Goal: Task Accomplishment & Management: Use online tool/utility

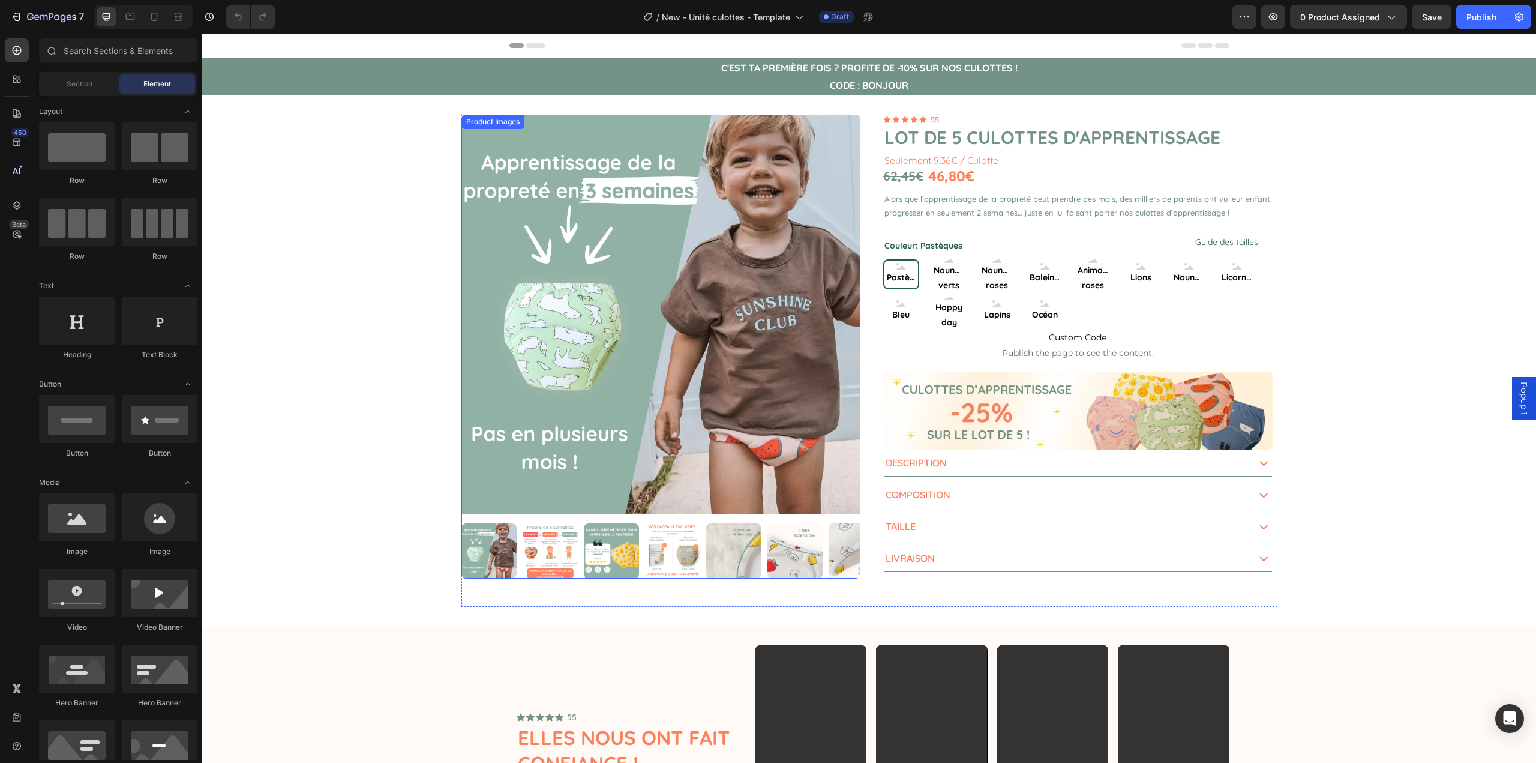
click at [715, 360] on img at bounding box center [661, 314] width 399 height 399
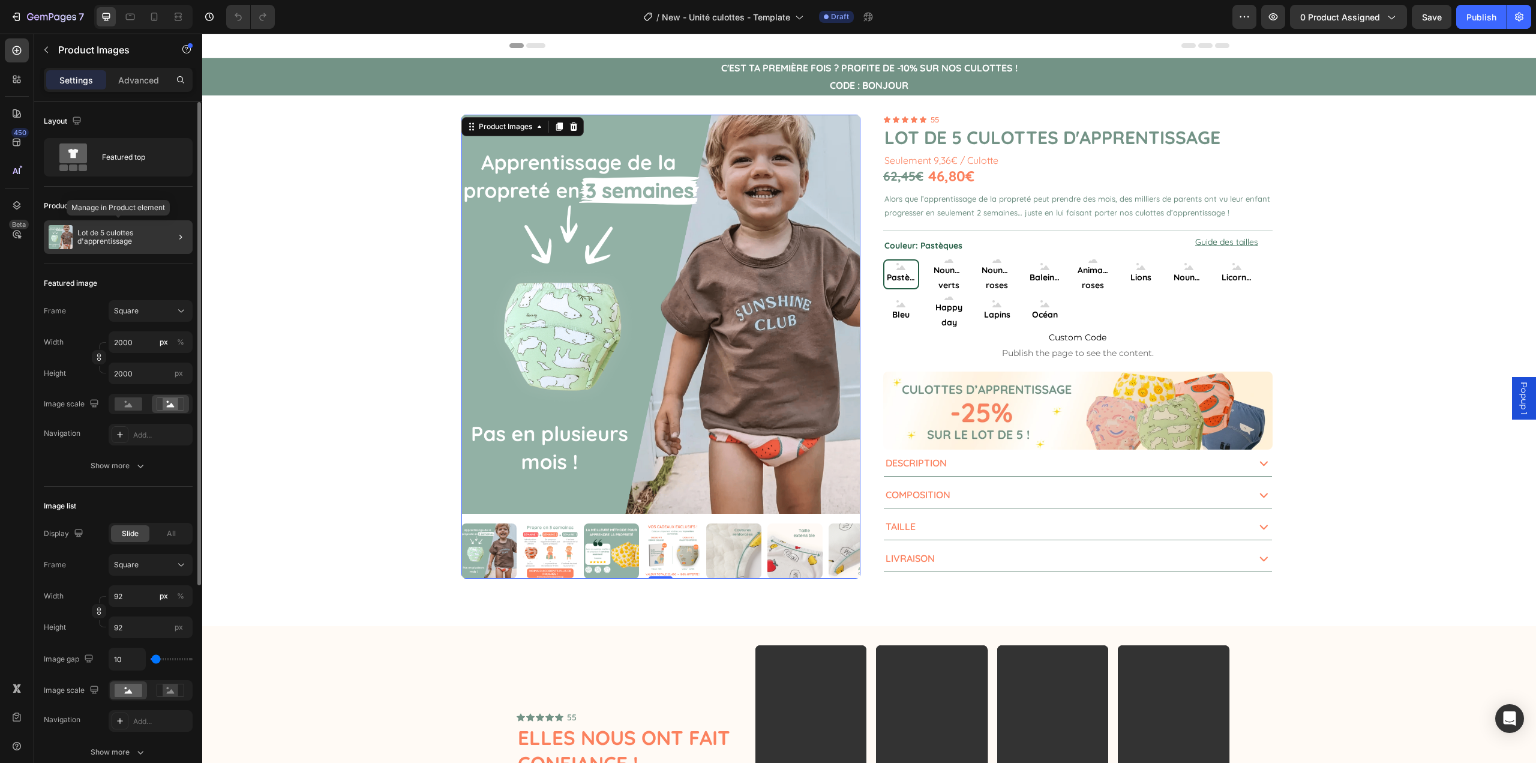
click at [132, 222] on div "Lot de 5 culottes d'apprentissage" at bounding box center [118, 237] width 149 height 34
radio input "false"
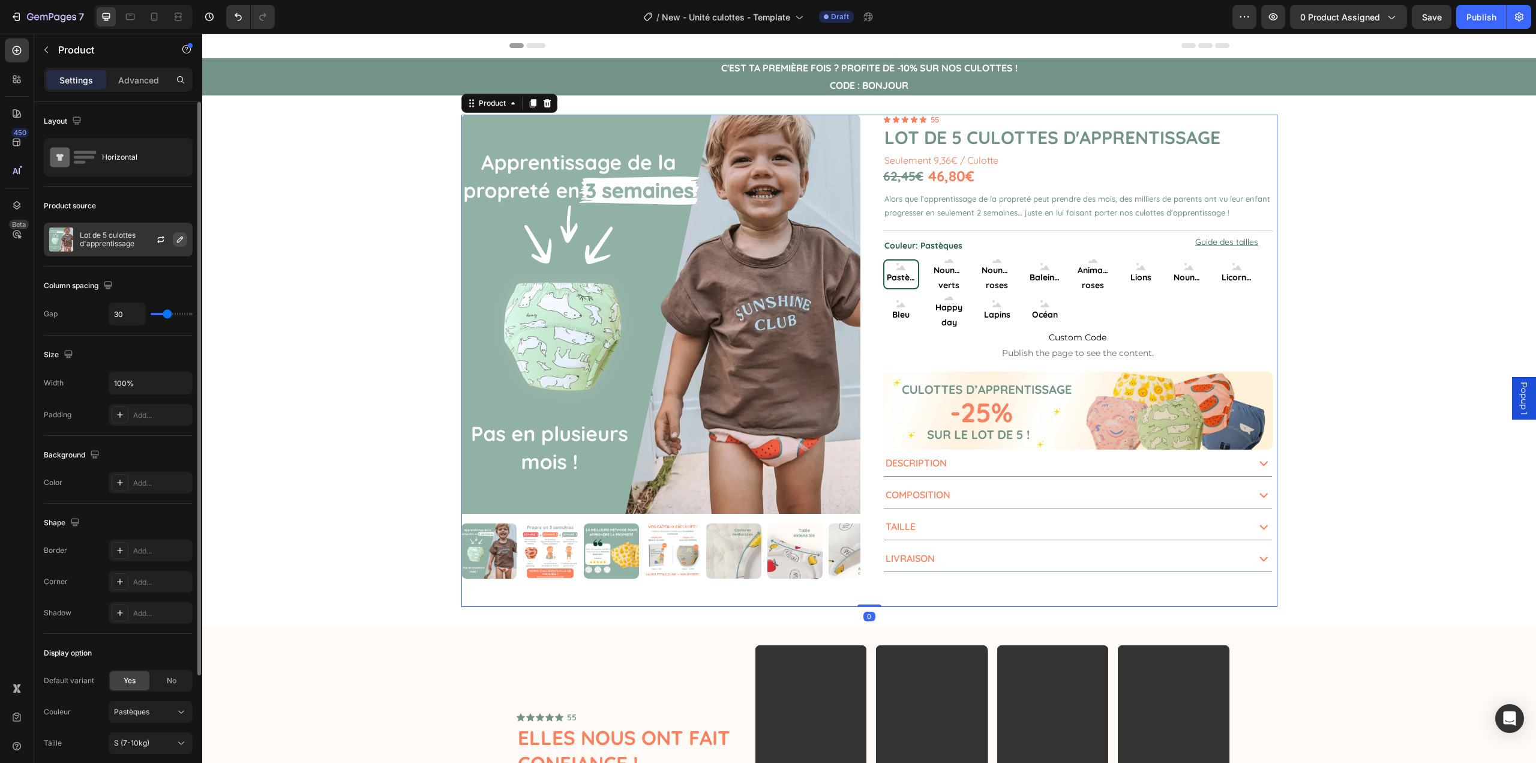
click at [173, 239] on button "button" at bounding box center [180, 239] width 14 height 14
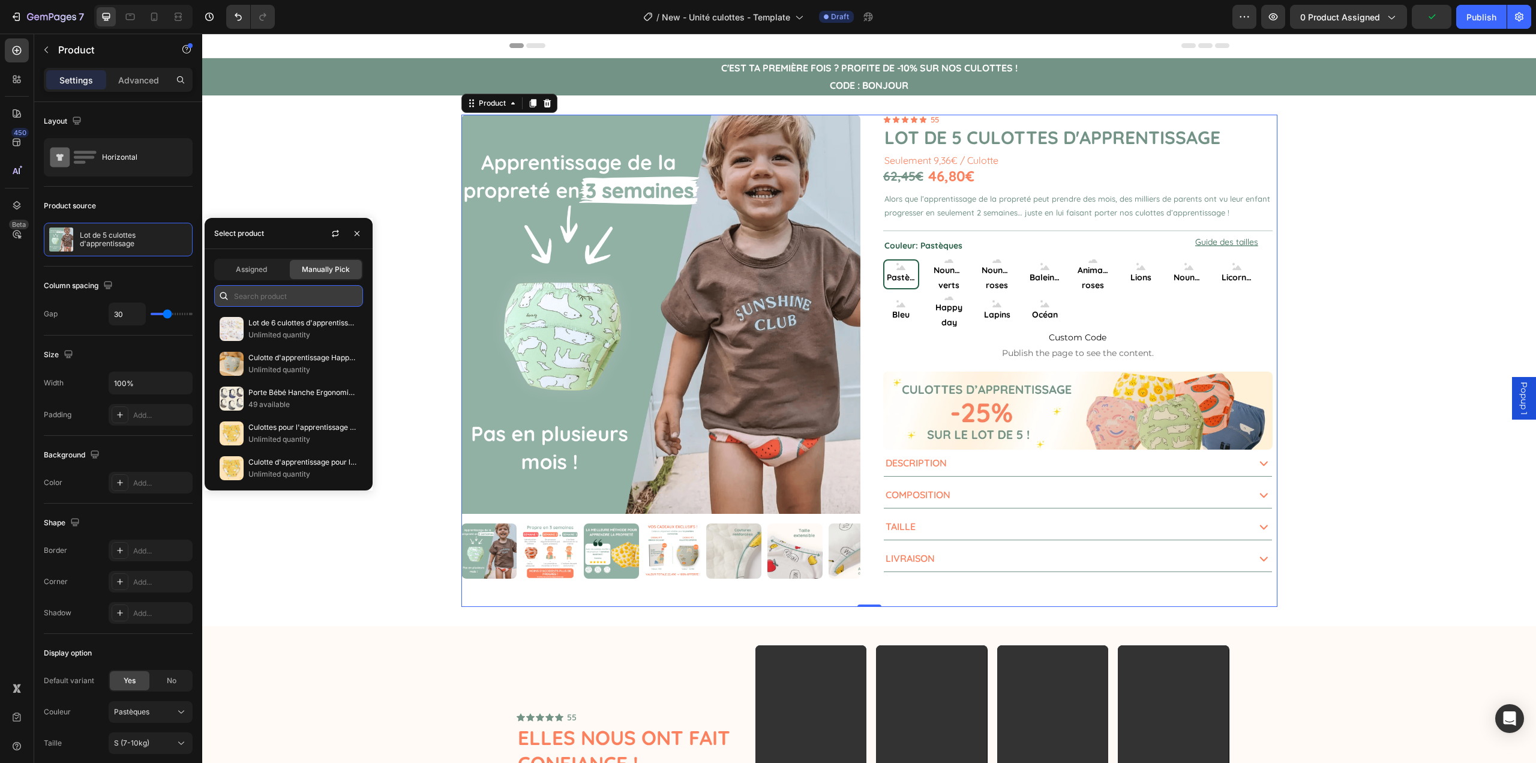
click at [282, 302] on input "text" at bounding box center [288, 296] width 149 height 22
click at [295, 297] on input "culottes d'a" at bounding box center [288, 296] width 149 height 22
click at [260, 296] on input "culottes d'a" at bounding box center [288, 296] width 149 height 22
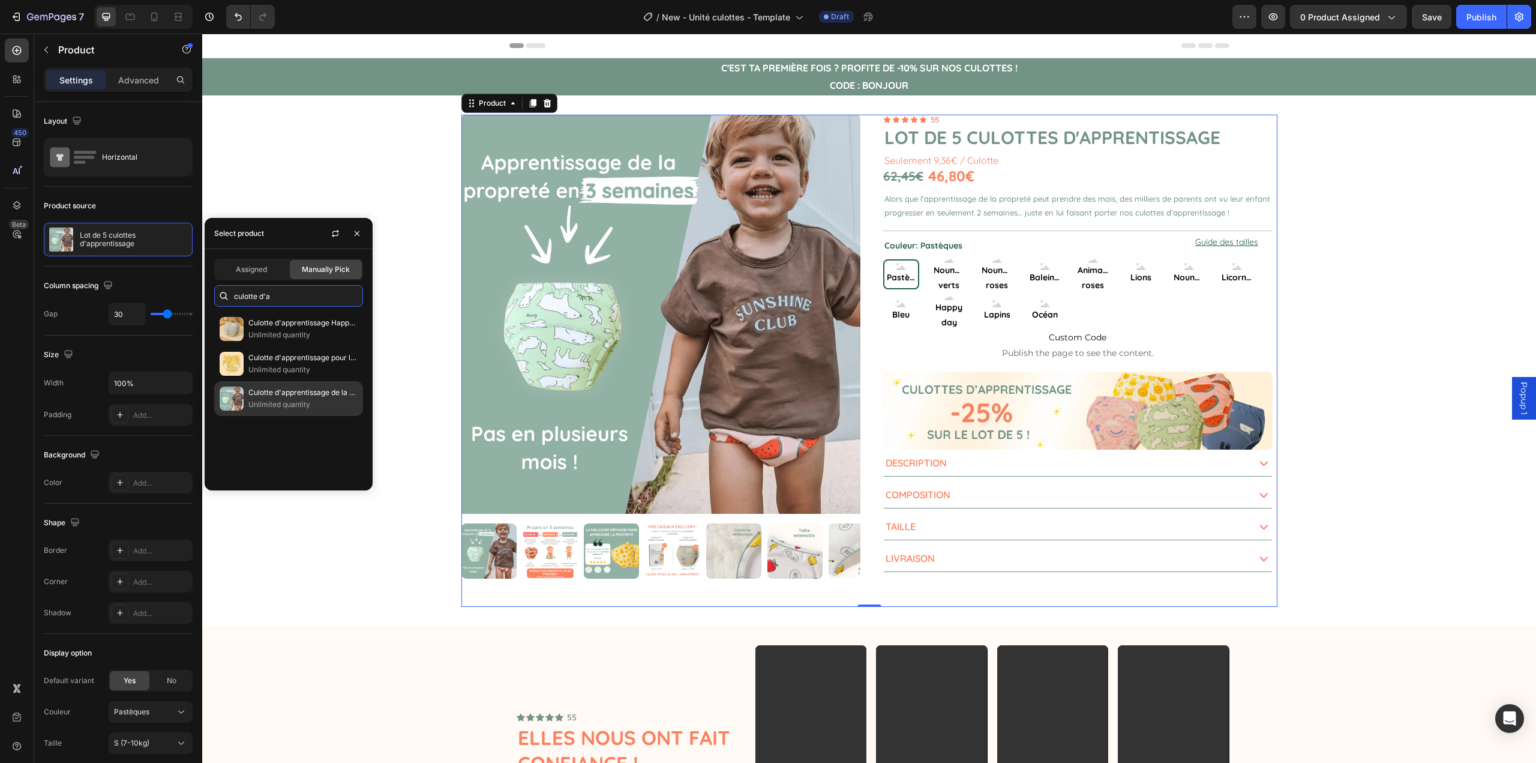
type input "culotte d'a"
click at [310, 401] on p "Unlimited quantity" at bounding box center [302, 405] width 109 height 12
radio input "false"
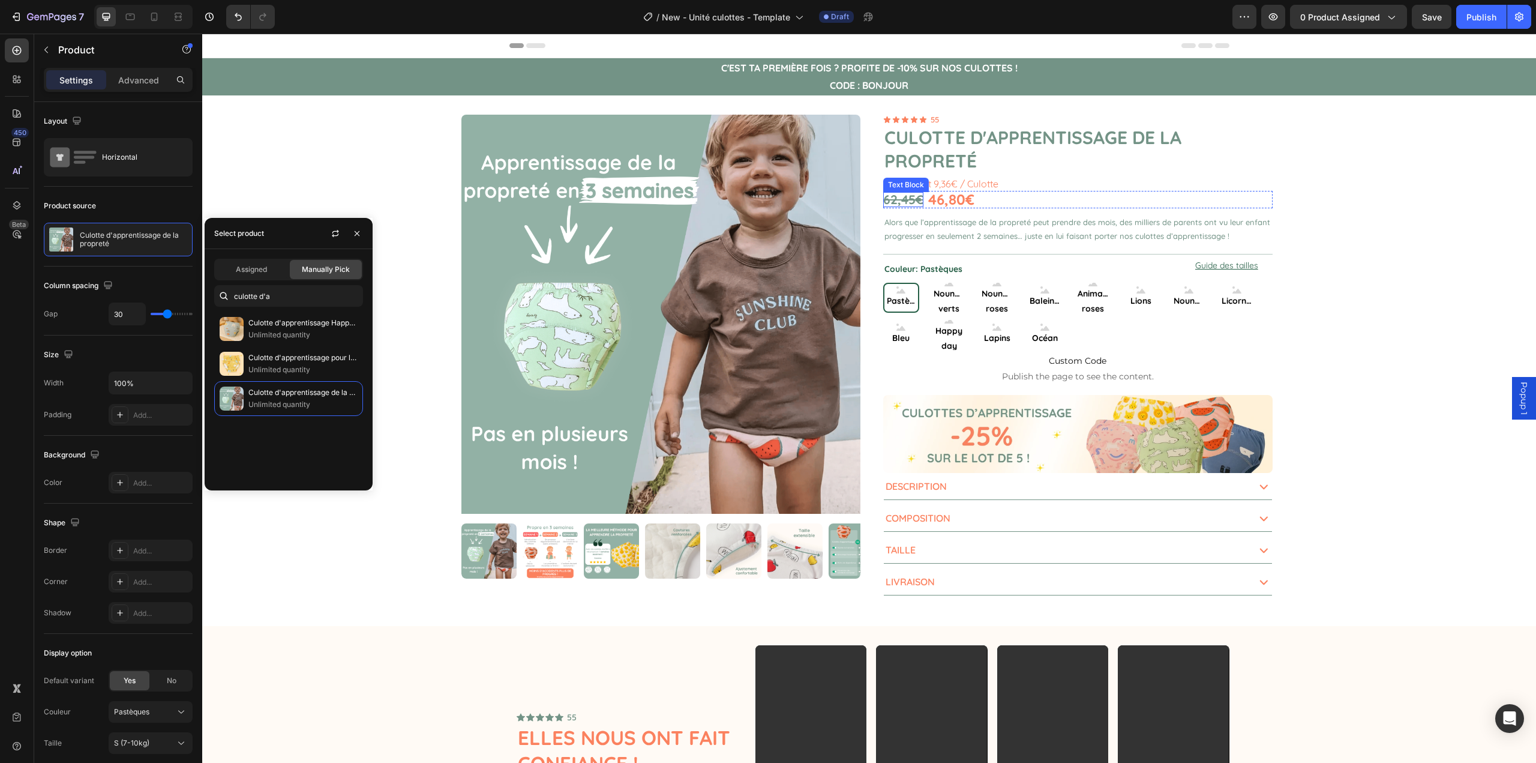
click at [918, 203] on s "62,45€" at bounding box center [903, 199] width 40 height 16
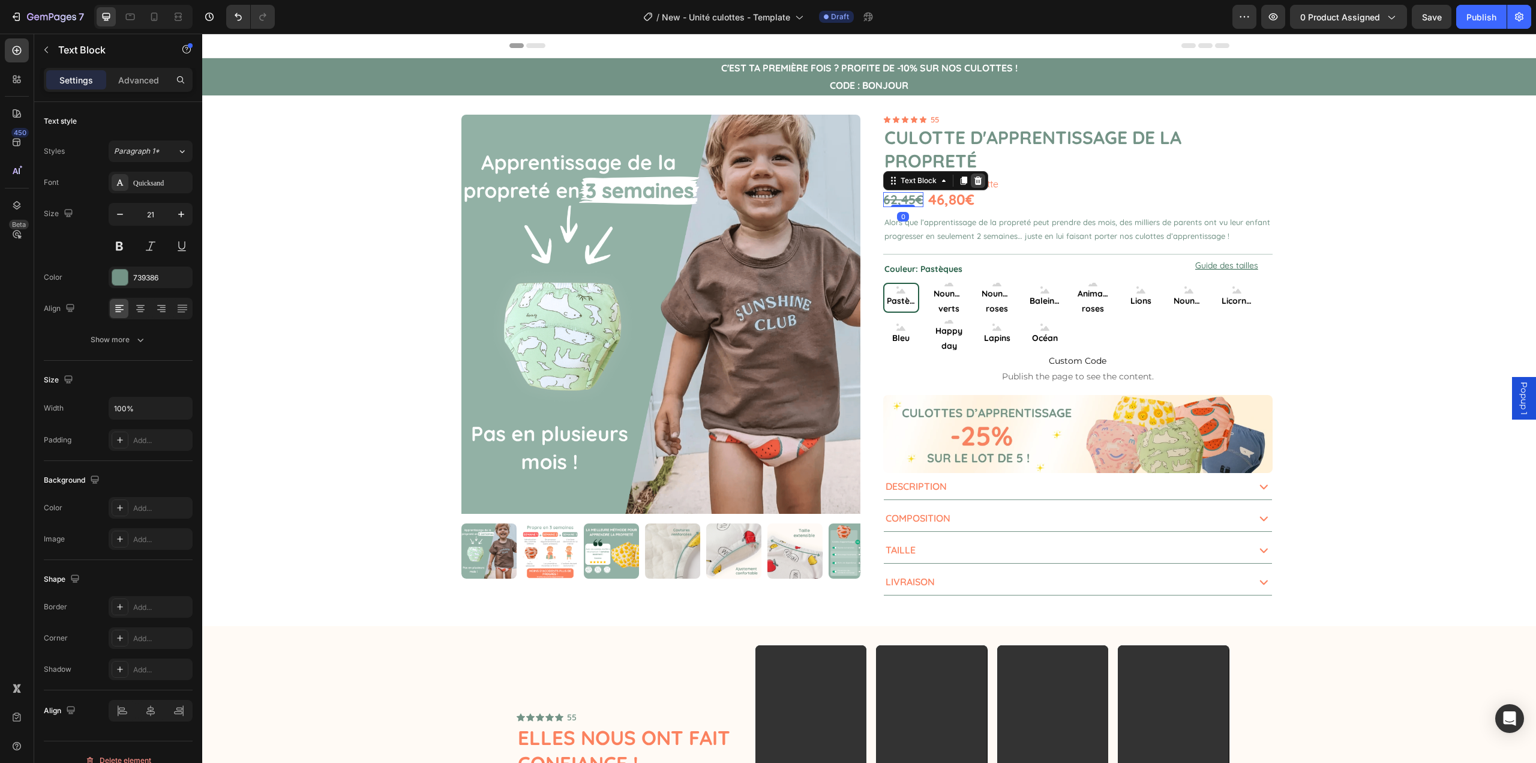
click at [974, 181] on icon at bounding box center [978, 180] width 8 height 8
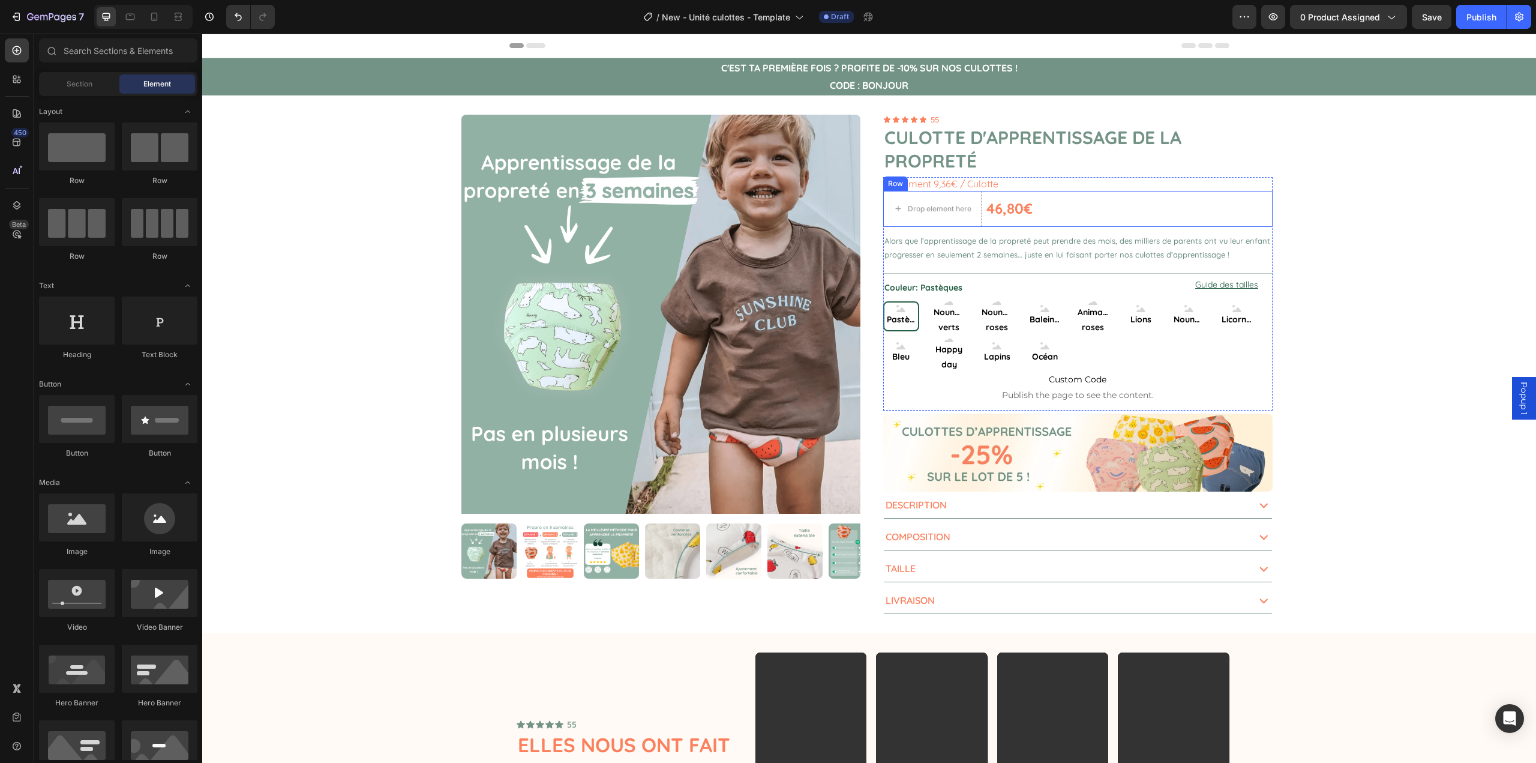
click at [987, 198] on div "46,80€ Text Block" at bounding box center [1010, 209] width 46 height 36
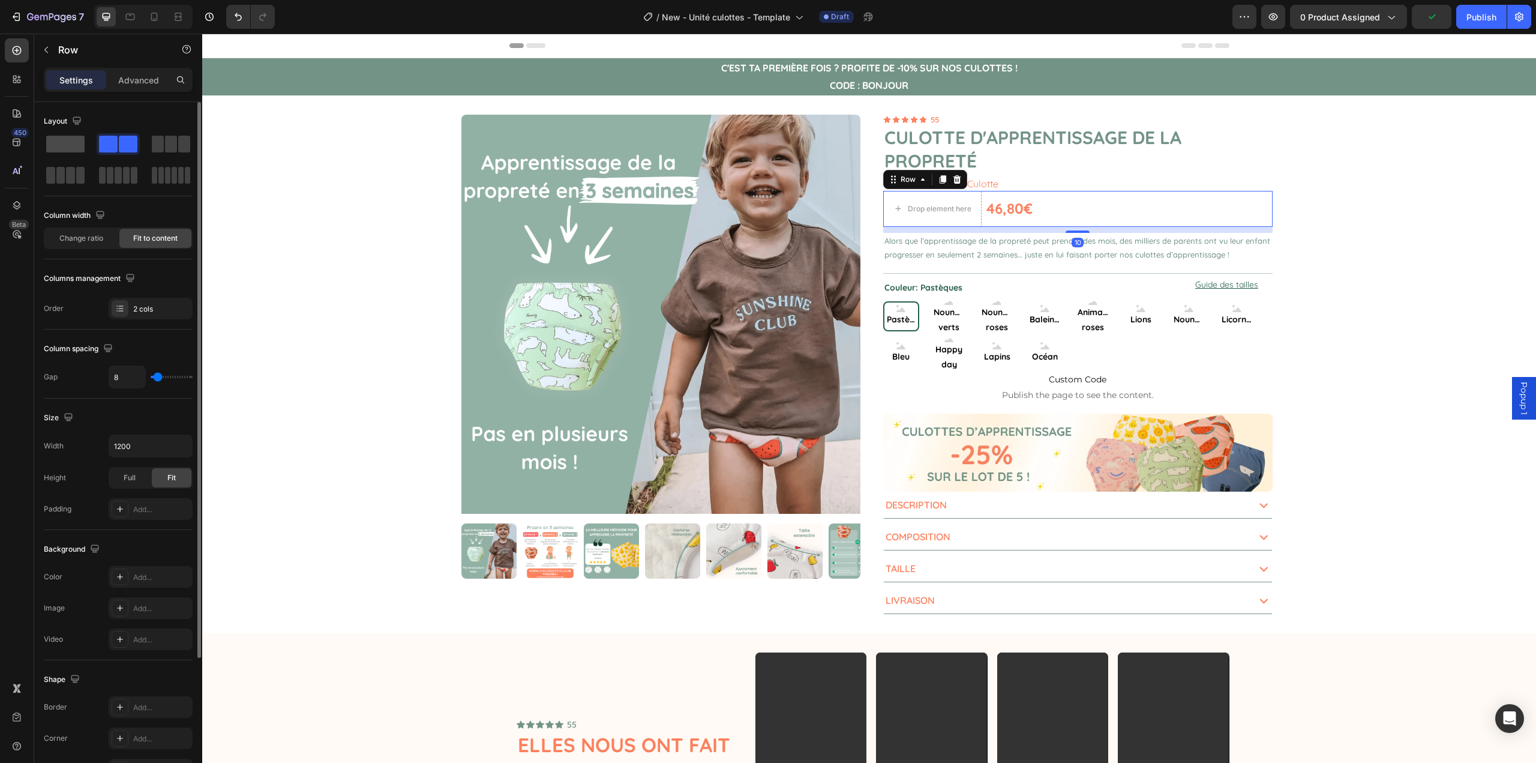
click at [65, 139] on span at bounding box center [65, 144] width 38 height 17
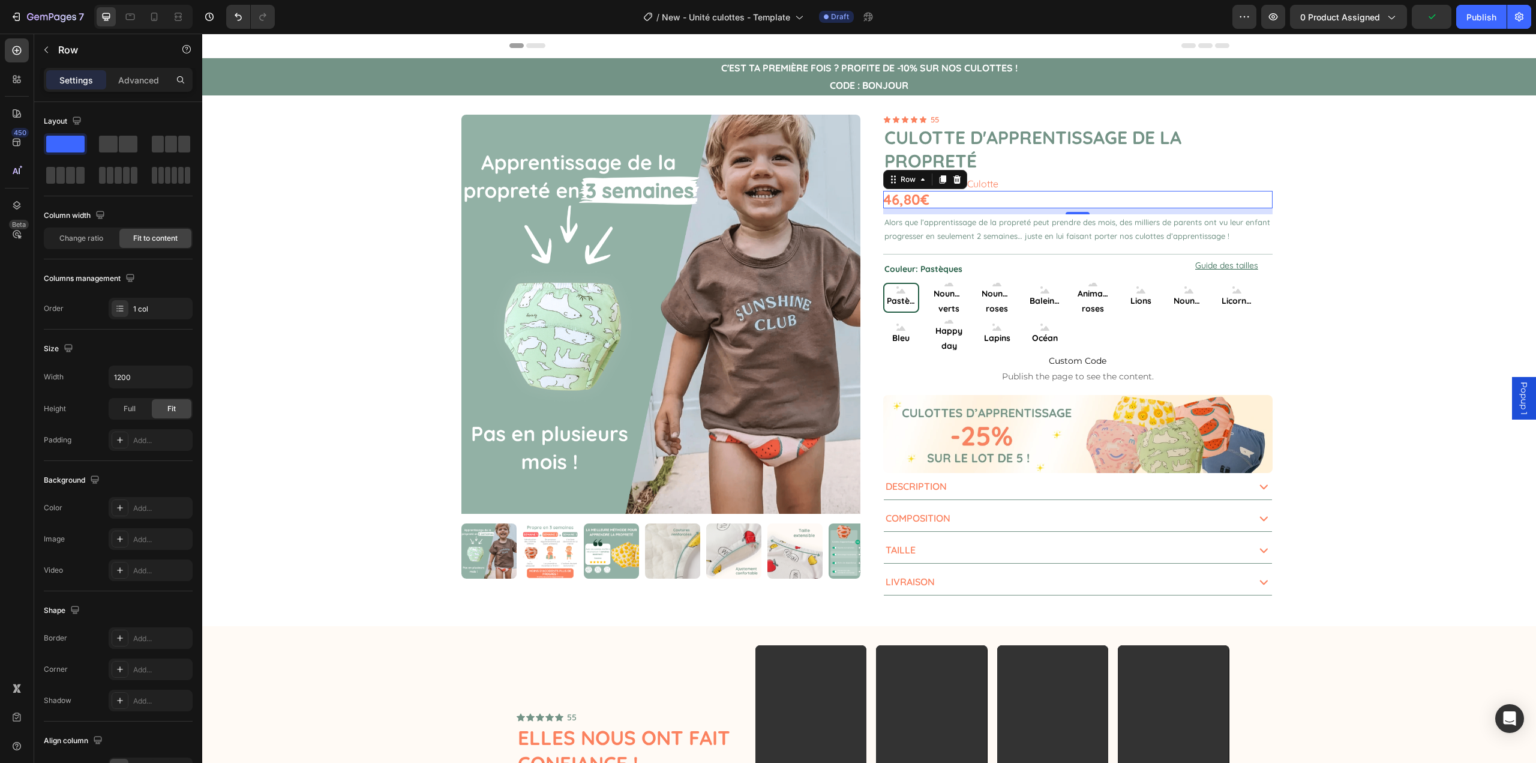
click at [950, 200] on div "46,80€ Text Block Row 10" at bounding box center [1078, 199] width 390 height 17
click at [908, 199] on p "46,80€" at bounding box center [906, 199] width 46 height 17
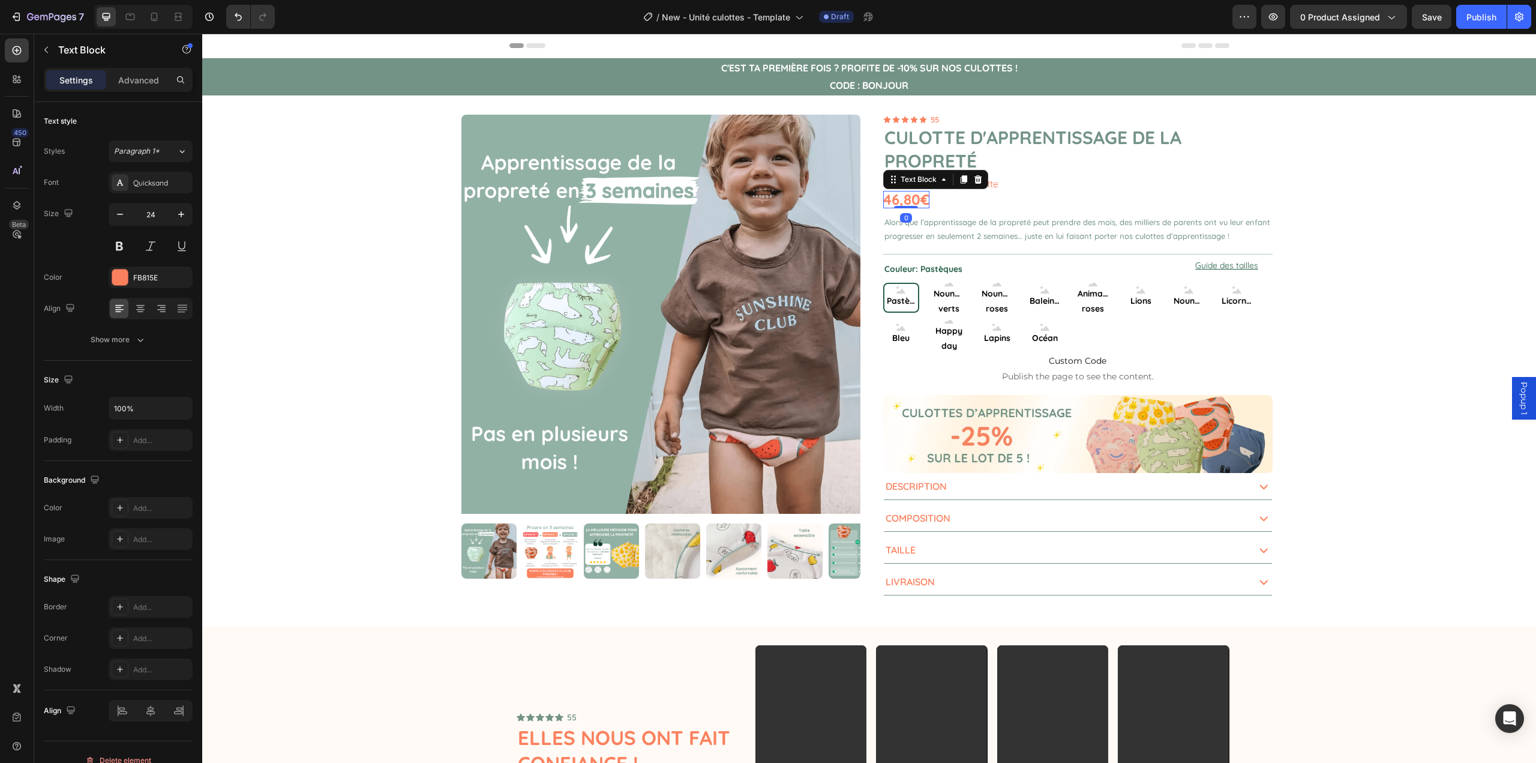
click at [908, 199] on p "46,80€" at bounding box center [906, 199] width 46 height 17
click at [1023, 180] on p "Seulement 9,36€ / Culotte" at bounding box center [1078, 183] width 387 height 11
click at [976, 166] on icon at bounding box center [978, 166] width 10 height 10
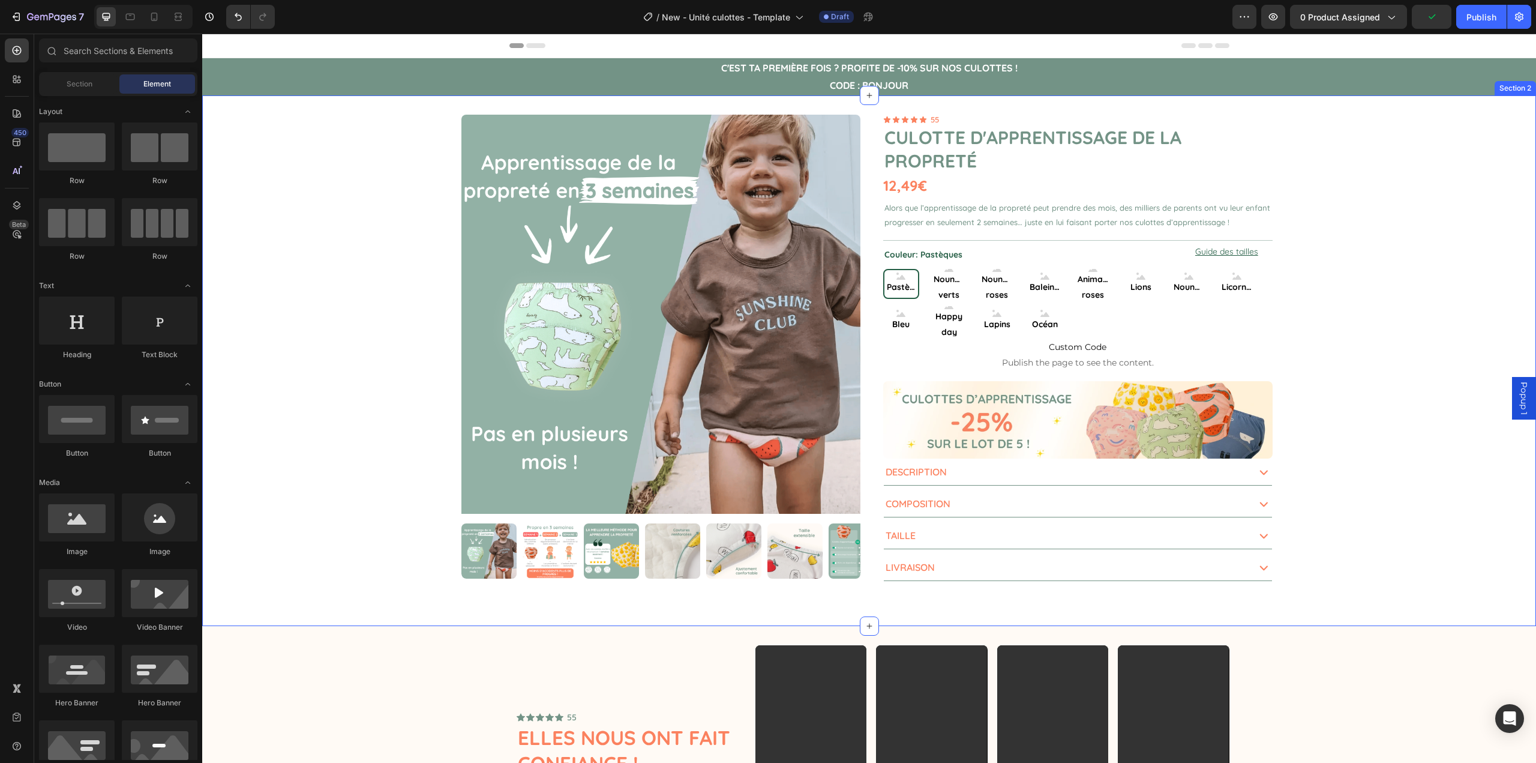
click at [1413, 203] on div "Product Images 1 Product Quantity Ajouter au panier Add to Cart Row 1 Product Q…" at bounding box center [869, 360] width 1334 height 531
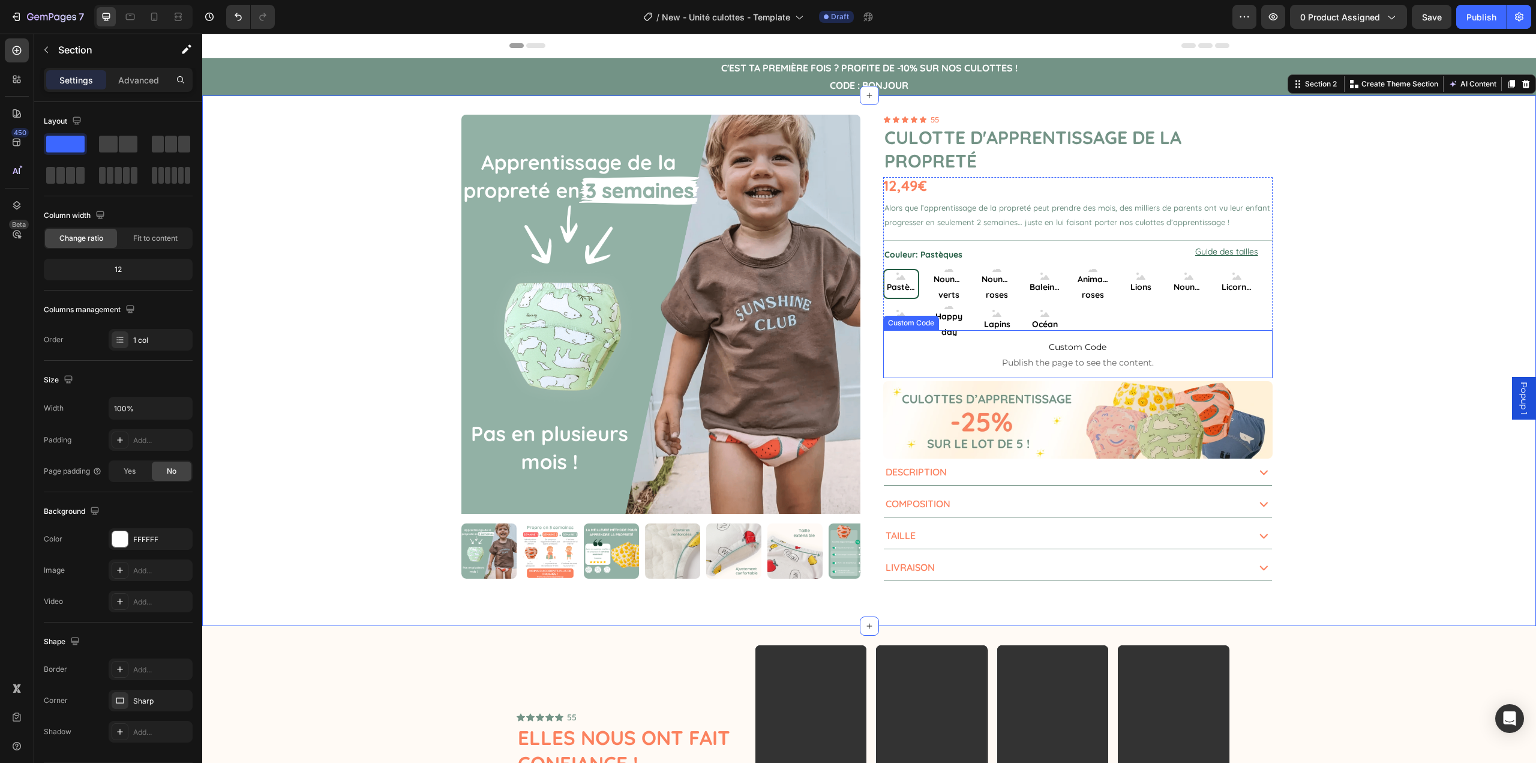
click at [1194, 346] on span "Custom Code" at bounding box center [1078, 347] width 390 height 14
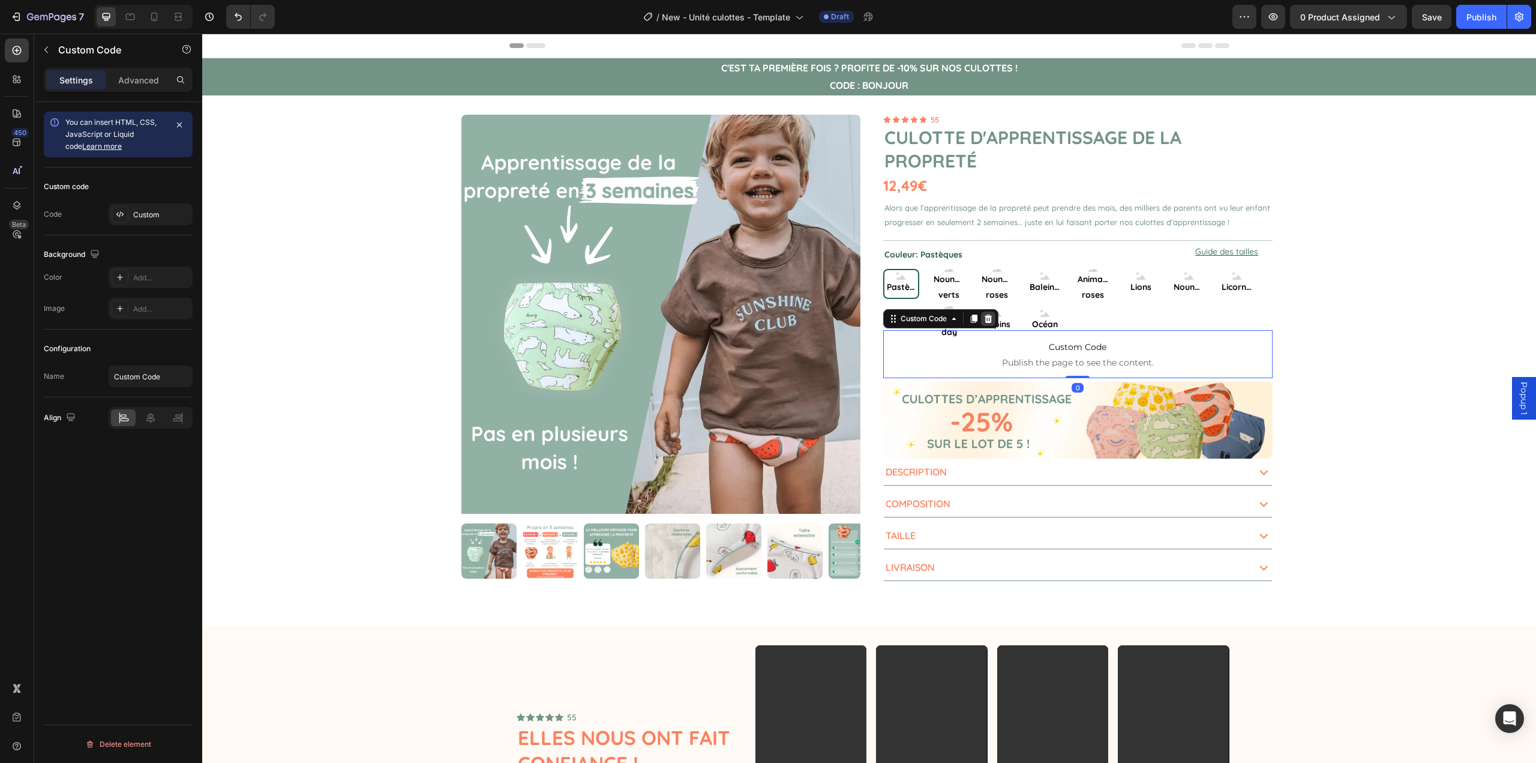
click at [989, 320] on icon at bounding box center [989, 319] width 10 height 10
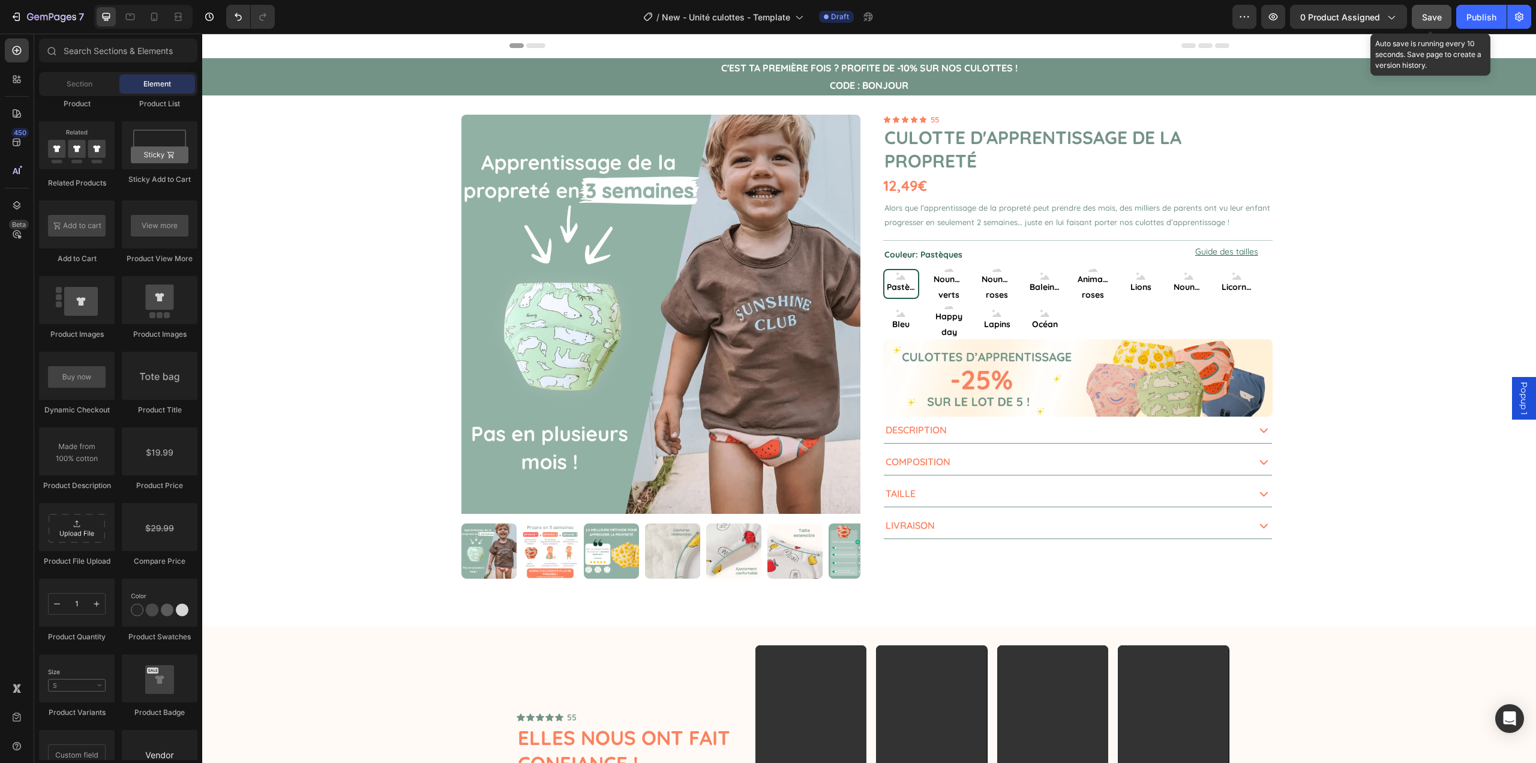
click at [1433, 26] on button "Save" at bounding box center [1432, 17] width 40 height 24
click at [856, 95] on div "Product Images 1 Product Quantity Ajouter au panier Add to Cart Row 1 Product Q…" at bounding box center [870, 360] width 840 height 531
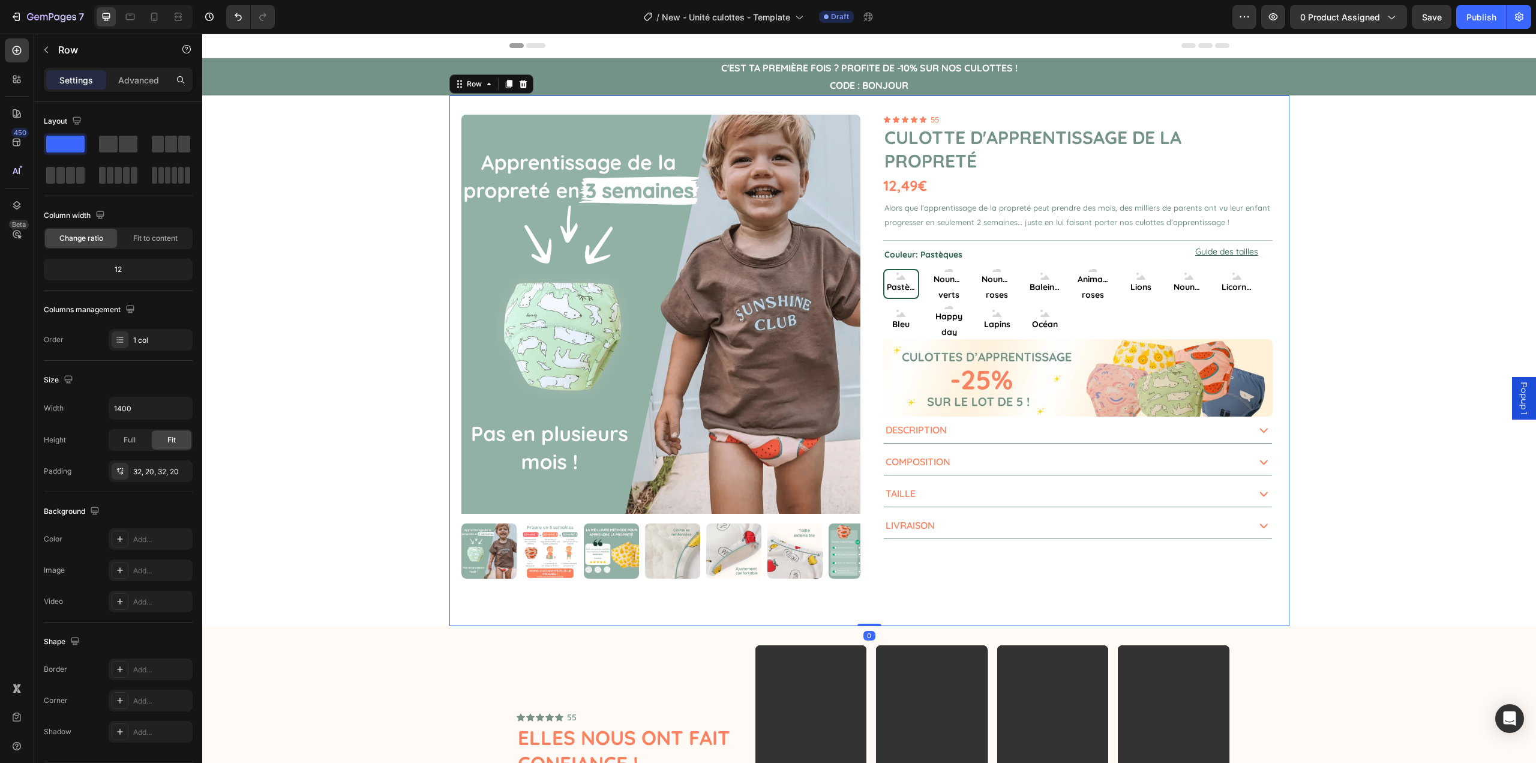
click at [861, 98] on div "Product Images 1 Product Quantity Ajouter au panier Add to Cart Row 1 Product Q…" at bounding box center [870, 360] width 840 height 531
click at [397, 147] on div "Product Images 1 Product Quantity Ajouter au panier Add to Cart Row 1 Product Q…" at bounding box center [869, 360] width 1334 height 531
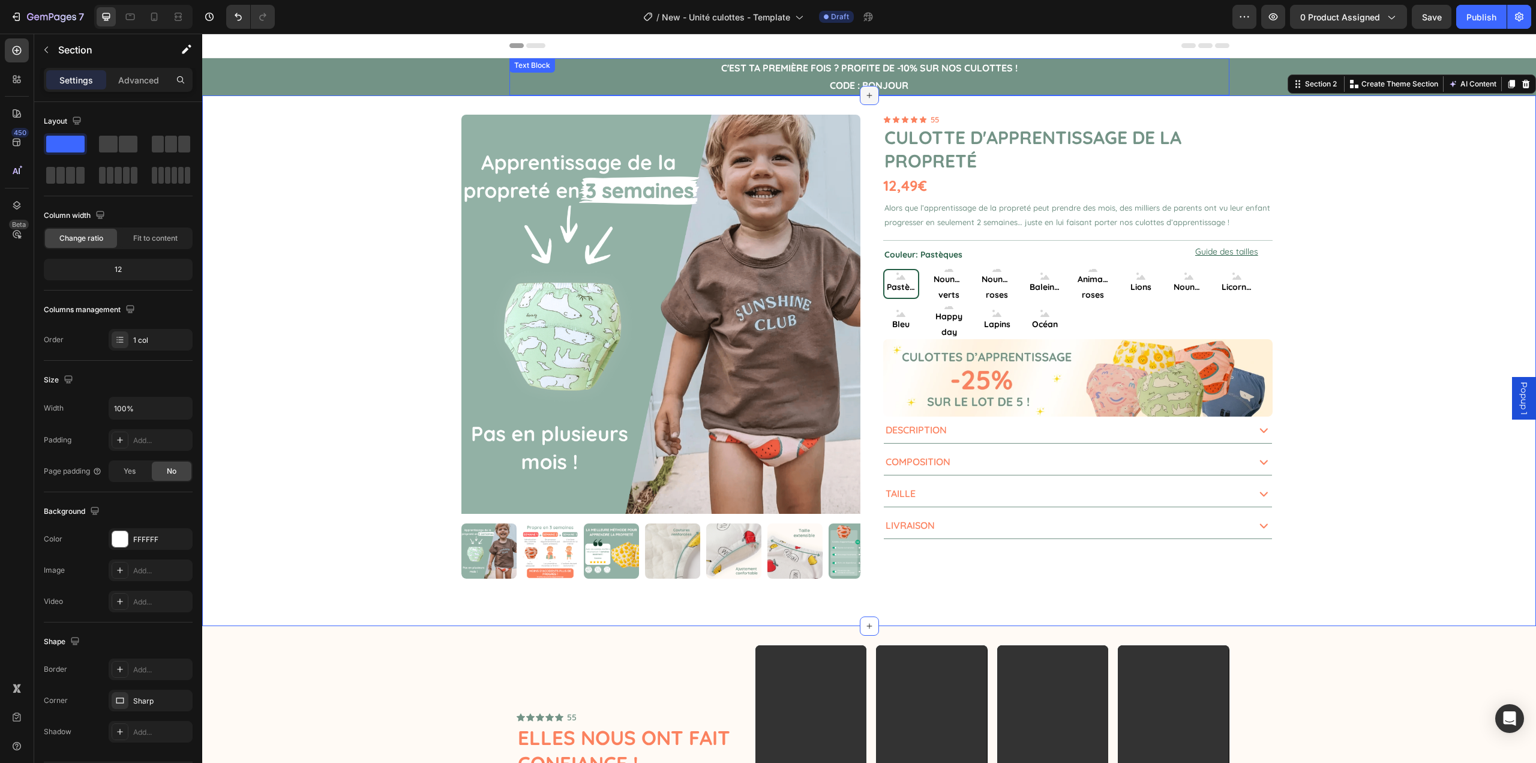
click at [871, 94] on div at bounding box center [869, 95] width 19 height 19
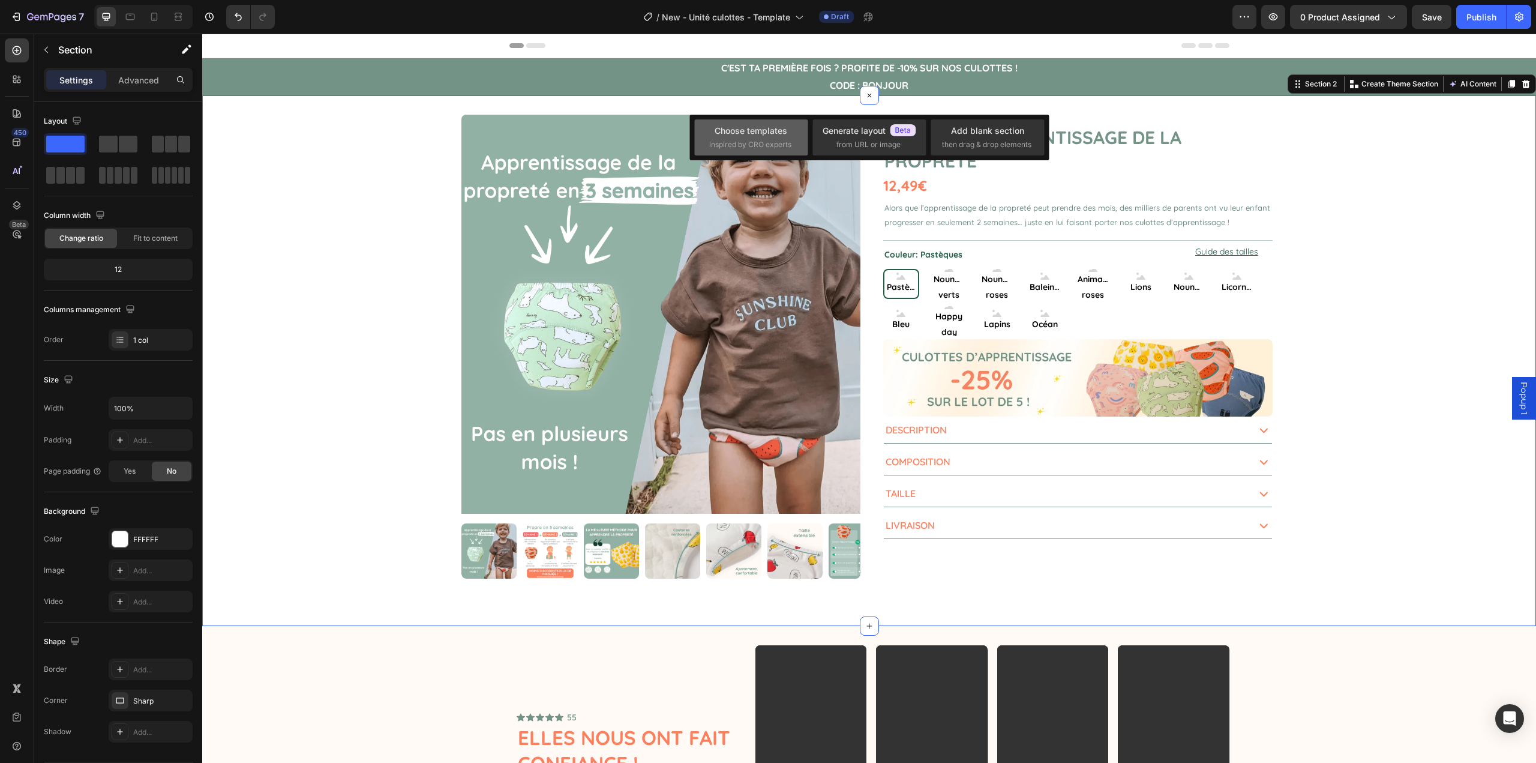
click at [739, 128] on div "Choose templates" at bounding box center [751, 130] width 73 height 13
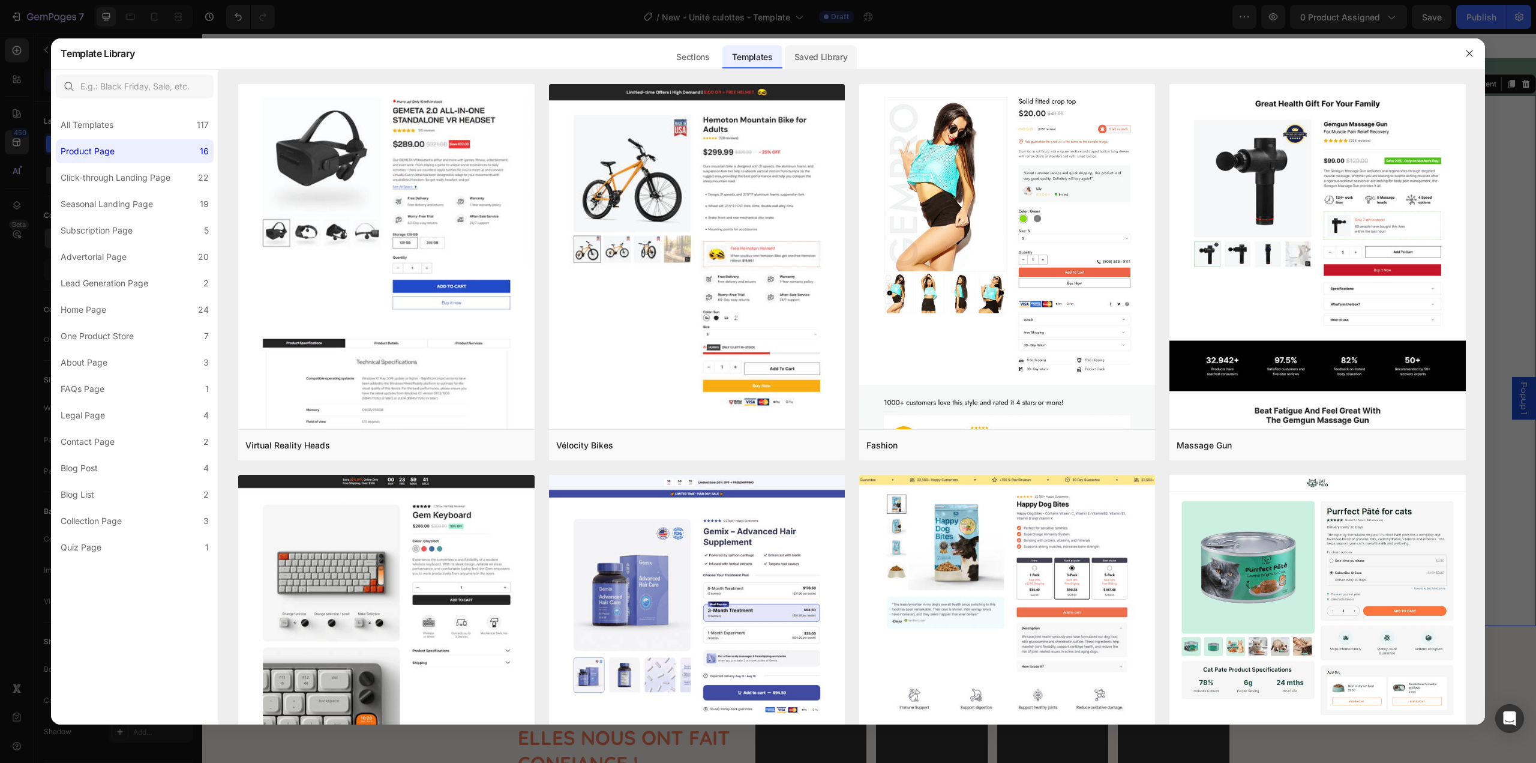
click at [837, 58] on div "Saved Library" at bounding box center [821, 57] width 73 height 24
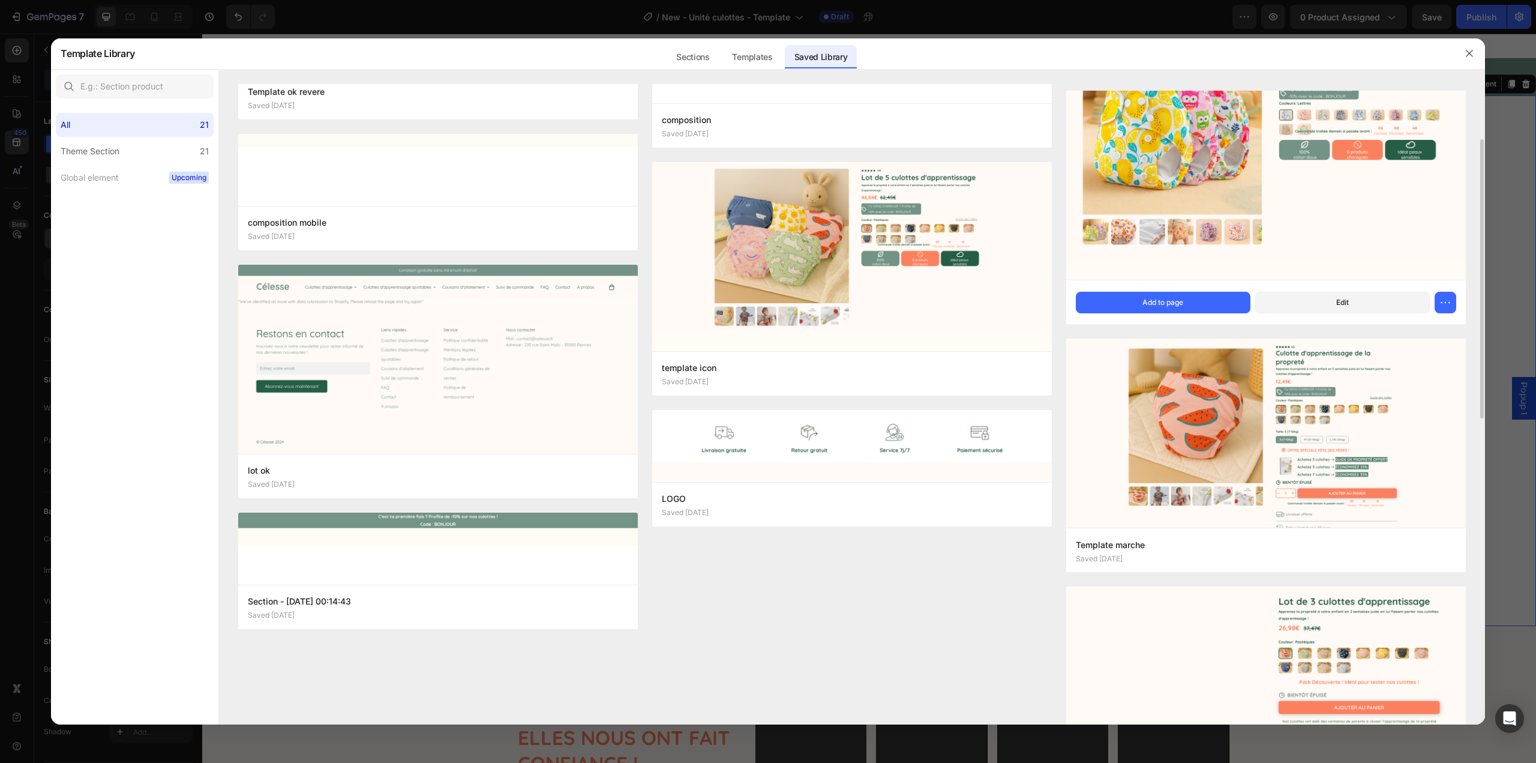
scroll to position [780, 0]
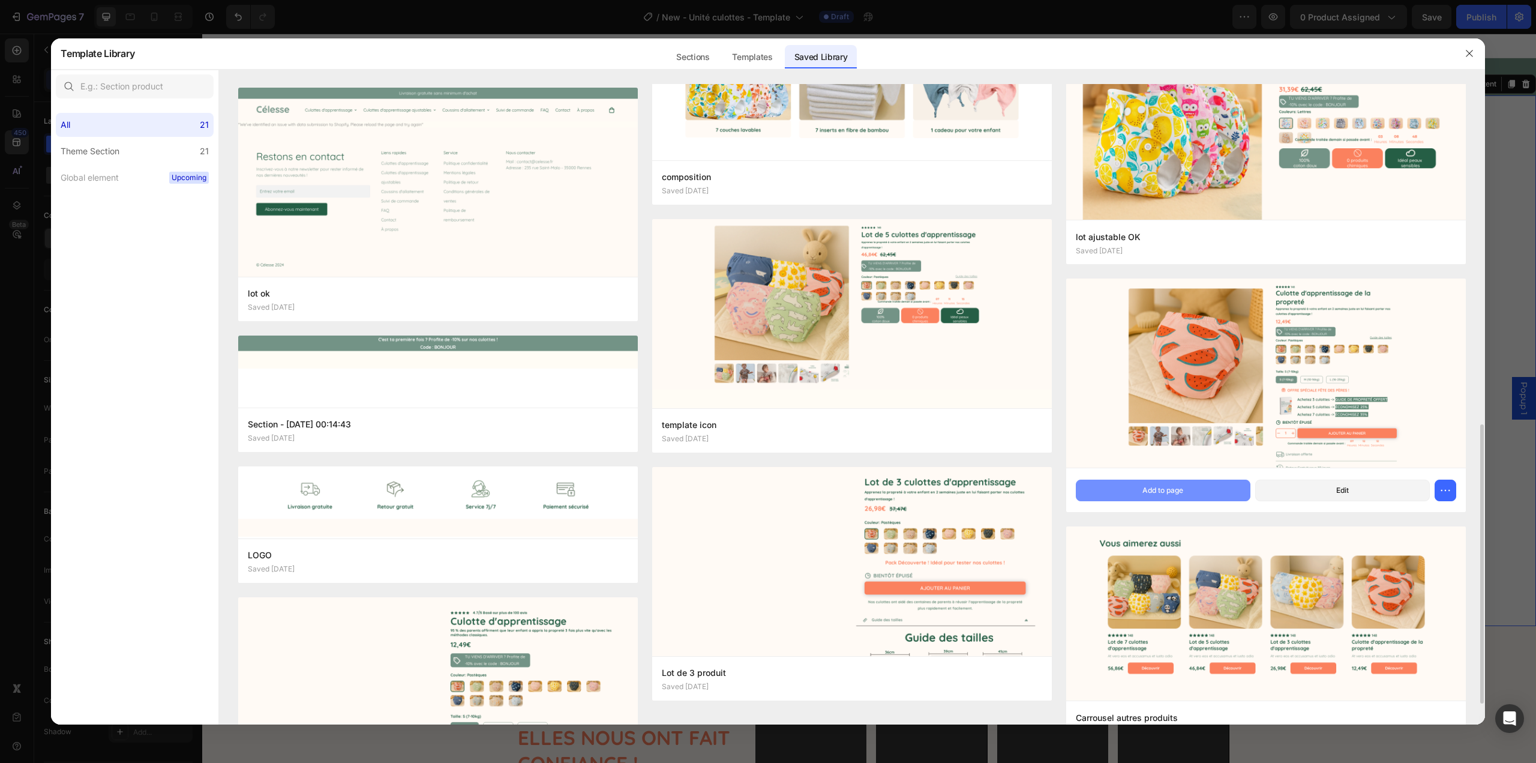
click at [1165, 484] on button "Add to page" at bounding box center [1163, 491] width 175 height 22
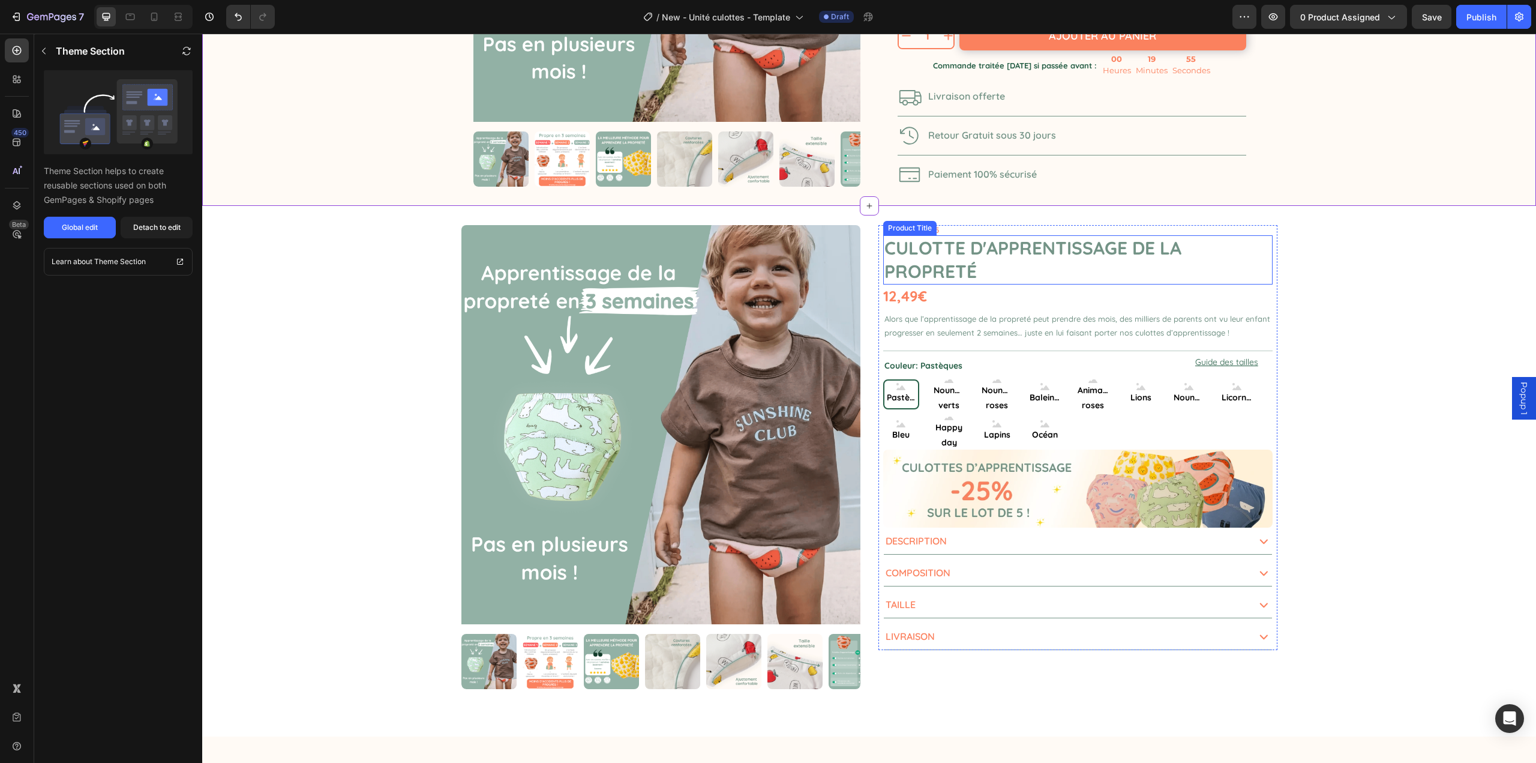
scroll to position [242, 0]
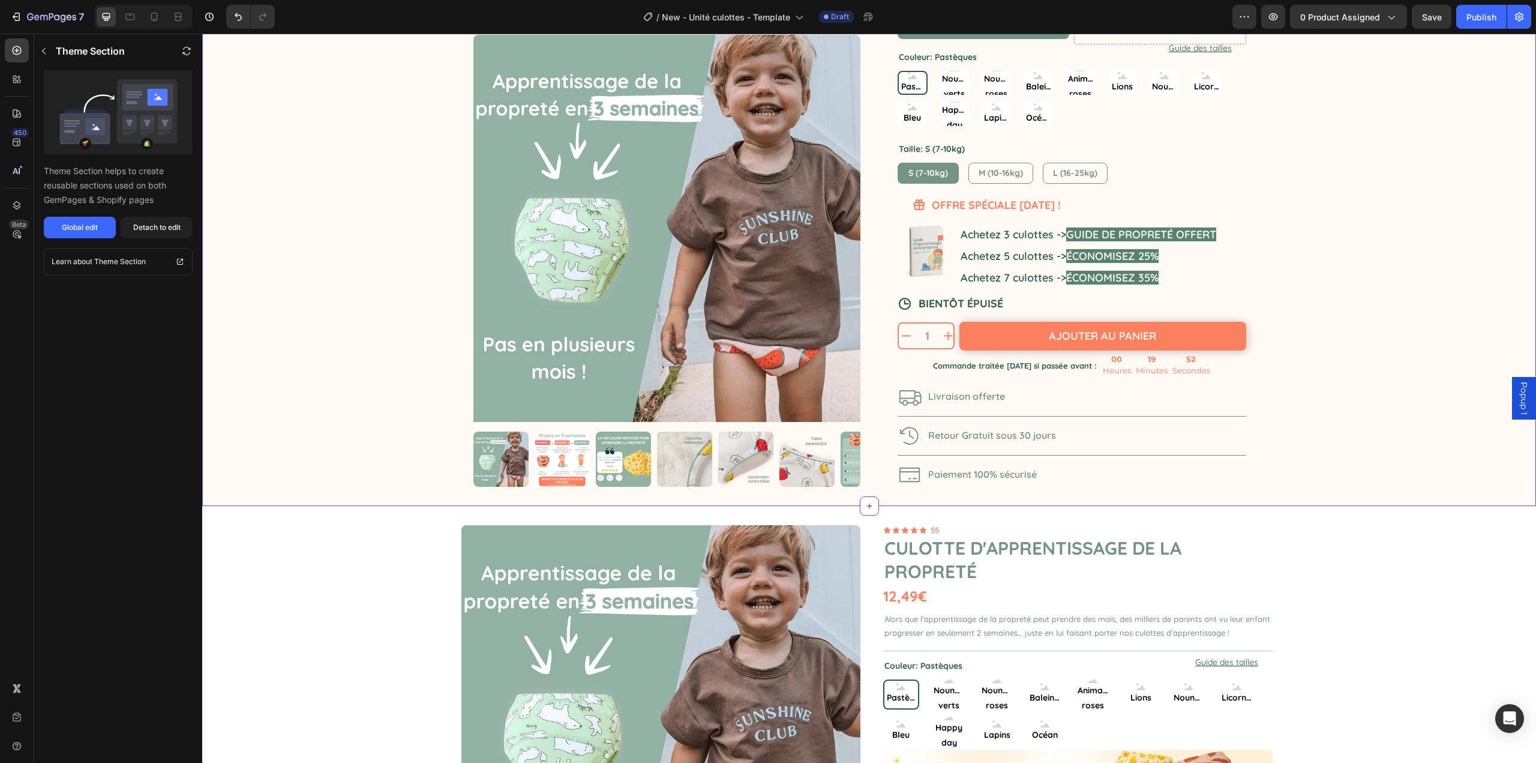
click at [951, 340] on div "1 Product Quantity Ajouter au panier Add to Cart Row 1 Product Quantity Ajouter…" at bounding box center [1072, 336] width 349 height 28
click at [885, 338] on div "Icon Icon Icon Icon Icon Icon List 148 Text Block Row Culotte d'apprentissage d…" at bounding box center [1072, 180] width 387 height 614
click at [164, 230] on div "Detach to edit" at bounding box center [156, 227] width 47 height 11
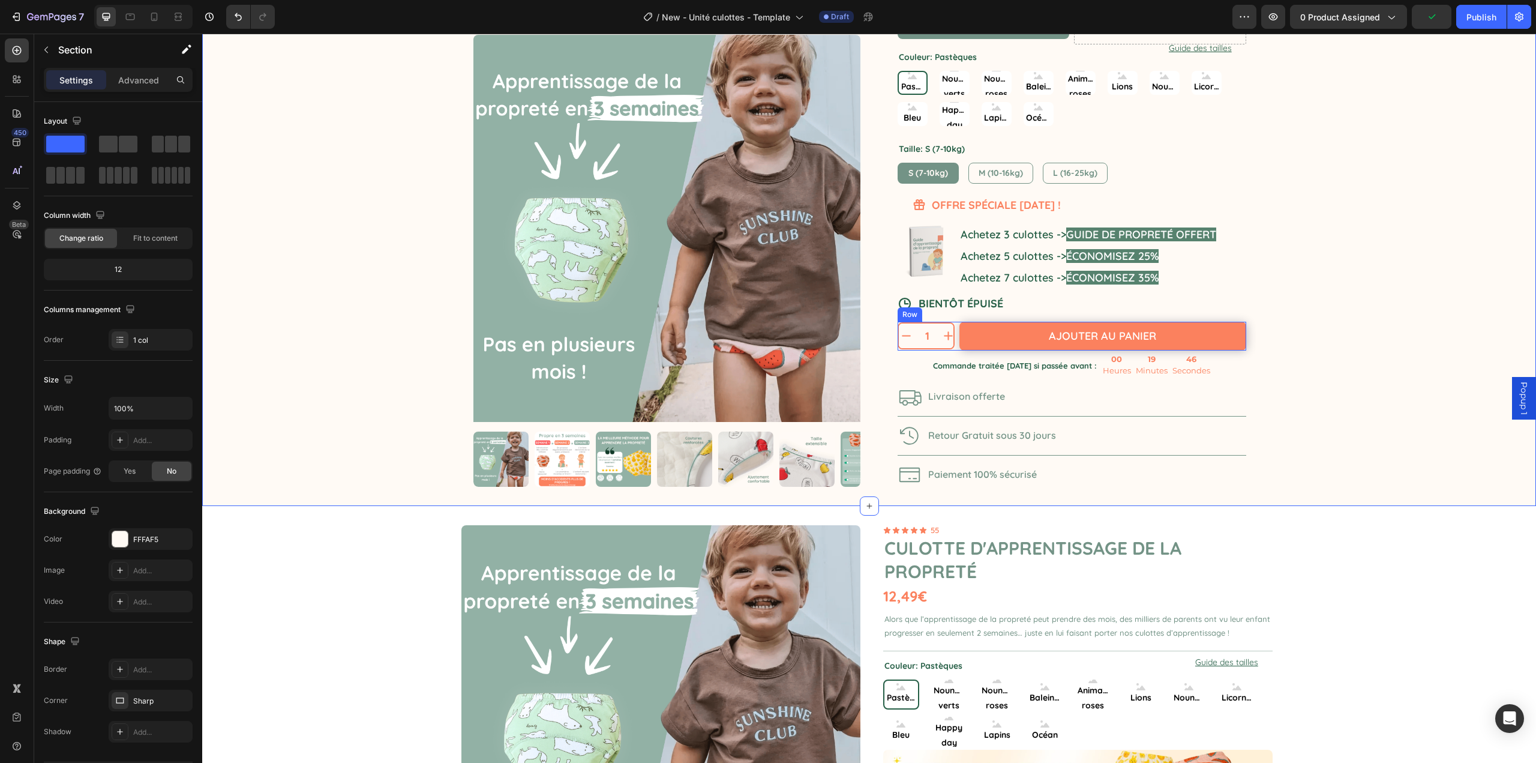
click at [954, 336] on div "1 Product Quantity Ajouter au panier Add to Cart Row 1 Product Quantity Ajouter…" at bounding box center [1072, 336] width 349 height 28
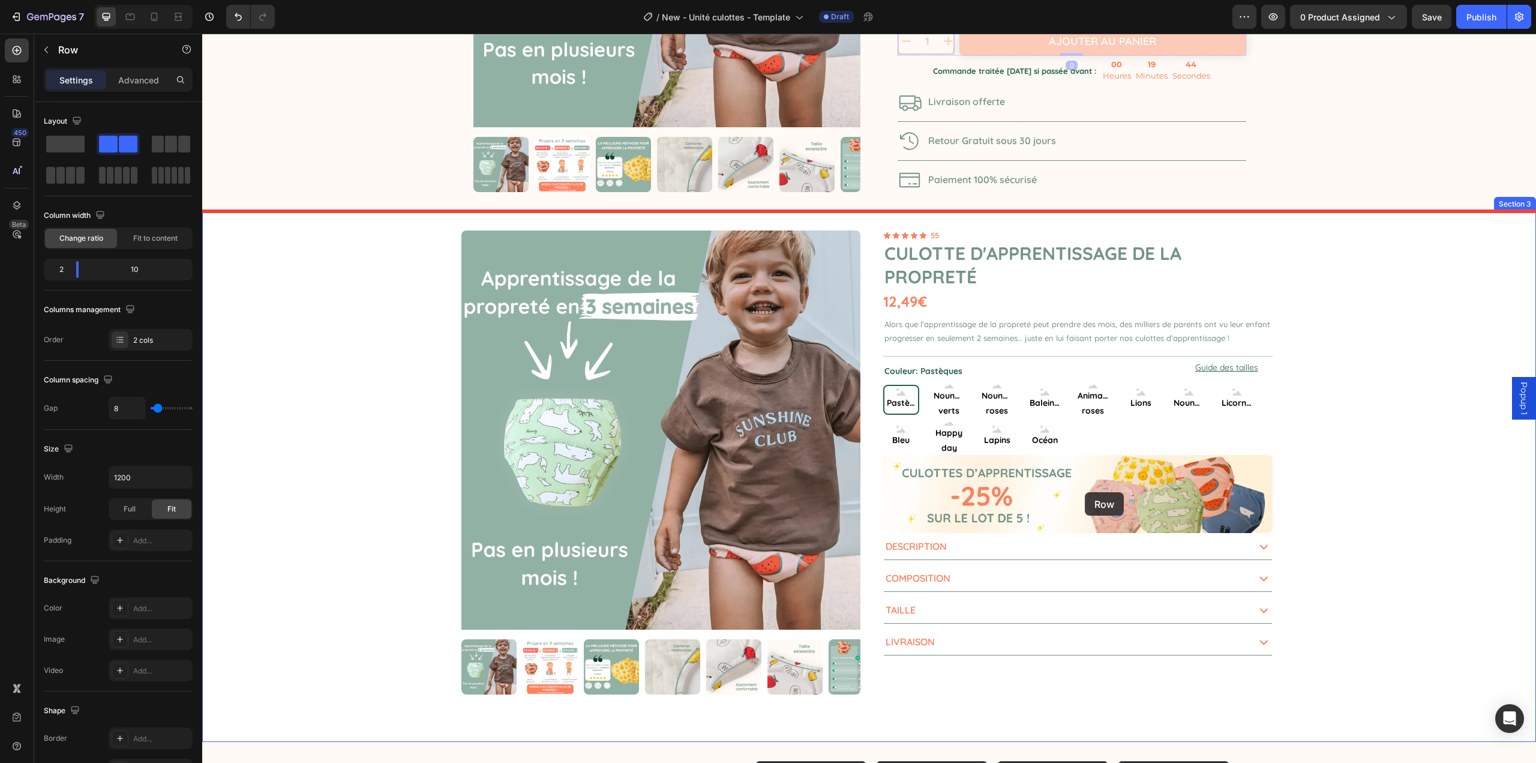
scroll to position [542, 0]
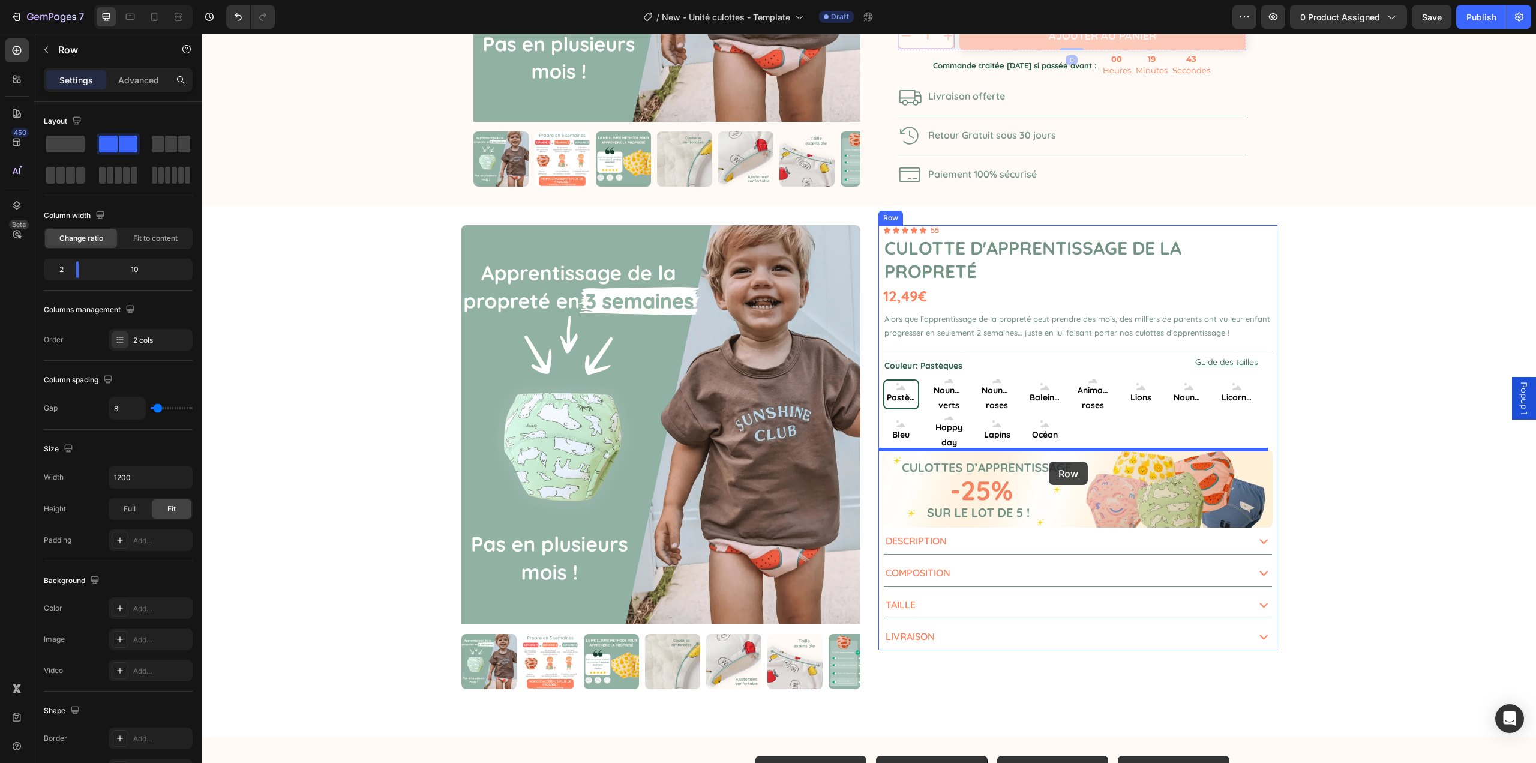
drag, startPoint x: 903, startPoint y: 314, endPoint x: 1045, endPoint y: 460, distance: 203.3
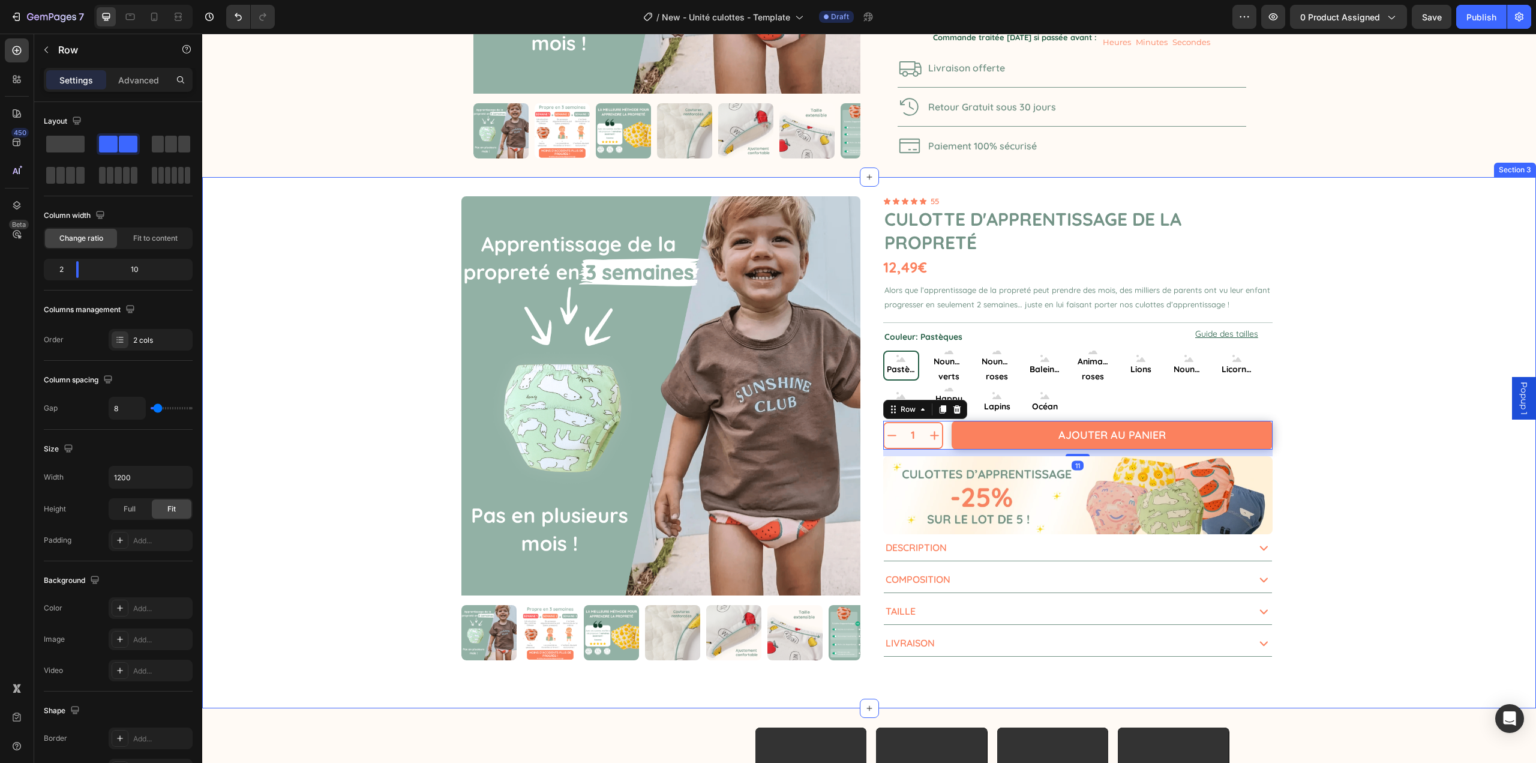
click at [1312, 433] on div "Product Images 1 Product Quantity Ajouter au panier Add to Cart Row 1 Product Q…" at bounding box center [869, 442] width 1334 height 531
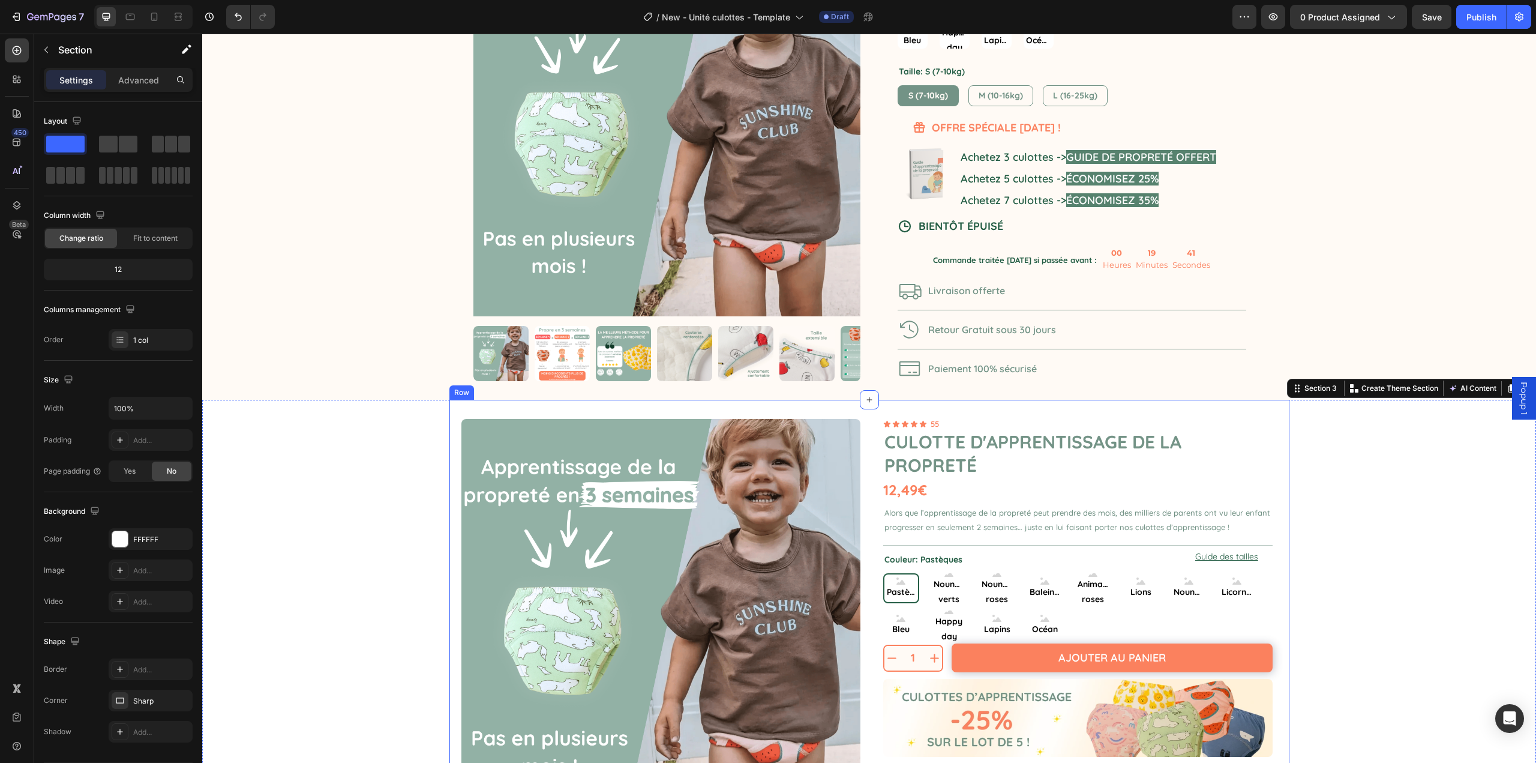
scroll to position [302, 0]
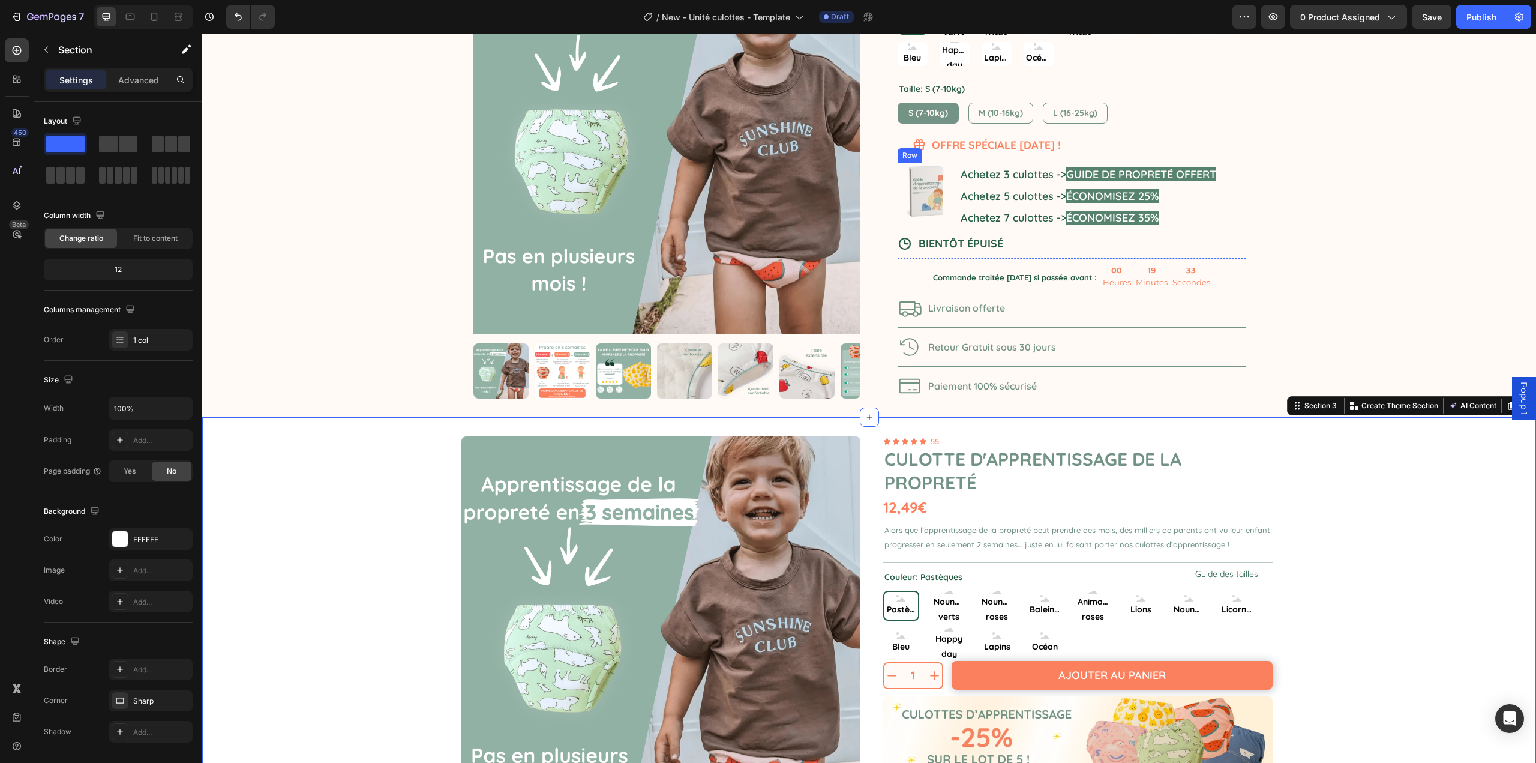
click at [952, 229] on div "Image Achetez 3 culottes -> GUIDE DE PROPRETÉ OFFERT Achetez 5 culottes -> ÉCON…" at bounding box center [1072, 198] width 349 height 70
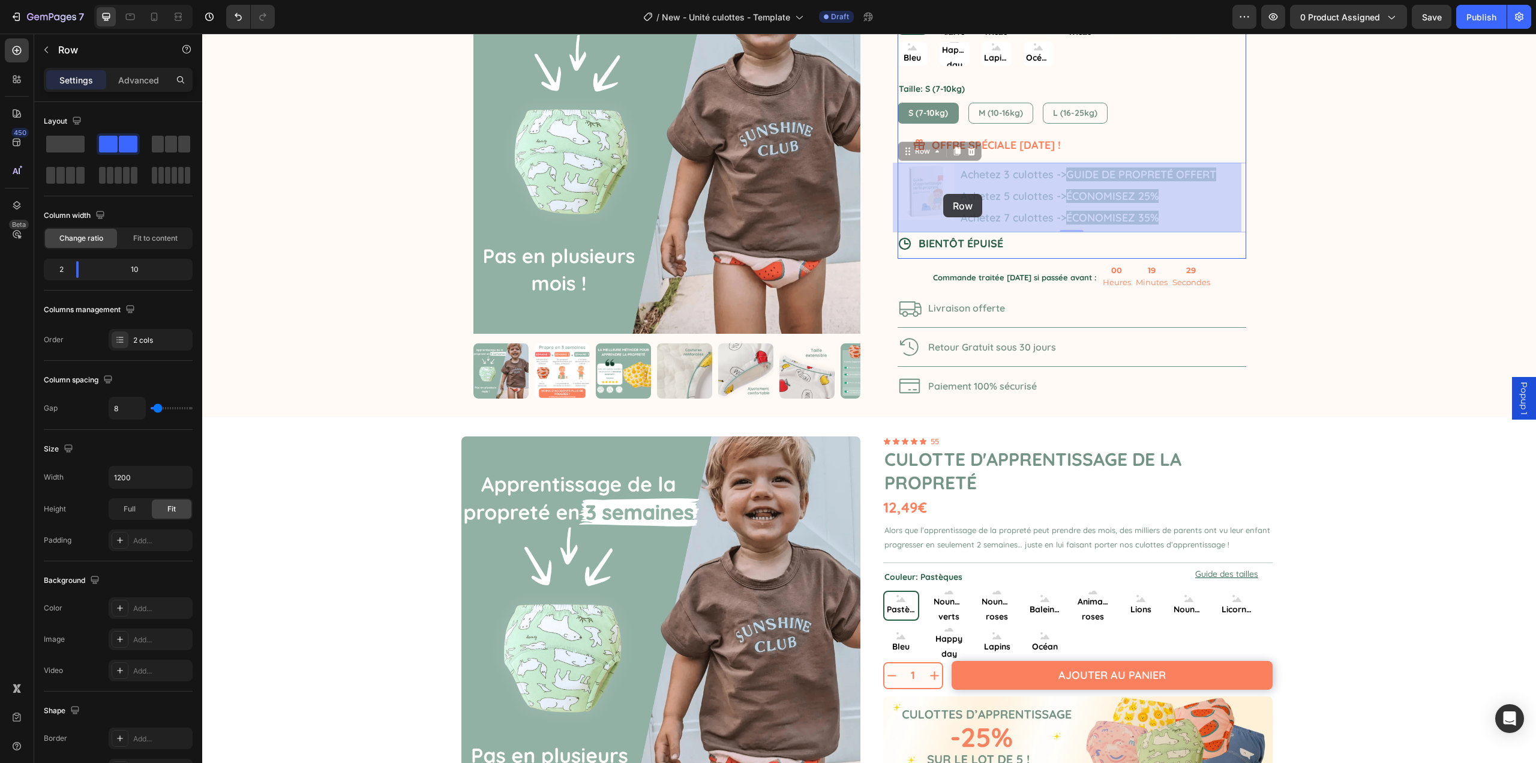
drag, startPoint x: 907, startPoint y: 152, endPoint x: 943, endPoint y: 194, distance: 54.9
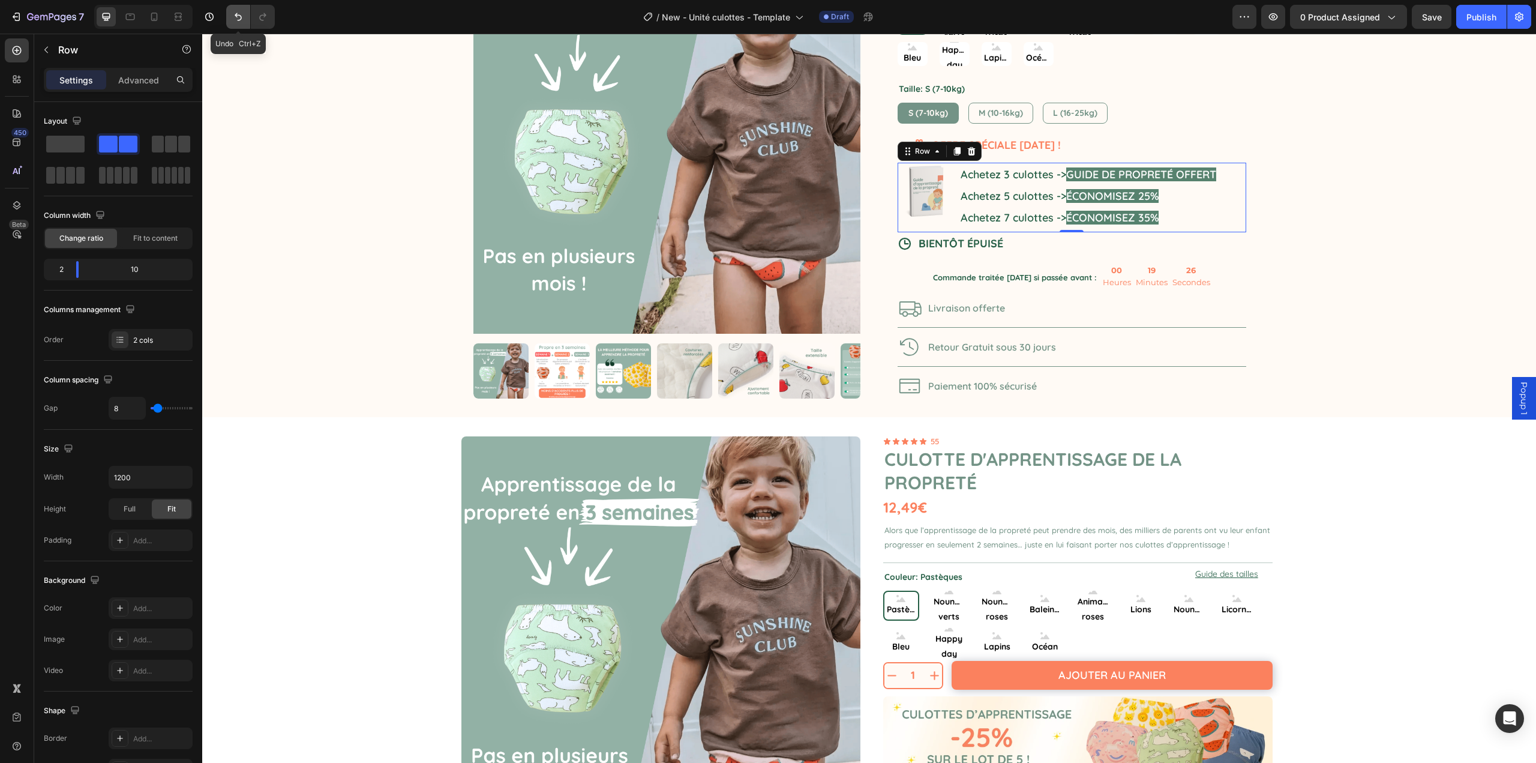
click at [238, 19] on icon "Undo/Redo" at bounding box center [238, 17] width 12 height 12
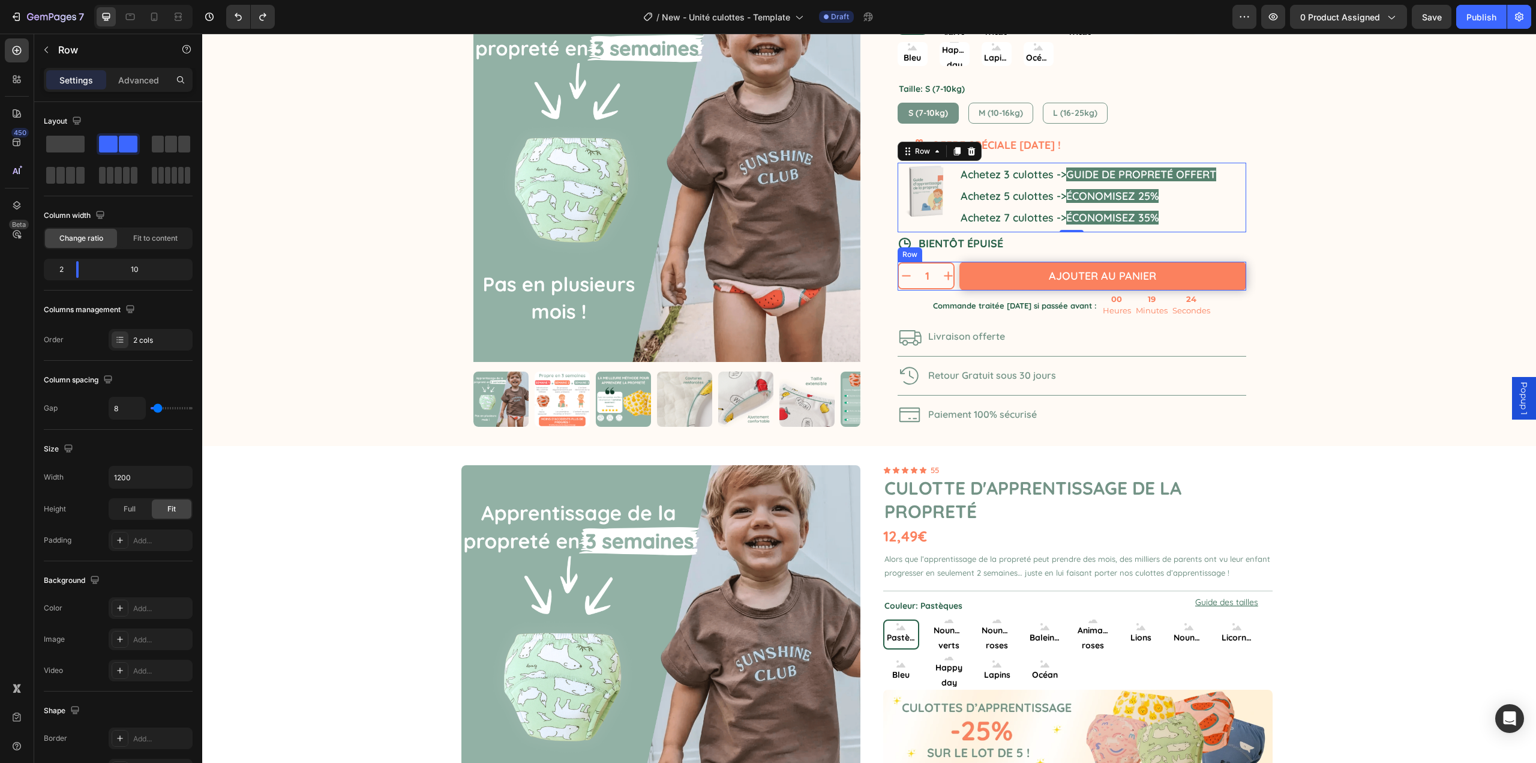
click at [954, 278] on div "1 Product Quantity Ajouter au panier Add to Cart Row 1 Product Quantity Ajouter…" at bounding box center [1072, 276] width 349 height 28
click at [954, 248] on icon at bounding box center [957, 250] width 7 height 8
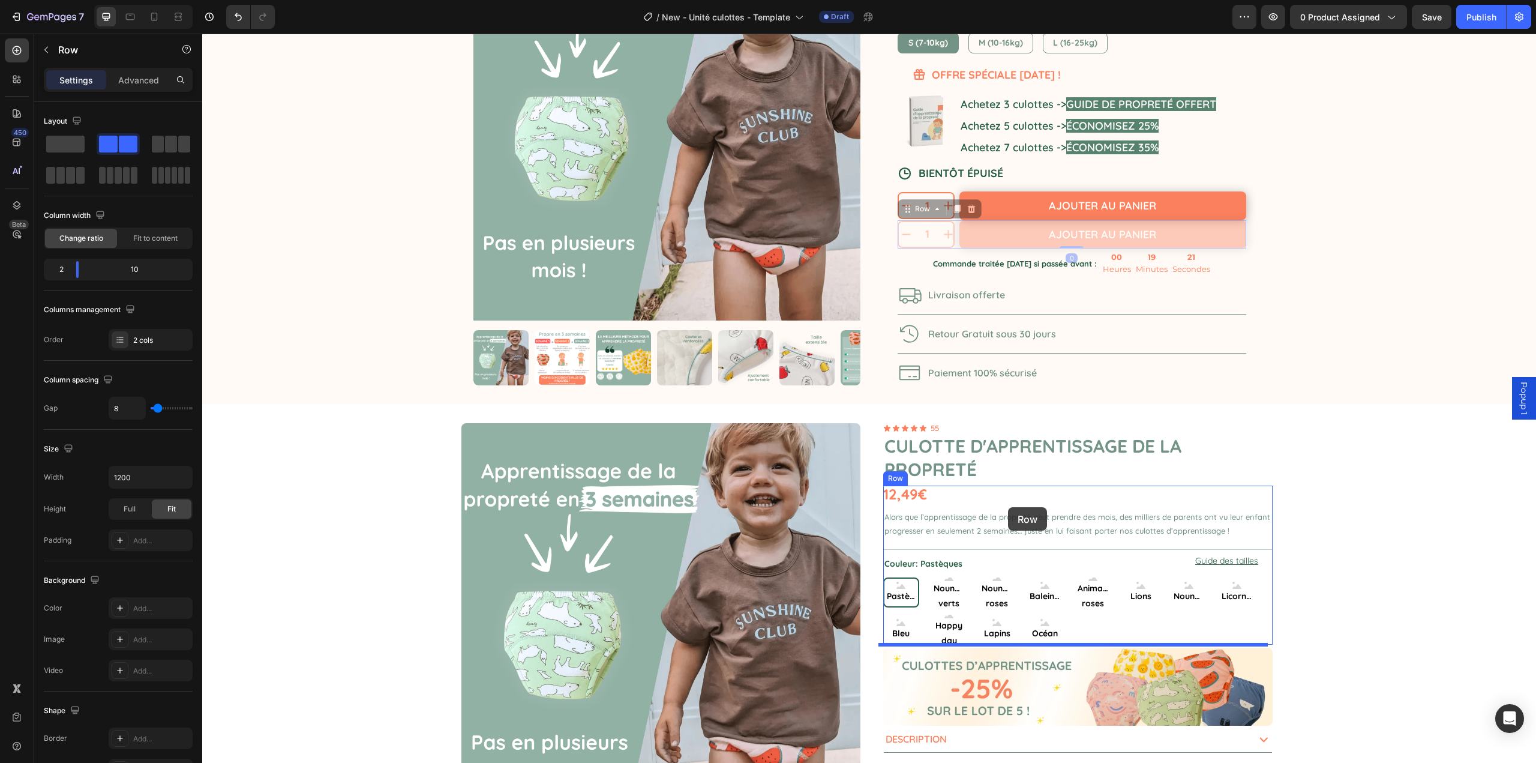
scroll to position [482, 0]
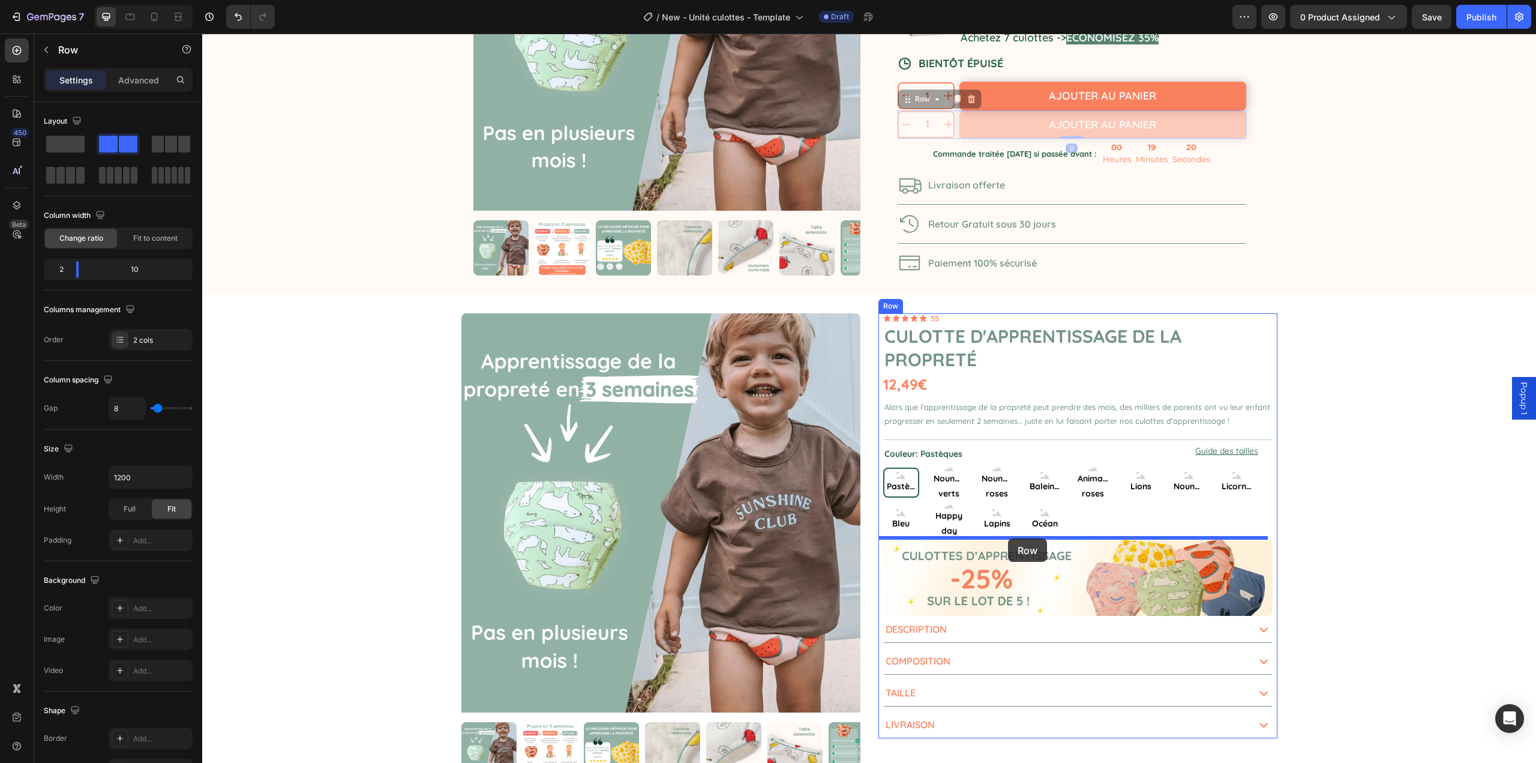
drag, startPoint x: 904, startPoint y: 283, endPoint x: 1008, endPoint y: 538, distance: 275.4
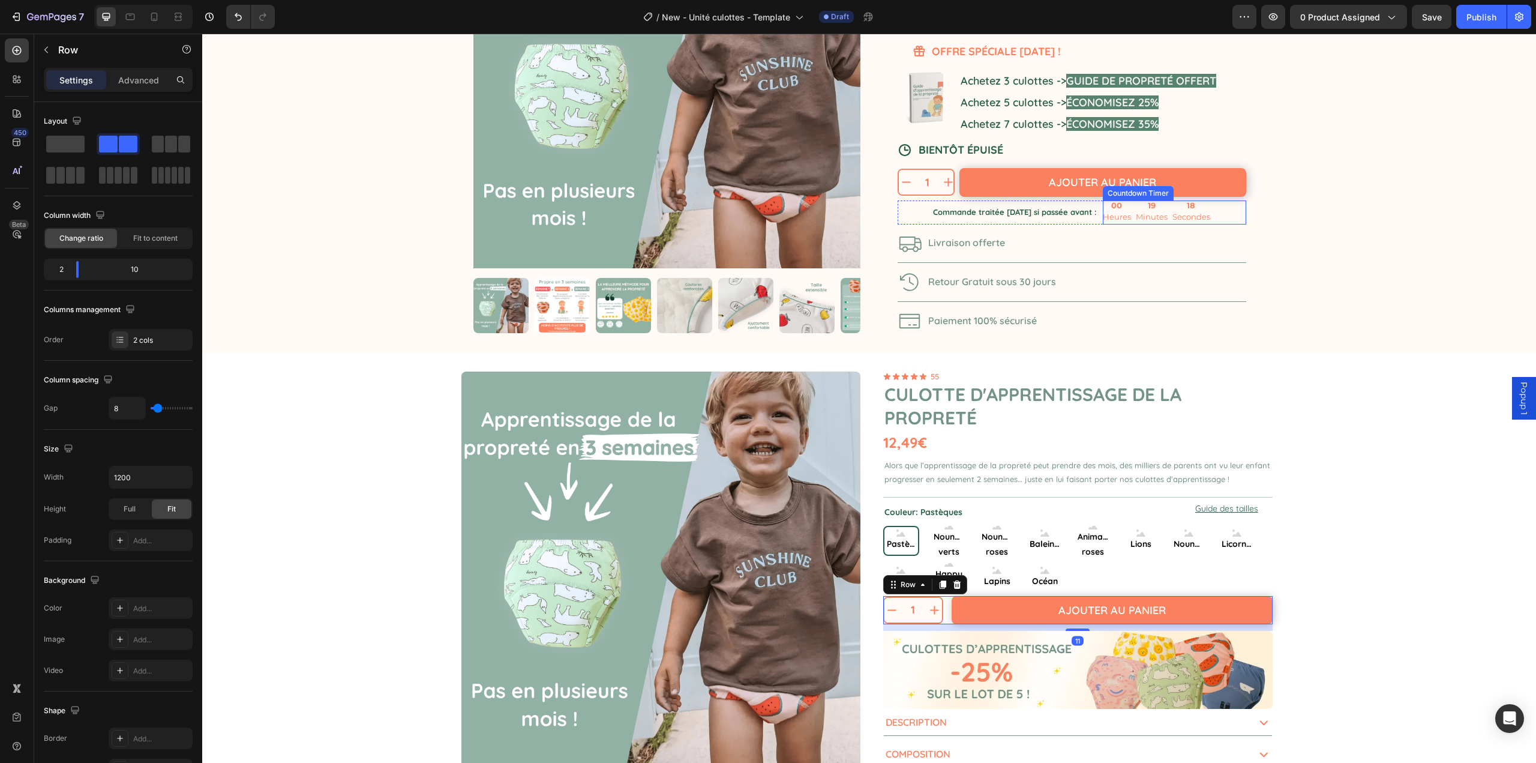
scroll to position [362, 0]
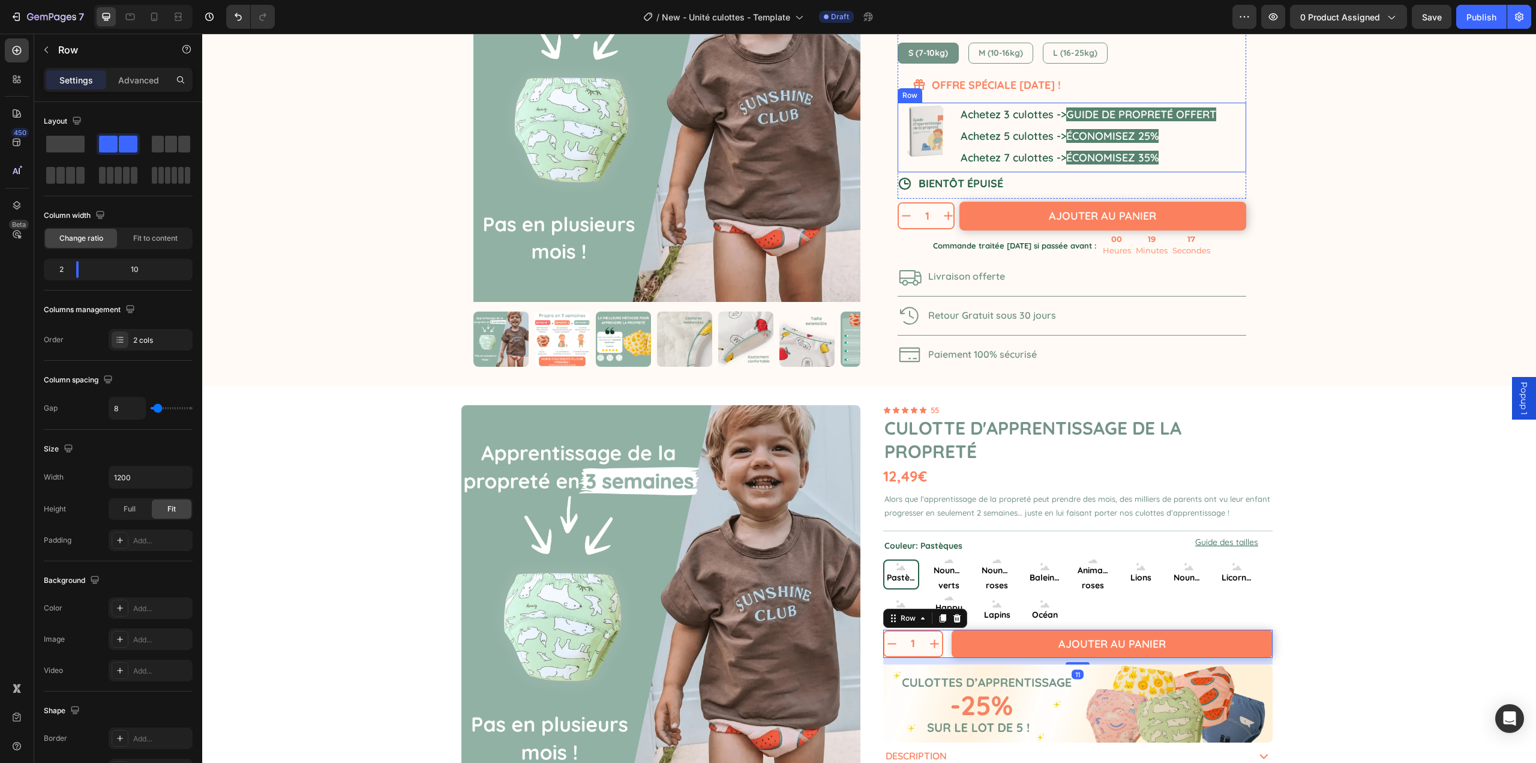
click at [1187, 169] on h2 "Achetez 3 culottes -> GUIDE DE PROPRETÉ OFFERT Achetez 5 culottes -> ÉCONOMISEZ…" at bounding box center [1103, 136] width 287 height 67
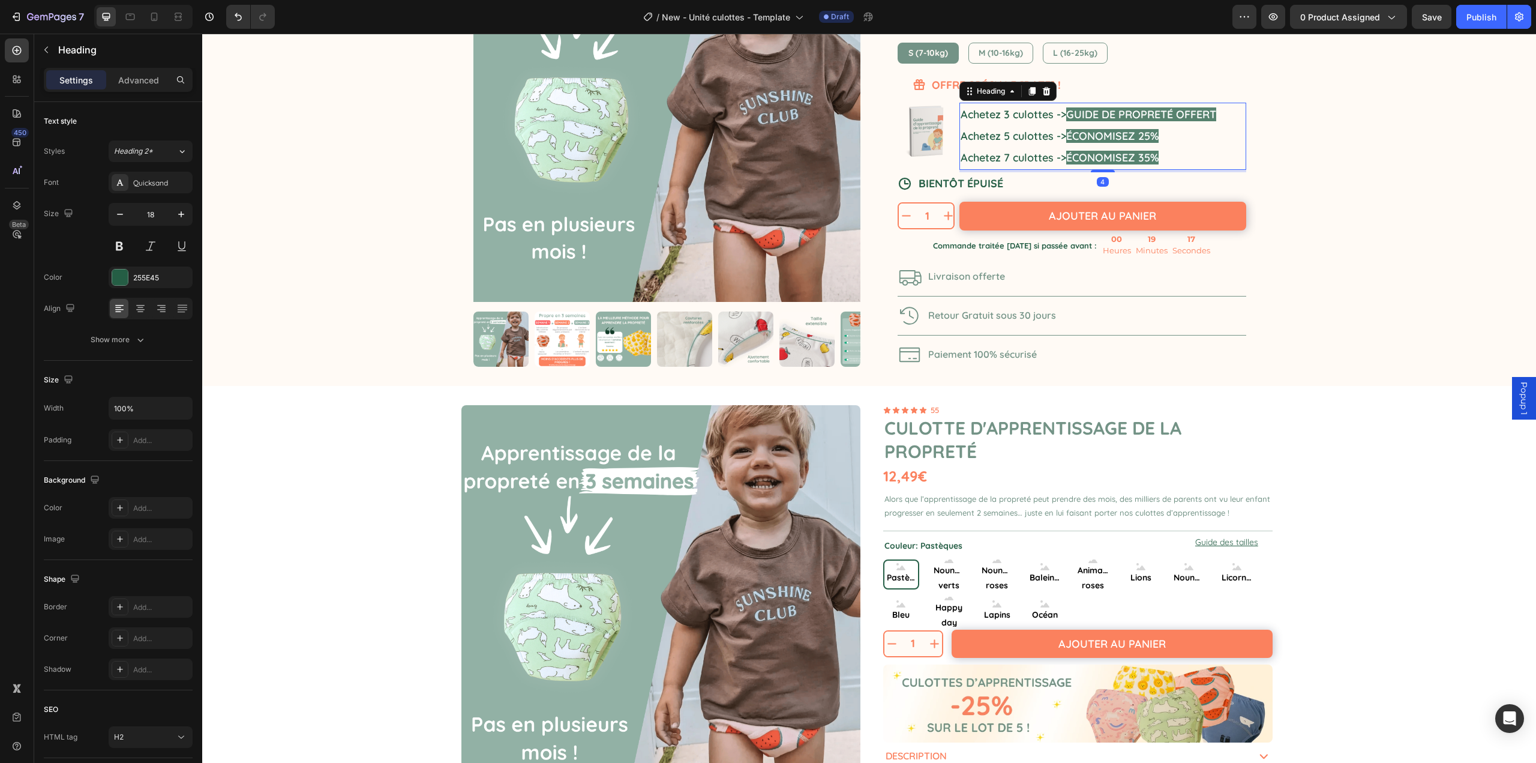
click at [1183, 163] on h2 "Achetez 3 culottes -> GUIDE DE PROPRETÉ OFFERT Achetez 5 culottes -> ÉCONOMISEZ…" at bounding box center [1103, 136] width 287 height 67
click at [946, 166] on div "Image" at bounding box center [927, 138] width 58 height 70
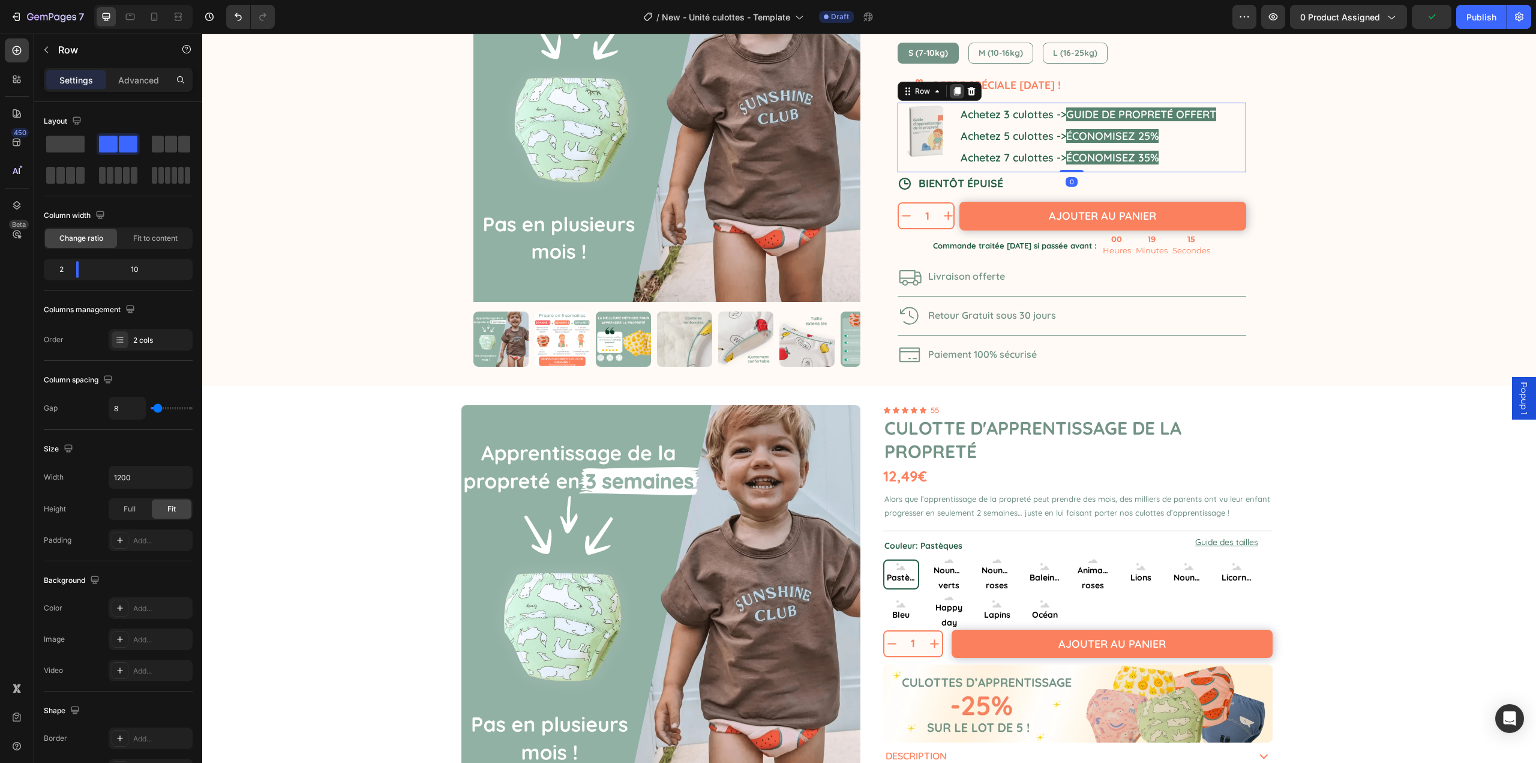
click at [954, 90] on icon at bounding box center [957, 91] width 7 height 8
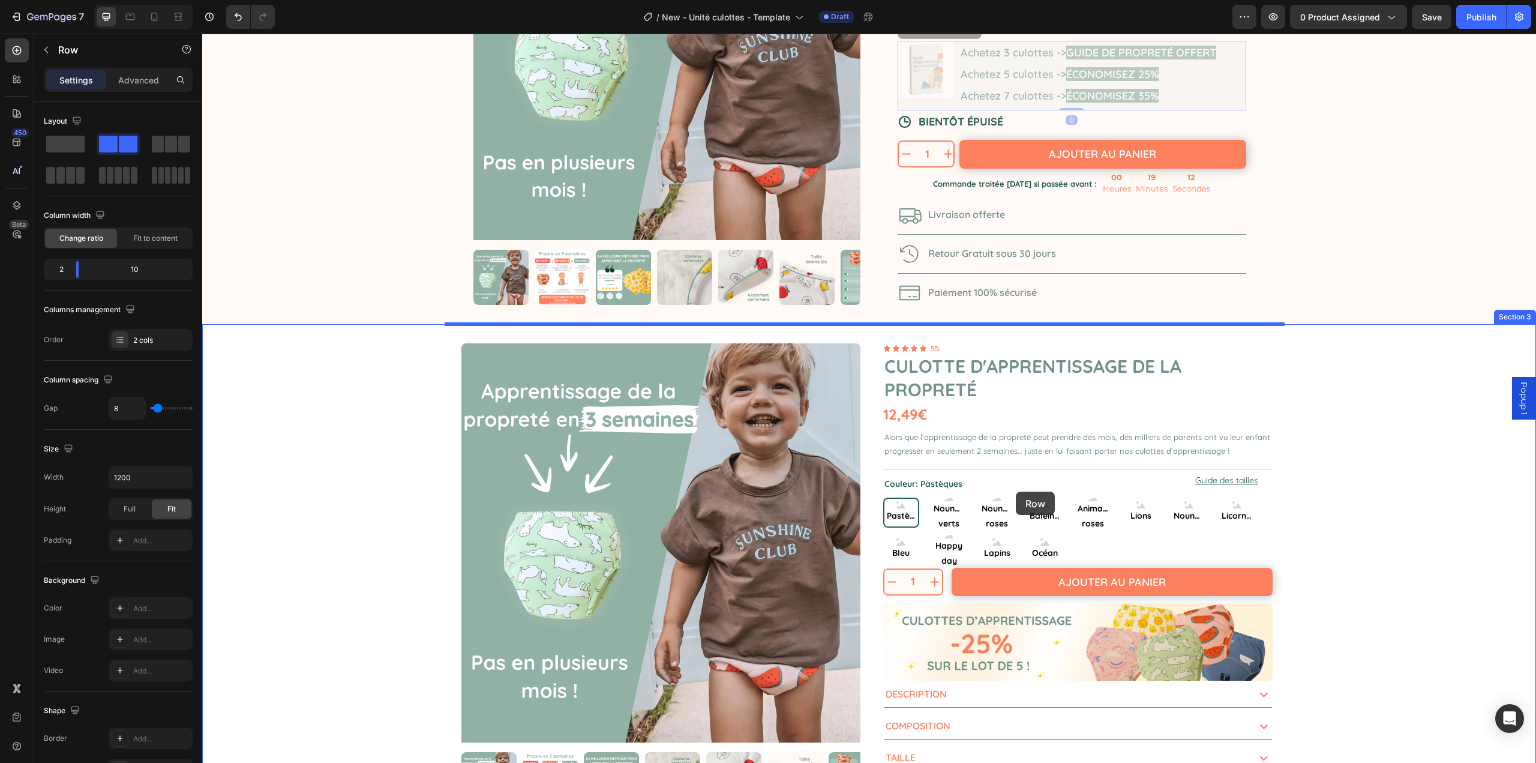
scroll to position [542, 0]
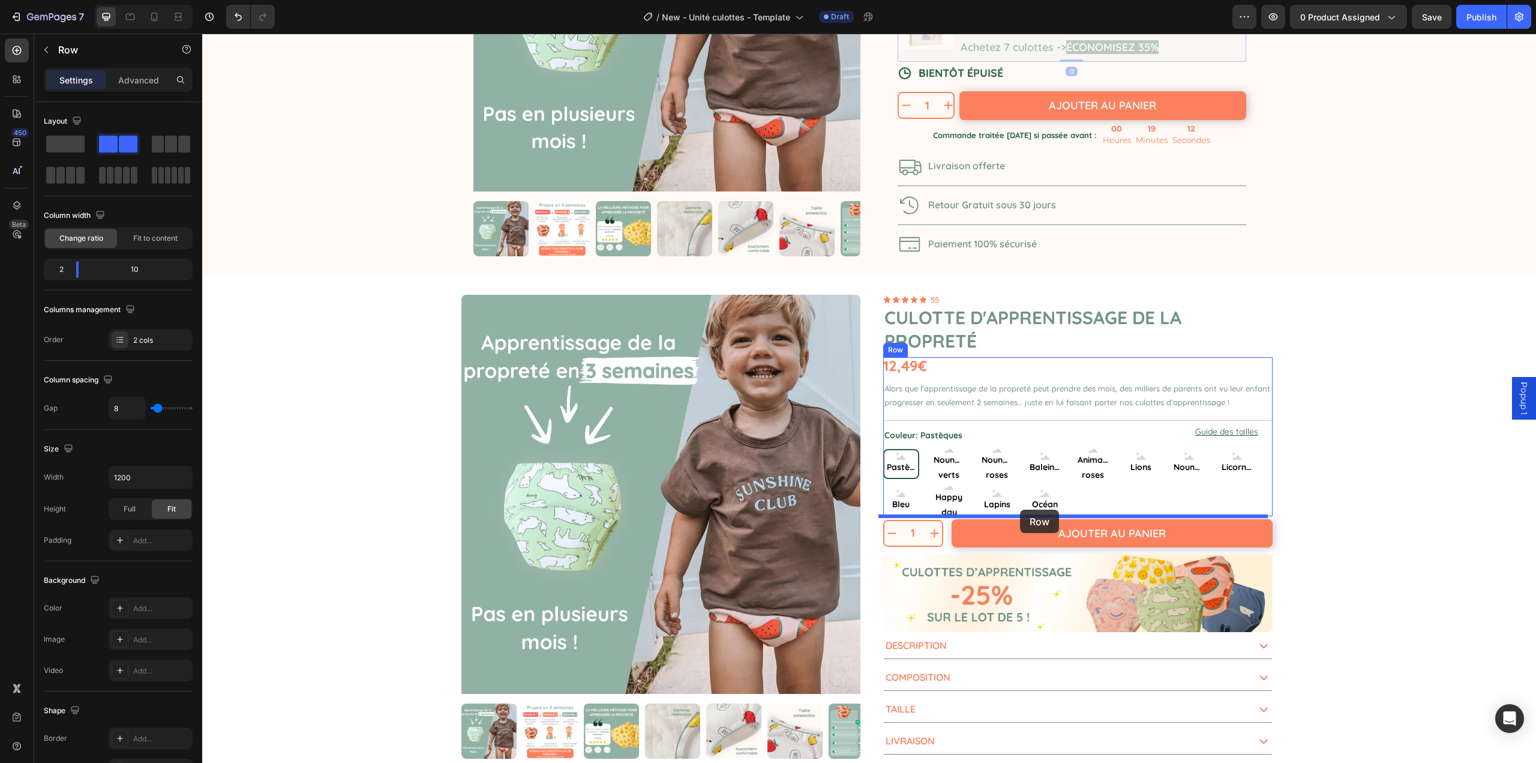
drag, startPoint x: 903, startPoint y: 157, endPoint x: 1020, endPoint y: 510, distance: 371.2
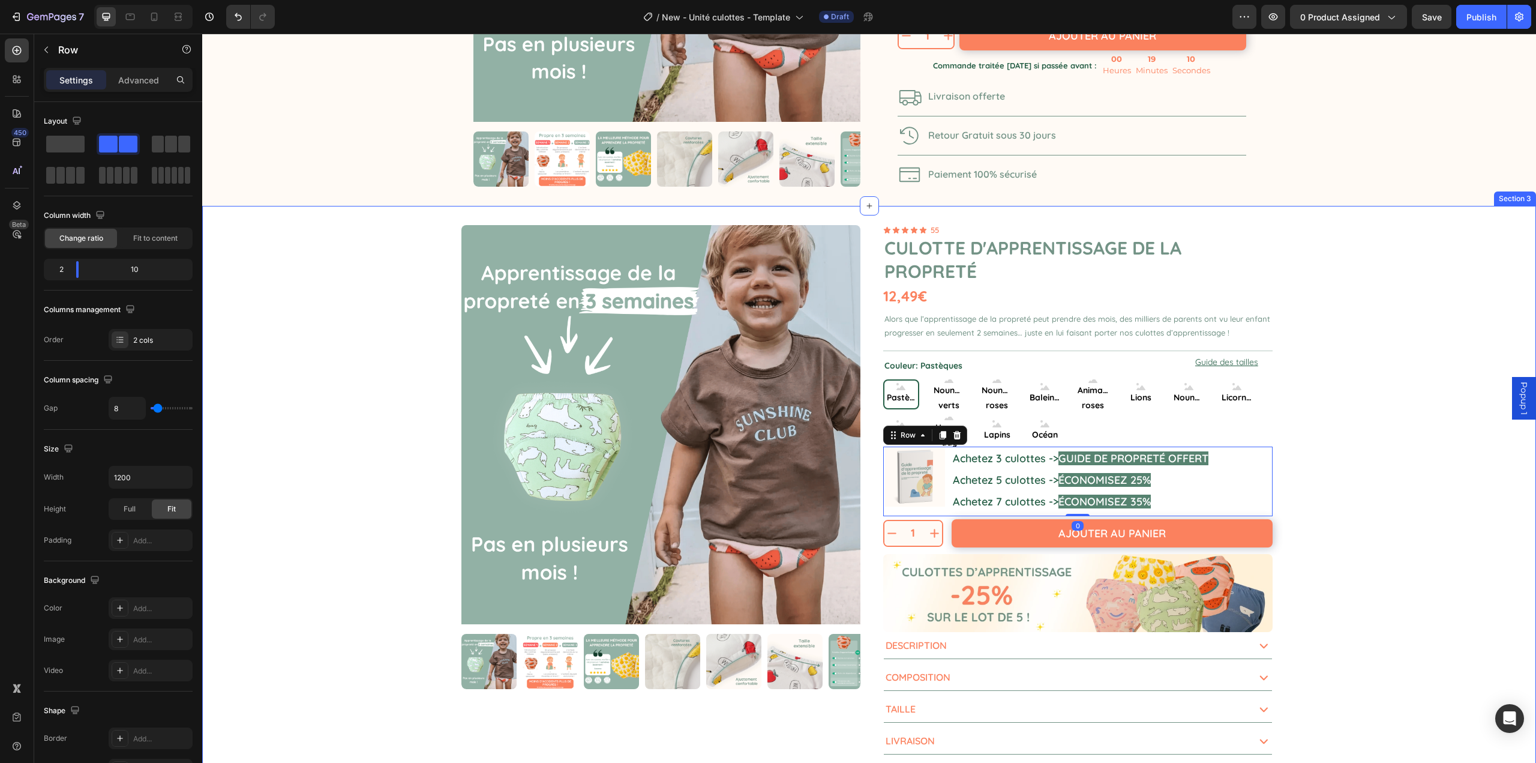
click at [1349, 475] on div "Product Images 1 Product Quantity Ajouter au panier Add to Cart Row 1 Product Q…" at bounding box center [869, 490] width 1334 height 568
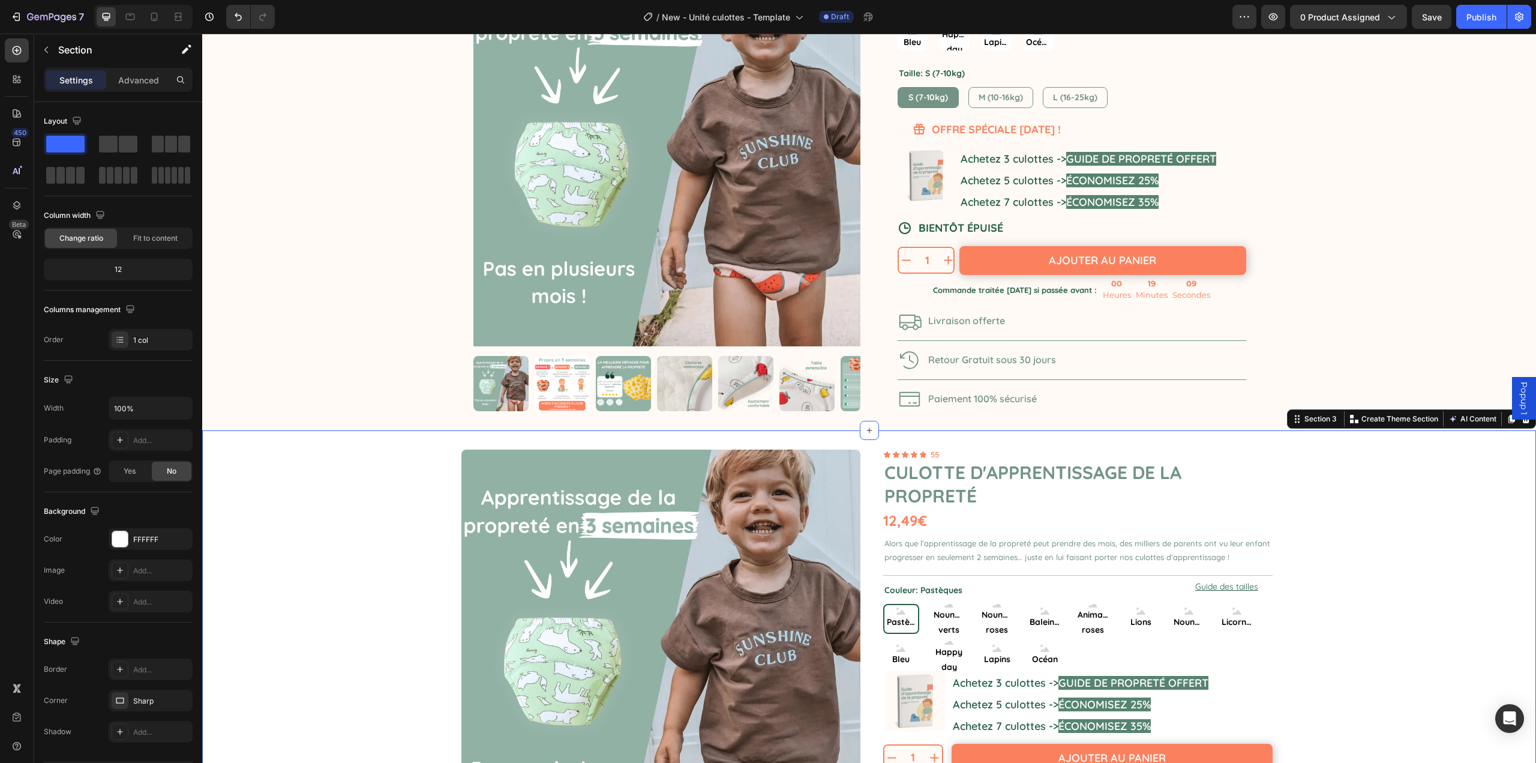
scroll to position [242, 0]
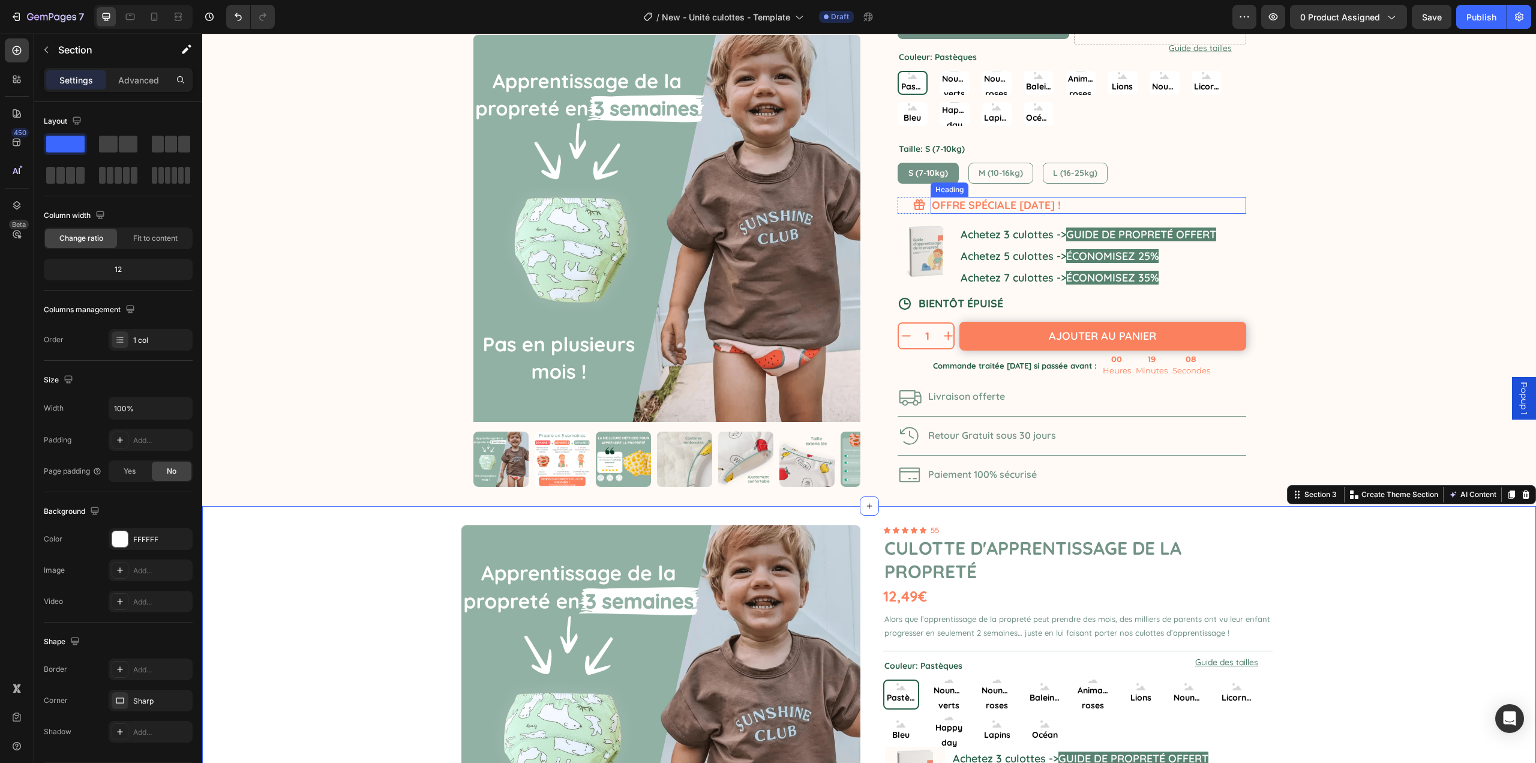
click at [1135, 205] on h2 "OFFRE SPÉCIALE FÊTE DES PÈRES !" at bounding box center [1088, 205] width 315 height 16
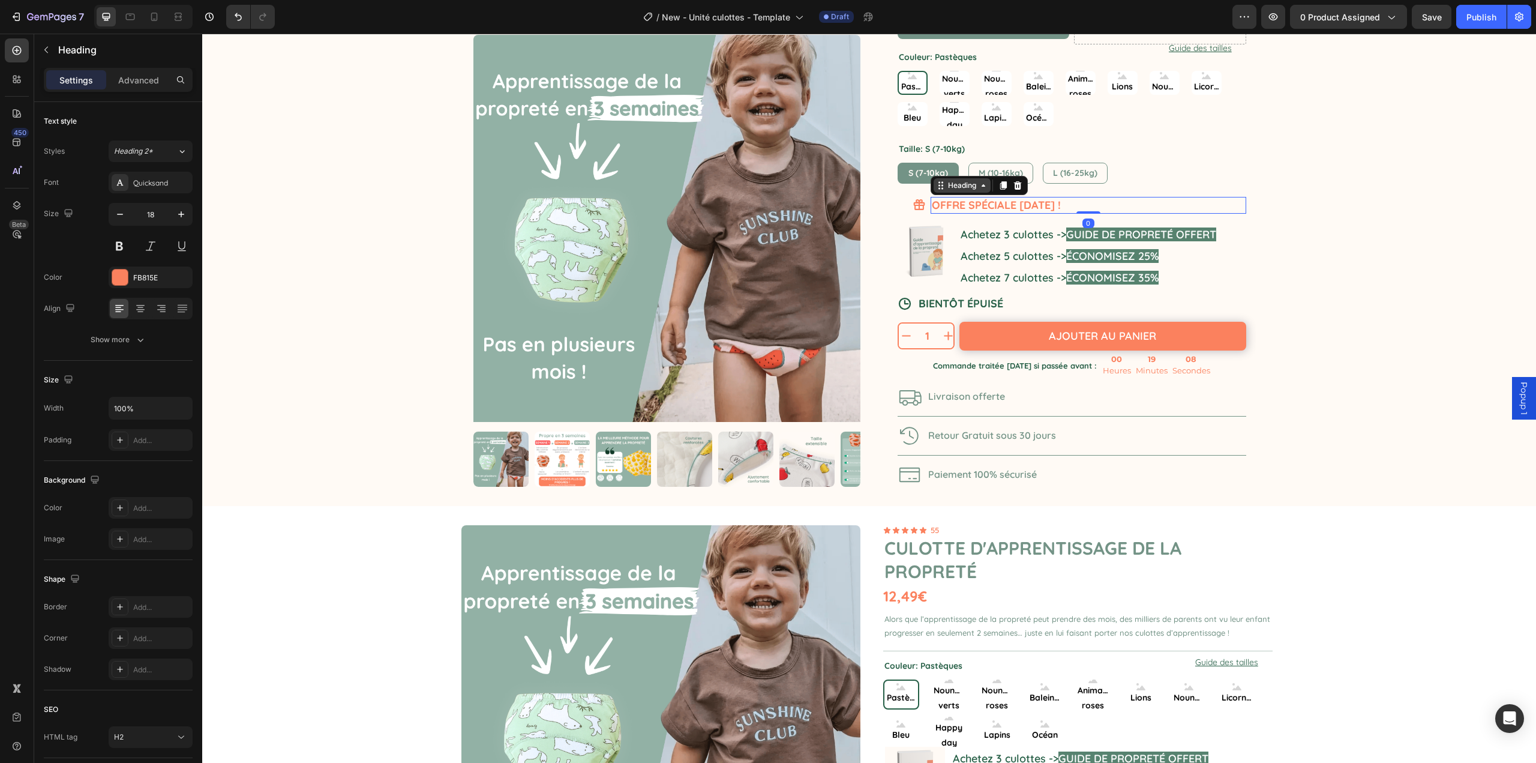
click at [953, 190] on div "Heading" at bounding box center [962, 185] width 33 height 11
click at [955, 173] on div "Row 2 cols" at bounding box center [956, 164] width 51 height 19
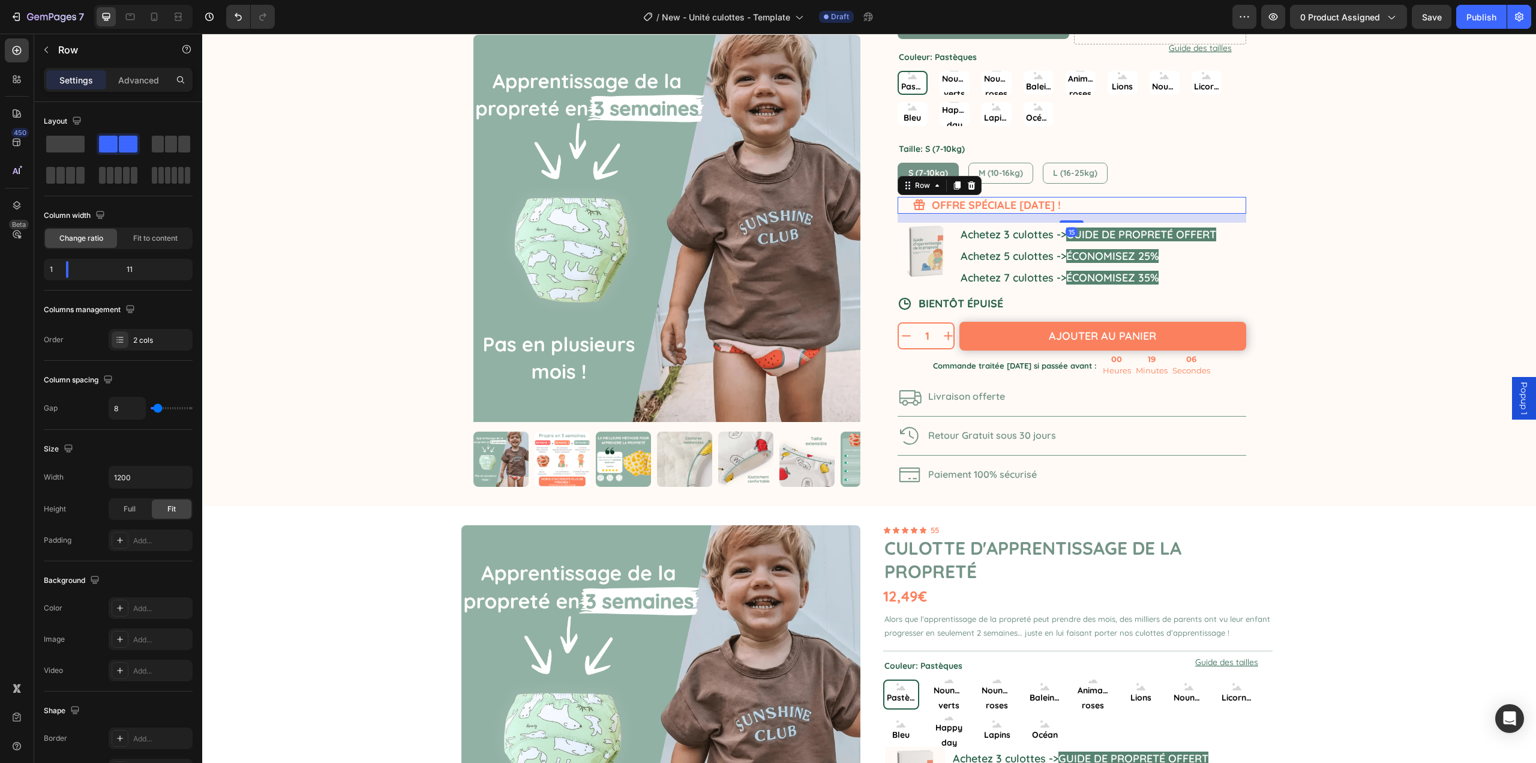
click at [952, 182] on icon at bounding box center [957, 186] width 10 height 10
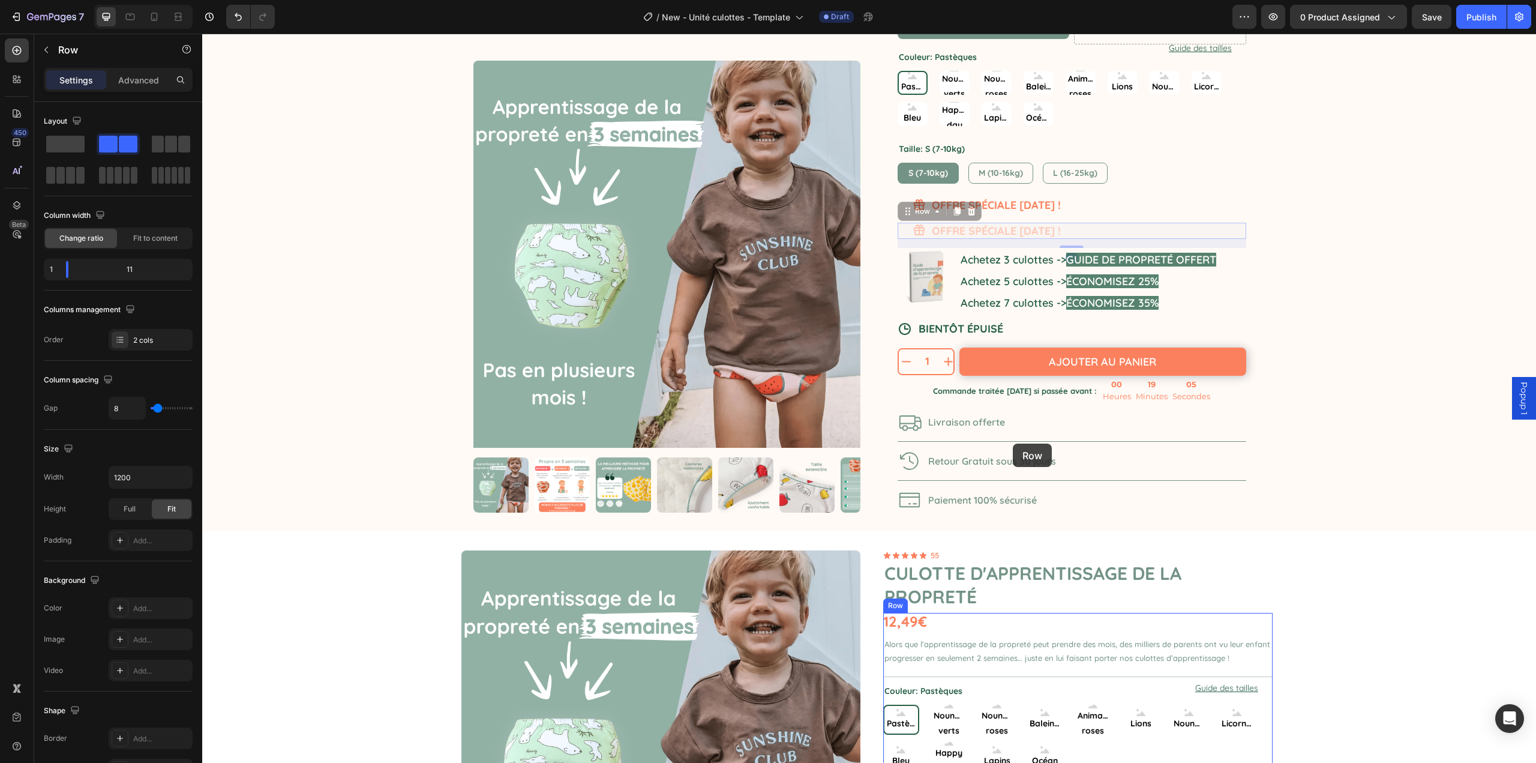
scroll to position [542, 0]
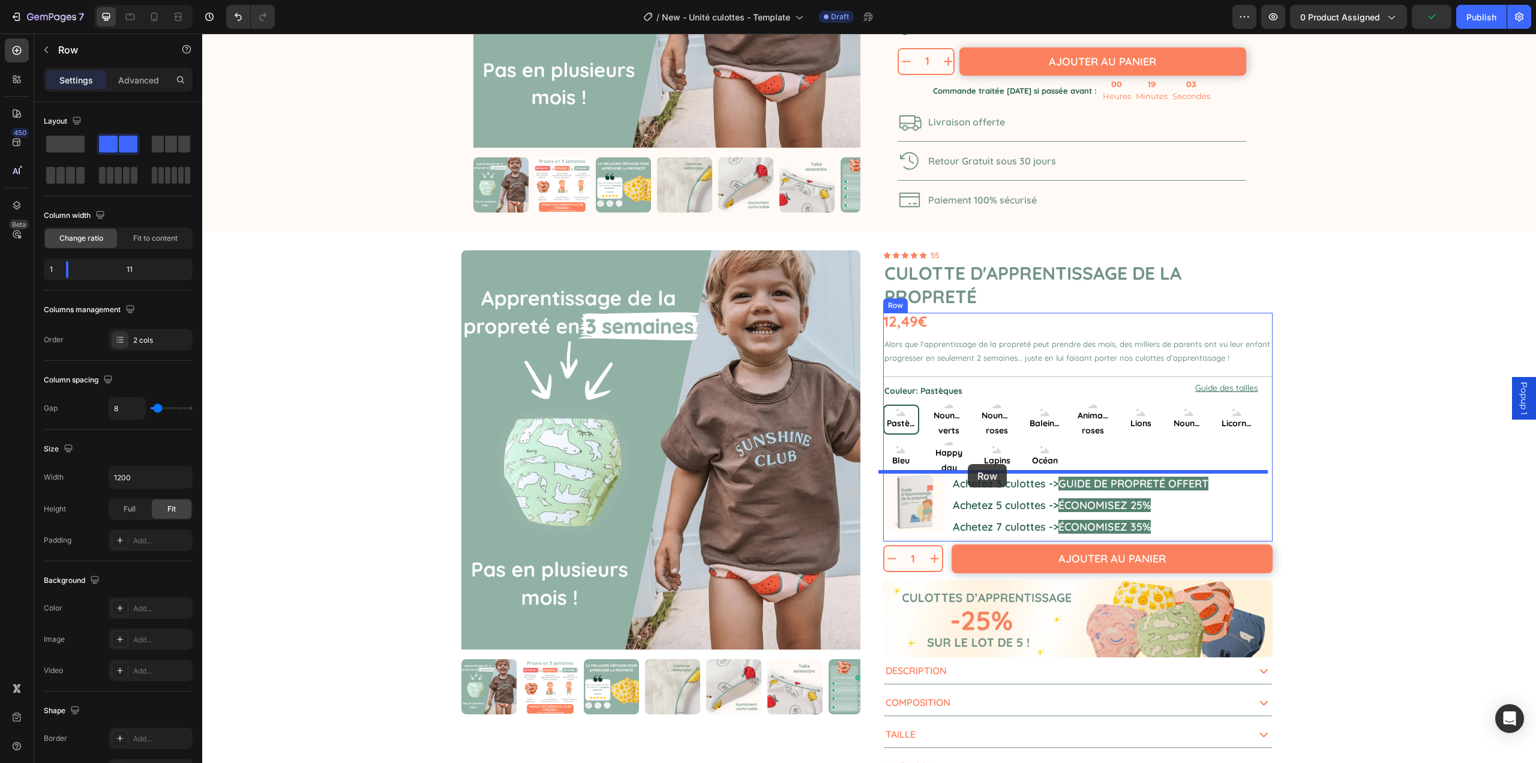
drag, startPoint x: 906, startPoint y: 212, endPoint x: 967, endPoint y: 464, distance: 259.5
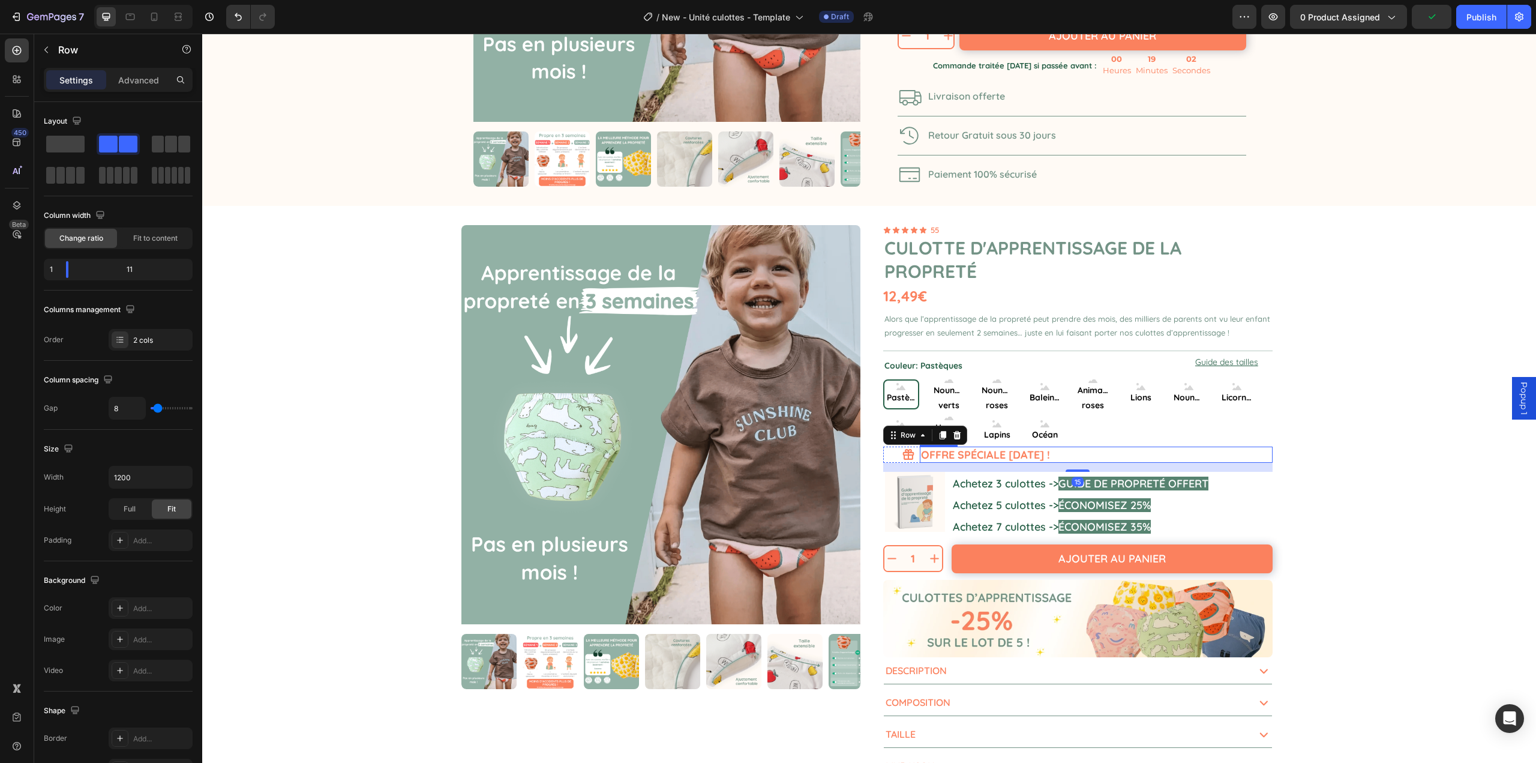
click at [950, 453] on h2 "OFFRE SPÉCIALE FÊTE DES PÈRES !" at bounding box center [1096, 455] width 353 height 16
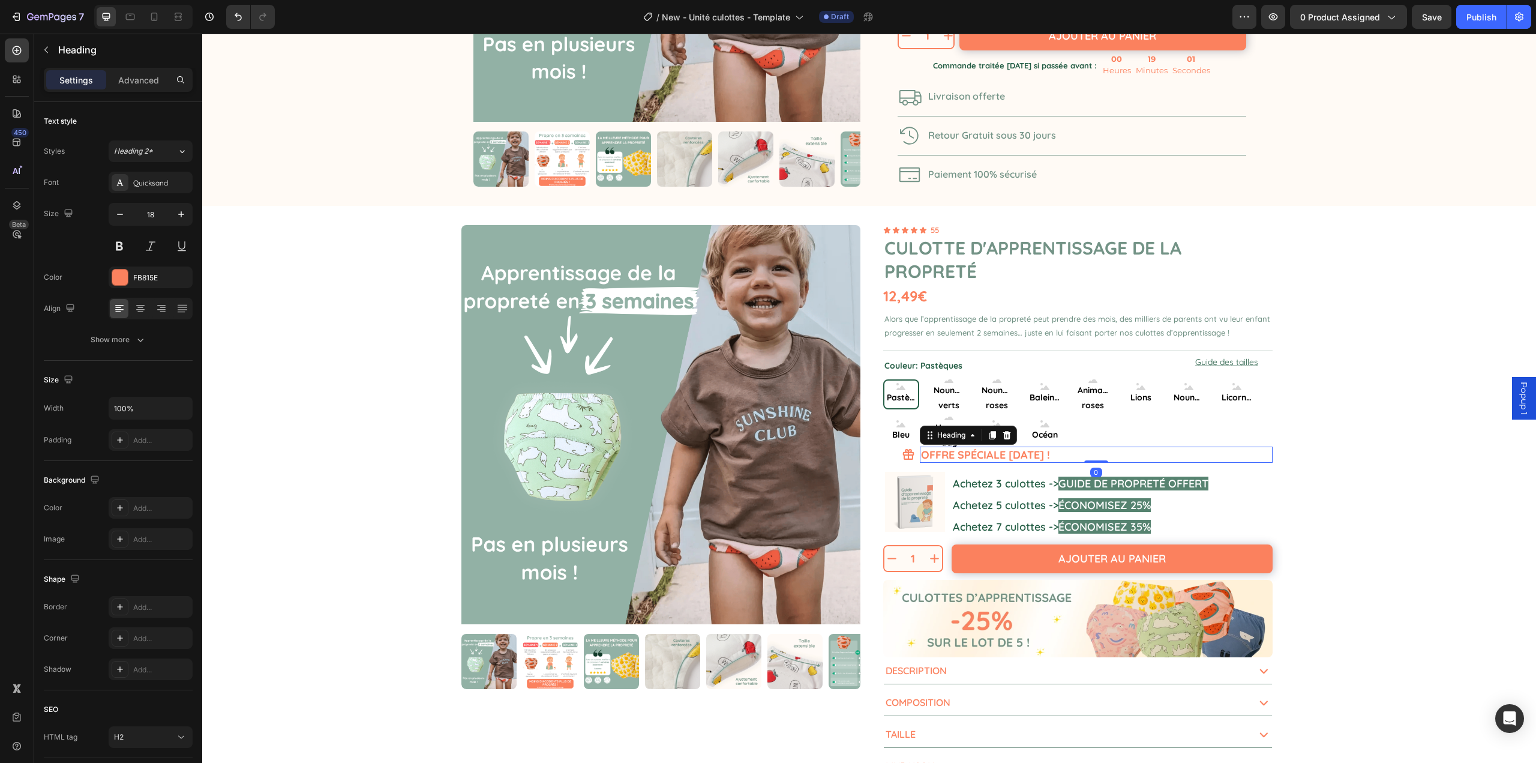
click at [954, 453] on h2 "OFFRE SPÉCIALE FÊTE DES PÈRES !" at bounding box center [1096, 455] width 353 height 16
click at [1006, 453] on p "OFFRE SPÉCIALE FÊTE DES PÈRES !" at bounding box center [1096, 455] width 350 height 14
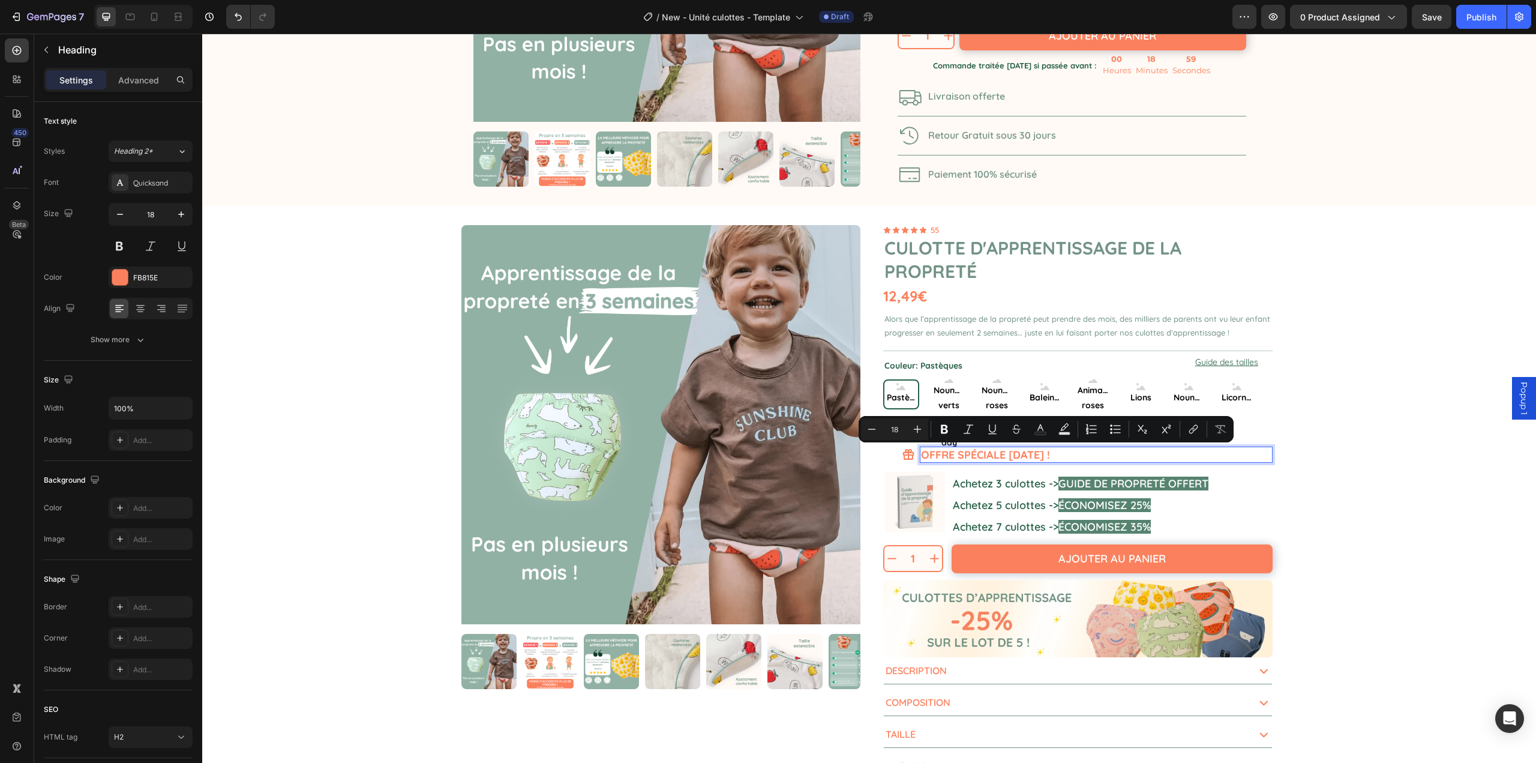
drag, startPoint x: 1006, startPoint y: 453, endPoint x: 1083, endPoint y: 455, distance: 77.5
click at [1083, 455] on p "OFFRE SPÉCIALE FÊTE DES PÈRES !" at bounding box center [1096, 455] width 350 height 14
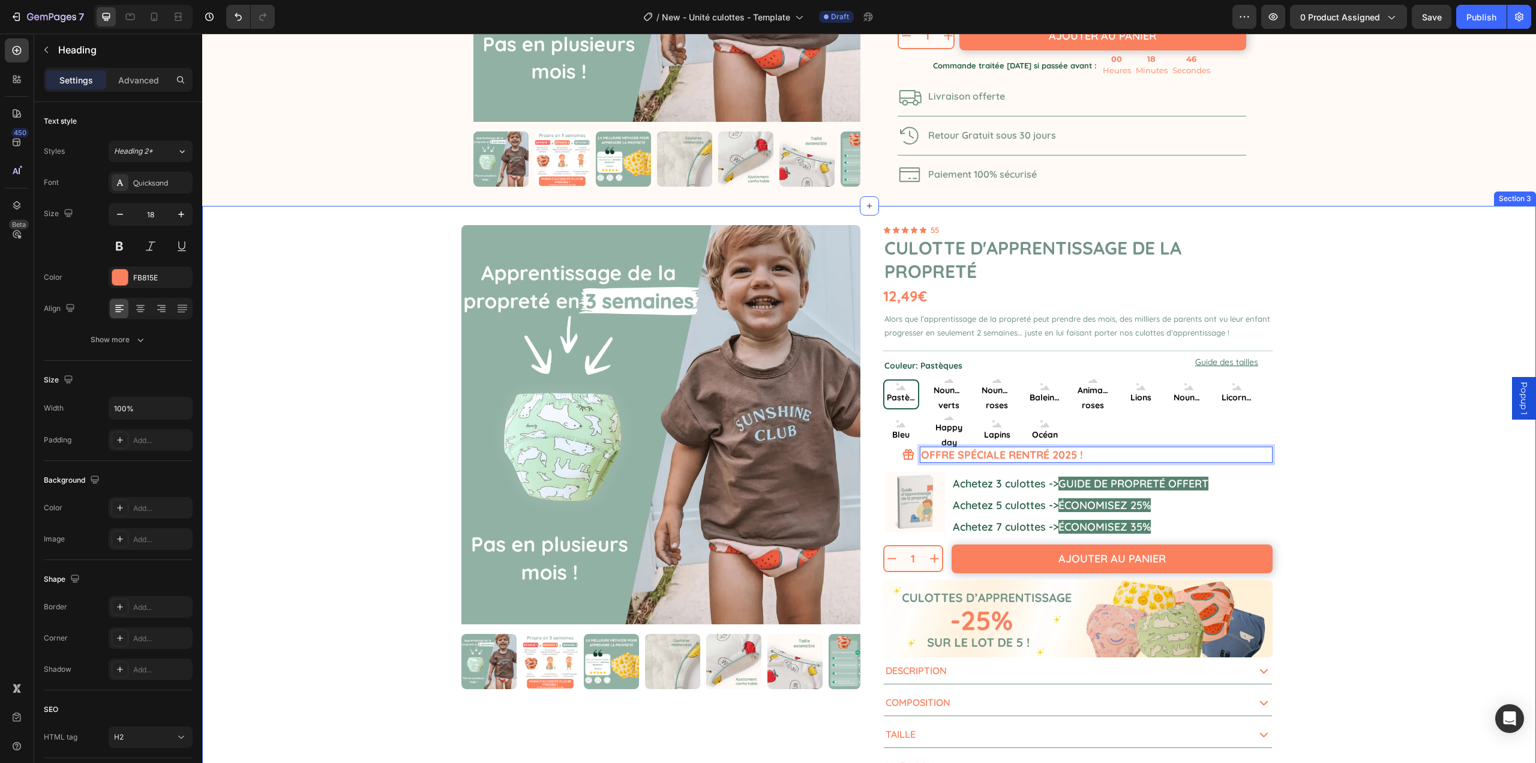
click at [1429, 472] on div "Product Images 1 Product Quantity Ajouter au panier Add to Cart Row 1 Product Q…" at bounding box center [869, 503] width 1334 height 594
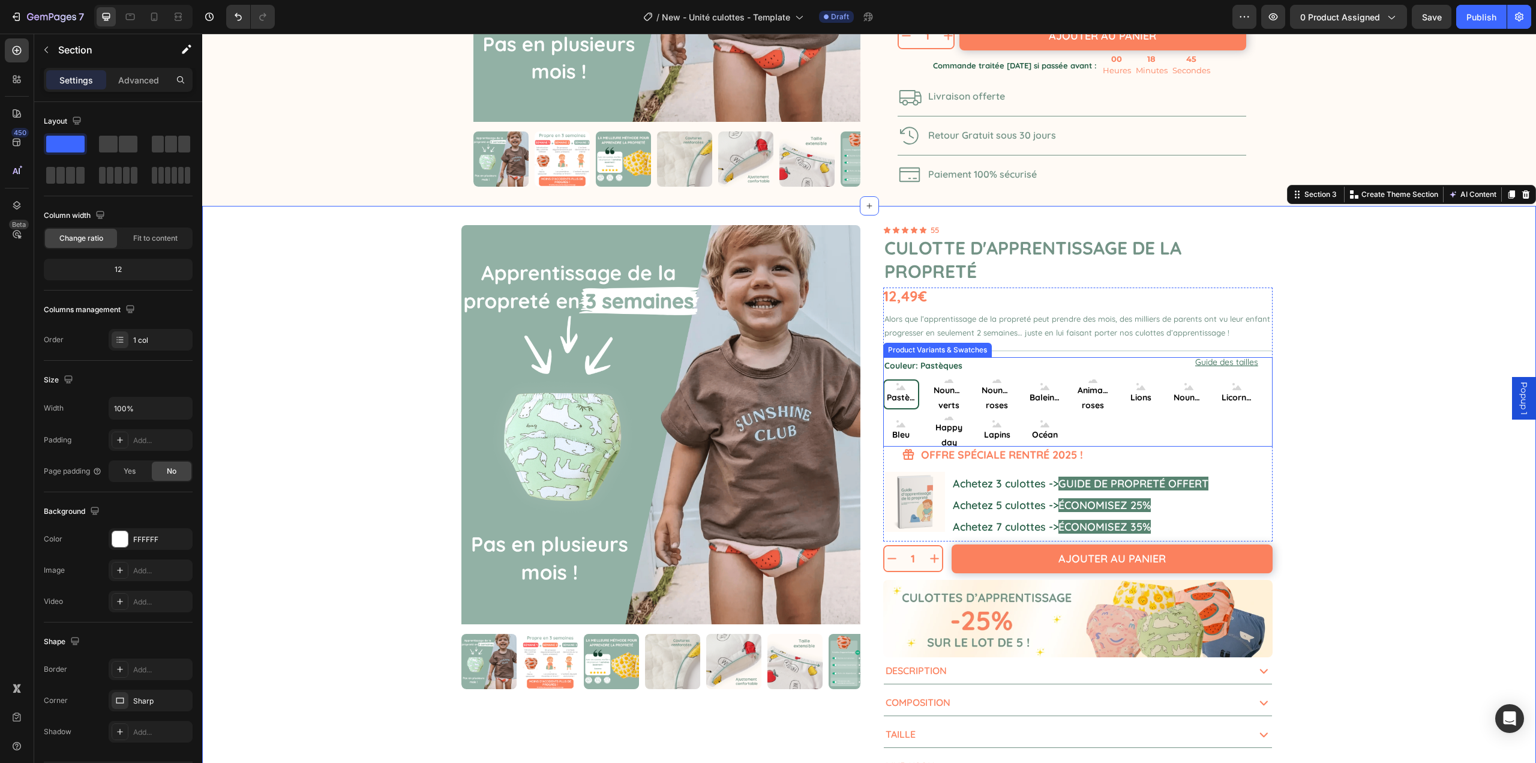
click at [1128, 434] on div "Pastèques Pastèques Pastèques Nounours verts Nounours verts Nounours verts Noun…" at bounding box center [1078, 412] width 390 height 67
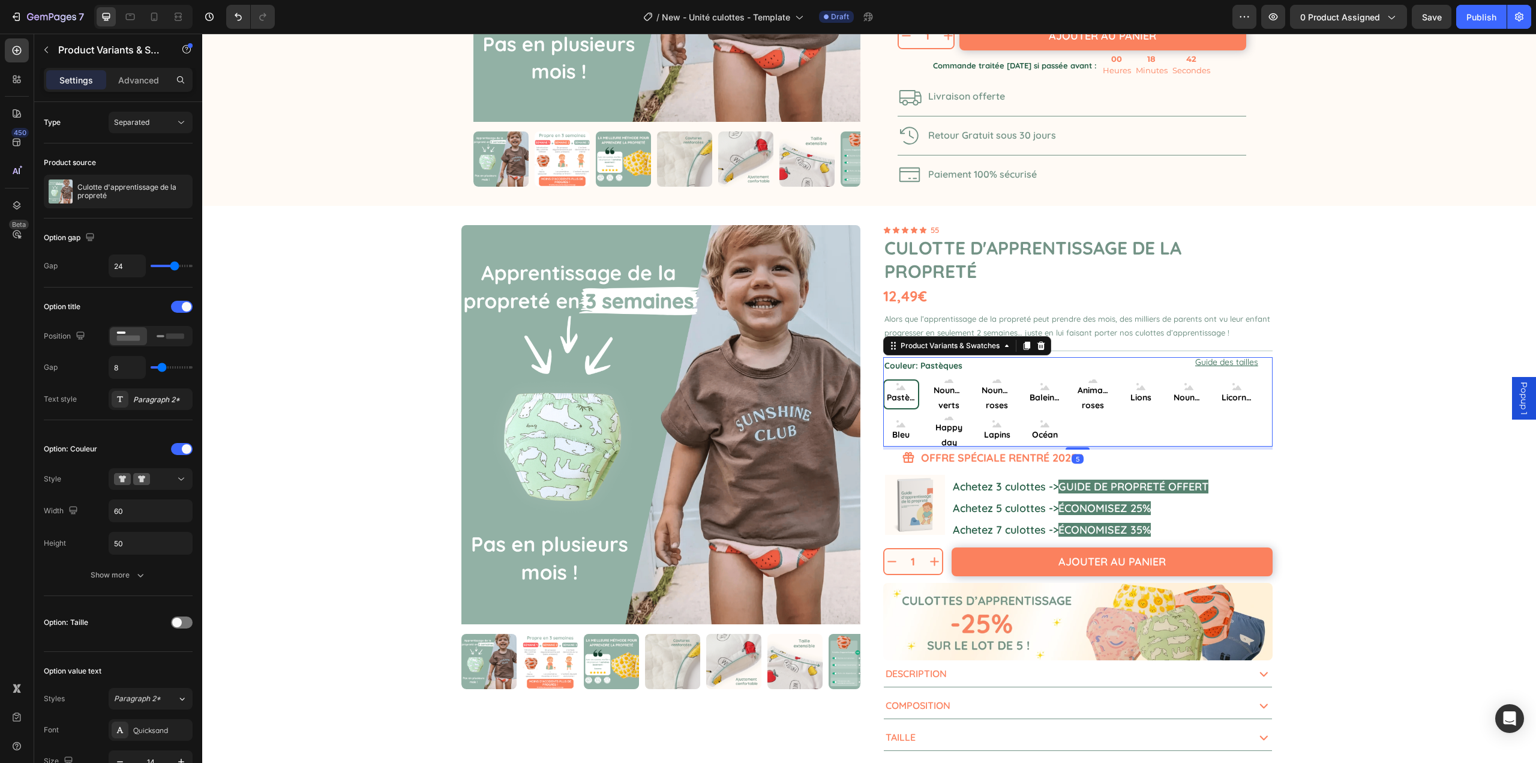
click at [1078, 449] on div at bounding box center [1078, 448] width 24 height 2
click at [1281, 465] on div "Product Images 1 Product Quantity Ajouter au panier Add to Cart Row 1 Product Q…" at bounding box center [870, 504] width 840 height 597
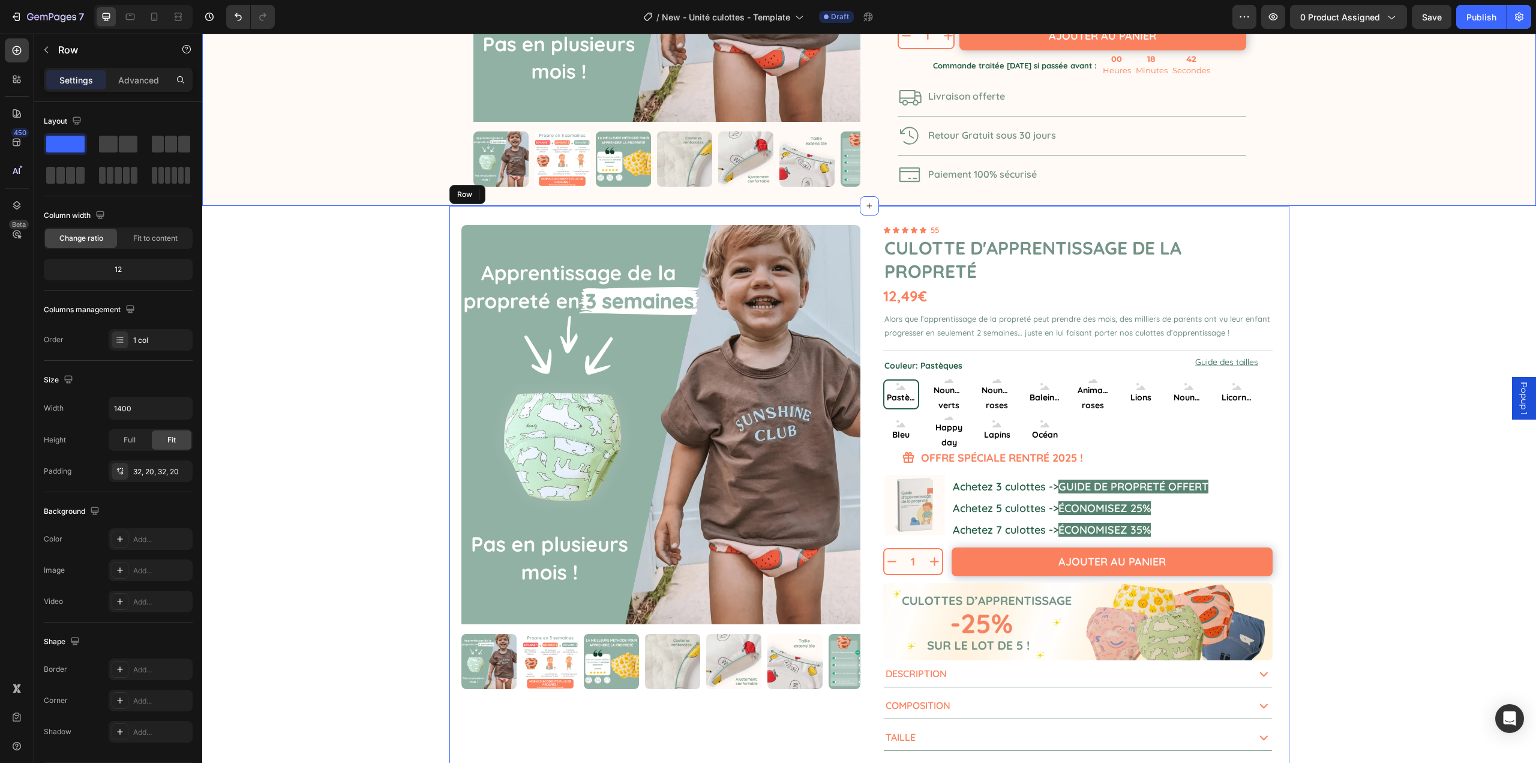
radio input "true"
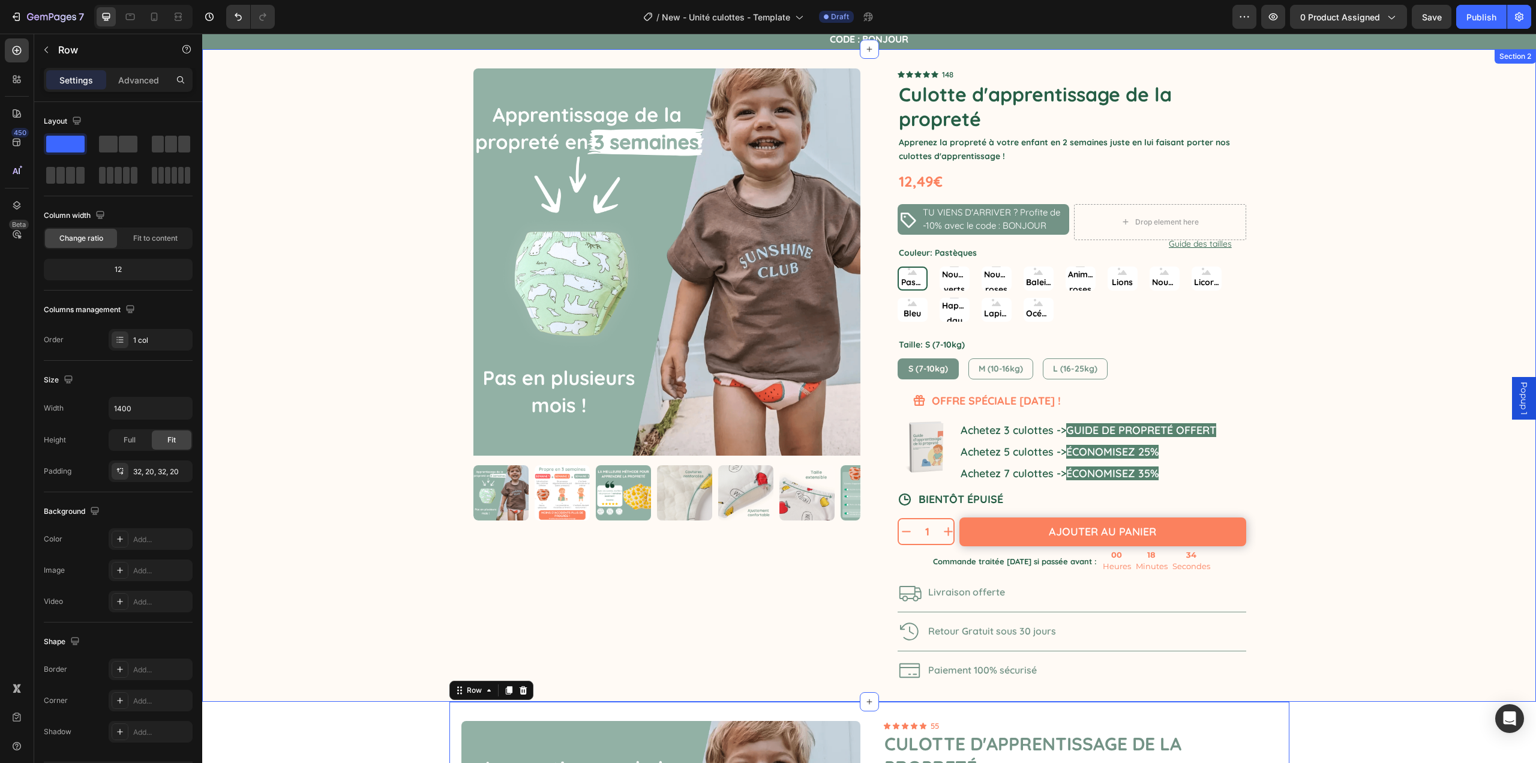
scroll to position [0, 0]
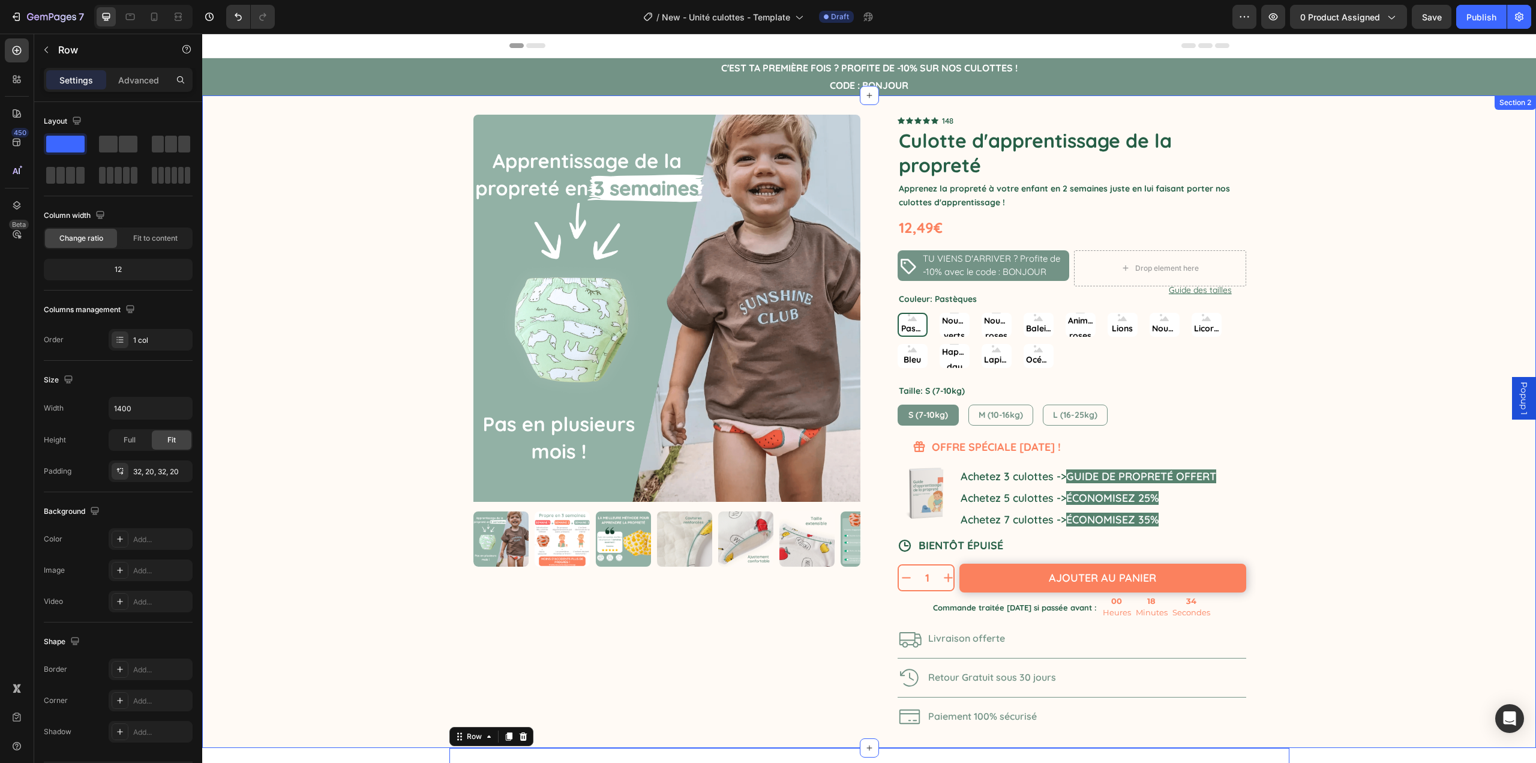
click at [1421, 276] on div "Product Images Icon Icon Icon Icon Icon Icon List 148 Text Block Row Culotte d'…" at bounding box center [869, 421] width 1334 height 652
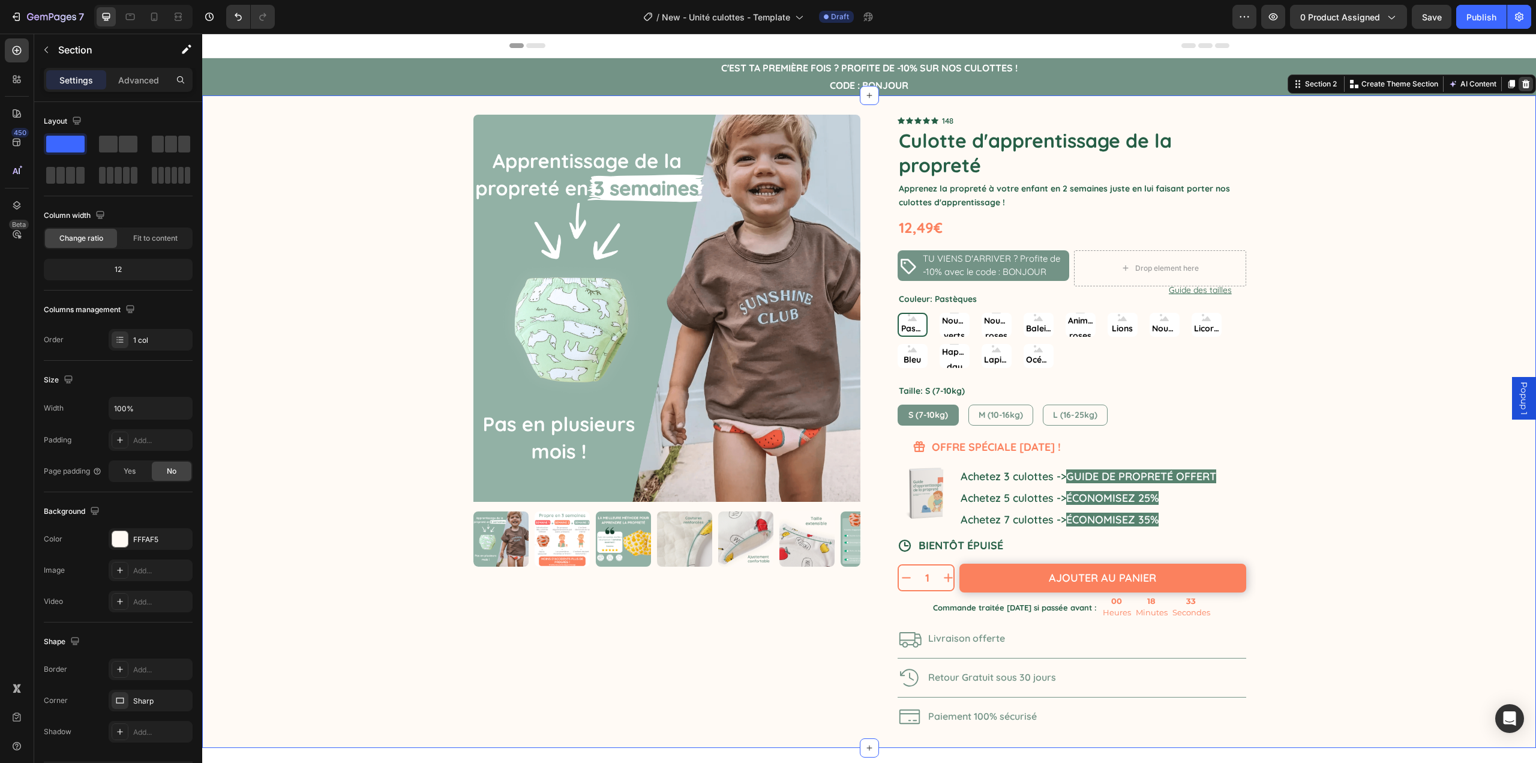
click at [1521, 85] on icon at bounding box center [1526, 84] width 10 height 10
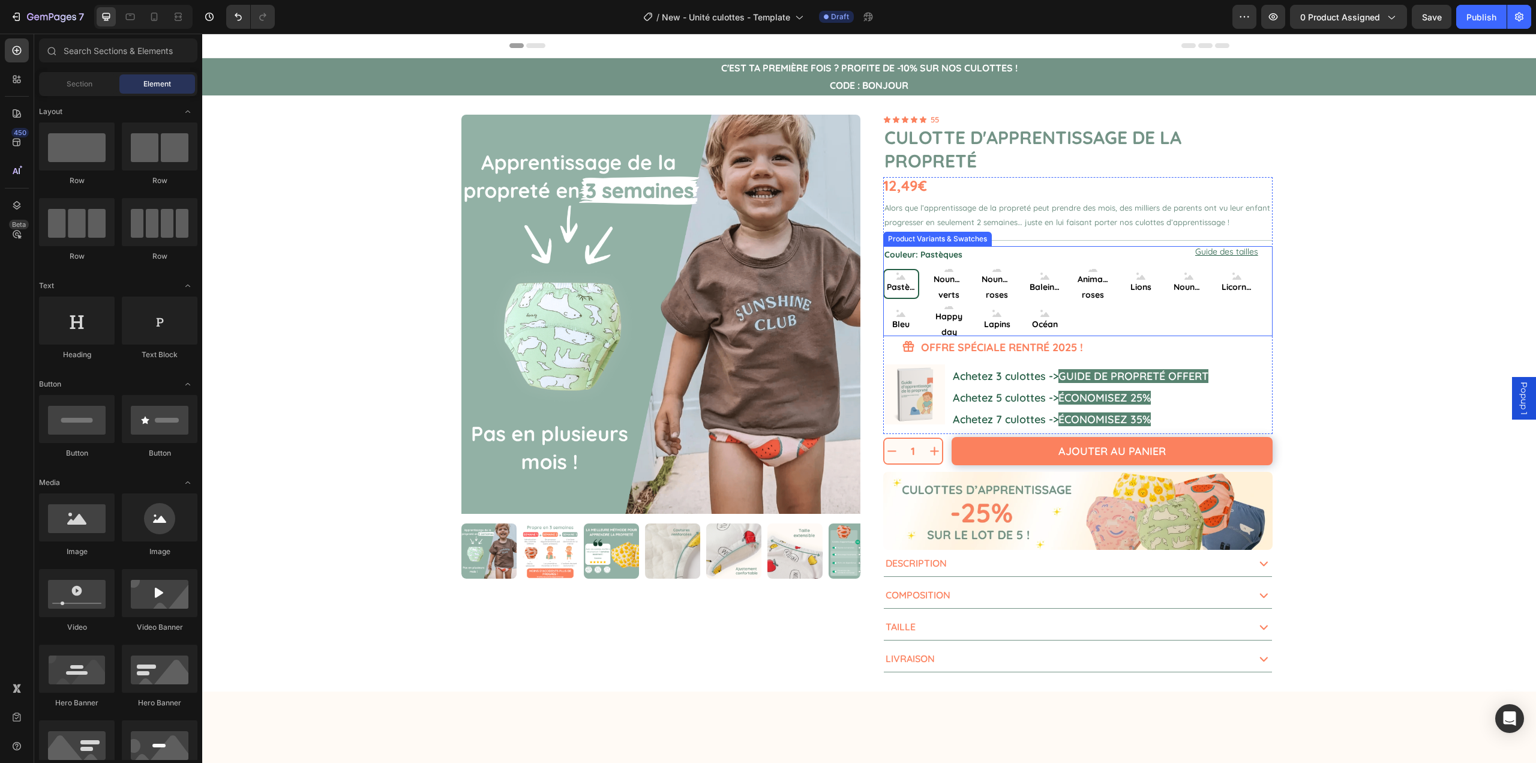
click at [1099, 328] on div "Pastèques Pastèques Pastèques Nounours verts Nounours verts Nounours verts Noun…" at bounding box center [1078, 302] width 390 height 67
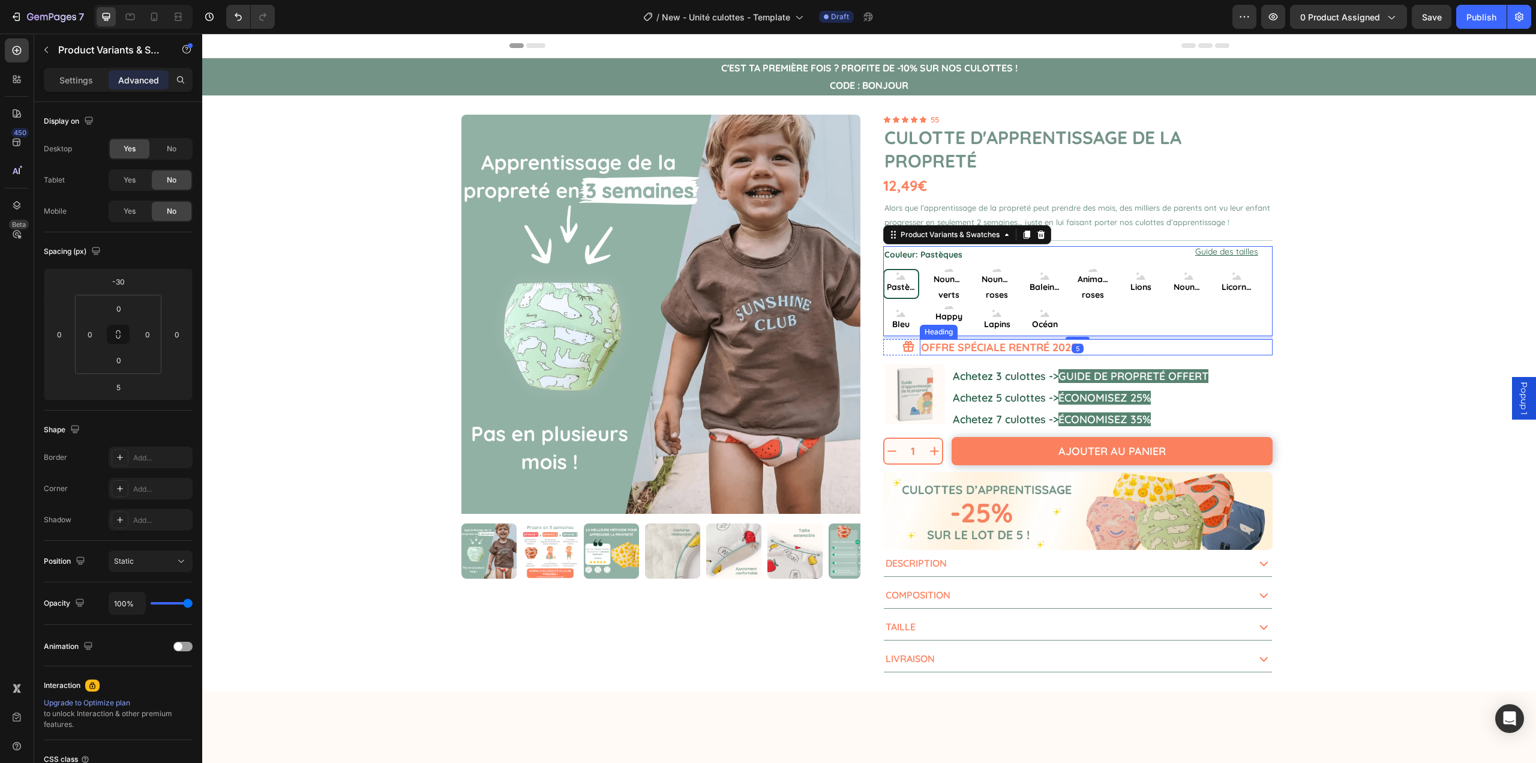
click at [1023, 351] on p "OFFRE SPÉCIALE RENTRÉ 2025 !" at bounding box center [1096, 347] width 350 height 14
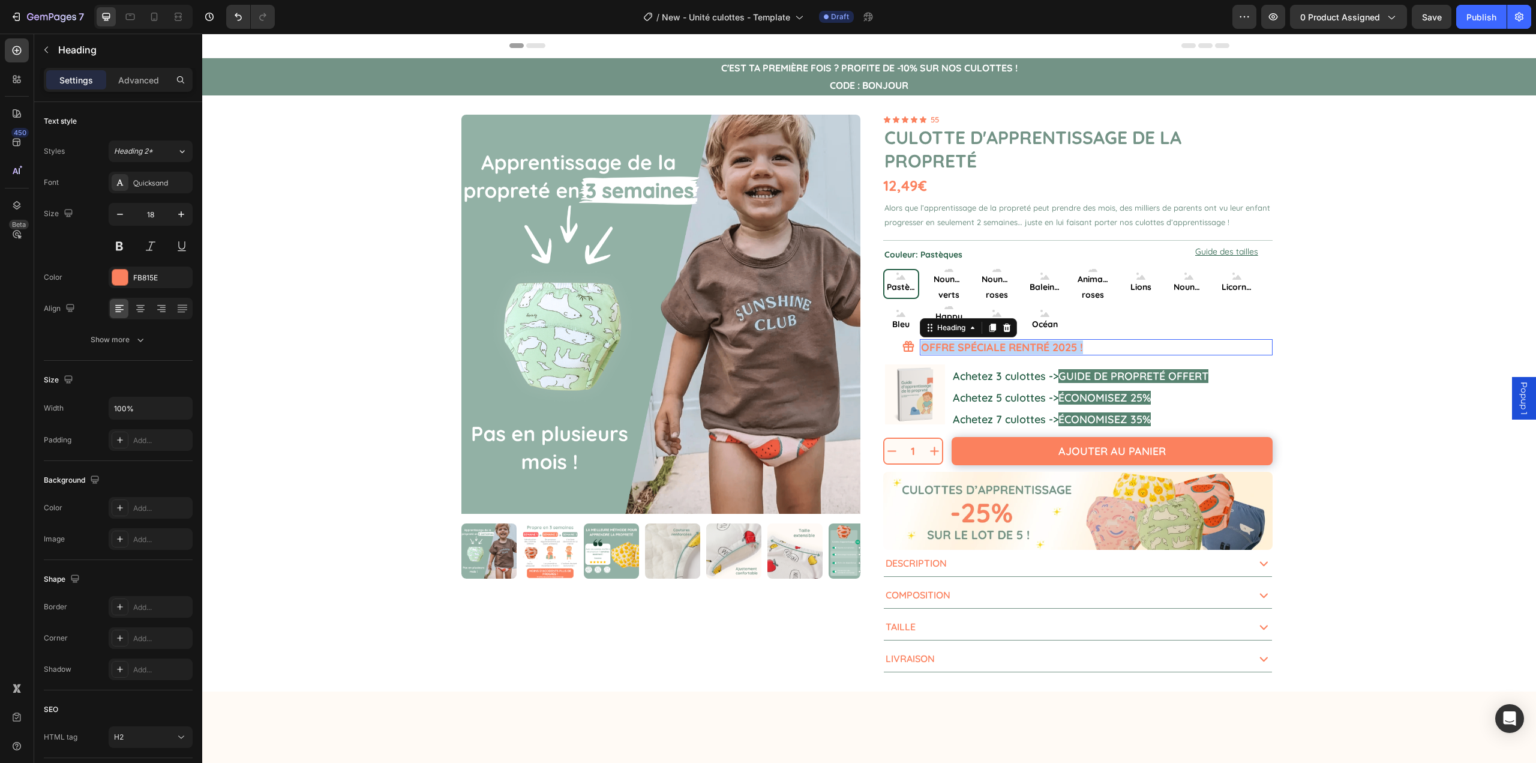
click at [1023, 351] on p "OFFRE SPÉCIALE RENTRÉ 2025 !" at bounding box center [1096, 347] width 350 height 14
click at [1044, 355] on h2 "OFFRE SPÉCIALE RENTRÉ 2025 !" at bounding box center [1096, 347] width 353 height 16
click at [1047, 350] on p "OFFRE SPÉCIALE RENTRÉ 2025 !" at bounding box center [1096, 347] width 350 height 14
click at [1423, 331] on div "Product Images 1 Product Quantity Ajouter au panier Add to Cart Row 1 Product Q…" at bounding box center [869, 393] width 1334 height 597
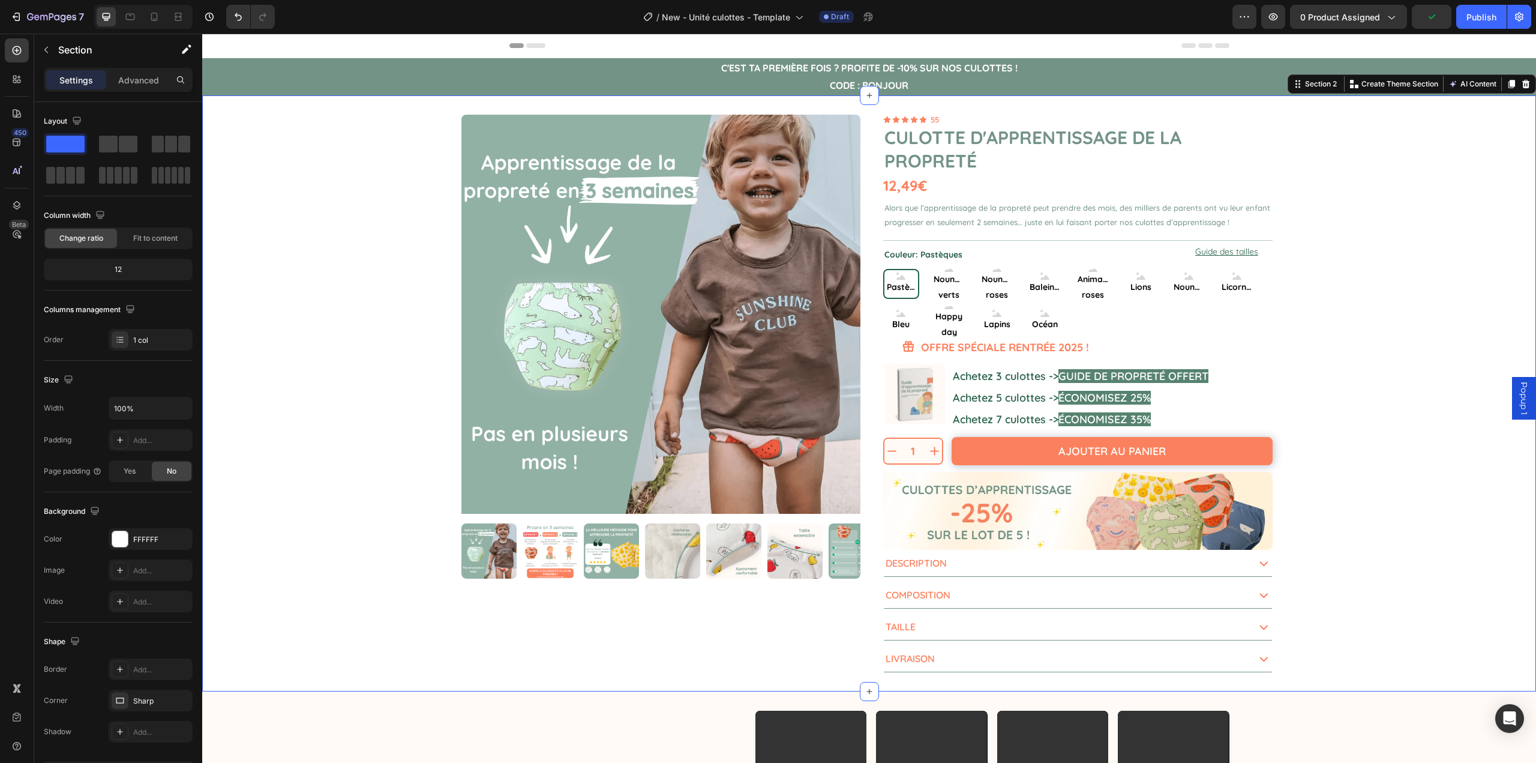
click at [1365, 352] on div "Product Images 1 Product Quantity Ajouter au panier Add to Cart Row 1 Product Q…" at bounding box center [869, 393] width 1334 height 597
click at [128, 14] on icon at bounding box center [130, 17] width 9 height 7
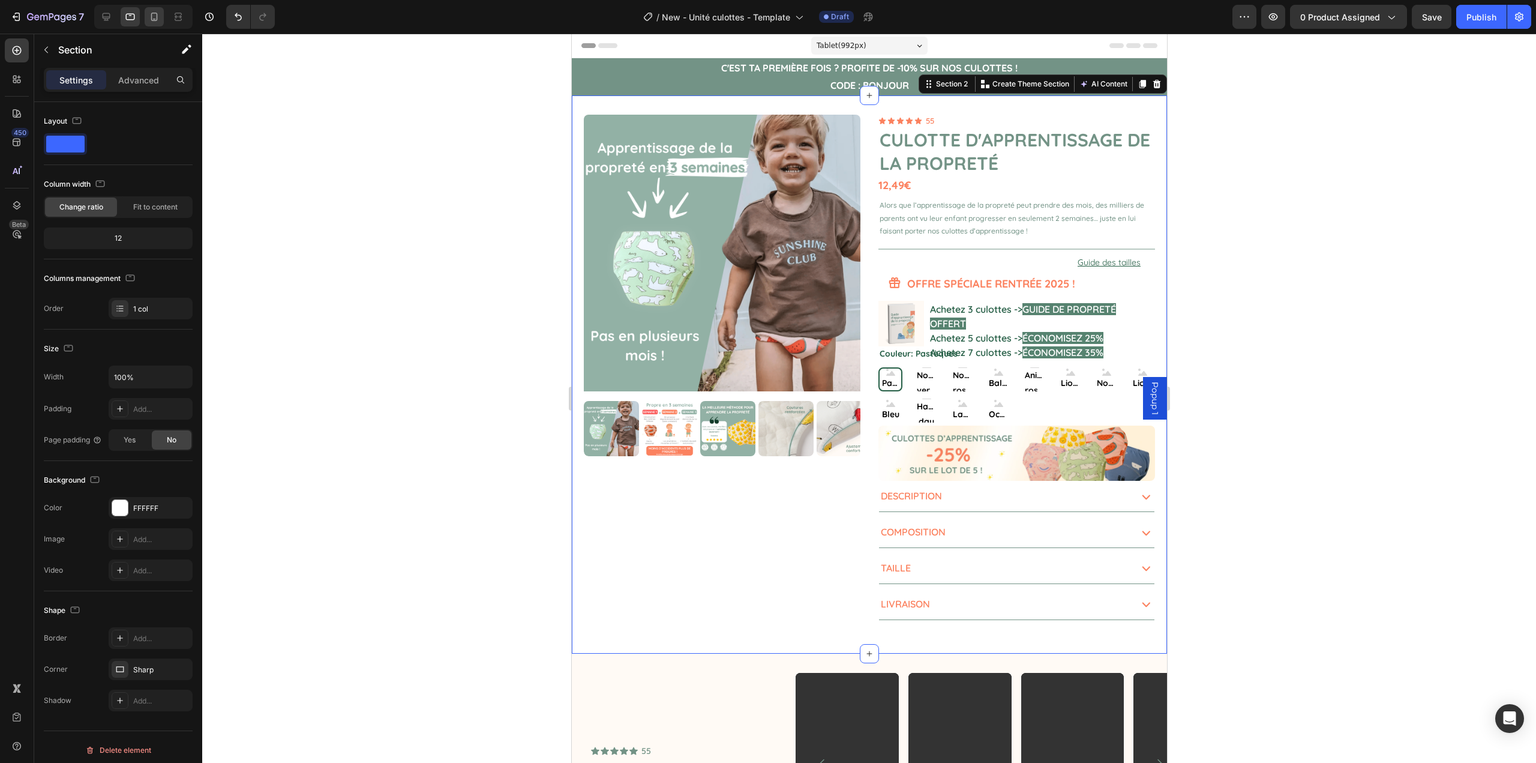
click at [154, 20] on icon at bounding box center [154, 17] width 12 height 12
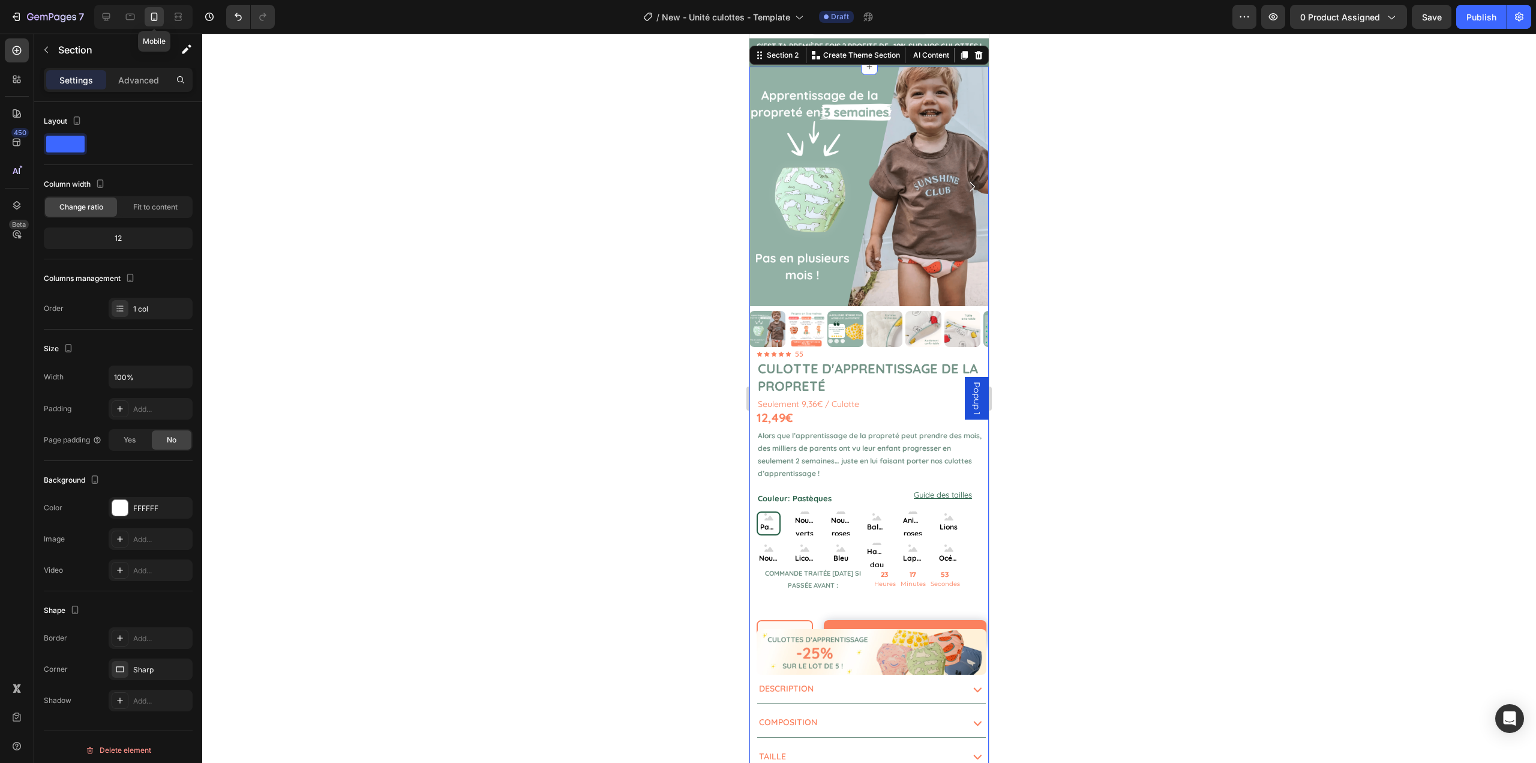
scroll to position [11, 0]
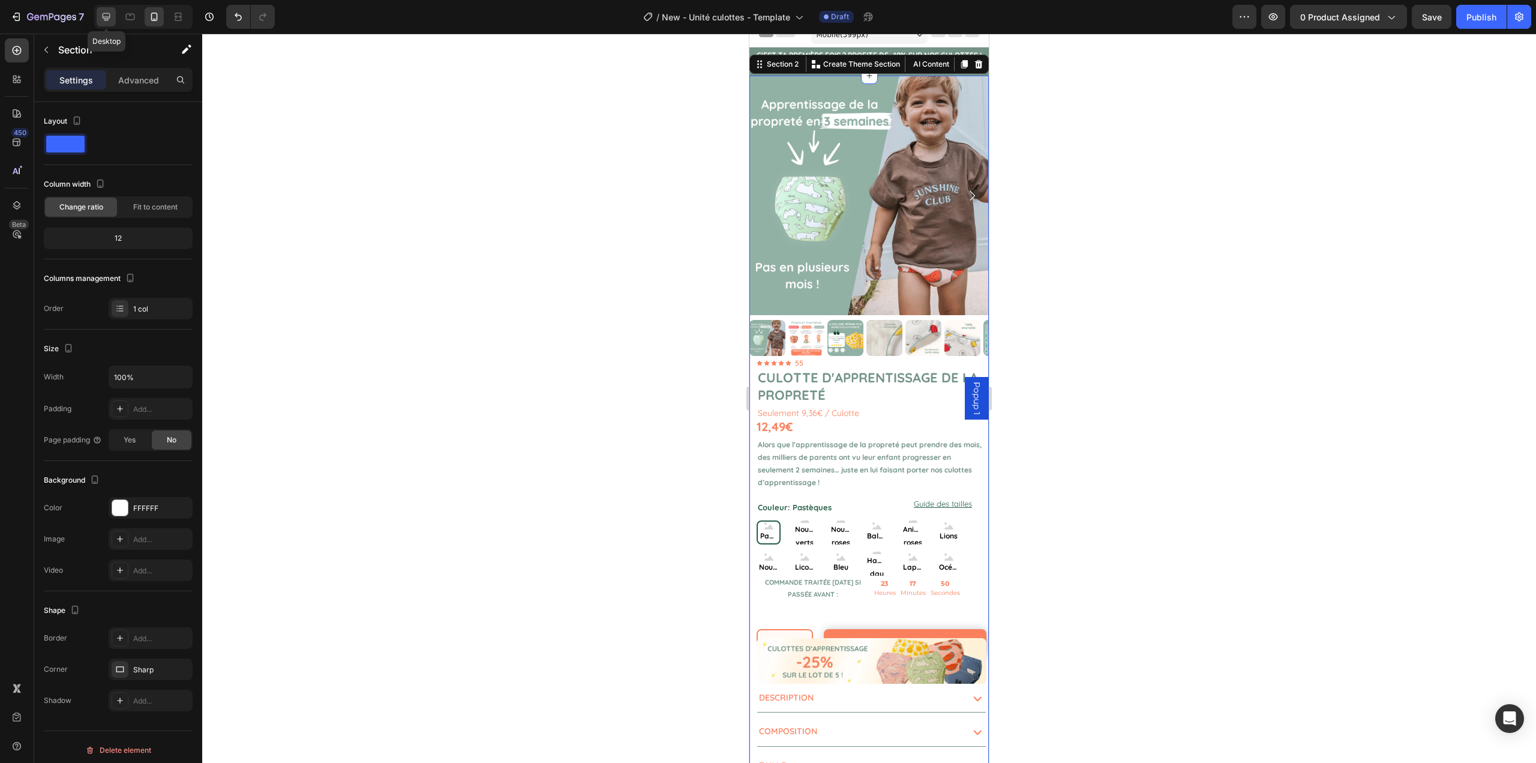
click at [110, 17] on icon at bounding box center [107, 17] width 8 height 8
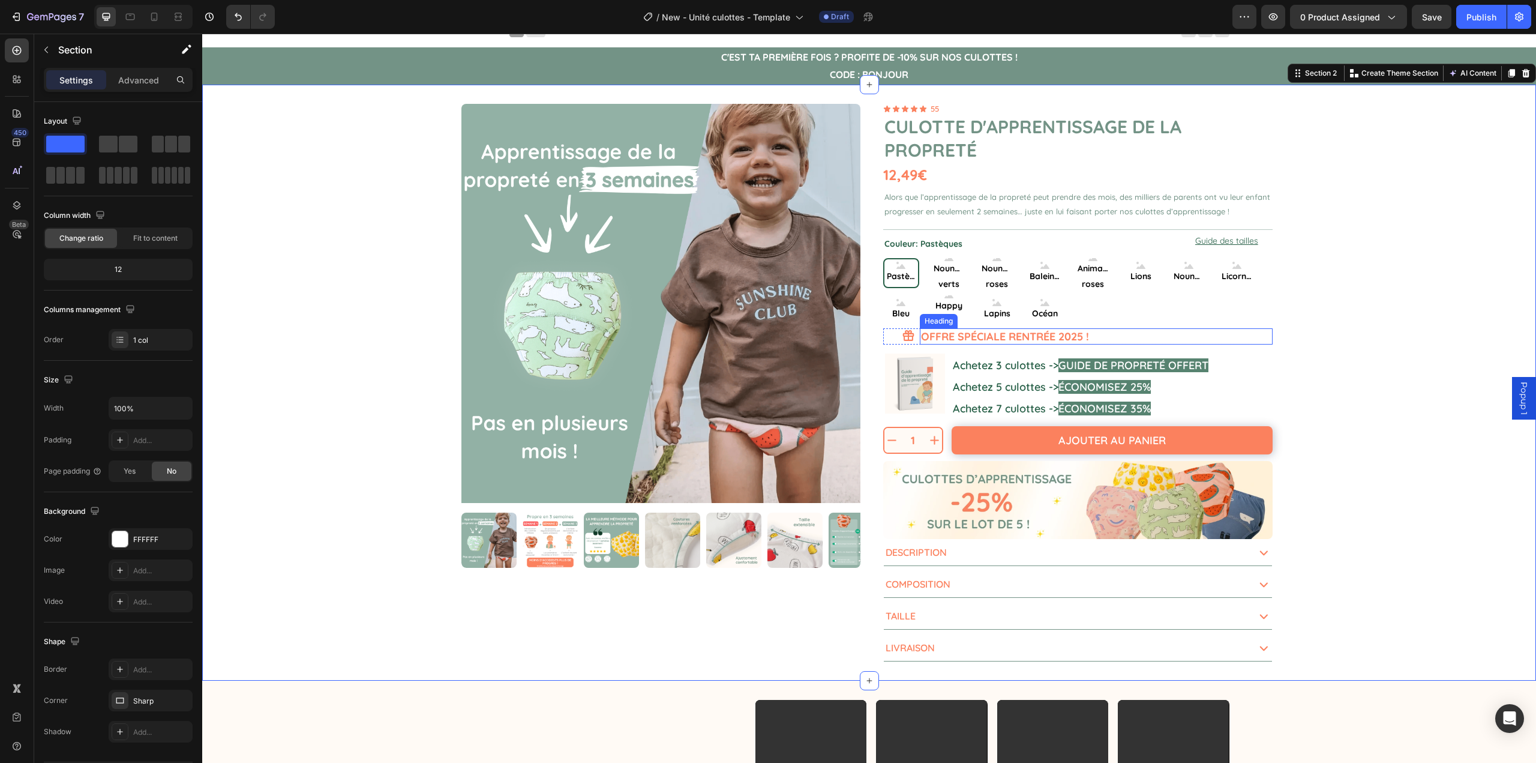
scroll to position [20, 0]
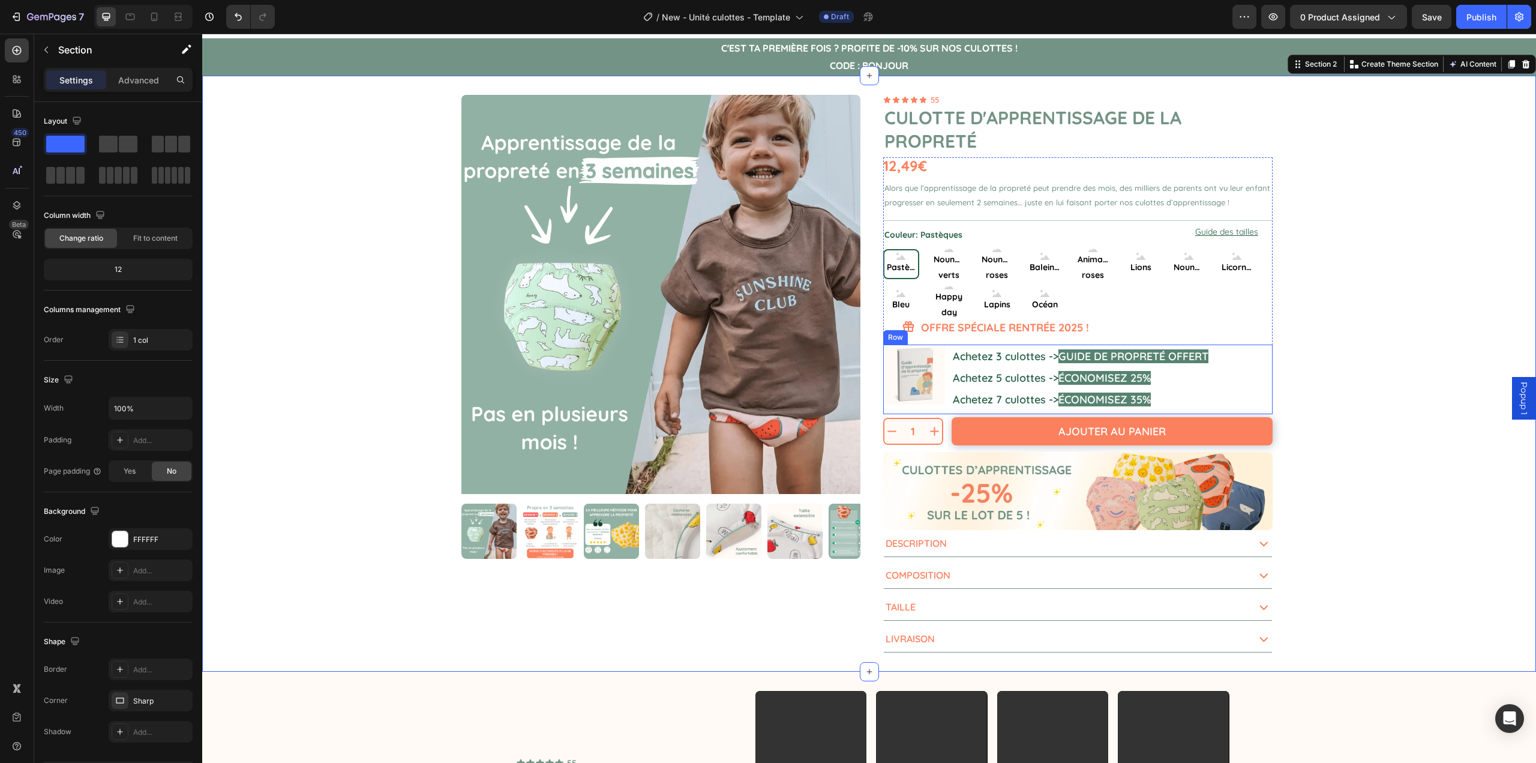
click at [946, 408] on div "Image Achetez 3 culottes -> GUIDE DE PROPRETÉ OFFERT Achetez 5 culottes -> ÉCON…" at bounding box center [1078, 379] width 390 height 70
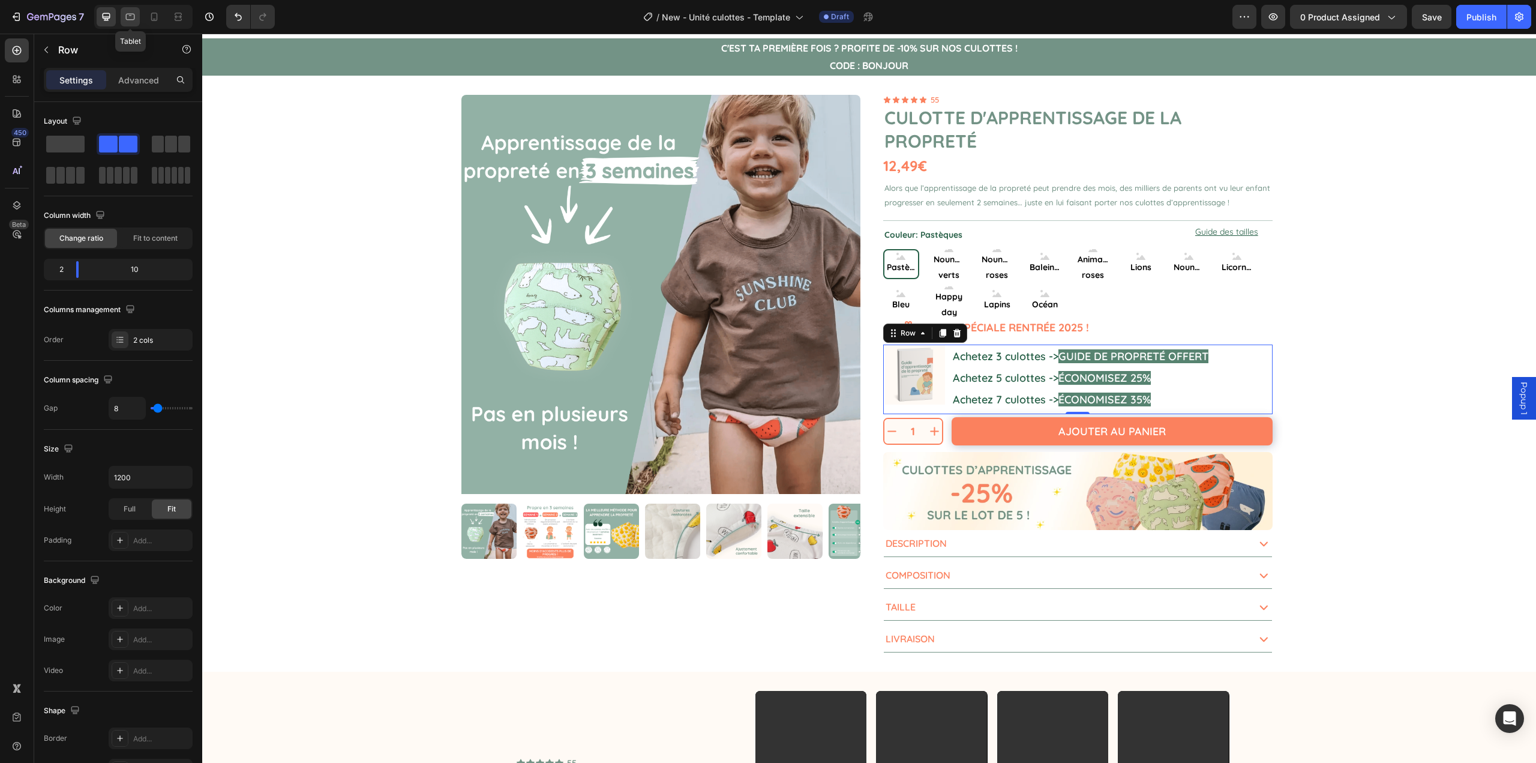
click at [134, 19] on icon at bounding box center [130, 17] width 12 height 12
type input "100%"
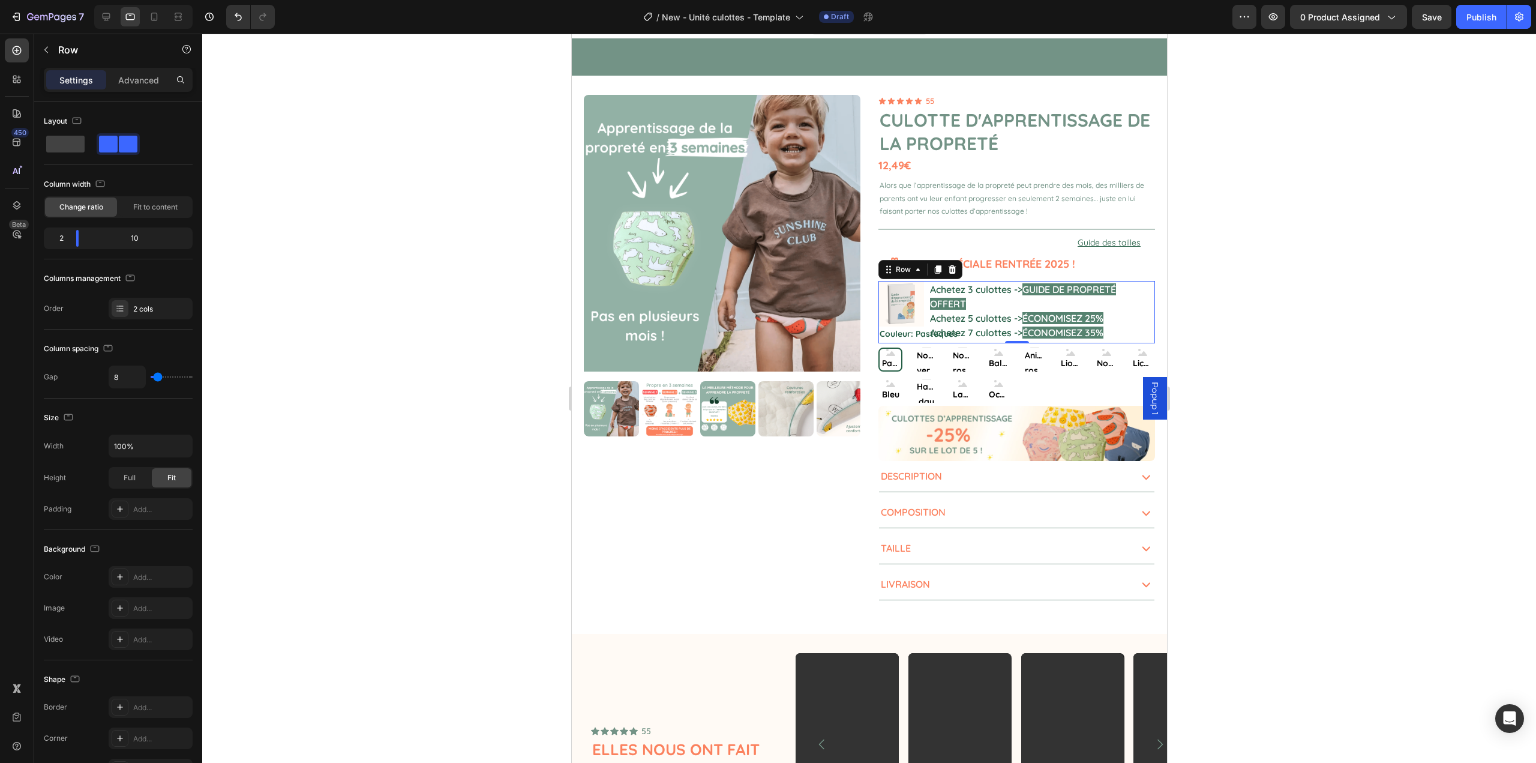
scroll to position [225, 0]
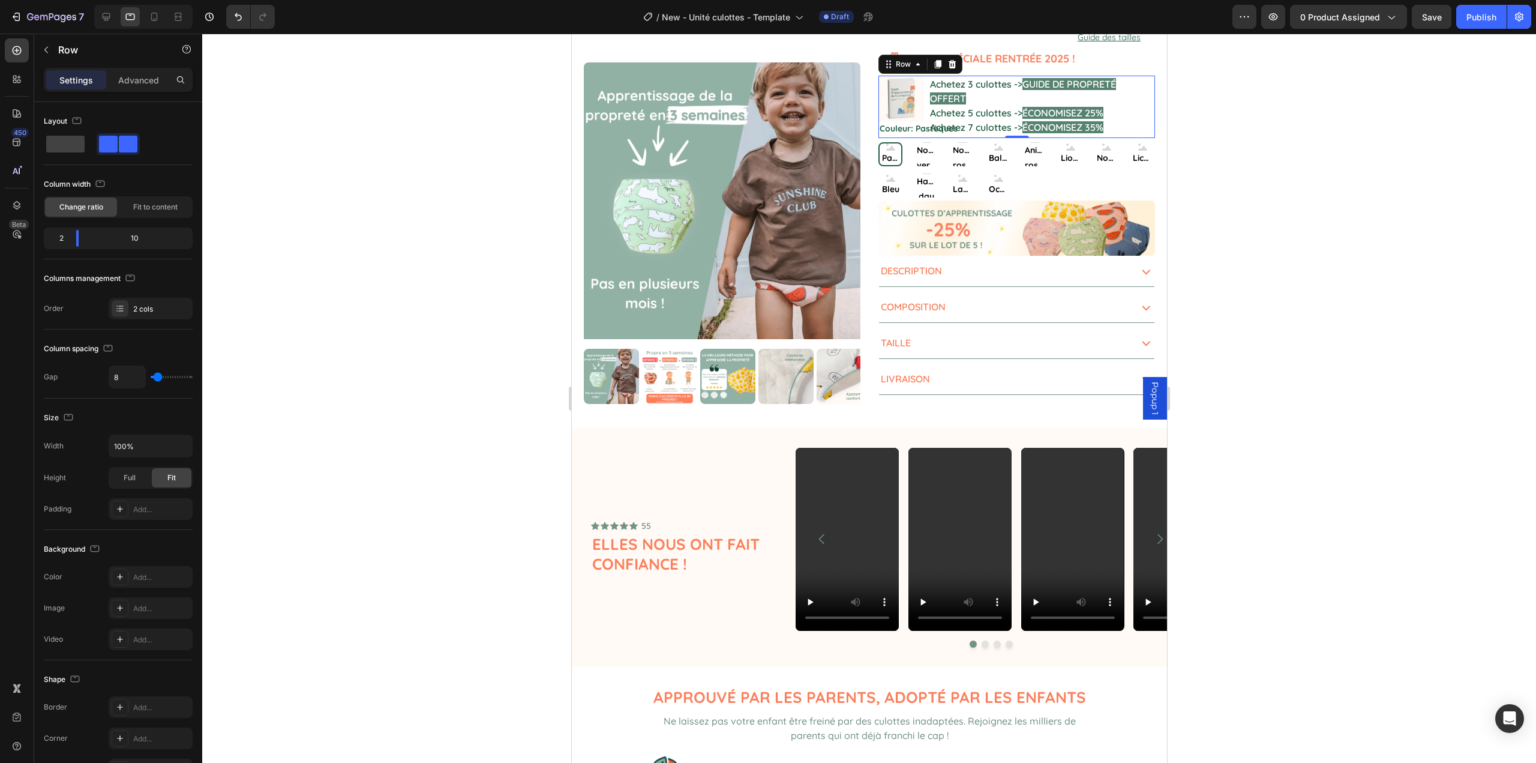
click at [1308, 355] on div at bounding box center [869, 398] width 1334 height 729
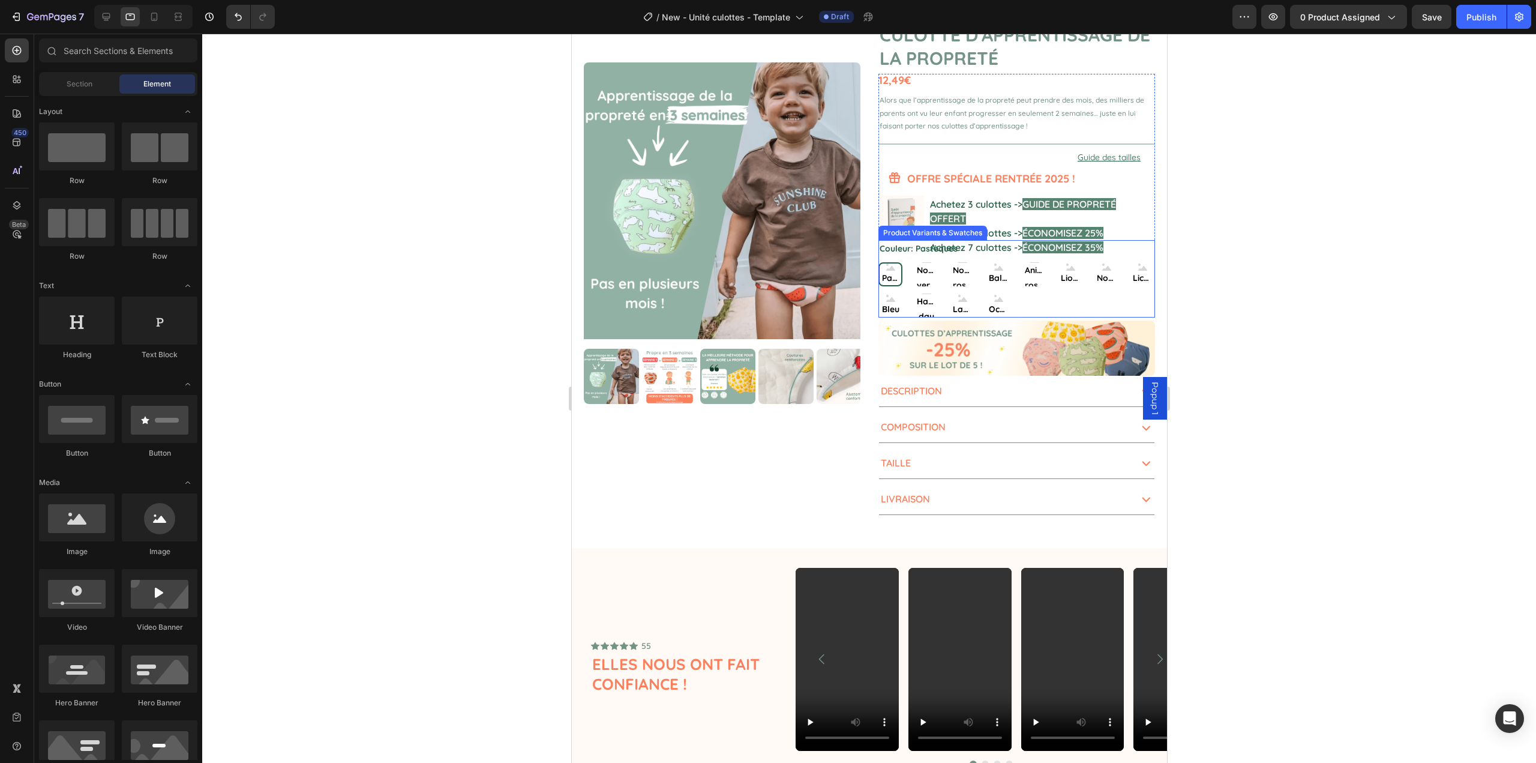
scroll to position [0, 0]
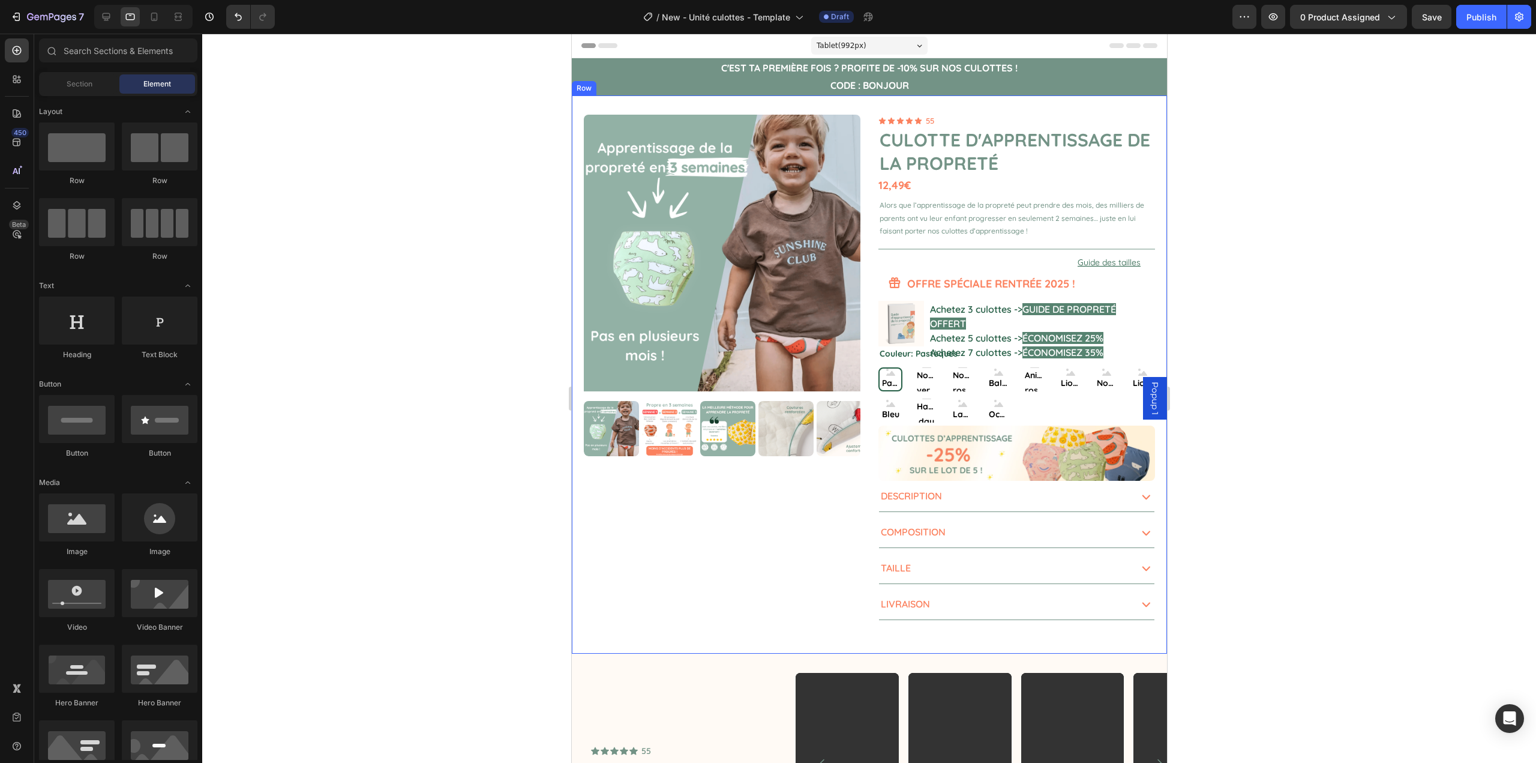
click at [859, 99] on div "Product Images 1 Product Quantity Ajouter au panier Add to Cart Row 1 Product Q…" at bounding box center [868, 374] width 595 height 558
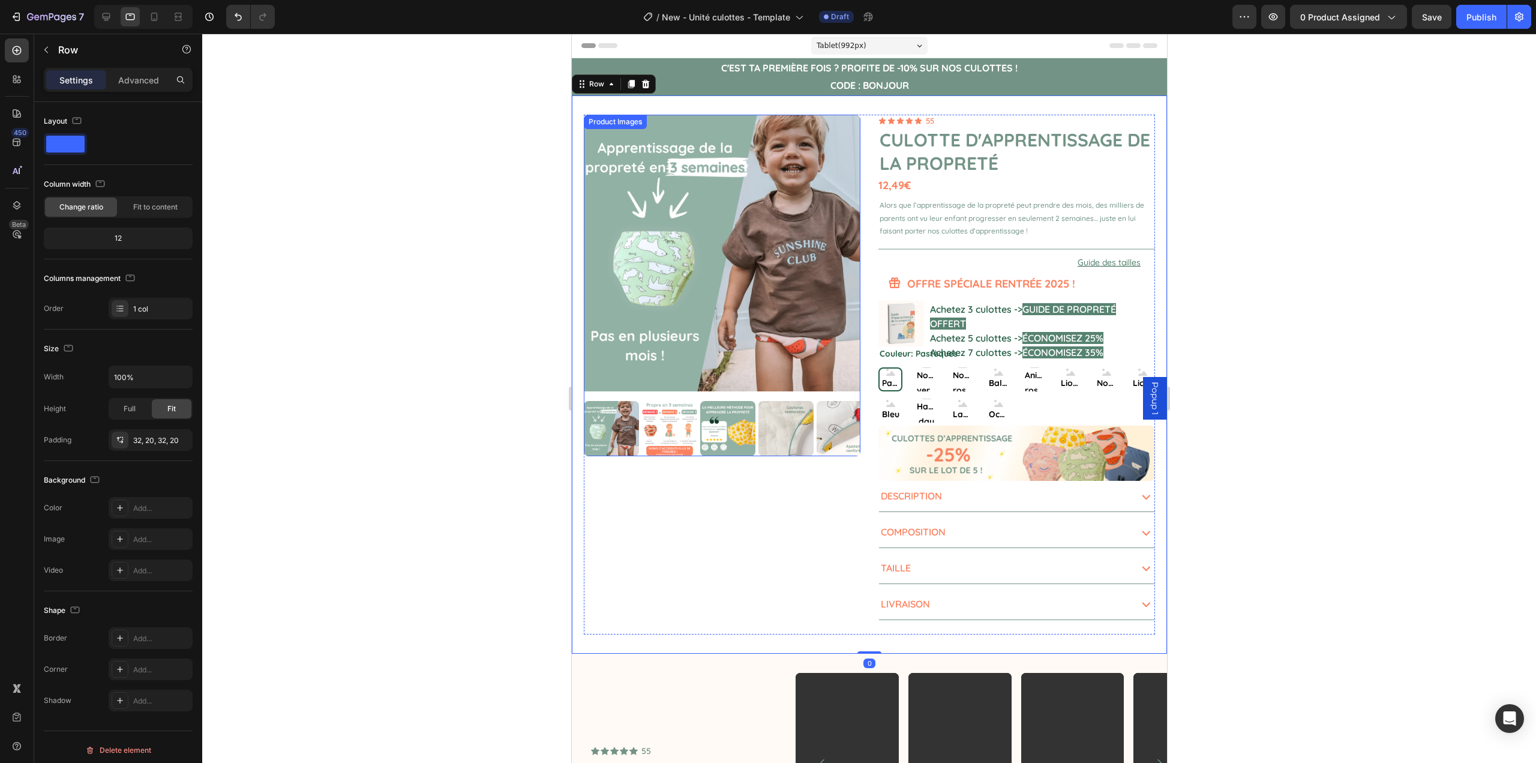
click at [461, 198] on div at bounding box center [869, 398] width 1334 height 729
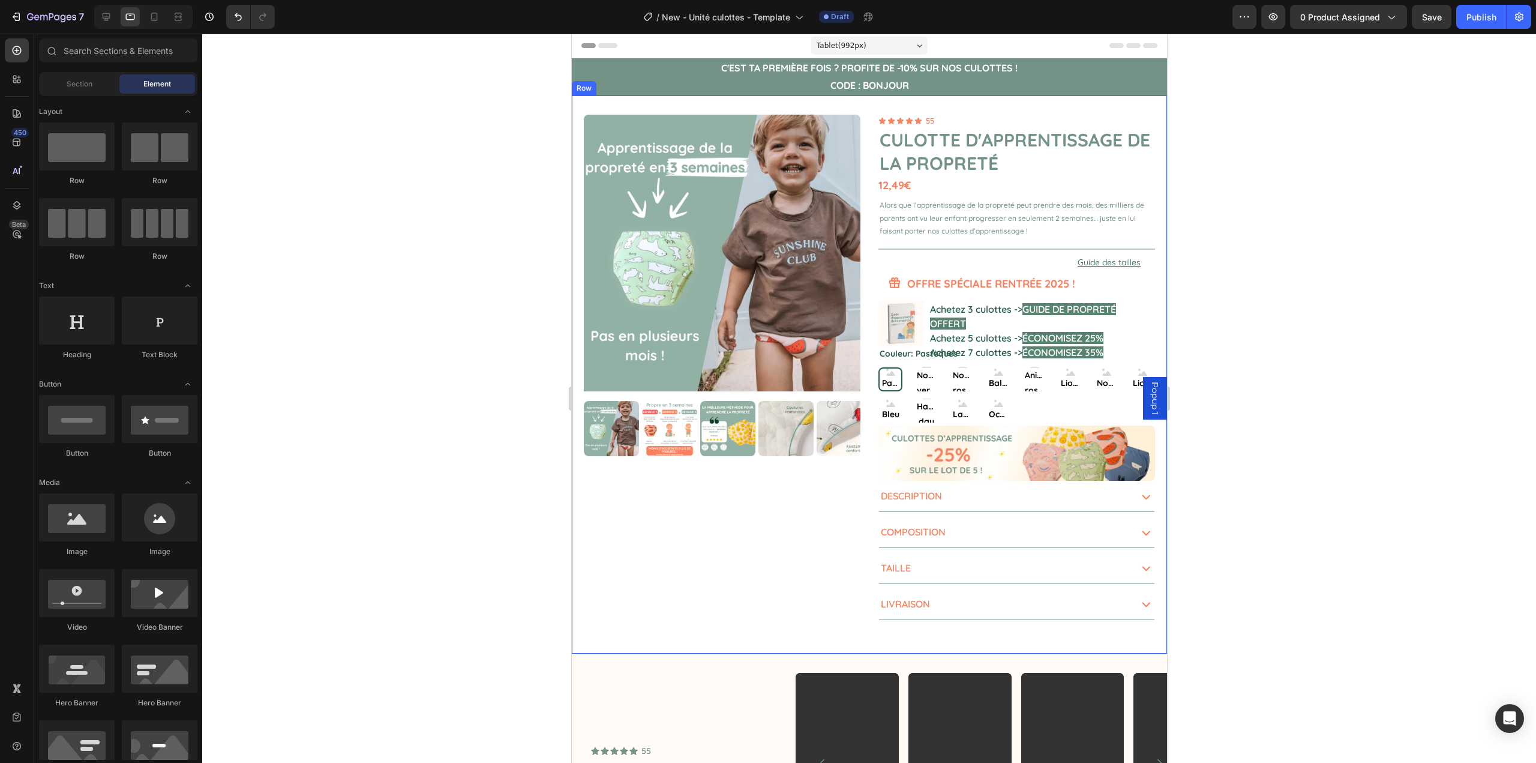
click at [824, 641] on div "Product Images 1 Product Quantity Ajouter au panier Add to Cart Row 1 Product Q…" at bounding box center [868, 374] width 595 height 558
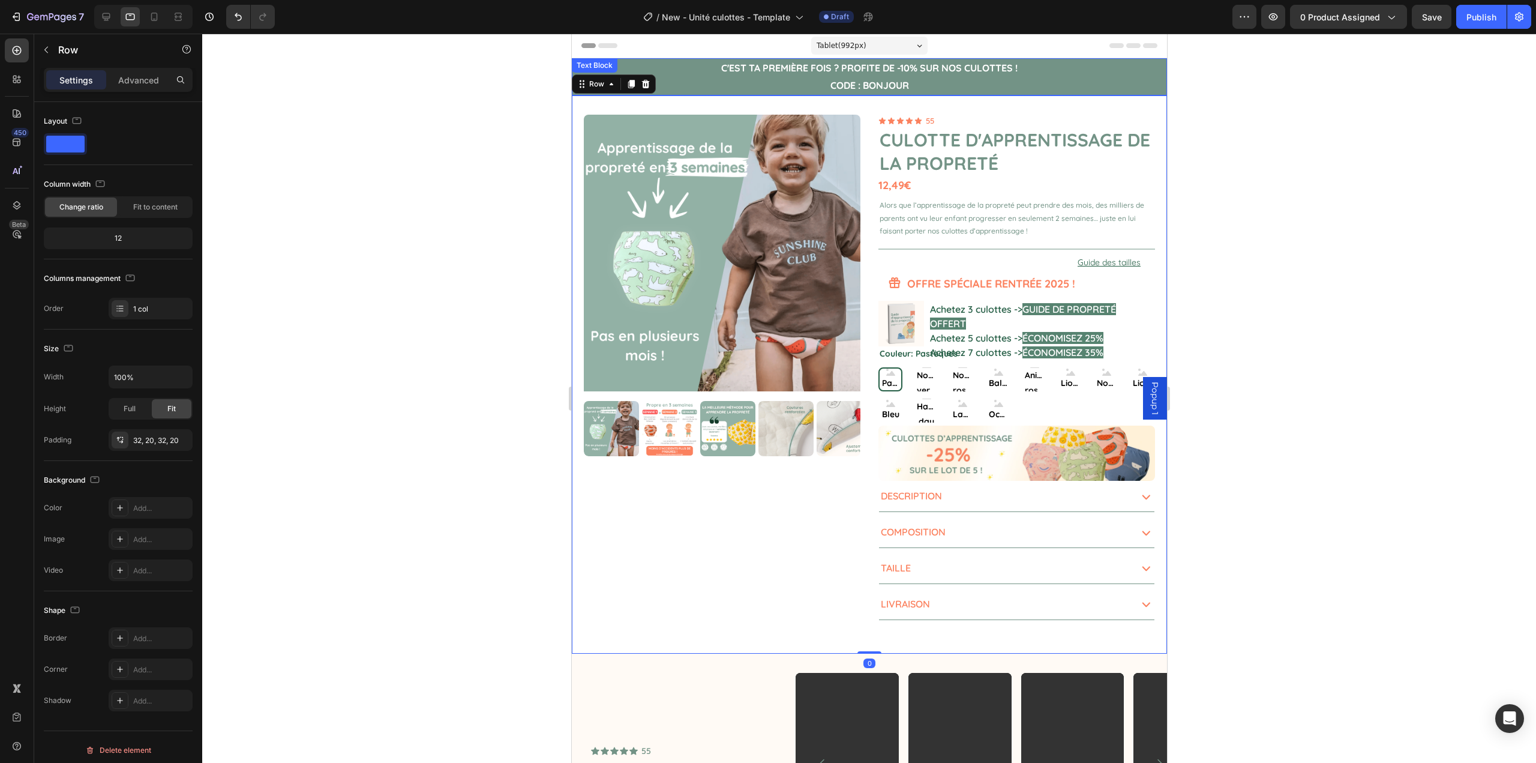
click at [849, 83] on strong "Code : BONJOUR" at bounding box center [869, 85] width 79 height 12
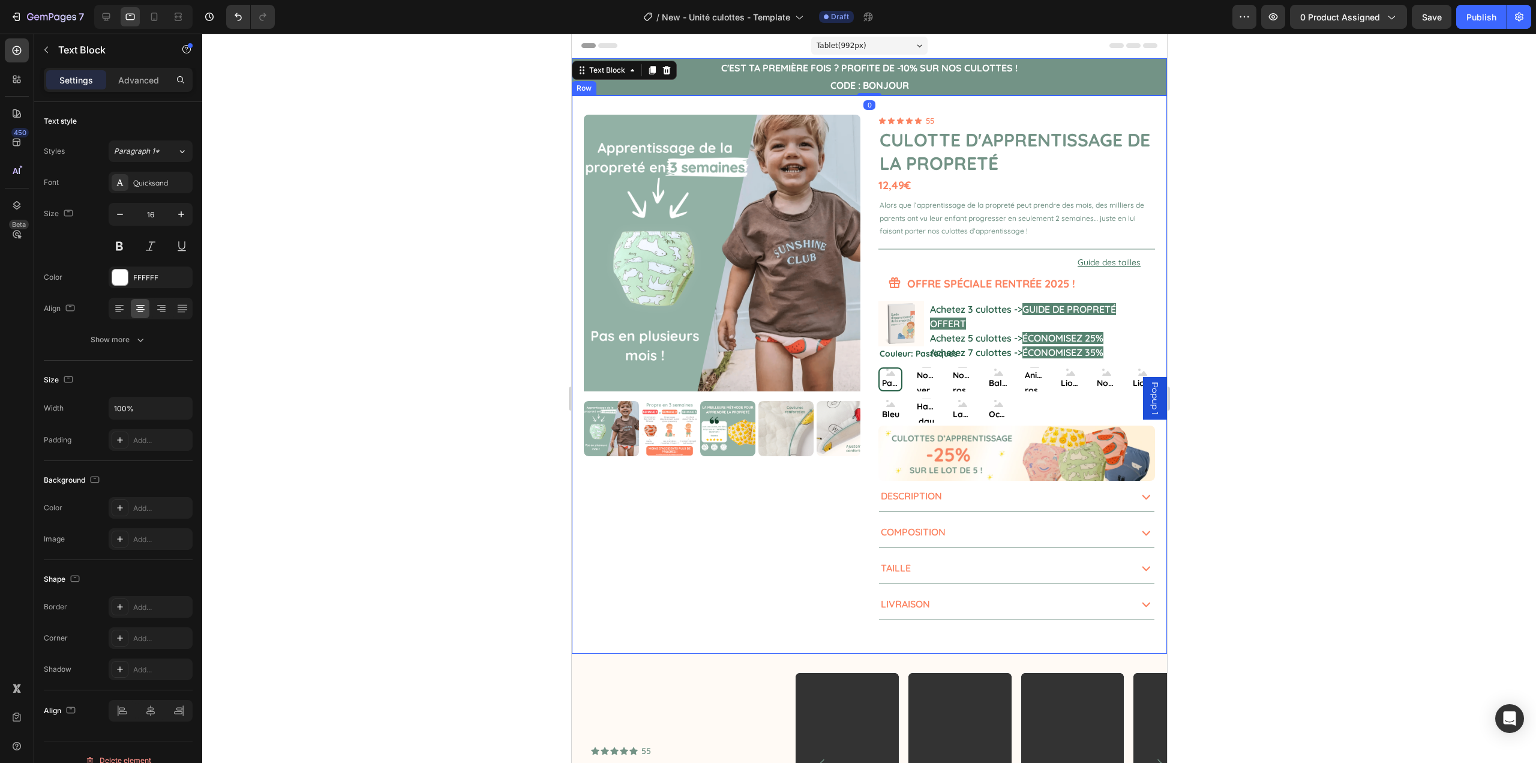
click at [863, 103] on div "0" at bounding box center [869, 105] width 12 height 10
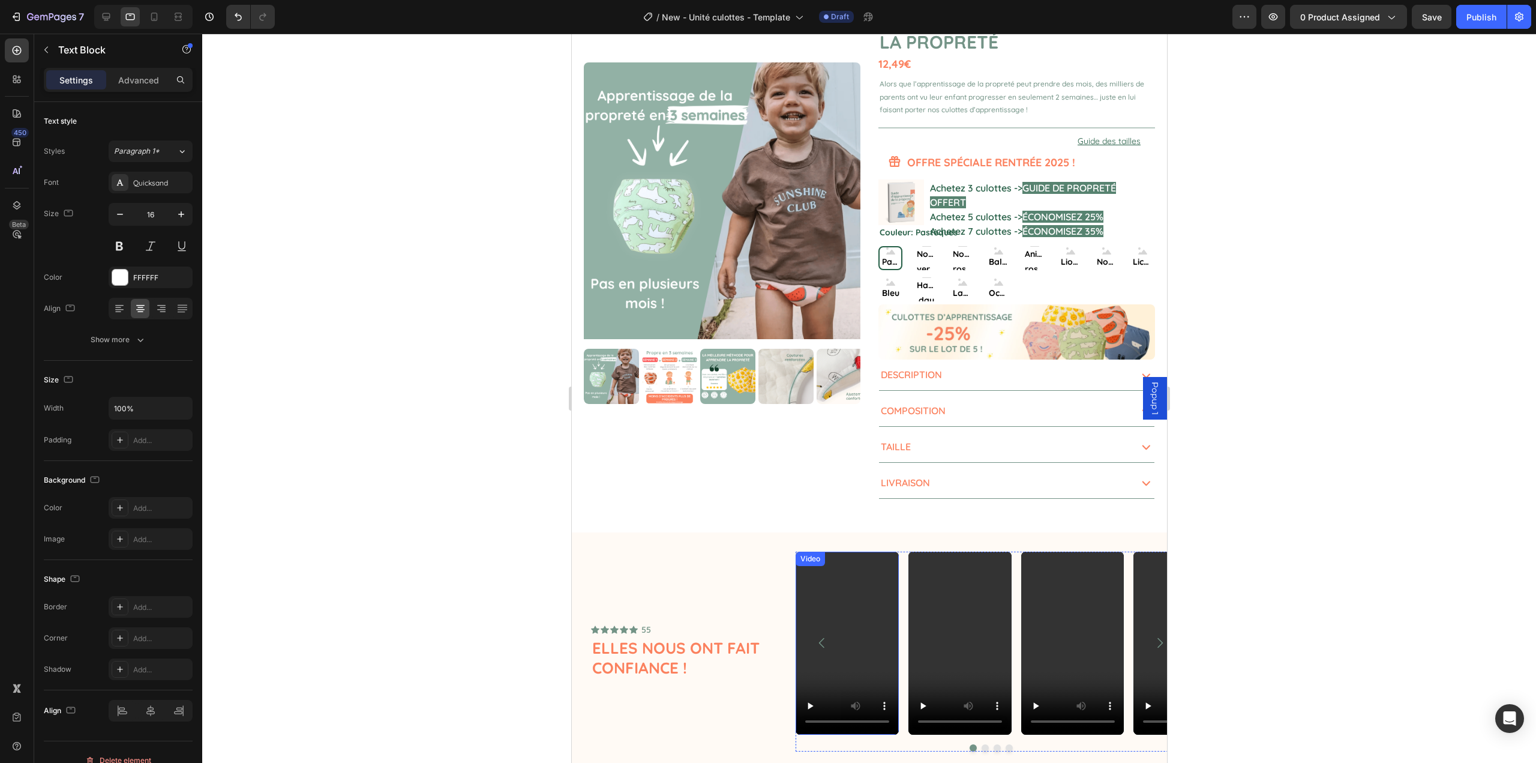
scroll to position [180, 0]
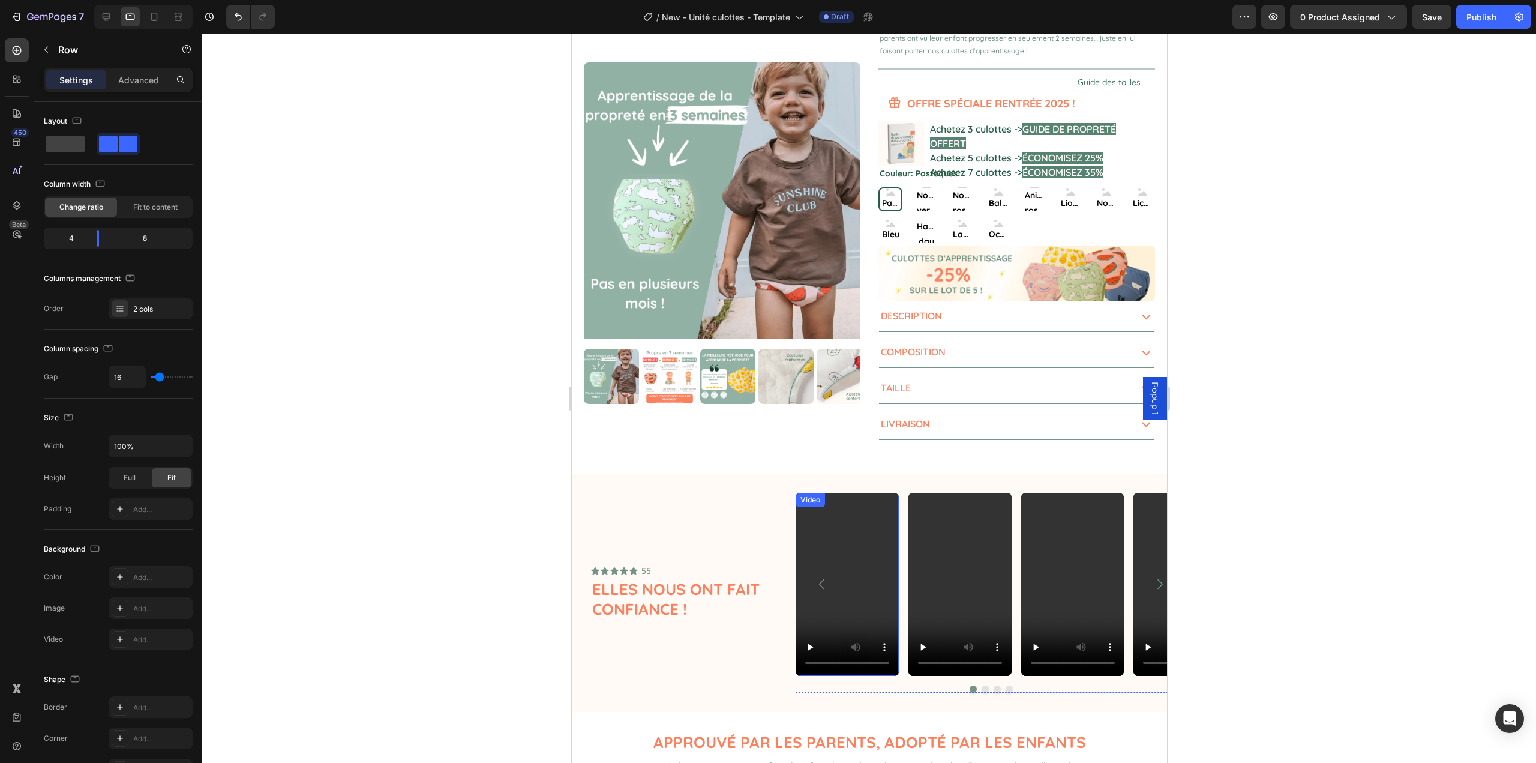
click at [761, 508] on div "Icon Icon Icon Icon Icon Icon List 55 Text Block Row Elles nous ont fait confia…" at bounding box center [688, 593] width 195 height 200
click at [749, 489] on div "Icon Icon Icon Icon Icon Icon List 55 Text Block Row Elles nous ont fait confia…" at bounding box center [868, 593] width 595 height 238
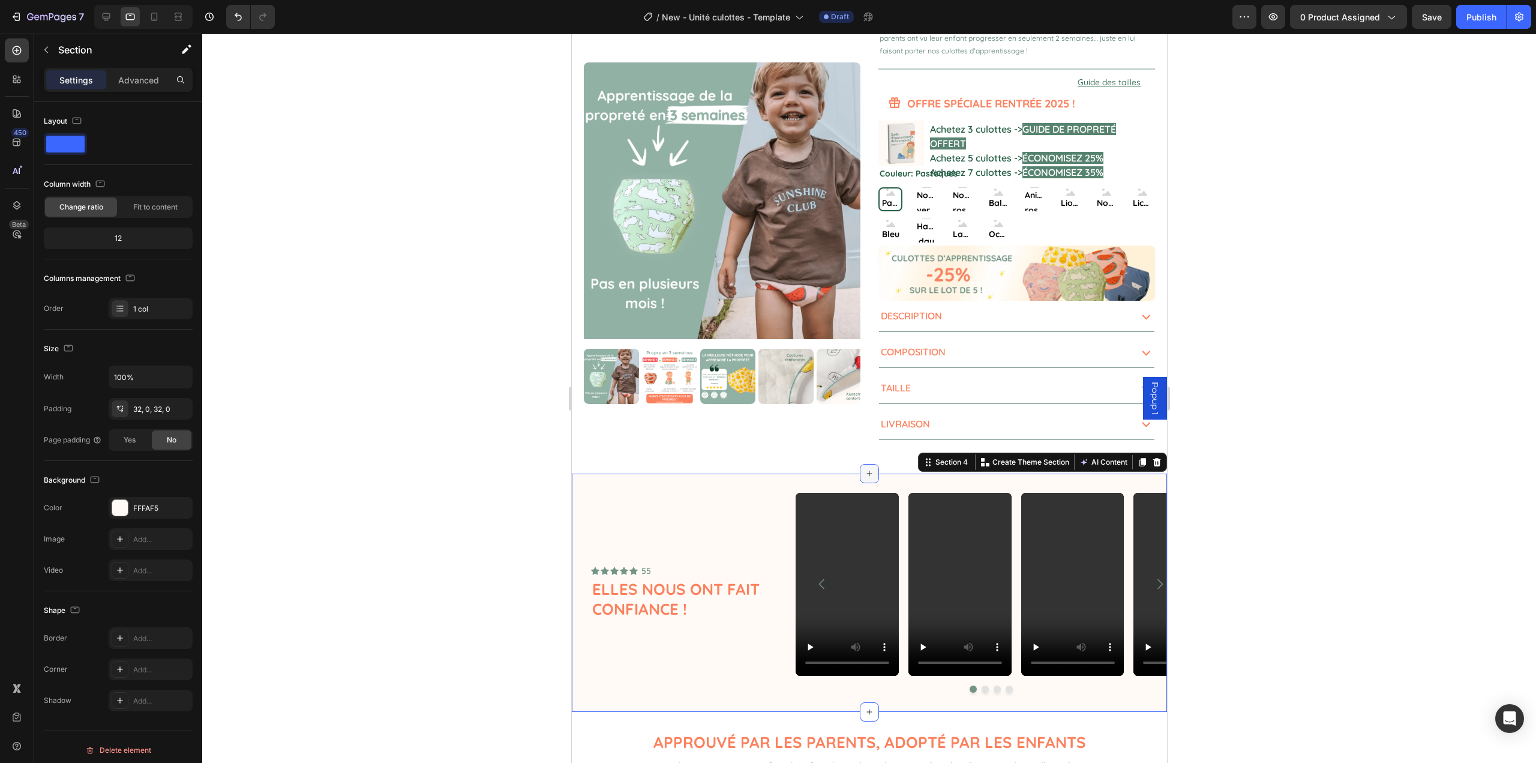
click at [859, 468] on div at bounding box center [868, 473] width 19 height 19
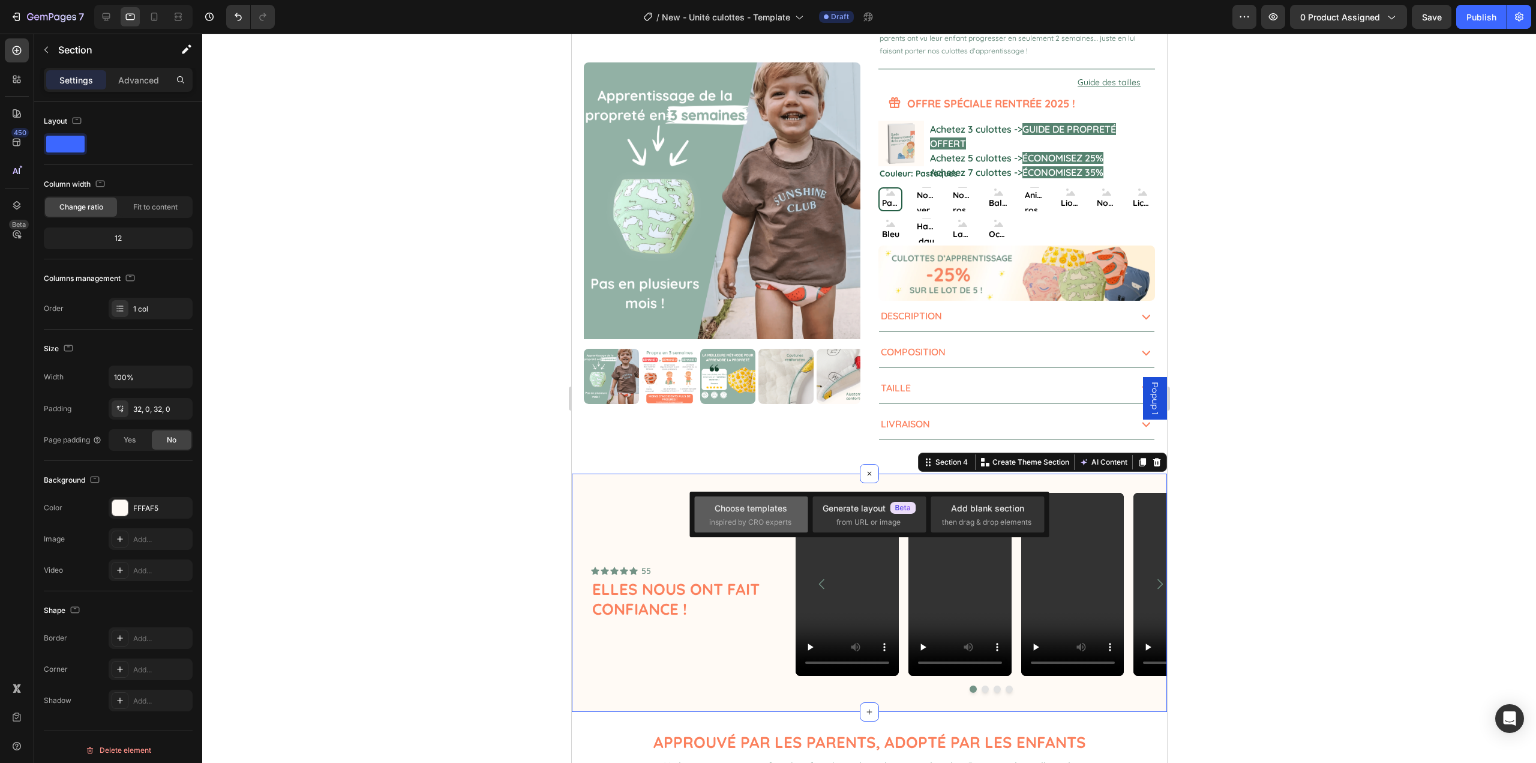
click at [774, 508] on div "Choose templates" at bounding box center [751, 508] width 73 height 13
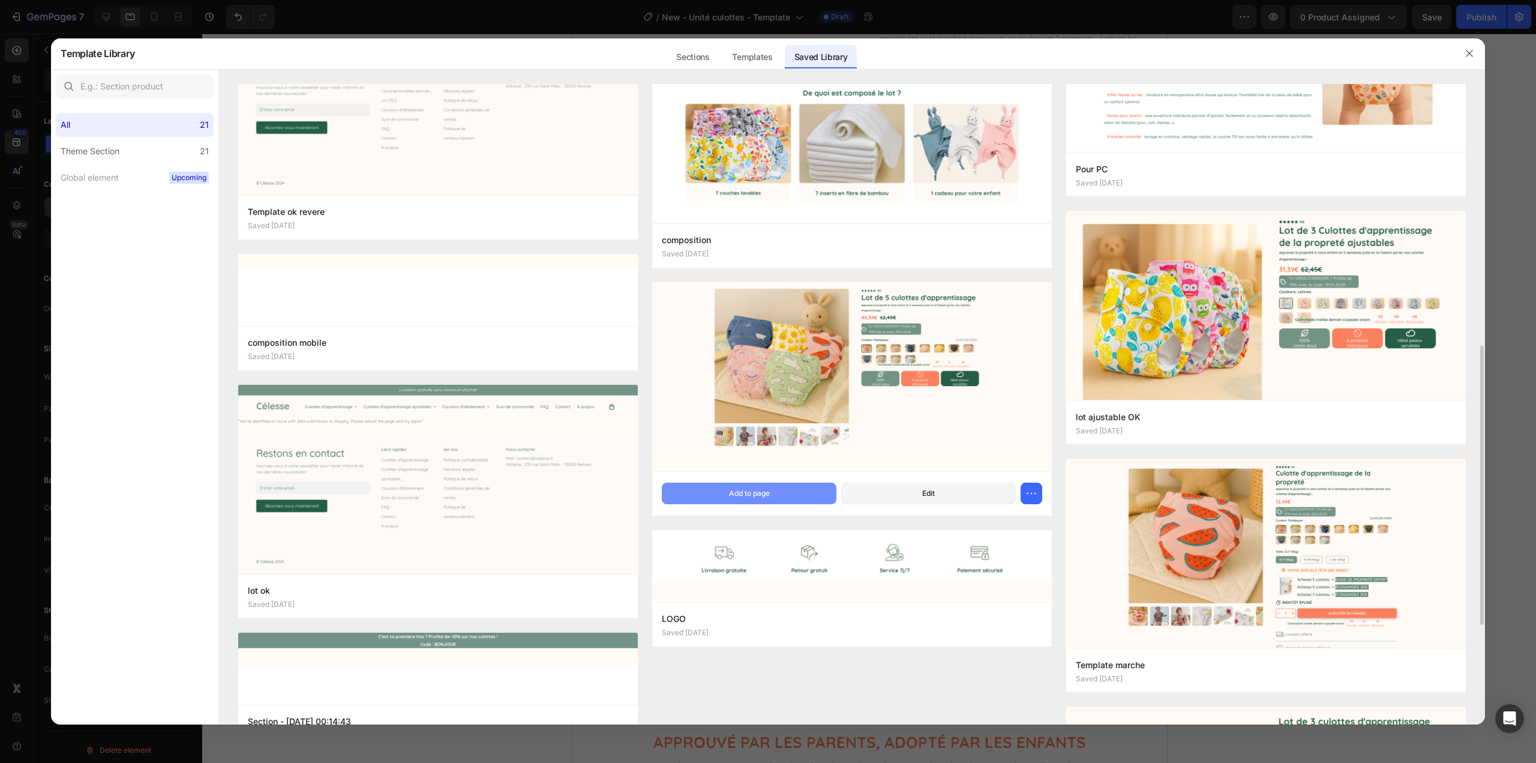
scroll to position [660, 0]
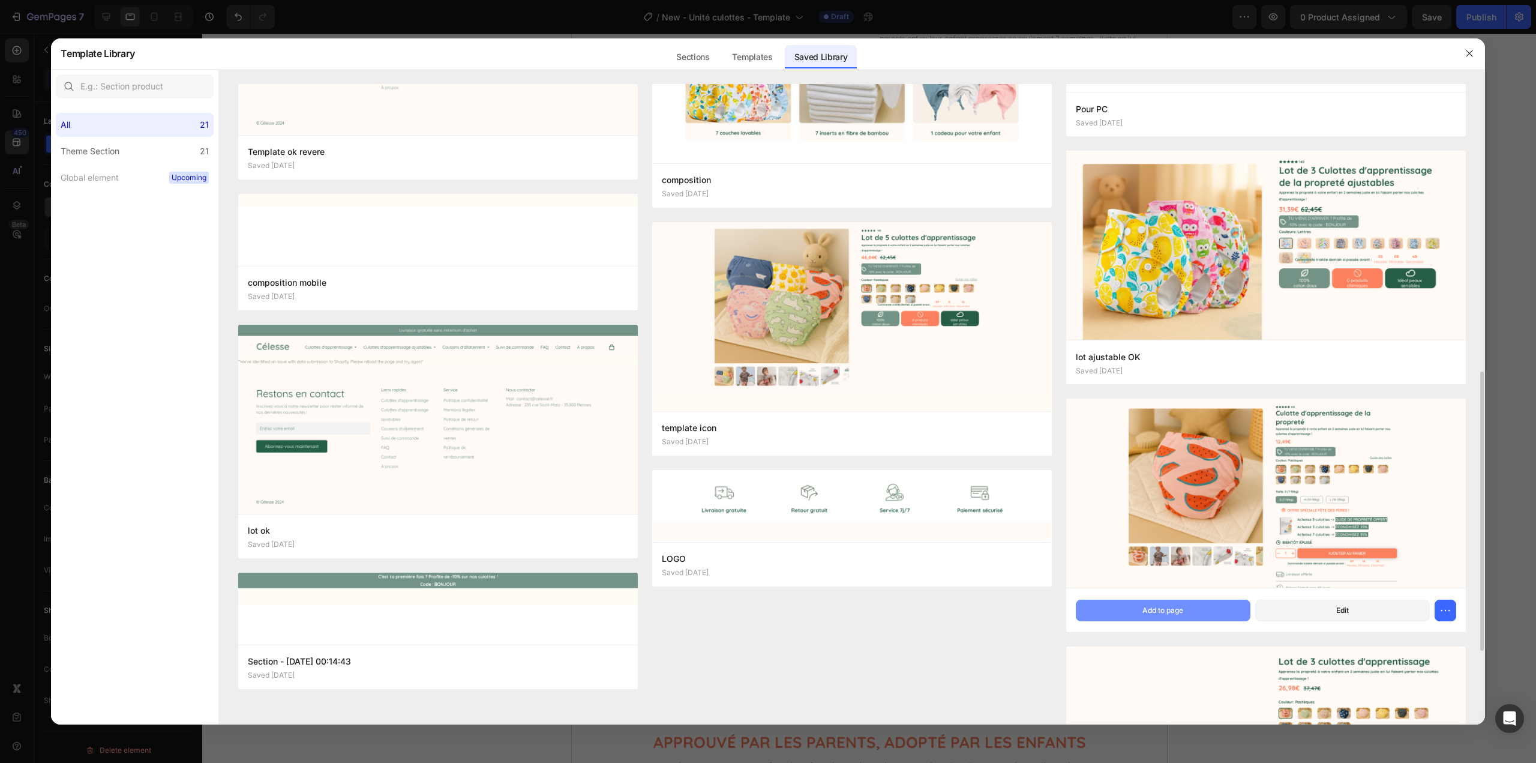
click at [1182, 612] on div "Add to page" at bounding box center [1163, 610] width 41 height 11
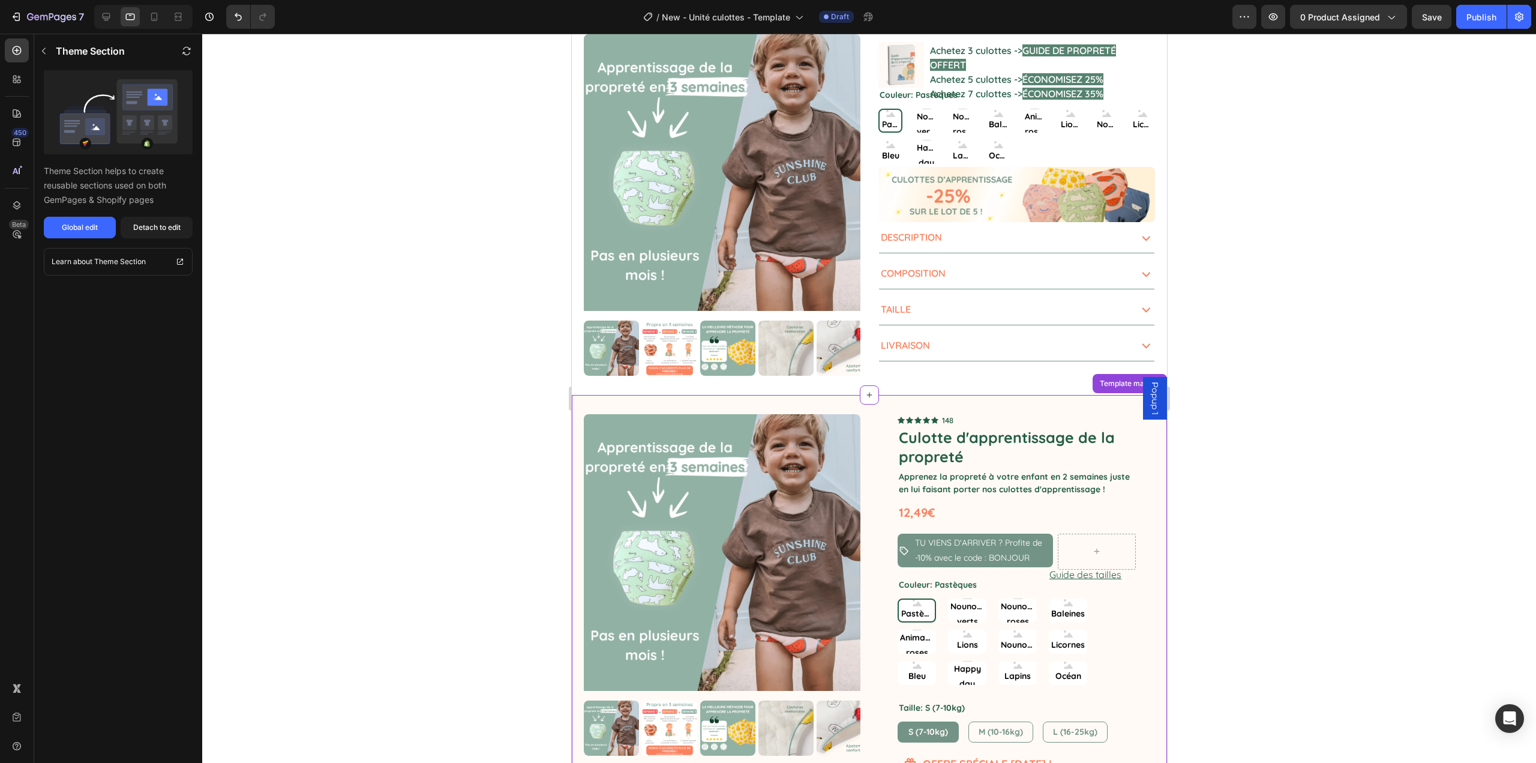
scroll to position [79, 0]
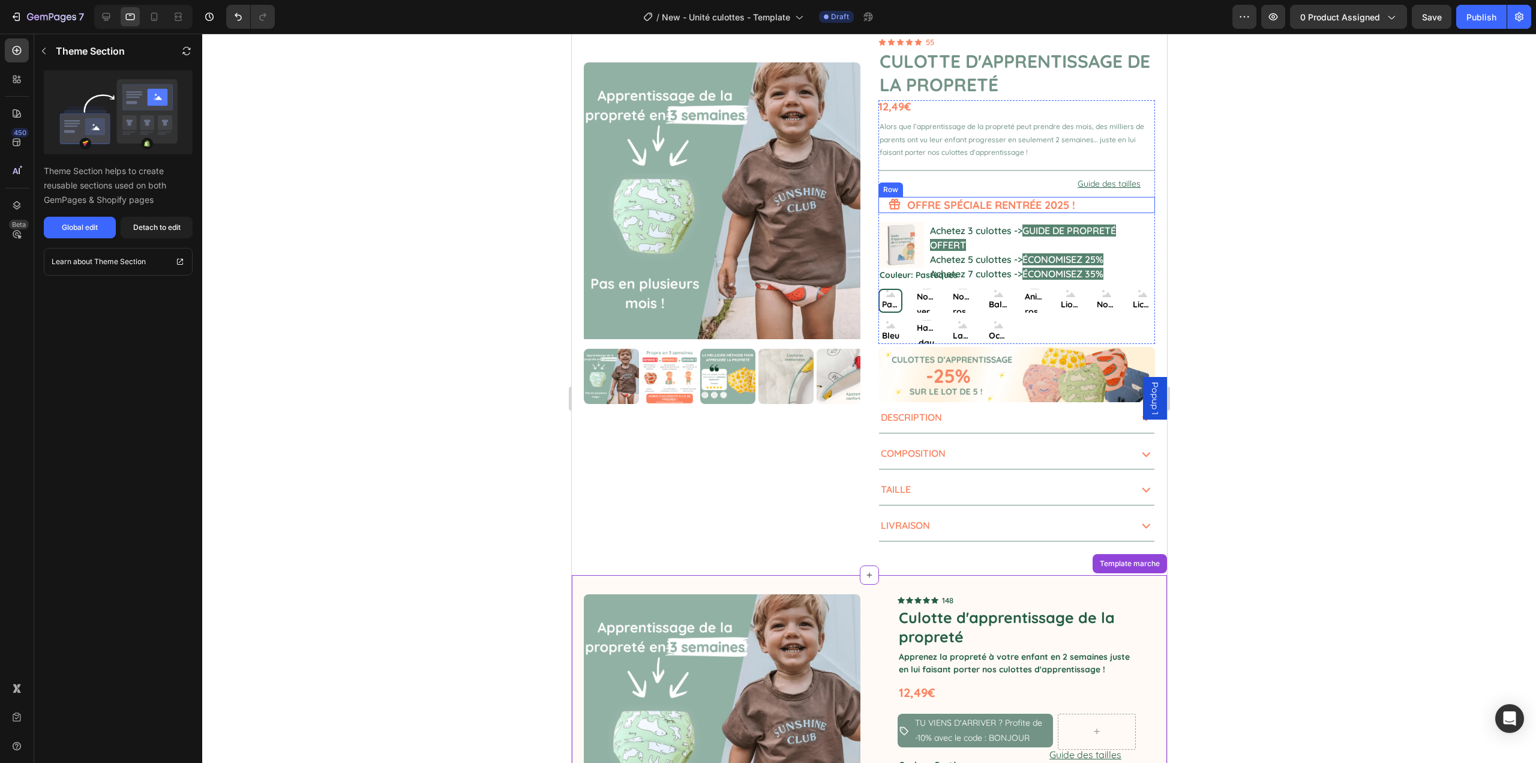
click at [898, 205] on div "Icon OFFRE SPÉCIALE RENTRÉE 2025 ! Heading Row" at bounding box center [1016, 205] width 277 height 16
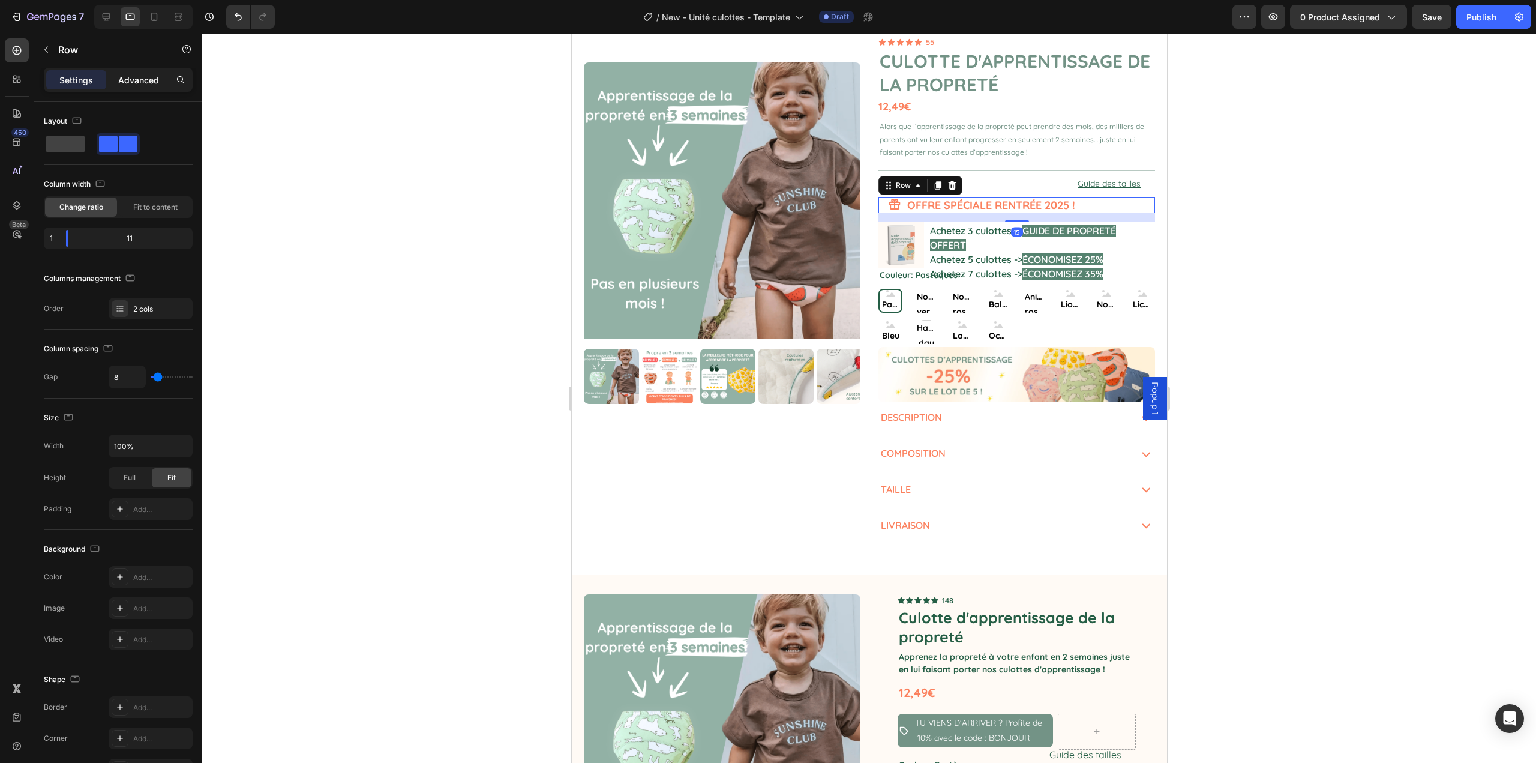
click at [149, 80] on p "Advanced" at bounding box center [138, 80] width 41 height 13
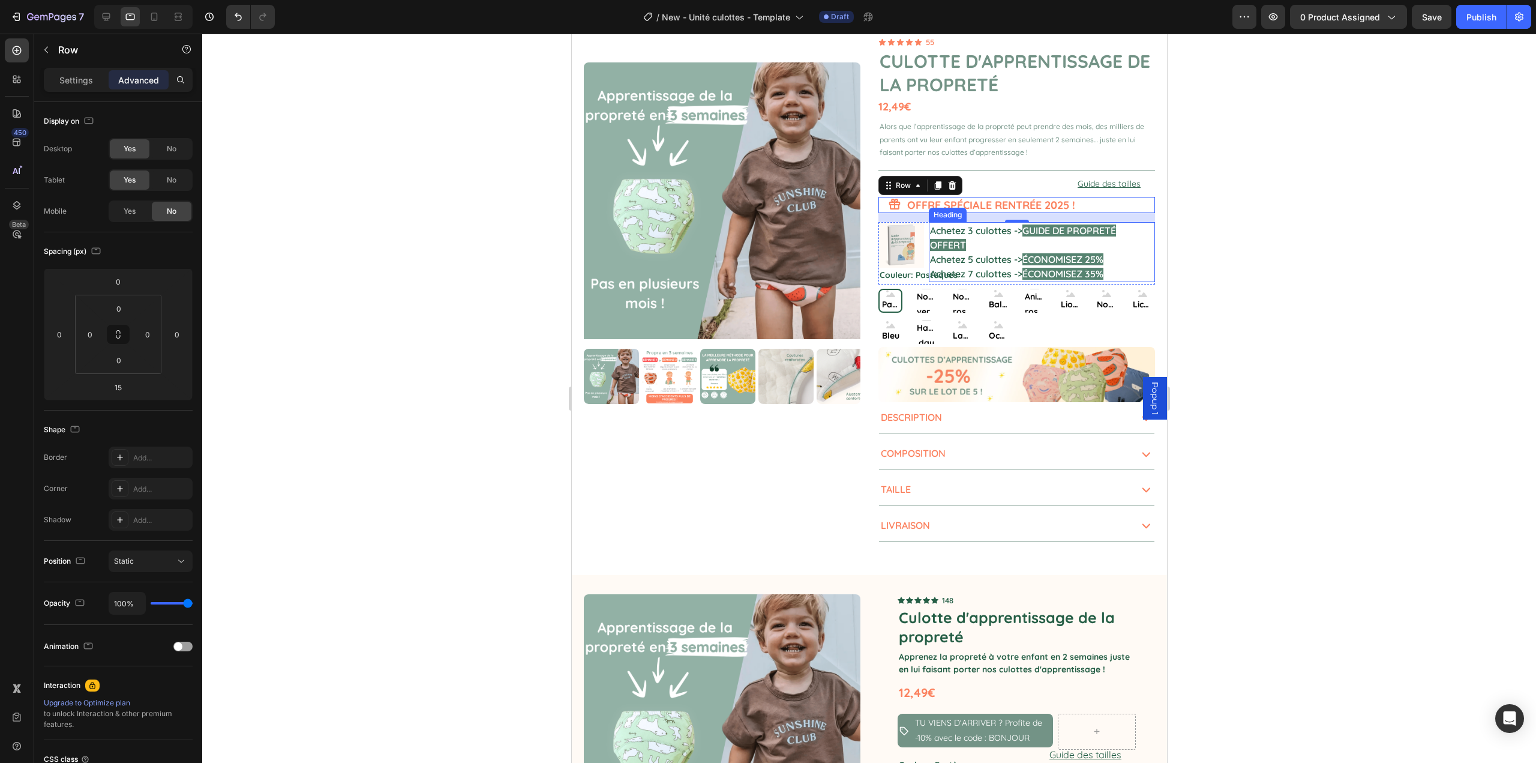
click at [1140, 263] on h2 "Achetez 3 culottes -> GUIDE DE PROPRETÉ OFFERT Achetez 5 culottes -> ÉCONOMISEZ…" at bounding box center [1041, 252] width 227 height 60
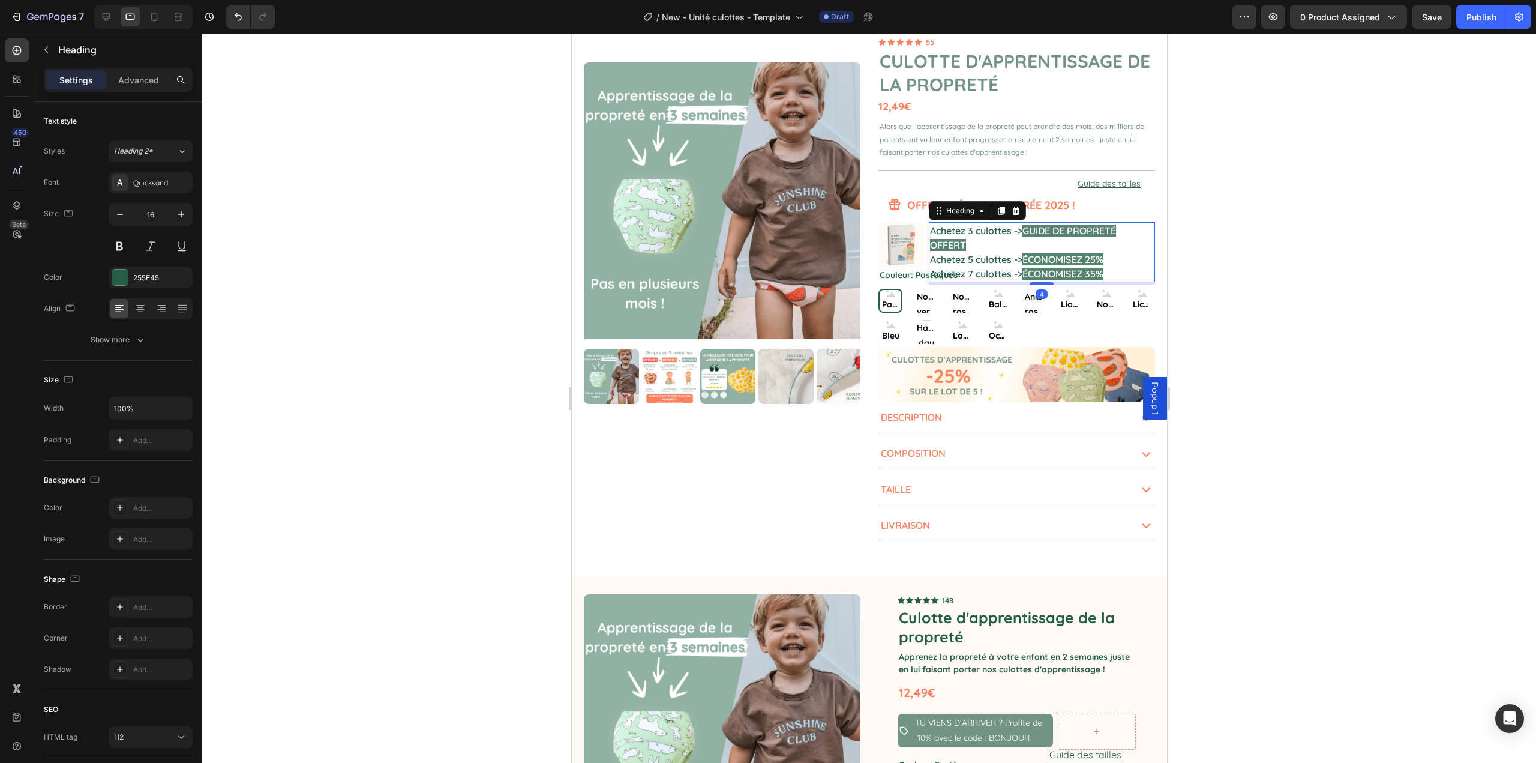
click at [962, 201] on div "Heading" at bounding box center [976, 210] width 97 height 19
click at [949, 205] on div "Heading" at bounding box center [959, 210] width 57 height 14
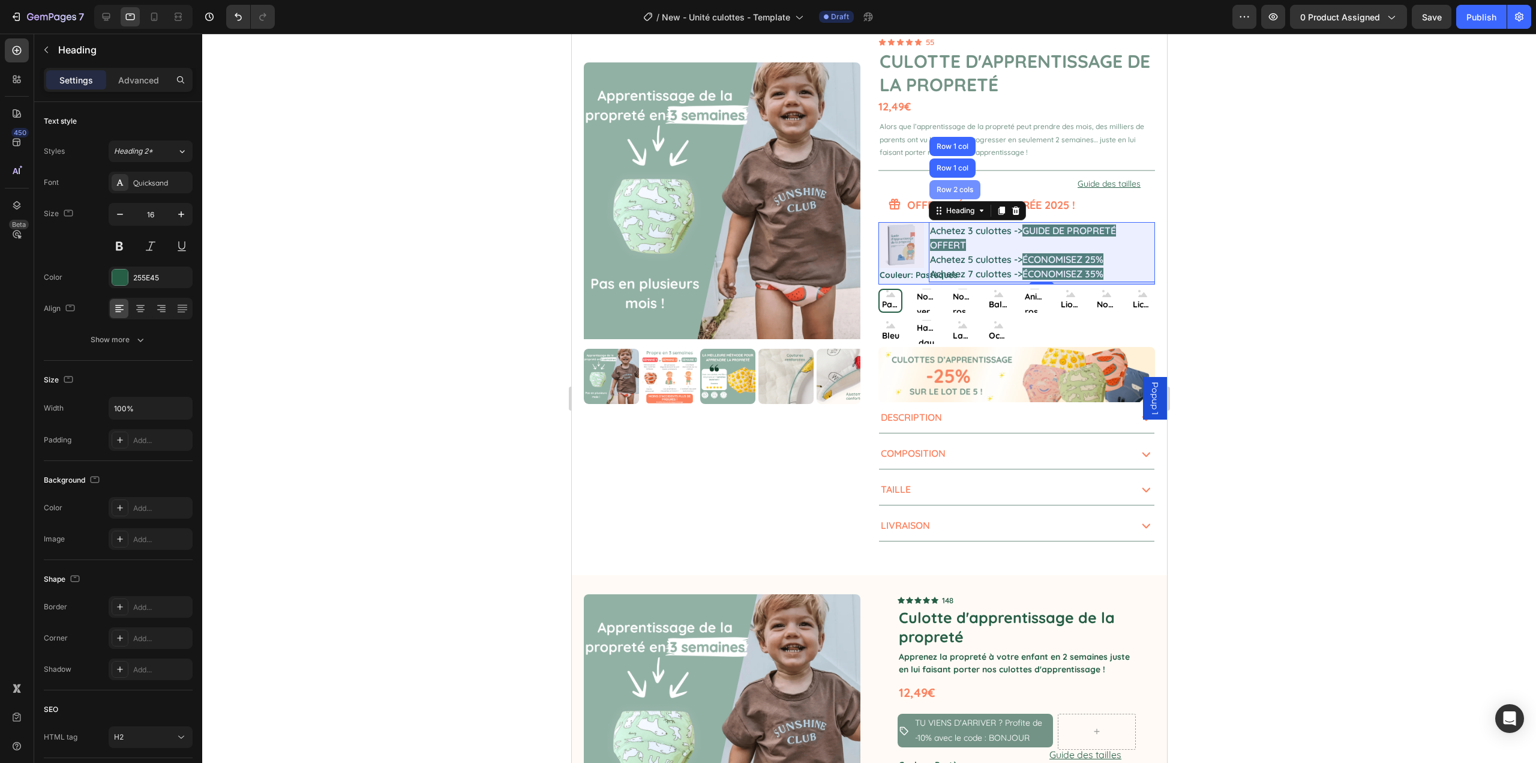
click at [952, 193] on div "Row 2 cols" at bounding box center [954, 189] width 41 height 7
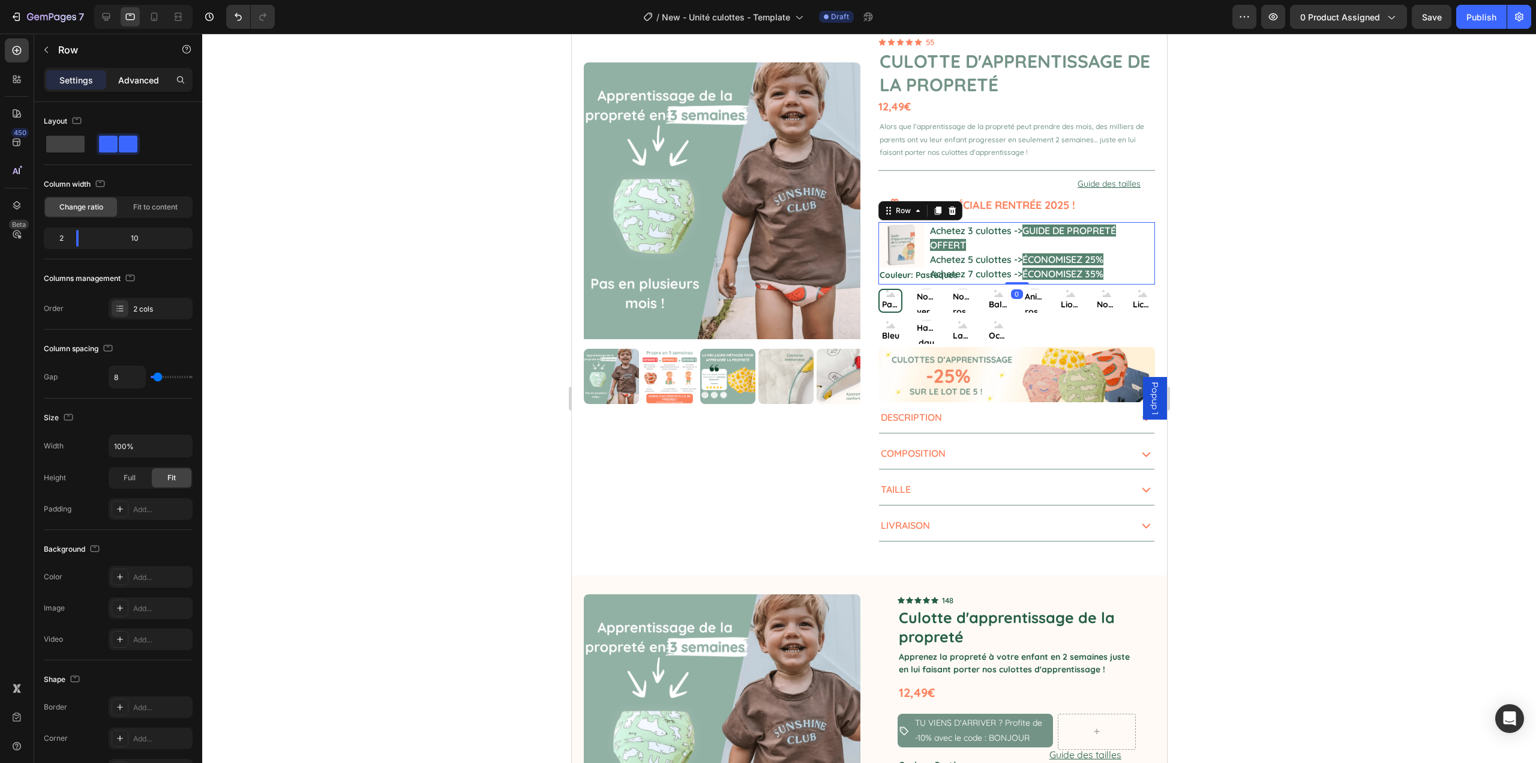
click at [137, 77] on p "Advanced" at bounding box center [138, 80] width 41 height 13
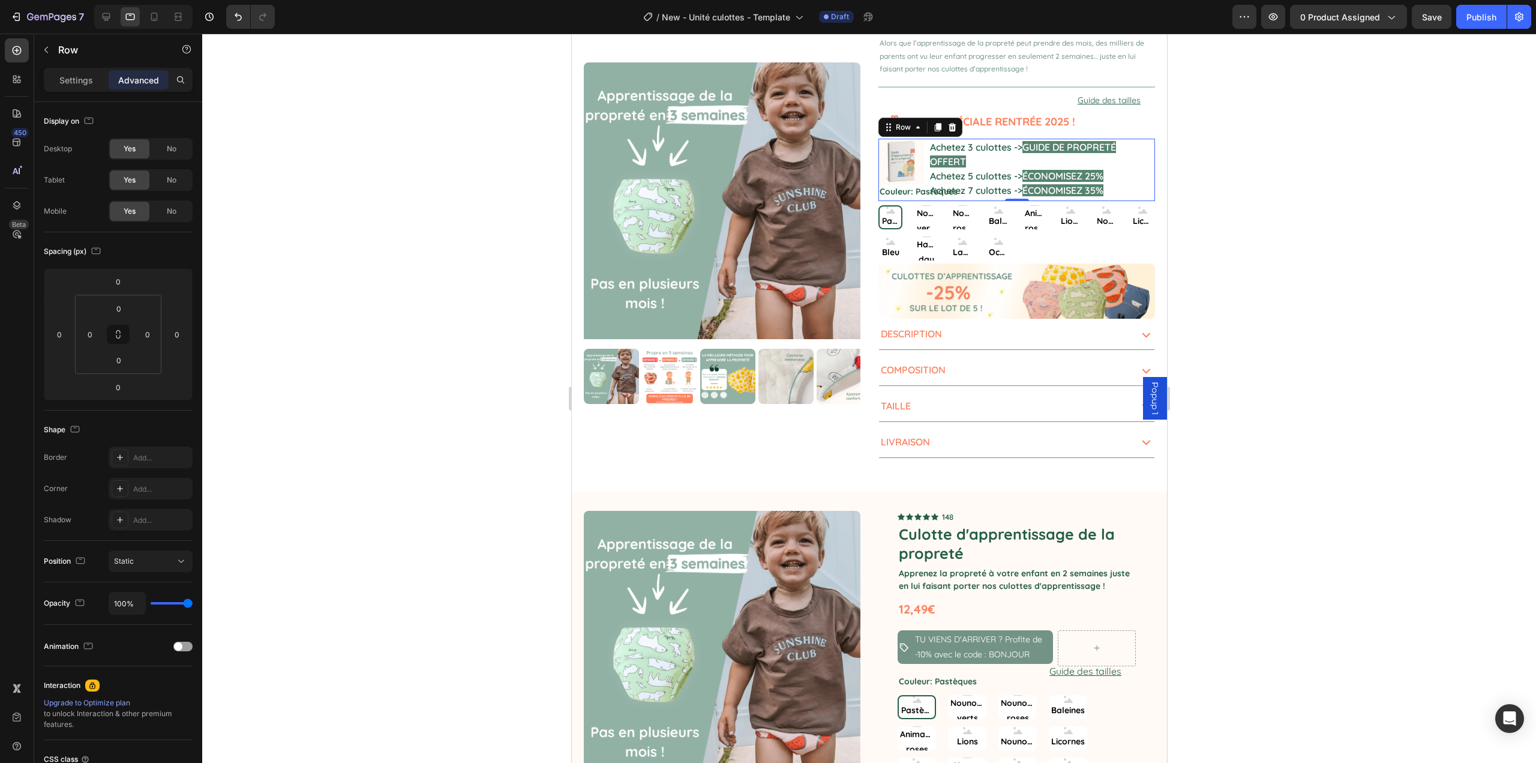
scroll to position [199, 0]
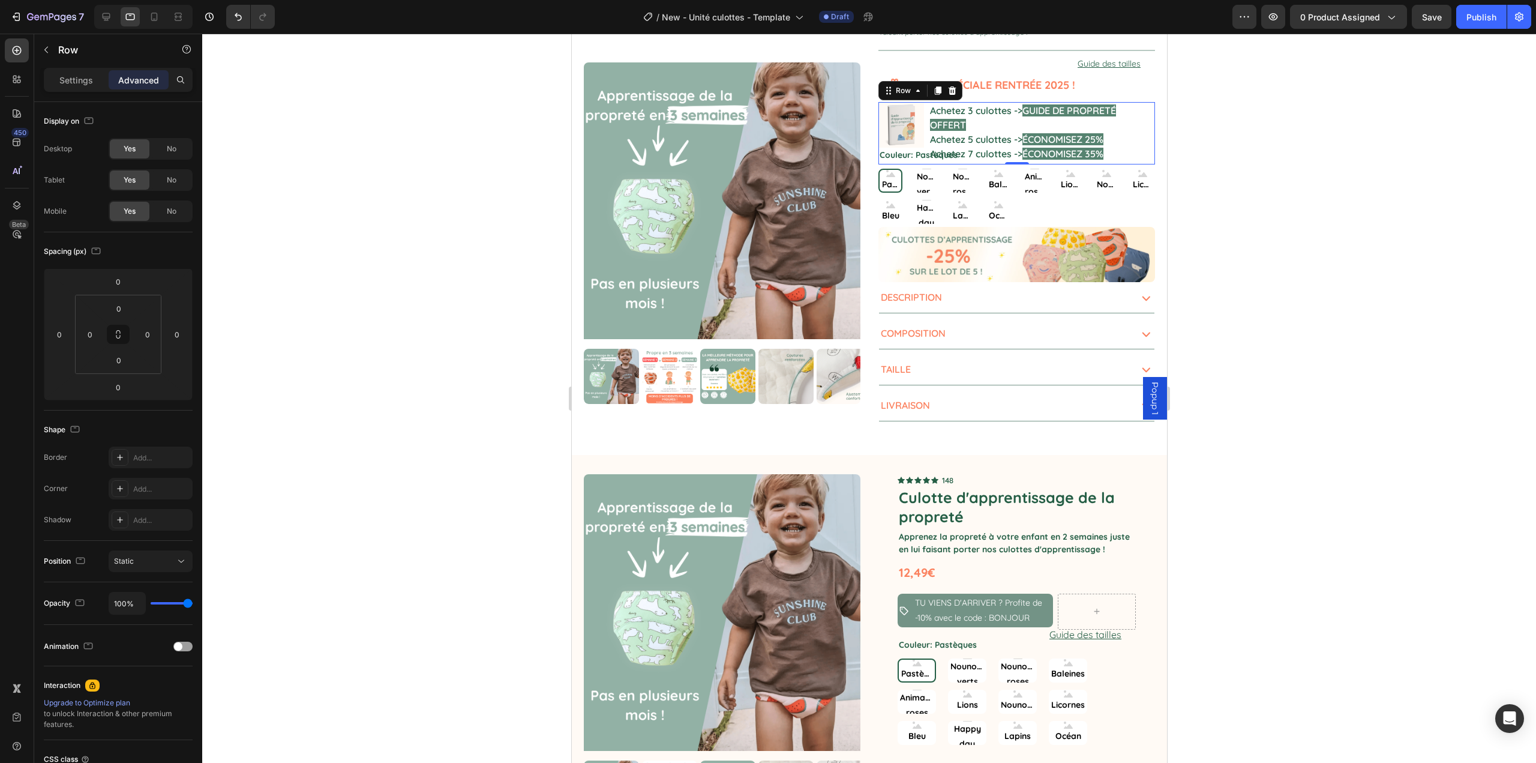
click at [1307, 316] on div at bounding box center [869, 398] width 1334 height 729
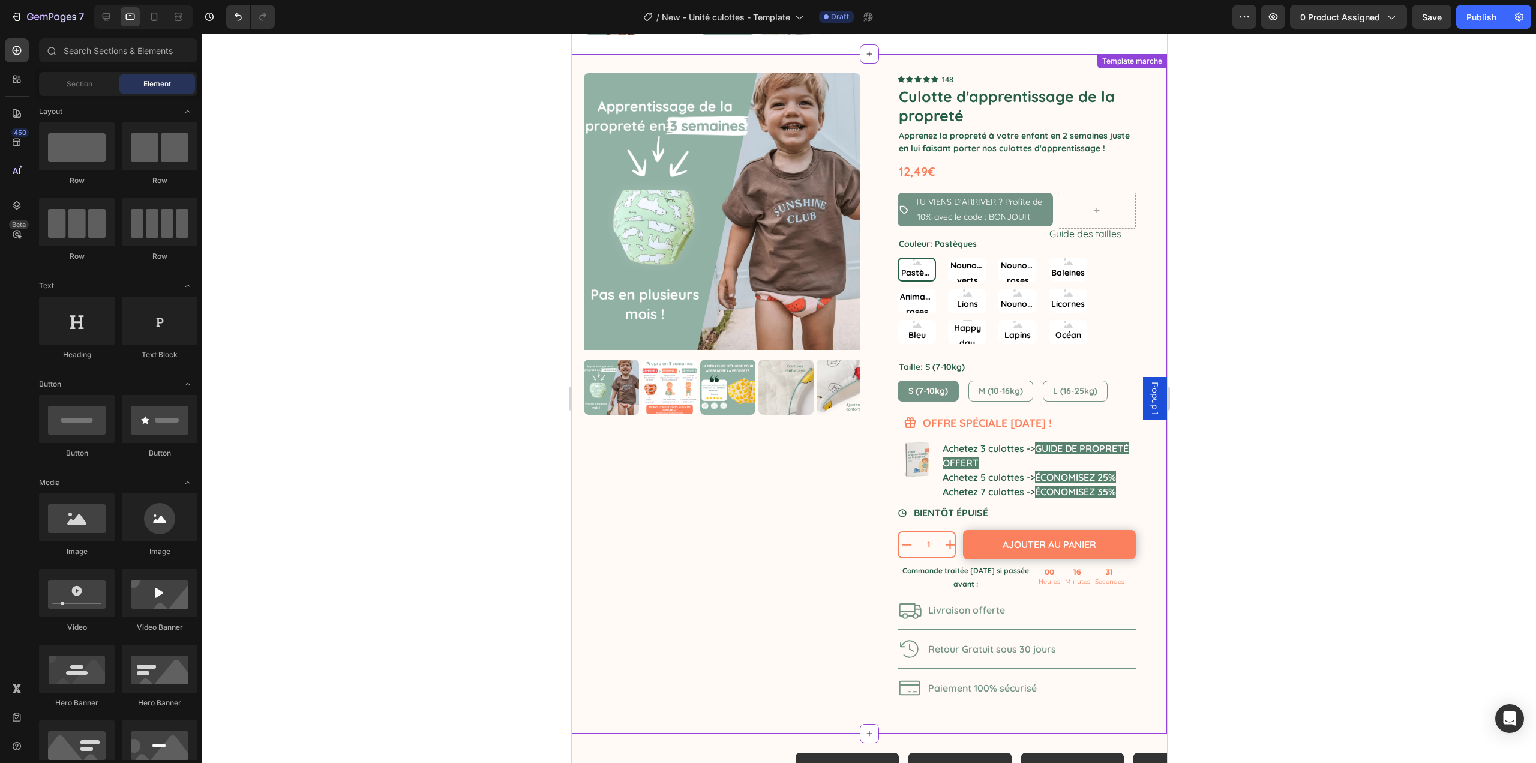
scroll to position [619, 0]
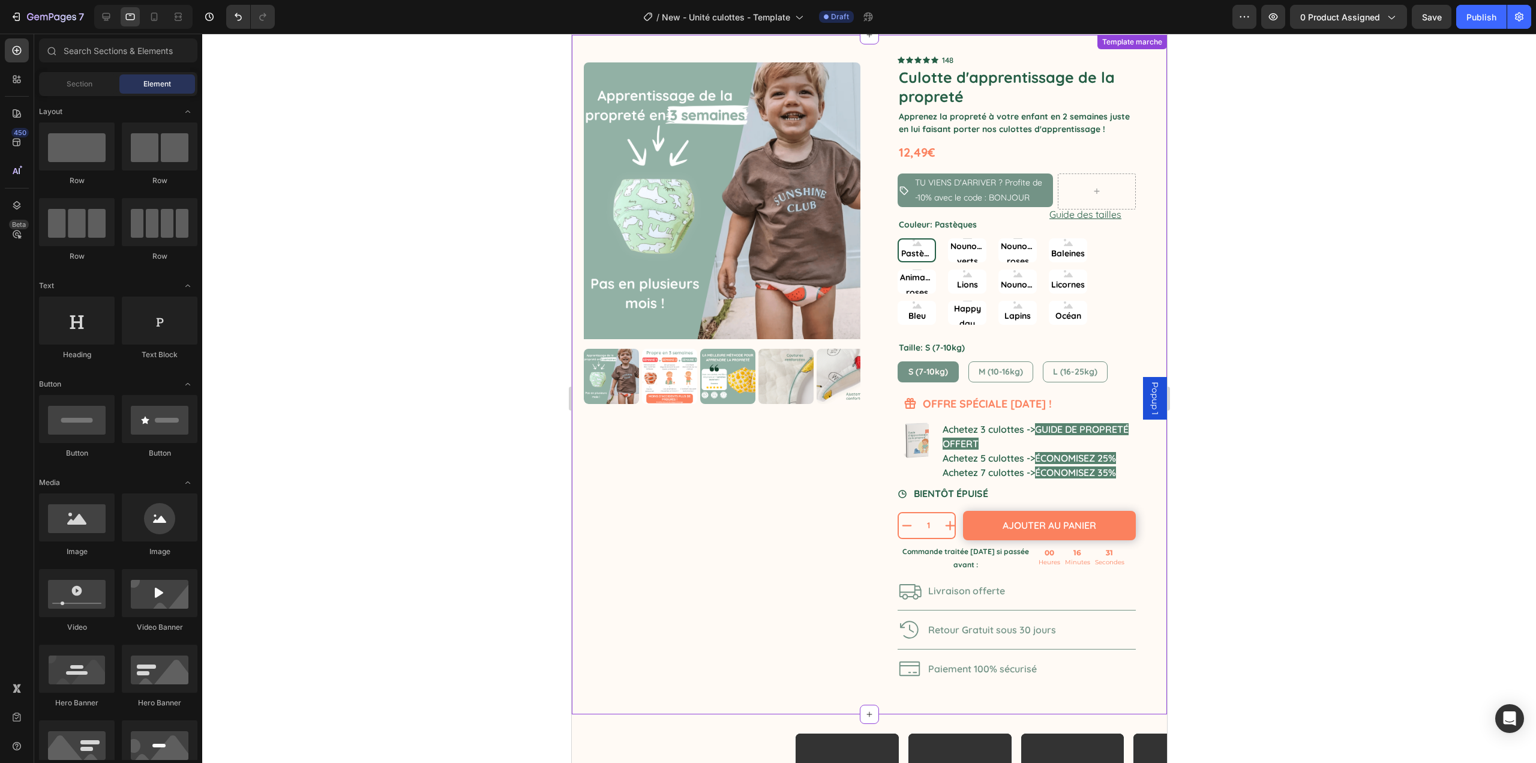
click at [953, 528] on div "1 Product Quantity Ajouter au panier Add to Cart Row 1 Product Quantity Ajouter…" at bounding box center [1016, 525] width 238 height 29
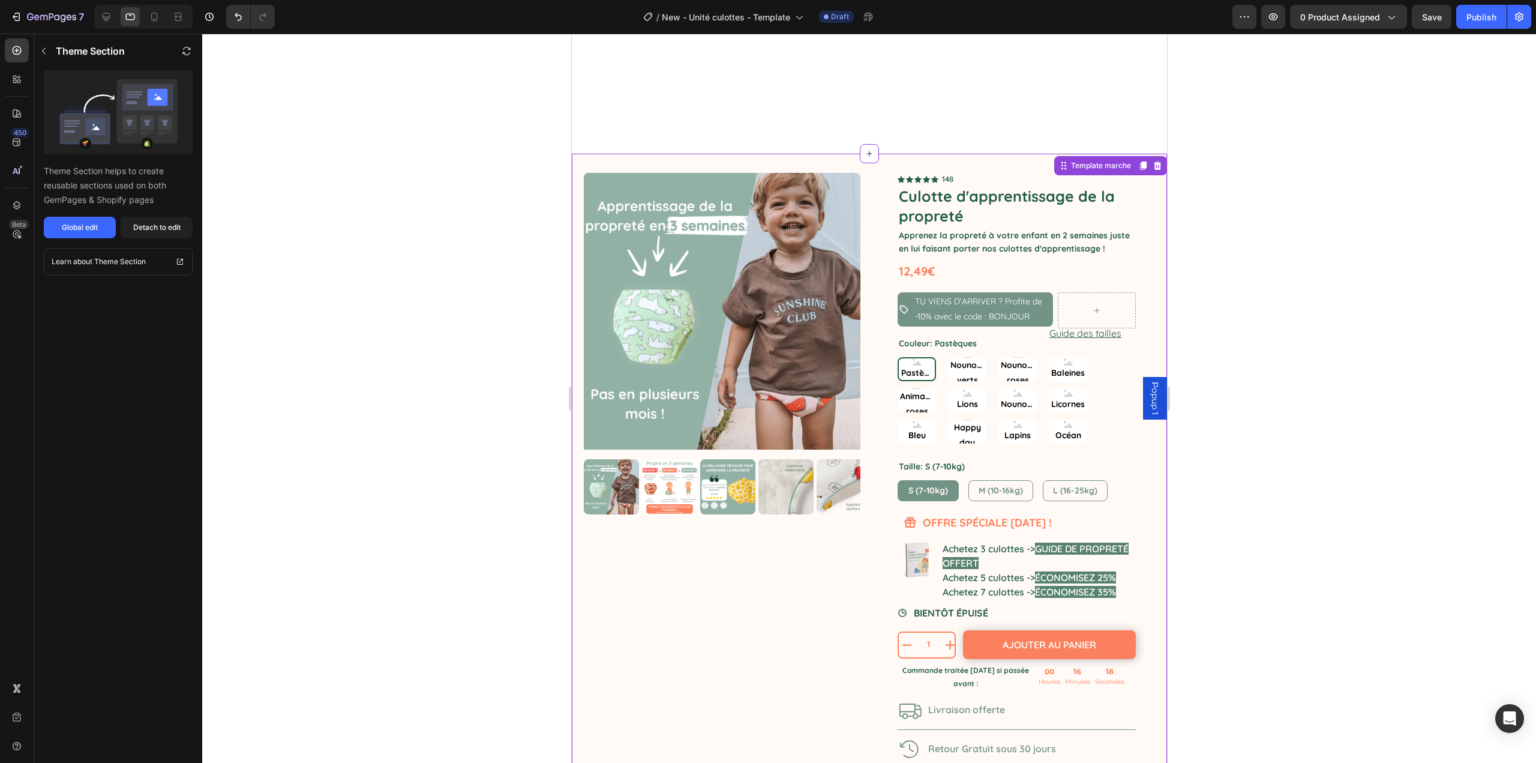
scroll to position [679, 0]
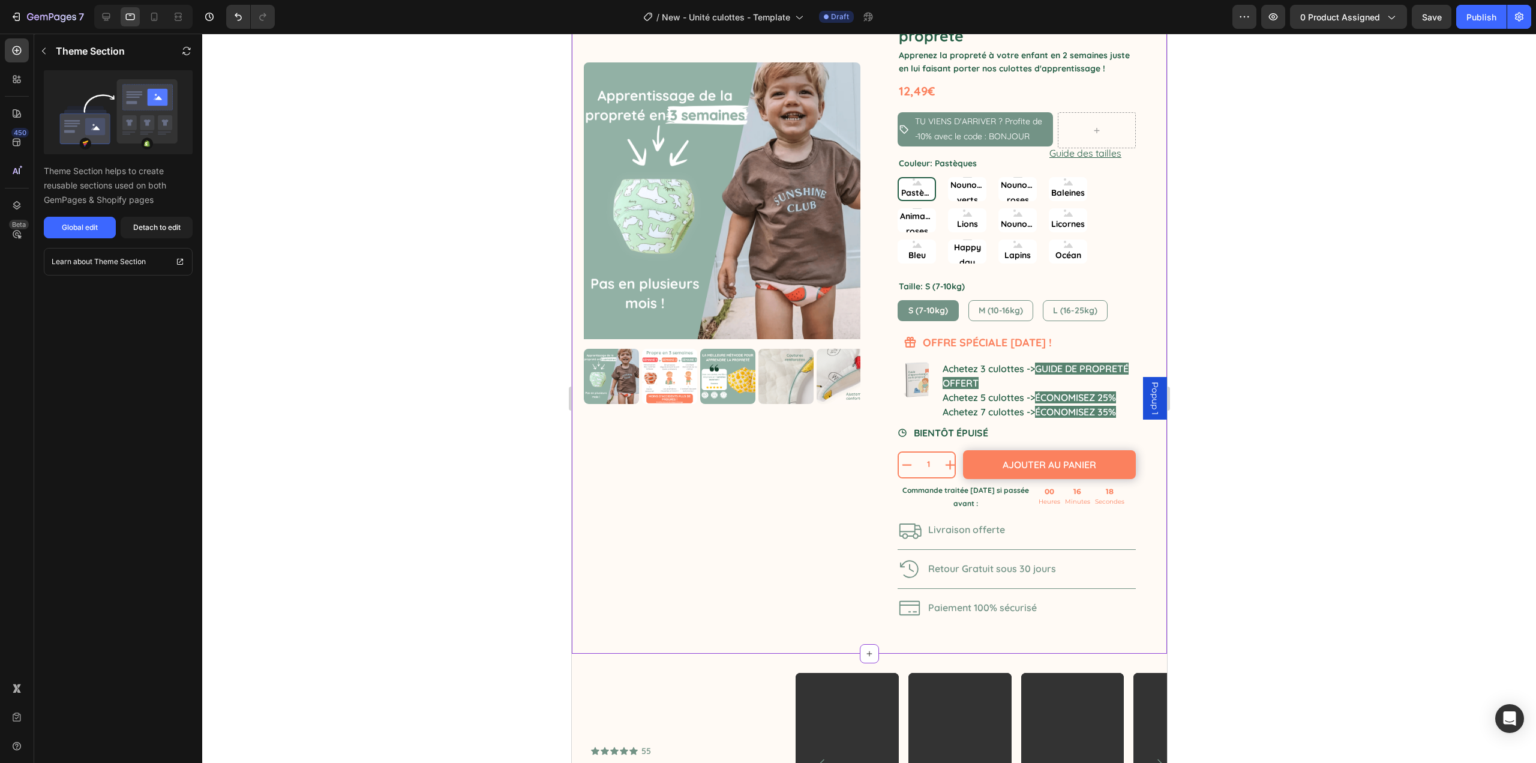
click at [704, 461] on div "Product Images" at bounding box center [721, 313] width 277 height 641
click at [152, 221] on button "Detach to edit" at bounding box center [157, 228] width 72 height 22
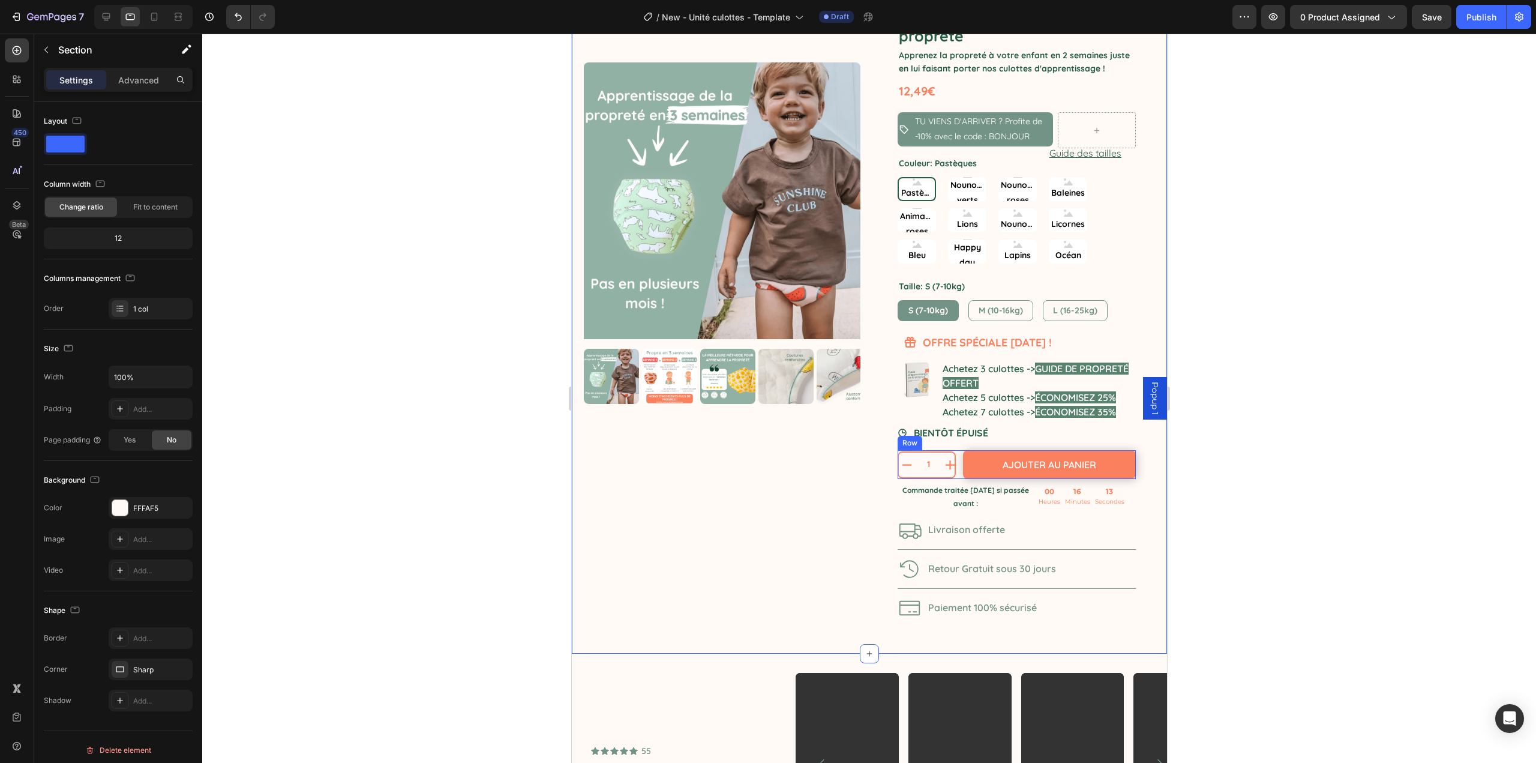
click at [960, 469] on div "Ajouter au panier Add to Cart" at bounding box center [1047, 464] width 175 height 29
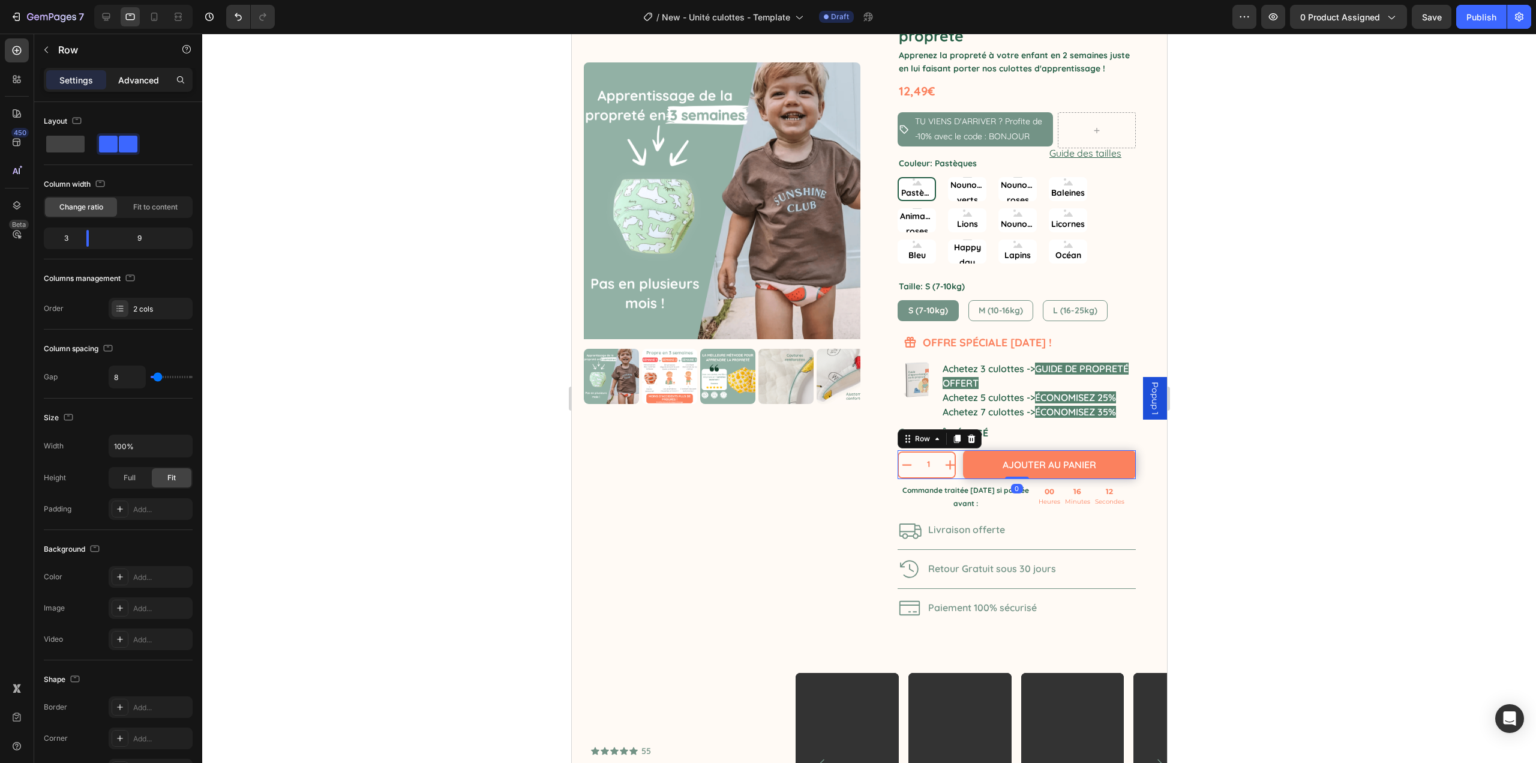
click at [139, 82] on p "Advanced" at bounding box center [138, 80] width 41 height 13
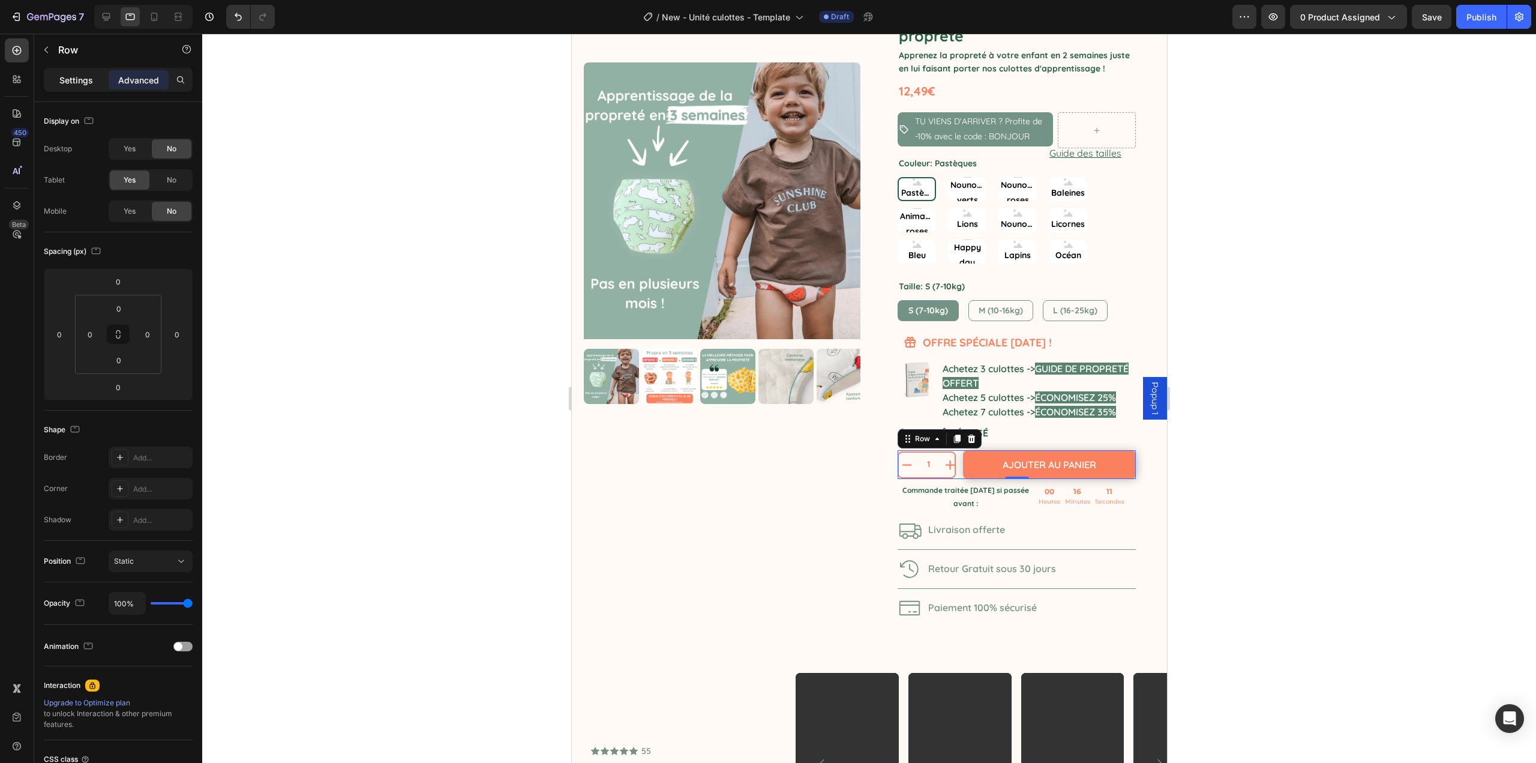
click at [73, 74] on p "Settings" at bounding box center [76, 80] width 34 height 13
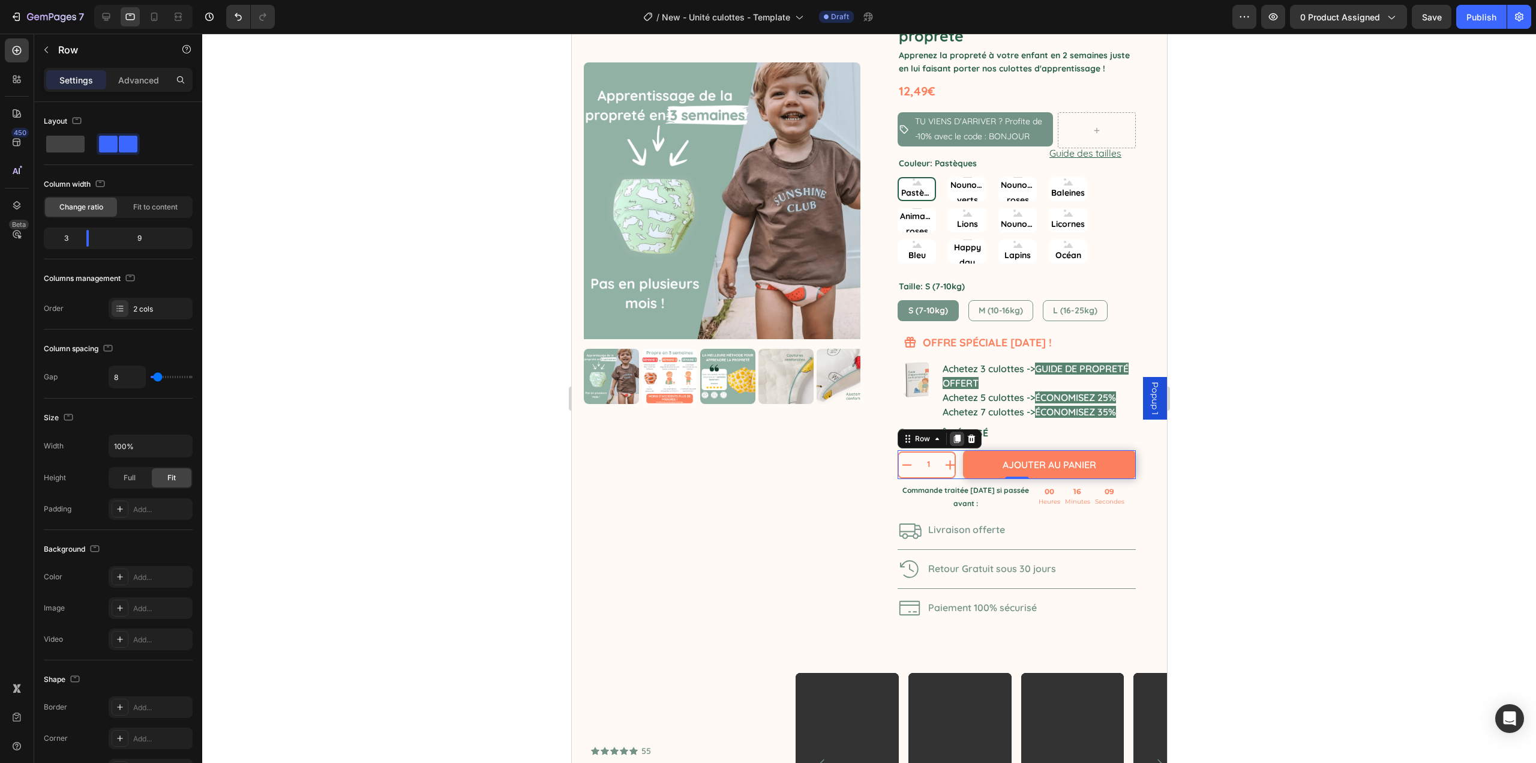
click at [954, 439] on icon at bounding box center [957, 439] width 7 height 8
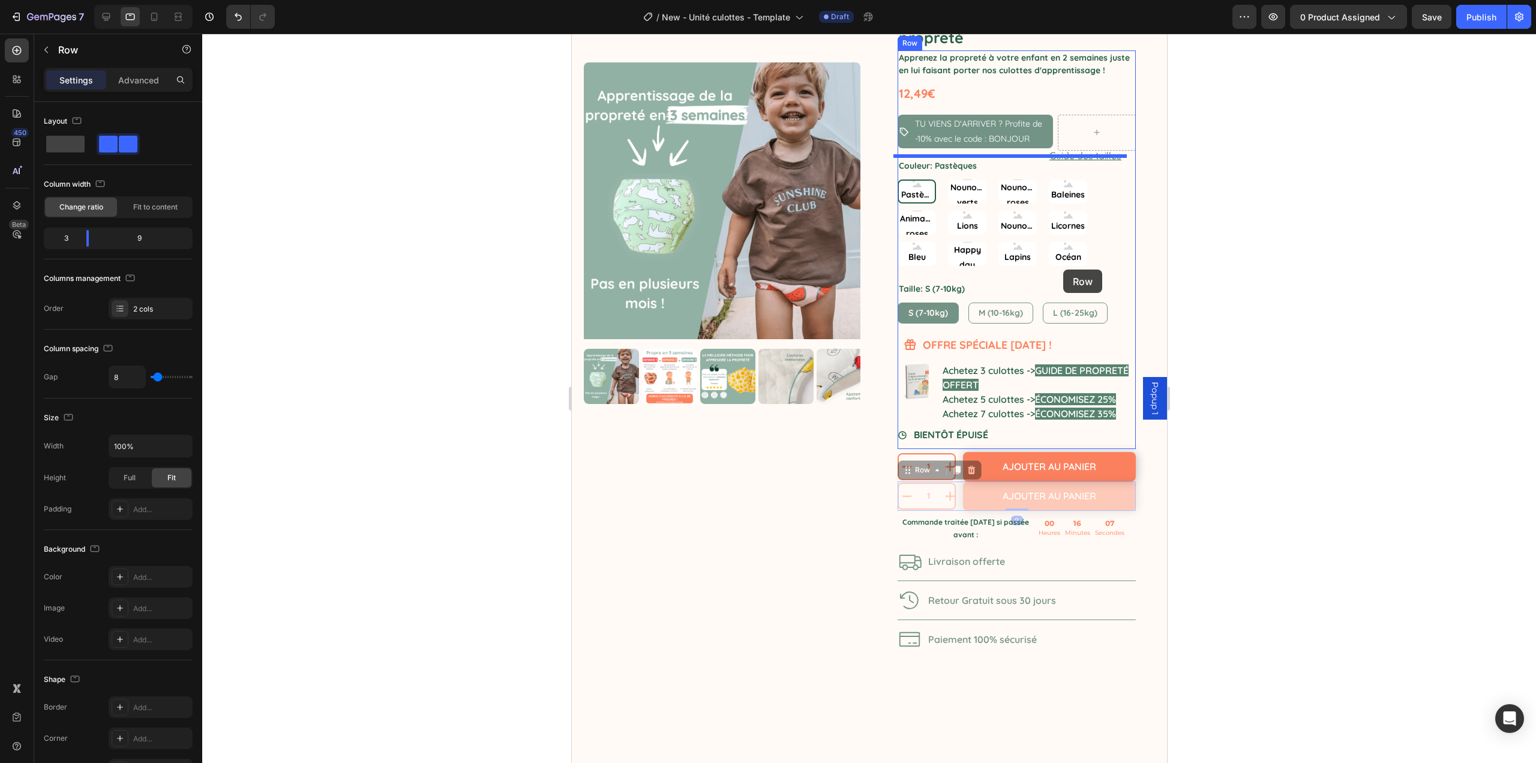
scroll to position [168, 0]
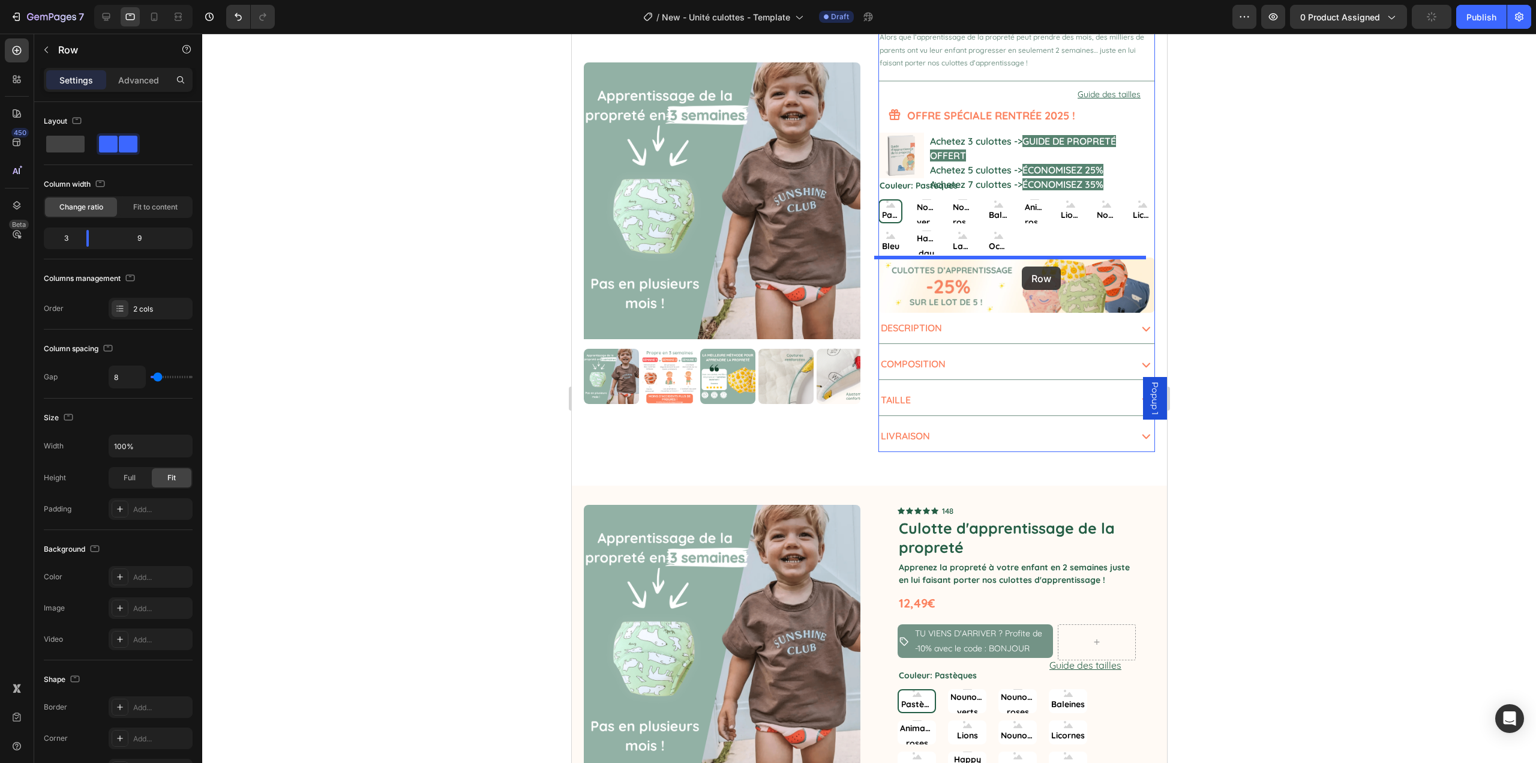
drag, startPoint x: 900, startPoint y: 444, endPoint x: 1021, endPoint y: 266, distance: 215.1
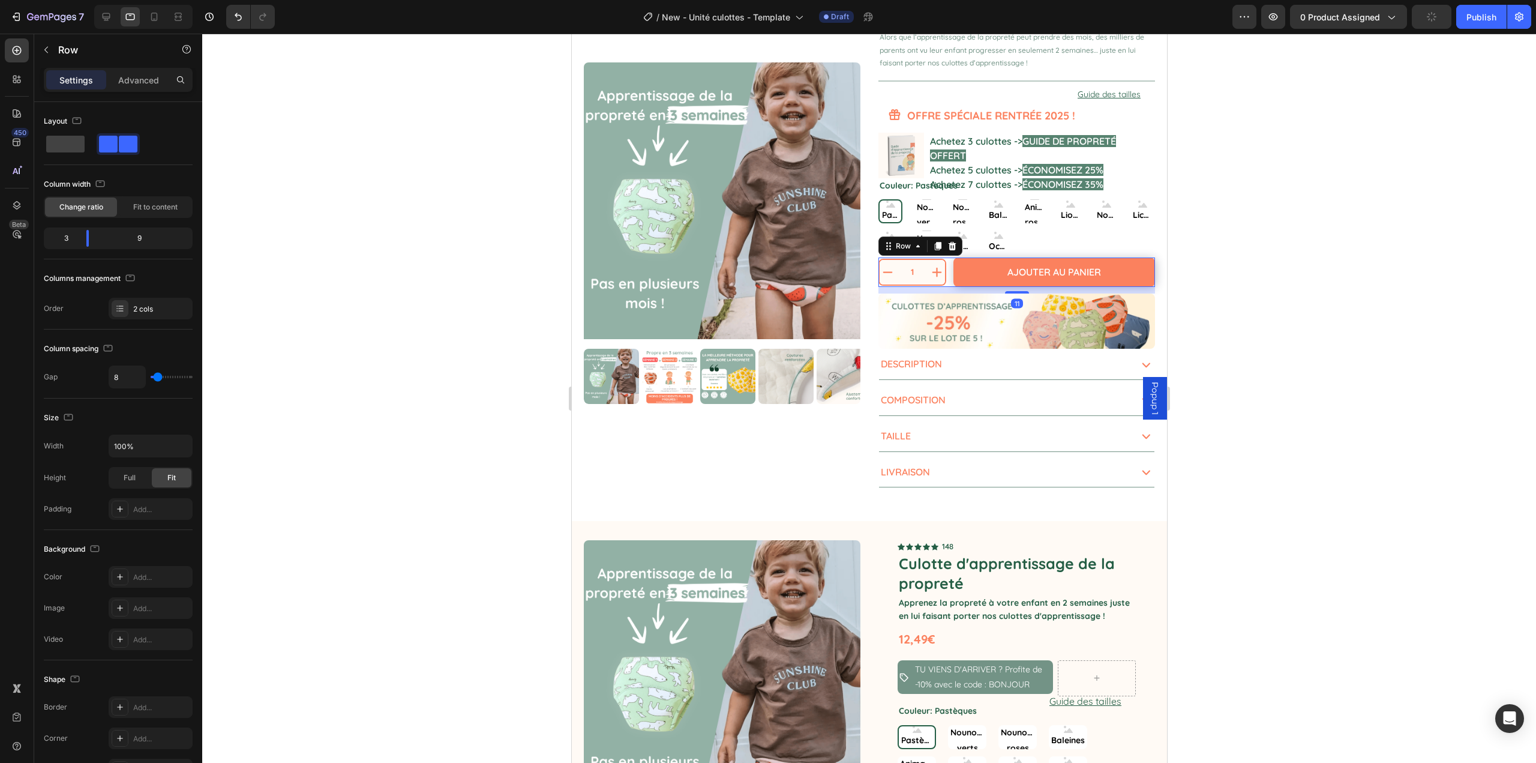
click at [1240, 317] on div at bounding box center [869, 398] width 1334 height 729
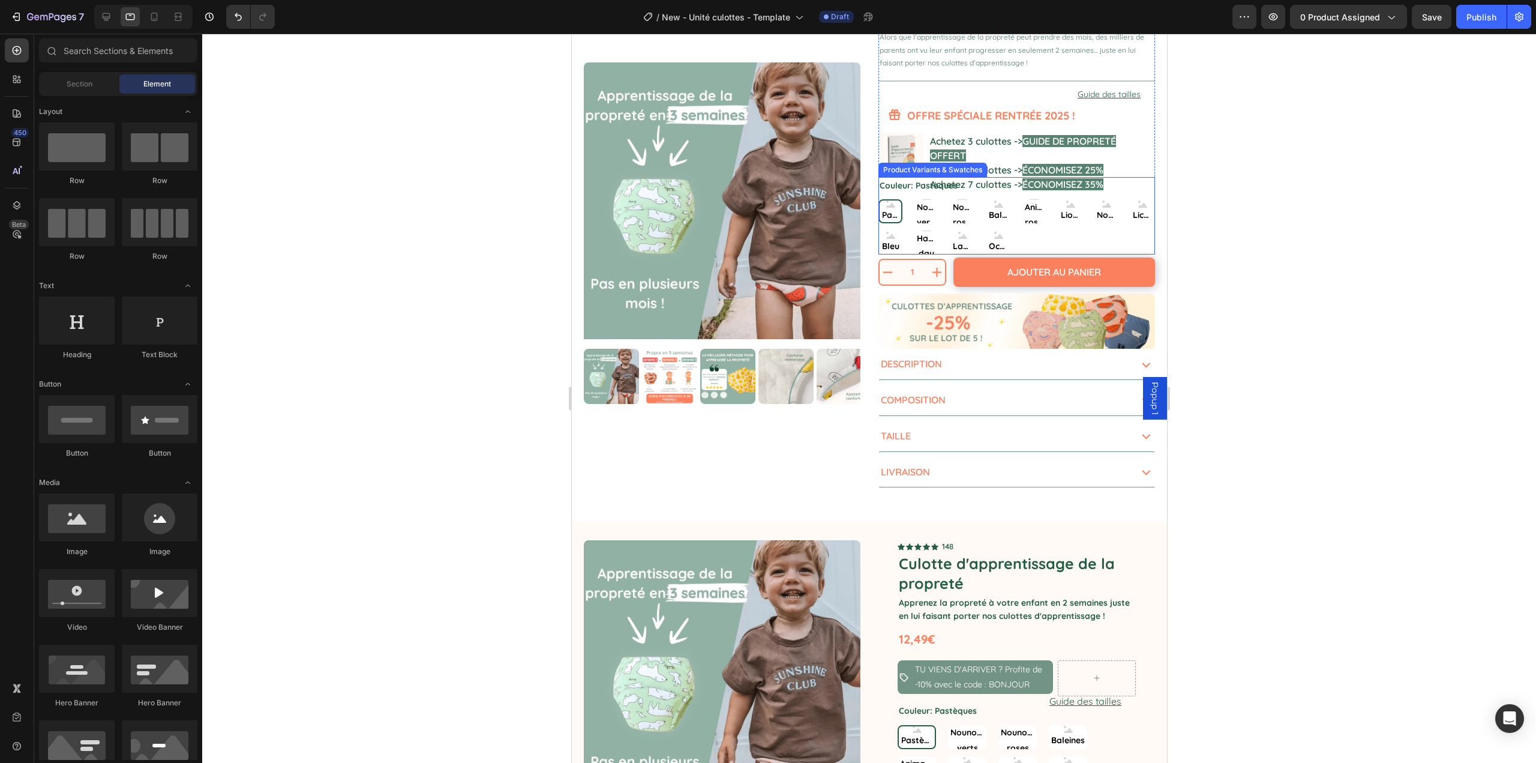
click at [1093, 246] on div "Pastèques Pastèques Pastèques Nounours verts Nounours verts Nounours verts Noun…" at bounding box center [1016, 226] width 277 height 55
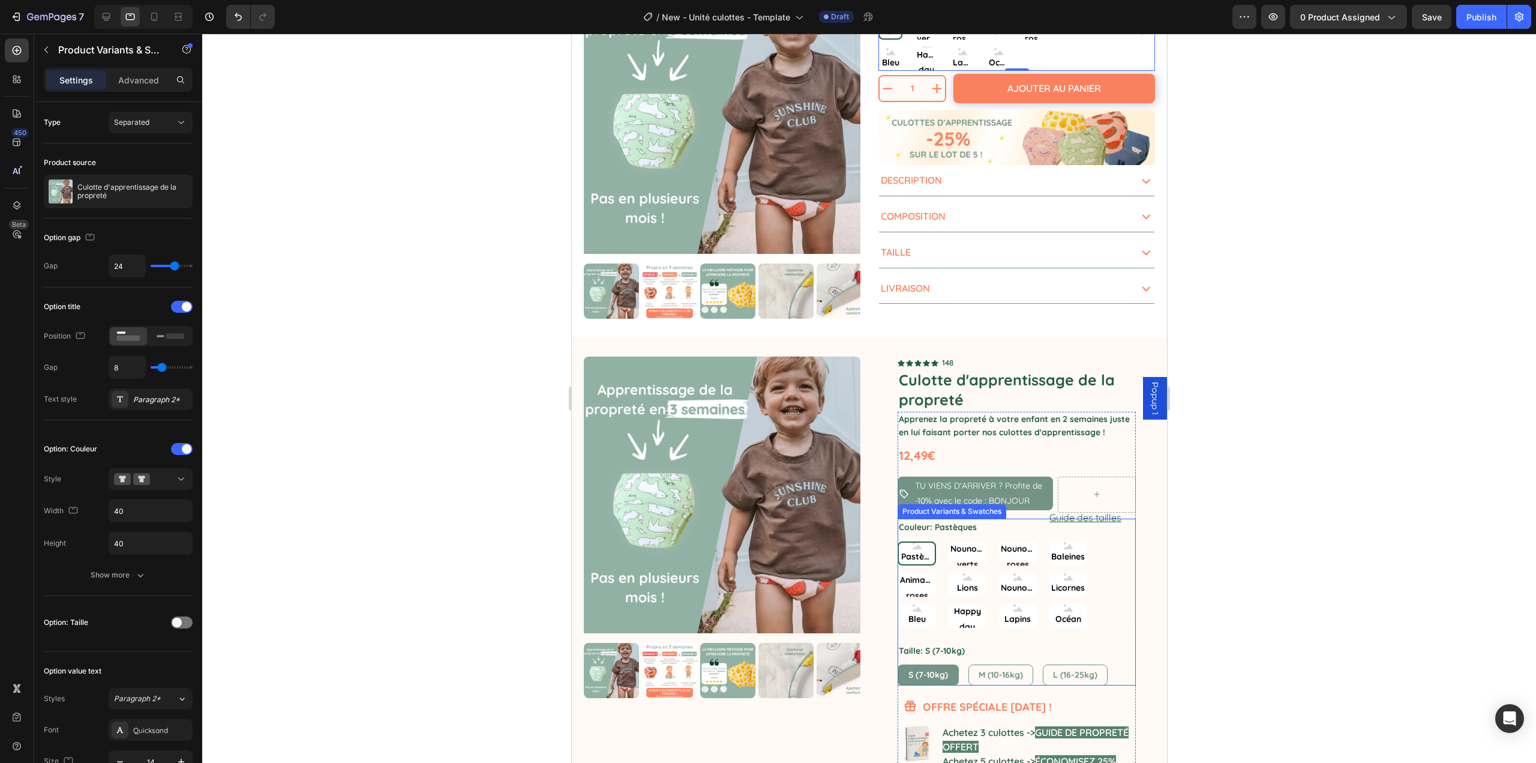
scroll to position [528, 0]
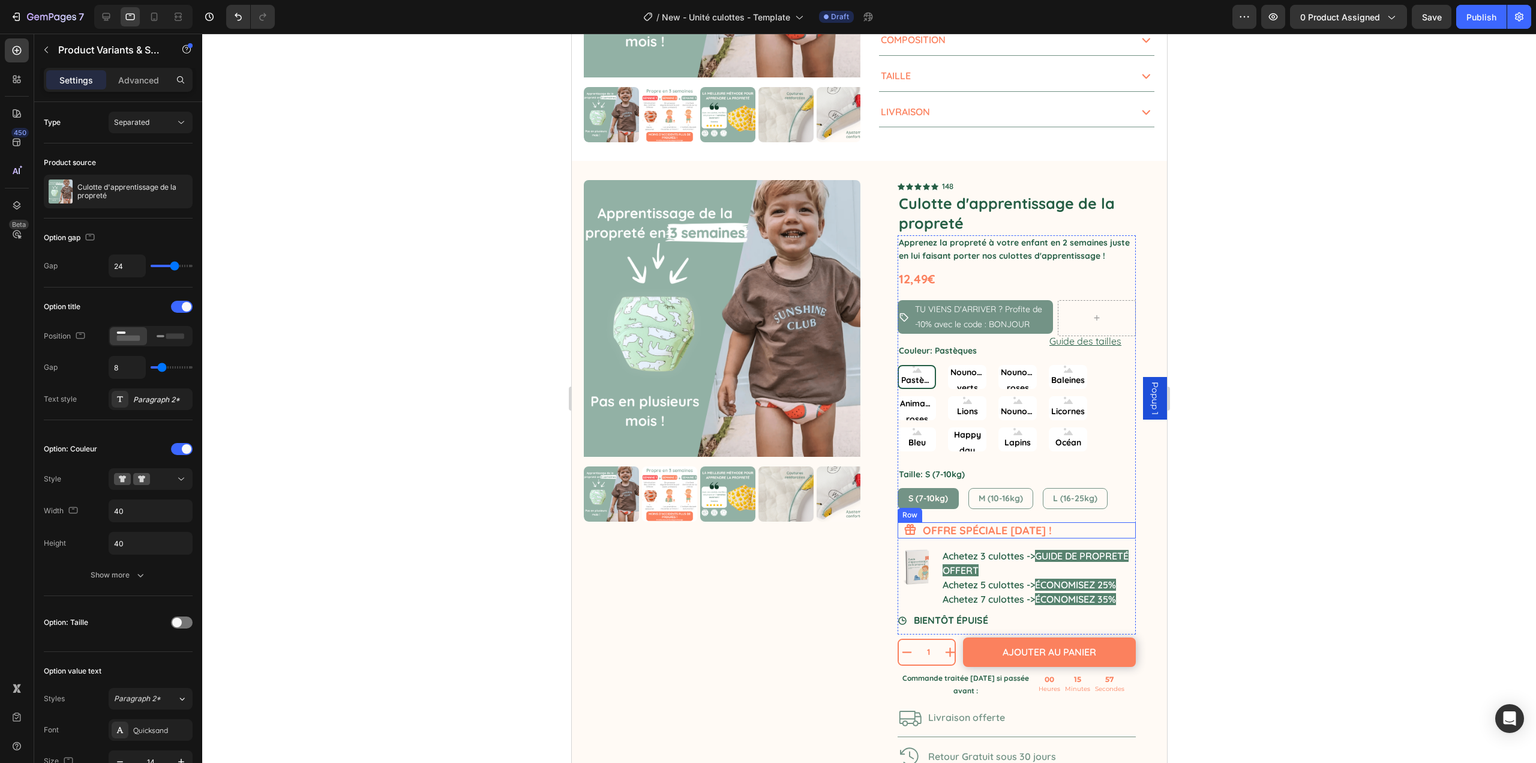
click at [913, 526] on div "Icon OFFRE SPÉCIALE FÊTE DES PÈRES ! Heading Row" at bounding box center [1016, 530] width 238 height 16
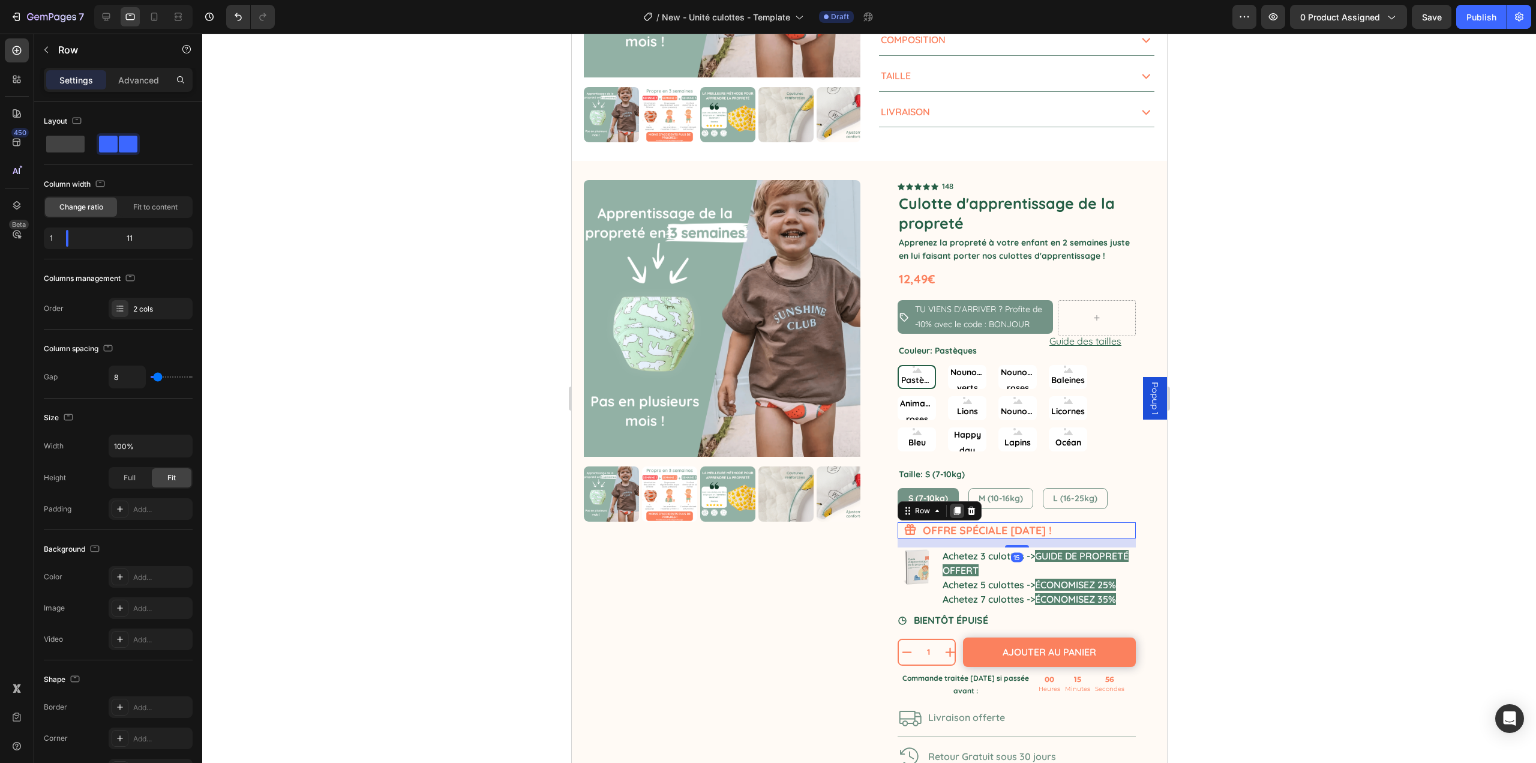
click at [954, 512] on icon at bounding box center [957, 511] width 7 height 8
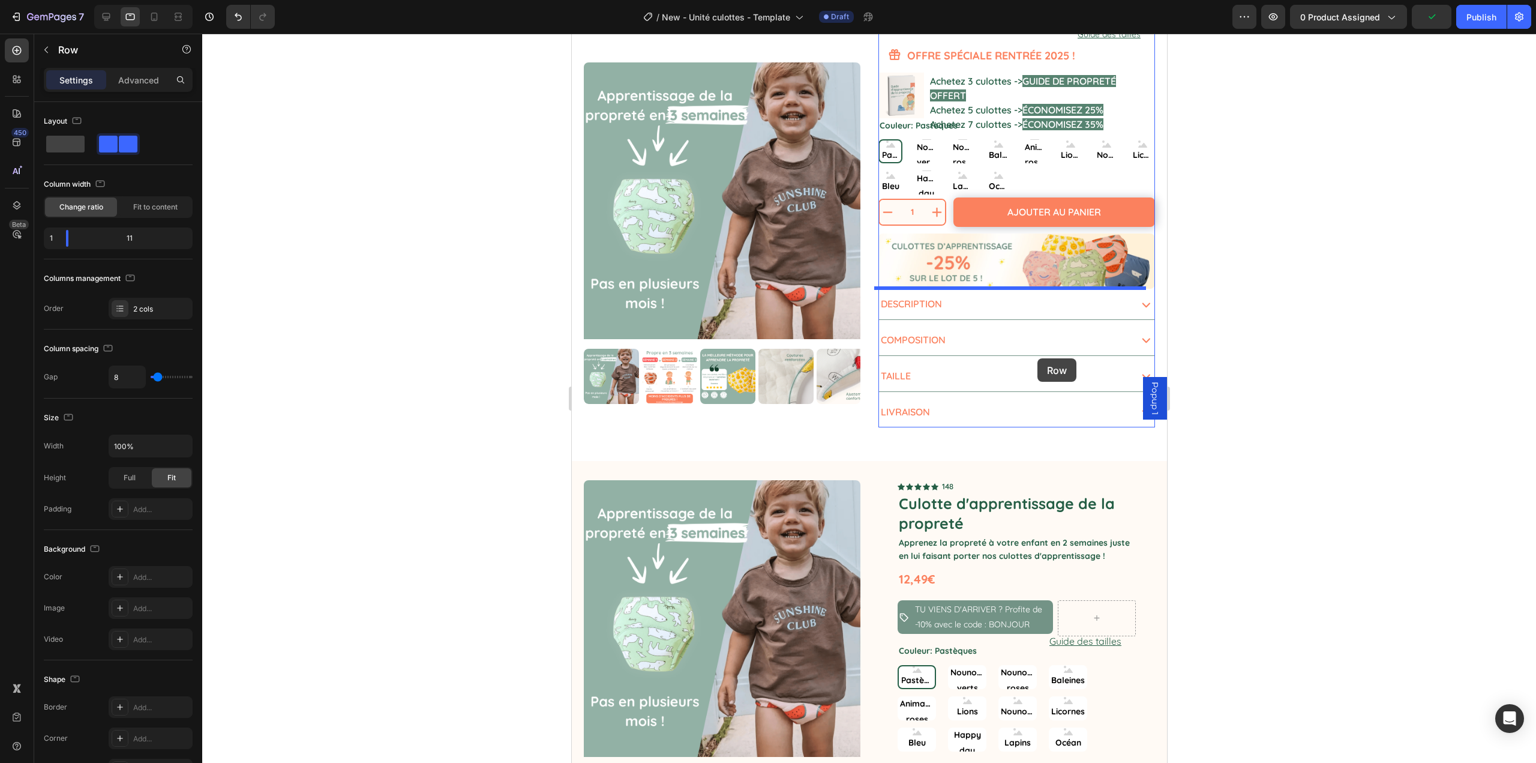
scroll to position [108, 0]
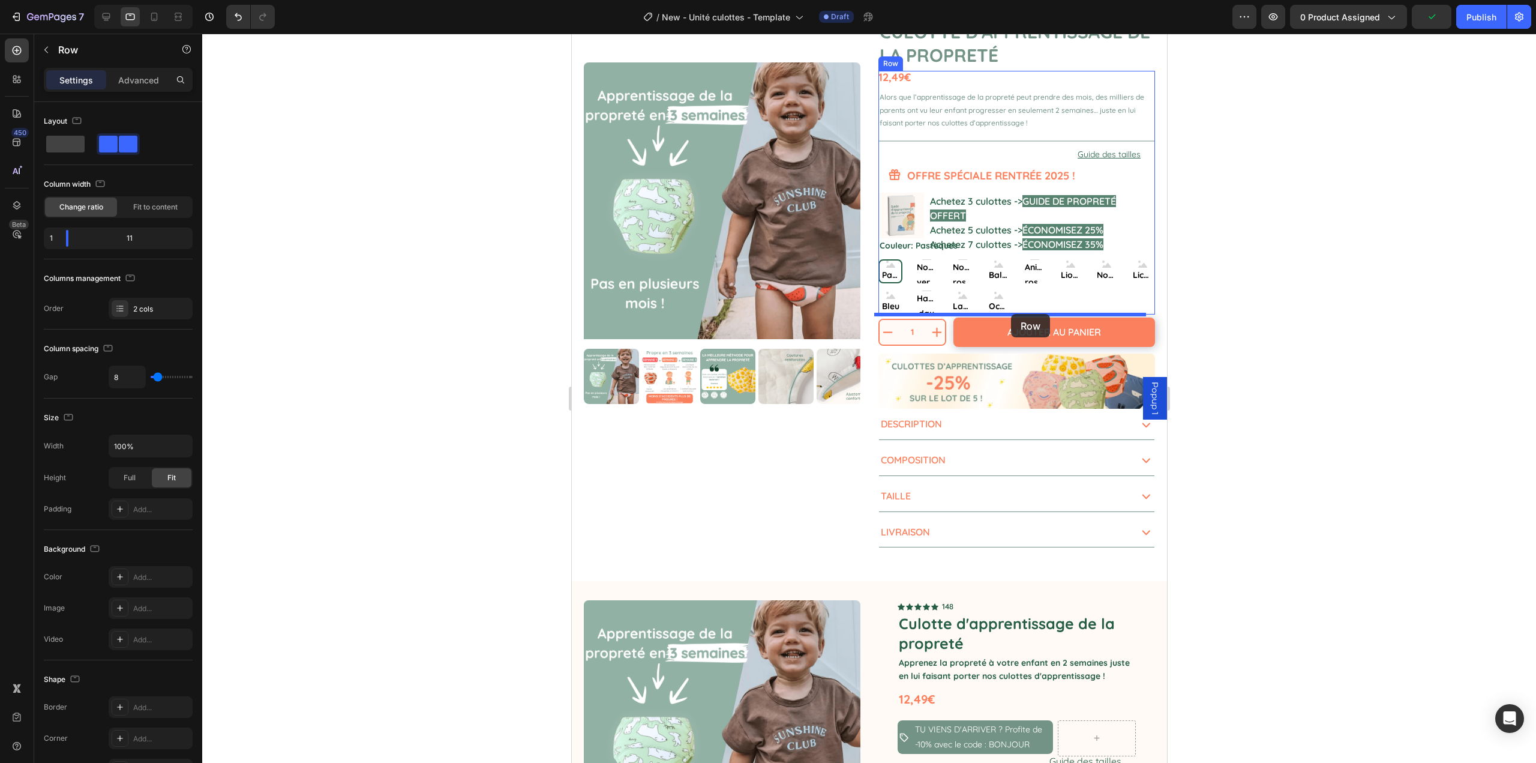
drag, startPoint x: 1000, startPoint y: 412, endPoint x: 1011, endPoint y: 314, distance: 98.4
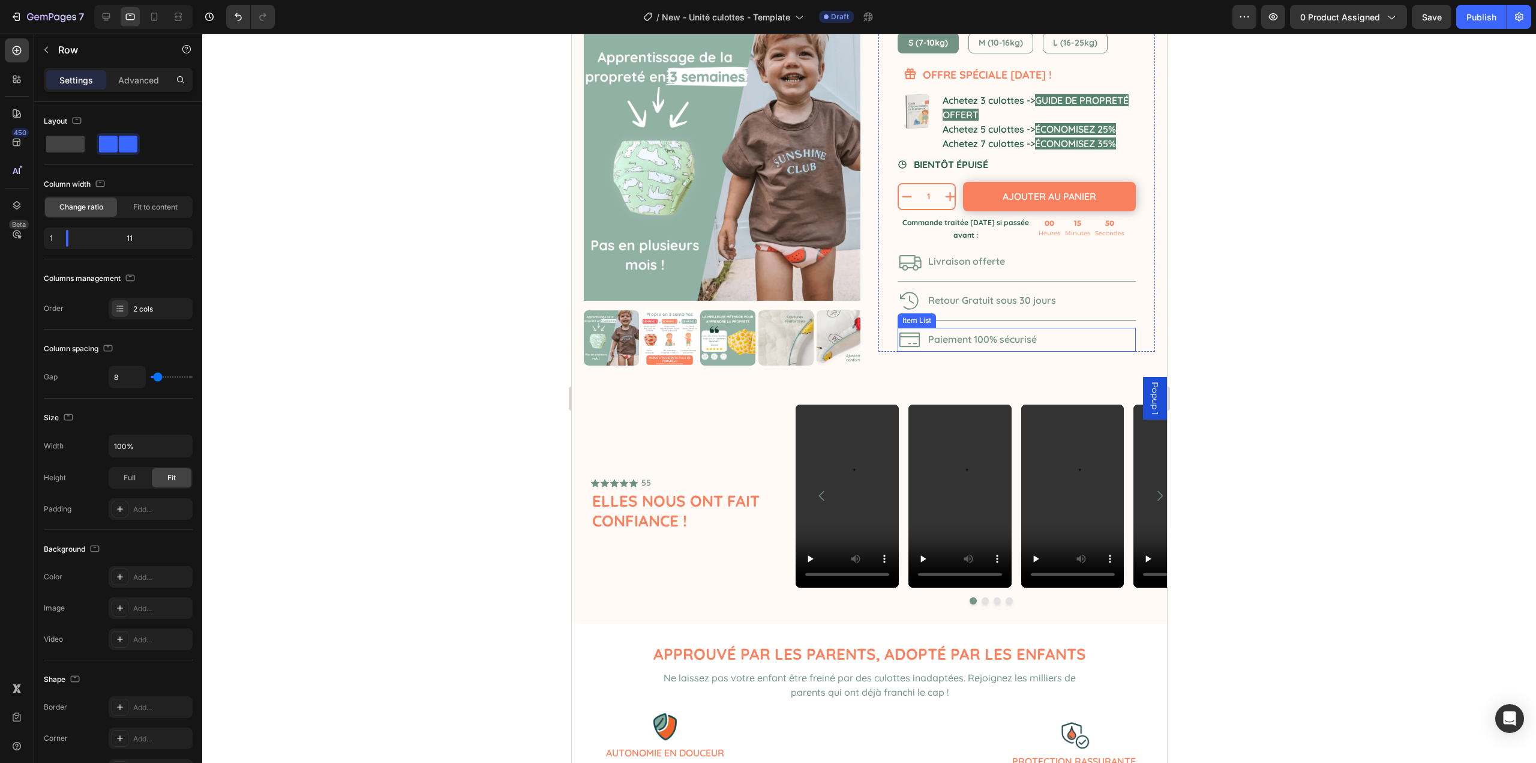
scroll to position [708, 0]
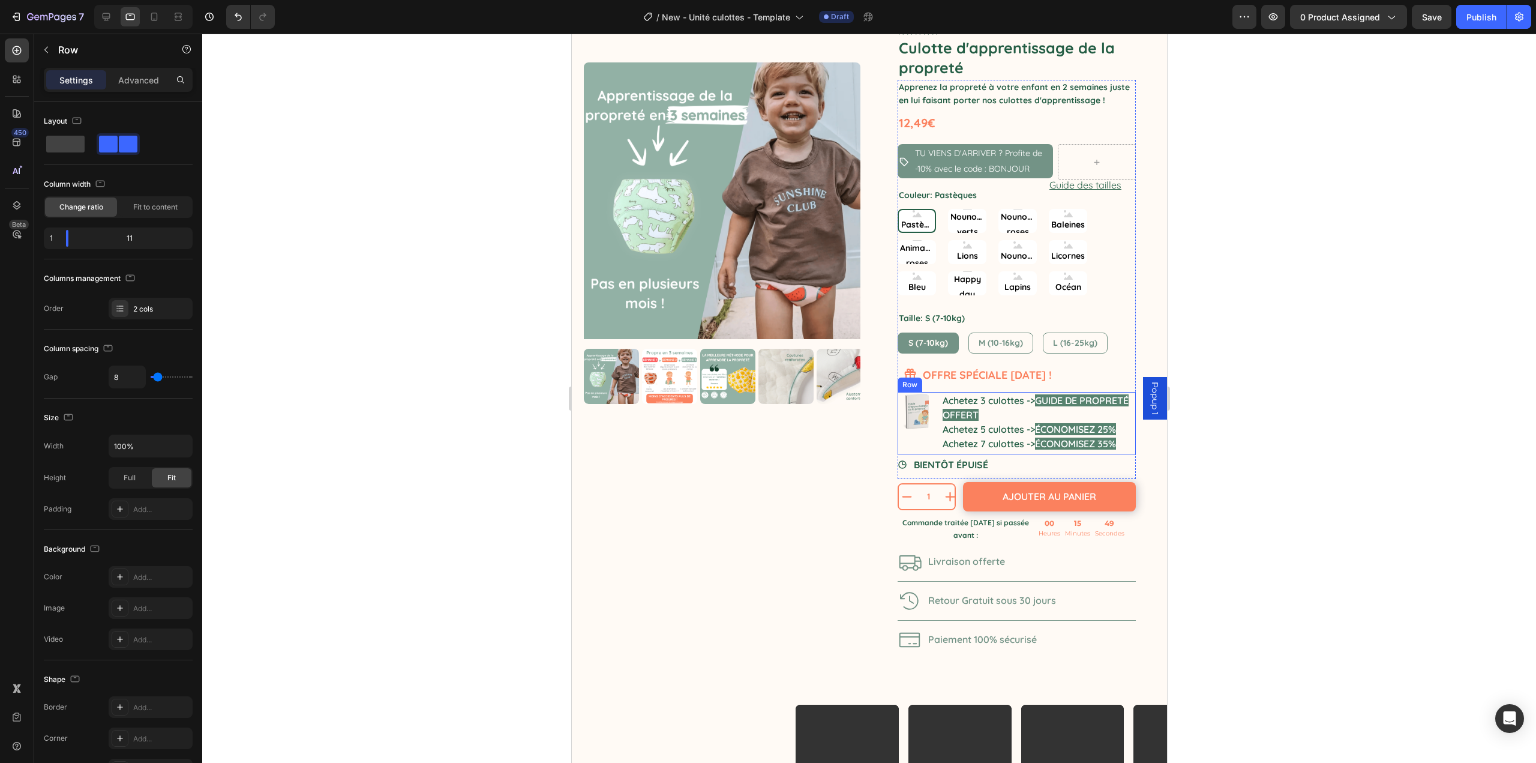
click at [933, 450] on div "Image Achetez 3 culottes -> GUIDE DE PROPRETÉ OFFERT Achetez 5 culottes -> ÉCON…" at bounding box center [1016, 423] width 238 height 62
click at [955, 379] on icon at bounding box center [957, 380] width 7 height 8
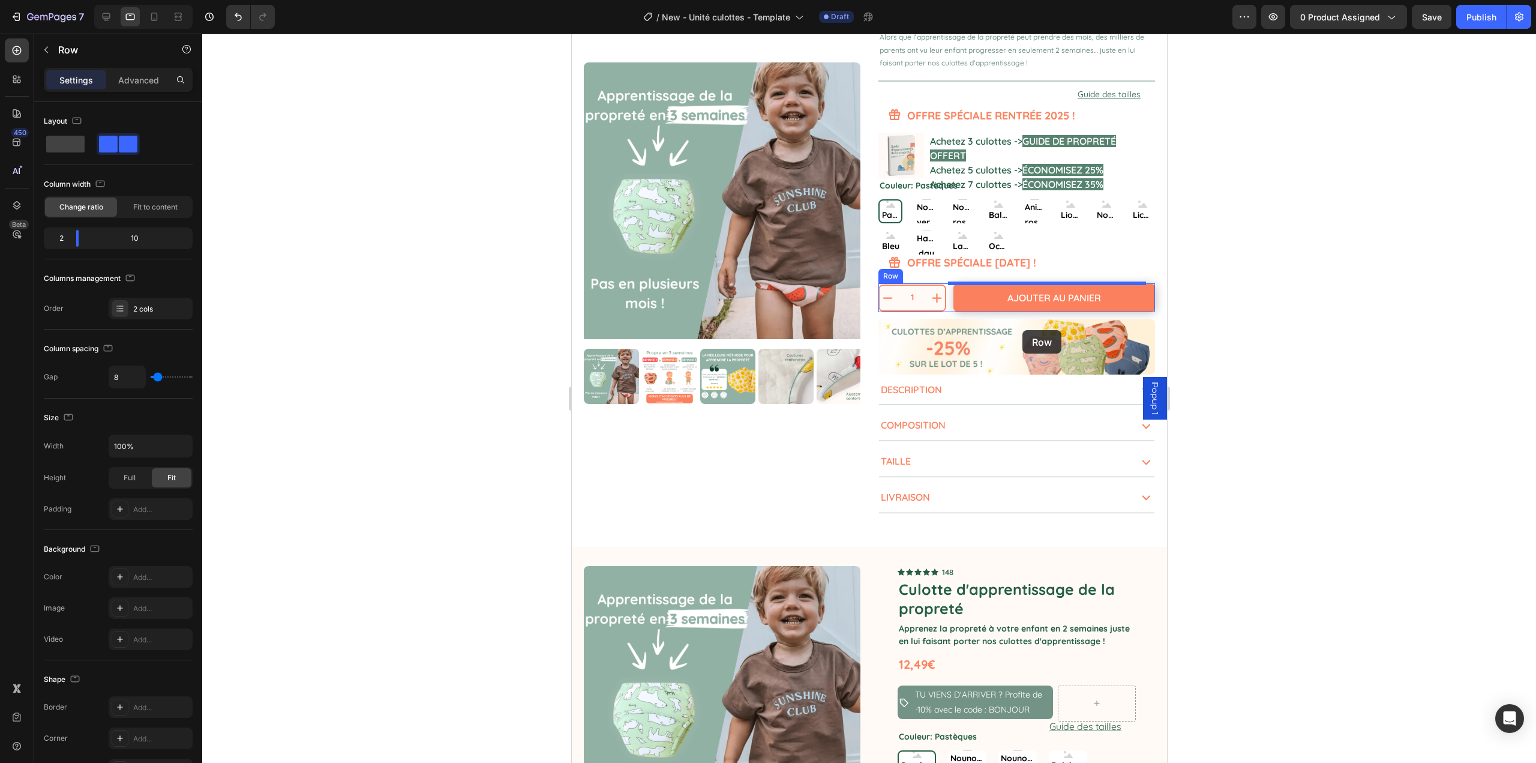
scroll to position [108, 0]
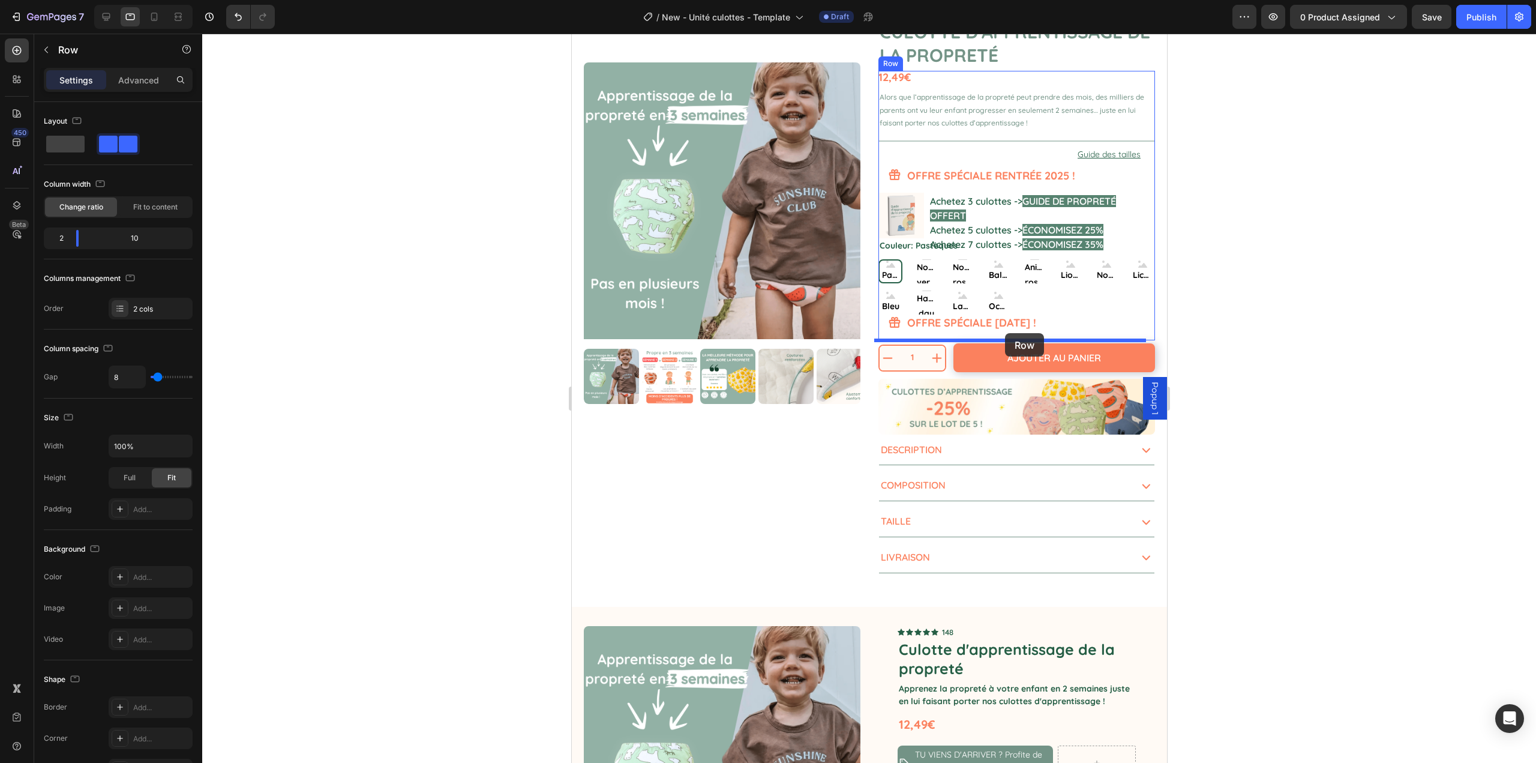
drag, startPoint x: 910, startPoint y: 443, endPoint x: 1005, endPoint y: 333, distance: 145.1
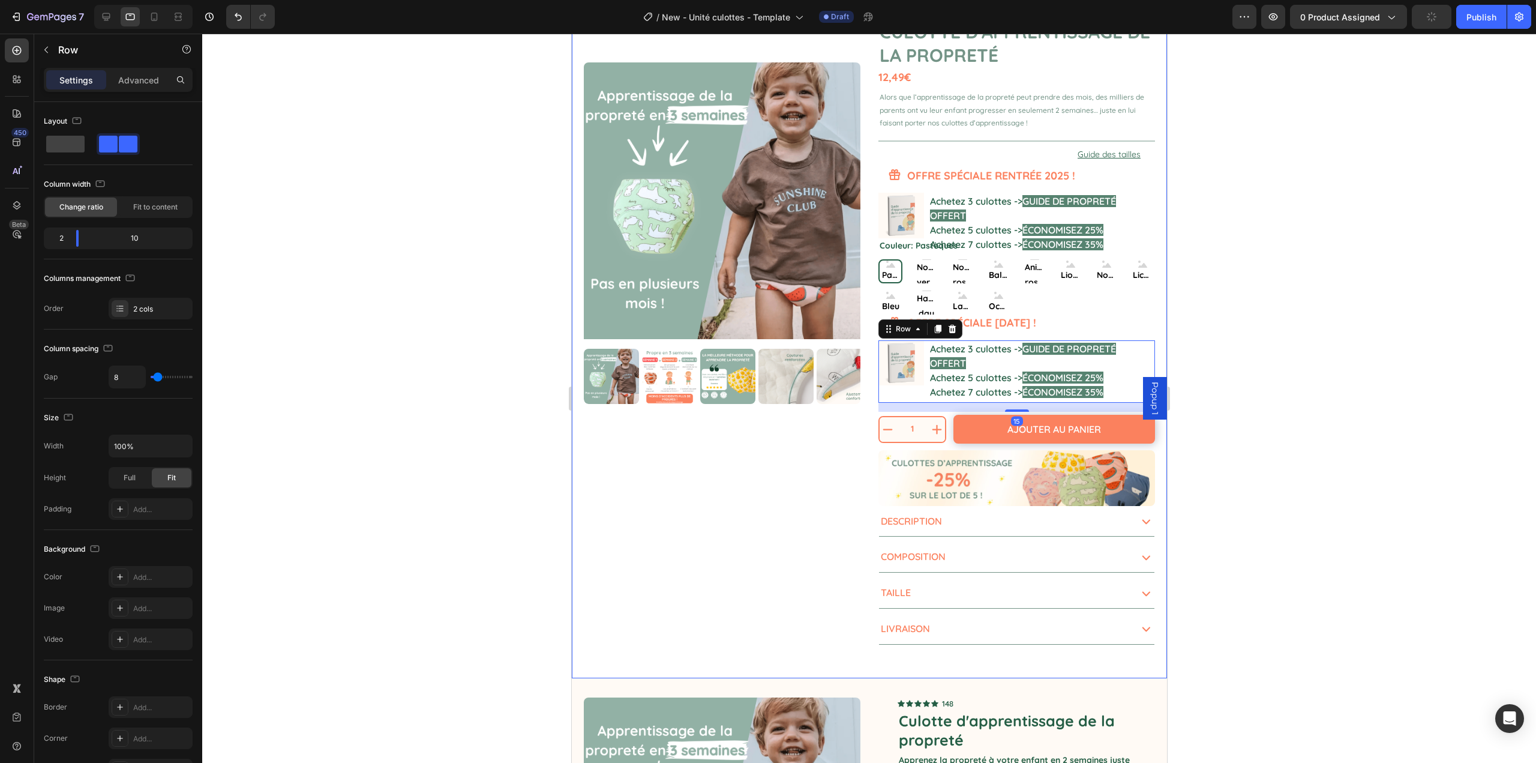
click at [1270, 358] on div at bounding box center [869, 398] width 1334 height 729
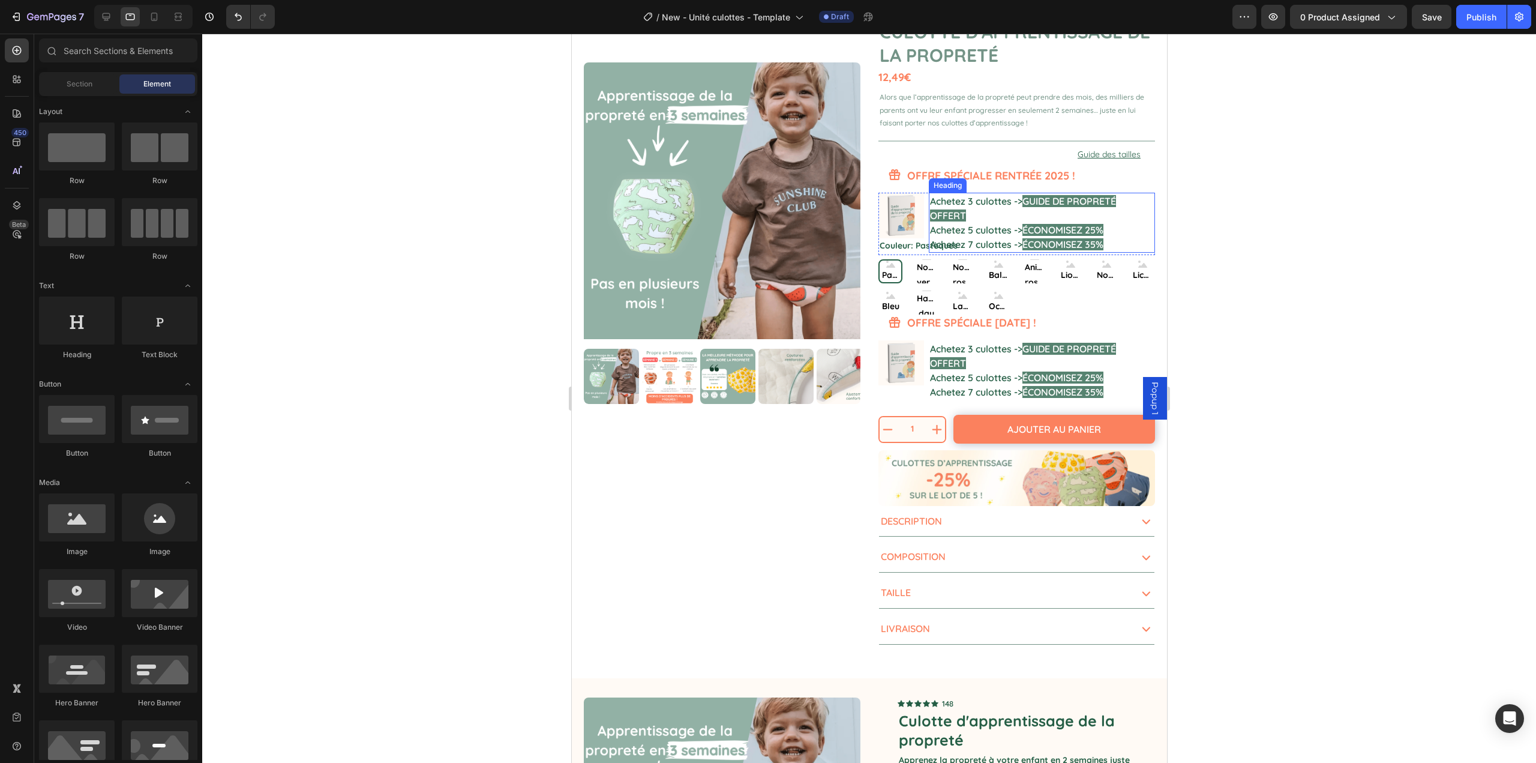
click at [1125, 229] on h2 "Achetez 3 culottes -> GUIDE DE PROPRETÉ OFFERT Achetez 5 culottes -> ÉCONOMISEZ…" at bounding box center [1041, 223] width 227 height 60
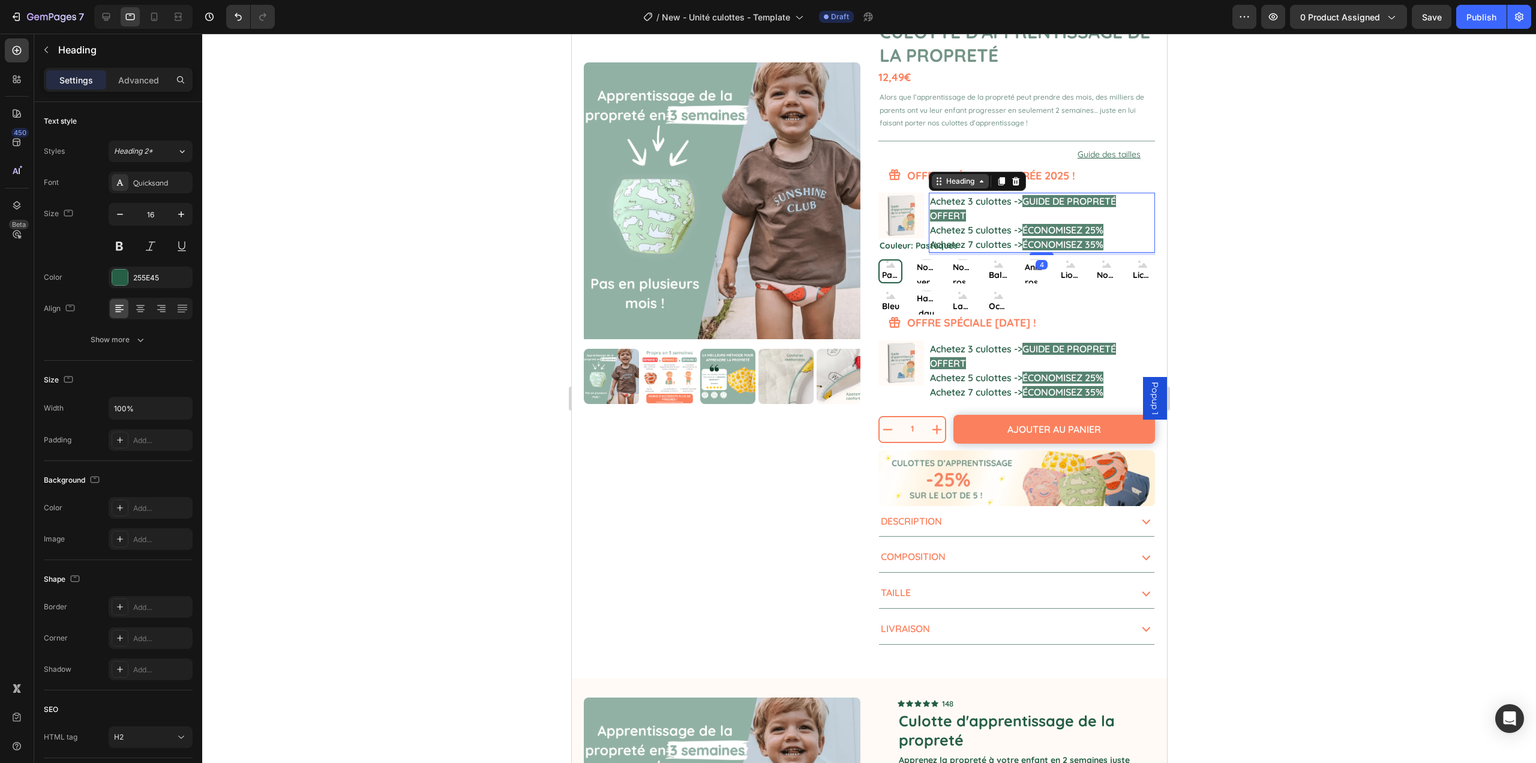
click at [951, 185] on div "Heading" at bounding box center [959, 181] width 33 height 11
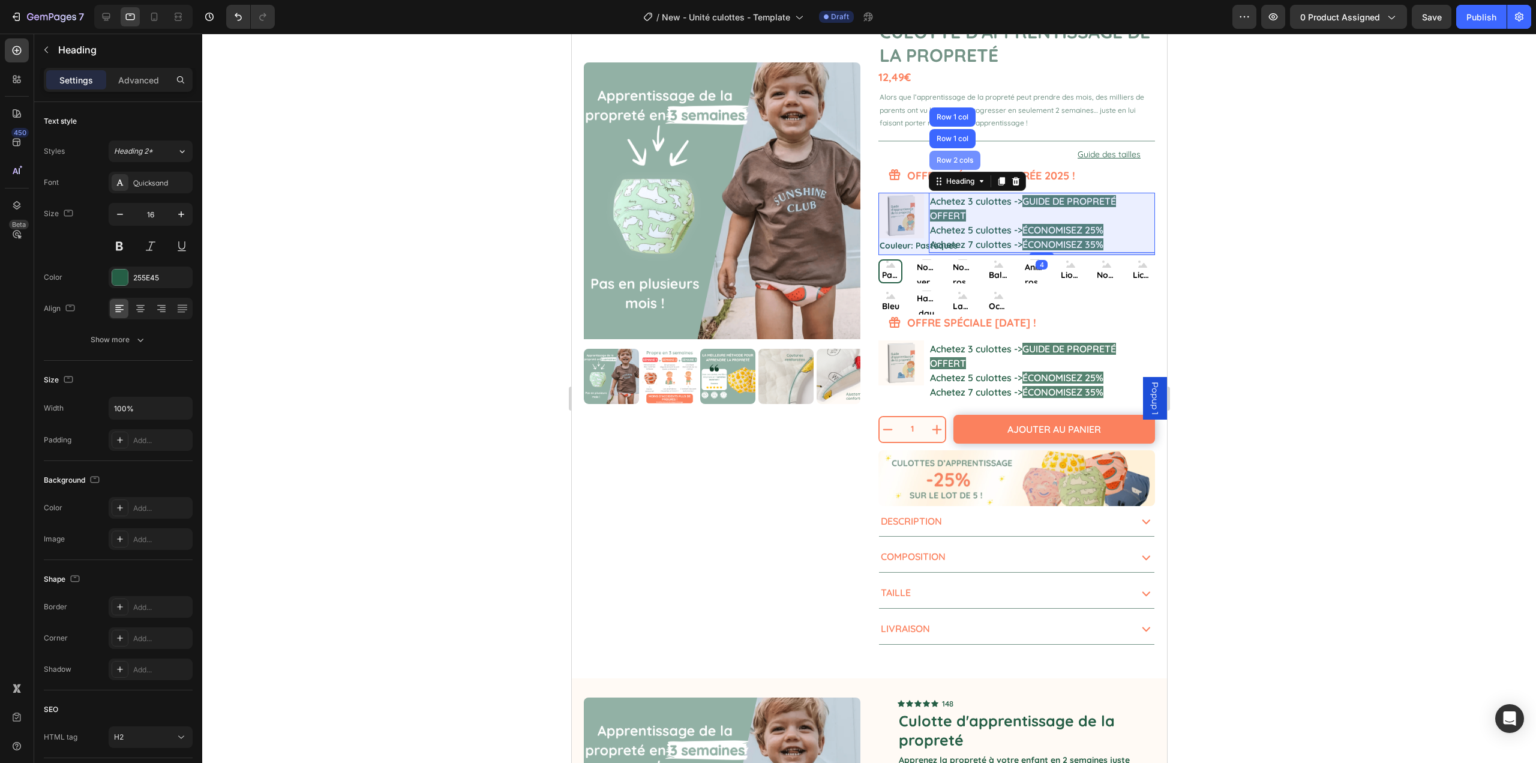
click at [947, 163] on div "Row 2 cols" at bounding box center [954, 160] width 41 height 7
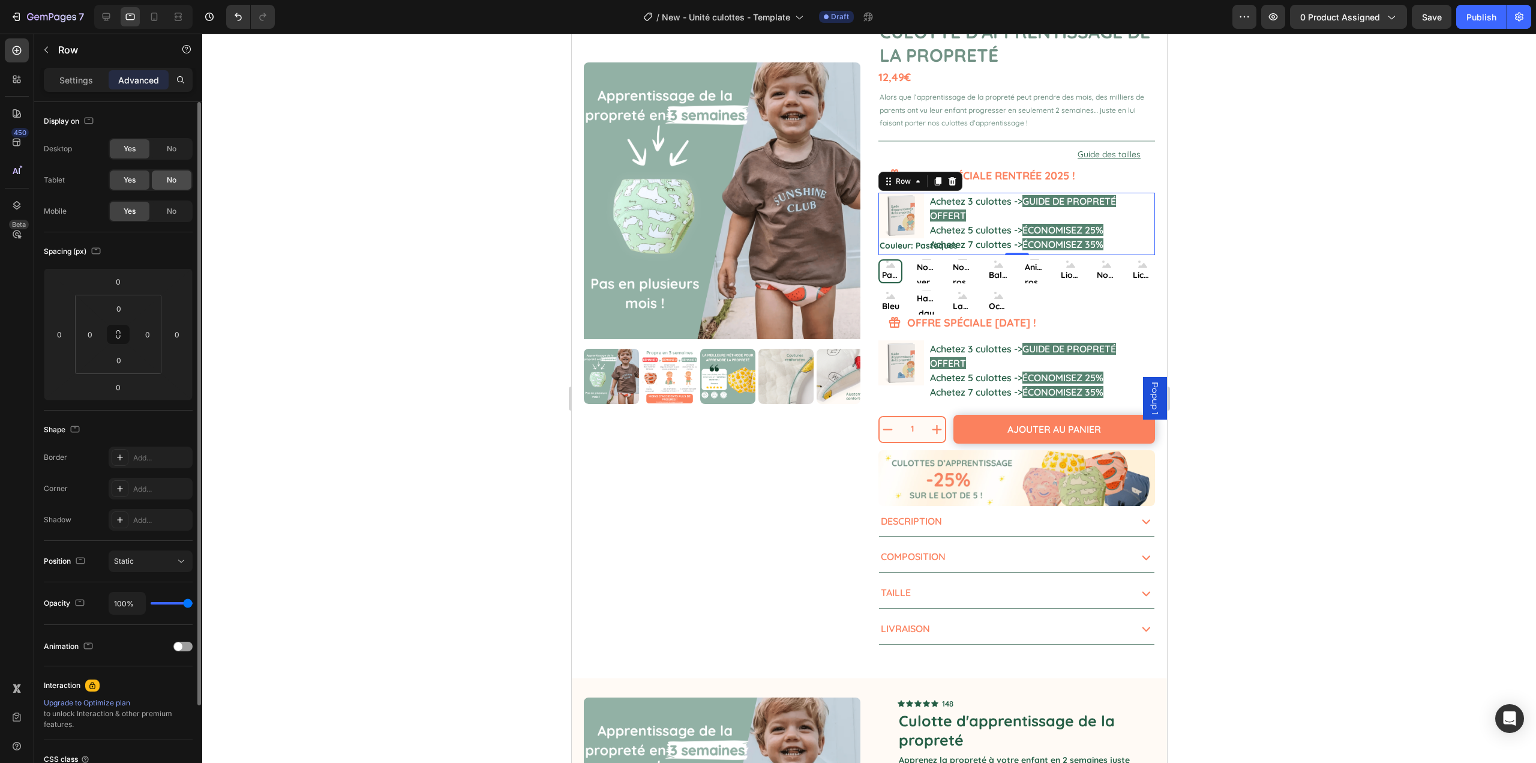
click at [168, 181] on span "No" at bounding box center [172, 180] width 10 height 11
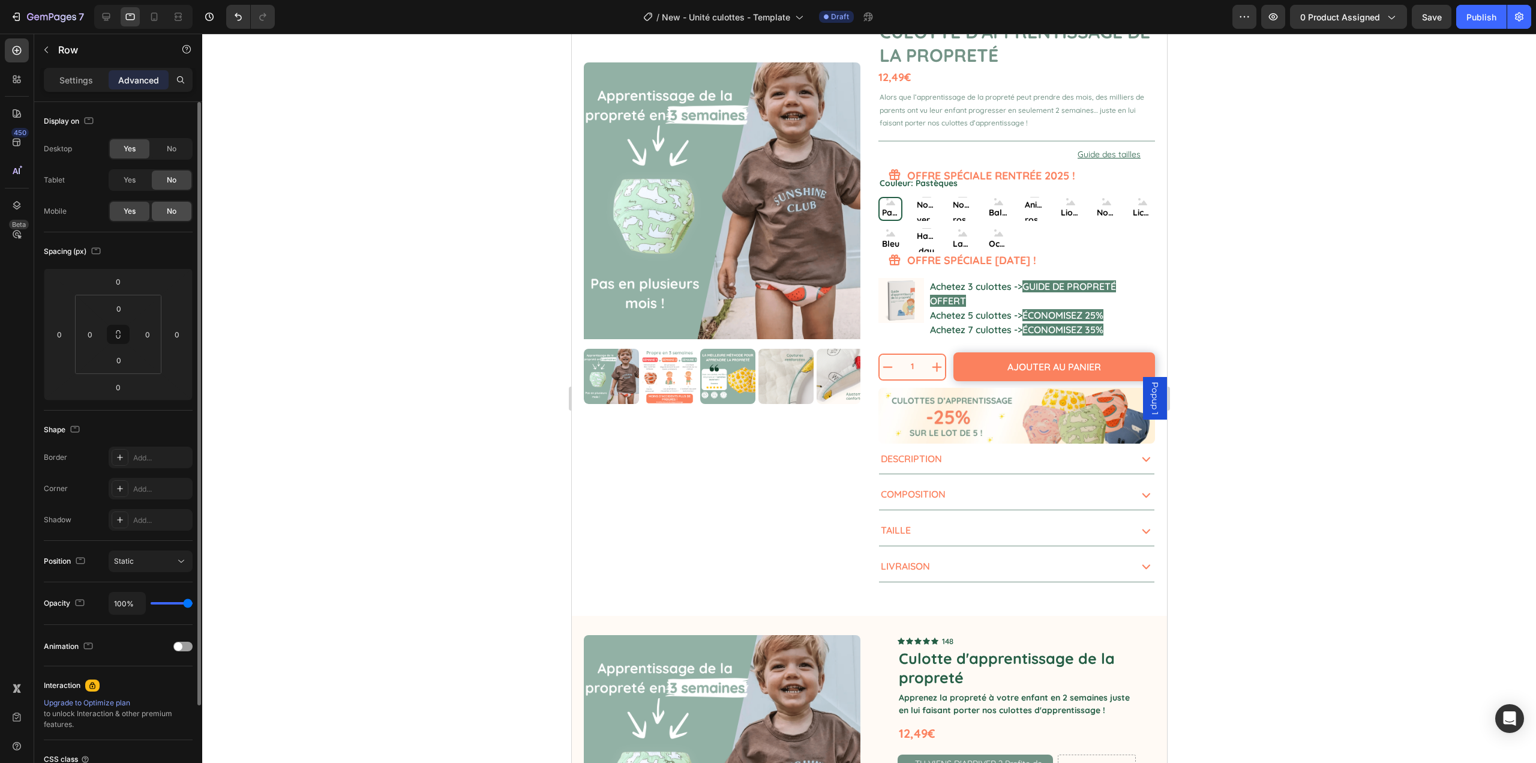
click at [173, 211] on span "No" at bounding box center [172, 211] width 10 height 11
click at [1084, 170] on h2 "OFFRE SPÉCIALE RENTRÉE 2025 !" at bounding box center [1030, 175] width 249 height 16
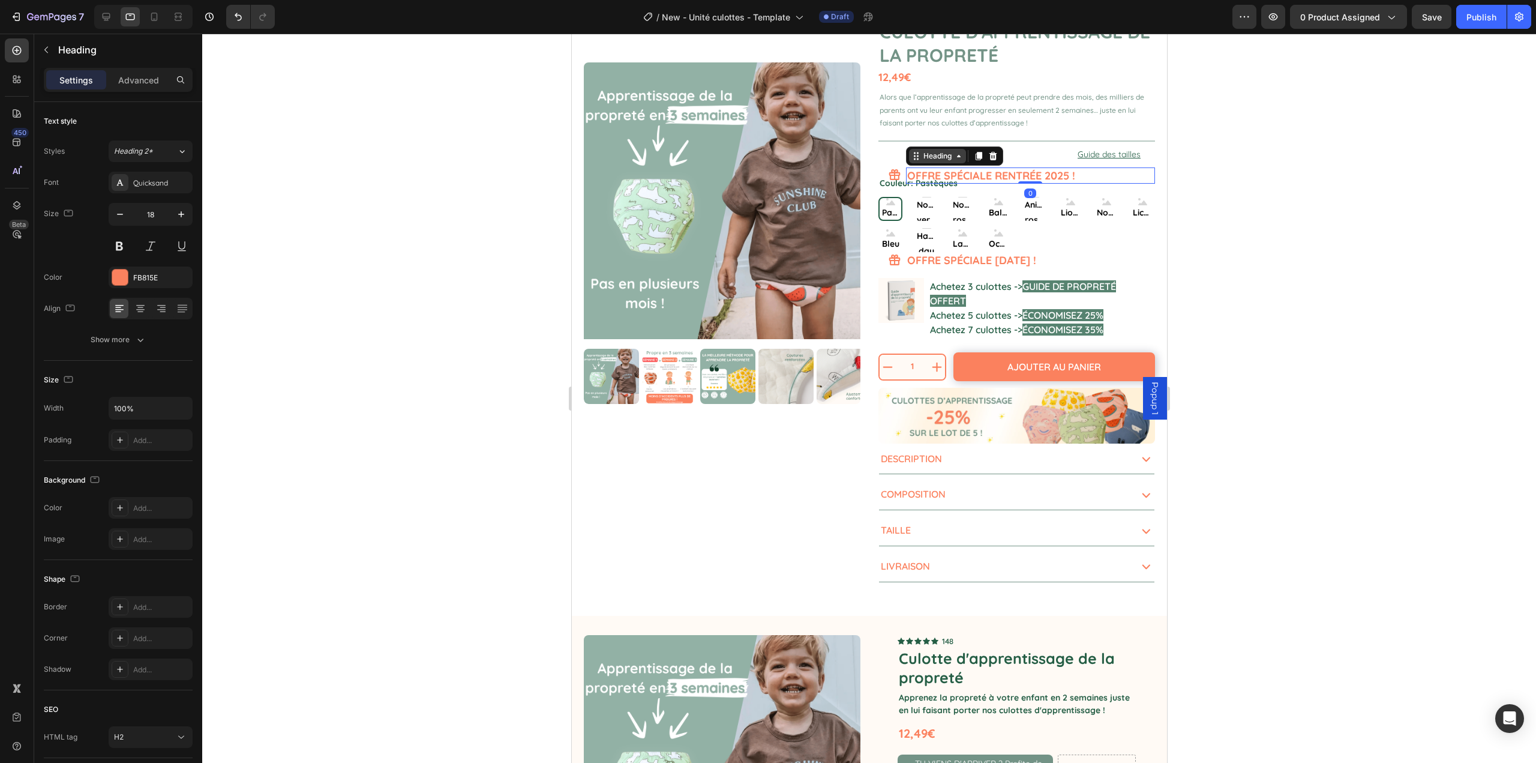
click at [927, 154] on div "Heading" at bounding box center [937, 156] width 33 height 11
click at [927, 141] on div "Row 2 cols" at bounding box center [931, 134] width 51 height 19
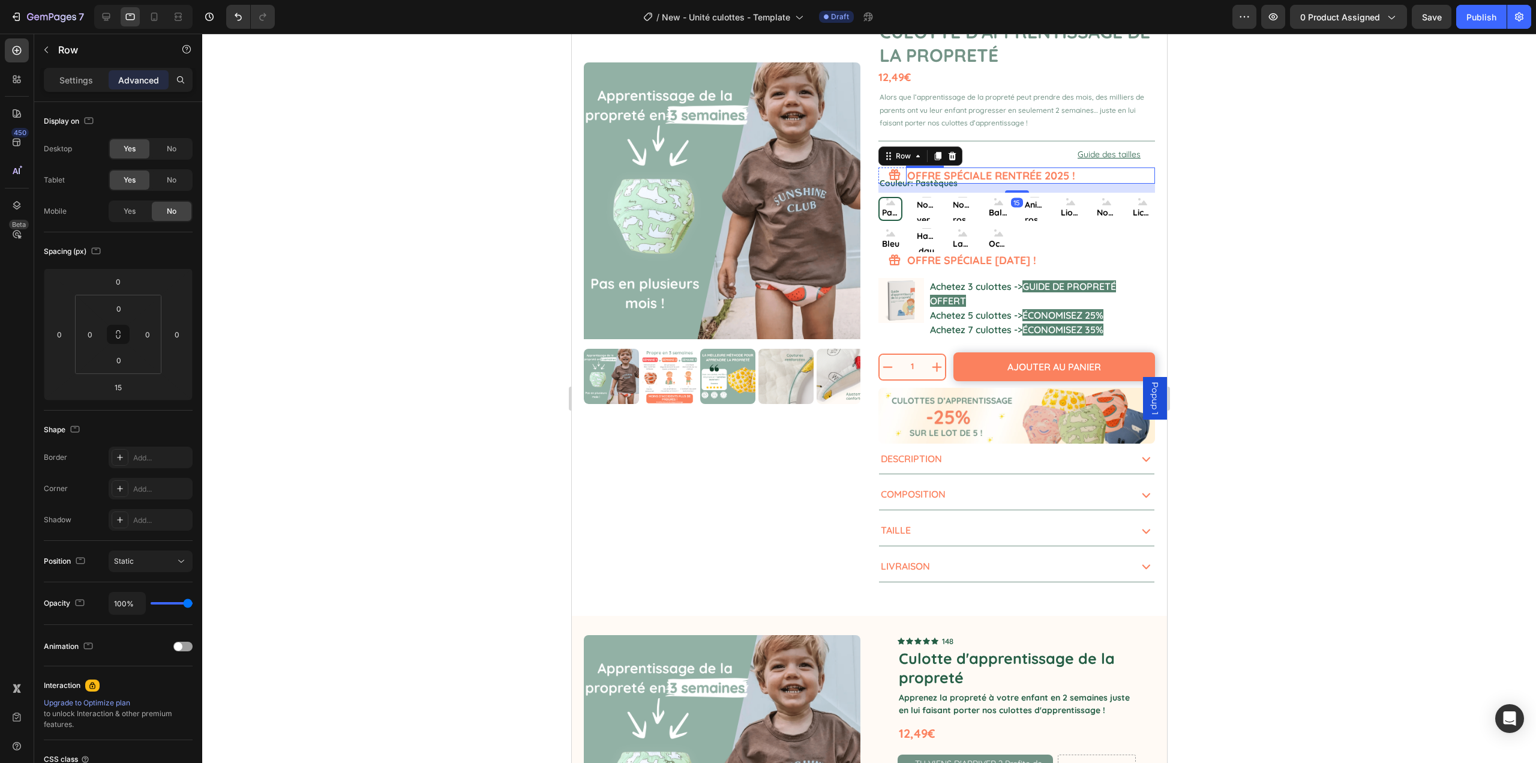
click at [1003, 170] on h2 "OFFRE SPÉCIALE RENTRÉE 2025 !" at bounding box center [1030, 175] width 249 height 16
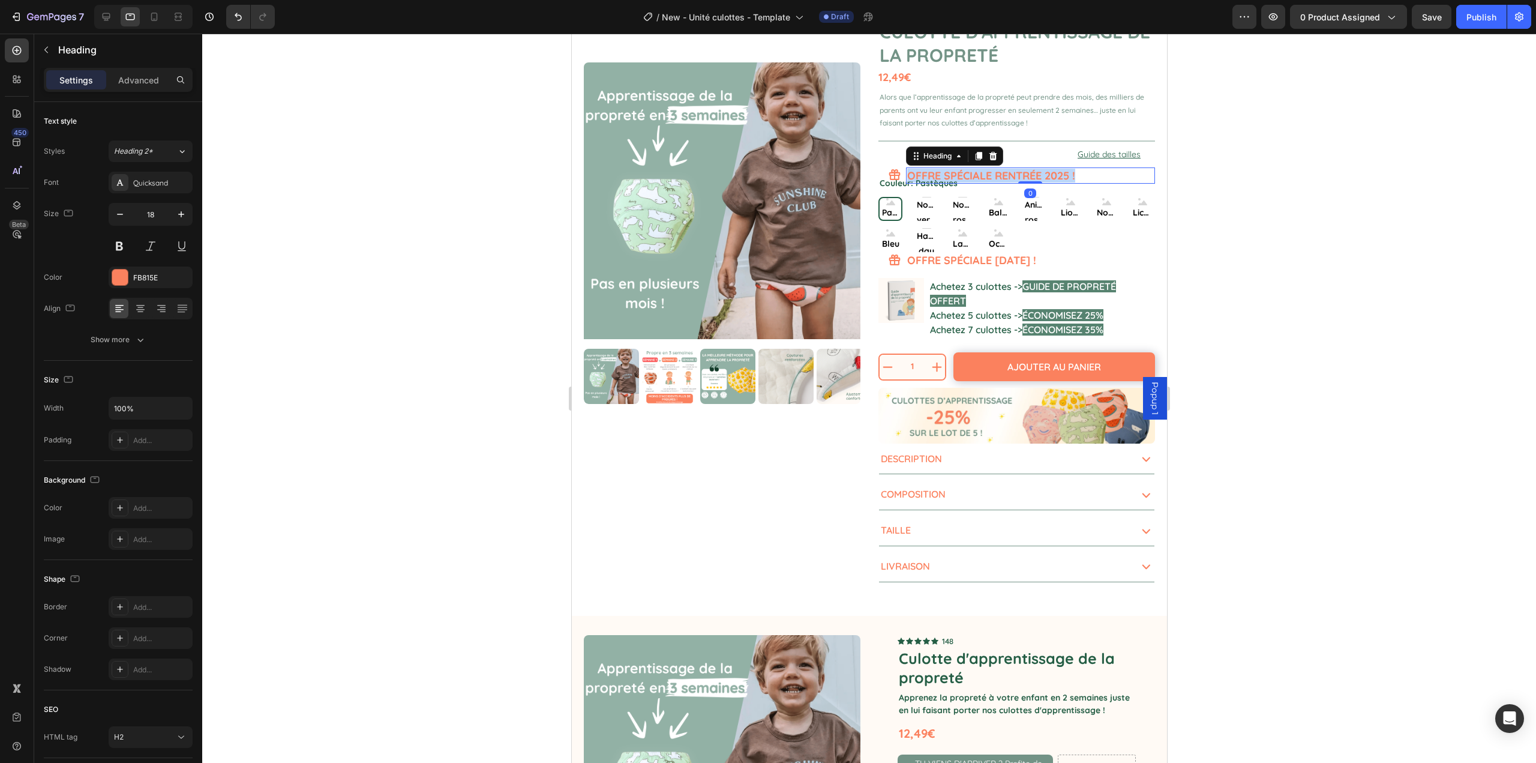
click at [1003, 170] on p "OFFRE SPÉCIALE RENTRÉE 2025 !" at bounding box center [1030, 176] width 247 height 14
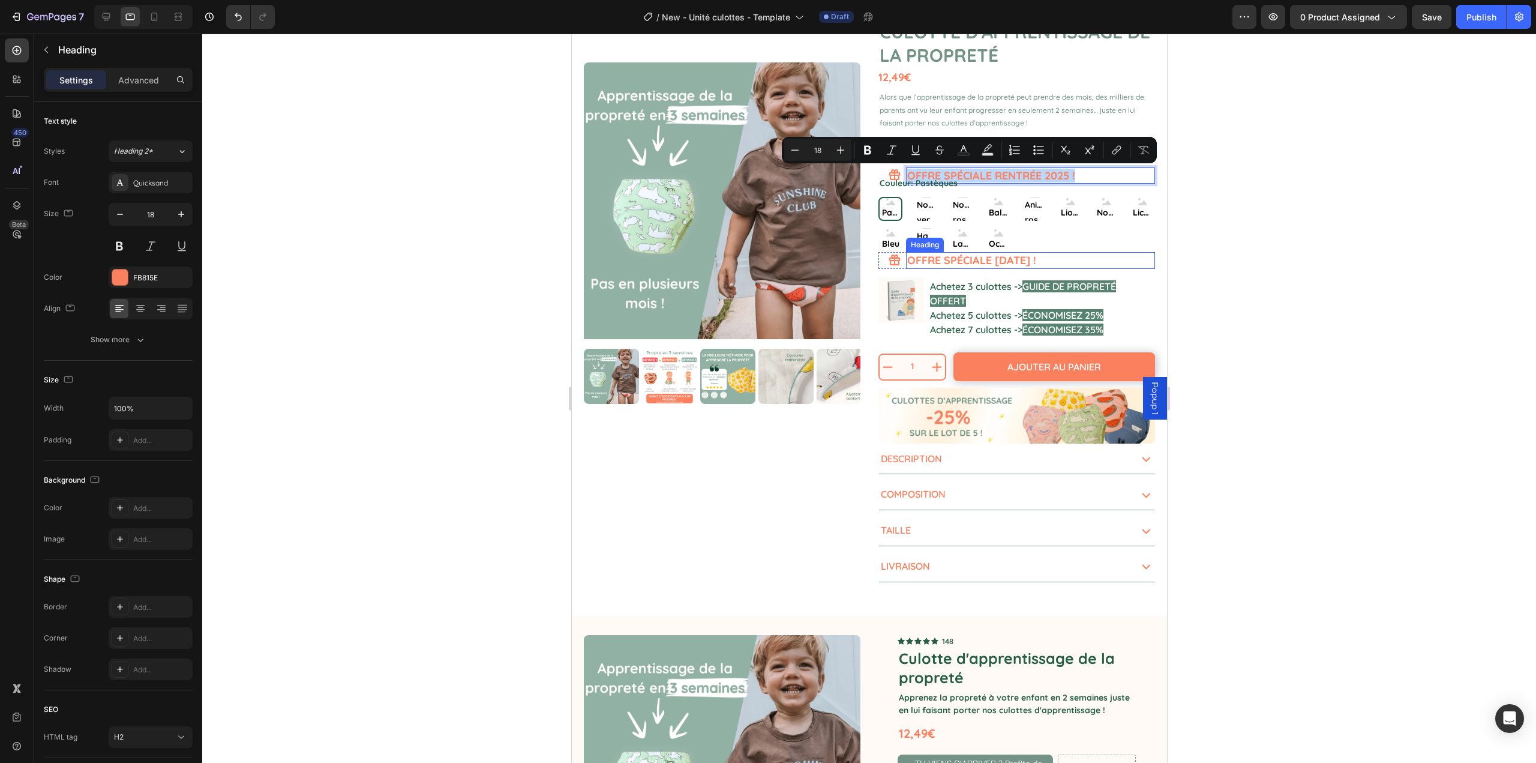
click at [1006, 260] on h2 "OFFRE SPÉCIALE FÊTE DES PÈRES !" at bounding box center [1030, 260] width 249 height 16
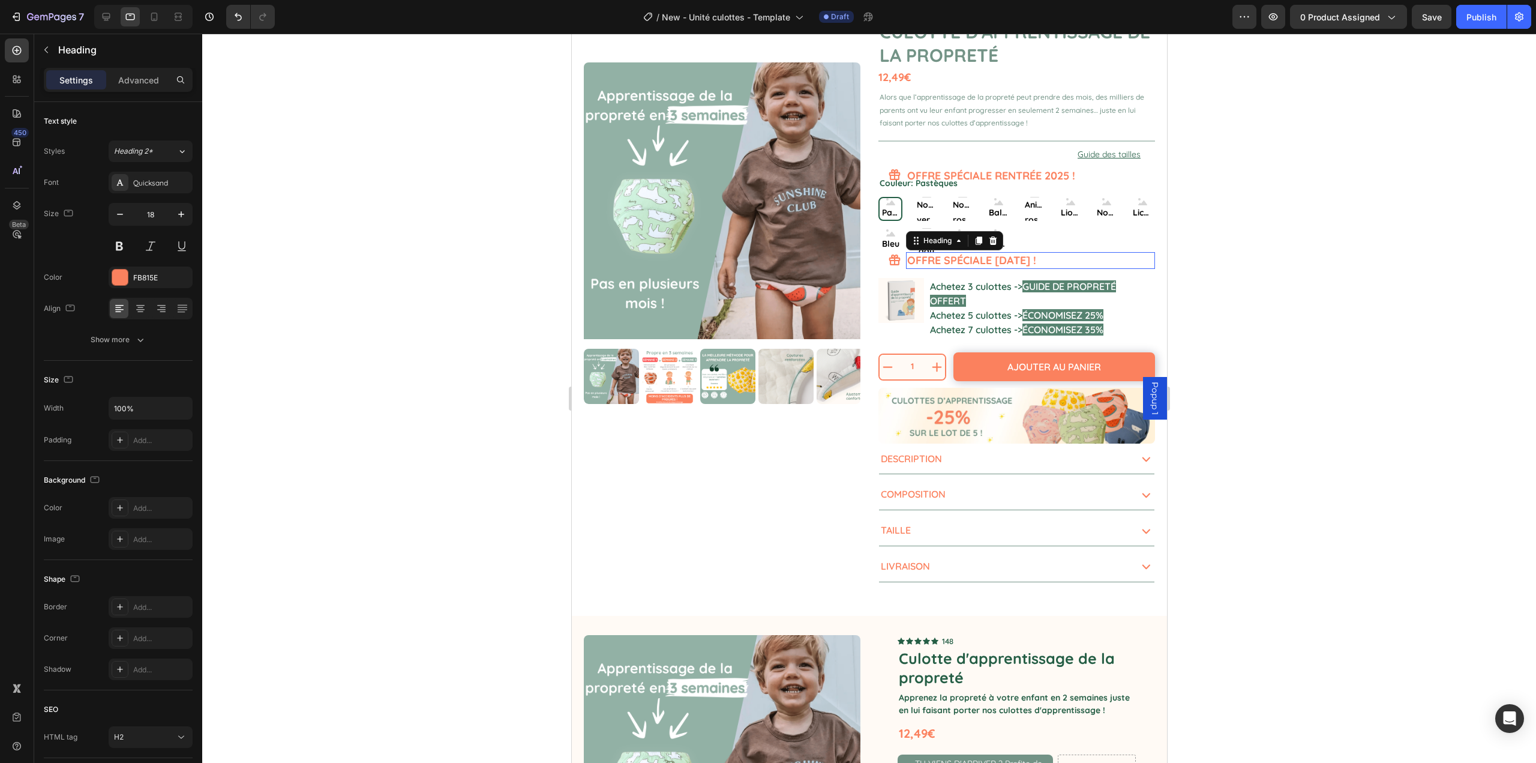
click at [1006, 260] on h2 "OFFRE SPÉCIALE FÊTE DES PÈRES !" at bounding box center [1030, 260] width 249 height 16
click at [1006, 260] on p "OFFRE SPÉCIALE FÊTE DES PÈRES !" at bounding box center [1030, 260] width 247 height 14
click at [1254, 263] on div at bounding box center [869, 398] width 1334 height 729
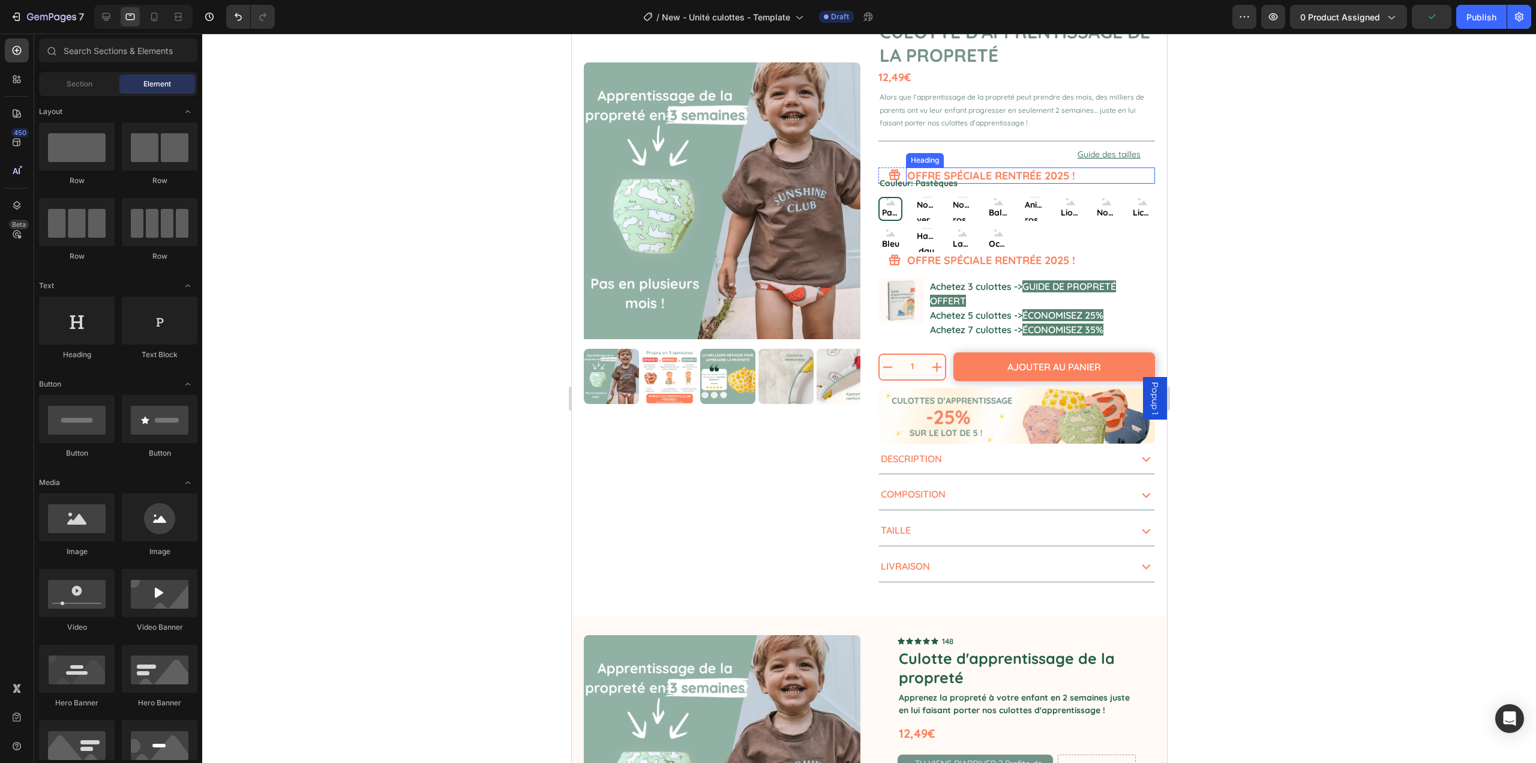
click at [1095, 172] on p "OFFRE SPÉCIALE RENTRÉE 2025 !" at bounding box center [1030, 176] width 247 height 14
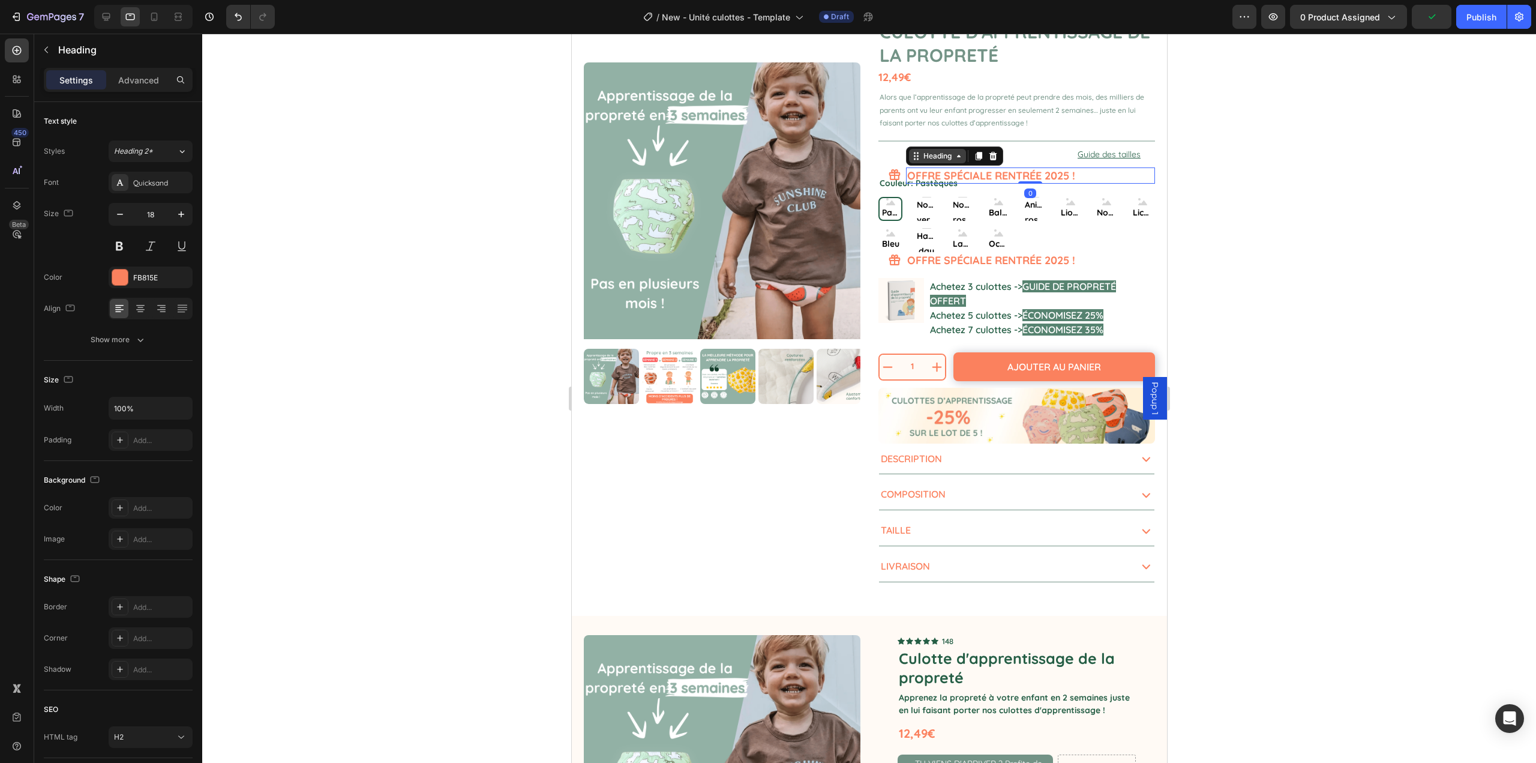
click at [939, 156] on div "Heading" at bounding box center [937, 156] width 33 height 11
click at [934, 140] on div "Row 2 cols" at bounding box center [931, 134] width 51 height 19
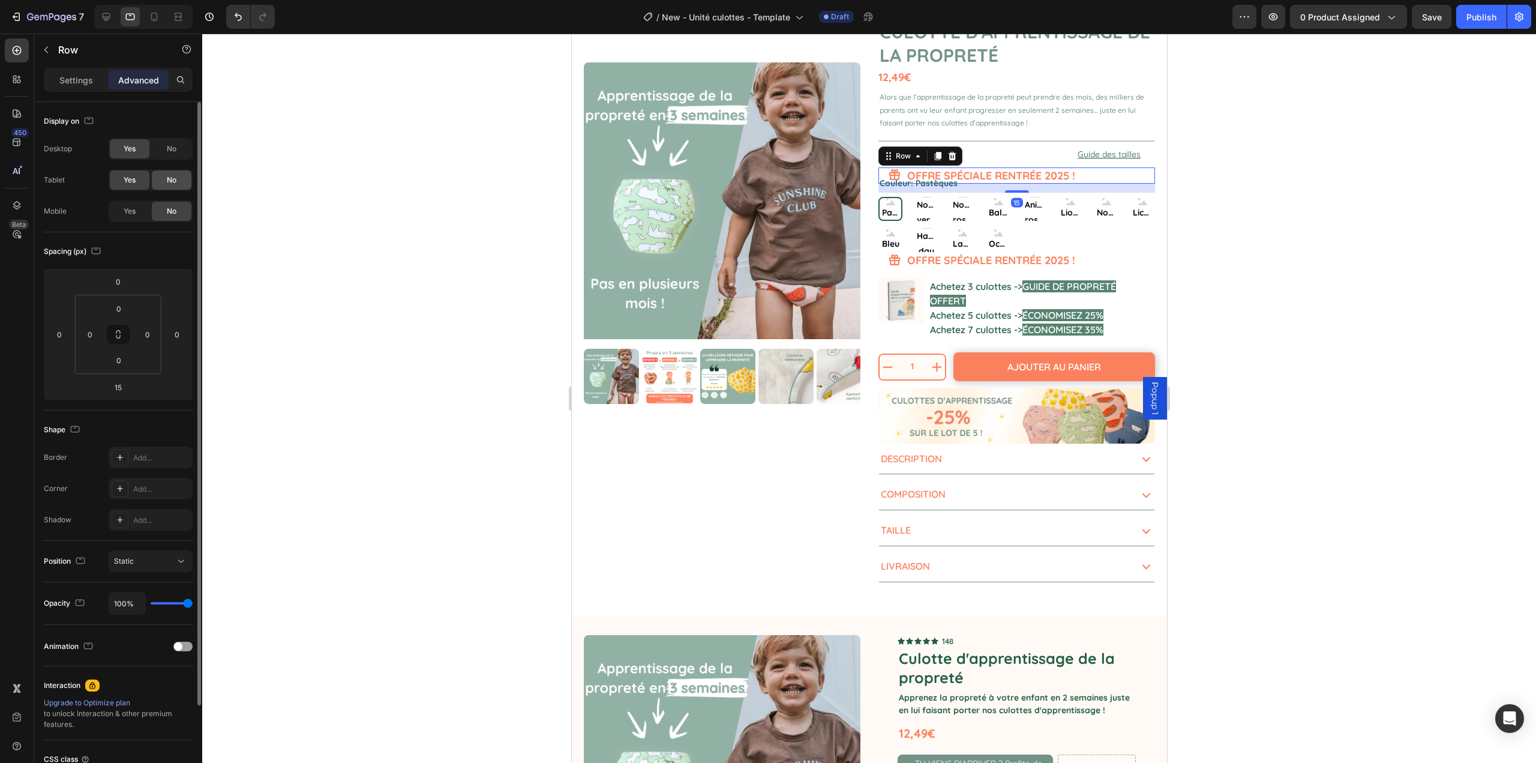
click at [169, 175] on span "No" at bounding box center [172, 180] width 10 height 11
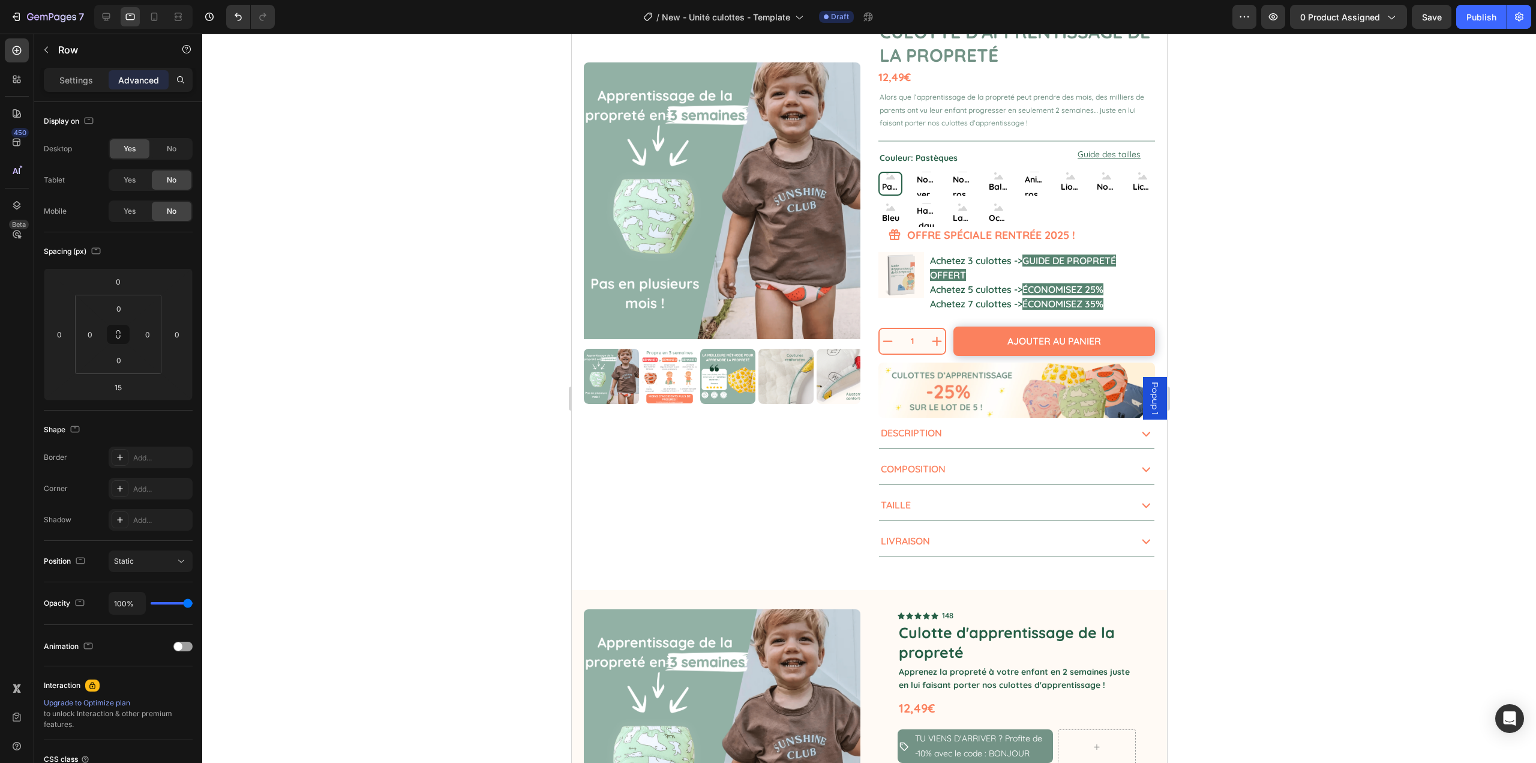
click at [1344, 272] on div at bounding box center [869, 398] width 1334 height 729
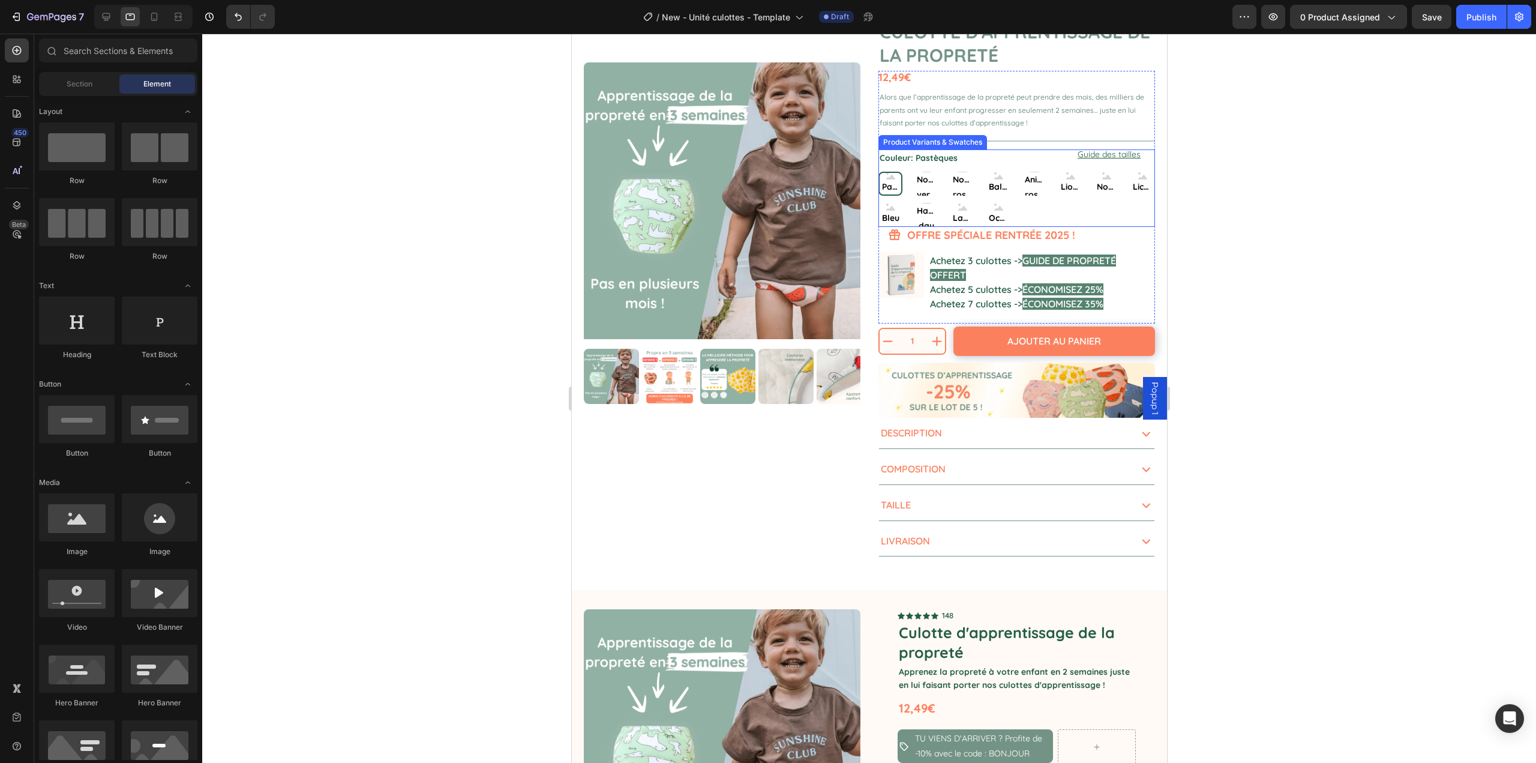
click at [1113, 220] on div "Pastèques Pastèques Pastèques Nounours verts Nounours verts Nounours verts Noun…" at bounding box center [1016, 199] width 277 height 55
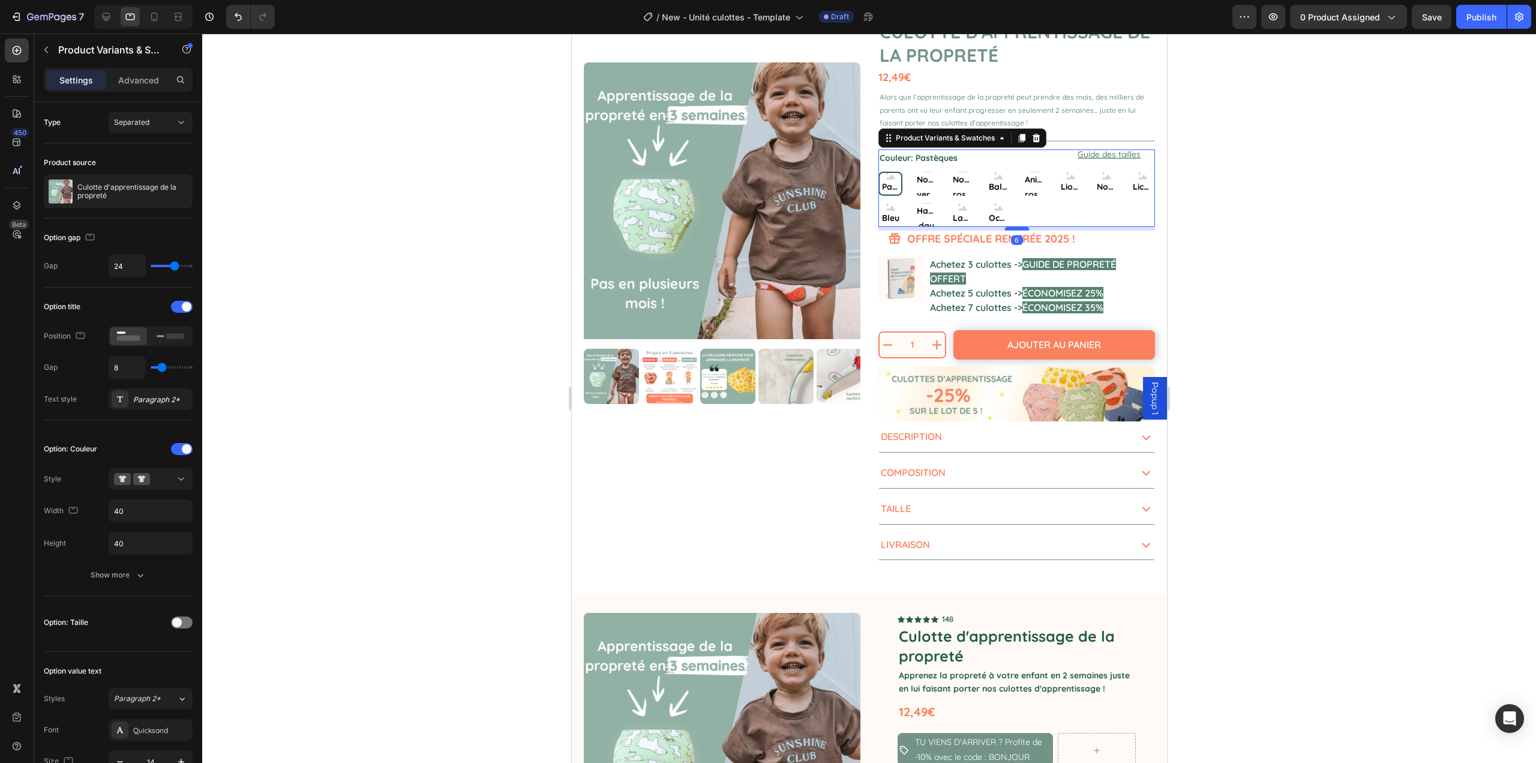
click at [1012, 229] on div at bounding box center [1017, 229] width 24 height 4
radio input "true"
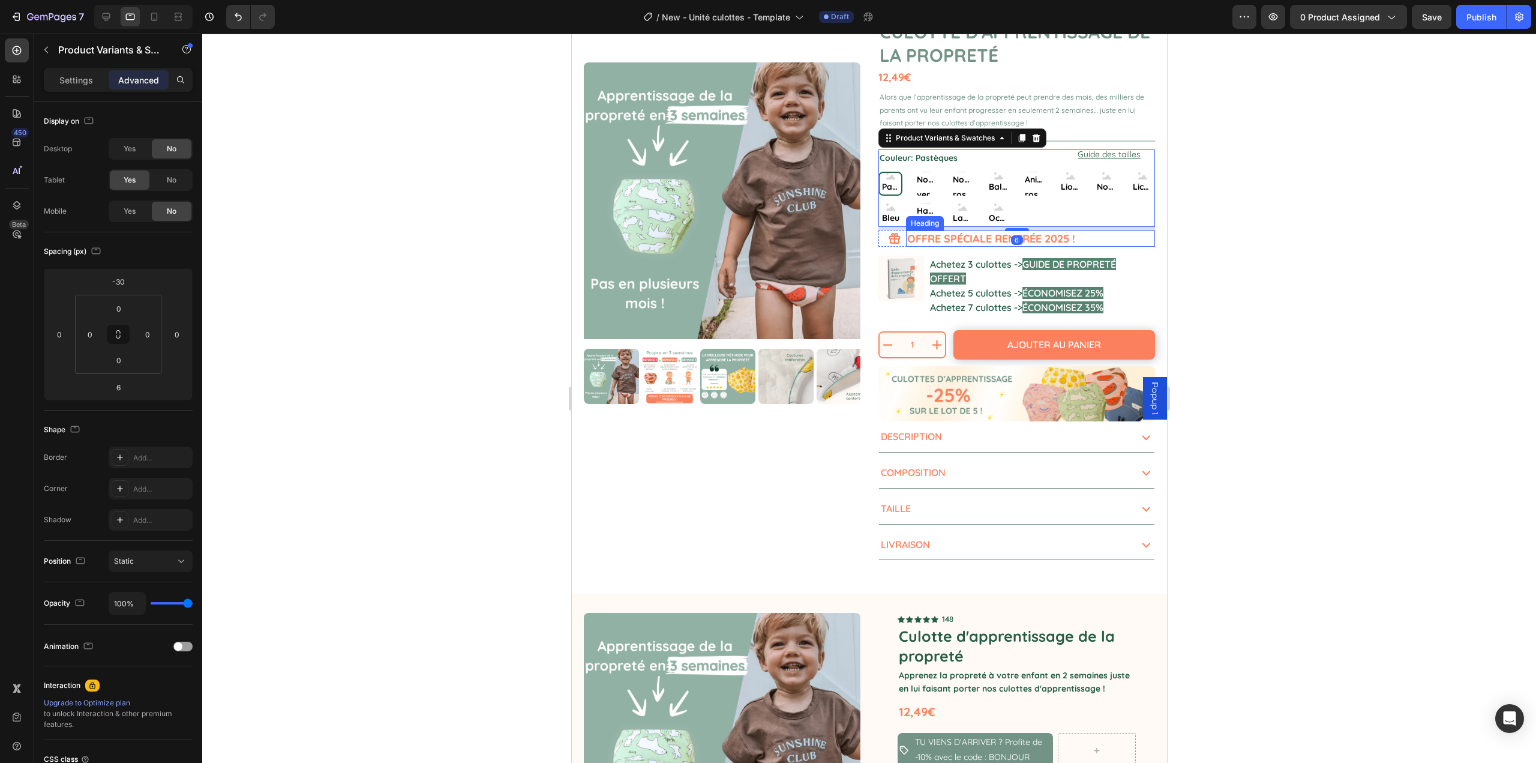
click at [1100, 245] on p "OFFRE SPÉCIALE RENTRÉE 2025 !" at bounding box center [1030, 239] width 247 height 14
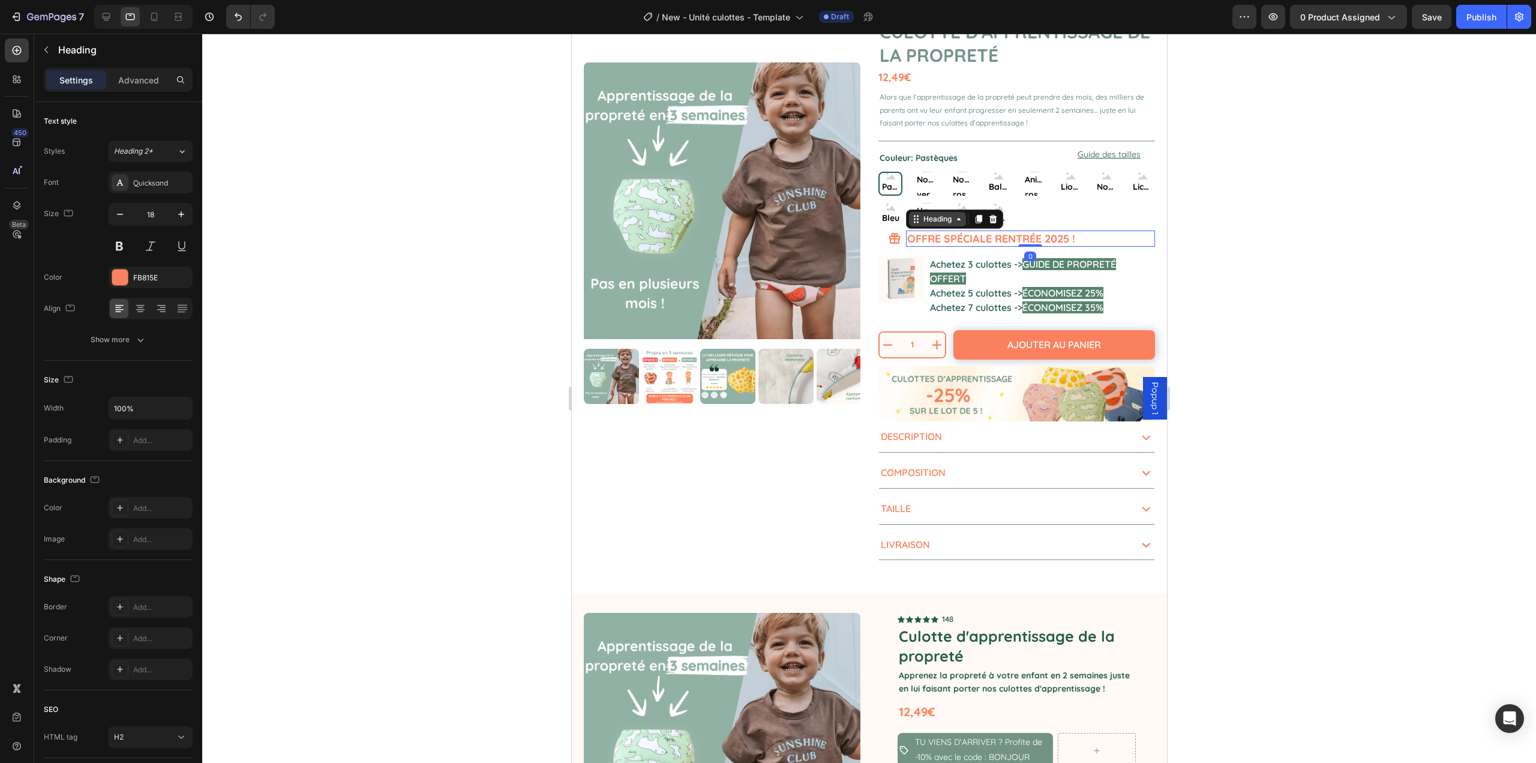
click at [943, 221] on div "Heading" at bounding box center [937, 219] width 33 height 11
click at [937, 201] on div "Row 2 cols" at bounding box center [931, 197] width 41 height 7
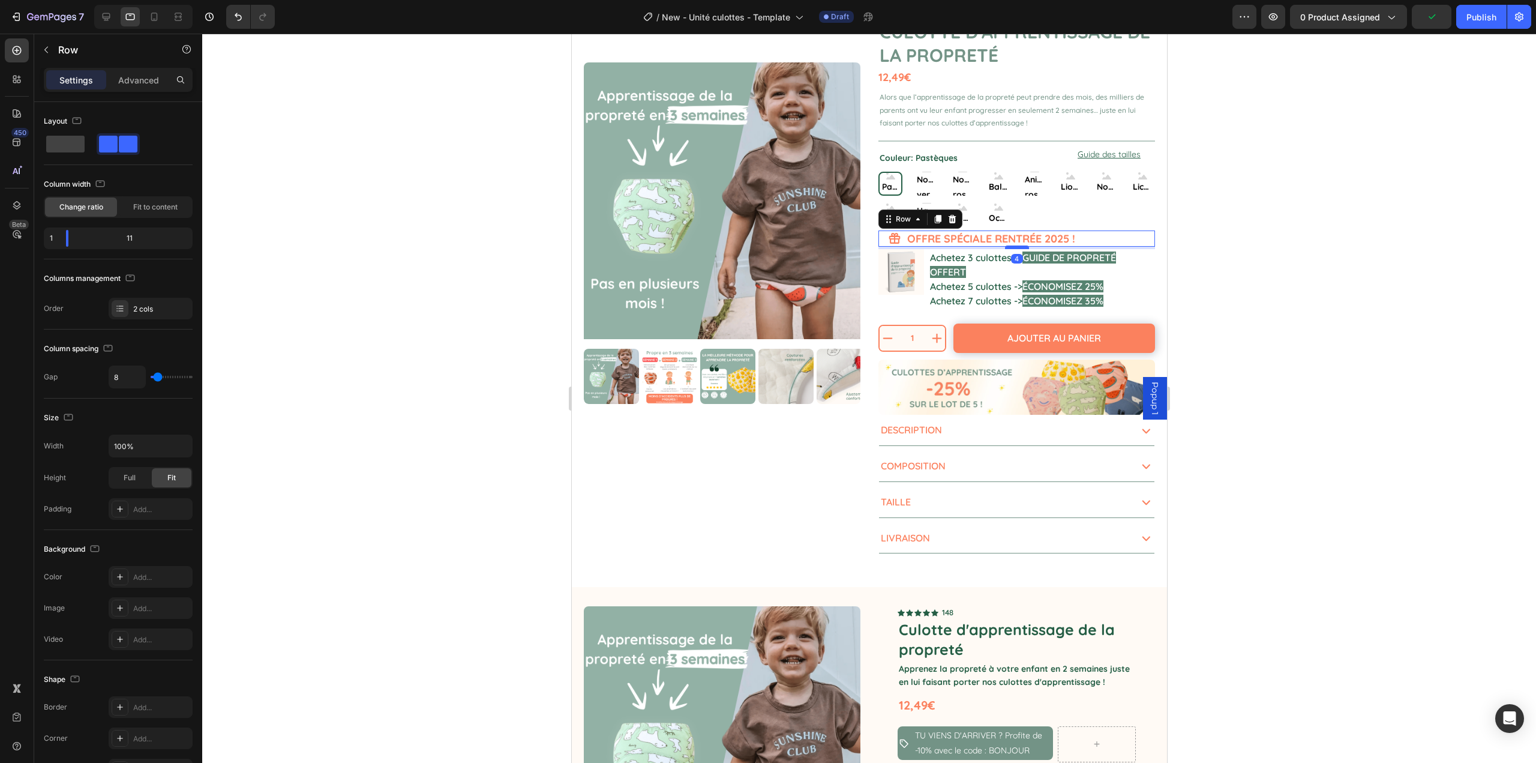
click at [1017, 248] on div at bounding box center [1017, 247] width 24 height 4
click at [1317, 281] on div at bounding box center [869, 398] width 1334 height 729
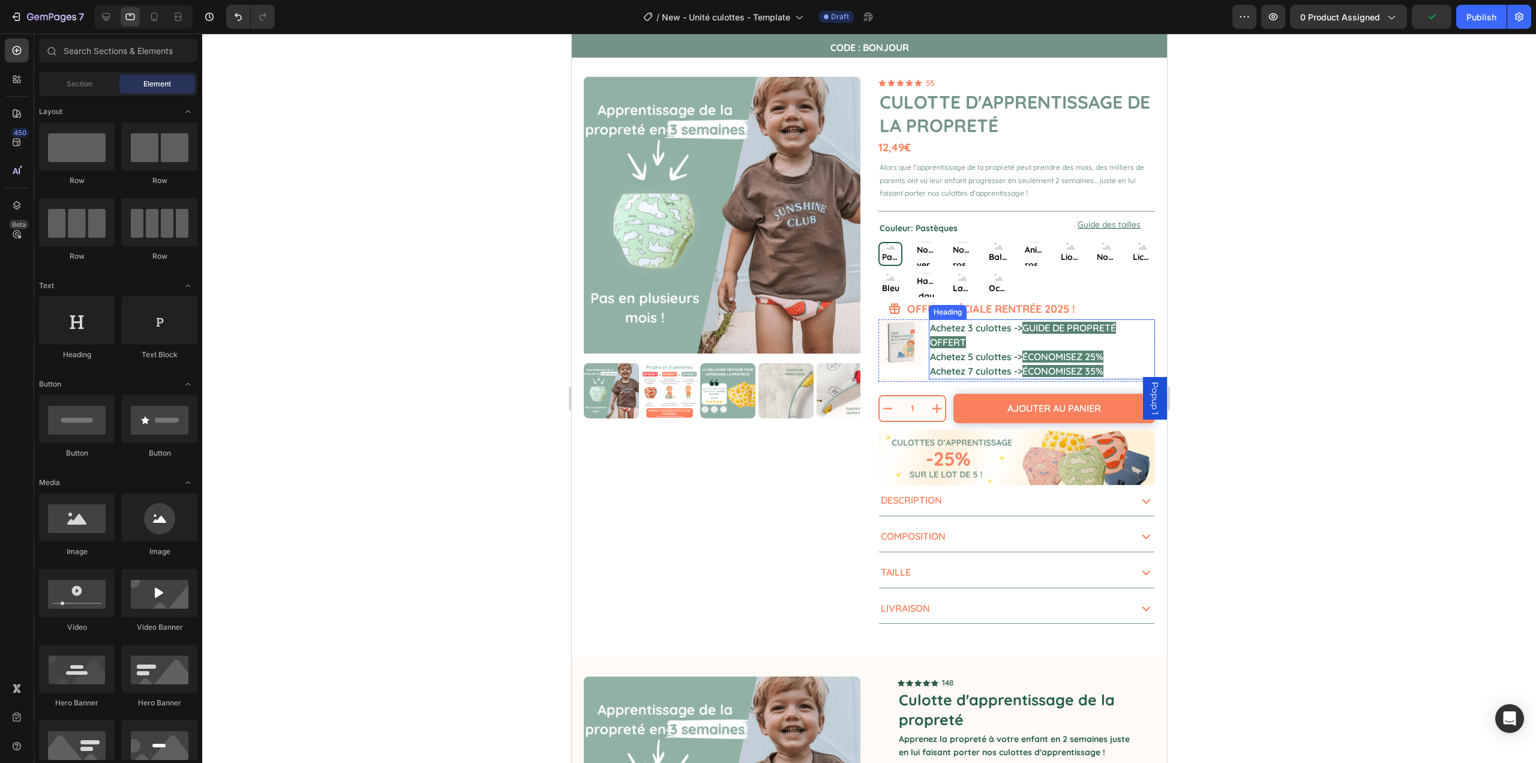
scroll to position [0, 0]
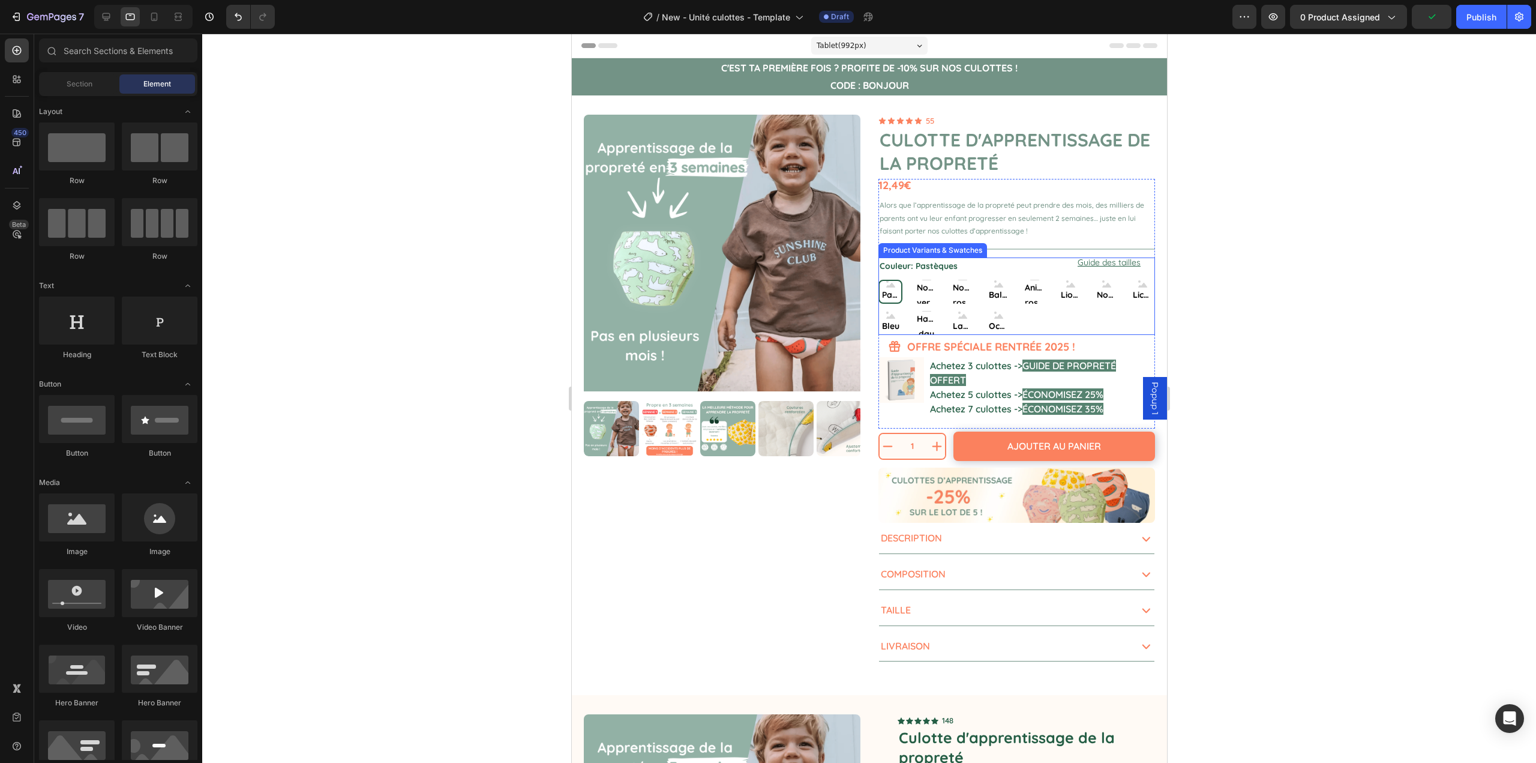
drag, startPoint x: 1080, startPoint y: 312, endPoint x: 1047, endPoint y: 306, distance: 33.6
click at [1080, 312] on div "Pastèques Pastèques Pastèques Nounours verts Nounours verts Nounours verts Noun…" at bounding box center [1016, 307] width 277 height 55
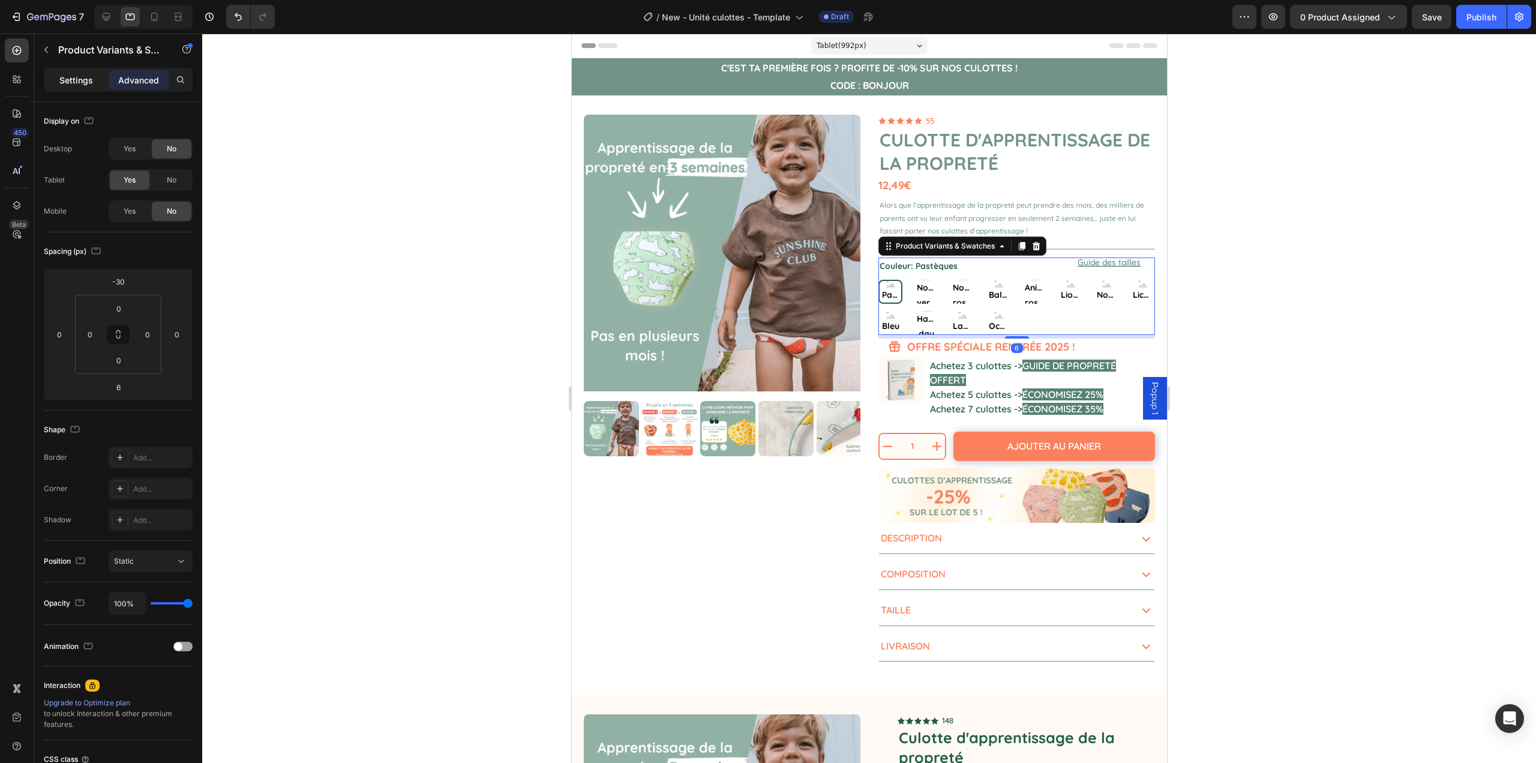
click at [77, 74] on p "Settings" at bounding box center [76, 80] width 34 height 13
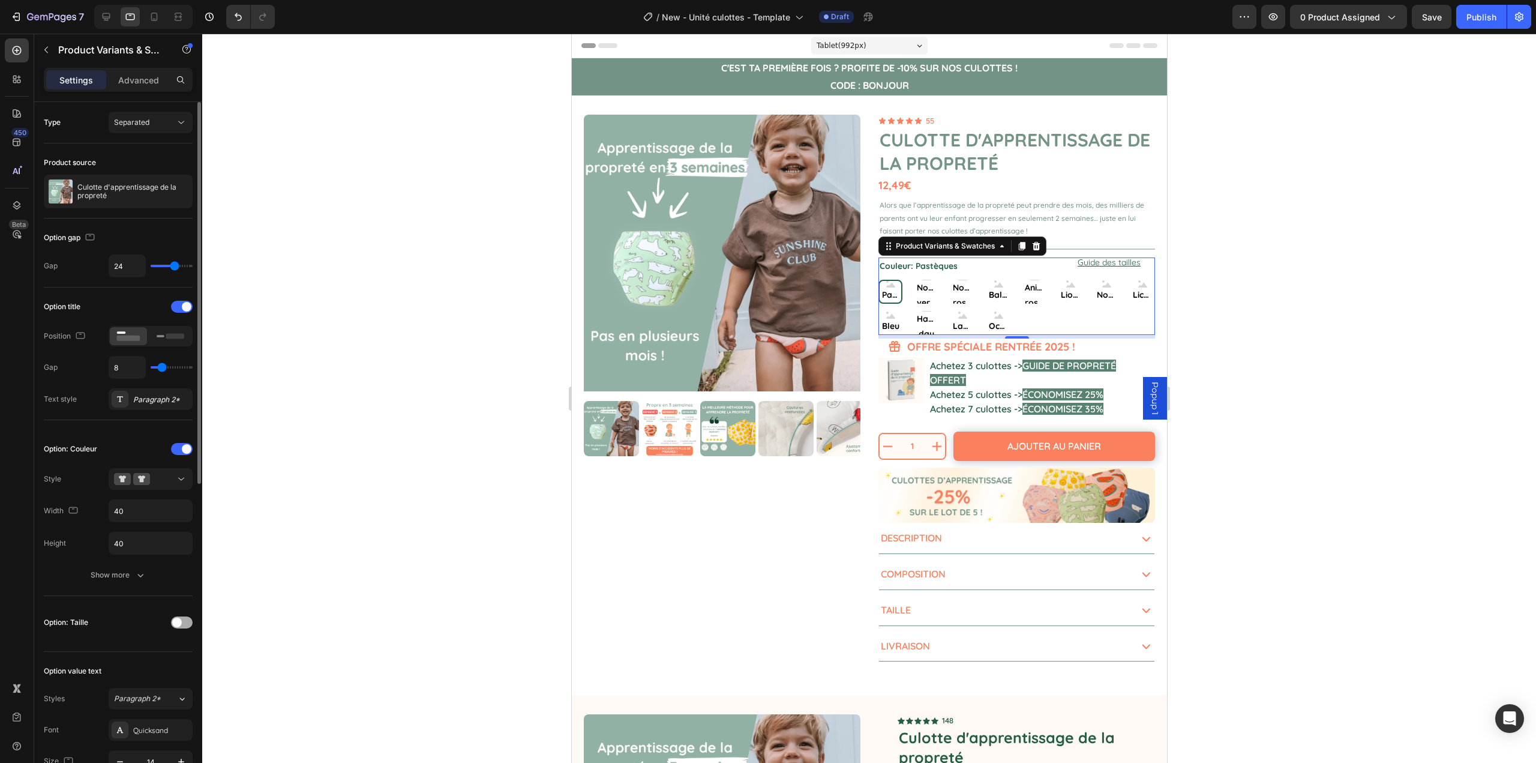
click at [173, 621] on span at bounding box center [177, 623] width 10 height 10
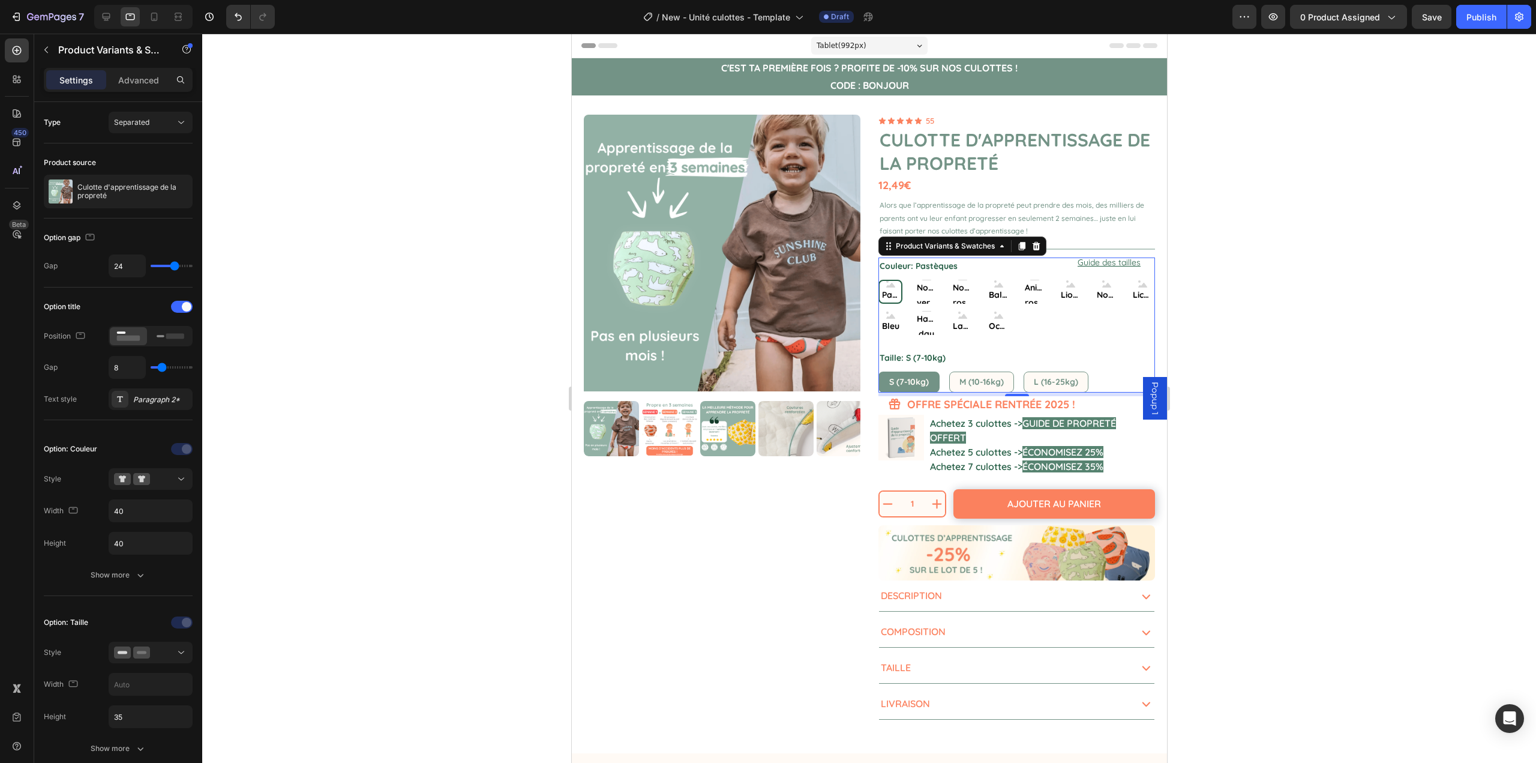
drag, startPoint x: 461, startPoint y: 525, endPoint x: 468, endPoint y: 521, distance: 7.8
click at [461, 525] on div at bounding box center [869, 398] width 1334 height 729
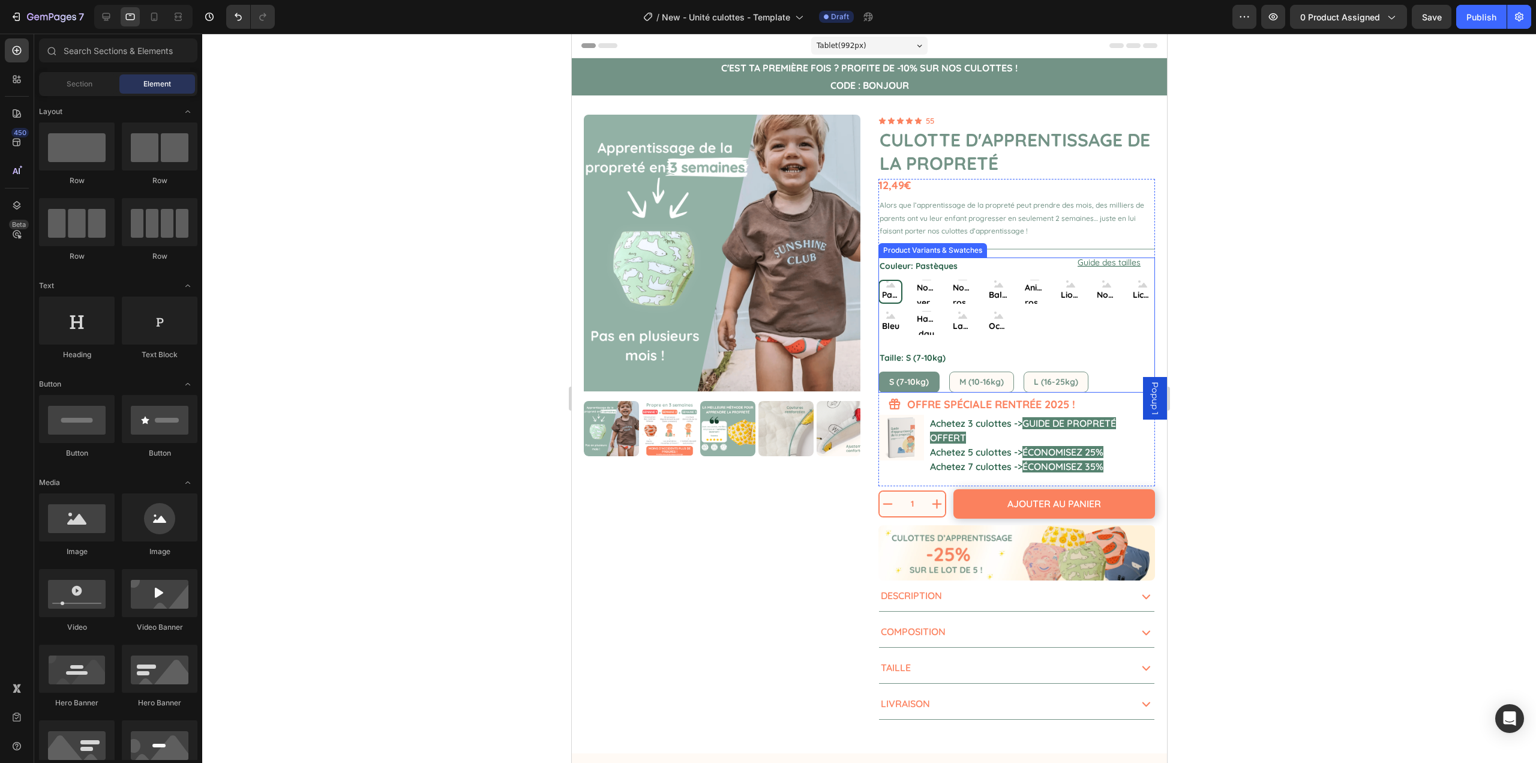
click at [1096, 354] on div "Taille: S (7-10kg) S (7-10kg) S (7-10kg) S (7-10kg) M (10-16kg) M (10-16kg) M (…" at bounding box center [1016, 370] width 277 height 43
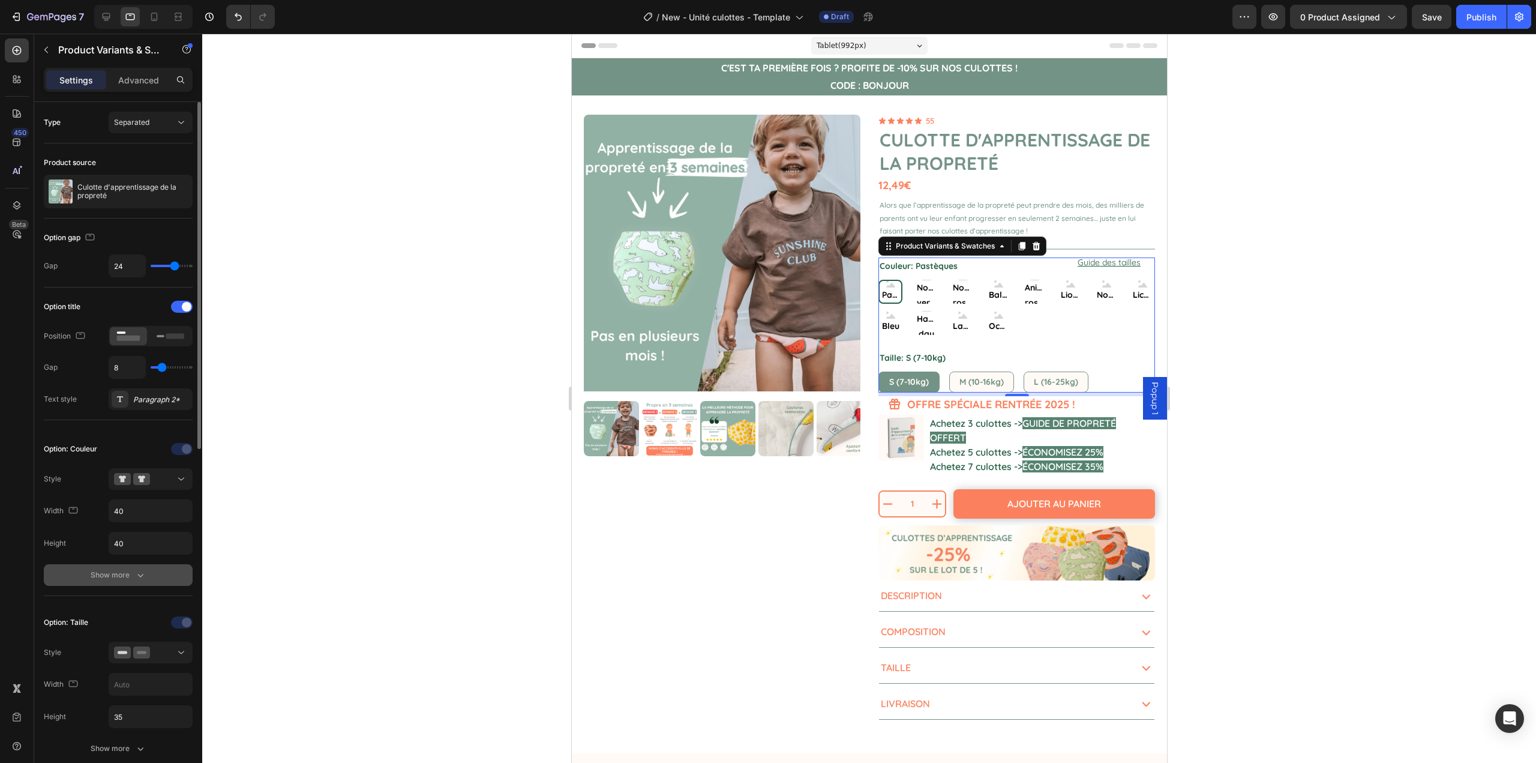
click at [125, 582] on button "Show more" at bounding box center [118, 575] width 149 height 22
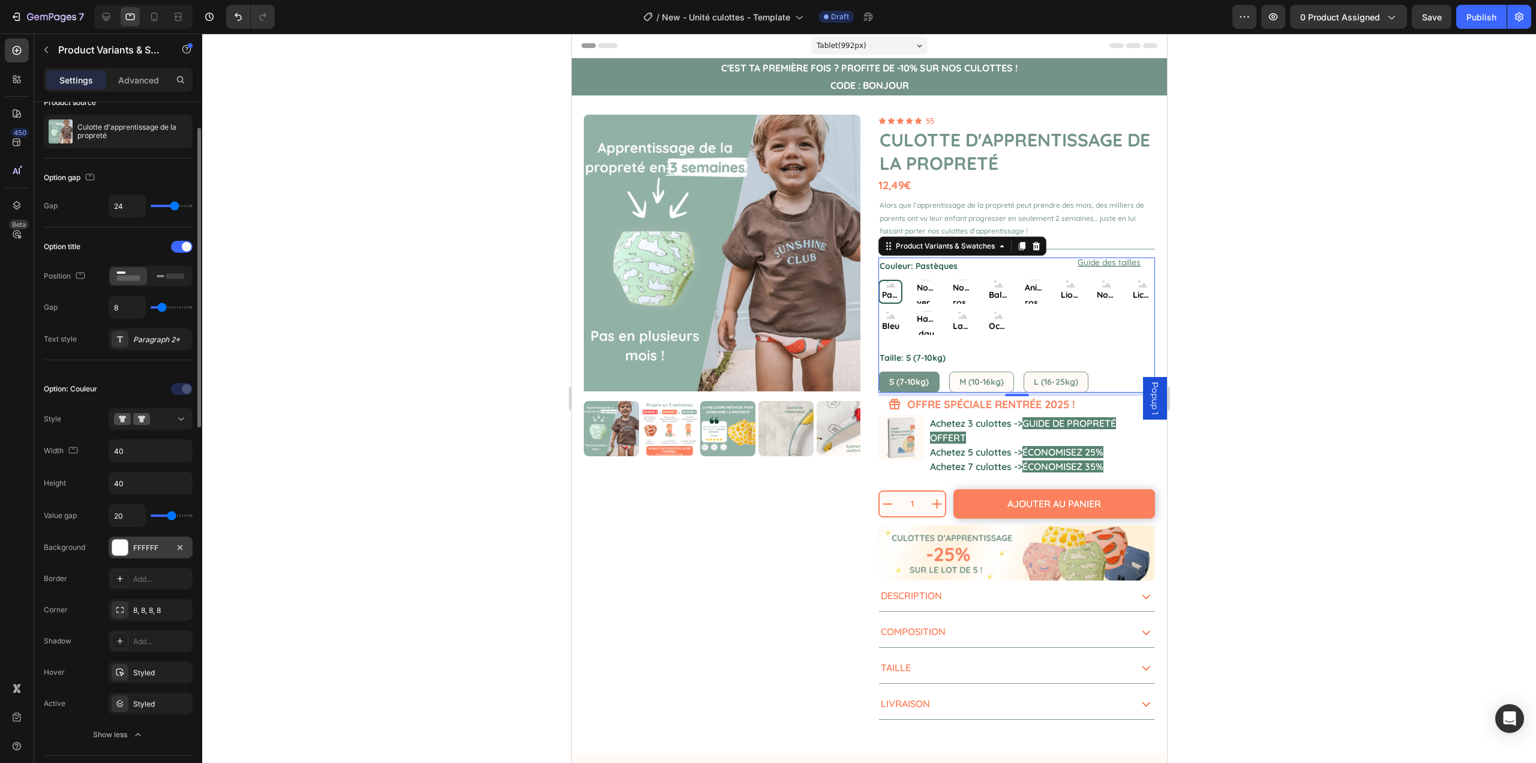
click at [136, 549] on div "FFFFFF" at bounding box center [150, 548] width 35 height 11
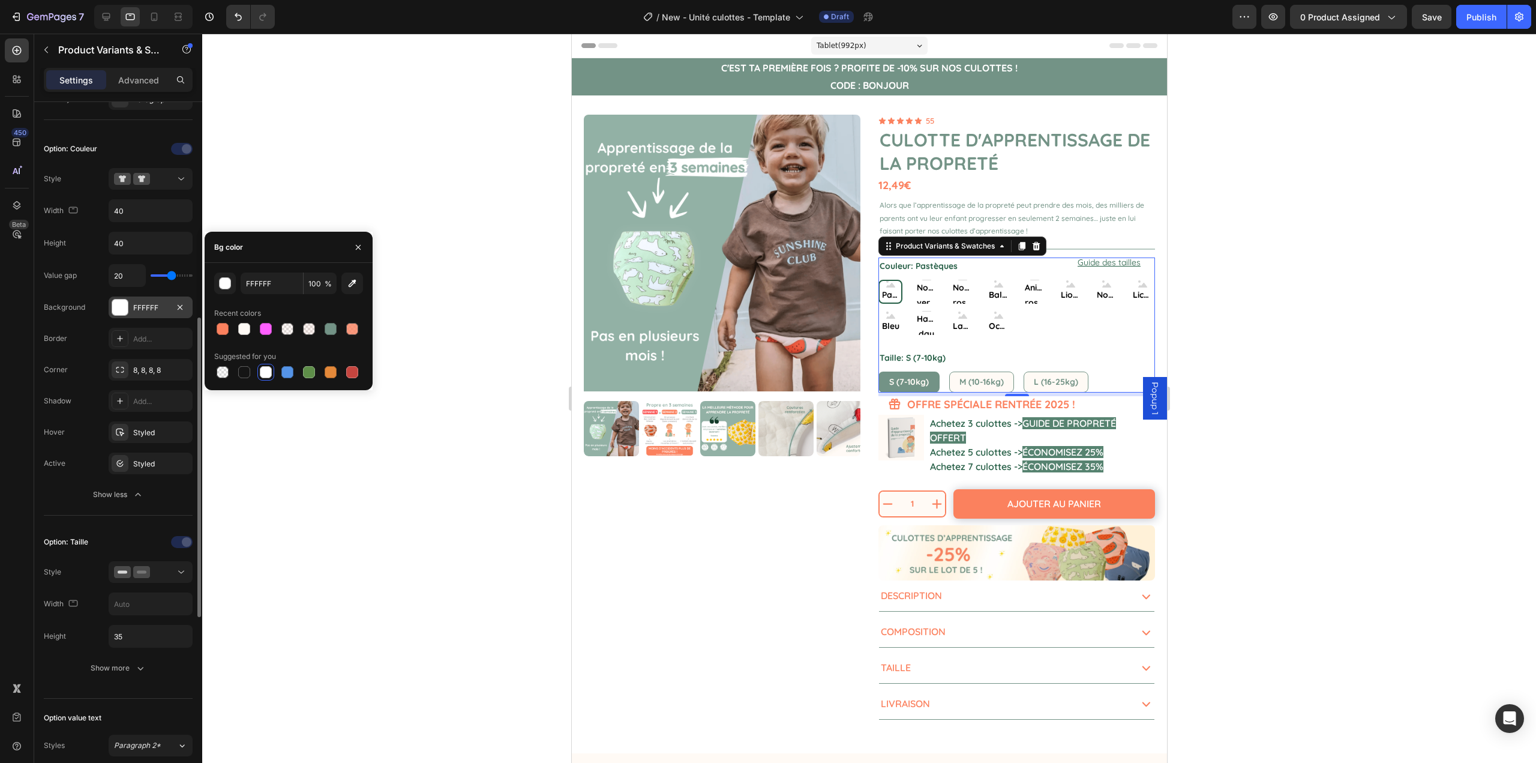
scroll to position [360, 0]
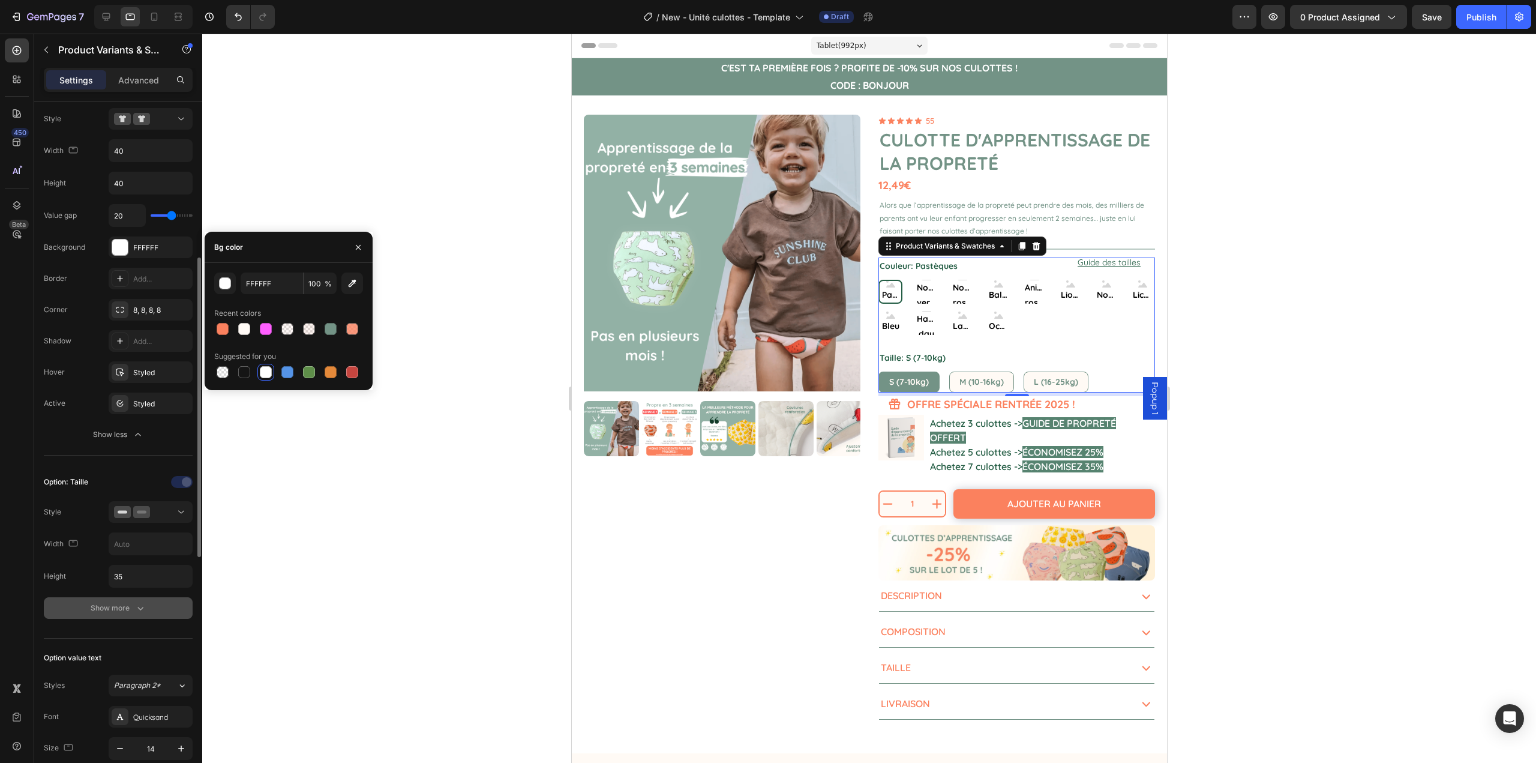
click at [119, 609] on div "Show more" at bounding box center [119, 608] width 56 height 12
click at [147, 640] on div "FFFAF5" at bounding box center [150, 641] width 35 height 11
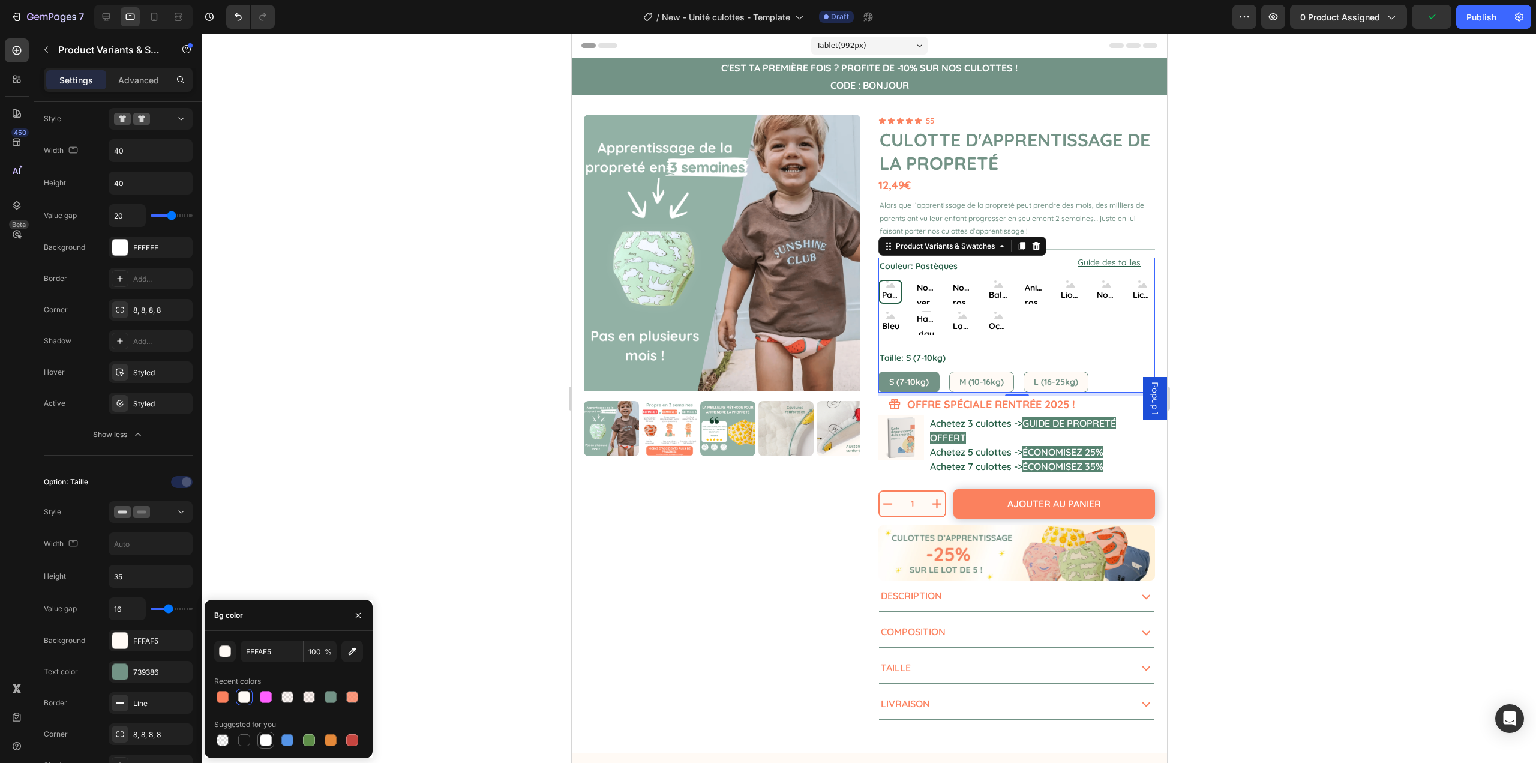
click at [269, 738] on div at bounding box center [266, 740] width 12 height 12
type input "FFFFFF"
click at [335, 498] on div at bounding box center [869, 398] width 1334 height 729
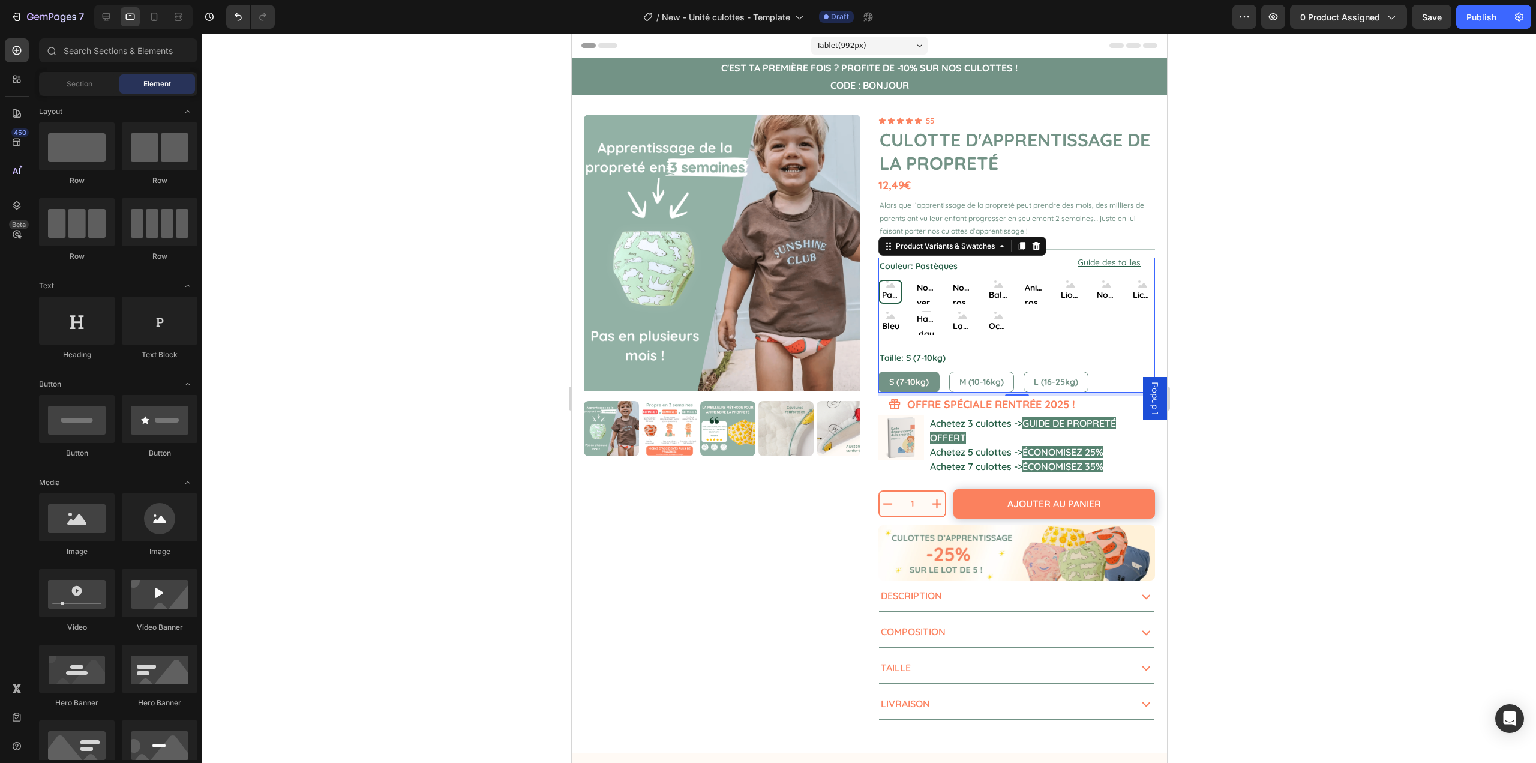
click at [334, 499] on div at bounding box center [869, 398] width 1334 height 729
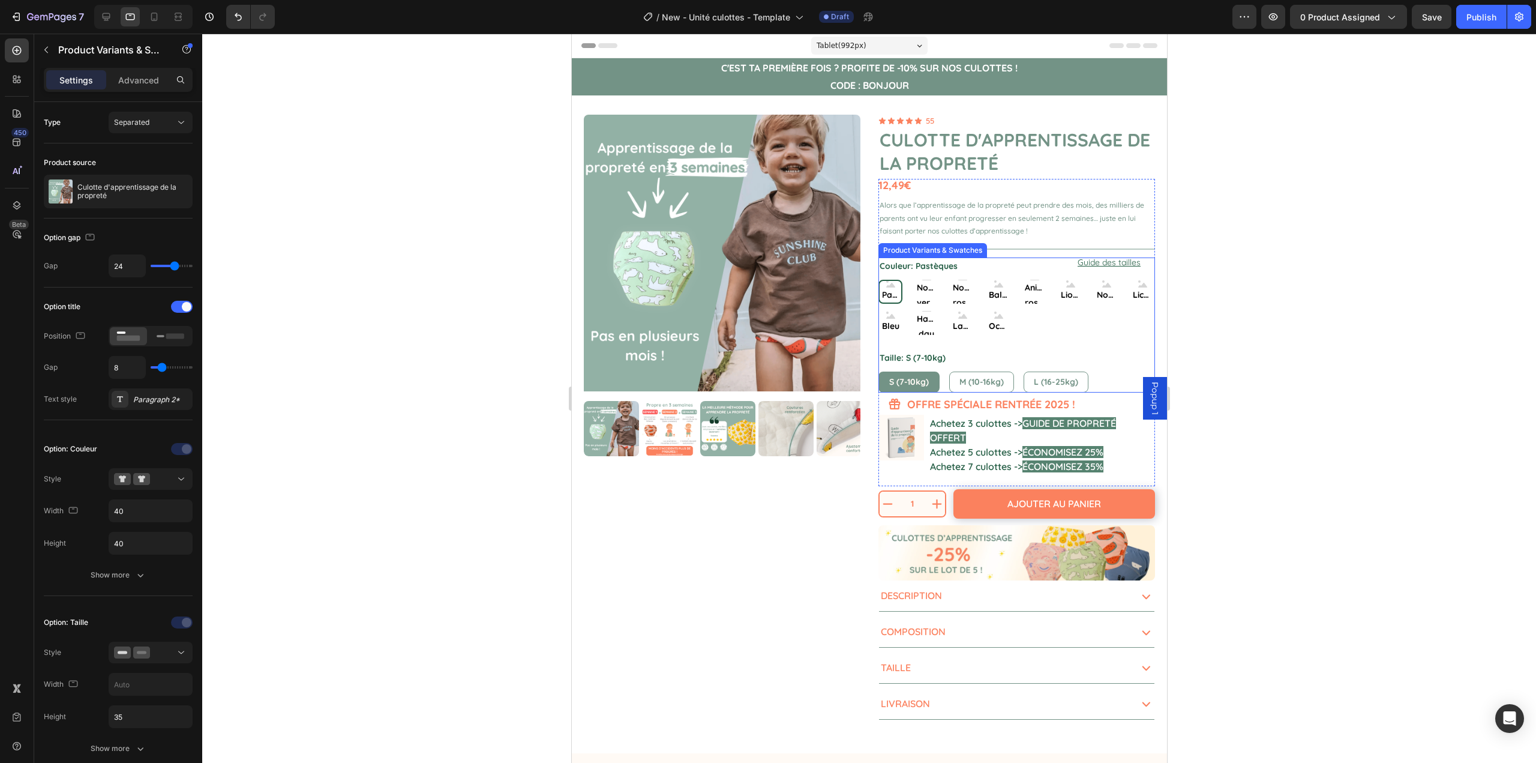
click at [1108, 382] on div "S (7-10kg) S (7-10kg) S (7-10kg) M (10-16kg) M (10-16kg) M (10-16kg) L (16-25kg…" at bounding box center [1016, 382] width 277 height 21
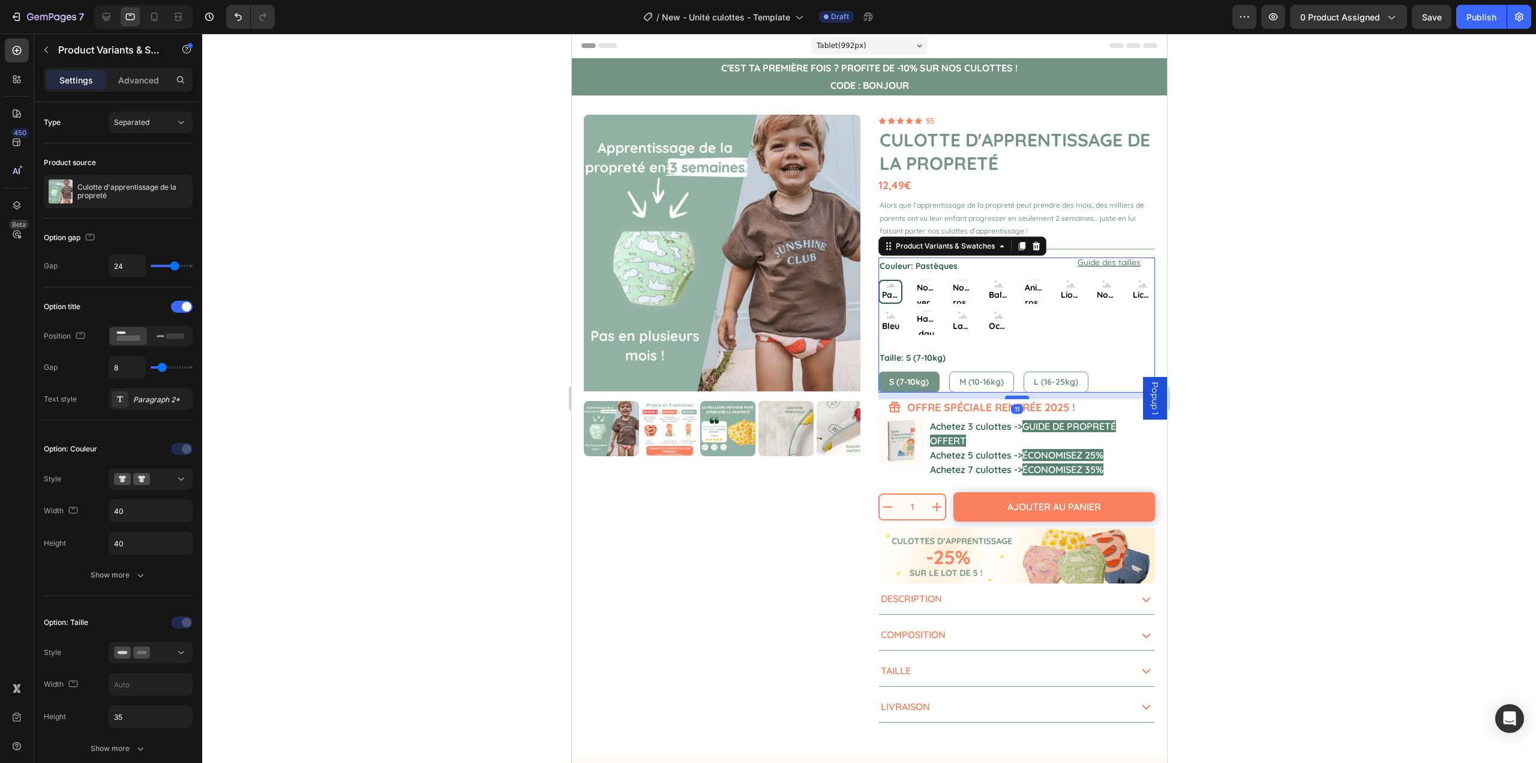
click at [1009, 397] on div at bounding box center [1017, 398] width 24 height 4
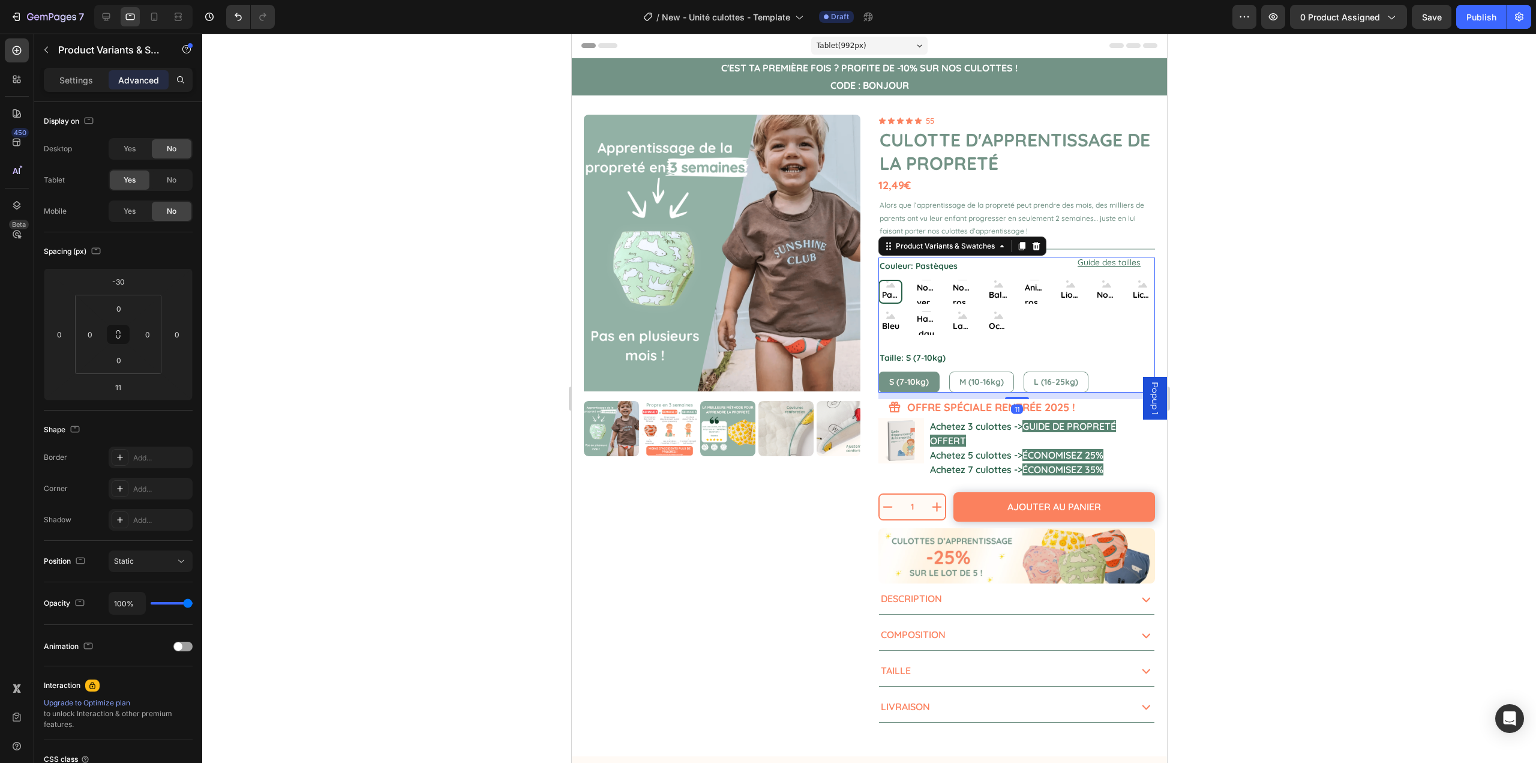
click at [1227, 579] on div at bounding box center [869, 398] width 1334 height 729
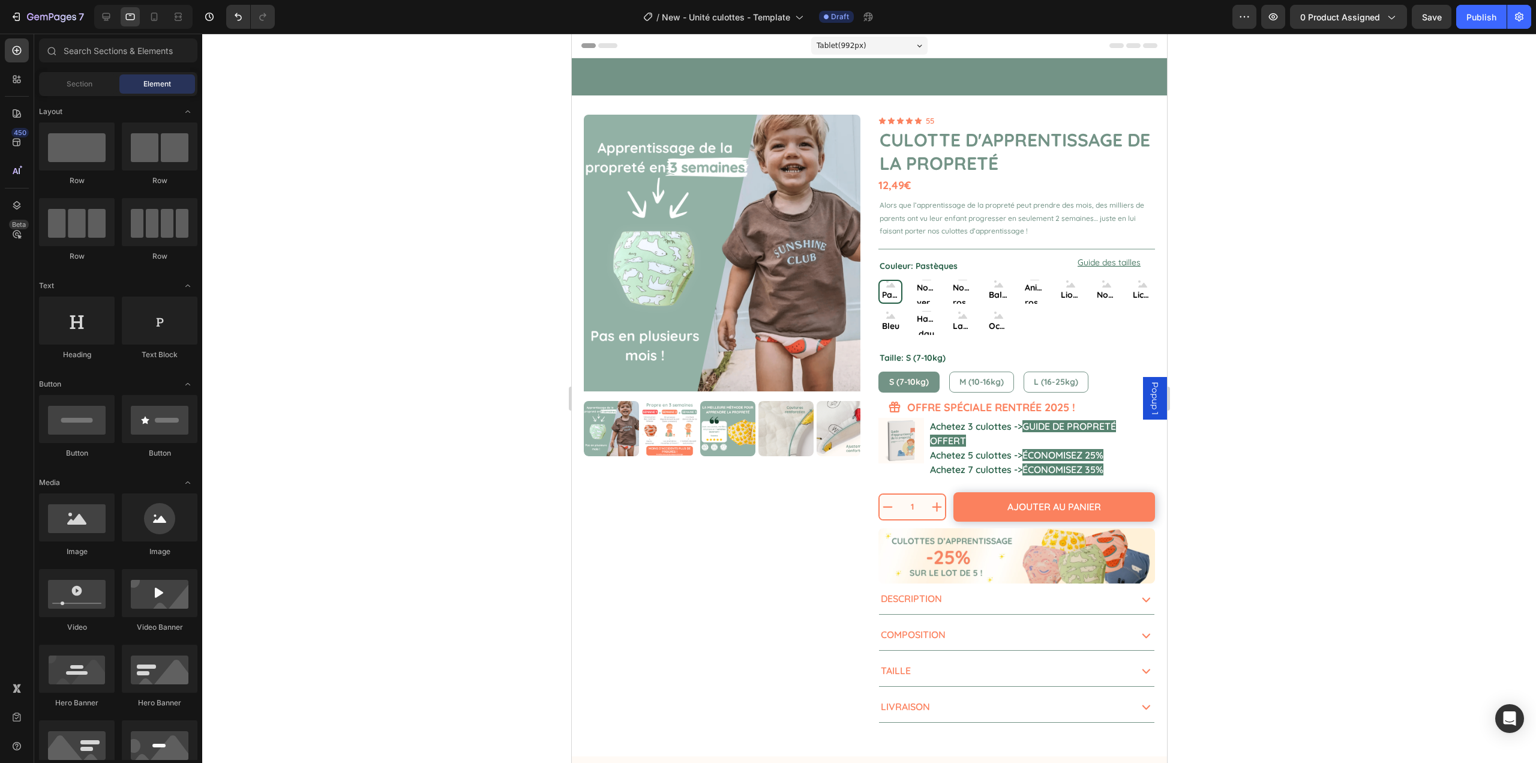
scroll to position [480, 0]
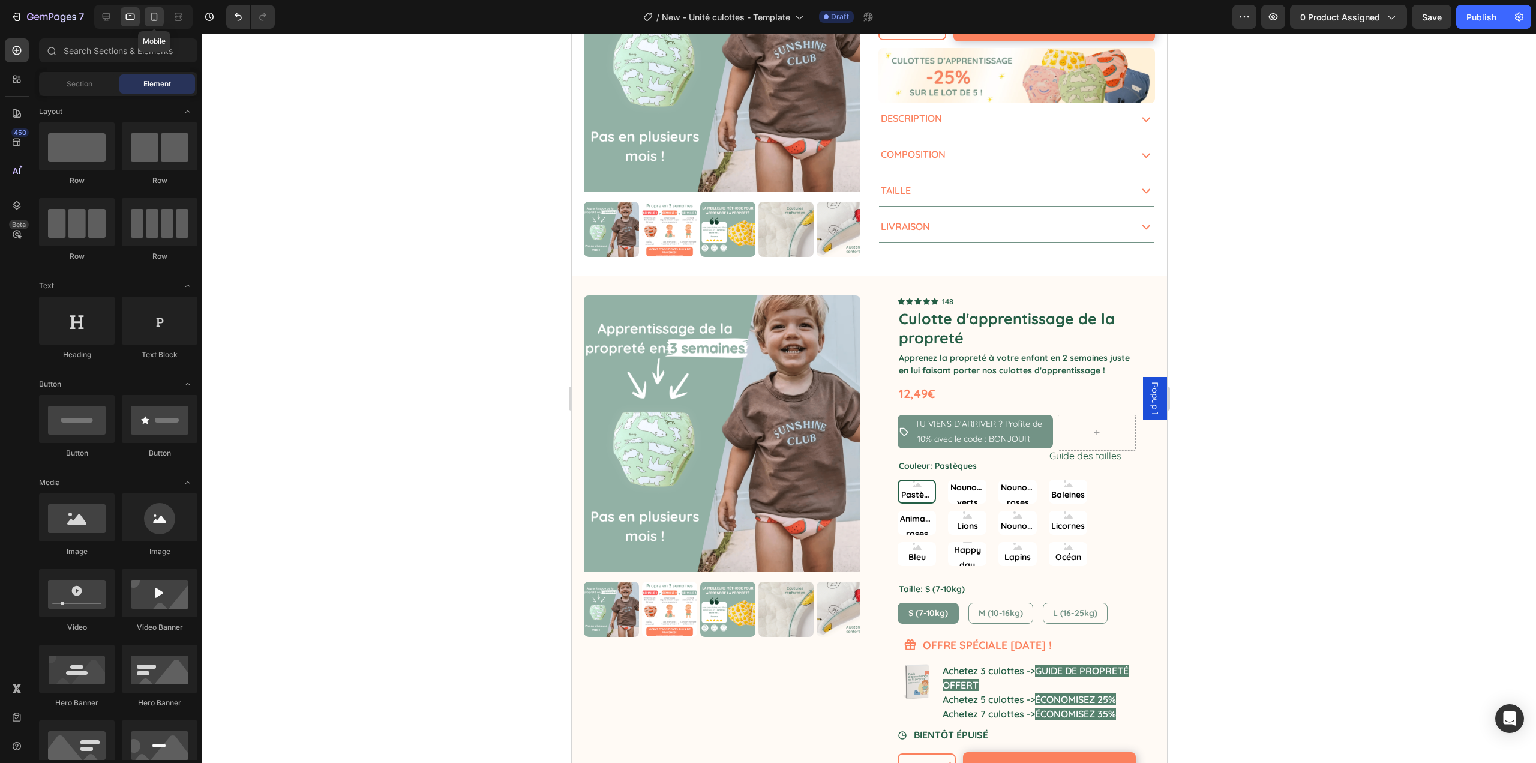
click at [151, 19] on icon at bounding box center [154, 17] width 12 height 12
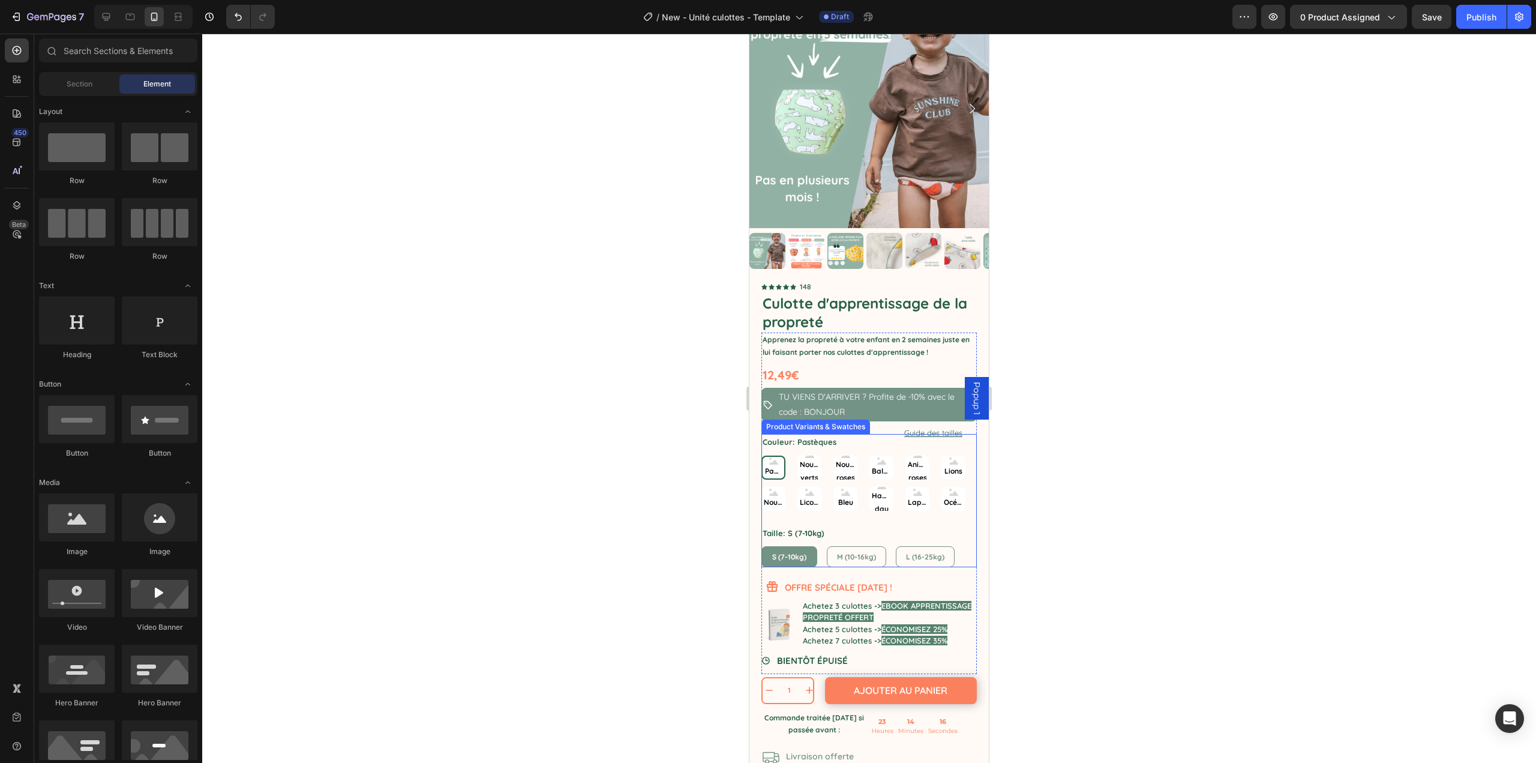
scroll to position [1194, 0]
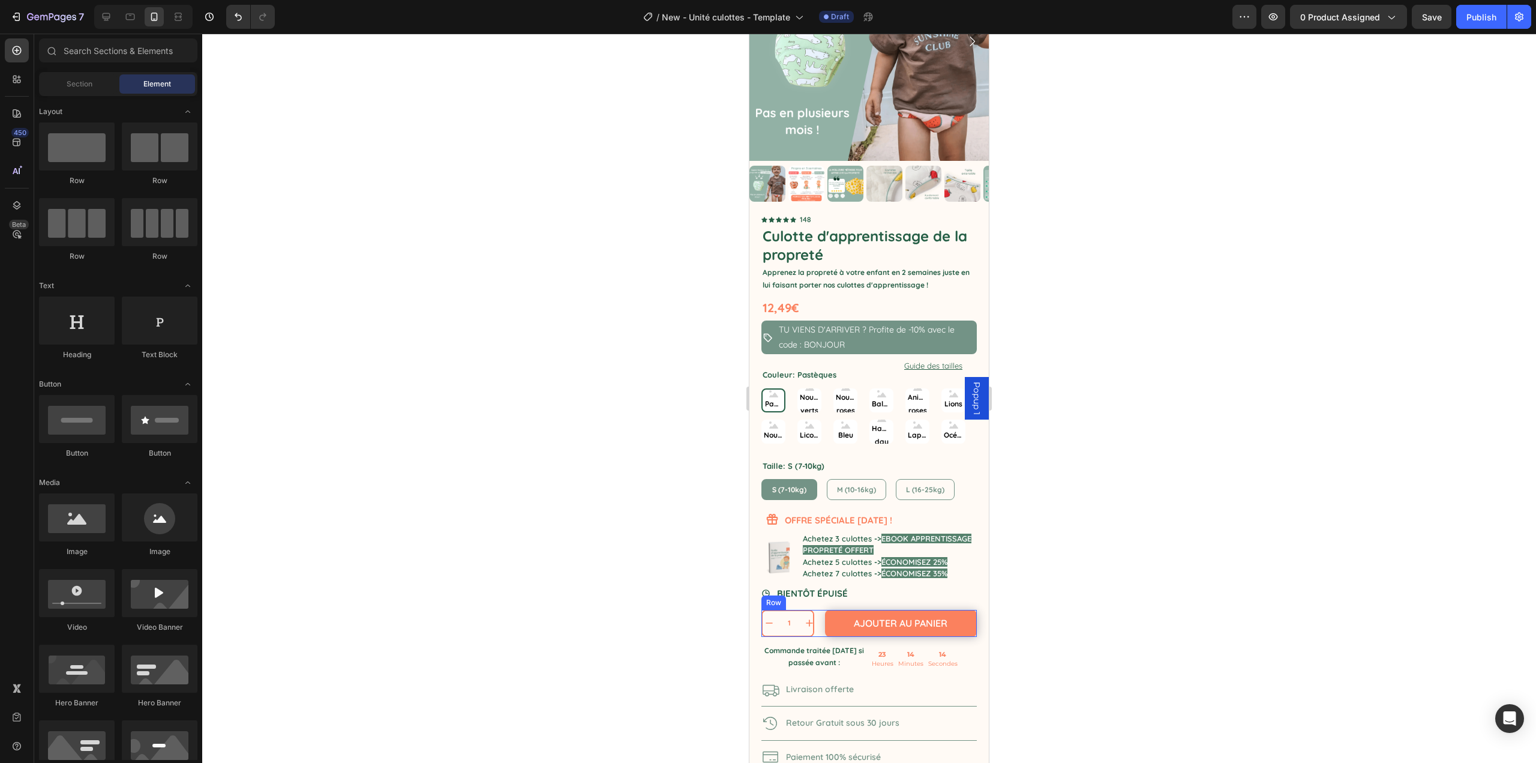
click at [819, 610] on div "Ajouter au panier Add to Cart" at bounding box center [898, 623] width 158 height 27
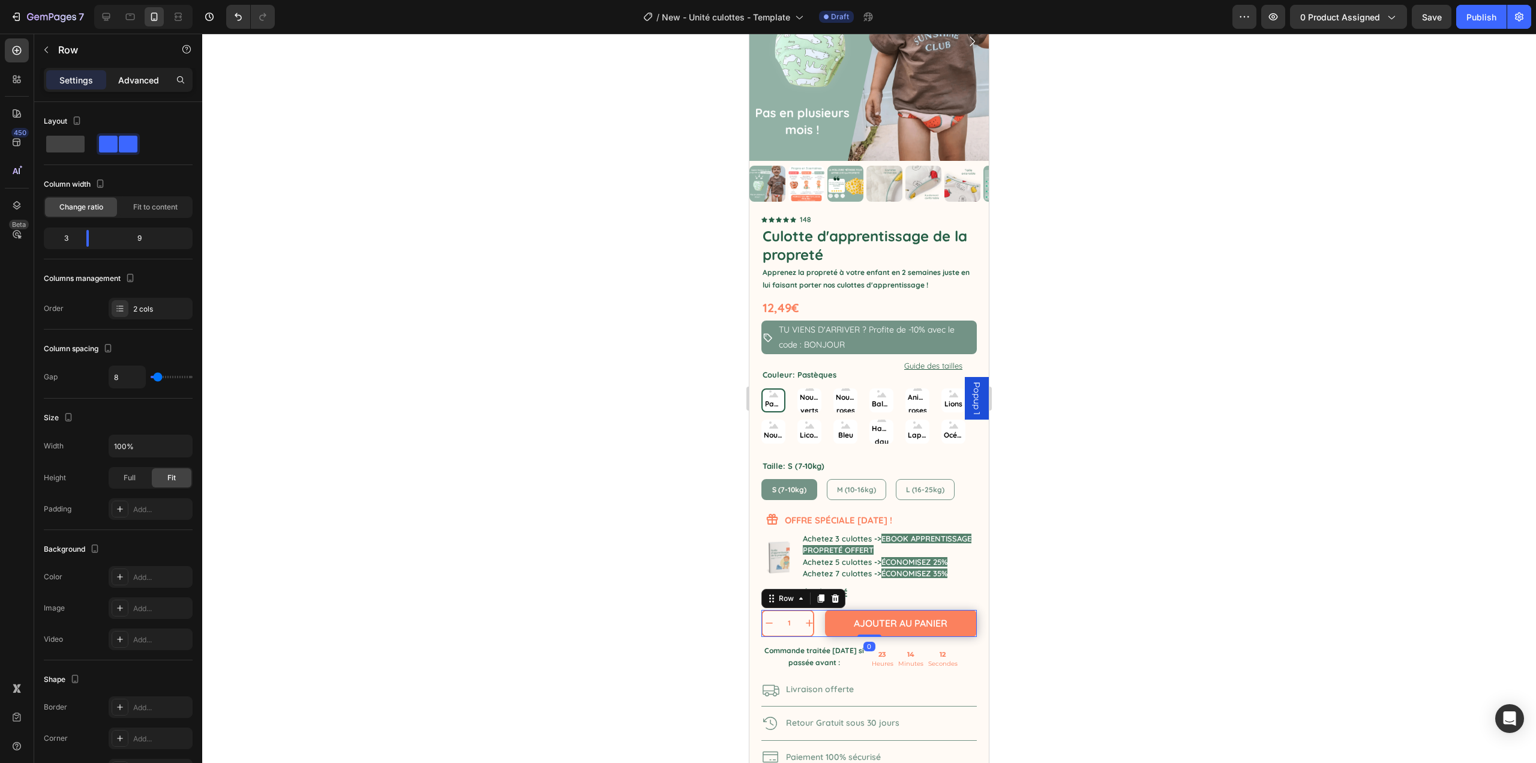
click at [134, 84] on p "Advanced" at bounding box center [138, 80] width 41 height 13
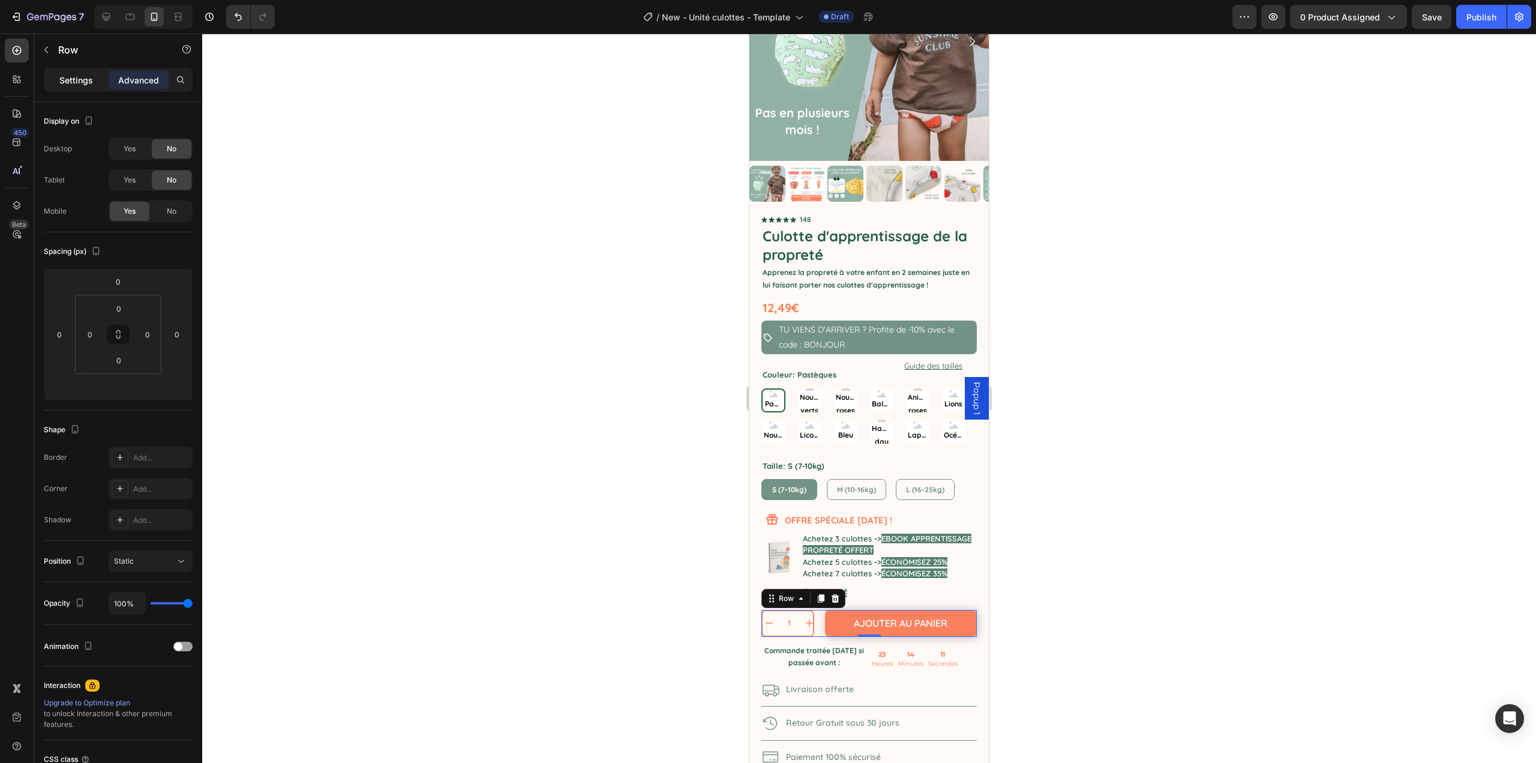
click at [70, 76] on p "Settings" at bounding box center [76, 80] width 34 height 13
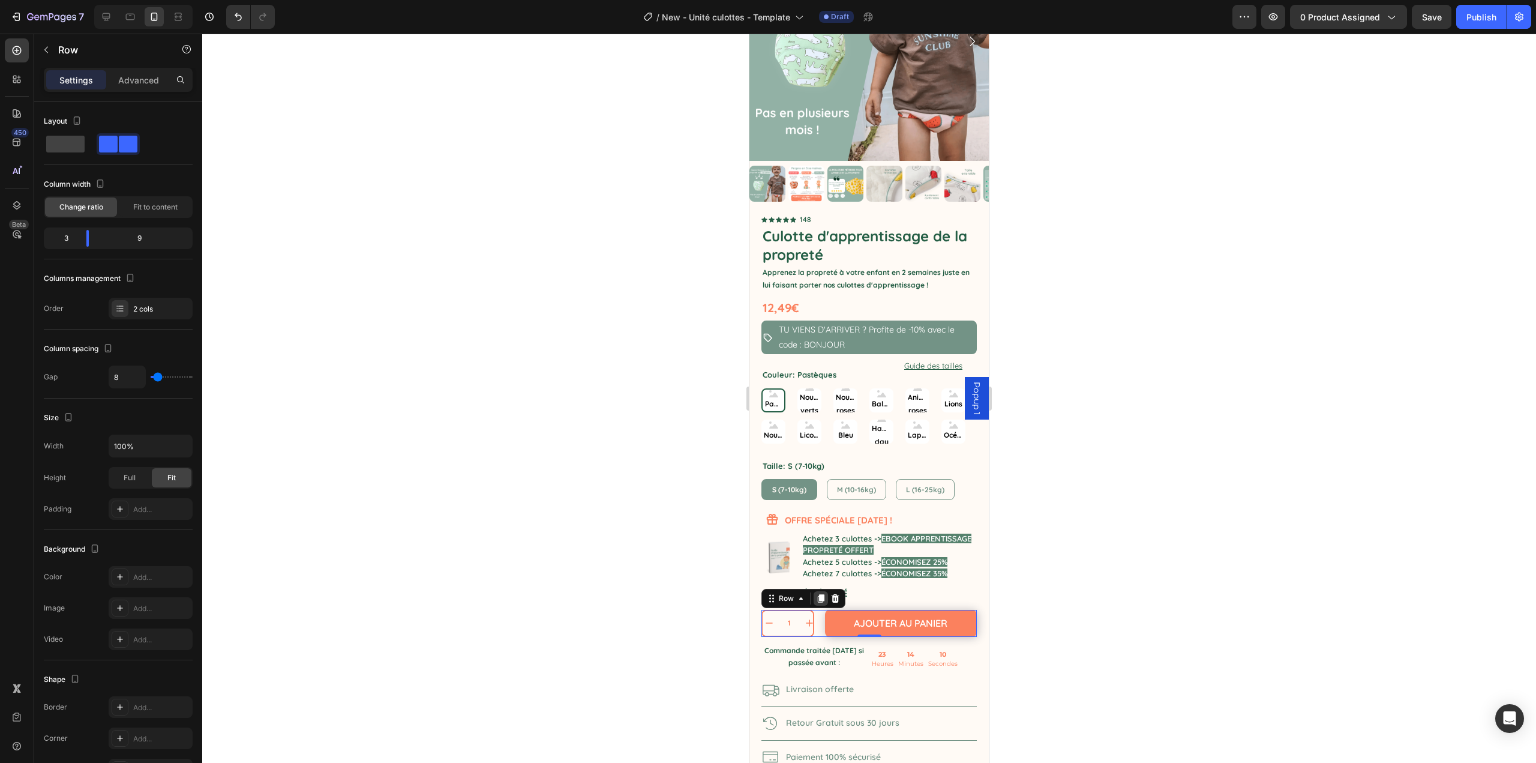
click at [819, 594] on icon at bounding box center [821, 598] width 7 height 8
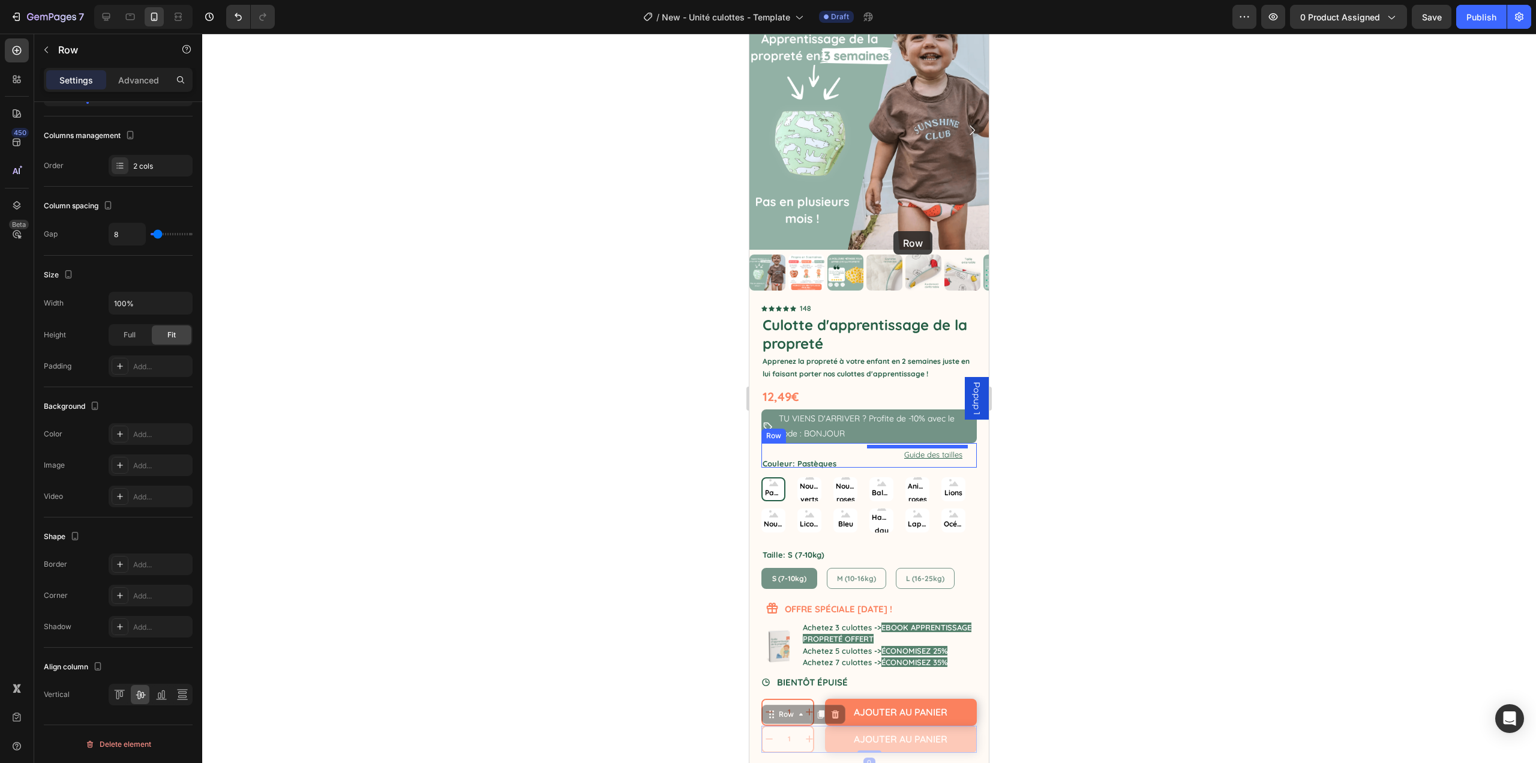
scroll to position [414, 0]
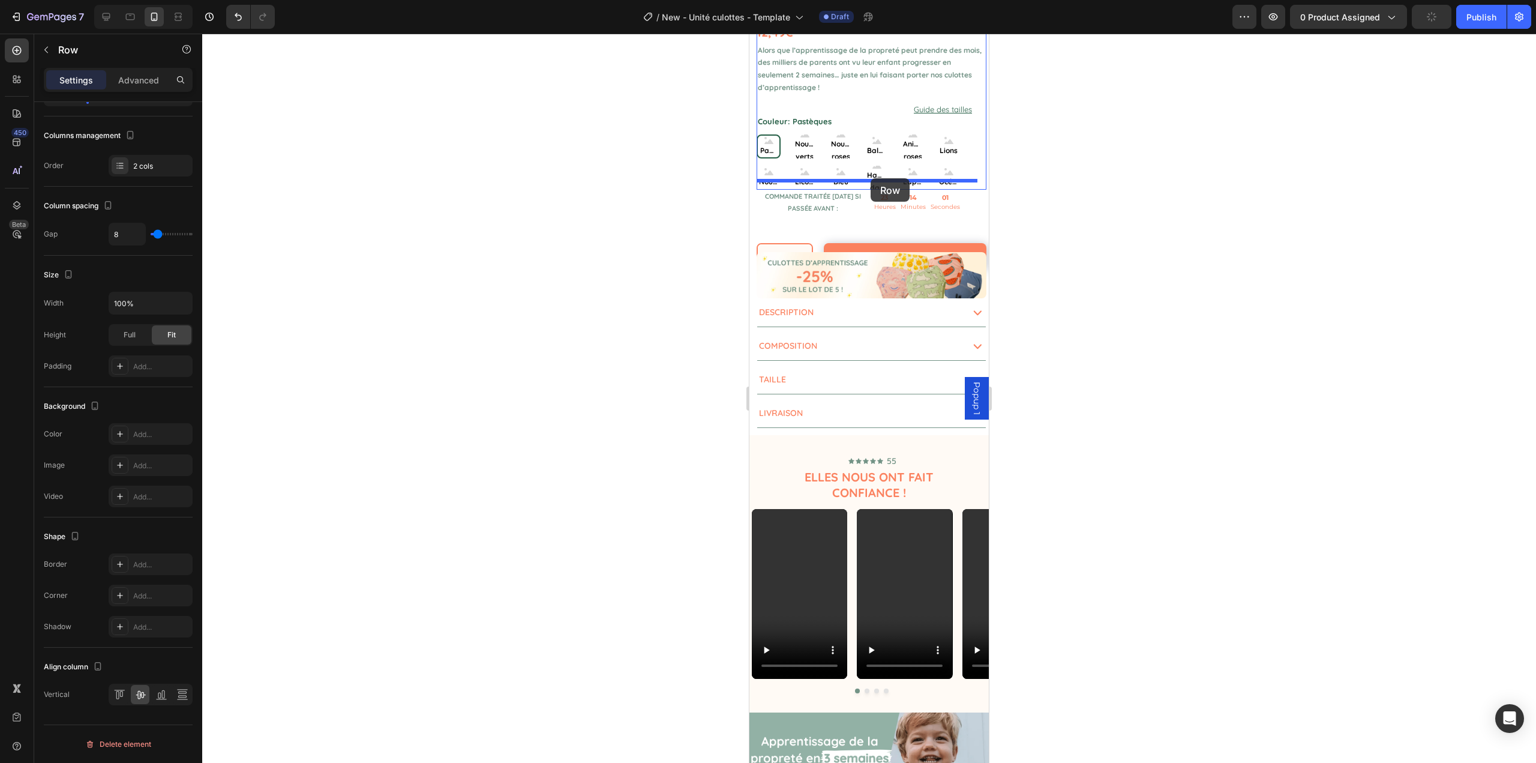
drag, startPoint x: 775, startPoint y: 621, endPoint x: 871, endPoint y: 178, distance: 452.5
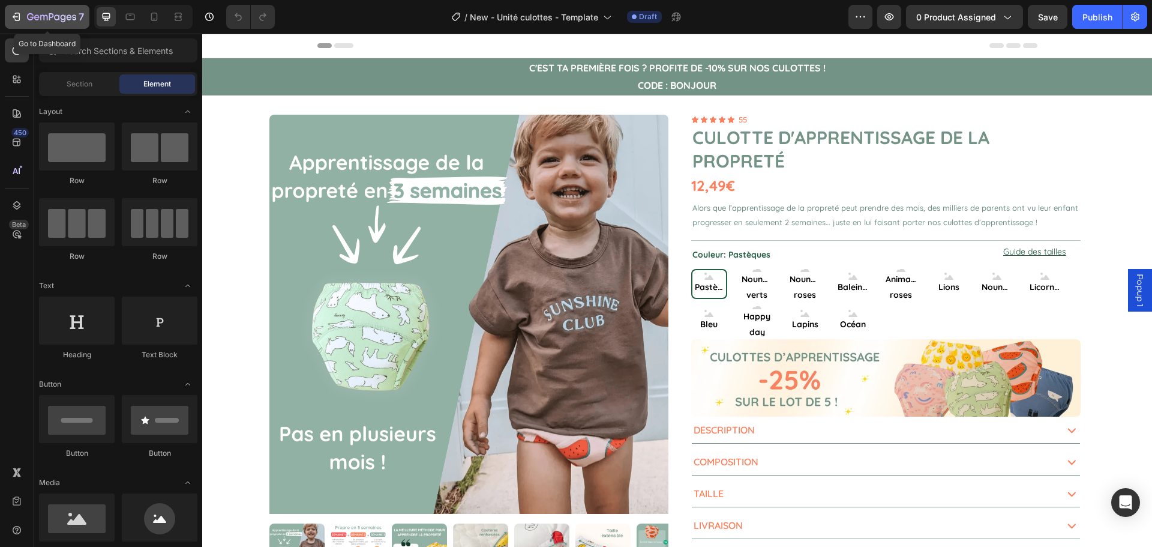
click at [24, 19] on div "7" at bounding box center [47, 17] width 74 height 14
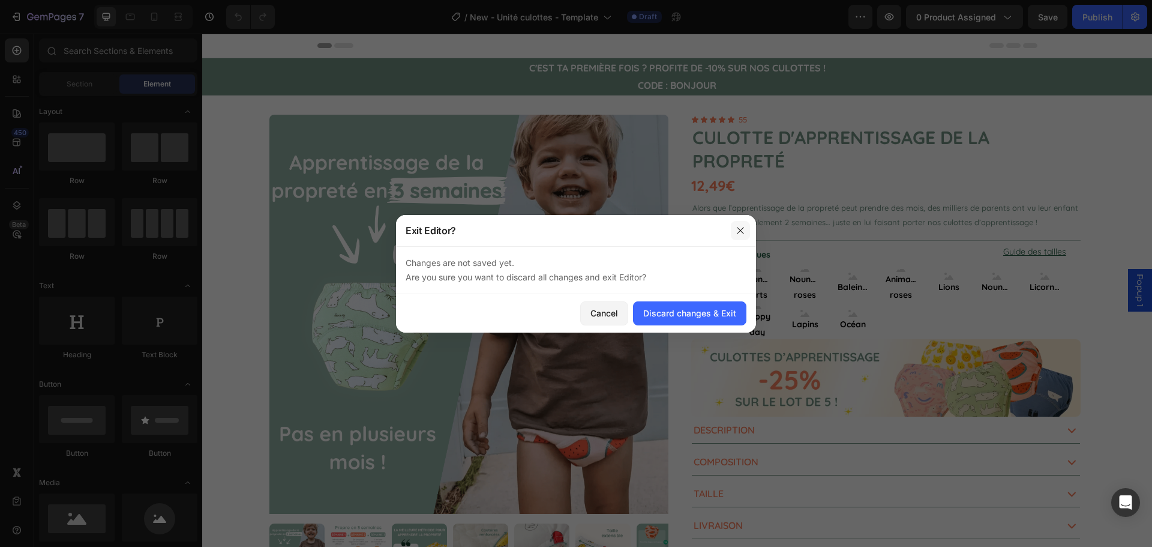
click at [737, 221] on button "button" at bounding box center [740, 230] width 19 height 19
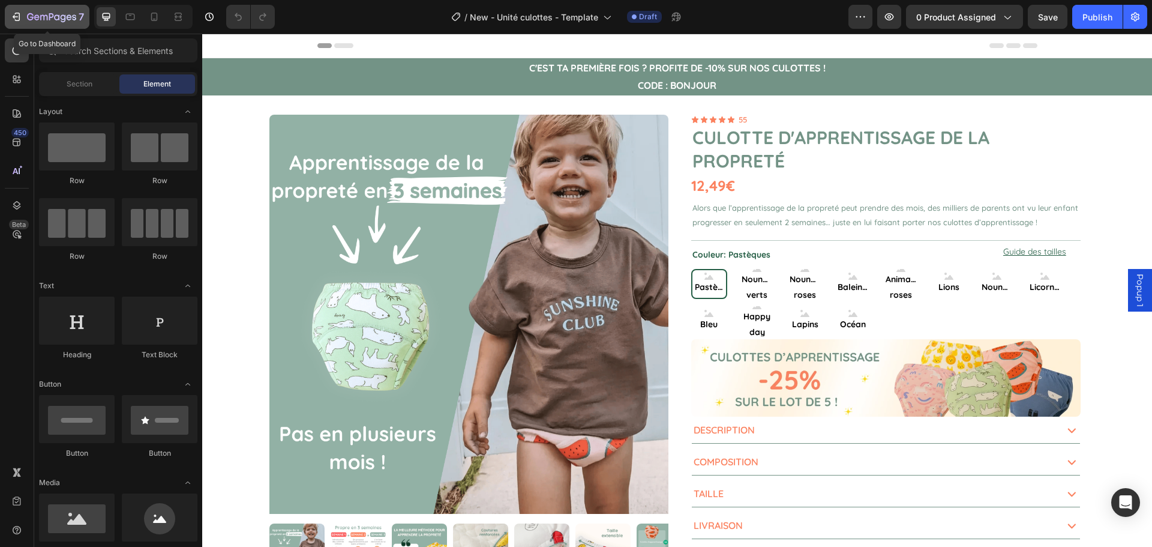
click at [17, 14] on icon "button" at bounding box center [16, 17] width 12 height 12
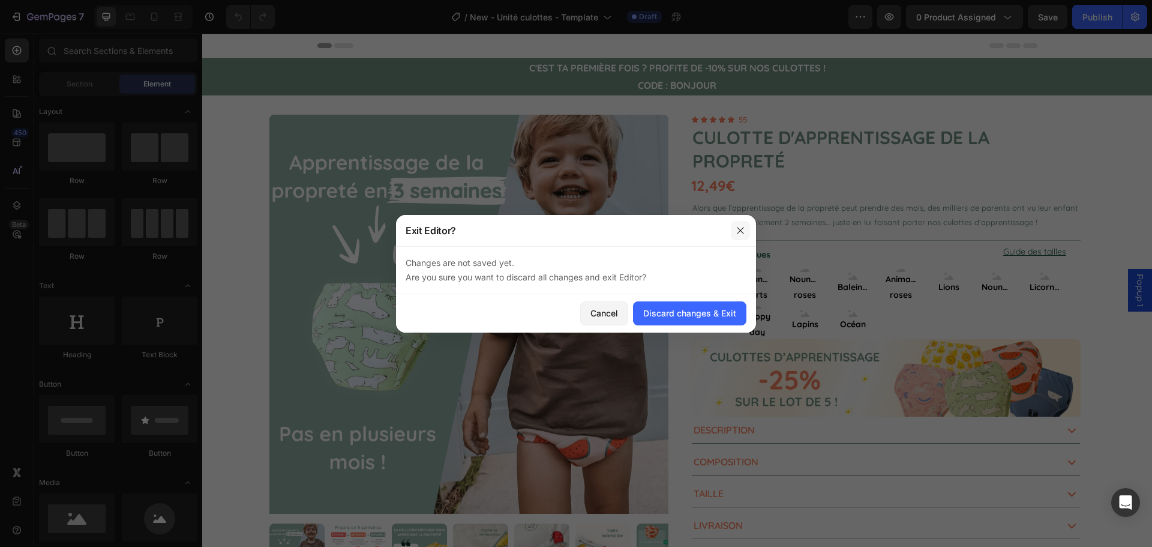
click at [744, 231] on icon "button" at bounding box center [741, 231] width 10 height 10
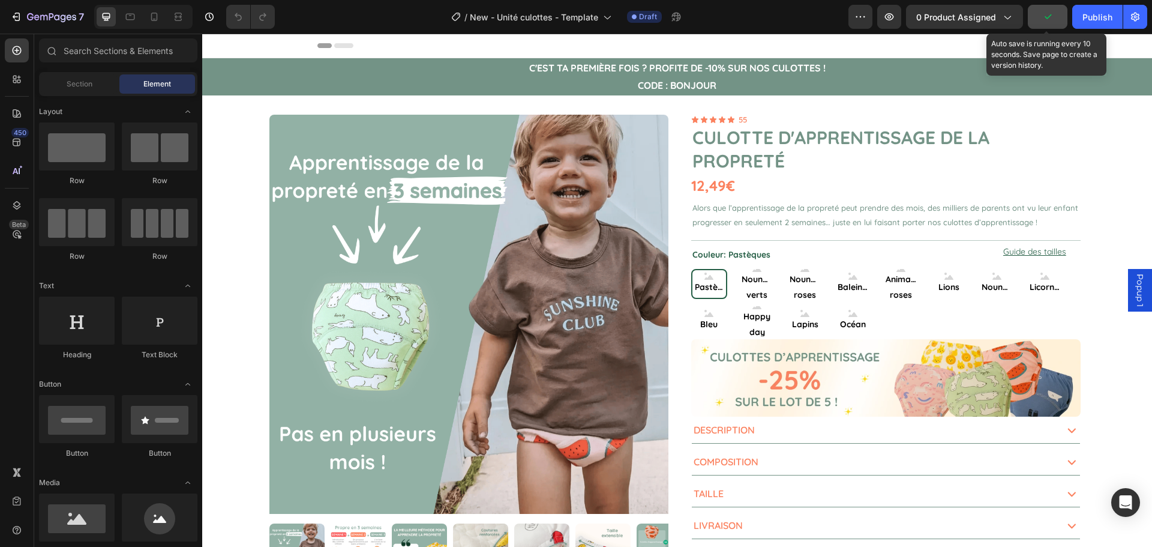
click at [1042, 13] on icon "button" at bounding box center [1048, 17] width 12 height 12
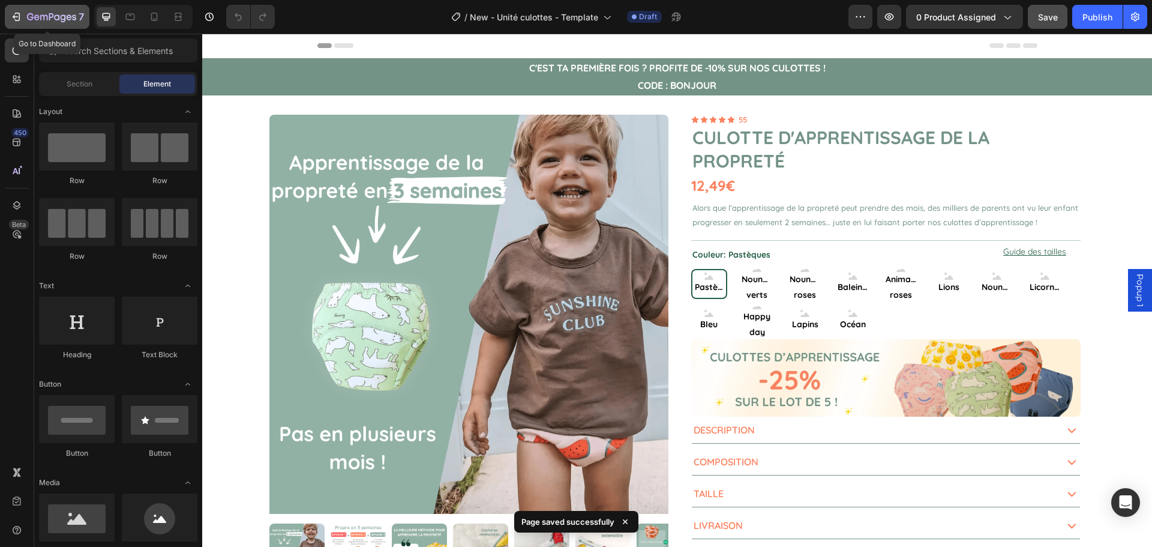
click at [7, 13] on button "7" at bounding box center [47, 17] width 85 height 24
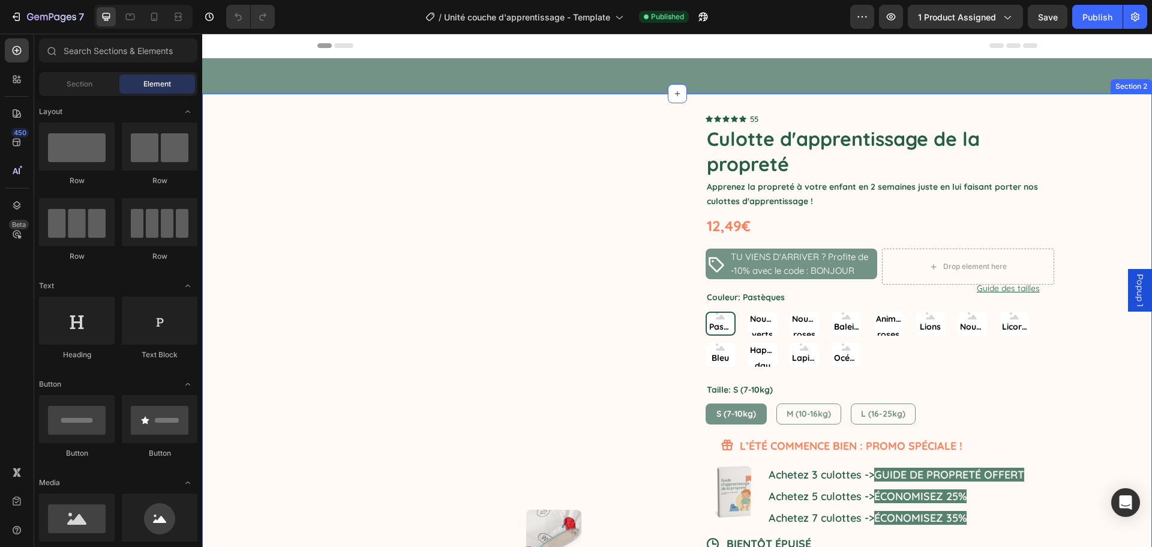
scroll to position [120, 0]
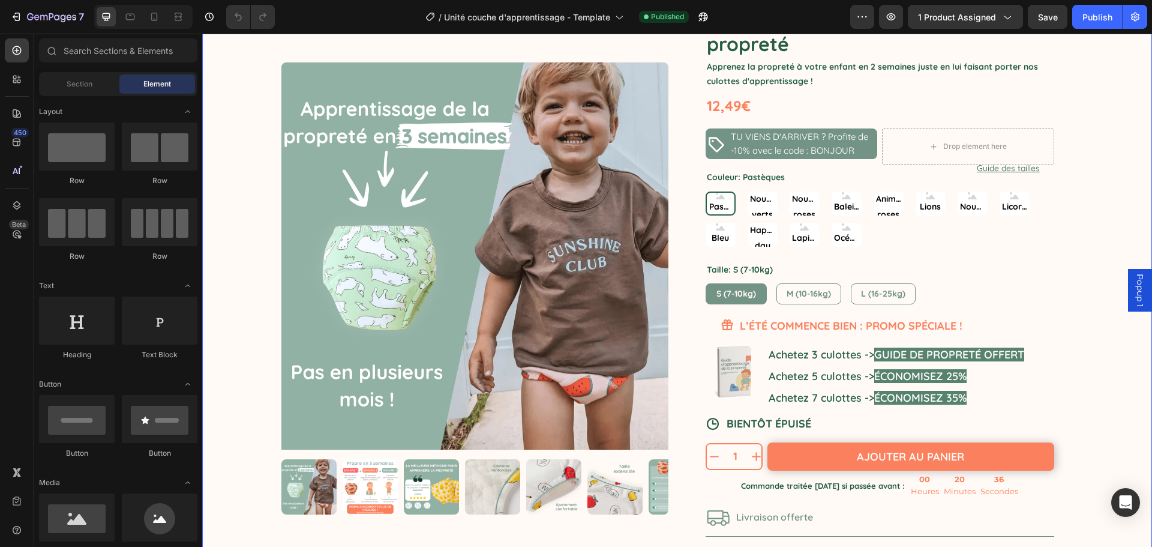
click at [1103, 357] on div "Product Images Icon Icon Icon Icon Icon Icon List 55 Text Block Row Culotte d'a…" at bounding box center [677, 300] width 950 height 652
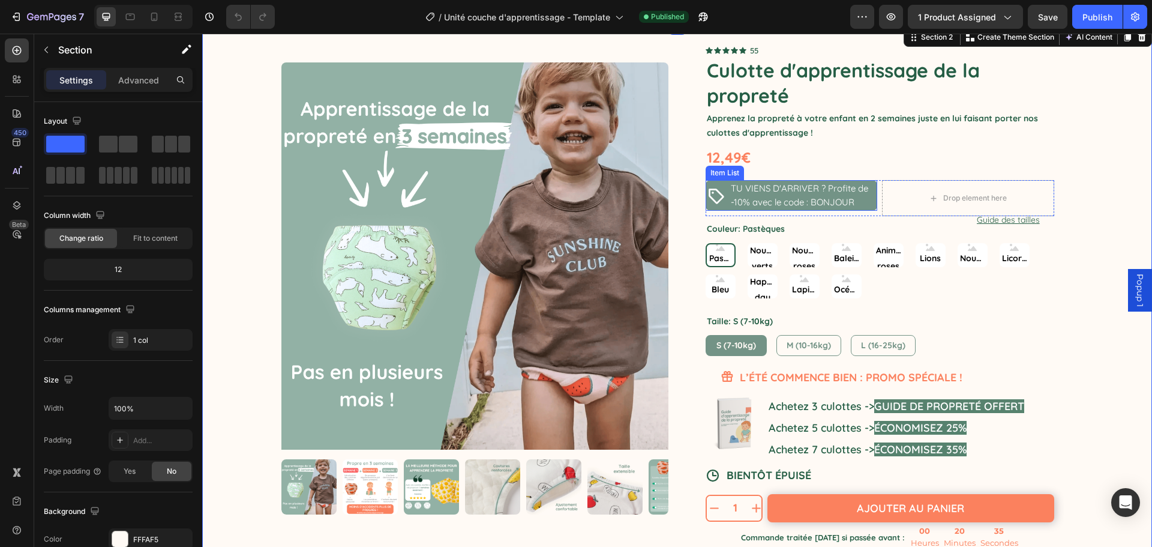
scroll to position [0, 0]
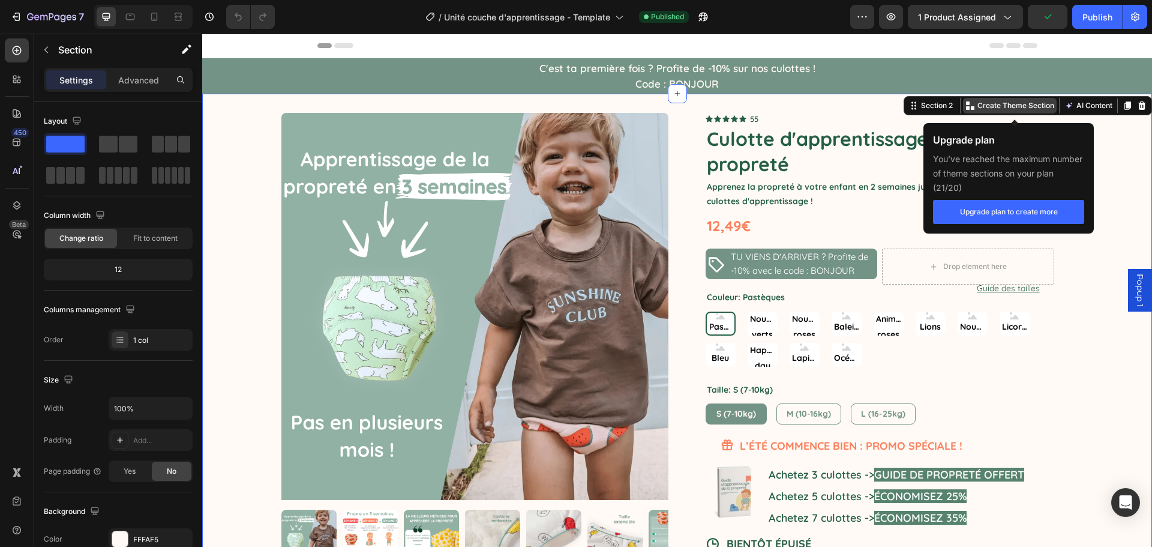
click at [978, 100] on p "Create Theme Section" at bounding box center [1016, 105] width 77 height 11
click at [994, 101] on p "Create Theme Section" at bounding box center [1016, 105] width 77 height 11
click at [984, 208] on button "Upgrade plan to create more" at bounding box center [1008, 212] width 151 height 24
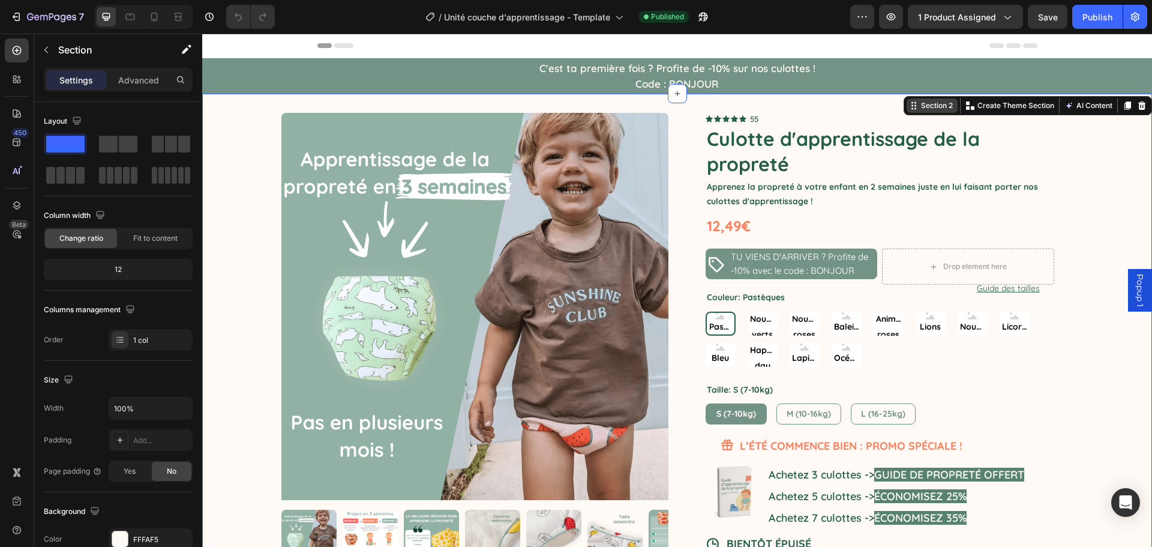
click at [927, 101] on div "Section 2" at bounding box center [937, 105] width 37 height 11
click at [668, 92] on div at bounding box center [677, 93] width 19 height 19
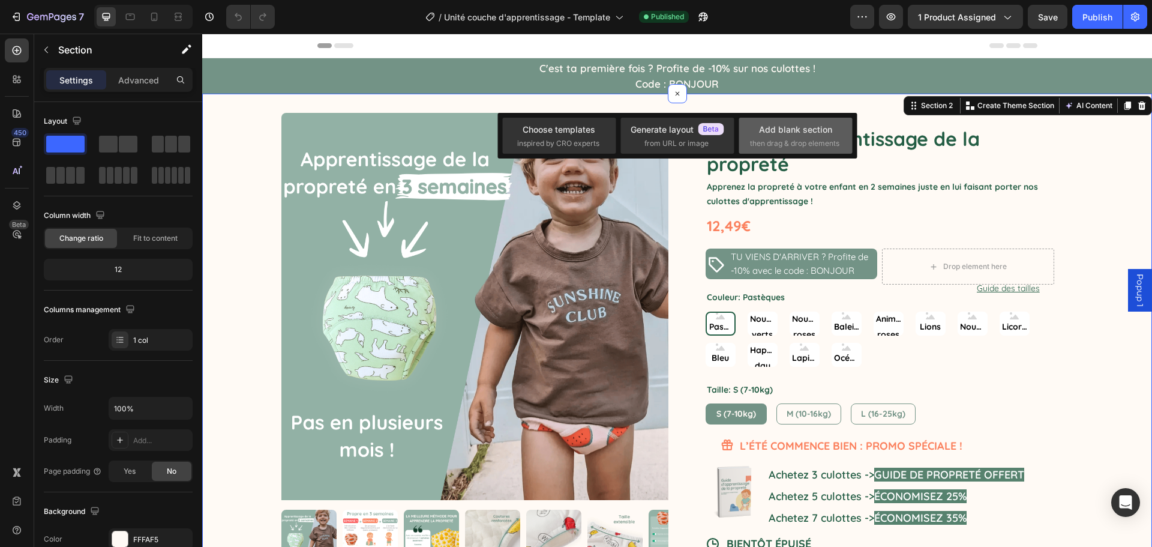
click at [792, 133] on div "Add blank section" at bounding box center [795, 129] width 73 height 13
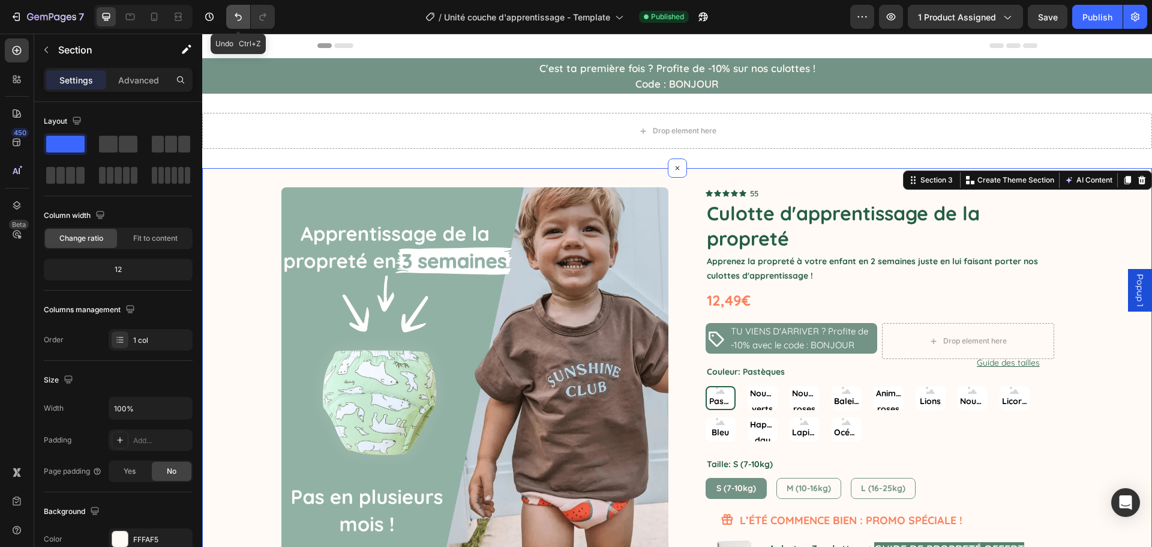
click at [236, 17] on icon "Undo/Redo" at bounding box center [238, 17] width 12 height 12
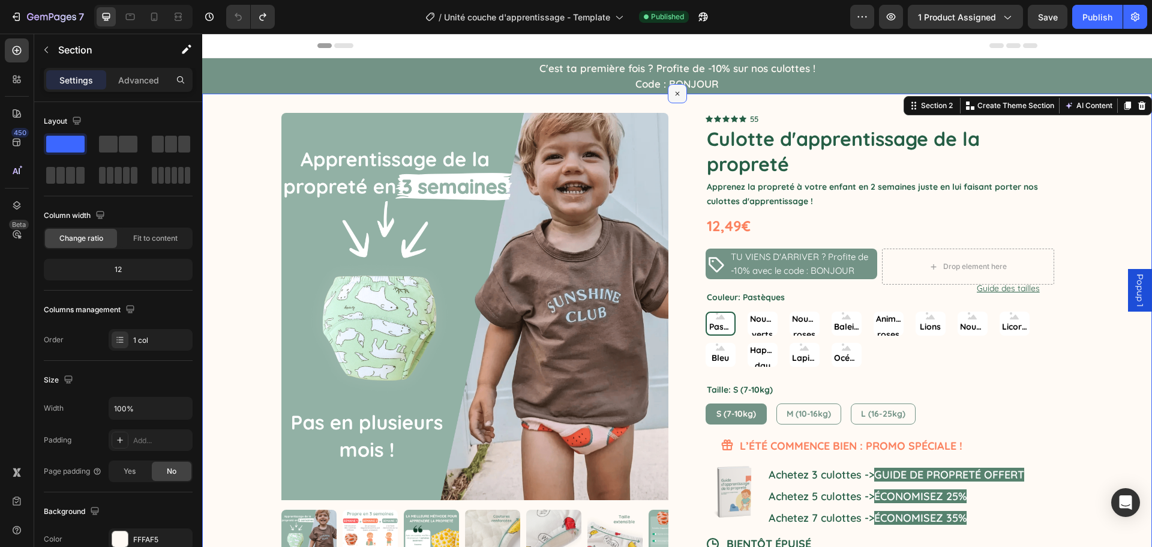
click at [670, 94] on icon at bounding box center [677, 94] width 14 height 14
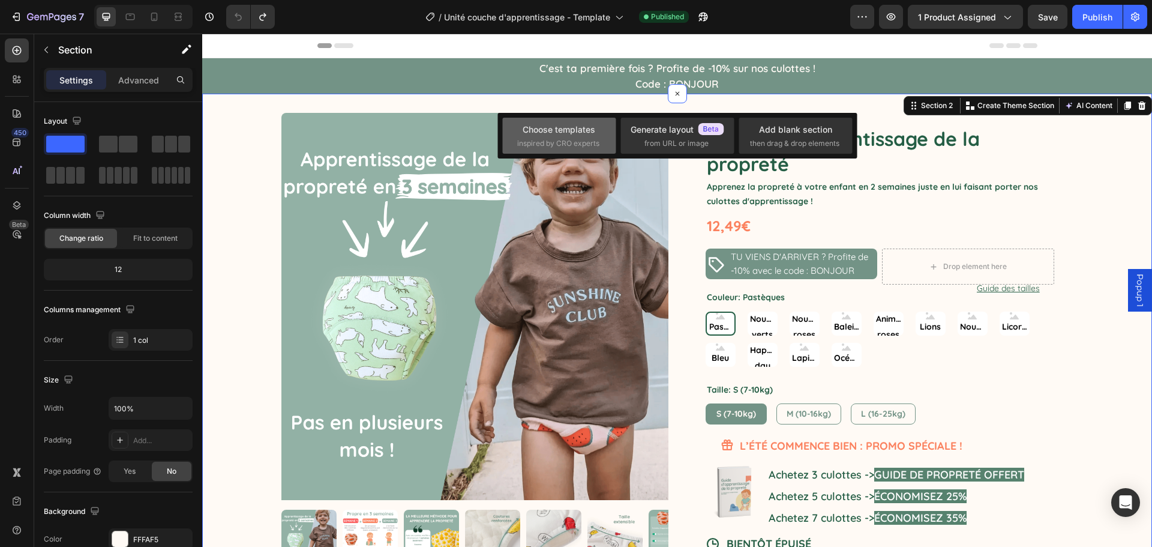
click at [621, 122] on div "Choose templates inspired by CRO experts" at bounding box center [677, 136] width 113 height 36
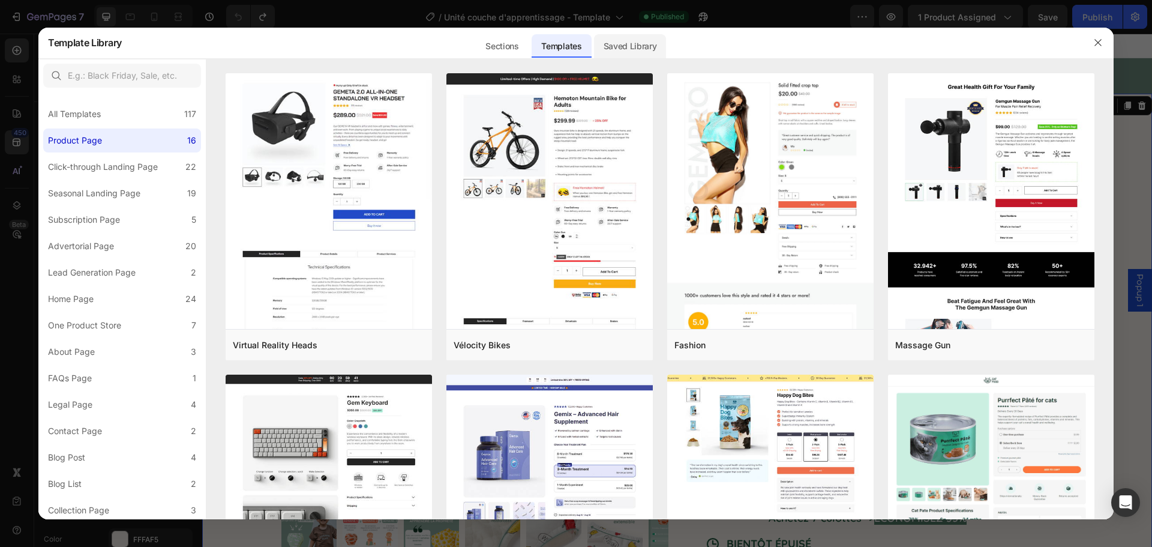
click at [625, 45] on div "Saved Library" at bounding box center [630, 46] width 73 height 24
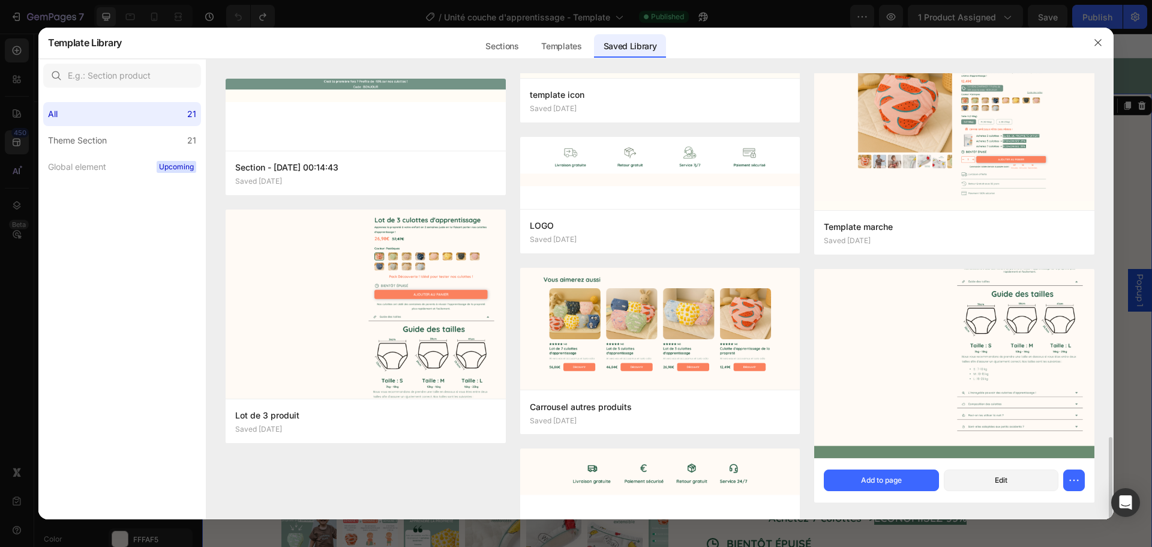
scroll to position [946, 0]
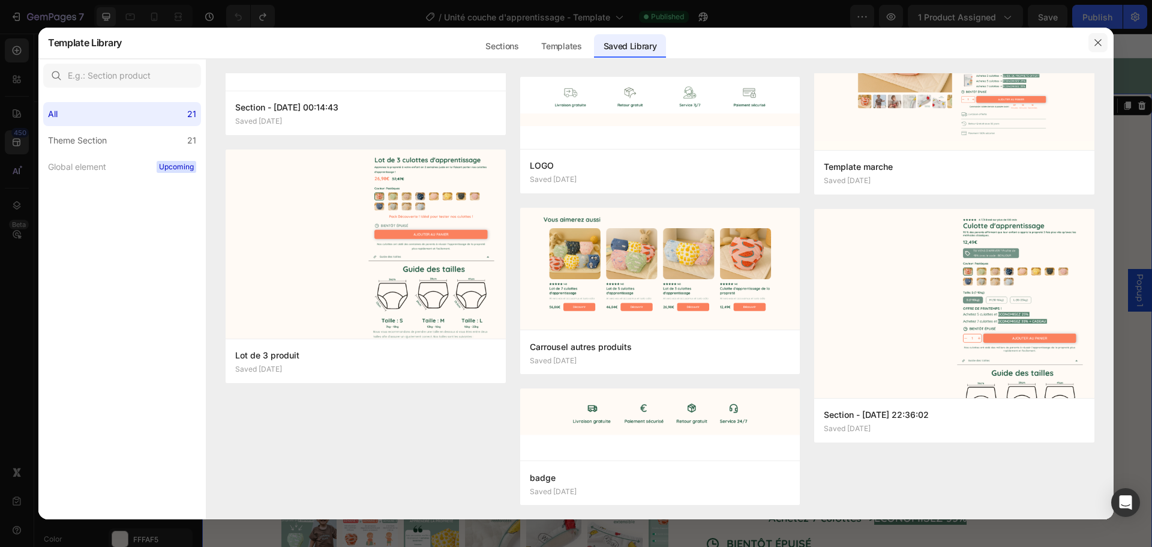
click at [1093, 41] on icon "button" at bounding box center [1098, 43] width 10 height 10
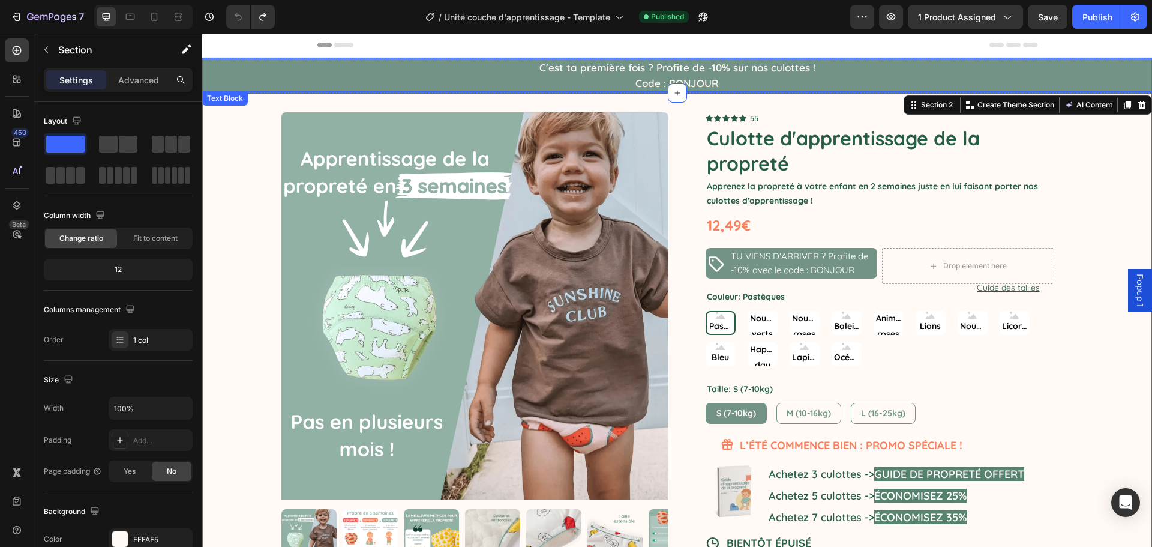
scroll to position [0, 0]
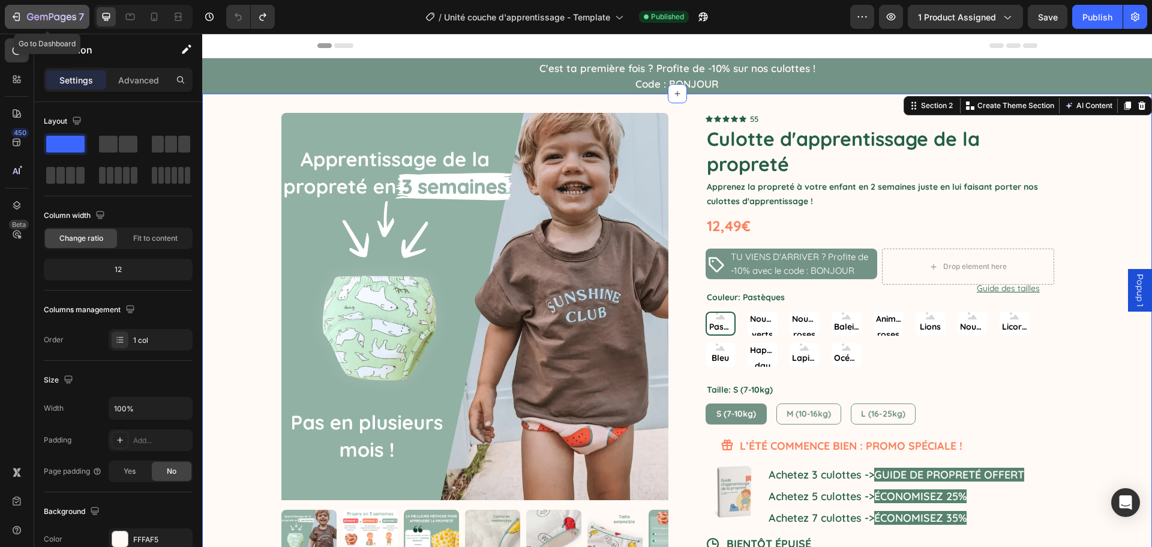
click at [16, 16] on icon "button" at bounding box center [16, 17] width 12 height 12
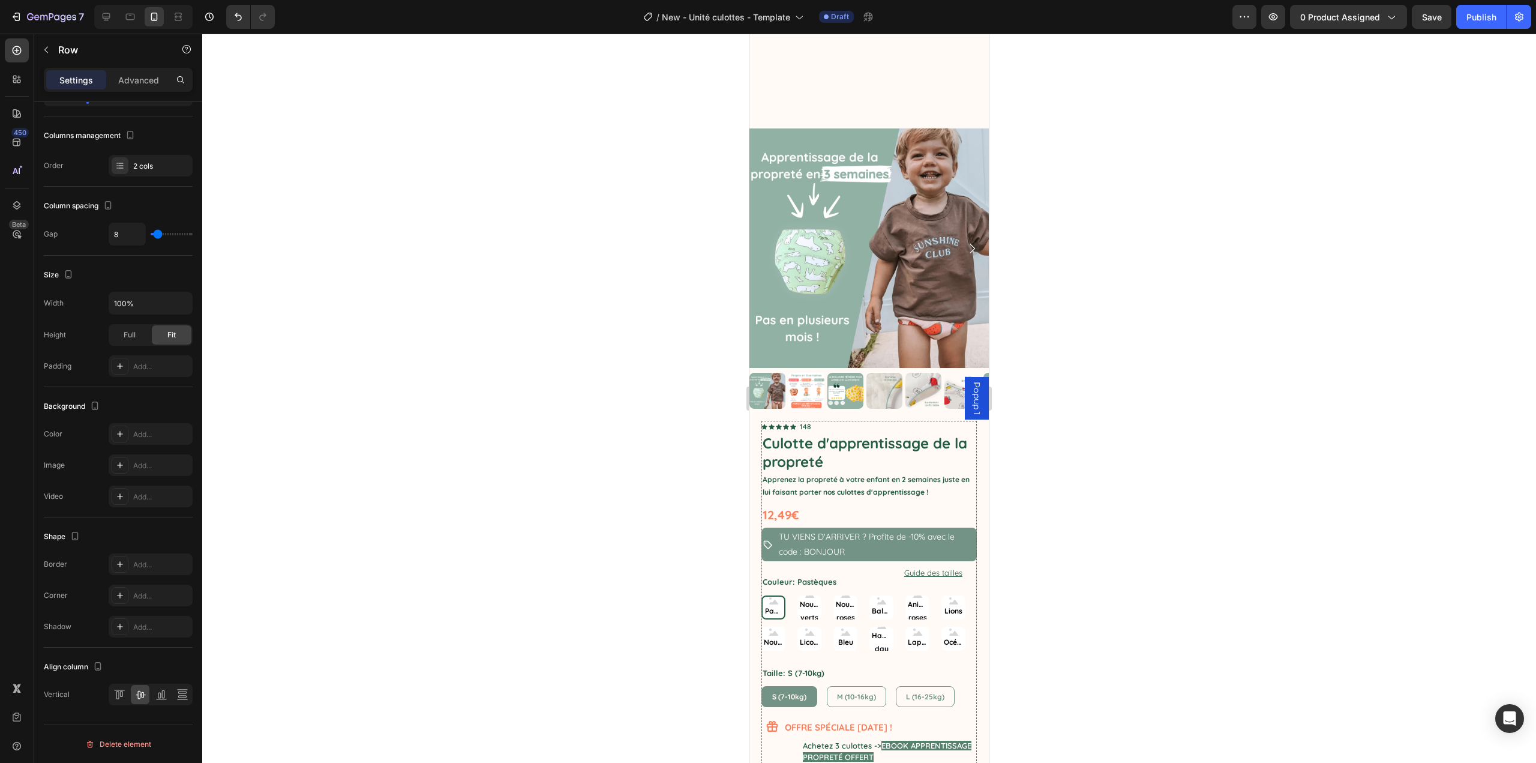
scroll to position [1374, 0]
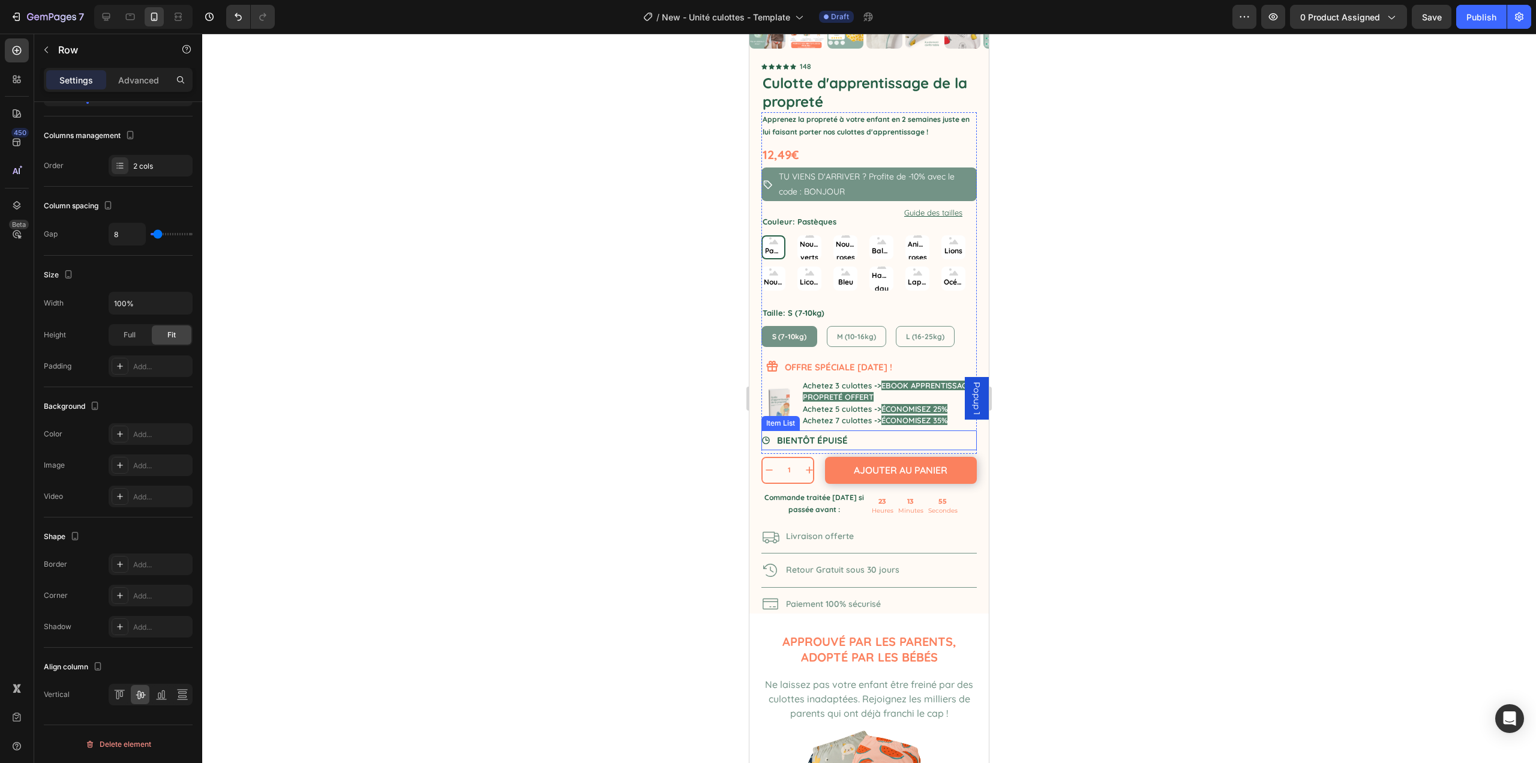
click at [879, 430] on div "BIENTÔT ÉPUISÉ" at bounding box center [869, 440] width 215 height 20
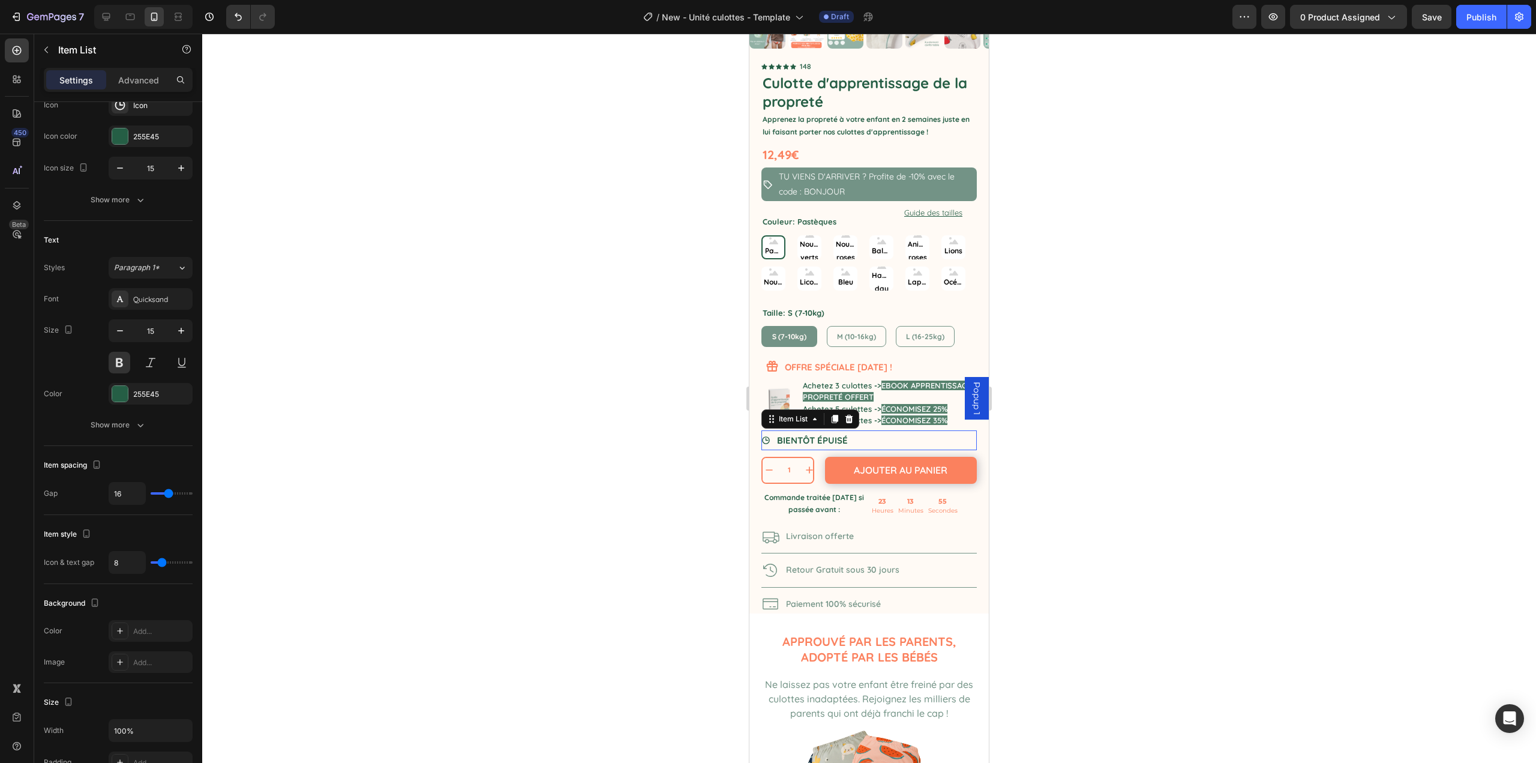
scroll to position [0, 0]
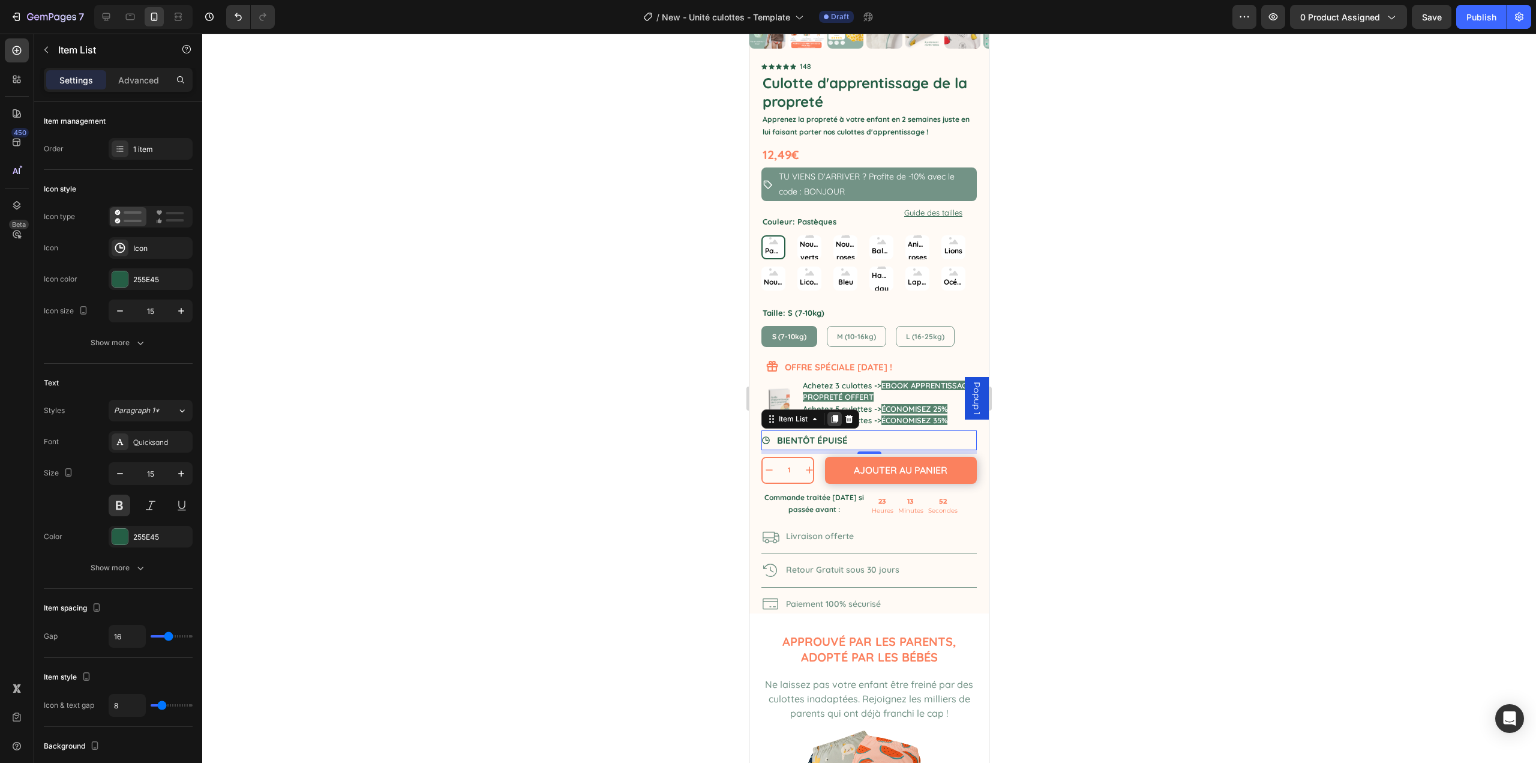
click at [839, 414] on icon at bounding box center [835, 419] width 10 height 10
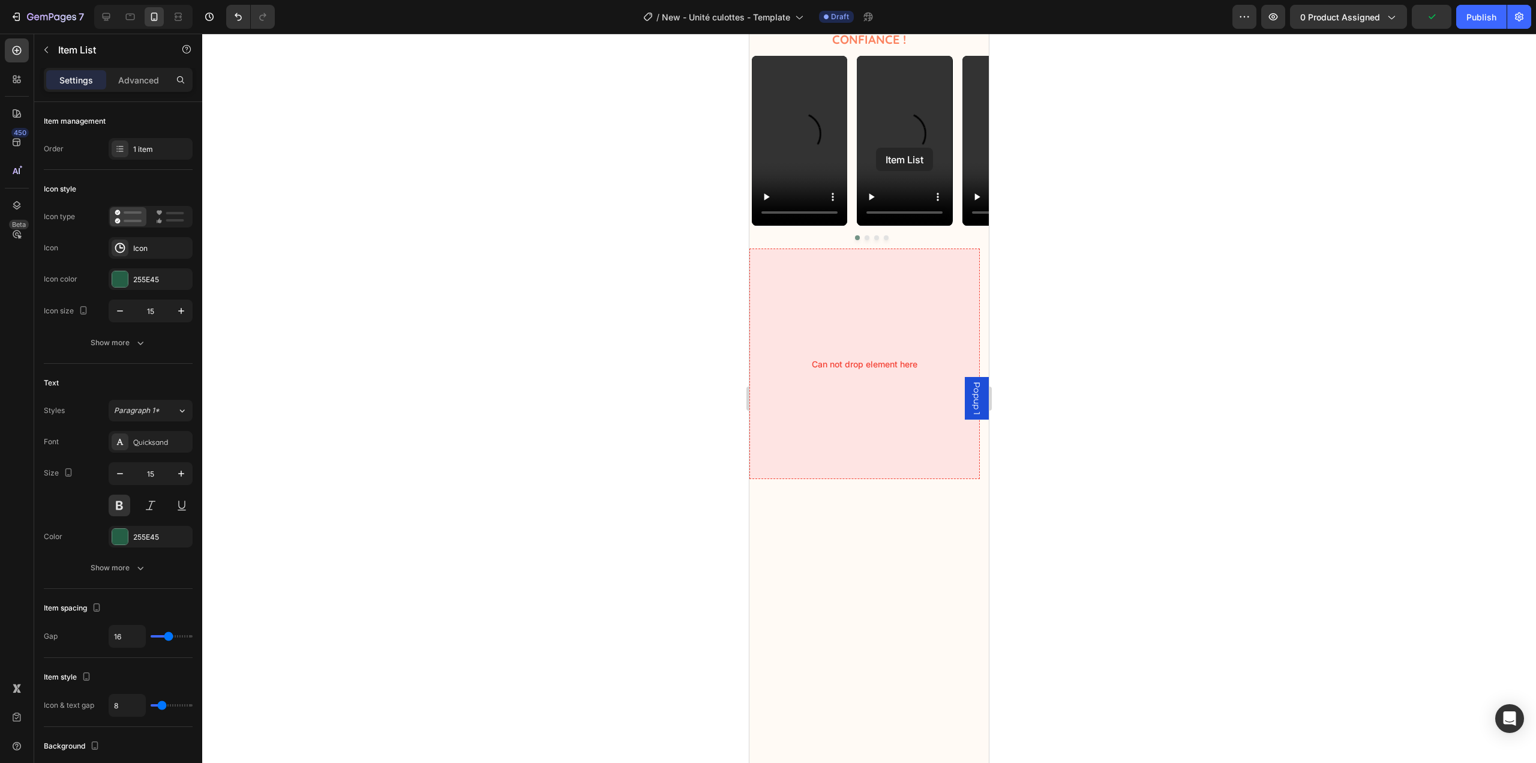
scroll to position [174, 0]
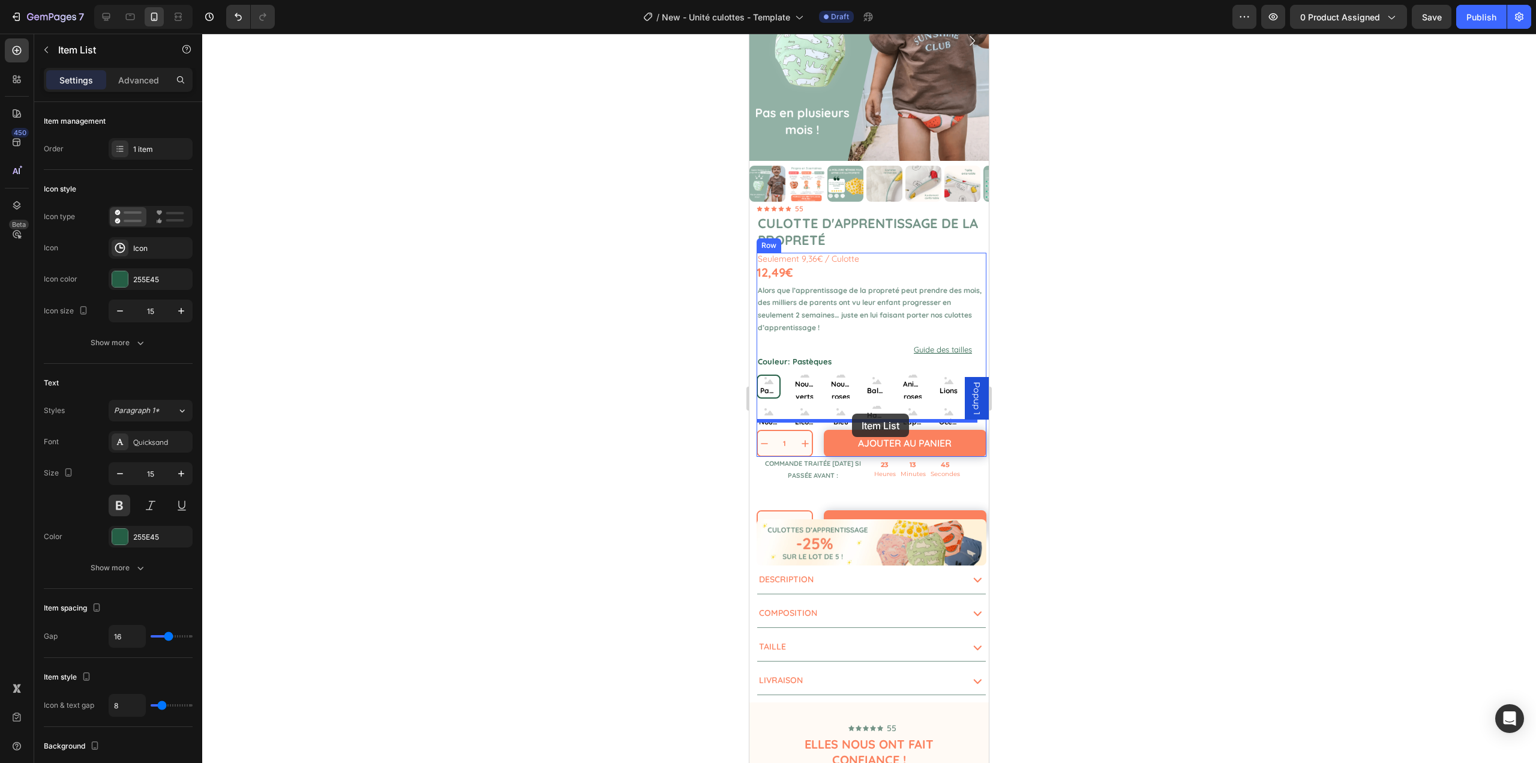
drag, startPoint x: 774, startPoint y: 438, endPoint x: 852, endPoint y: 414, distance: 81.8
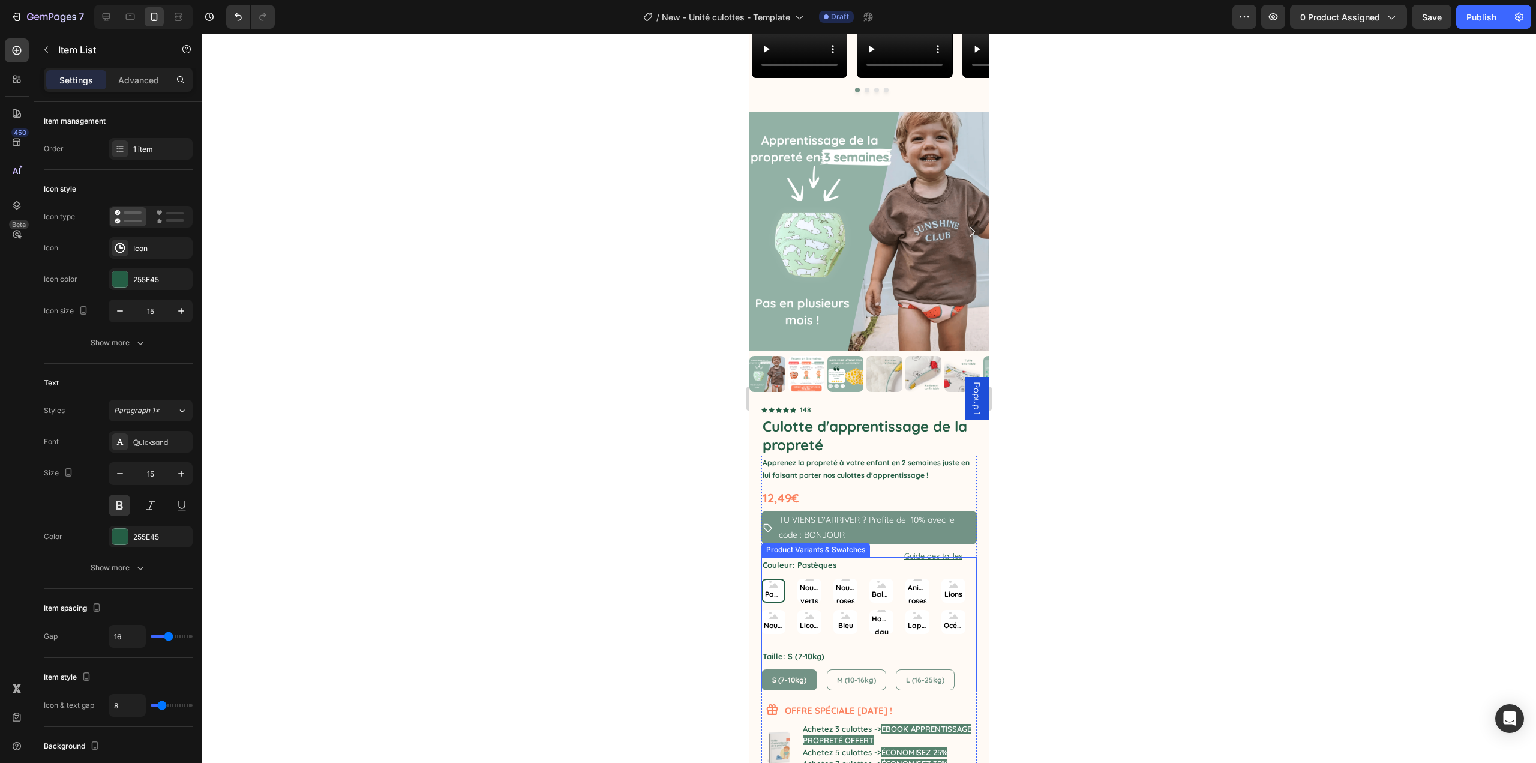
scroll to position [1074, 0]
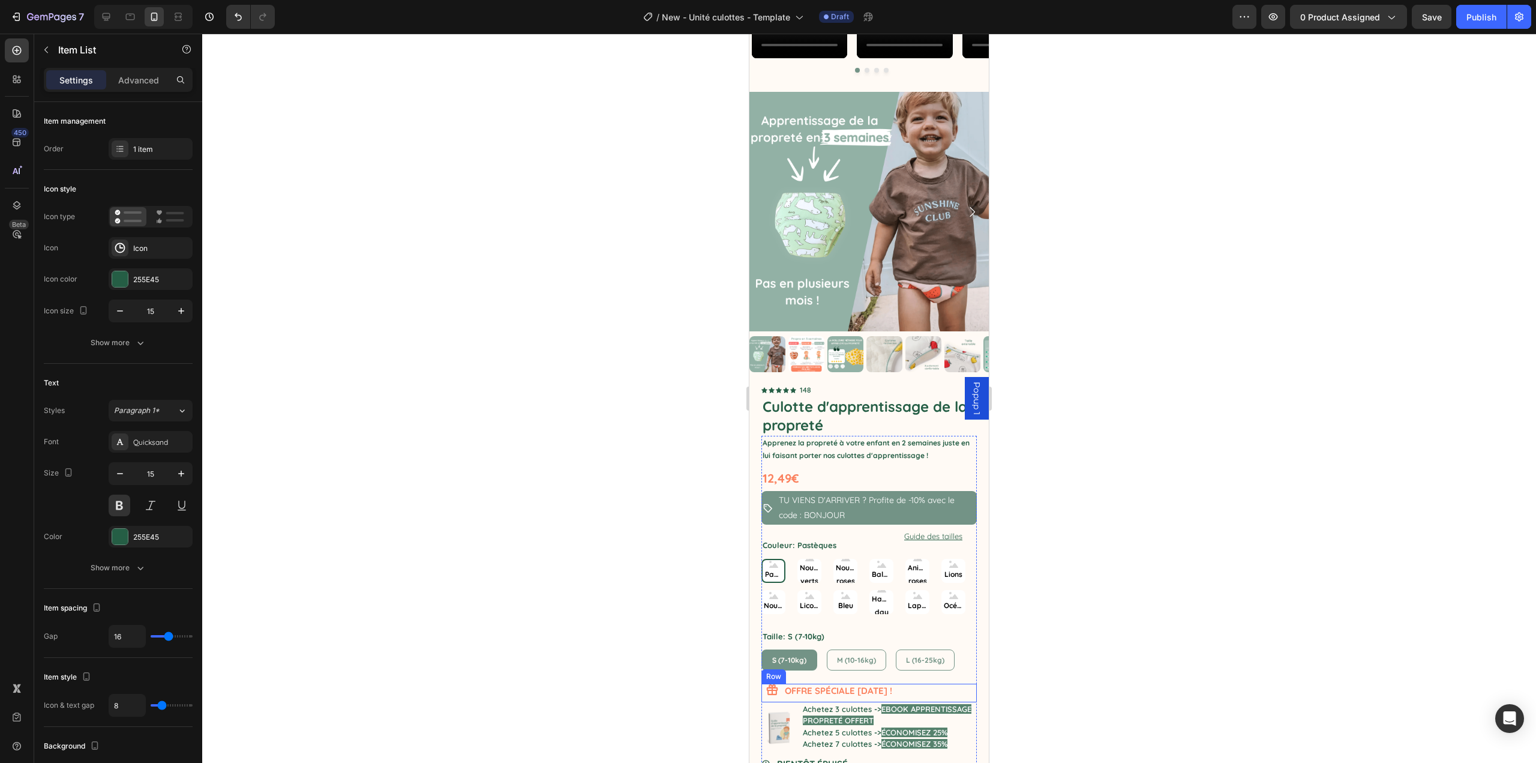
click at [943, 691] on div "OFFRE SPÉCIALE FÊTE DES PÈRES ! Heading" at bounding box center [880, 693] width 193 height 19
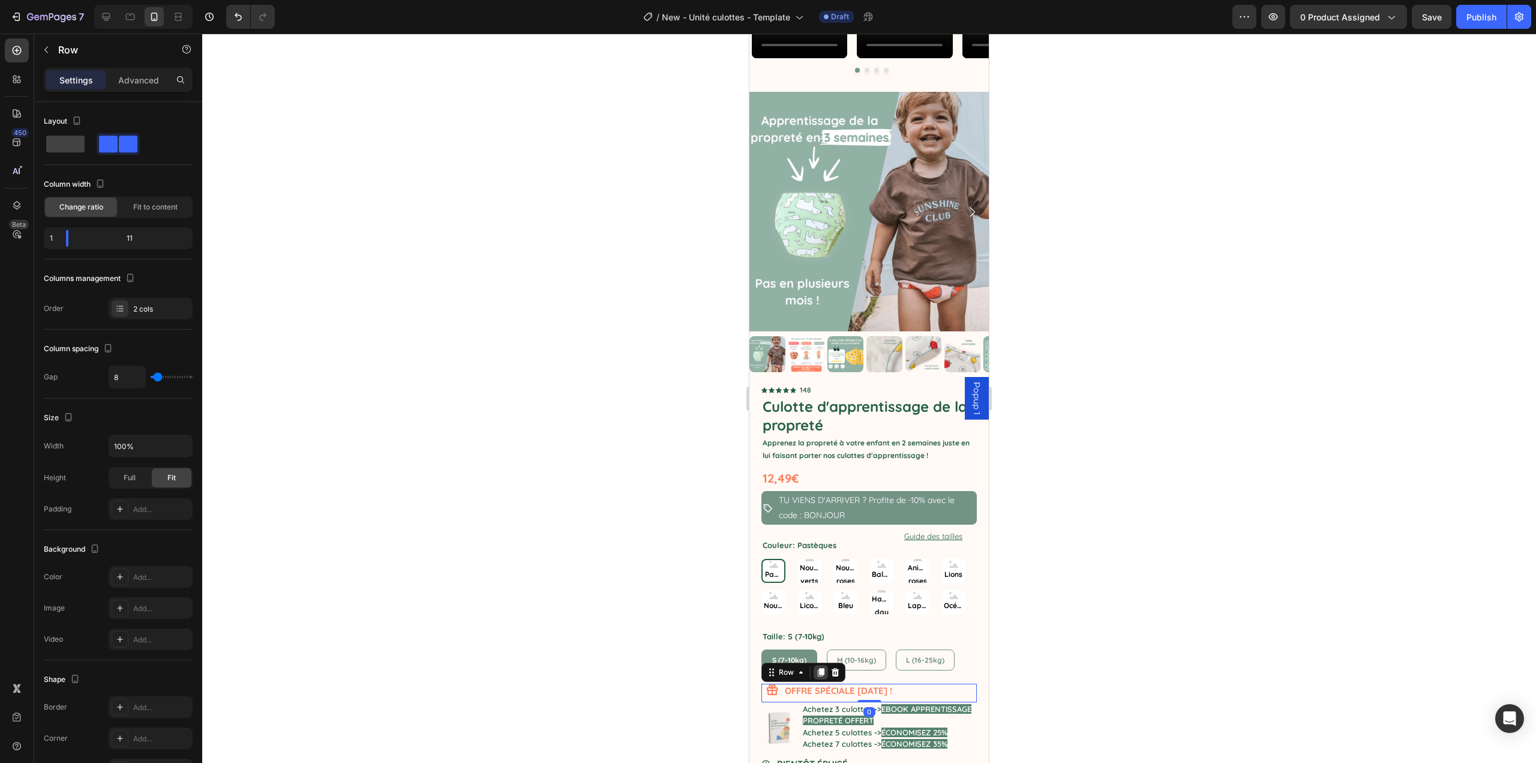
click at [822, 668] on icon at bounding box center [821, 672] width 7 height 8
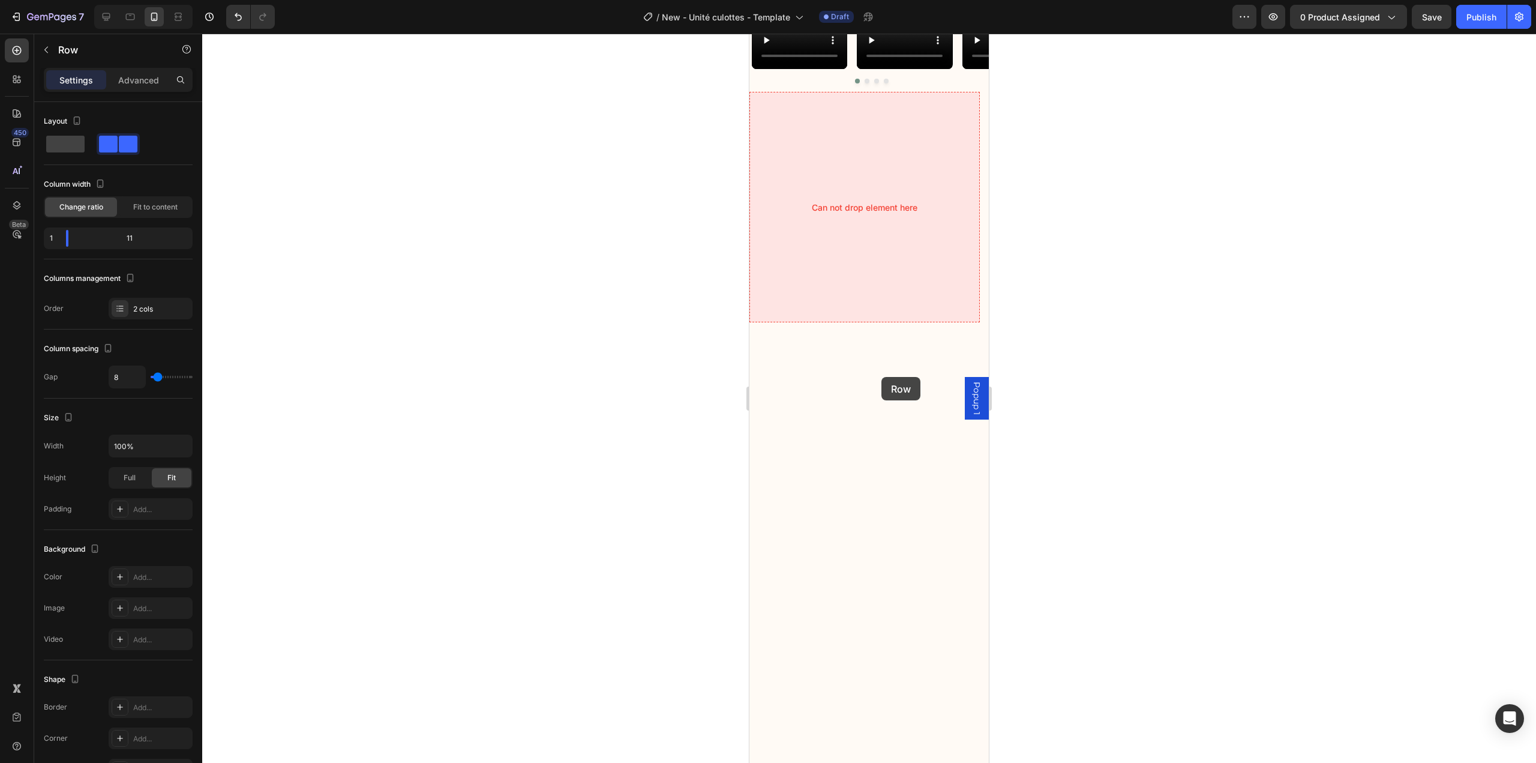
scroll to position [234, 0]
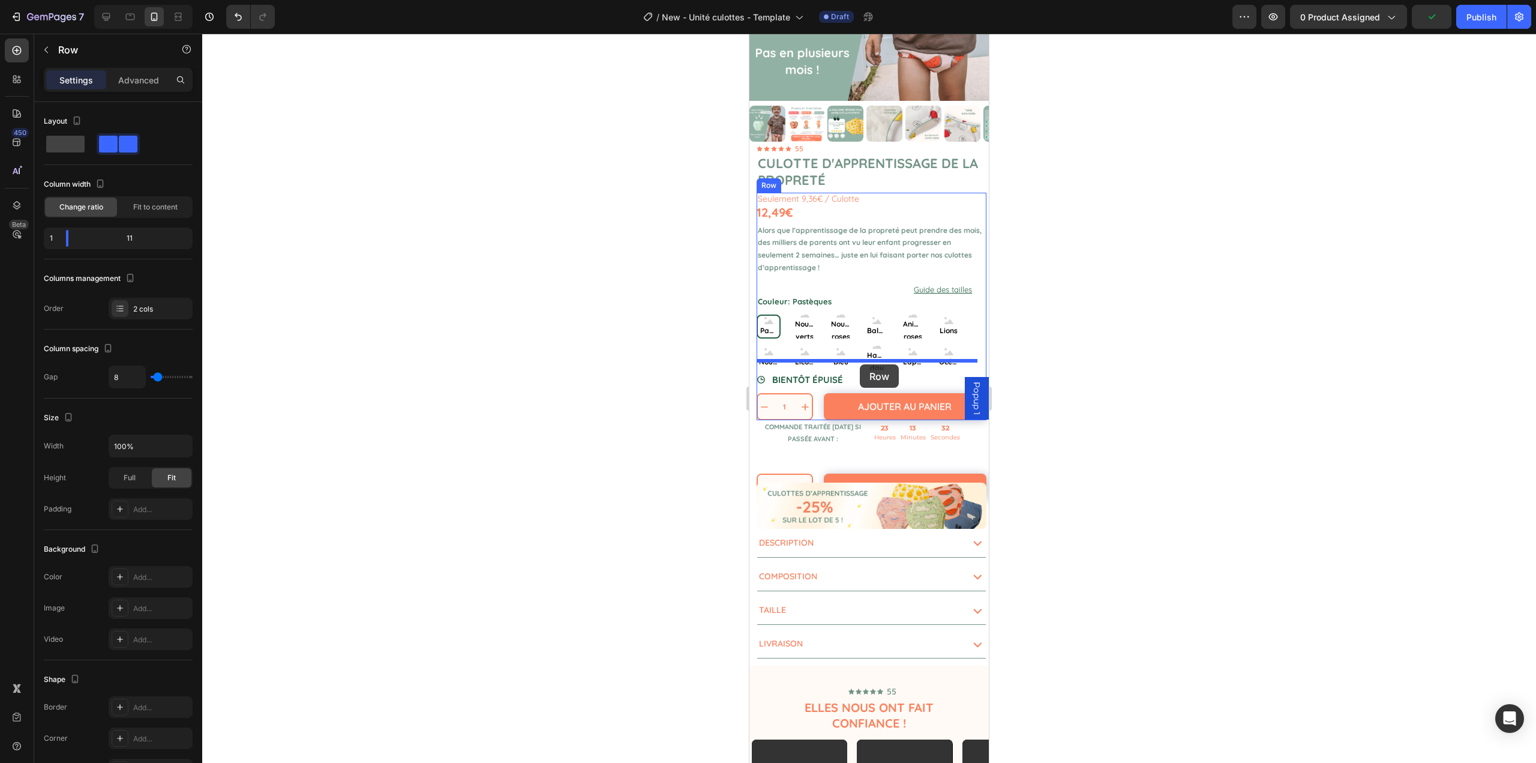
drag, startPoint x: 774, startPoint y: 682, endPoint x: 860, endPoint y: 364, distance: 329.0
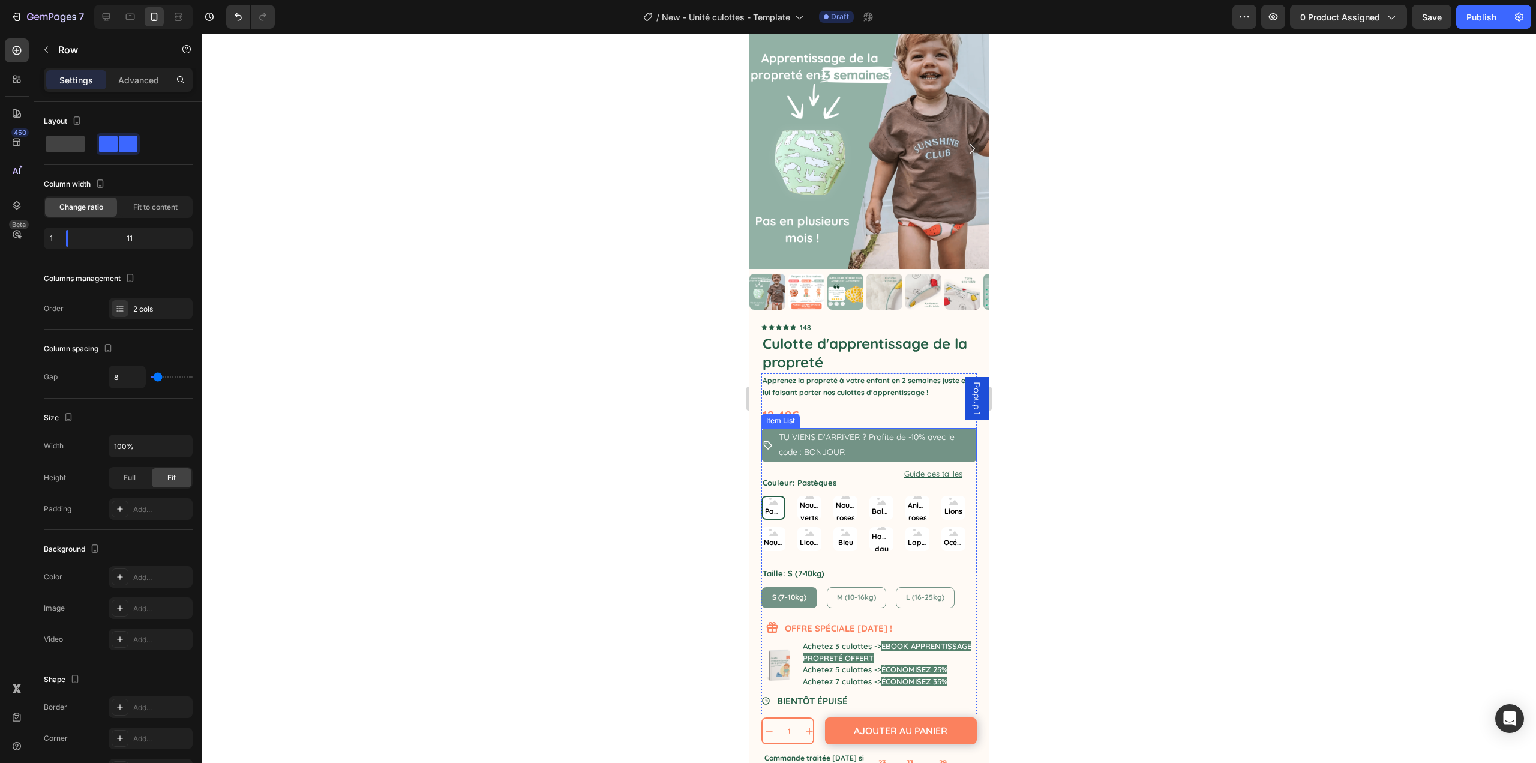
scroll to position [1254, 0]
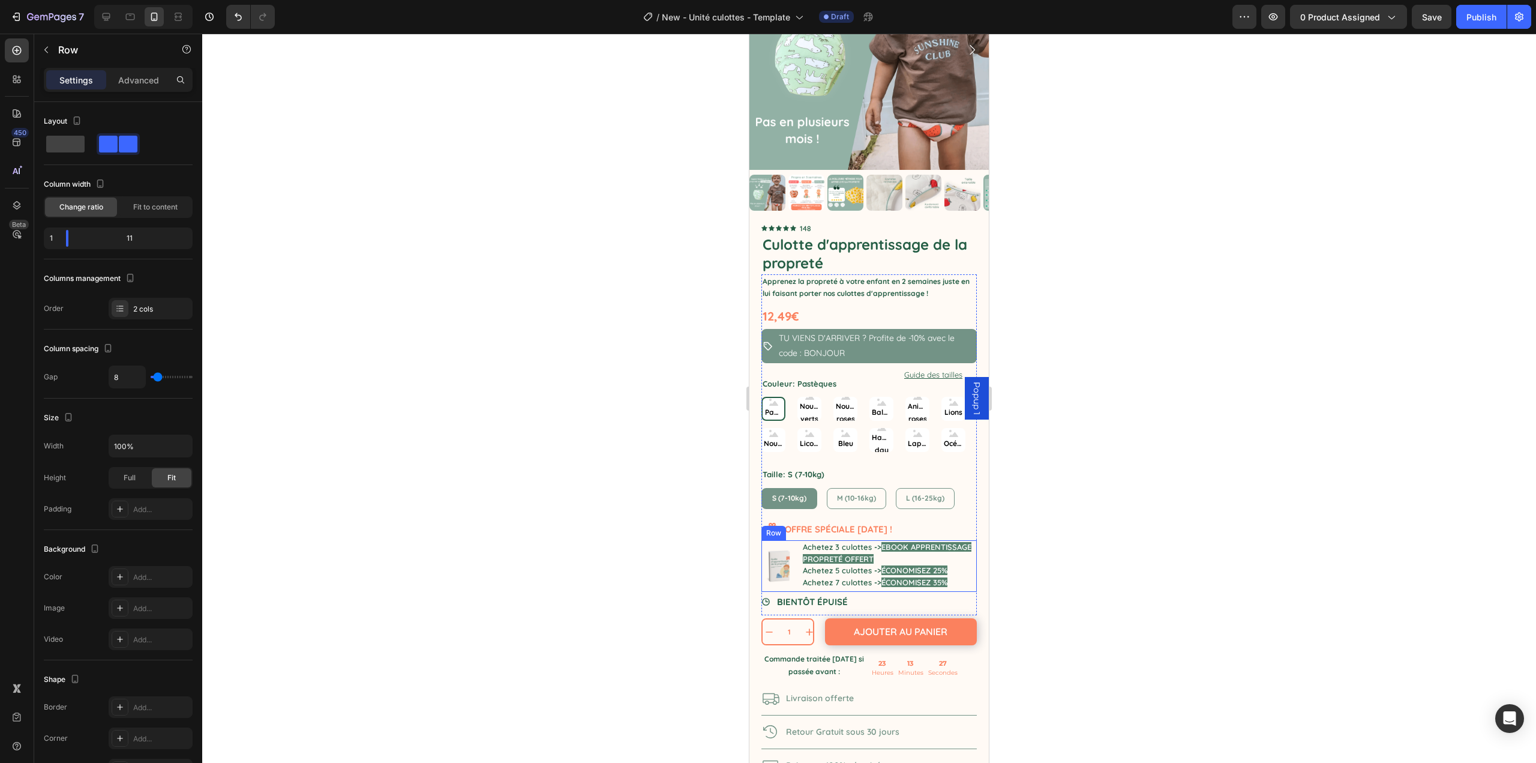
click at [799, 540] on div "Image Achetez 3 culottes -> EBOOK APPRENTISSAGE PROPRETÉ OFFERT Achetez 5 culot…" at bounding box center [869, 566] width 215 height 52
click at [819, 525] on icon at bounding box center [821, 529] width 7 height 8
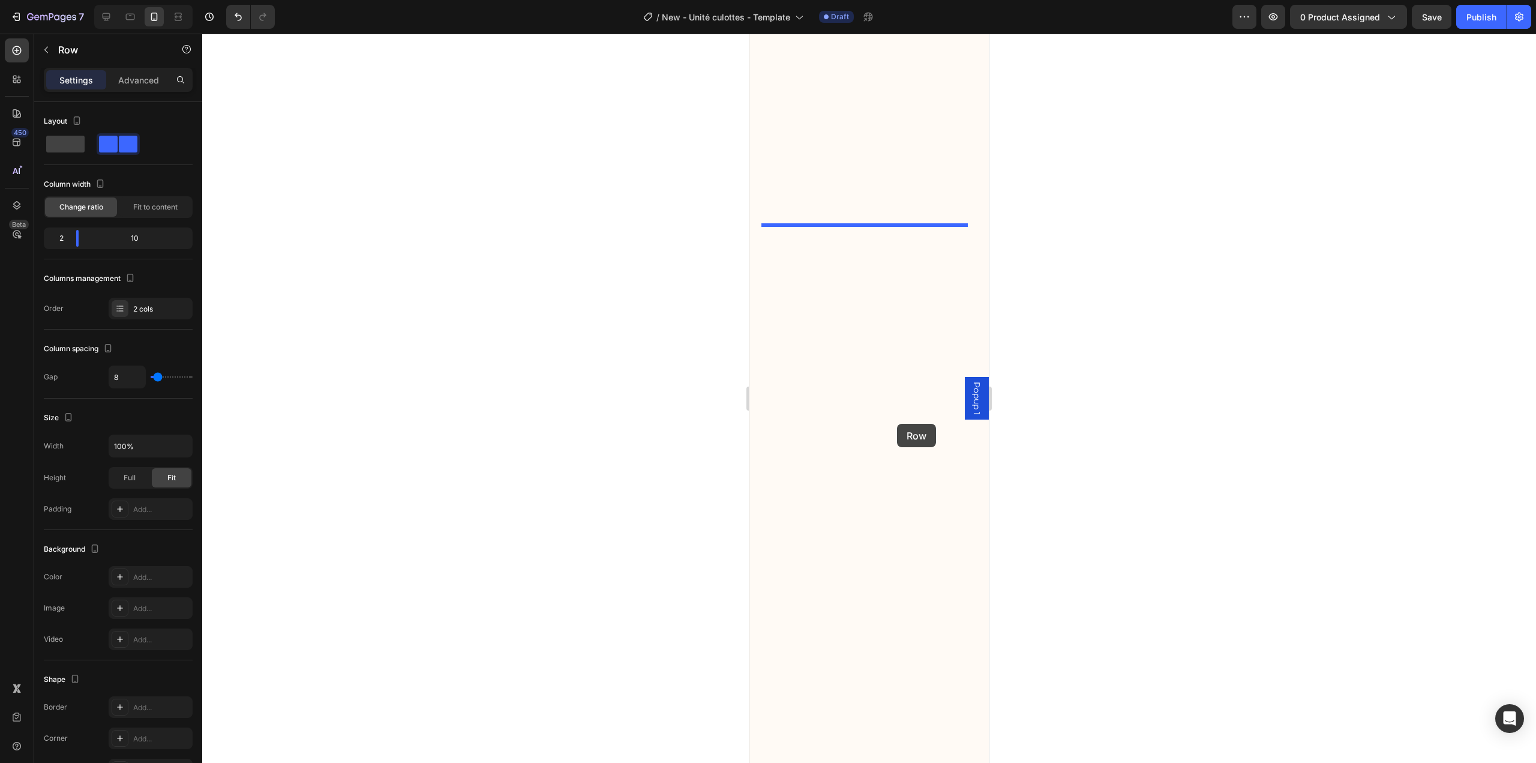
scroll to position [174, 0]
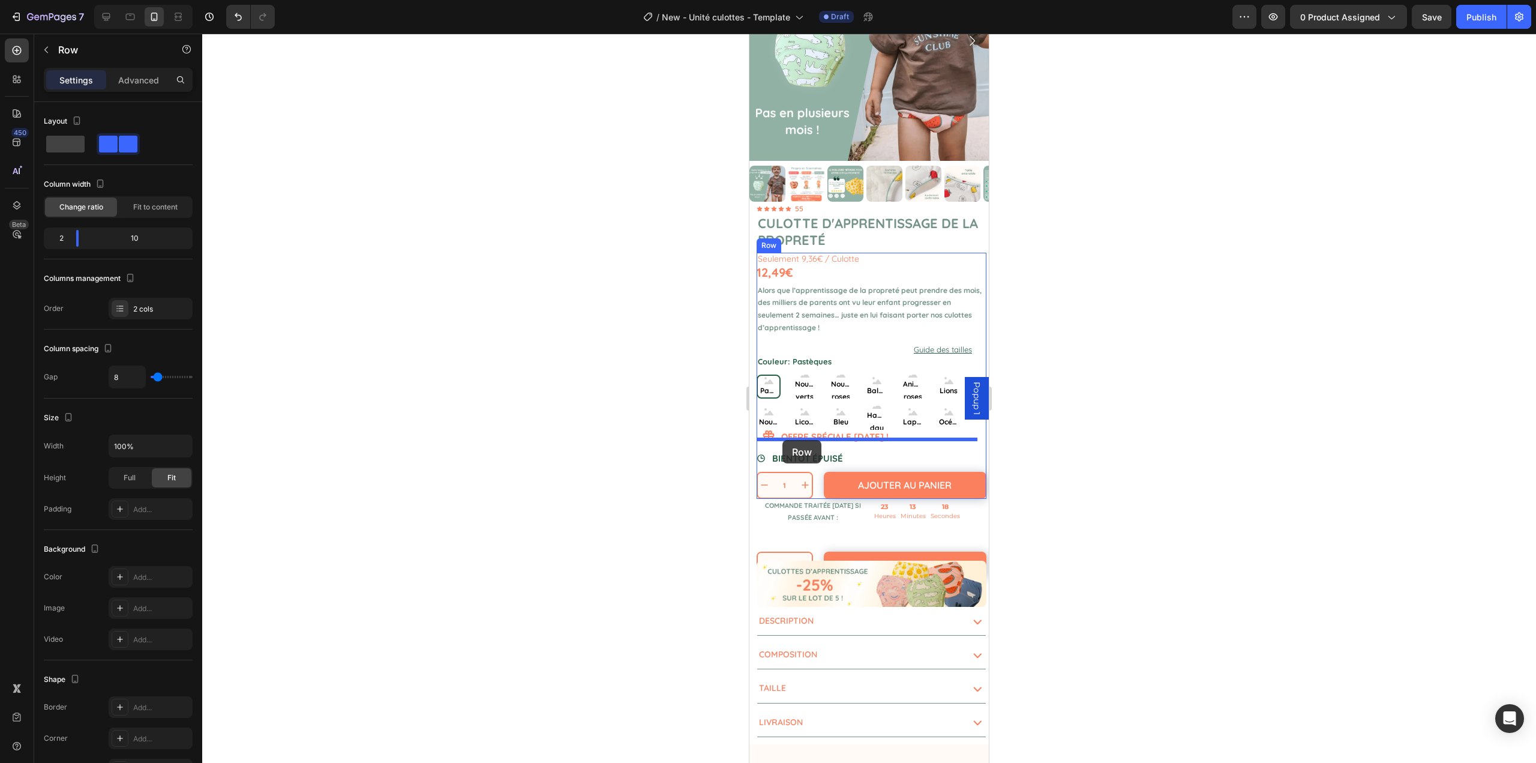
drag, startPoint x: 774, startPoint y: 571, endPoint x: 783, endPoint y: 440, distance: 131.1
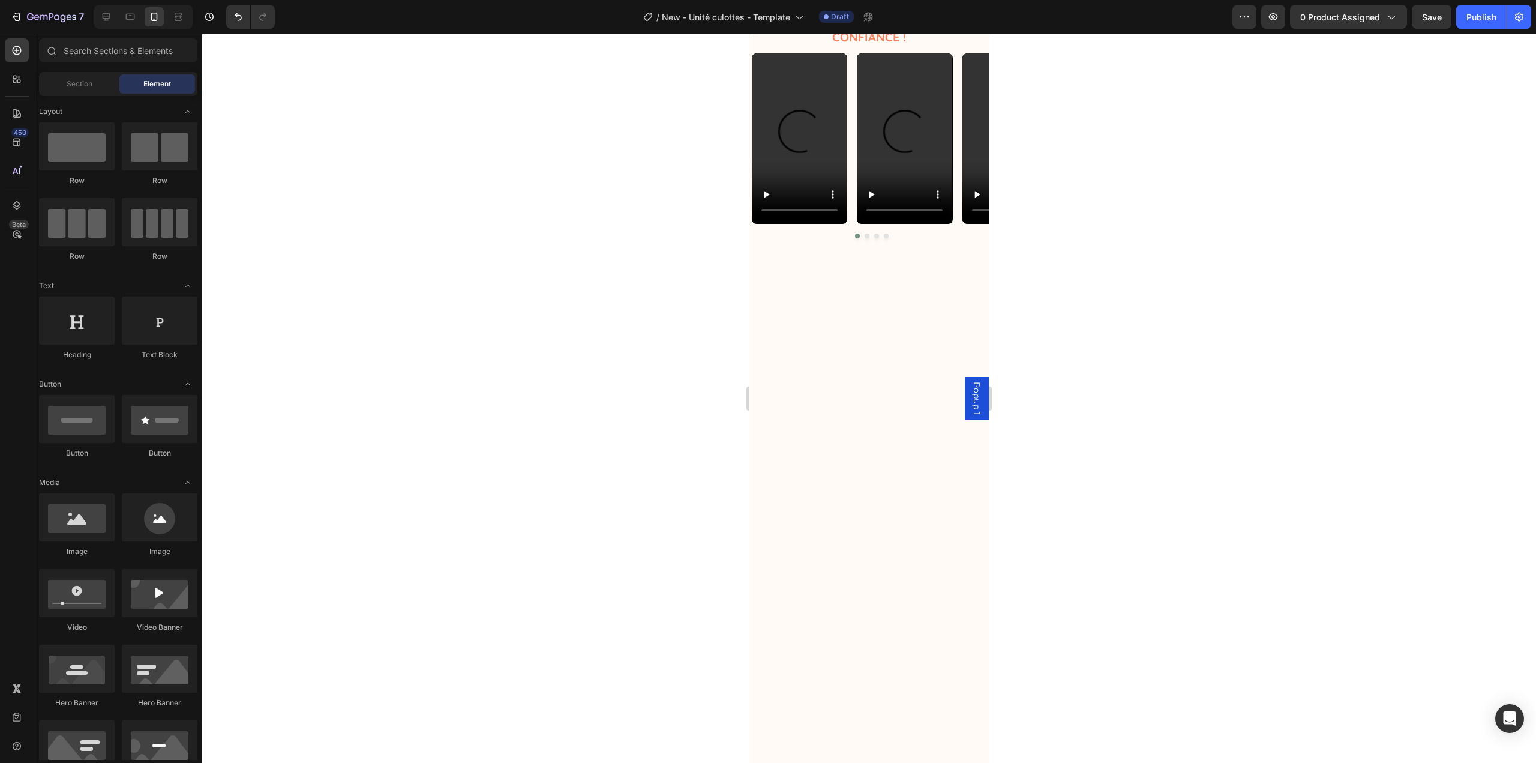
scroll to position [212, 0]
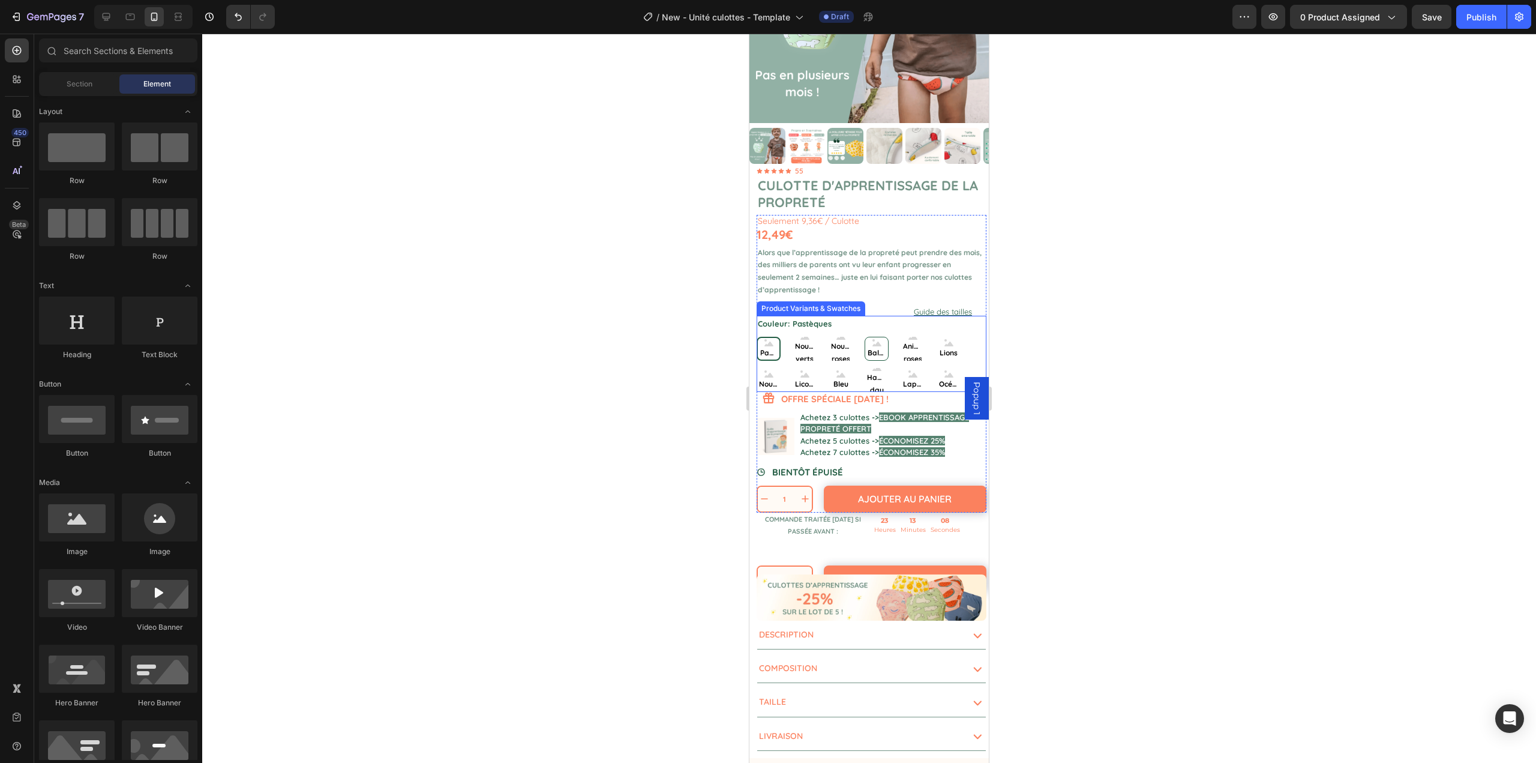
drag, startPoint x: 904, startPoint y: 353, endPoint x: 877, endPoint y: 346, distance: 27.4
click at [904, 353] on div "Lapins" at bounding box center [913, 354] width 33 height 16
click at [901, 367] on input "Lapins Lapins Lapins" at bounding box center [900, 367] width 1 height 1
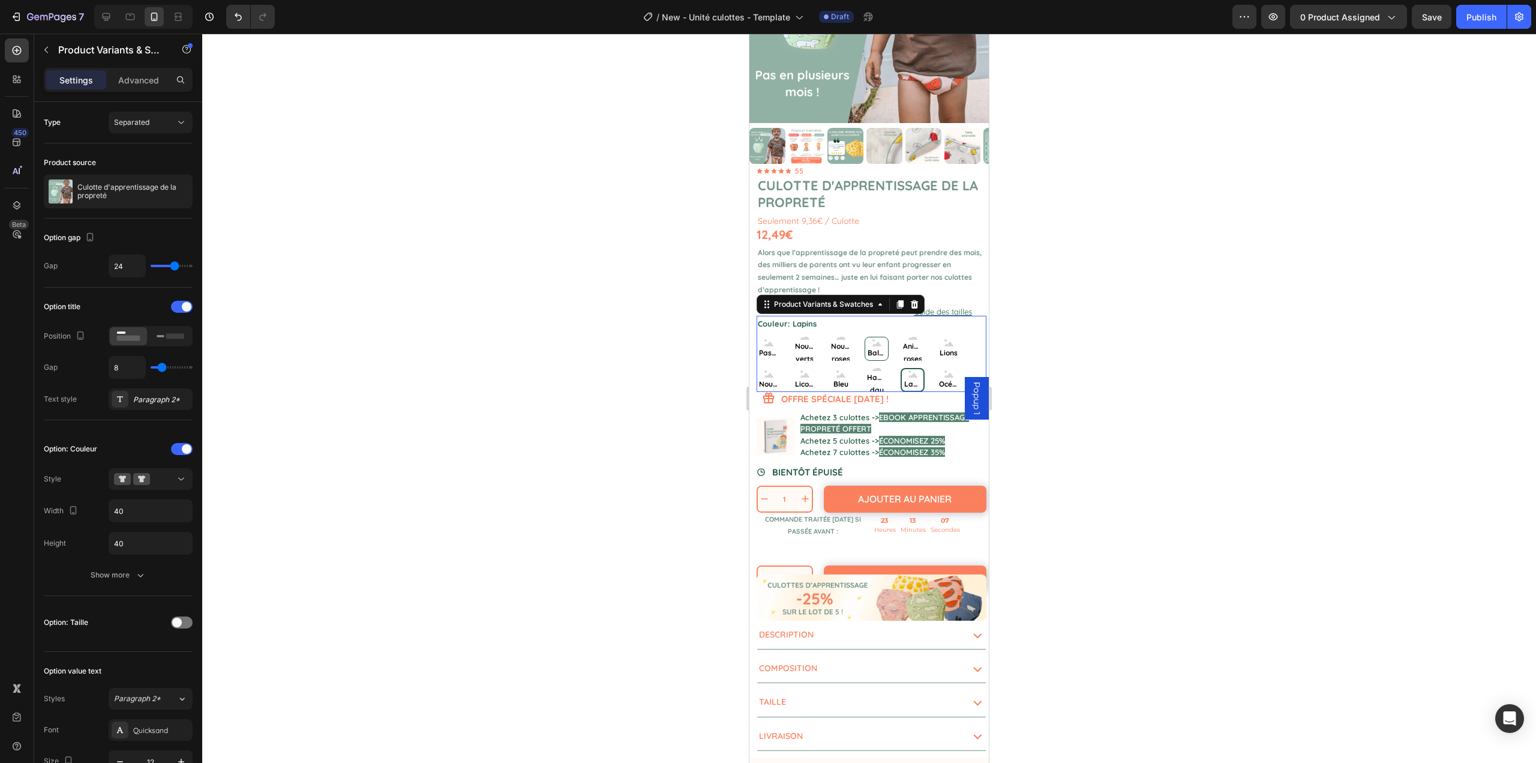
radio input "false"
click at [885, 272] on span "Alors que l’apprentissage de la propreté peut prendre des mois, des milliers de…" at bounding box center [870, 271] width 224 height 46
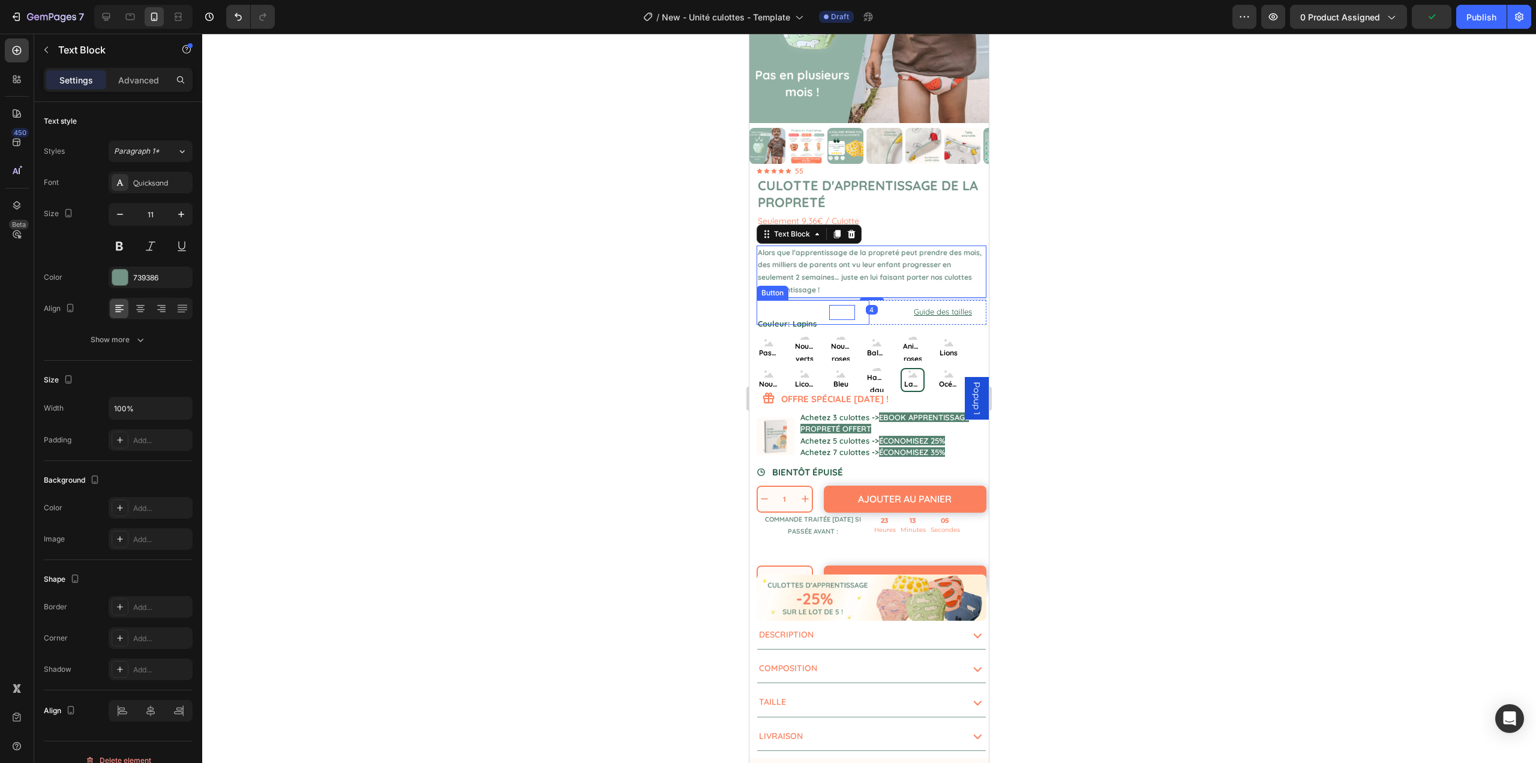
click at [847, 305] on div "Button" at bounding box center [842, 312] width 26 height 15
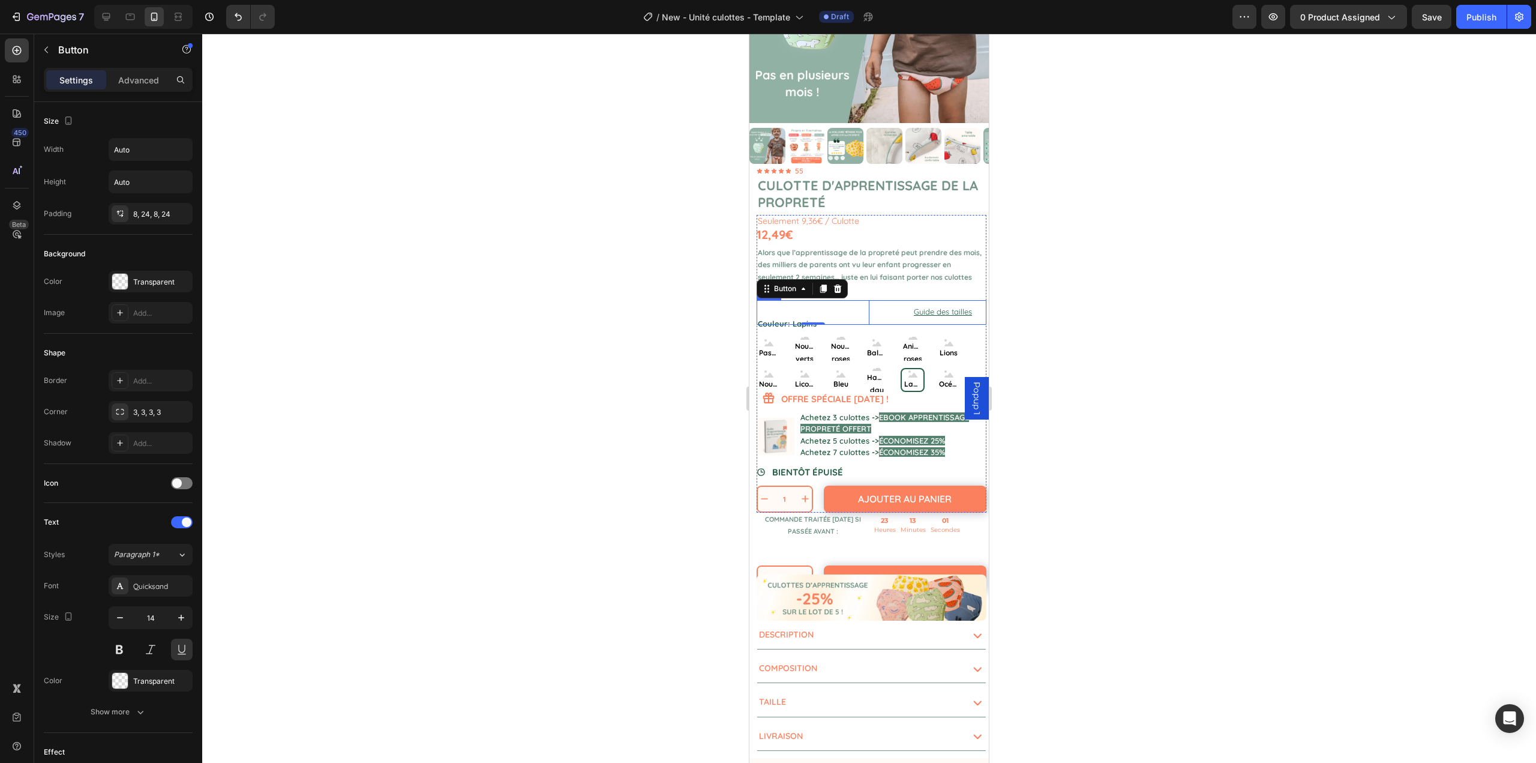
click at [868, 304] on div "Button Button 0 Guide des tailles Button Row" at bounding box center [872, 312] width 230 height 25
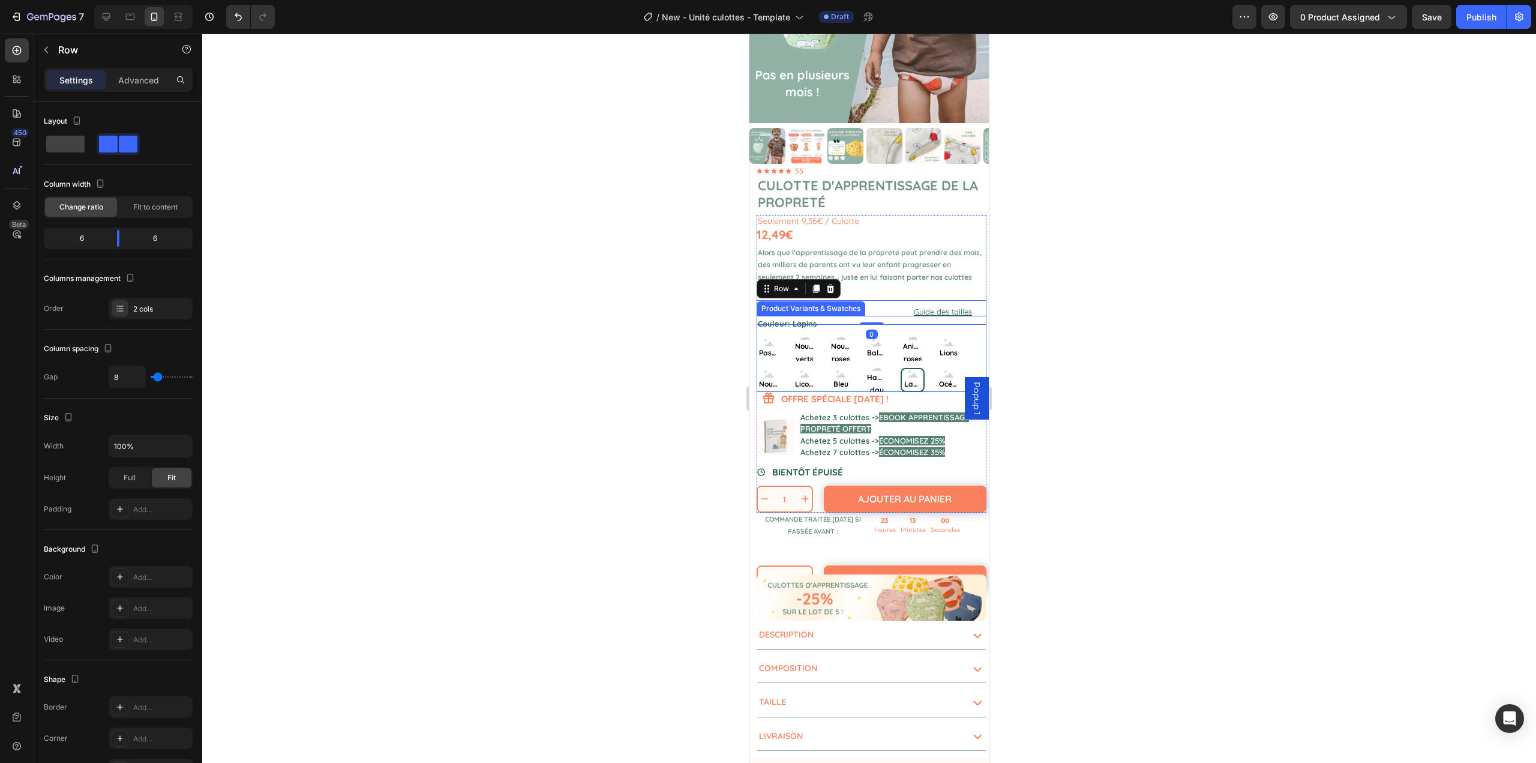
click at [850, 318] on div "Couleur: Lapins Pastèques Pastèques Pastèques Nounours verts Nounours verts Nou…" at bounding box center [872, 354] width 230 height 76
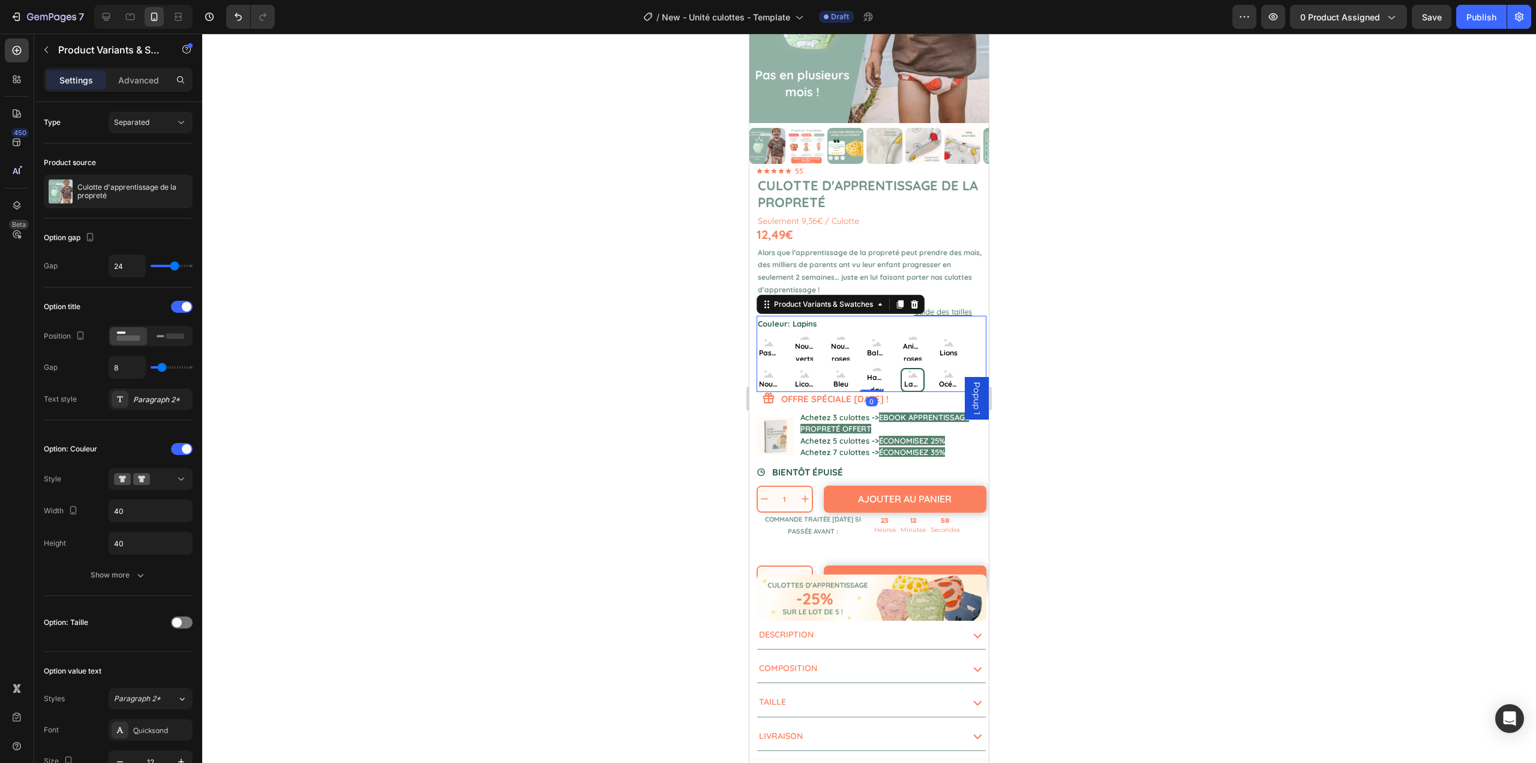
scroll to position [572, 0]
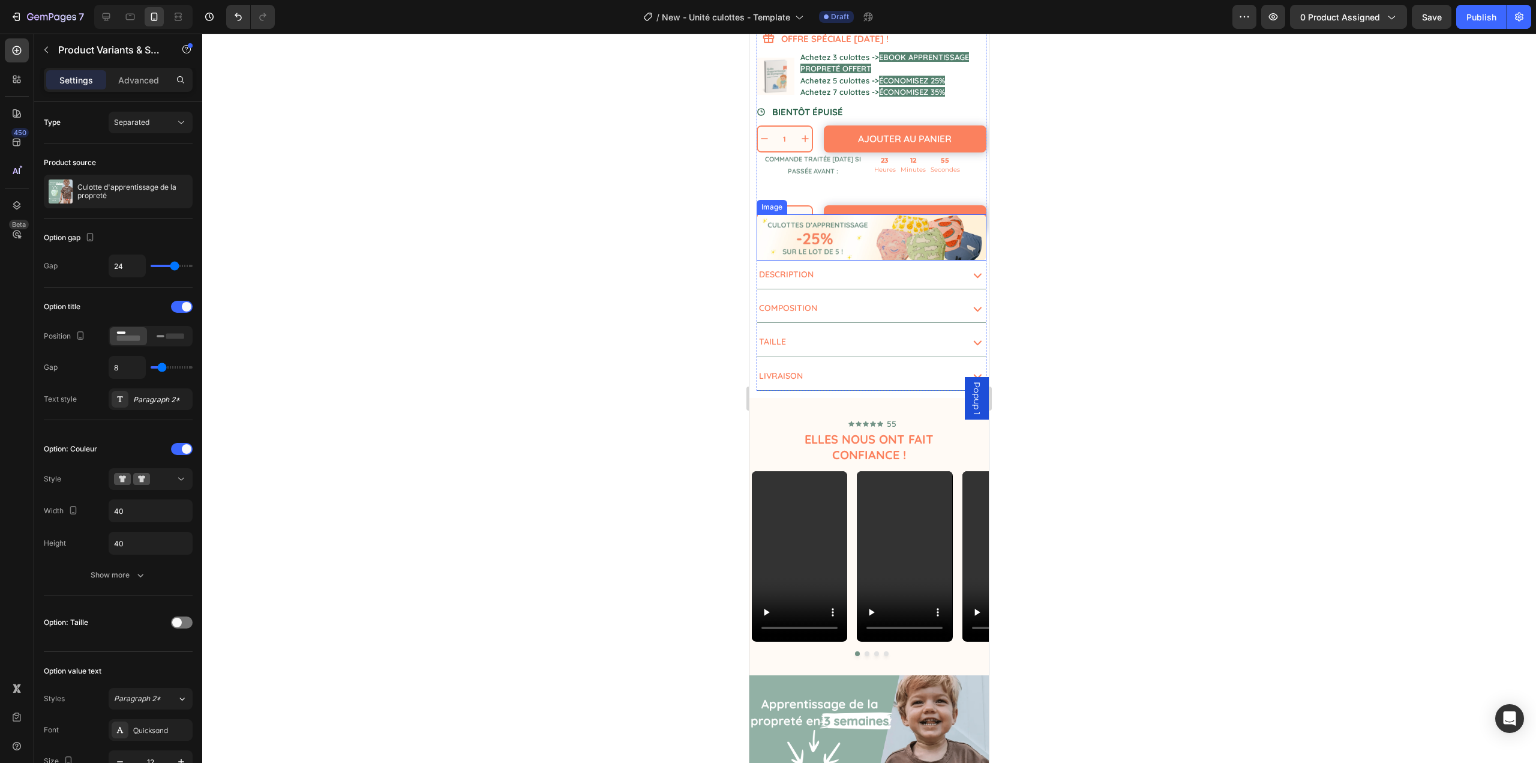
click at [849, 229] on img at bounding box center [872, 237] width 230 height 46
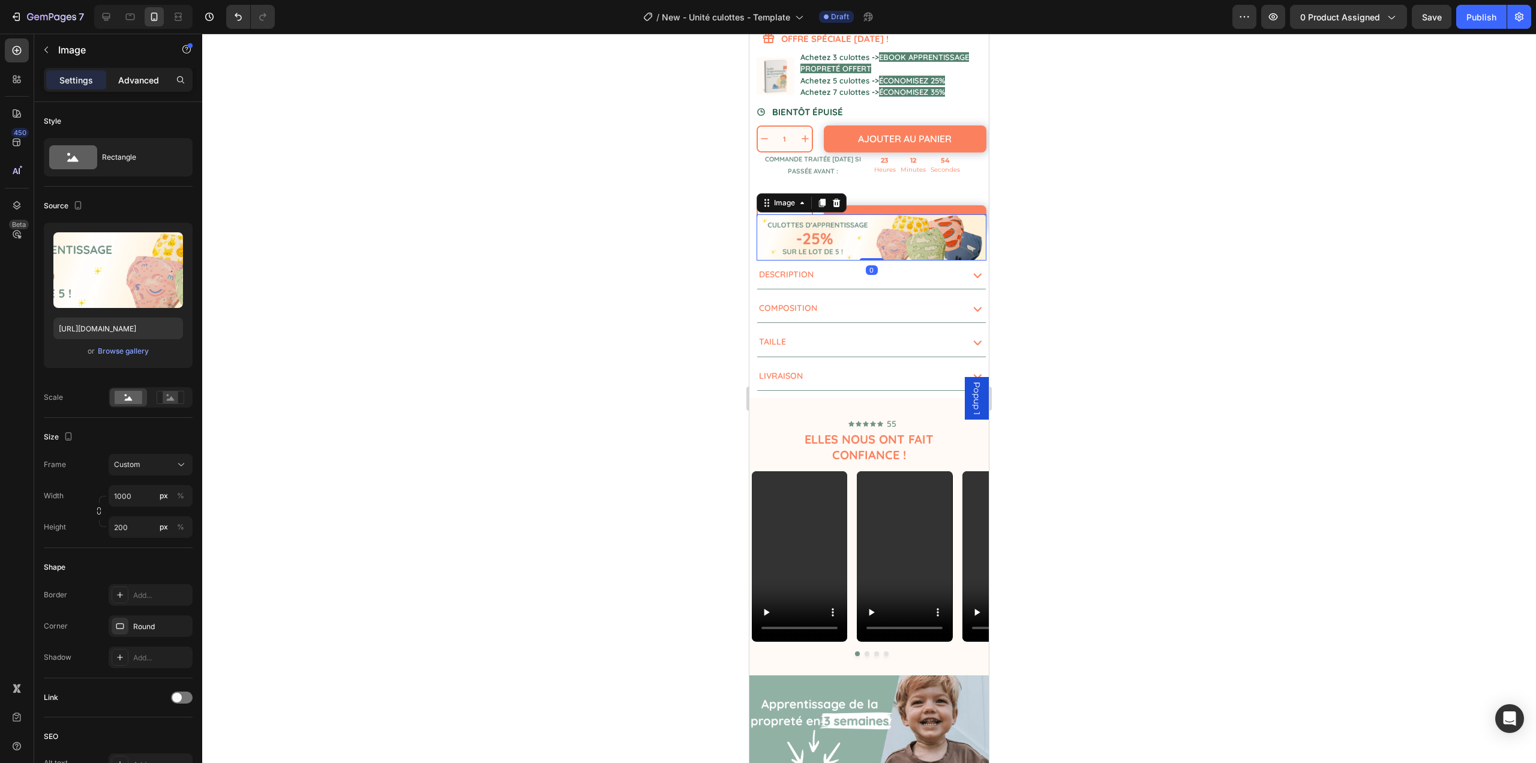
click at [143, 85] on p "Advanced" at bounding box center [138, 80] width 41 height 13
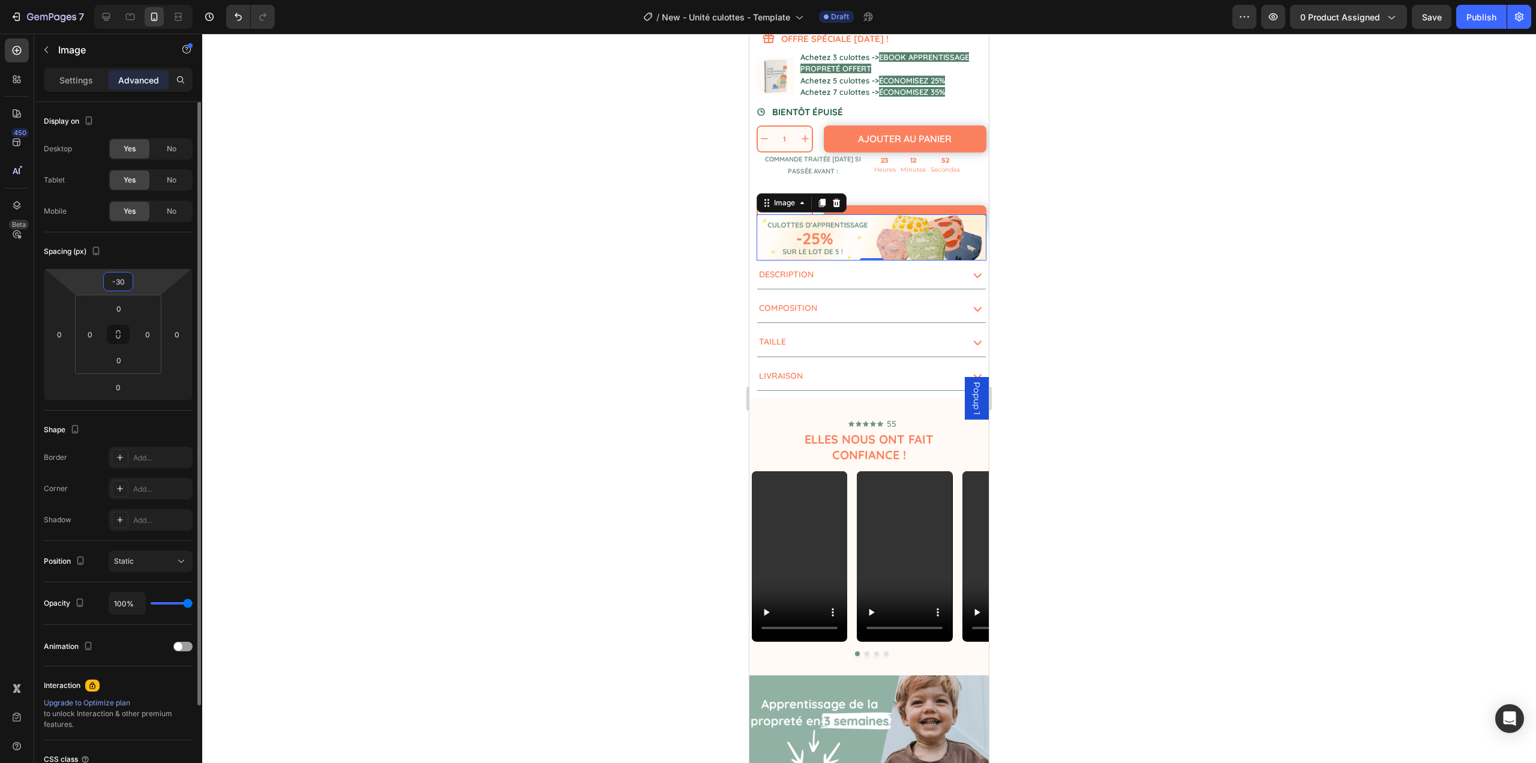
click at [122, 278] on input "-30" at bounding box center [118, 281] width 24 height 18
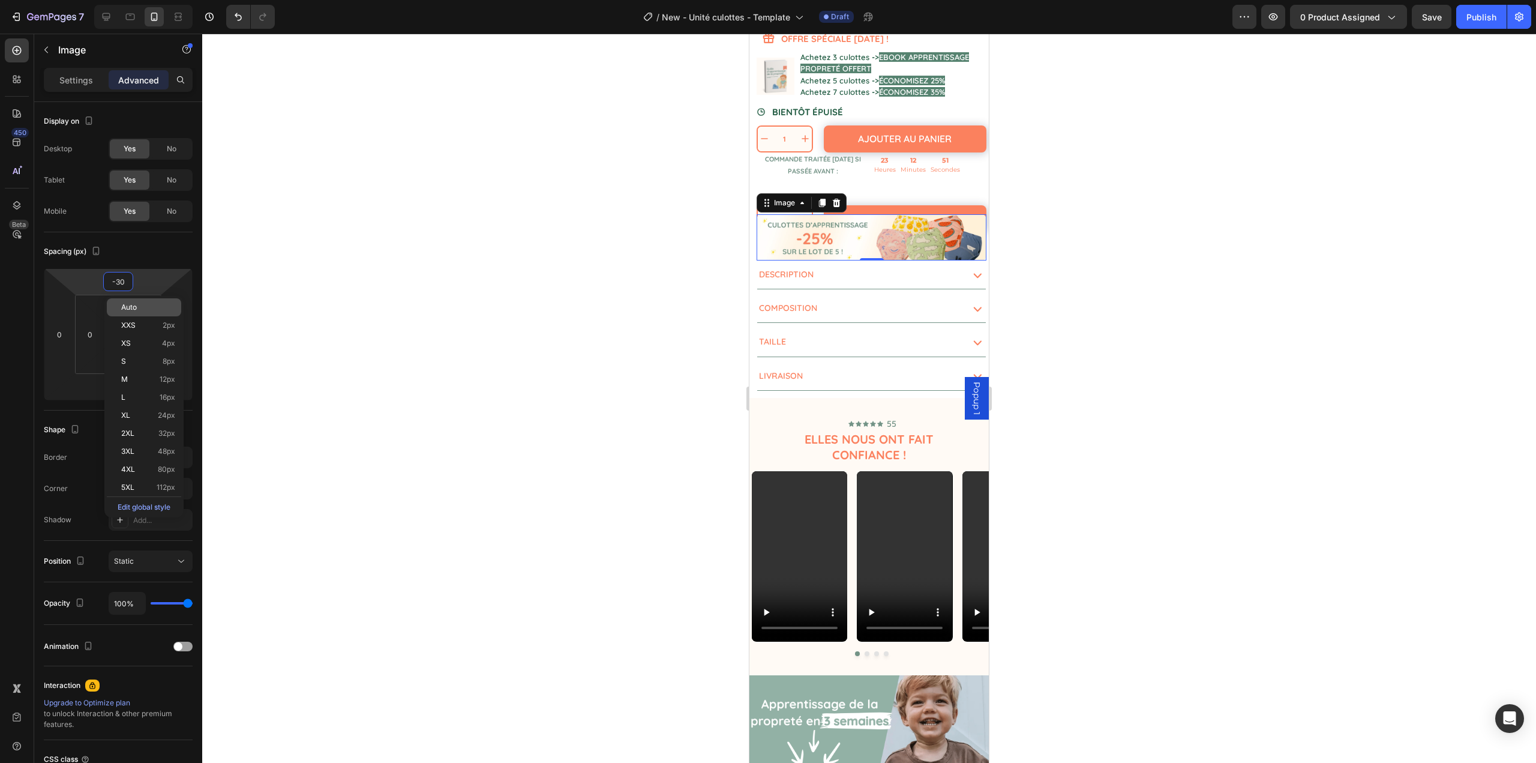
click at [136, 307] on span "Auto" at bounding box center [129, 307] width 16 height 8
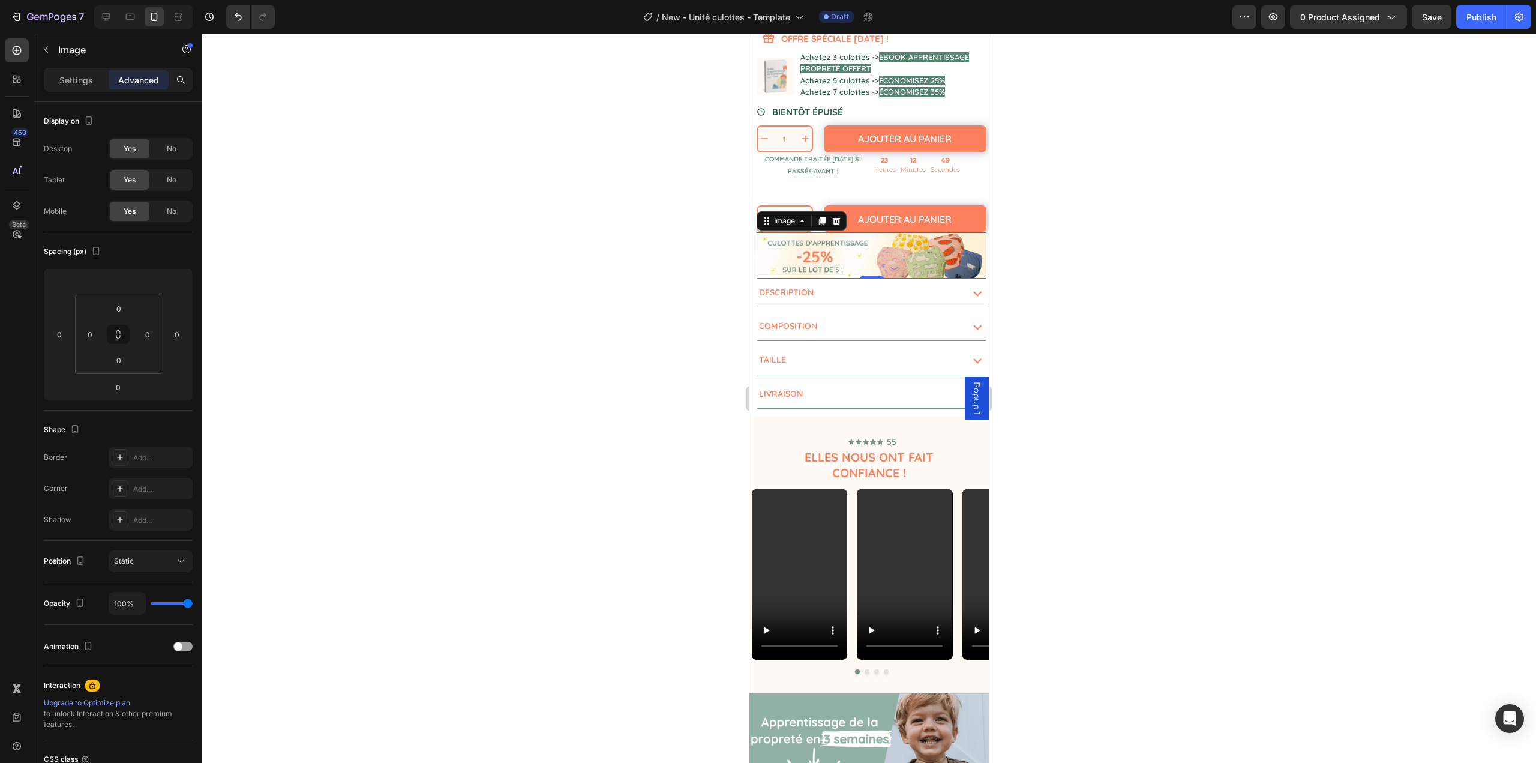
click at [372, 311] on div at bounding box center [869, 398] width 1334 height 729
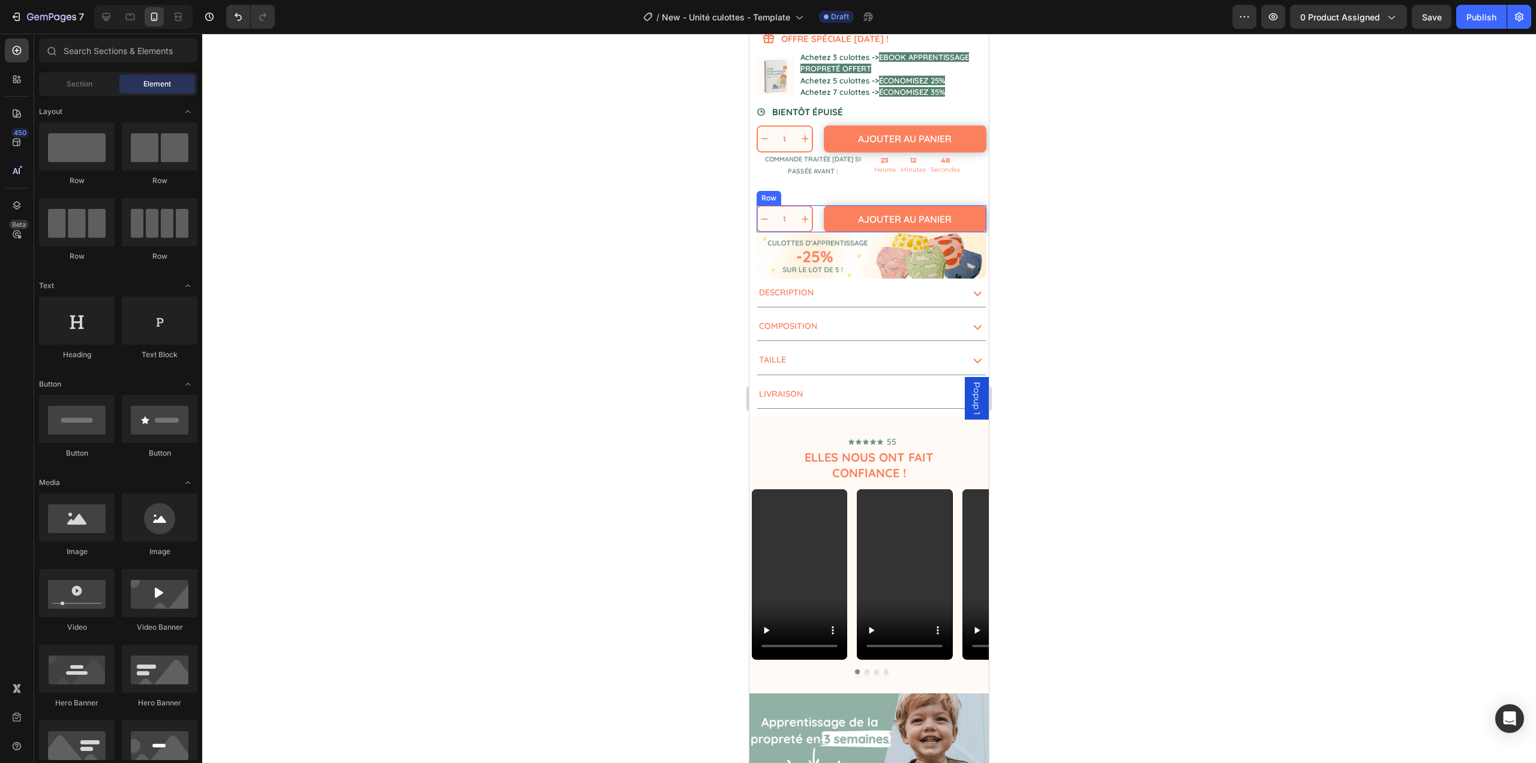
click at [818, 216] on div "Ajouter au panier Add to Cart" at bounding box center [902, 218] width 169 height 27
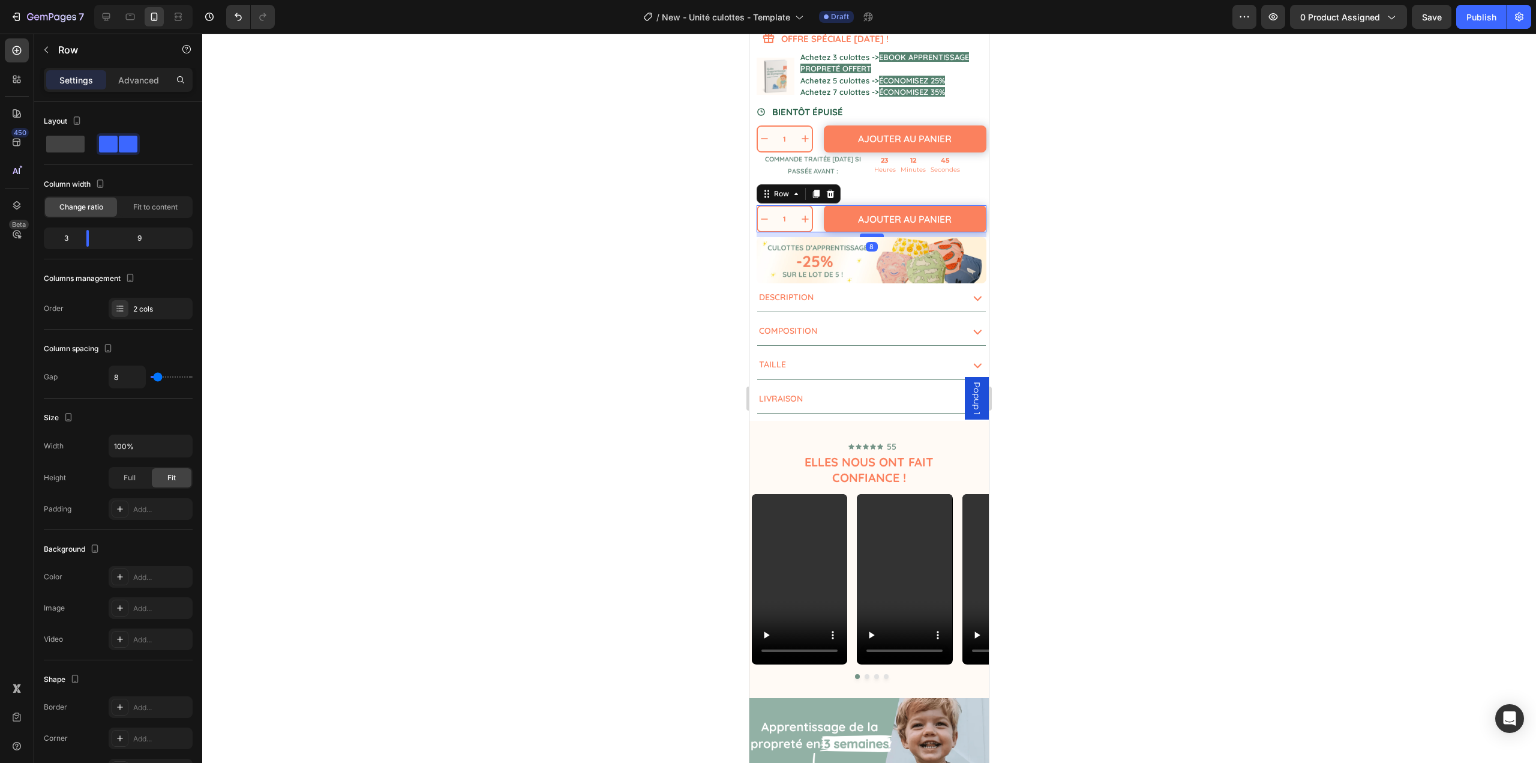
click at [867, 233] on div at bounding box center [872, 235] width 24 height 4
click at [619, 305] on div at bounding box center [869, 398] width 1334 height 729
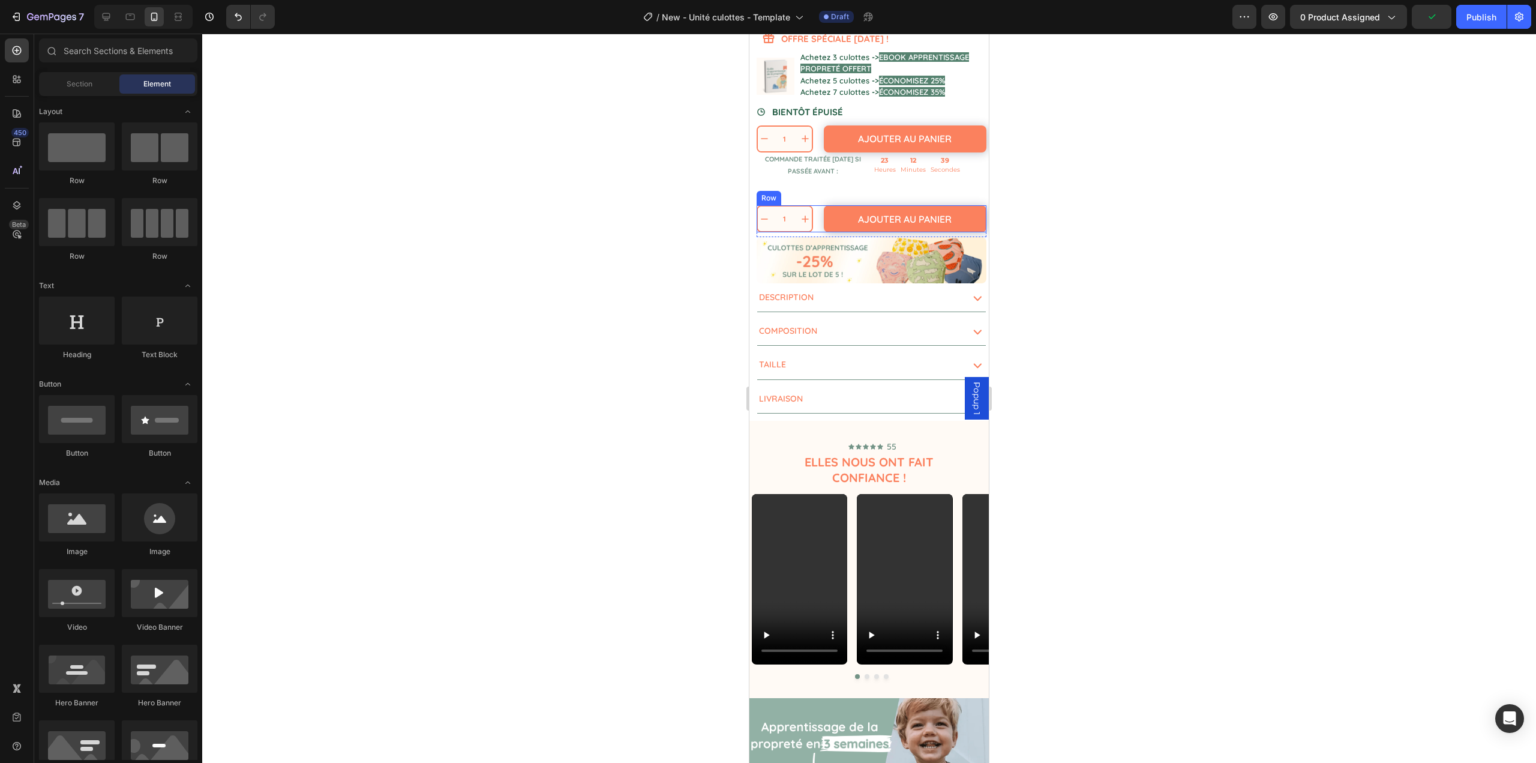
click at [818, 214] on div "Ajouter au panier Add to Cart" at bounding box center [902, 218] width 169 height 27
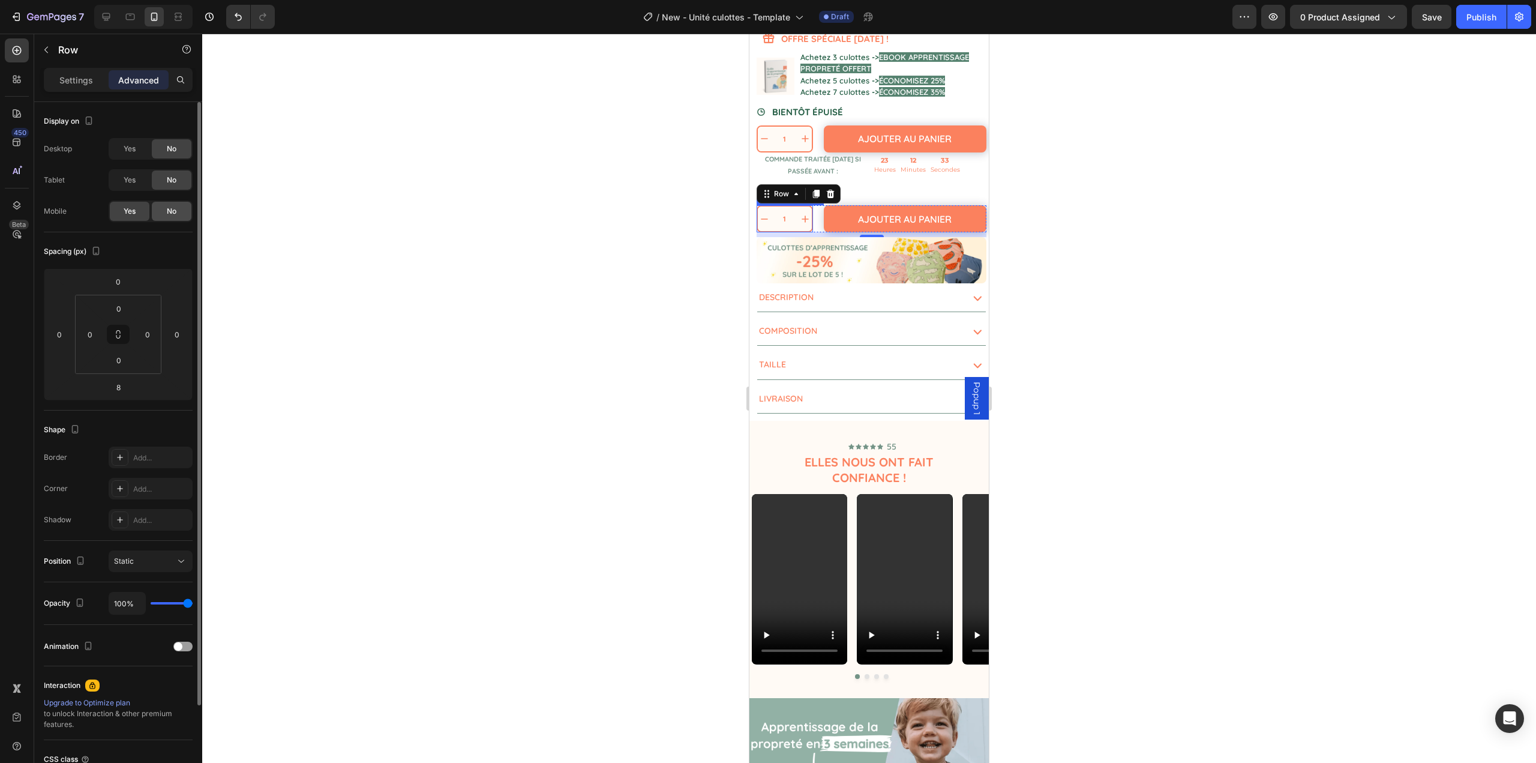
click at [173, 214] on span "No" at bounding box center [172, 211] width 10 height 11
click at [832, 187] on div at bounding box center [830, 194] width 14 height 14
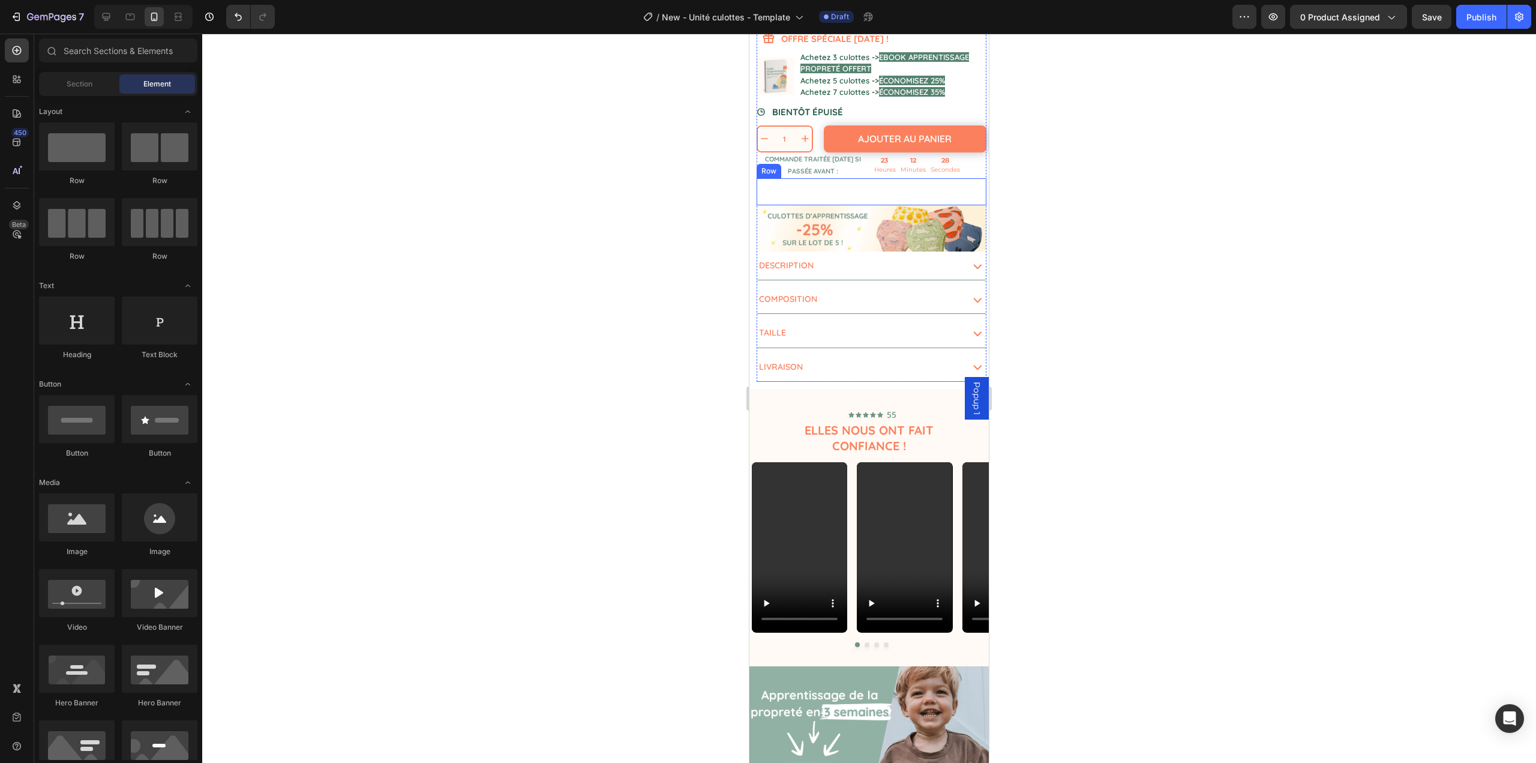
click at [818, 185] on div "Ajouter au panier Add to Cart" at bounding box center [902, 191] width 169 height 27
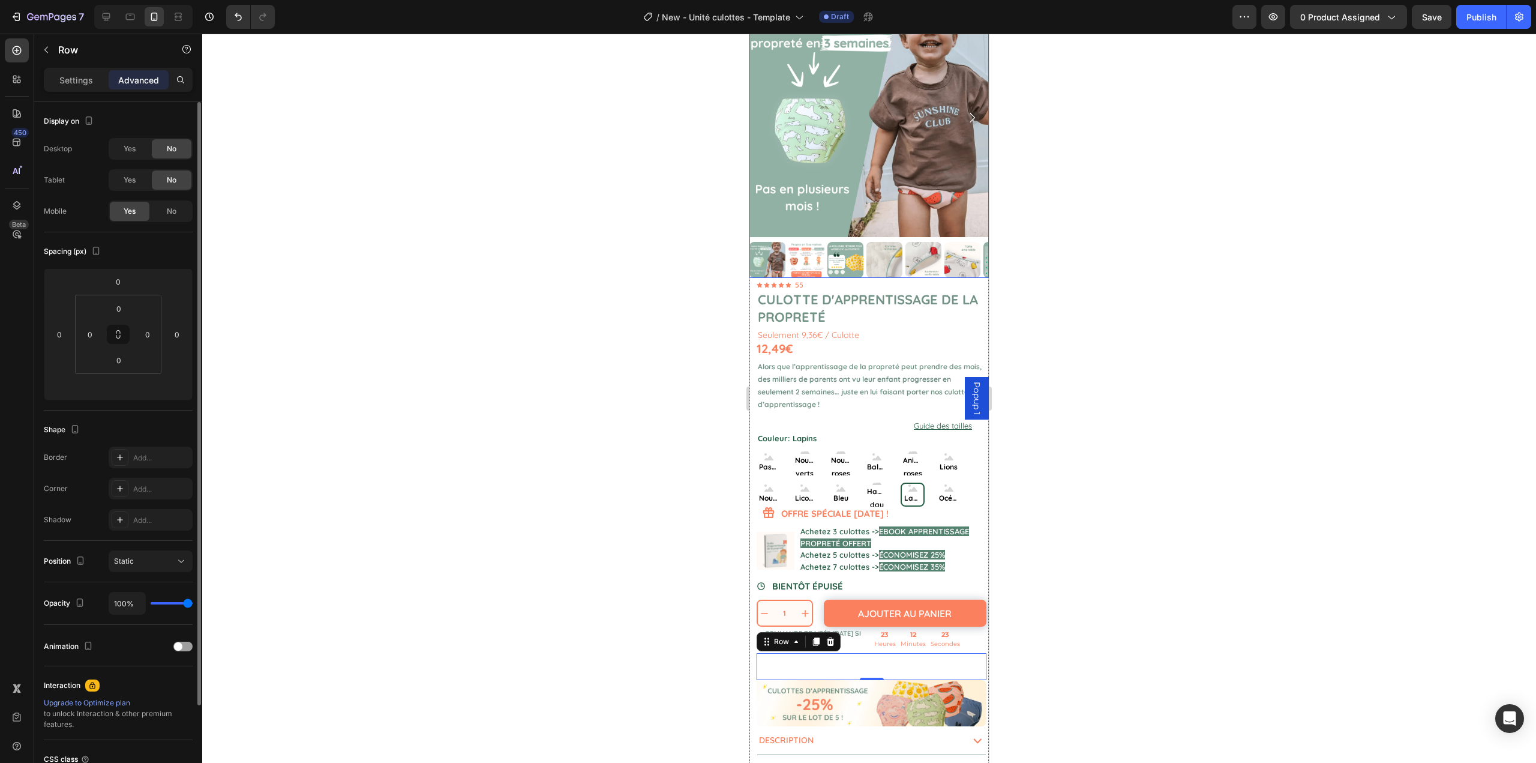
scroll to position [180, 0]
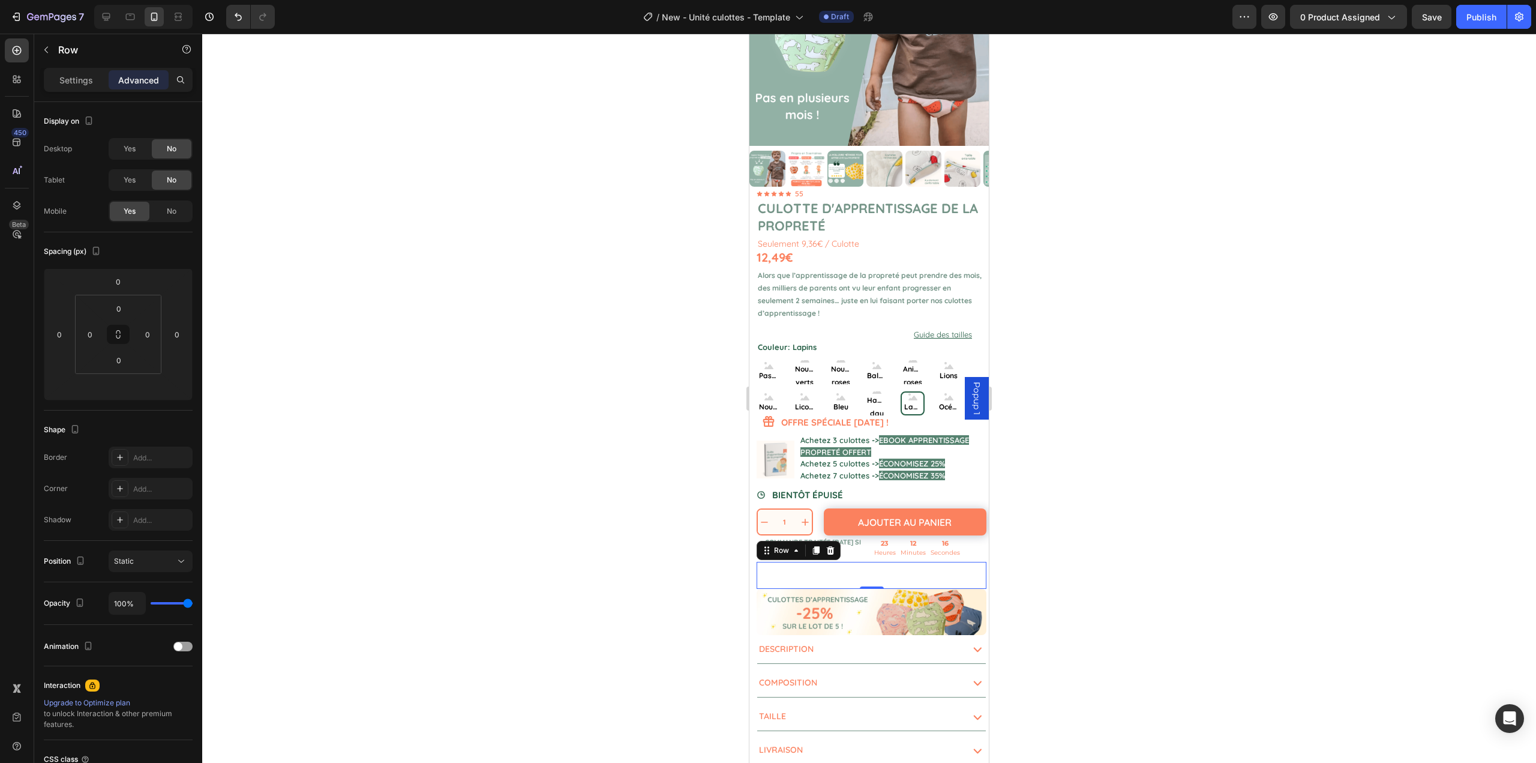
click at [836, 543] on div at bounding box center [830, 550] width 14 height 14
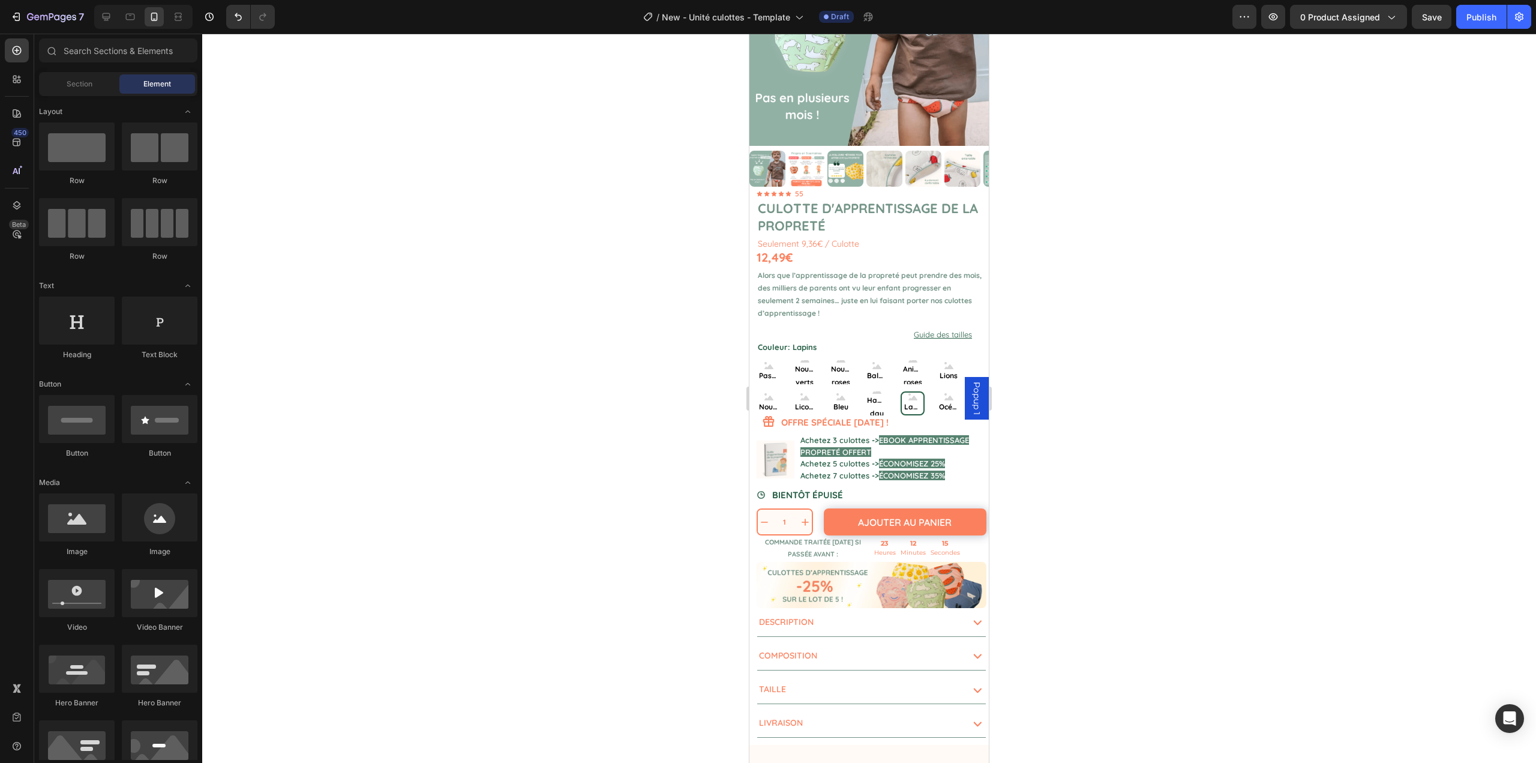
click at [1098, 561] on div at bounding box center [869, 398] width 1334 height 729
click at [815, 520] on div "1 Product Quantity Ajouter au panier Add to Cart Row" at bounding box center [872, 521] width 230 height 27
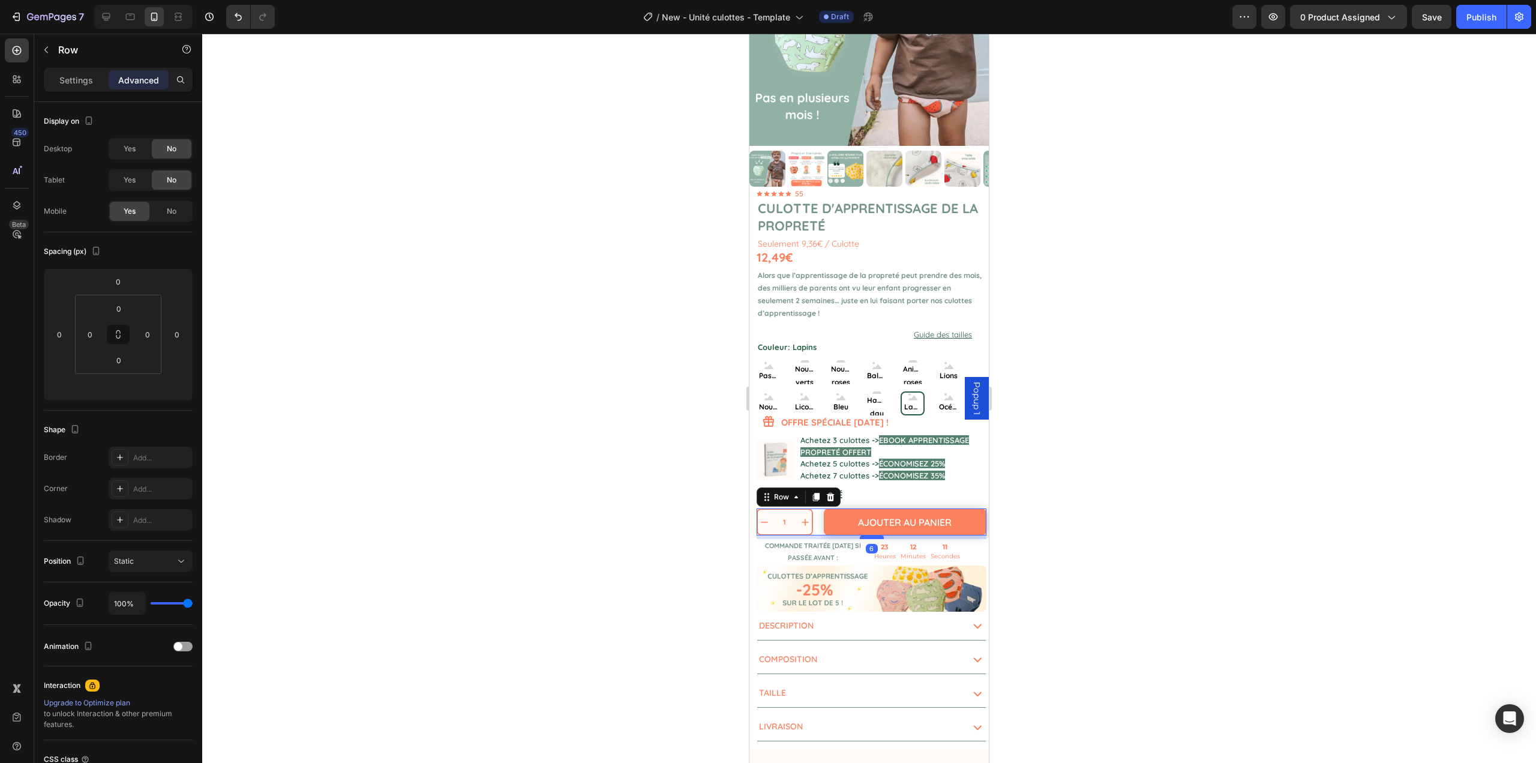
click at [866, 535] on div at bounding box center [872, 537] width 24 height 4
type input "6"
click at [1044, 549] on div at bounding box center [869, 398] width 1334 height 729
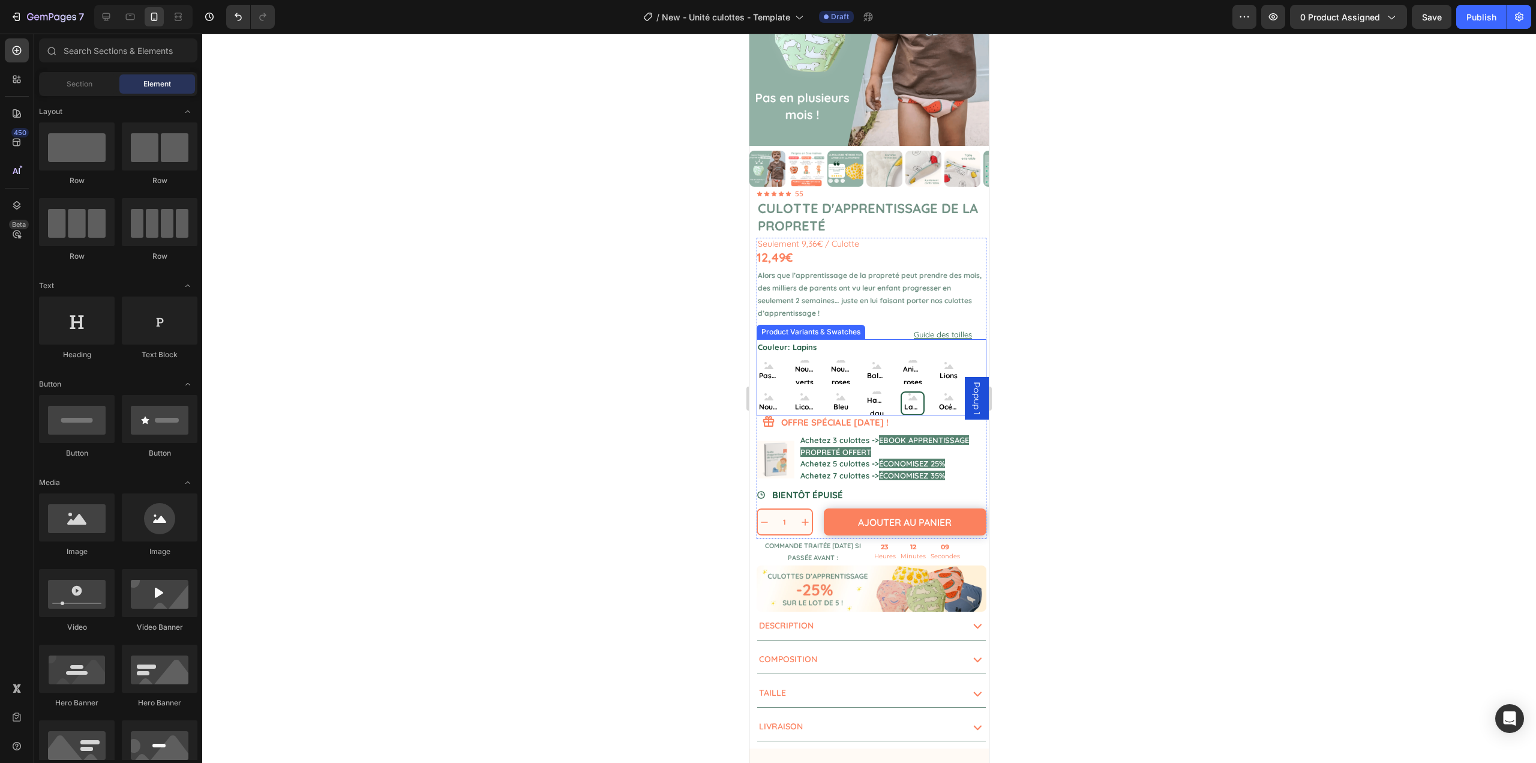
click at [856, 404] on div "Pastèques Pastèques Pastèques Nounours verts Nounours verts Nounours verts Noun…" at bounding box center [872, 387] width 230 height 55
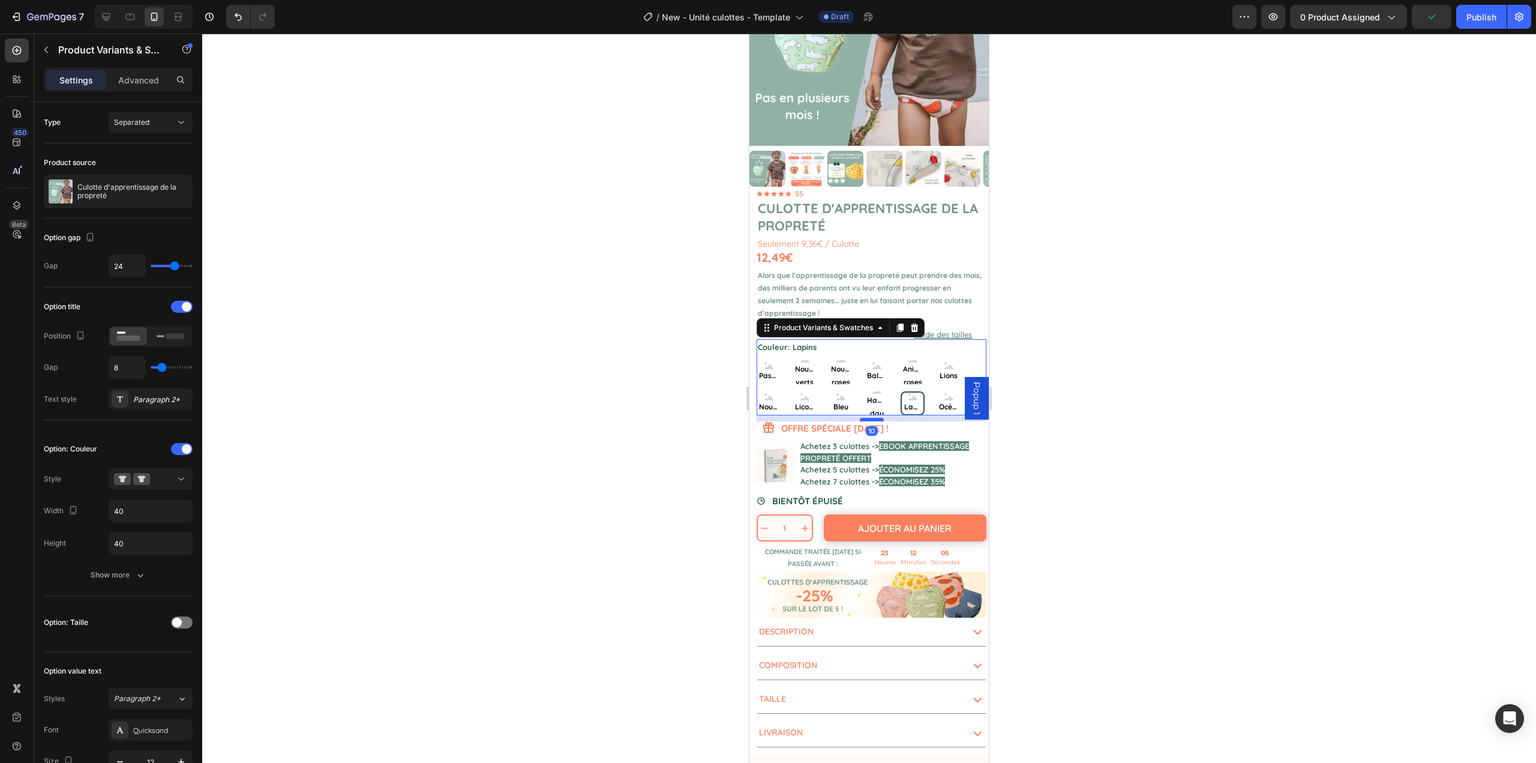
click at [860, 418] on div at bounding box center [872, 420] width 24 height 4
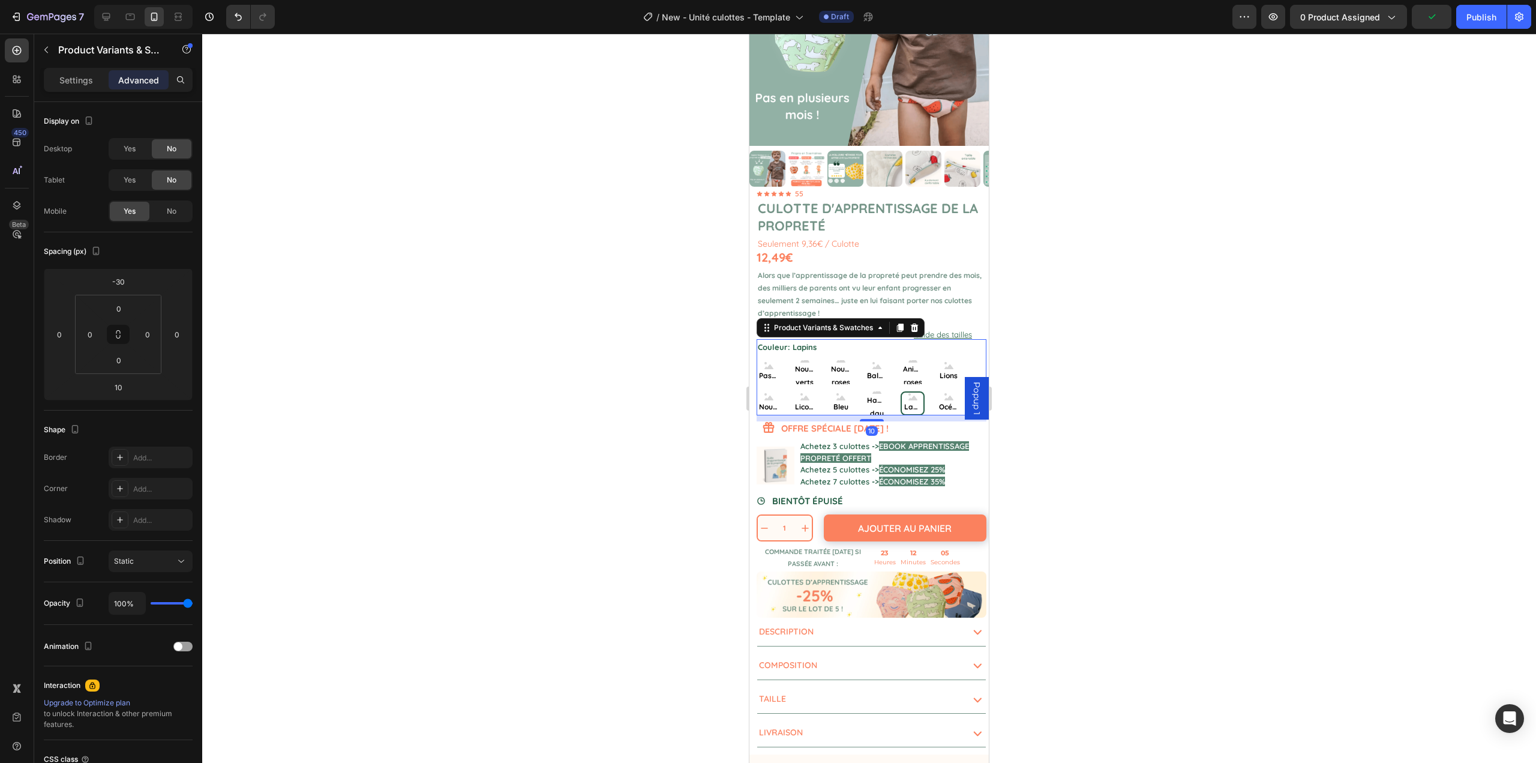
click at [1051, 467] on div at bounding box center [869, 398] width 1334 height 729
radio input "true"
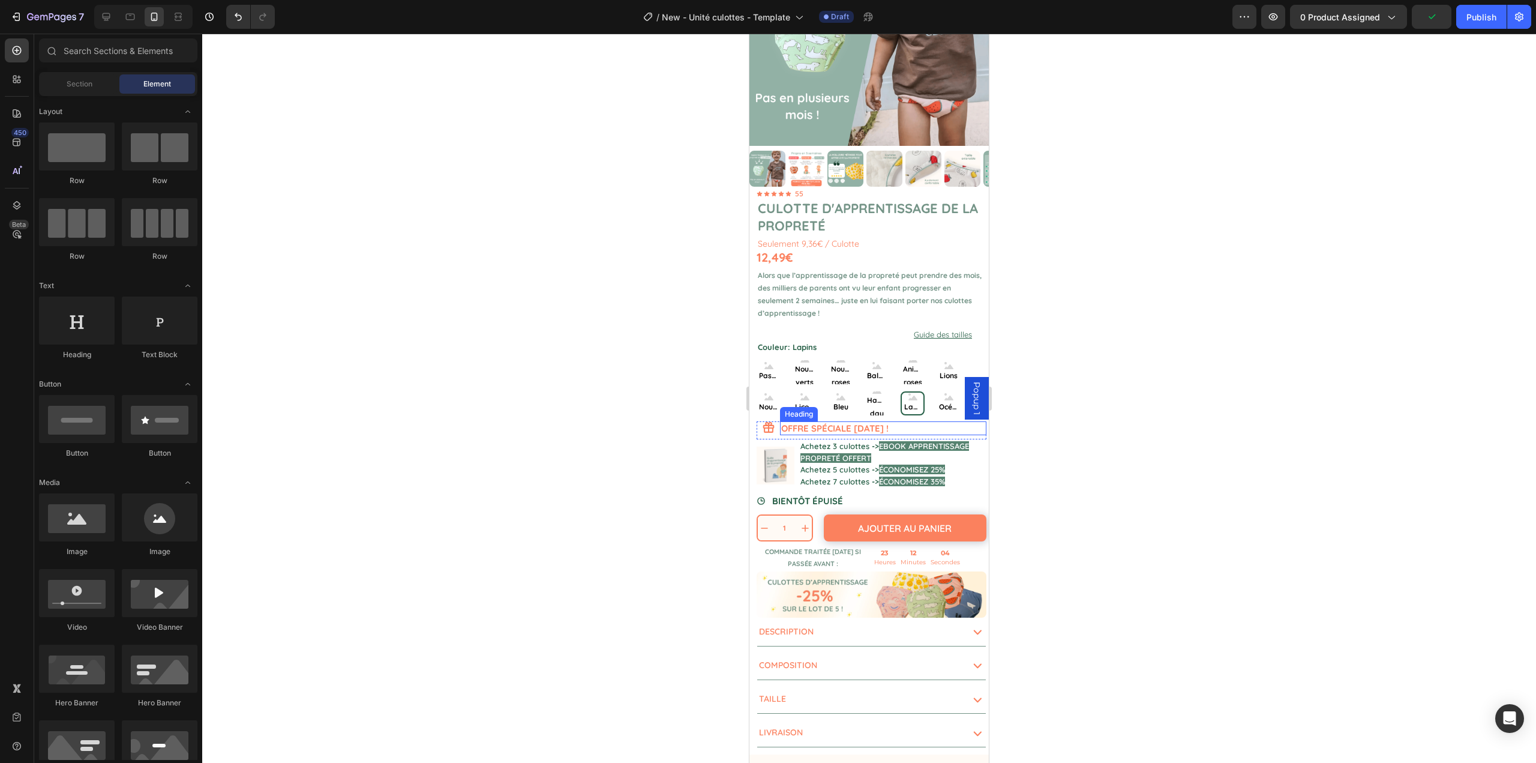
click at [897, 421] on h2 "OFFRE SPÉCIALE FÊTE DES PÈRES !" at bounding box center [883, 428] width 206 height 14
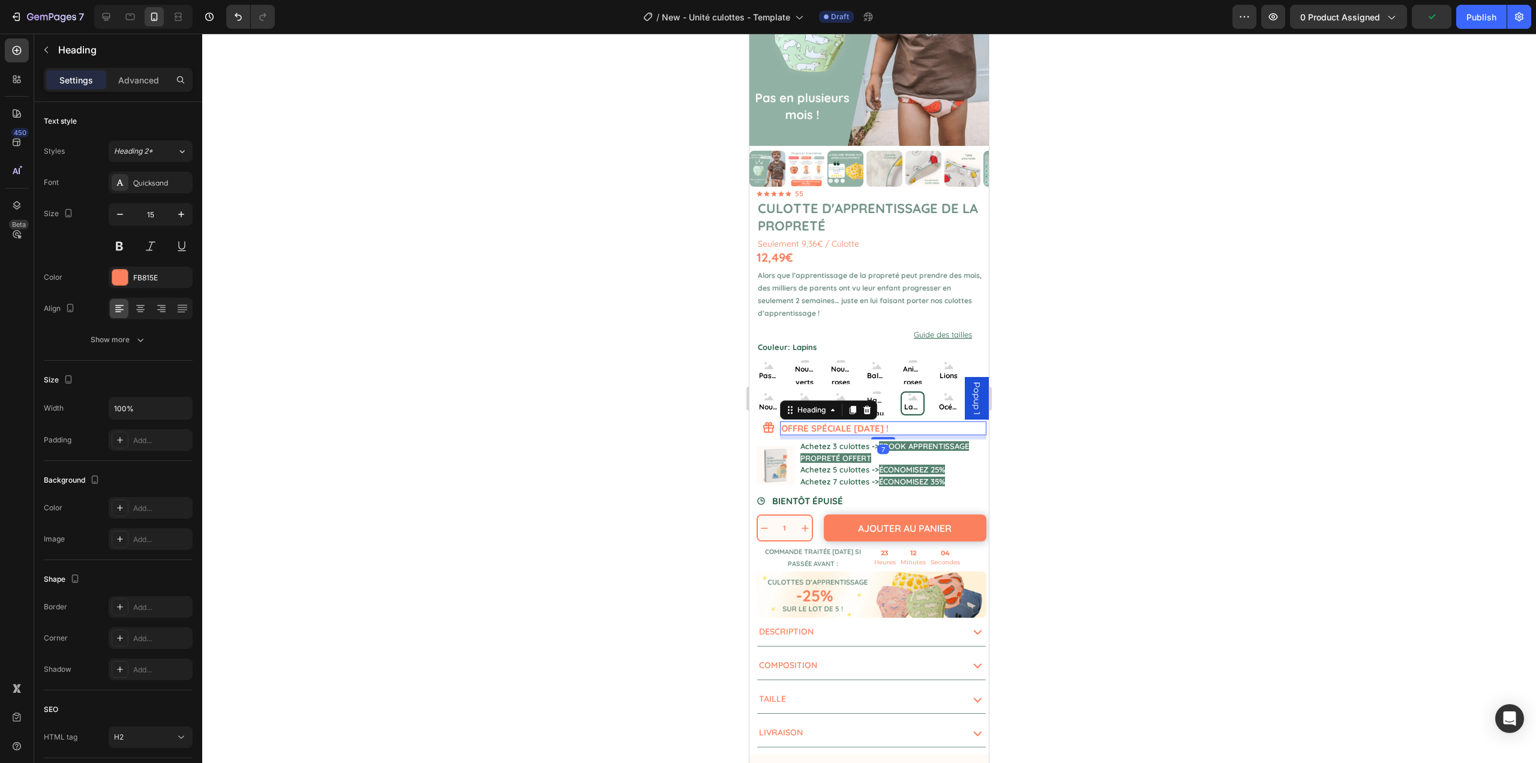
click at [897, 423] on p "OFFRE SPÉCIALE FÊTE DES PÈRES !" at bounding box center [883, 429] width 204 height 12
click at [1000, 479] on div at bounding box center [869, 398] width 1334 height 729
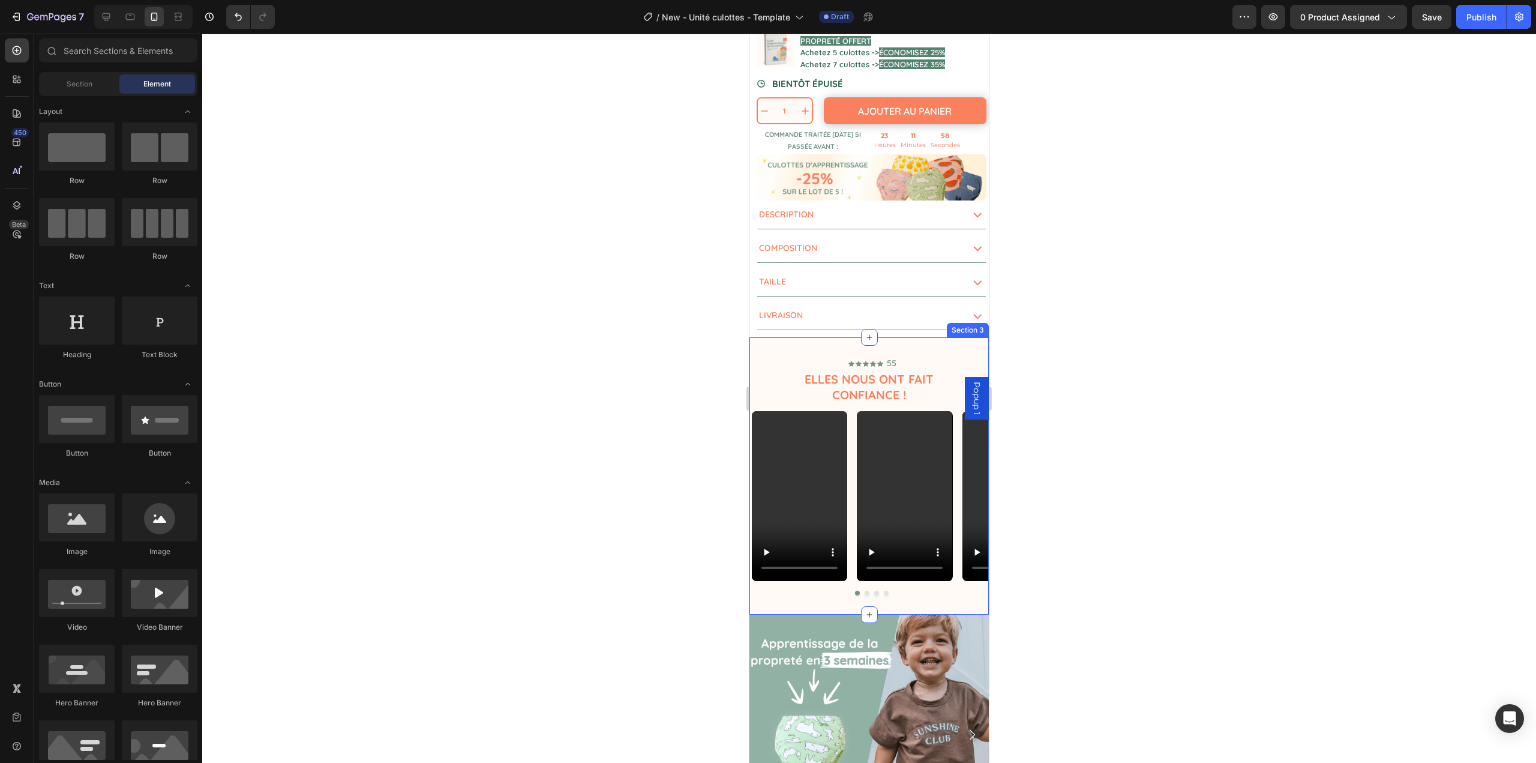
scroll to position [600, 0]
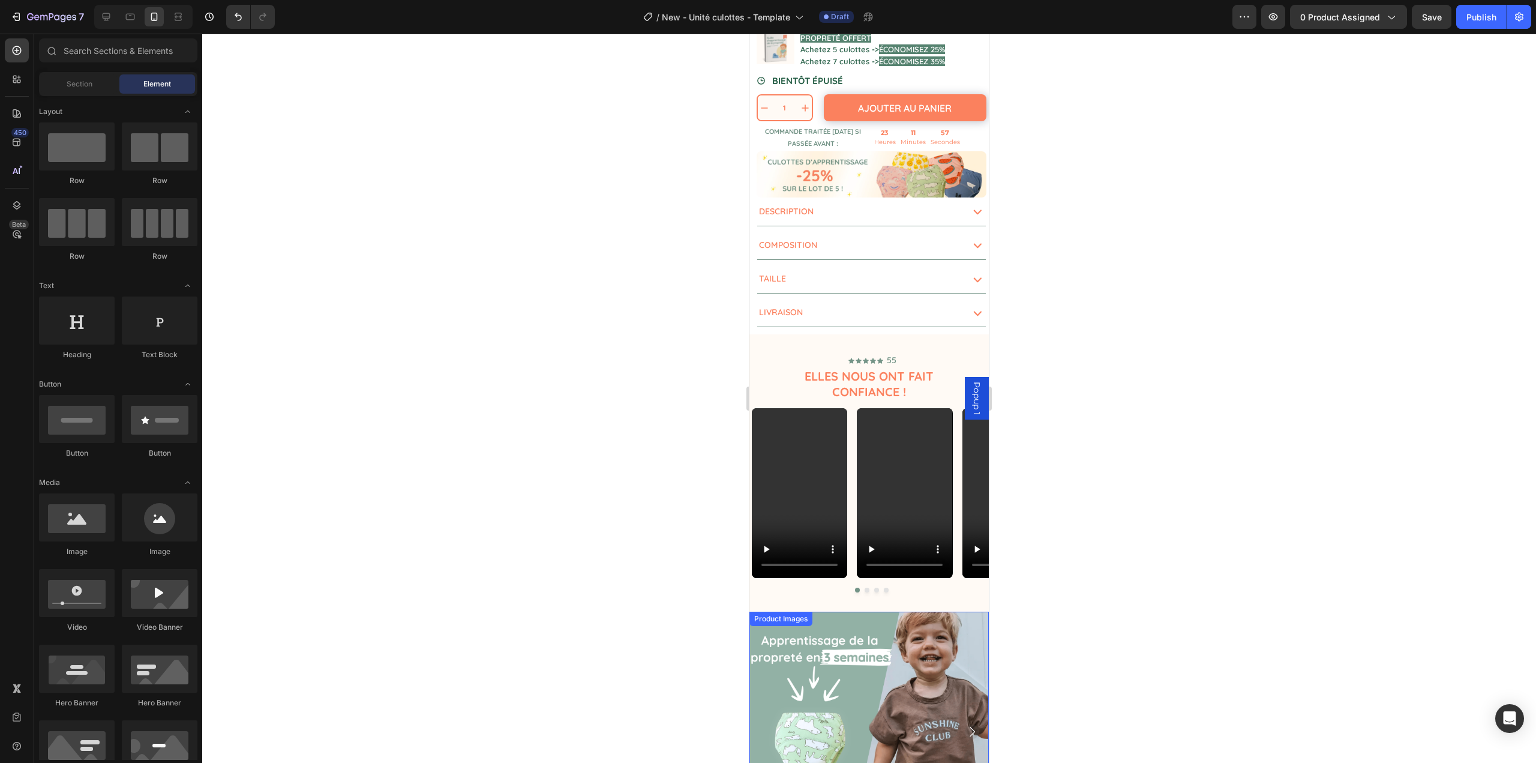
click at [808, 613] on div "Product Images" at bounding box center [781, 618] width 58 height 11
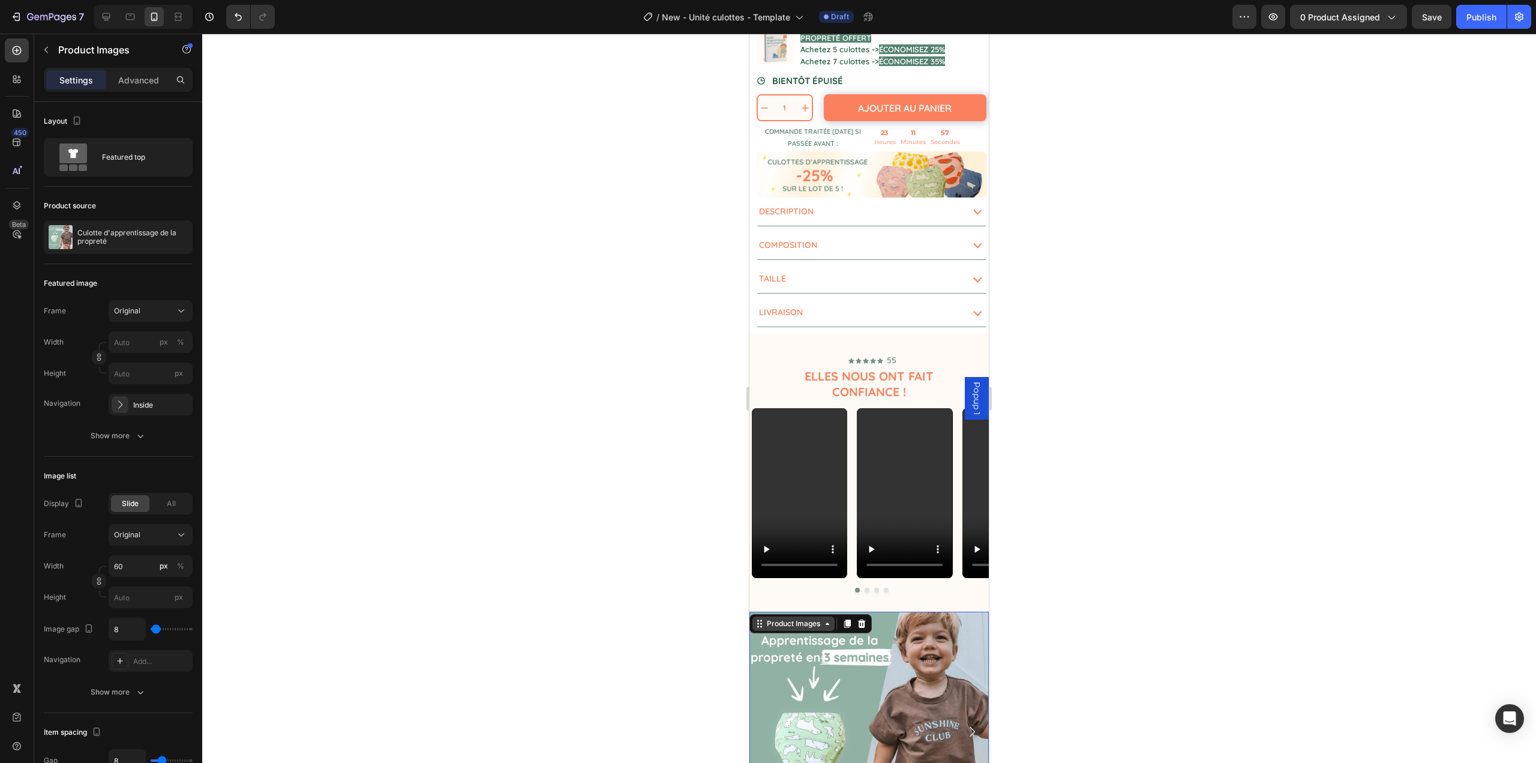
click at [800, 618] on div "Product Images" at bounding box center [794, 623] width 58 height 11
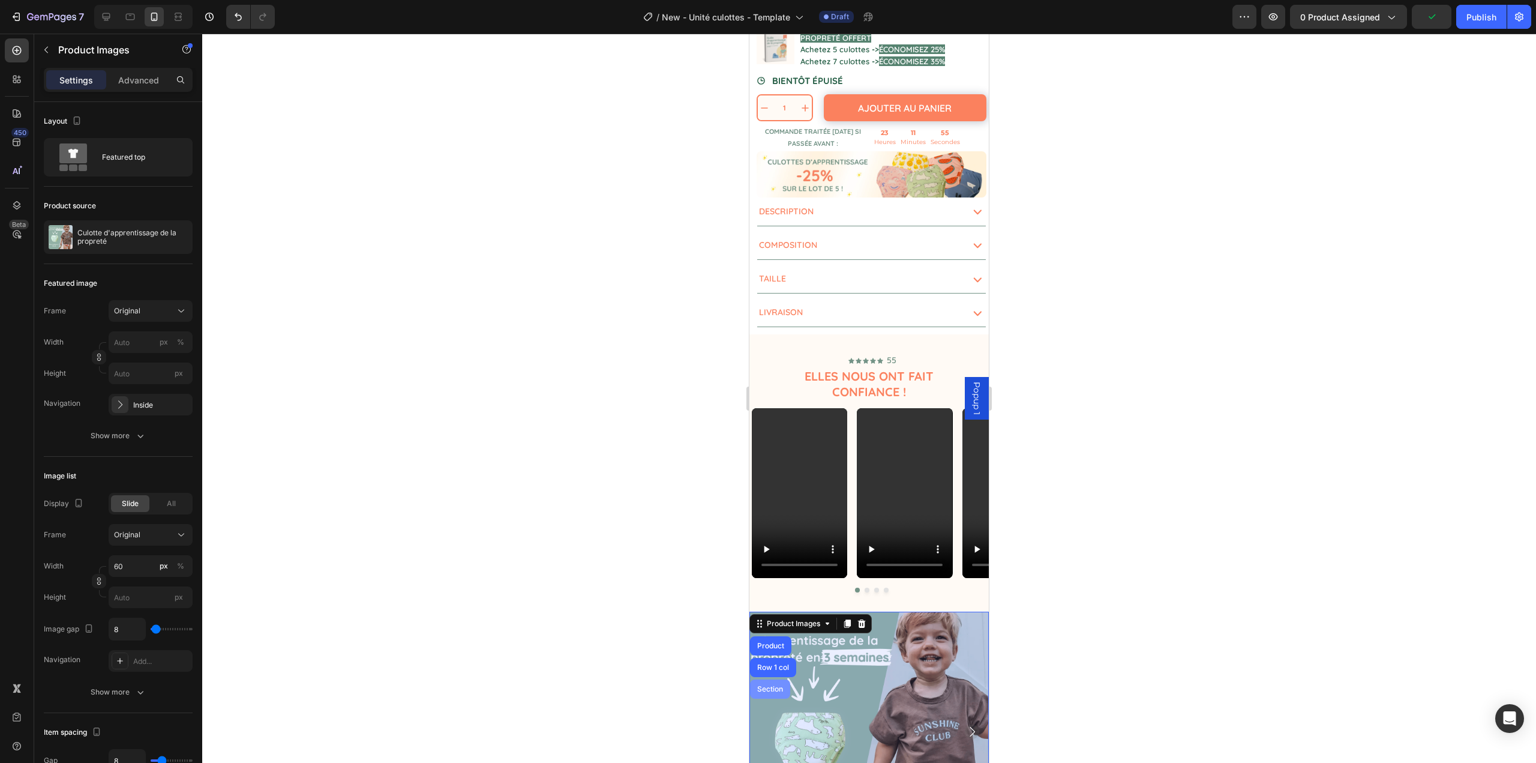
click at [772, 679] on div "Section" at bounding box center [770, 688] width 40 height 19
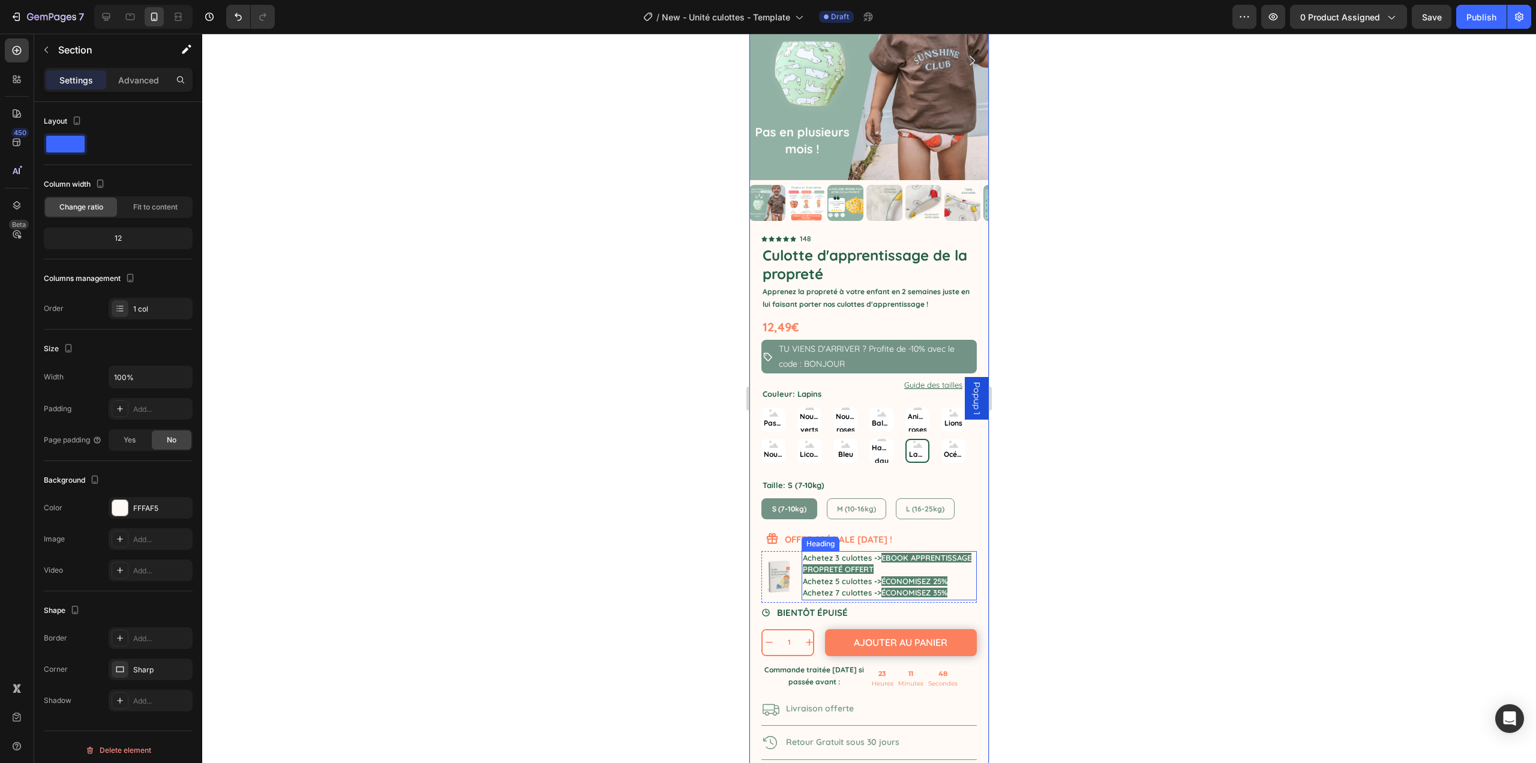
scroll to position [1320, 0]
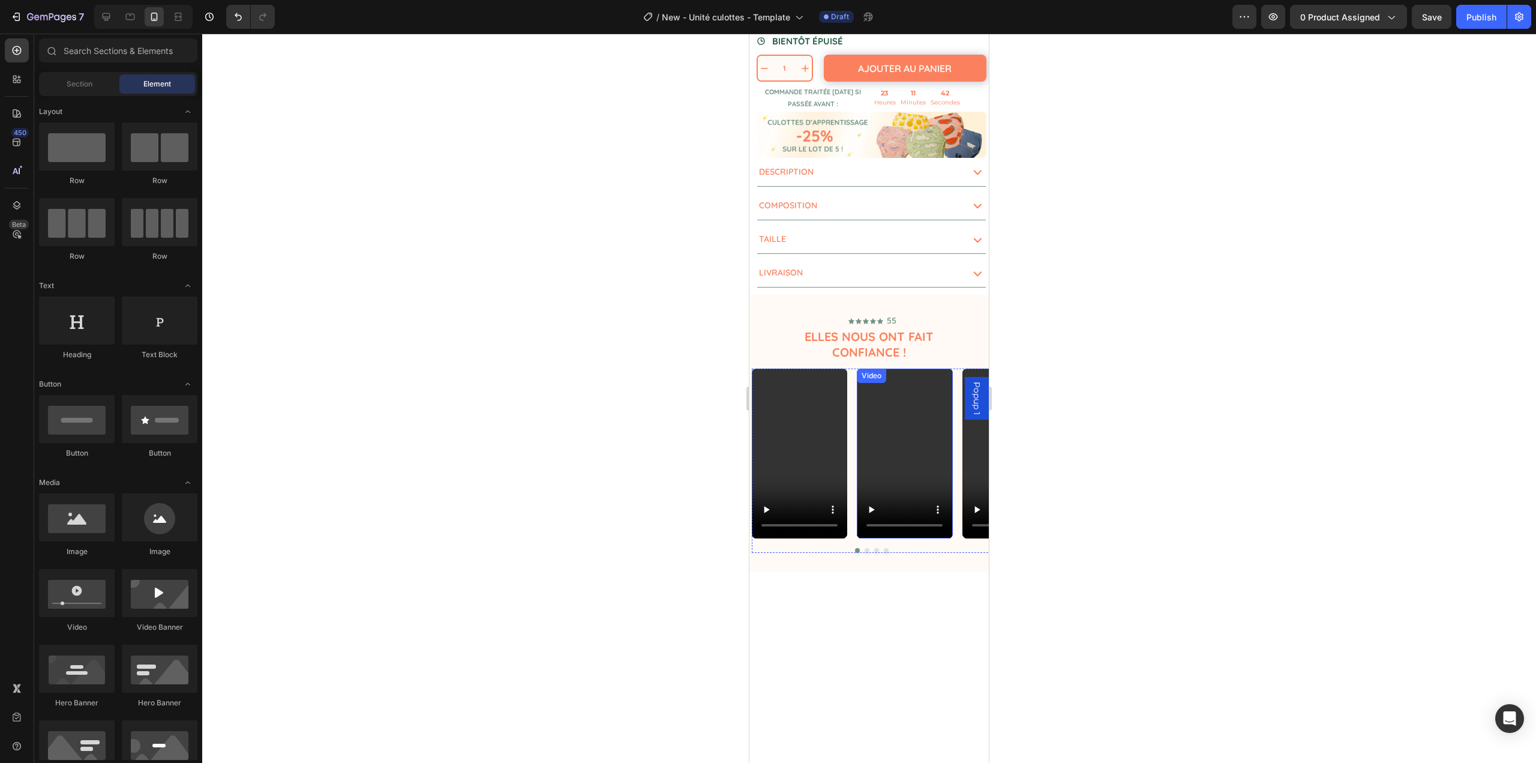
scroll to position [300, 0]
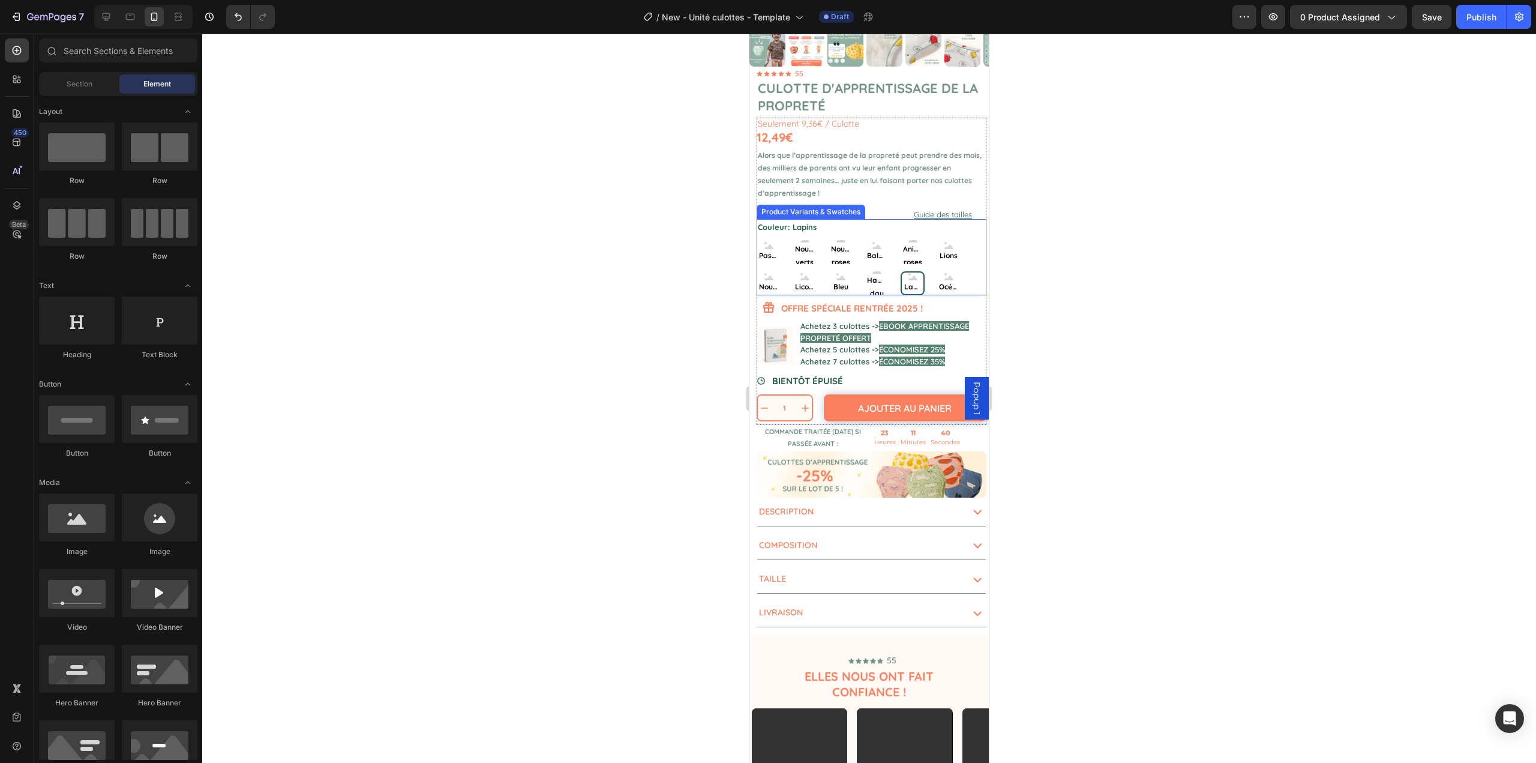
click at [820, 274] on div "Pastèques Pastèques Pastèques Nounours verts Nounours verts Nounours verts Noun…" at bounding box center [872, 267] width 230 height 55
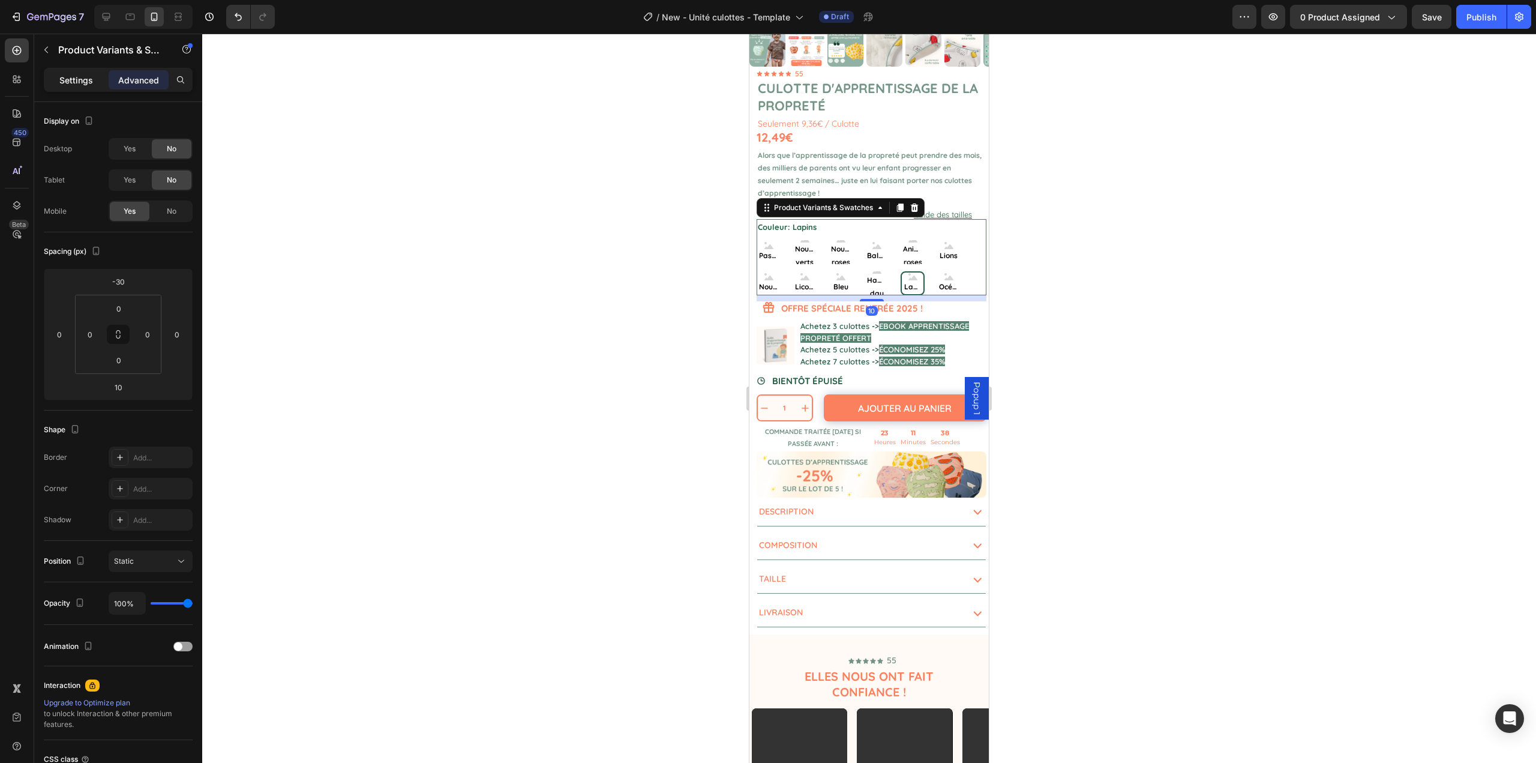
click at [78, 78] on p "Settings" at bounding box center [76, 80] width 34 height 13
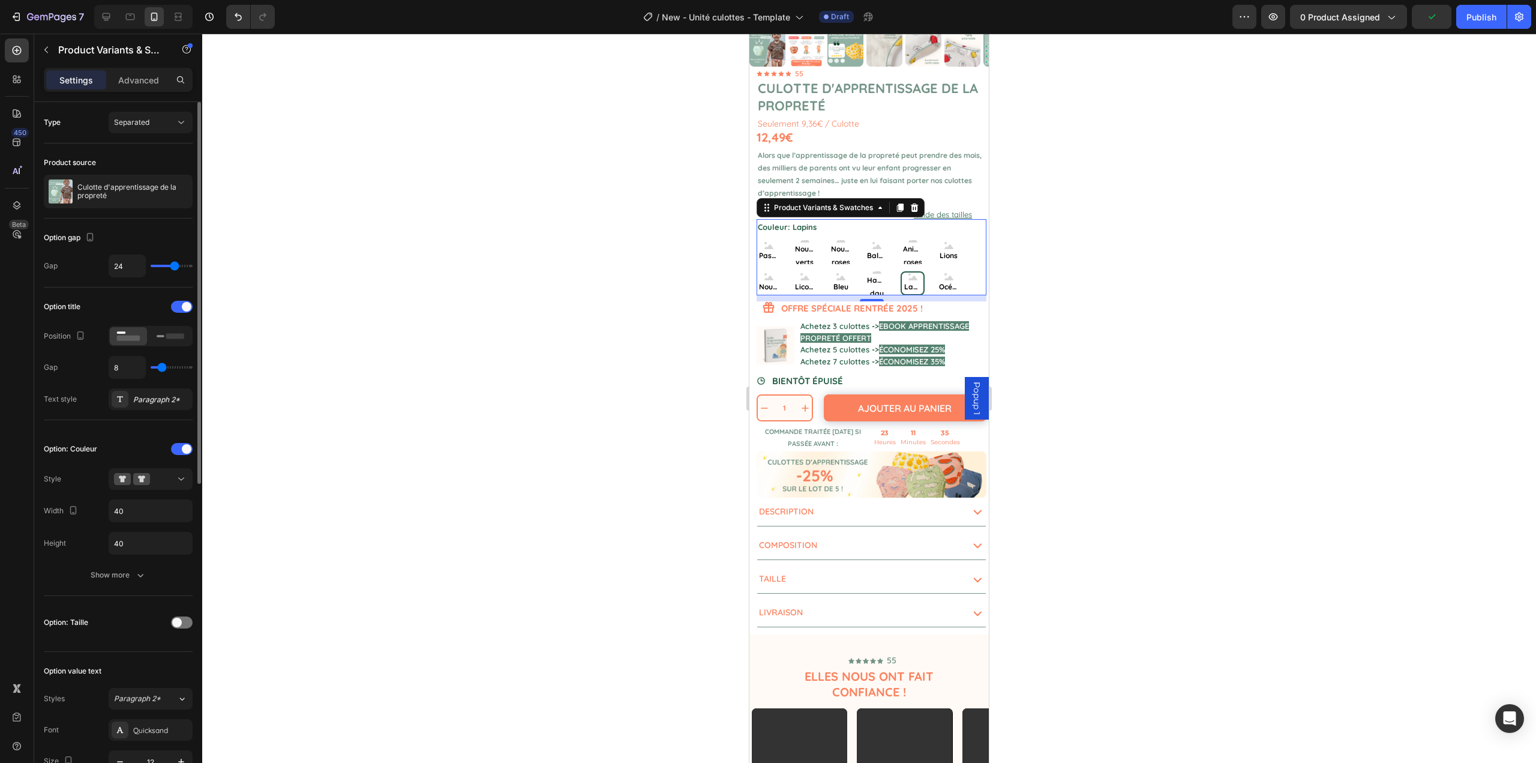
drag, startPoint x: 179, startPoint y: 621, endPoint x: 181, endPoint y: 612, distance: 9.8
click at [181, 620] on span at bounding box center [177, 623] width 10 height 10
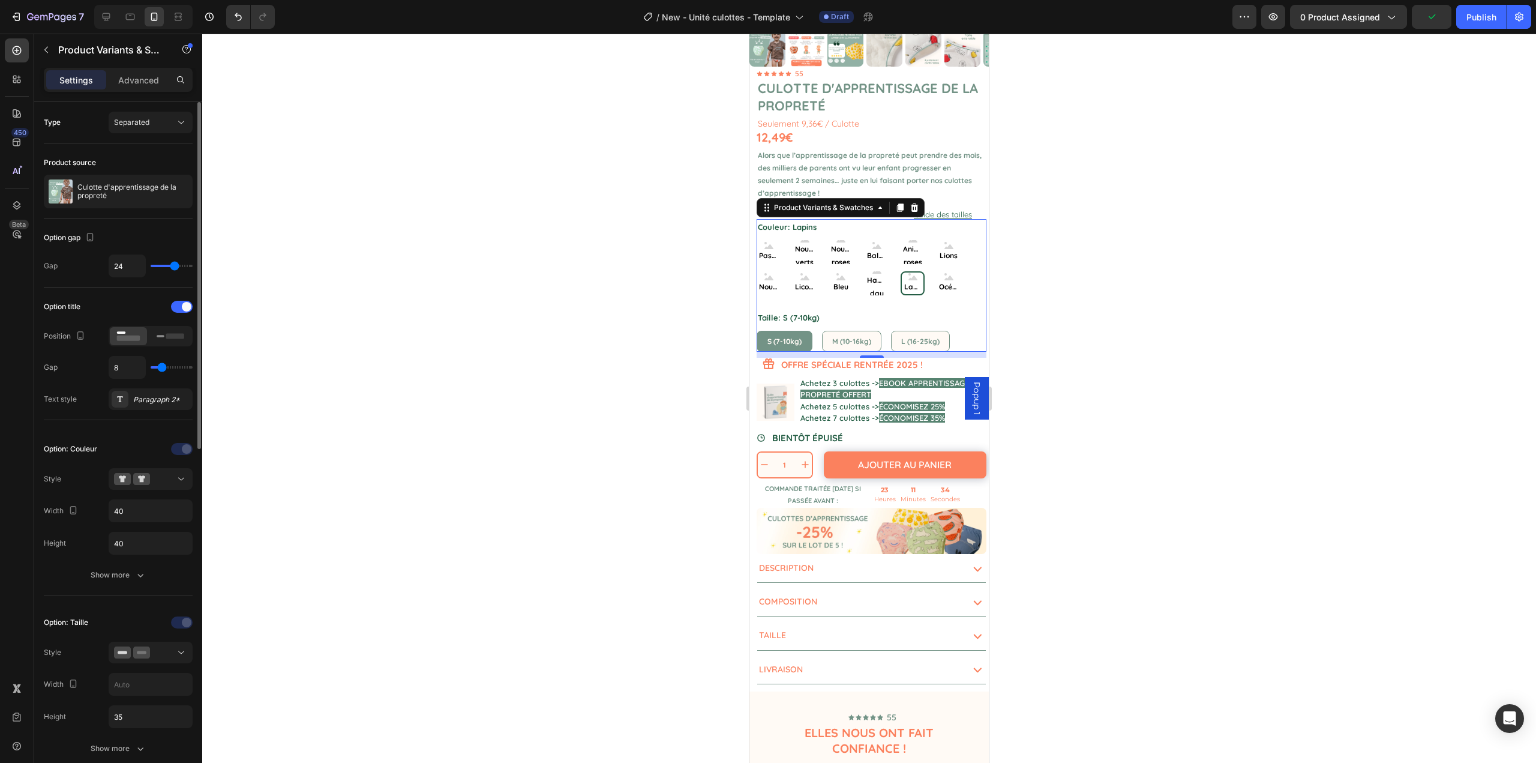
scroll to position [60, 0]
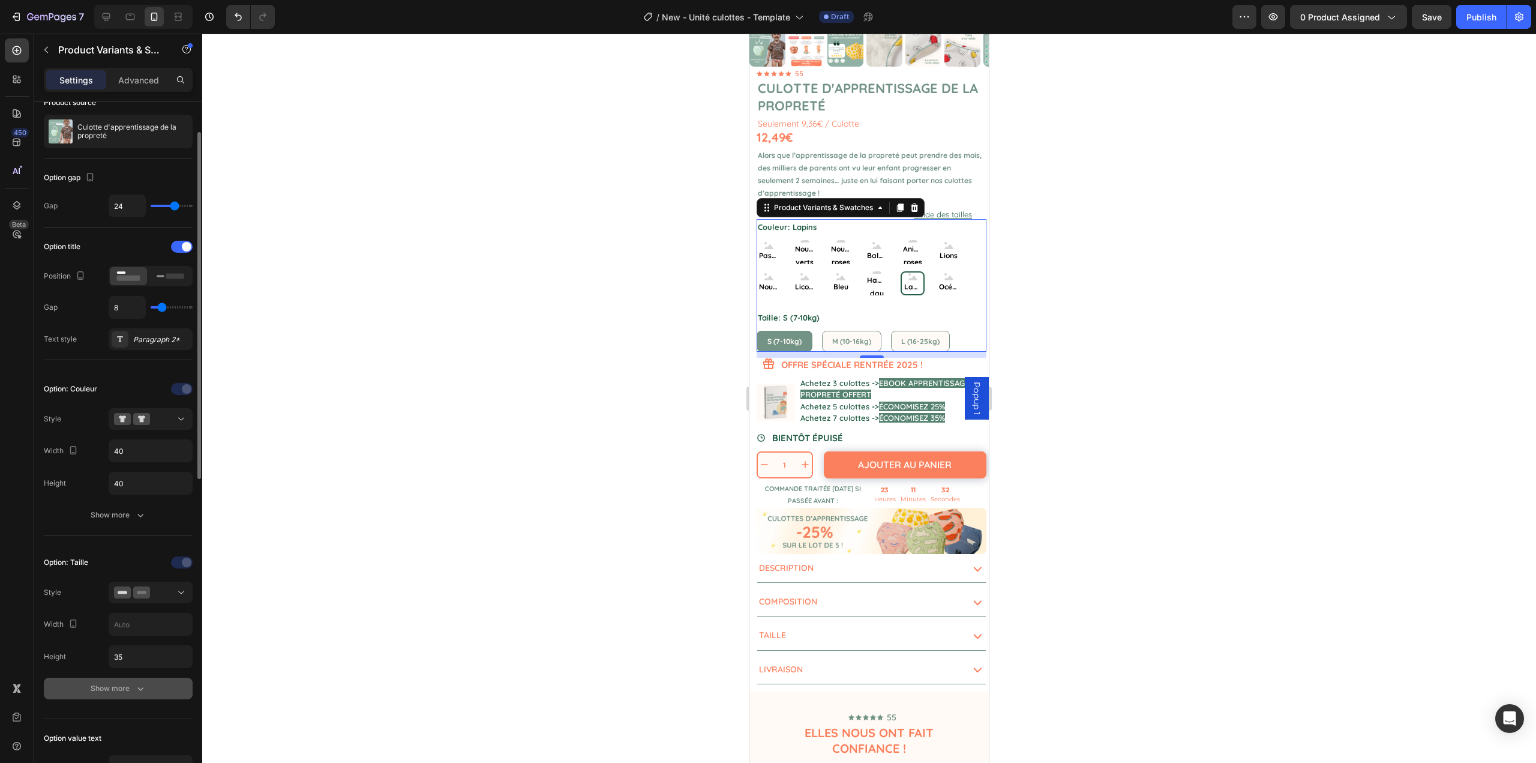
click at [118, 697] on button "Show more" at bounding box center [118, 689] width 149 height 22
click at [154, 721] on div "FFFAF5" at bounding box center [150, 721] width 35 height 11
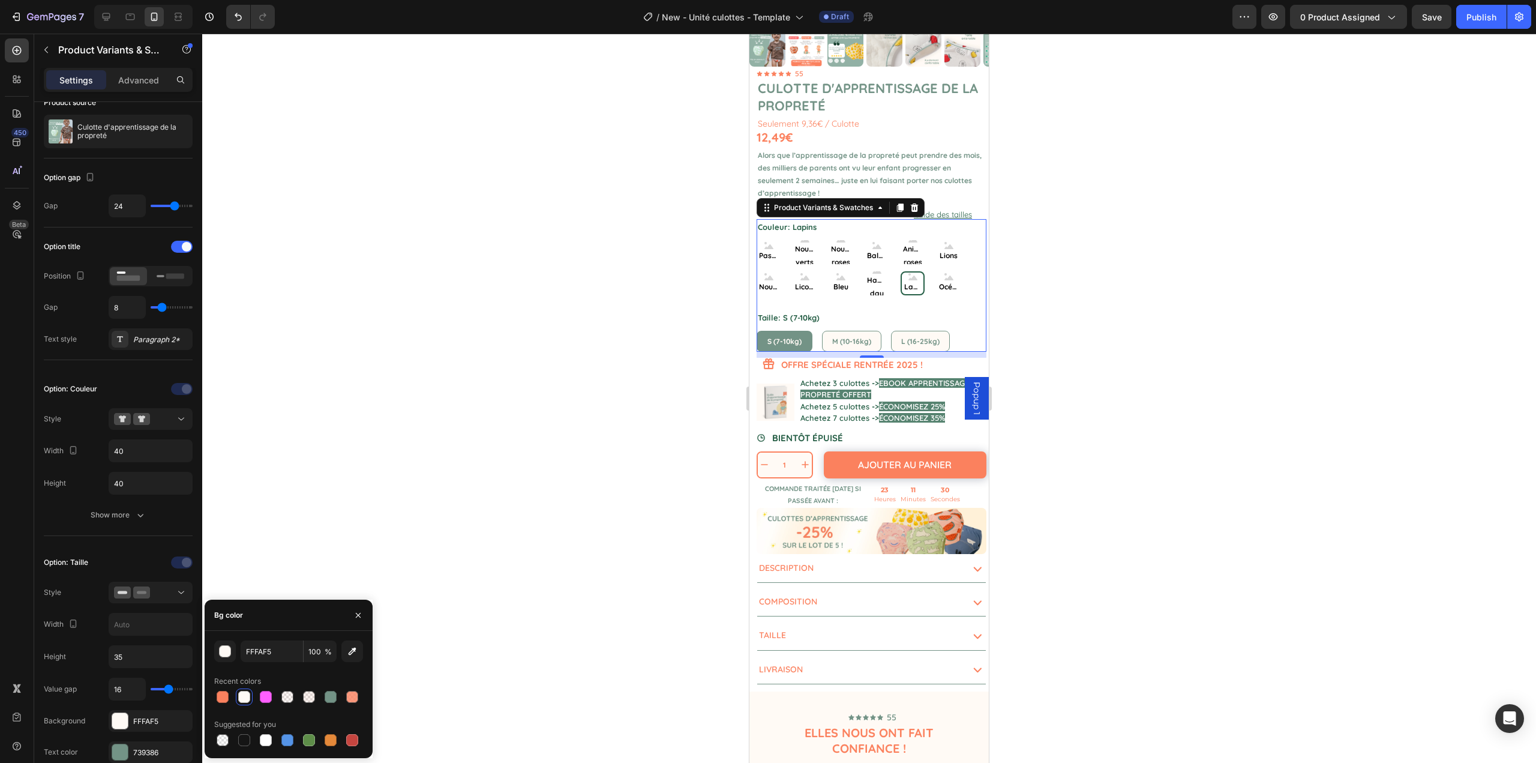
drag, startPoint x: 269, startPoint y: 744, endPoint x: 313, endPoint y: 628, distance: 124.2
click at [269, 743] on div at bounding box center [266, 740] width 12 height 12
type input "FFFFFF"
click at [383, 472] on div at bounding box center [869, 398] width 1334 height 729
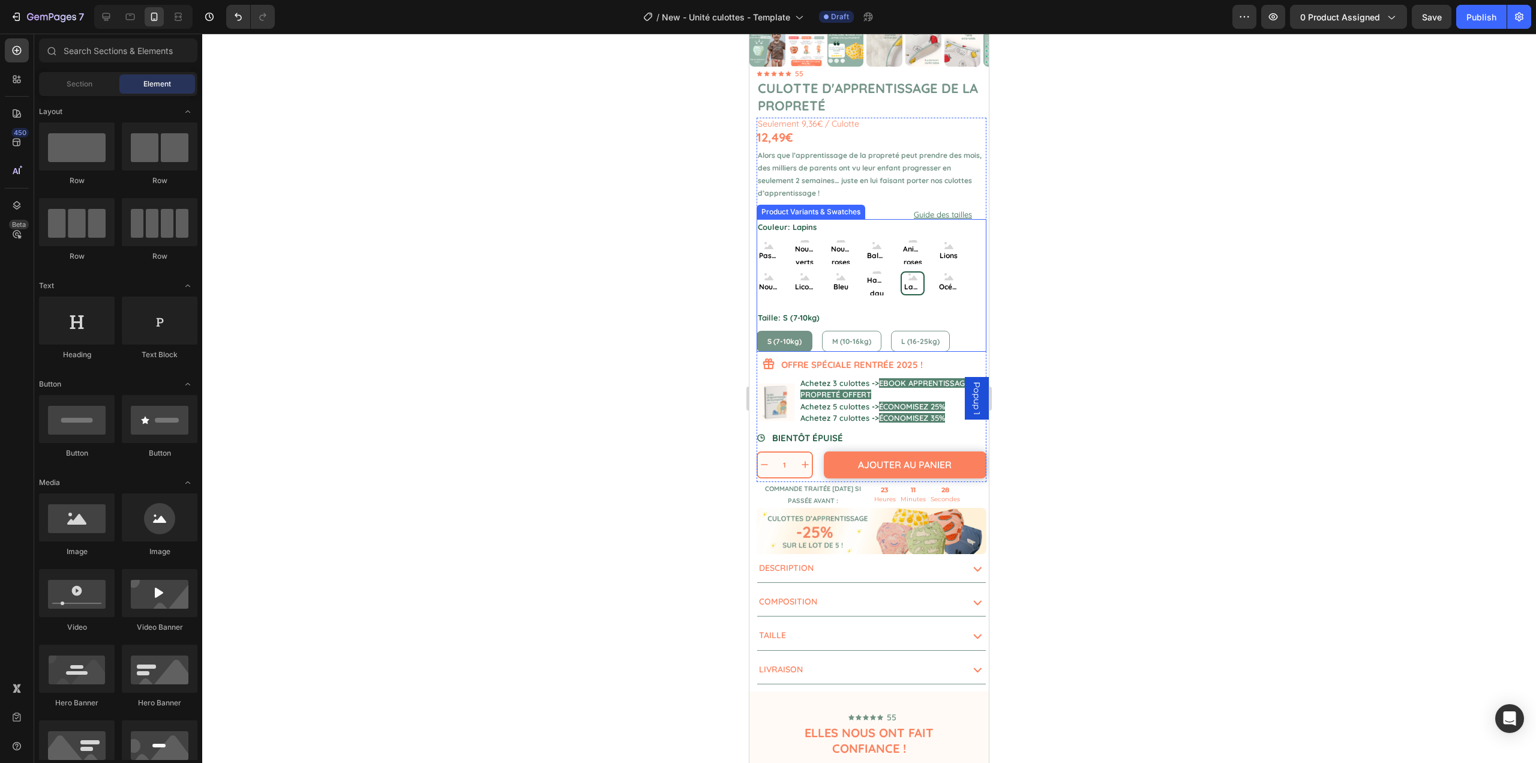
click at [814, 332] on div "S (7-10kg) S (7-10kg) S (7-10kg) M (10-16kg) M (10-16kg) M (10-16kg) L (16-25kg…" at bounding box center [872, 341] width 230 height 21
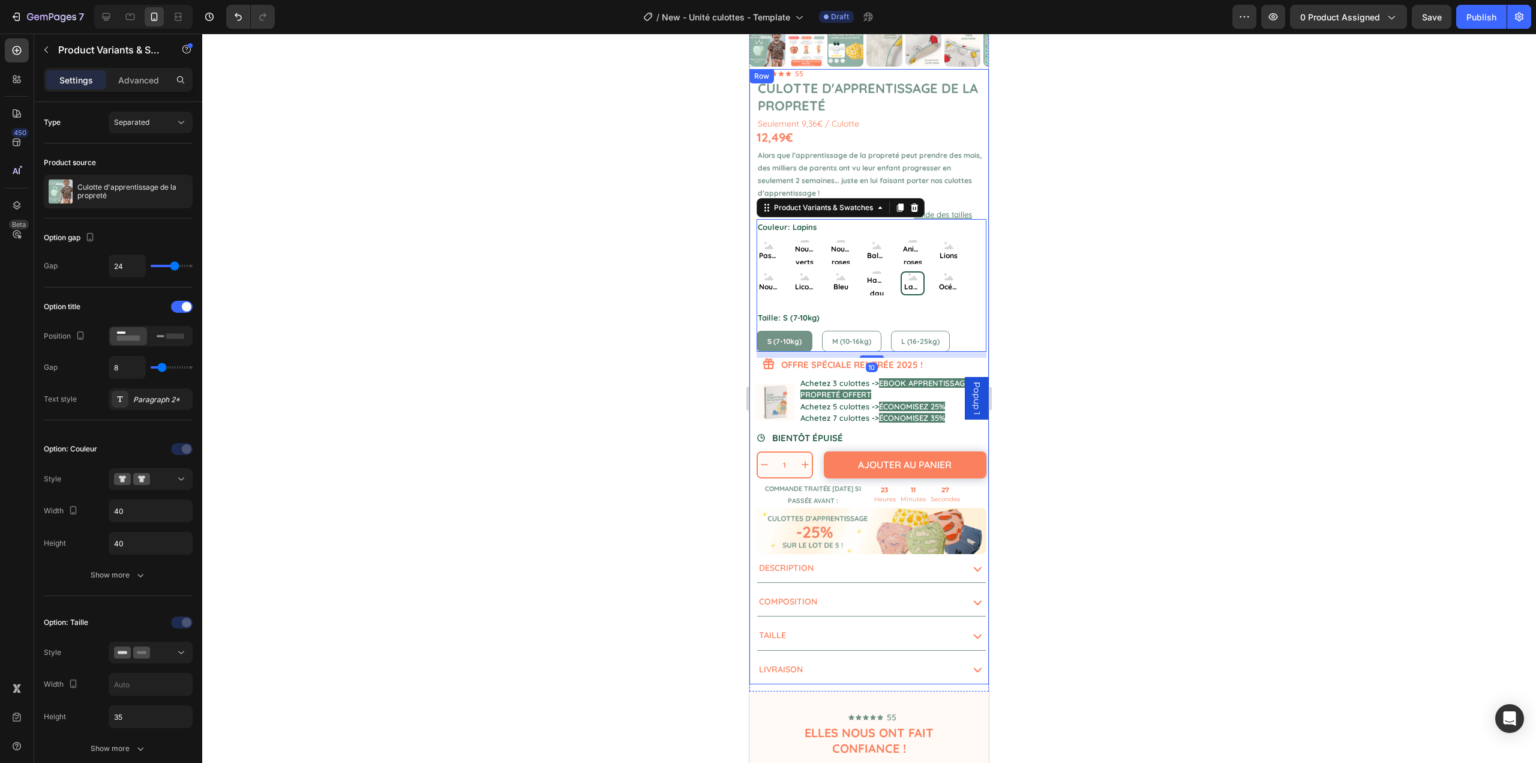
click at [730, 356] on div at bounding box center [869, 398] width 1334 height 729
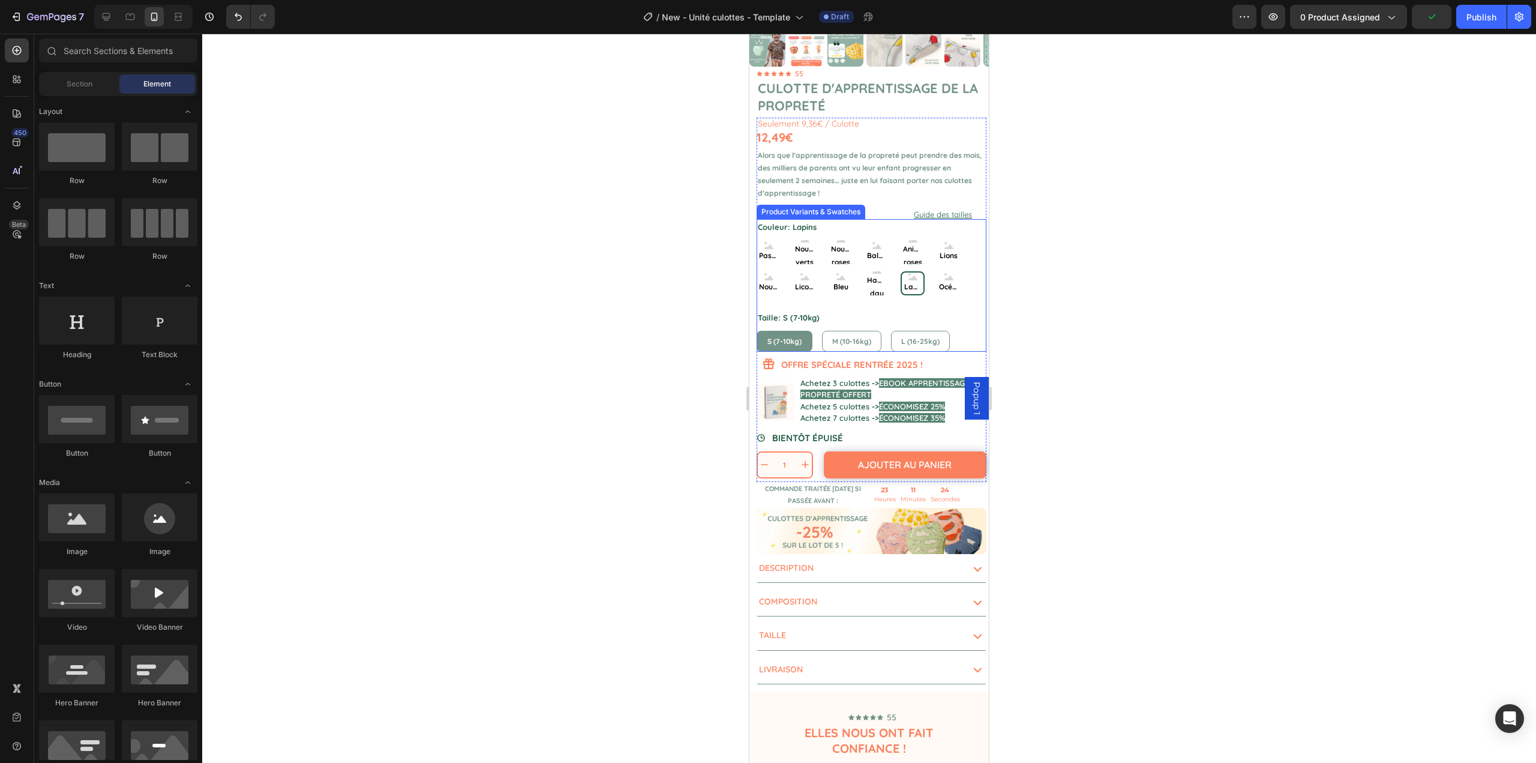
drag, startPoint x: 869, startPoint y: 216, endPoint x: 818, endPoint y: 216, distance: 51.0
click at [869, 219] on div "Couleur: Lapins Pastèques Pastèques Pastèques Nounours verts Nounours verts Nou…" at bounding box center [872, 257] width 230 height 76
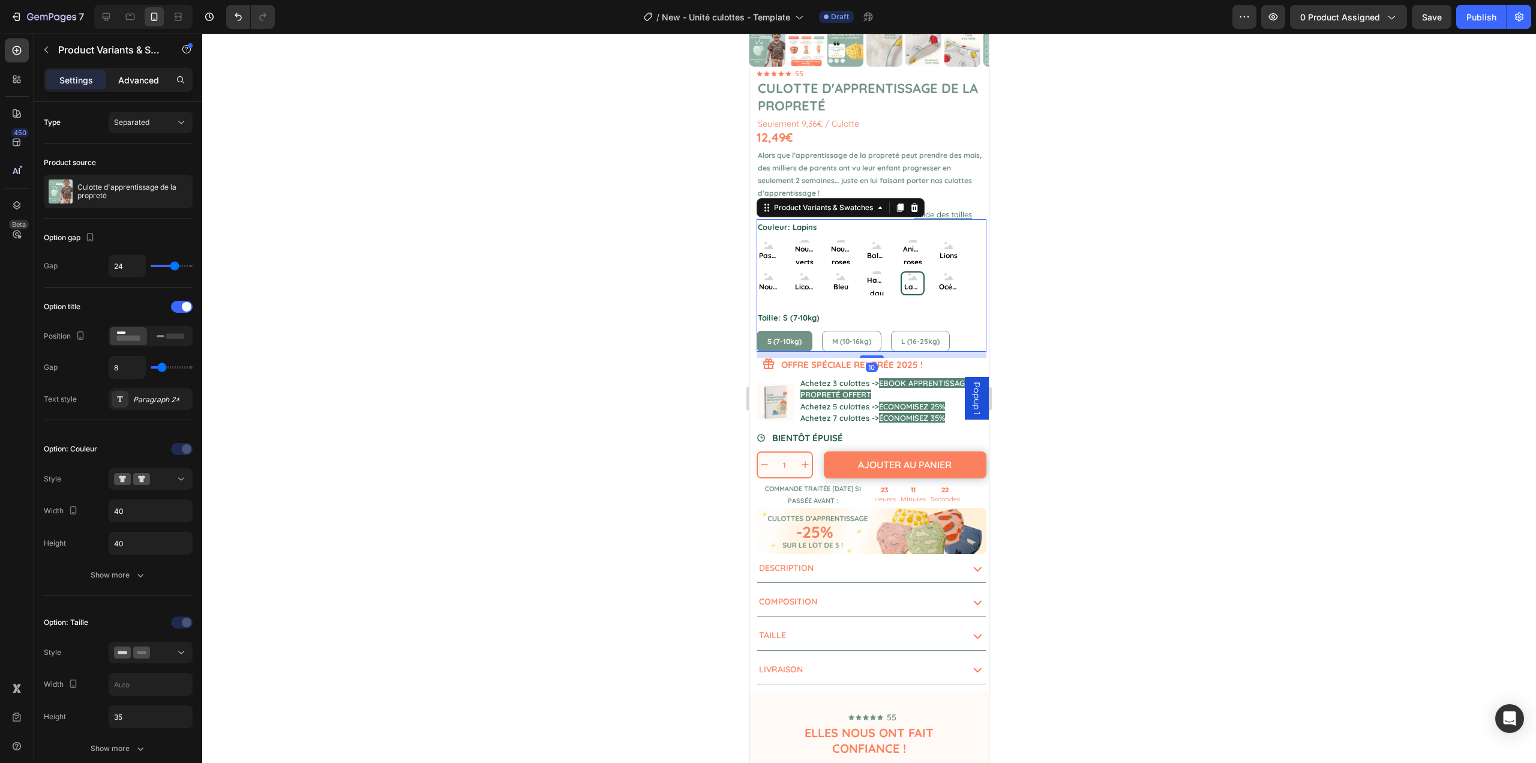
click at [150, 78] on p "Advanced" at bounding box center [138, 80] width 41 height 13
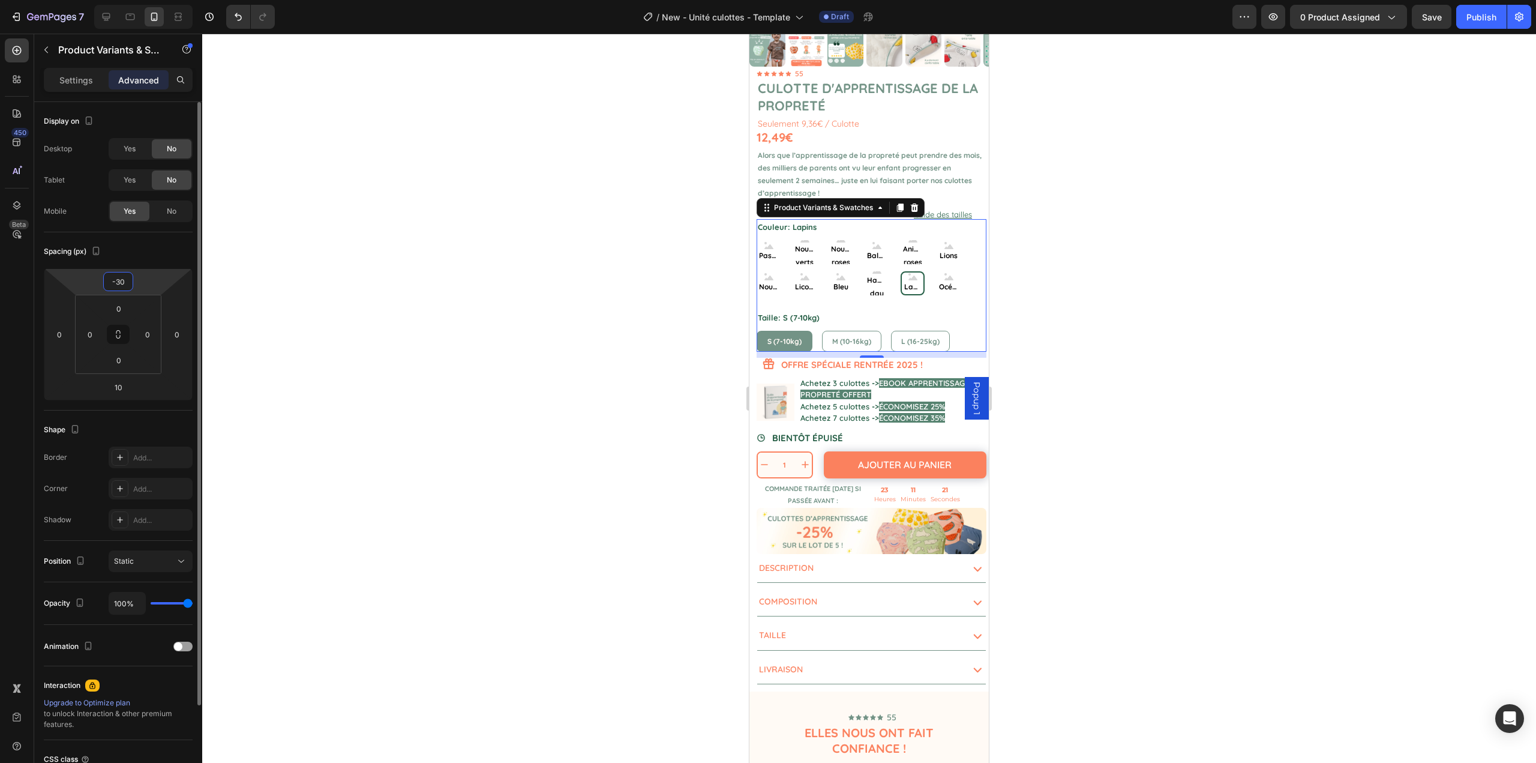
click at [127, 286] on input "-30" at bounding box center [118, 281] width 24 height 18
click at [128, 282] on input "-30" at bounding box center [118, 281] width 24 height 18
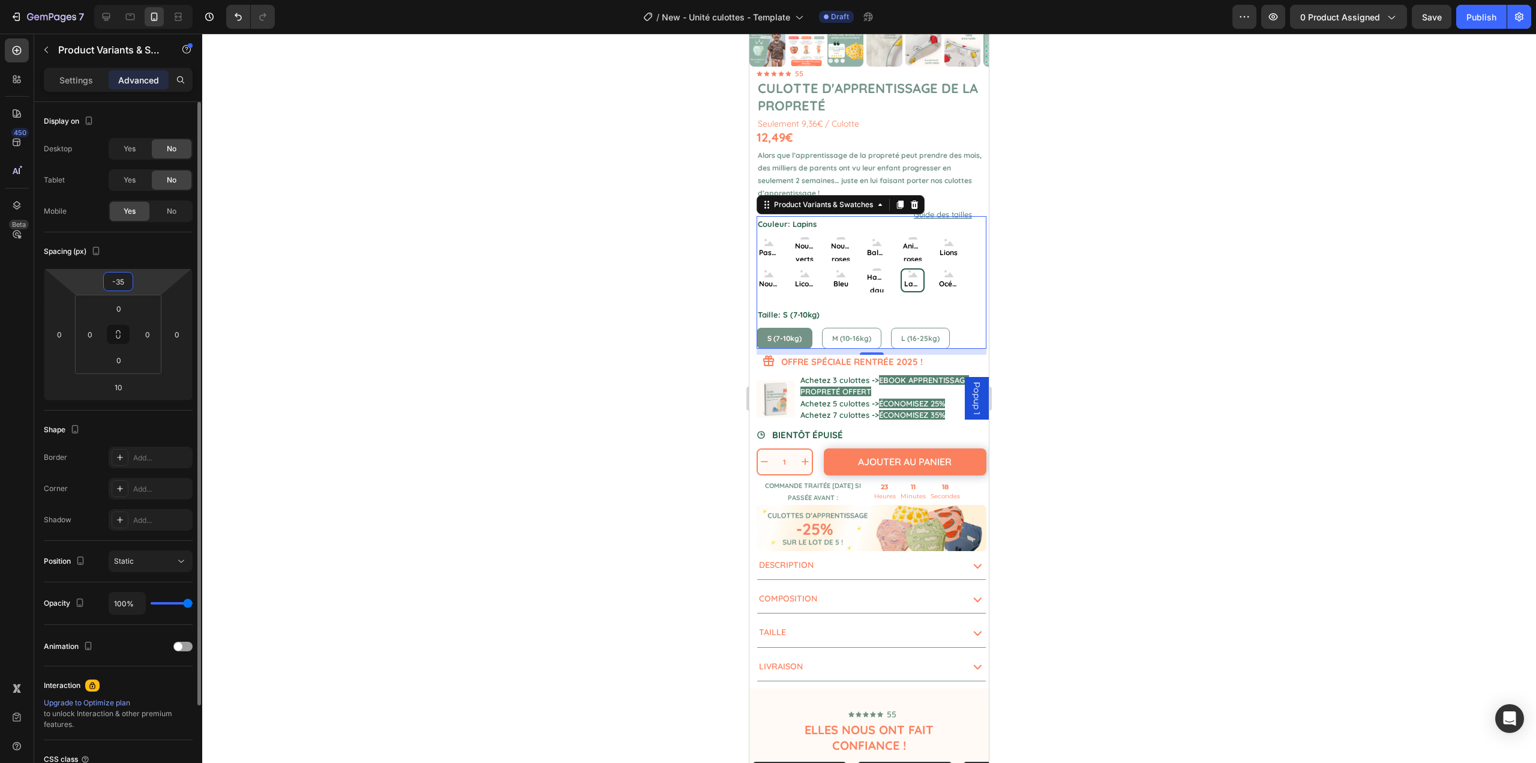
type input "-3"
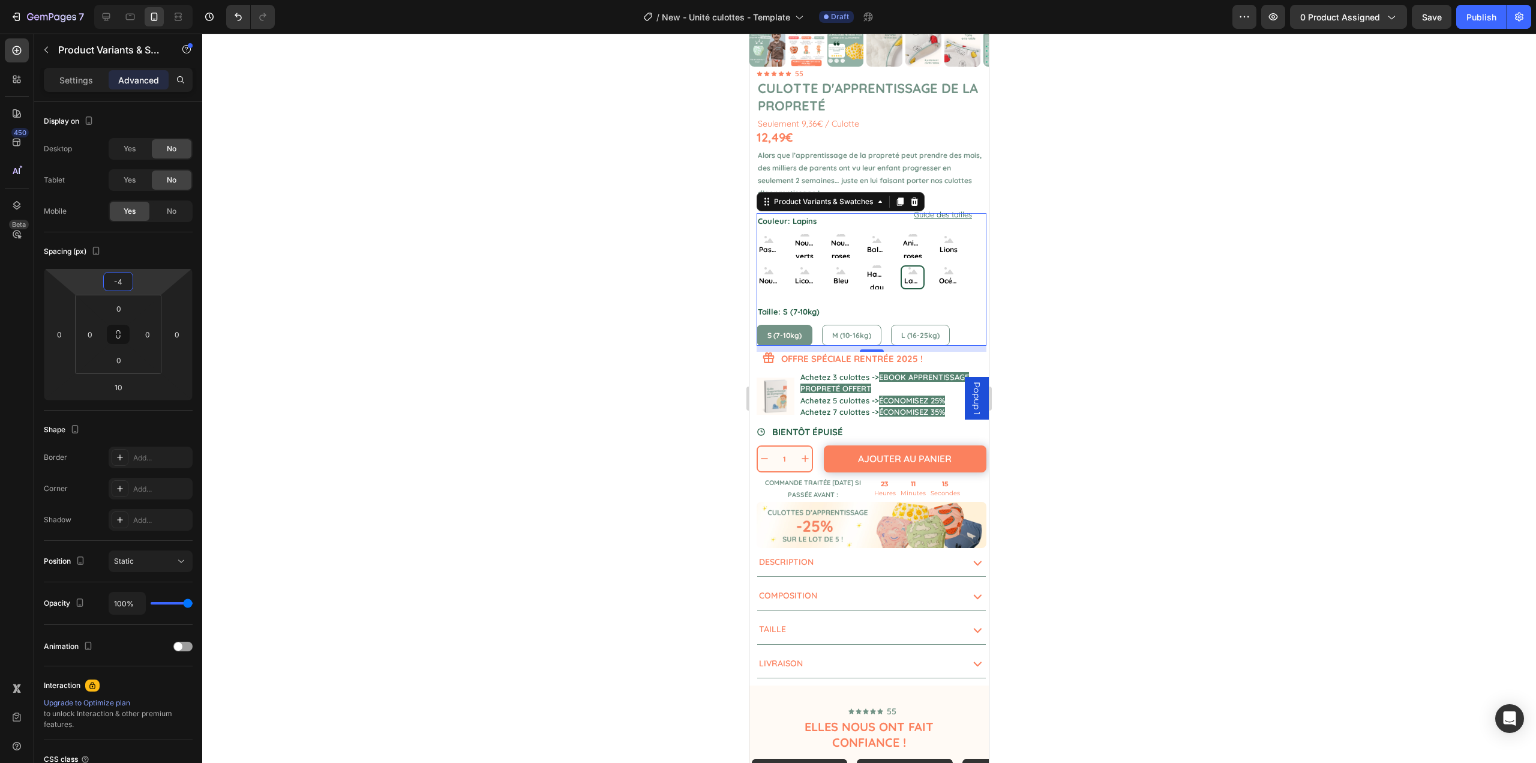
type input "-45"
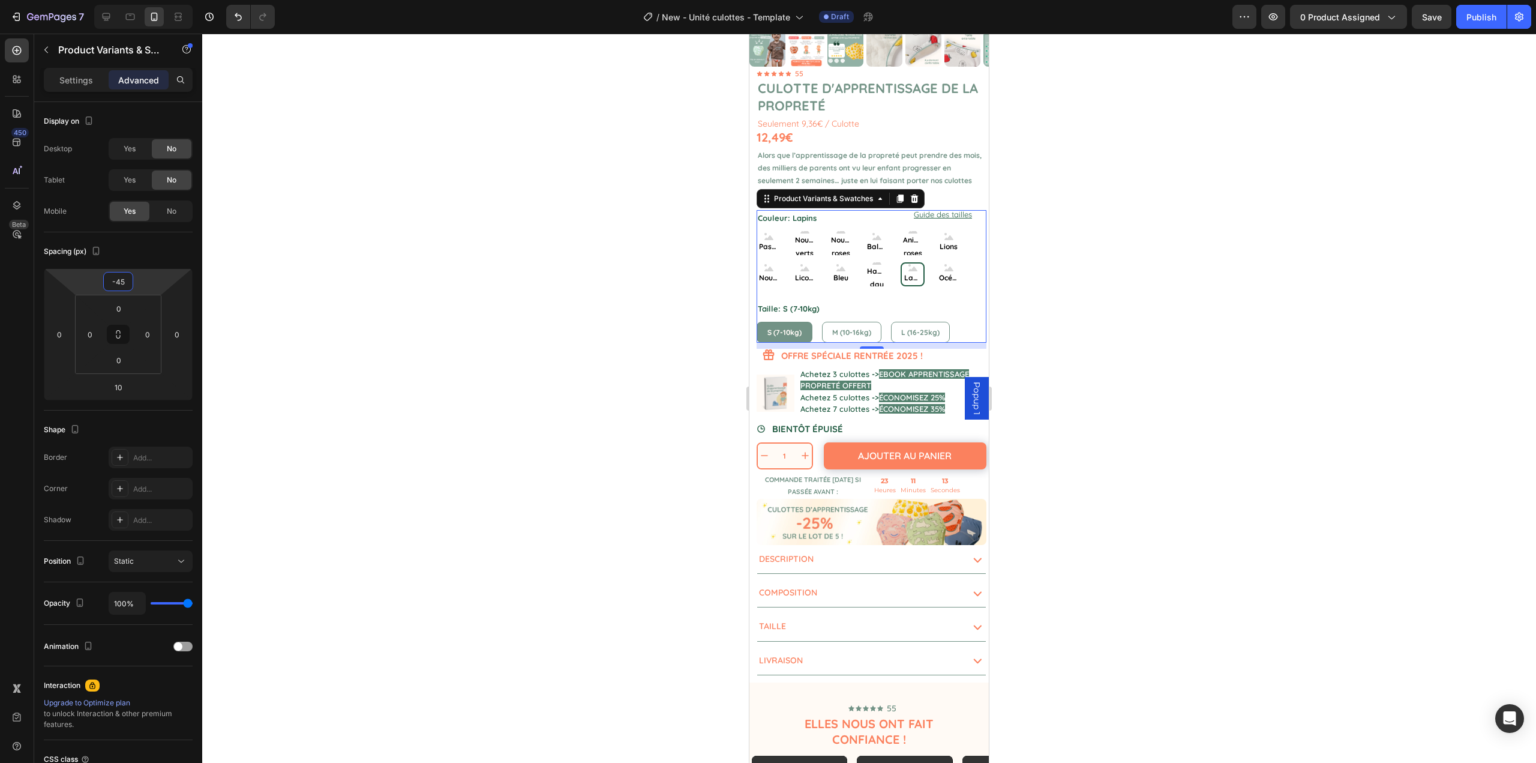
click at [405, 307] on div at bounding box center [869, 398] width 1334 height 729
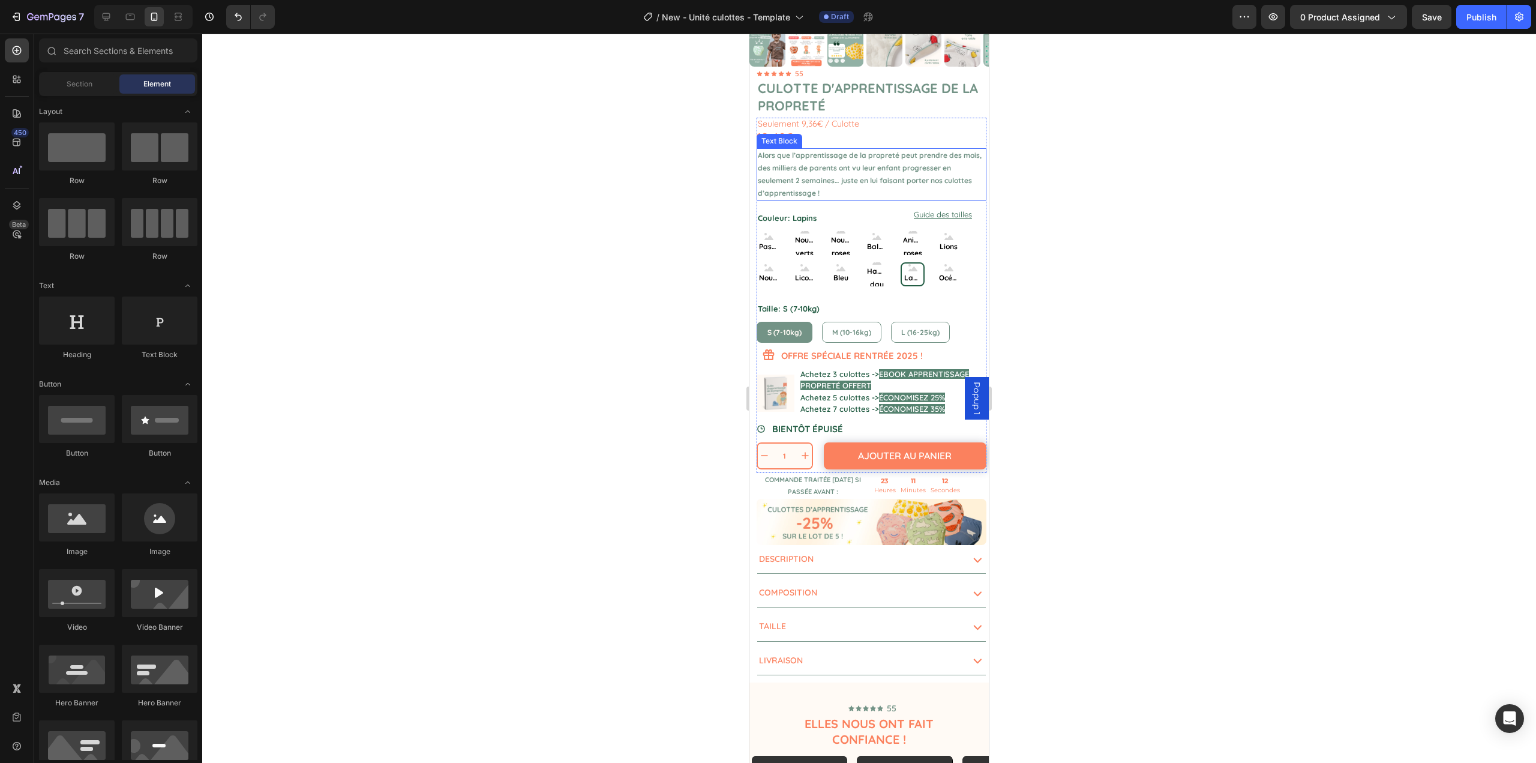
click at [873, 184] on p "Alors que l’apprentissage de la propreté peut prendre des mois, des milliers de…" at bounding box center [871, 174] width 227 height 50
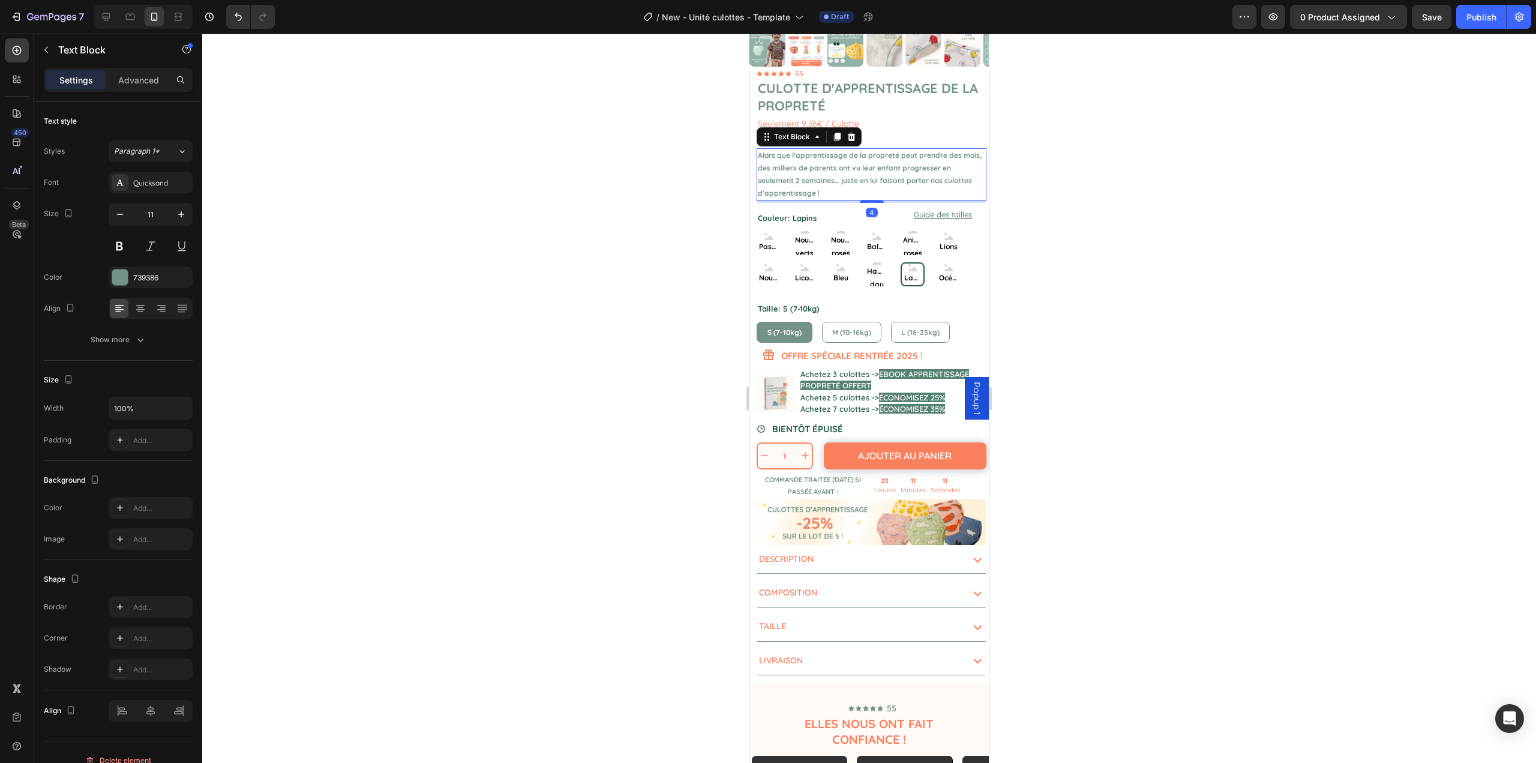
click at [1193, 204] on div at bounding box center [869, 398] width 1334 height 729
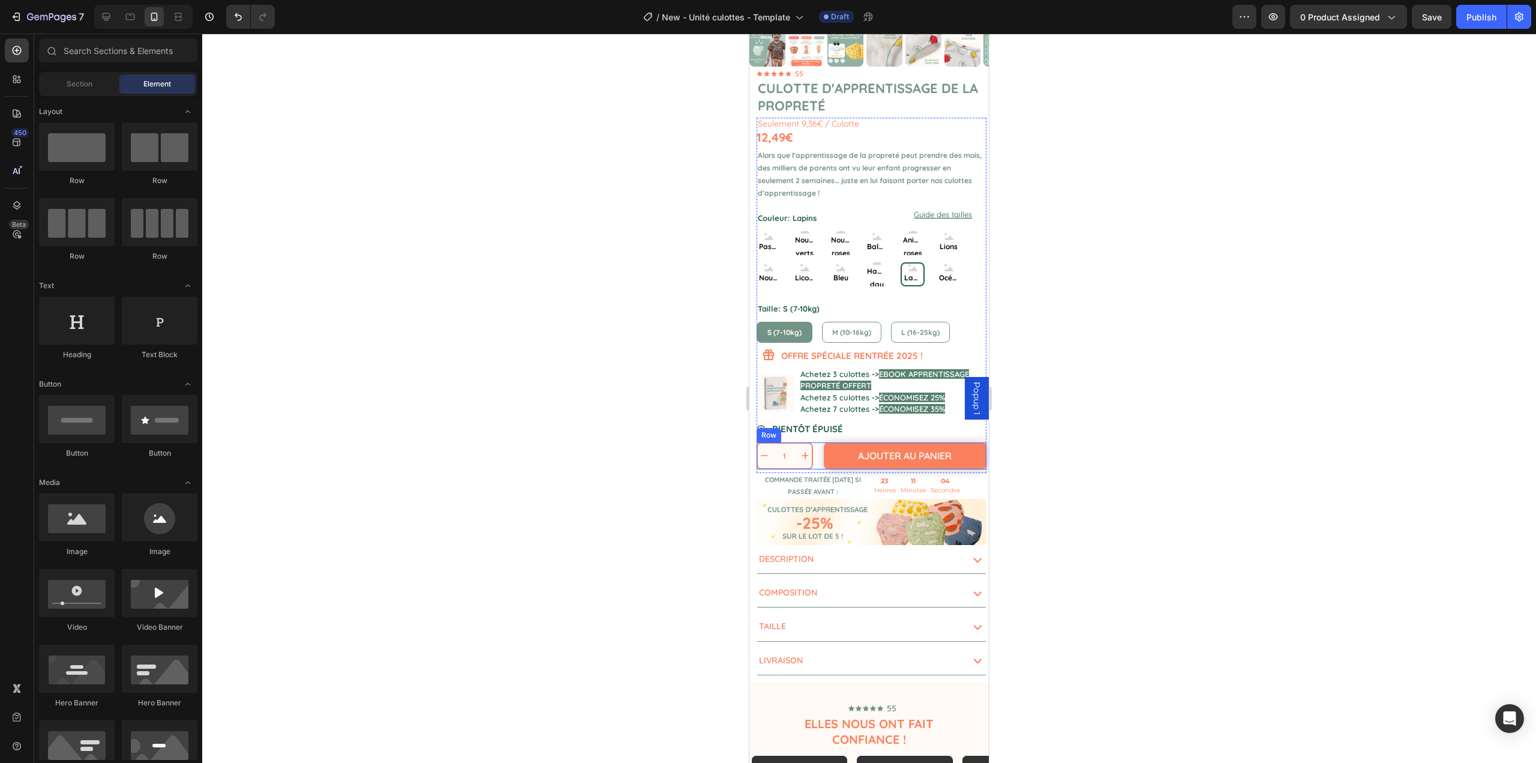
click at [818, 456] on div "Ajouter au panier Add to Cart" at bounding box center [902, 455] width 169 height 27
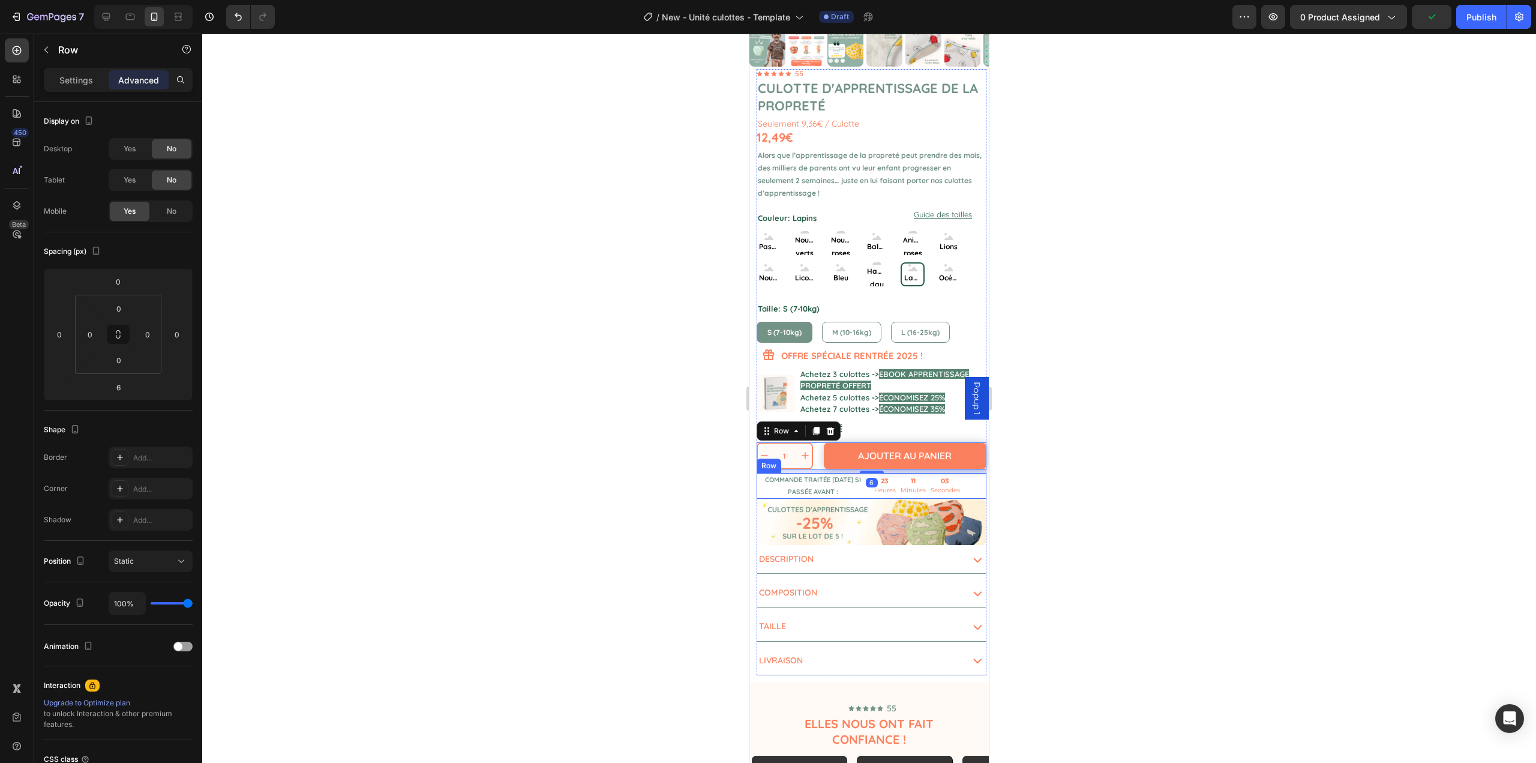
click at [874, 473] on div "23 Heures 11 Minutes 03 Secondes Countdown Timer" at bounding box center [930, 486] width 113 height 26
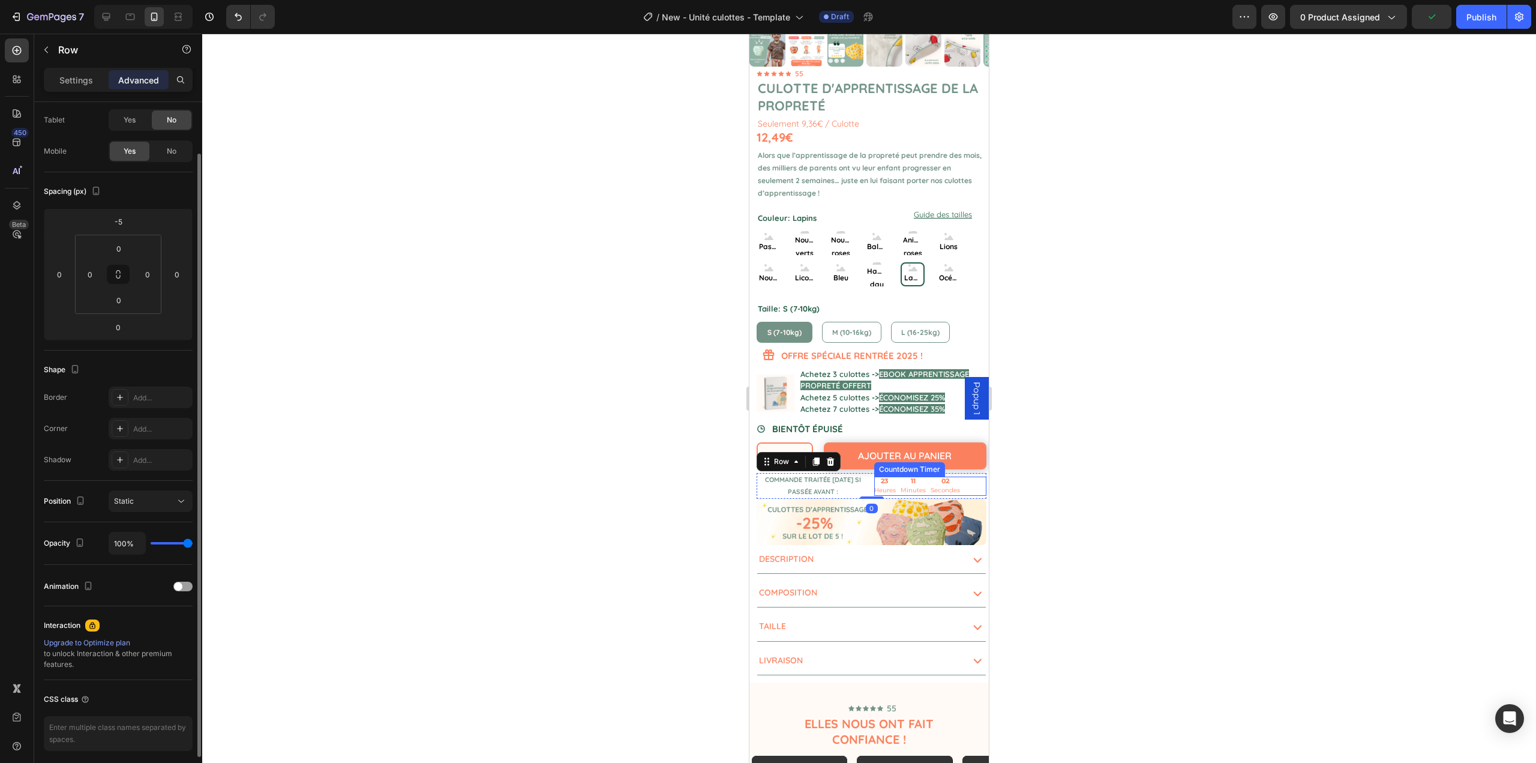
click at [1032, 480] on div at bounding box center [869, 398] width 1334 height 729
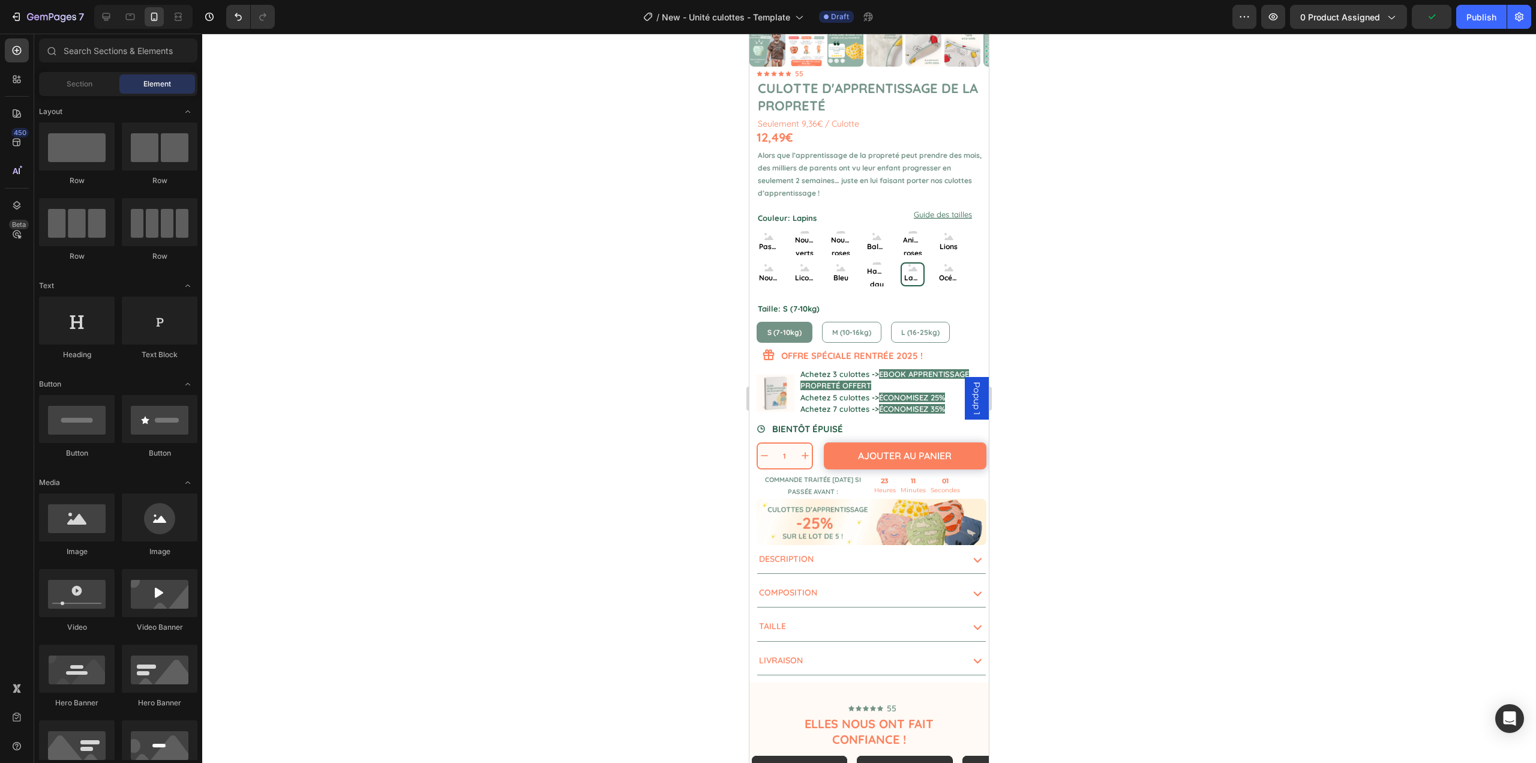
click at [1069, 518] on div at bounding box center [869, 398] width 1334 height 729
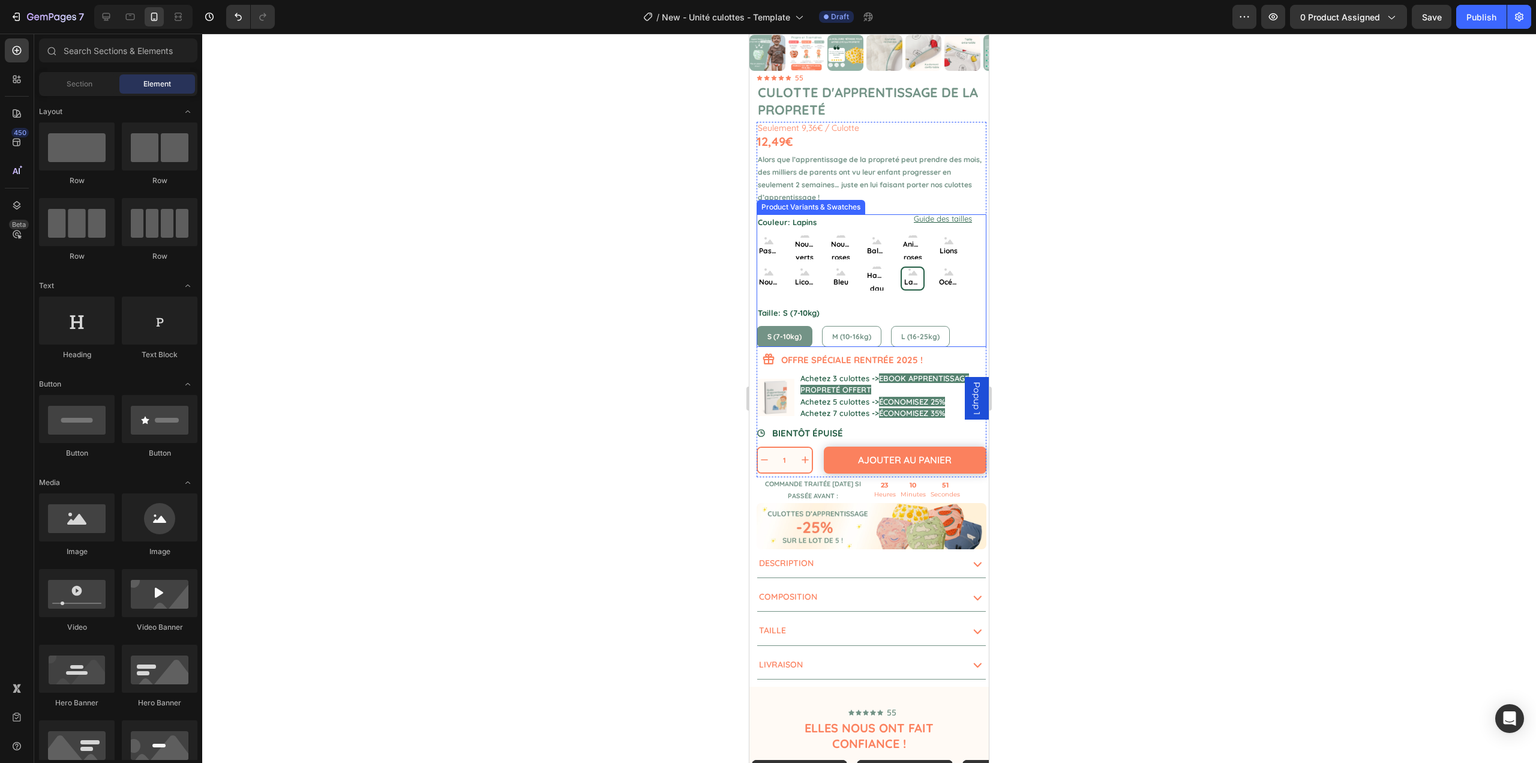
scroll to position [0, 0]
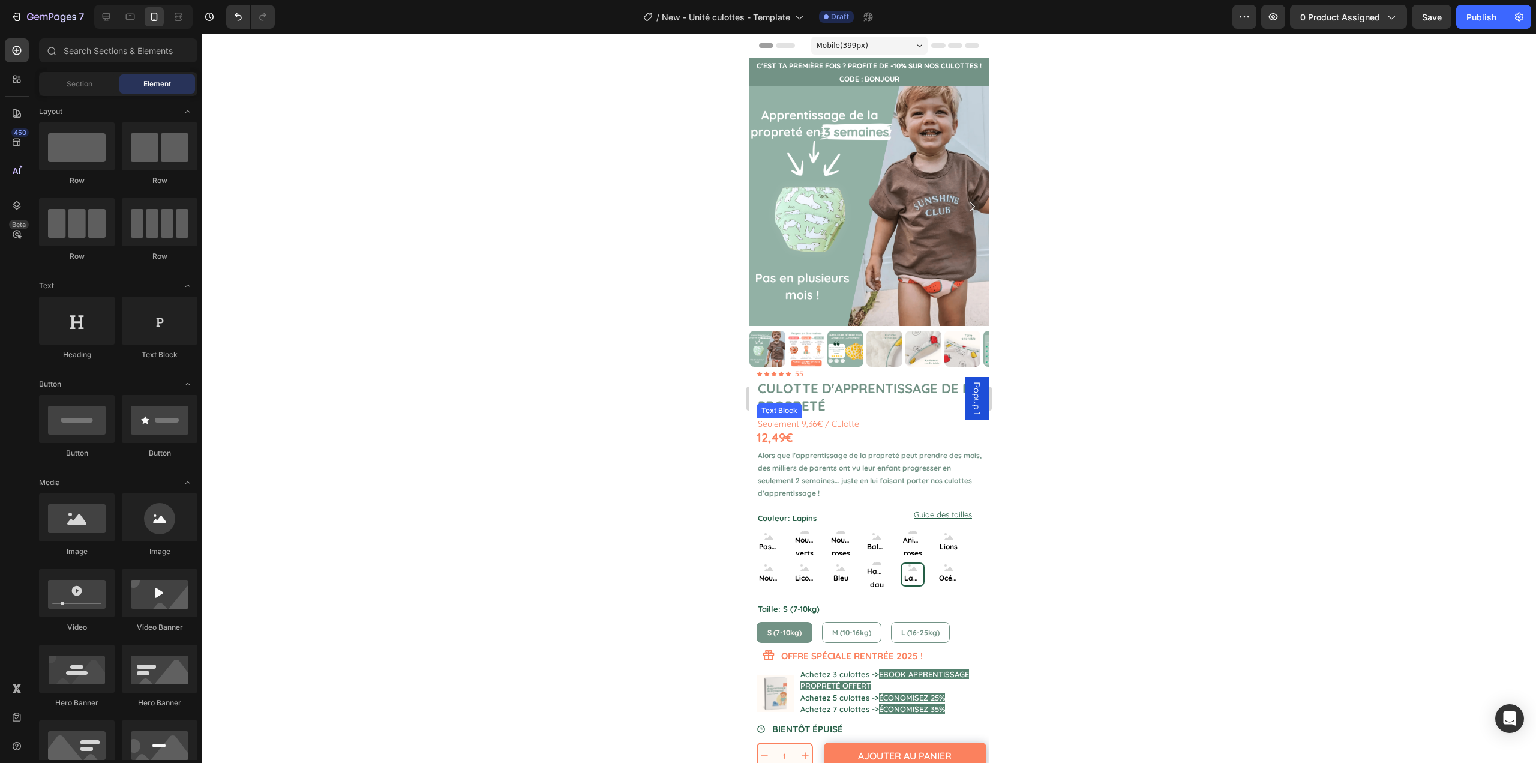
click at [877, 419] on p "Seulement 9,36€ / Culotte" at bounding box center [871, 424] width 227 height 10
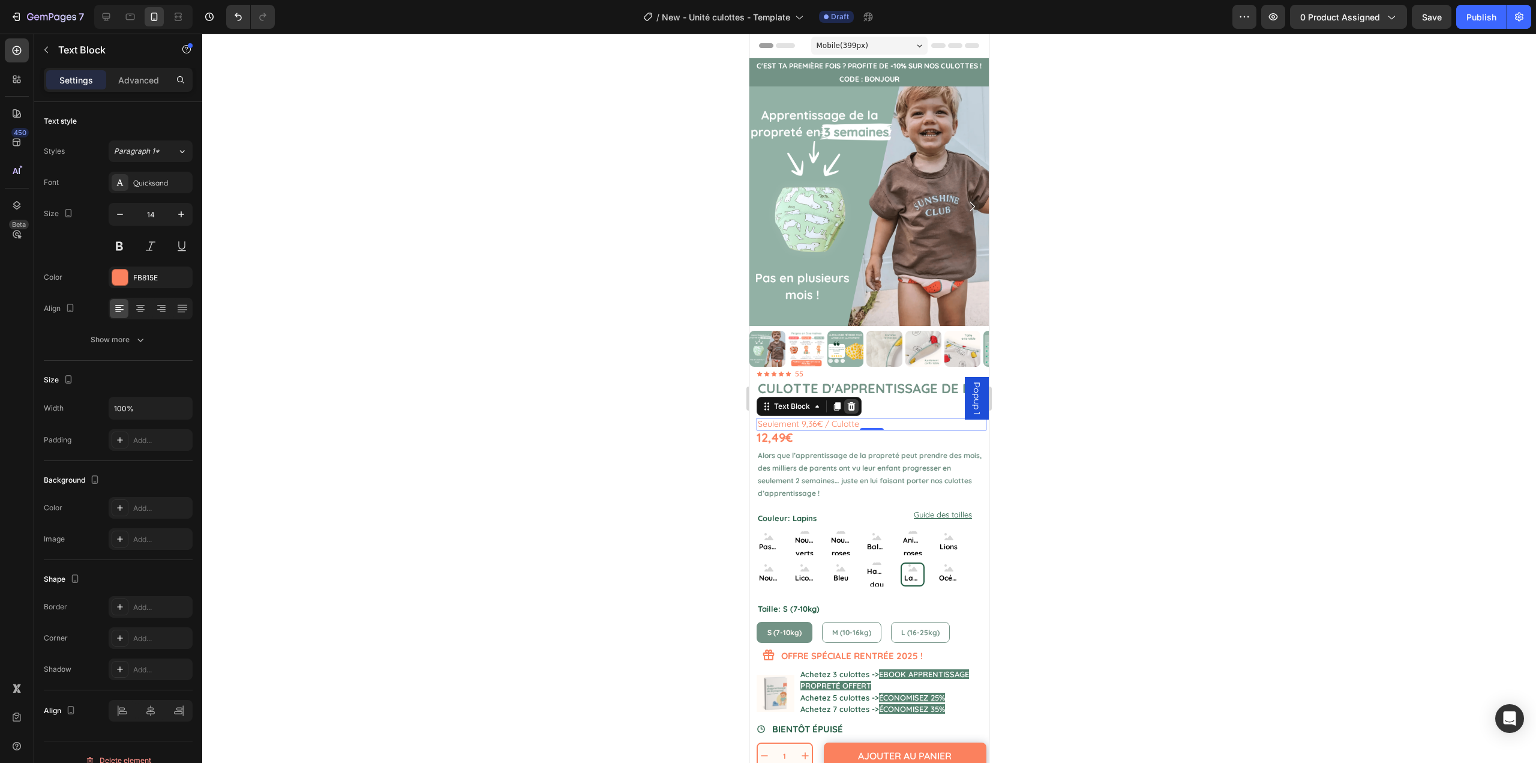
click at [853, 402] on icon at bounding box center [852, 406] width 8 height 8
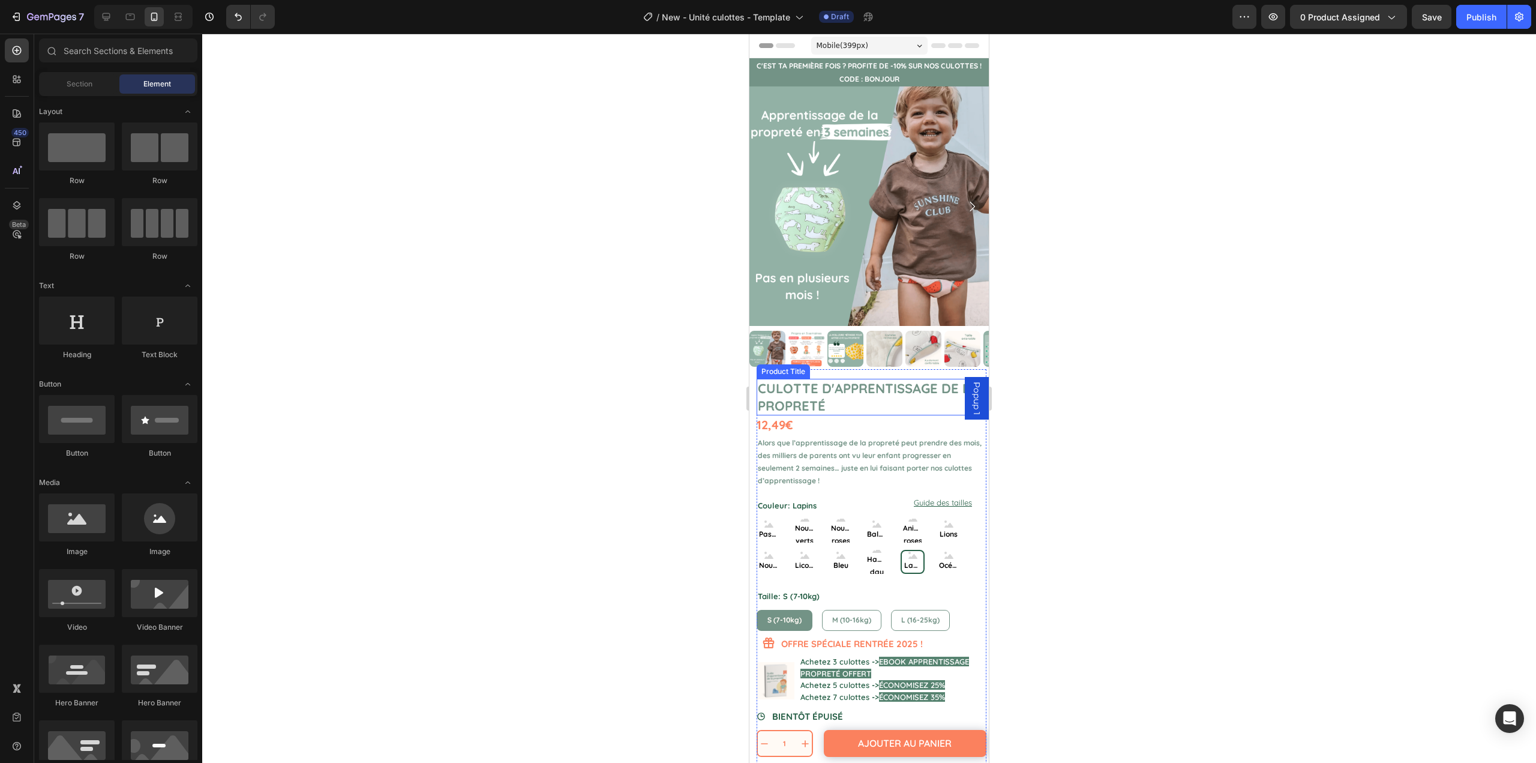
click at [865, 397] on h1 "Culotte d'apprentissage de la propreté" at bounding box center [872, 397] width 230 height 37
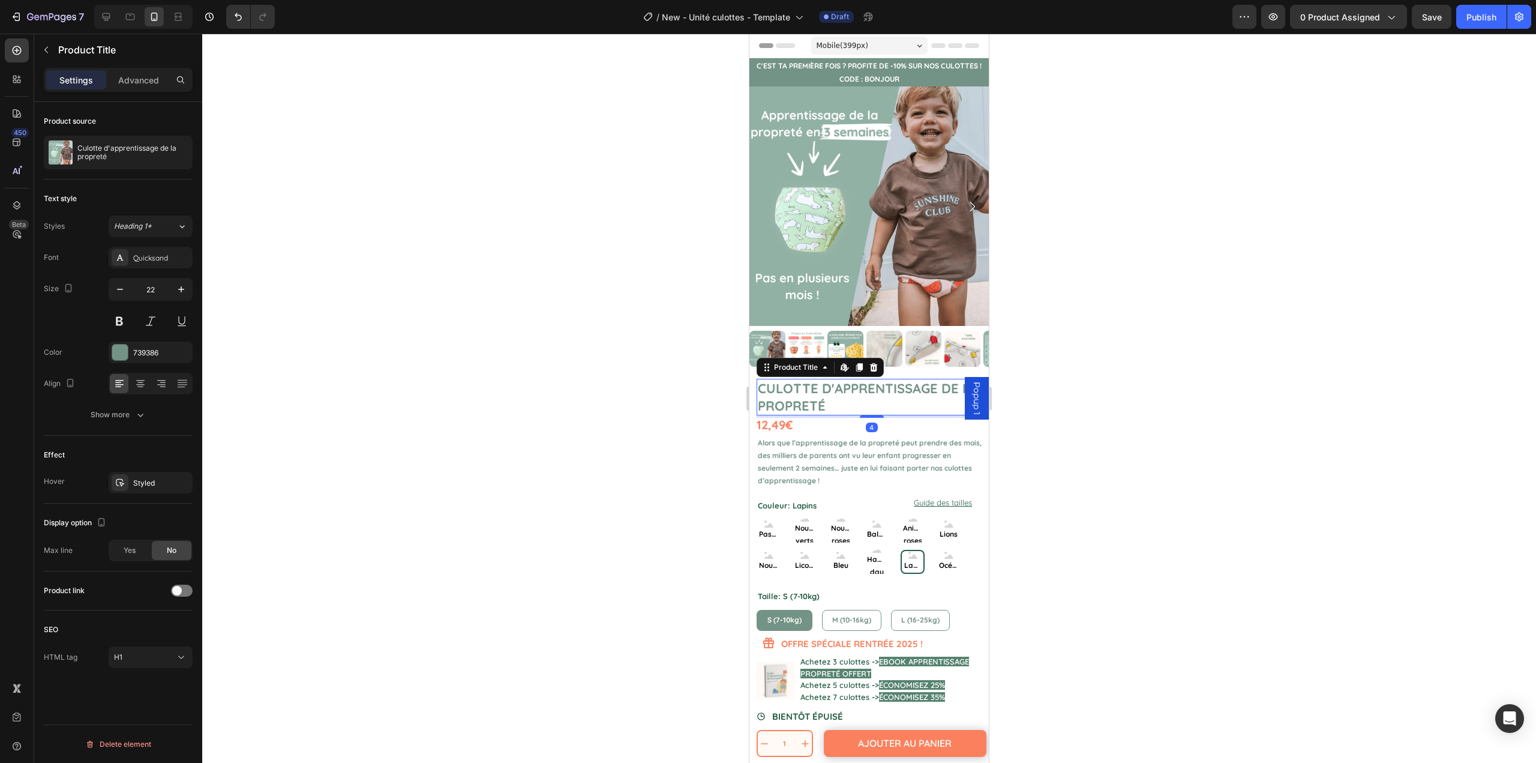
click at [1163, 444] on div at bounding box center [869, 398] width 1334 height 729
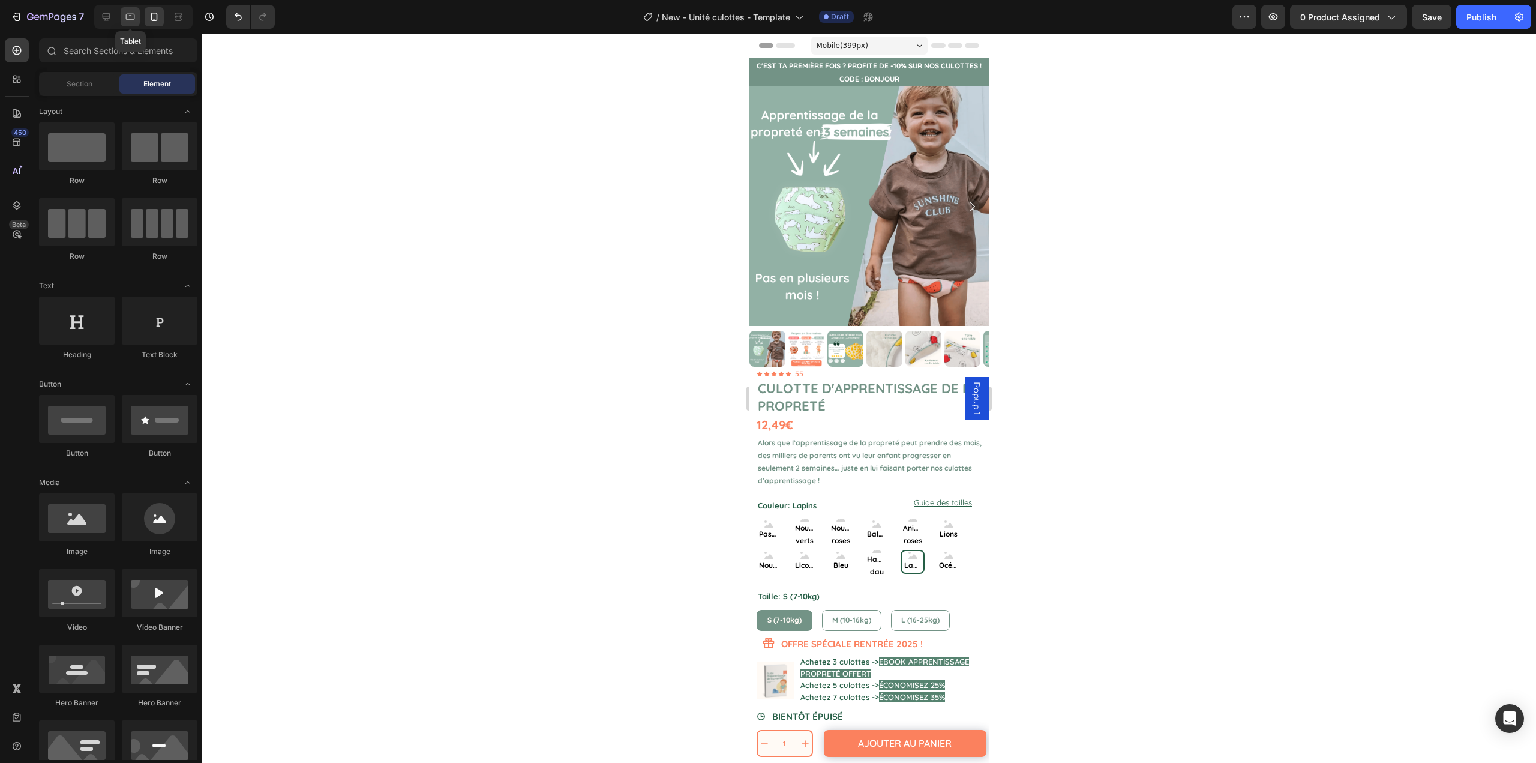
click at [132, 14] on icon at bounding box center [130, 17] width 9 height 7
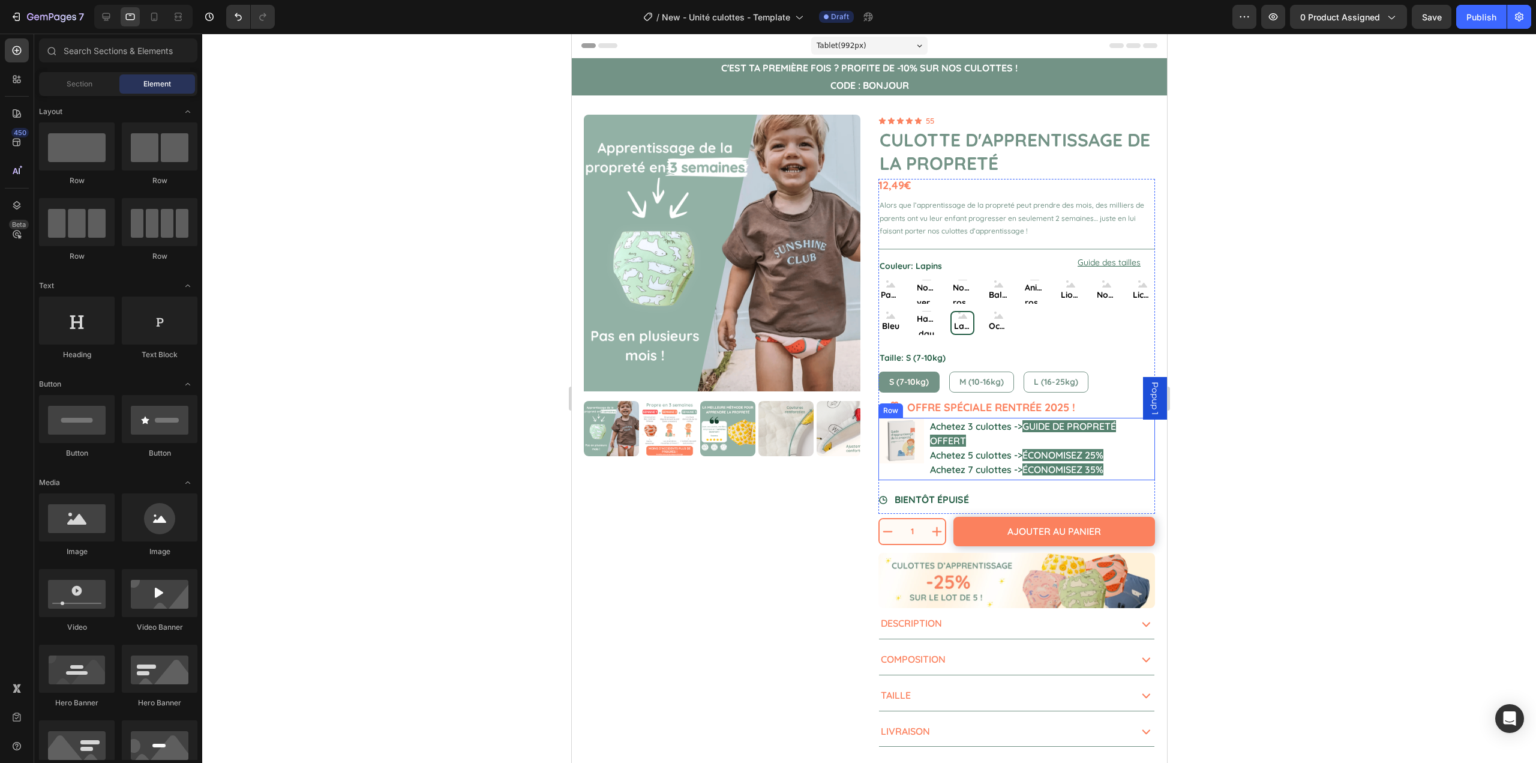
click at [916, 472] on div "Image" at bounding box center [901, 449] width 46 height 62
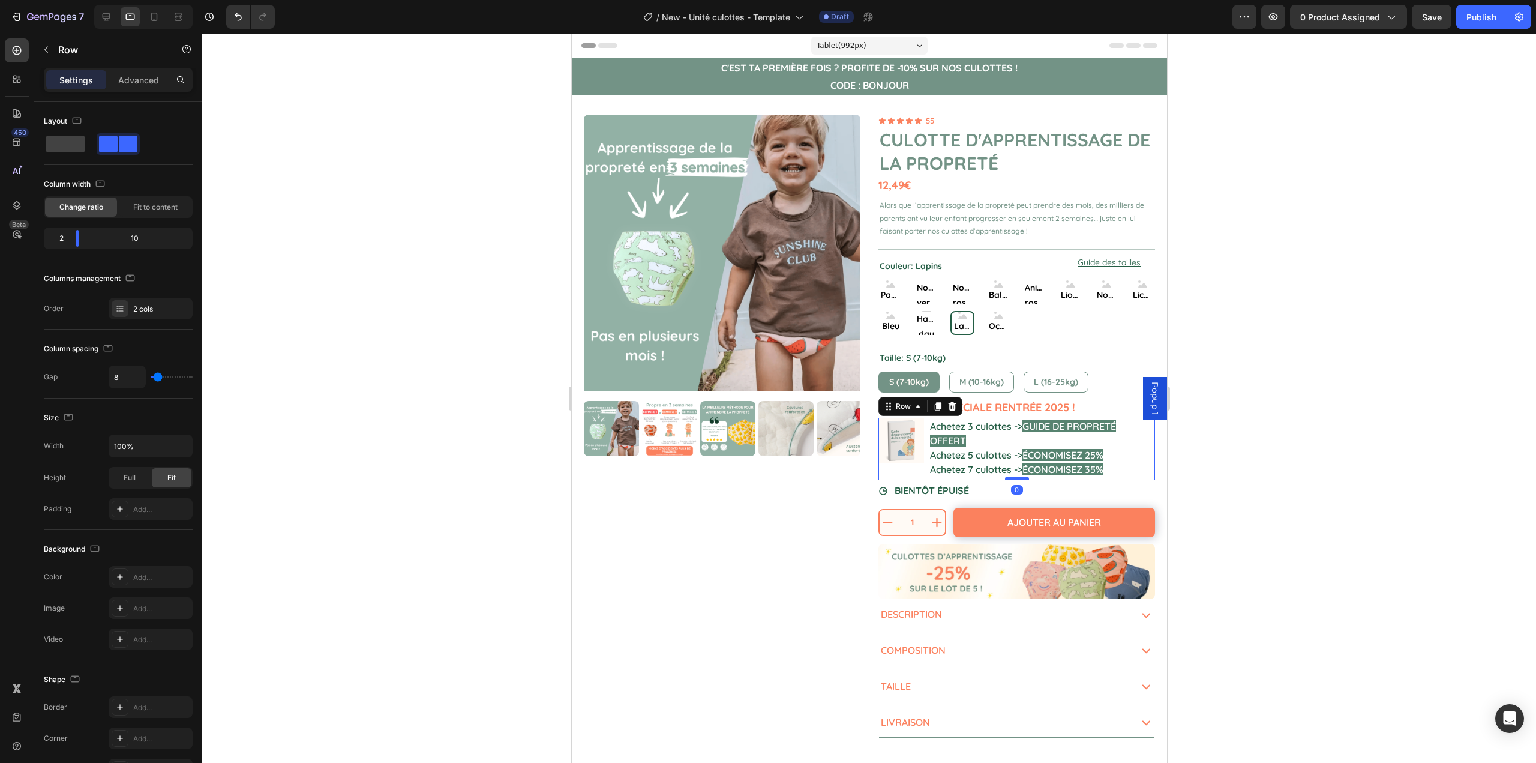
click at [1009, 477] on div at bounding box center [1017, 479] width 24 height 4
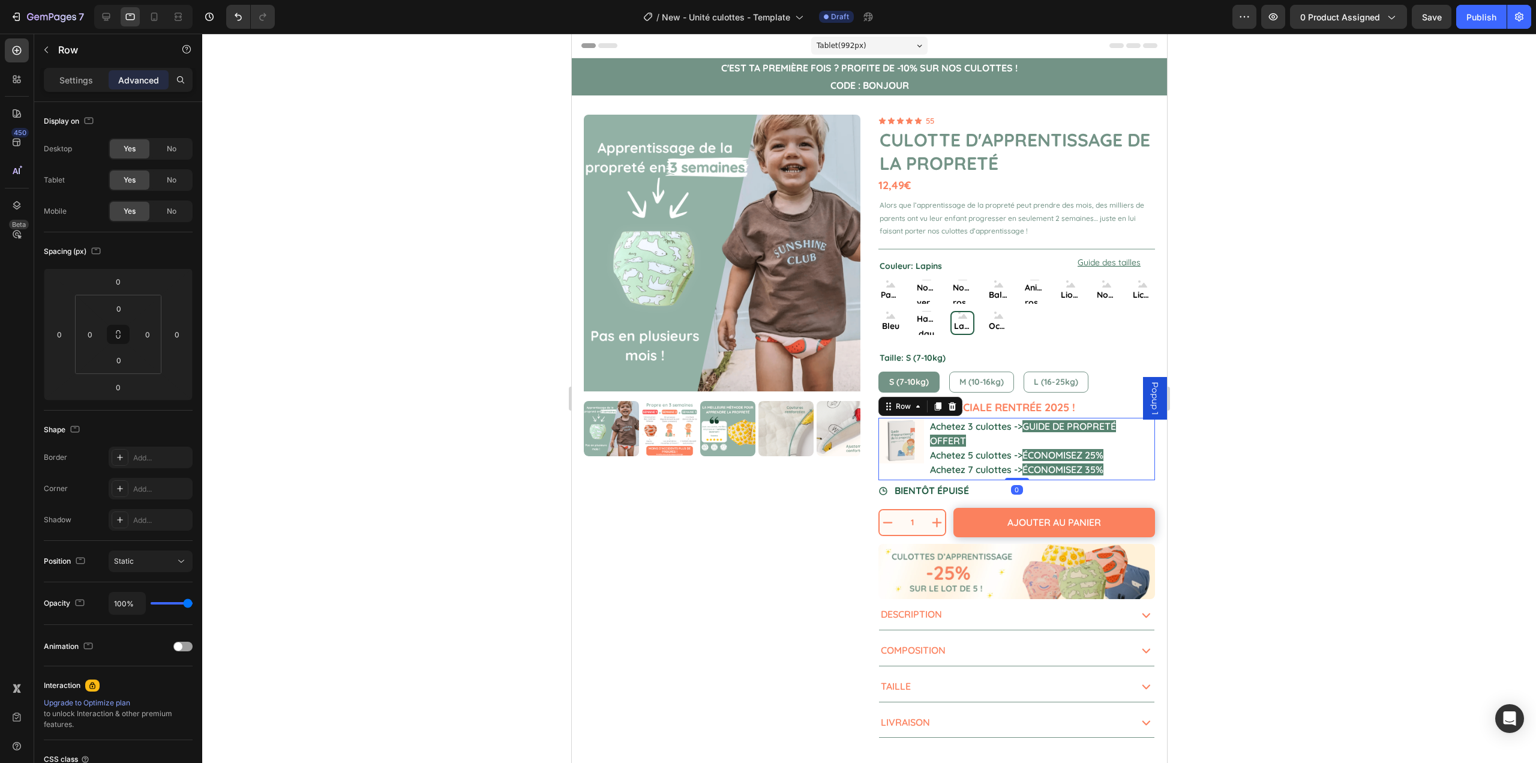
click at [1367, 490] on div at bounding box center [869, 398] width 1334 height 729
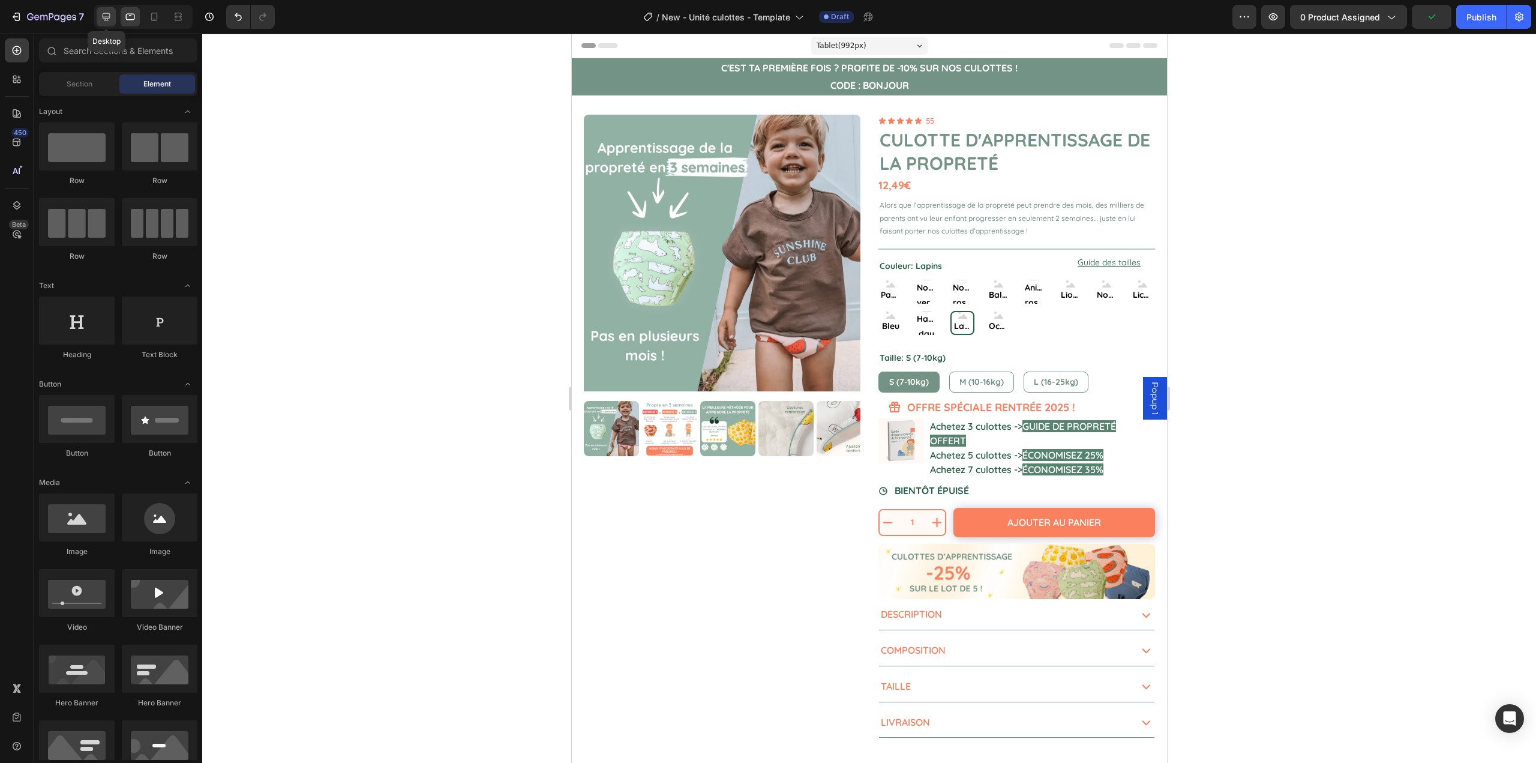
click at [100, 15] on icon at bounding box center [106, 17] width 12 height 12
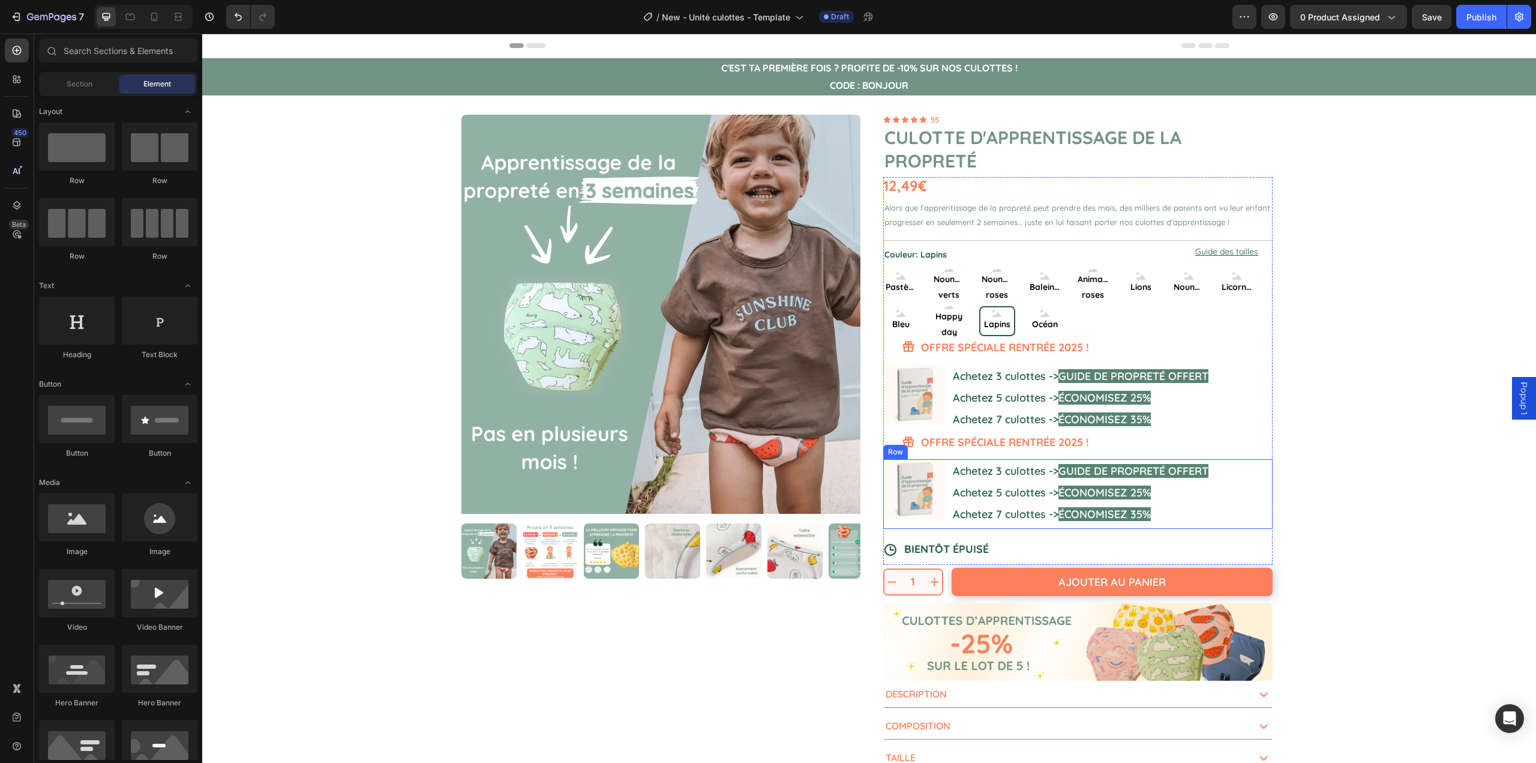
click at [944, 525] on div "Image Achetez 3 culottes -> GUIDE DE PROPRETÉ OFFERT Achetez 5 culottes -> ÉCON…" at bounding box center [1078, 494] width 390 height 70
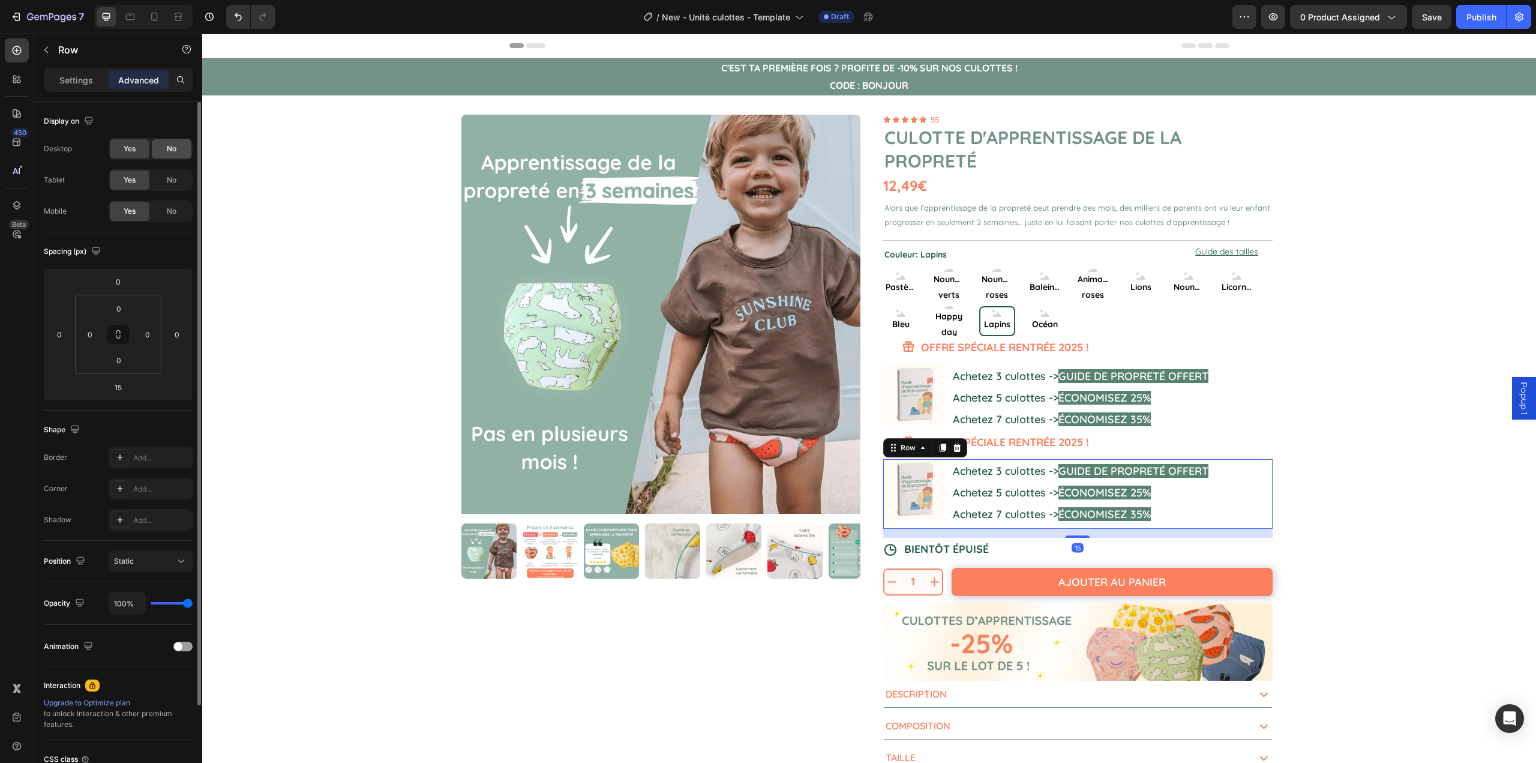
click at [179, 146] on div "No" at bounding box center [172, 148] width 40 height 19
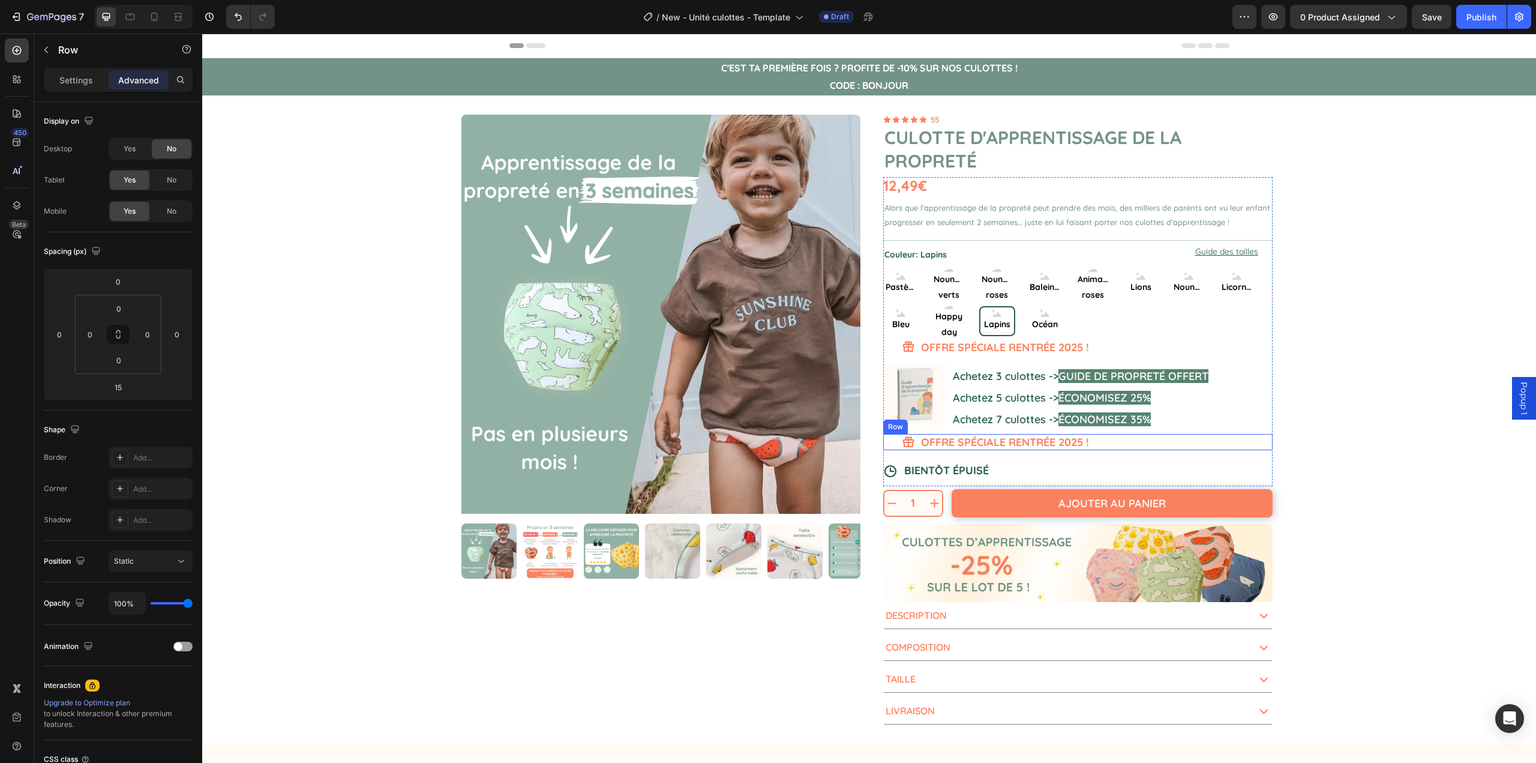
click at [914, 448] on div "Icon OFFRE SPÉCIALE RENTRÉE 2025 ! Heading Row" at bounding box center [1078, 442] width 390 height 16
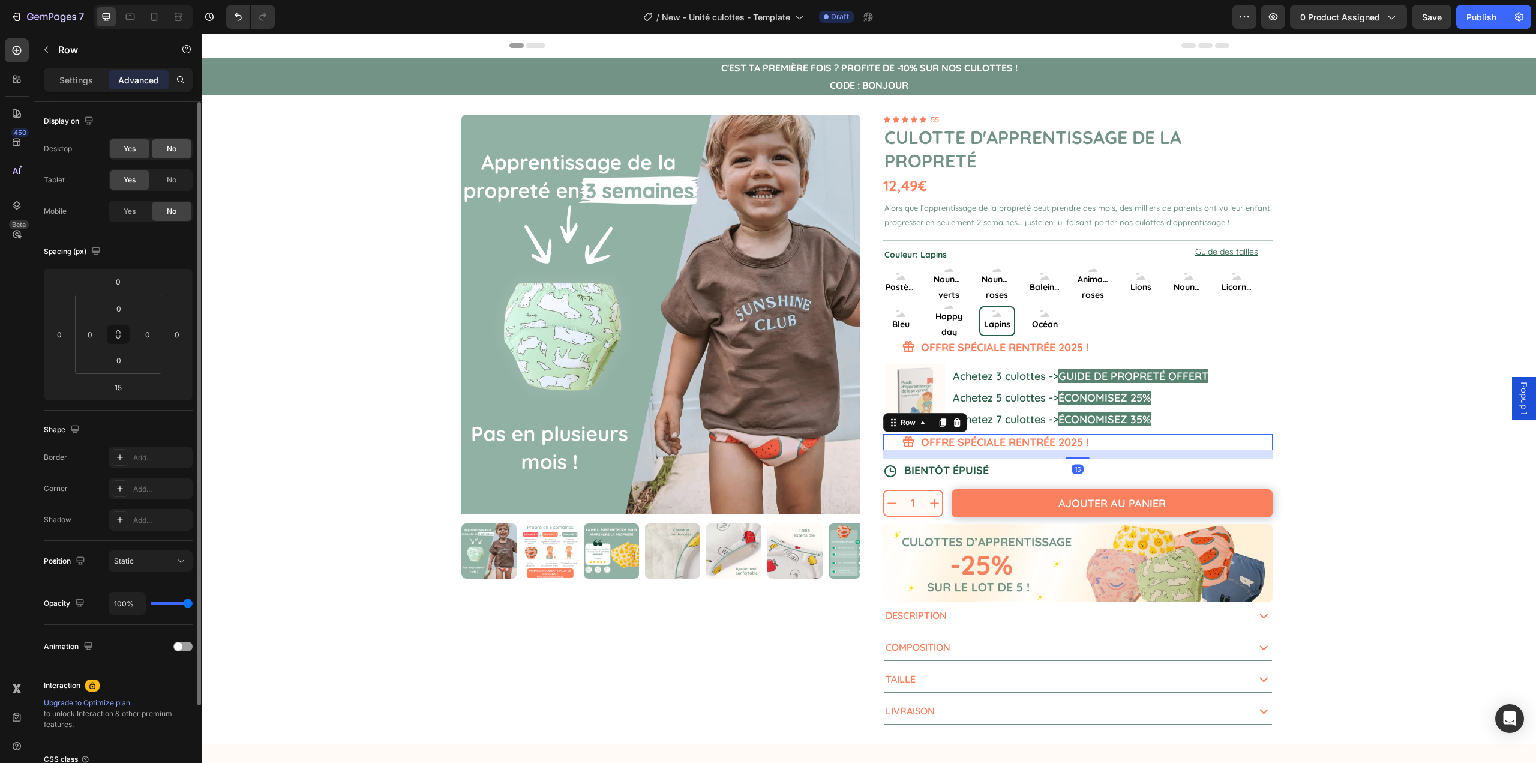
click at [167, 150] on span "No" at bounding box center [172, 148] width 10 height 11
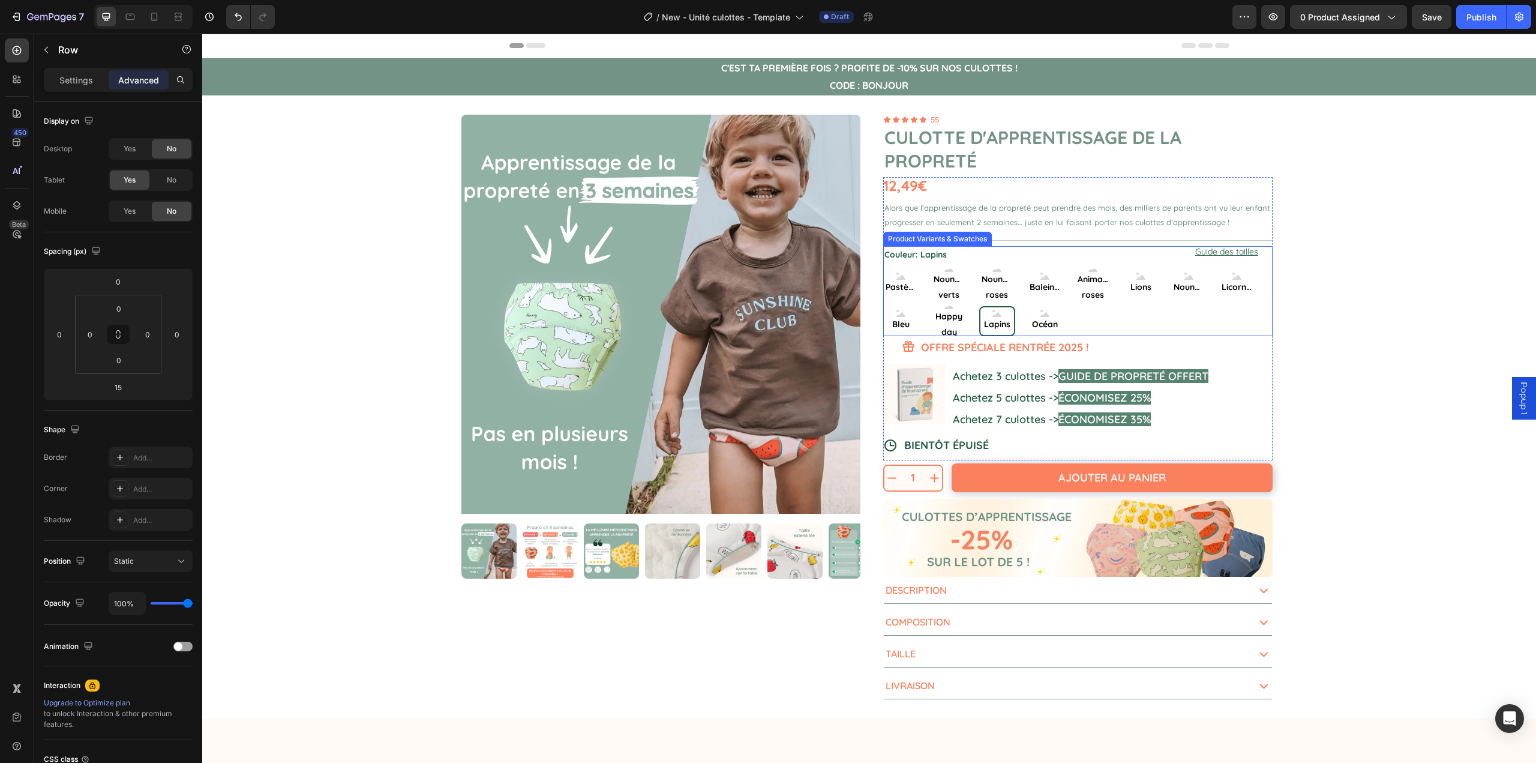
click at [1132, 332] on div "Pastèques Pastèques Pastèques Nounours verts Nounours verts Nounours verts Noun…" at bounding box center [1078, 302] width 390 height 67
click at [73, 77] on p "Settings" at bounding box center [76, 80] width 34 height 13
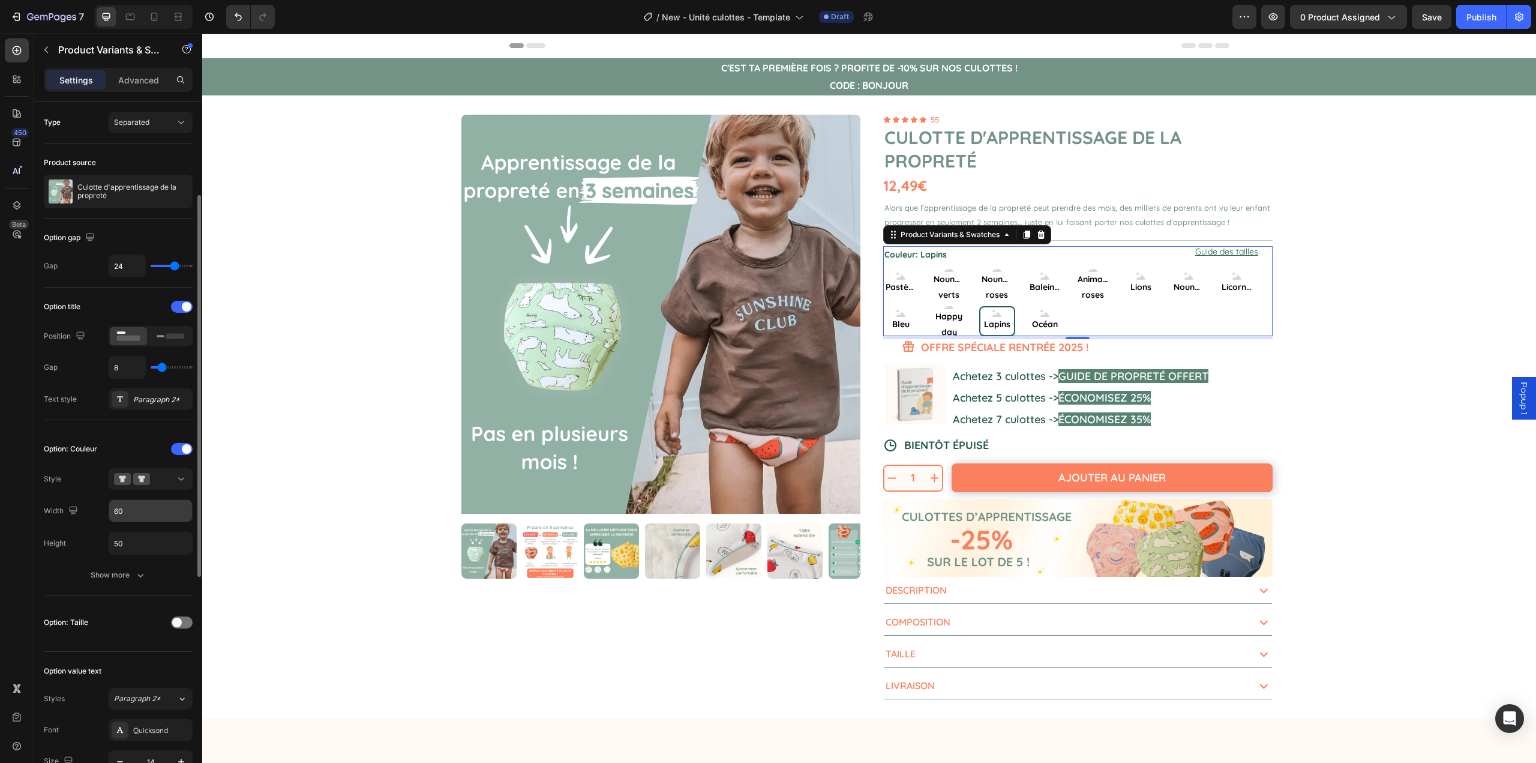
scroll to position [60, 0]
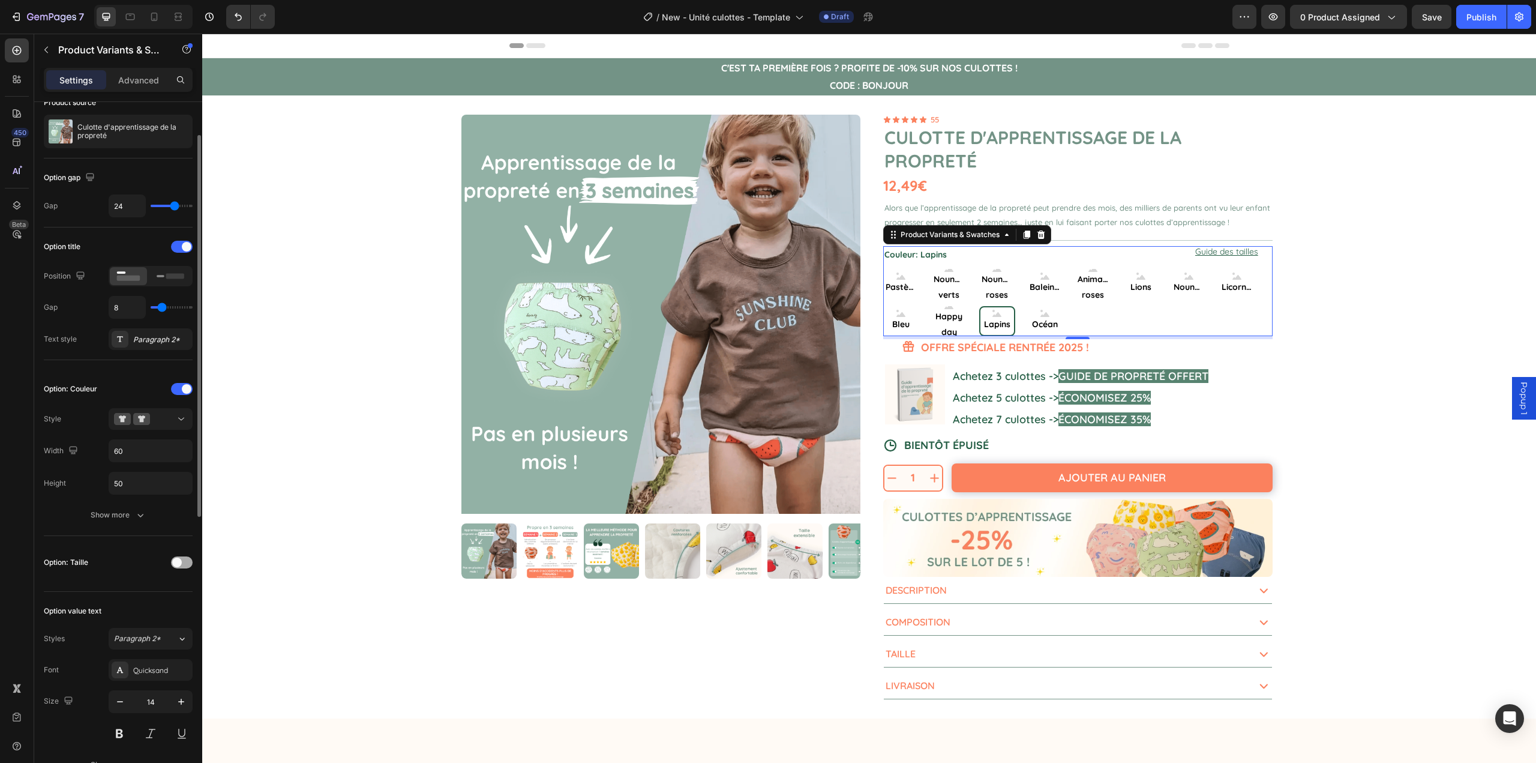
click at [181, 565] on div at bounding box center [182, 562] width 22 height 12
radio input "true"
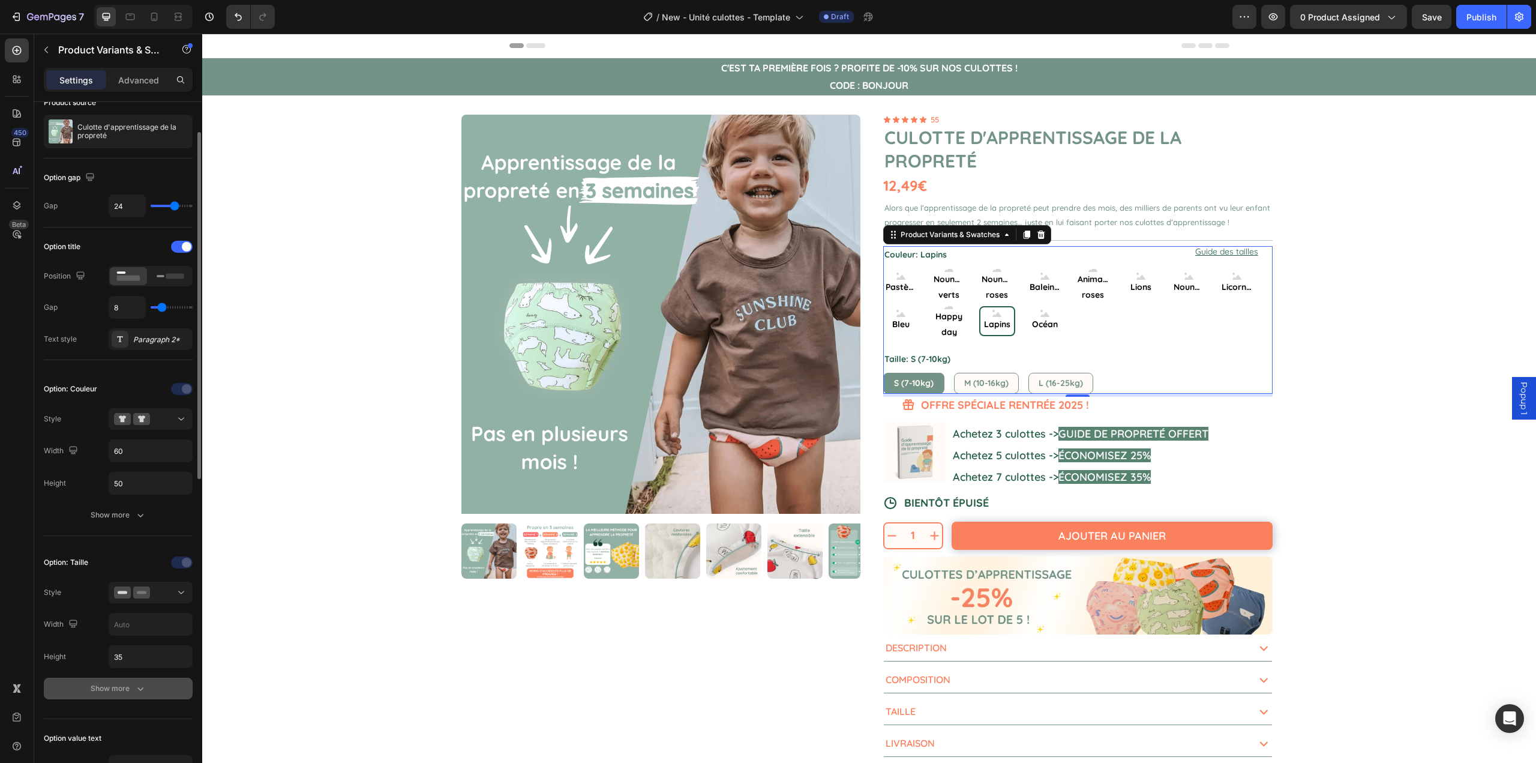
click at [128, 696] on button "Show more" at bounding box center [118, 689] width 149 height 22
click at [153, 718] on div "FFFAF5" at bounding box center [150, 721] width 35 height 11
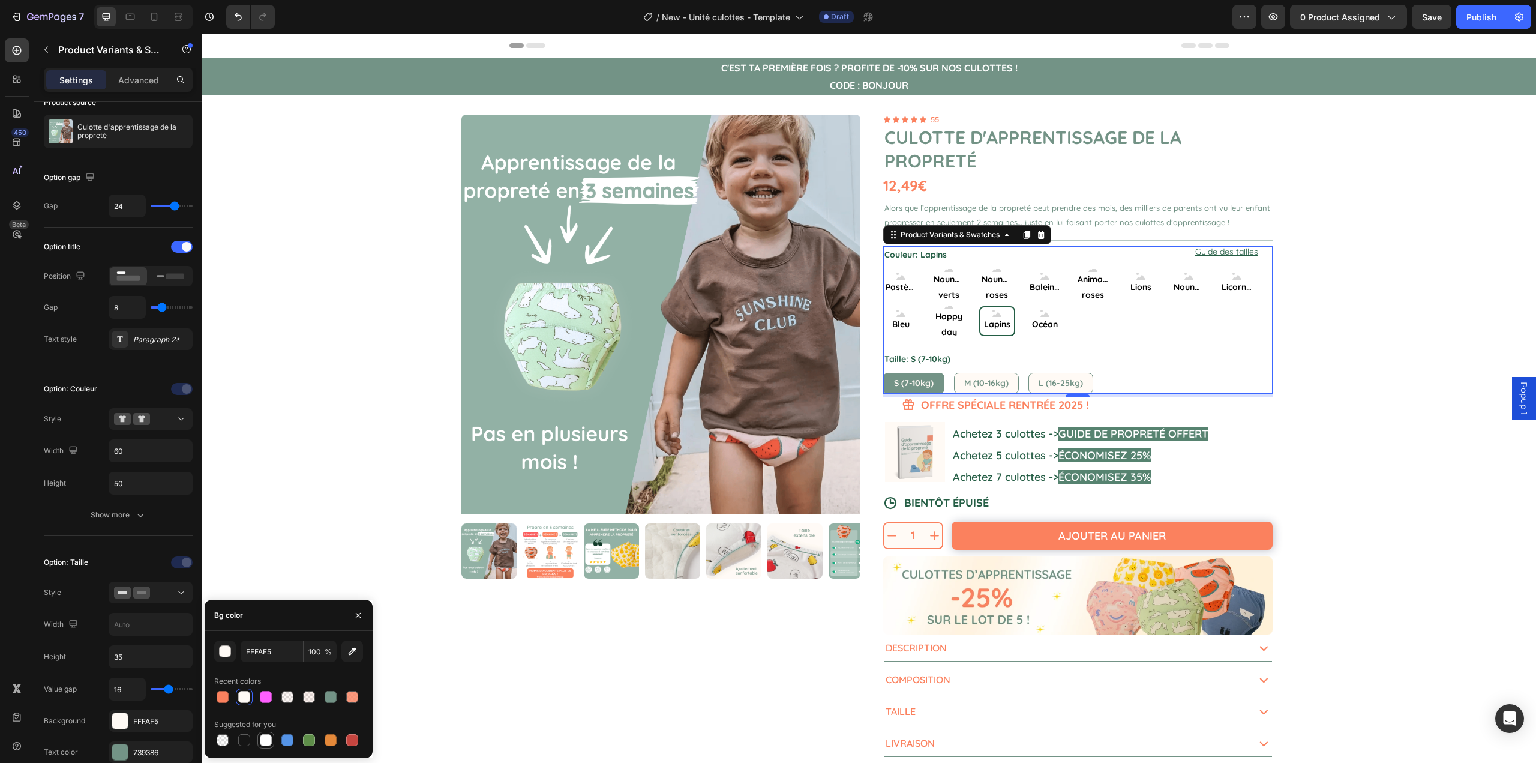
click at [269, 743] on div at bounding box center [266, 740] width 12 height 12
type input "FFFFFF"
click at [298, 480] on div "Product Images 1 Product Quantity Ajouter au panier Add to Cart Row 1 Product Q…" at bounding box center [869, 435] width 1334 height 681
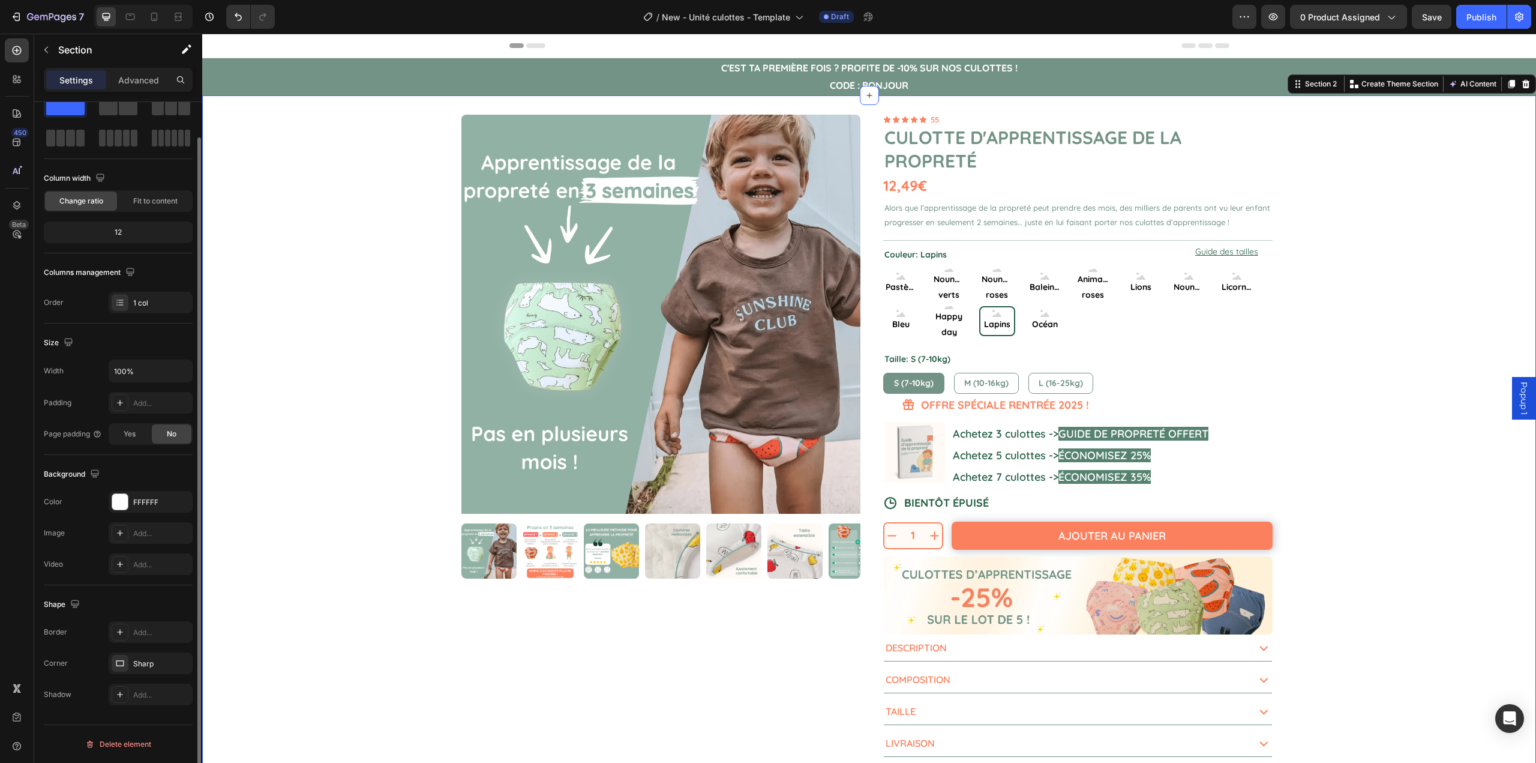
scroll to position [0, 0]
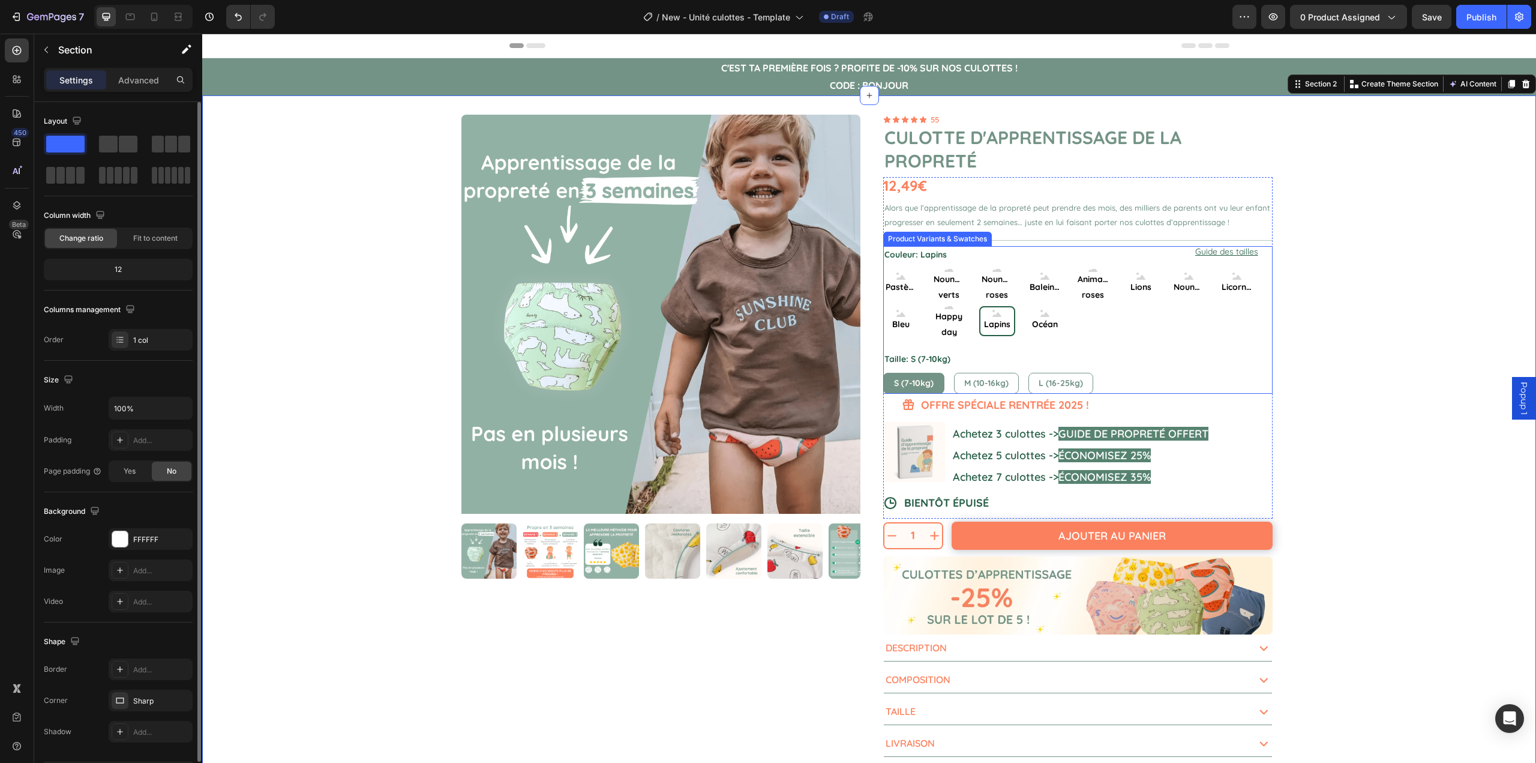
click at [1107, 385] on div "S (7-10kg) S (7-10kg) S (7-10kg) M (10-16kg) M (10-16kg) M (10-16kg) L (16-25kg…" at bounding box center [1078, 383] width 390 height 21
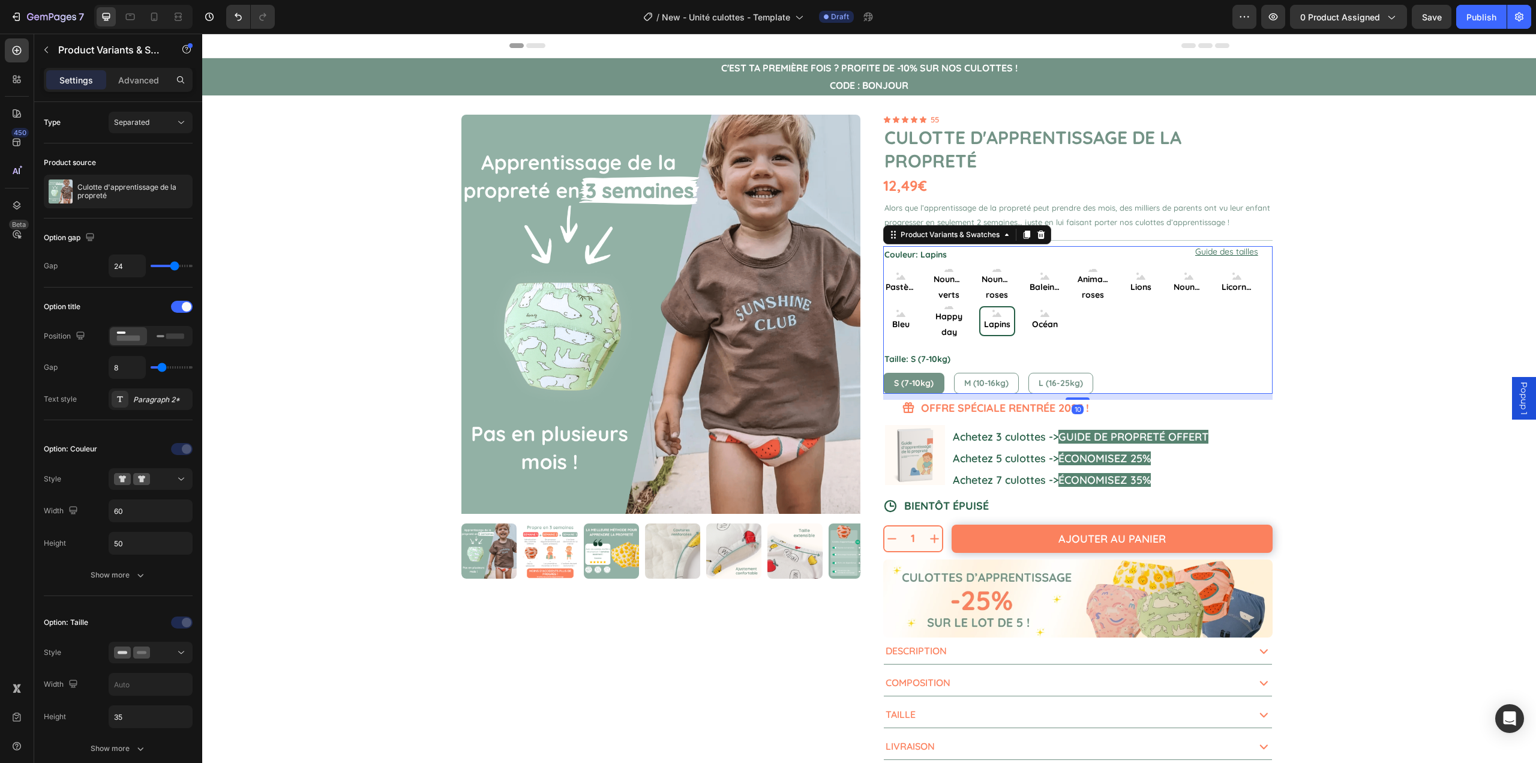
click at [1081, 399] on div at bounding box center [1078, 398] width 24 height 2
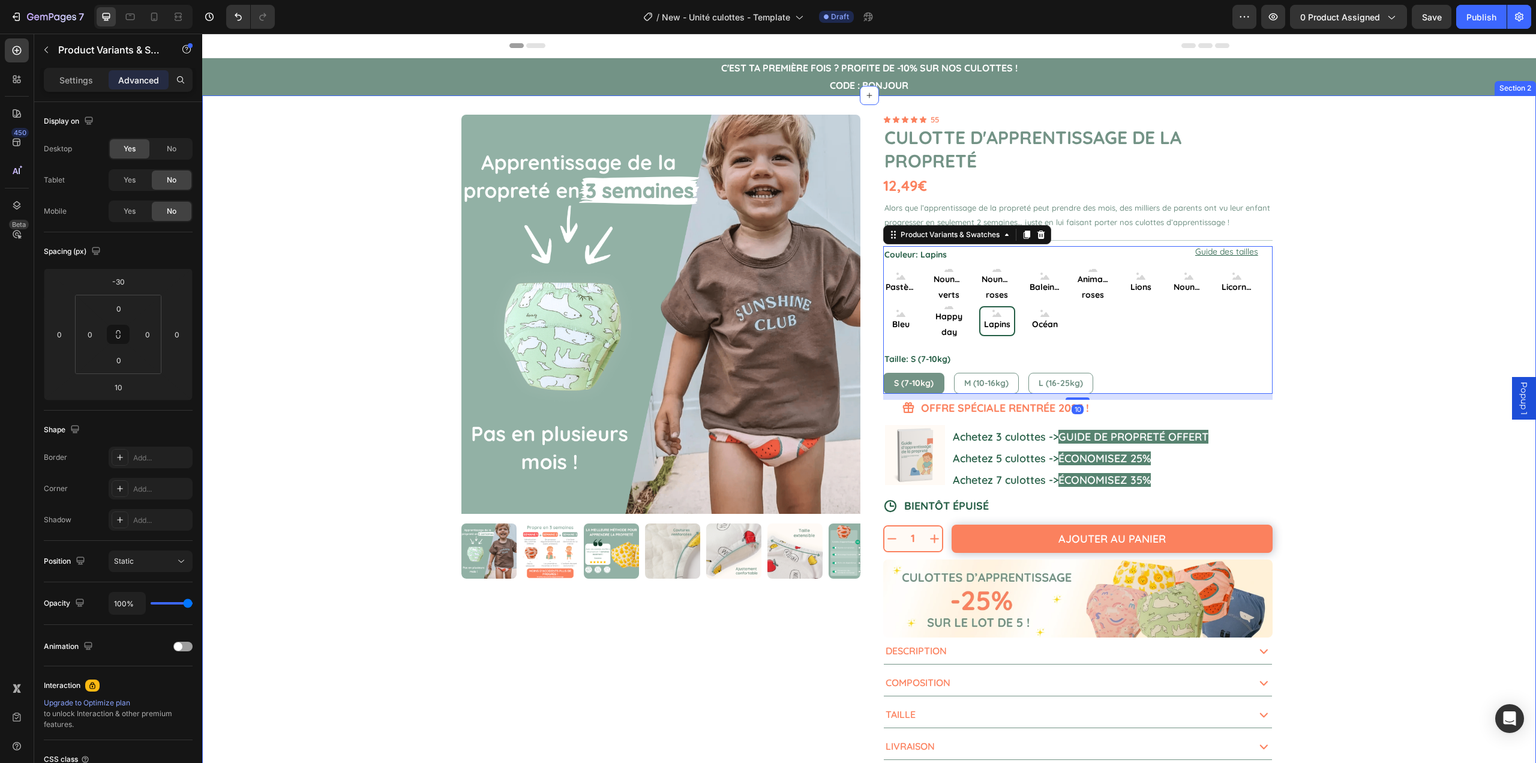
click at [1331, 463] on div "Product Images 1 Product Quantity Ajouter au panier Add to Cart Row 1 Product Q…" at bounding box center [869, 437] width 1334 height 684
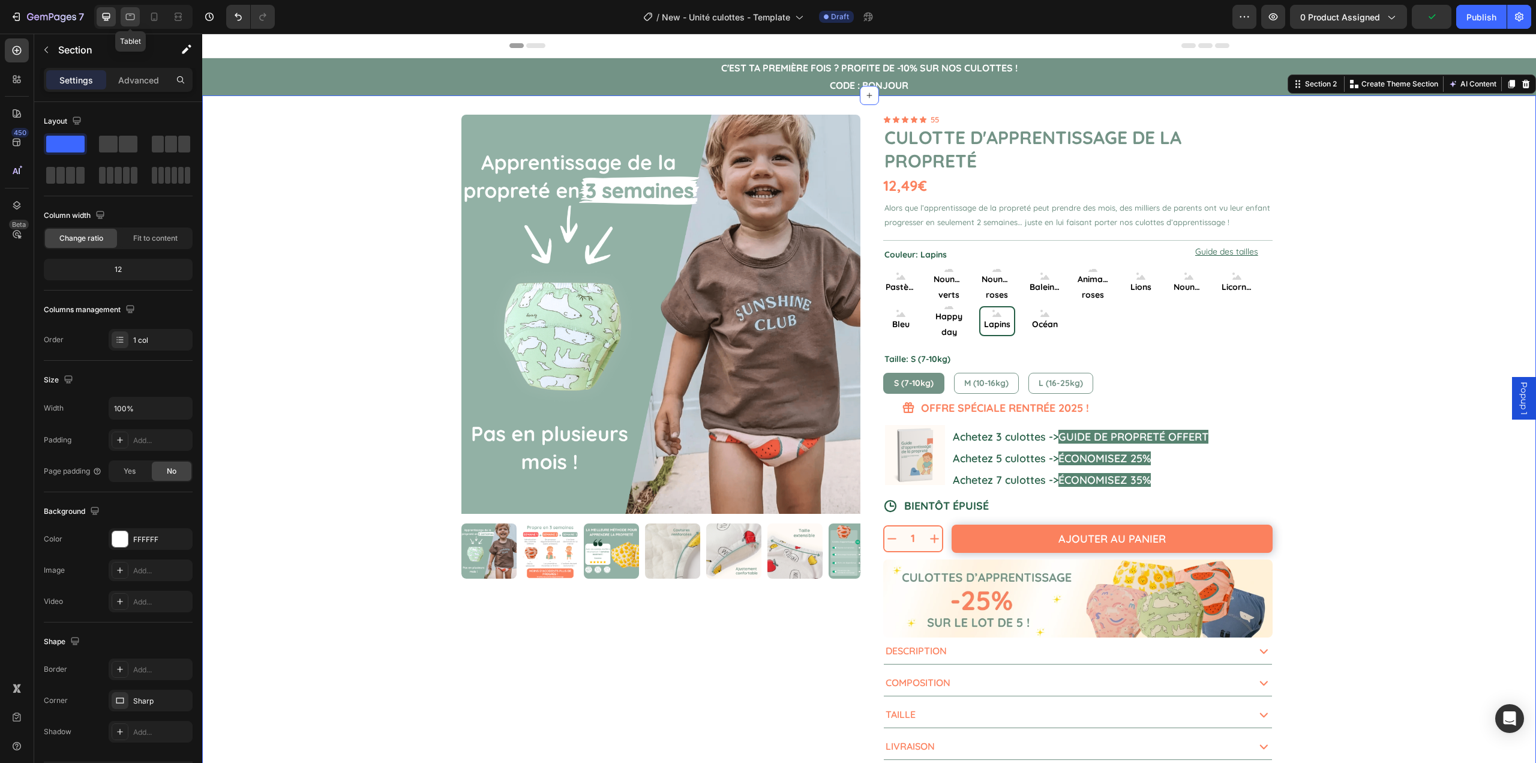
click at [130, 23] on div at bounding box center [130, 16] width 19 height 19
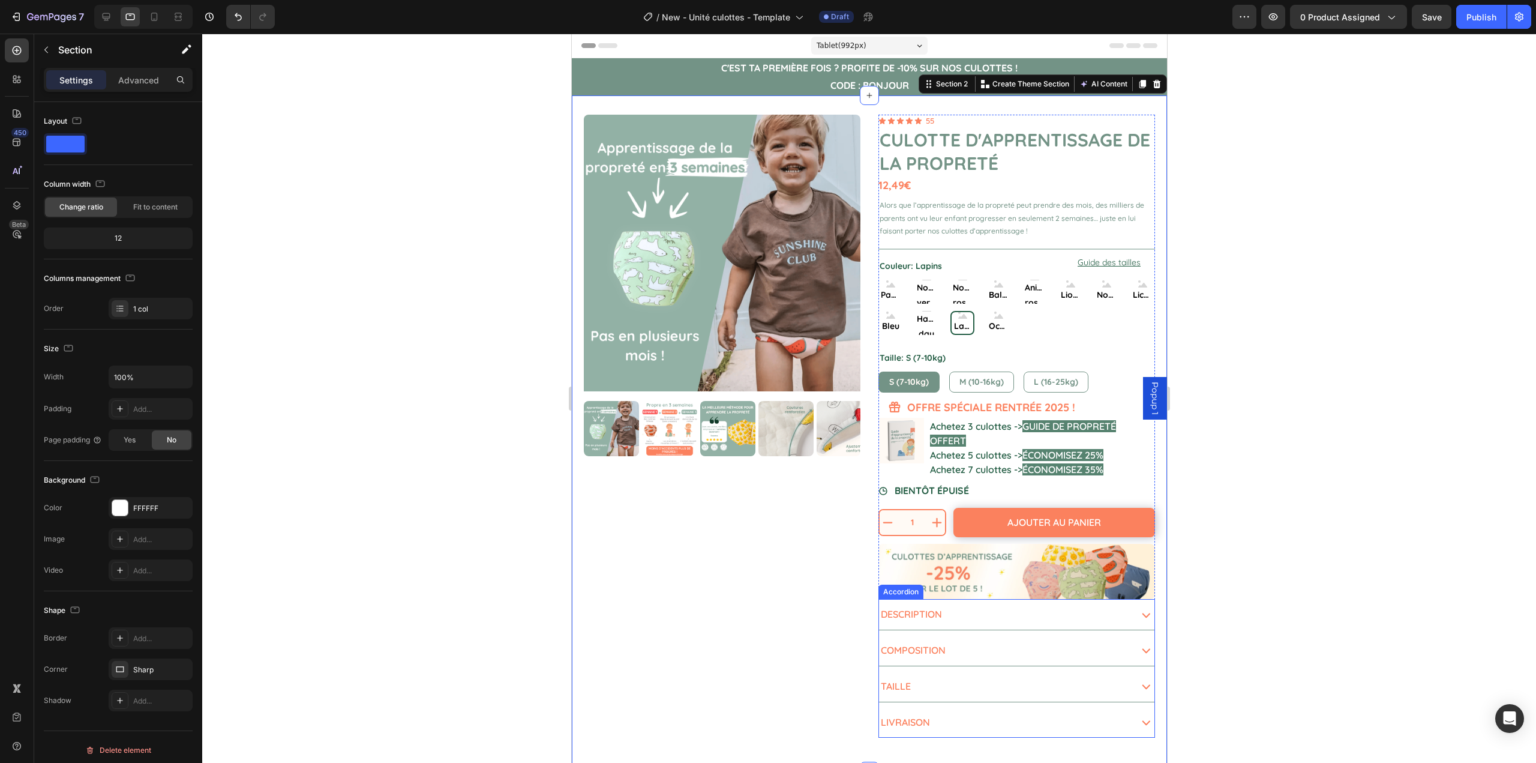
click at [813, 543] on div "Product Images 1 Product Quantity Ajouter au panier Add to Cart Row 1 Product Q…" at bounding box center [721, 434] width 277 height 638
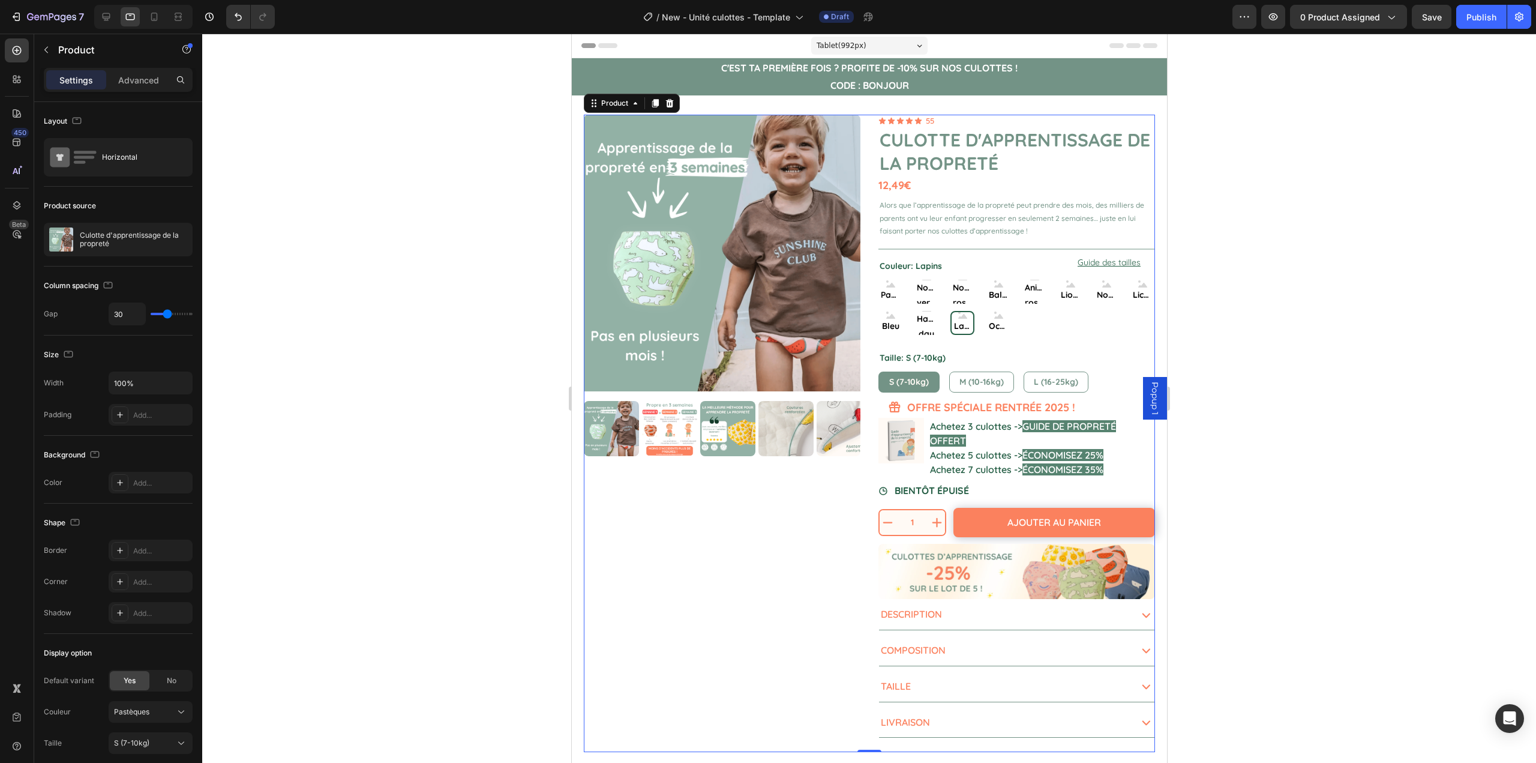
scroll to position [20, 0]
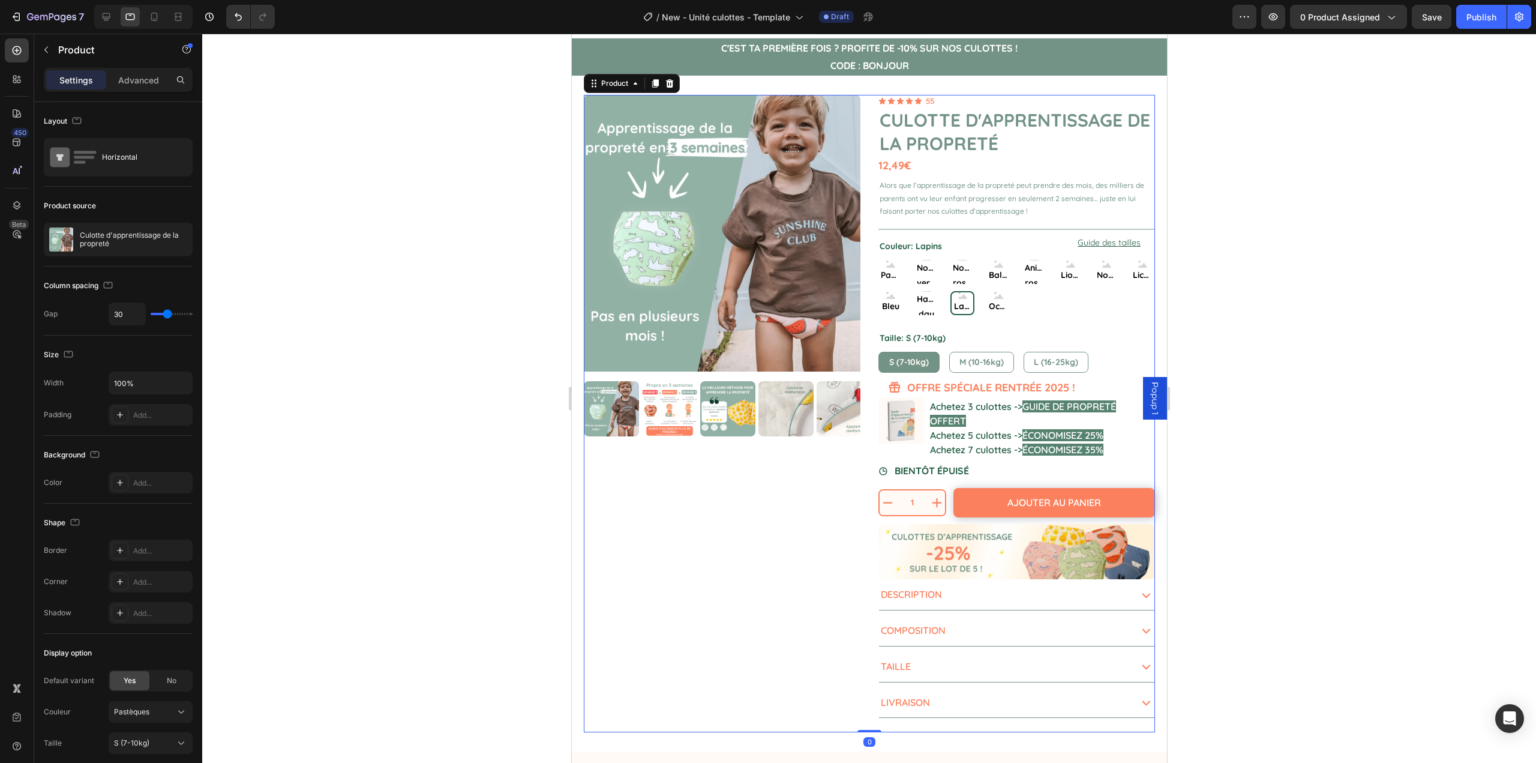
click at [1317, 389] on div at bounding box center [869, 398] width 1334 height 729
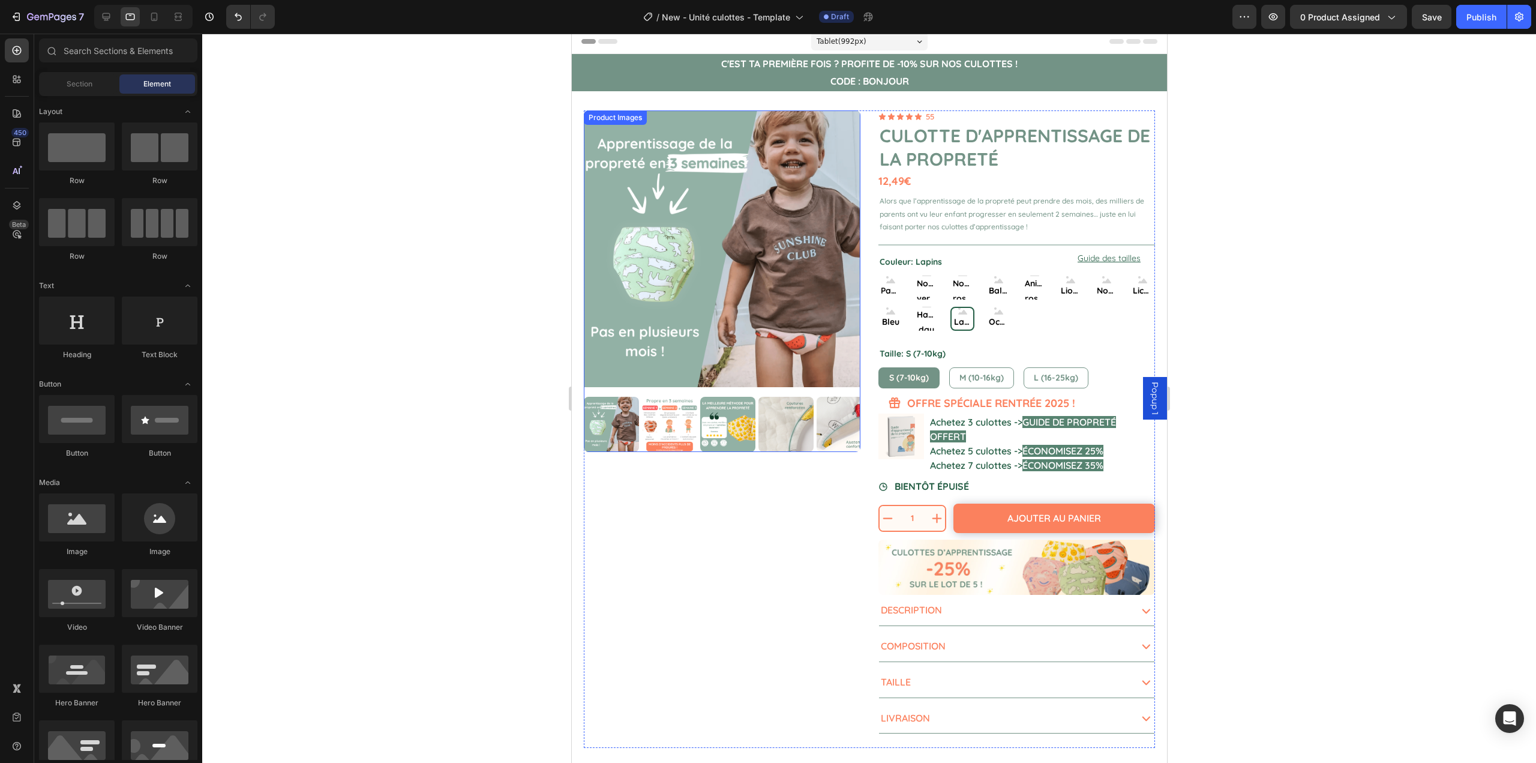
scroll to position [0, 0]
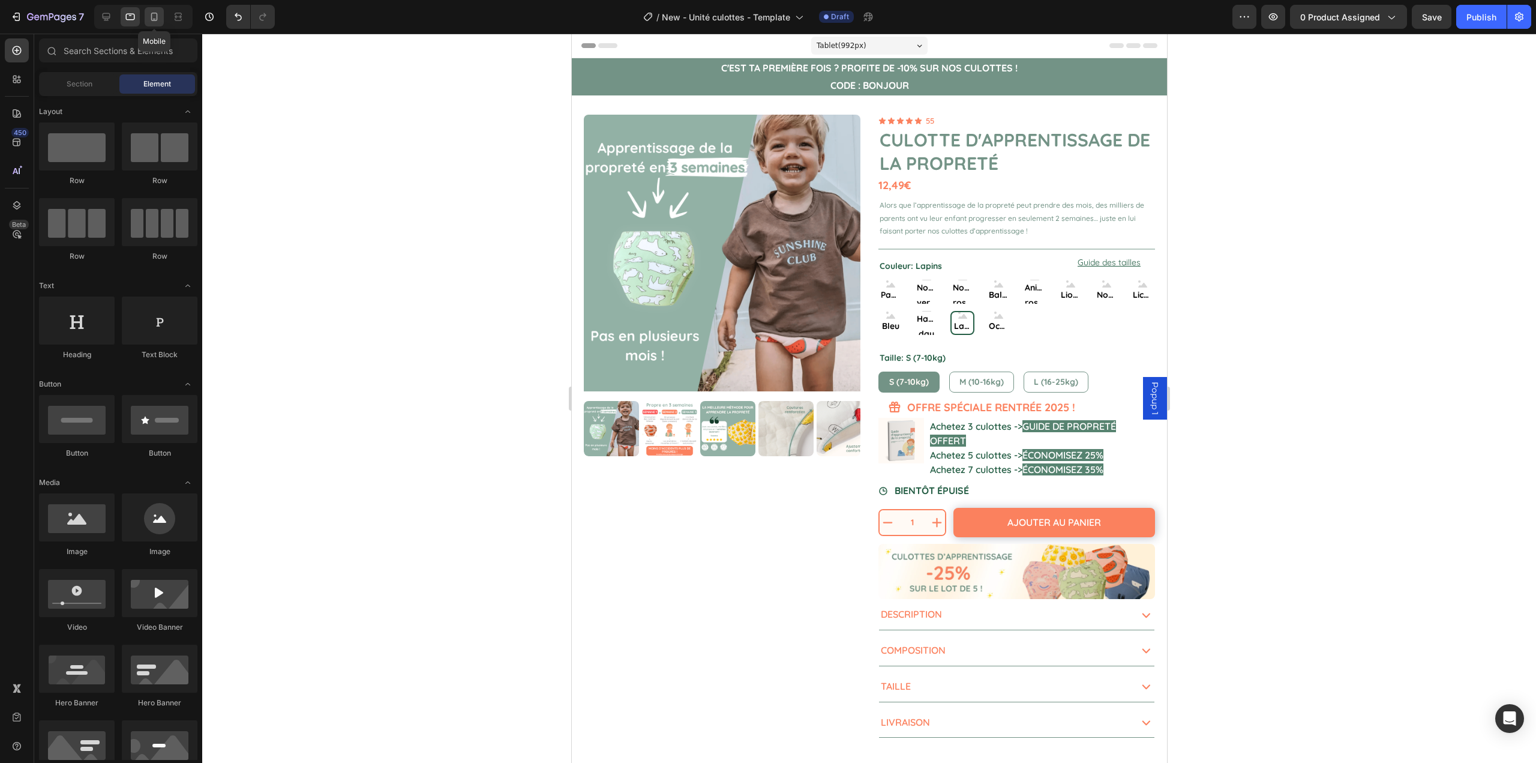
click at [149, 15] on icon at bounding box center [154, 17] width 12 height 12
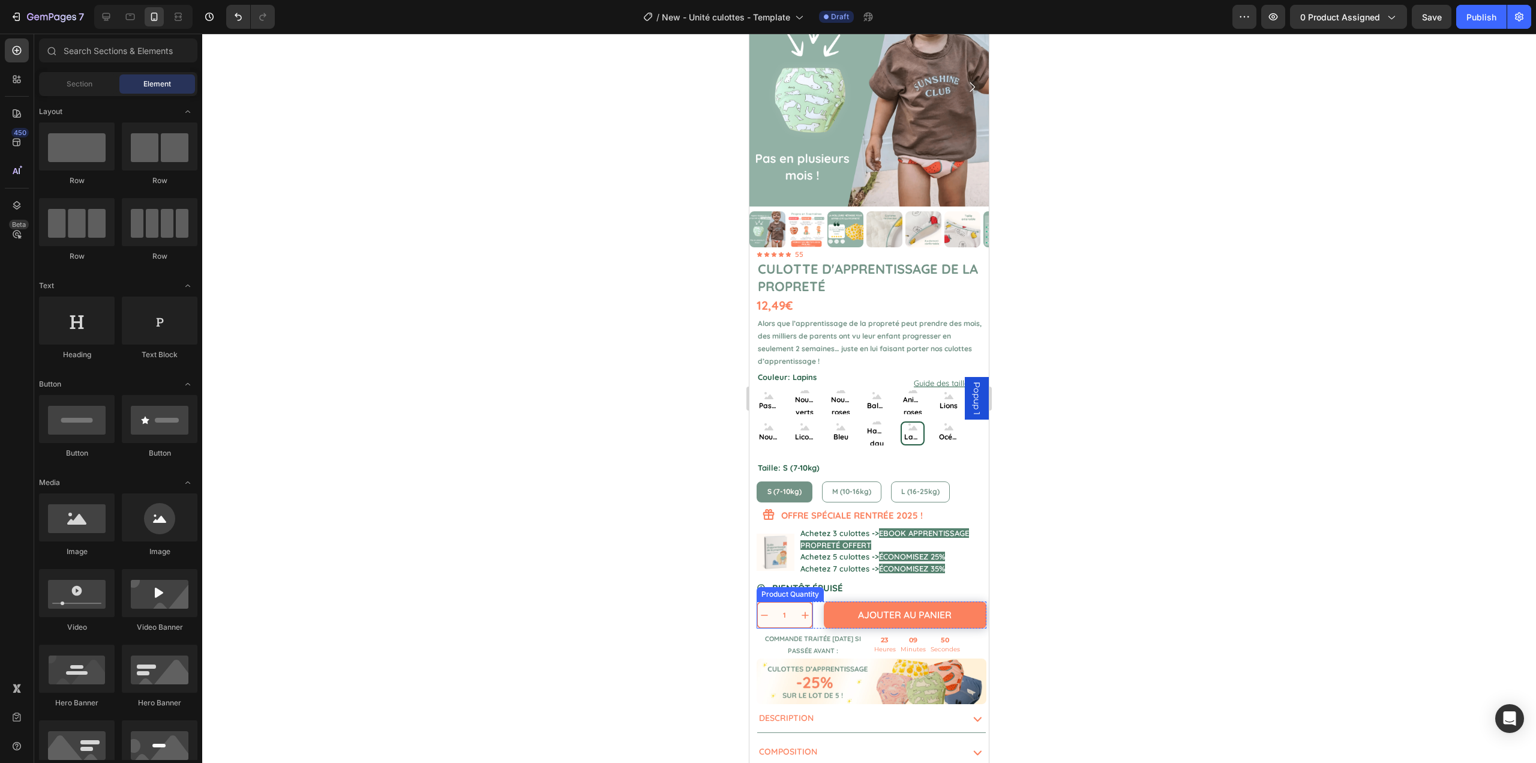
scroll to position [120, 0]
click at [1361, 17] on span "0 product assigned" at bounding box center [1341, 17] width 80 height 13
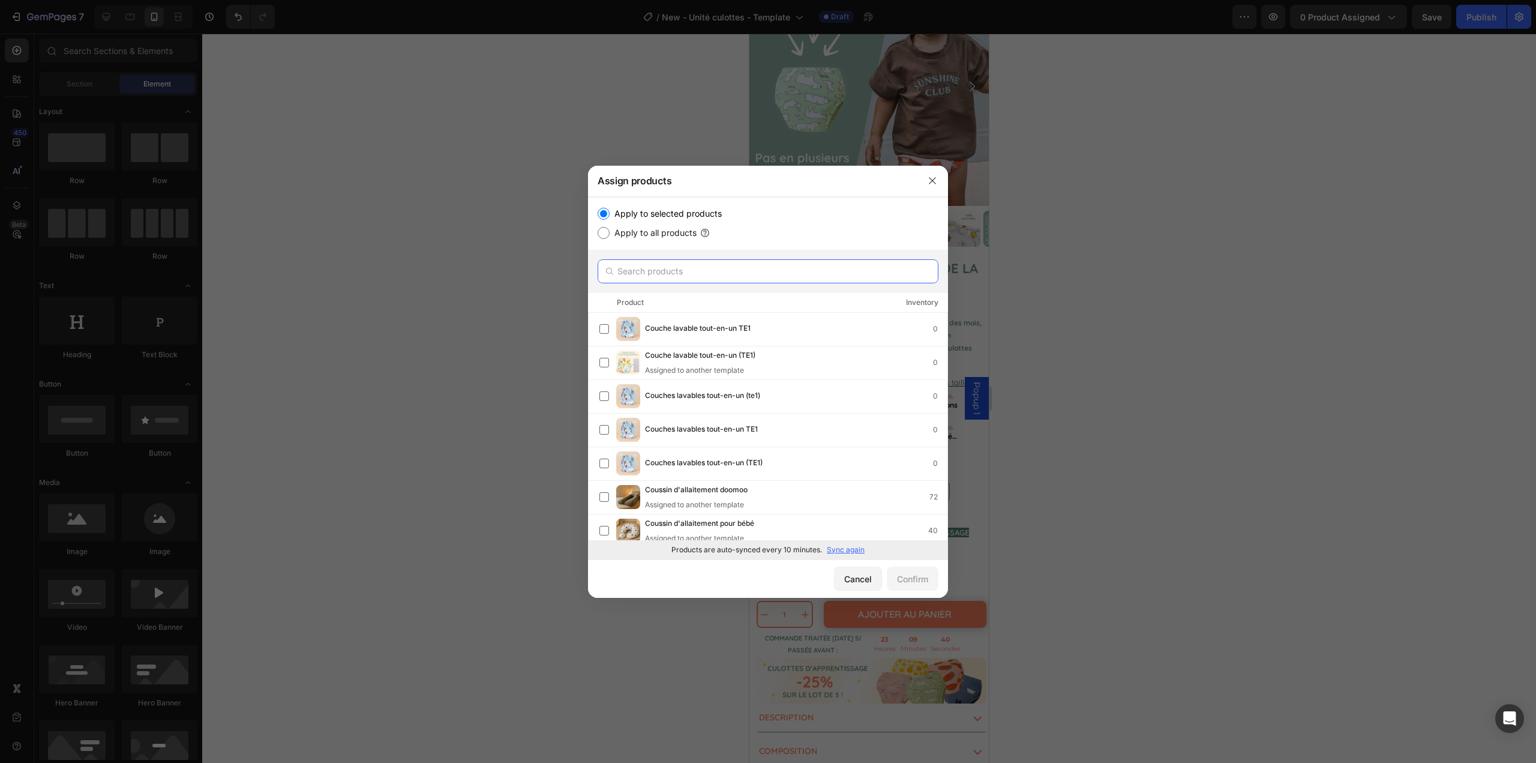
click at [683, 272] on input "text" at bounding box center [768, 271] width 341 height 24
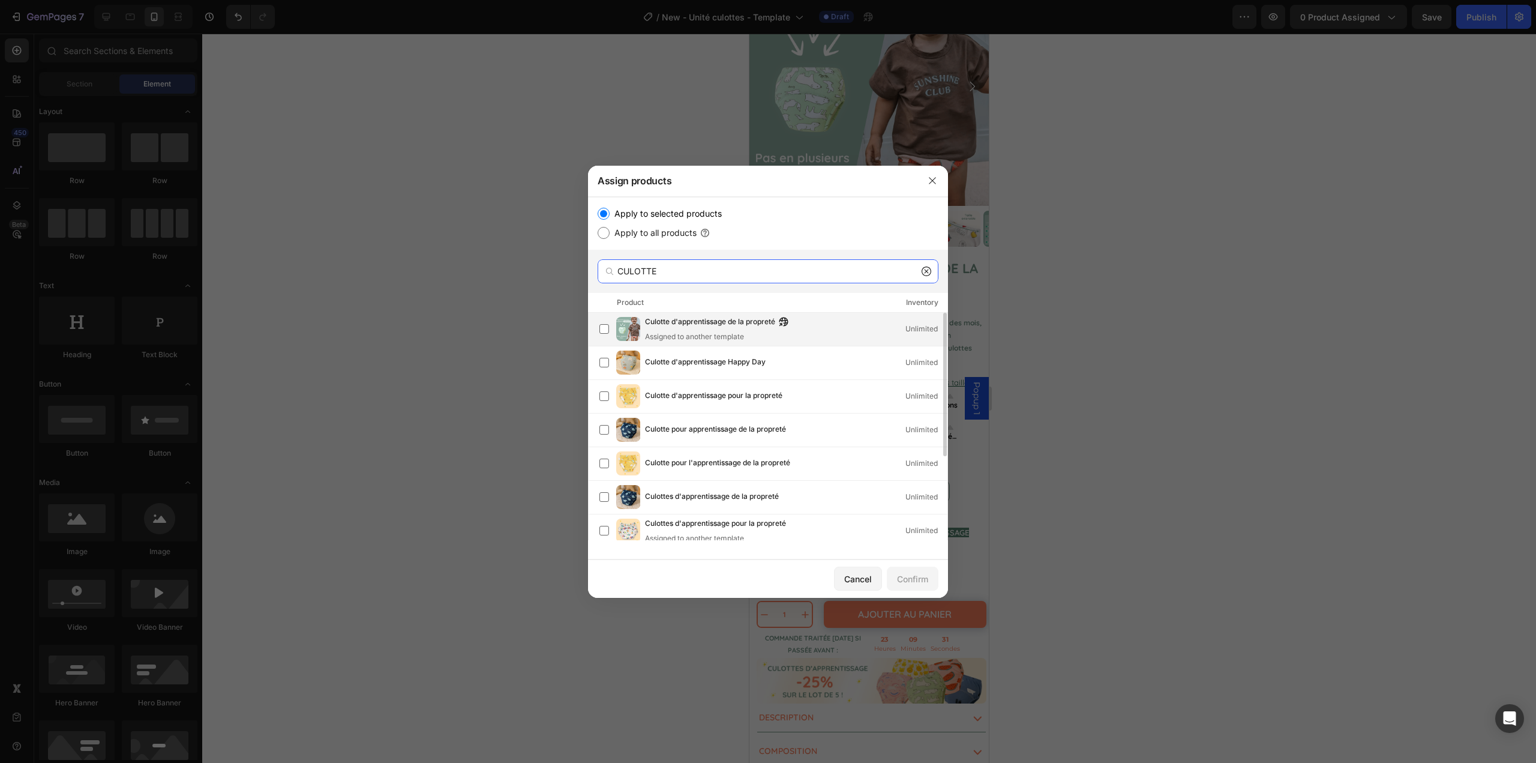
type input "CULOTTE"
click at [735, 323] on span "Culotte d'apprentissage de la propreté" at bounding box center [710, 322] width 130 height 13
click at [897, 582] on div "Confirm" at bounding box center [912, 579] width 31 height 13
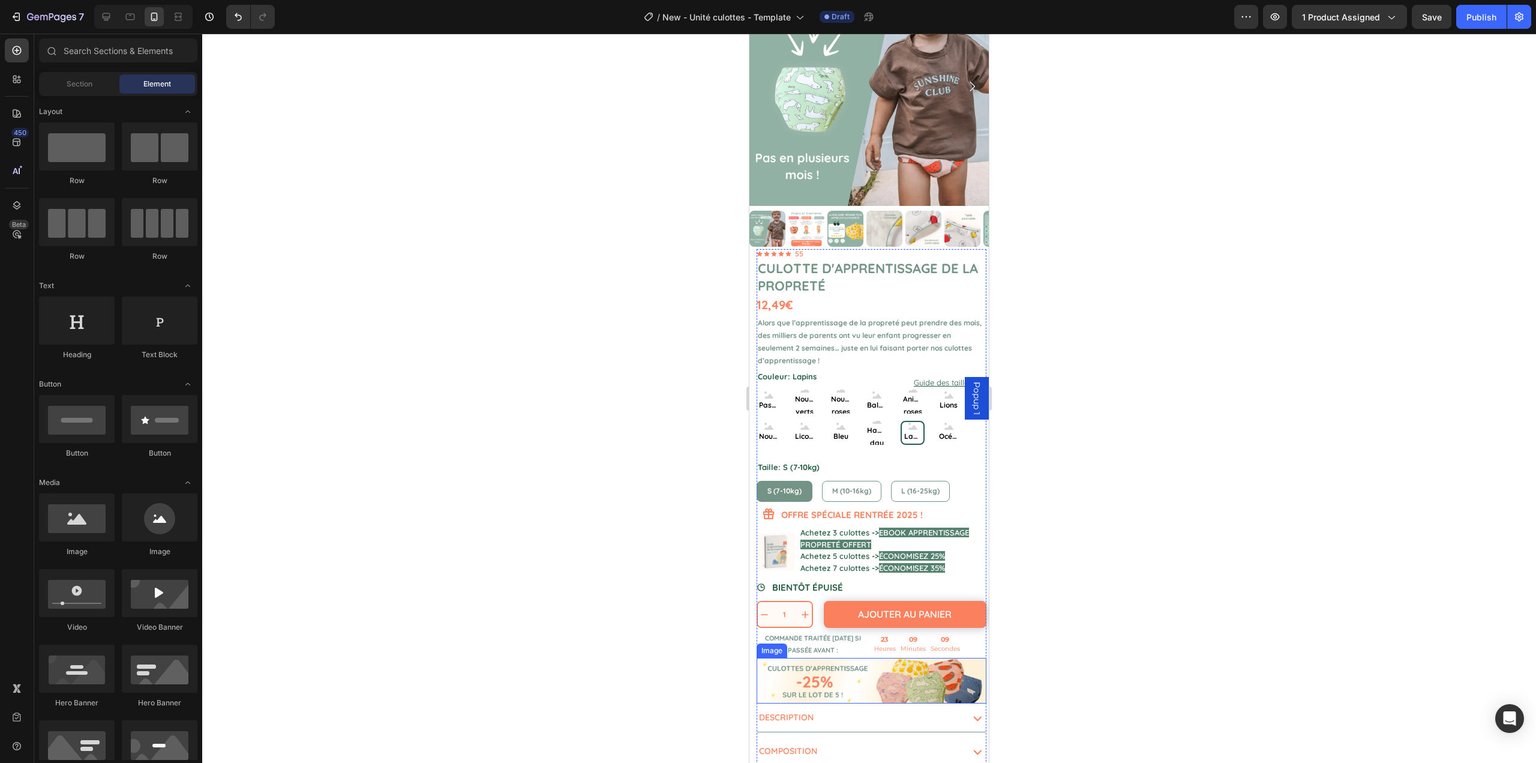
drag, startPoint x: 1493, startPoint y: 686, endPoint x: 757, endPoint y: 656, distance: 736.4
click at [790, 666] on img at bounding box center [872, 681] width 230 height 46
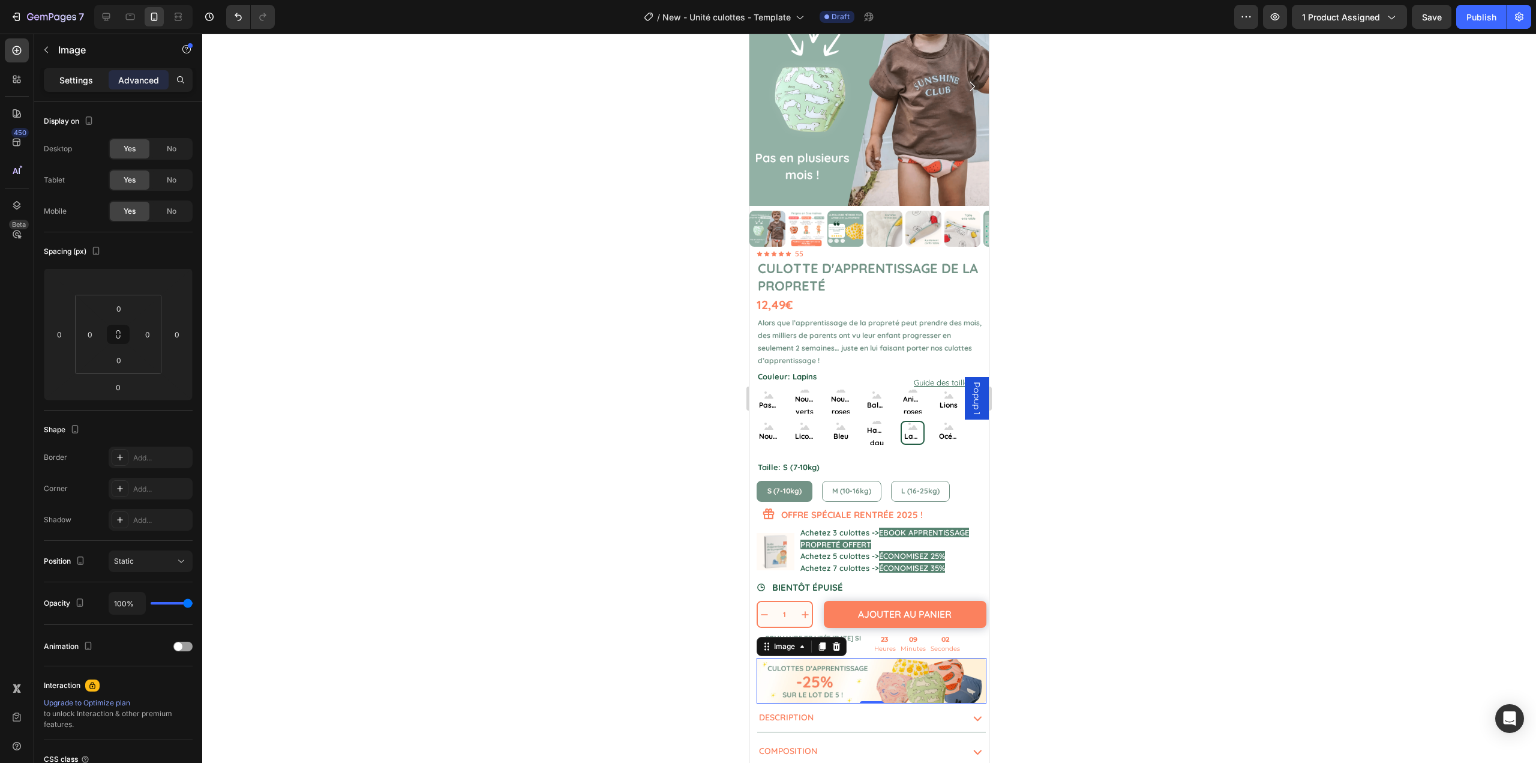
click at [71, 82] on p "Settings" at bounding box center [76, 80] width 34 height 13
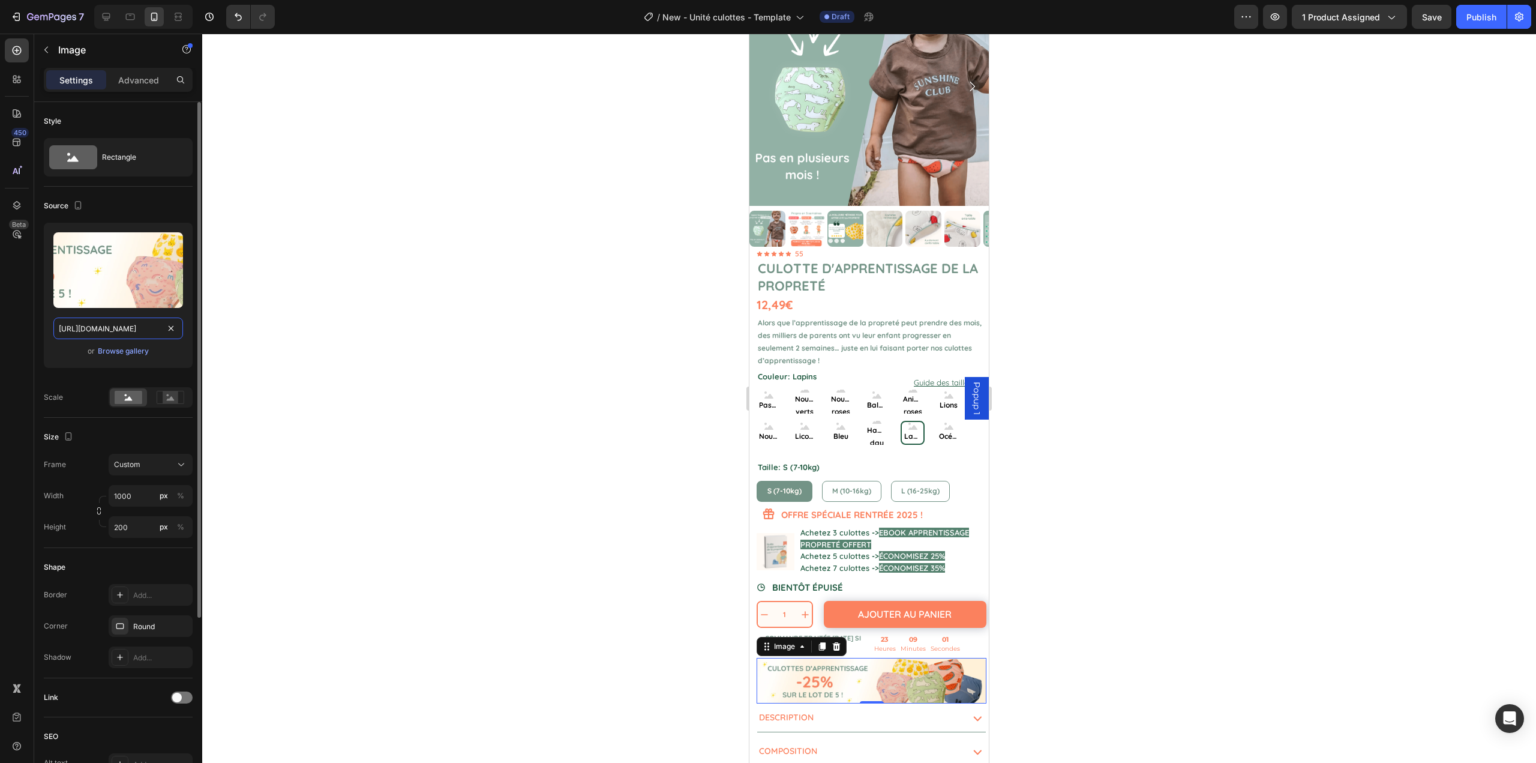
click at [112, 324] on input "https://vtvtr.b-cdn.net/-35%20(10).webp" at bounding box center [118, 328] width 130 height 22
paste input "gempages_537023355220395156-daaa561c-fa71-409e-a372-b17098f3bb9a"
type input "https://vtvtr.b-cdn.net/gempages_537023355220395156-daaa561c-fa71-409e-a372-b17…"
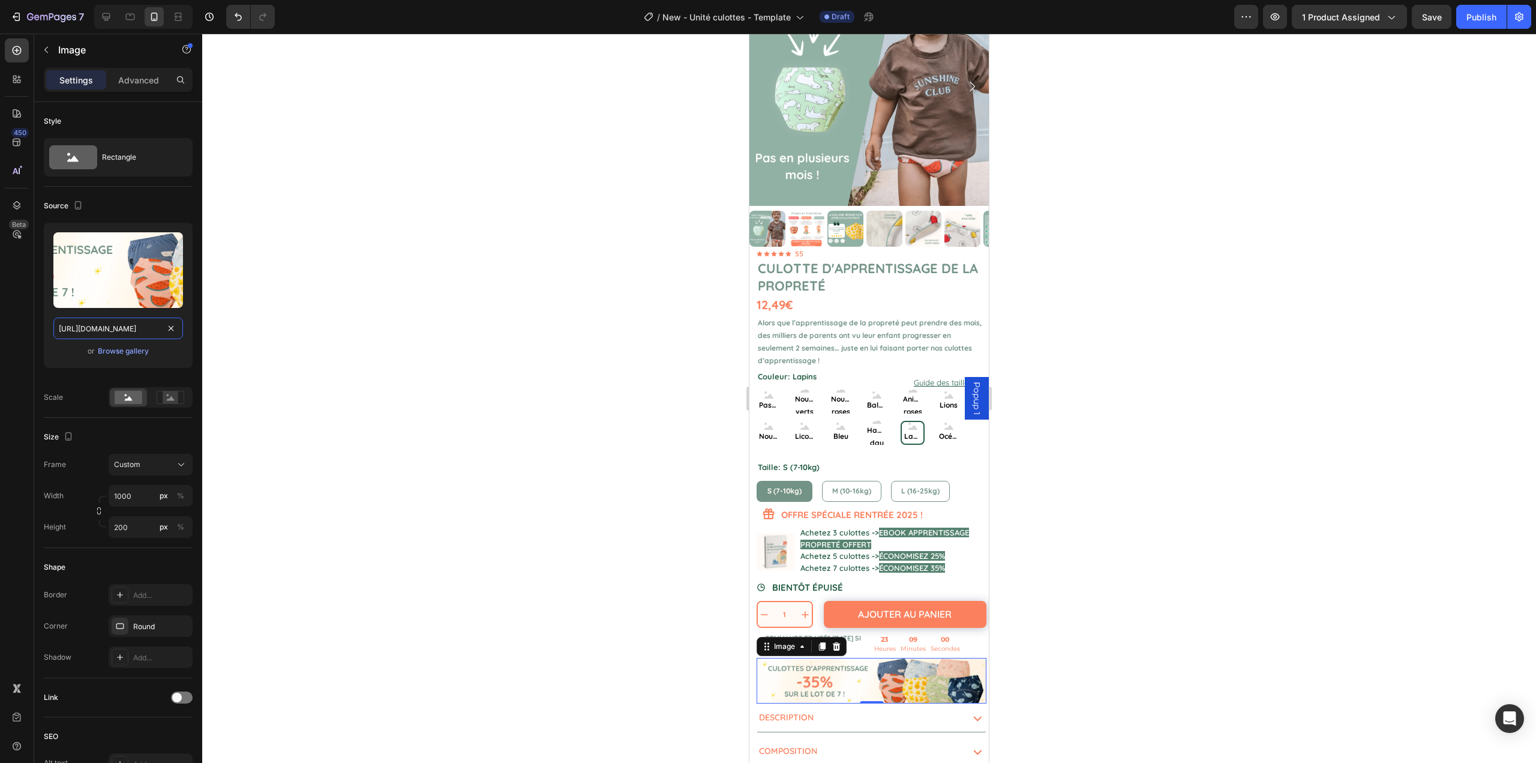
scroll to position [0, 261]
click at [313, 361] on div at bounding box center [869, 398] width 1334 height 729
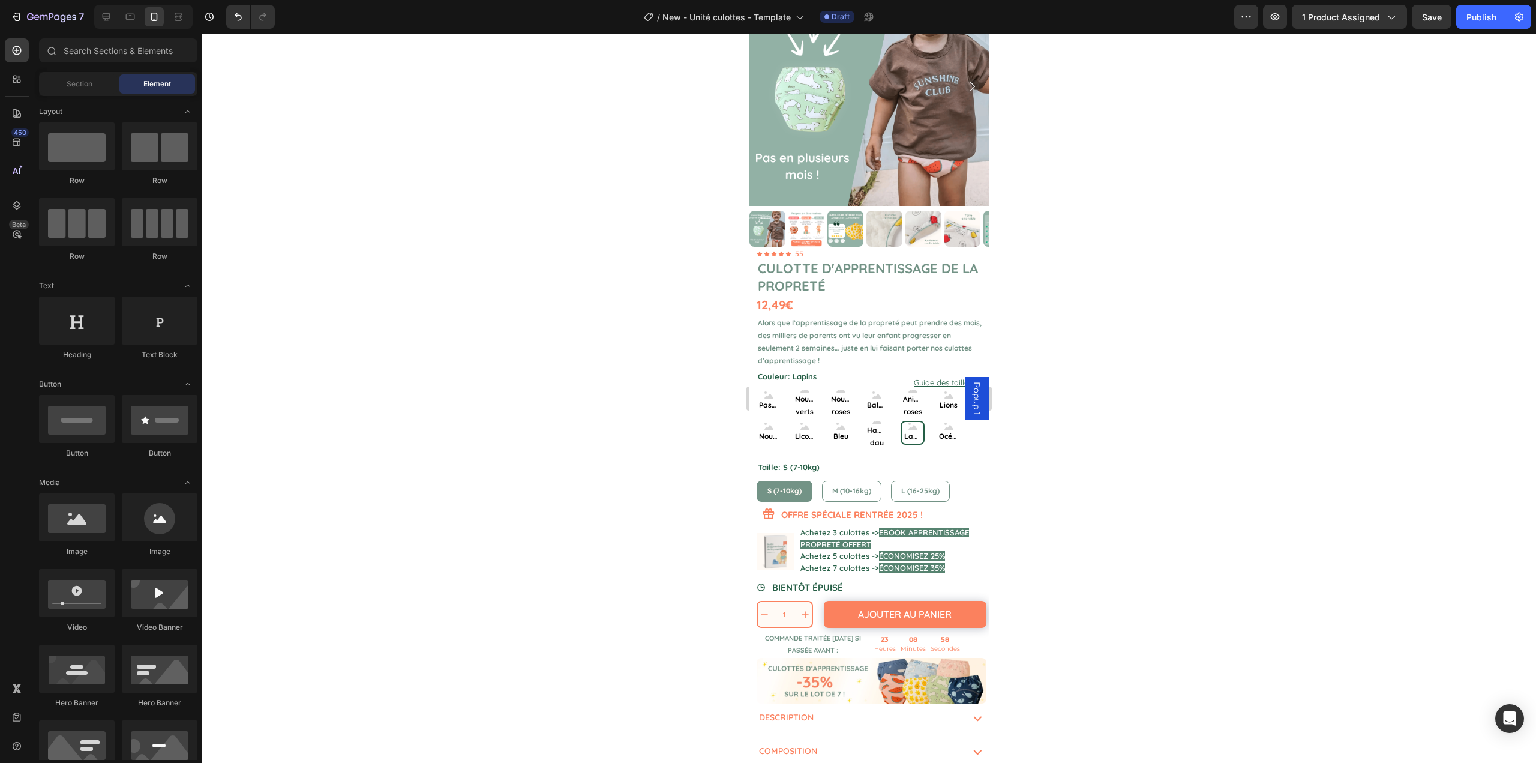
scroll to position [0, 0]
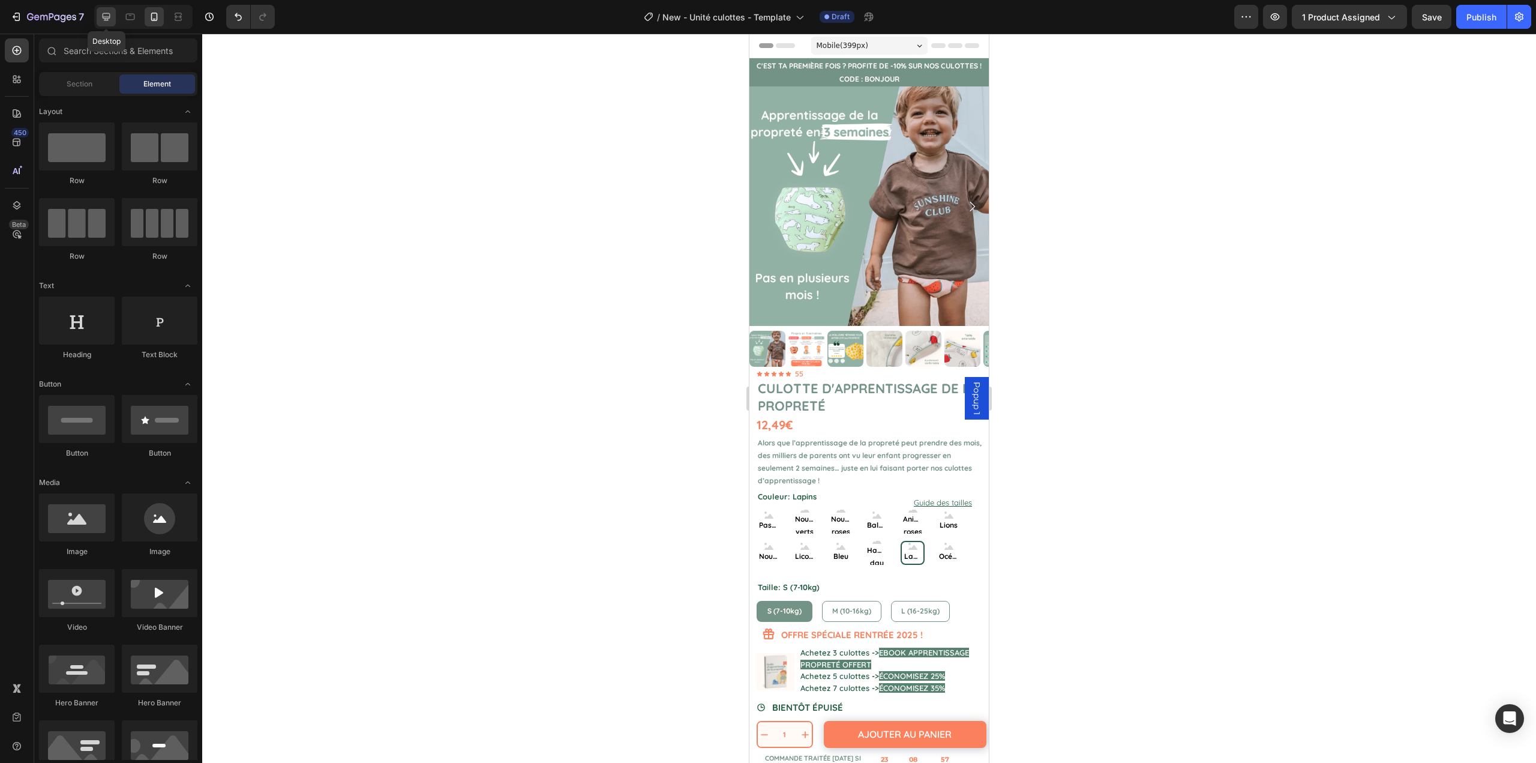
click at [102, 19] on icon at bounding box center [106, 17] width 12 height 12
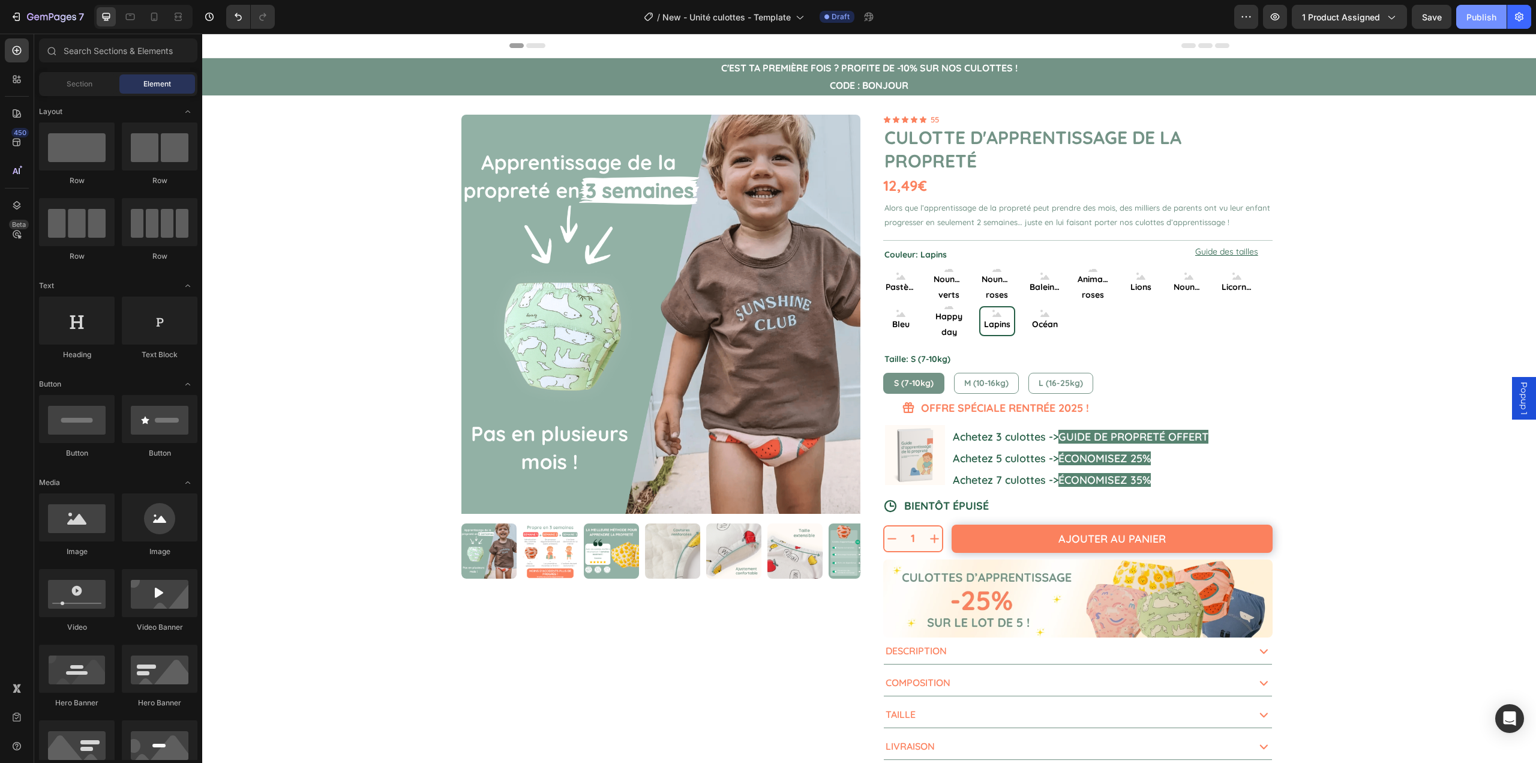
click at [1487, 19] on div "Publish" at bounding box center [1482, 17] width 30 height 13
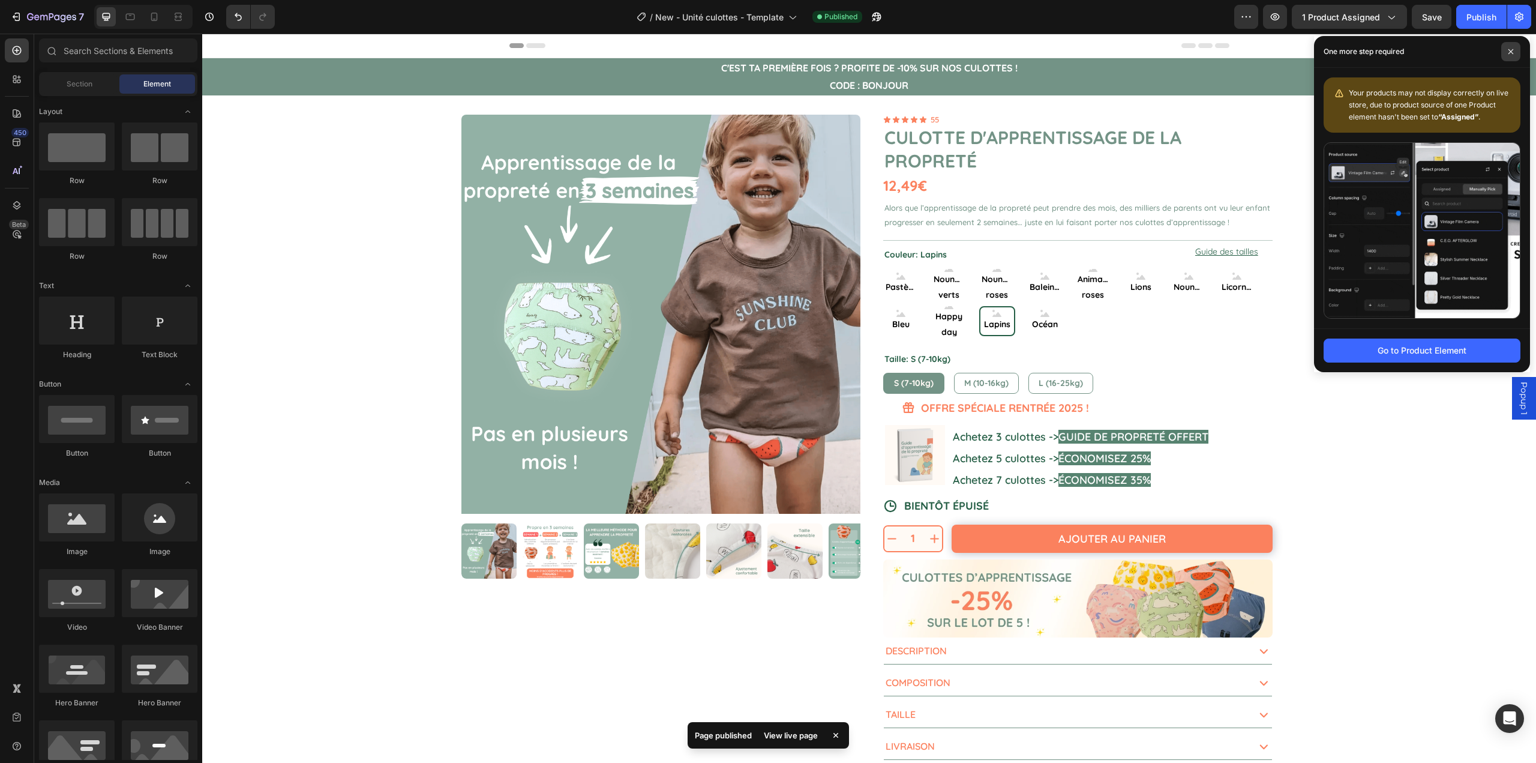
click at [1512, 46] on span at bounding box center [1511, 51] width 19 height 19
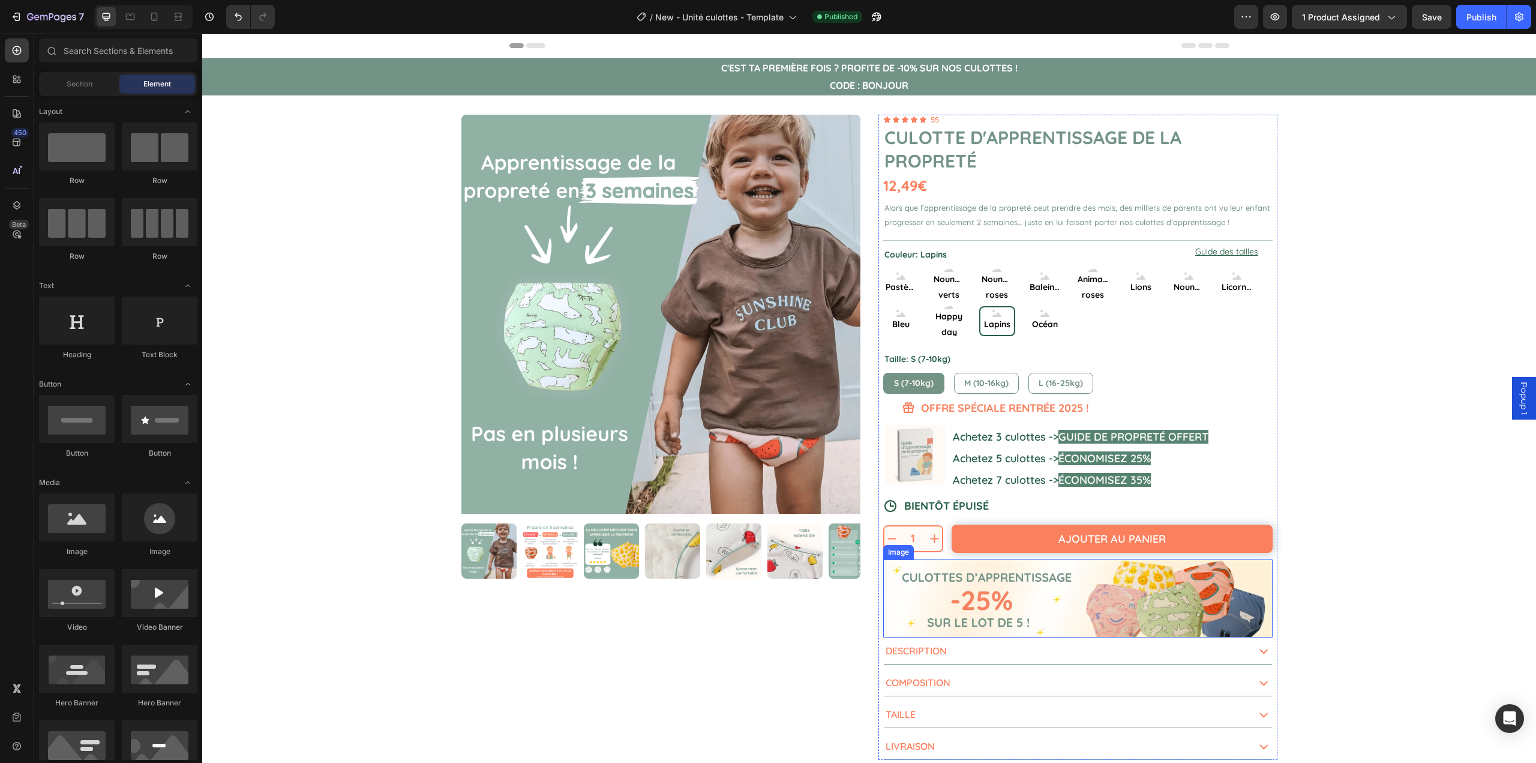
click at [952, 599] on img at bounding box center [1078, 598] width 390 height 78
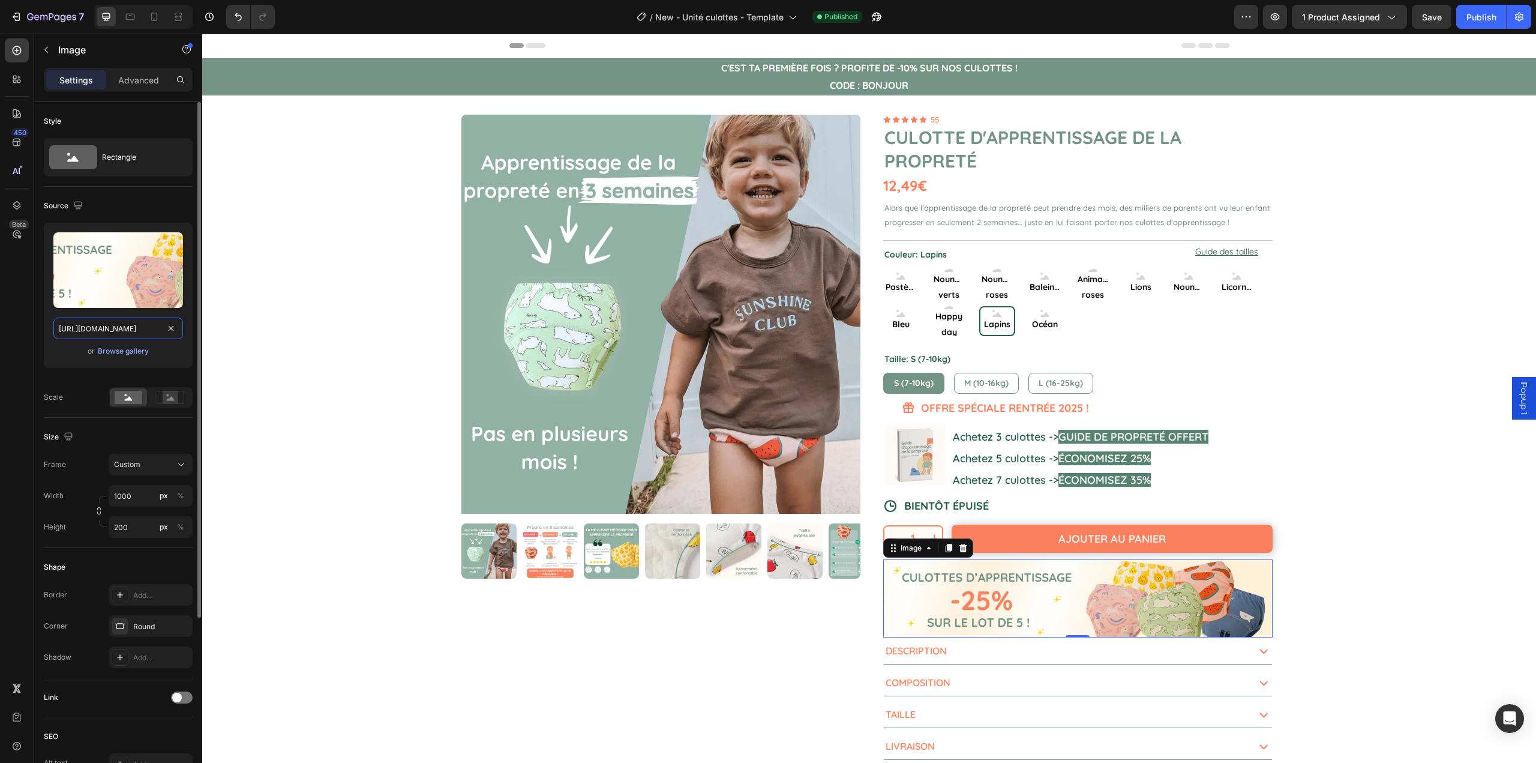
click at [86, 332] on input "https://vtvtr.b-cdn.net/-35%20(10).webp" at bounding box center [118, 328] width 130 height 22
paste input "gempages_537023355220395156-daaa561c-fa71-409e-a372-b17098f3bb9a"
type input "https://vtvtr.b-cdn.net/gempages_537023355220395156-daaa561c-fa71-409e-a372-b17…"
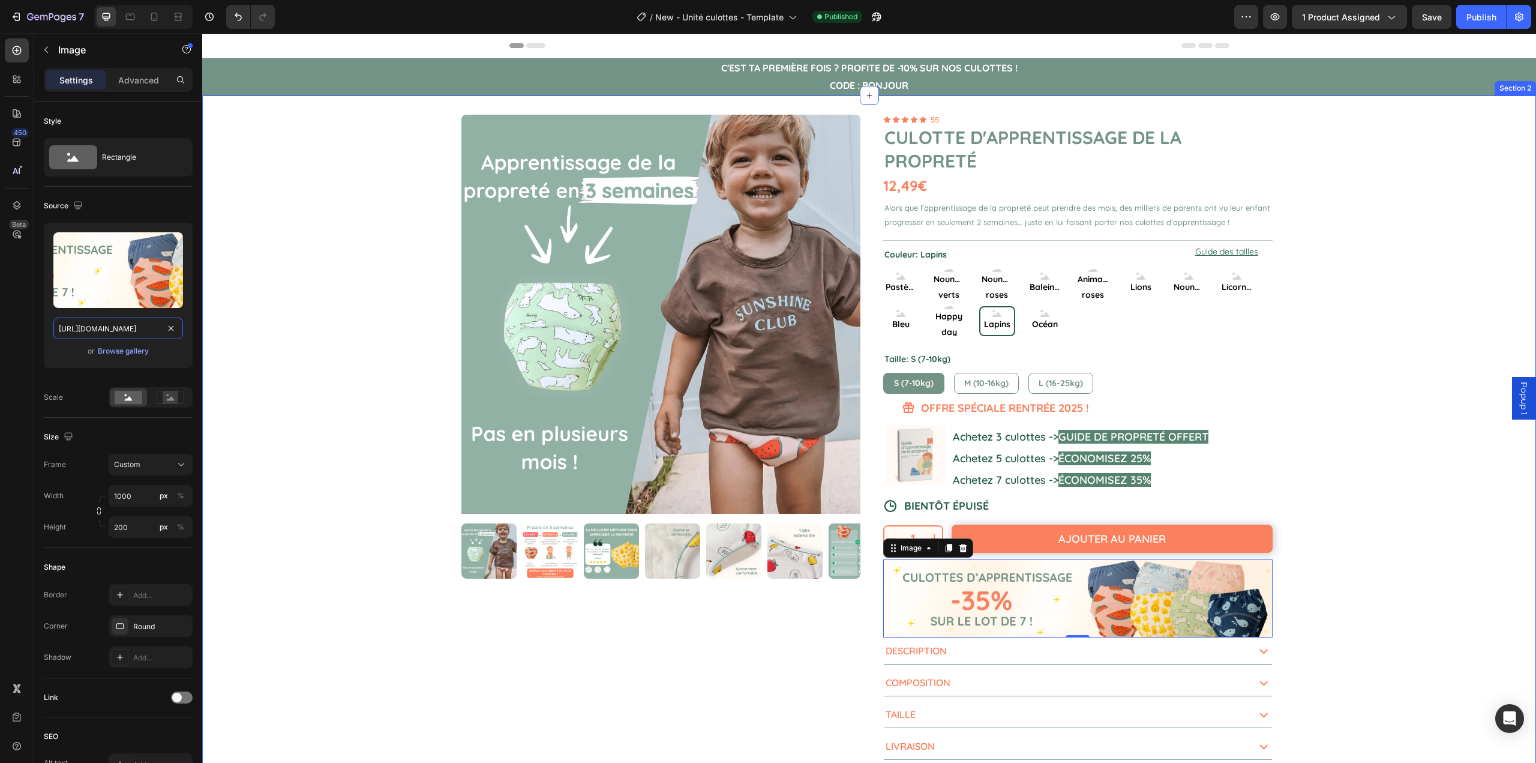
scroll to position [0, 261]
click at [298, 353] on div "Product Images 1 Product Quantity Ajouter au panier Add to Cart Row 1 Product Q…" at bounding box center [869, 437] width 1334 height 684
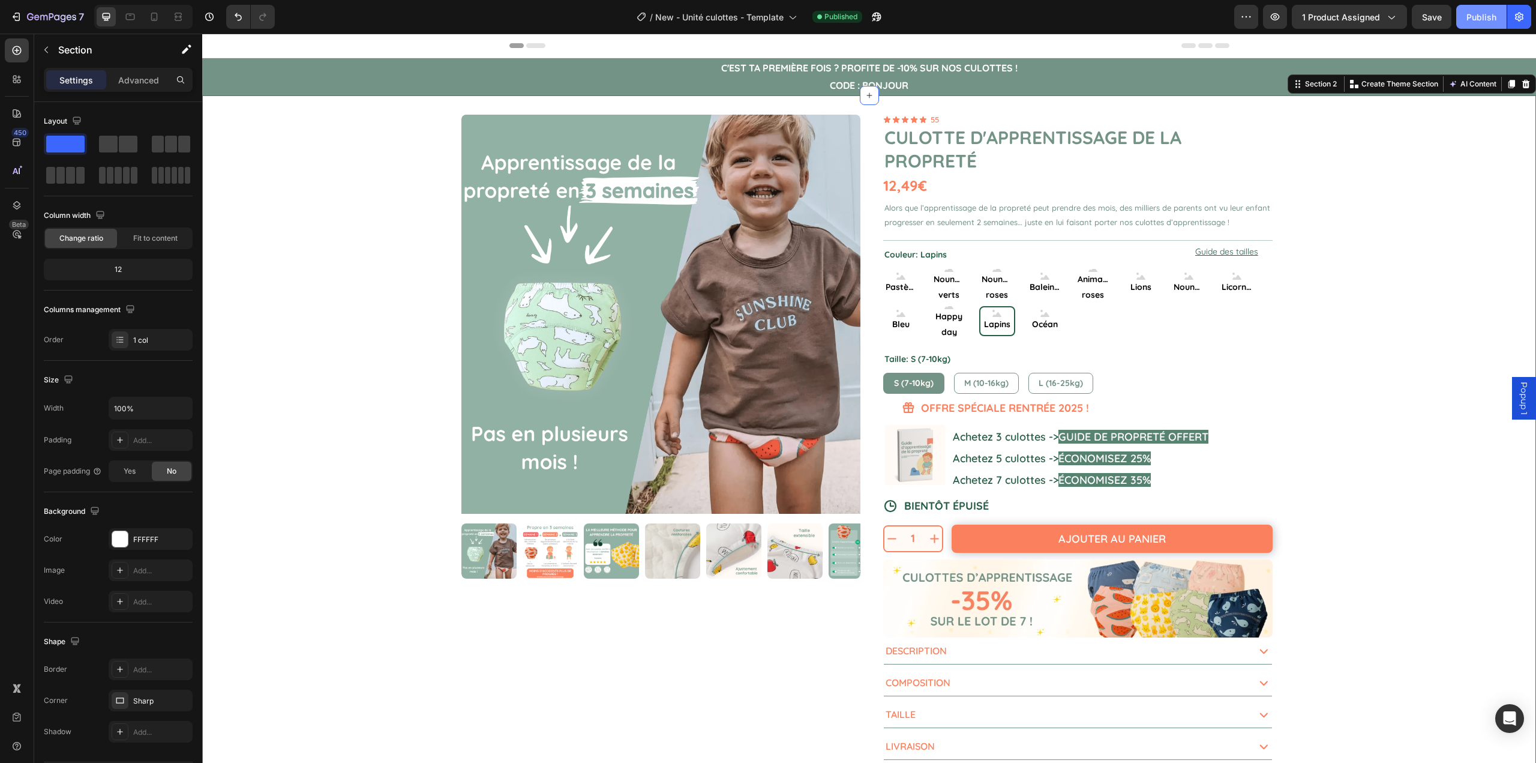
click at [1481, 18] on div "Publish" at bounding box center [1482, 17] width 30 height 13
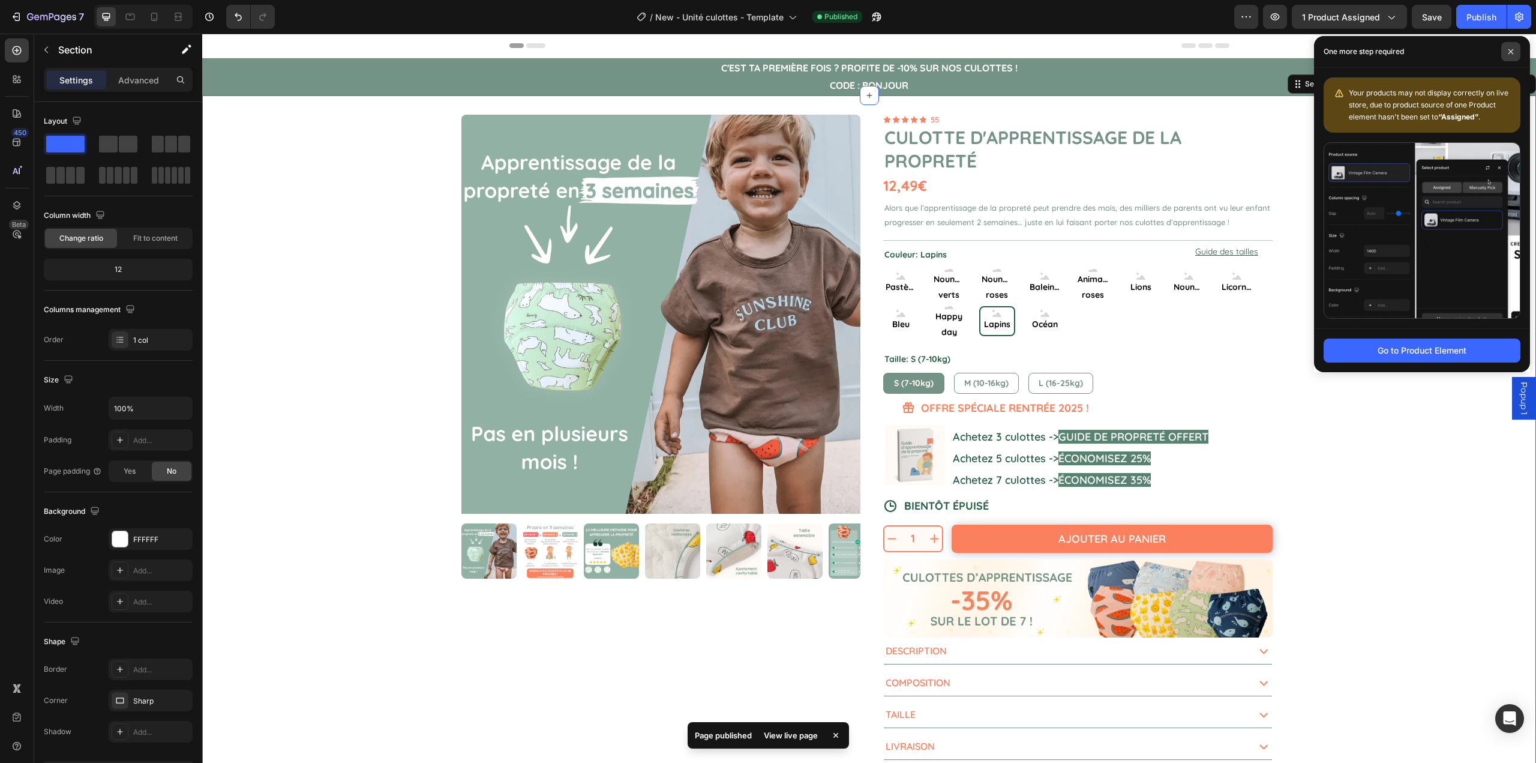
click at [1505, 50] on span at bounding box center [1511, 51] width 19 height 19
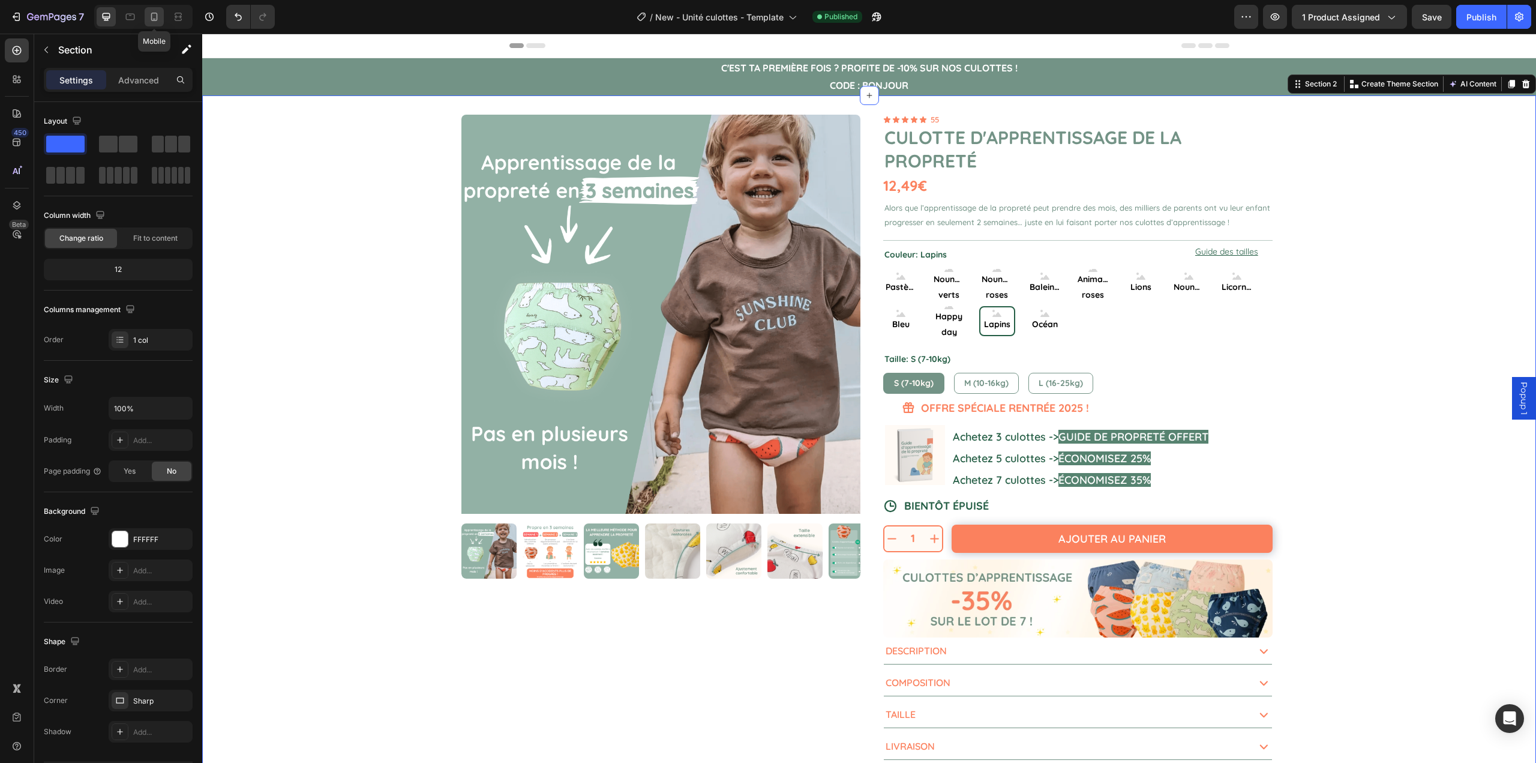
click at [154, 16] on icon at bounding box center [154, 17] width 12 height 12
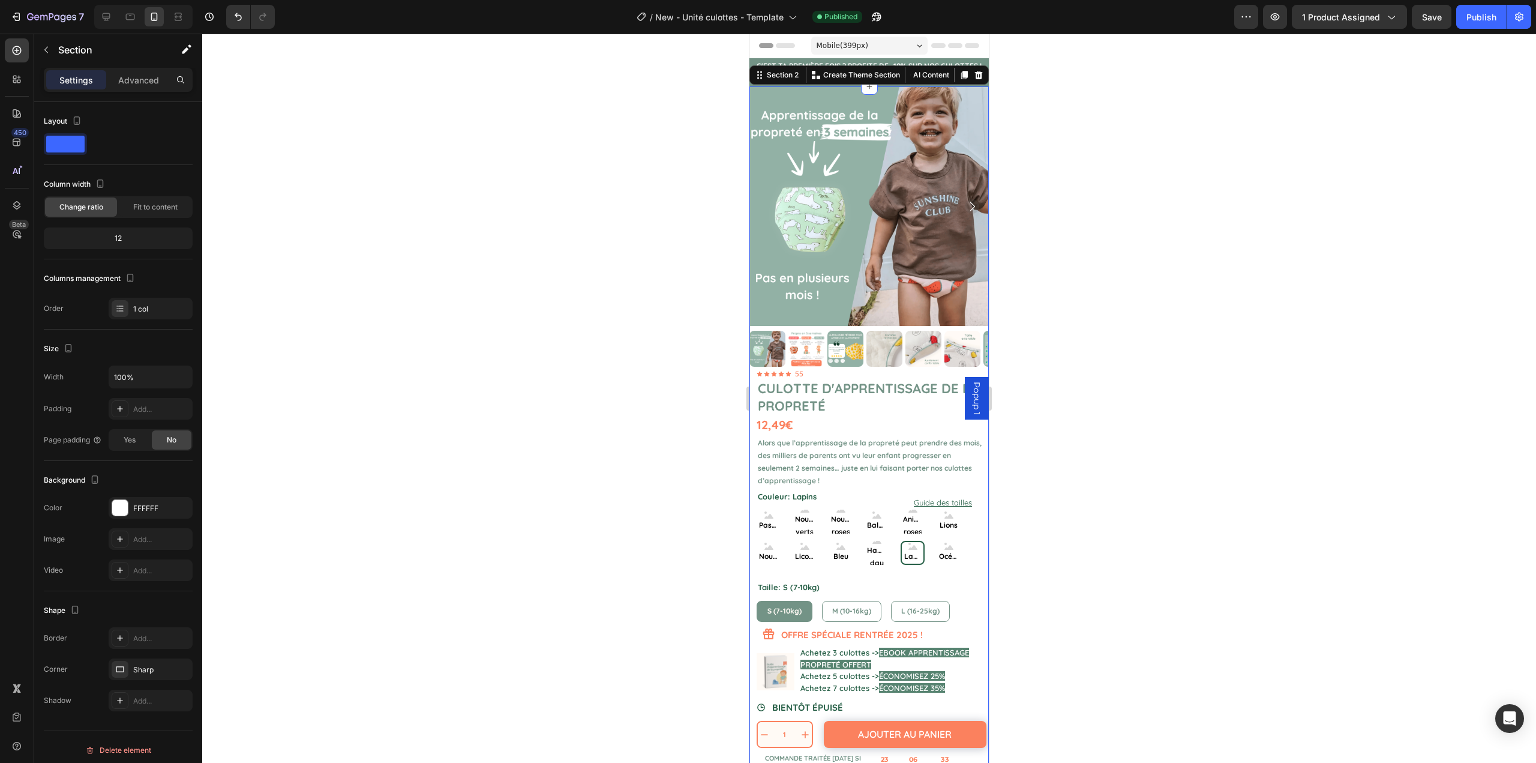
scroll to position [11, 0]
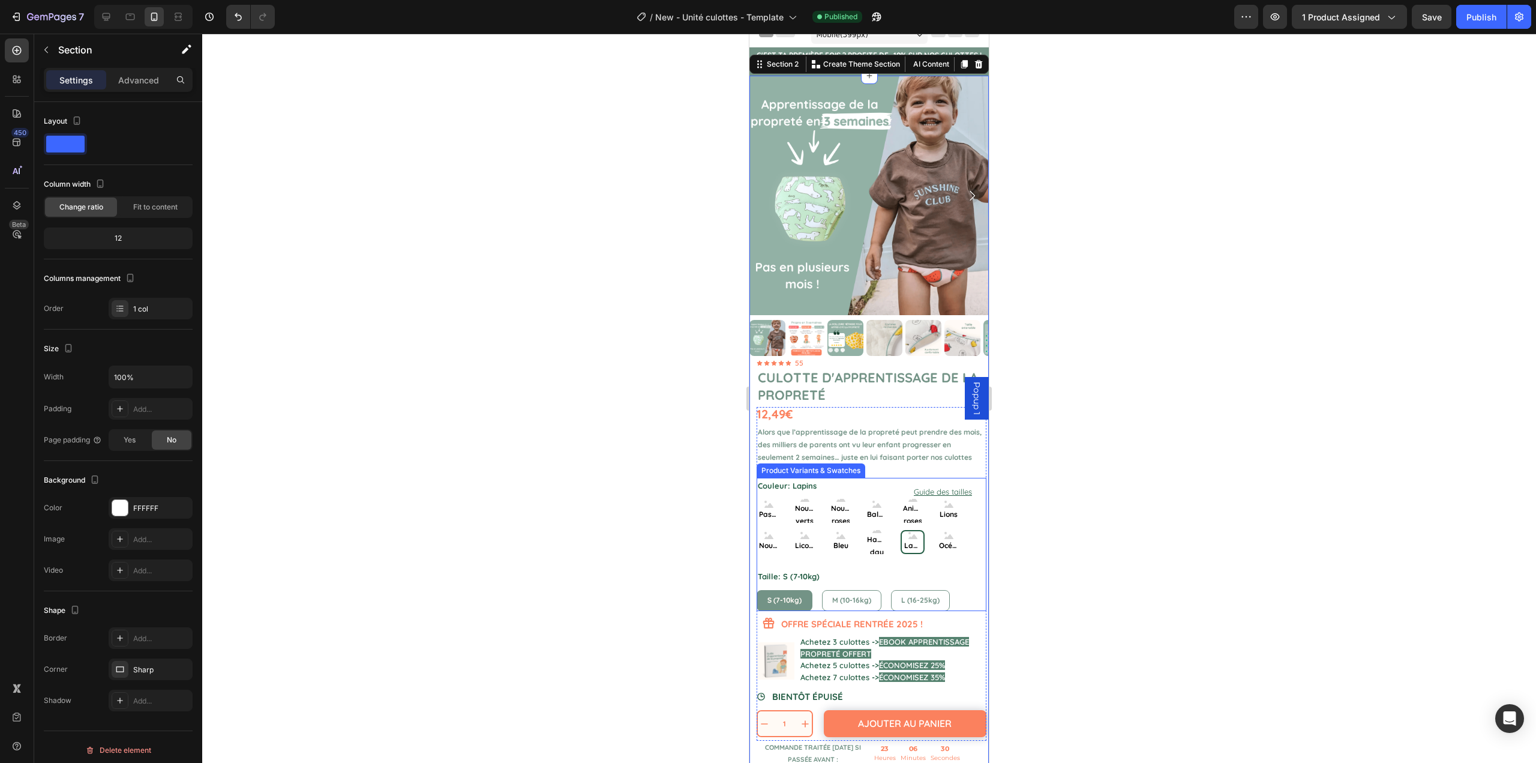
click at [842, 478] on div "Couleur: Lapins Pastèques Pastèques Pastèques Nounours verts Nounours verts Nou…" at bounding box center [872, 516] width 230 height 76
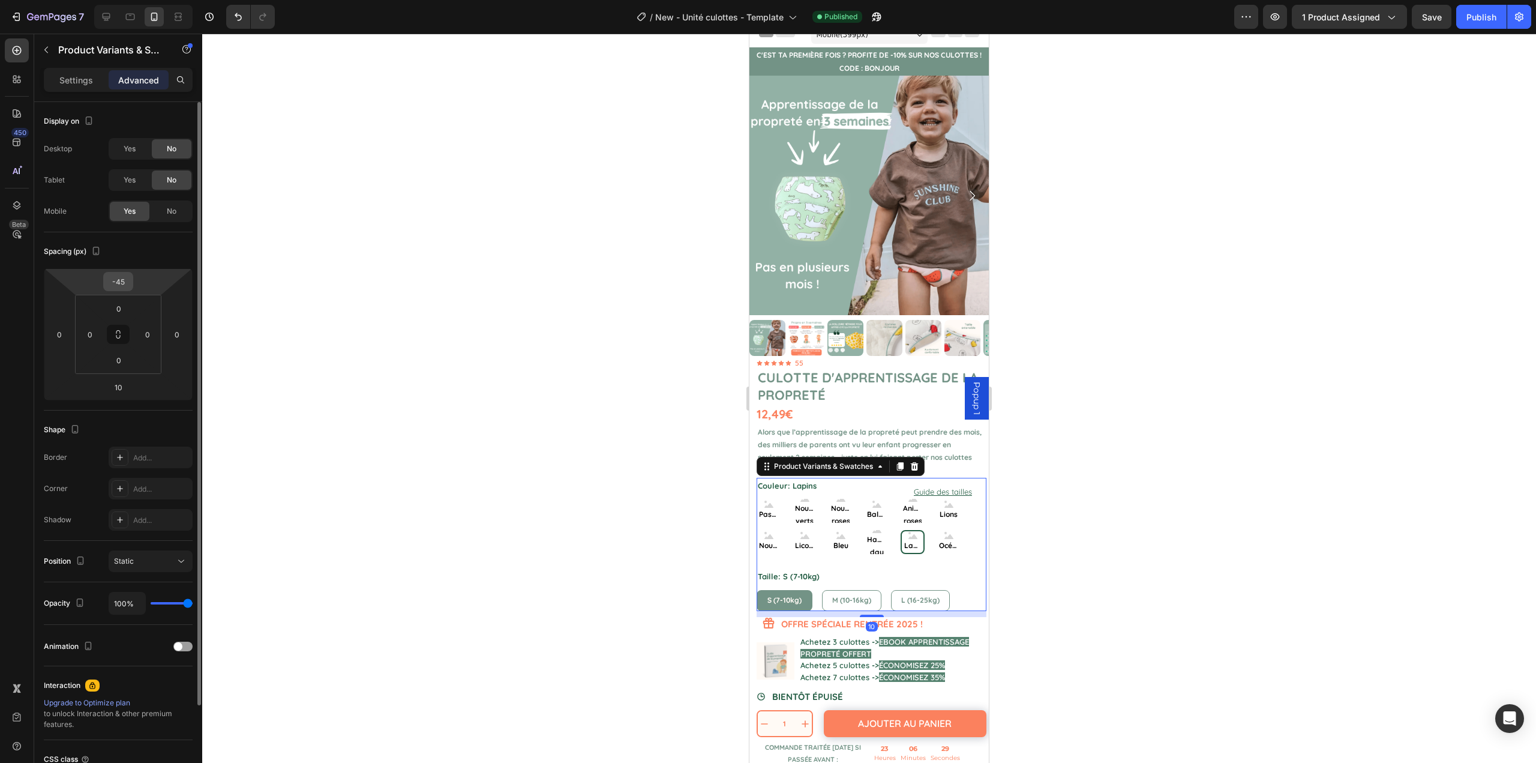
click at [124, 282] on input "-45" at bounding box center [118, 281] width 24 height 18
click at [124, 284] on input "-45" at bounding box center [118, 281] width 24 height 18
type input "-4"
radio input "true"
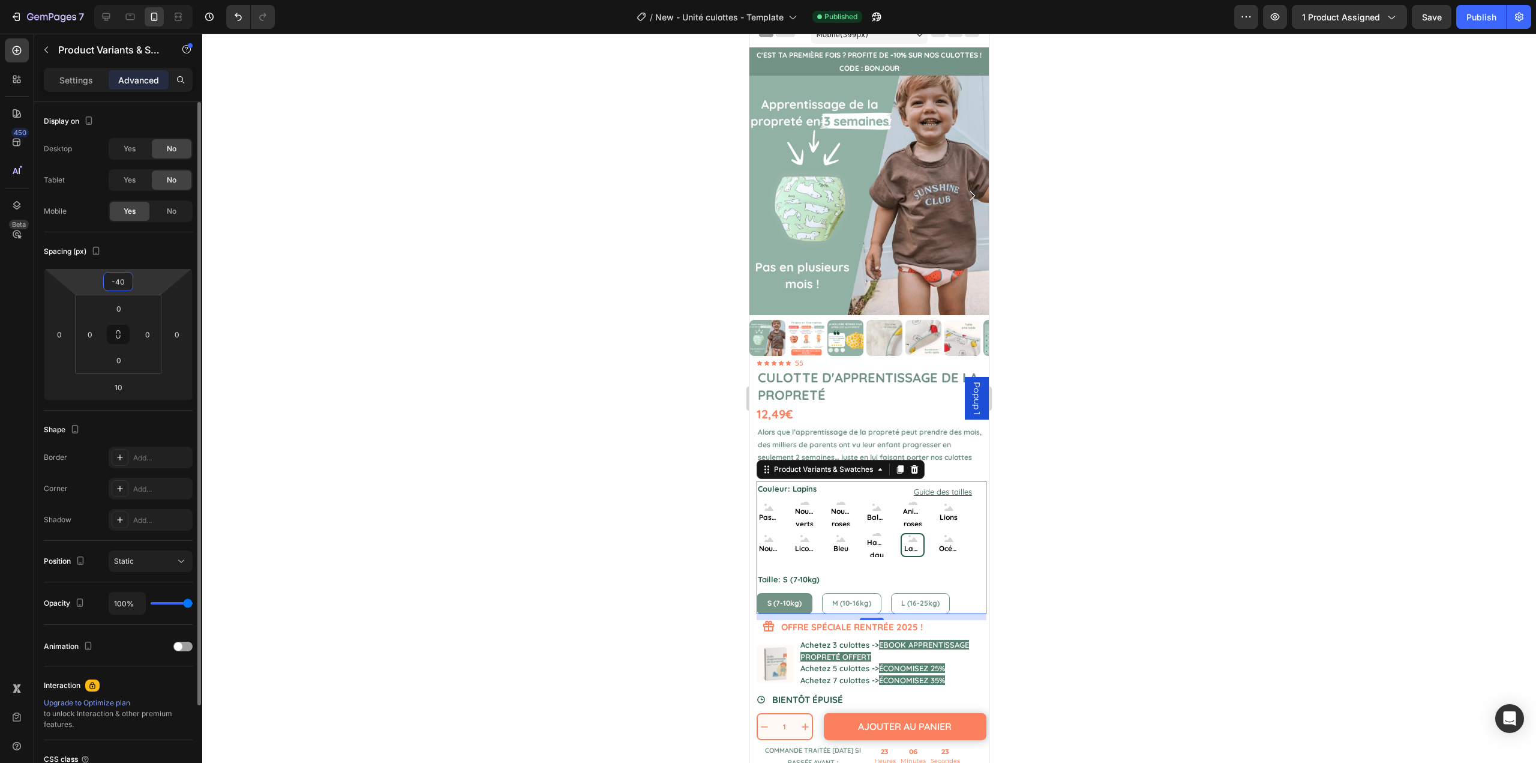
type input "-4"
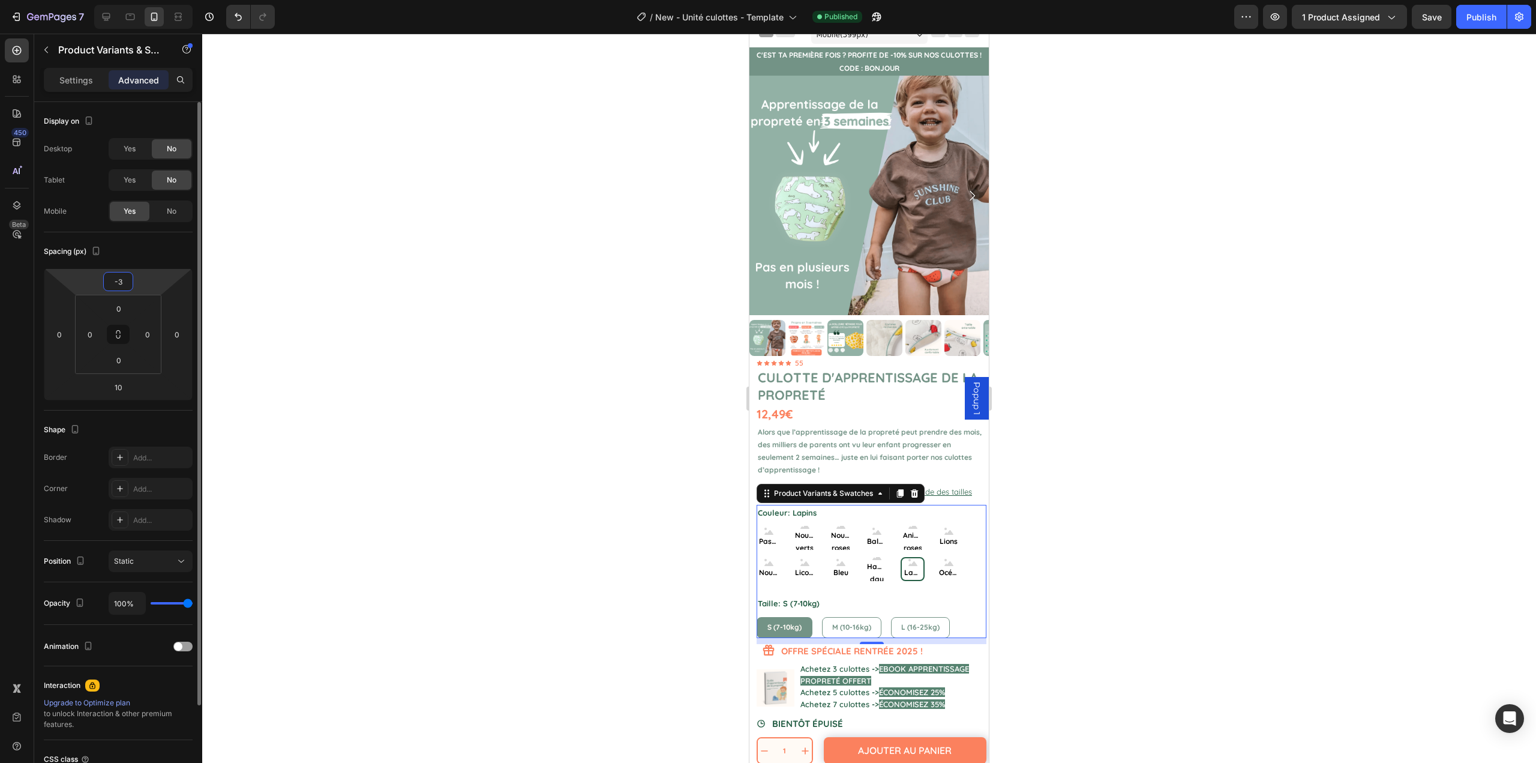
type input "-35"
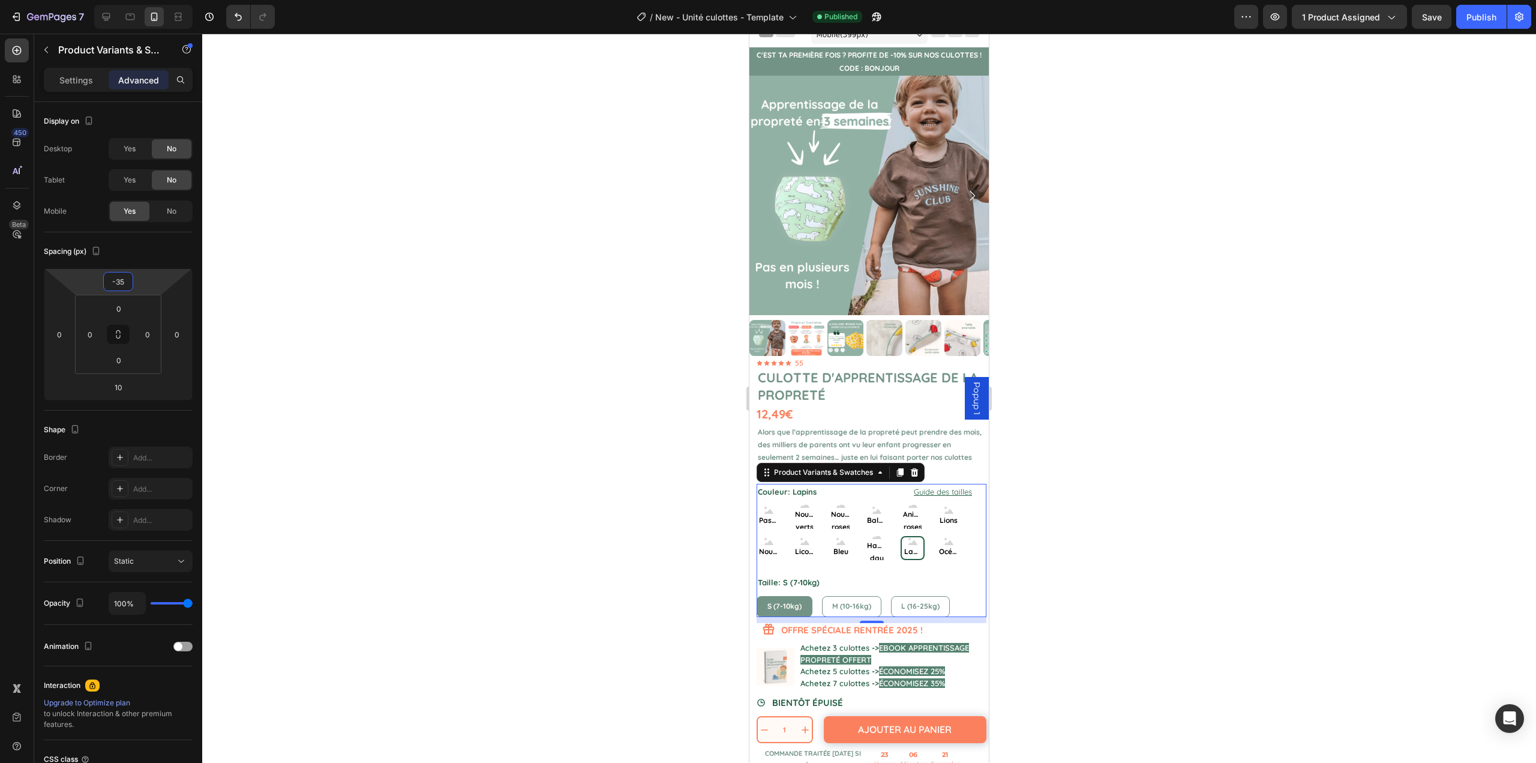
drag, startPoint x: 316, startPoint y: 266, endPoint x: 453, endPoint y: 257, distance: 137.1
click at [313, 267] on div at bounding box center [869, 398] width 1334 height 729
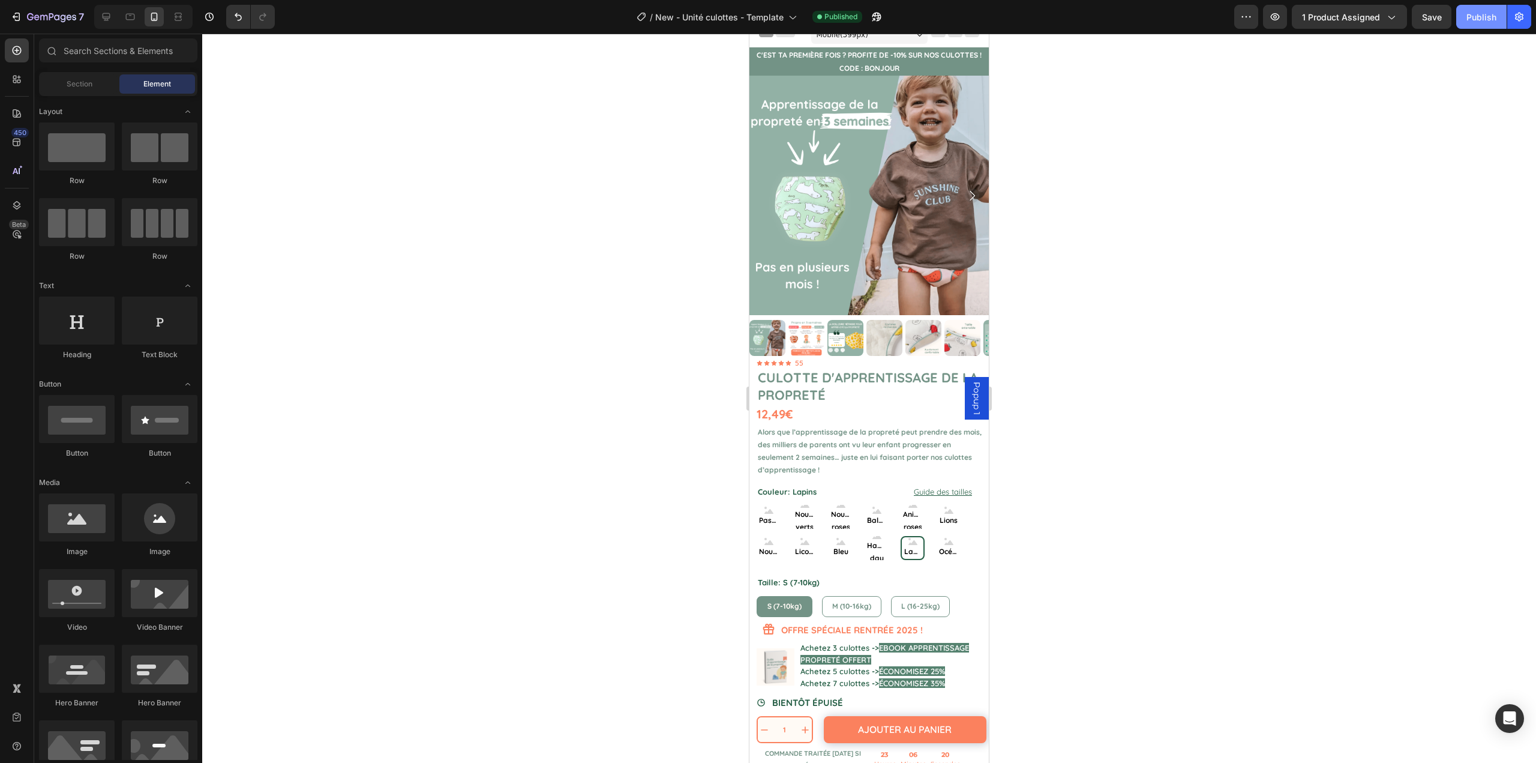
click at [1488, 26] on button "Publish" at bounding box center [1482, 17] width 50 height 24
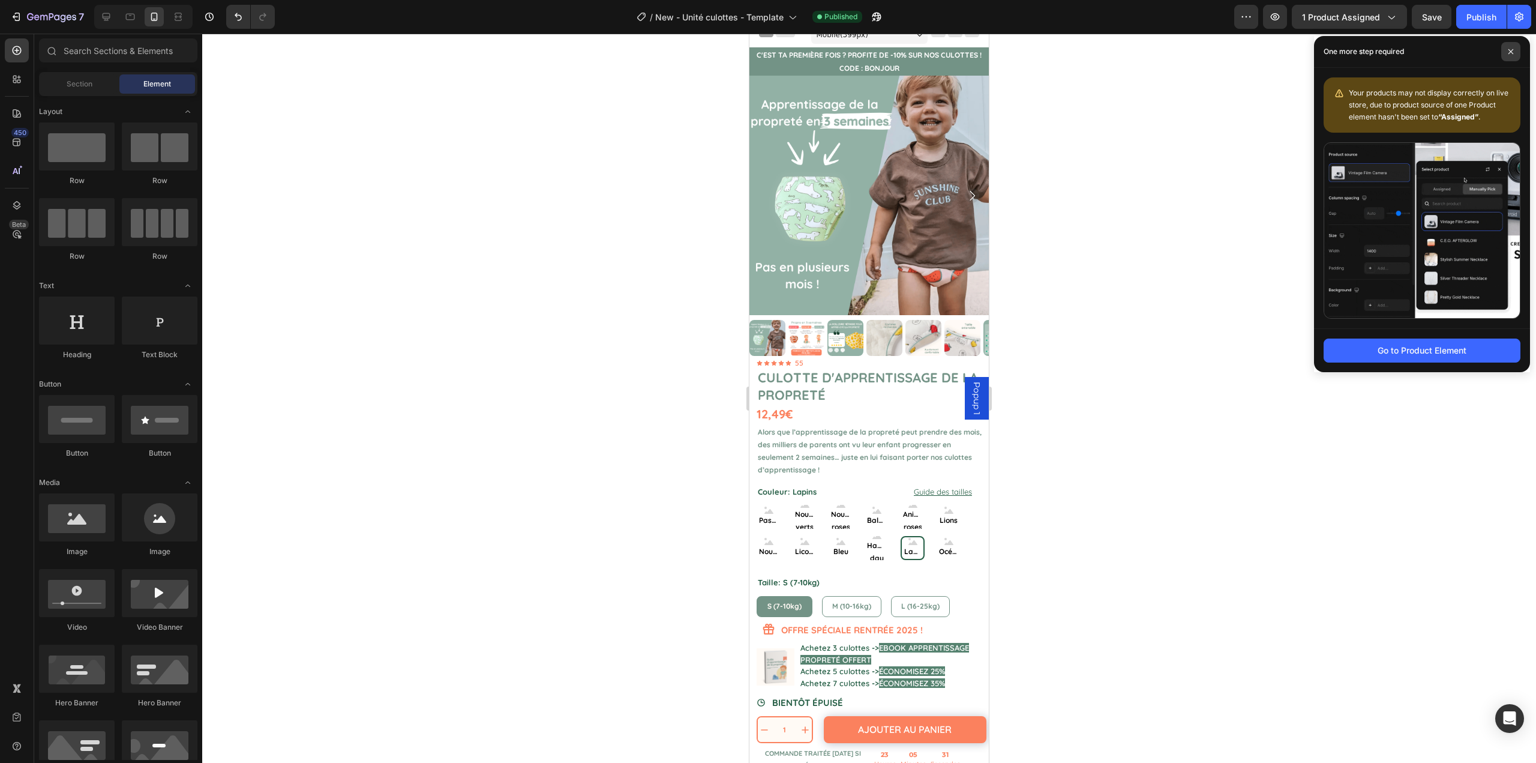
click at [1509, 50] on icon at bounding box center [1511, 52] width 6 height 6
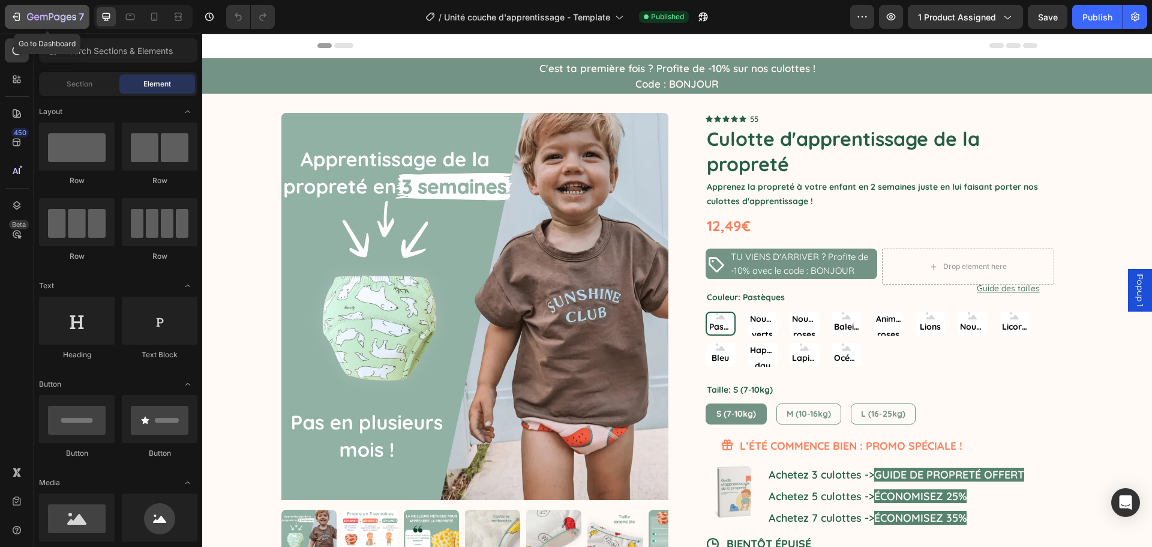
click at [10, 12] on icon "button" at bounding box center [16, 17] width 12 height 12
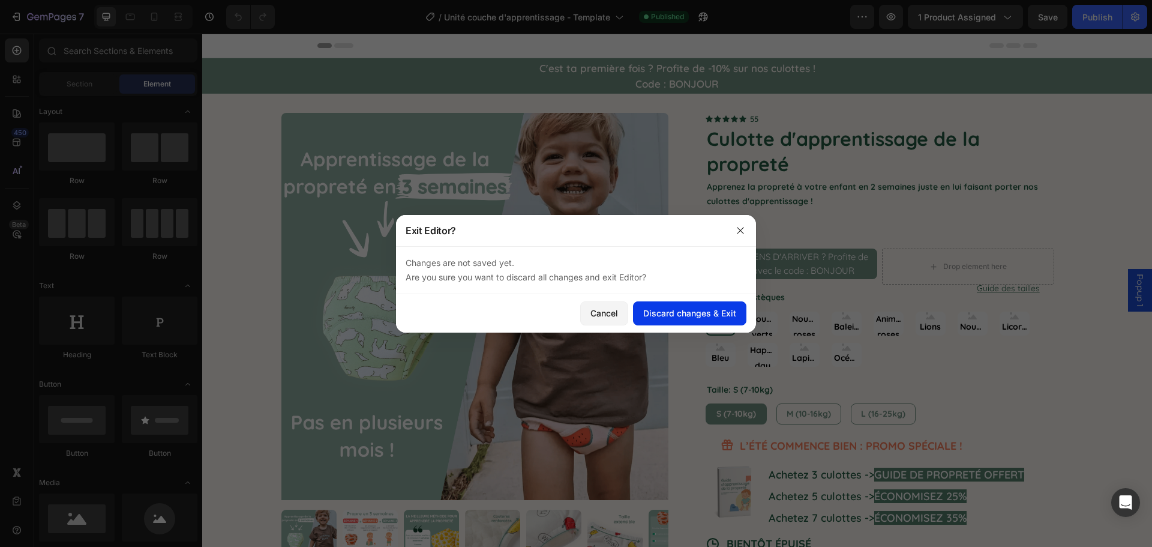
click at [670, 317] on div "Discard changes & Exit" at bounding box center [689, 313] width 93 height 13
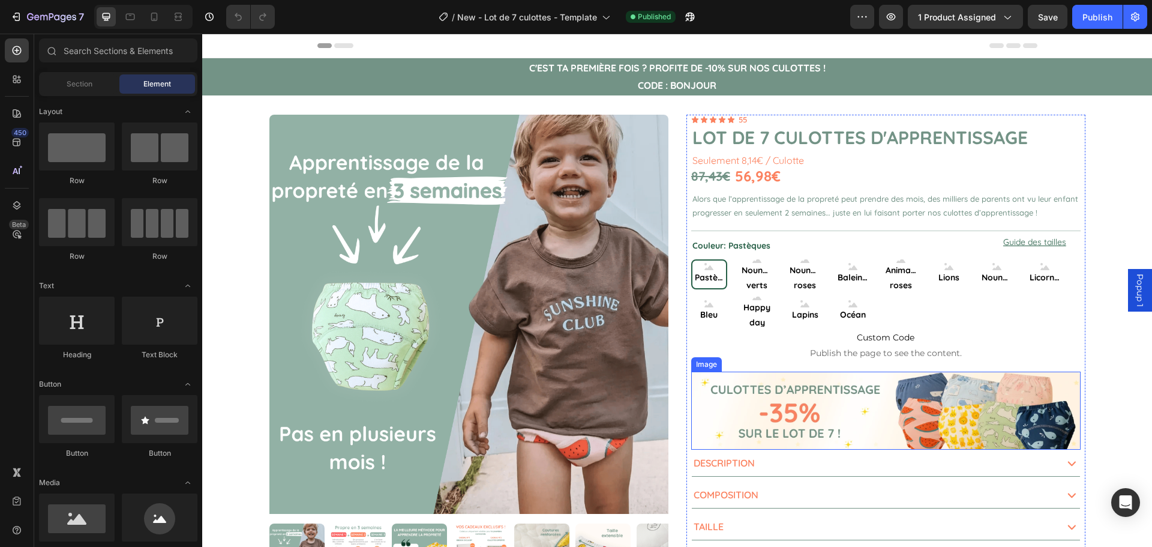
scroll to position [60, 0]
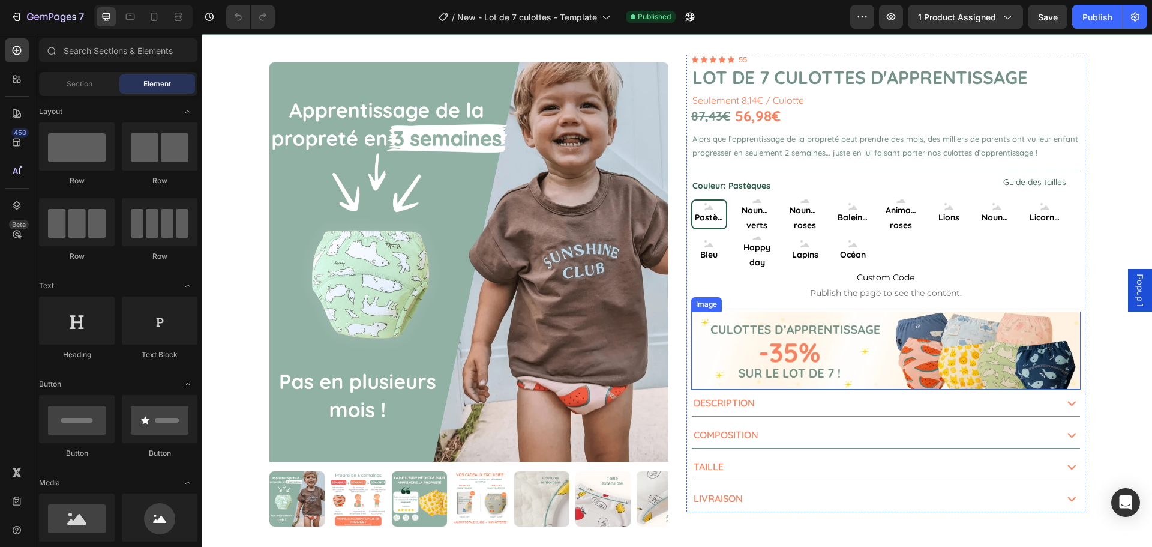
click at [763, 364] on img at bounding box center [886, 350] width 390 height 78
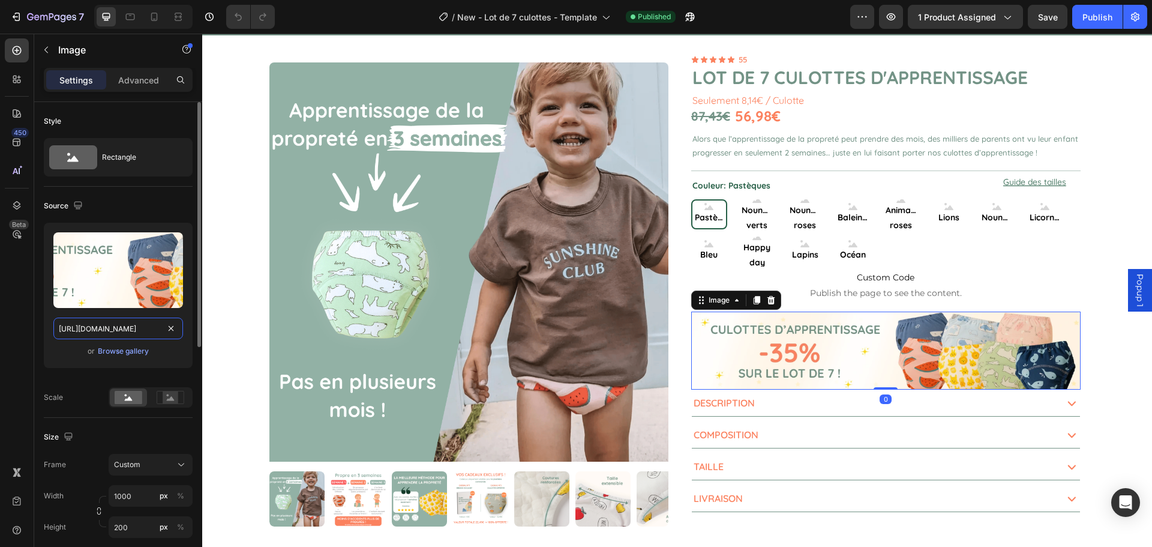
click at [140, 326] on input "[URL][DOMAIN_NAME]" at bounding box center [118, 328] width 130 height 22
click at [120, 329] on input "[URL][DOMAIN_NAME]" at bounding box center [118, 328] width 130 height 22
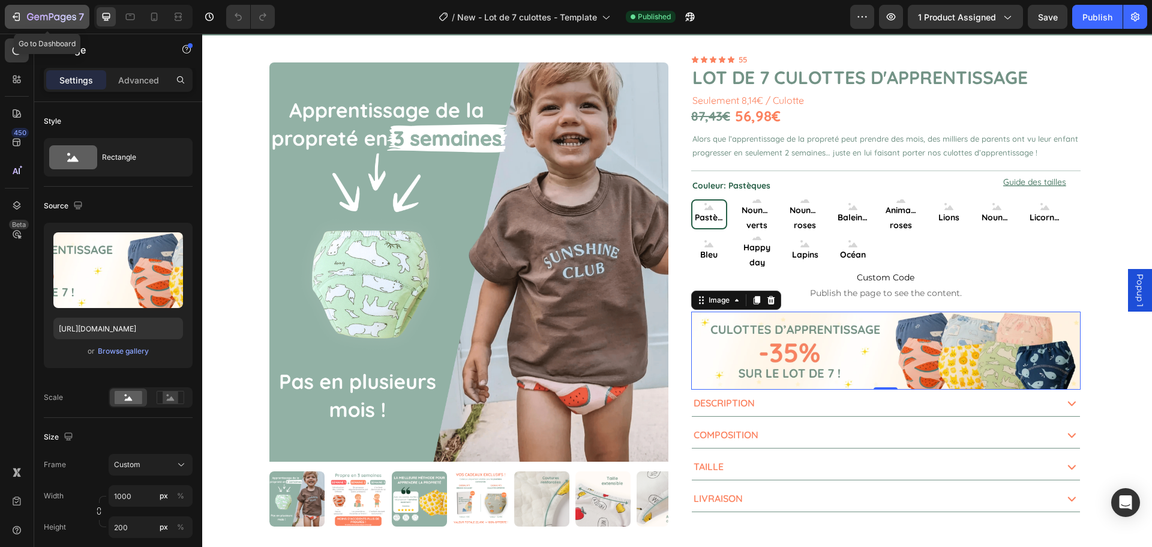
click at [14, 23] on div "7" at bounding box center [47, 17] width 74 height 14
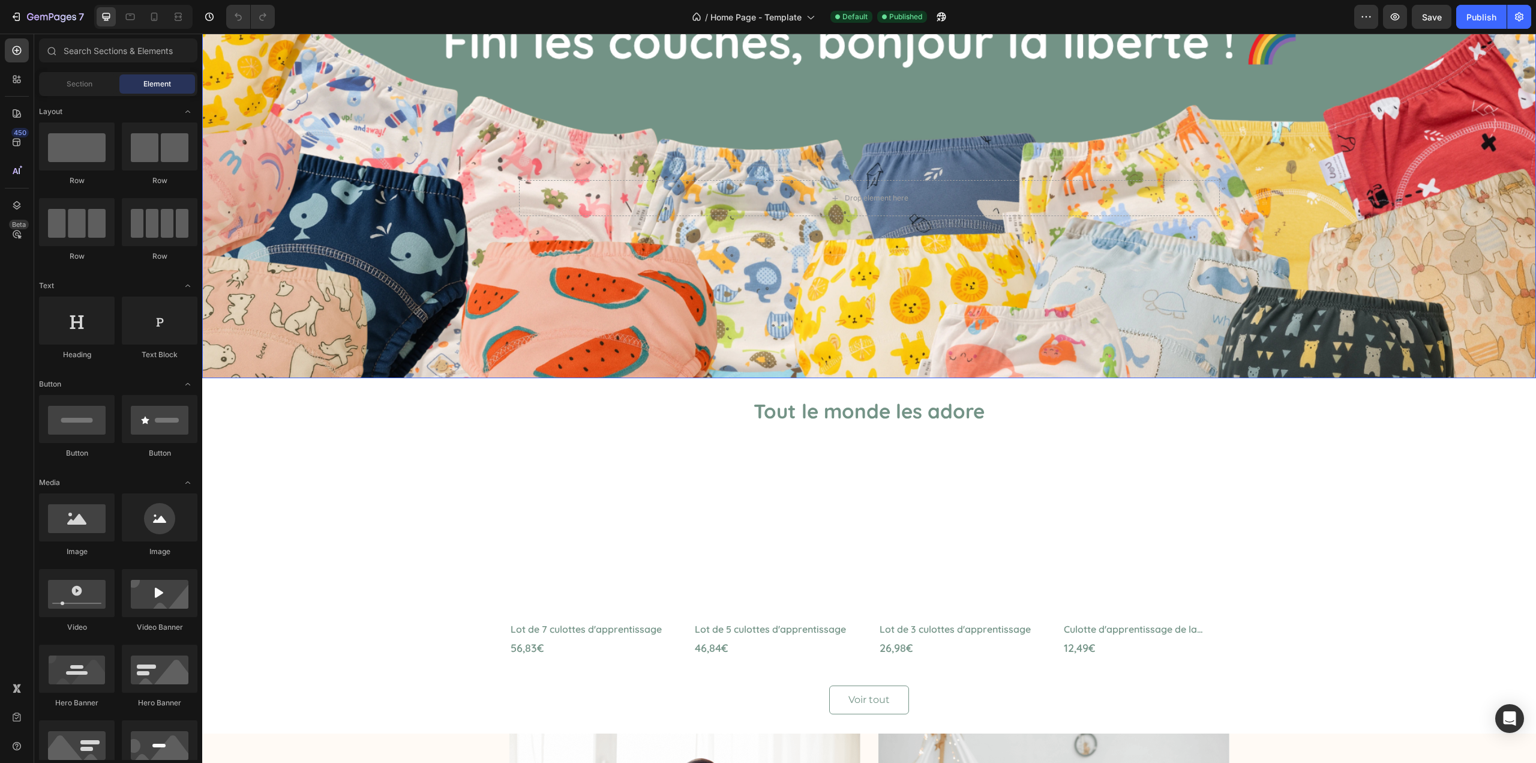
scroll to position [60, 0]
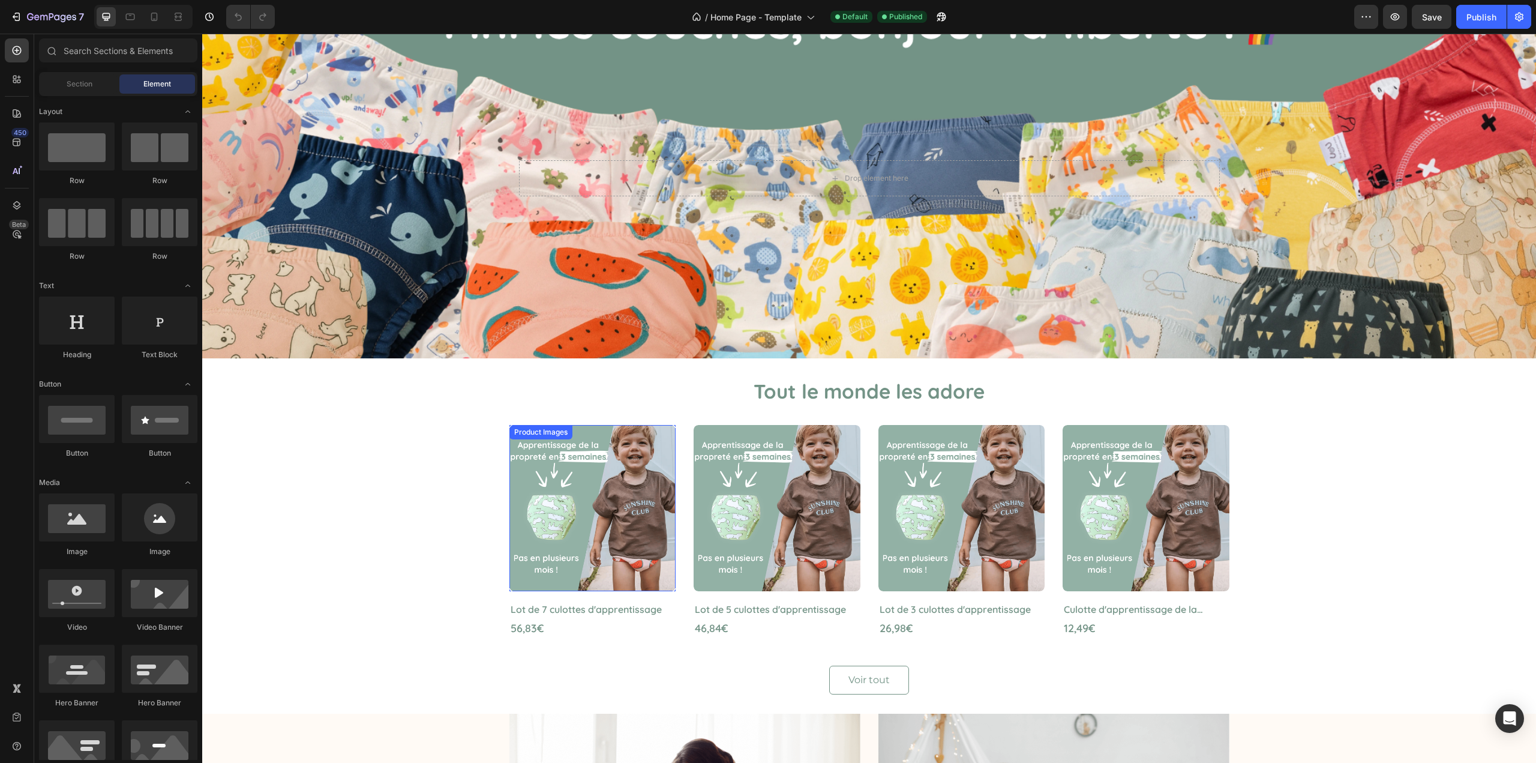
click at [602, 481] on img at bounding box center [593, 508] width 167 height 167
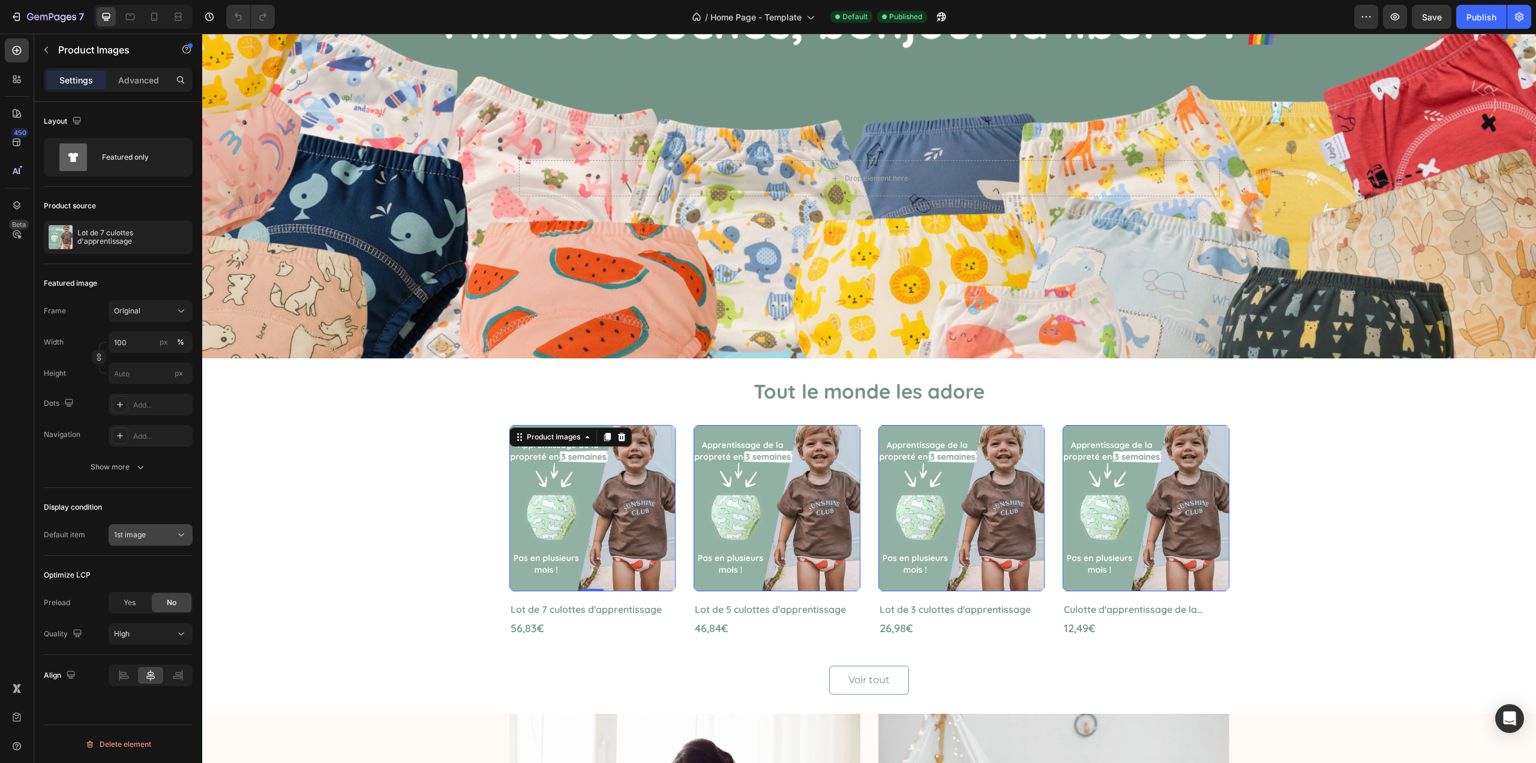
click at [175, 537] on div "1st image" at bounding box center [144, 534] width 61 height 11
click at [139, 631] on span "1st 3D model" at bounding box center [135, 632] width 43 height 11
click at [161, 537] on div "1st 3D model" at bounding box center [144, 534] width 61 height 11
click at [140, 585] on span "1st image" at bounding box center [130, 587] width 32 height 11
click at [156, 543] on button "1st image" at bounding box center [151, 535] width 84 height 22
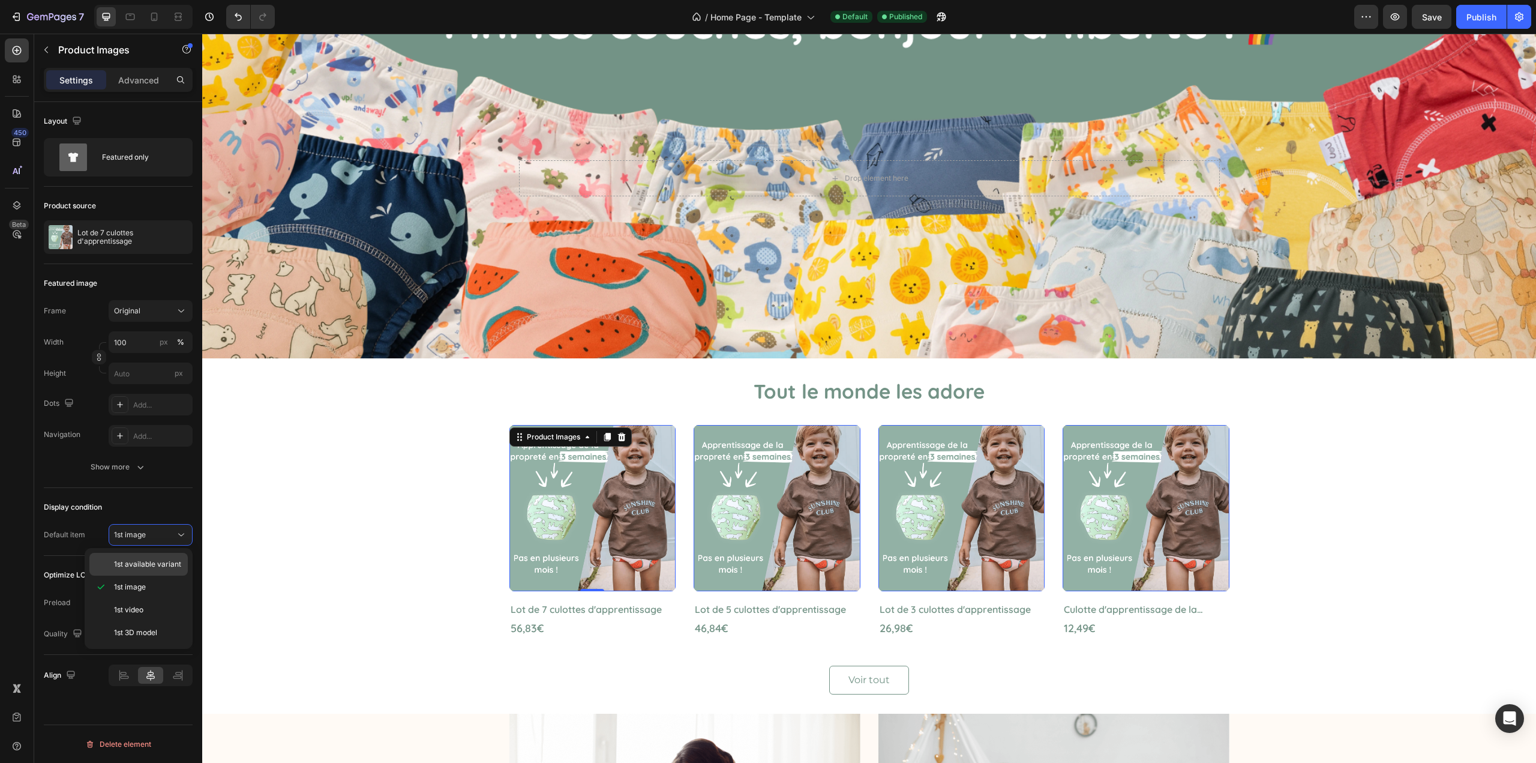
click at [154, 557] on div "1st available variant" at bounding box center [138, 564] width 98 height 23
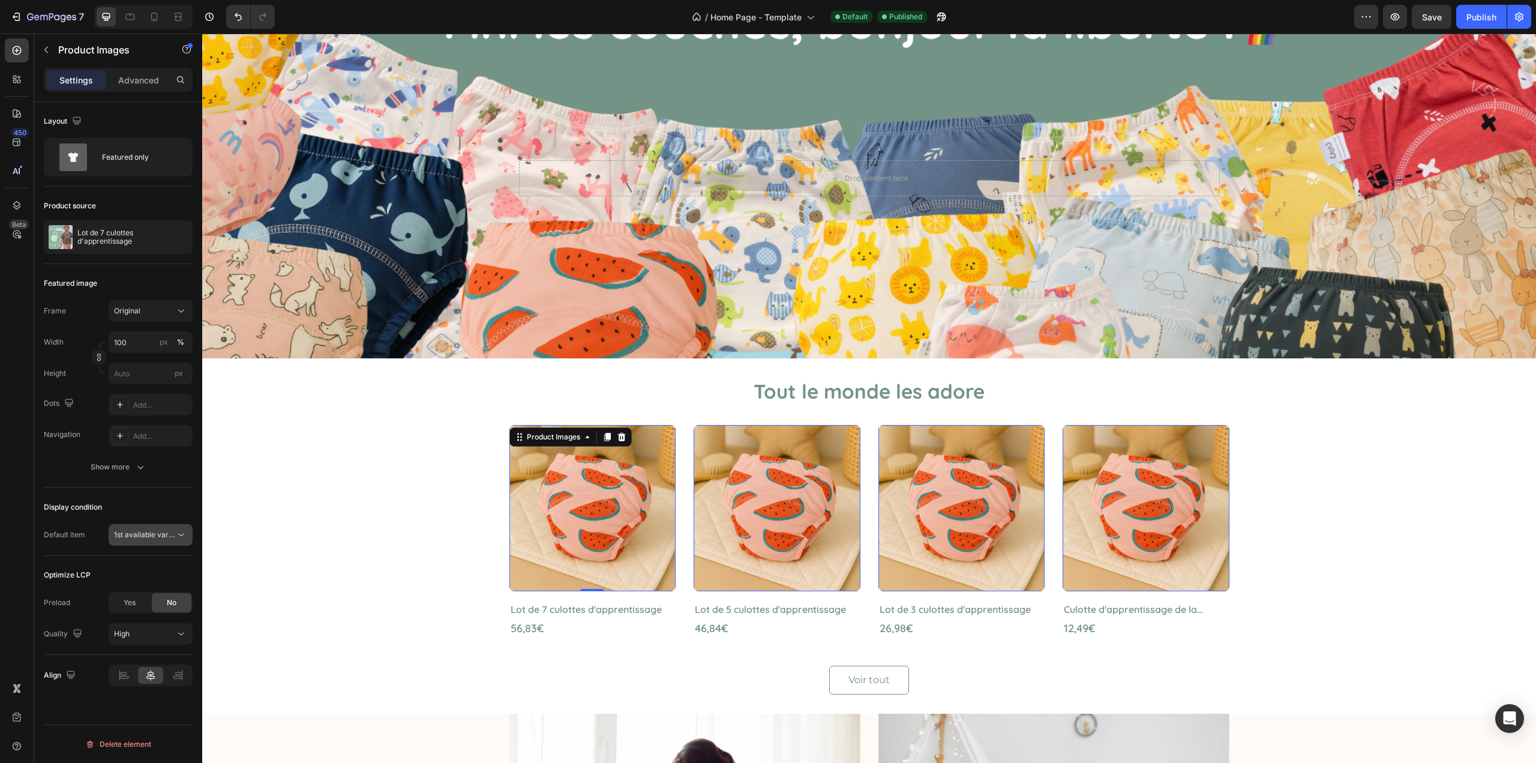
click at [159, 535] on span "1st available variant" at bounding box center [147, 534] width 67 height 9
click at [143, 598] on div "1st image" at bounding box center [138, 609] width 98 height 23
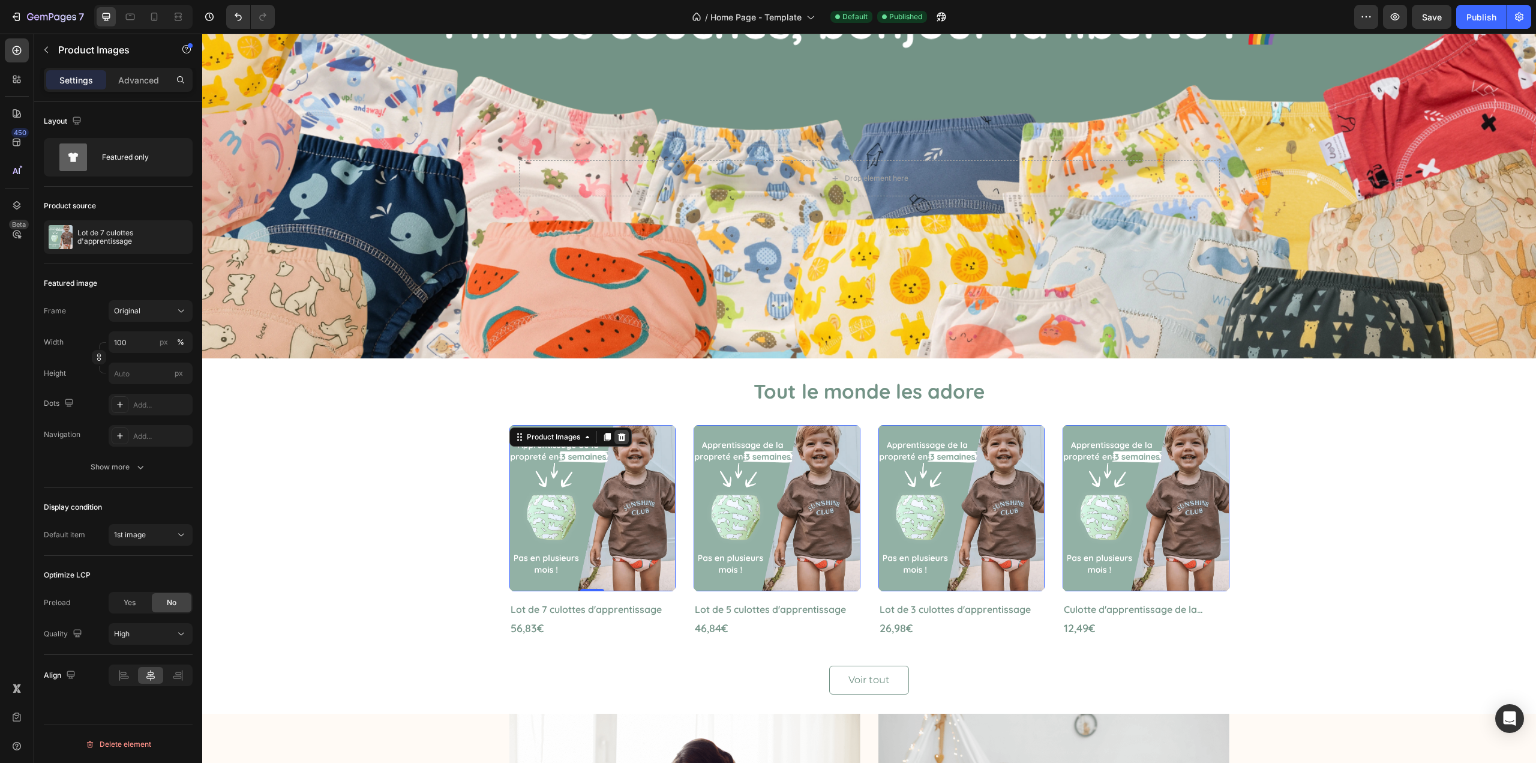
click at [620, 435] on icon at bounding box center [622, 437] width 8 height 8
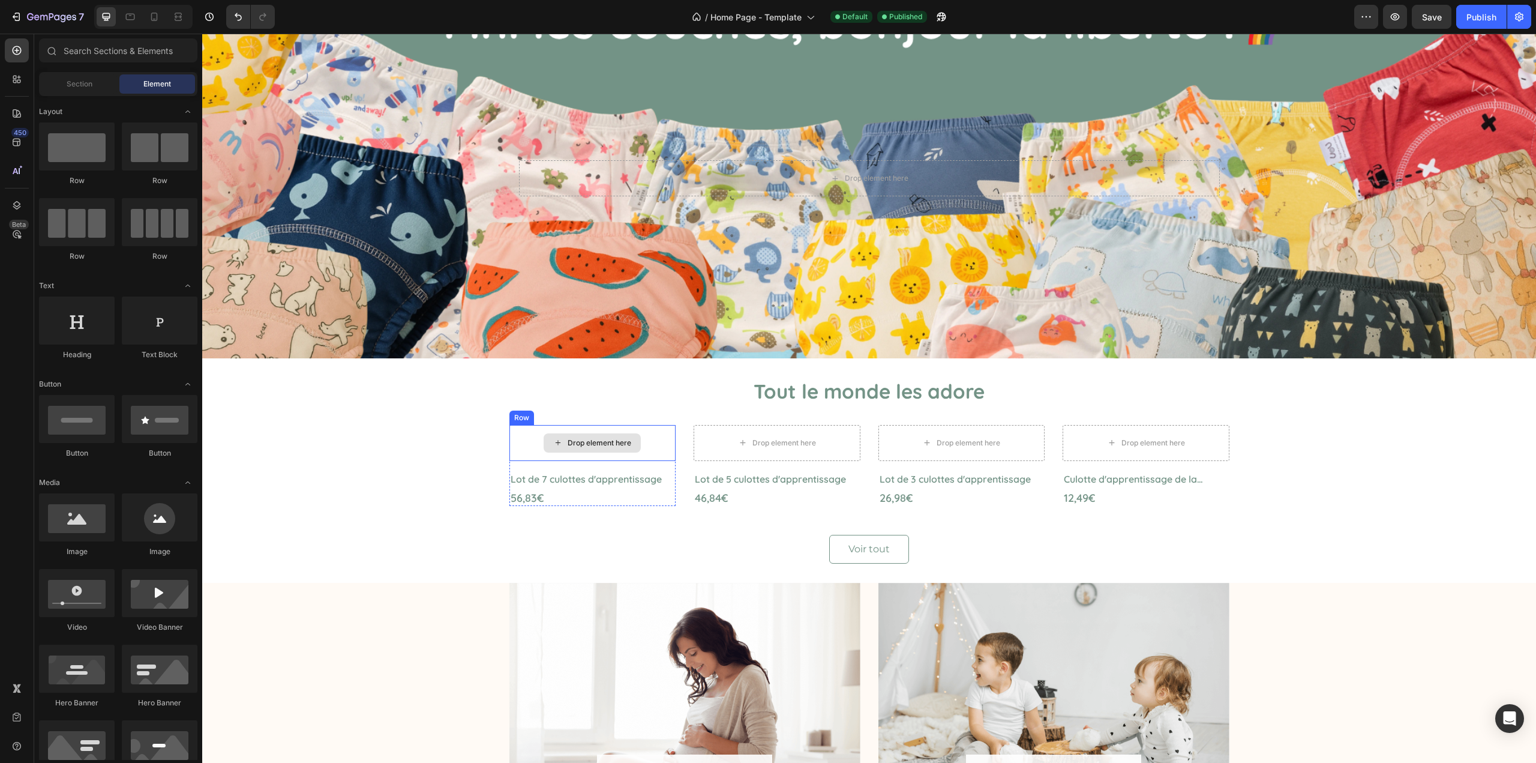
click at [592, 444] on div "Drop element here" at bounding box center [600, 443] width 64 height 10
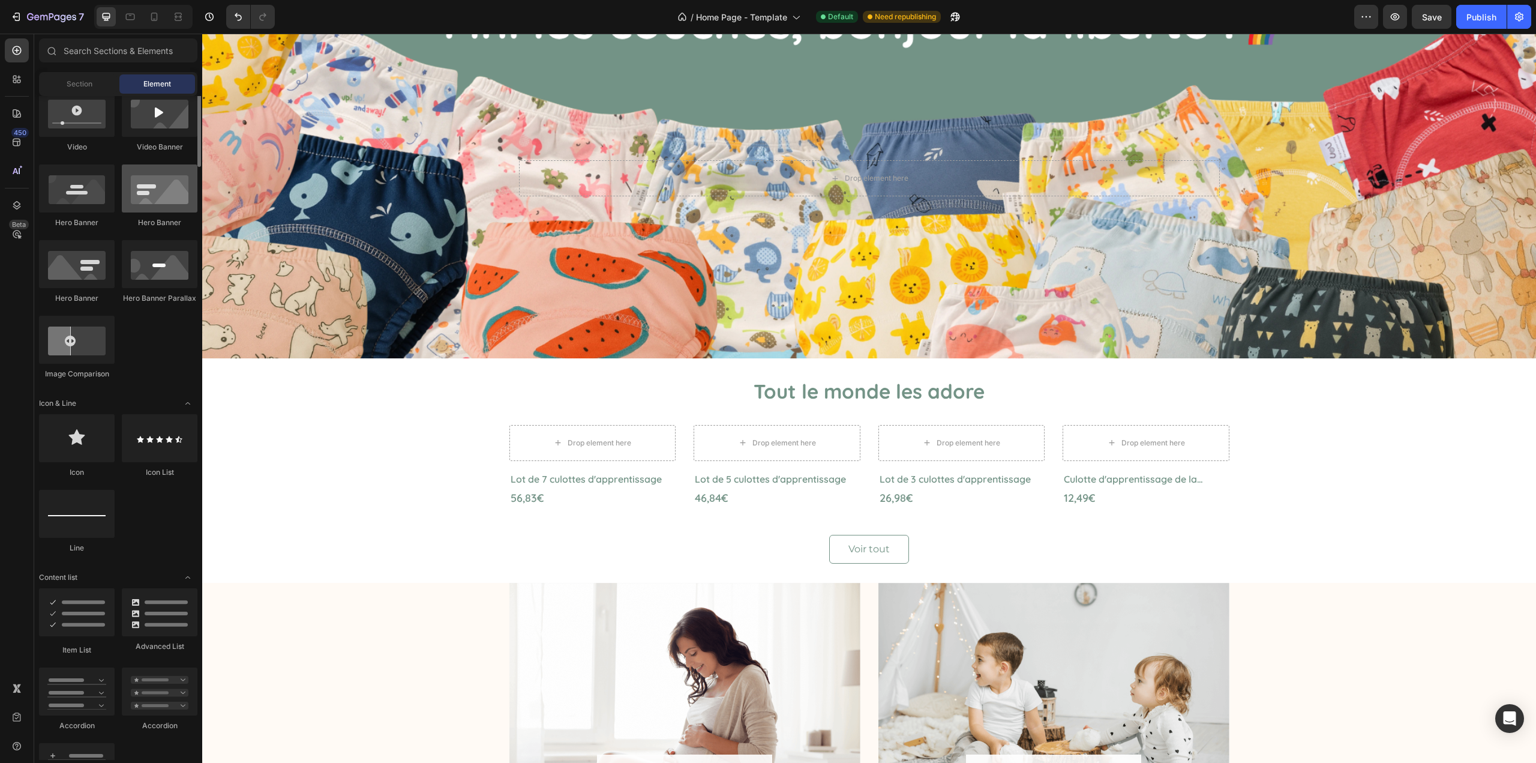
scroll to position [240, 0]
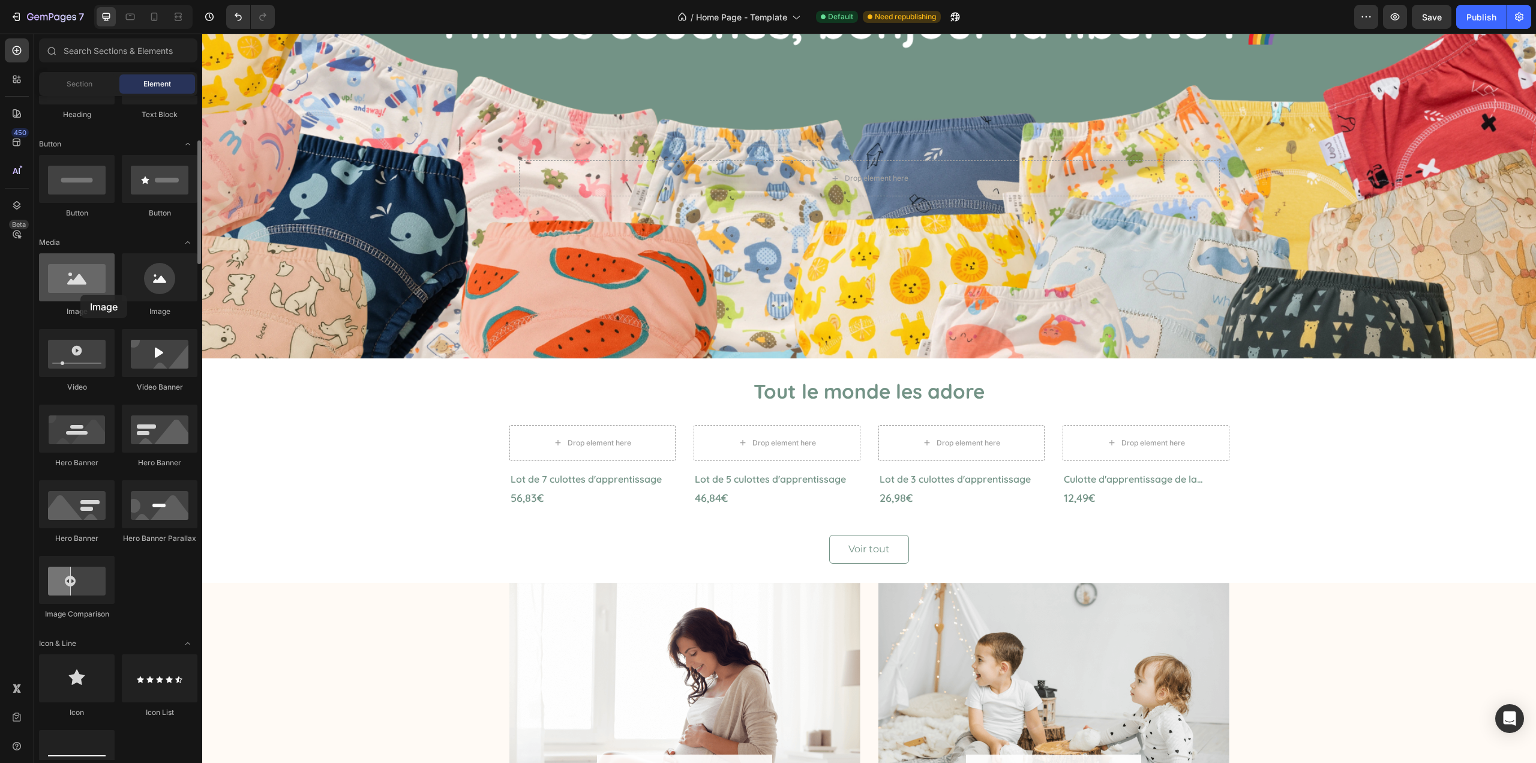
click at [80, 295] on div at bounding box center [77, 277] width 76 height 48
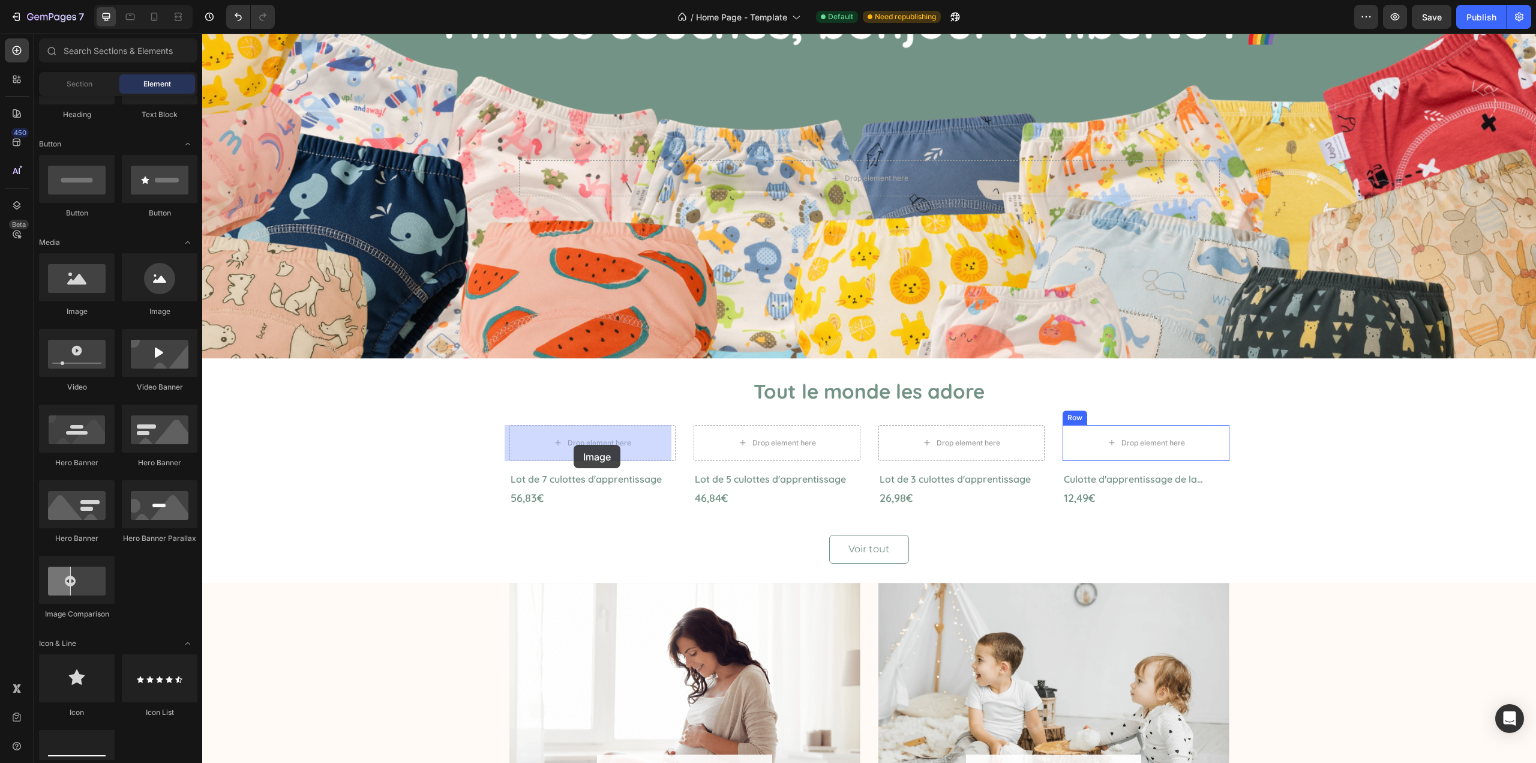
drag, startPoint x: 393, startPoint y: 357, endPoint x: 219, endPoint y: 280, distance: 190.2
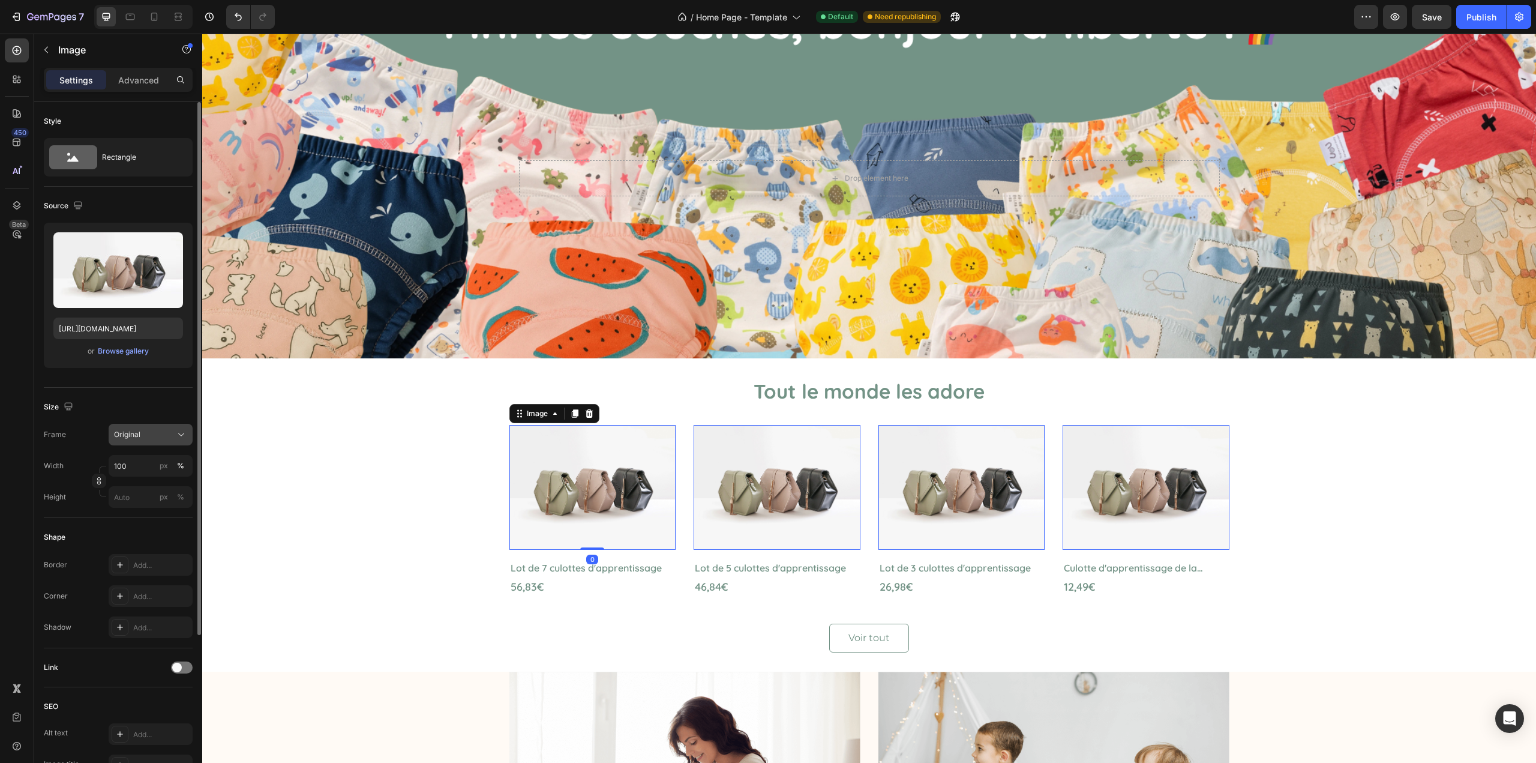
click at [178, 431] on icon at bounding box center [181, 435] width 12 height 12
drag, startPoint x: 166, startPoint y: 504, endPoint x: 171, endPoint y: 465, distance: 39.4
click at [171, 465] on div "Square Vertical Horizontal Original Custom" at bounding box center [140, 509] width 106 height 112
click at [171, 465] on icon at bounding box center [177, 464] width 12 height 12
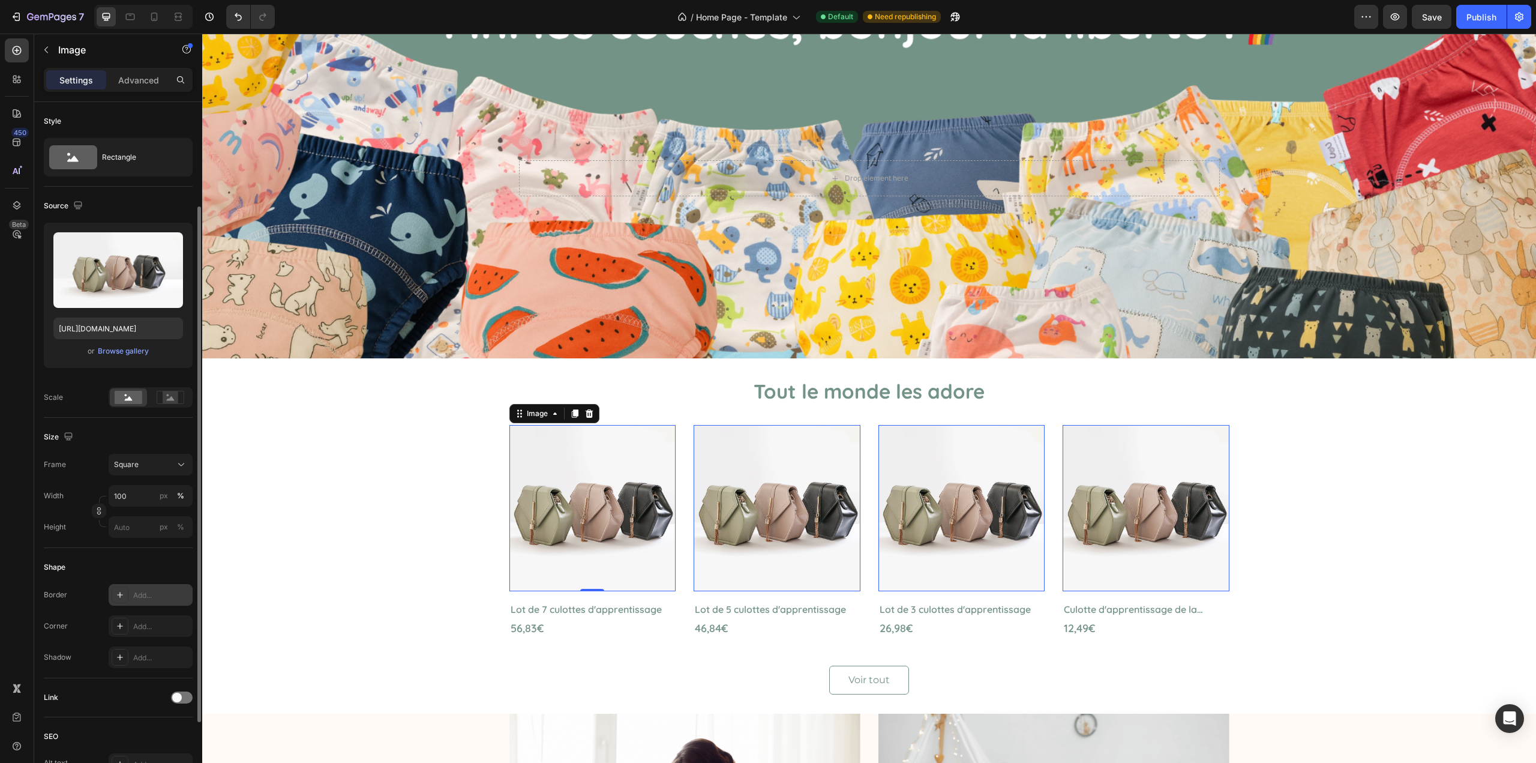
scroll to position [60, 0]
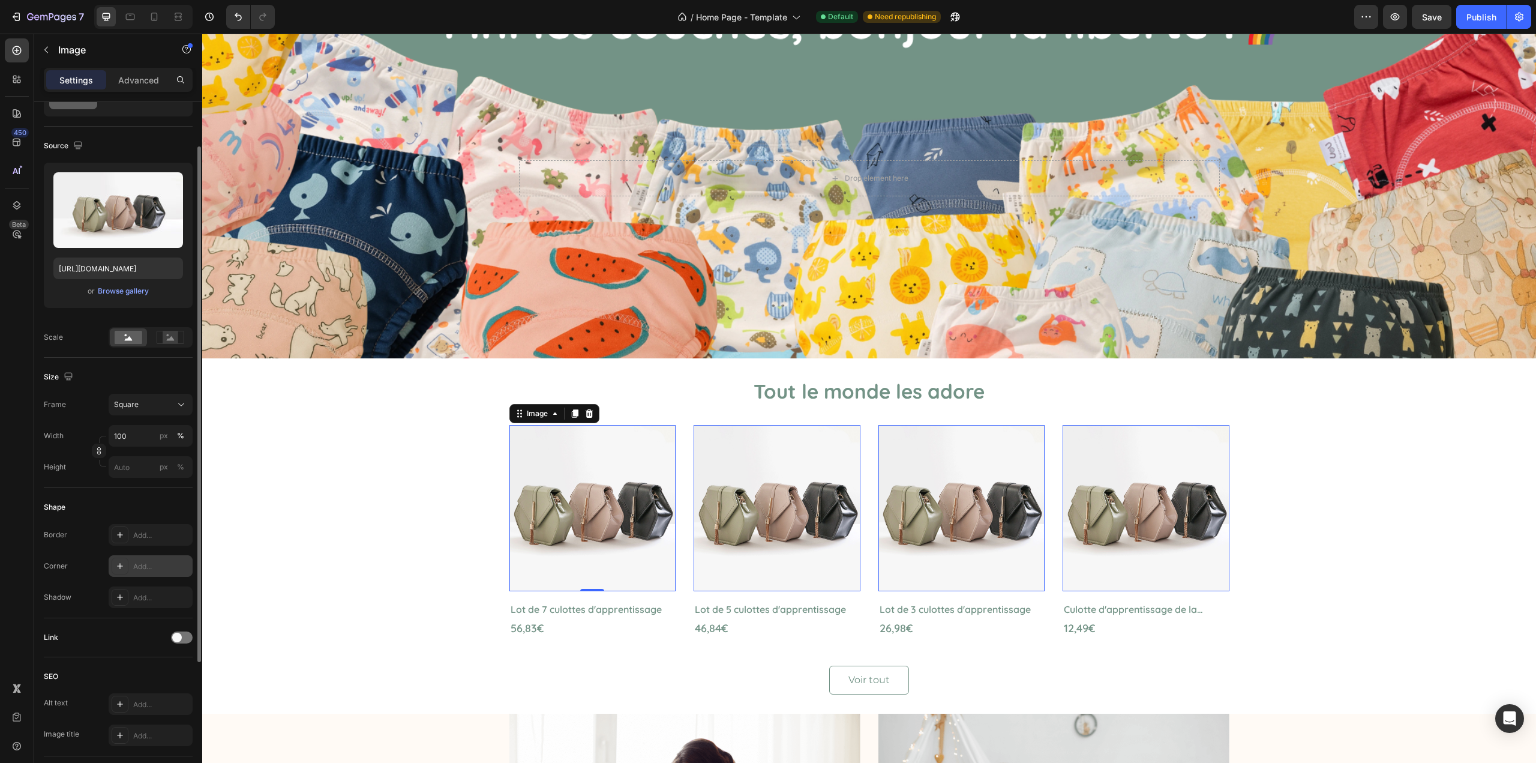
click at [144, 564] on div "Add..." at bounding box center [161, 566] width 56 height 11
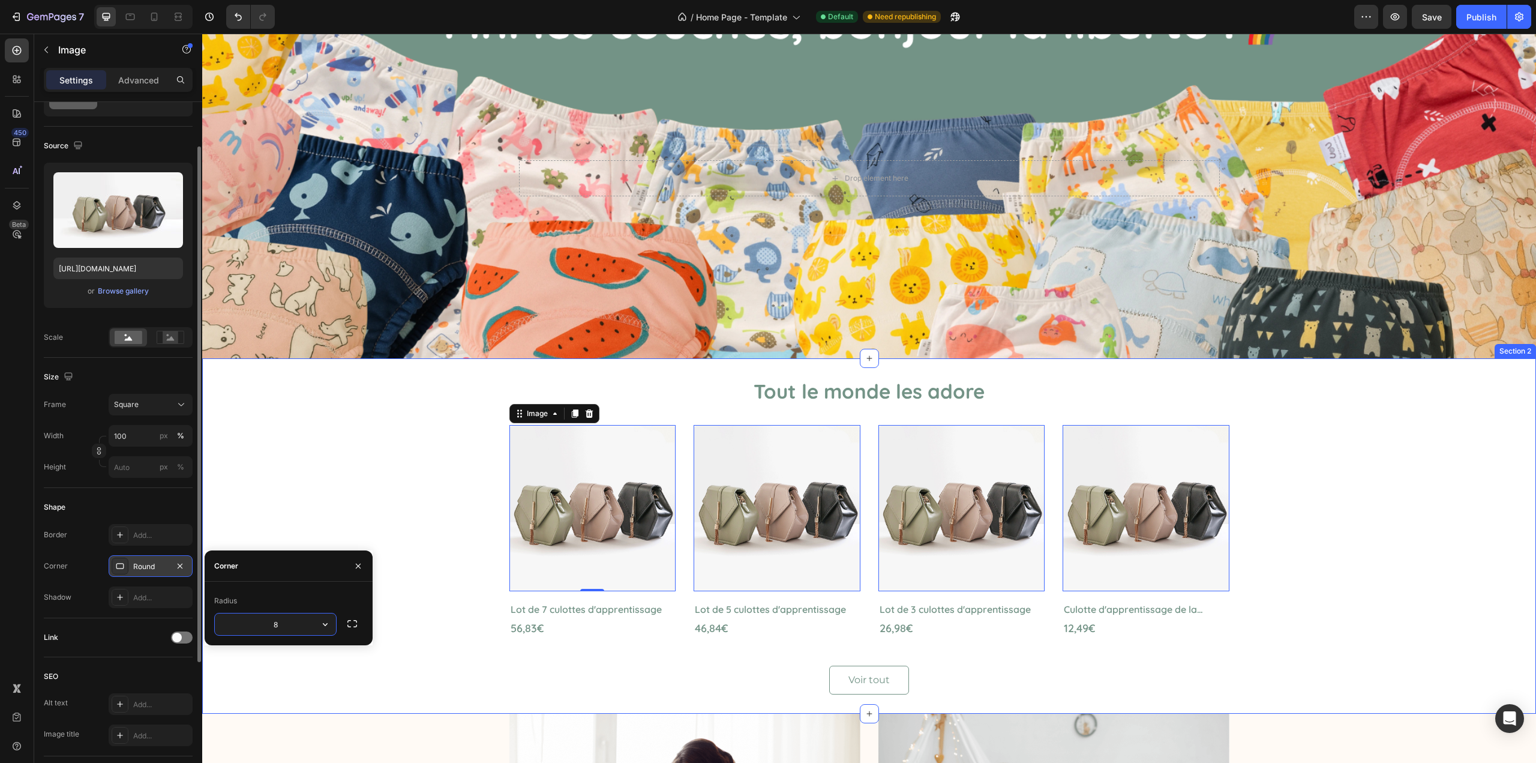
click at [317, 480] on div "Tout le monde les adore Heading Image 0 Row Lot de 7 culottes d'apprentissage P…" at bounding box center [869, 536] width 1316 height 317
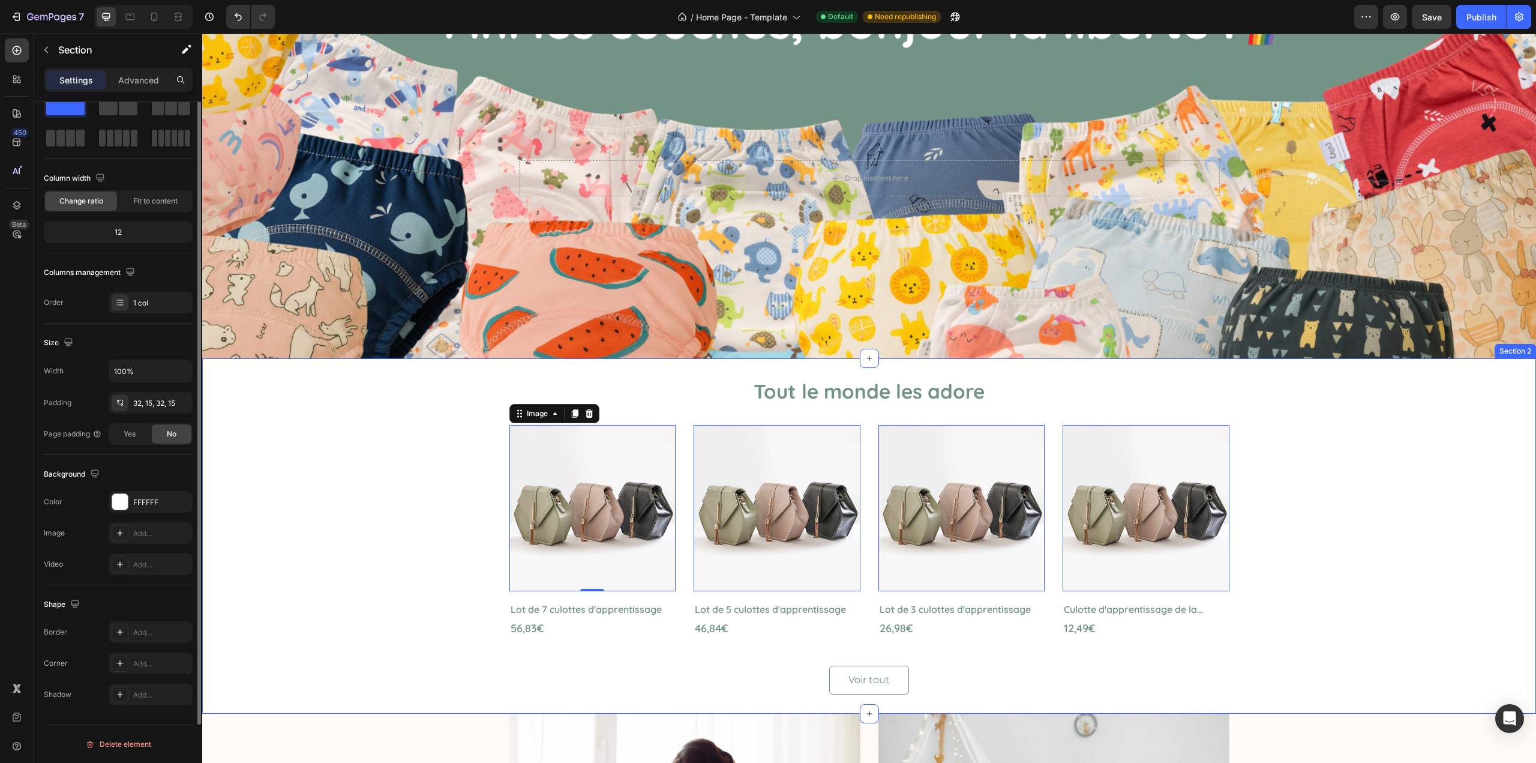
scroll to position [0, 0]
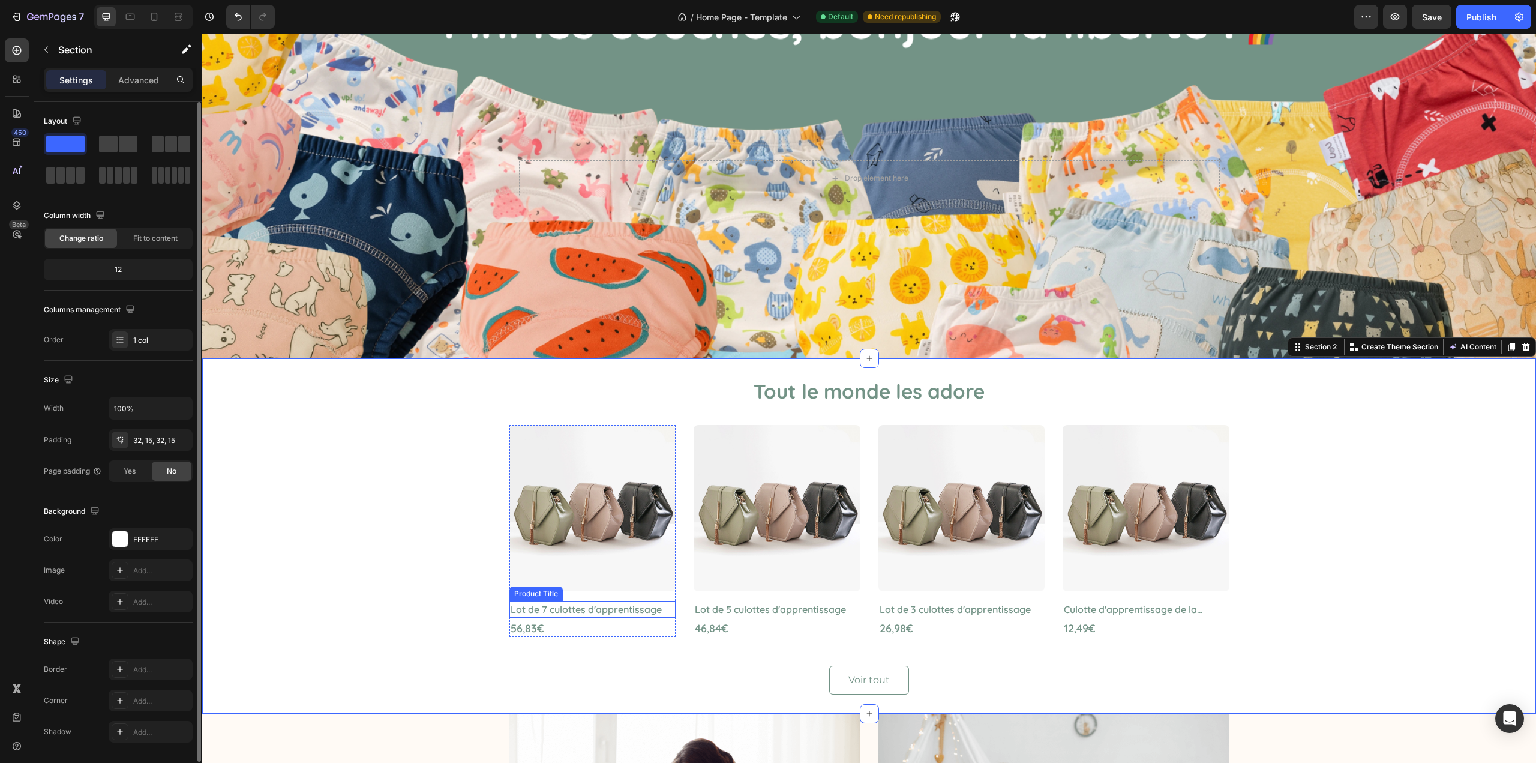
click at [552, 606] on h2 "Lot de 7 culottes d'apprentissage" at bounding box center [593, 609] width 167 height 17
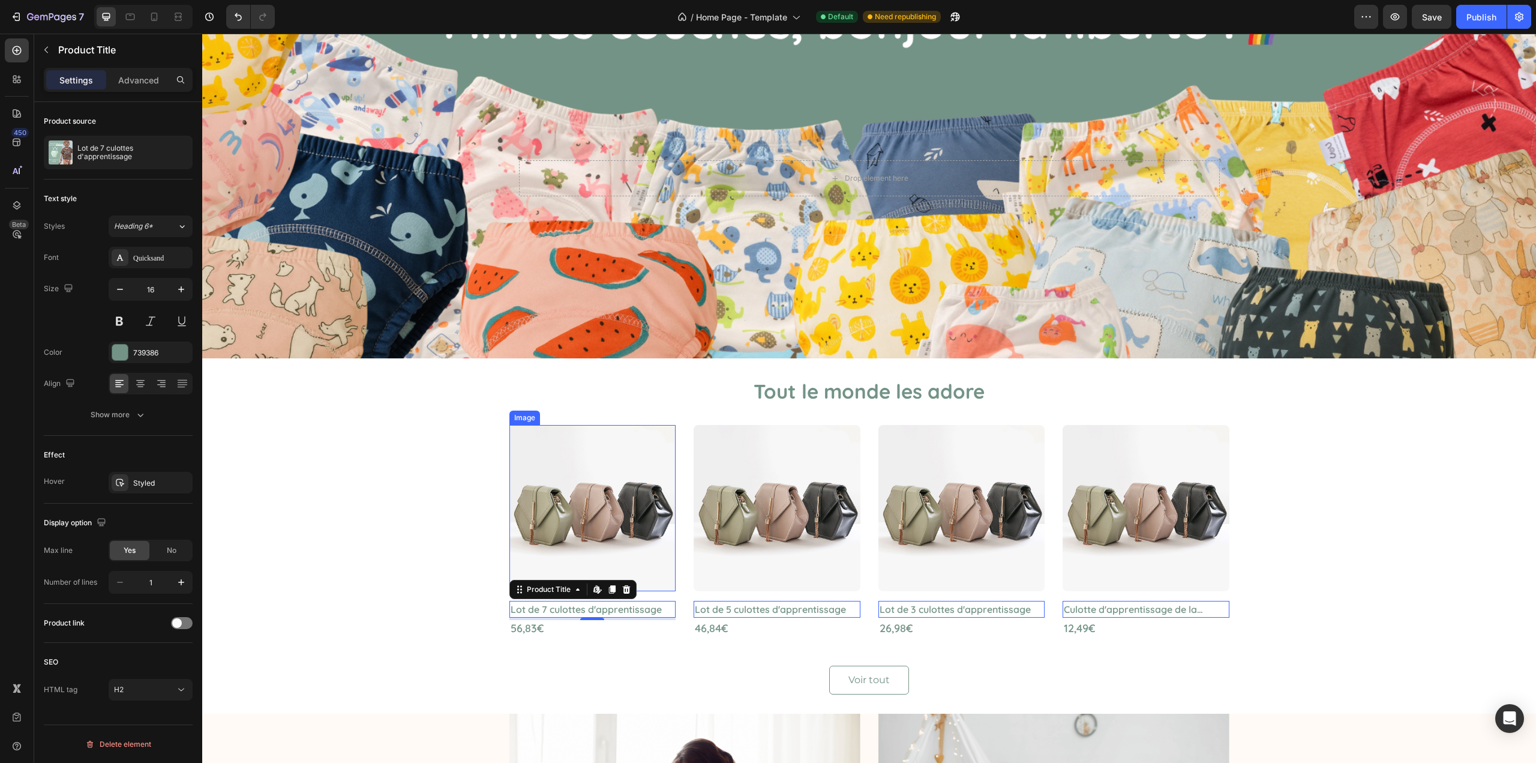
drag, startPoint x: 549, startPoint y: 464, endPoint x: 539, endPoint y: 452, distance: 15.8
click at [549, 464] on img at bounding box center [593, 508] width 167 height 167
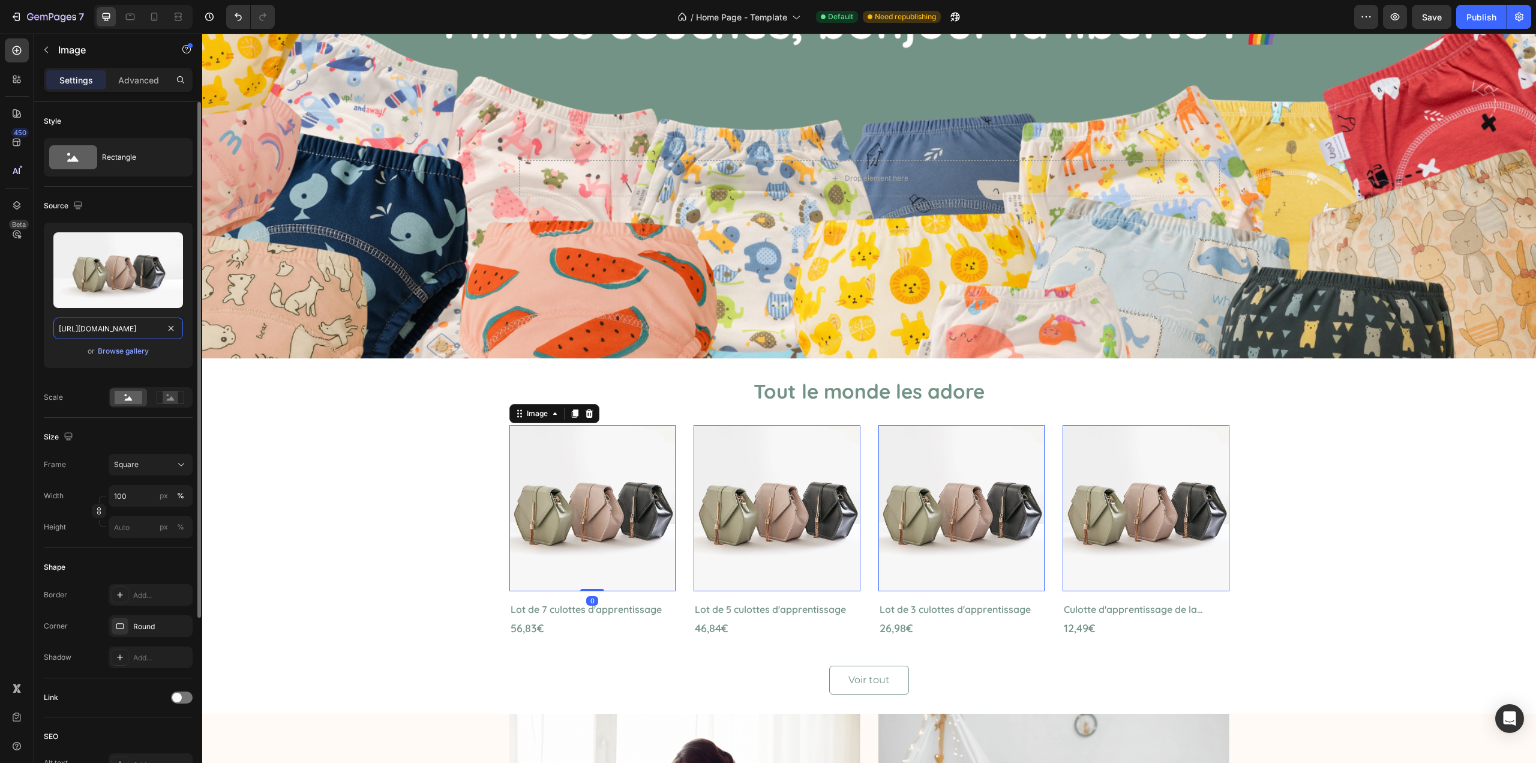
click at [142, 319] on input "https://cdn.shopify.com/s/files/1/2005/9307/files/image_demo.jpg" at bounding box center [118, 328] width 130 height 22
paste input "0855/1602/6184/files/Confortable_8.webp?v=1755616300"
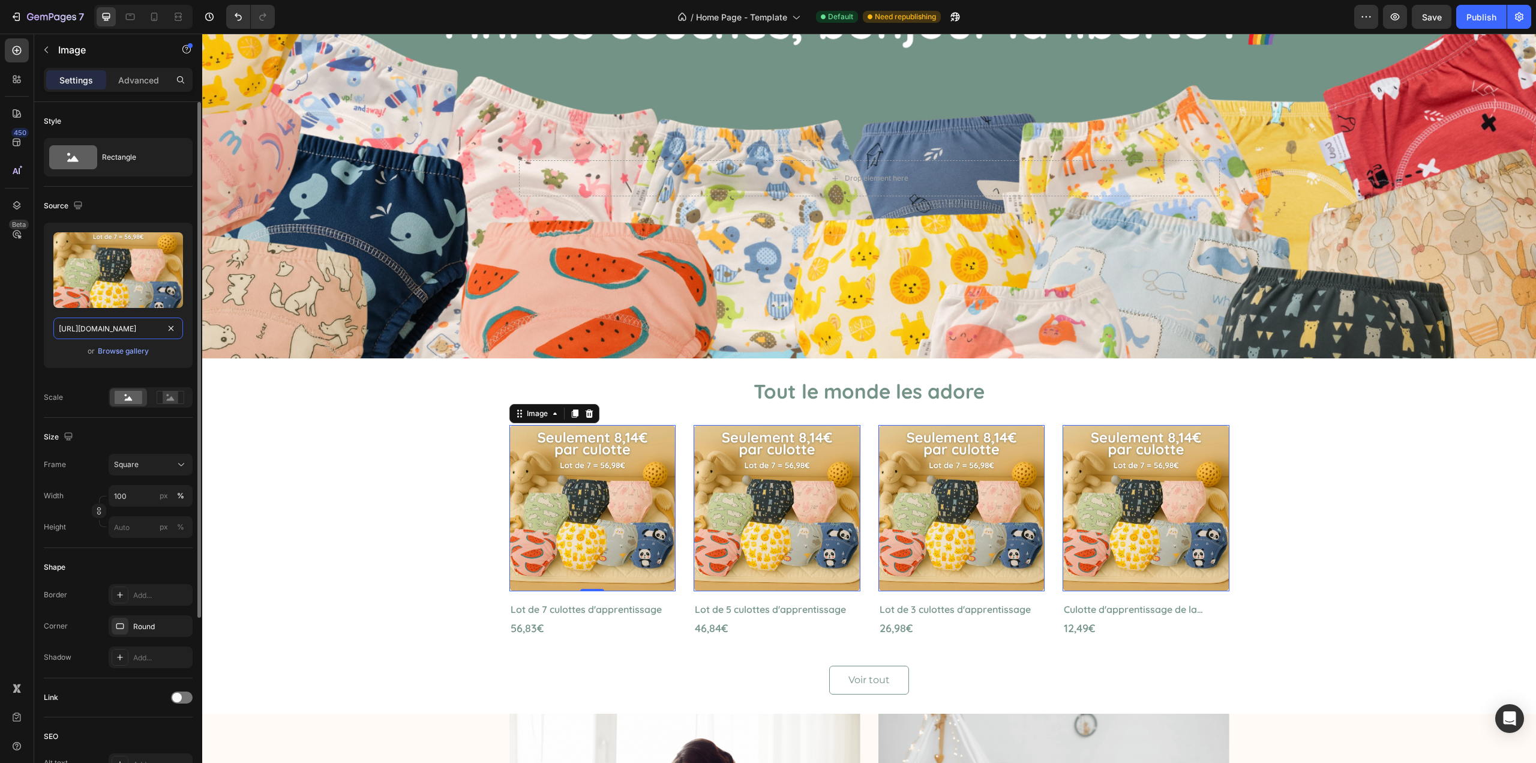
scroll to position [0, 209]
click at [676, 493] on img at bounding box center [593, 508] width 167 height 167
click at [676, 480] on img at bounding box center [593, 508] width 167 height 167
click at [133, 326] on input "https://cdn.shopify.com/s/files/1/0855/1602/6184/files/Confortable_8.webp?v=175…" at bounding box center [118, 328] width 130 height 22
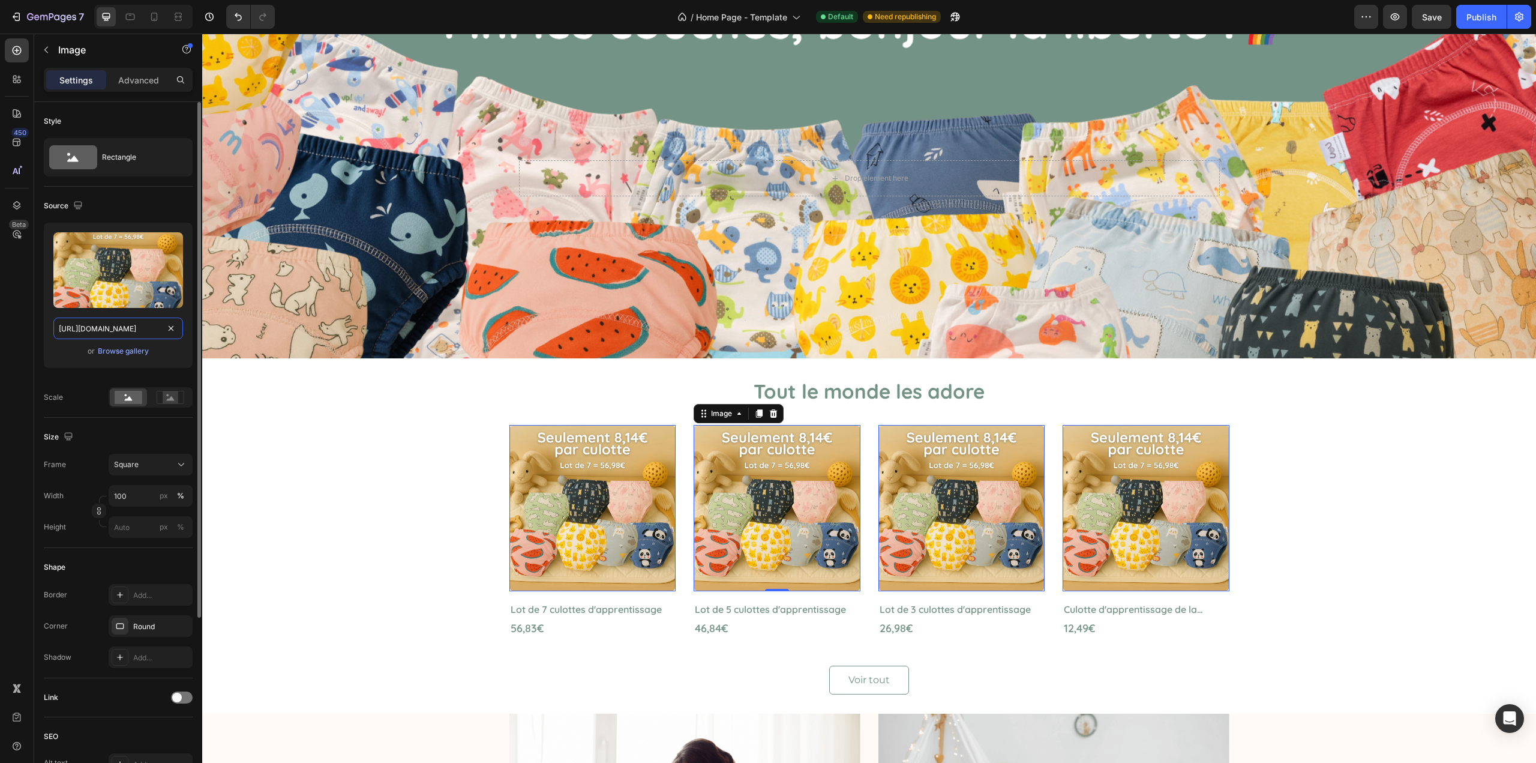
paste input "7.webp?v=1755616381"
type input "https://cdn.shopify.com/s/files/1/0855/1602/6184/files/Confortable_7.webp?v=175…"
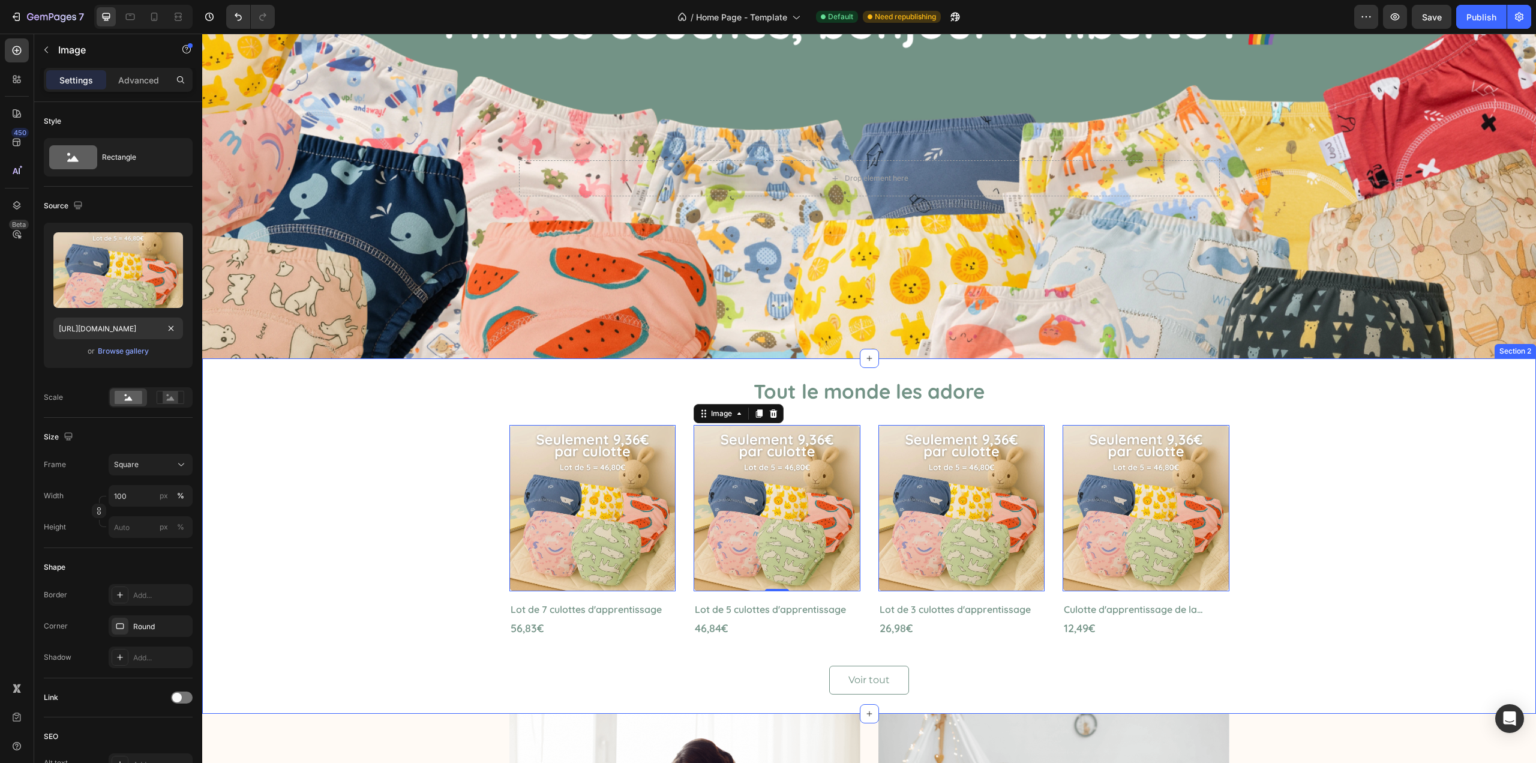
click at [352, 454] on div "Tout le monde les adore Heading Image 0 Row Lot de 7 culottes d'apprentissage P…" at bounding box center [869, 536] width 1316 height 317
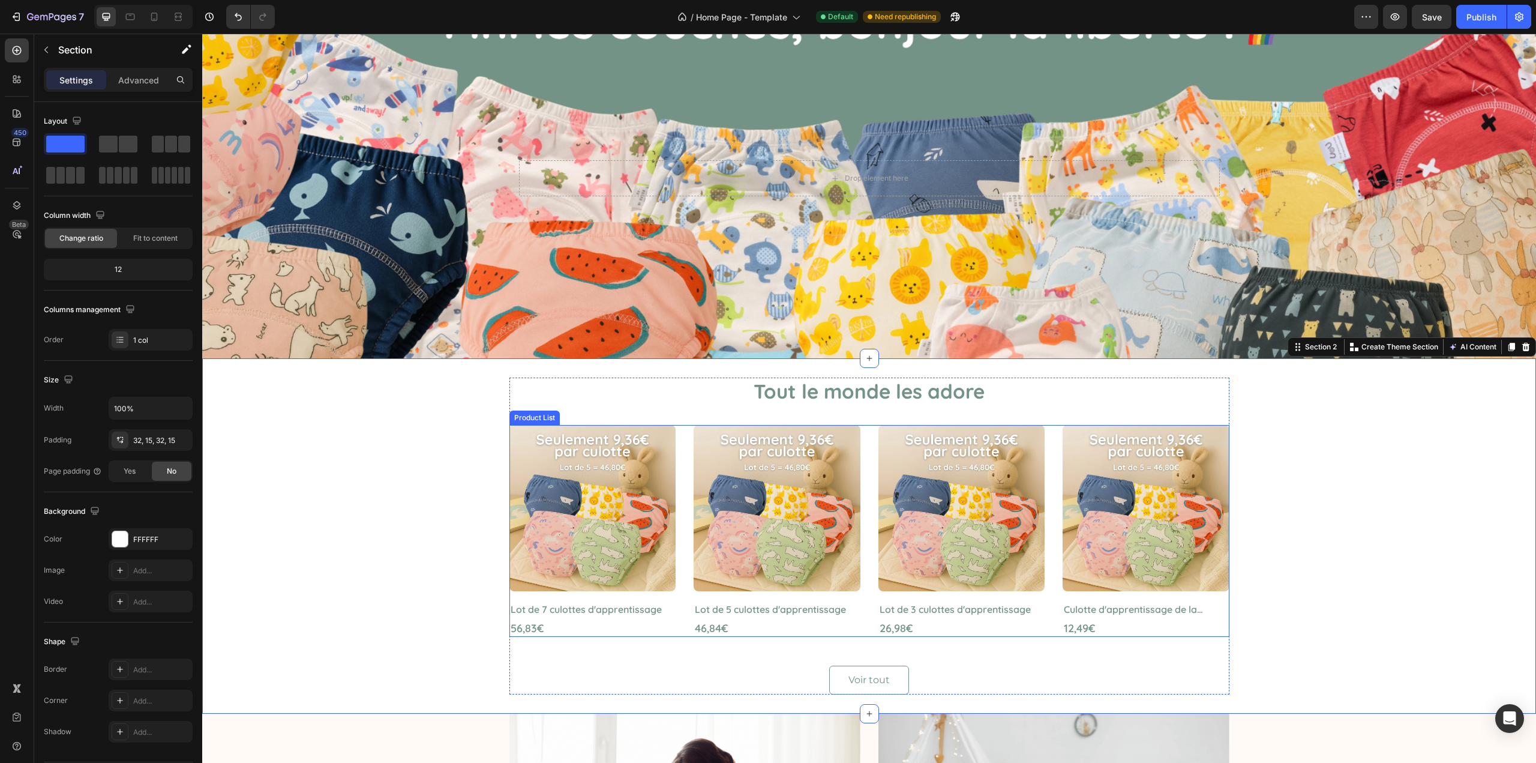
click at [681, 552] on div "Image Row Lot de 7 culottes d'apprentissage Product Title 56,83€ Product Price …" at bounding box center [870, 531] width 720 height 212
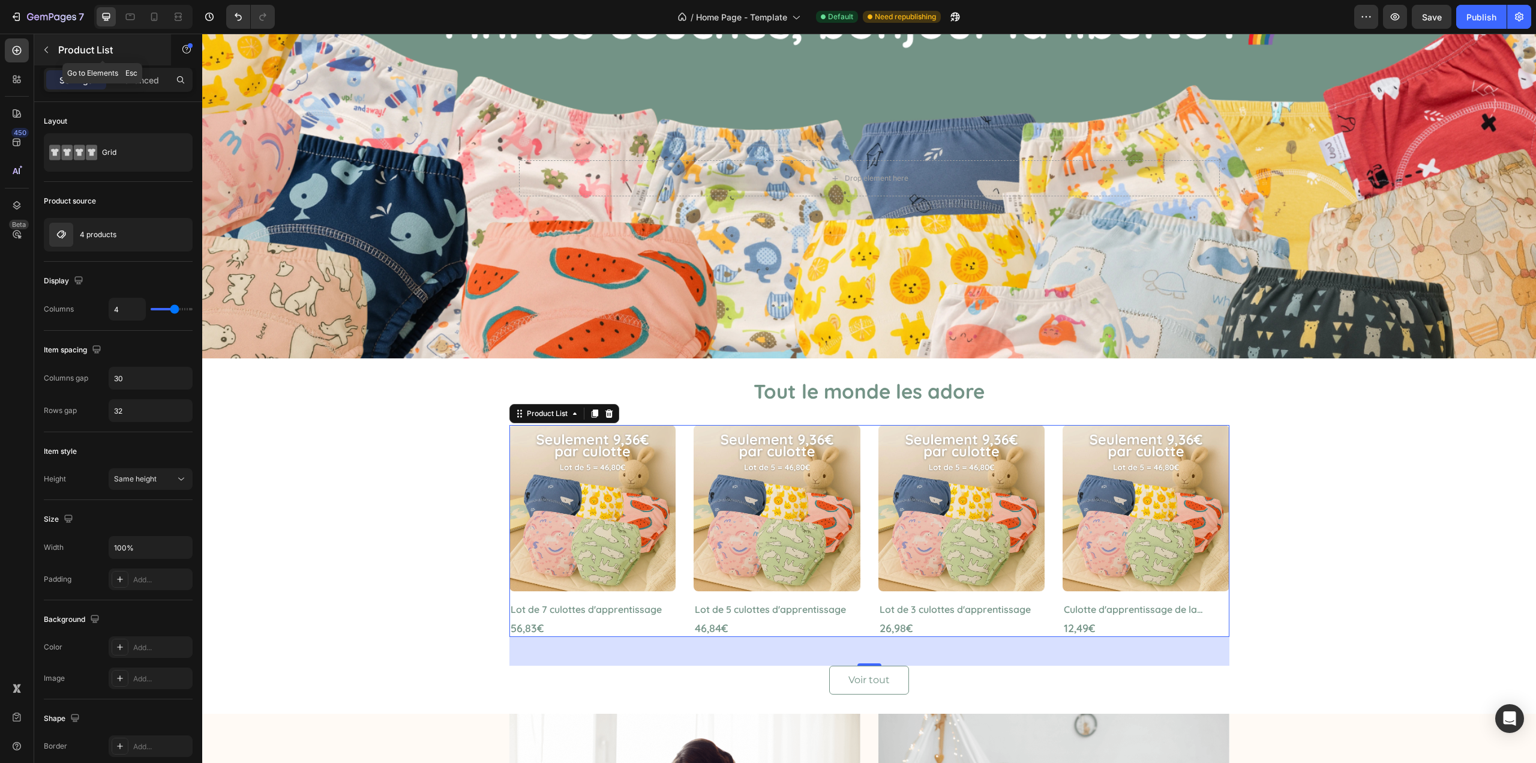
click at [50, 50] on icon "button" at bounding box center [46, 50] width 10 height 10
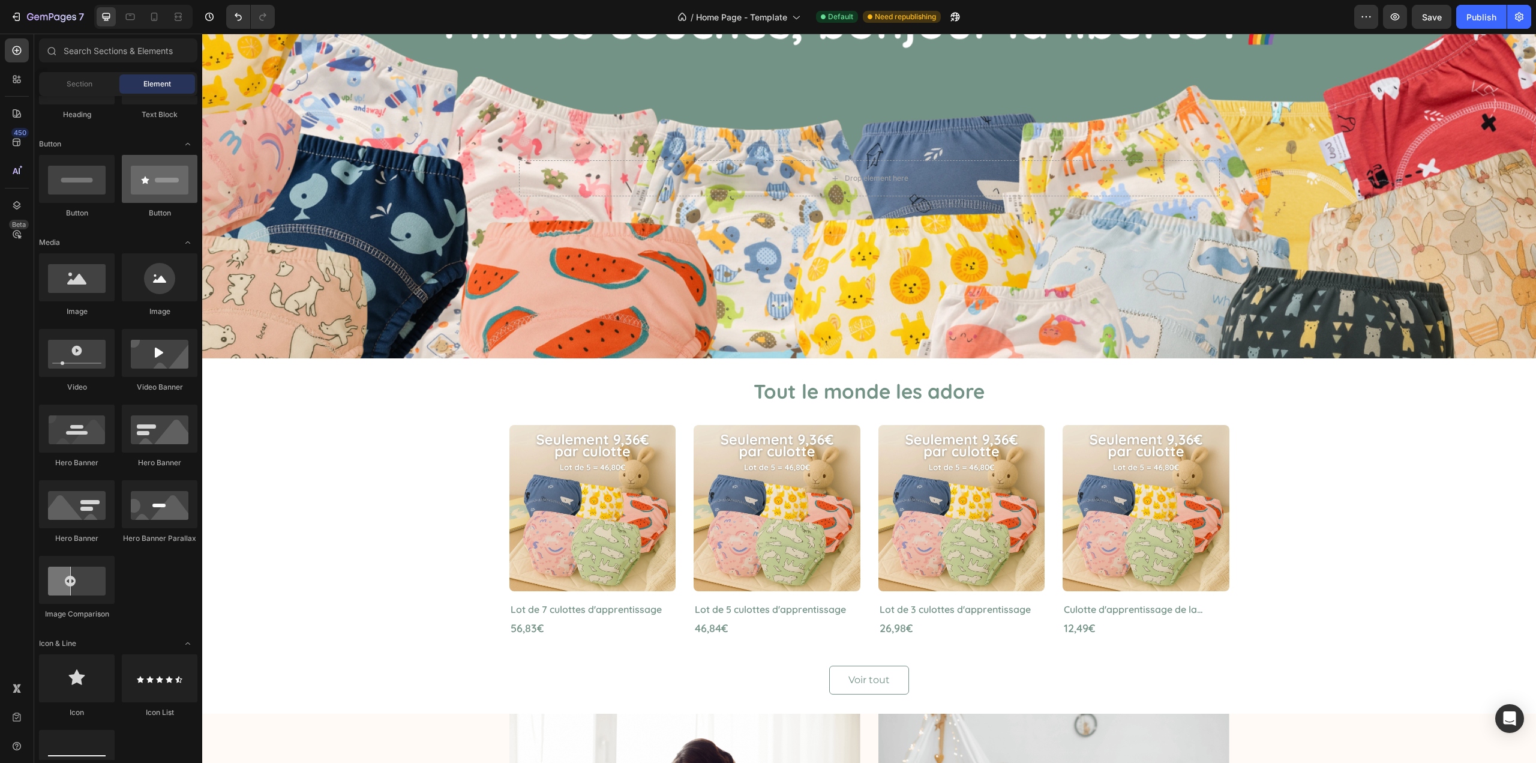
scroll to position [0, 0]
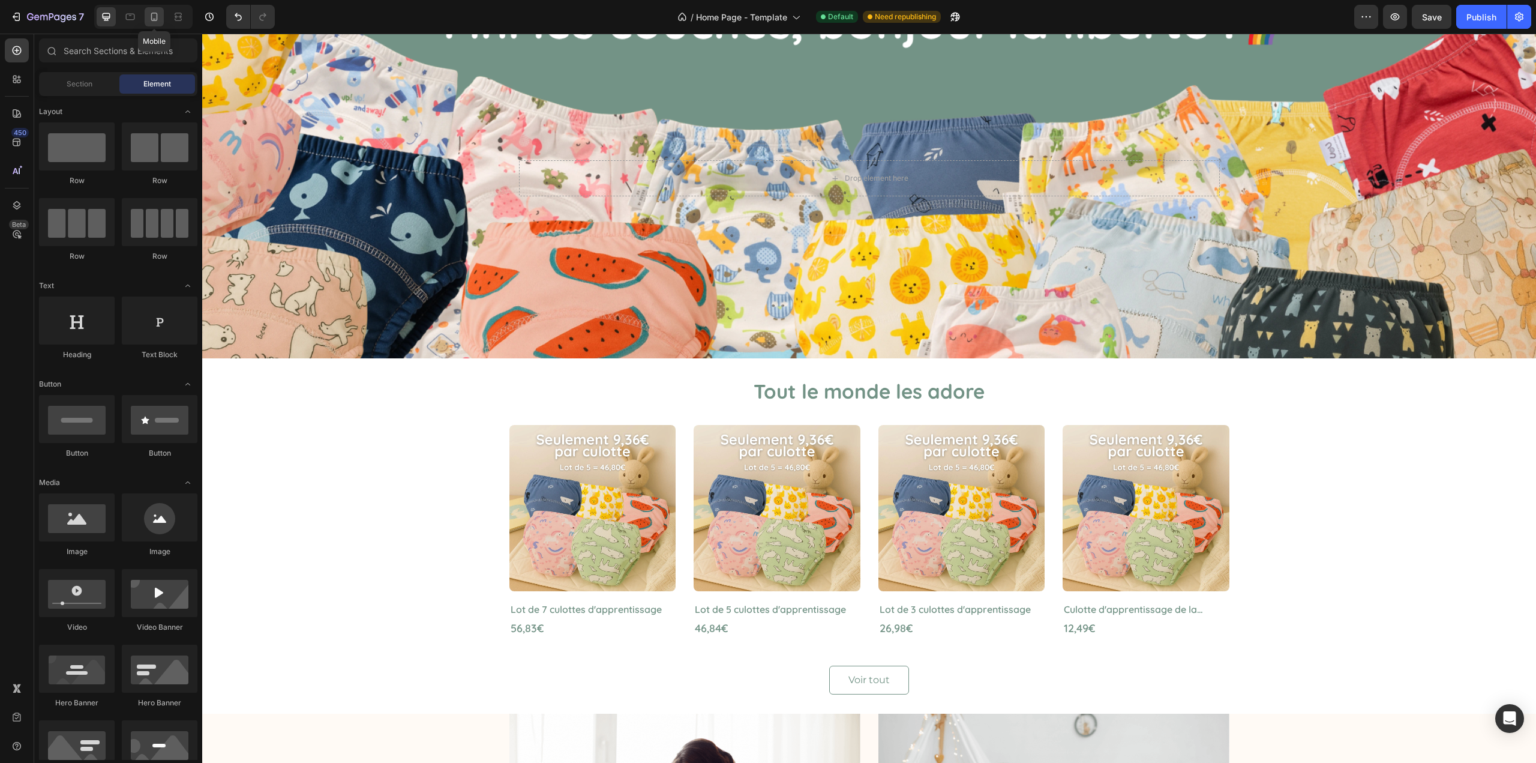
click at [155, 18] on icon at bounding box center [154, 17] width 12 height 12
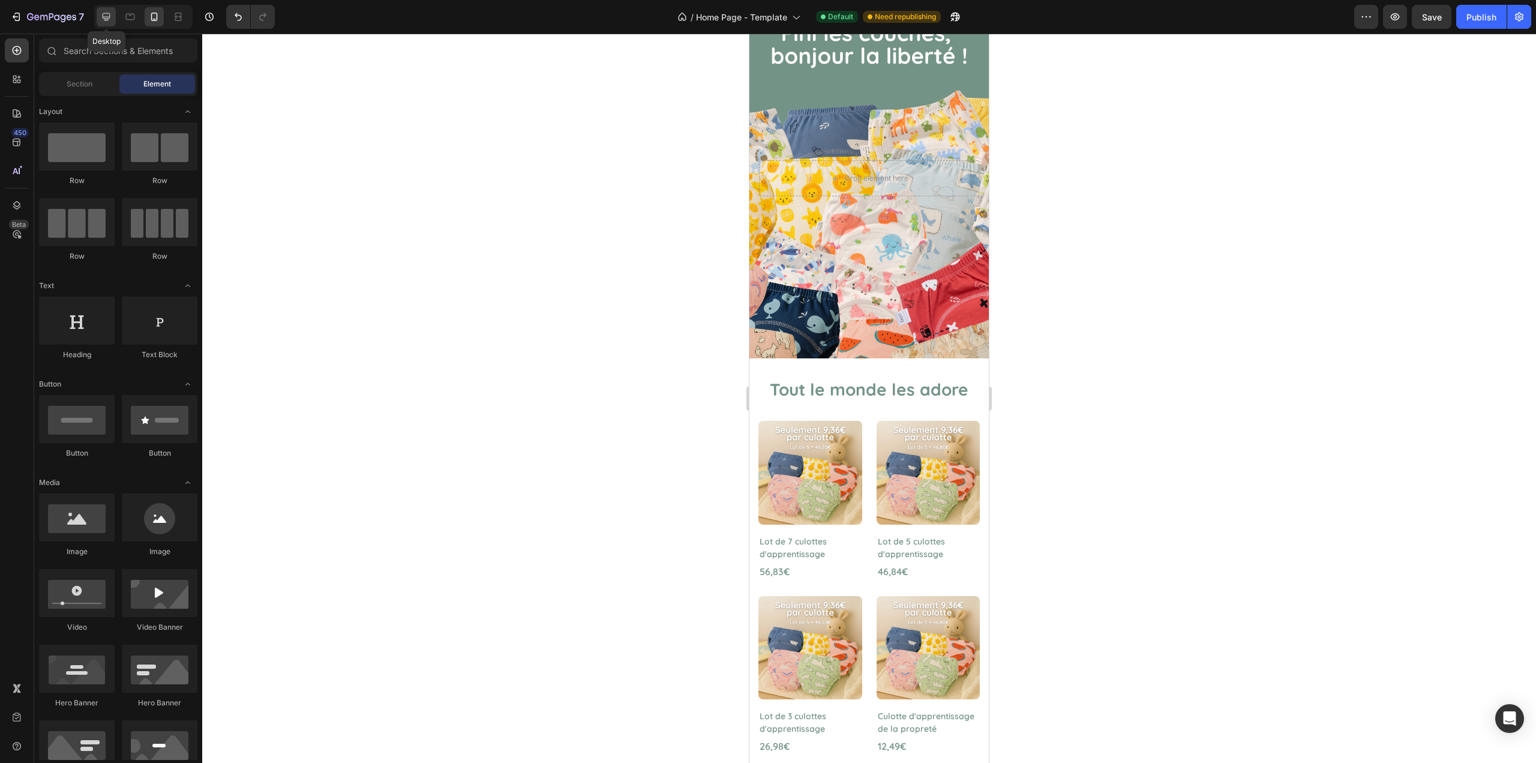
click at [108, 17] on icon at bounding box center [107, 17] width 8 height 8
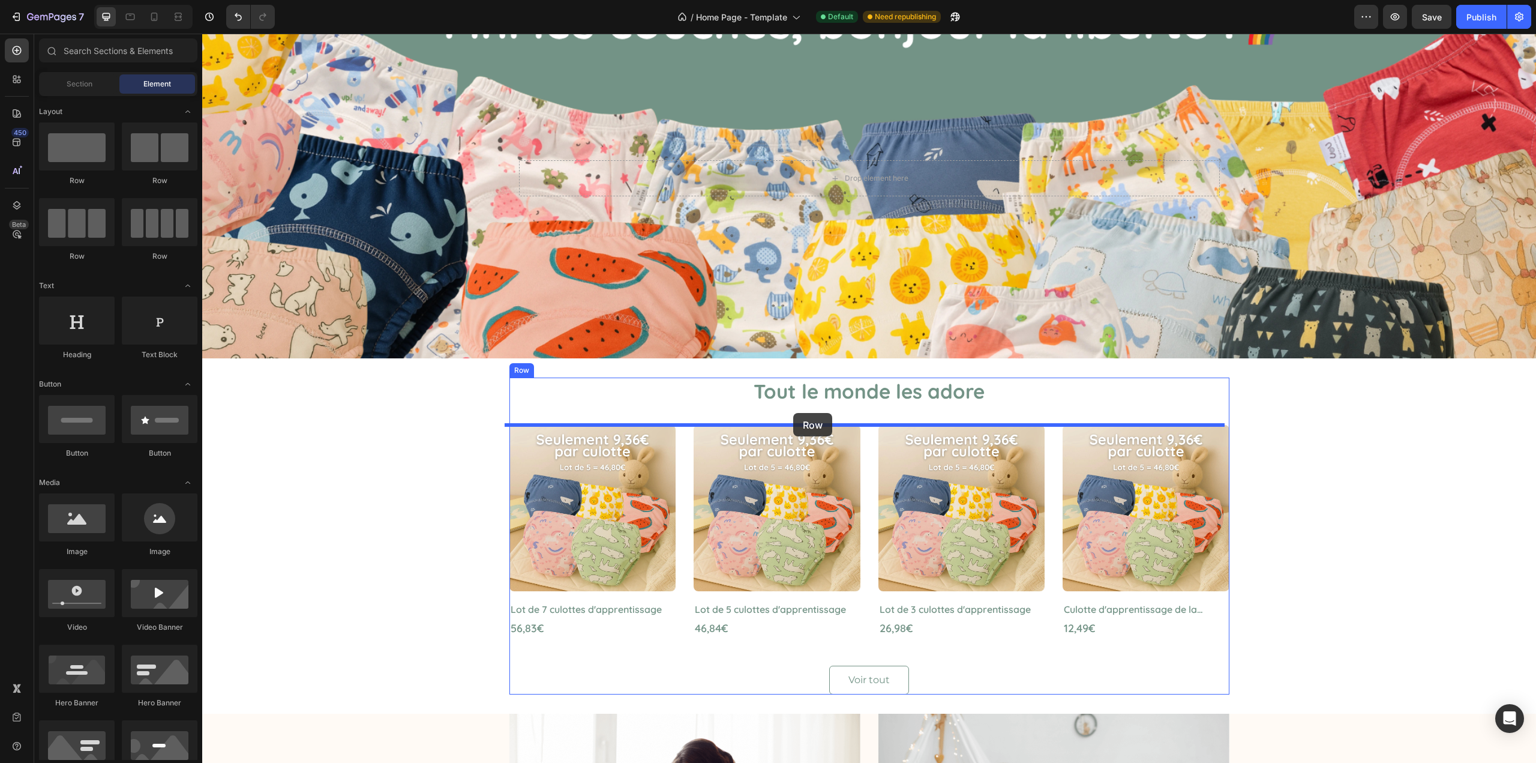
drag, startPoint x: 358, startPoint y: 268, endPoint x: 793, endPoint y: 413, distance: 458.5
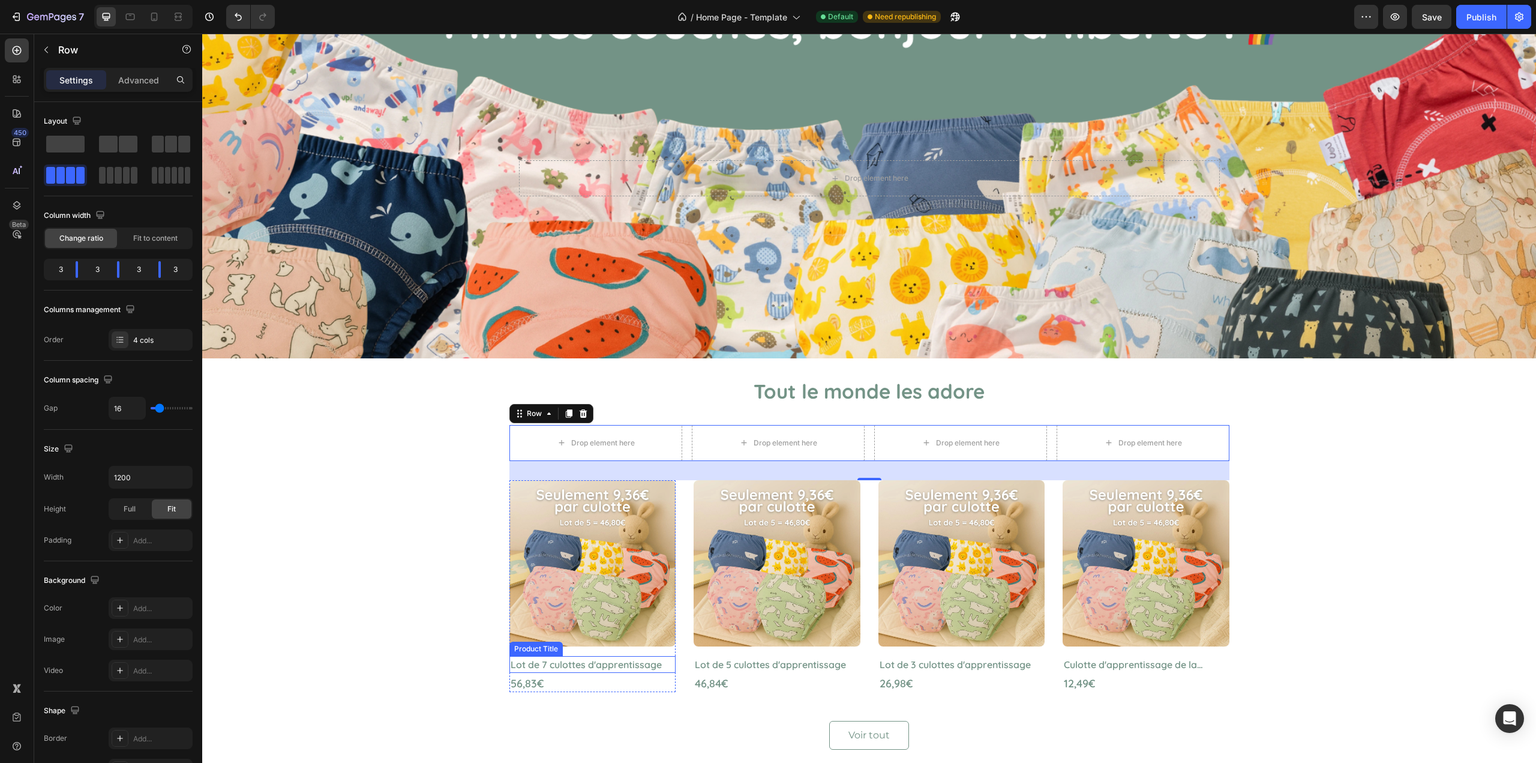
click at [541, 662] on h2 "Lot de 7 culottes d'apprentissage" at bounding box center [593, 664] width 167 height 17
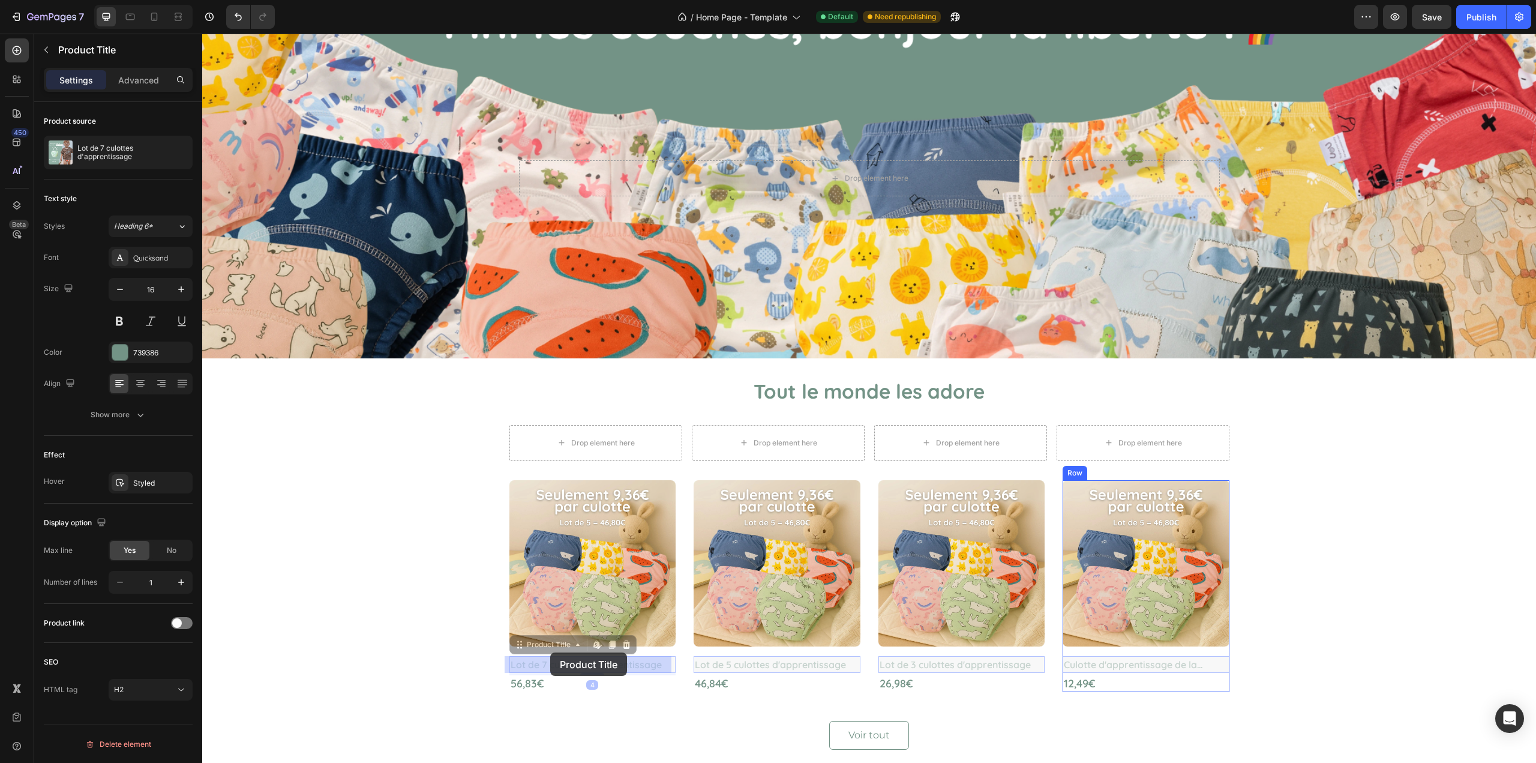
drag, startPoint x: 519, startPoint y: 648, endPoint x: 550, endPoint y: 652, distance: 31.5
click at [48, 49] on icon "button" at bounding box center [46, 50] width 10 height 10
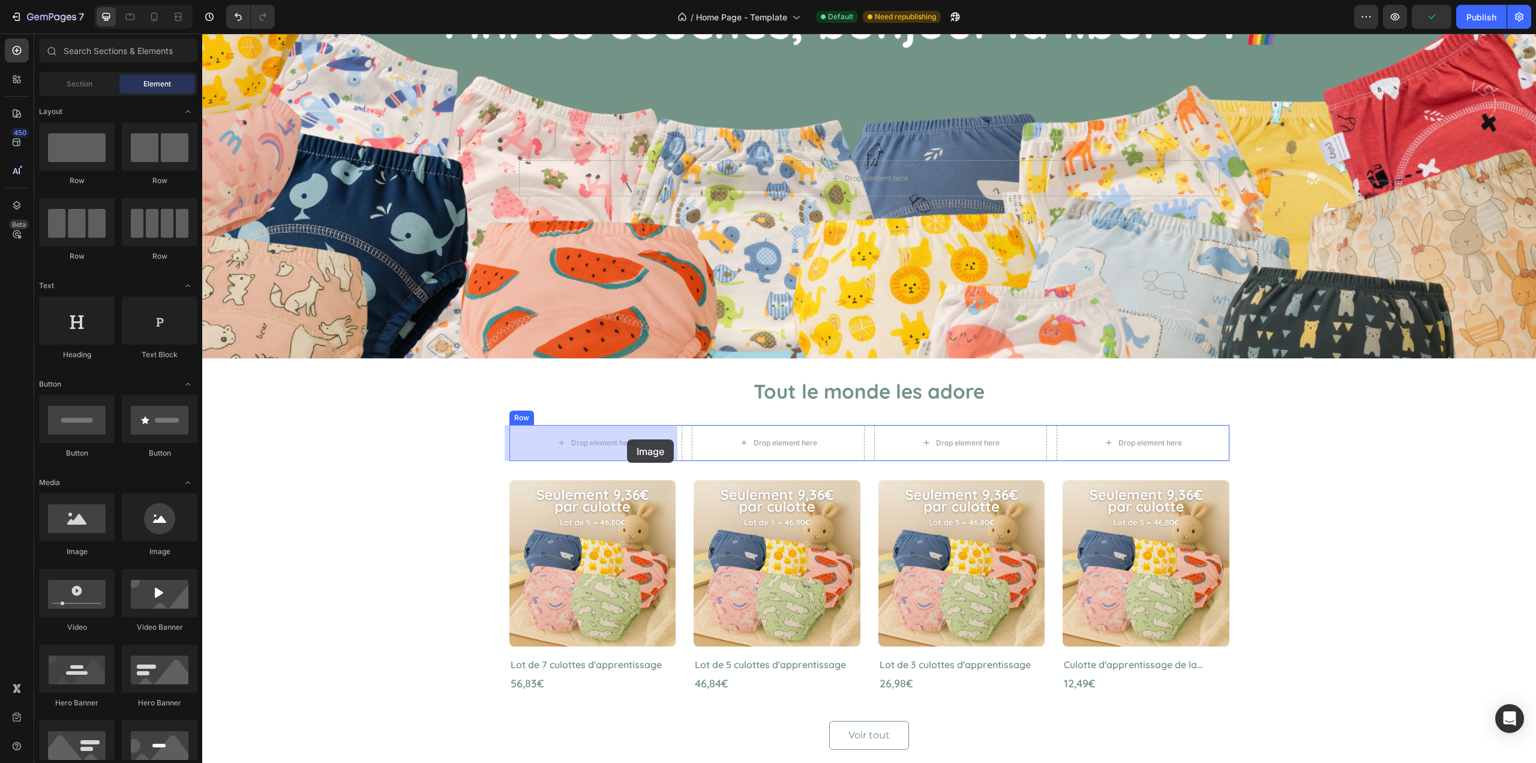
drag, startPoint x: 296, startPoint y: 555, endPoint x: 627, endPoint y: 439, distance: 351.0
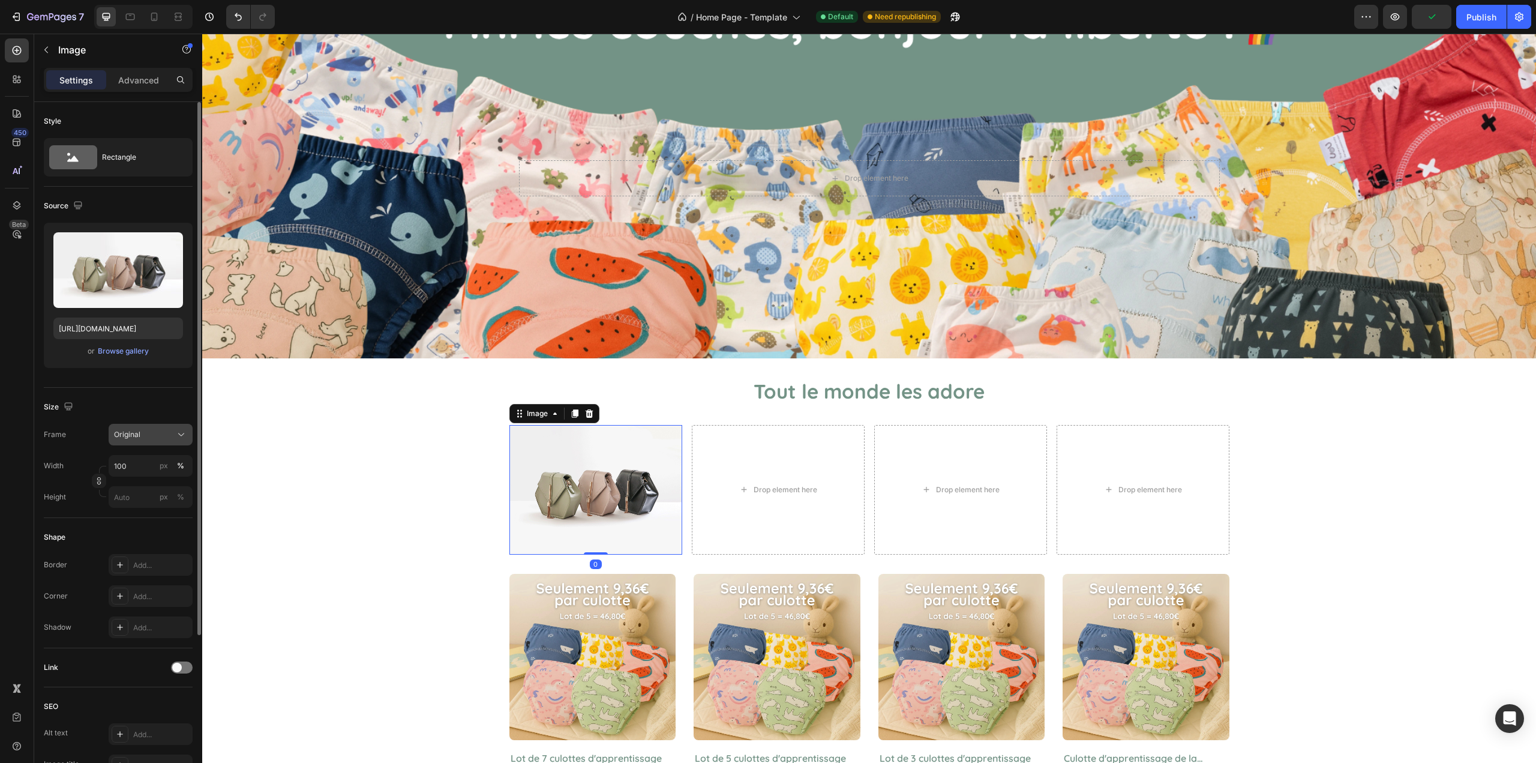
click at [166, 437] on div "Original" at bounding box center [143, 434] width 59 height 11
click at [173, 468] on icon at bounding box center [177, 464] width 12 height 12
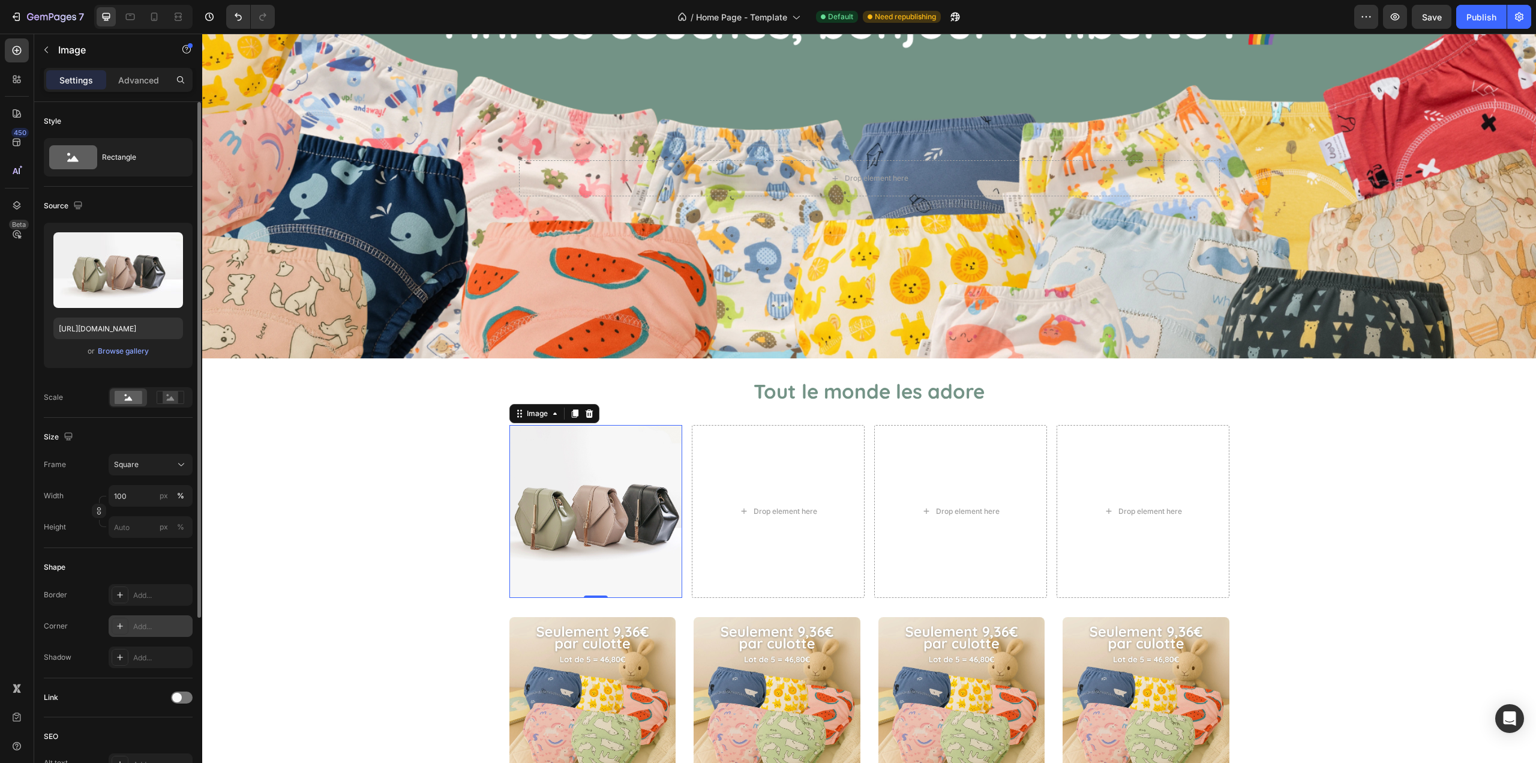
click at [141, 622] on div "Add..." at bounding box center [161, 626] width 56 height 11
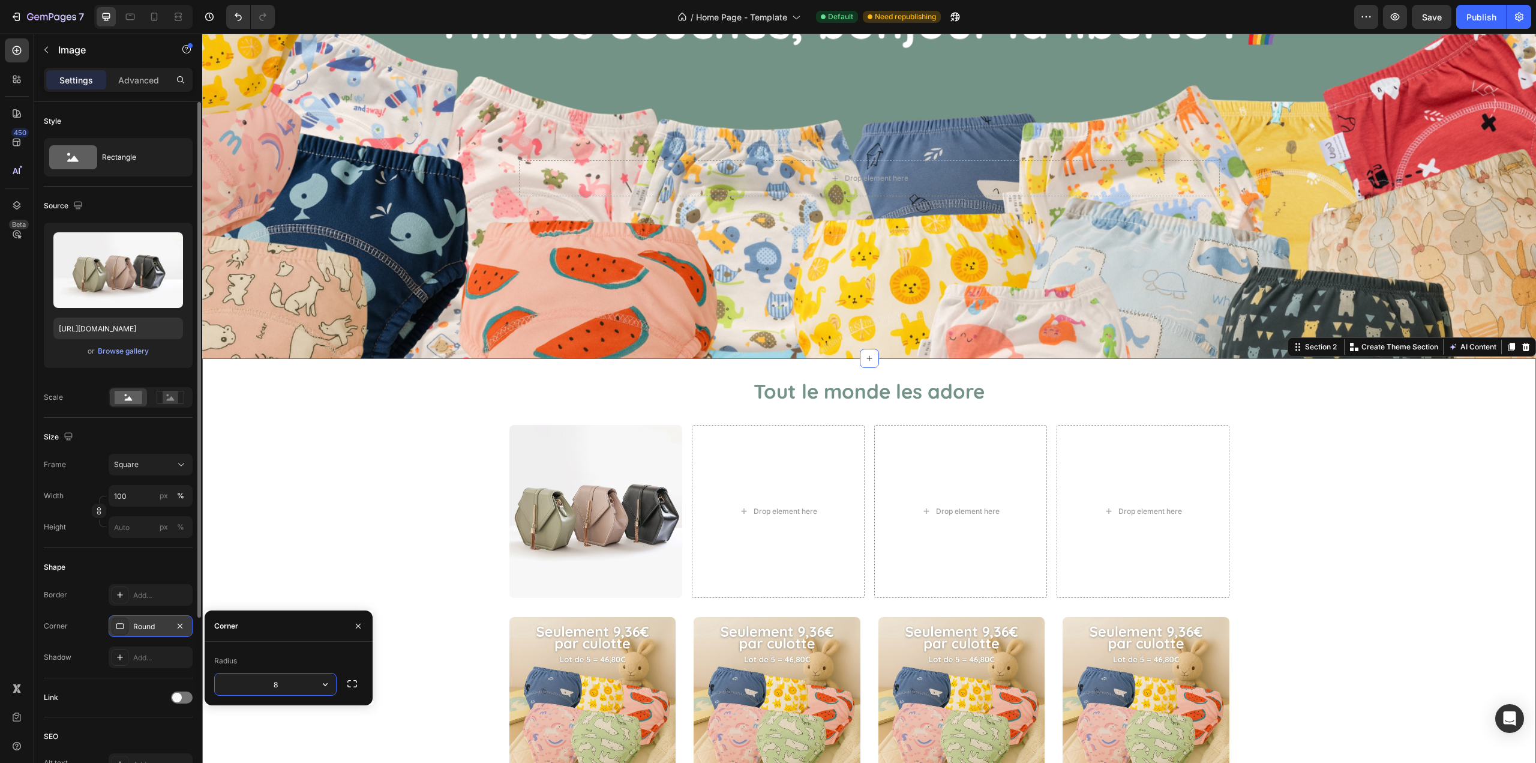
drag, startPoint x: 340, startPoint y: 558, endPoint x: 450, endPoint y: 508, distance: 120.6
click at [341, 558] on div "Tout le monde les adore Heading Image Drop element here Drop element here Drop …" at bounding box center [869, 632] width 1316 height 509
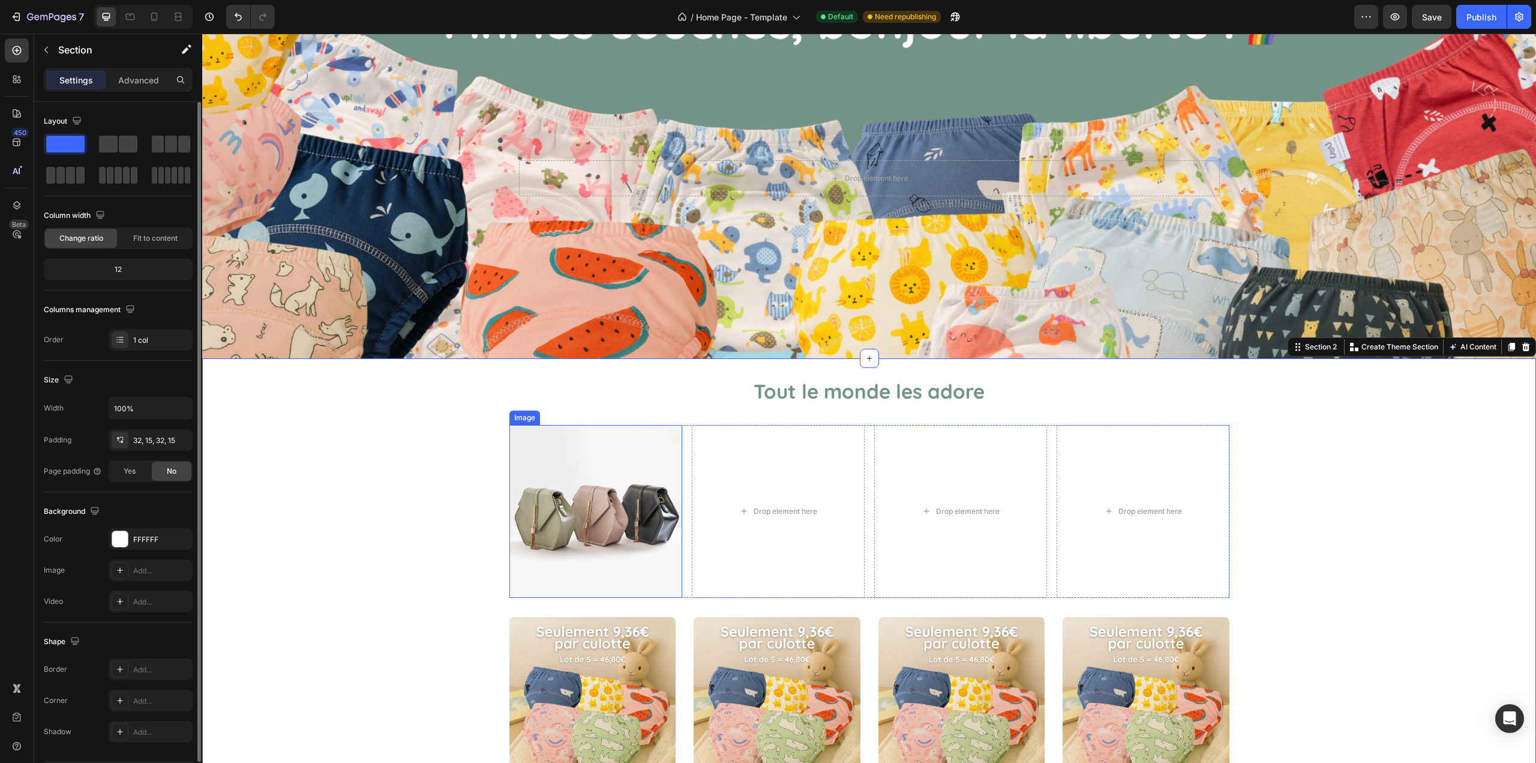
click at [574, 451] on img at bounding box center [596, 511] width 173 height 173
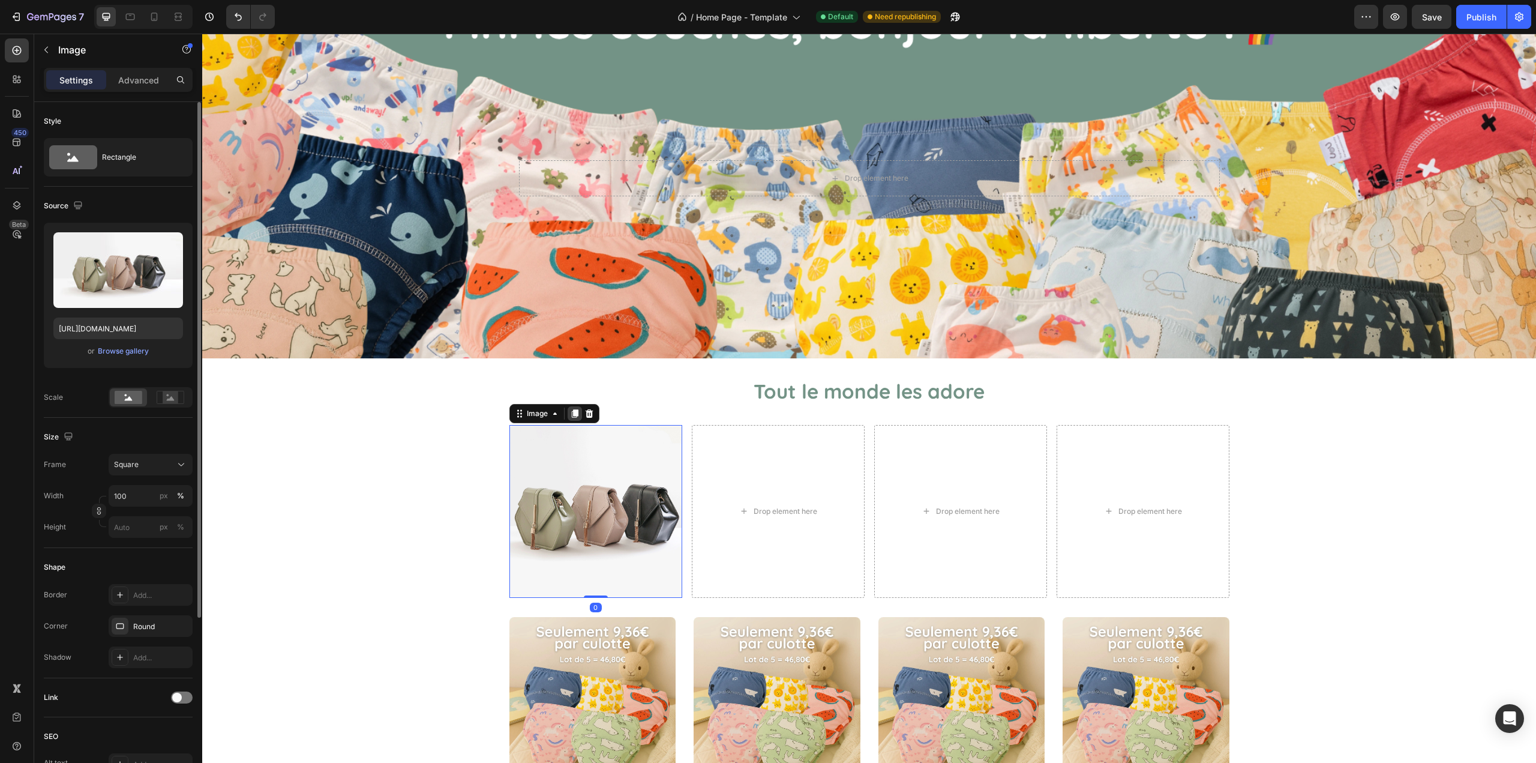
click at [573, 409] on icon at bounding box center [575, 414] width 10 height 10
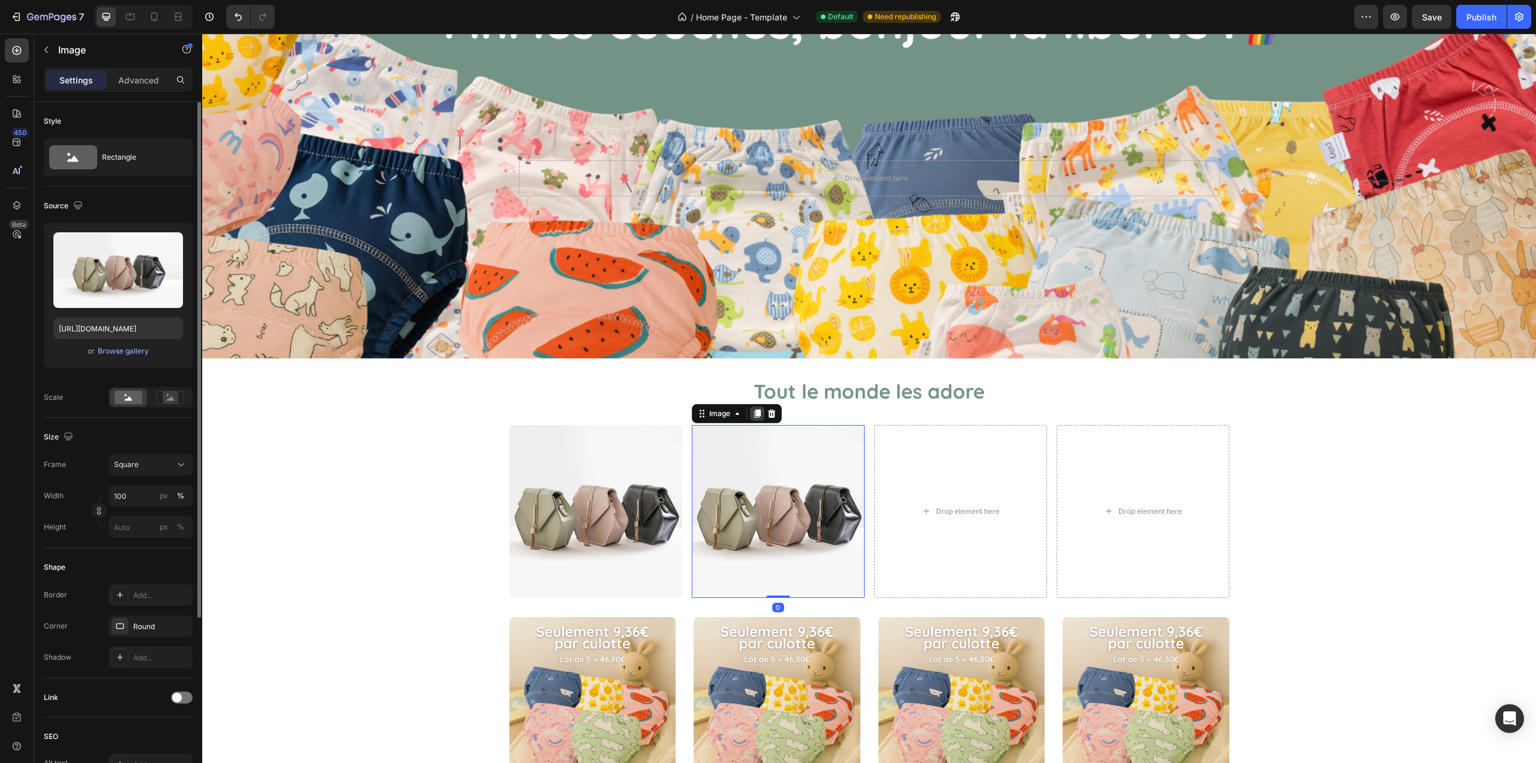
click at [754, 412] on icon at bounding box center [757, 413] width 7 height 8
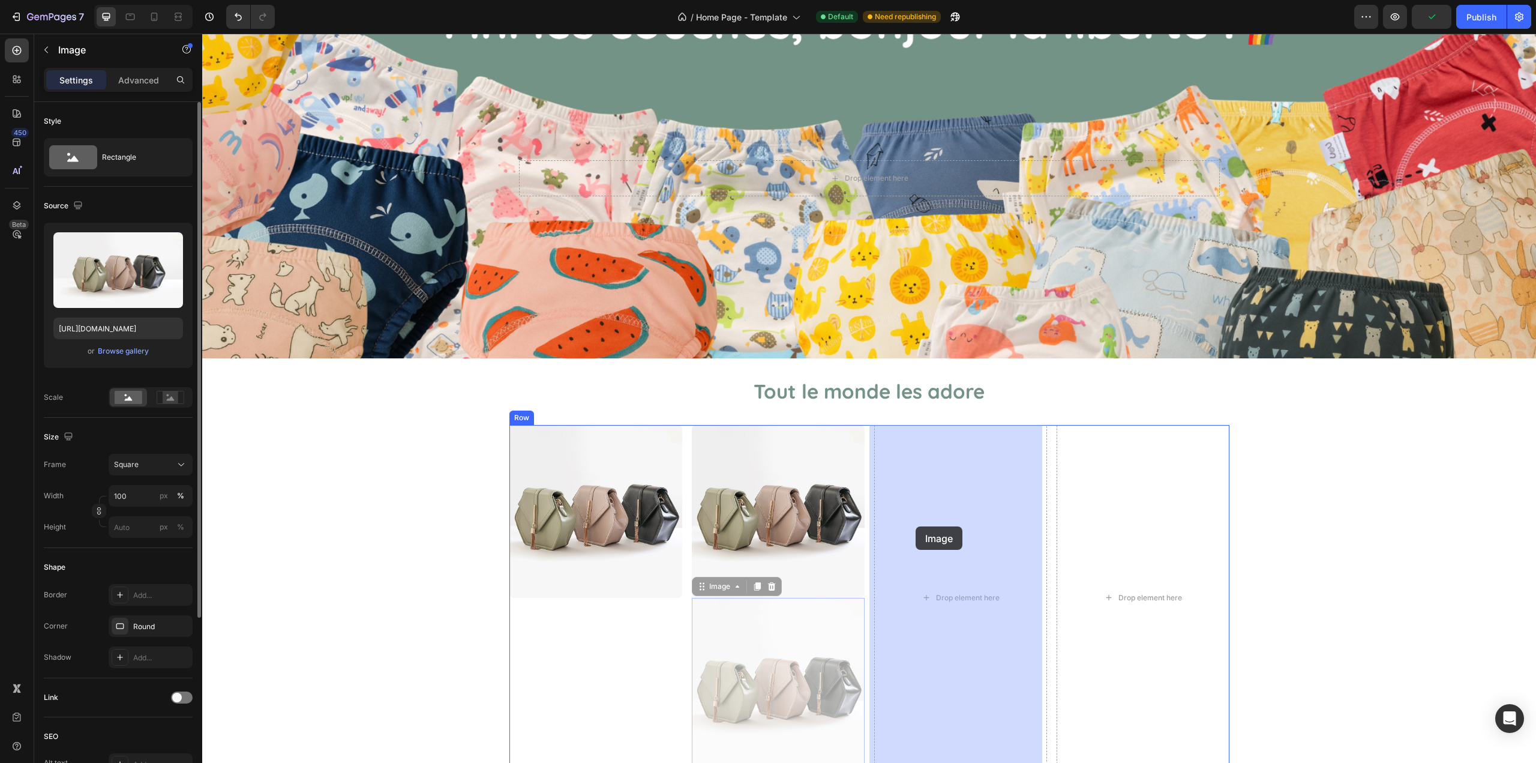
drag, startPoint x: 699, startPoint y: 583, endPoint x: 915, endPoint y: 524, distance: 224.7
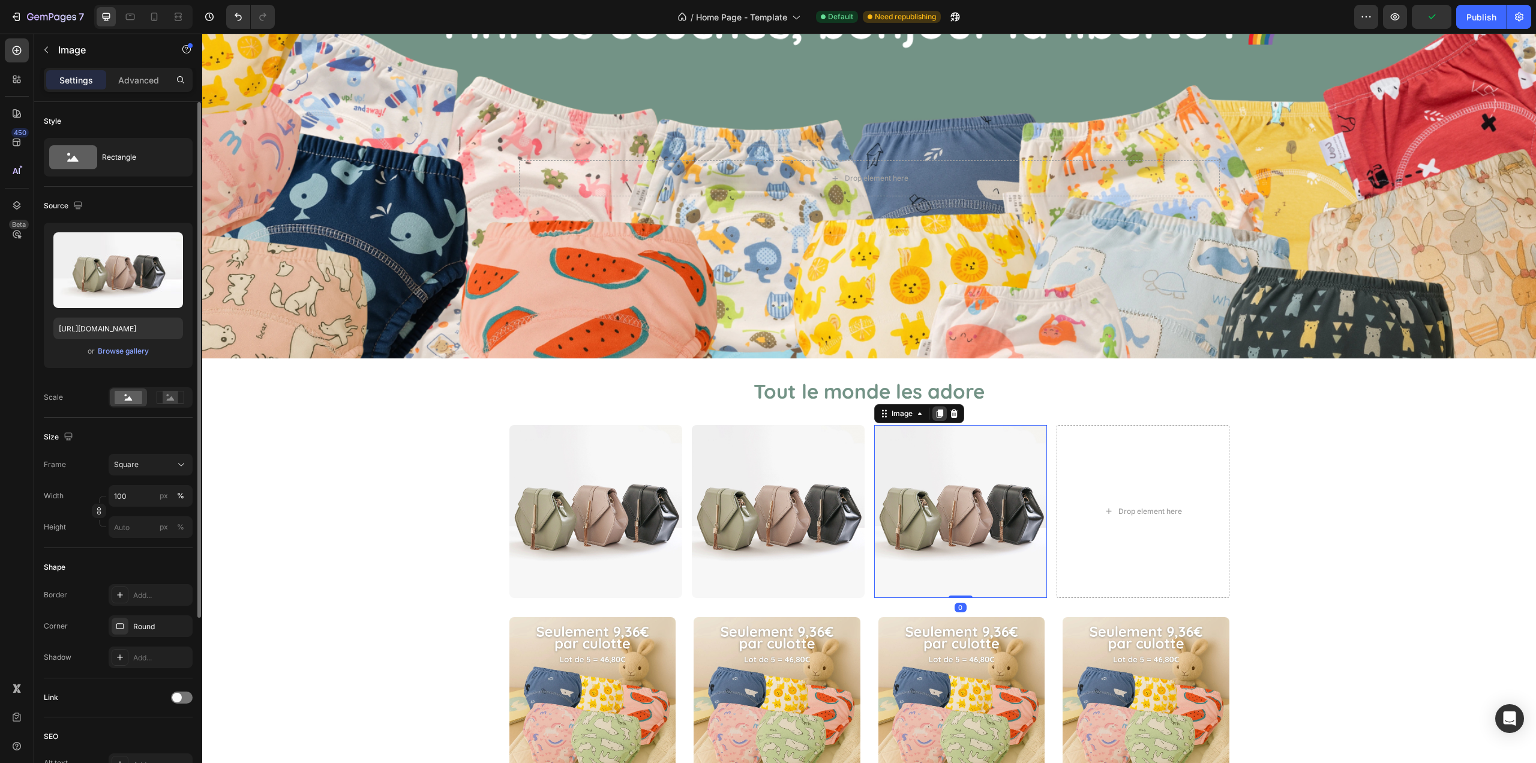
click at [935, 414] on icon at bounding box center [940, 414] width 10 height 10
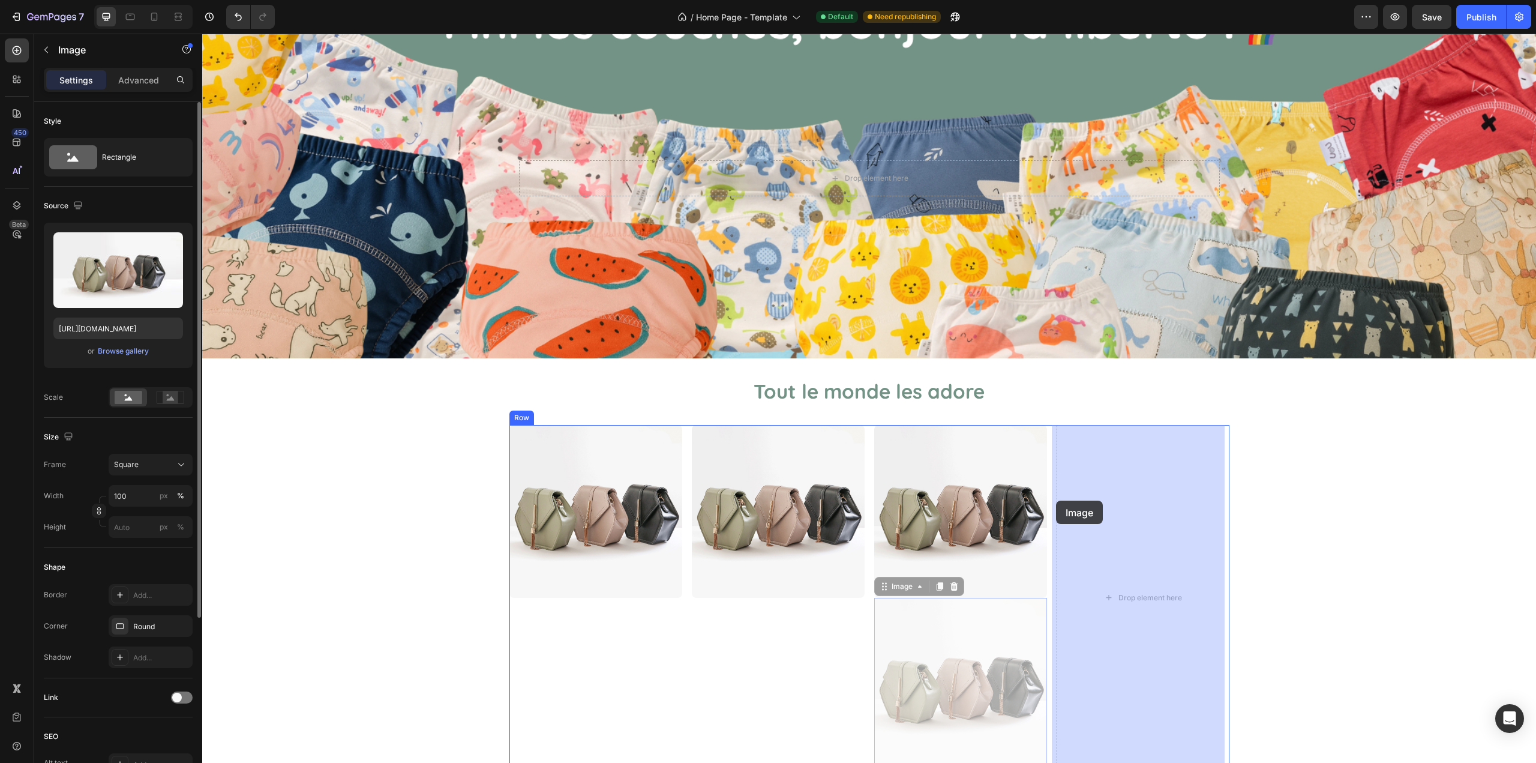
drag, startPoint x: 876, startPoint y: 588, endPoint x: 1081, endPoint y: 483, distance: 231.1
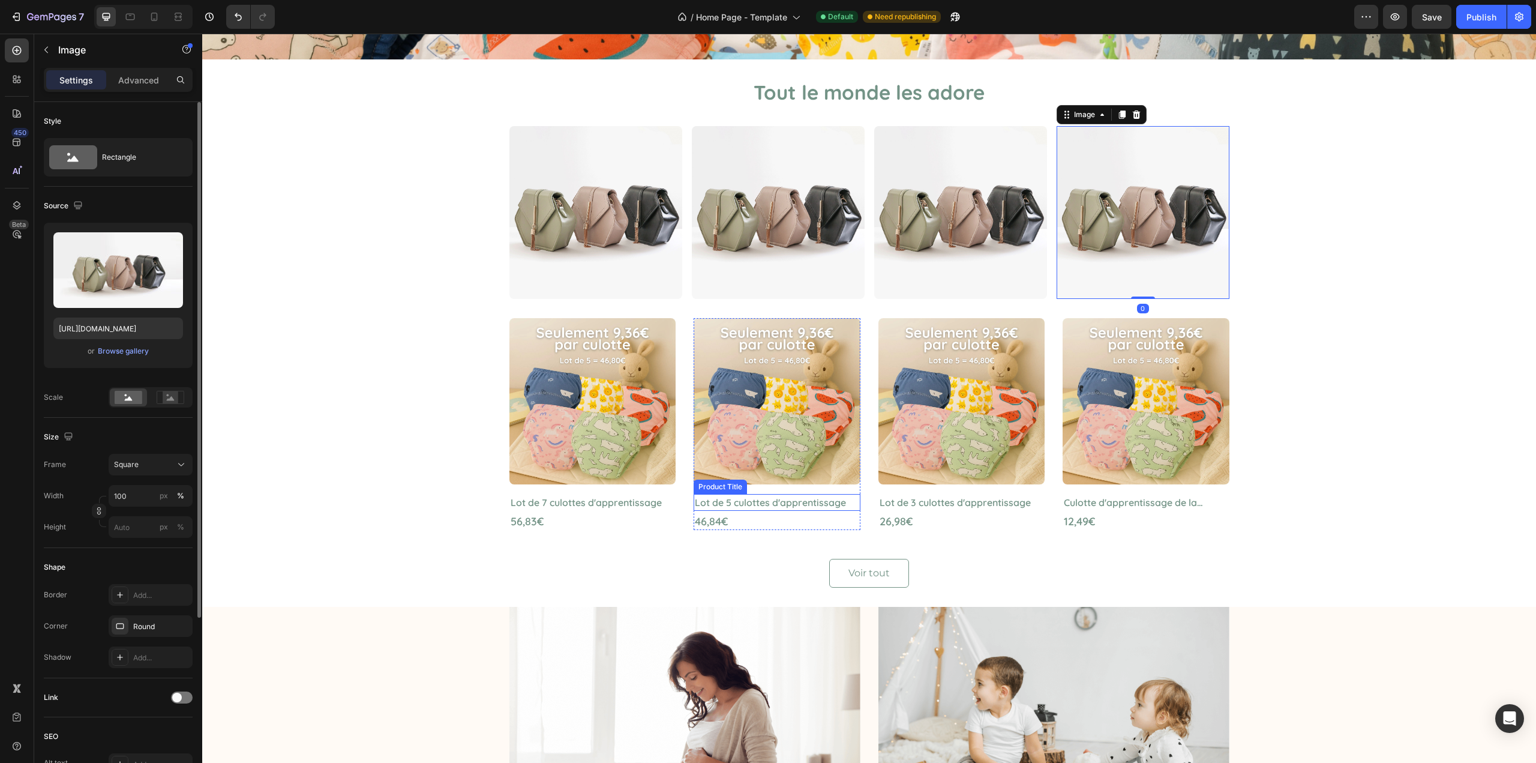
scroll to position [360, 0]
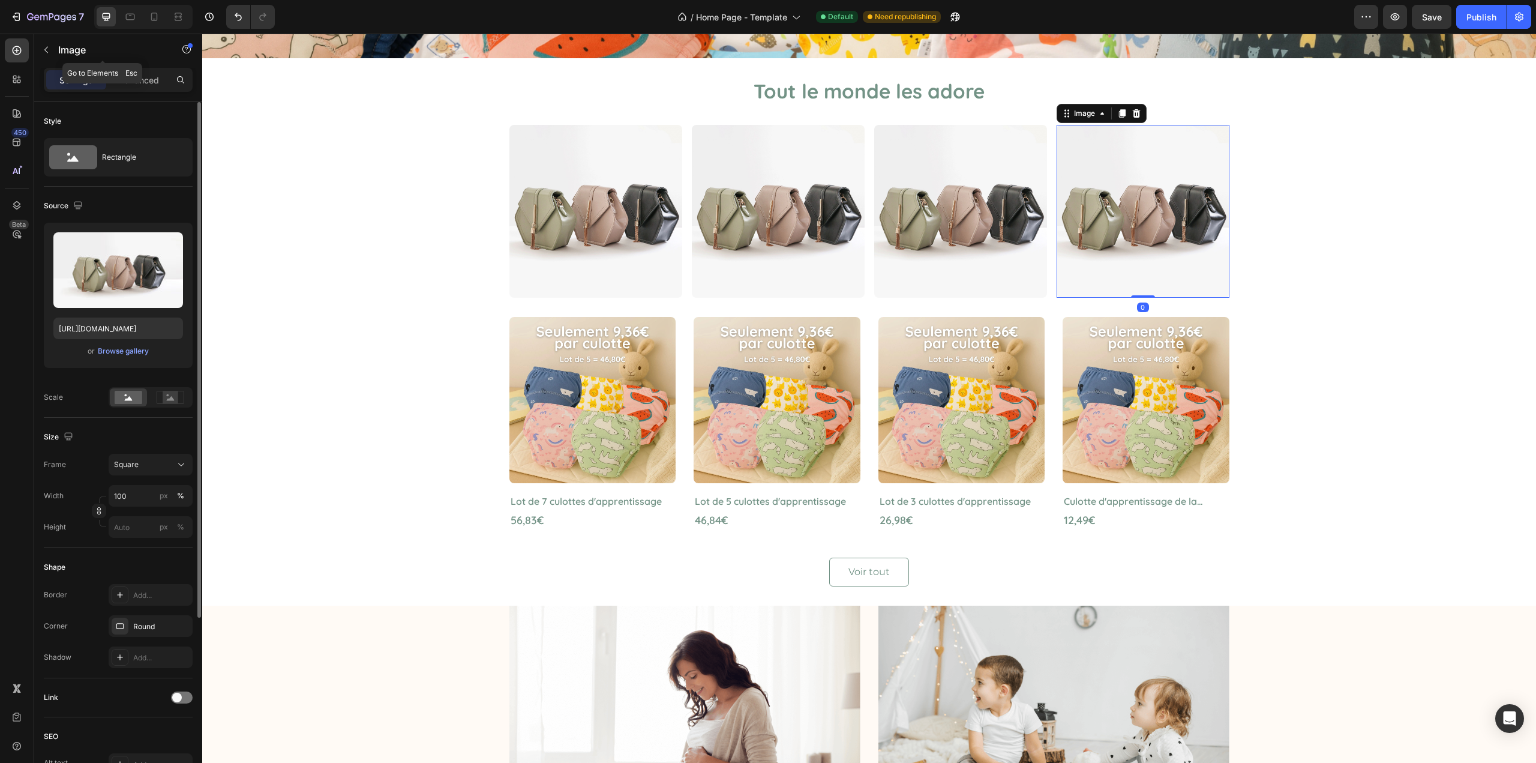
click at [49, 46] on icon "button" at bounding box center [46, 50] width 10 height 10
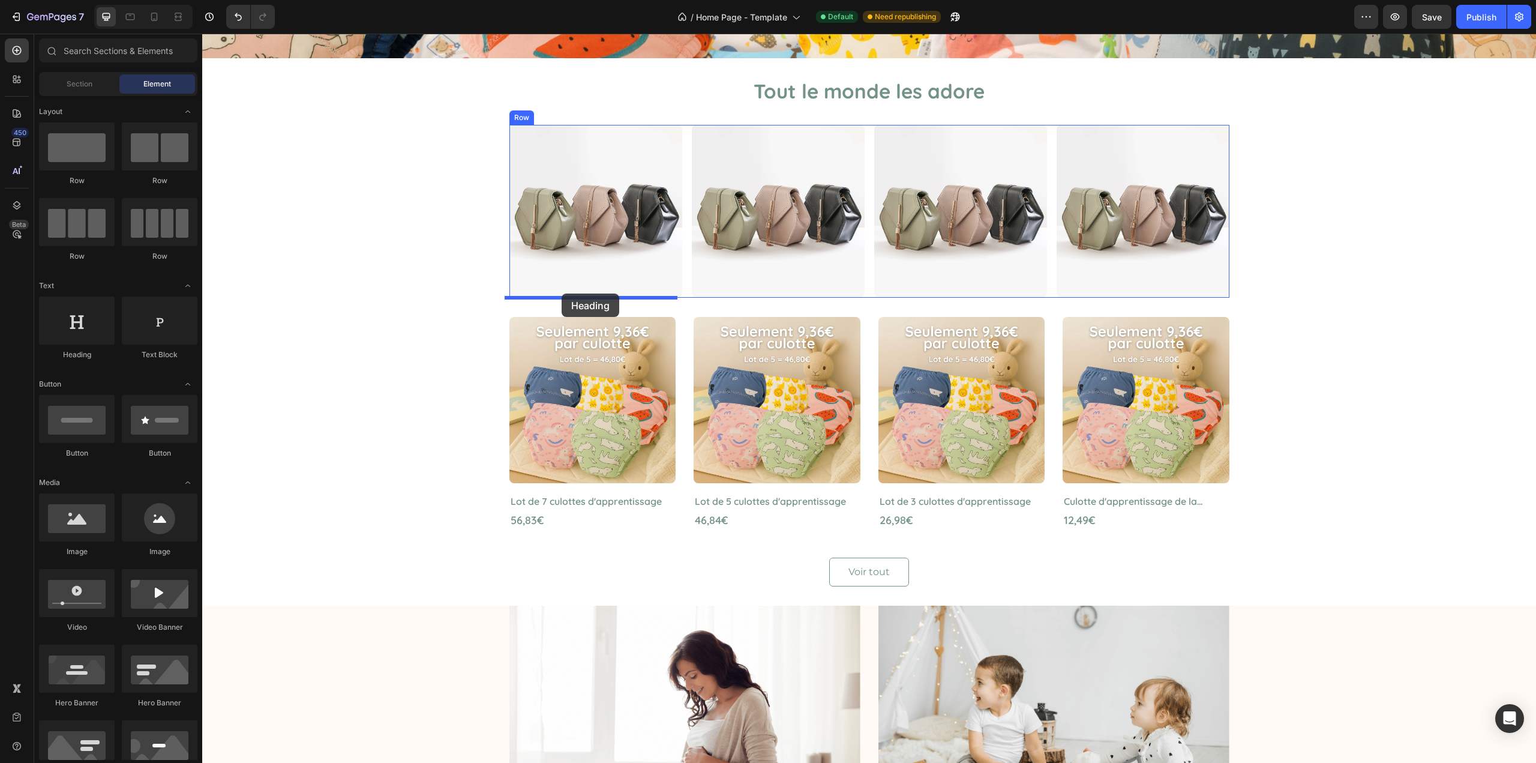
drag, startPoint x: 312, startPoint y: 367, endPoint x: 562, endPoint y: 293, distance: 260.2
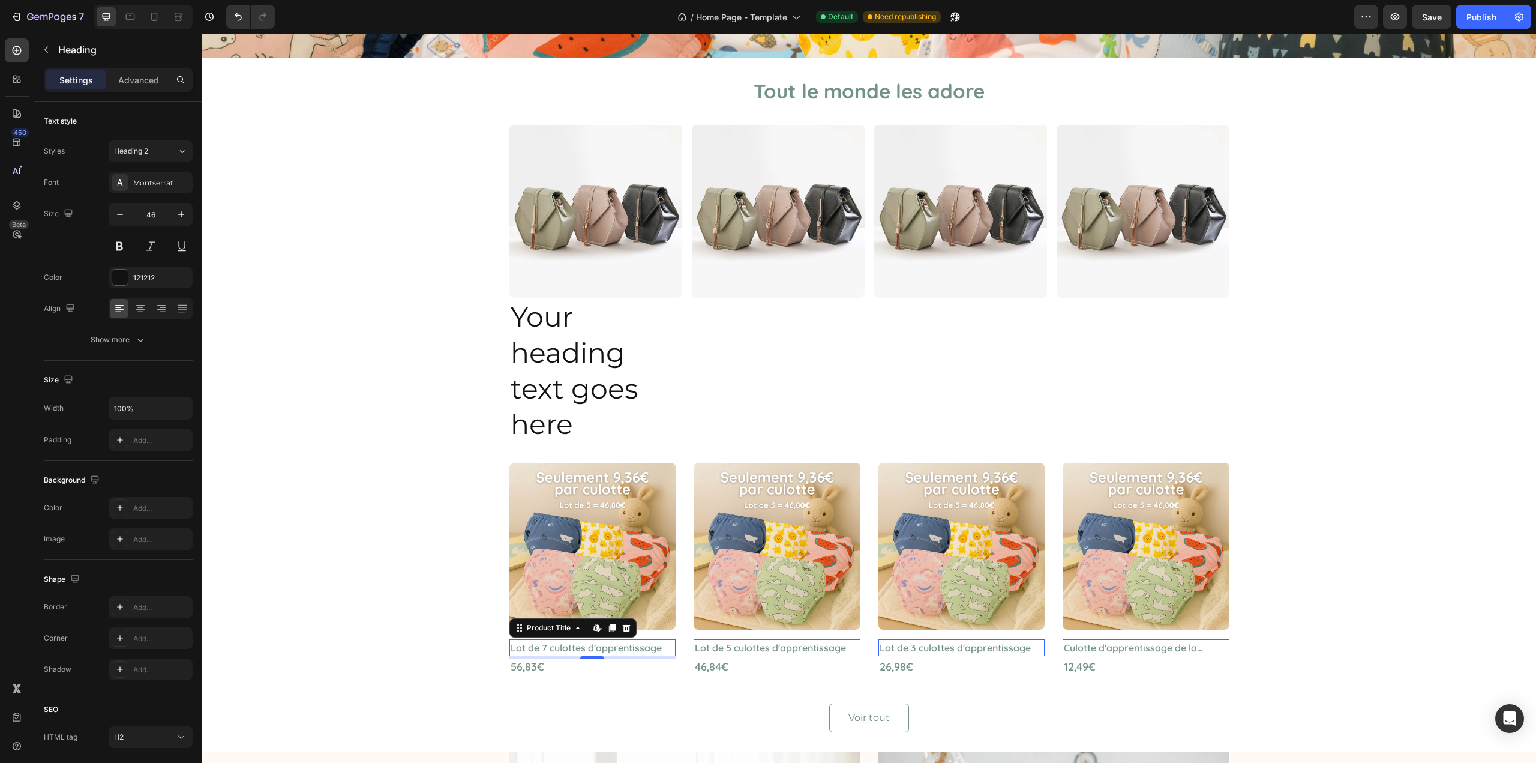
click at [594, 646] on h2 "Lot de 7 culottes d'apprentissage" at bounding box center [593, 647] width 167 height 17
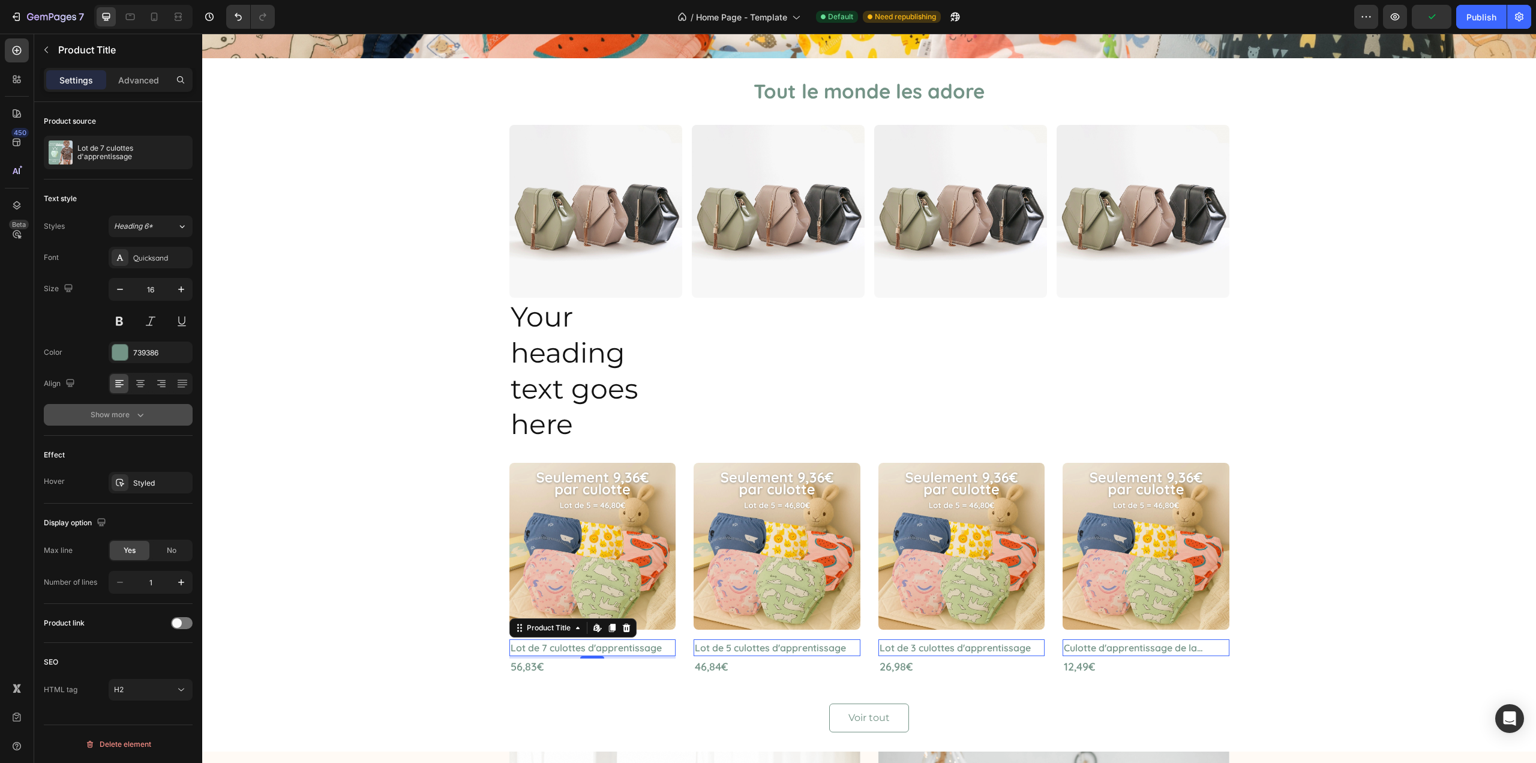
click at [117, 414] on div "Show more" at bounding box center [119, 415] width 56 height 12
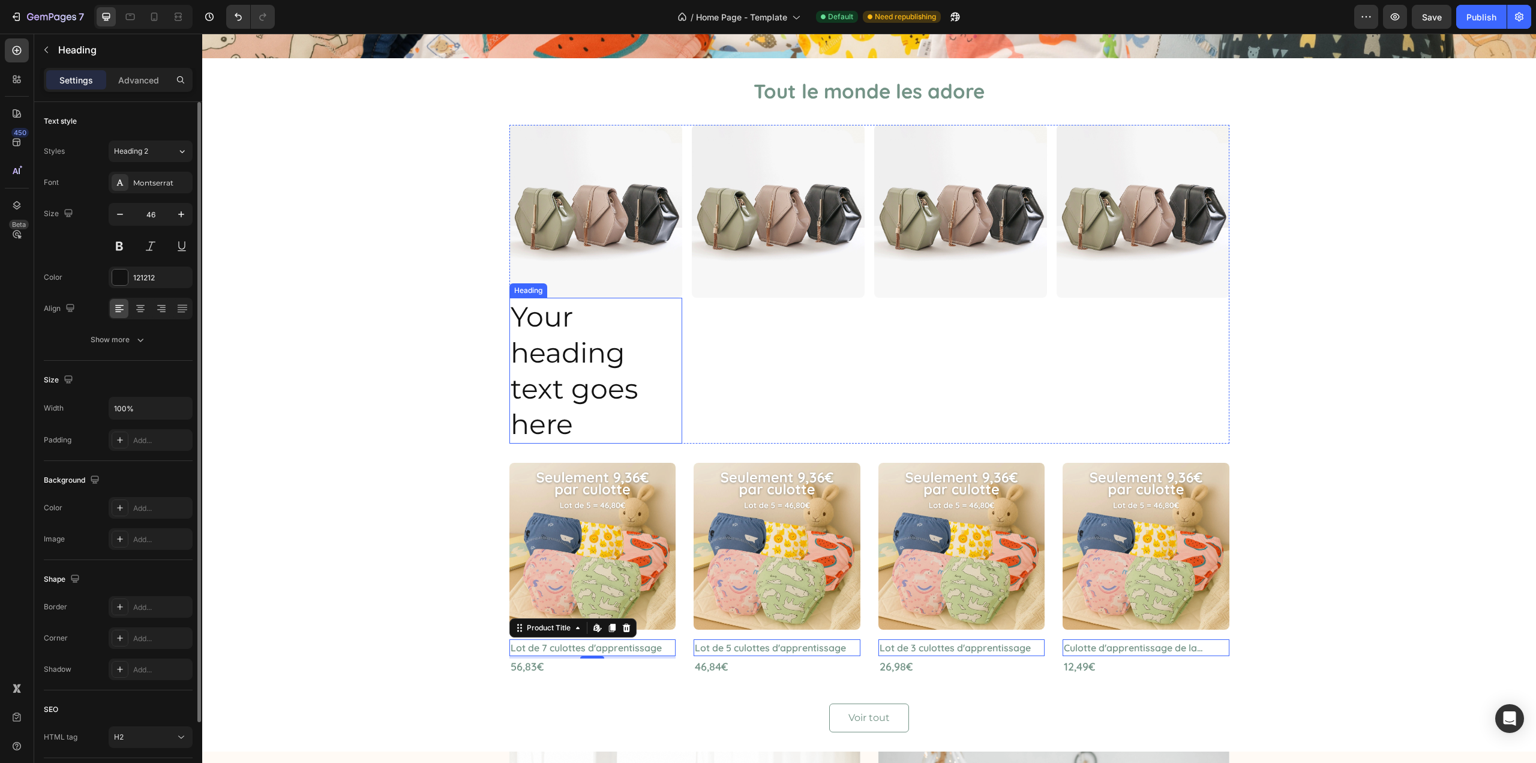
click at [570, 316] on h2 "Your heading text goes here" at bounding box center [596, 371] width 173 height 146
click at [141, 219] on input "46" at bounding box center [151, 214] width 40 height 22
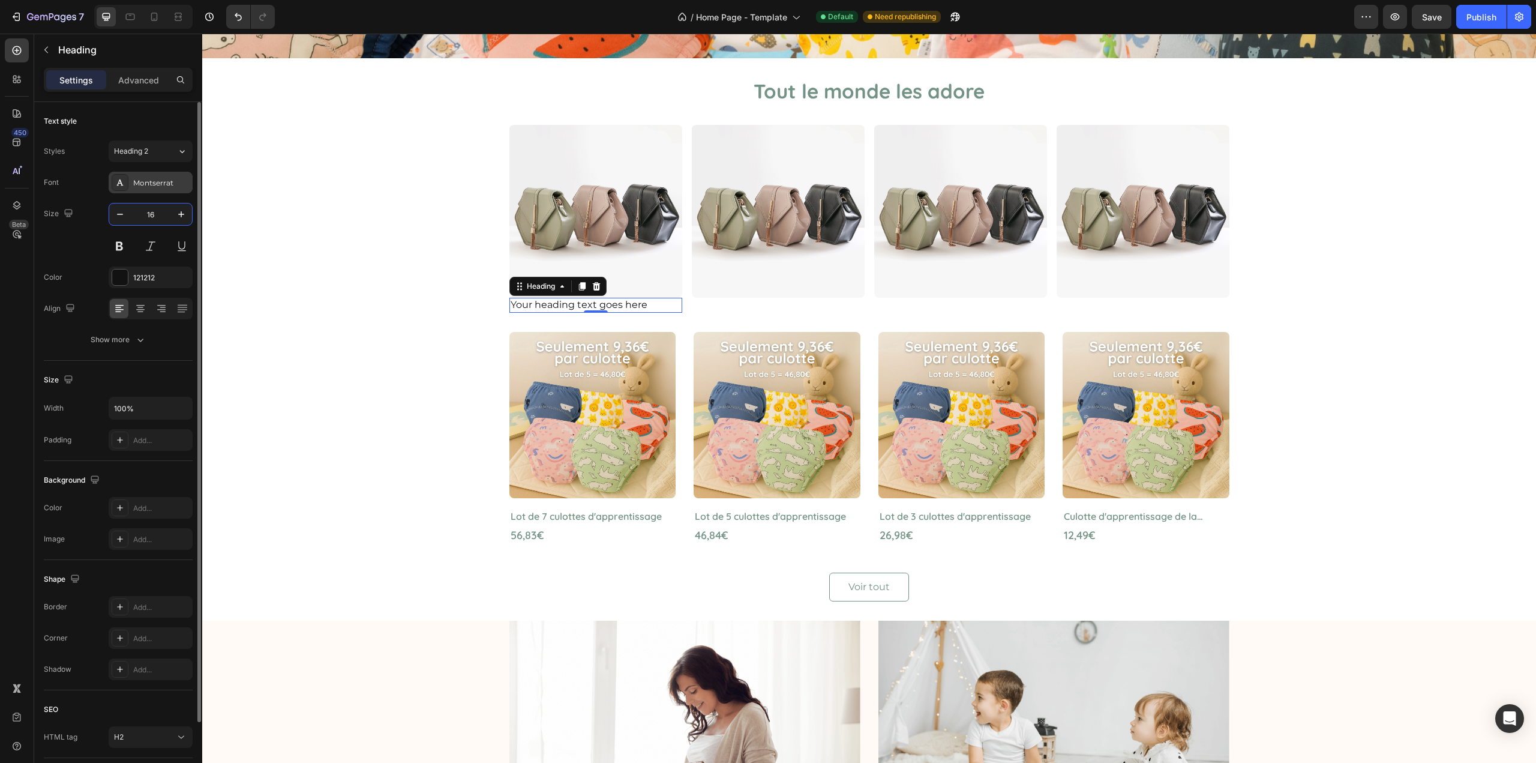
type input "16"
click at [175, 189] on div "Montserrat" at bounding box center [151, 183] width 84 height 22
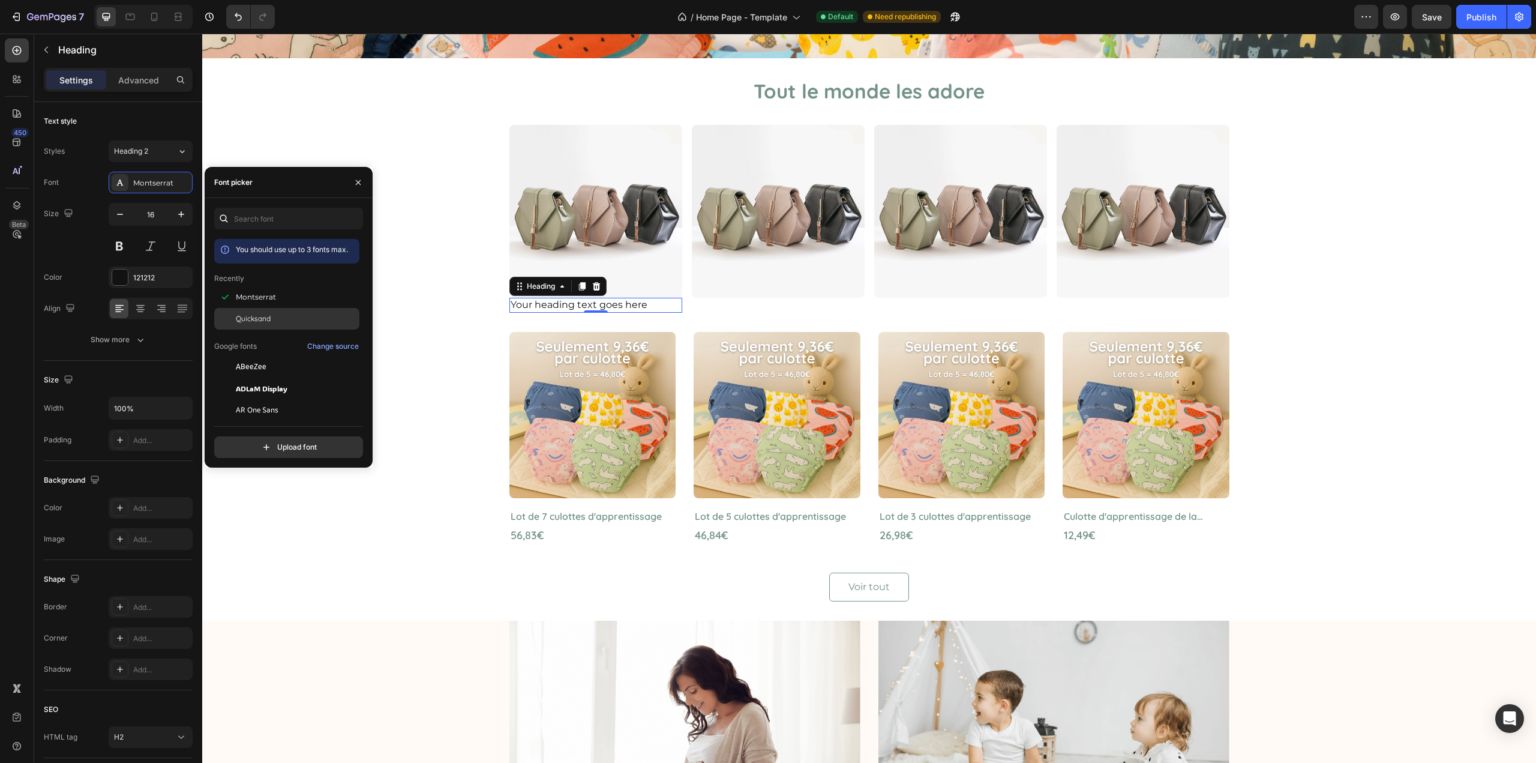
click at [233, 319] on div at bounding box center [225, 319] width 22 height 22
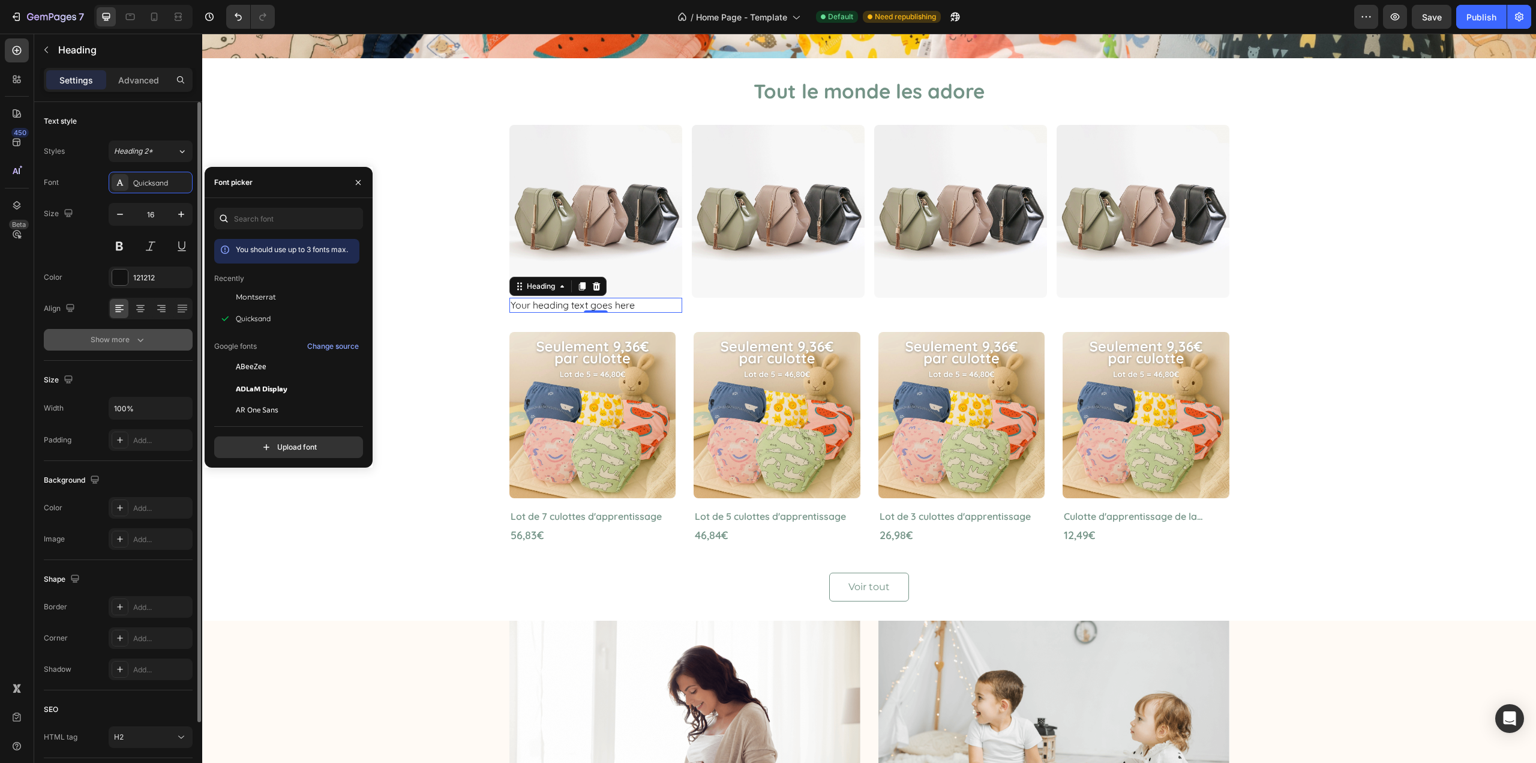
click at [150, 332] on button "Show more" at bounding box center [118, 340] width 149 height 22
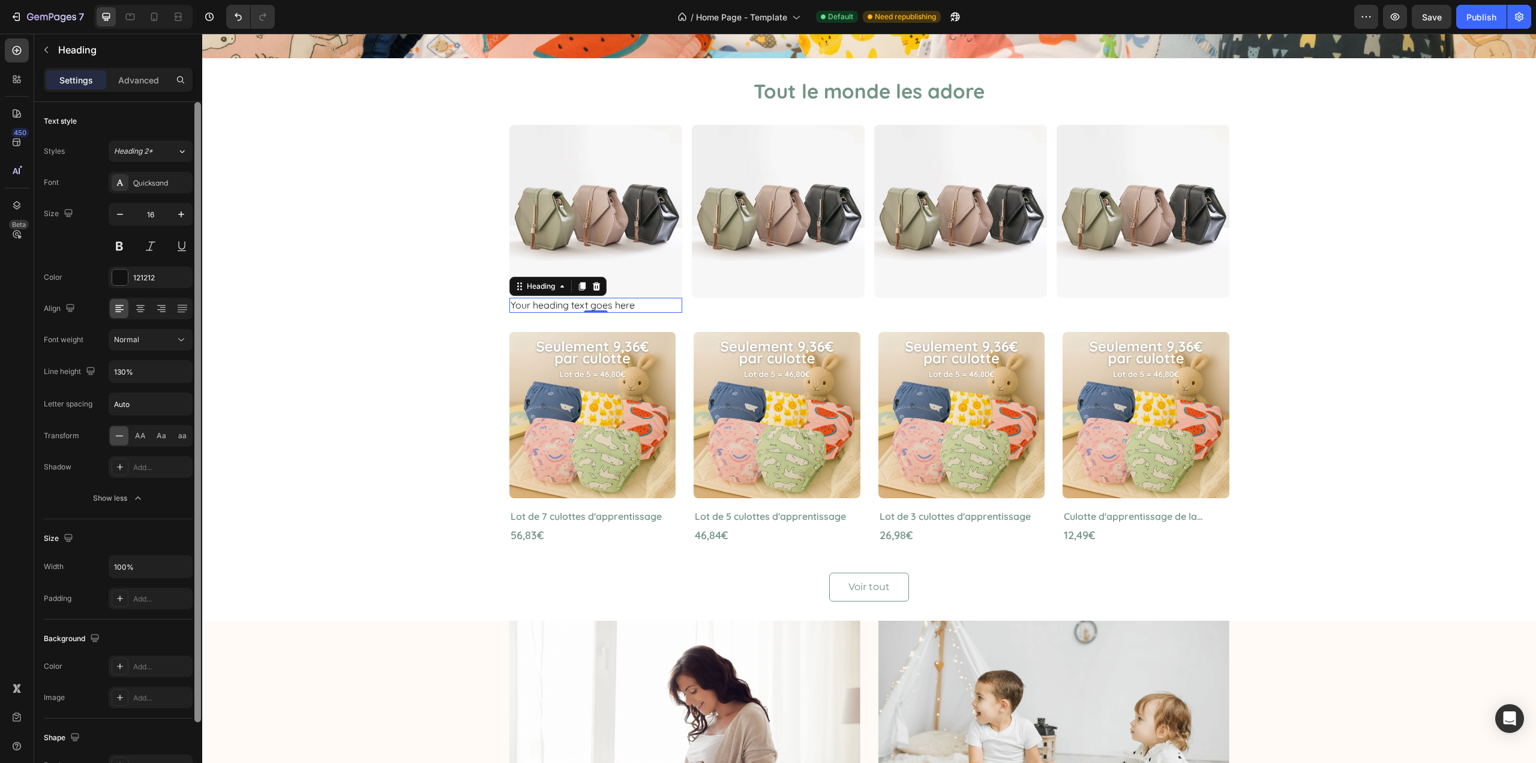
click at [195, 343] on div at bounding box center [197, 412] width 7 height 620
click at [185, 342] on icon at bounding box center [181, 340] width 12 height 12
click at [161, 449] on div "Semi Bold" at bounding box center [138, 460] width 98 height 23
click at [146, 272] on div "121212" at bounding box center [150, 277] width 35 height 11
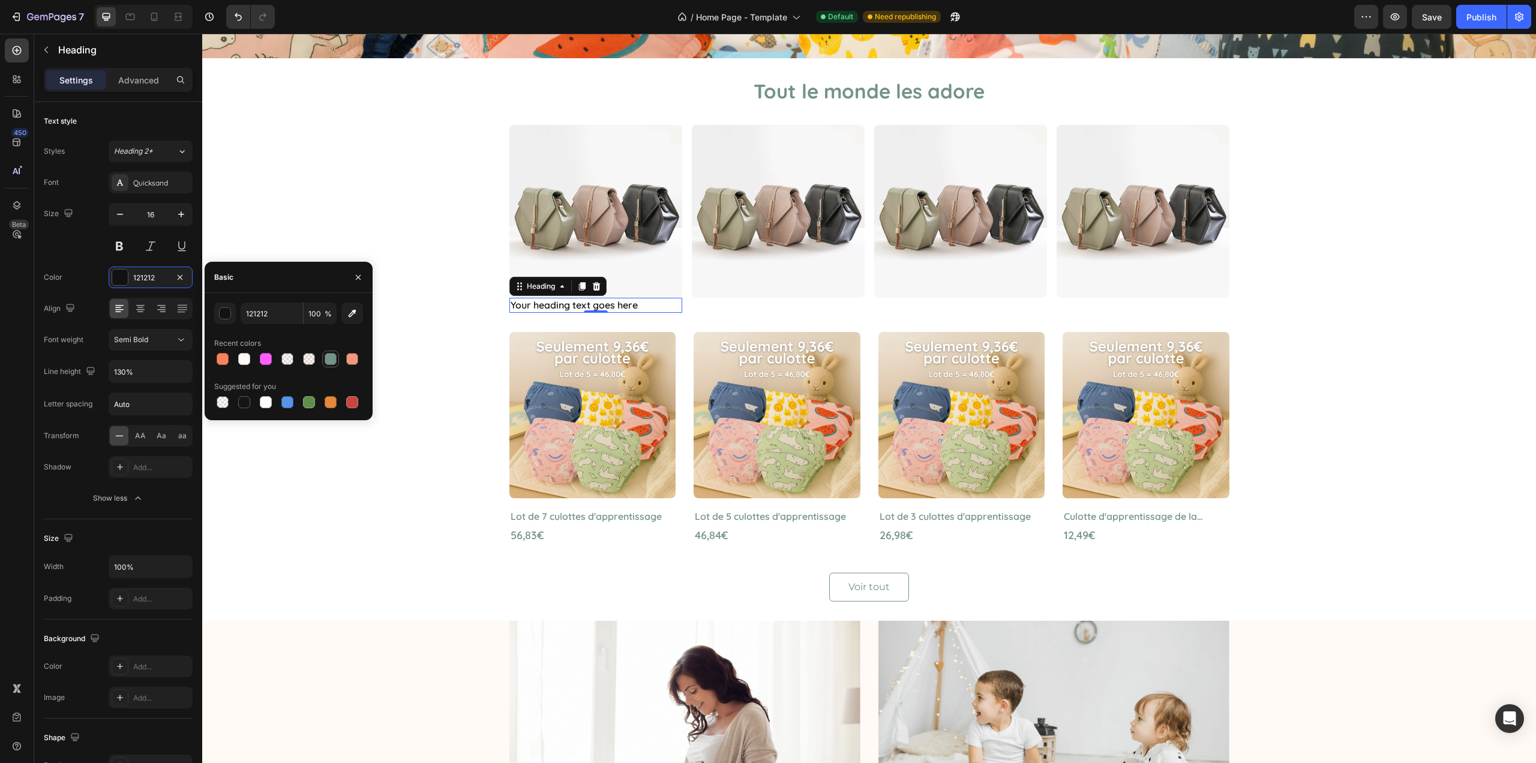
click at [325, 360] on div at bounding box center [331, 359] width 12 height 12
type input "739386"
click at [592, 303] on h2 "Your heading text goes here" at bounding box center [596, 305] width 173 height 15
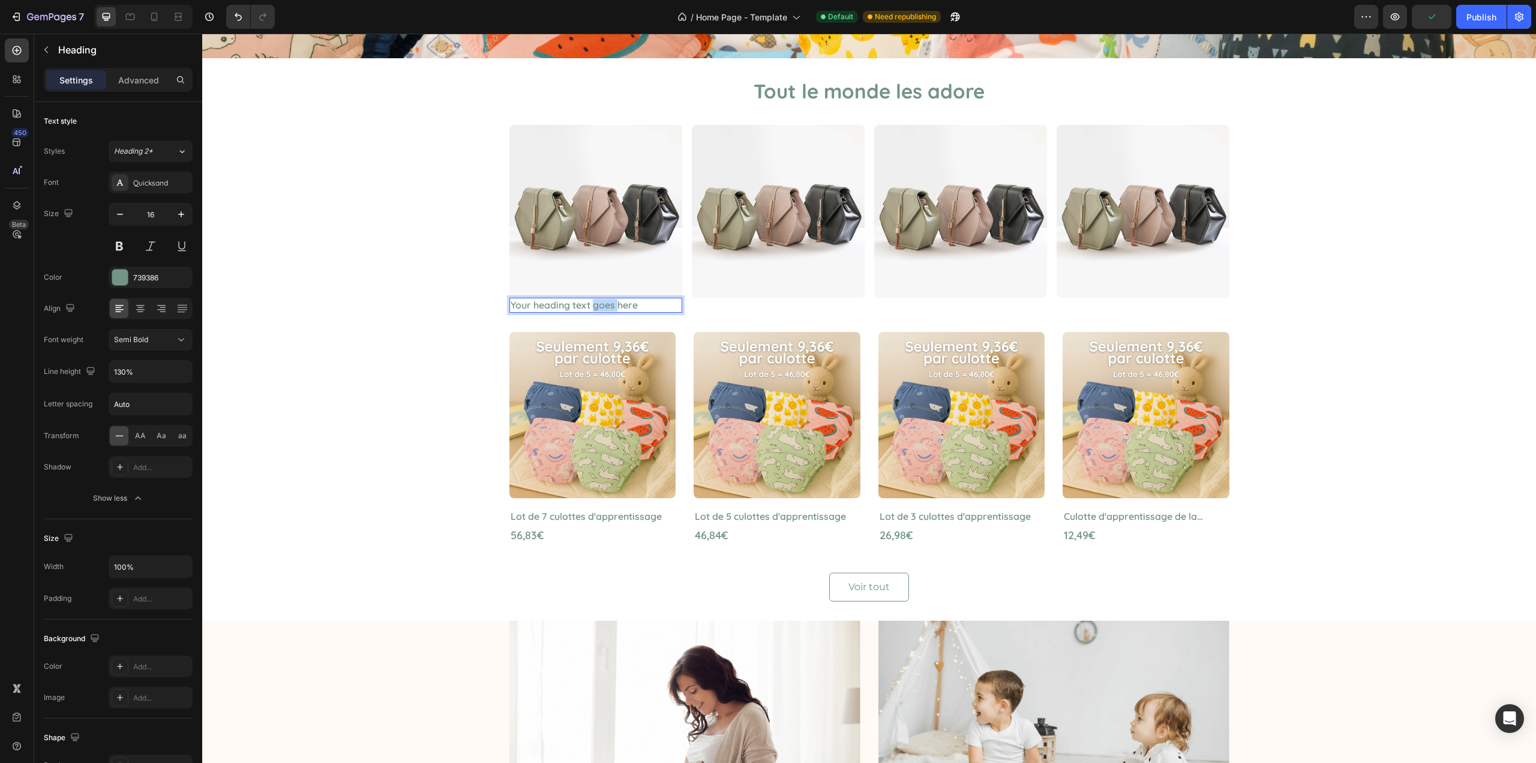
click at [592, 303] on p "Your heading text goes here" at bounding box center [596, 305] width 170 height 13
drag, startPoint x: 592, startPoint y: 303, endPoint x: 601, endPoint y: 291, distance: 15.0
click at [594, 295] on div "Image Your heading text goes here Heading 0" at bounding box center [596, 219] width 173 height 188
click at [481, 309] on div "Tout le monde les adore Heading Image Lot de 7 culottes d'apprentissage Heading…" at bounding box center [869, 339] width 1316 height 524
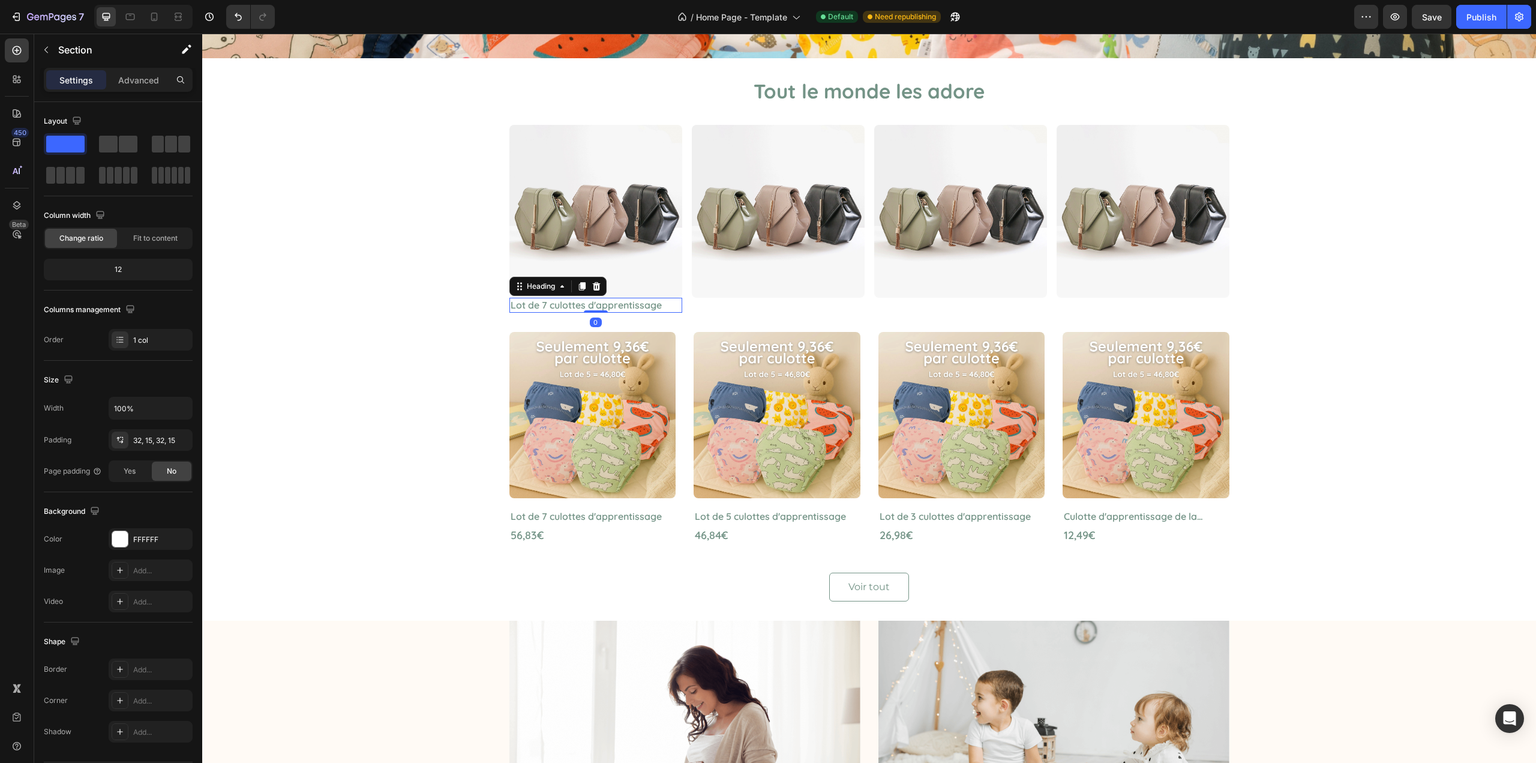
click at [547, 302] on p "Lot de 7 culottes d'apprentissage" at bounding box center [596, 305] width 170 height 13
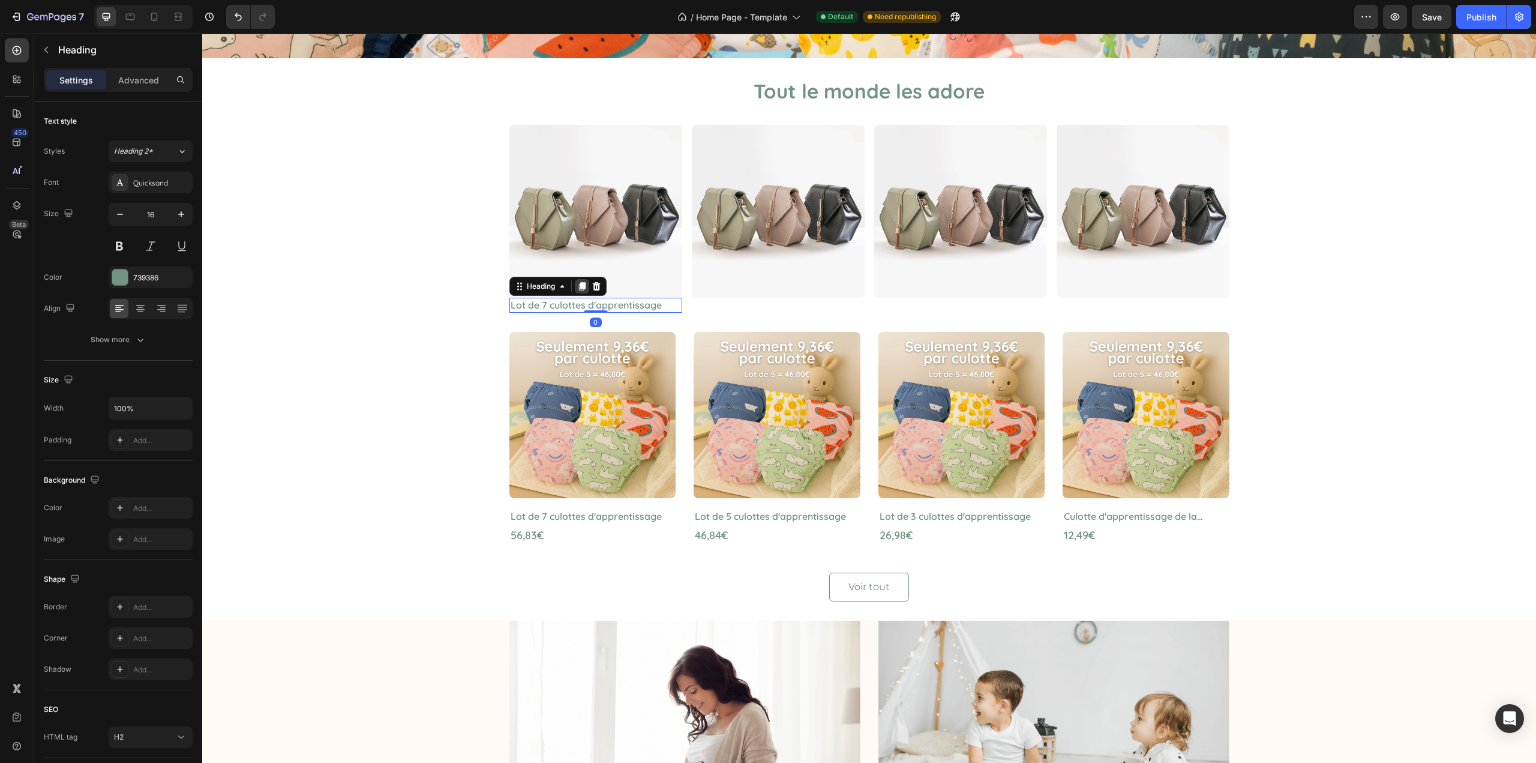
click at [582, 290] on icon at bounding box center [582, 286] width 10 height 10
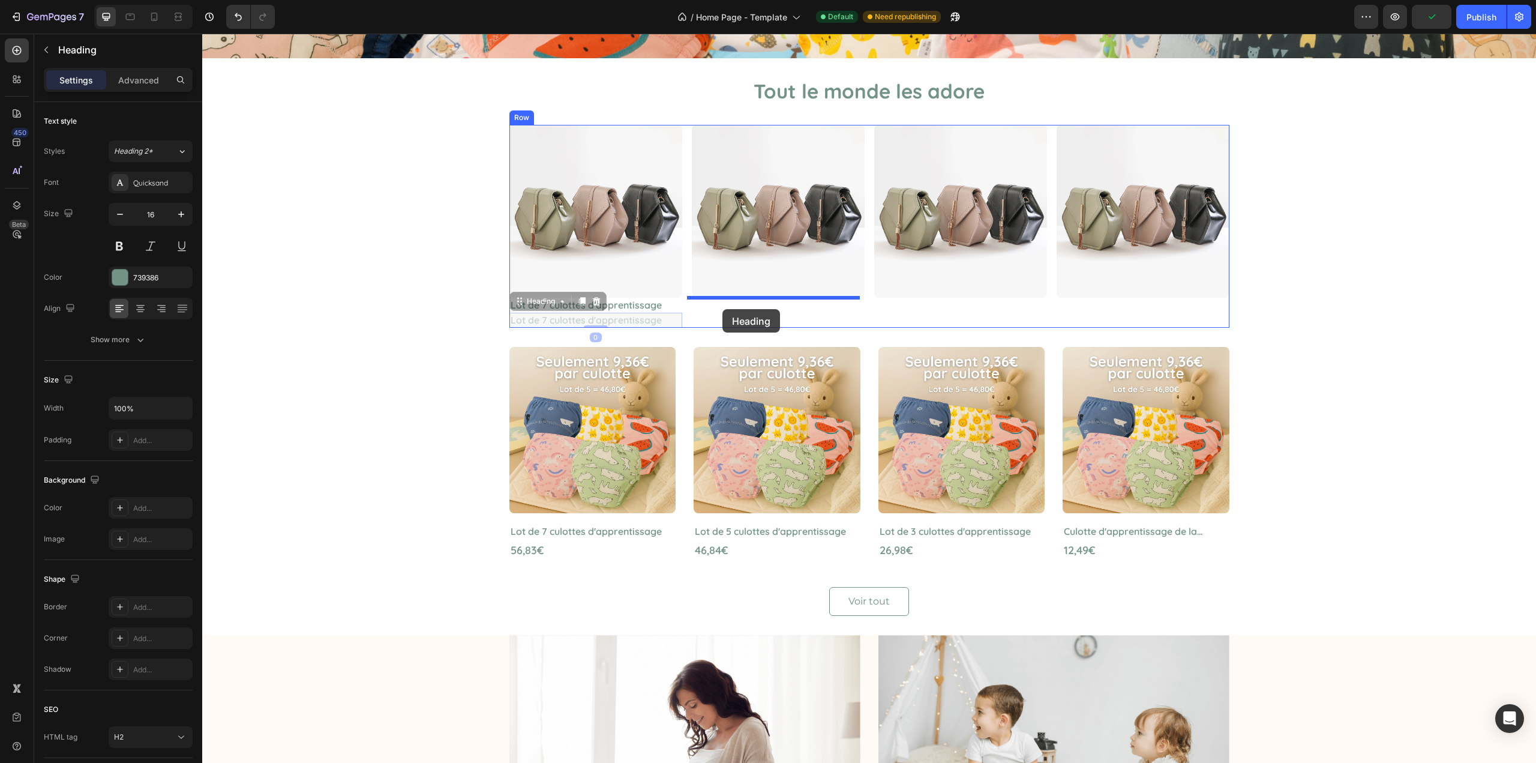
drag, startPoint x: 518, startPoint y: 305, endPoint x: 723, endPoint y: 309, distance: 204.7
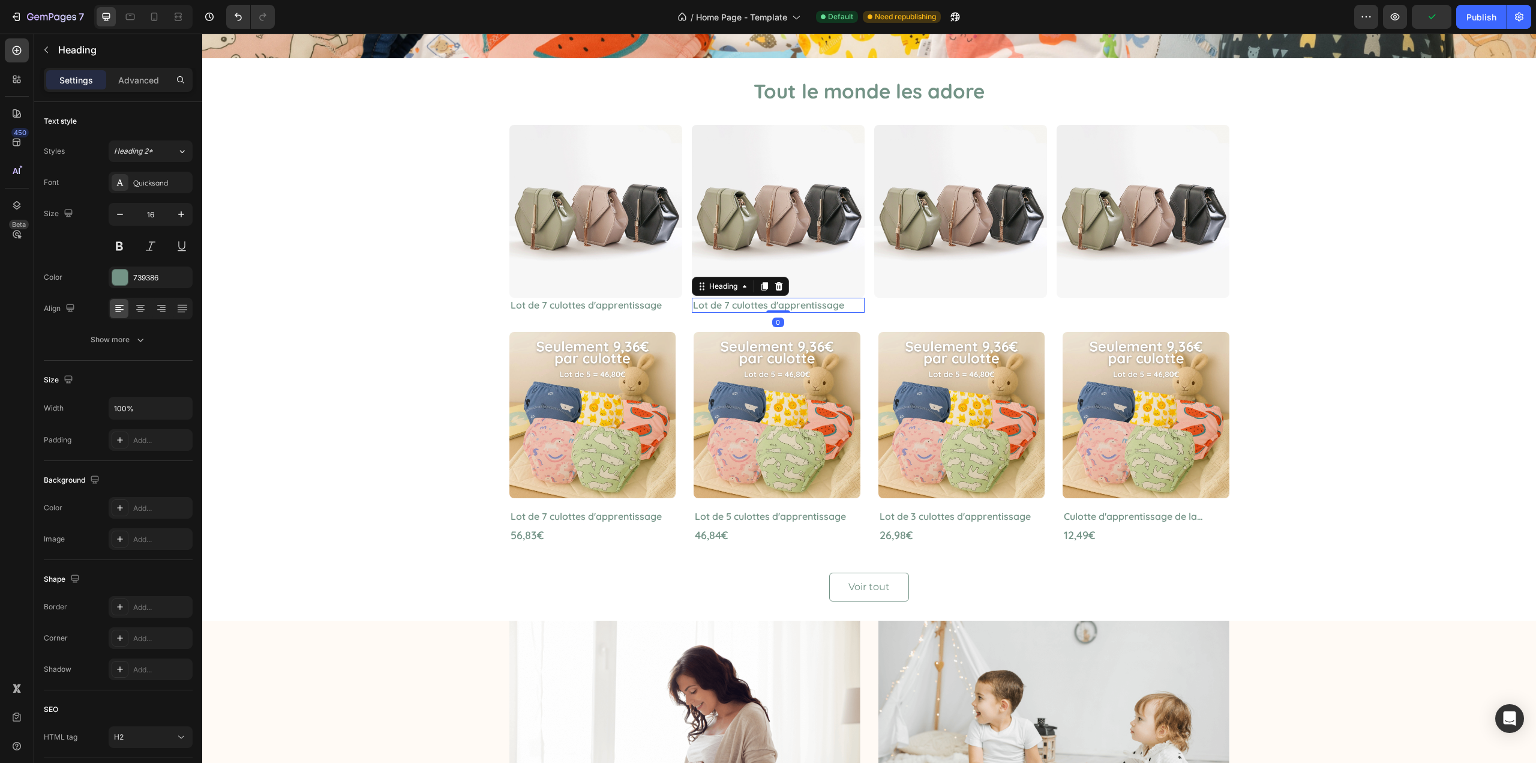
click at [761, 288] on icon at bounding box center [764, 286] width 7 height 8
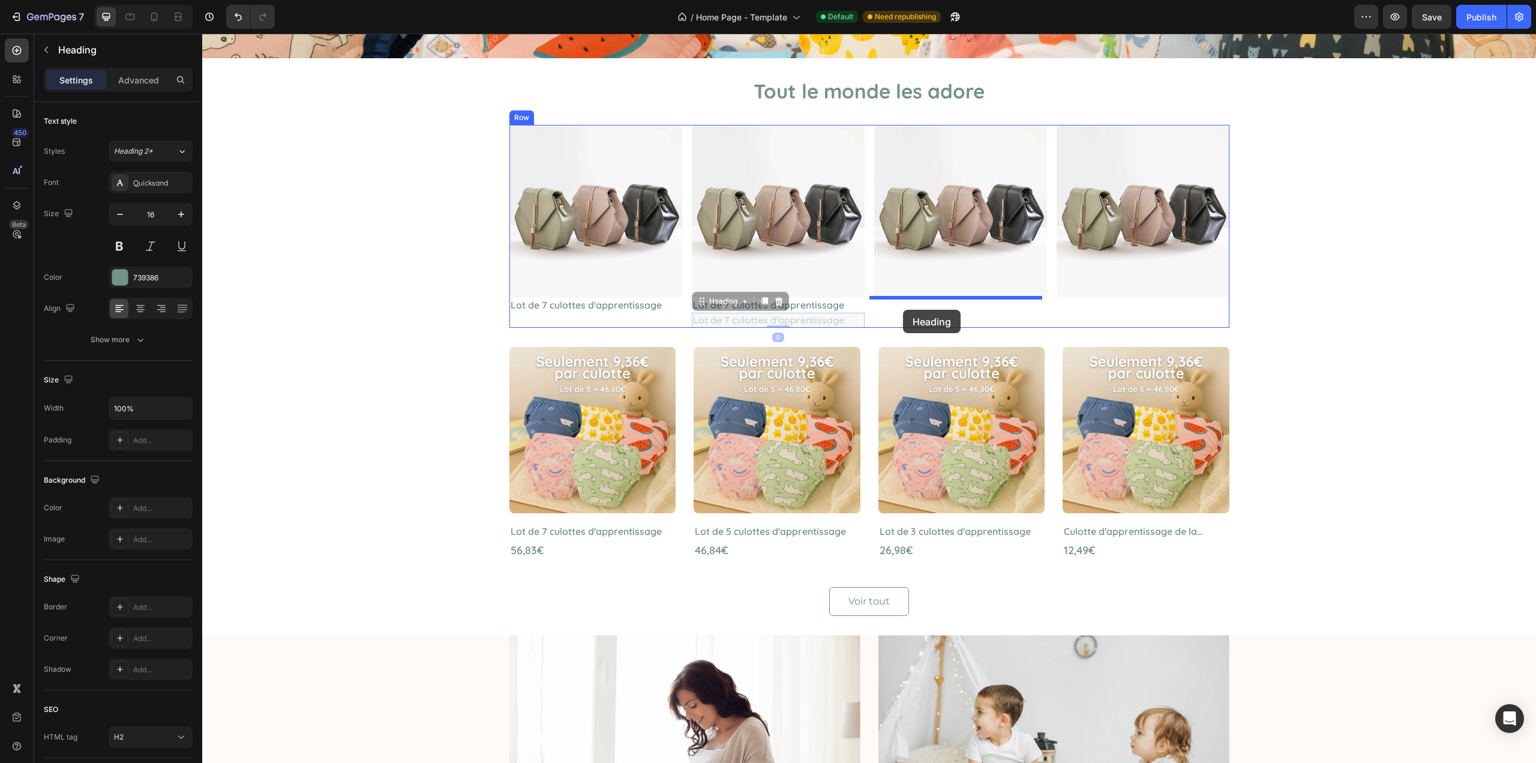
drag, startPoint x: 702, startPoint y: 306, endPoint x: 906, endPoint y: 308, distance: 204.1
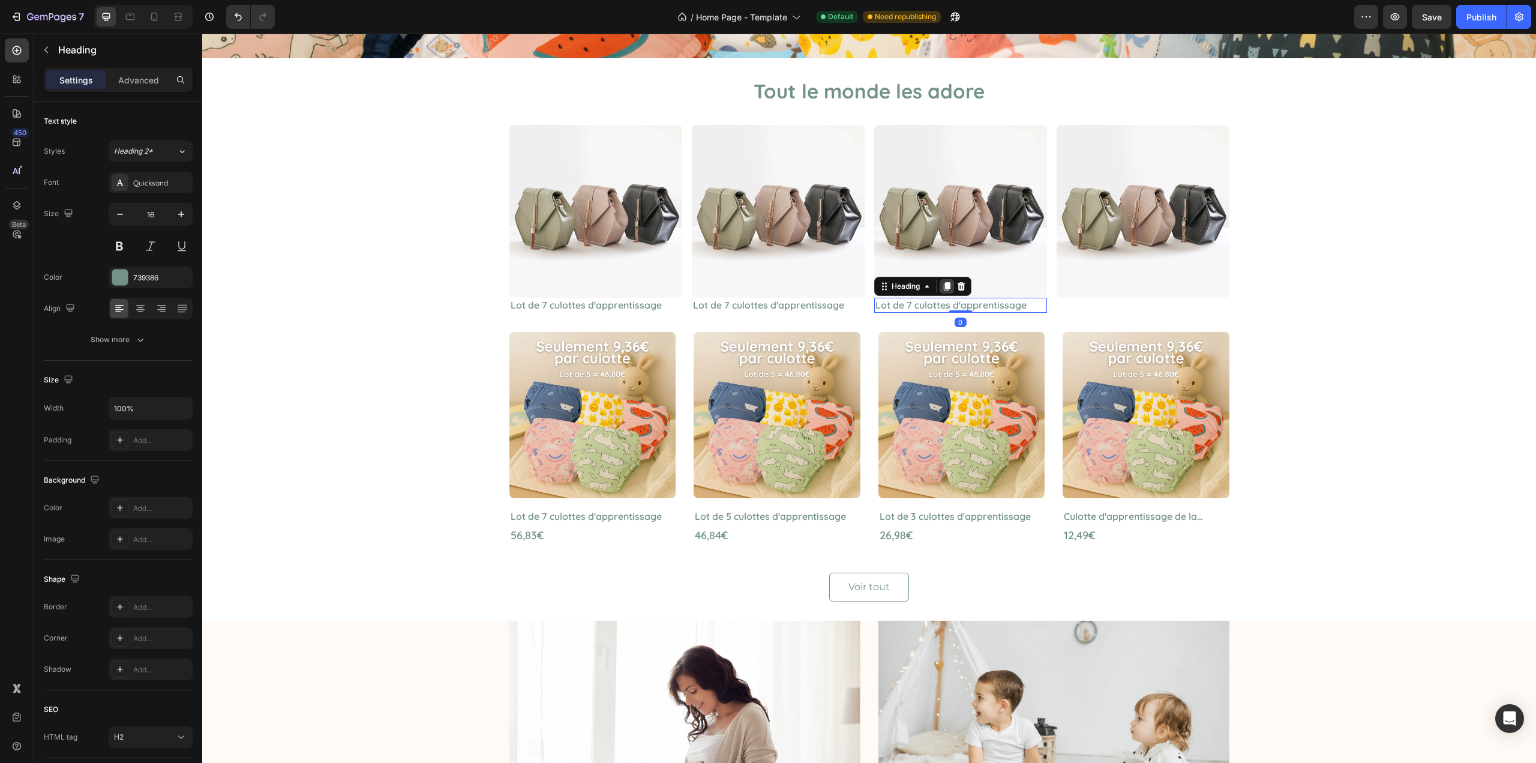
click at [942, 287] on icon at bounding box center [947, 286] width 10 height 10
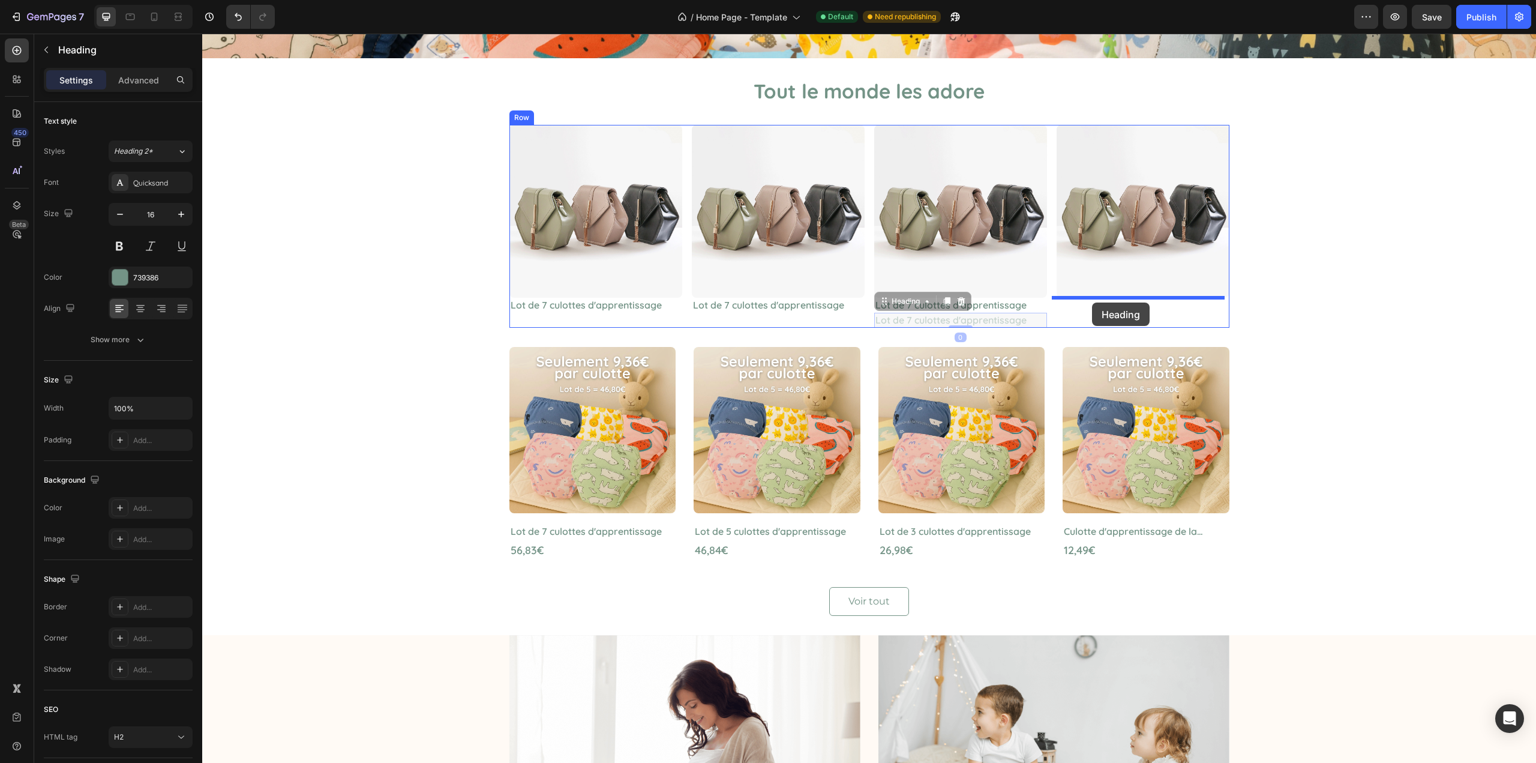
drag, startPoint x: 889, startPoint y: 305, endPoint x: 1092, endPoint y: 302, distance: 202.9
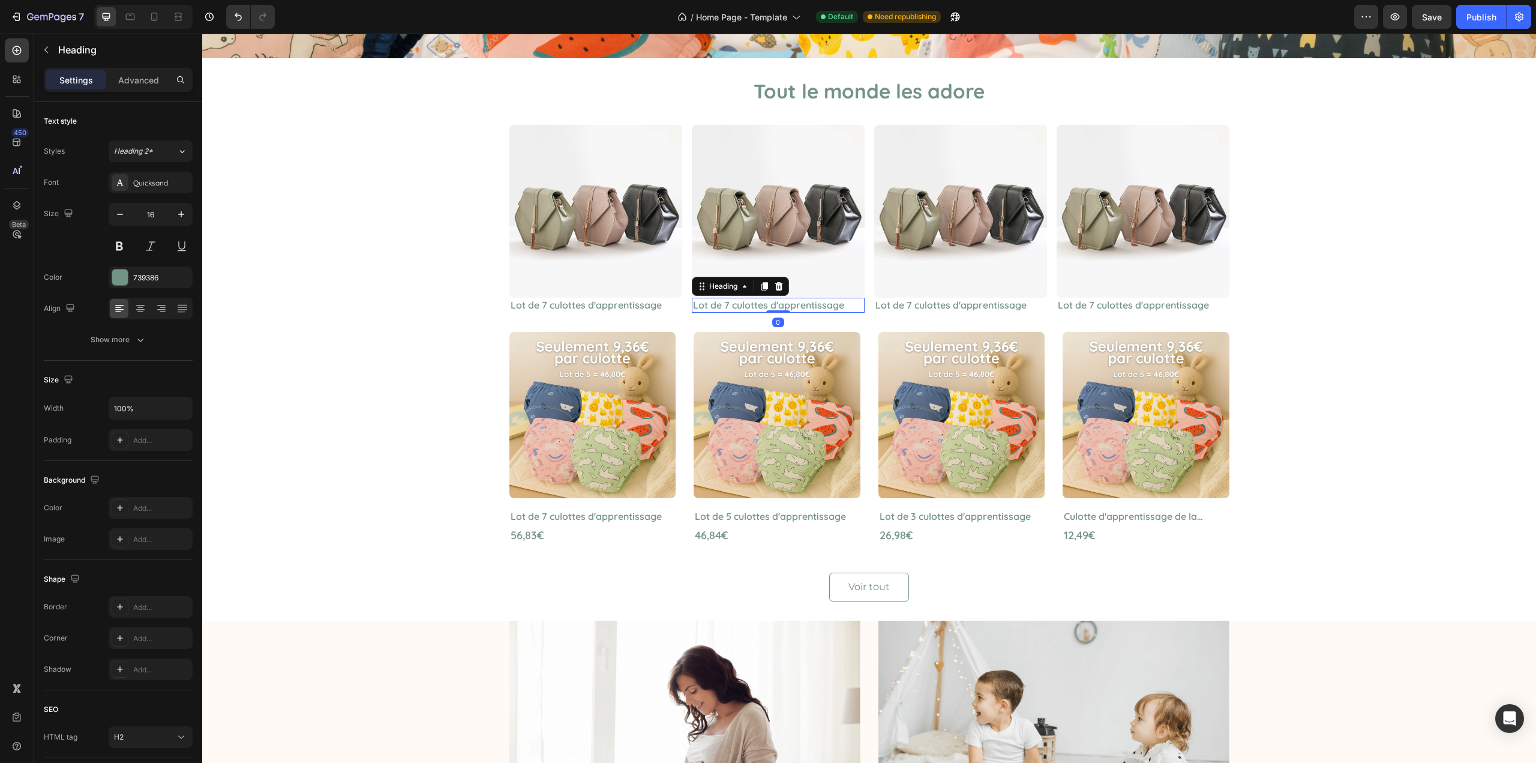
click at [728, 302] on h2 "Lot de 7 culottes d'apprentissage" at bounding box center [778, 305] width 173 height 15
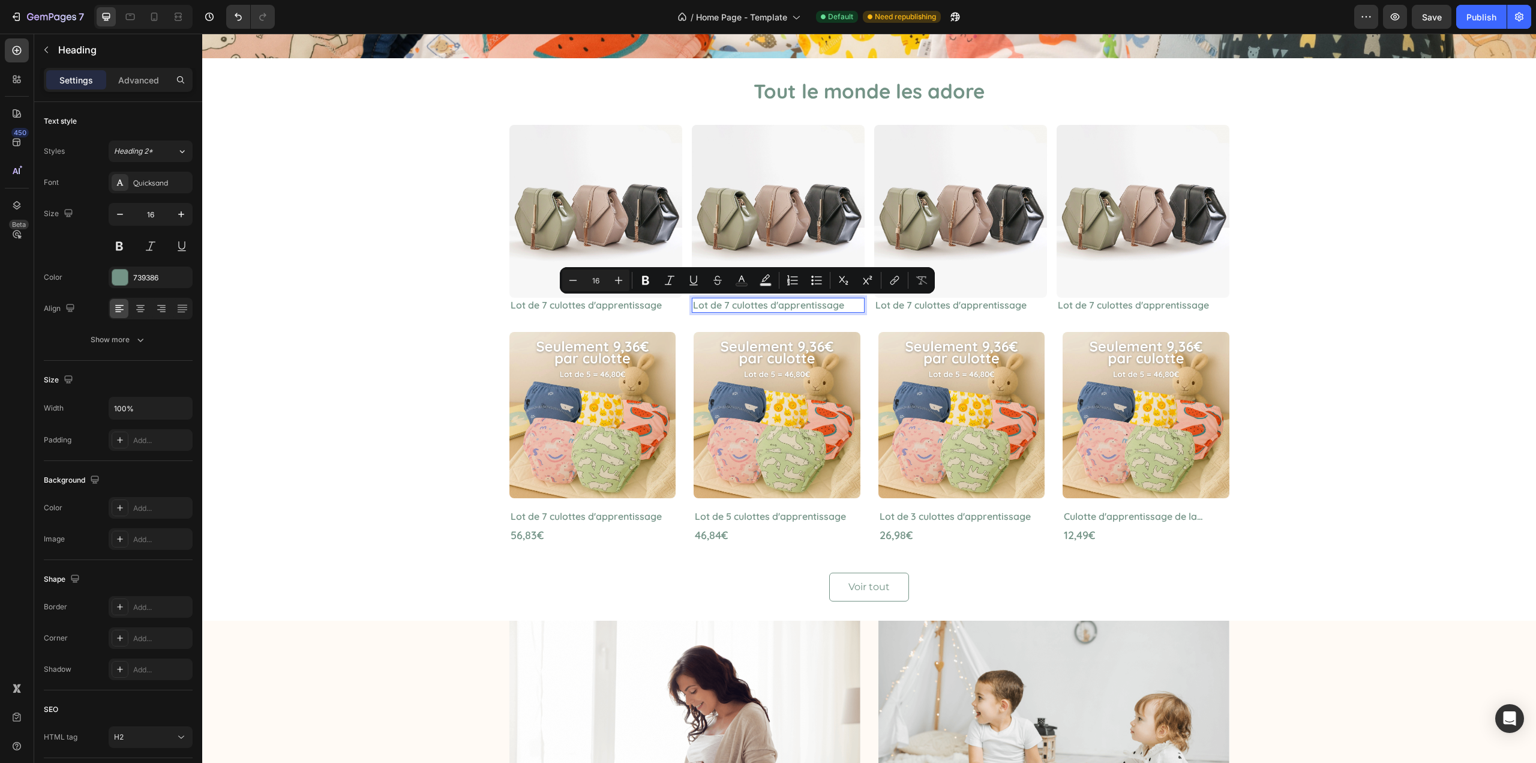
click at [720, 302] on p "Lot de 7 culottes d'apprentissage" at bounding box center [778, 305] width 170 height 13
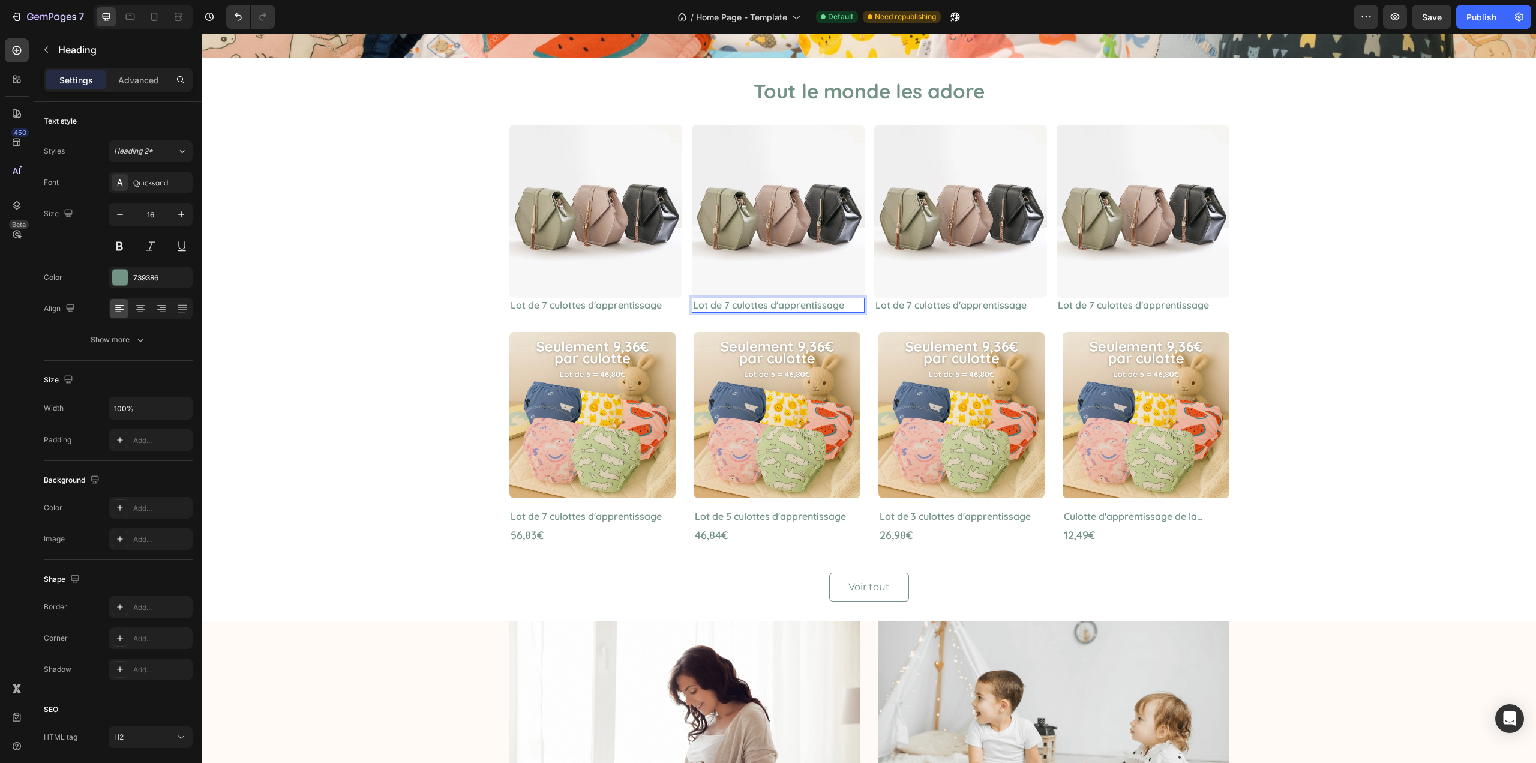
click at [722, 304] on p "Lot de 7 culottes d'apprentissage" at bounding box center [778, 305] width 170 height 13
click at [723, 304] on p "Lot de 7 culottes d'apprentissage" at bounding box center [778, 305] width 170 height 13
click at [905, 303] on h2 "Lot de 7 culottes d'apprentissage" at bounding box center [960, 305] width 173 height 15
click at [1092, 304] on h2 "Lot de 7 culottes d'apprentissage" at bounding box center [1143, 305] width 173 height 15
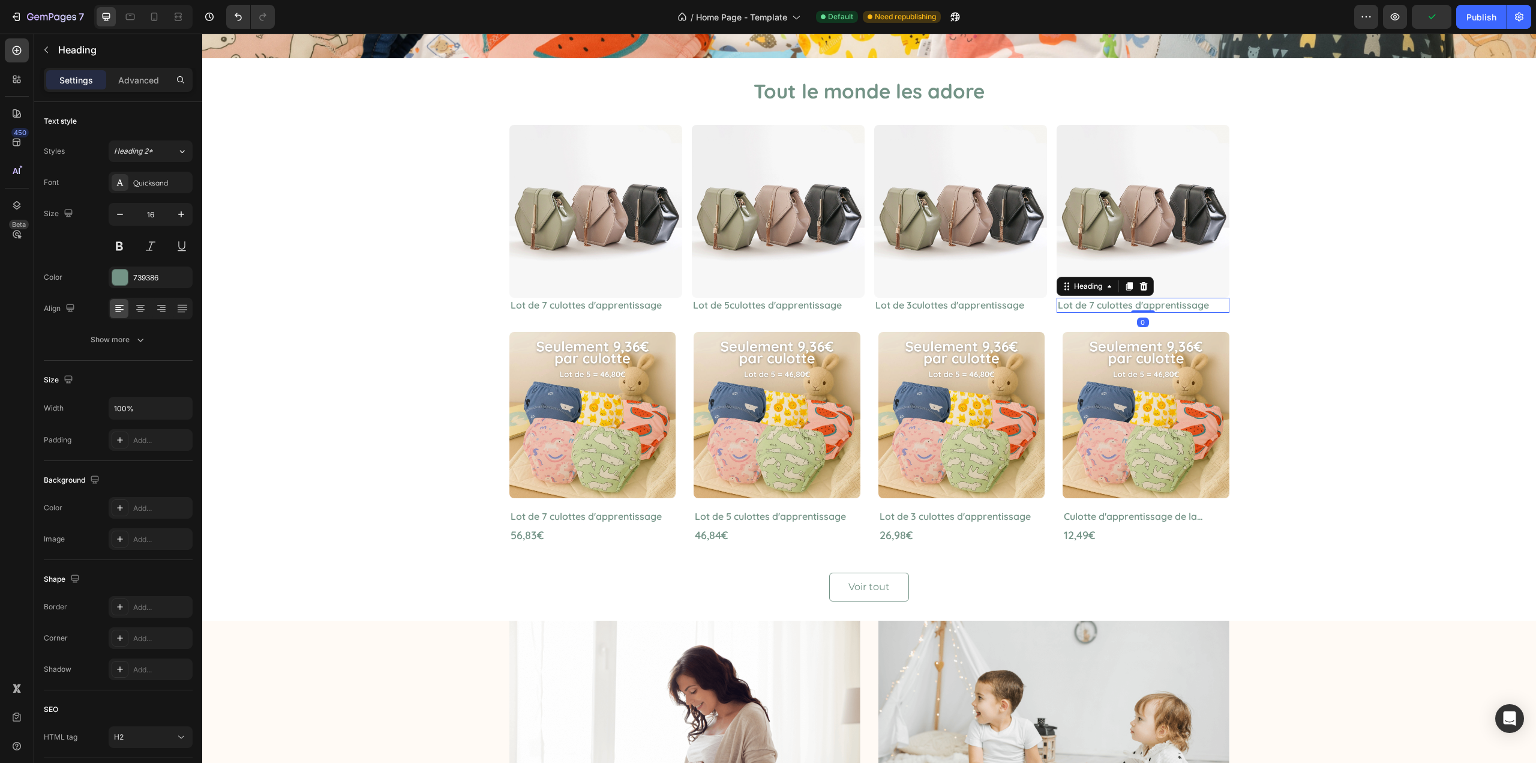
click at [1092, 304] on h2 "Lot de 7 culottes d'apprentissage" at bounding box center [1143, 305] width 173 height 15
drag, startPoint x: 1092, startPoint y: 304, endPoint x: 1096, endPoint y: 310, distance: 7.2
click at [1096, 311] on h2 "Lot de 7 culottes d'apprentissage" at bounding box center [1143, 305] width 173 height 15
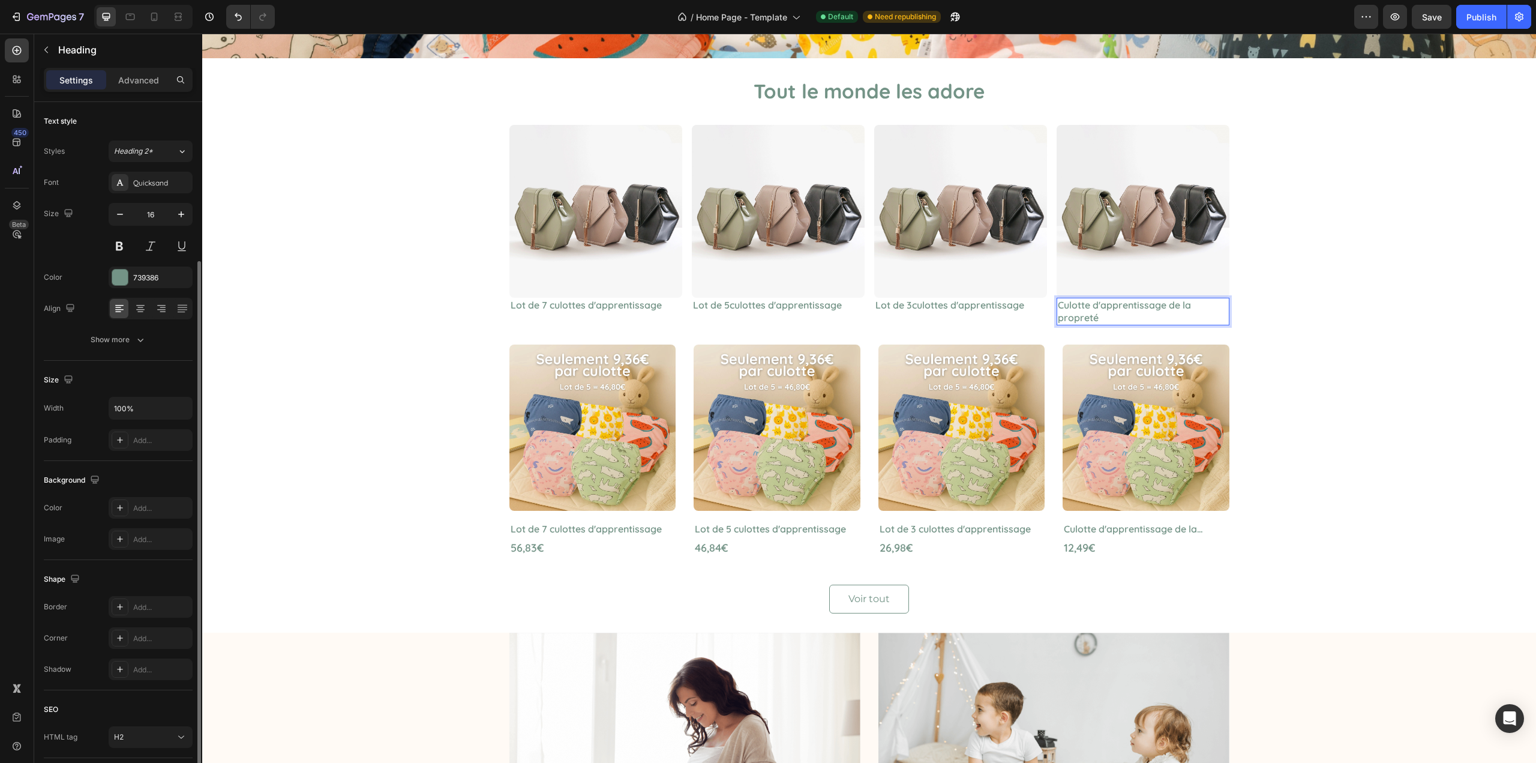
scroll to position [84, 0]
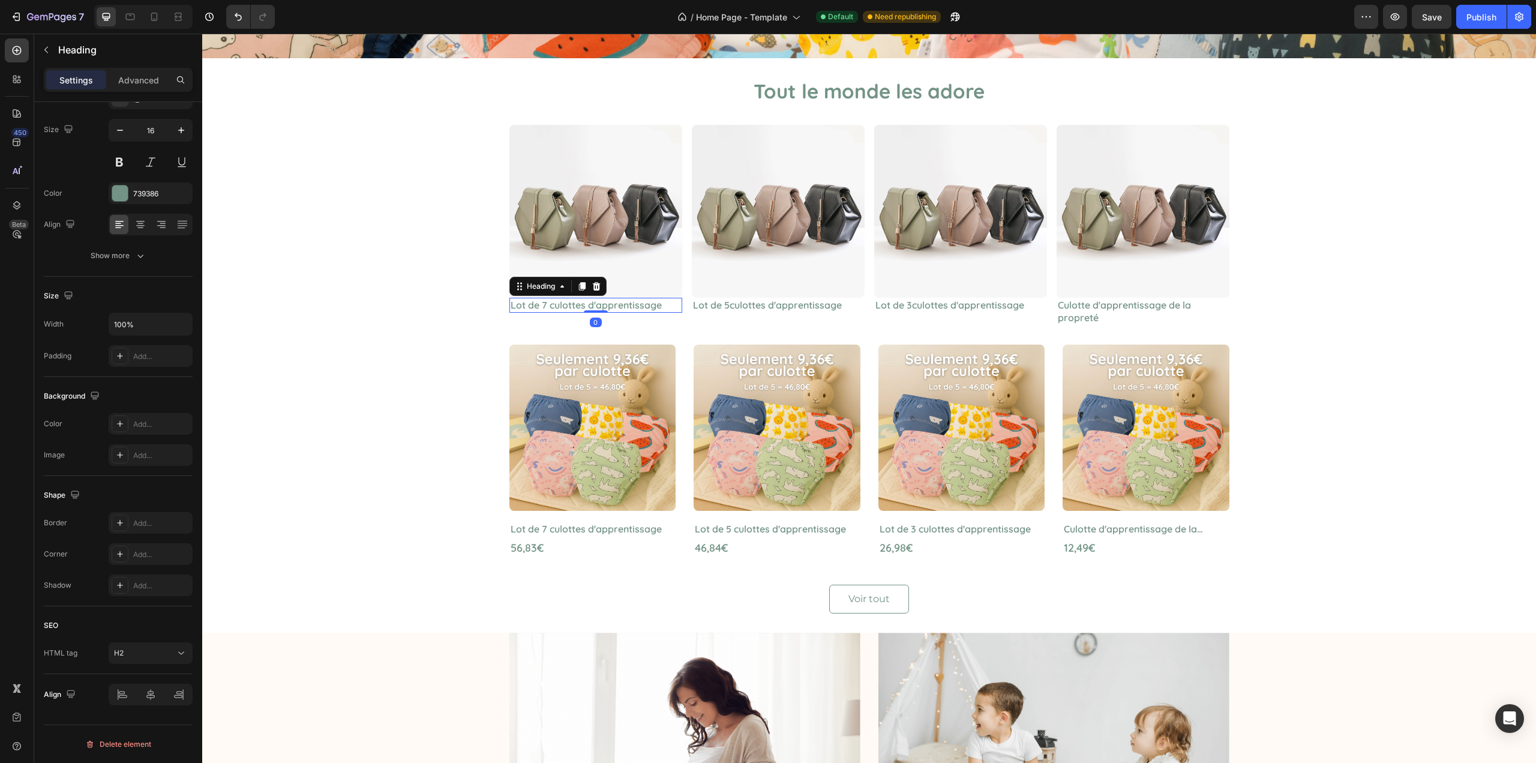
click at [597, 306] on p "Lot de 7 culottes d'apprentissage" at bounding box center [596, 305] width 170 height 13
click at [1141, 302] on p "Culotte d'apprentissage de la propreté" at bounding box center [1143, 311] width 170 height 25
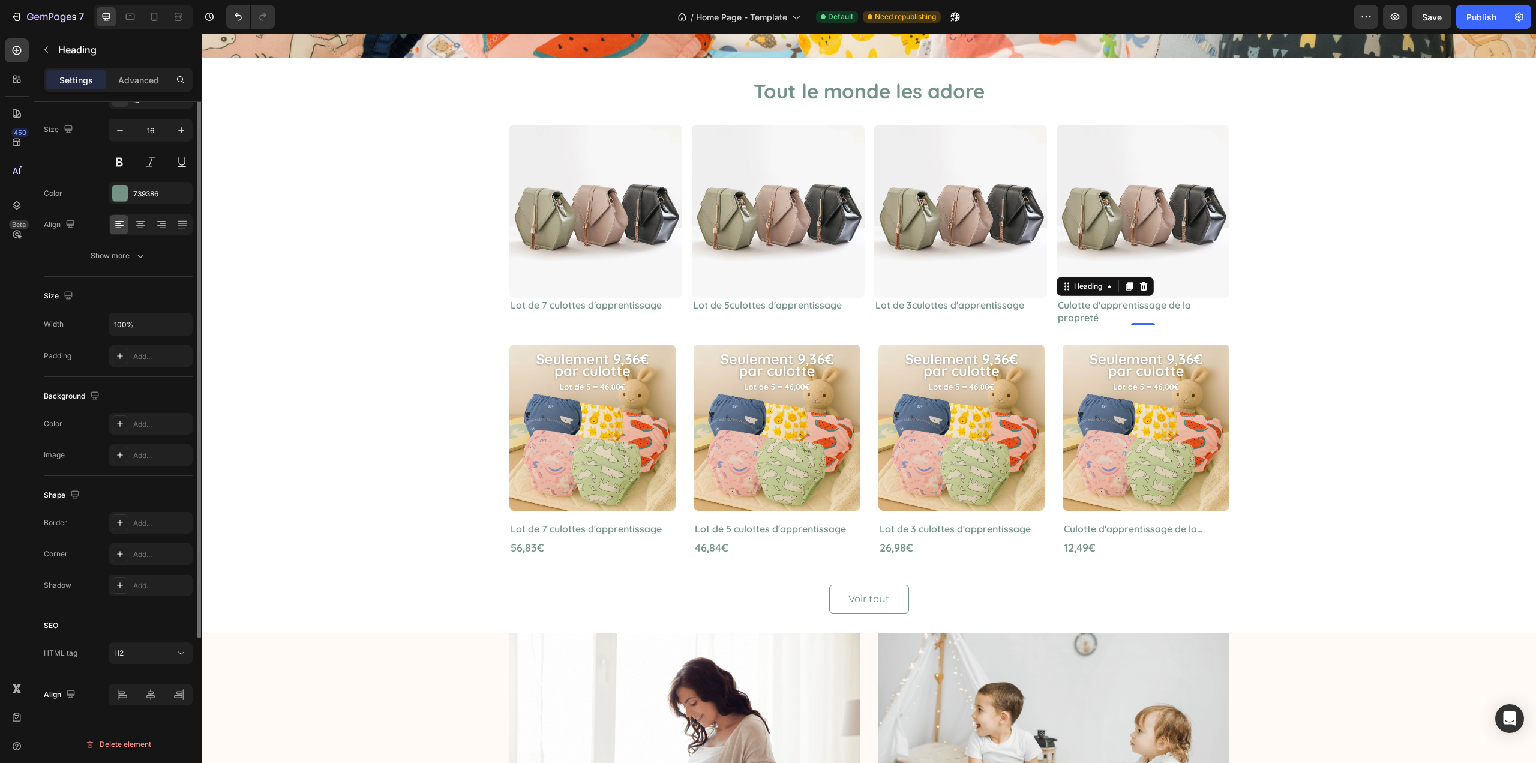
scroll to position [0, 0]
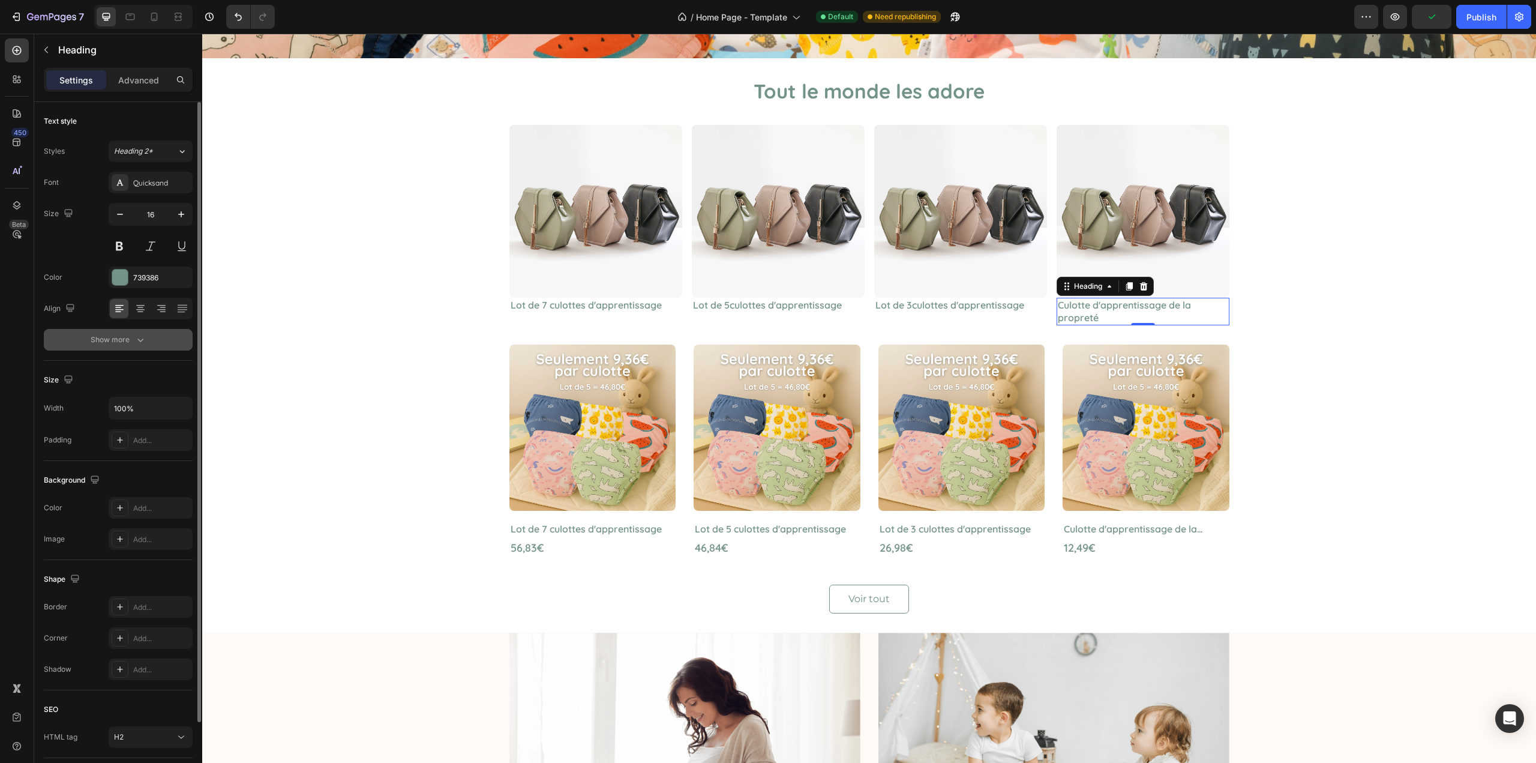
click at [138, 348] on button "Show more" at bounding box center [118, 340] width 149 height 22
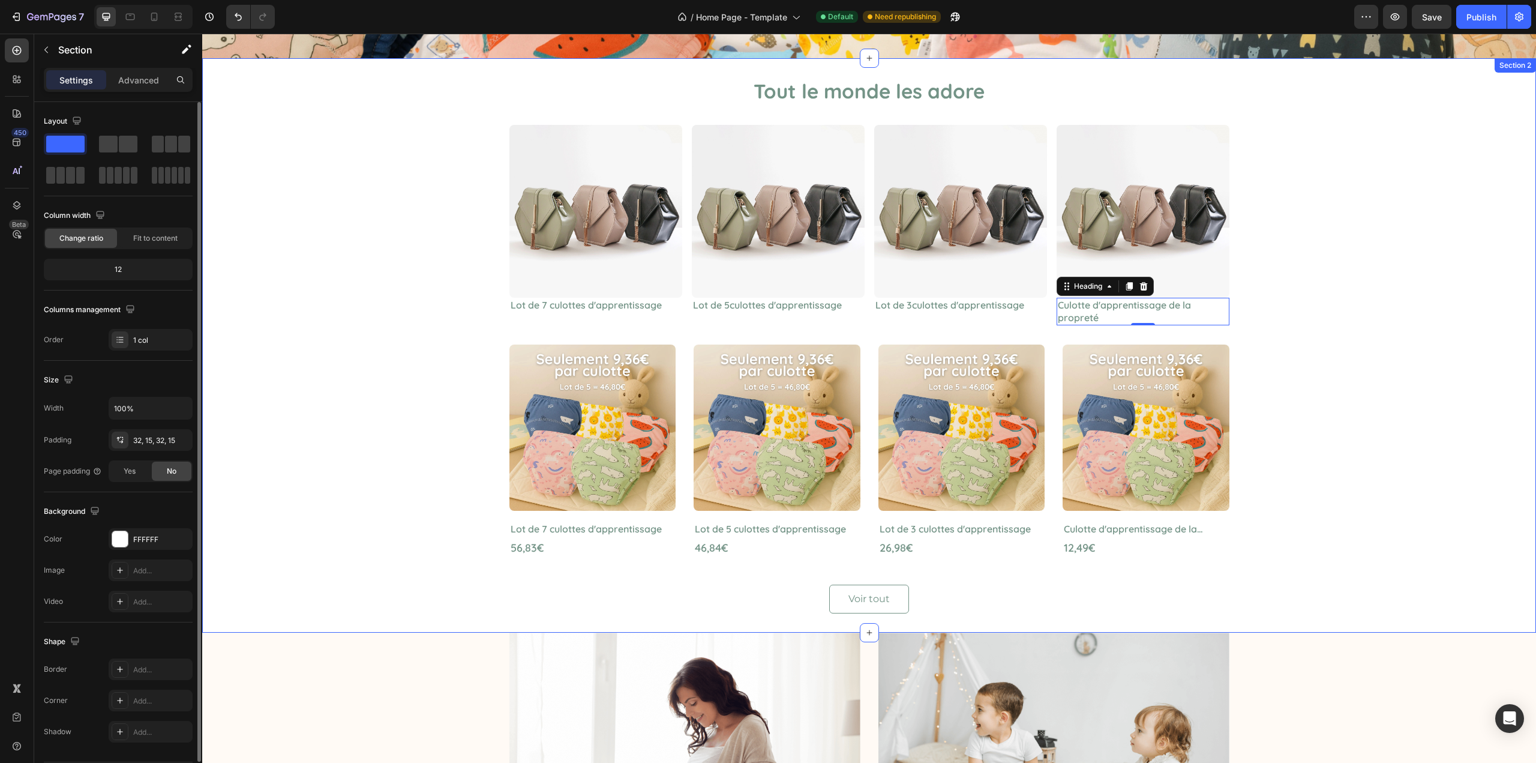
click at [303, 404] on div "Tout le monde les adore Heading Image Lot de 7 culottes d'apprentissage Heading…" at bounding box center [869, 345] width 1316 height 536
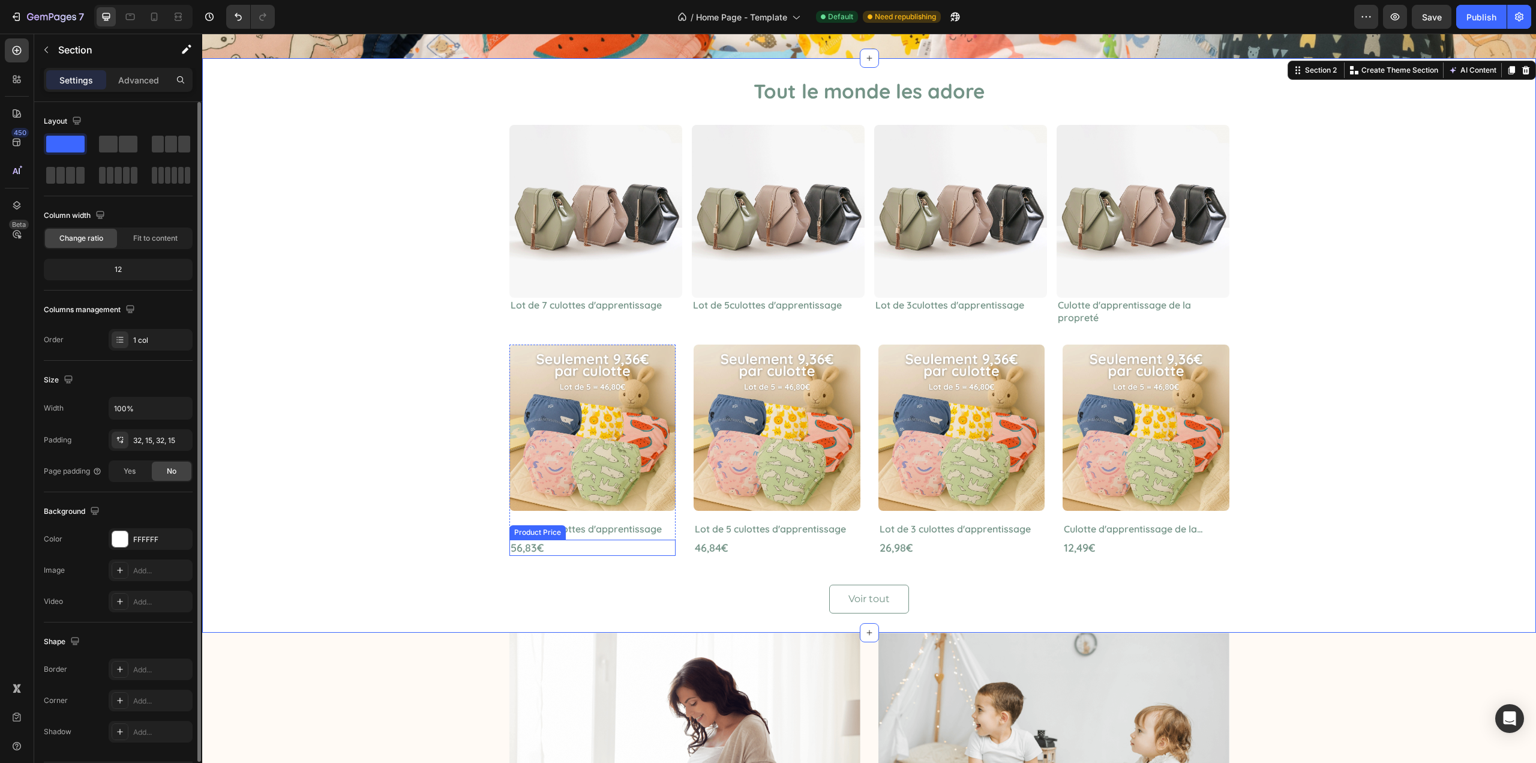
click at [546, 547] on div "56,83€" at bounding box center [593, 548] width 167 height 16
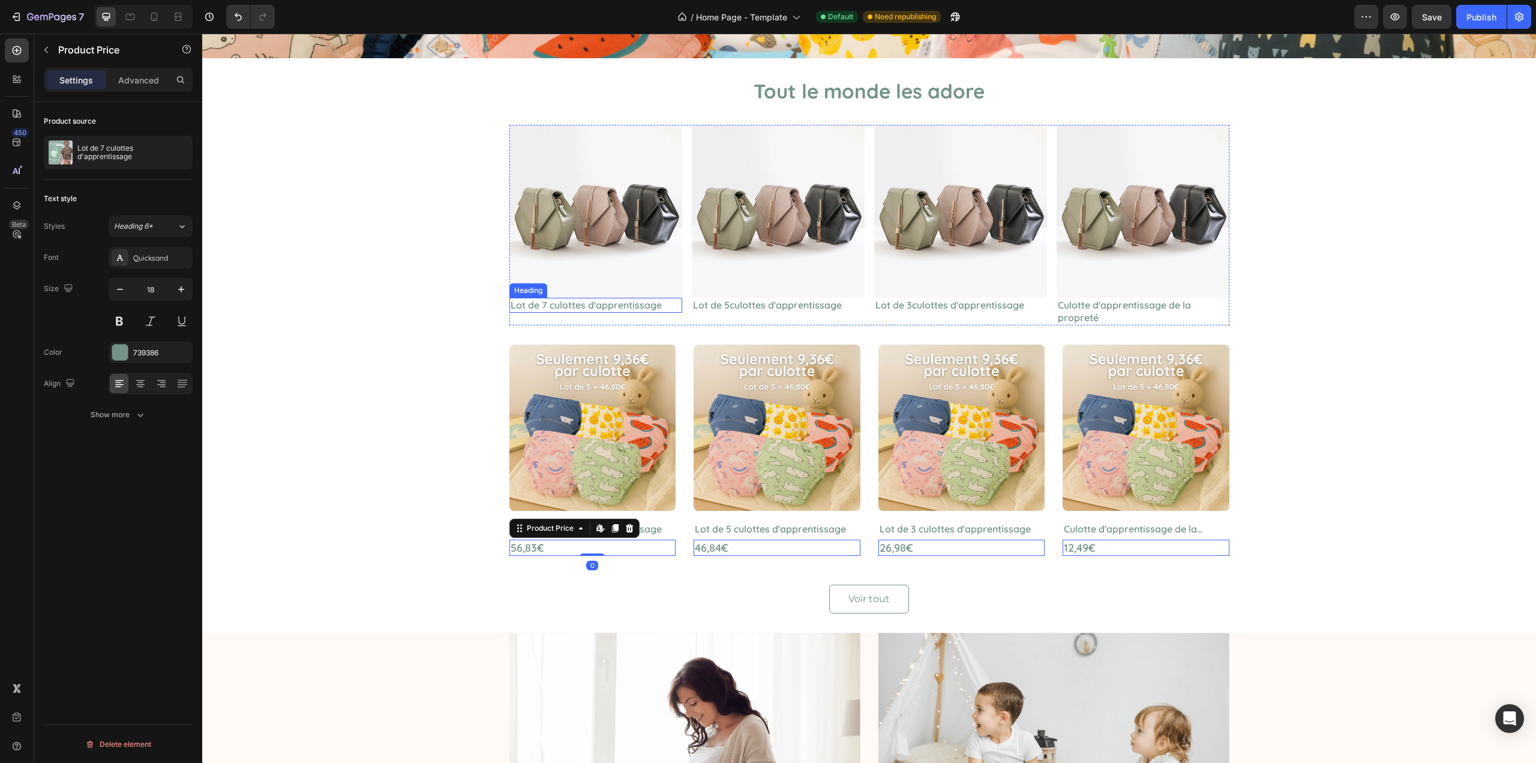
click at [595, 300] on p "Lot de 7 culottes d'apprentissage" at bounding box center [596, 305] width 170 height 13
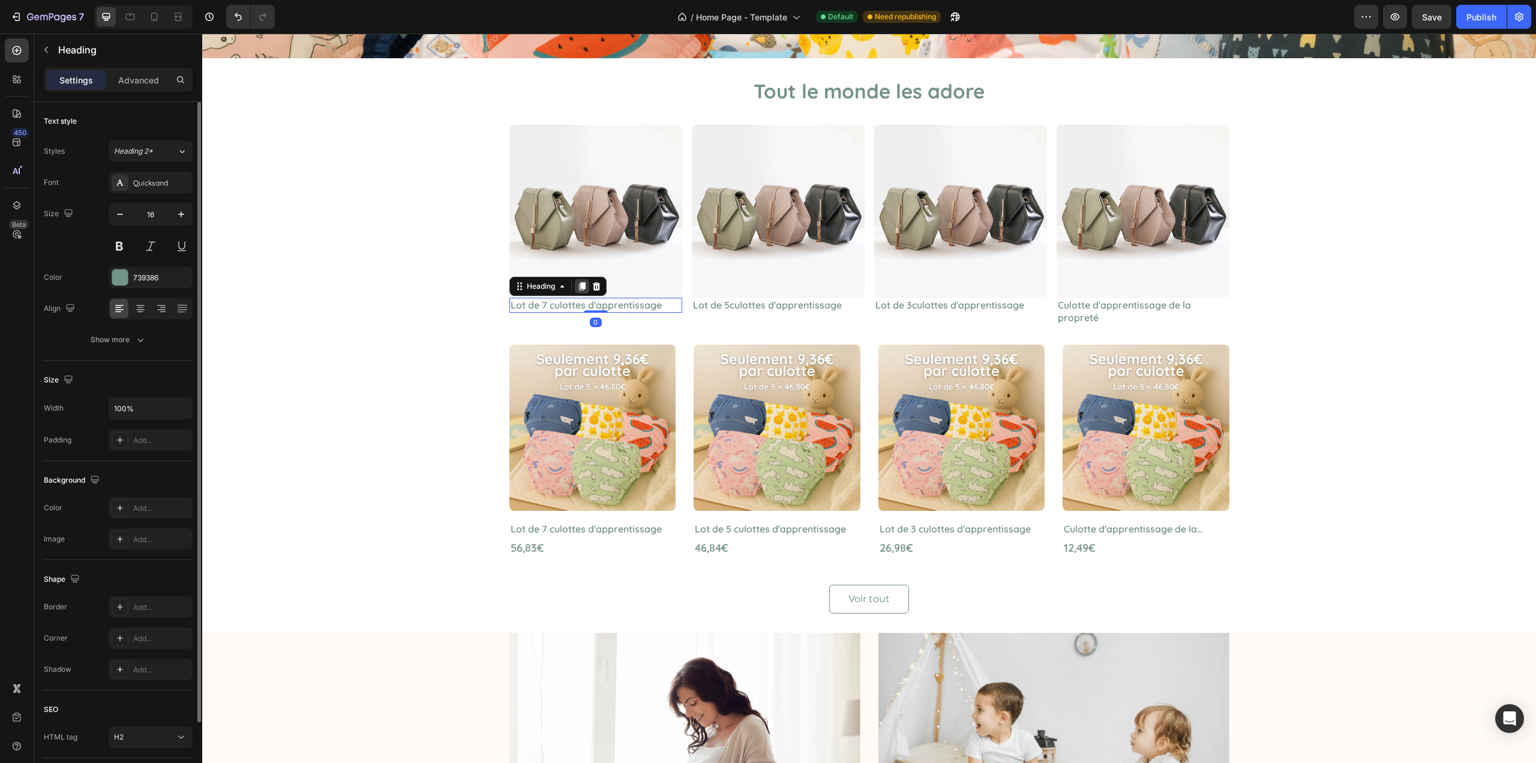
click at [579, 287] on icon at bounding box center [582, 286] width 7 height 8
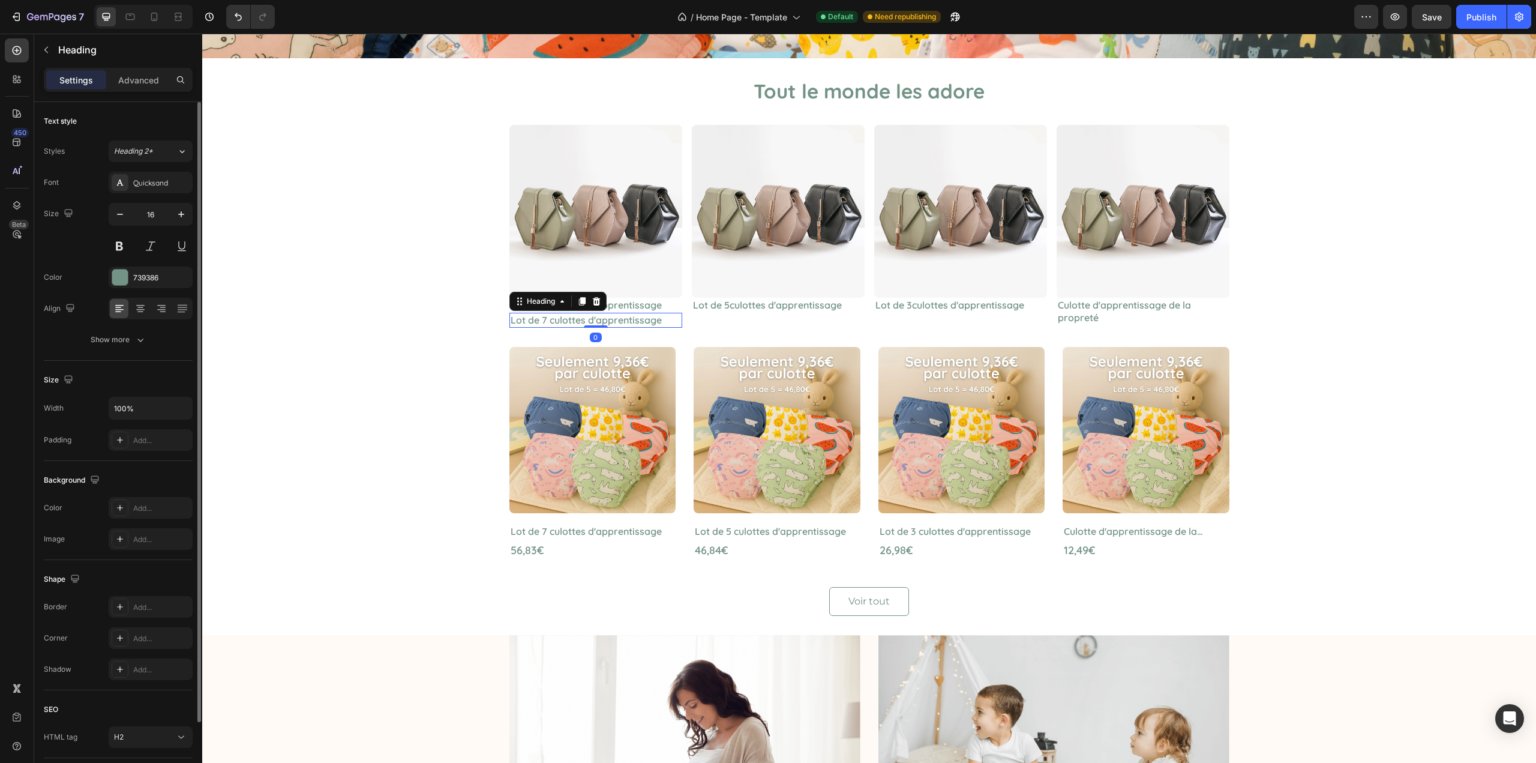
click at [559, 317] on h2 "Lot de 7 culottes d'apprentissage" at bounding box center [596, 320] width 173 height 15
click at [559, 317] on p "Lot de 7 culottes d'apprentissage" at bounding box center [596, 320] width 170 height 13
drag, startPoint x: 451, startPoint y: 278, endPoint x: 442, endPoint y: 282, distance: 9.7
click at [446, 280] on div "Tout le monde les adore Heading Image Lot de 7 culottes d'apprentissage Heading…" at bounding box center [869, 346] width 1316 height 538
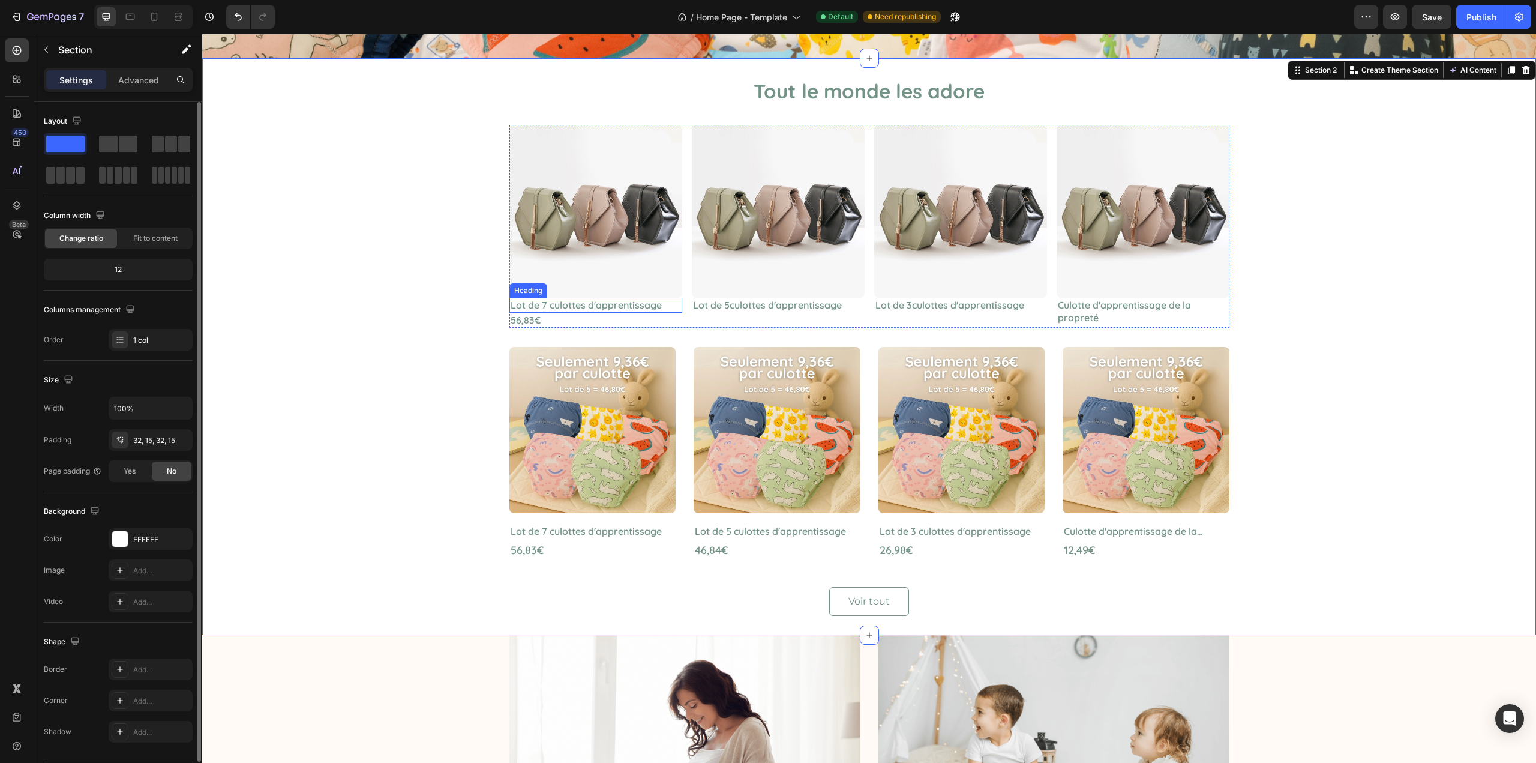
click at [562, 303] on p "Lot de 7 culottes d'apprentissage" at bounding box center [596, 305] width 170 height 13
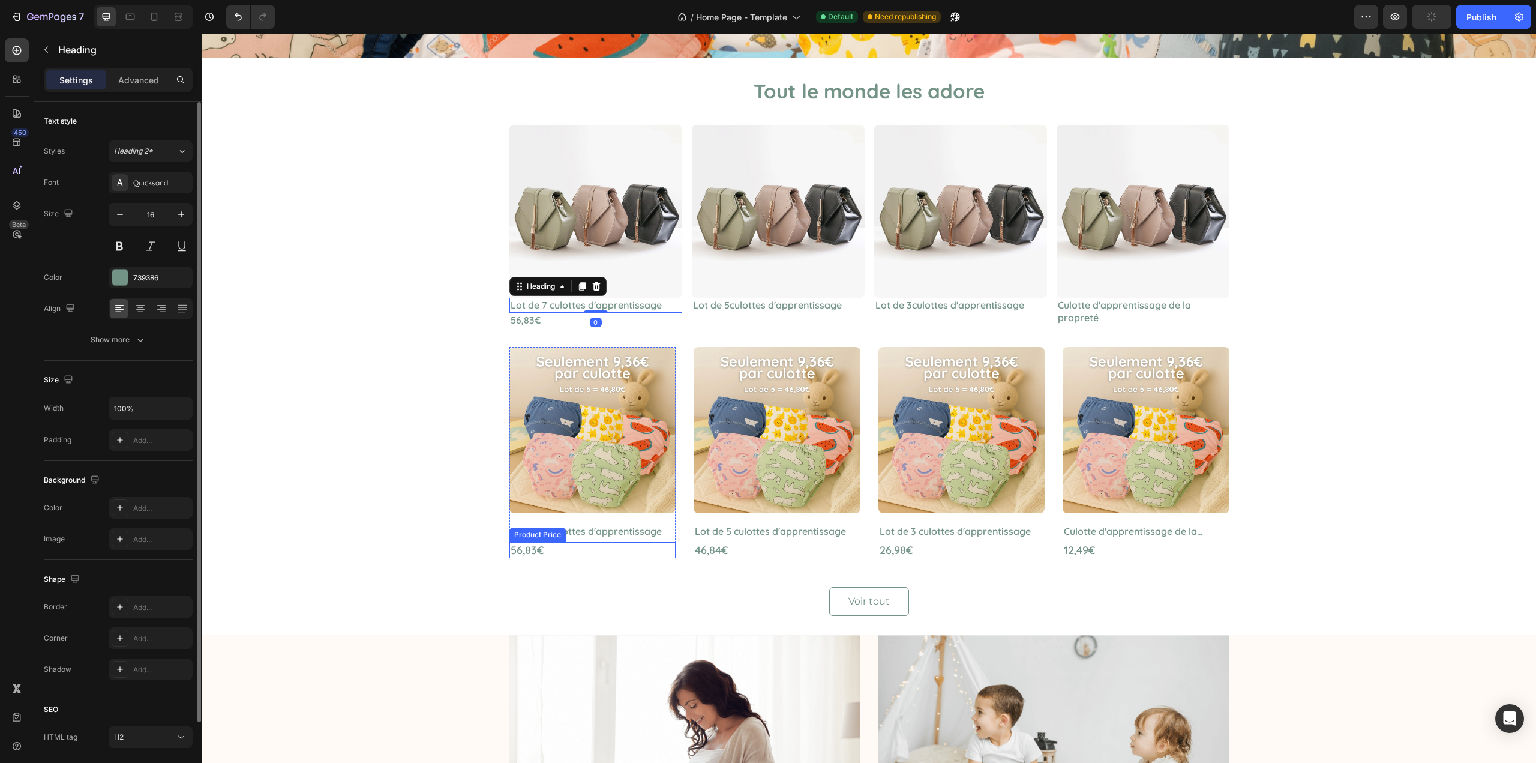
click at [520, 547] on div "56,83€" at bounding box center [593, 550] width 167 height 16
click at [525, 323] on p "56,83€" at bounding box center [596, 320] width 170 height 13
click at [184, 220] on button "button" at bounding box center [181, 214] width 22 height 22
click at [184, 218] on icon "button" at bounding box center [181, 214] width 12 height 12
type input "18"
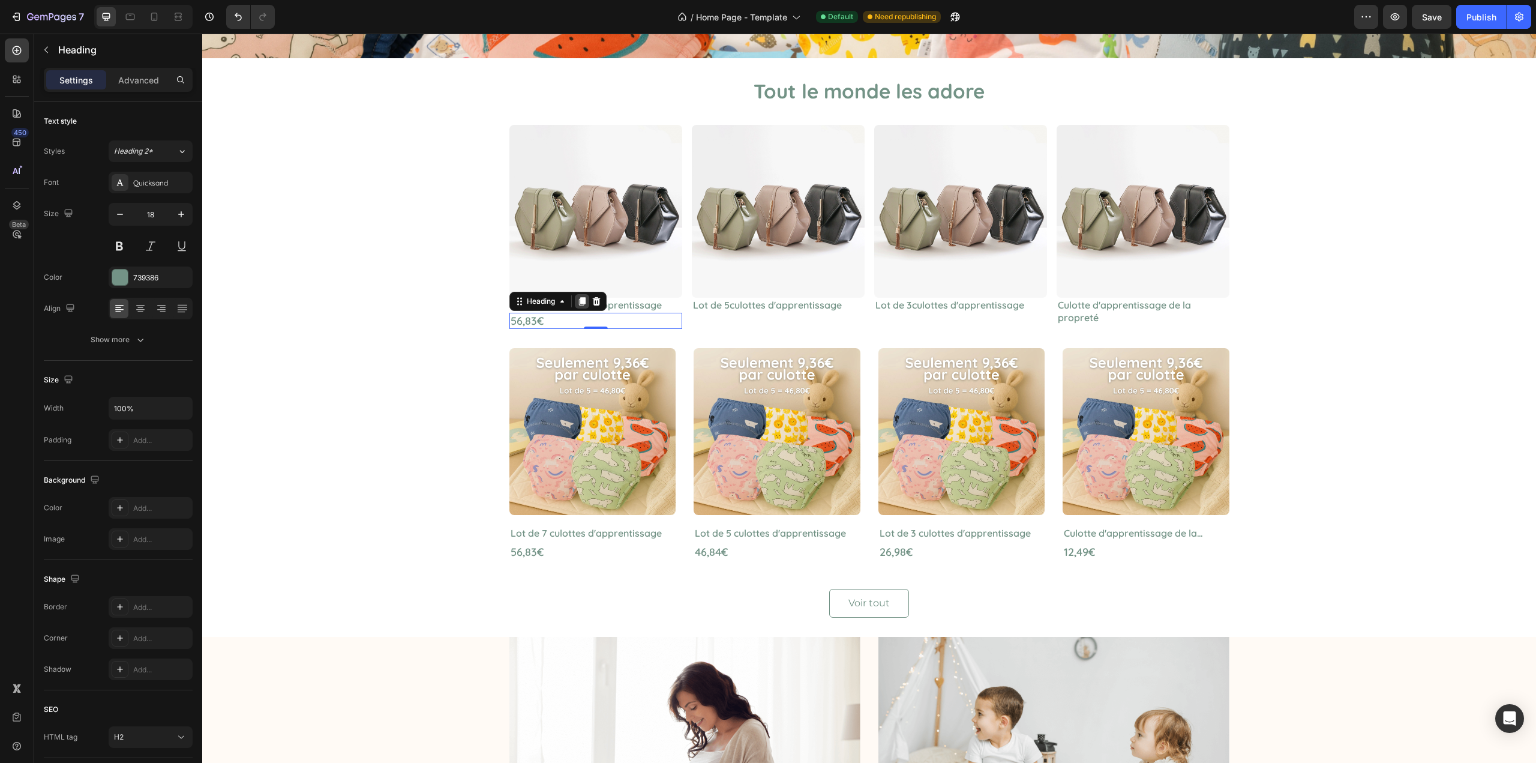
click at [575, 305] on div at bounding box center [582, 301] width 14 height 14
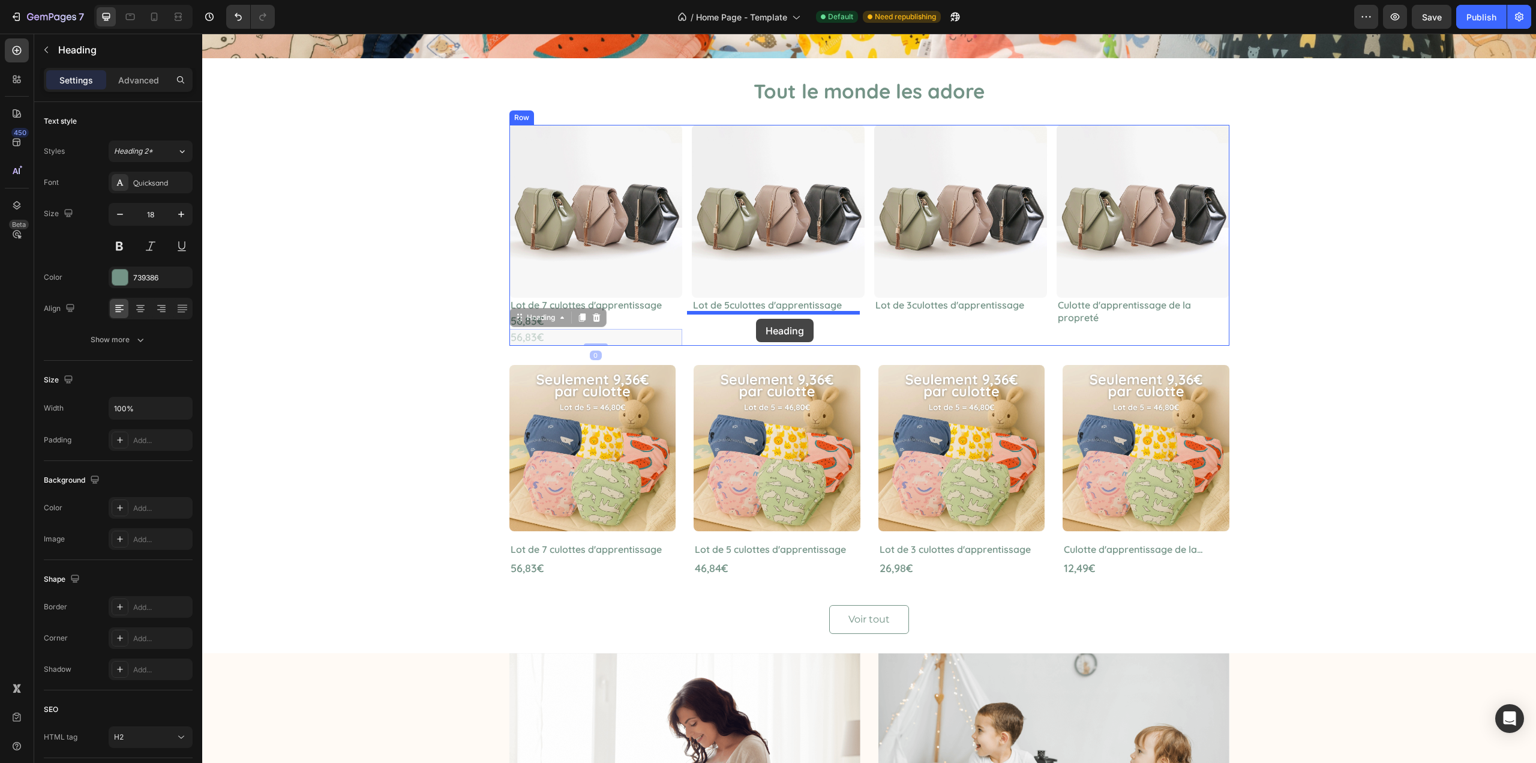
drag, startPoint x: 520, startPoint y: 324, endPoint x: 756, endPoint y: 319, distance: 236.5
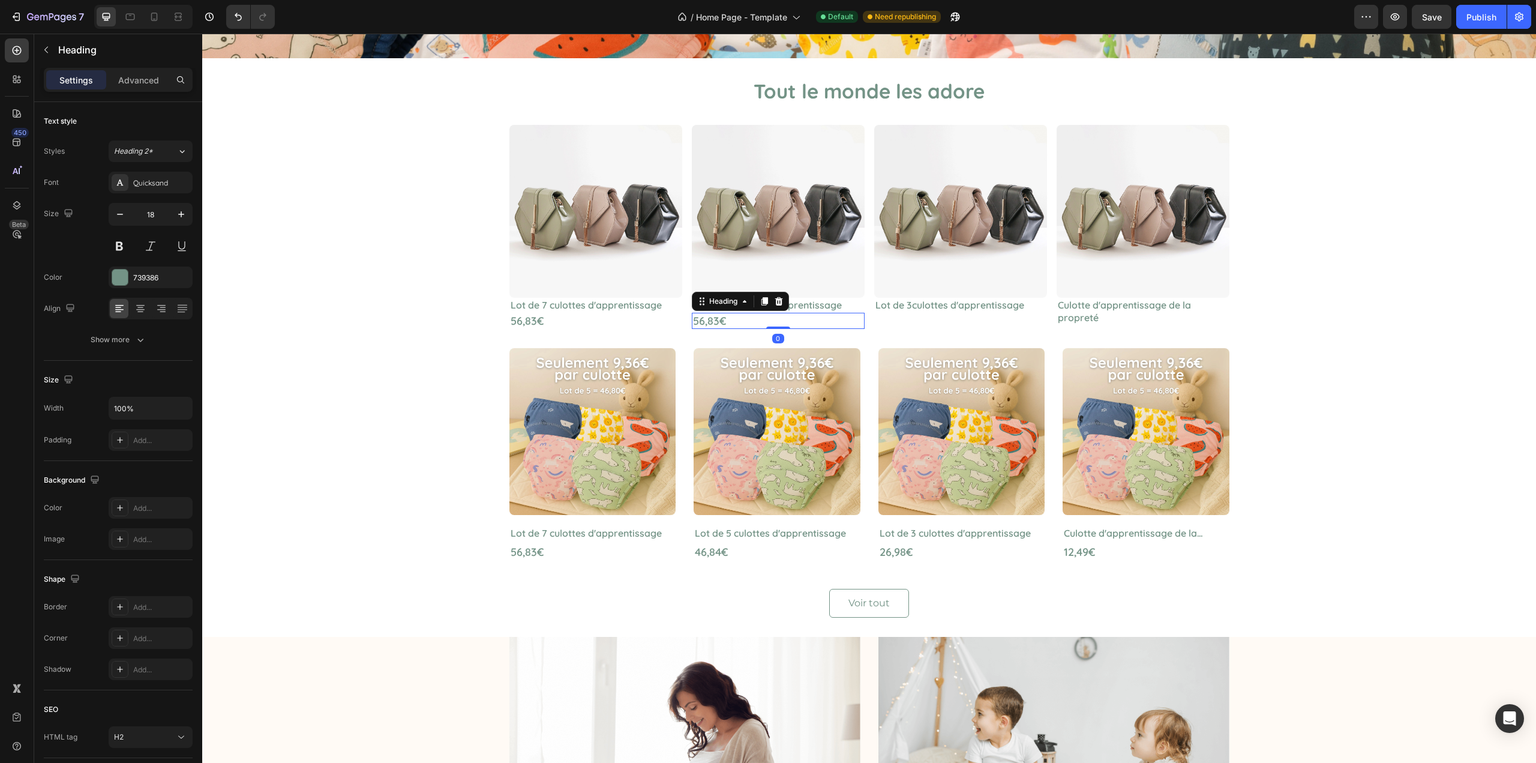
click at [763, 301] on icon at bounding box center [764, 301] width 7 height 8
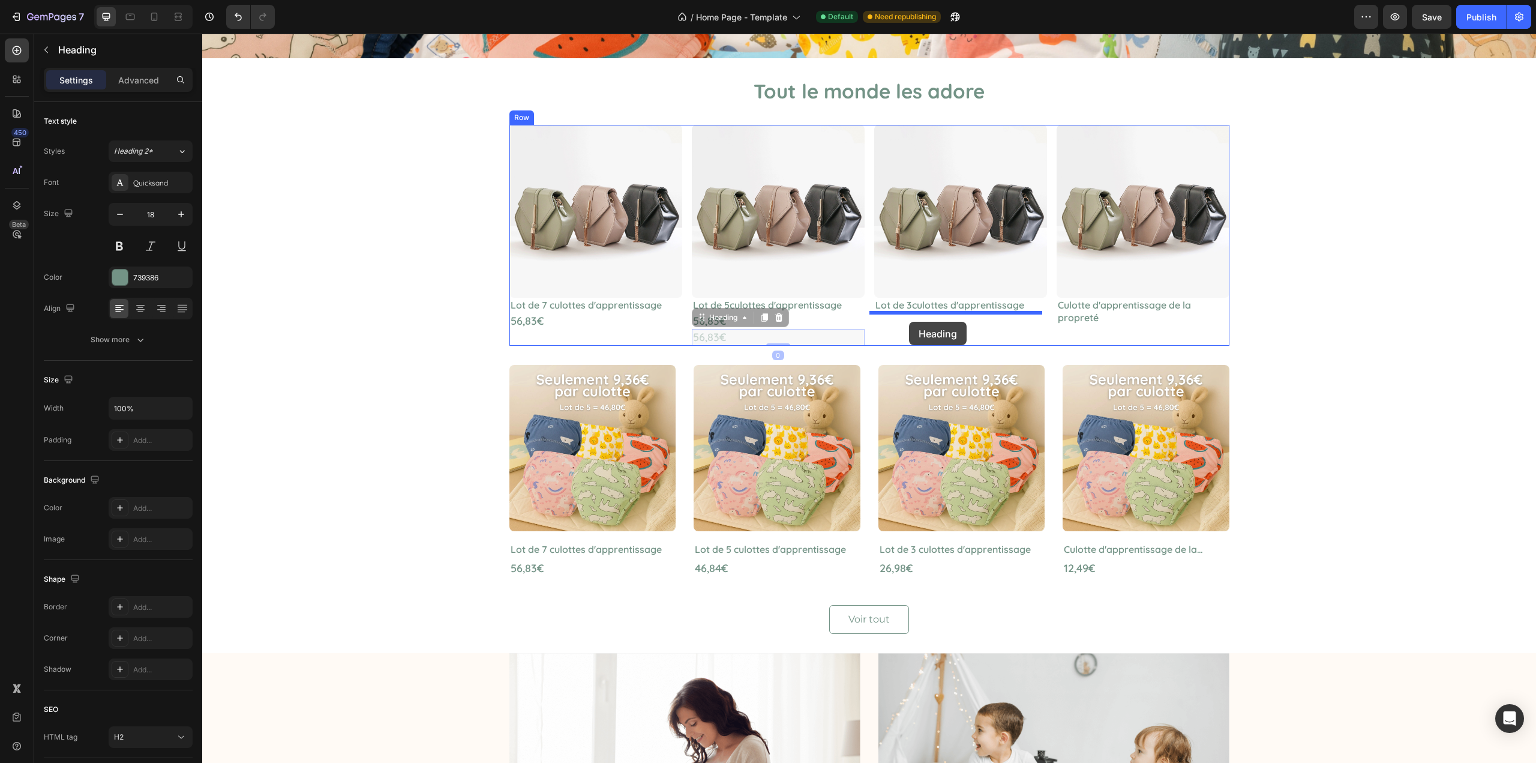
drag, startPoint x: 691, startPoint y: 322, endPoint x: 909, endPoint y: 322, distance: 218.5
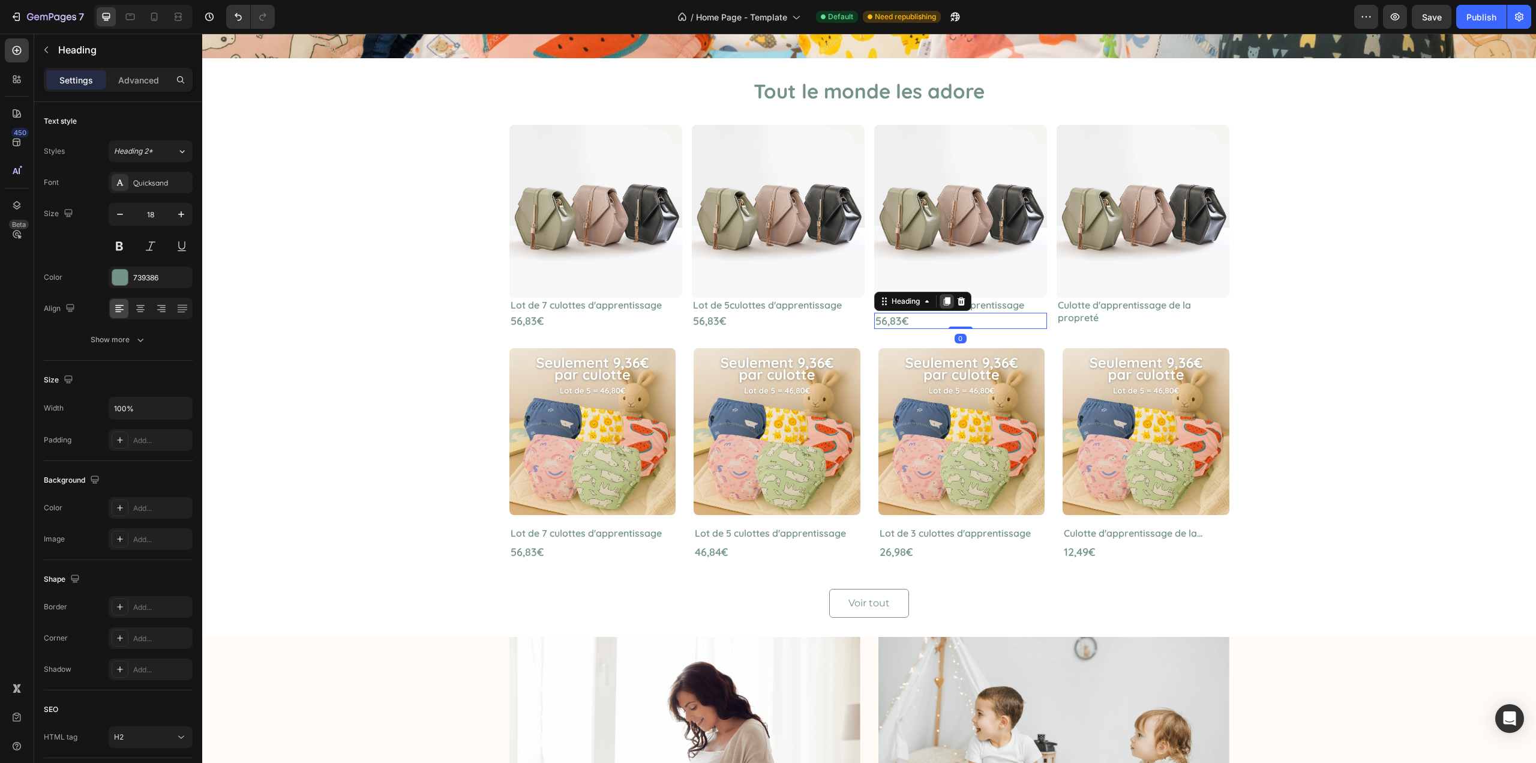
click at [942, 305] on icon at bounding box center [947, 301] width 10 height 10
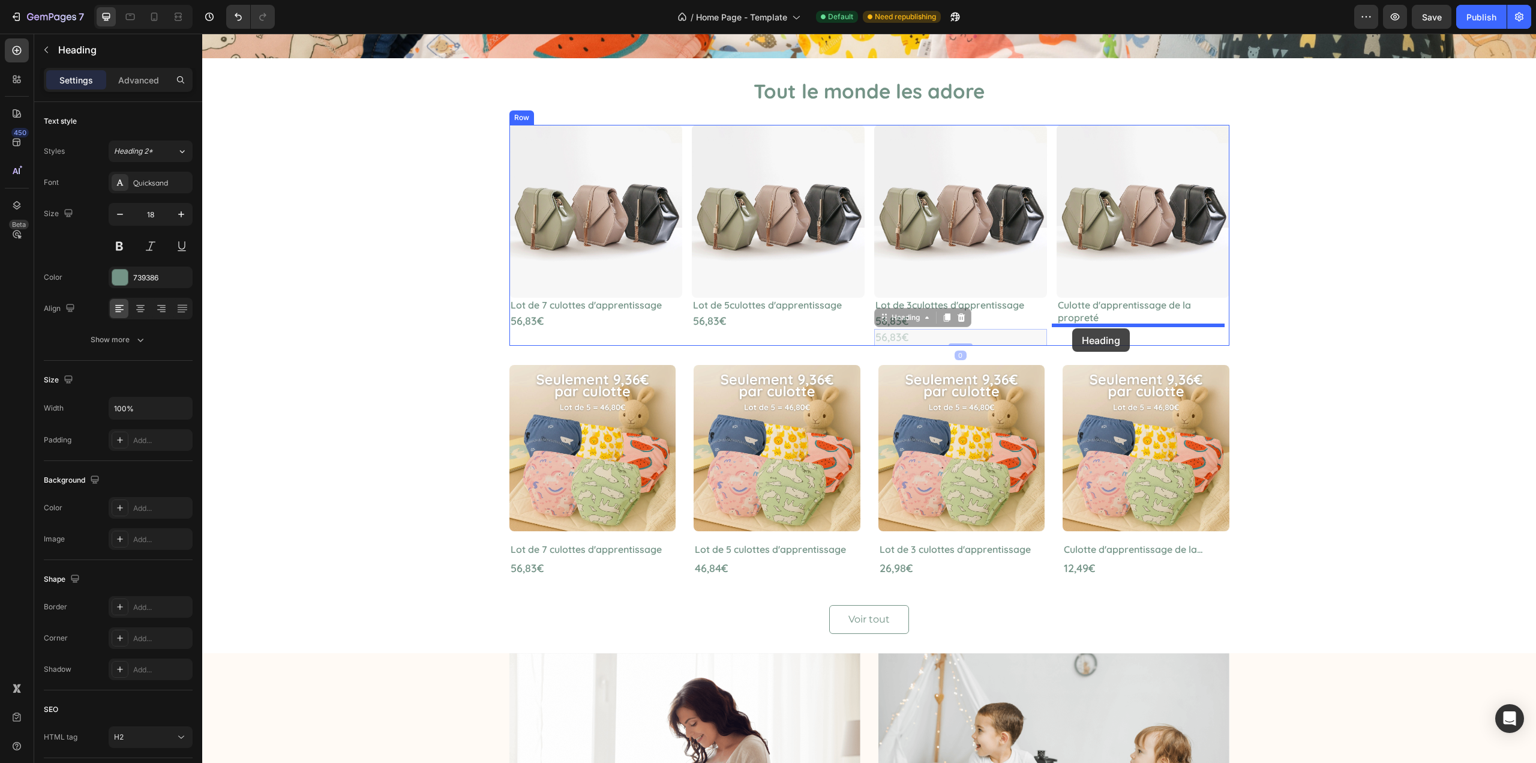
drag, startPoint x: 873, startPoint y: 319, endPoint x: 1072, endPoint y: 328, distance: 199.5
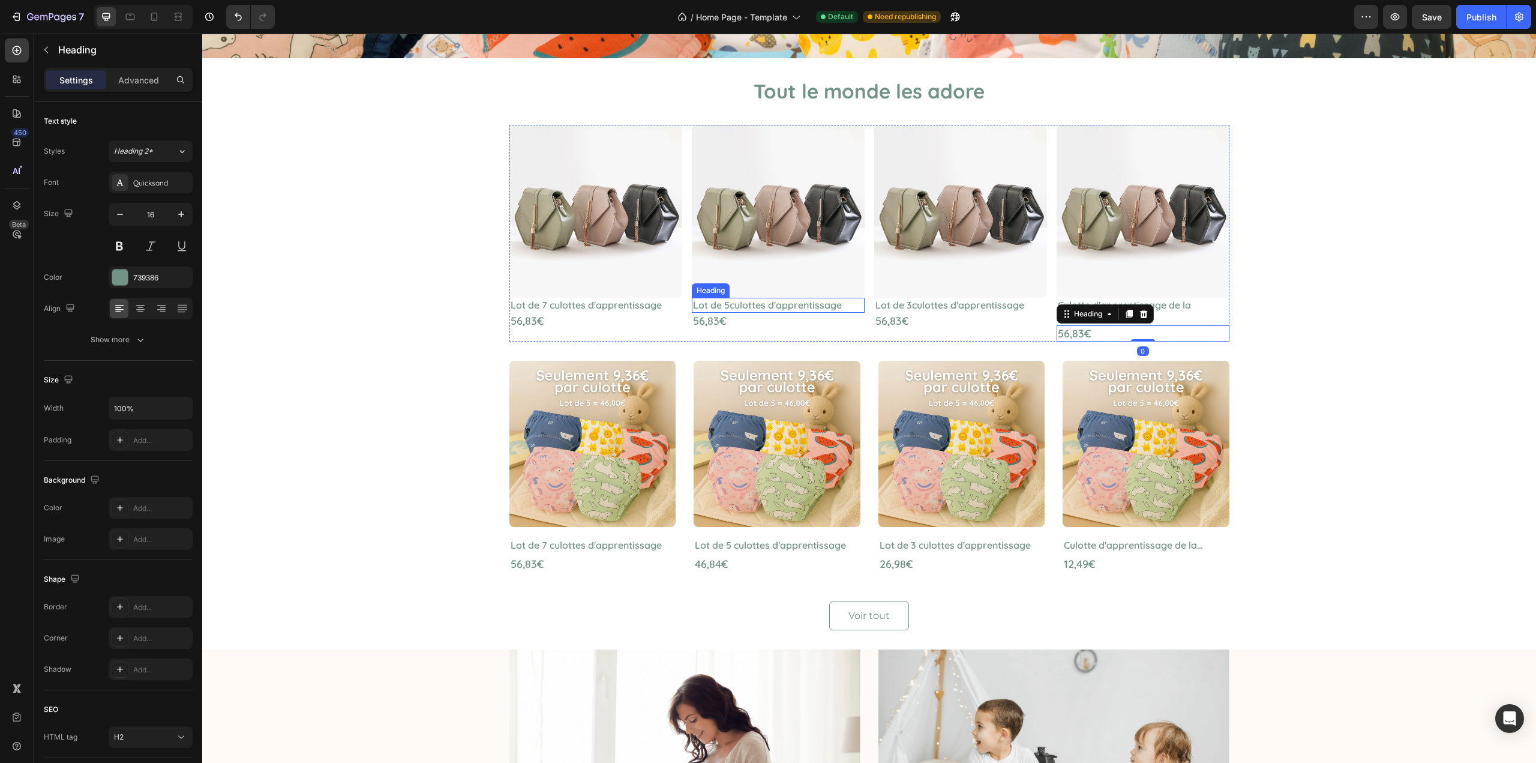
click at [732, 304] on p "Lot de 5culottes d'apprentissage" at bounding box center [778, 305] width 170 height 13
click at [727, 304] on p "Lot de 5culottes d'apprentissage" at bounding box center [778, 305] width 170 height 13
click at [907, 305] on p "Lot de 3culottes d'apprentissage" at bounding box center [961, 305] width 170 height 13
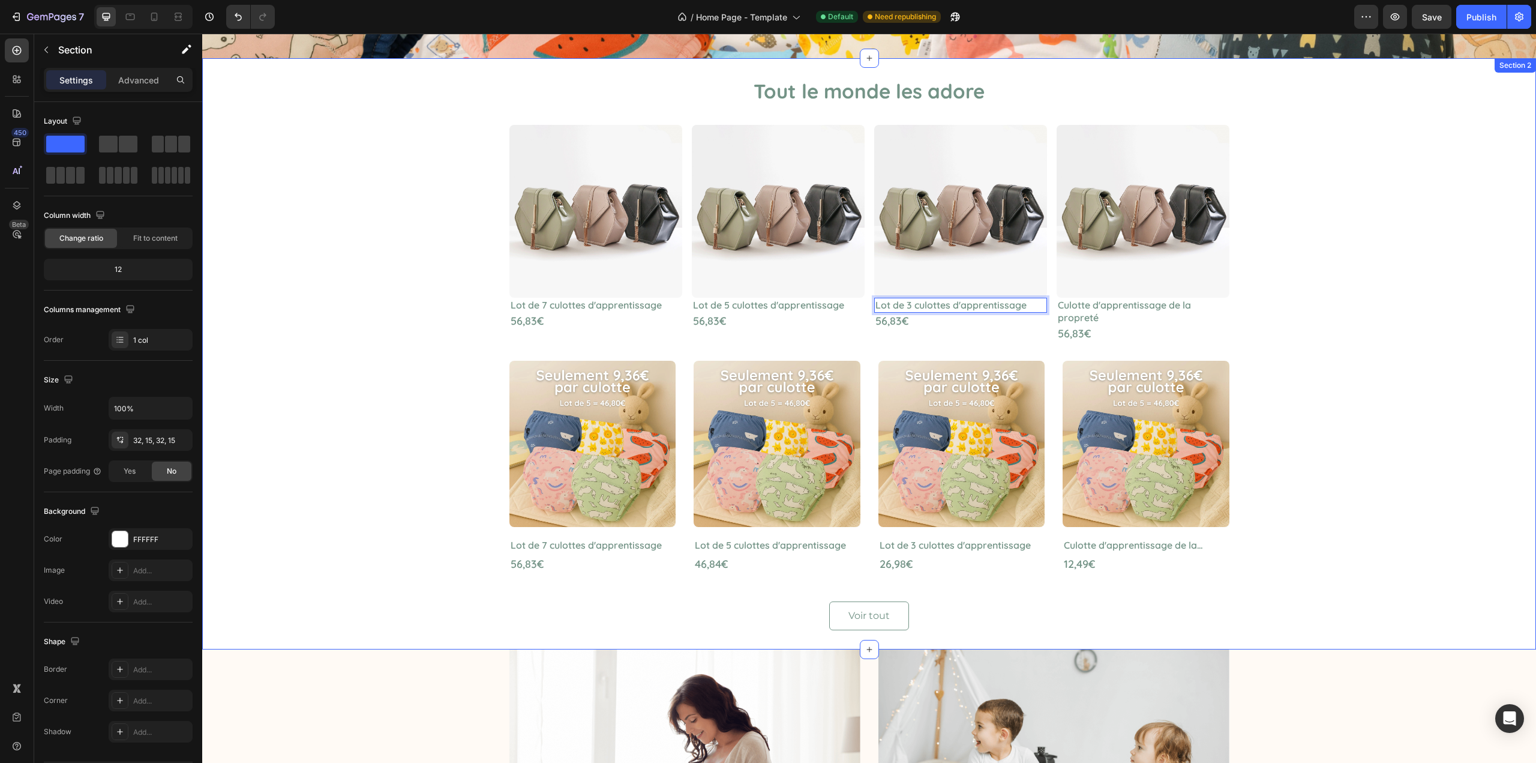
click at [1352, 344] on div "Tout le monde les adore Heading Image Lot de 7 culottes d'apprentissage Heading…" at bounding box center [869, 353] width 1316 height 553
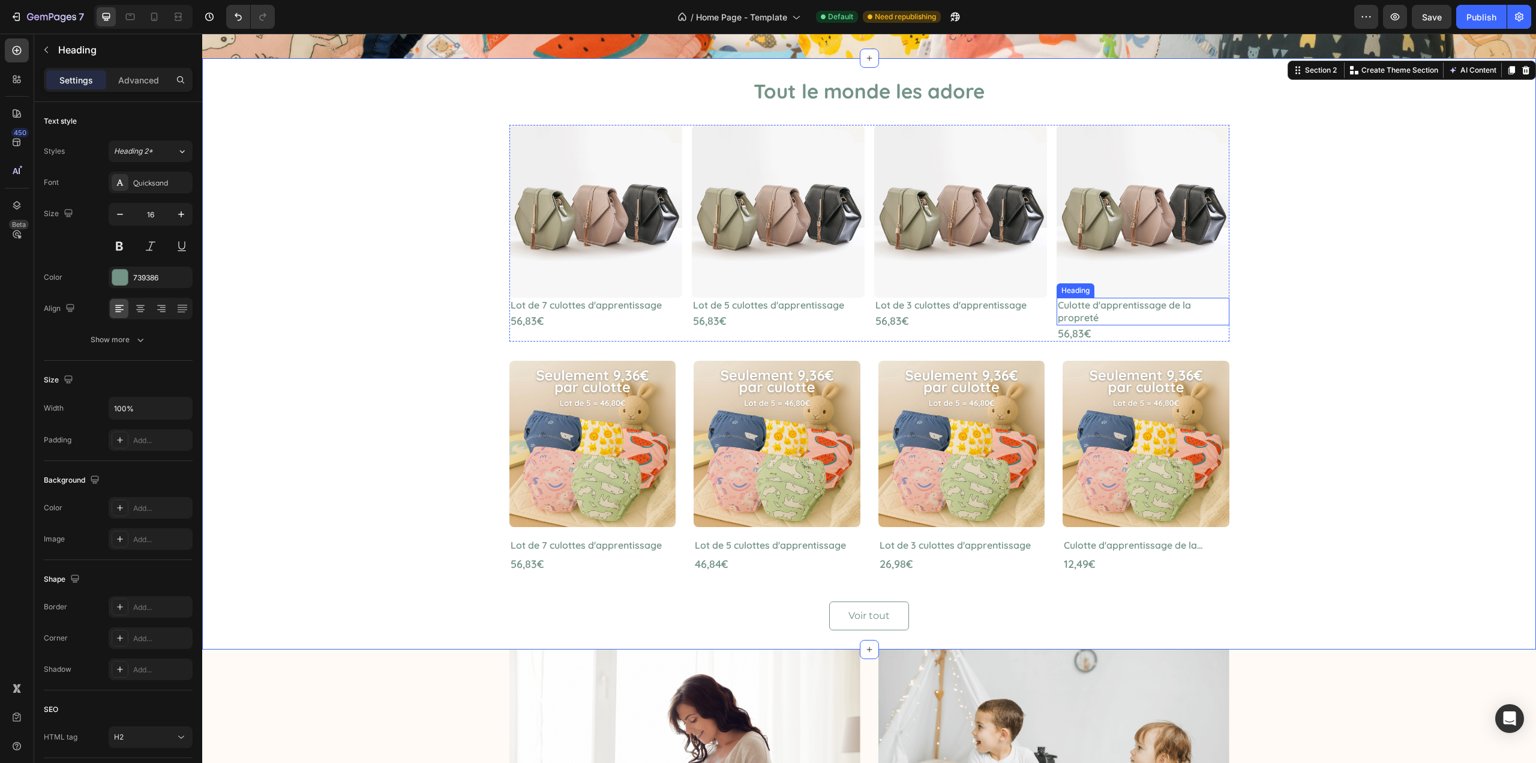
click at [1142, 312] on p "Culotte d'apprentissage de la propreté" at bounding box center [1143, 311] width 170 height 25
click at [1164, 307] on p "Culotte d'apprentissage de la propreté" at bounding box center [1143, 311] width 170 height 25
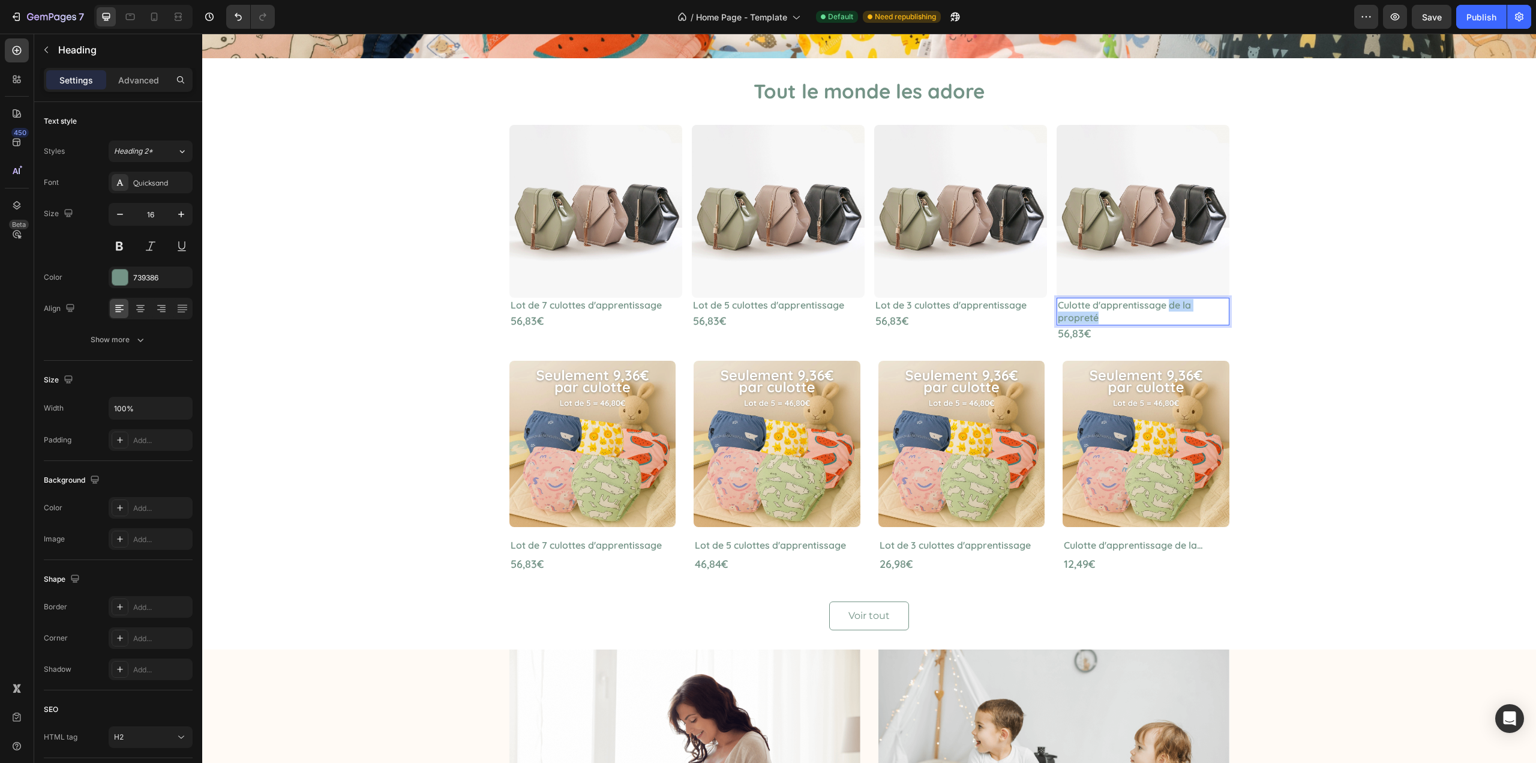
drag, startPoint x: 1166, startPoint y: 301, endPoint x: 1175, endPoint y: 321, distance: 21.8
click at [1175, 321] on p "Culotte d'apprentissage de la propreté" at bounding box center [1143, 311] width 170 height 25
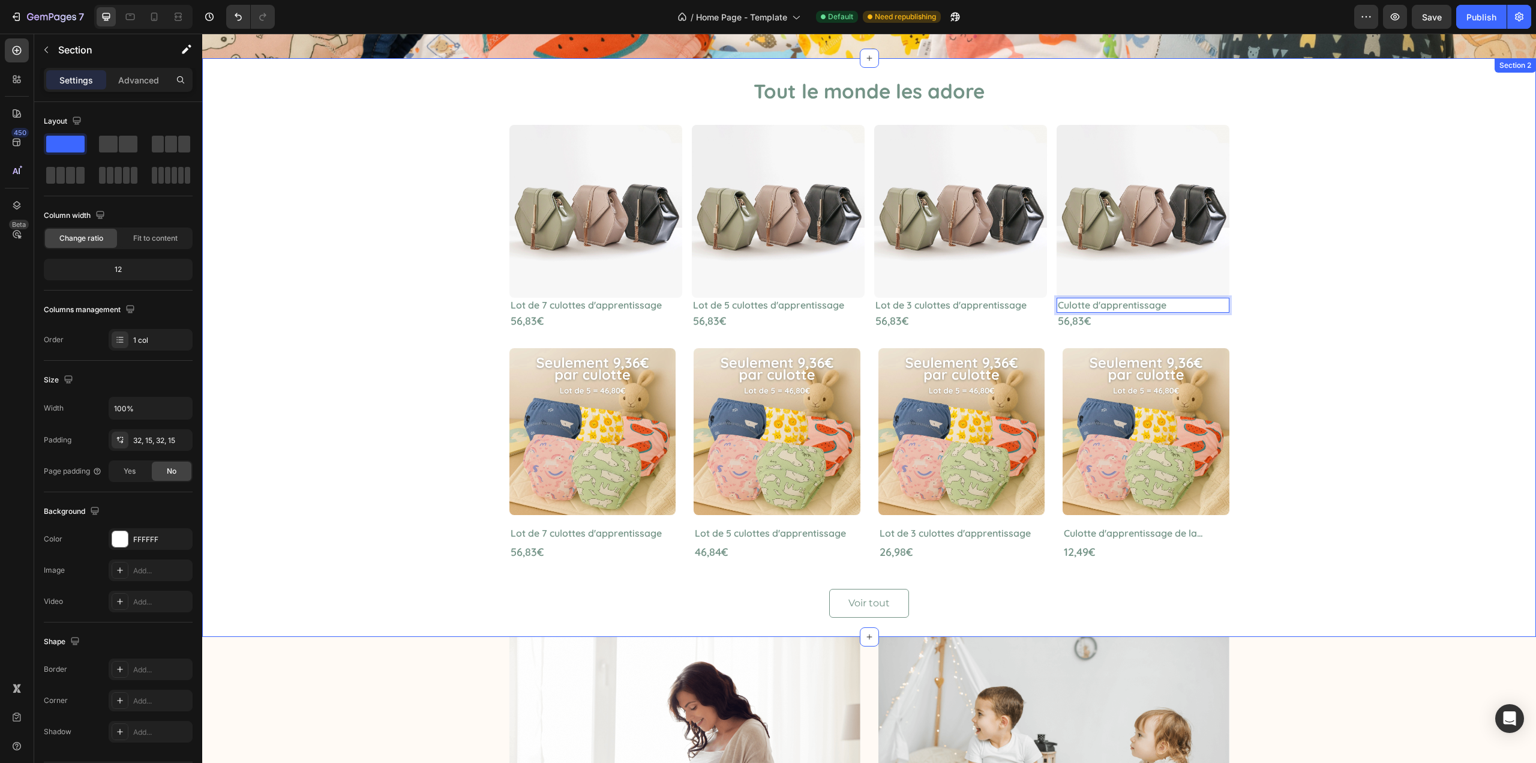
click at [1343, 320] on div "Tout le monde les adore Heading Image Lot de 7 culottes d'apprentissage Heading…" at bounding box center [869, 347] width 1316 height 540
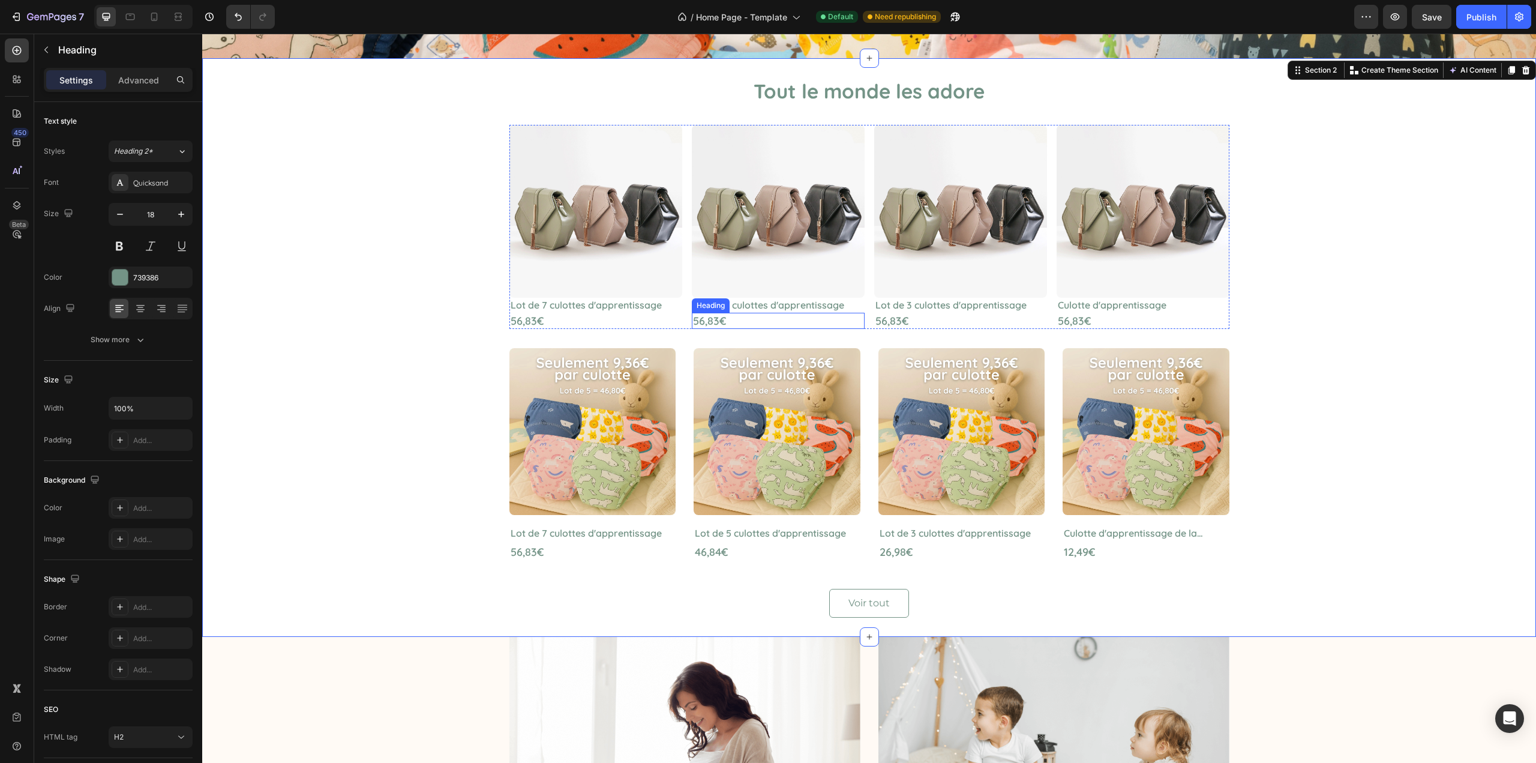
click at [692, 323] on h2 "56,83€" at bounding box center [778, 321] width 173 height 16
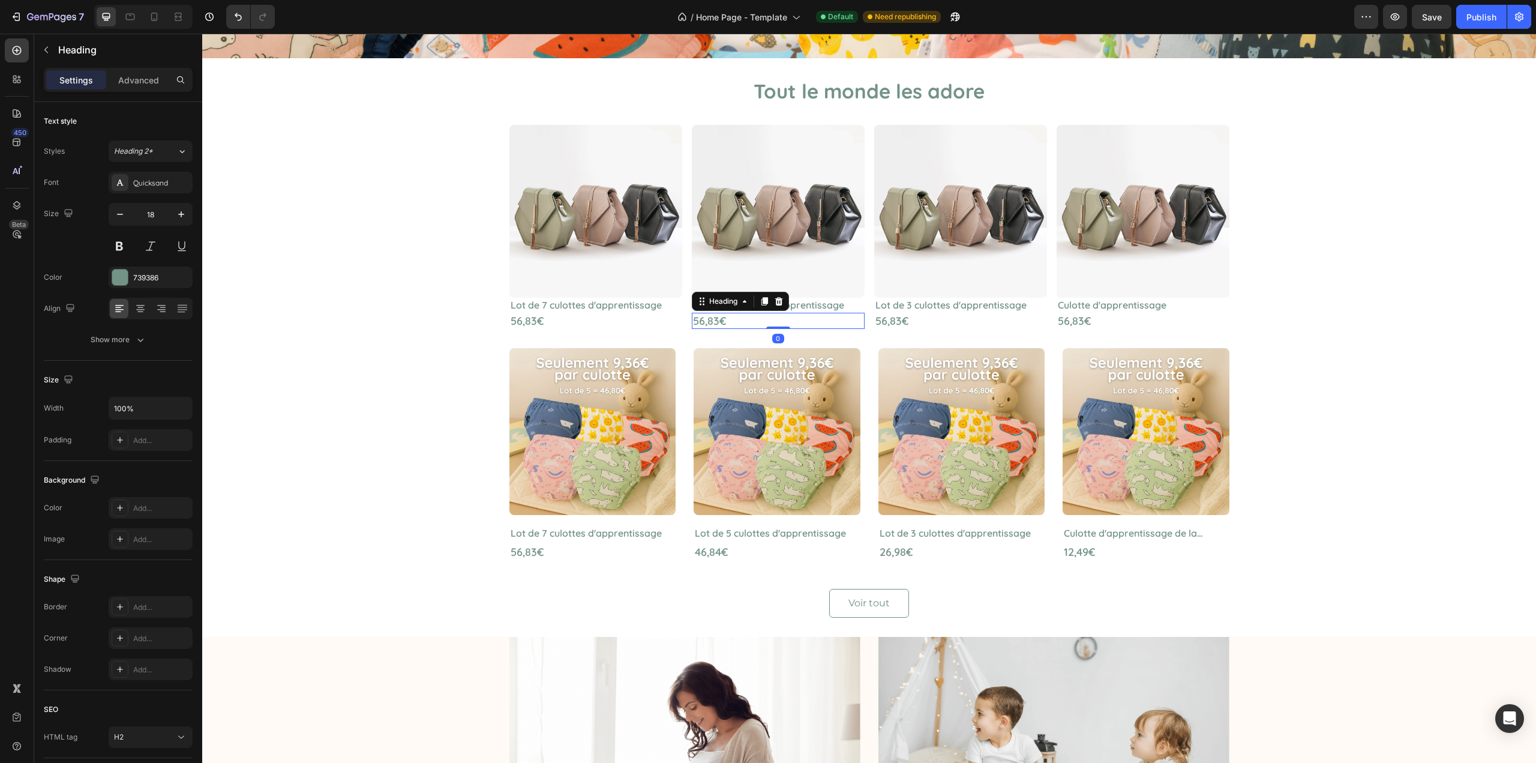
click at [692, 323] on h2 "56,83€" at bounding box center [778, 321] width 173 height 16
click at [693, 323] on p "56,83€" at bounding box center [778, 321] width 170 height 14
click at [907, 322] on h2 "56,83€" at bounding box center [960, 321] width 173 height 16
click at [907, 322] on p "56,83€" at bounding box center [961, 321] width 170 height 14
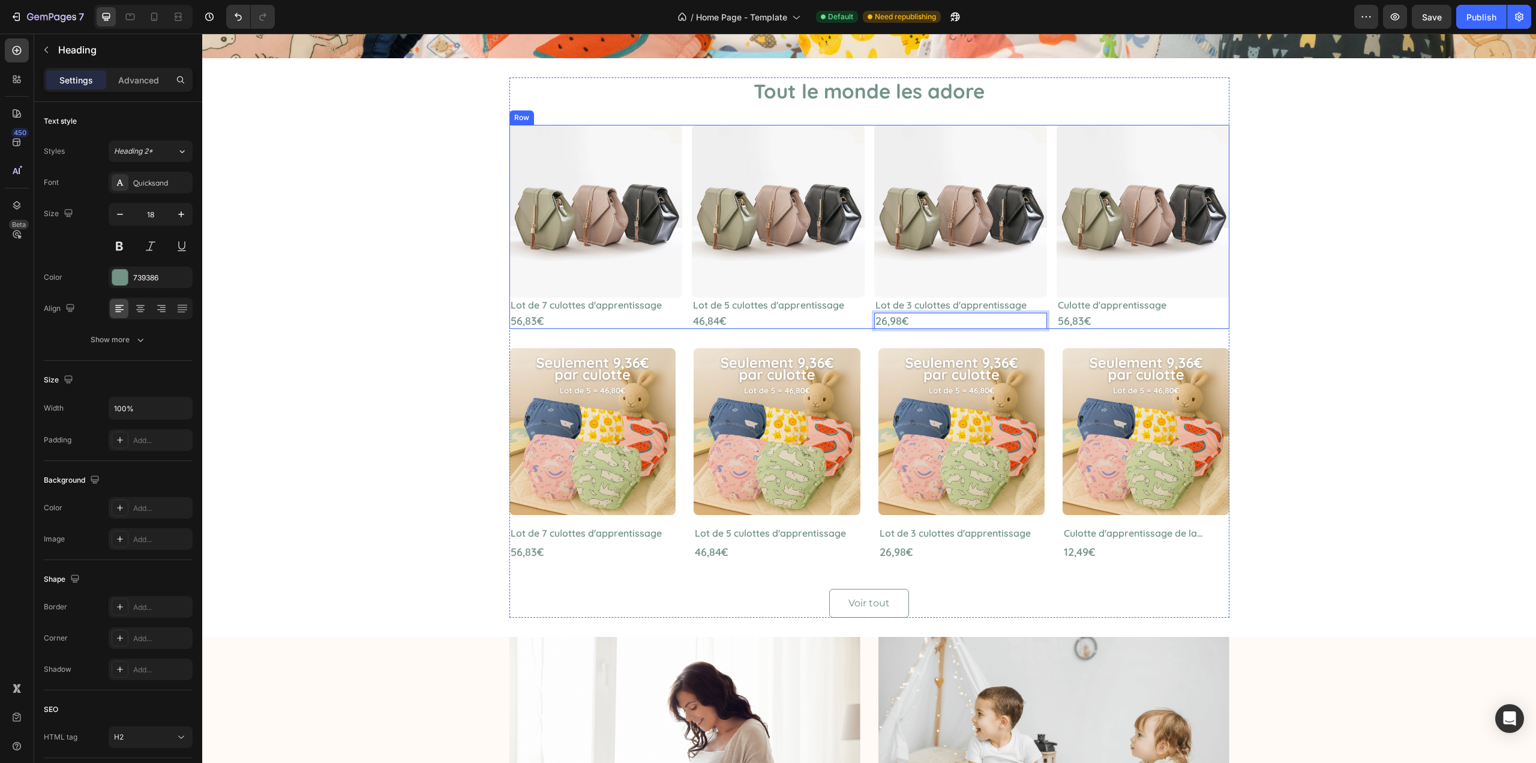
click at [1065, 317] on h2 "56,83€" at bounding box center [1143, 321] width 173 height 16
click at [1065, 317] on p "56,83€" at bounding box center [1143, 321] width 170 height 14
click at [1382, 346] on div "Tout le monde les adore Heading Image Lot de 7 culottes d'apprentissage Heading…" at bounding box center [869, 347] width 1316 height 540
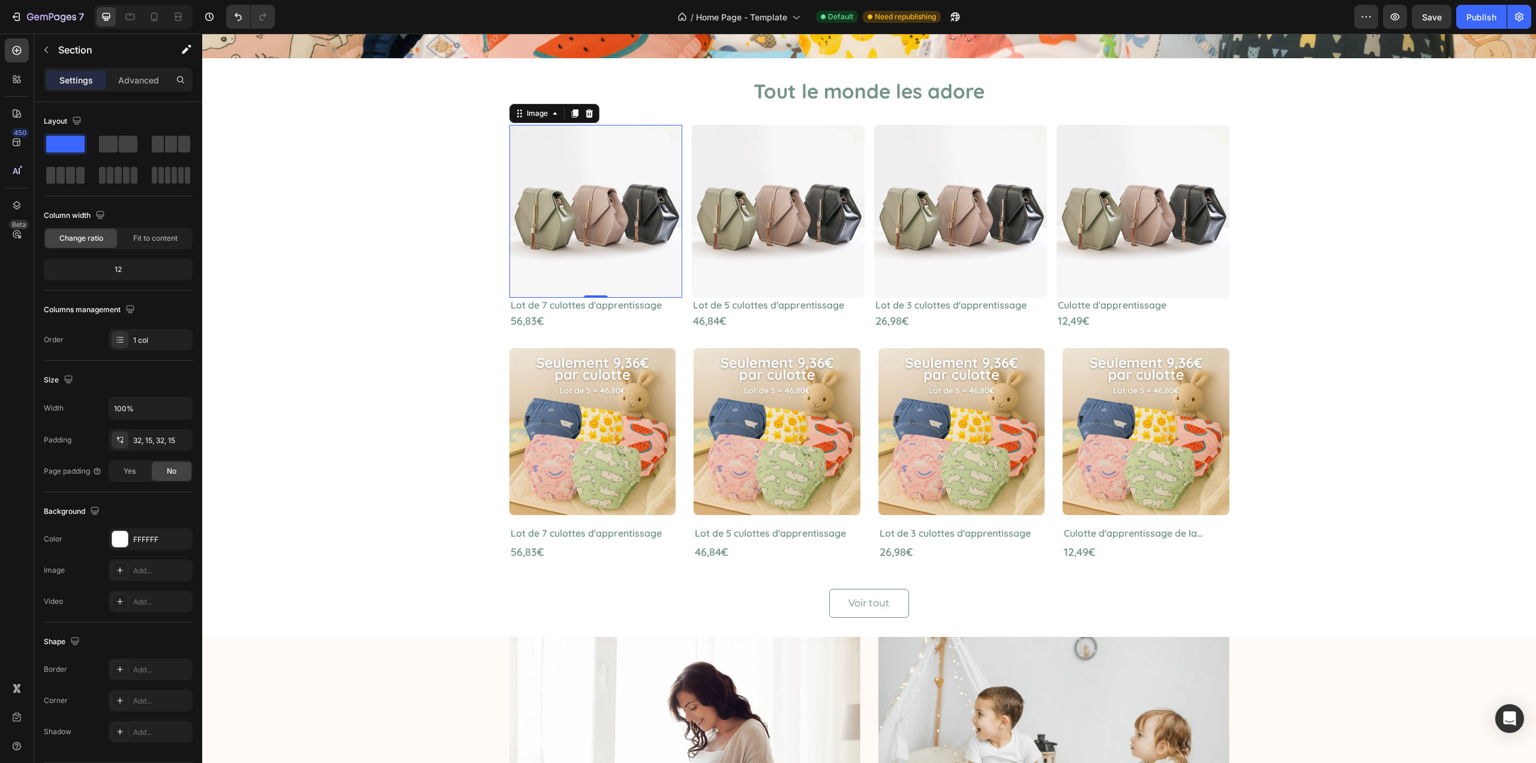
click at [573, 191] on img at bounding box center [596, 211] width 173 height 173
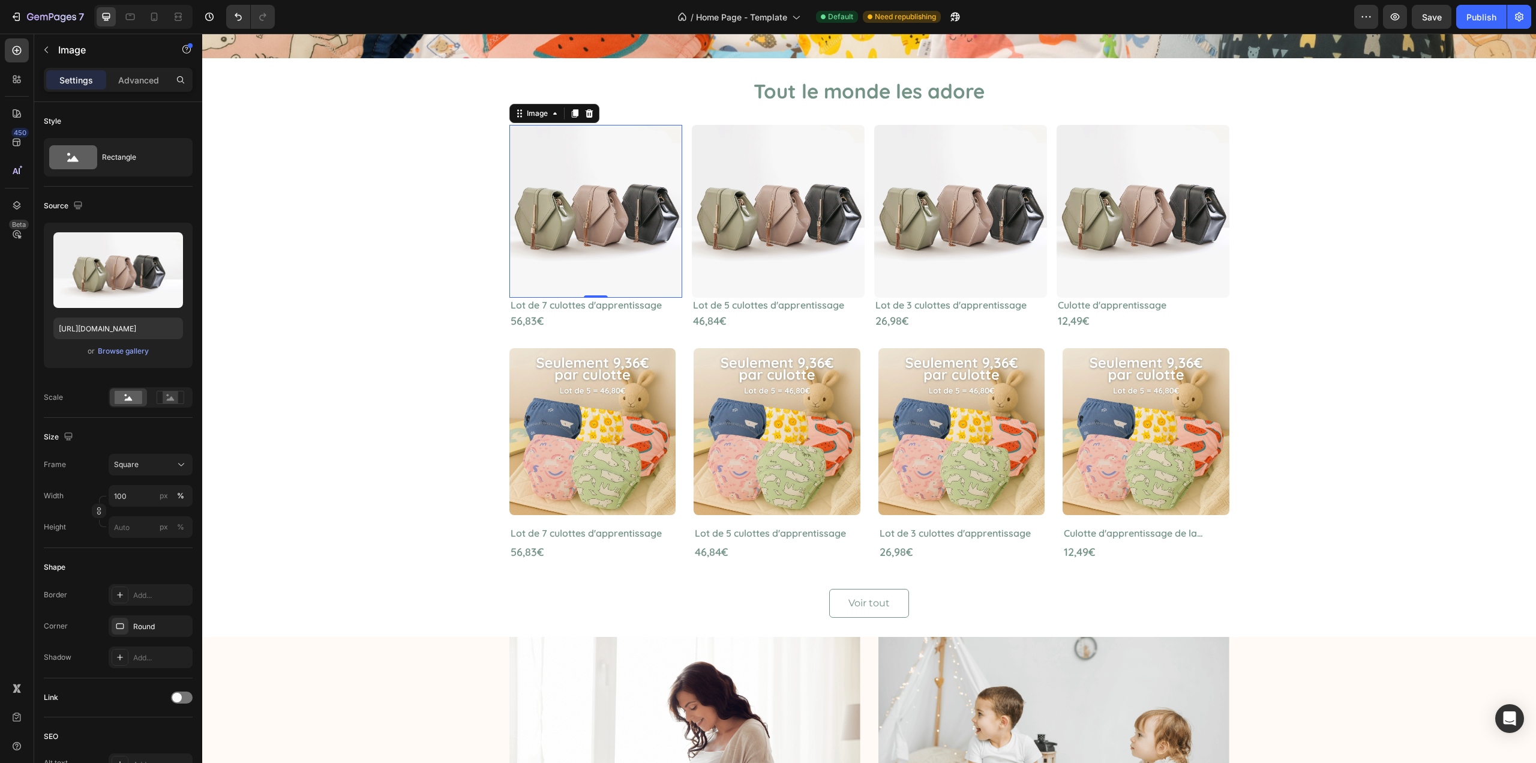
click at [565, 235] on img at bounding box center [596, 211] width 173 height 173
click at [160, 325] on input "https://cdn.shopify.com/s/files/1/2005/9307/files/image_demo.jpg" at bounding box center [118, 328] width 130 height 22
paste input "0855/1602/6184/files/Confortable_8.webp?v=1755616300"
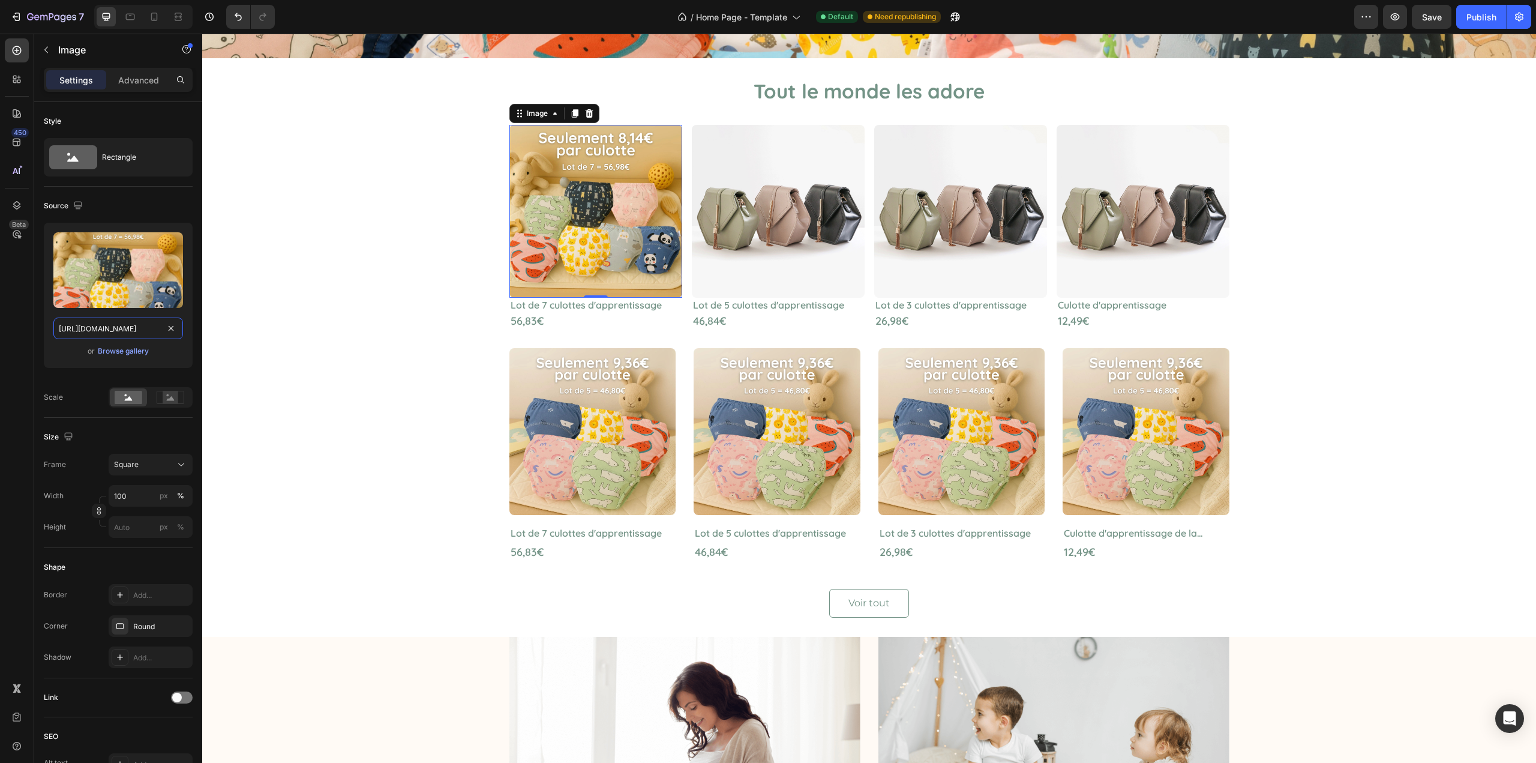
type input "https://cdn.shopify.com/s/files/1/0855/1602/6184/files/Confortable_8.webp?v=175…"
click at [727, 257] on img at bounding box center [778, 211] width 173 height 173
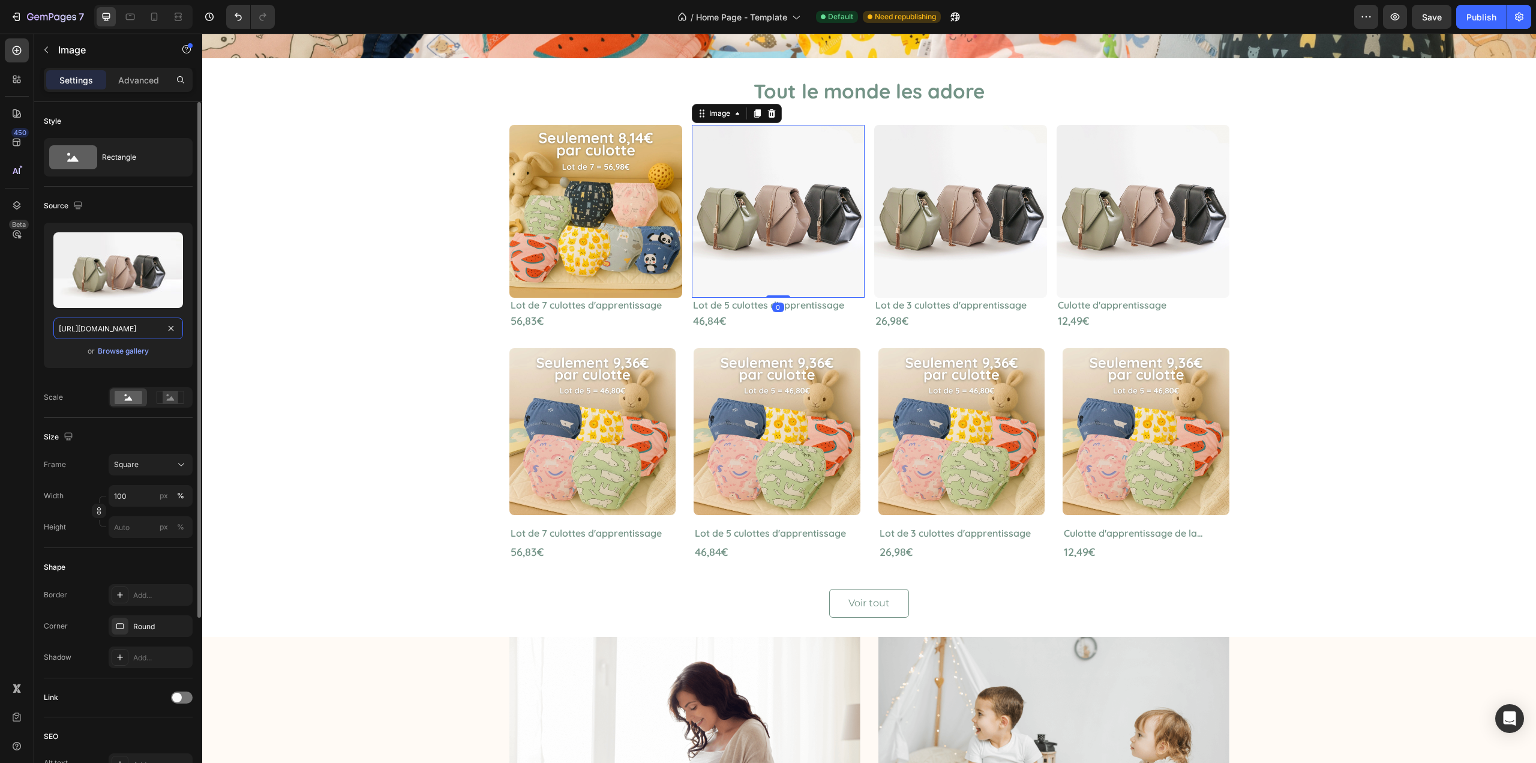
click at [140, 331] on input "https://cdn.shopify.com/s/files/1/2005/9307/files/image_demo.jpg" at bounding box center [118, 328] width 130 height 22
paste input "0855/1602/6184/files/Confortable_7.webp?v=1755616381"
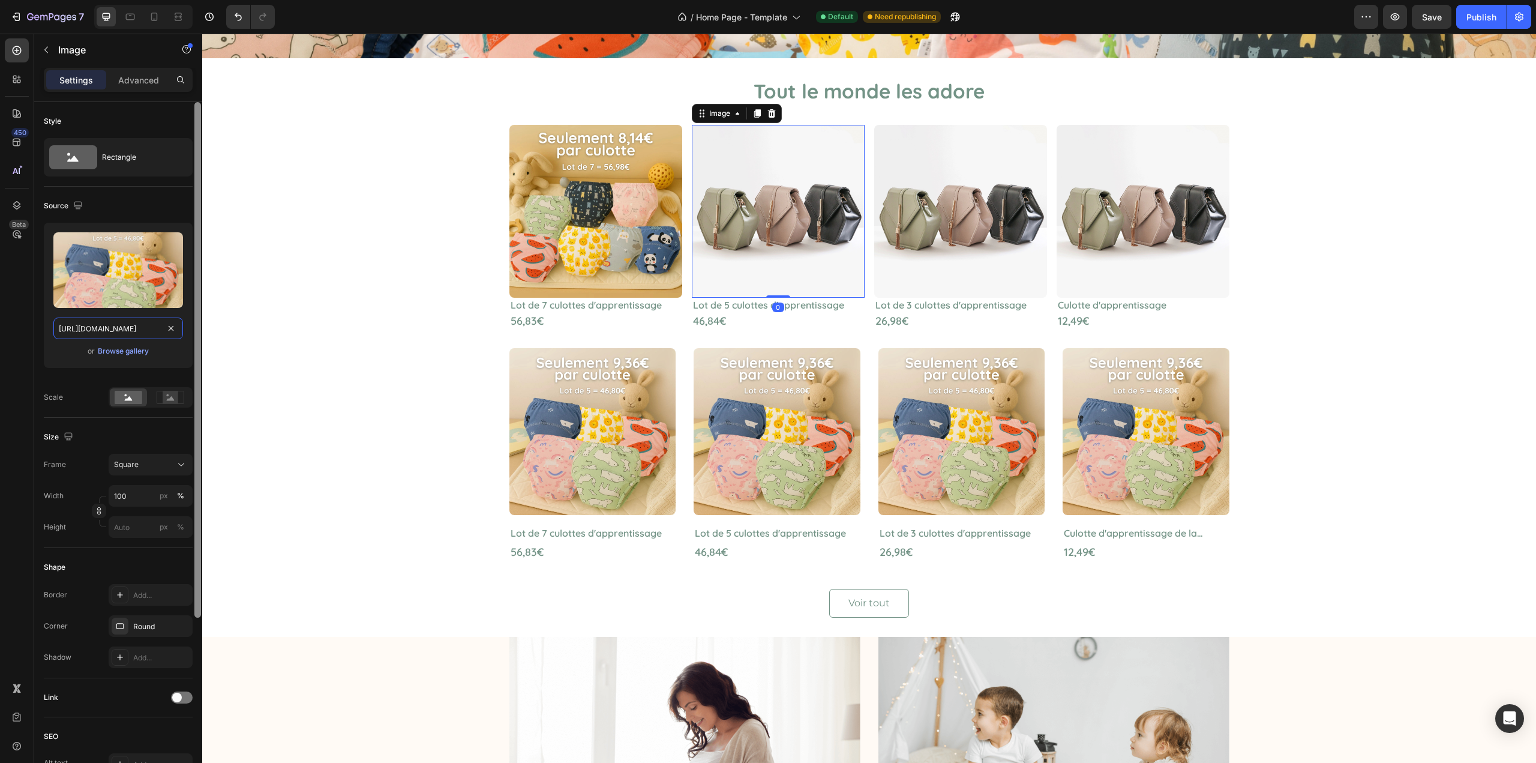
scroll to position [0, 206]
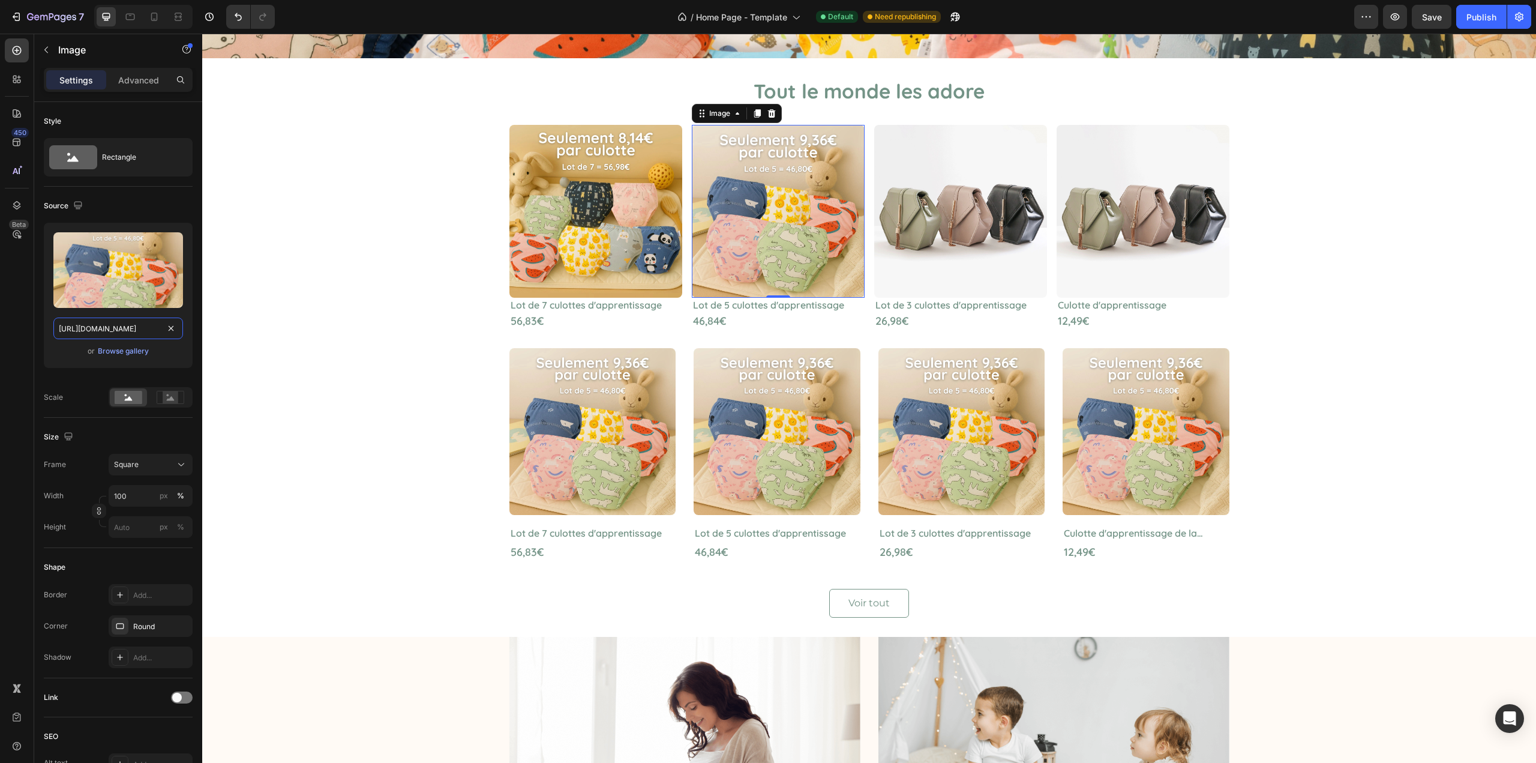
type input "https://cdn.shopify.com/s/files/1/0855/1602/6184/files/Confortable_7.webp?v=175…"
click at [912, 227] on img at bounding box center [960, 211] width 173 height 173
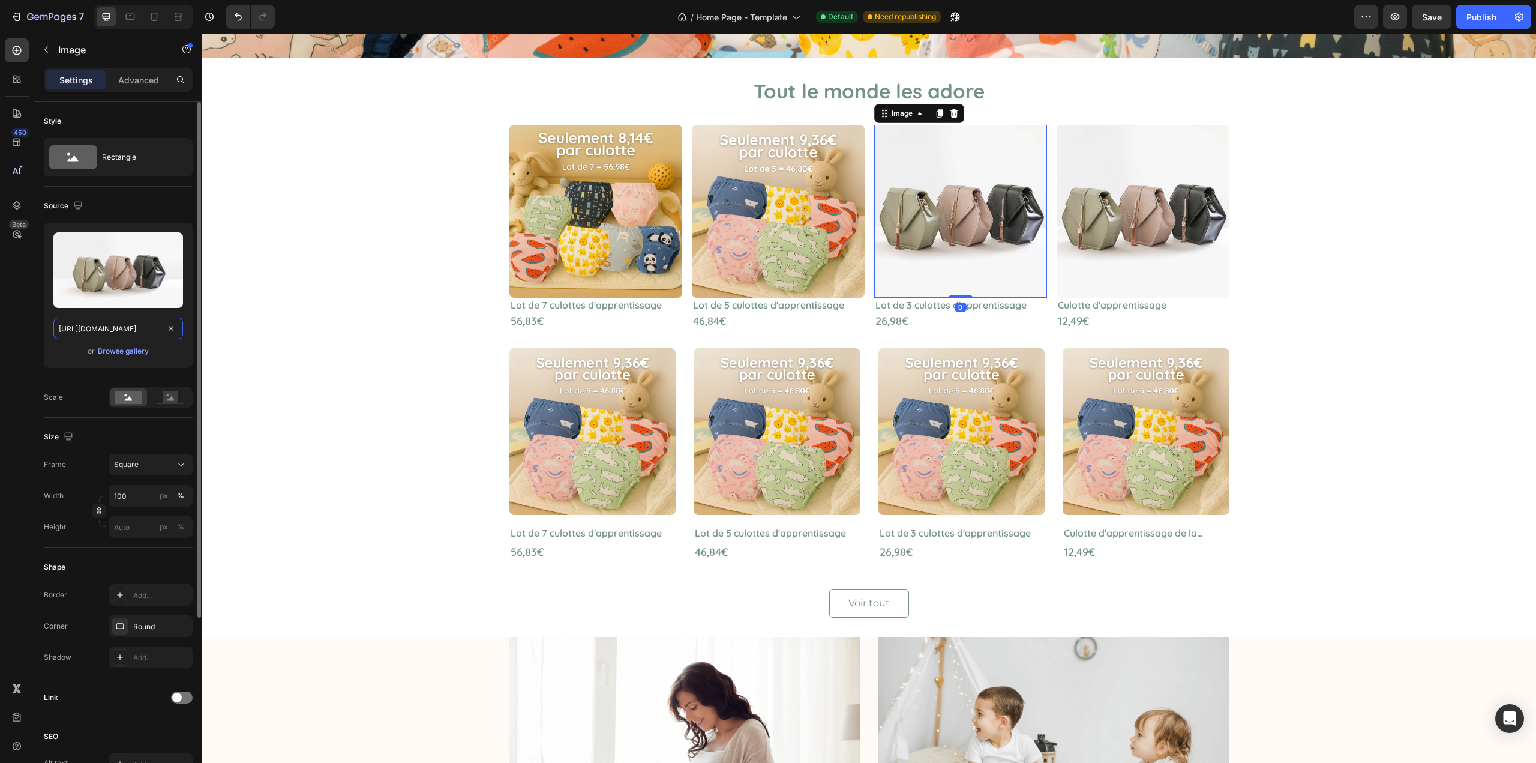
click at [134, 329] on input "https://cdn.shopify.com/s/files/1/2005/9307/files/image_demo.jpg" at bounding box center [118, 328] width 130 height 22
paste input "0855/1602/6184/files/Confortable_6.webp?v=1755616425"
type input "https://cdn.shopify.com/s/files/1/0855/1602/6184/files/Confortable_6.webp?v=175…"
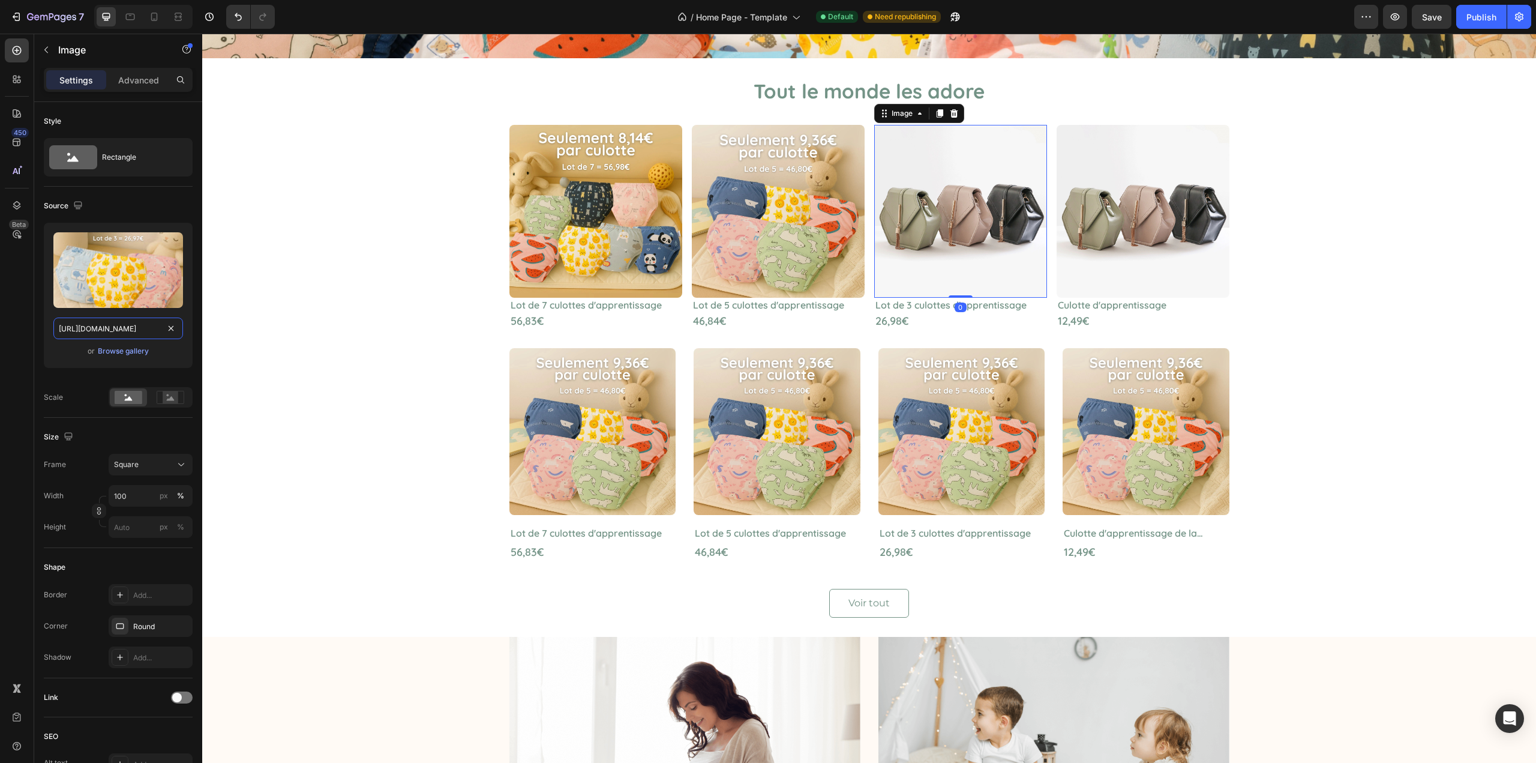
scroll to position [0, 208]
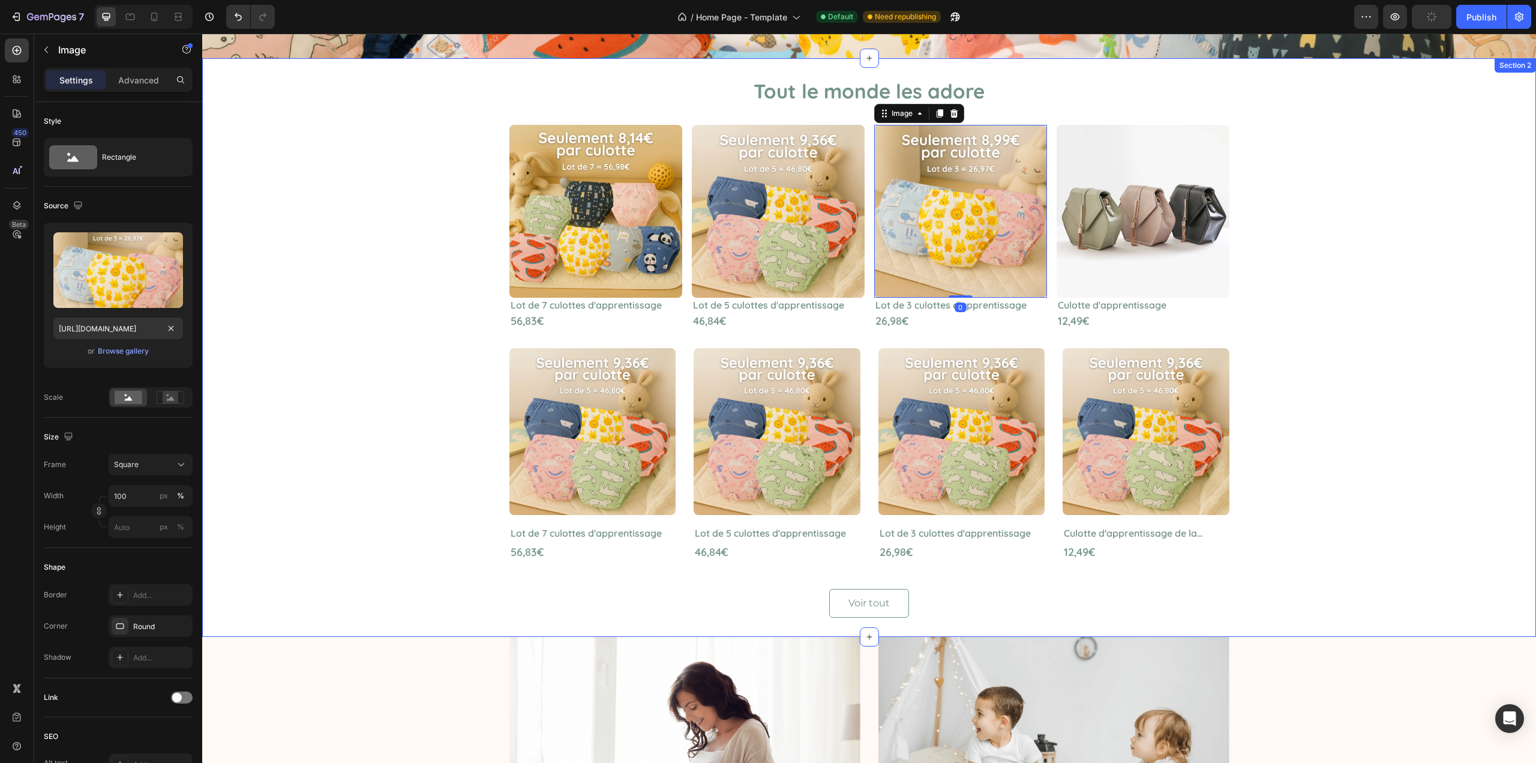
click at [274, 323] on div "Tout le monde les adore Heading Image Lot de 7 culottes d'apprentissage Heading…" at bounding box center [869, 347] width 1316 height 540
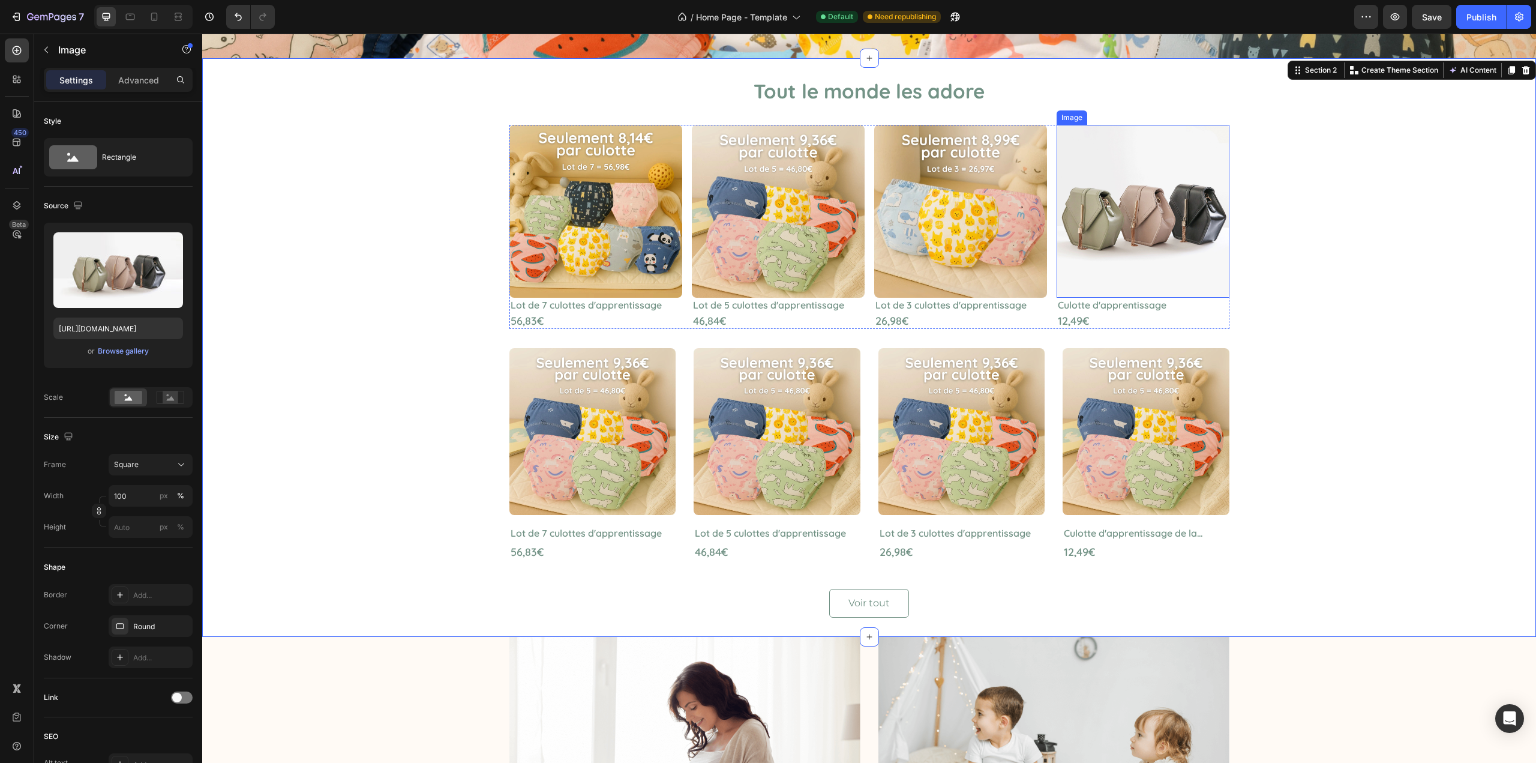
click at [1140, 186] on img at bounding box center [1143, 211] width 173 height 173
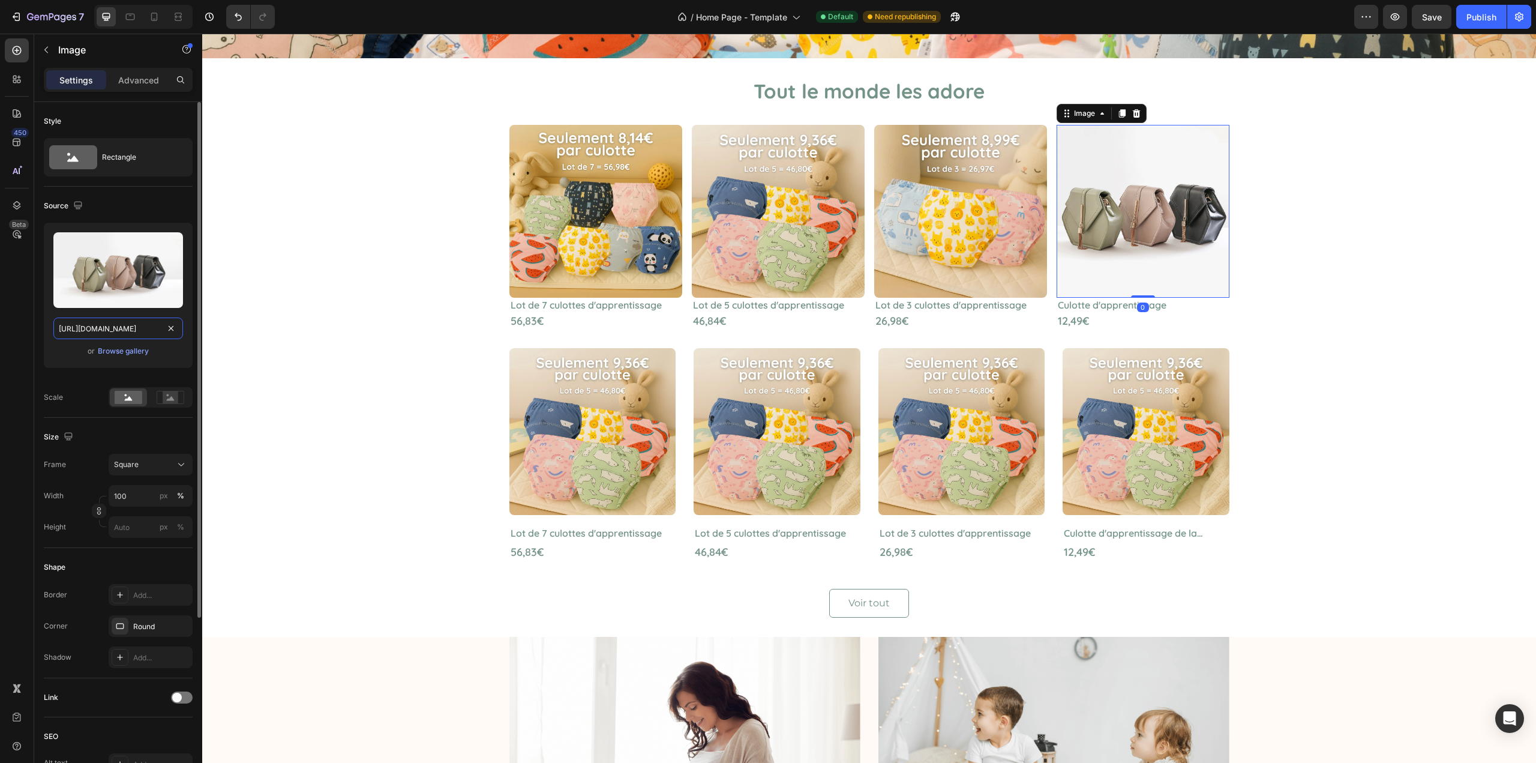
click at [143, 325] on input "https://cdn.shopify.com/s/files/1/2005/9307/files/image_demo.jpg" at bounding box center [118, 328] width 130 height 22
paste input "0855/1602/6184/files/gempages_537023355220395156-f3331939-d9f5-4d44-ba2a-e2559b…"
type input "https://cdn.shopify.com/s/files/1/0855/1602/6184/files/gempages_537023355220395…"
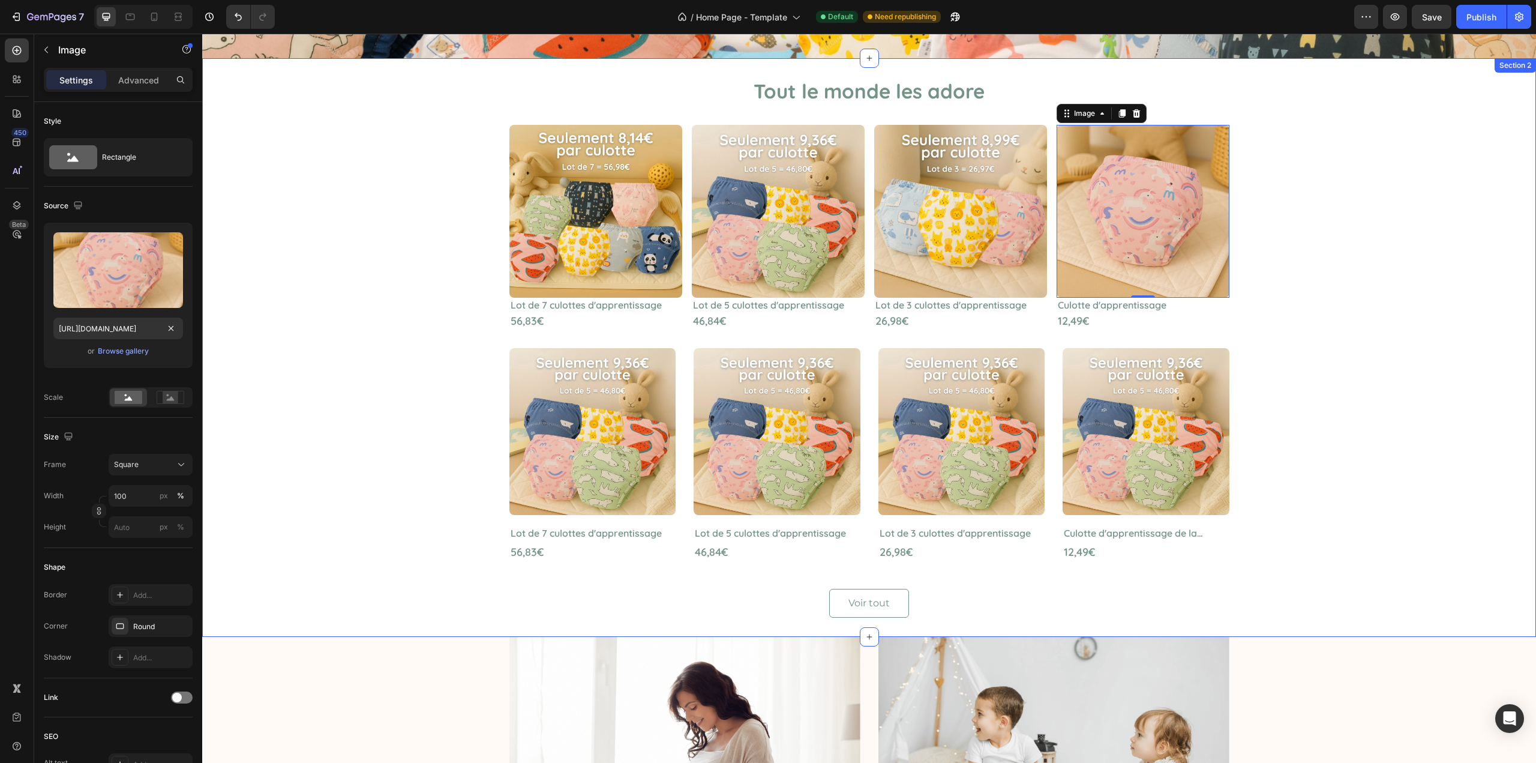
click at [375, 312] on div "Tout le monde les adore Heading Image Lot de 7 culottes d'apprentissage Heading…" at bounding box center [869, 347] width 1316 height 540
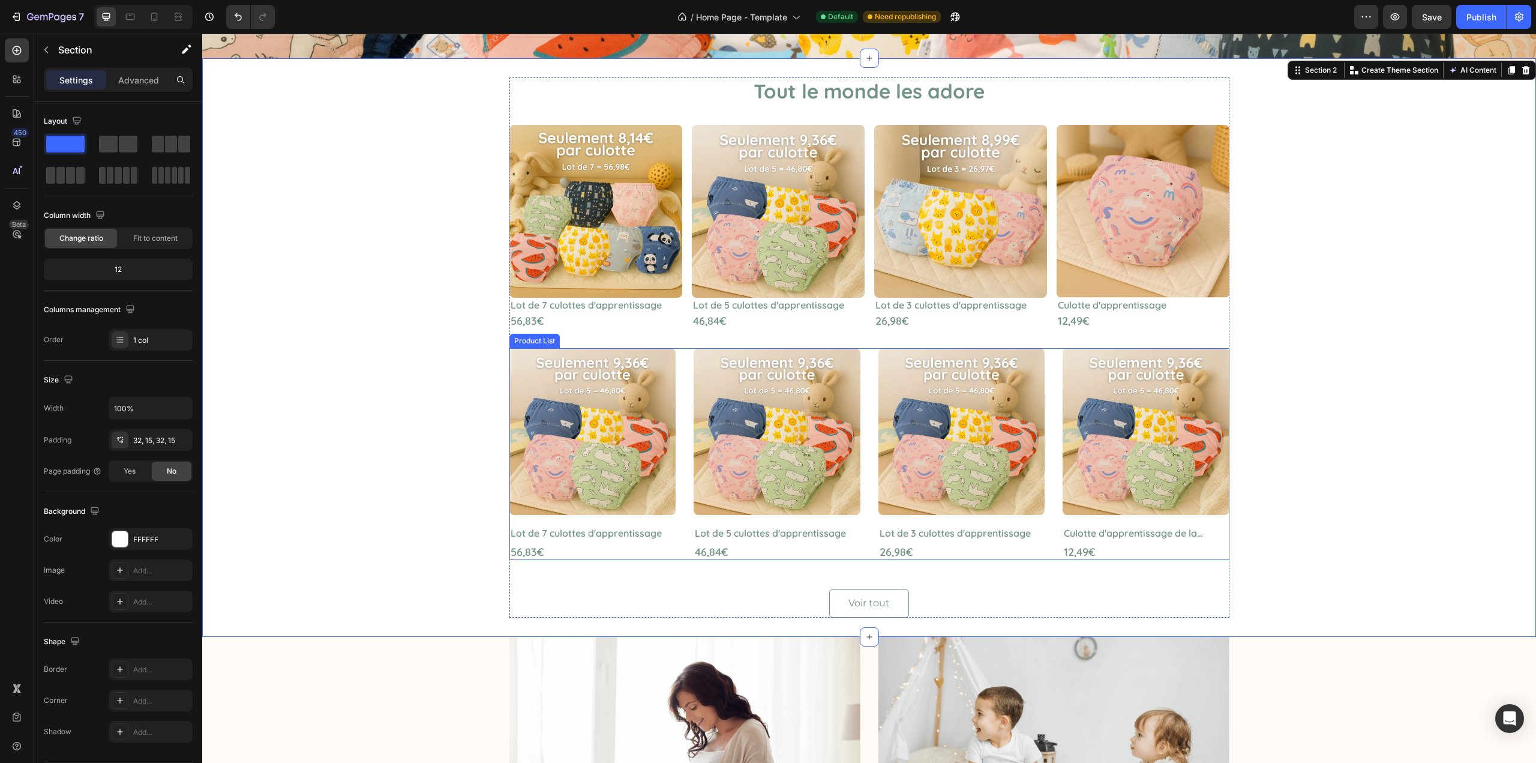
click at [859, 363] on div "Image Row Lot de 7 culottes d'apprentissage Product Title 56,83€ Product Price …" at bounding box center [870, 454] width 720 height 212
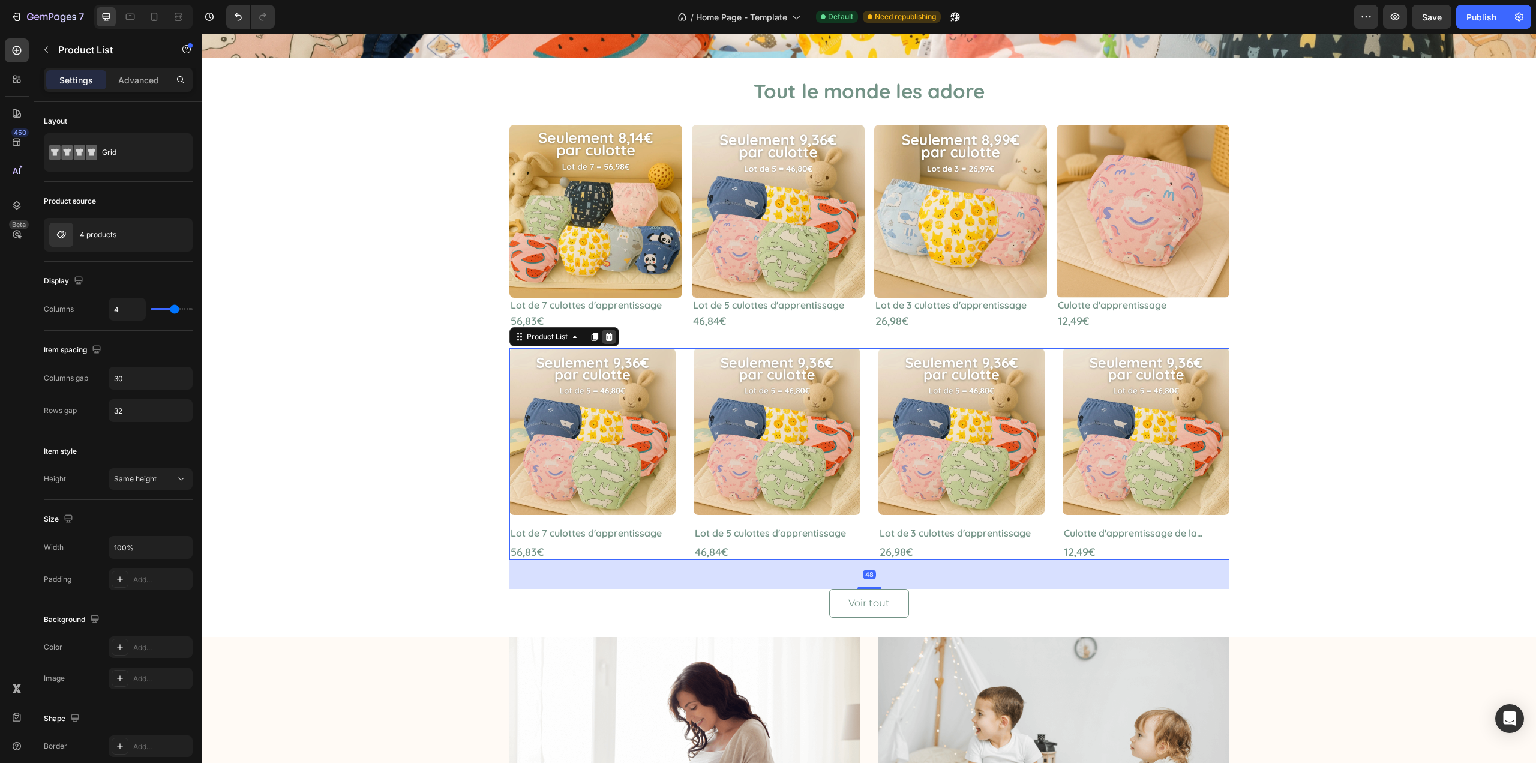
click at [609, 336] on icon at bounding box center [609, 337] width 10 height 10
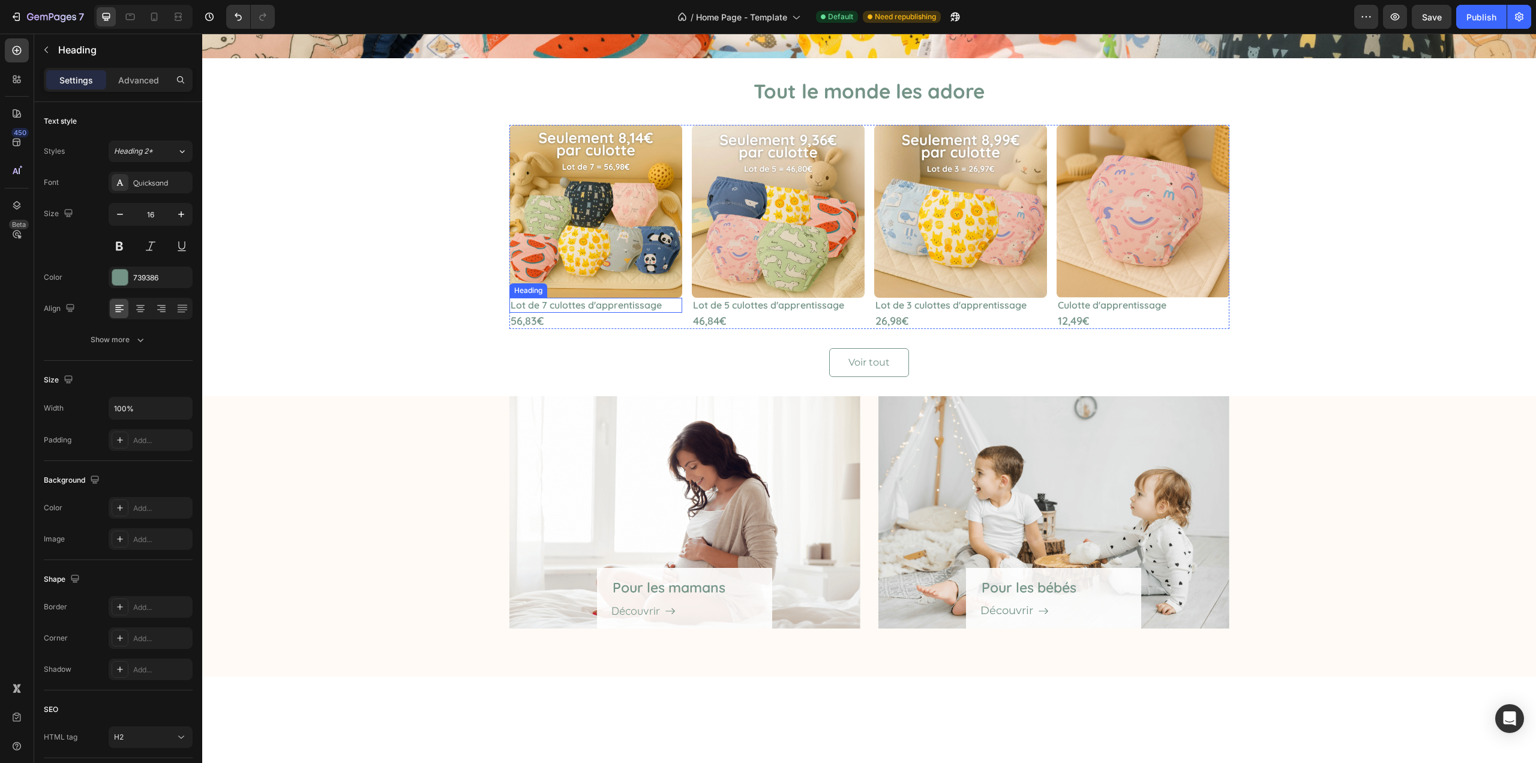
click at [613, 304] on p "Lot de 7 culottes d'apprentissage" at bounding box center [596, 305] width 170 height 13
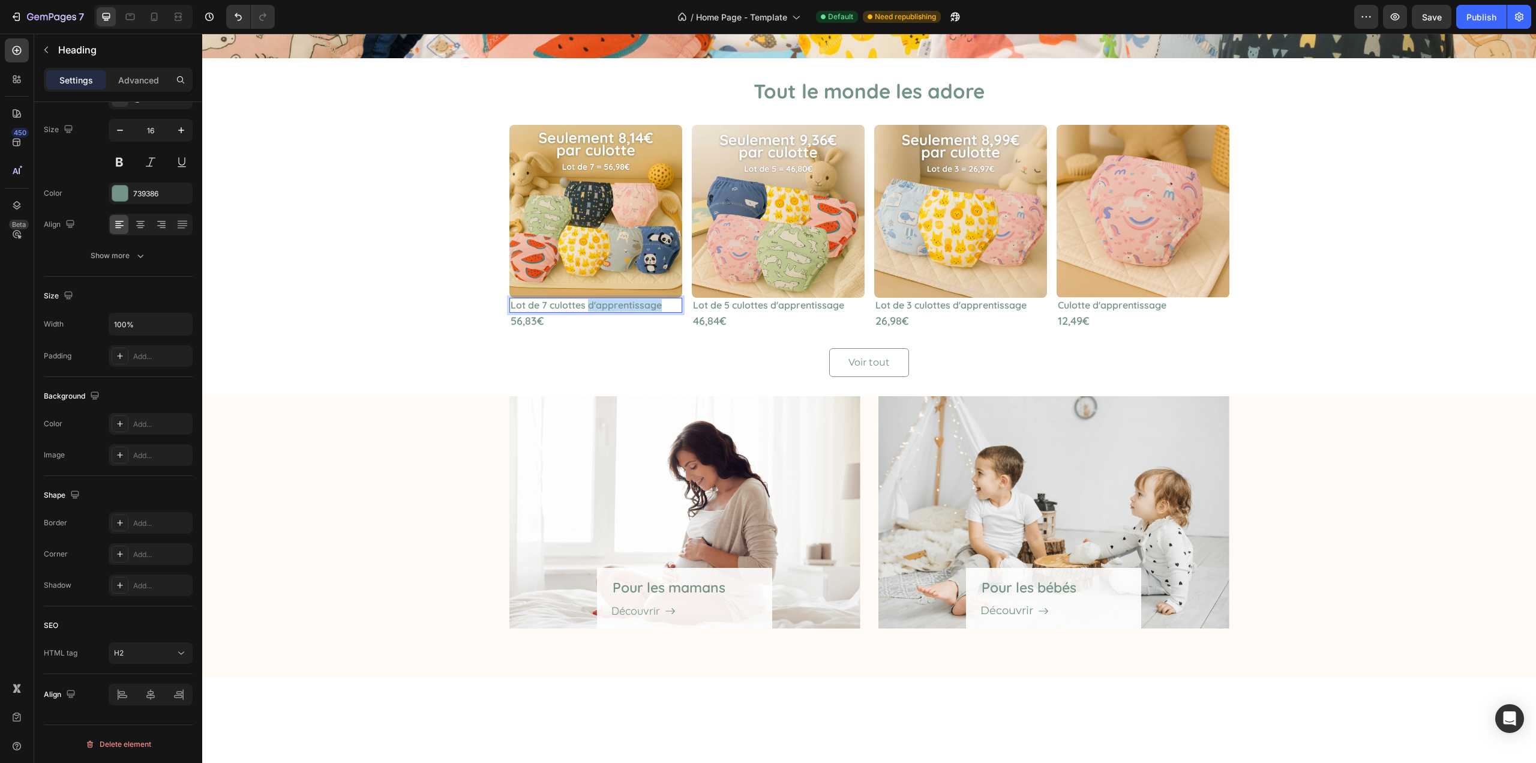
click at [645, 308] on p "Lot de 7 culottes d'apprentissage" at bounding box center [596, 305] width 170 height 13
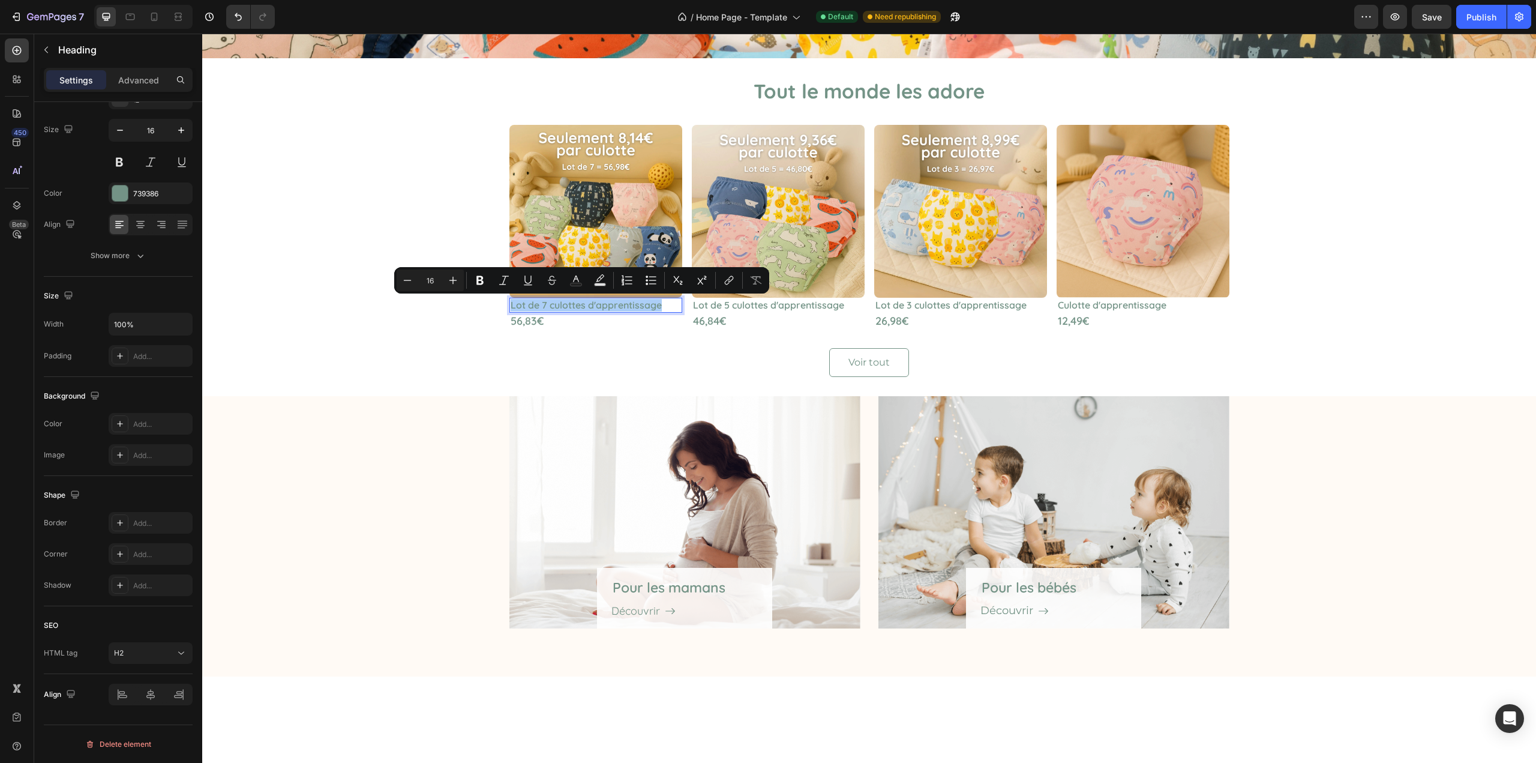
drag, startPoint x: 726, startPoint y: 278, endPoint x: 709, endPoint y: 291, distance: 20.9
click at [726, 278] on icon "Editor contextual toolbar" at bounding box center [729, 280] width 12 height 12
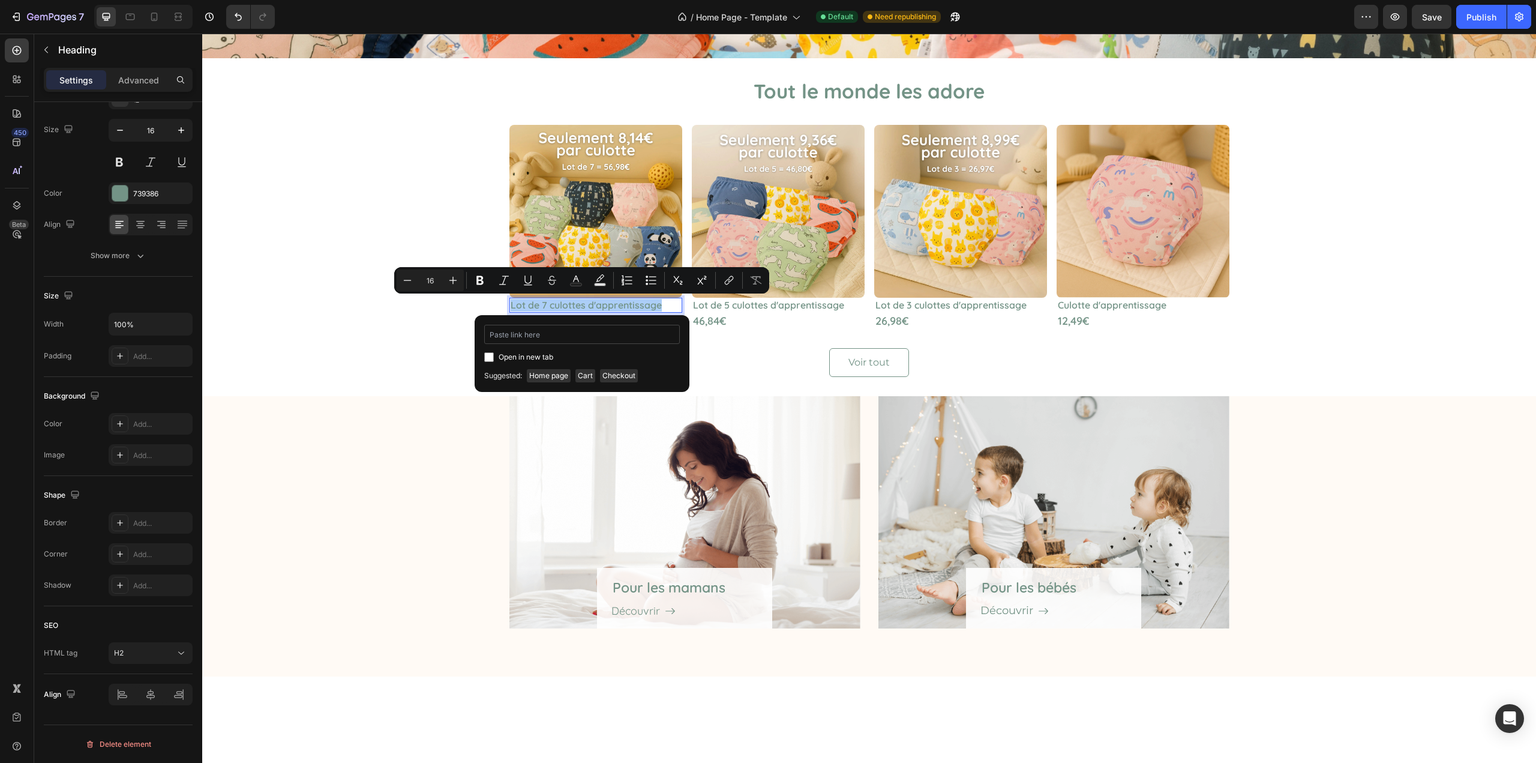
type input "https://celesse.fr/products/lot-de-7-culottes-dapprentissage"
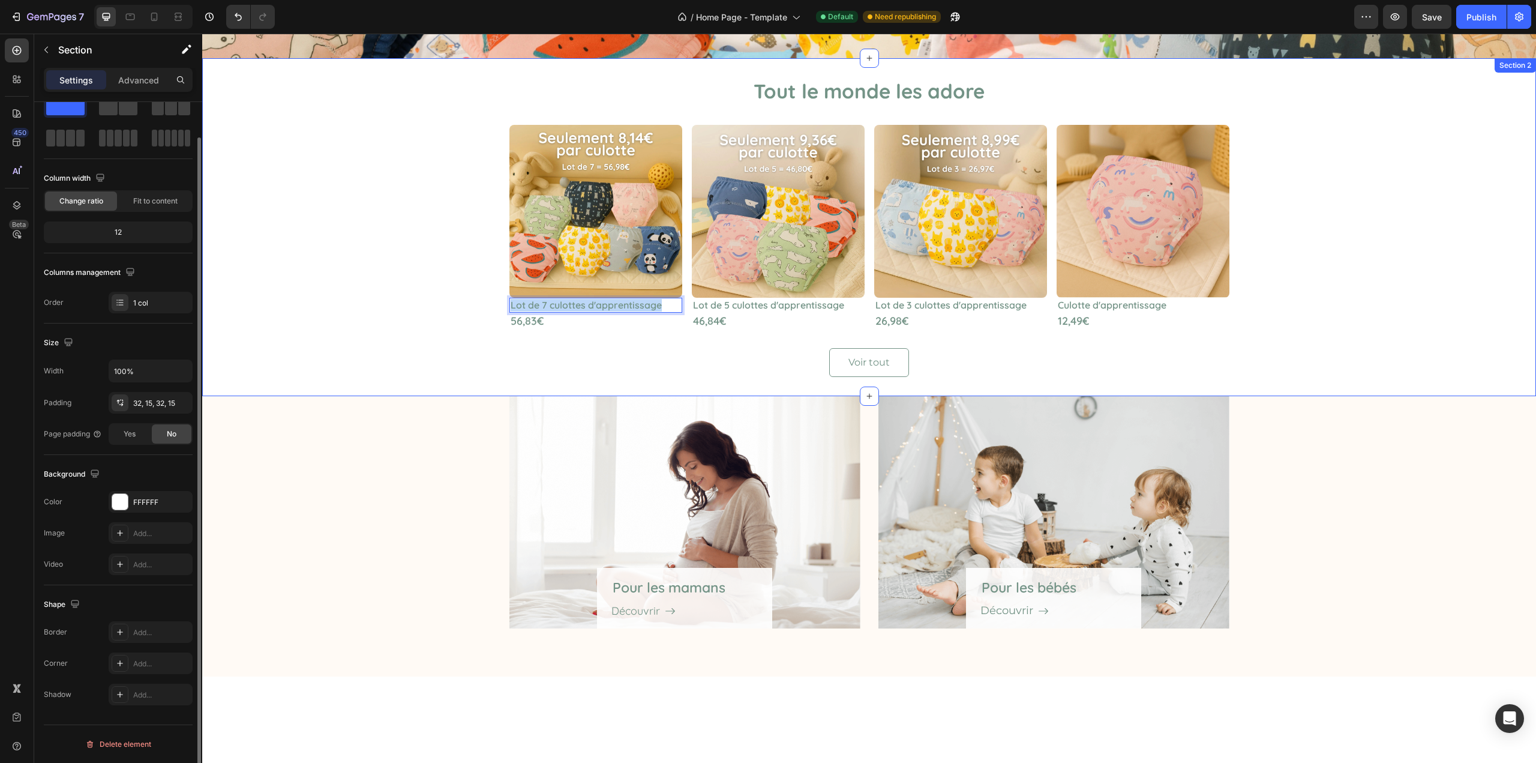
click at [412, 359] on div "Tout le monde les adore Heading Image Lot de 7 culottes d'apprentissage Heading…" at bounding box center [869, 226] width 1316 height 299
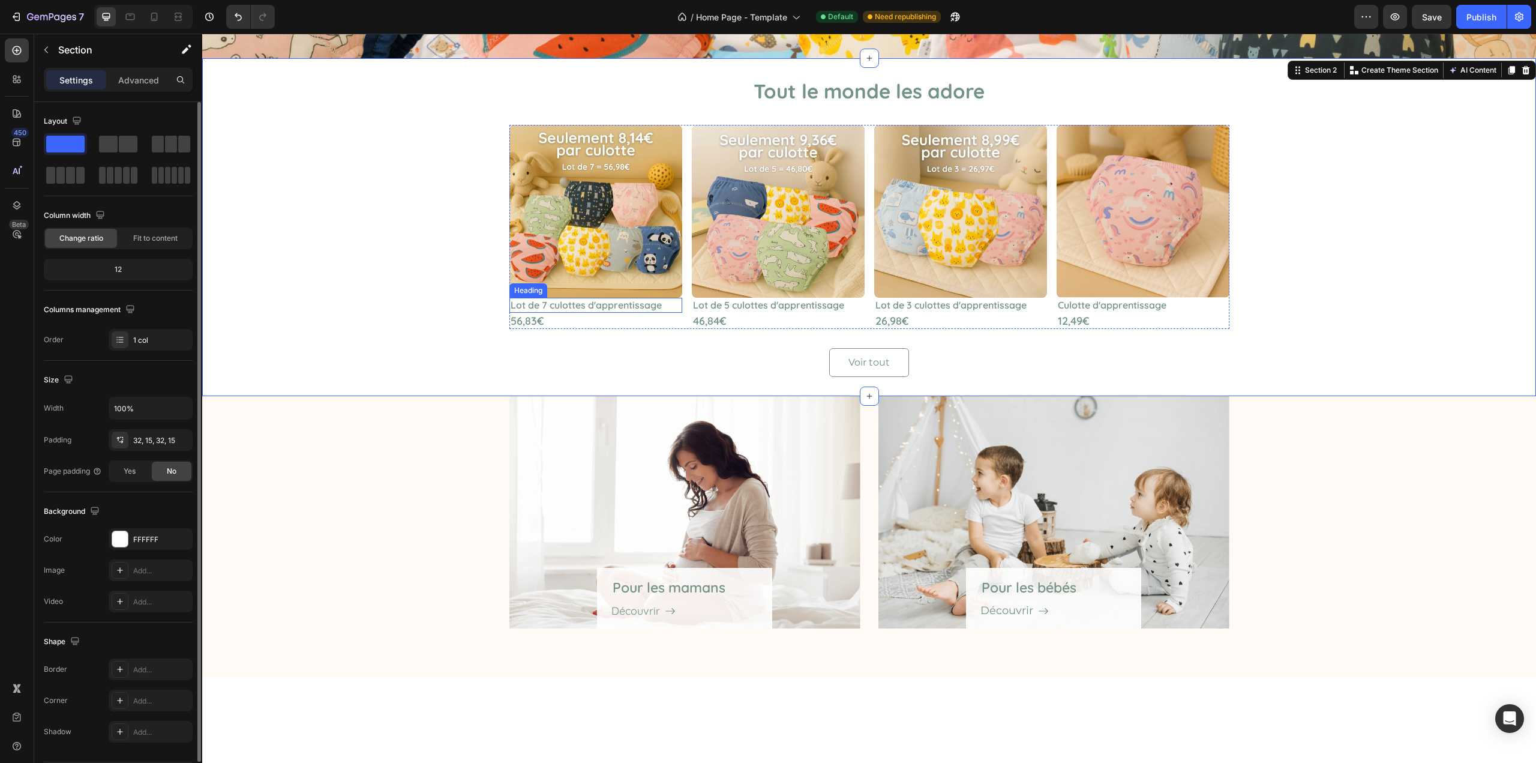
click at [597, 305] on p "Lot de 7 culottes d'apprentissage" at bounding box center [596, 305] width 170 height 13
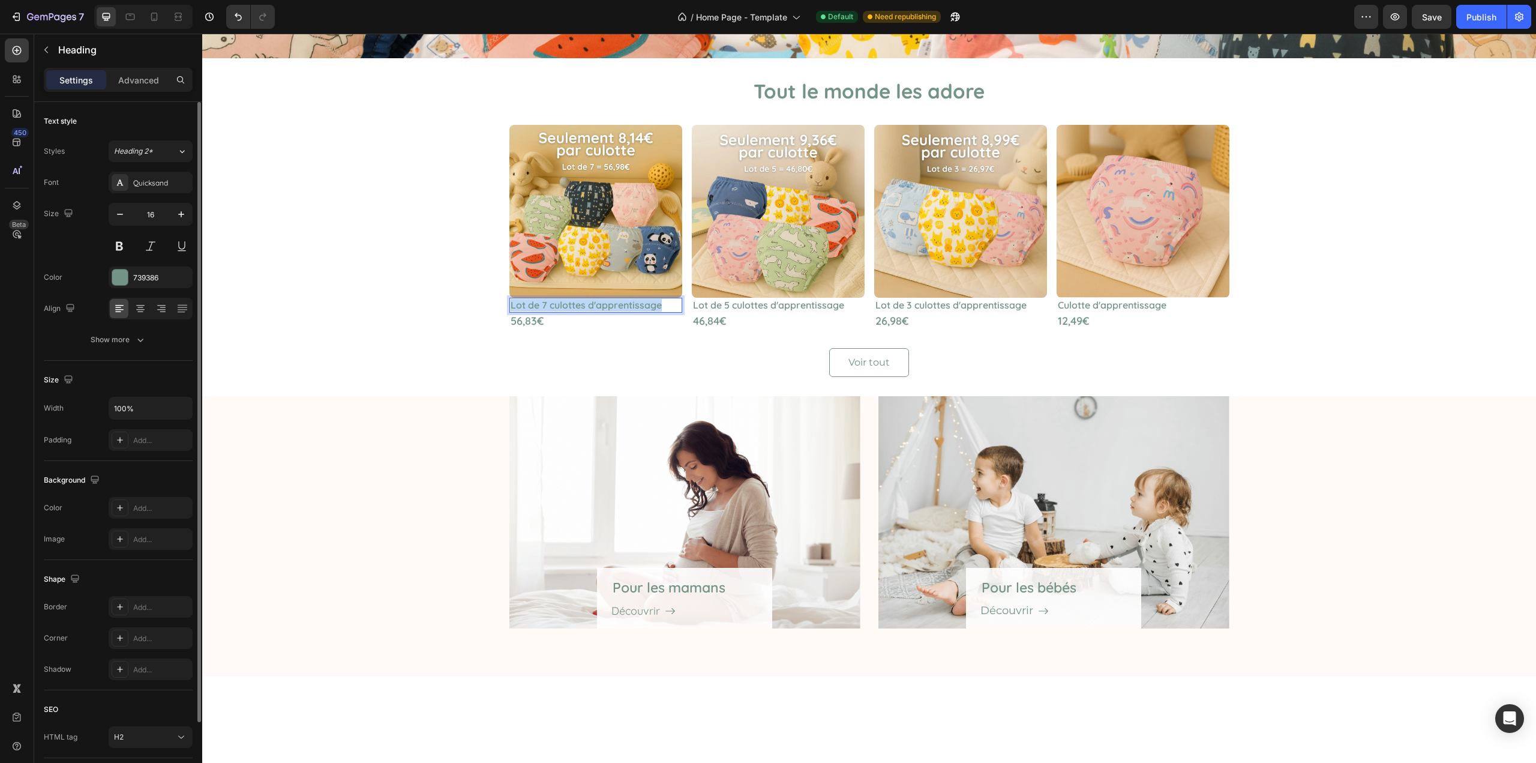
click at [597, 305] on p "Lot de 7 culottes d'apprentissage" at bounding box center [596, 305] width 170 height 13
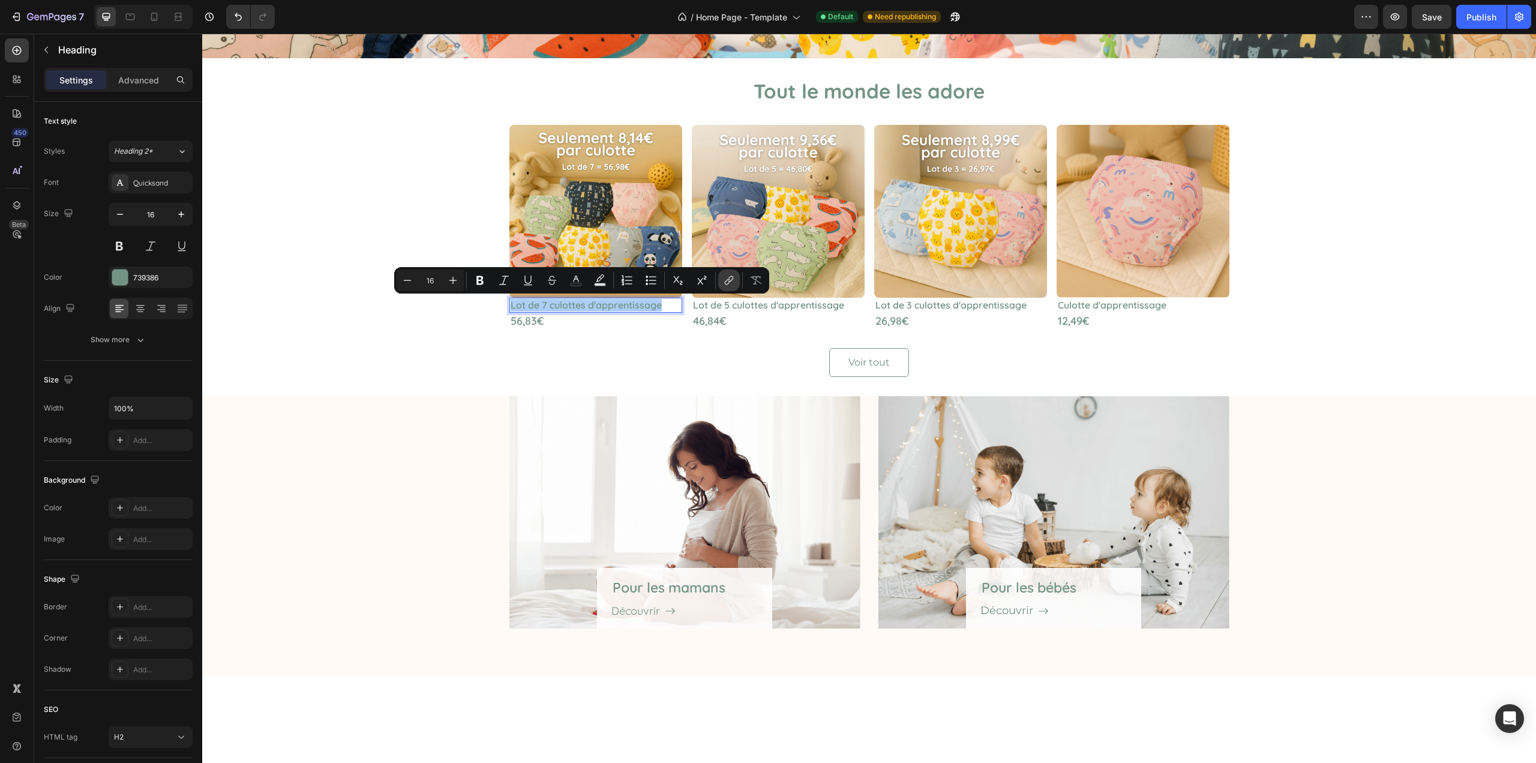
click at [724, 280] on icon "Editor contextual toolbar" at bounding box center [729, 280] width 12 height 12
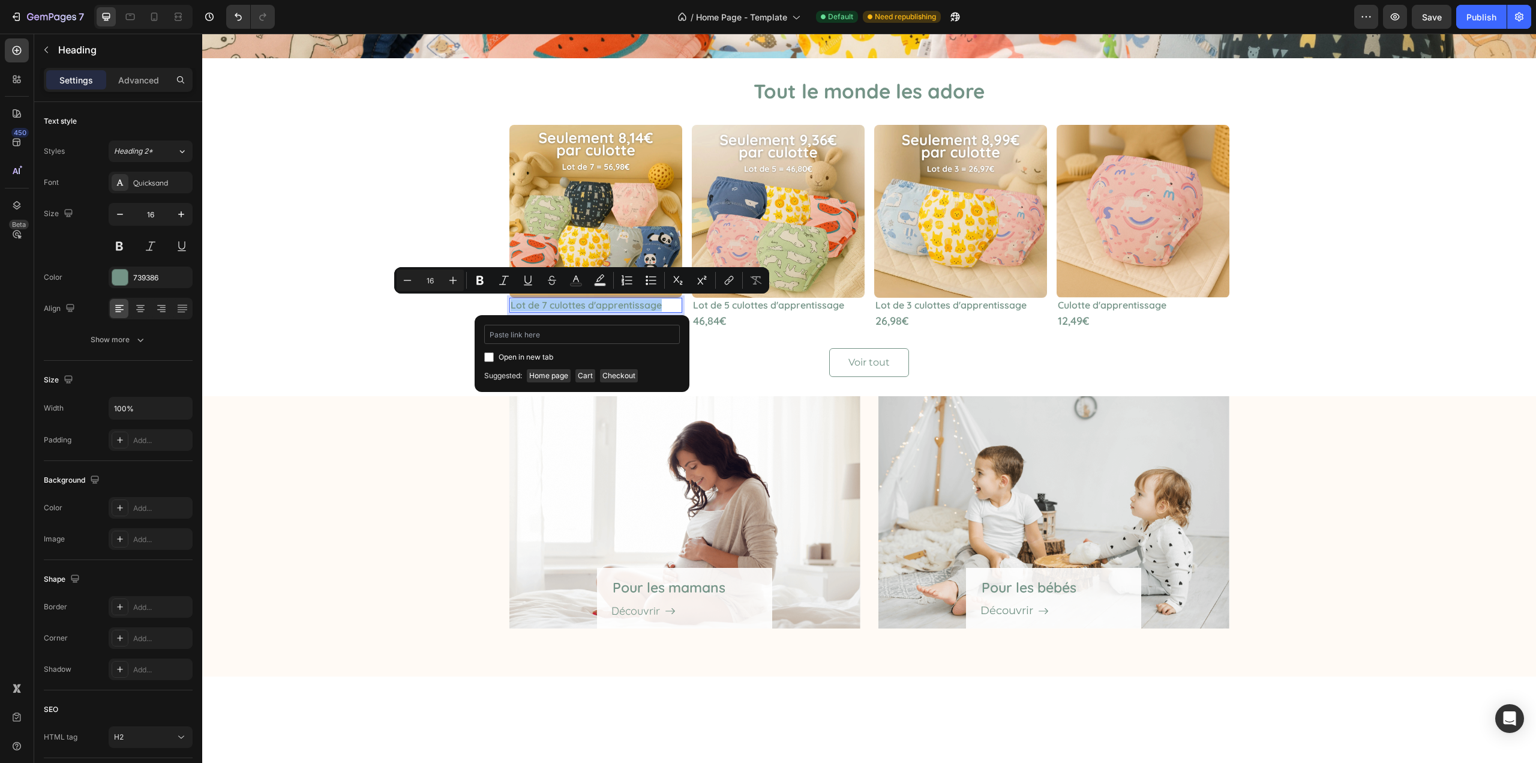
type input "https://celesse.fr/products/lot-de-7-culottes-dapprentissage"
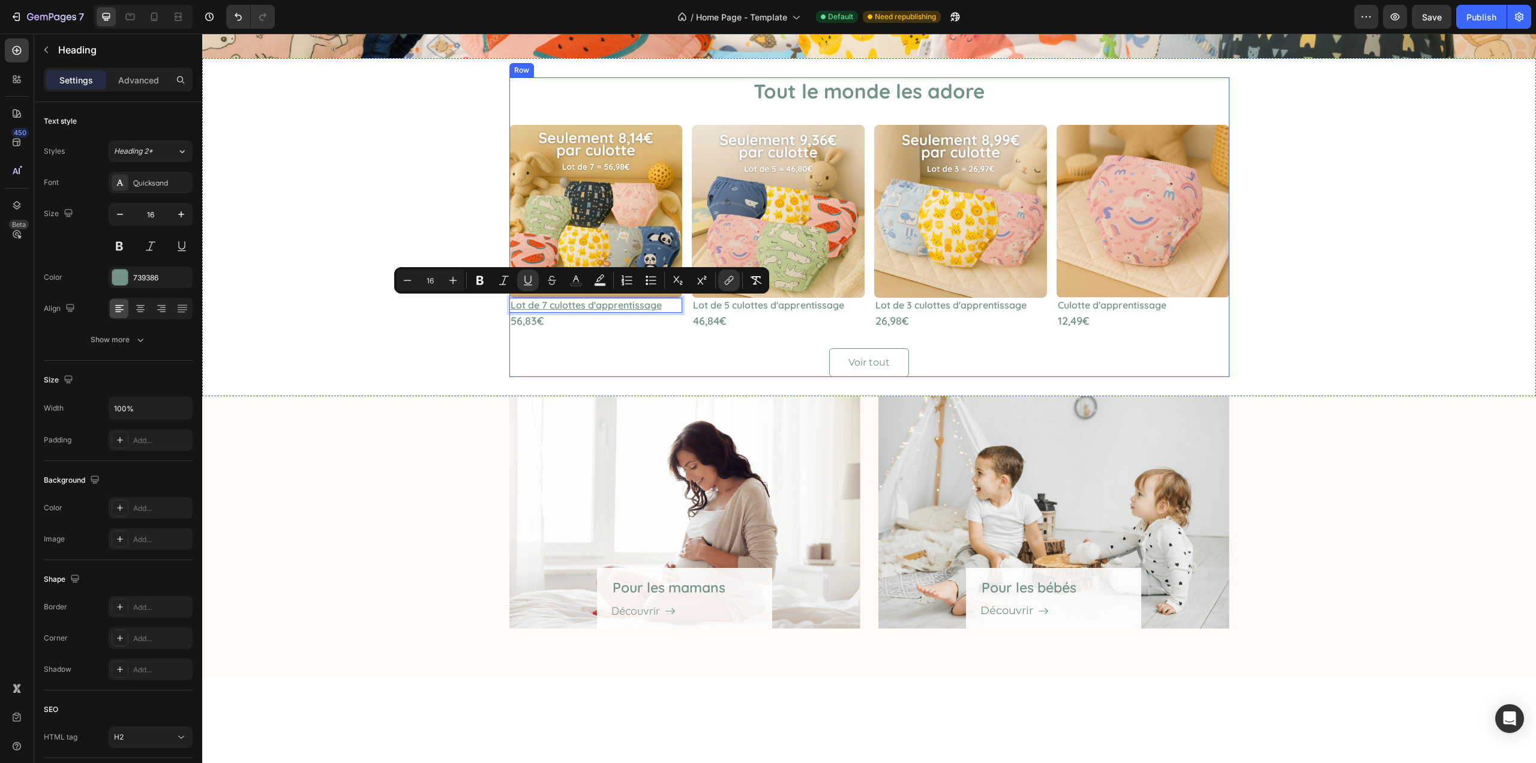
click at [586, 338] on div "Tout le monde les adore Heading Image Lot de 7 culottes d'apprentissage Heading…" at bounding box center [870, 226] width 720 height 299
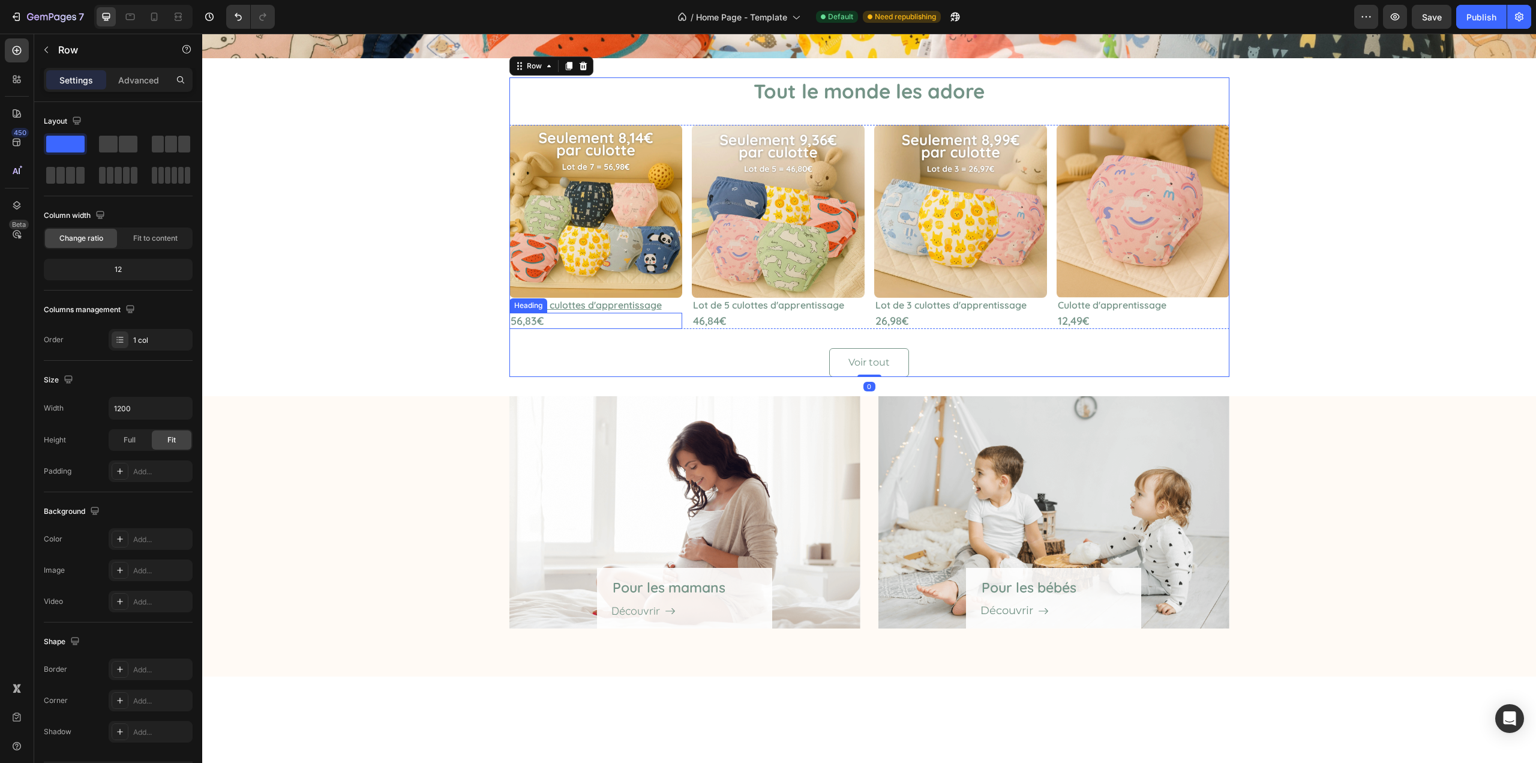
click at [570, 325] on p "56,83€" at bounding box center [596, 321] width 170 height 14
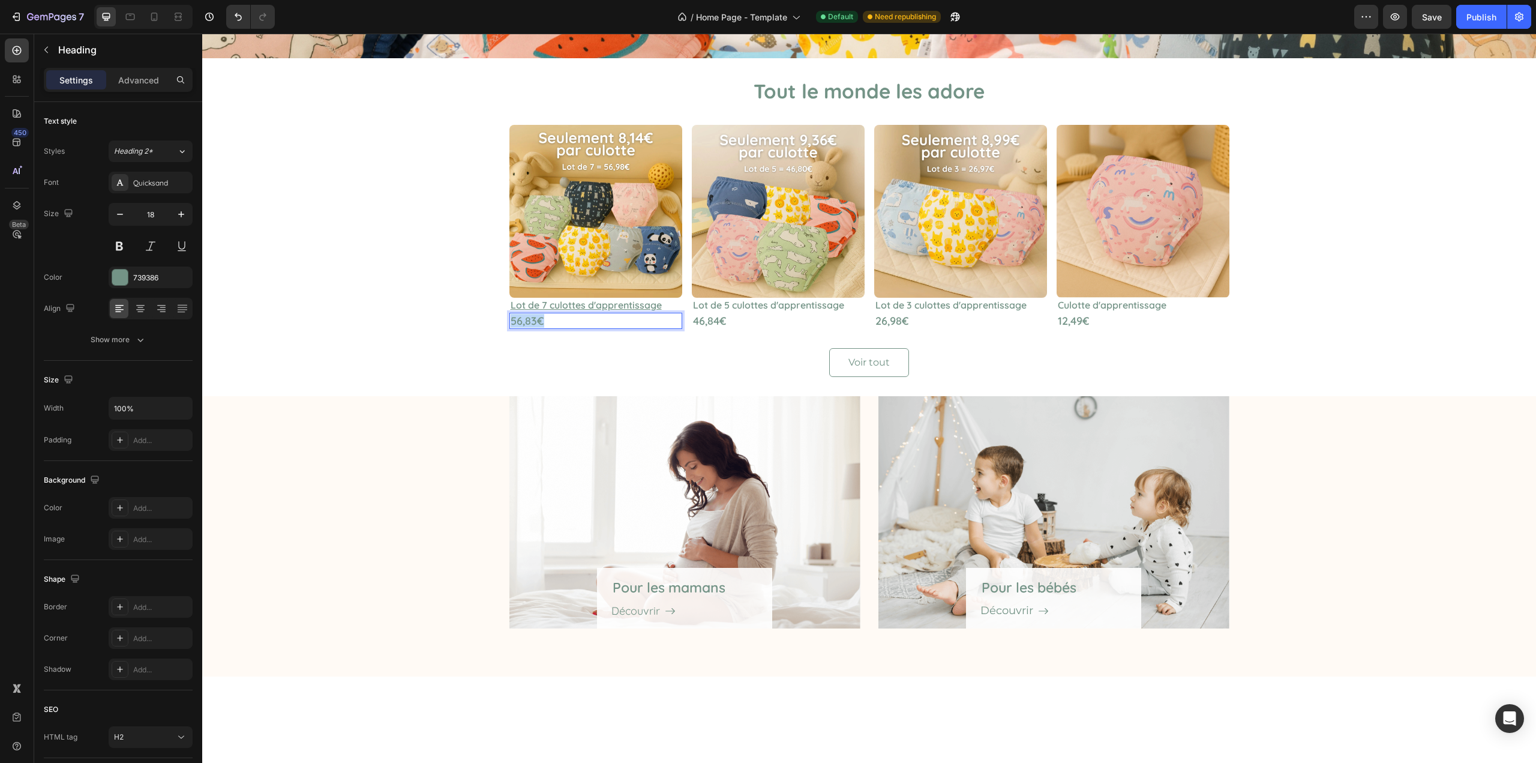
click at [570, 325] on p "56,83€" at bounding box center [596, 321] width 170 height 14
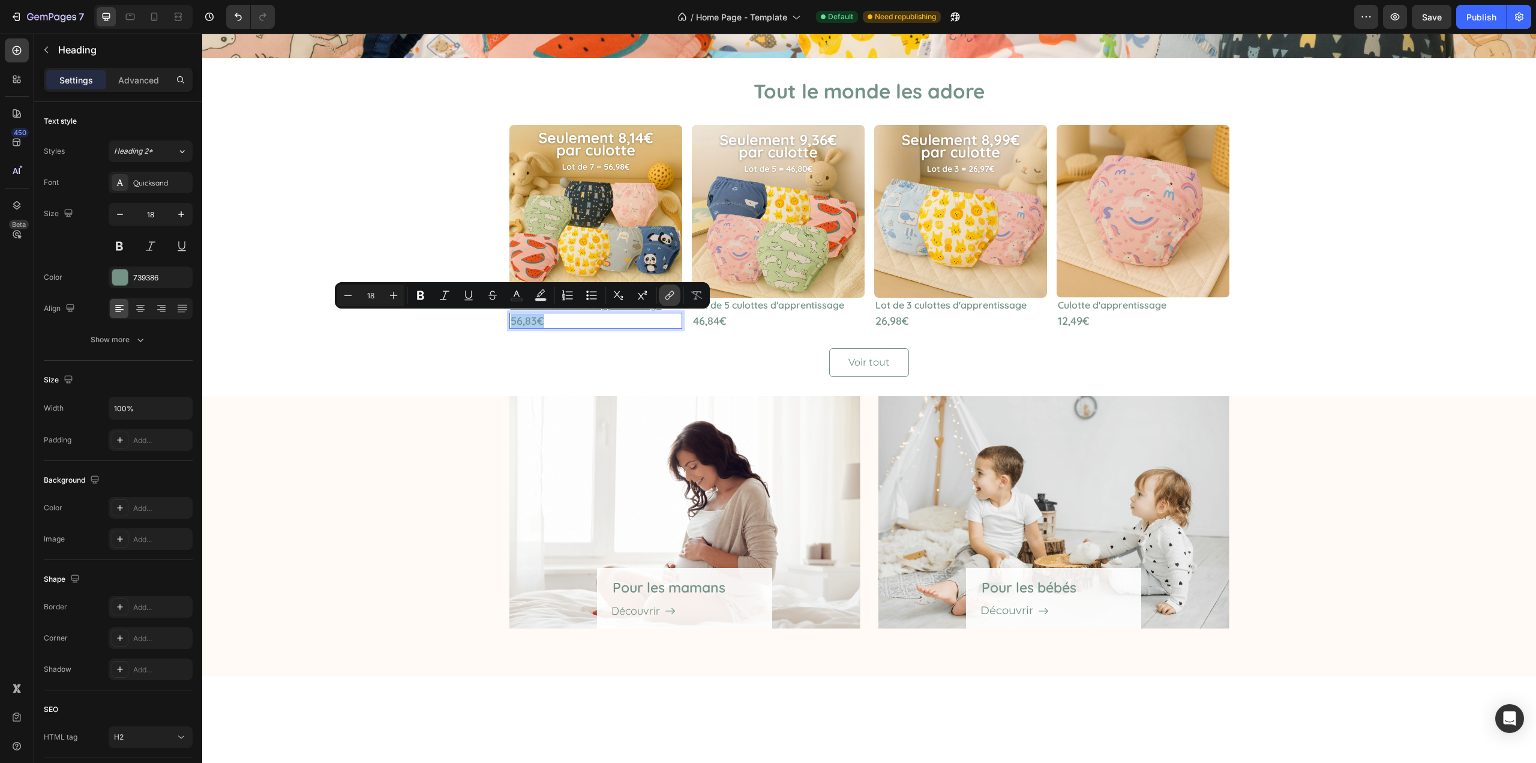
click at [662, 293] on button "link" at bounding box center [670, 295] width 22 height 22
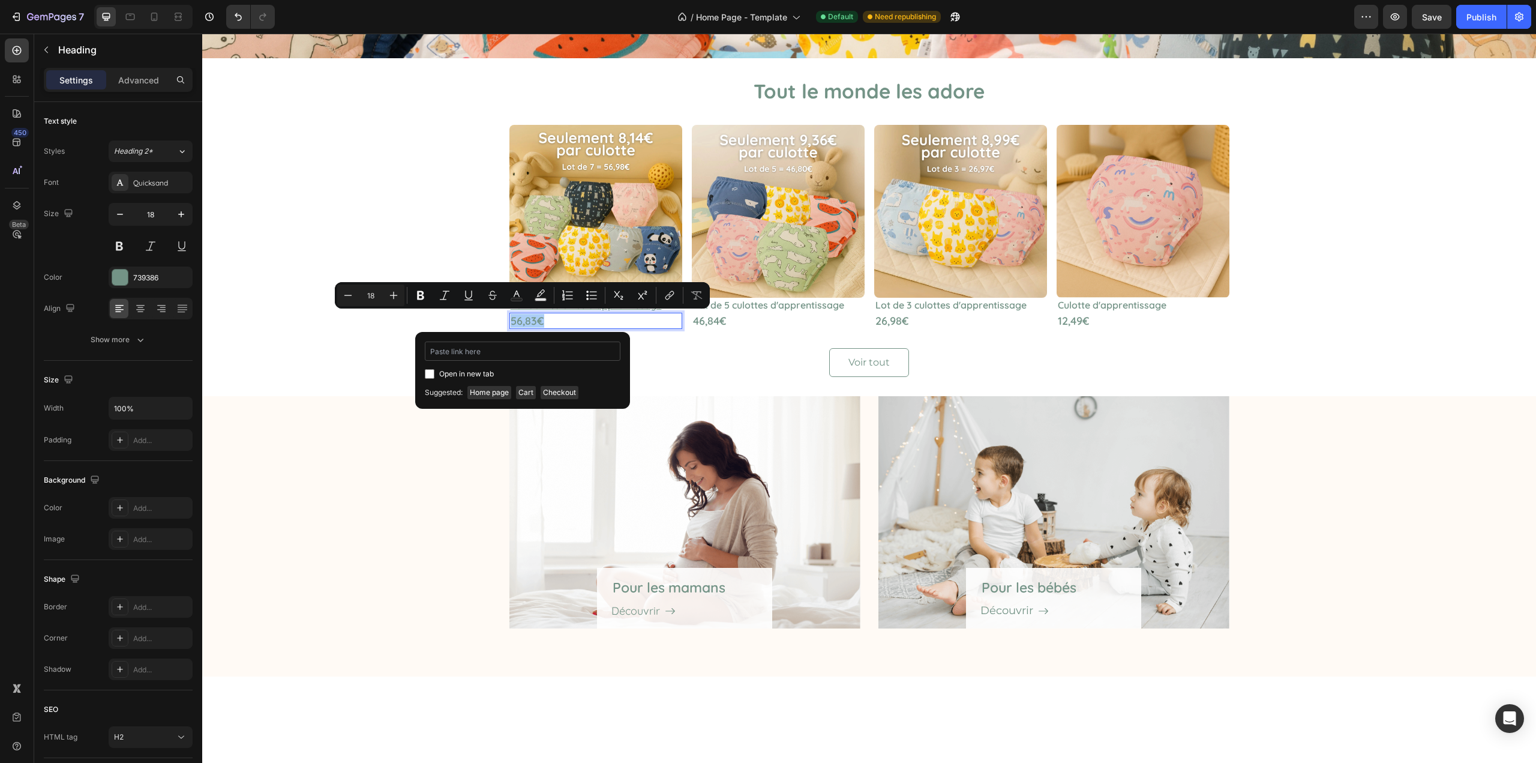
type input "https://celesse.fr/products/lot-de-7-culottes-dapprentissage"
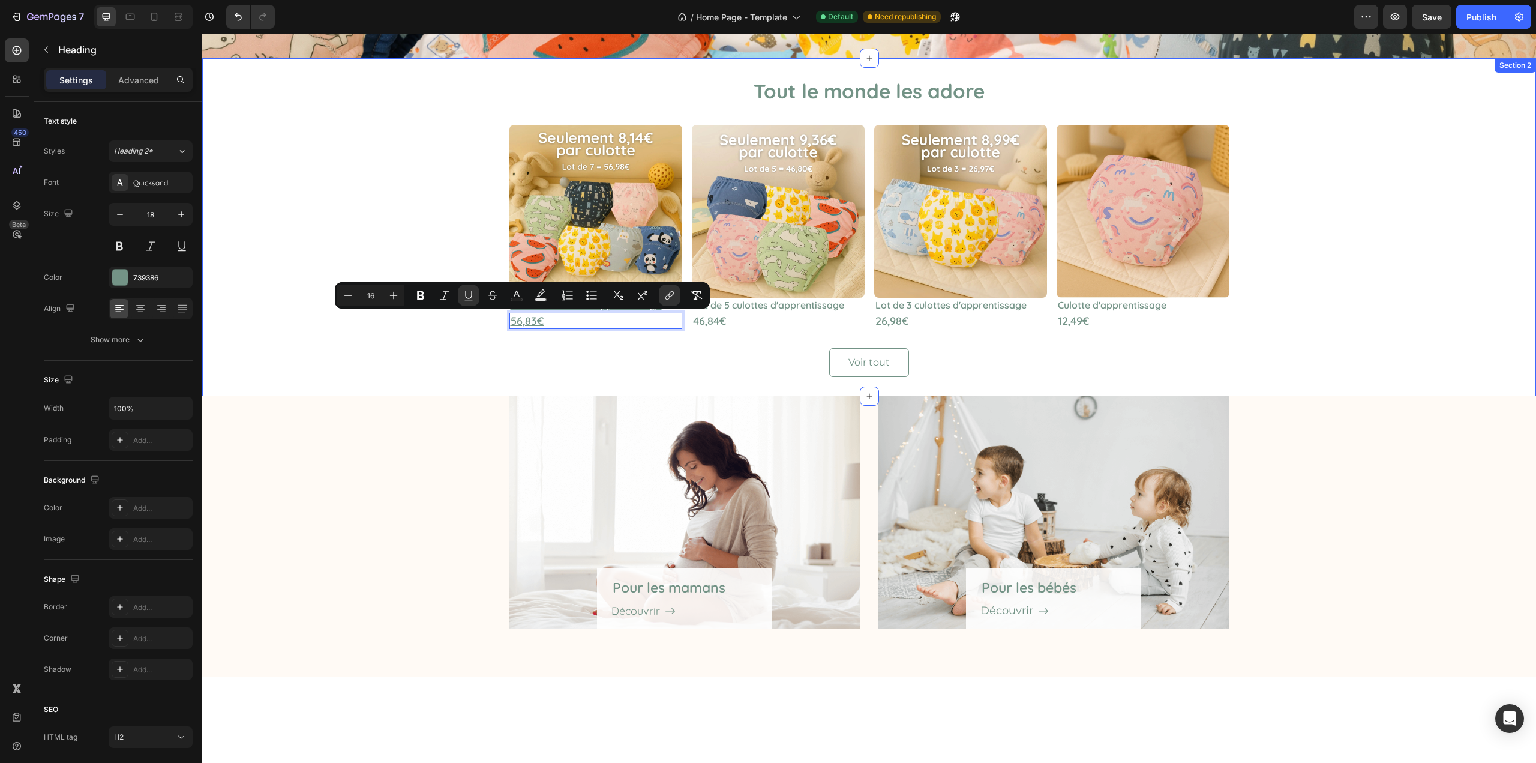
click at [375, 374] on div "Tout le monde les adore Heading Image ⁠⁠⁠⁠⁠⁠⁠ Lot de 7 culottes d'apprentissage…" at bounding box center [869, 226] width 1316 height 299
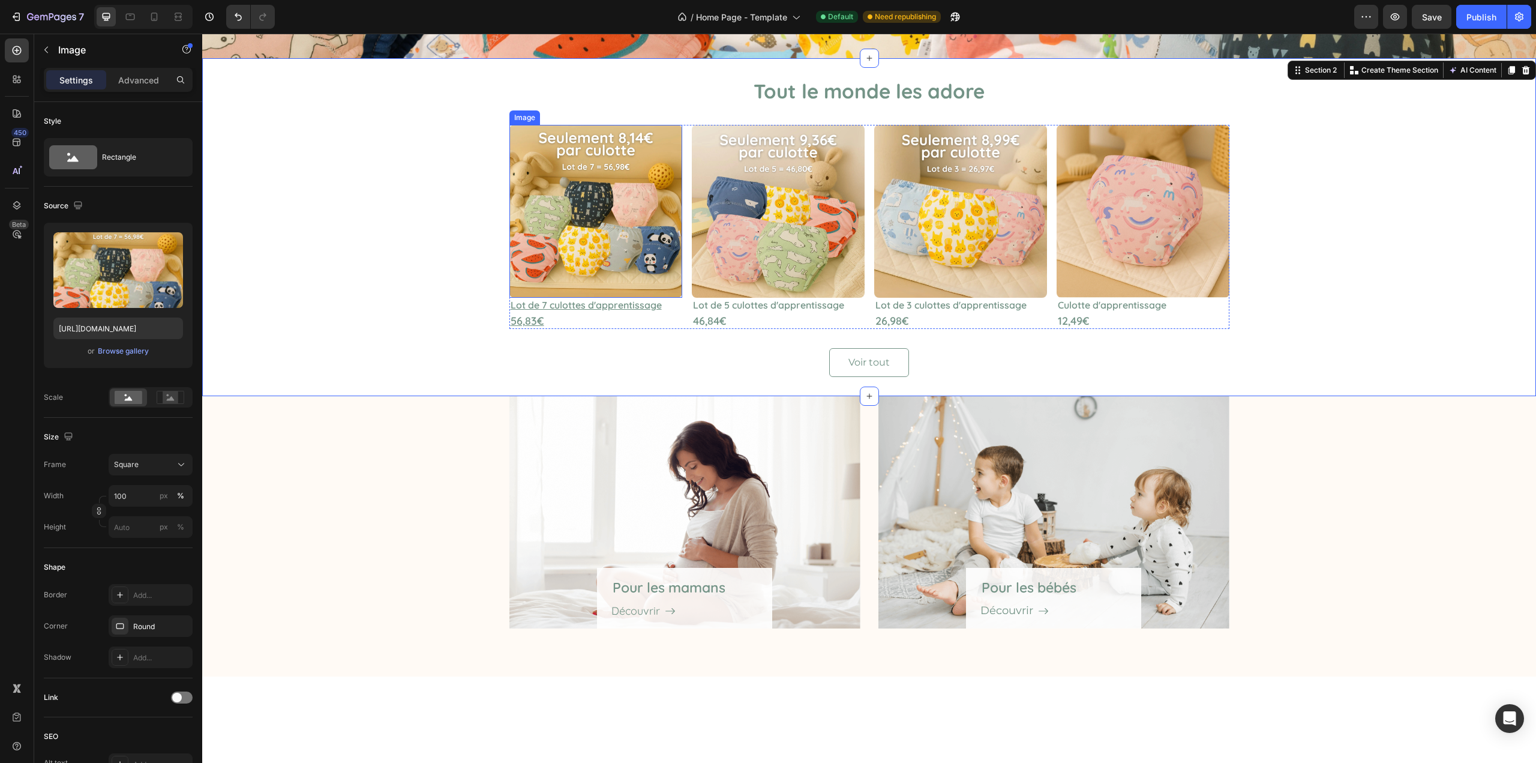
click at [593, 217] on img at bounding box center [596, 211] width 173 height 173
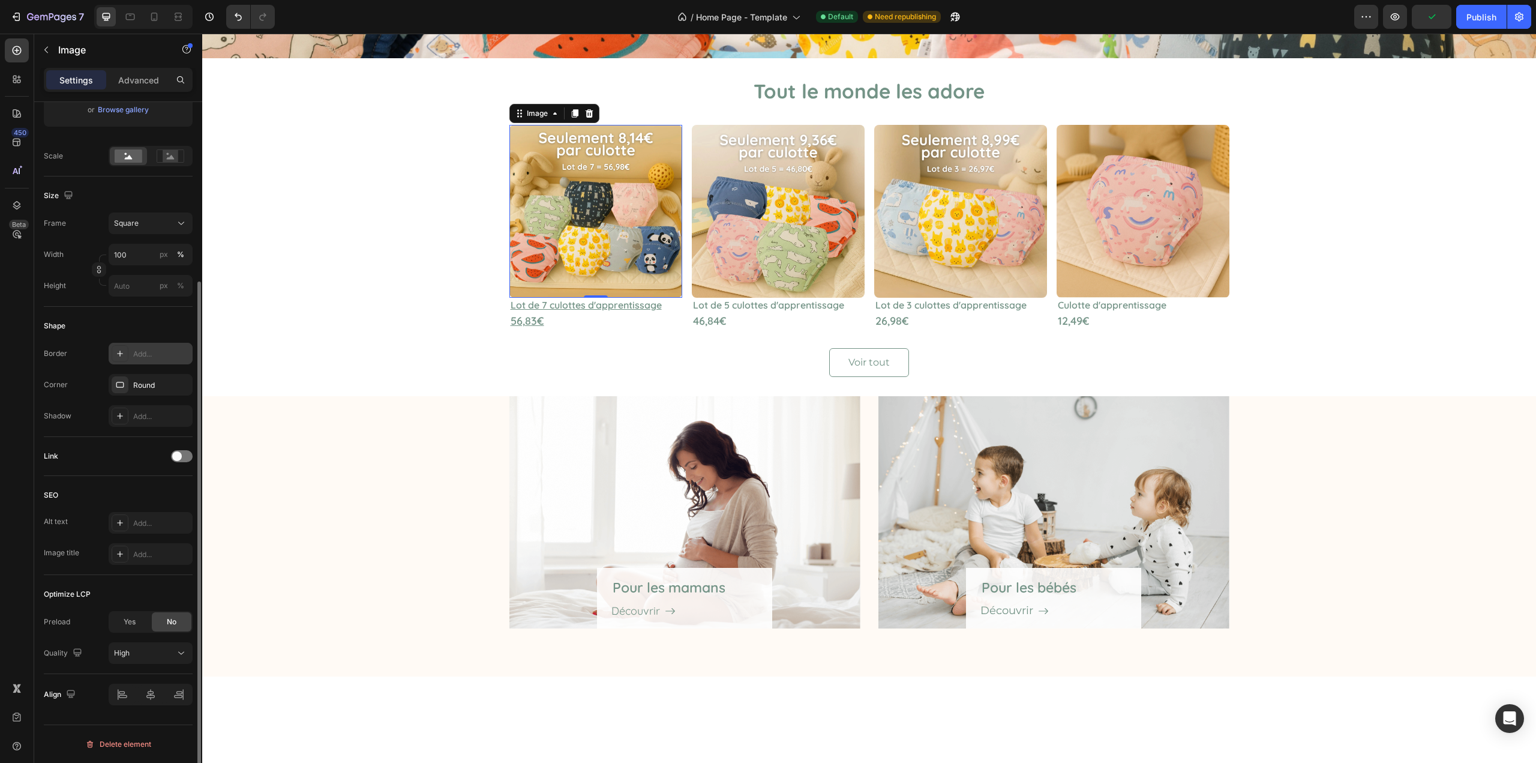
scroll to position [0, 0]
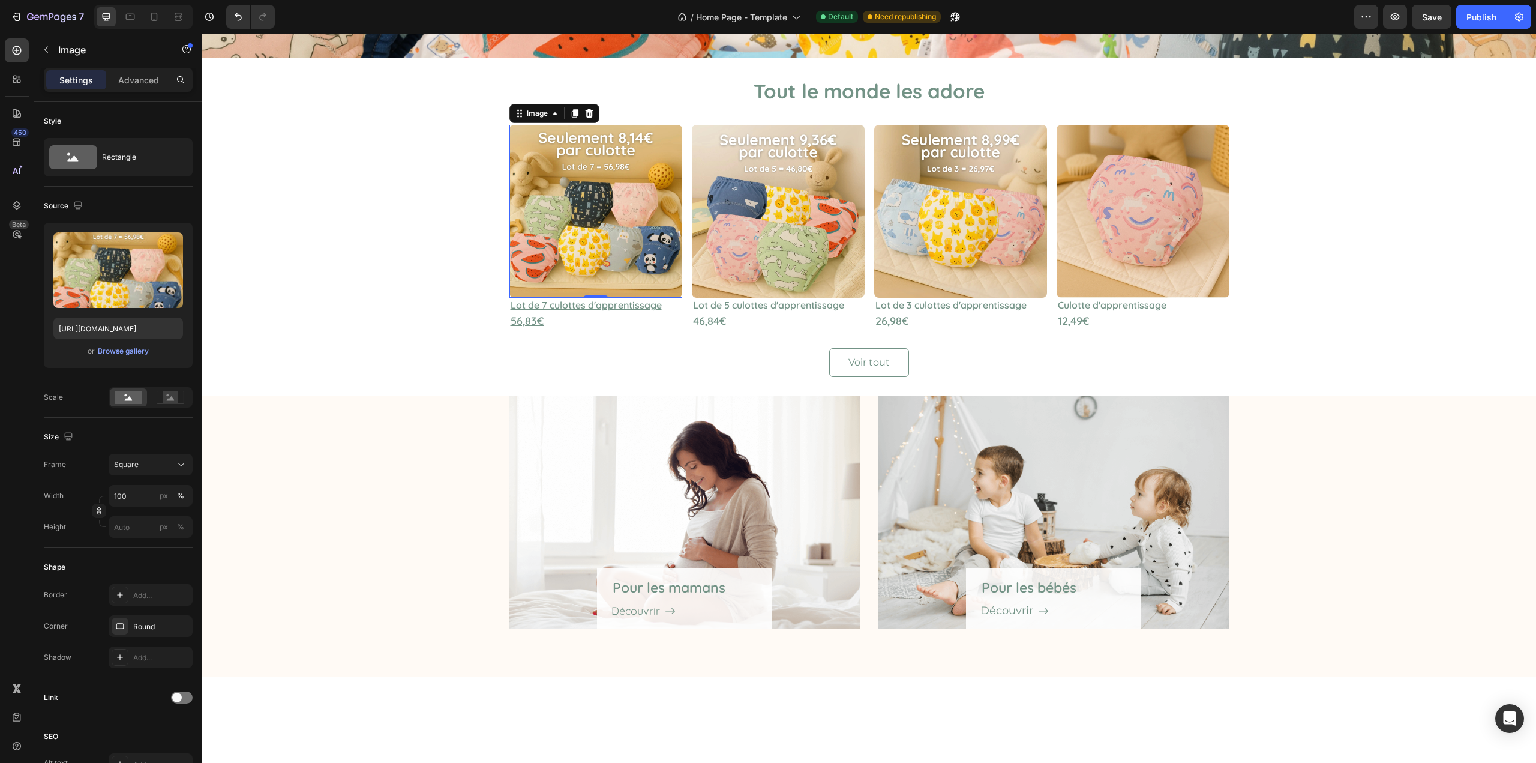
click at [576, 233] on img at bounding box center [596, 211] width 173 height 173
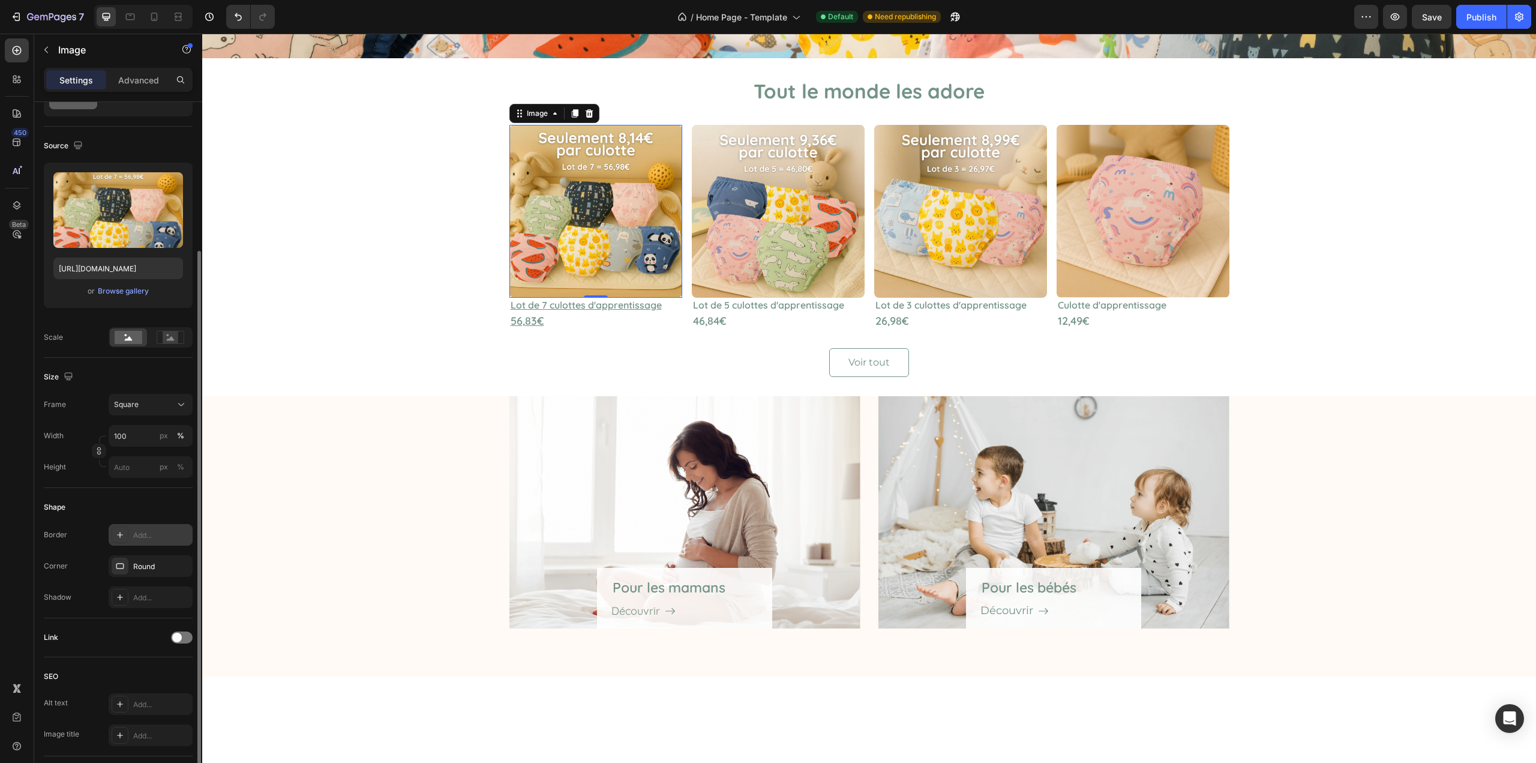
scroll to position [120, 0]
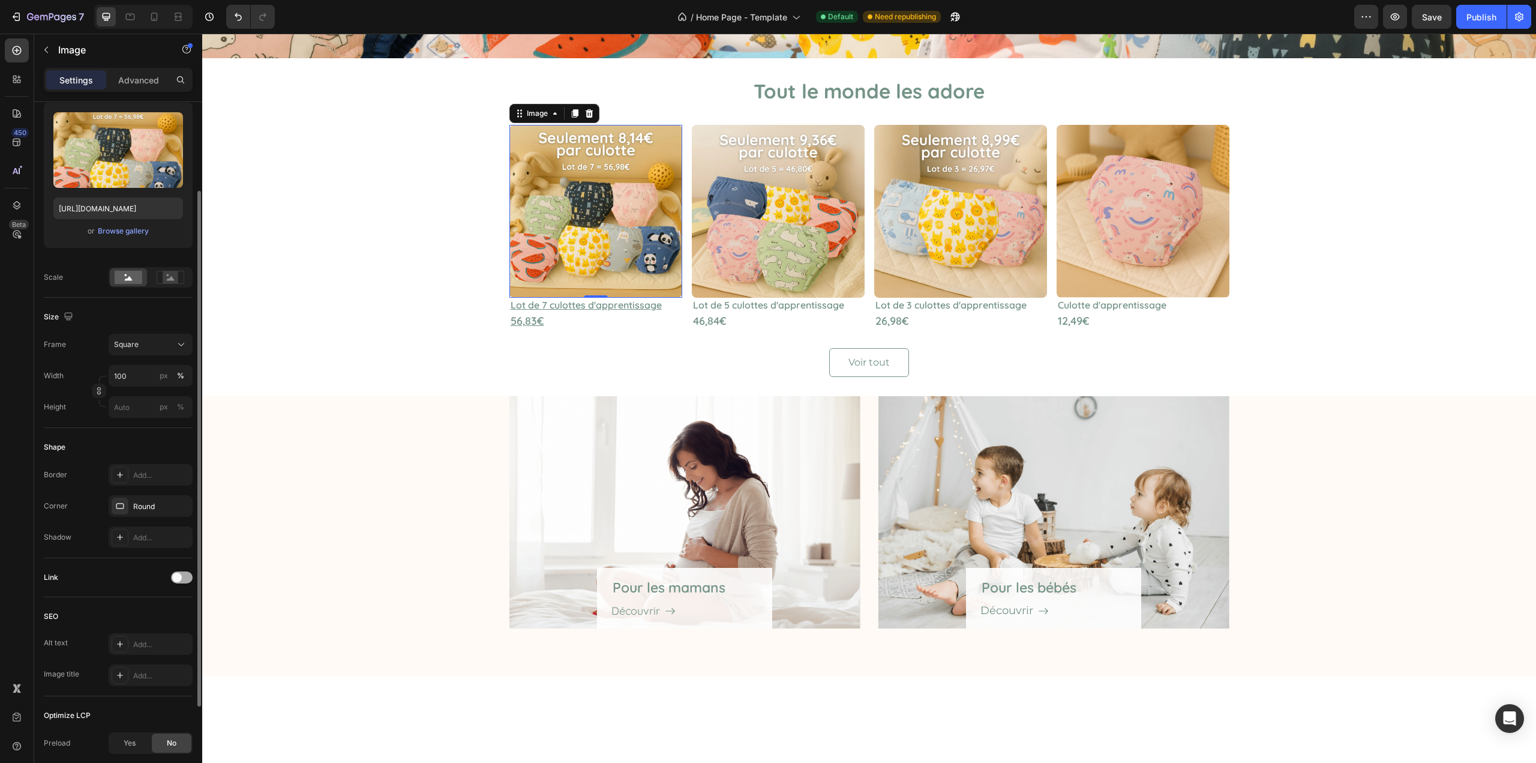
click at [187, 579] on div at bounding box center [182, 577] width 22 height 12
click at [161, 609] on div "Open page" at bounding box center [144, 607] width 61 height 11
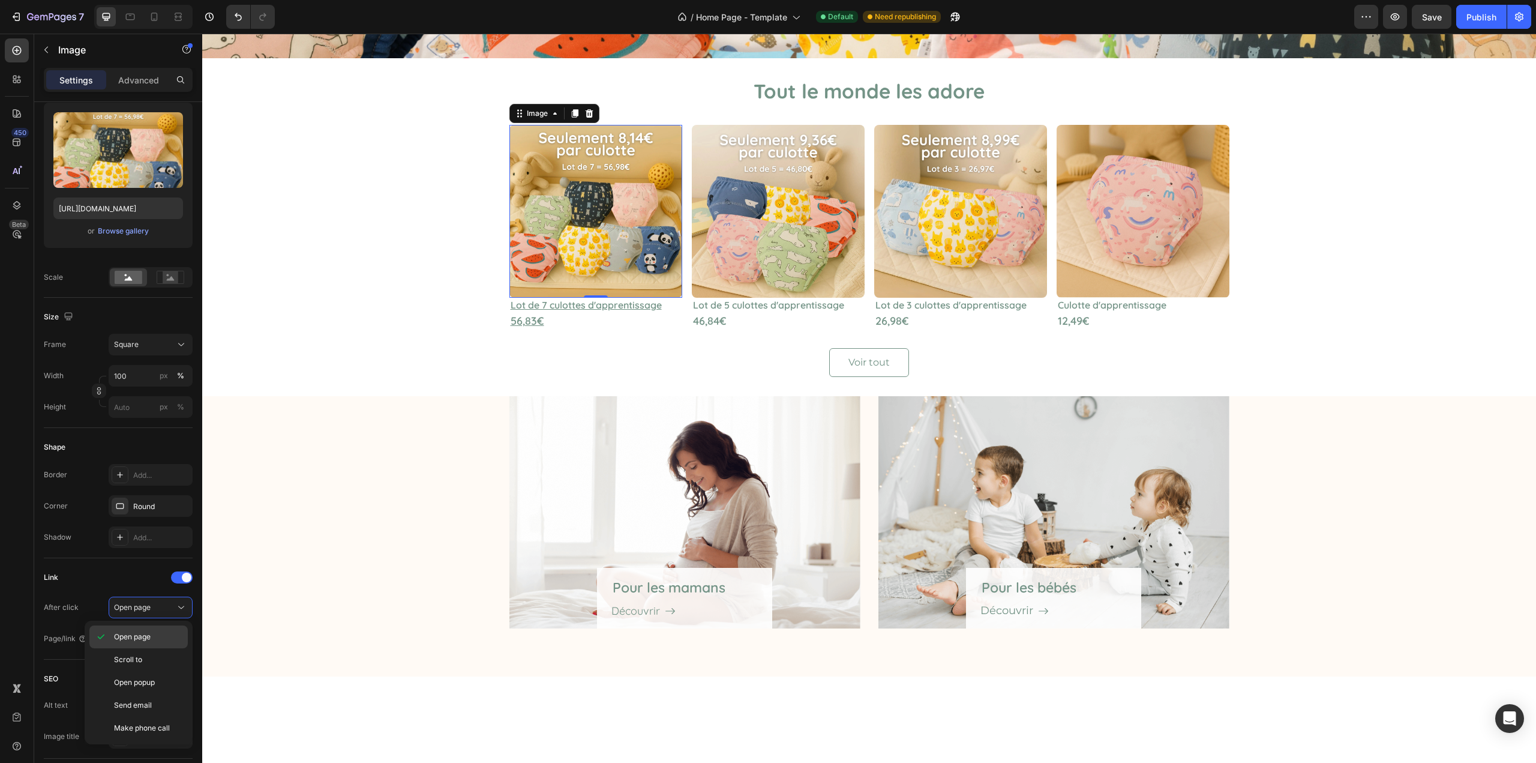
click at [154, 633] on p "Open page" at bounding box center [148, 636] width 68 height 11
click at [143, 638] on div "Add..." at bounding box center [161, 639] width 56 height 11
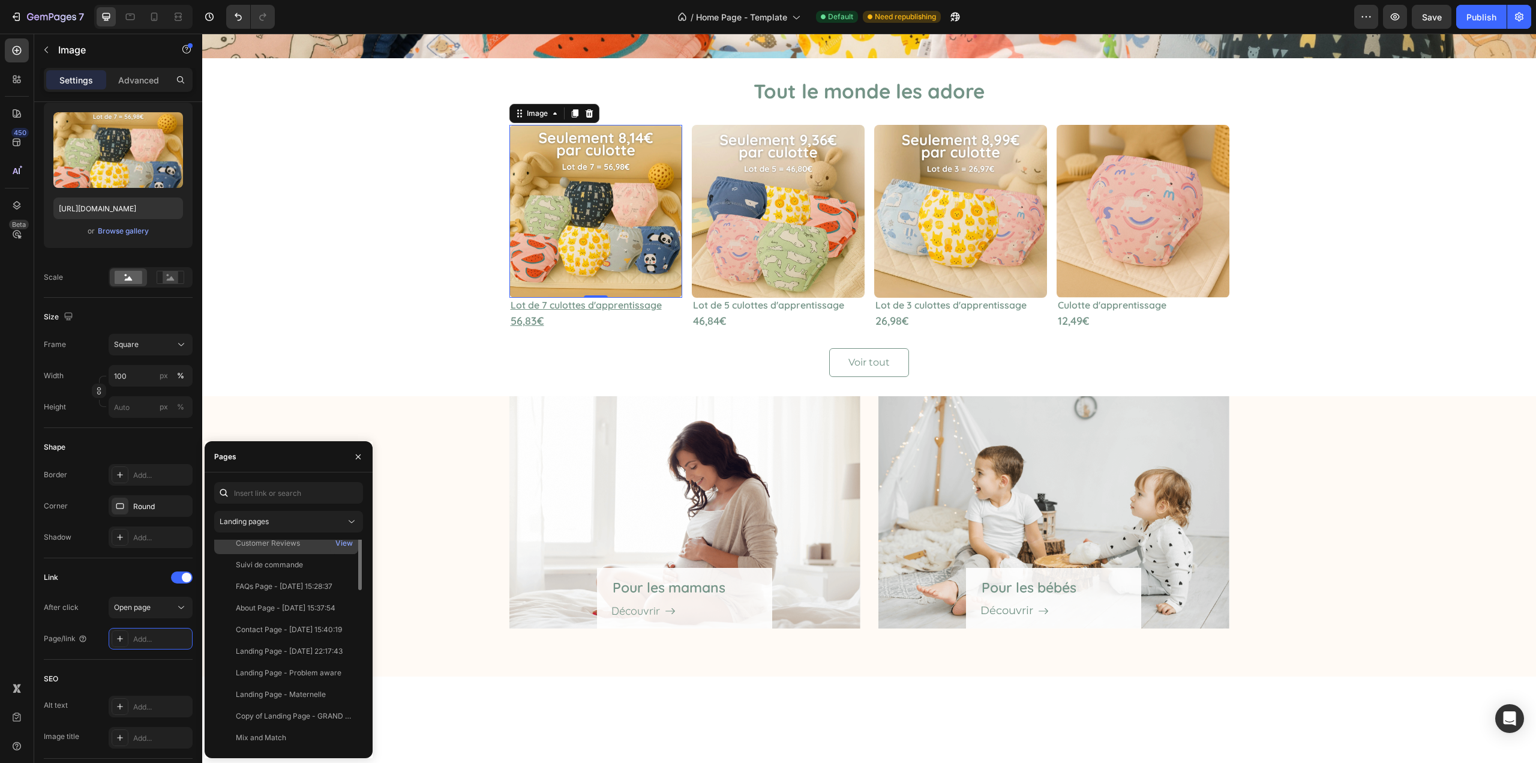
scroll to position [0, 0]
click at [292, 518] on div "Landing pages" at bounding box center [283, 521] width 126 height 11
click at [269, 595] on span "Product pages" at bounding box center [268, 596] width 49 height 11
click at [292, 697] on div "Lot de 7 culottes d'apprentissage de la propreté" at bounding box center [293, 701] width 115 height 11
click at [414, 441] on div "Pour les mamans Heading Découvrir Button Row Hero Banner Pour les bébés Heading…" at bounding box center [869, 521] width 1316 height 251
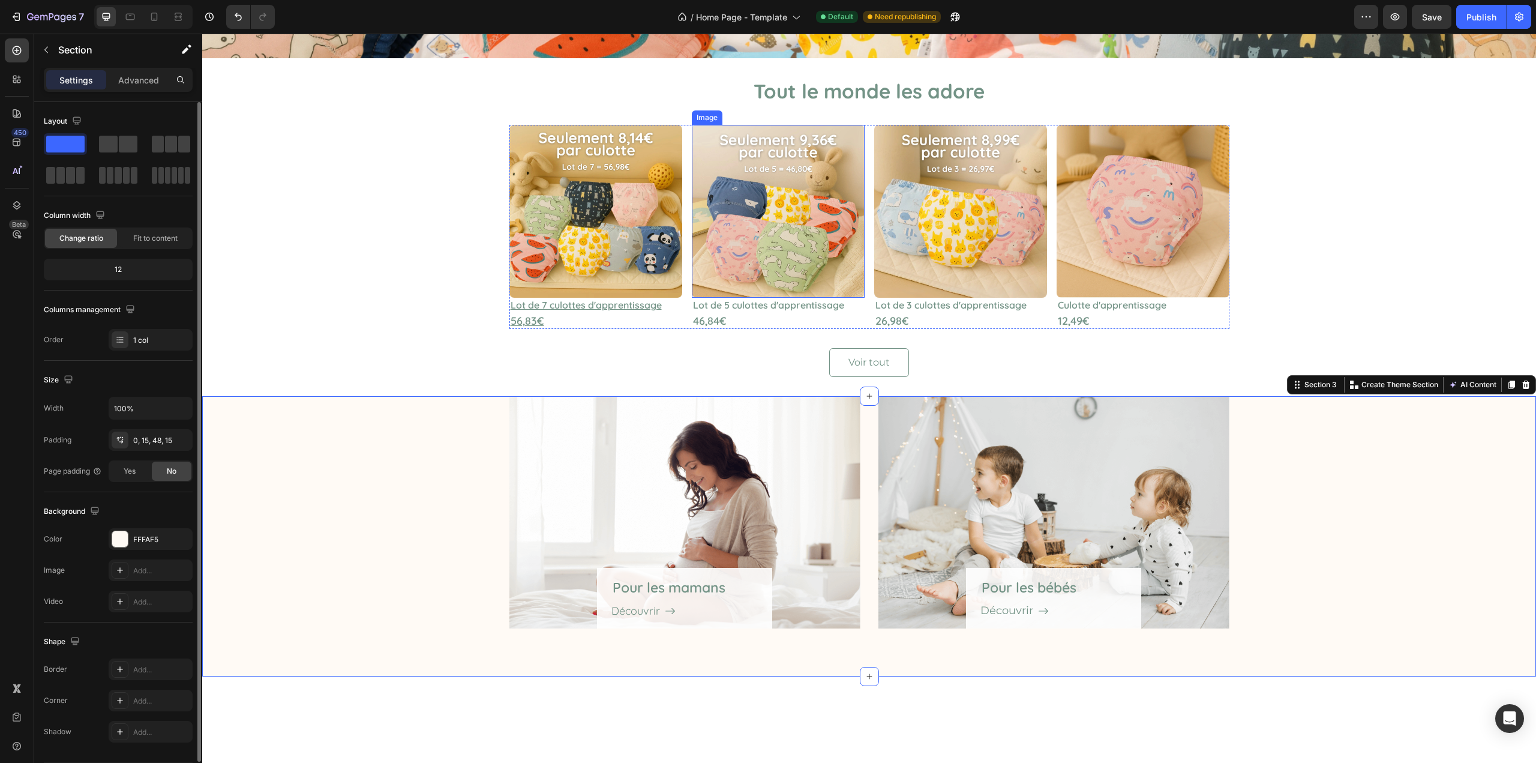
click at [815, 225] on img at bounding box center [778, 211] width 173 height 173
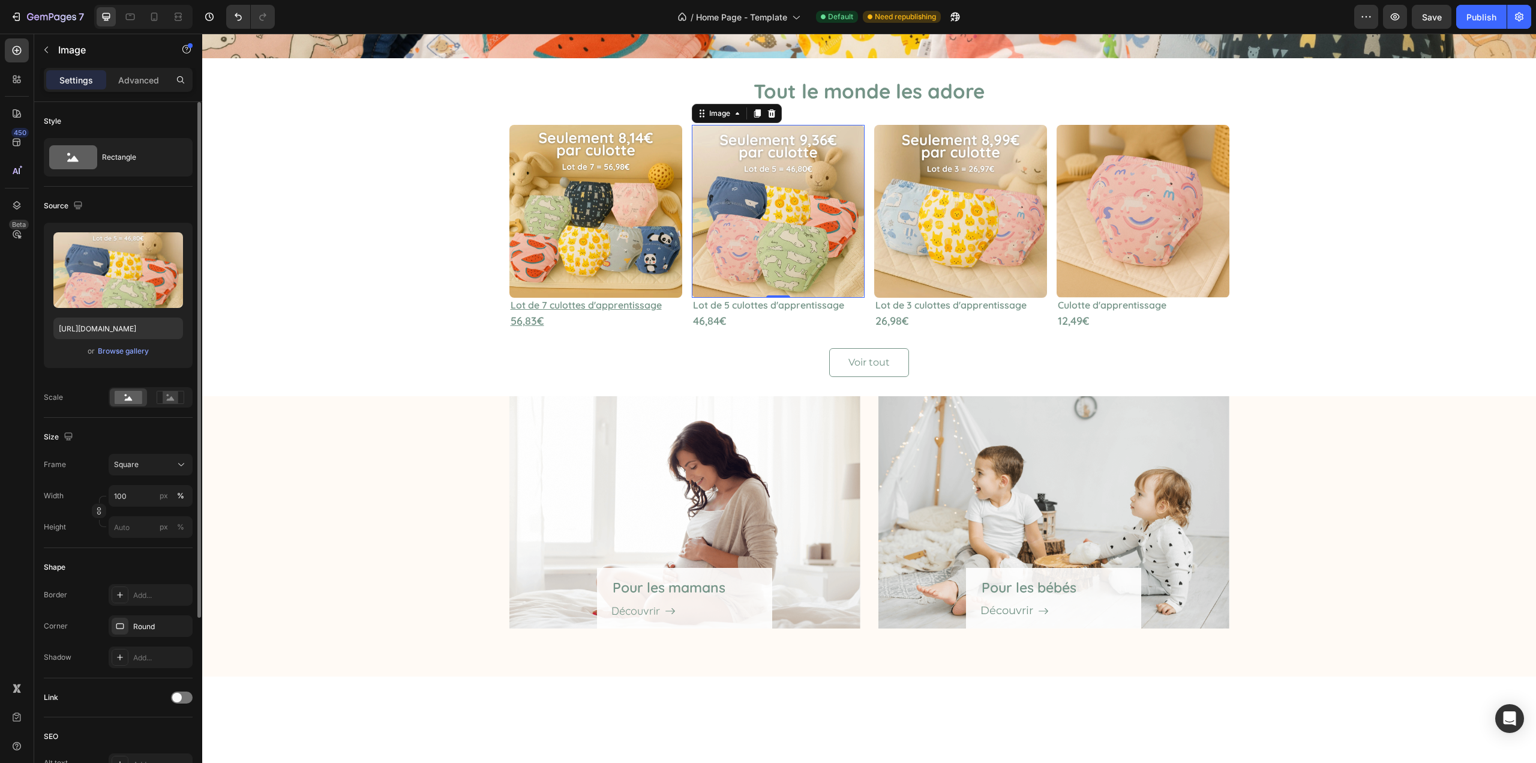
scroll to position [240, 0]
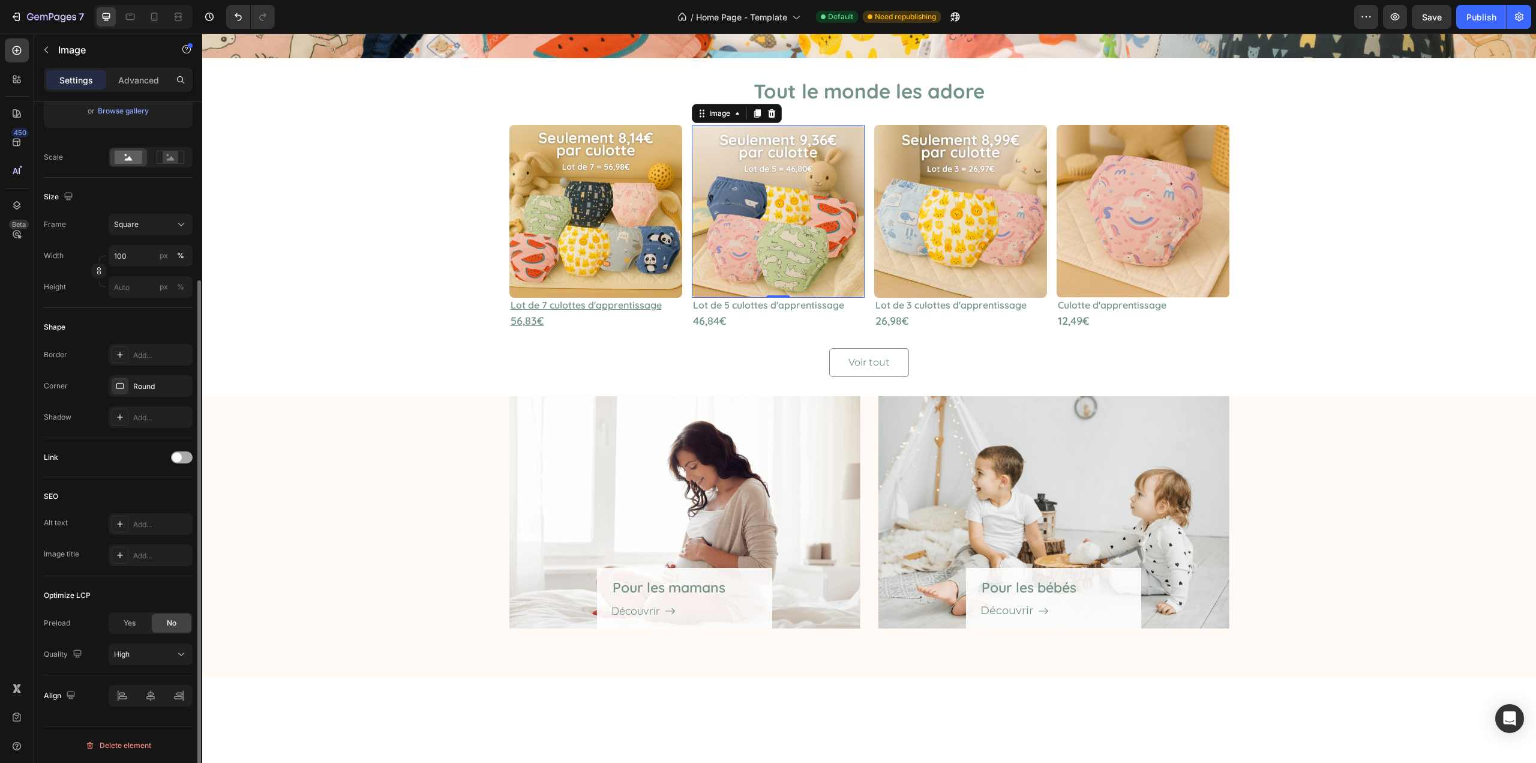
click at [187, 453] on div at bounding box center [182, 457] width 22 height 12
click at [168, 487] on div "Open page" at bounding box center [144, 487] width 61 height 11
click at [134, 458] on div "Link" at bounding box center [118, 457] width 149 height 19
click at [145, 517] on div "Add..." at bounding box center [161, 519] width 56 height 11
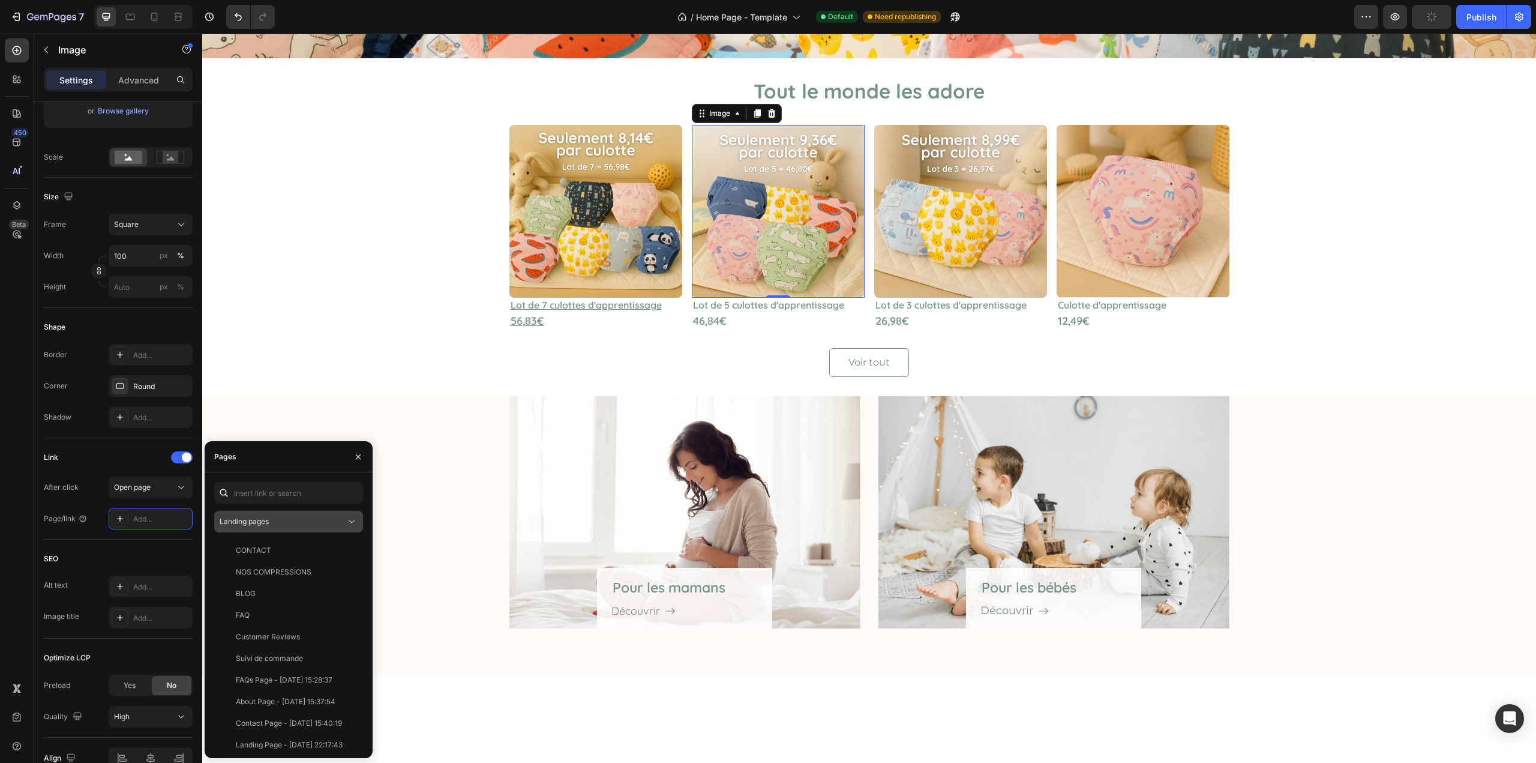
click at [298, 524] on div "Landing pages" at bounding box center [283, 521] width 126 height 11
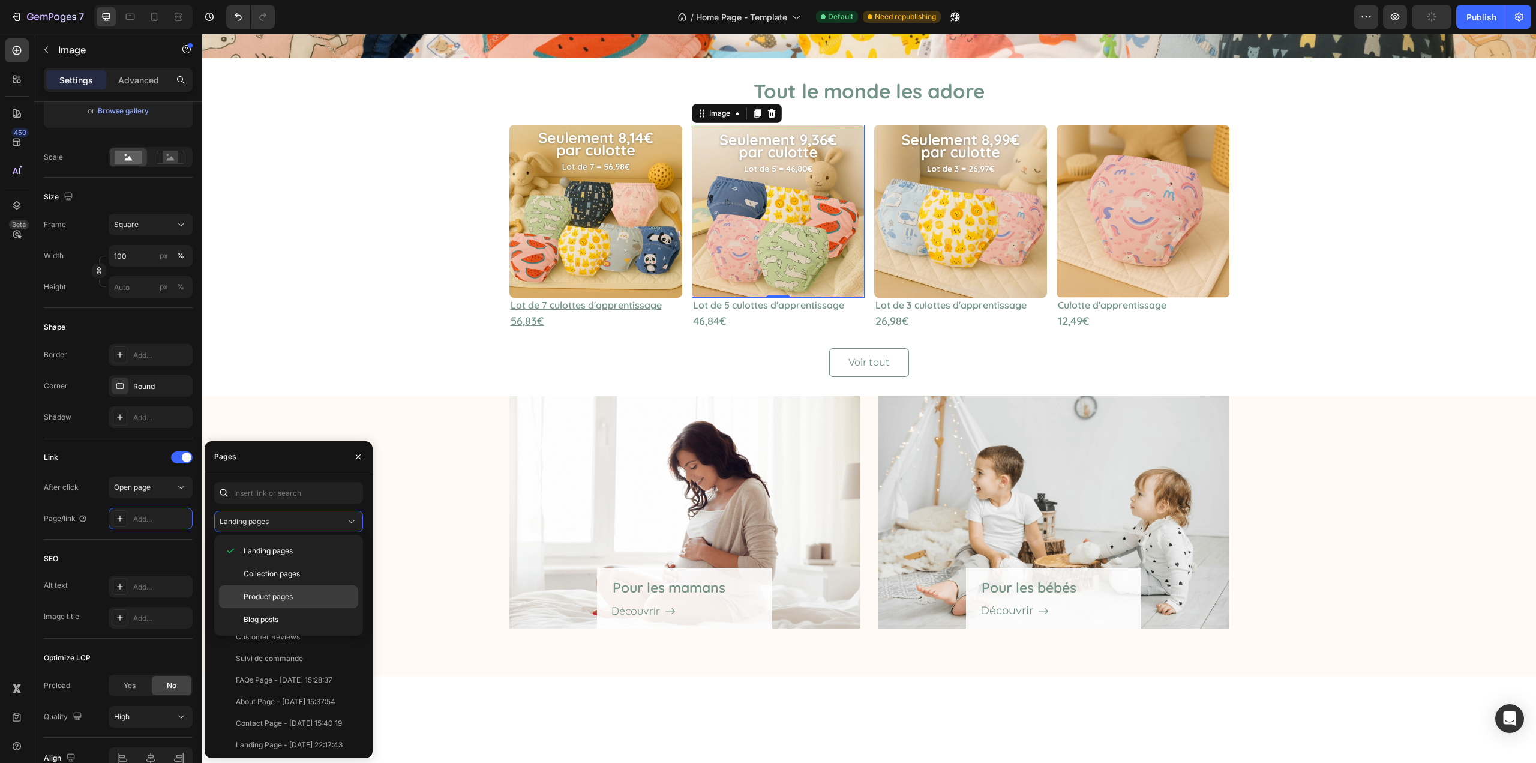
click at [277, 608] on div "Product pages" at bounding box center [288, 619] width 139 height 23
click at [268, 691] on div "Lot de 5 culottes d'apprentissage de la propreté View" at bounding box center [286, 702] width 144 height 22
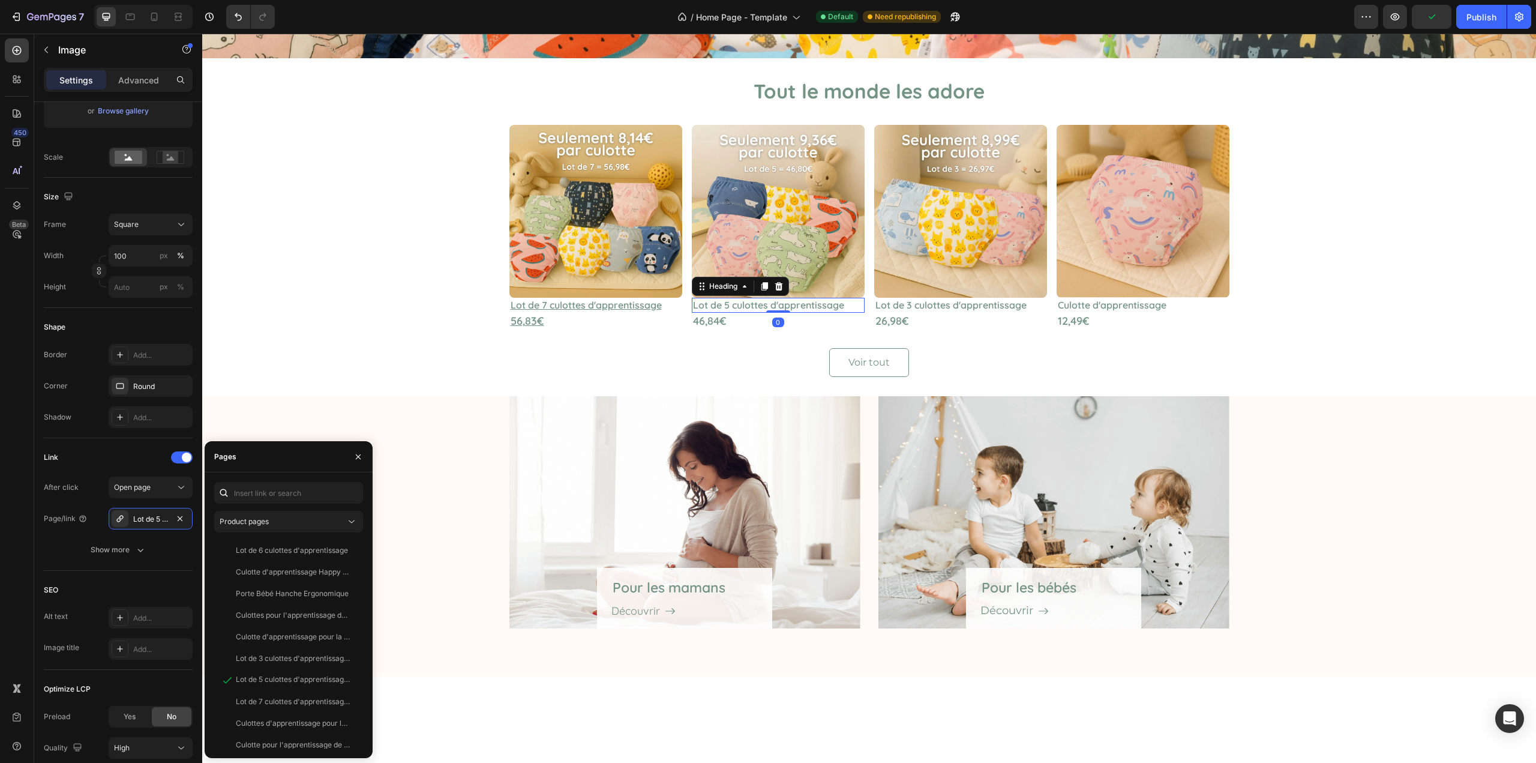
click at [792, 305] on p "Lot de 5 culottes d'apprentissage" at bounding box center [778, 305] width 170 height 13
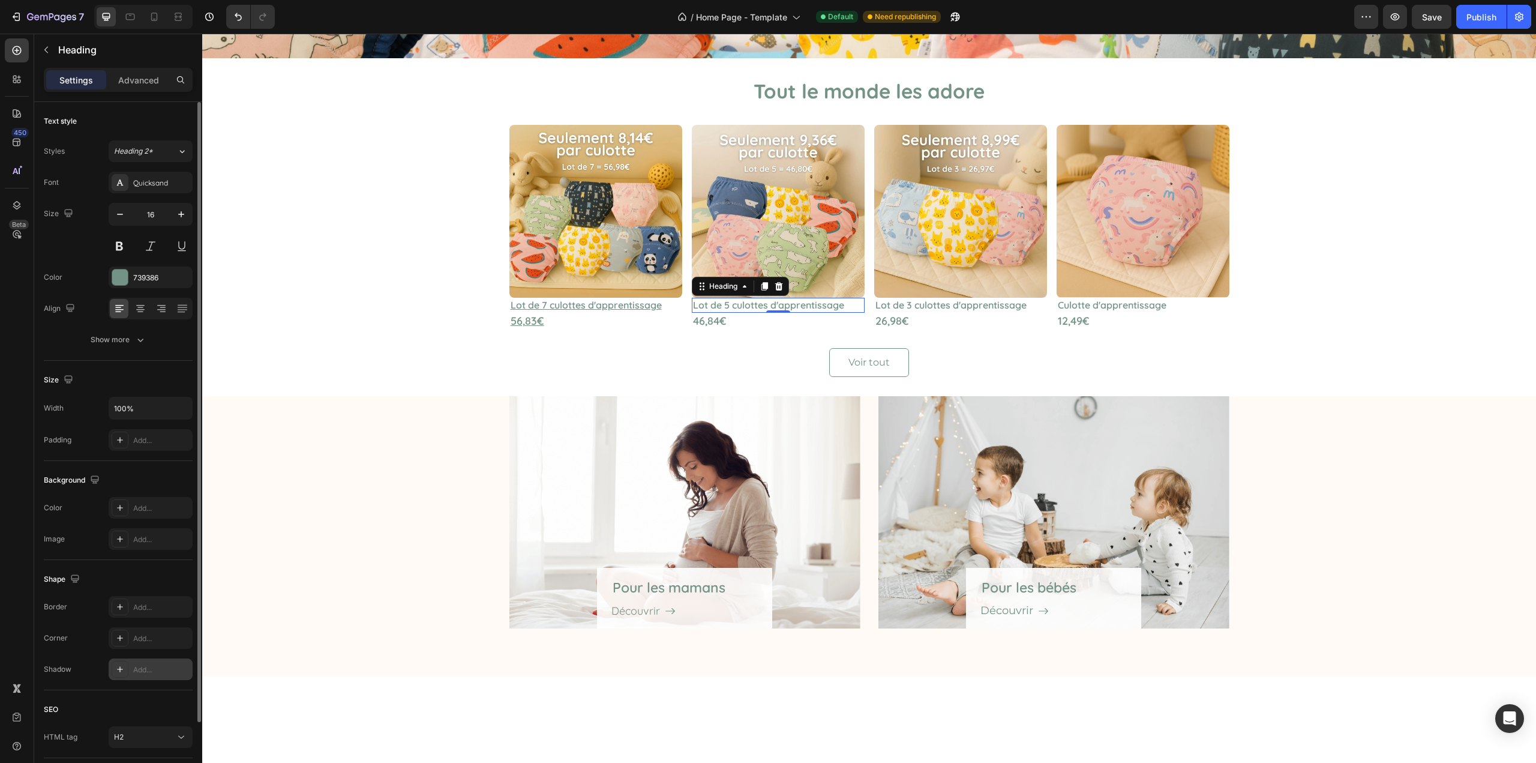
scroll to position [84, 0]
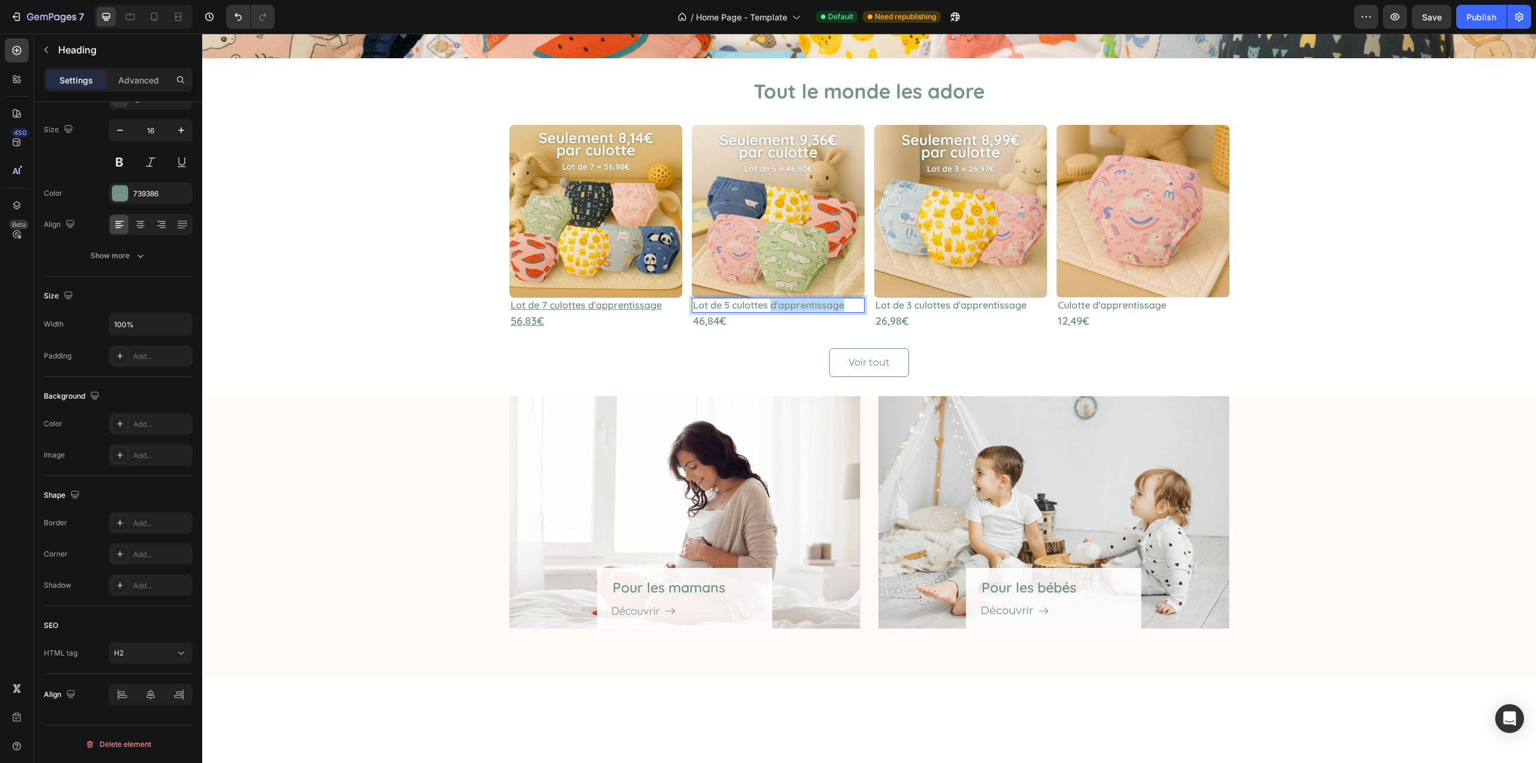
click at [796, 306] on p "Lot de 5 culottes d'apprentissage" at bounding box center [778, 305] width 170 height 13
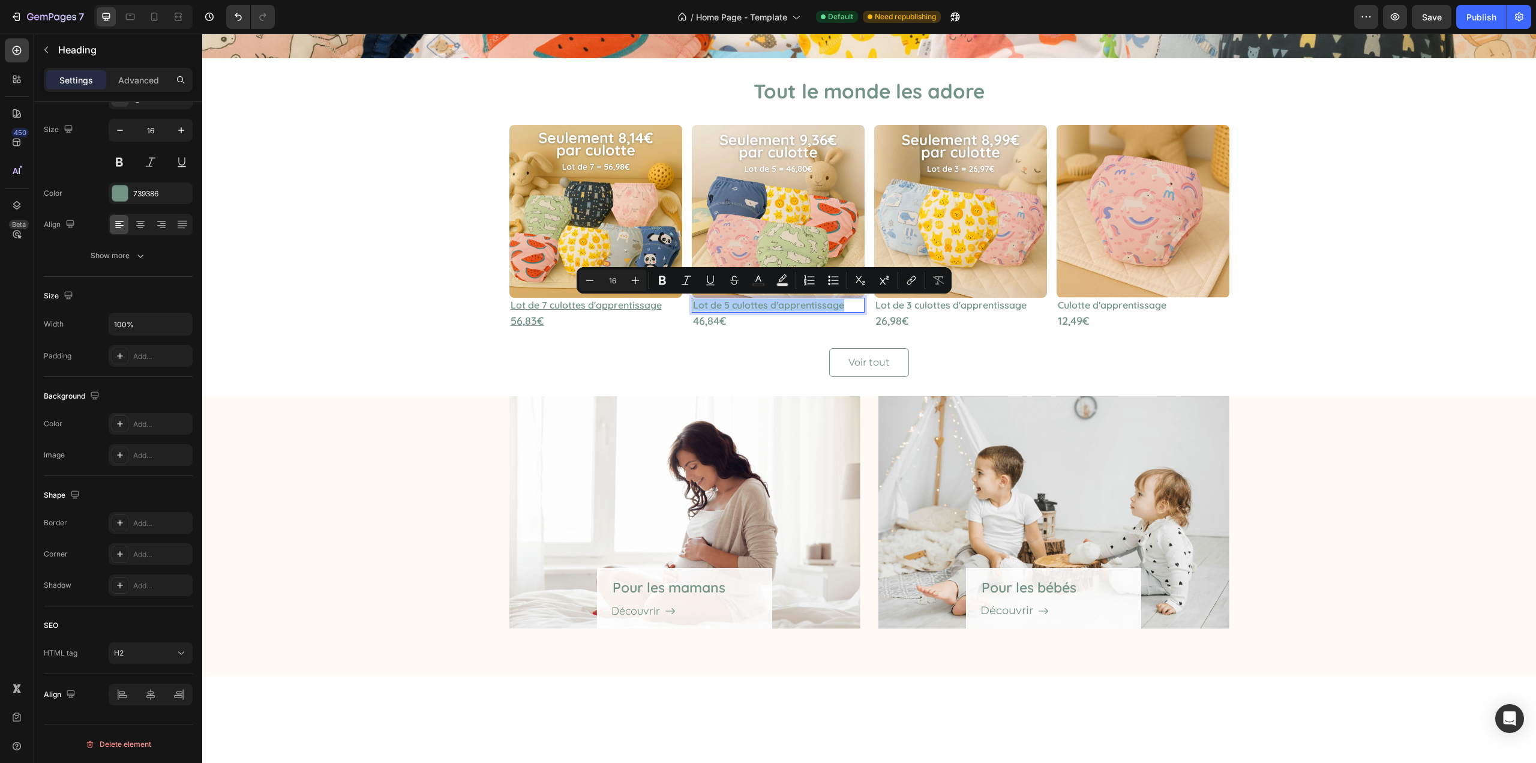
drag, startPoint x: 907, startPoint y: 288, endPoint x: 897, endPoint y: 292, distance: 10.3
click at [907, 288] on button "link" at bounding box center [912, 280] width 22 height 22
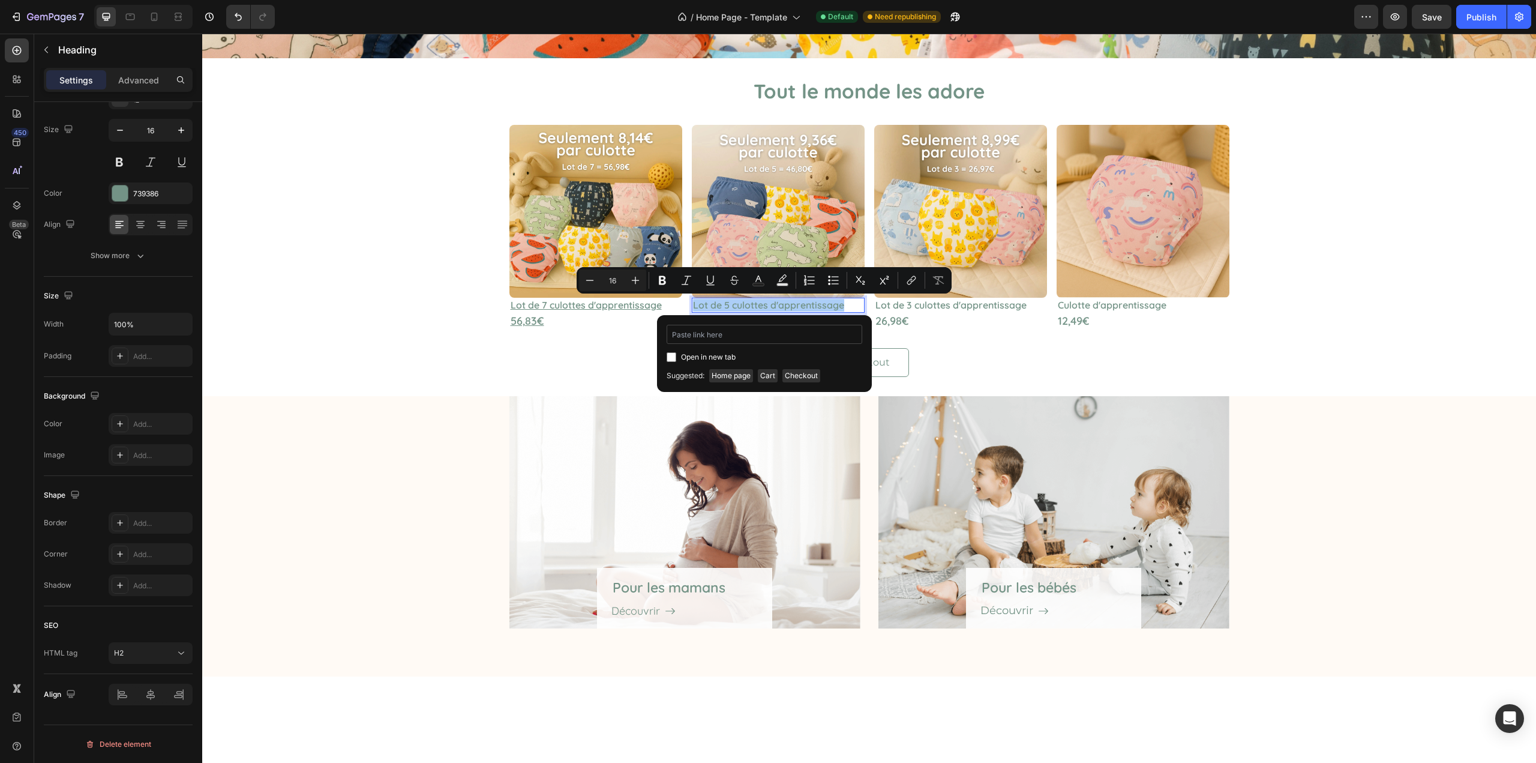
type input "https://celesse.fr/products/lot-de-5-culottes-dapprentissage"
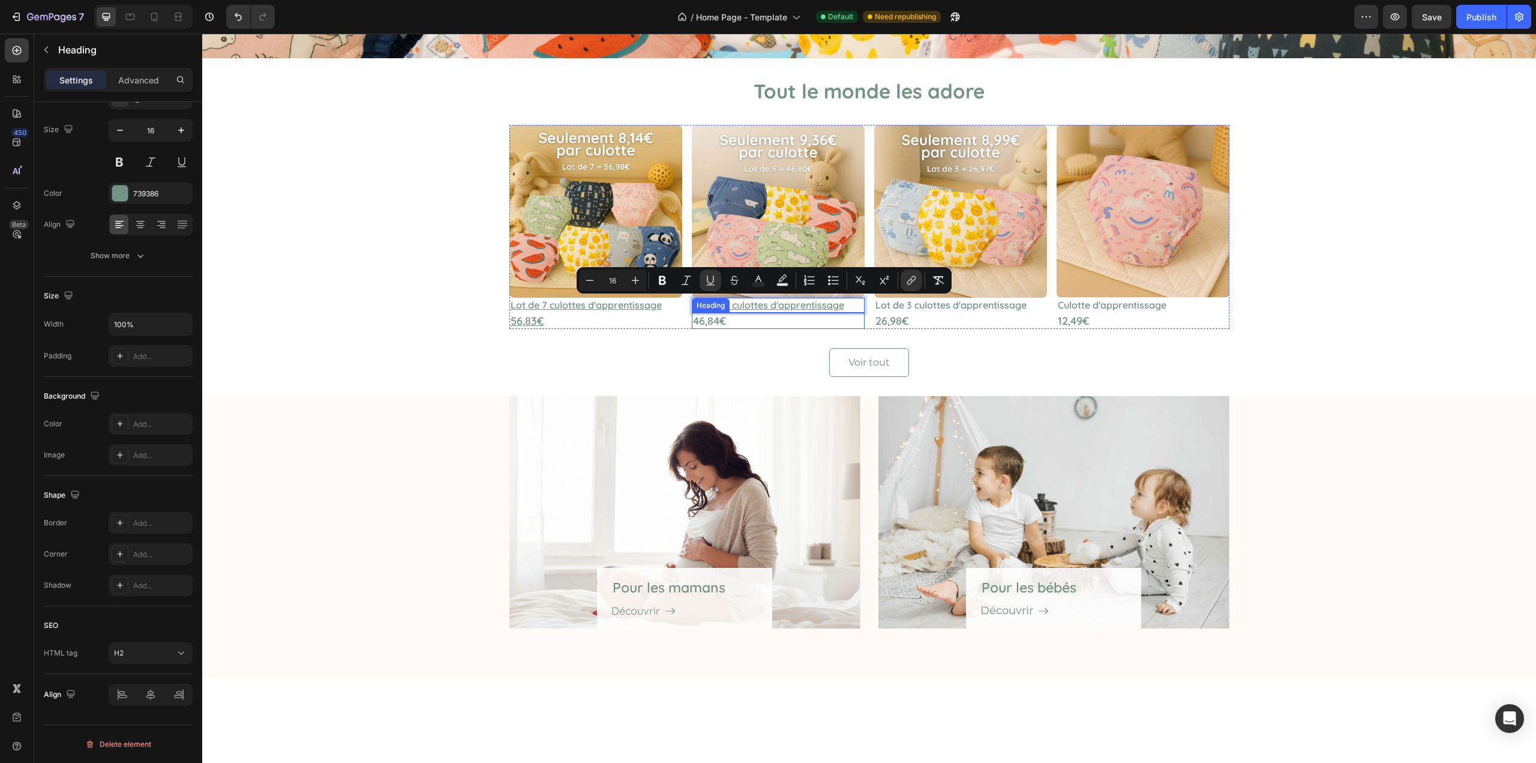
click at [768, 318] on p "46,84€" at bounding box center [778, 321] width 170 height 14
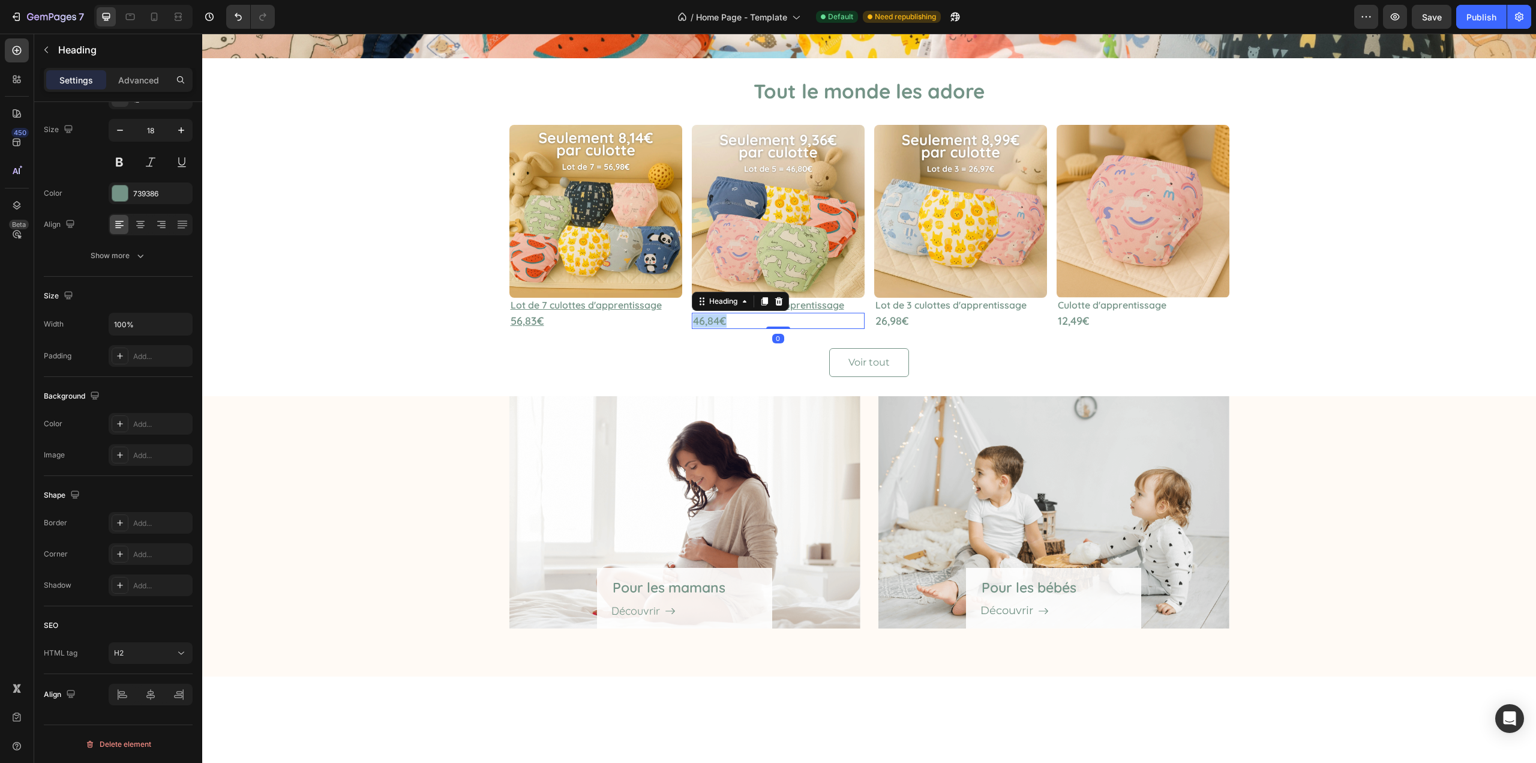
click at [768, 318] on p "46,84€" at bounding box center [778, 321] width 170 height 14
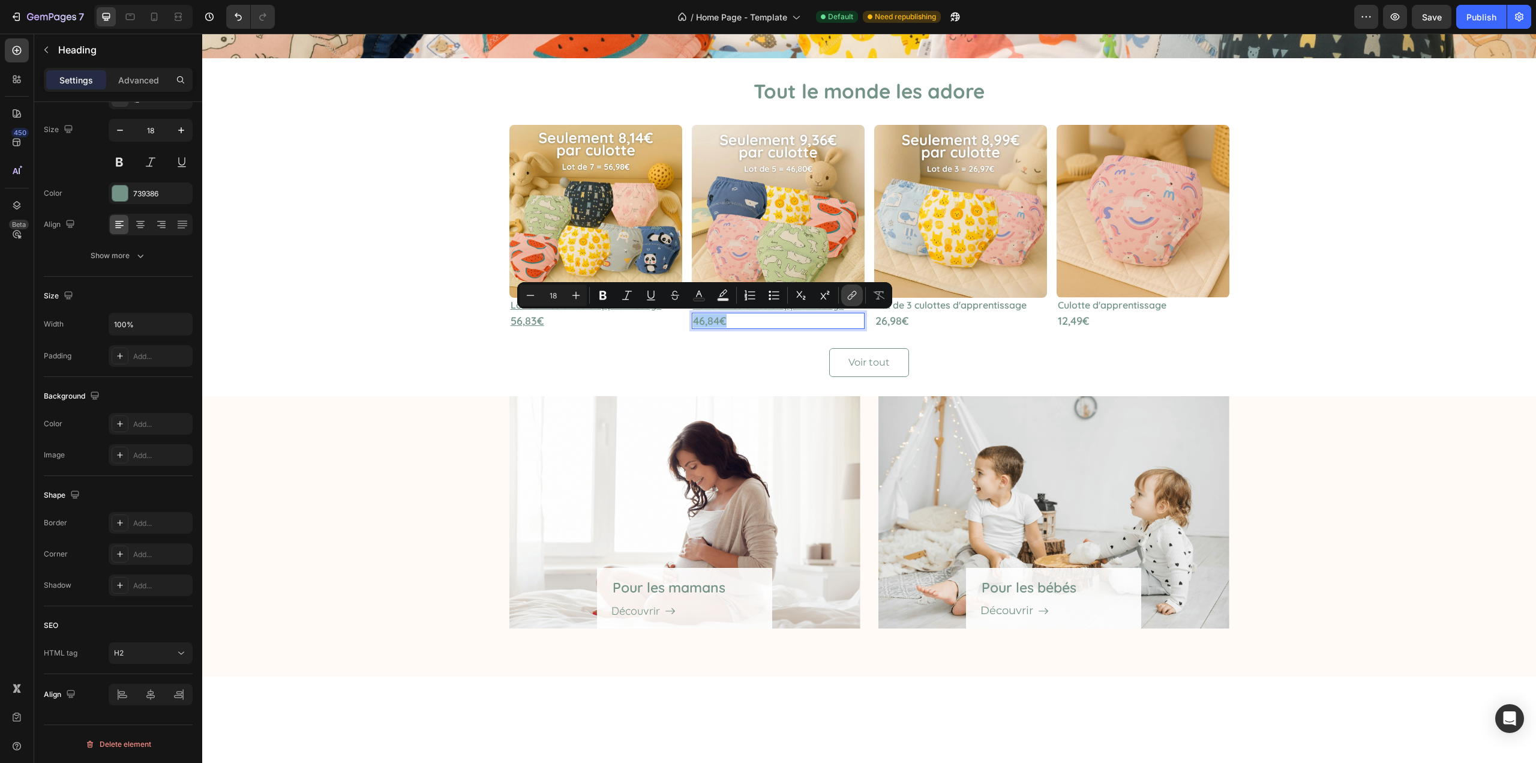
click at [850, 295] on icon "Editor contextual toolbar" at bounding box center [850, 297] width 5 height 6
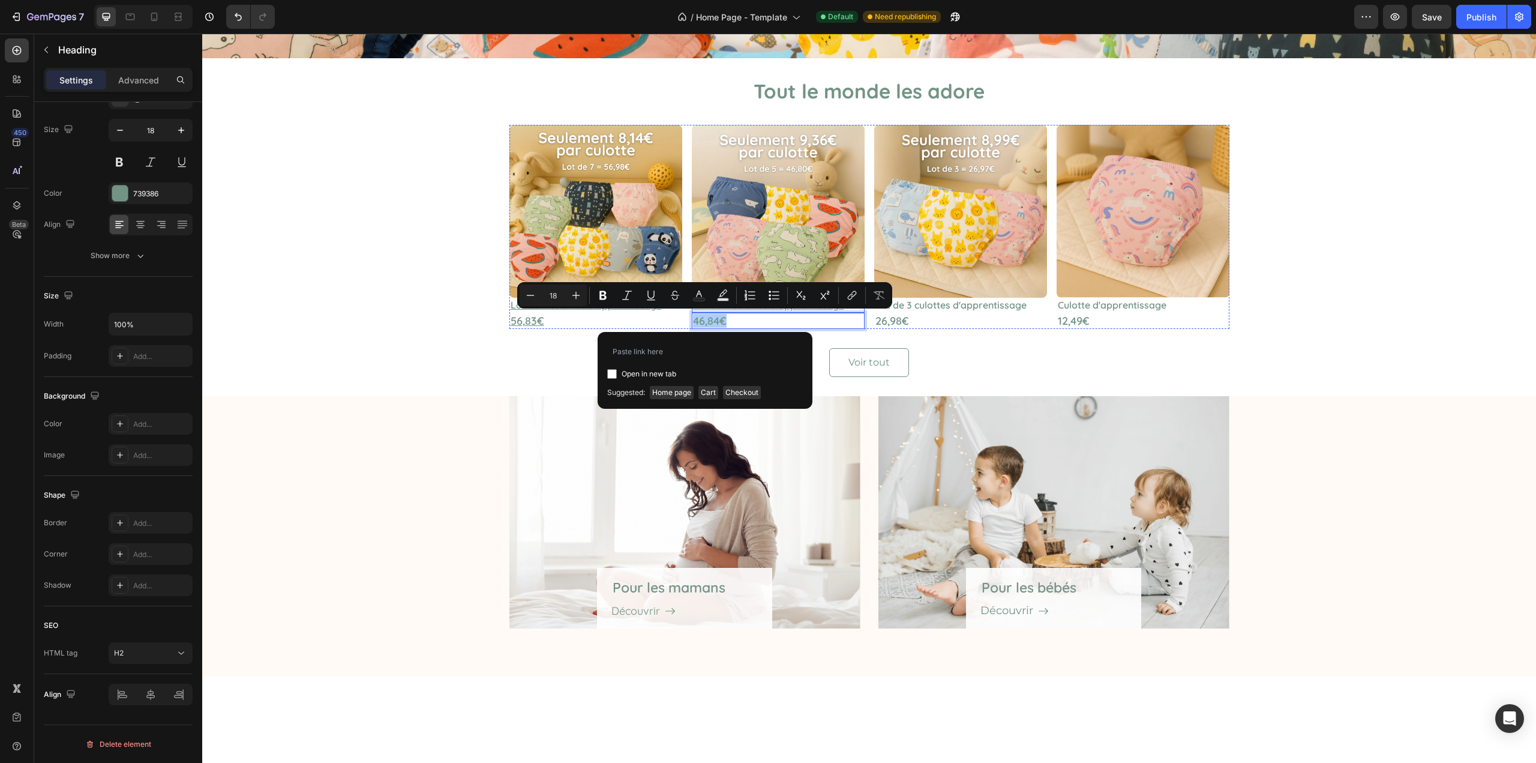
type input "https://celesse.fr/products/lot-de-5-culottes-dapprentissage"
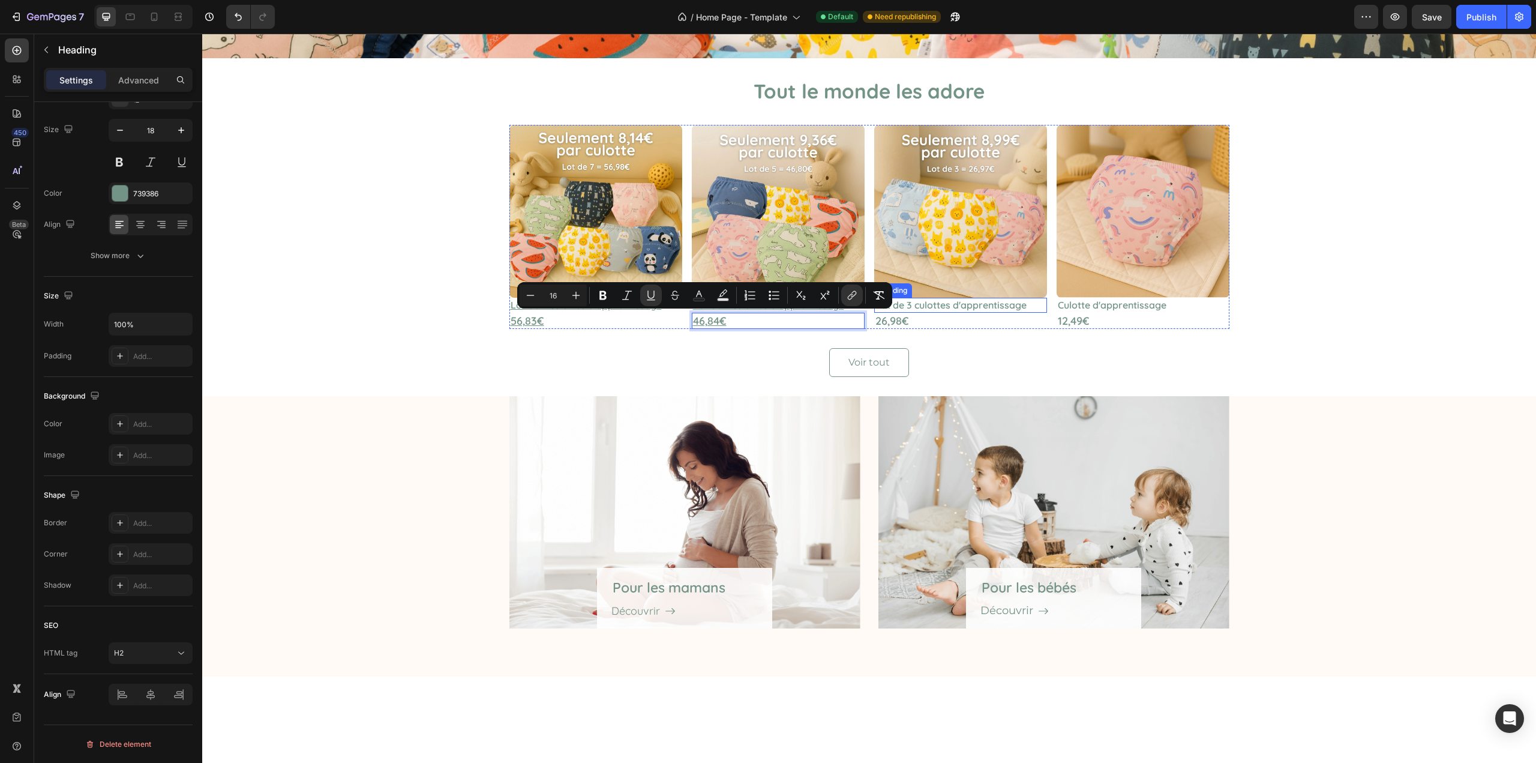
click at [918, 308] on p "Lot de 3 culottes d'apprentissage" at bounding box center [961, 305] width 170 height 13
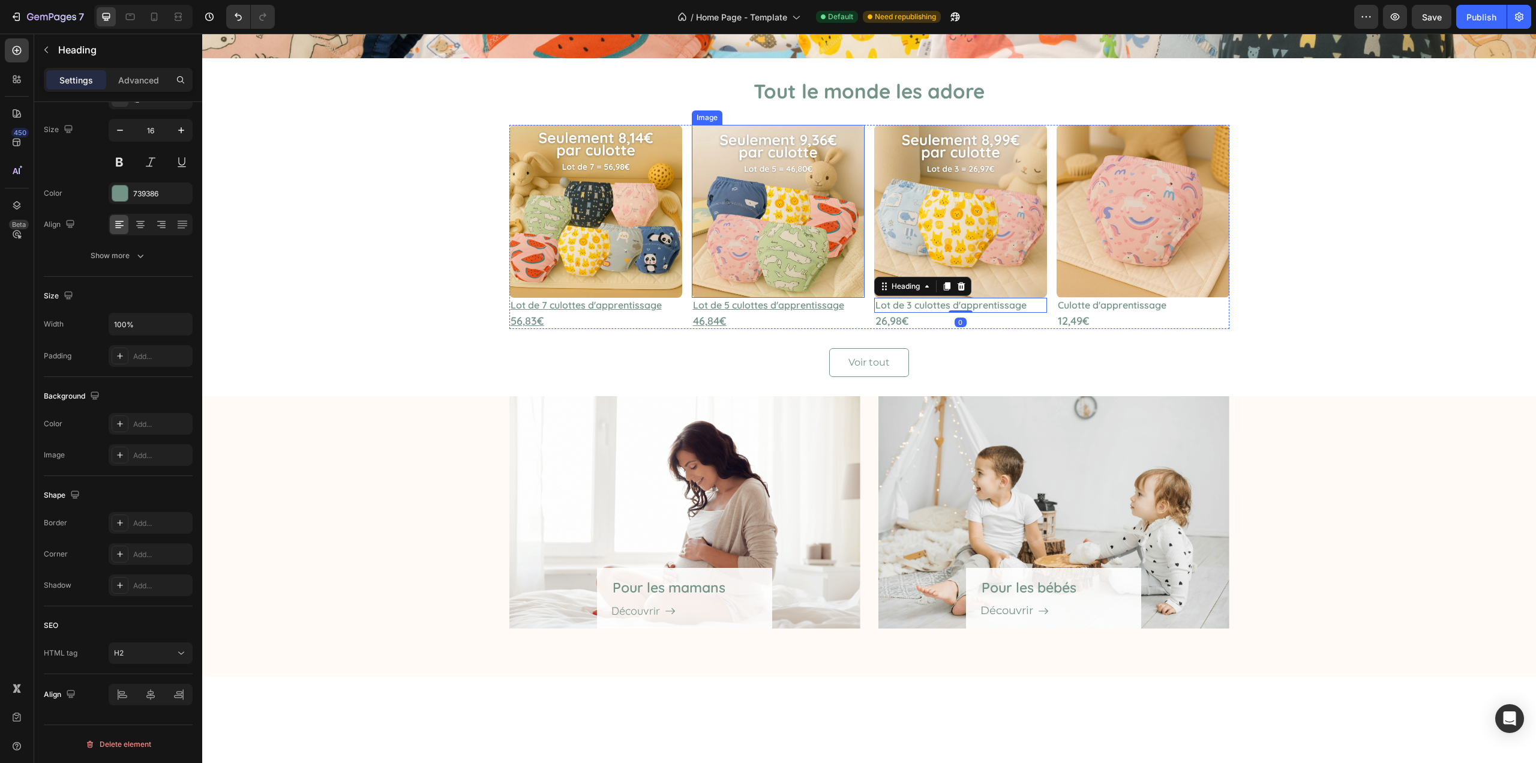
click at [799, 279] on img at bounding box center [778, 211] width 173 height 173
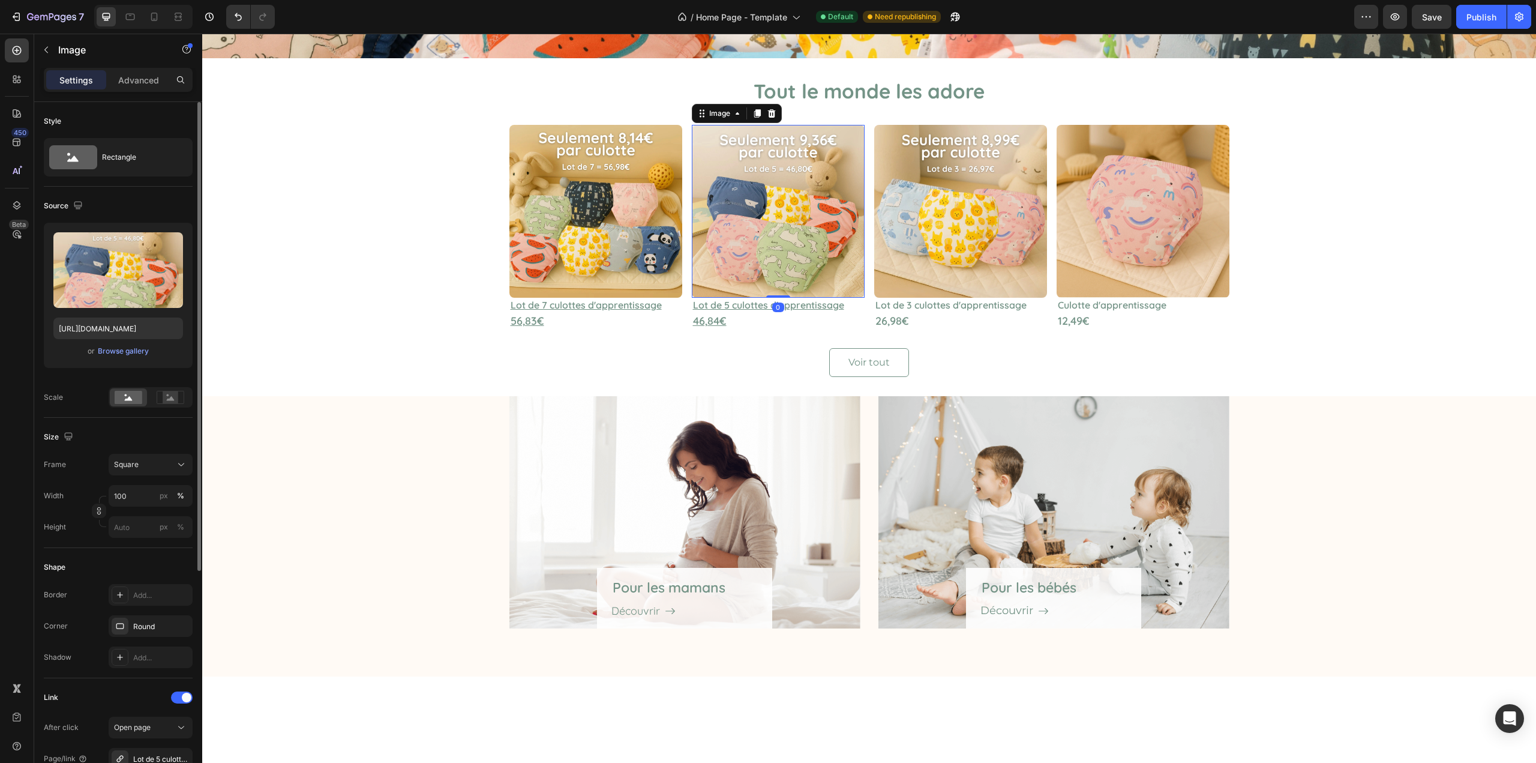
scroll to position [180, 0]
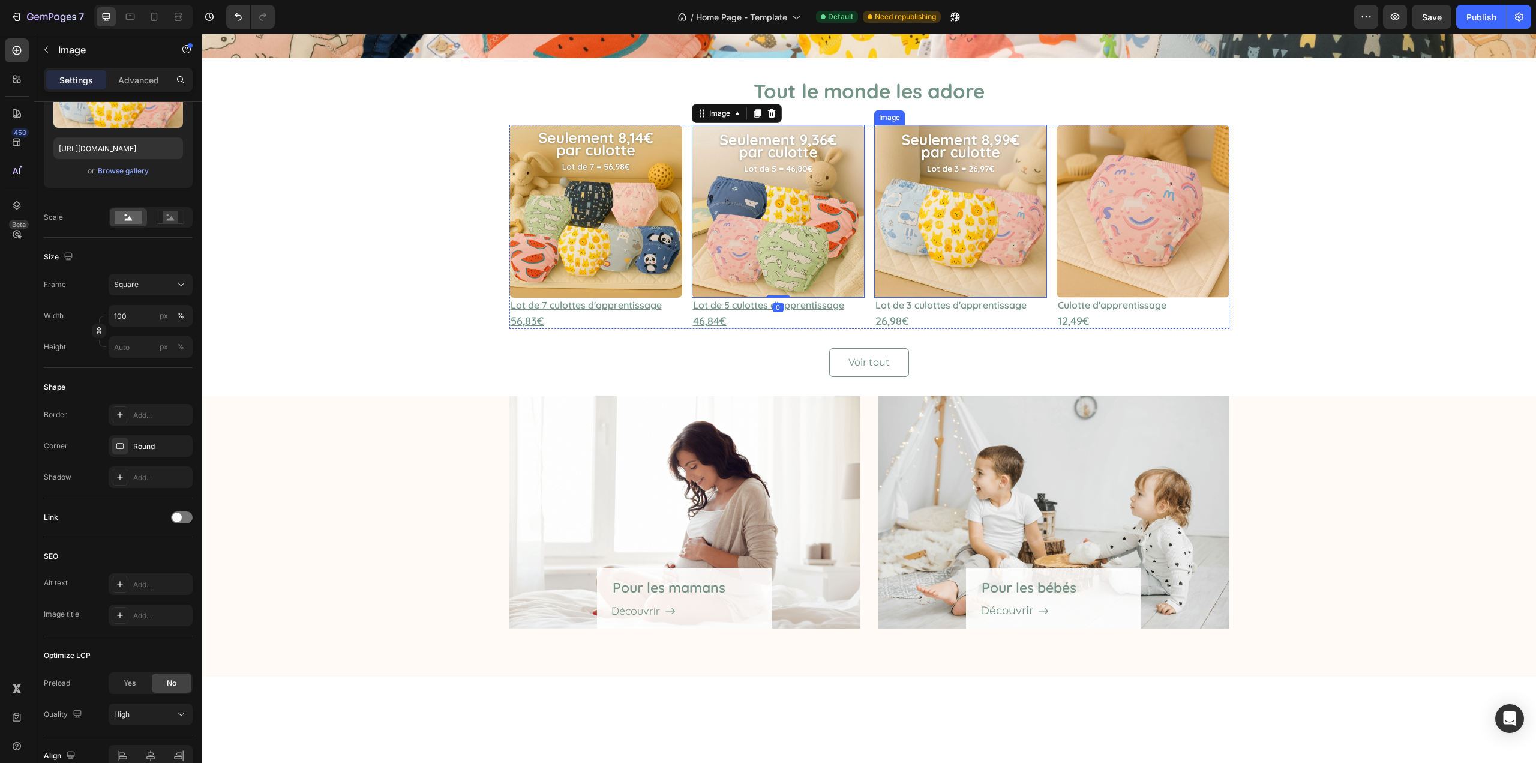
click at [993, 162] on img at bounding box center [960, 211] width 173 height 173
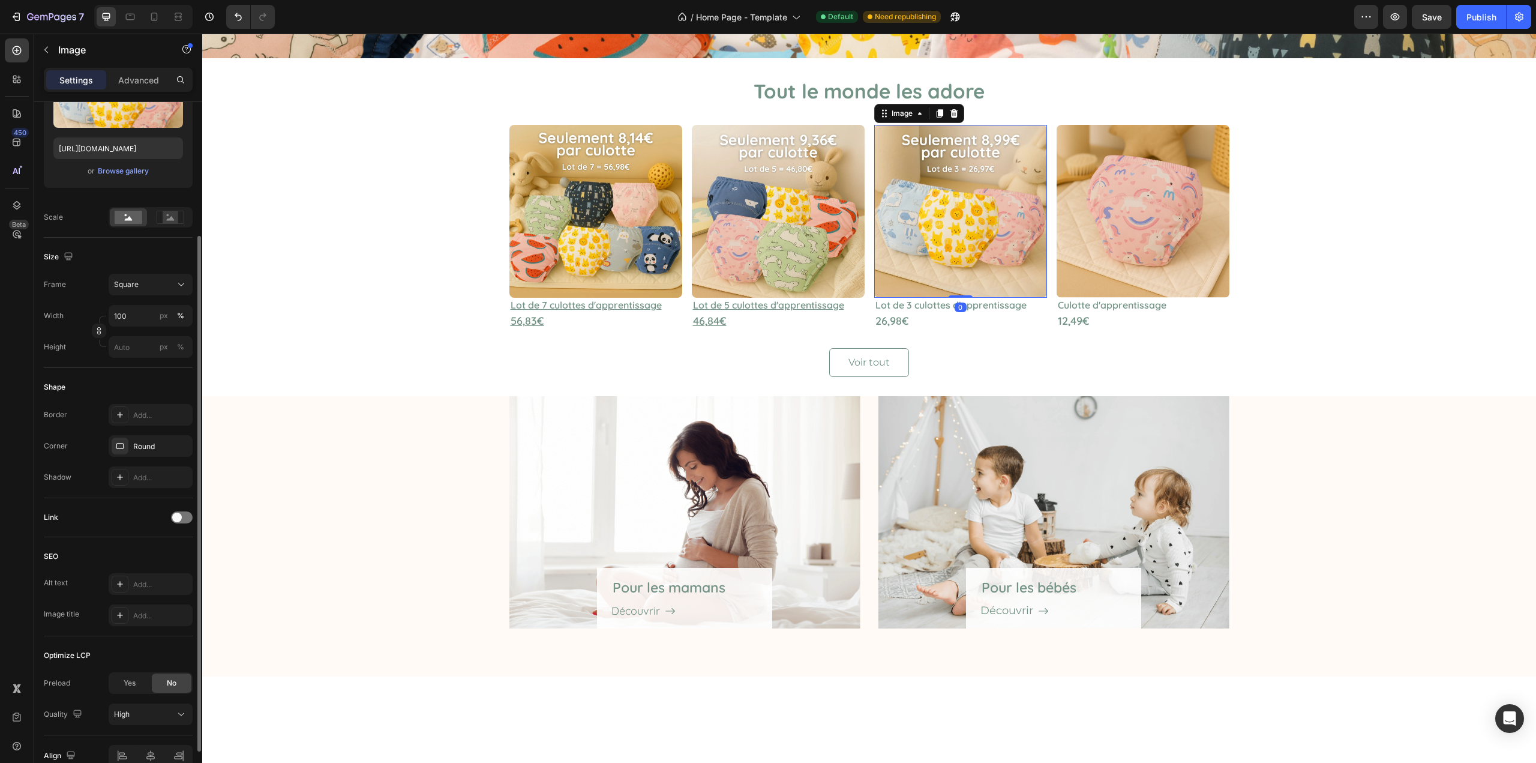
scroll to position [241, 0]
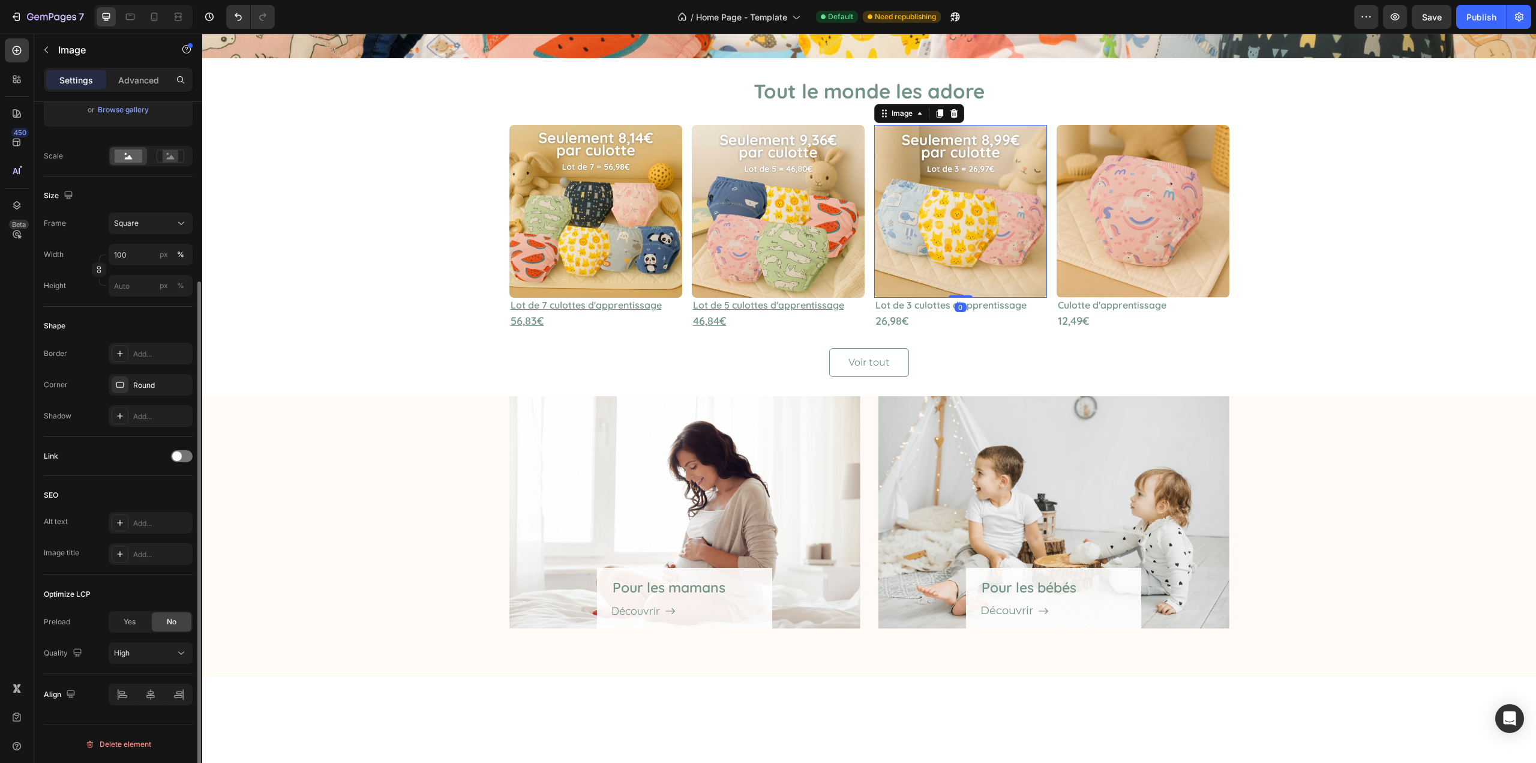
click at [185, 449] on div "Link" at bounding box center [118, 456] width 149 height 19
click at [179, 457] on span at bounding box center [177, 456] width 10 height 10
click at [167, 506] on div "After click Open page Page/link Add..." at bounding box center [118, 501] width 149 height 53
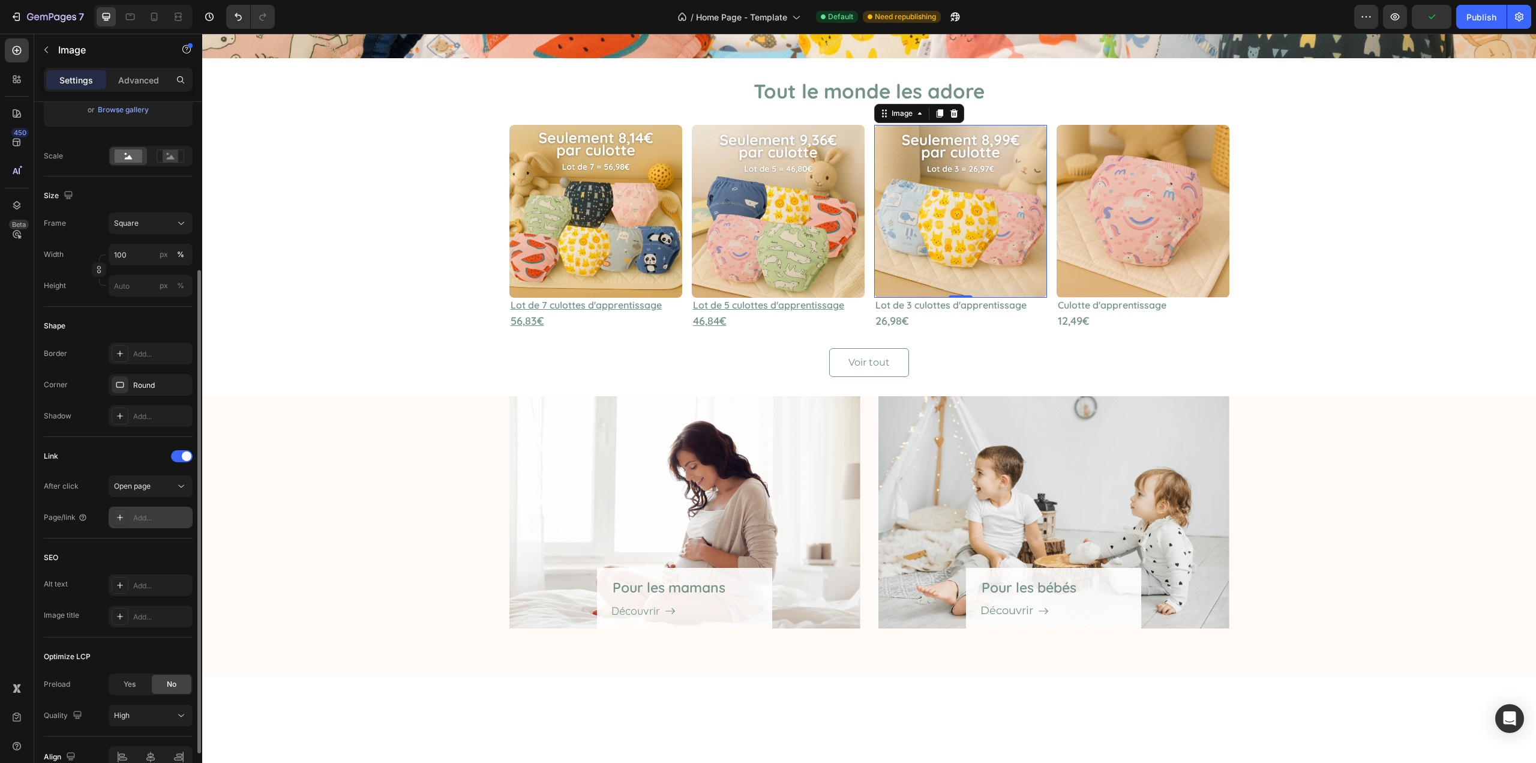
click at [166, 514] on div "Add..." at bounding box center [161, 518] width 56 height 11
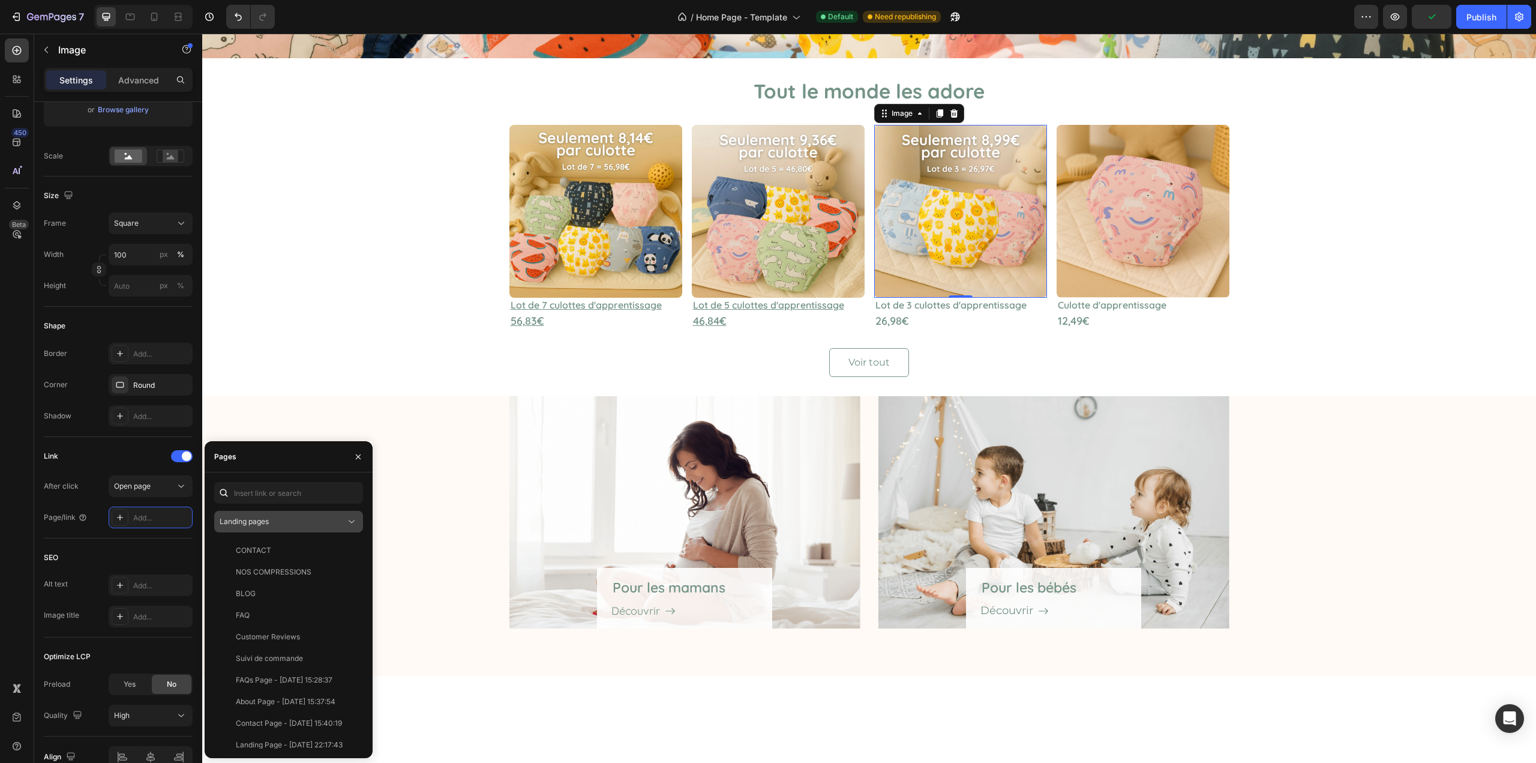
click at [306, 519] on div "Landing pages" at bounding box center [283, 521] width 126 height 11
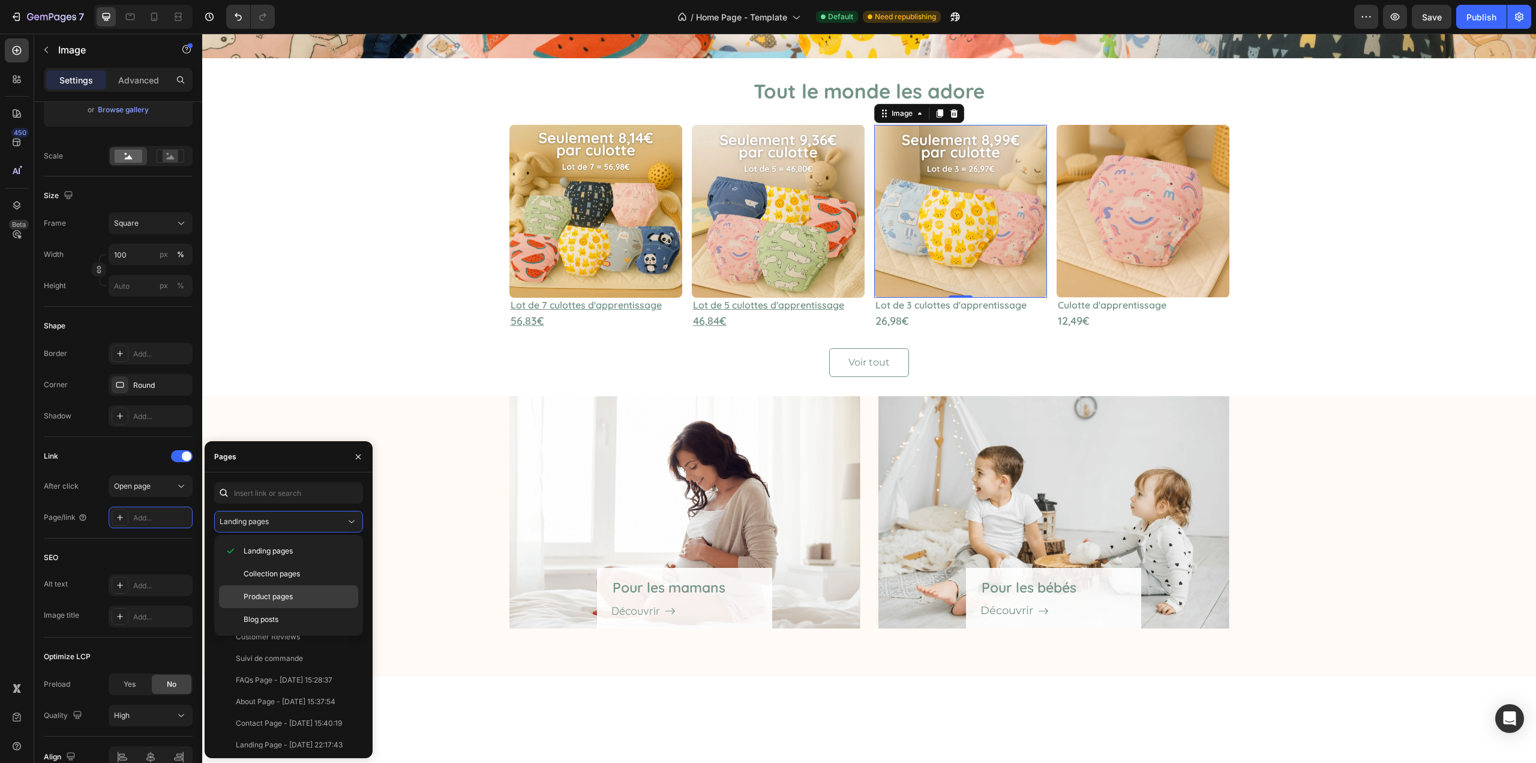
click at [281, 594] on span "Product pages" at bounding box center [268, 596] width 49 height 11
click at [293, 658] on div "Lot de 3 culottes d'apprentissage de la propreté" at bounding box center [293, 658] width 115 height 11
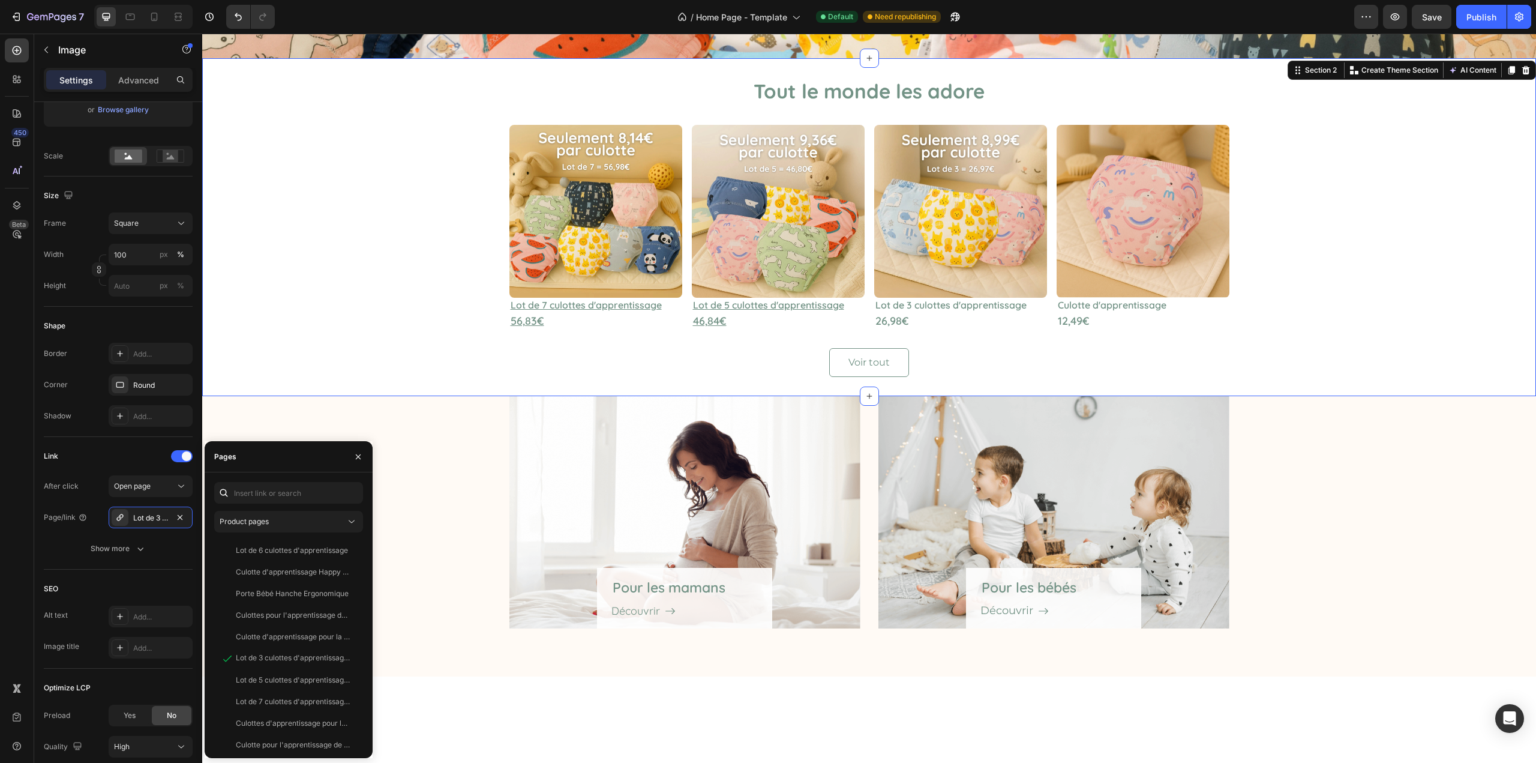
click at [428, 339] on div "Tout le monde les adore Heading Image ⁠⁠⁠⁠⁠⁠⁠ Lot de 7 culottes d'apprentissage…" at bounding box center [869, 226] width 1316 height 299
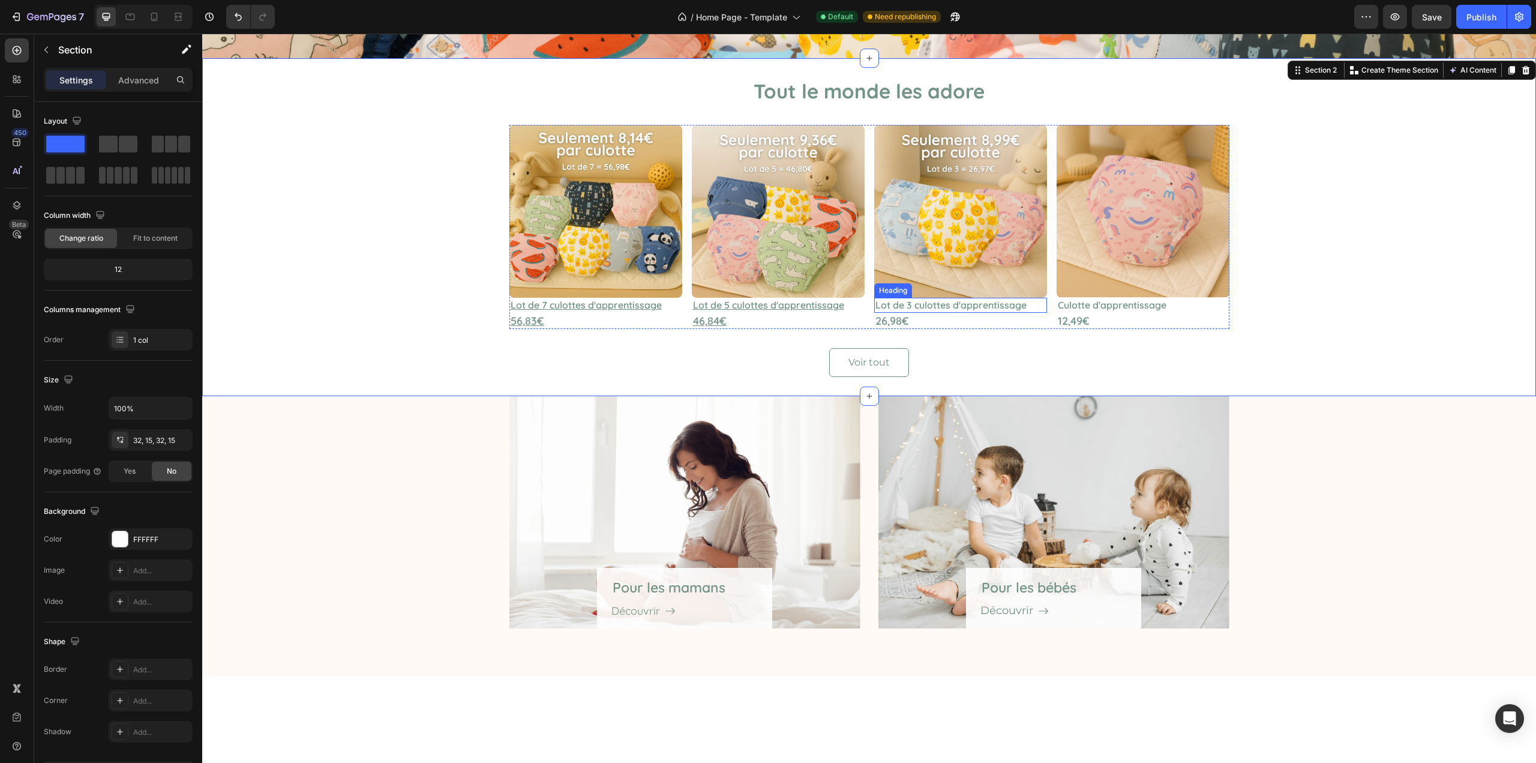
click at [986, 303] on p "Lot de 3 culottes d'apprentissage" at bounding box center [961, 305] width 170 height 13
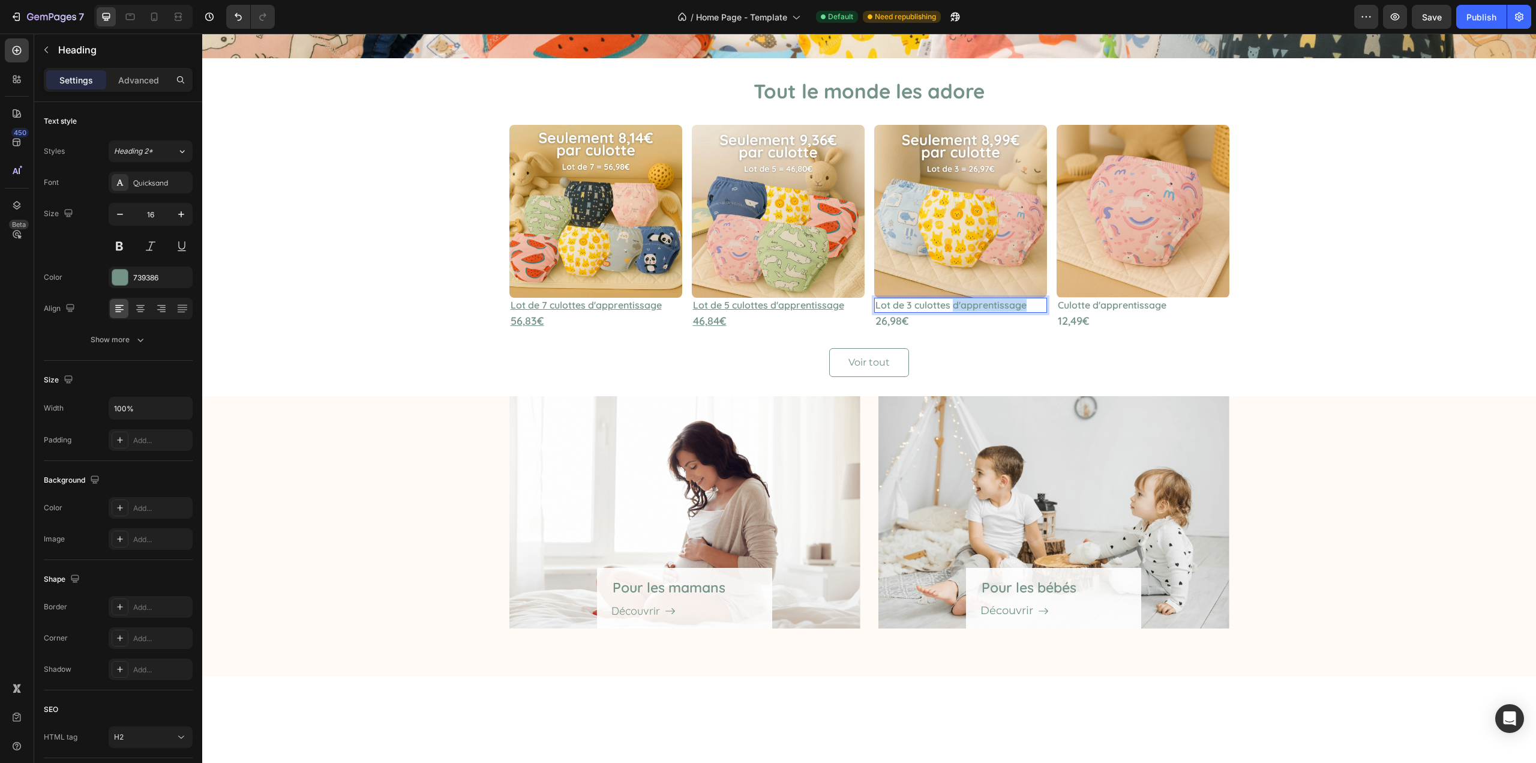
click at [952, 300] on p "Lot de 3 culottes d'apprentissage" at bounding box center [961, 305] width 170 height 13
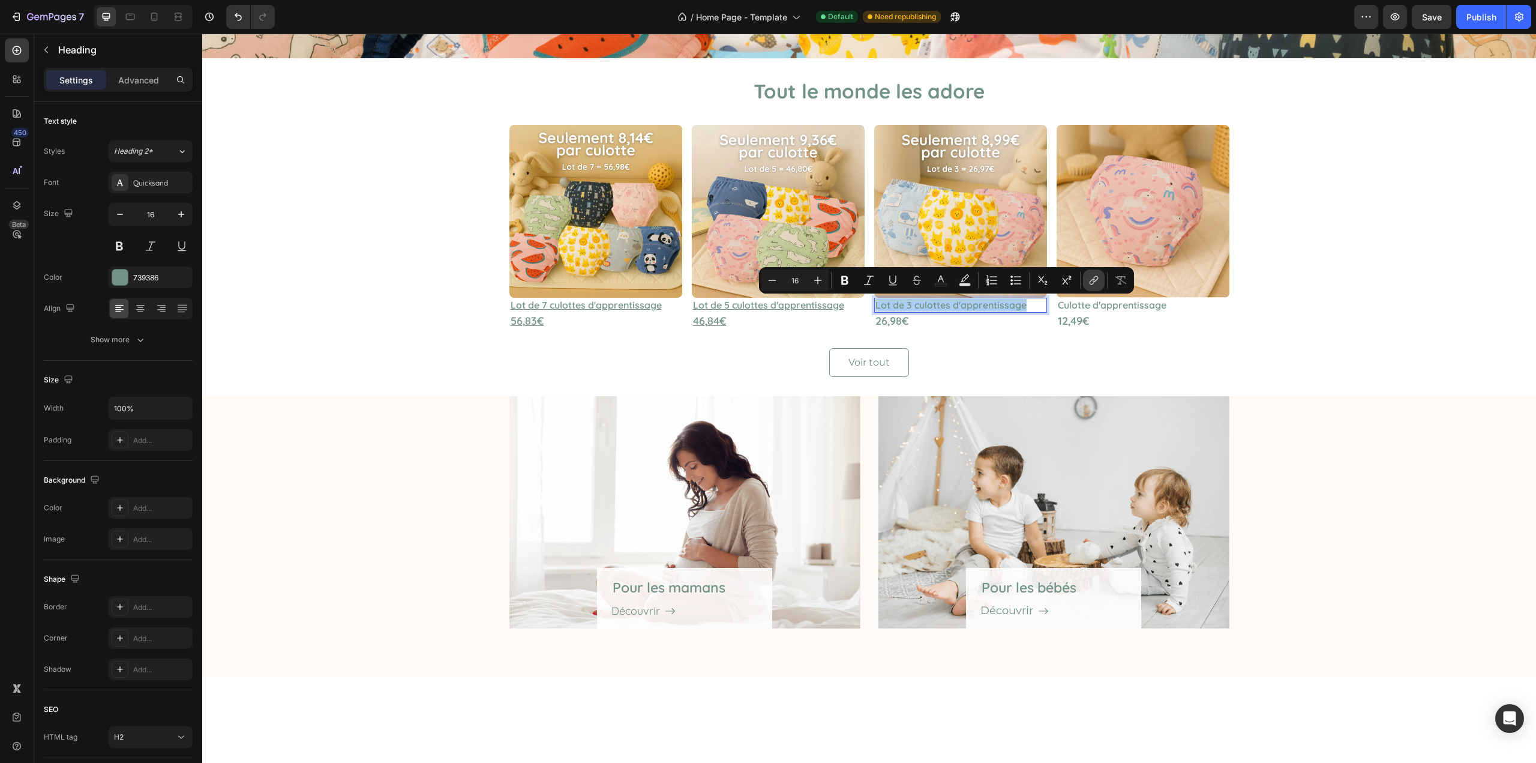
click at [1089, 281] on icon "Editor contextual toolbar" at bounding box center [1094, 280] width 12 height 12
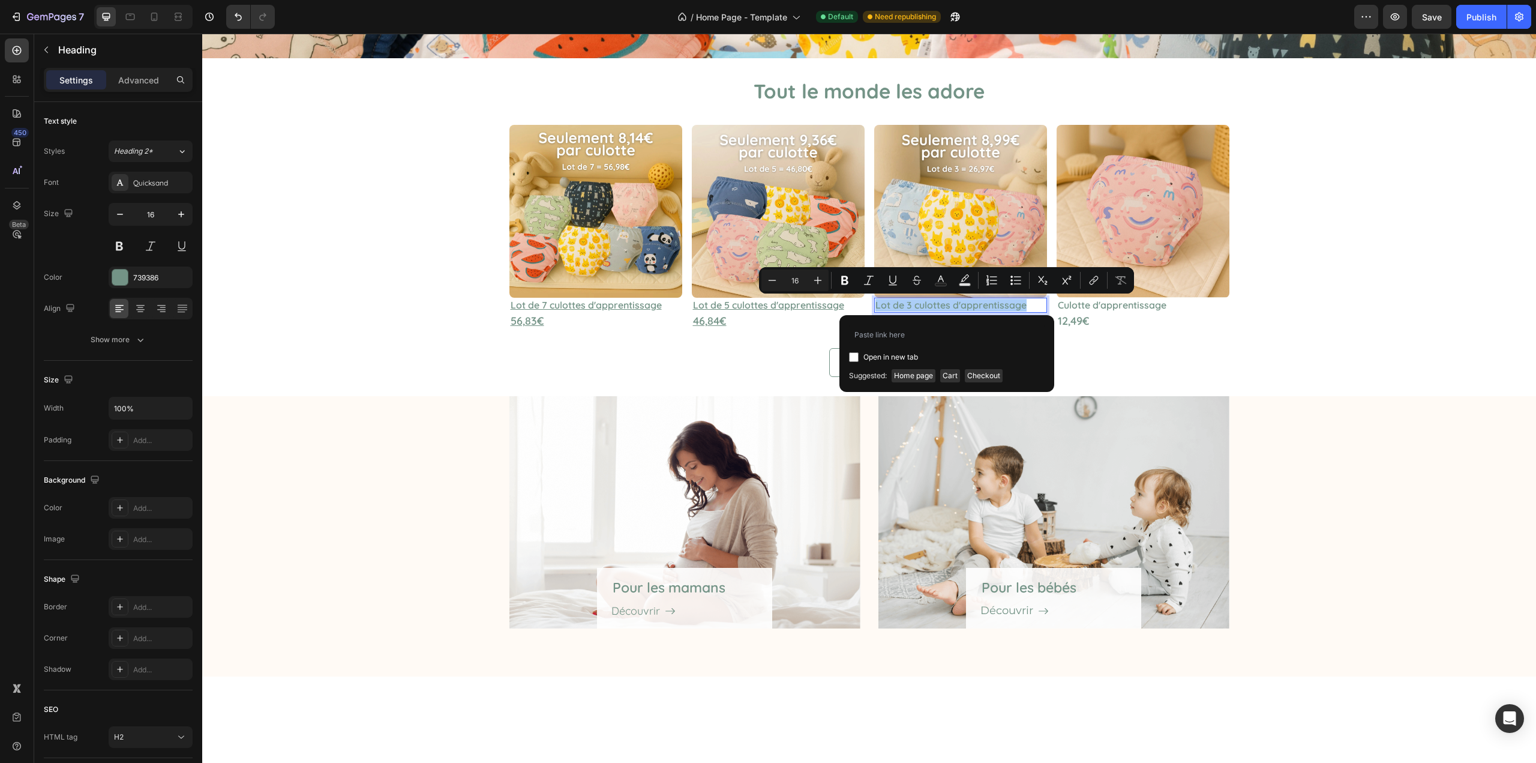
type input "https://celesse.fr/products/lot-de-3-culottes-dapprentissage"
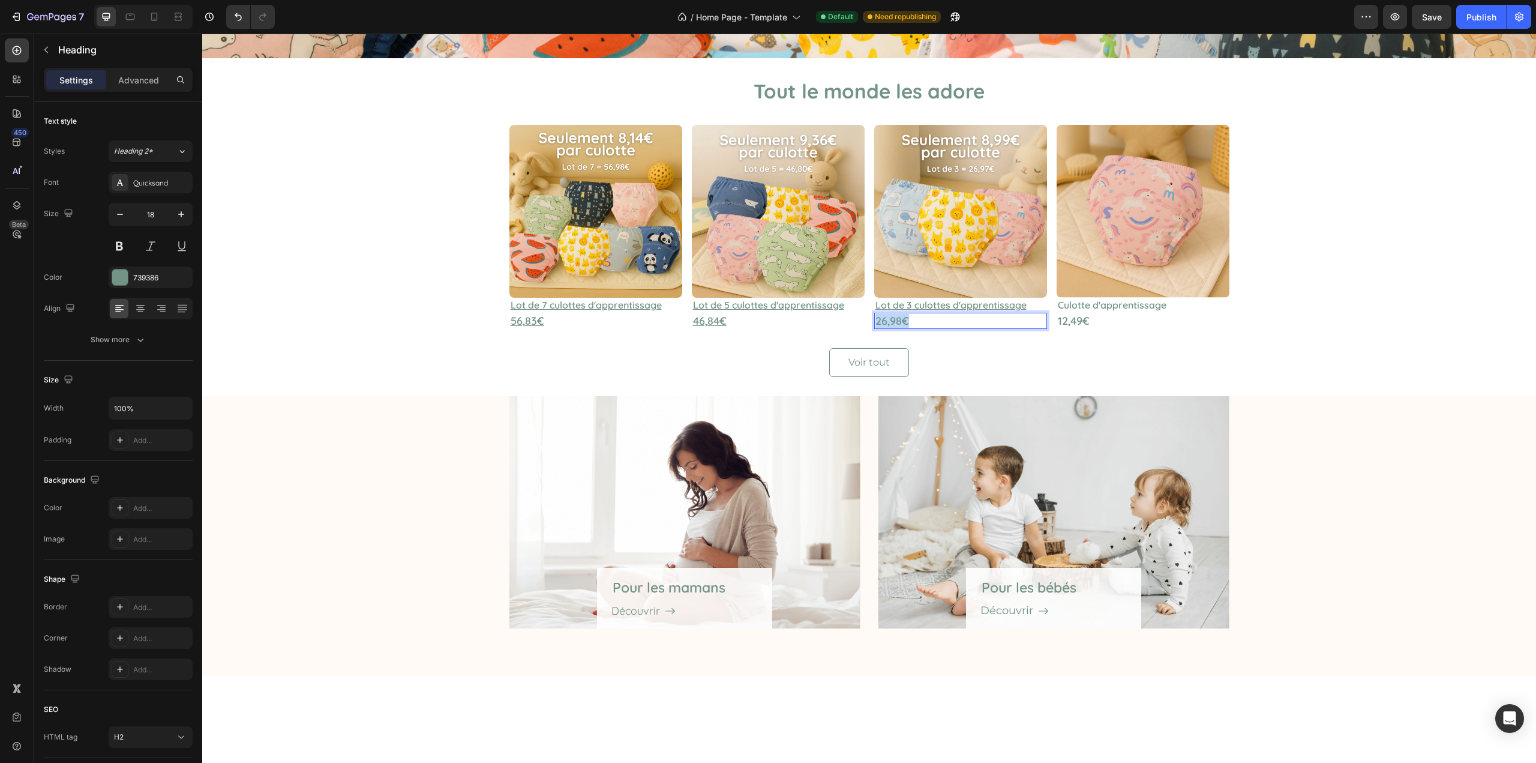
click at [966, 323] on p "26,98€" at bounding box center [961, 321] width 170 height 14
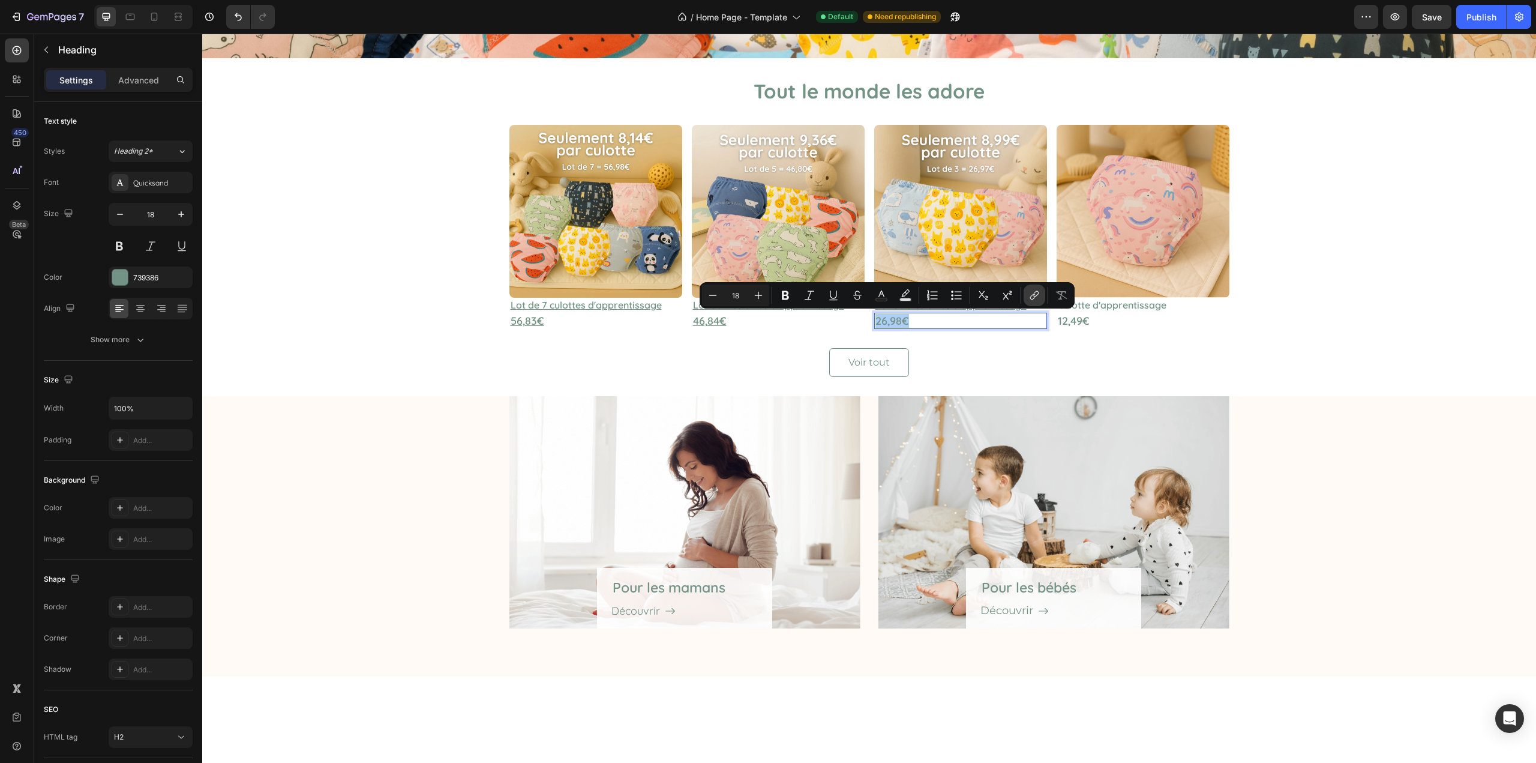
click at [1029, 298] on button "link" at bounding box center [1035, 295] width 22 height 22
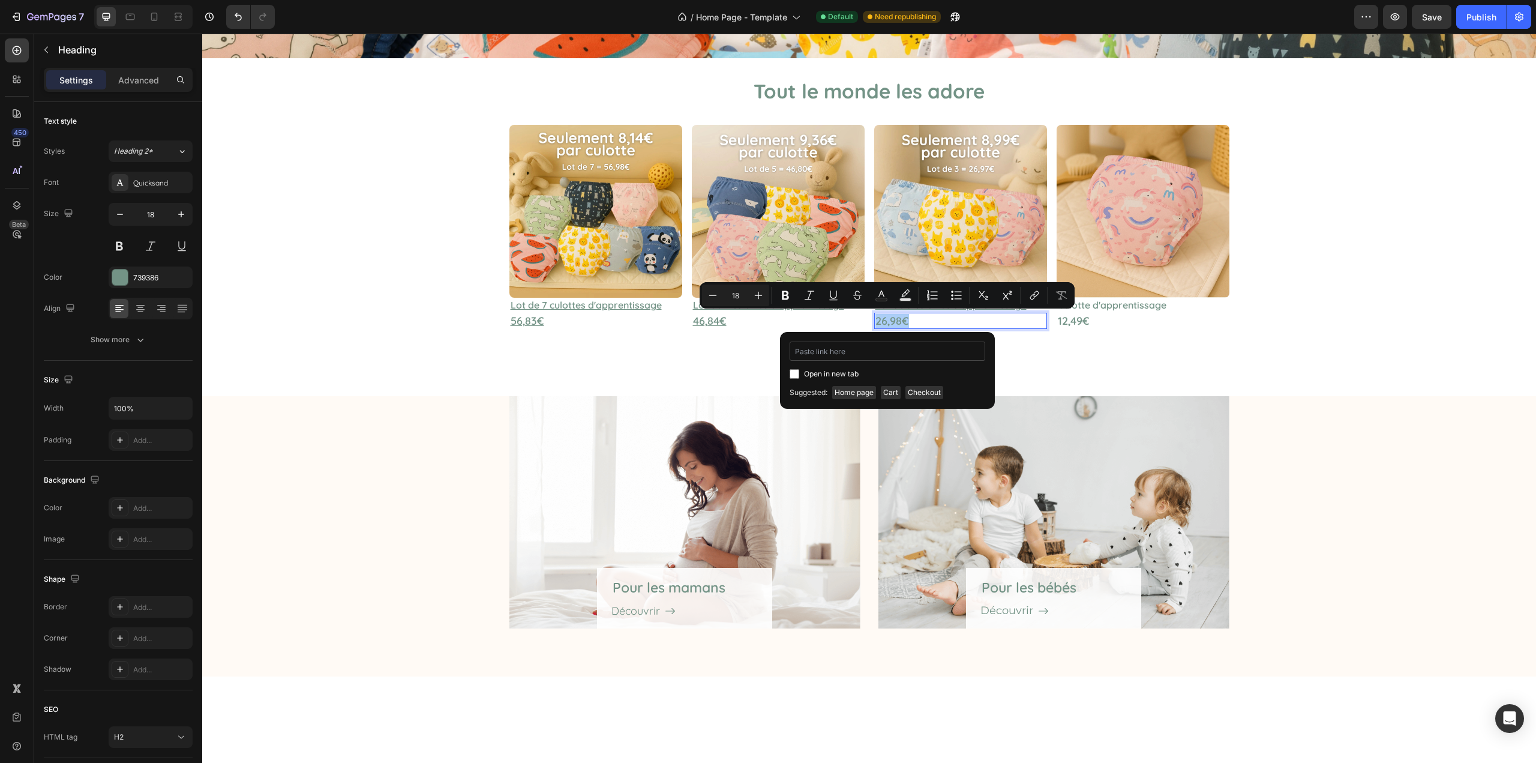
type input "https://celesse.fr/products/lot-de-3-culottes-dapprentissage"
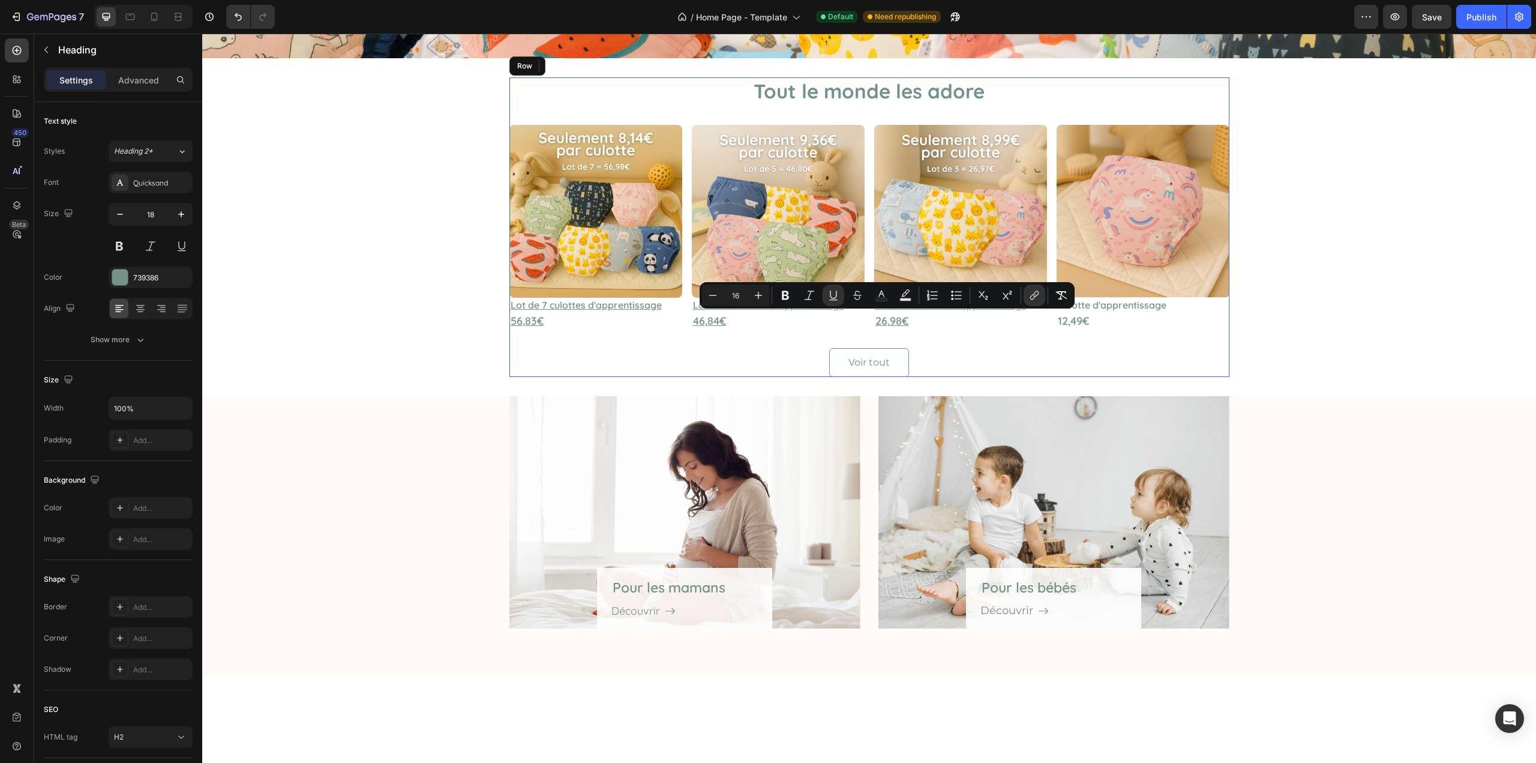
click at [1096, 347] on div "Tout le monde les adore Heading Image ⁠⁠⁠⁠⁠⁠⁠ Lot de 7 culottes d'apprentissage…" at bounding box center [870, 226] width 720 height 299
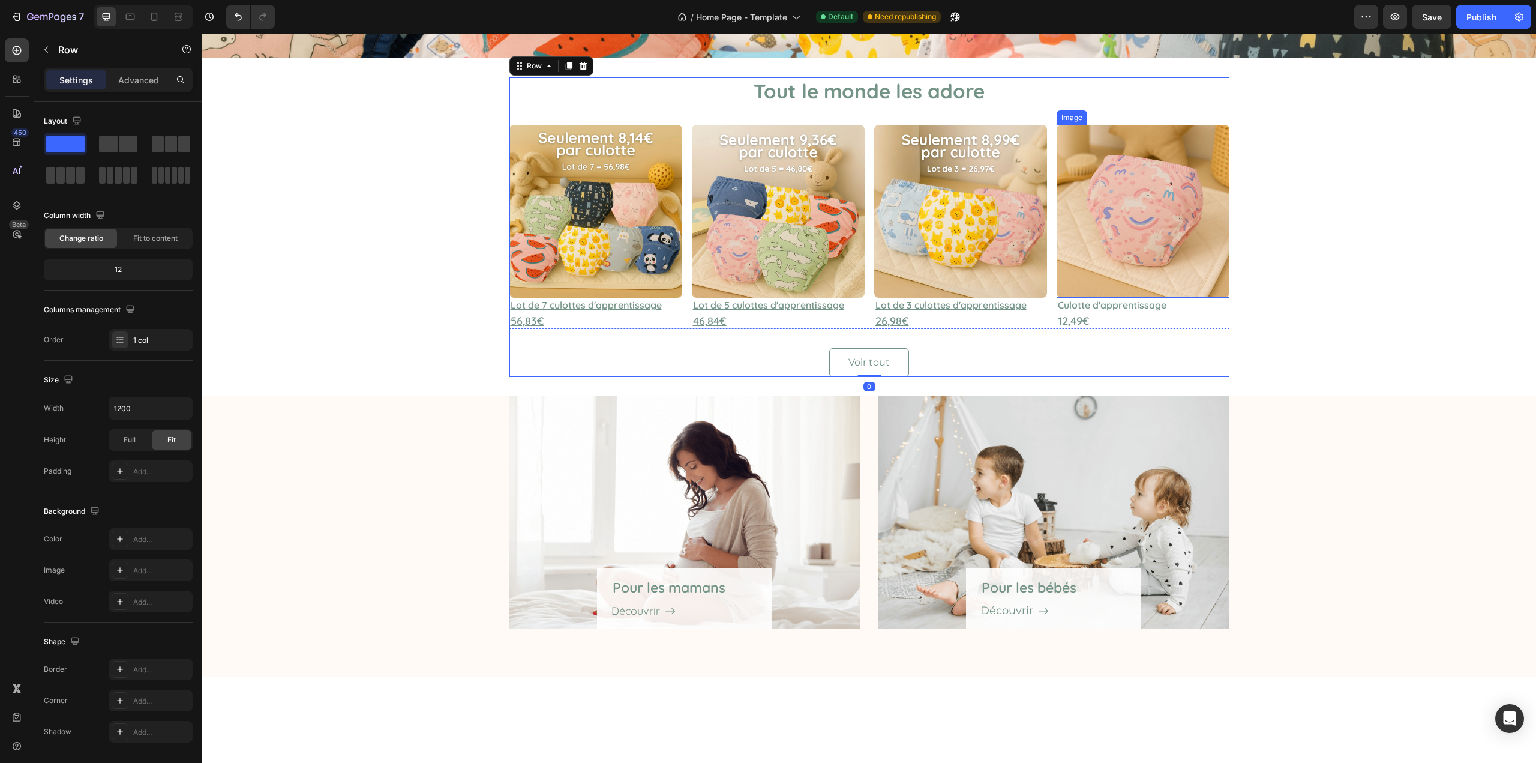
click at [1163, 253] on img at bounding box center [1143, 211] width 173 height 173
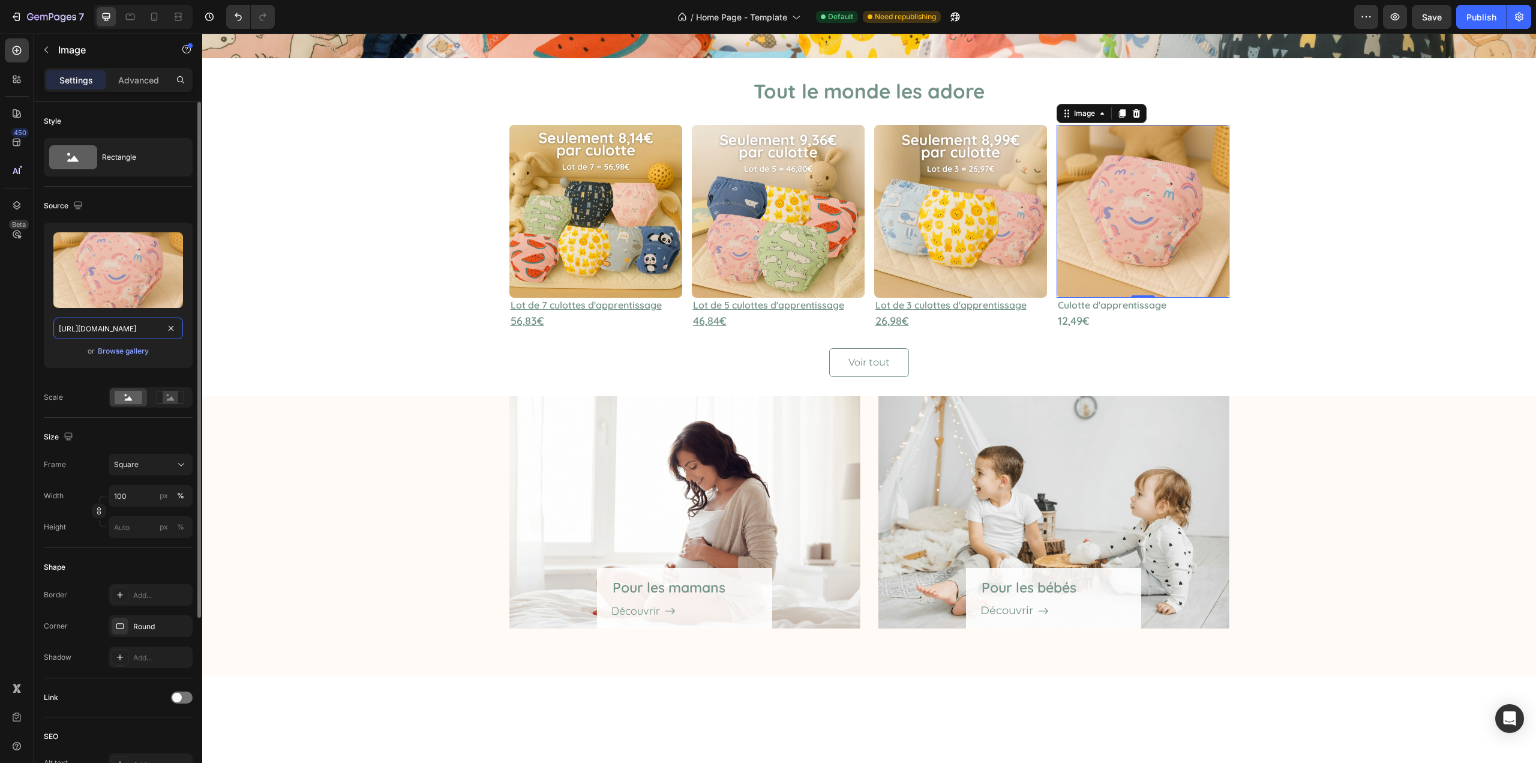
click at [131, 330] on input "https://cdn.shopify.com/s/files/1/0855/1602/6184/files/gempages_537023355220395…" at bounding box center [118, 328] width 130 height 22
click at [1106, 242] on img at bounding box center [1143, 211] width 173 height 173
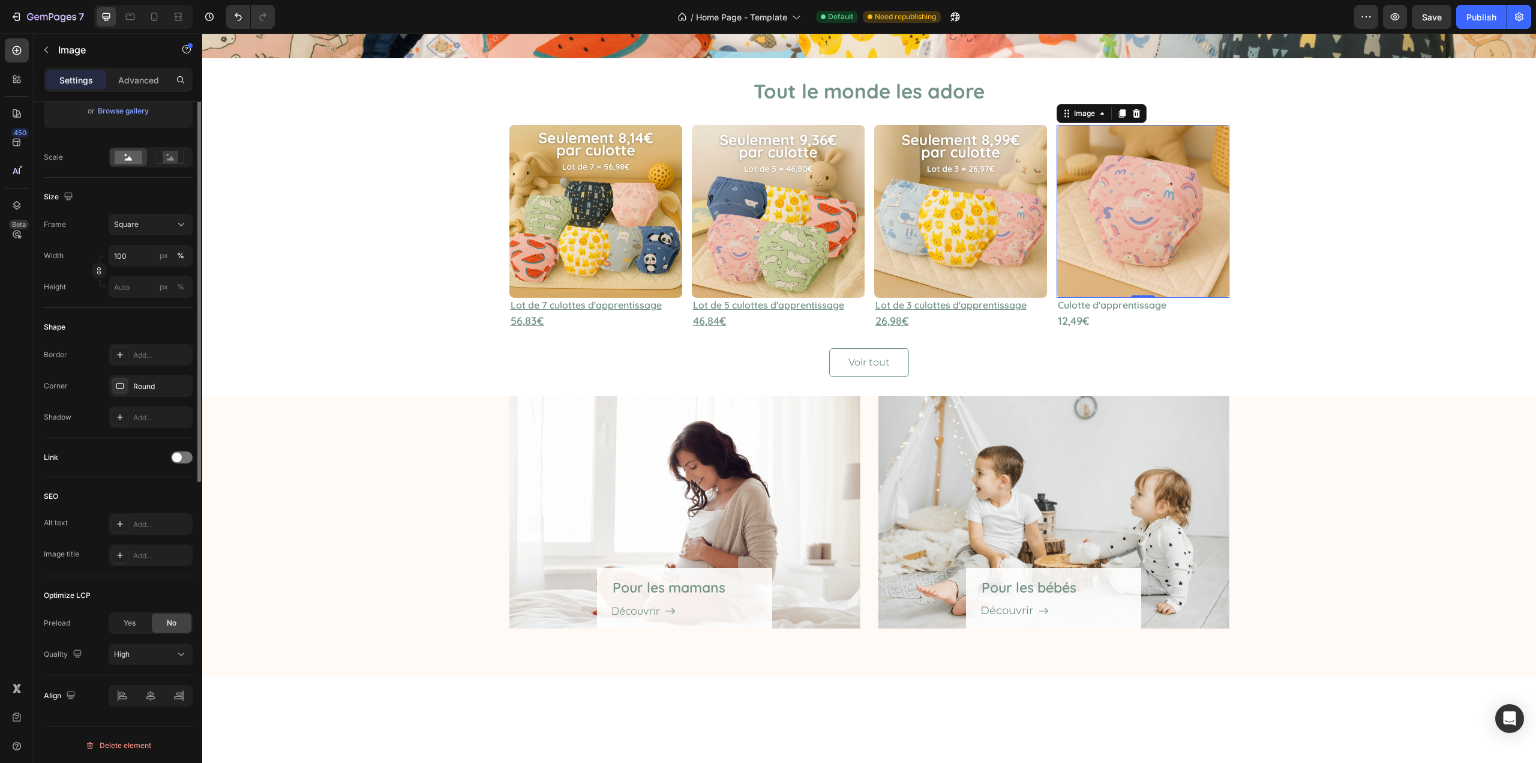
scroll to position [241, 0]
click at [187, 456] on div at bounding box center [182, 456] width 22 height 12
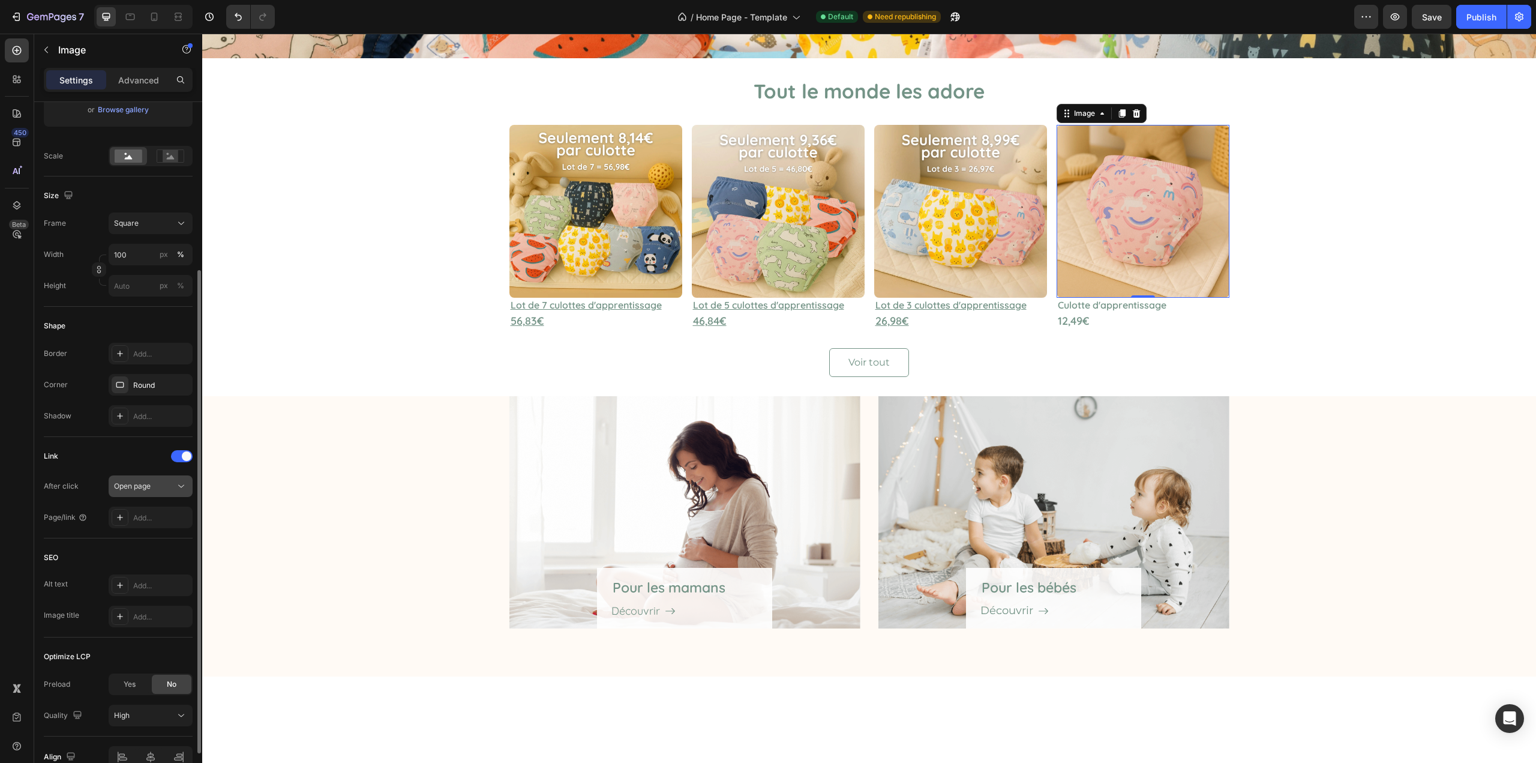
click at [178, 479] on button "Open page" at bounding box center [151, 486] width 84 height 22
click at [82, 472] on div "Link After click Open page Page/link Add..." at bounding box center [118, 488] width 149 height 82
click at [146, 523] on div "Add..." at bounding box center [161, 518] width 56 height 11
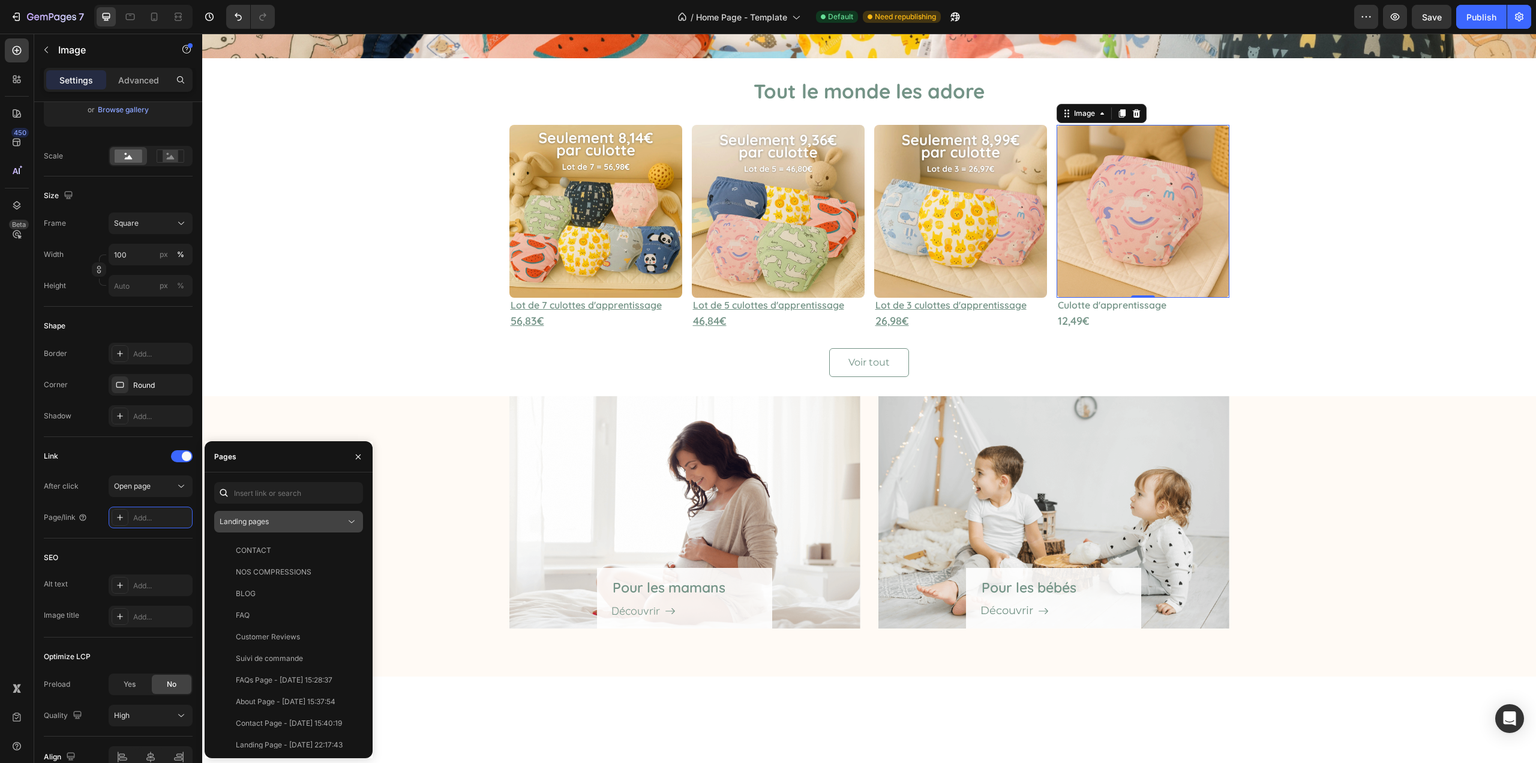
click at [341, 516] on div "Landing pages" at bounding box center [283, 521] width 126 height 11
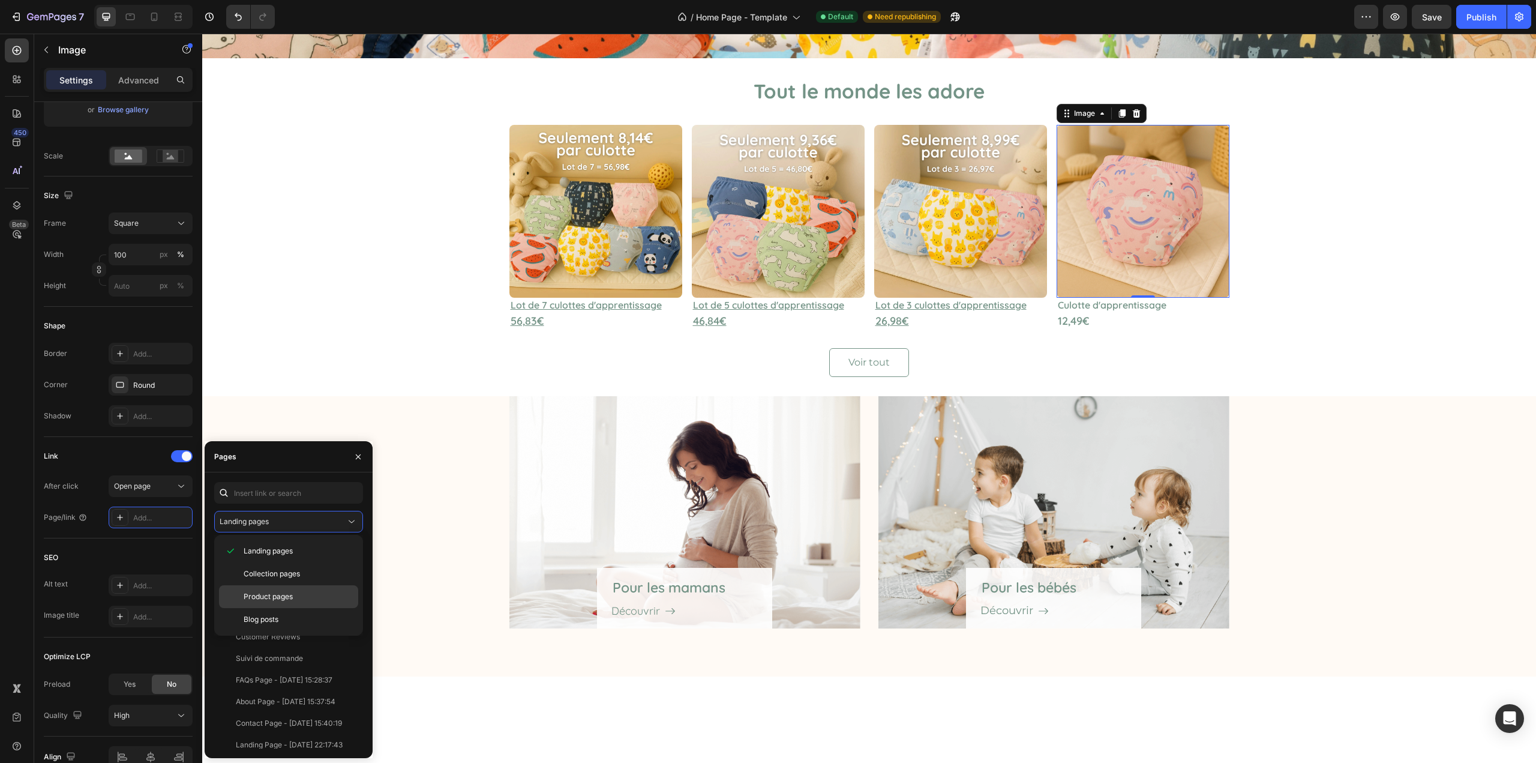
click at [266, 593] on span "Product pages" at bounding box center [268, 596] width 49 height 11
click at [288, 737] on div "Culotte d'apprentissage de la propreté" at bounding box center [293, 737] width 115 height 11
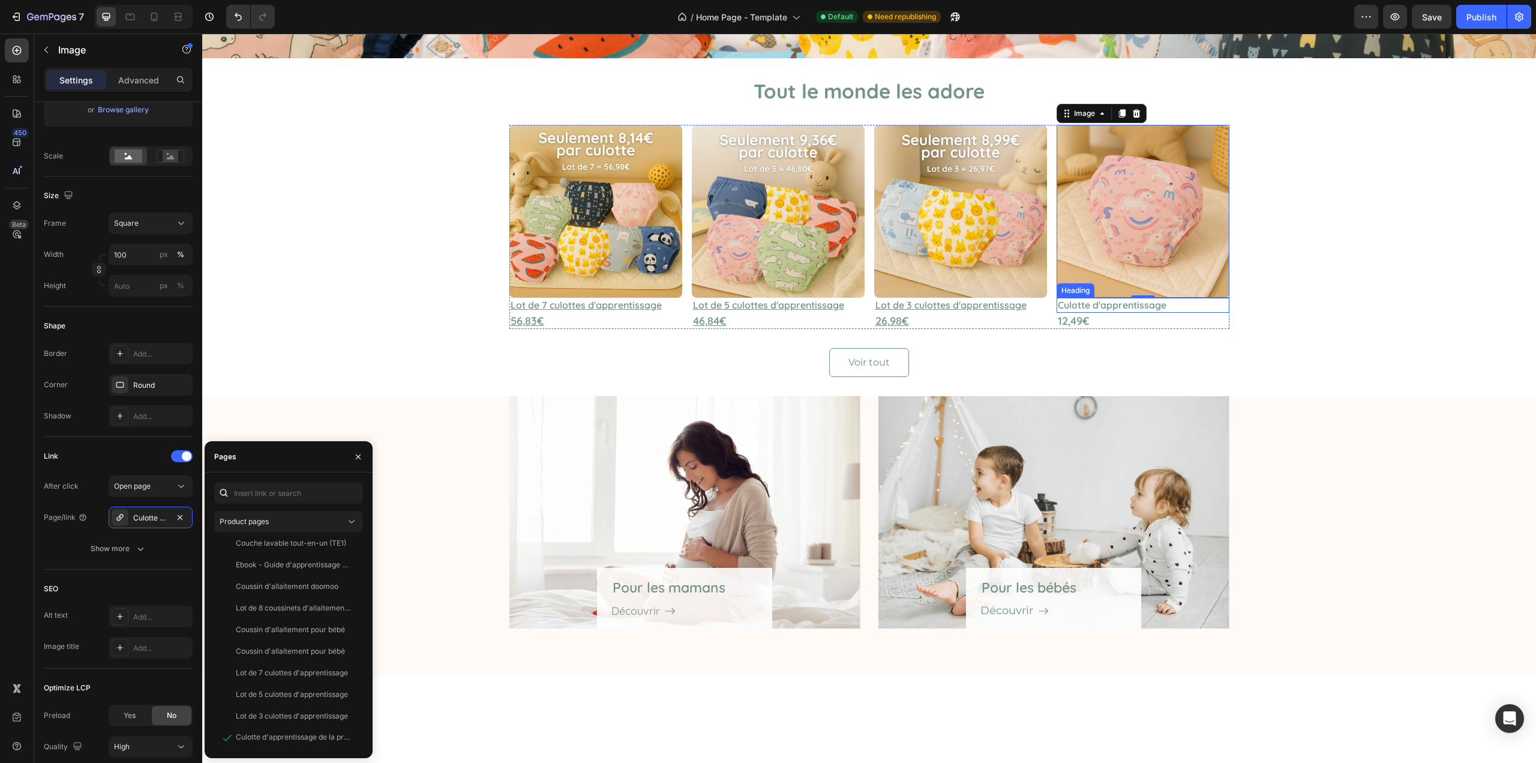
click at [1130, 304] on p "Culotte d'apprentissage" at bounding box center [1143, 305] width 170 height 13
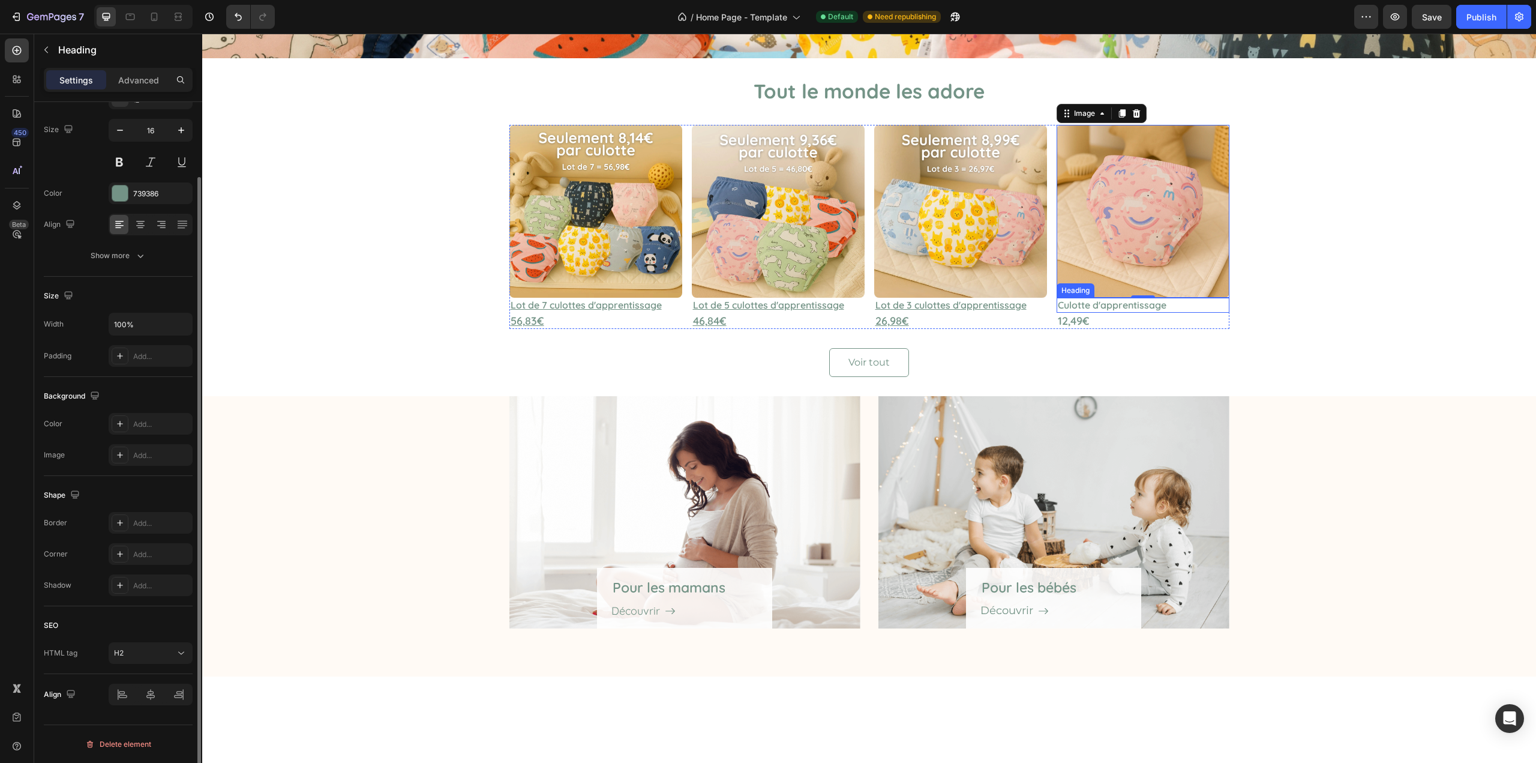
scroll to position [0, 0]
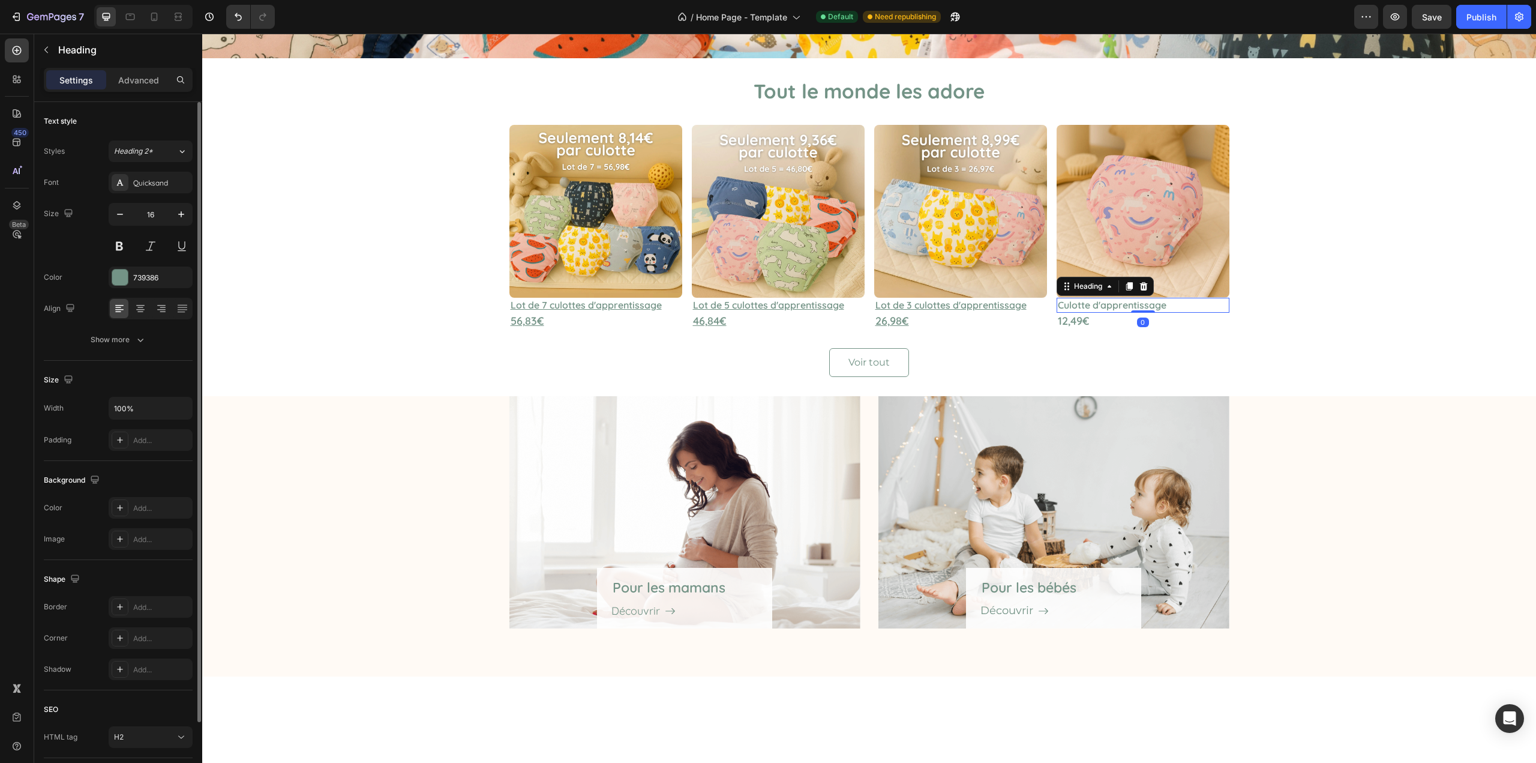
click at [1130, 304] on p "Culotte d'apprentissage" at bounding box center [1143, 305] width 170 height 13
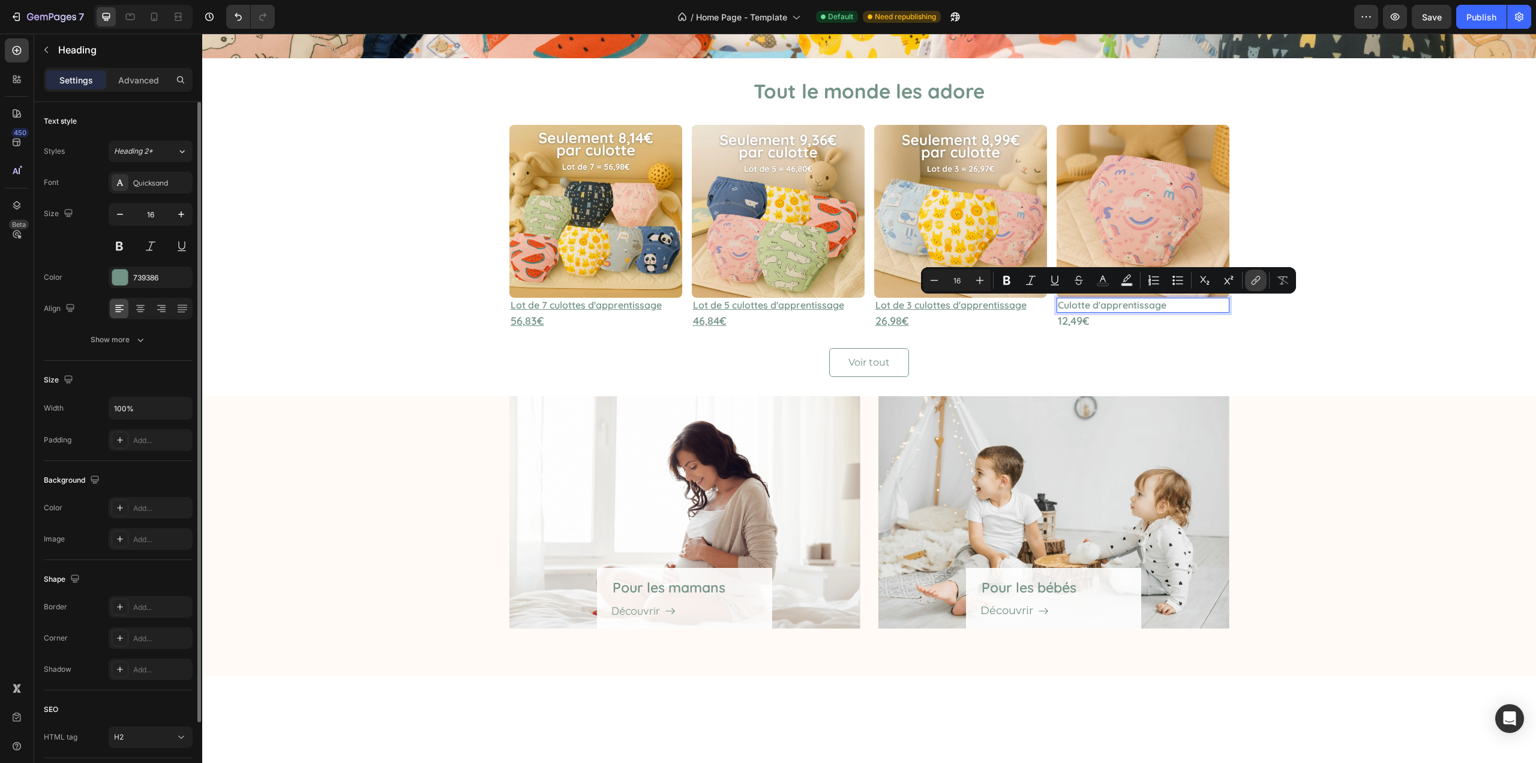
click at [1250, 280] on icon "Editor contextual toolbar" at bounding box center [1256, 280] width 12 height 12
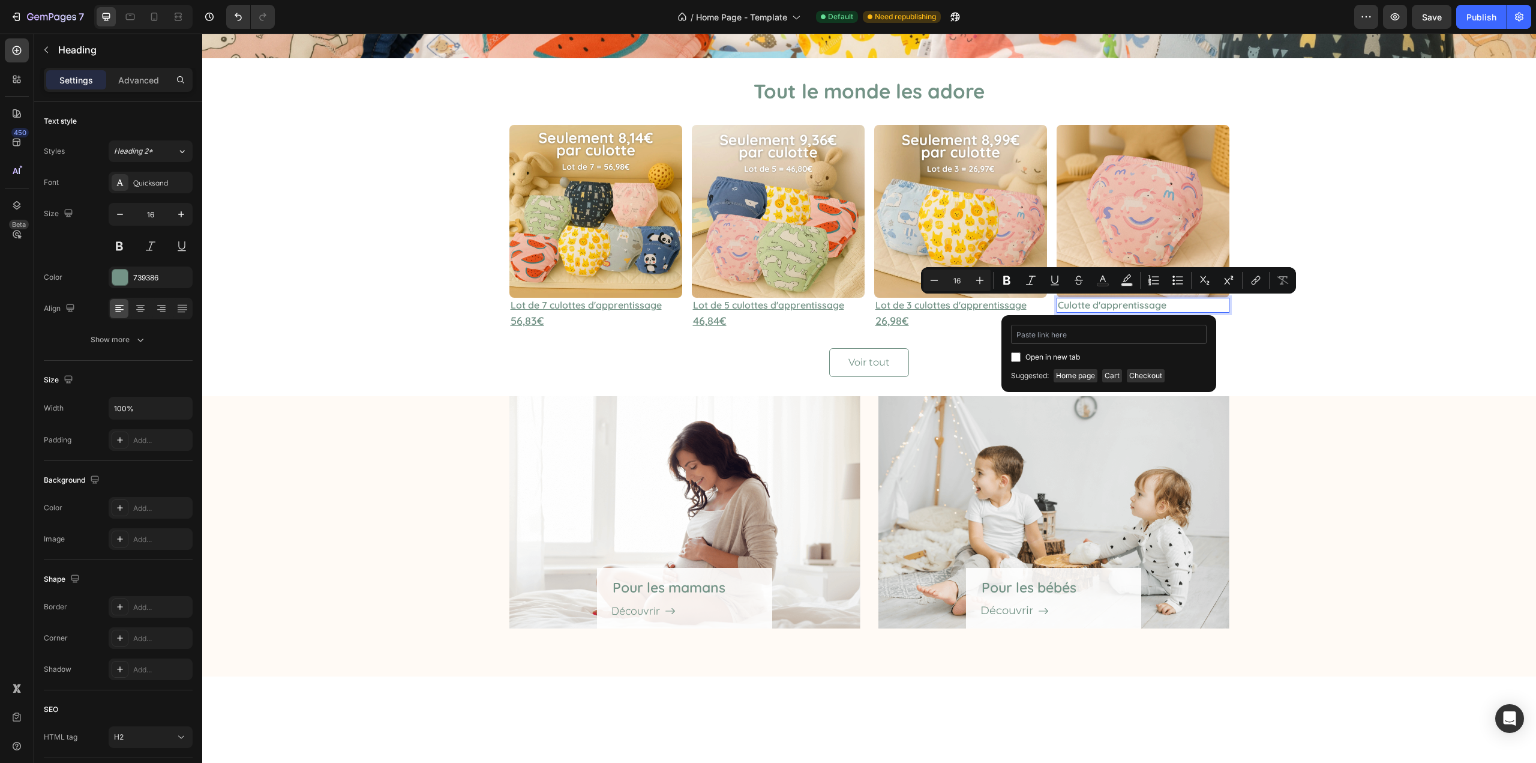
type input "https://celesse.fr/products/culotte-dapprentissage"
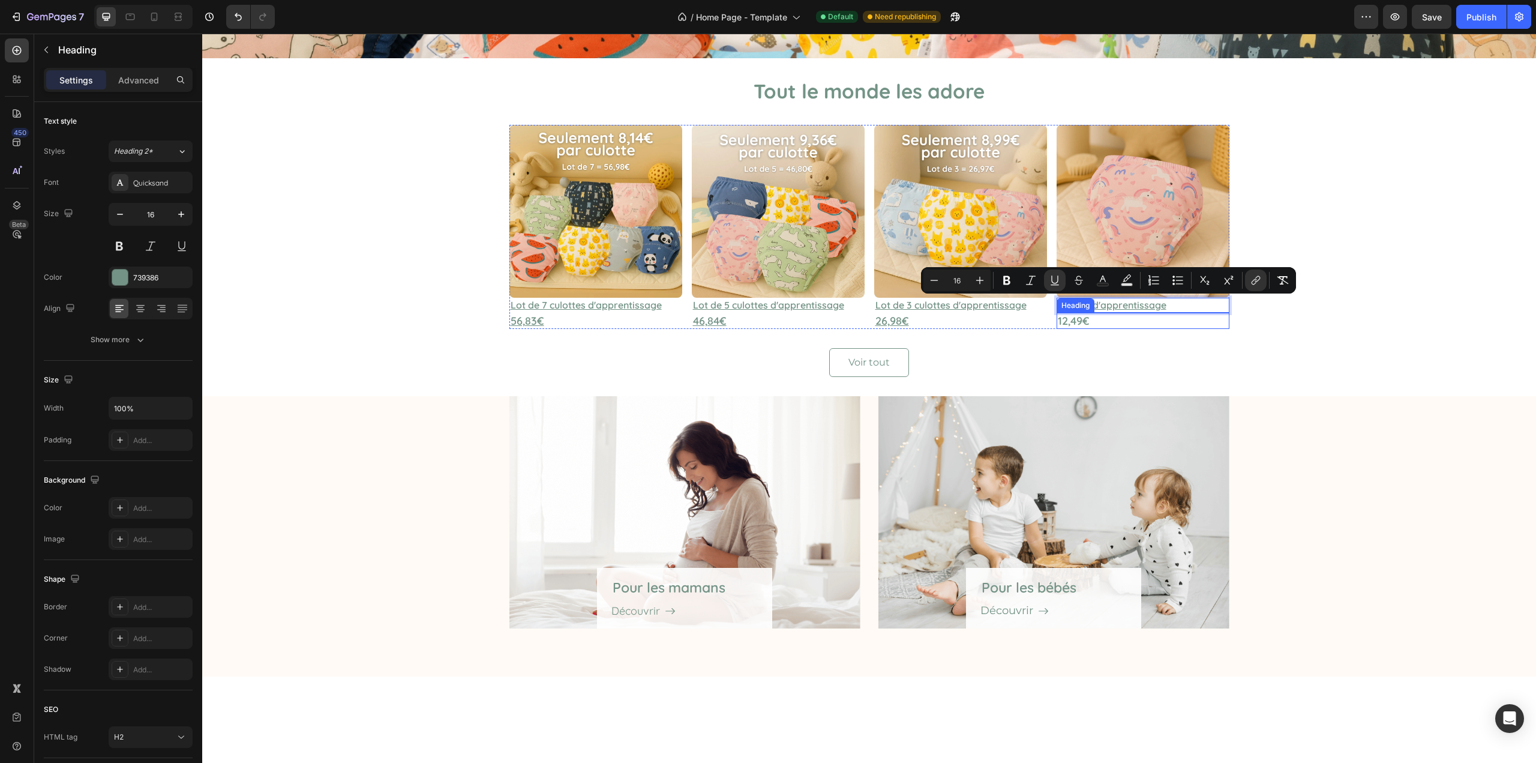
click at [1111, 323] on p "12,49€" at bounding box center [1143, 321] width 170 height 14
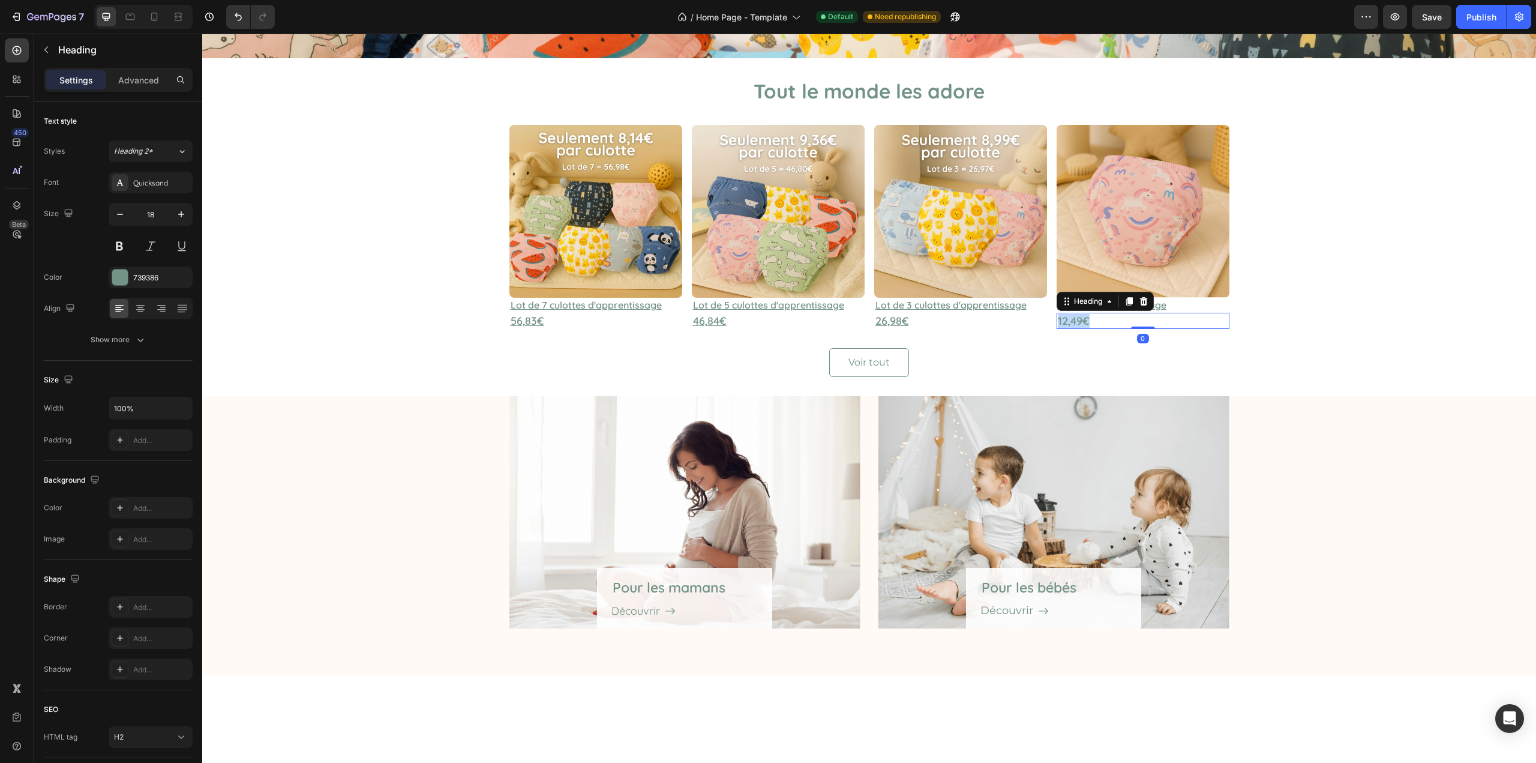
click at [1111, 323] on p "12,49€" at bounding box center [1143, 321] width 170 height 14
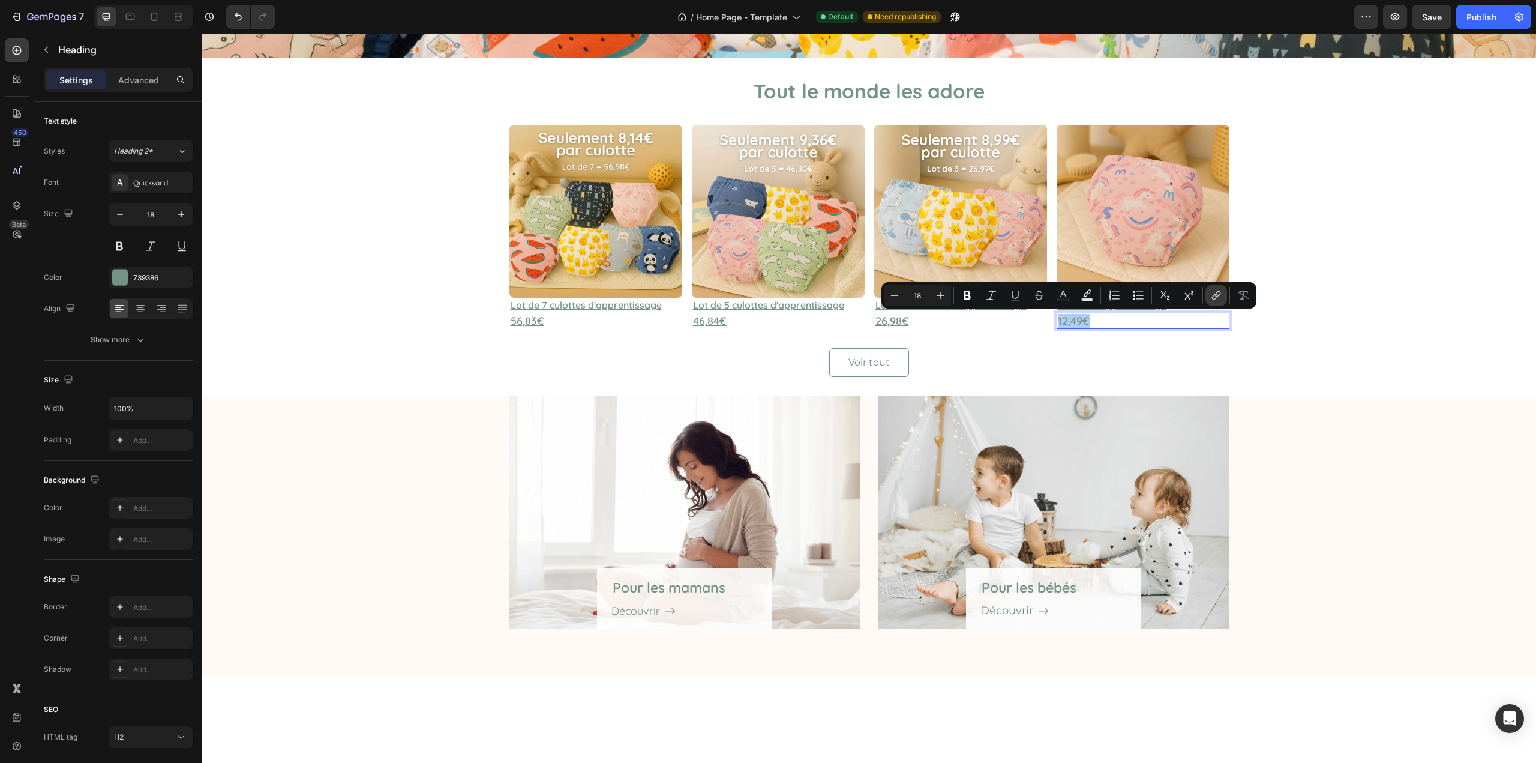
drag, startPoint x: 1218, startPoint y: 299, endPoint x: 993, endPoint y: 278, distance: 226.6
click at [1218, 299] on icon "Editor contextual toolbar" at bounding box center [1217, 295] width 12 height 12
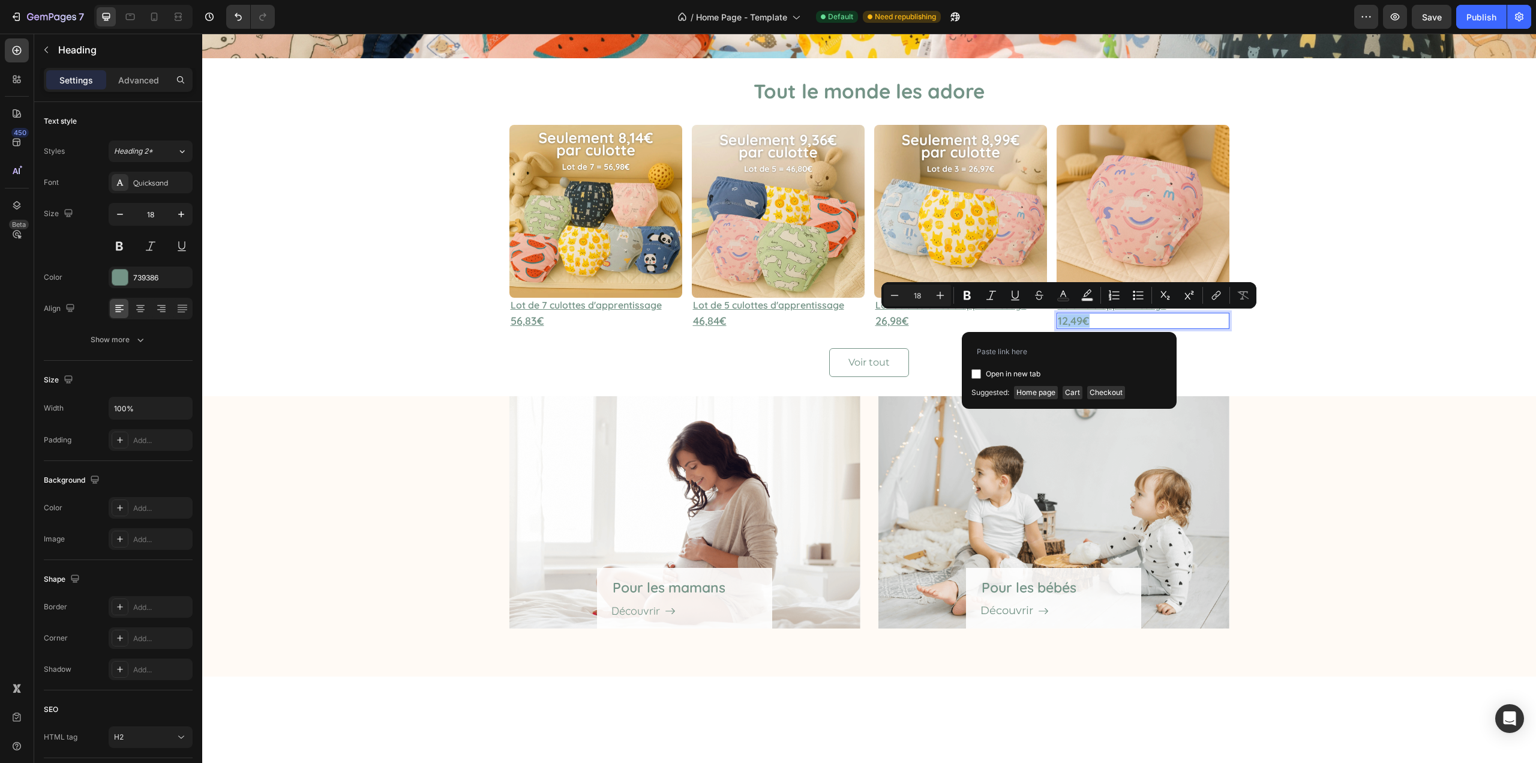
type input "https://celesse.fr/products/culotte-dapprentissage"
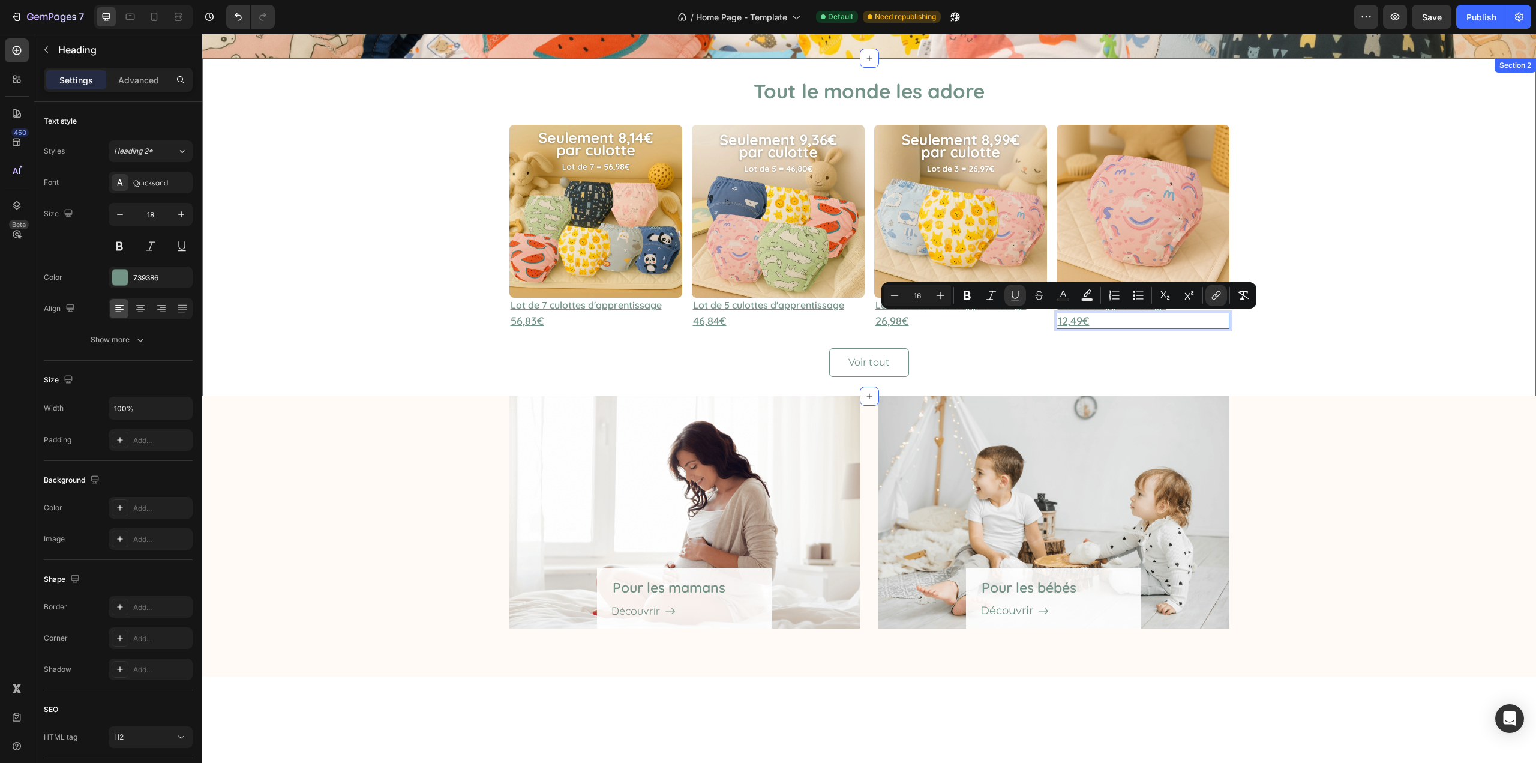
click at [1292, 354] on div "Tout le monde les adore Heading Image ⁠⁠⁠⁠⁠⁠⁠ Lot de 7 culottes d'apprentissage…" at bounding box center [869, 226] width 1316 height 299
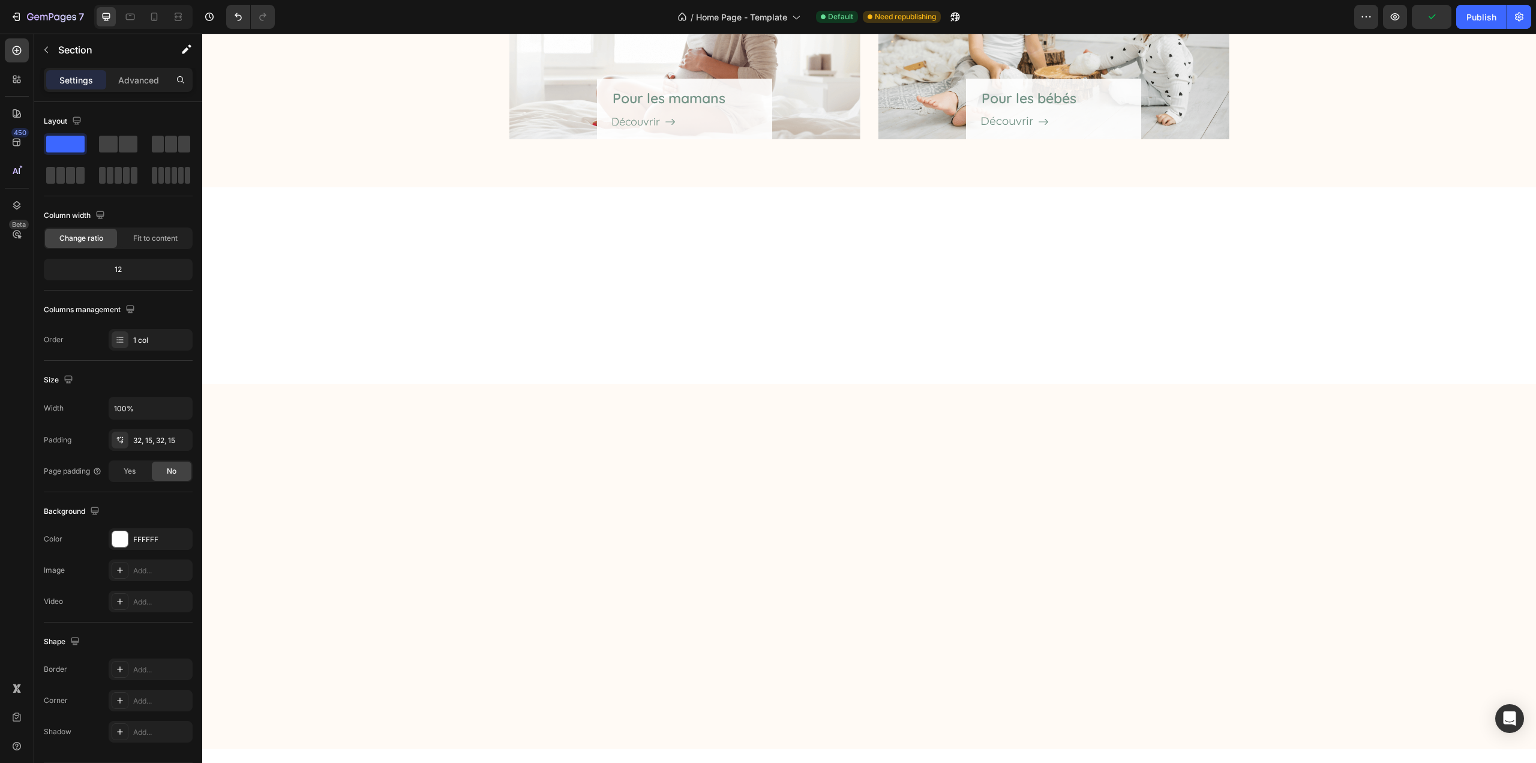
scroll to position [0, 0]
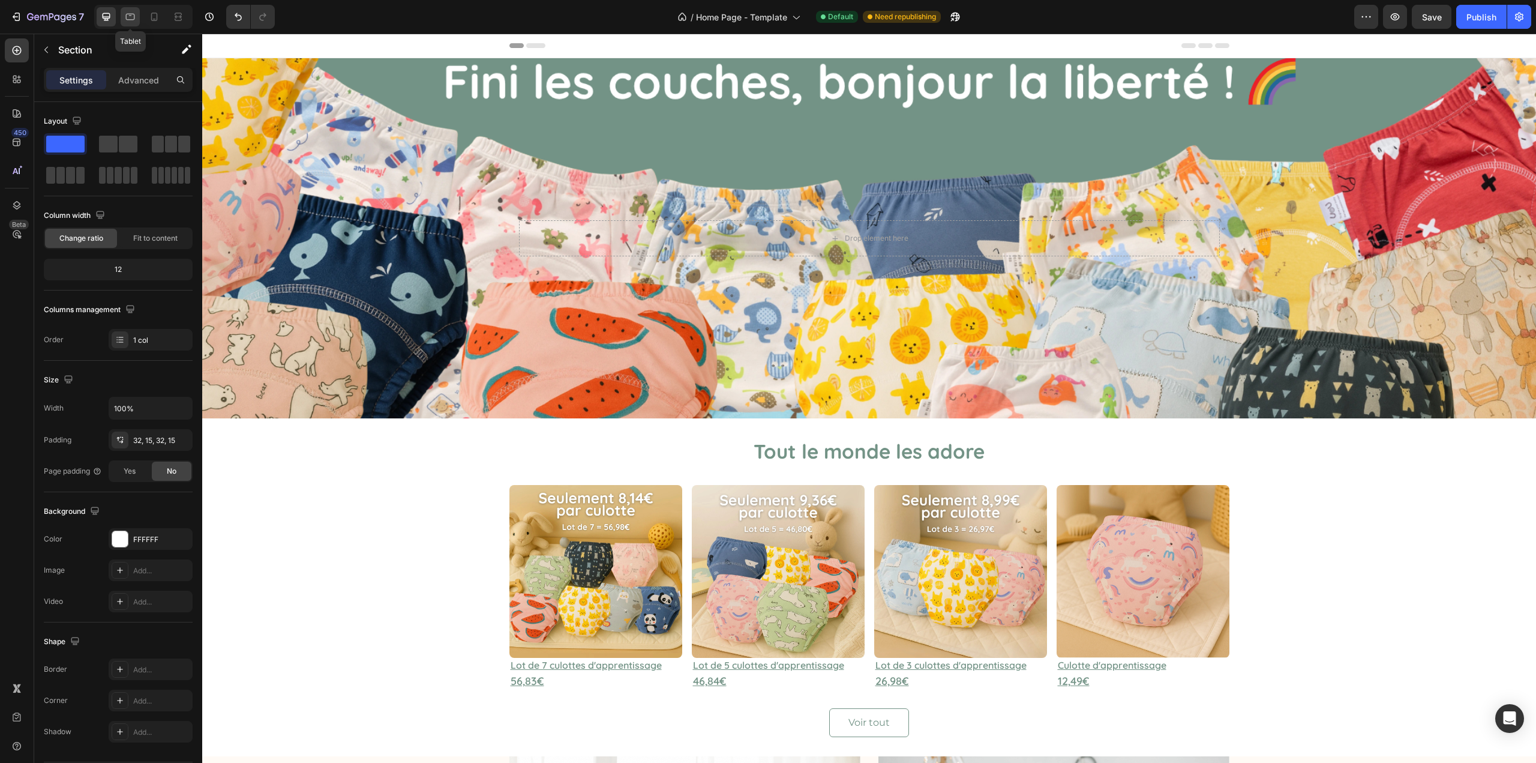
click at [127, 14] on icon at bounding box center [130, 17] width 9 height 7
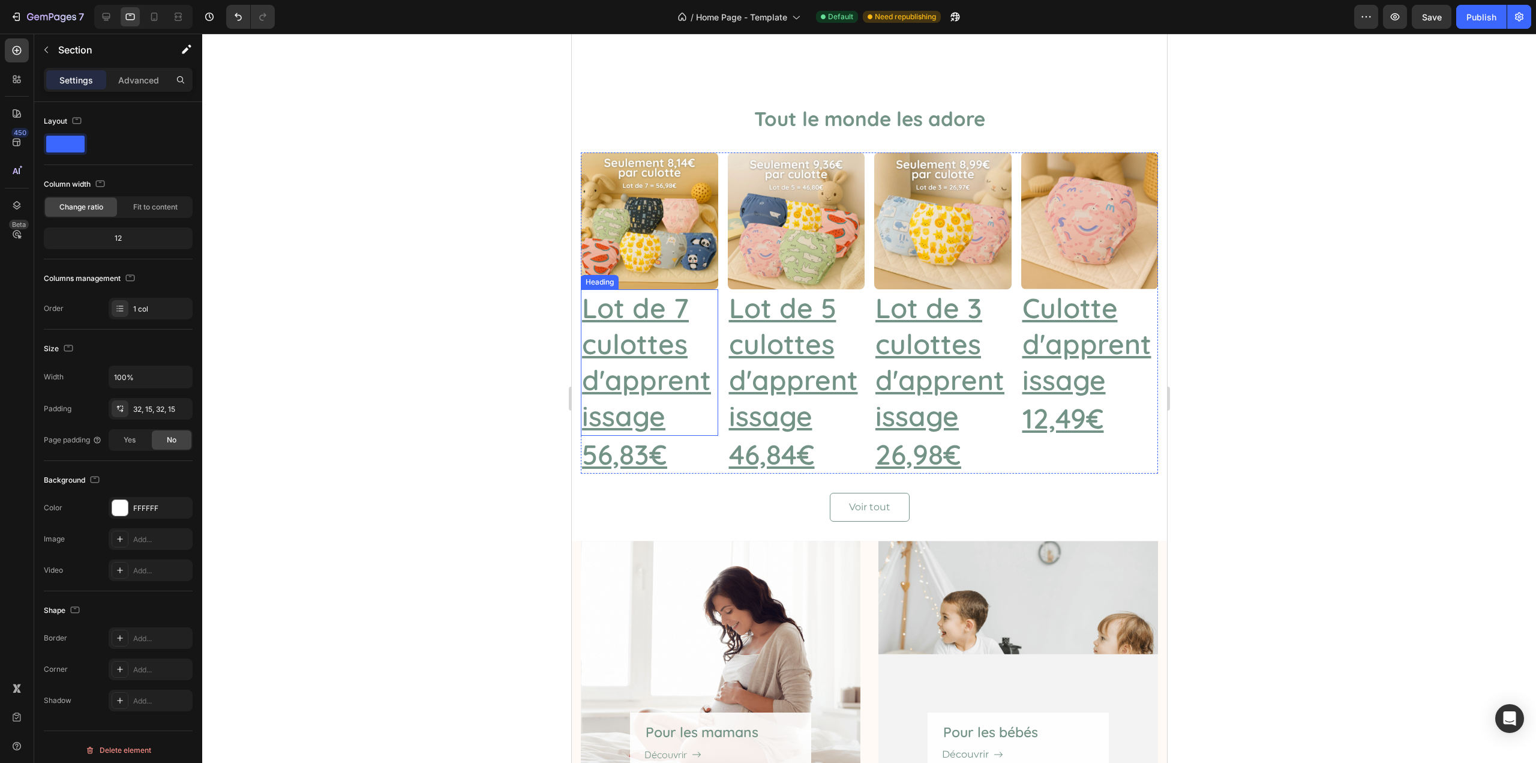
scroll to position [343, 0]
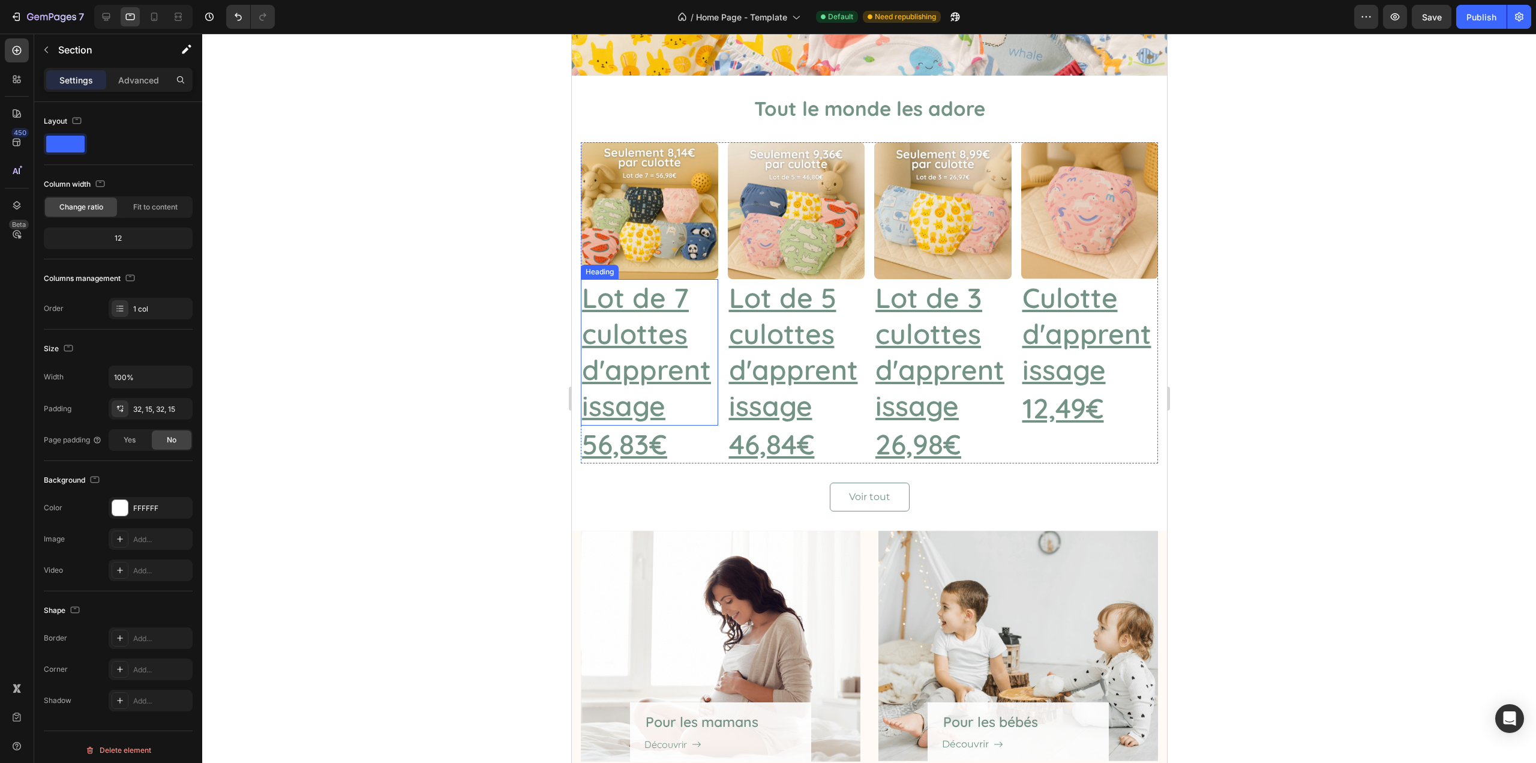
click at [673, 358] on u "Lot de 7 culottes d'apprentissage" at bounding box center [646, 351] width 129 height 142
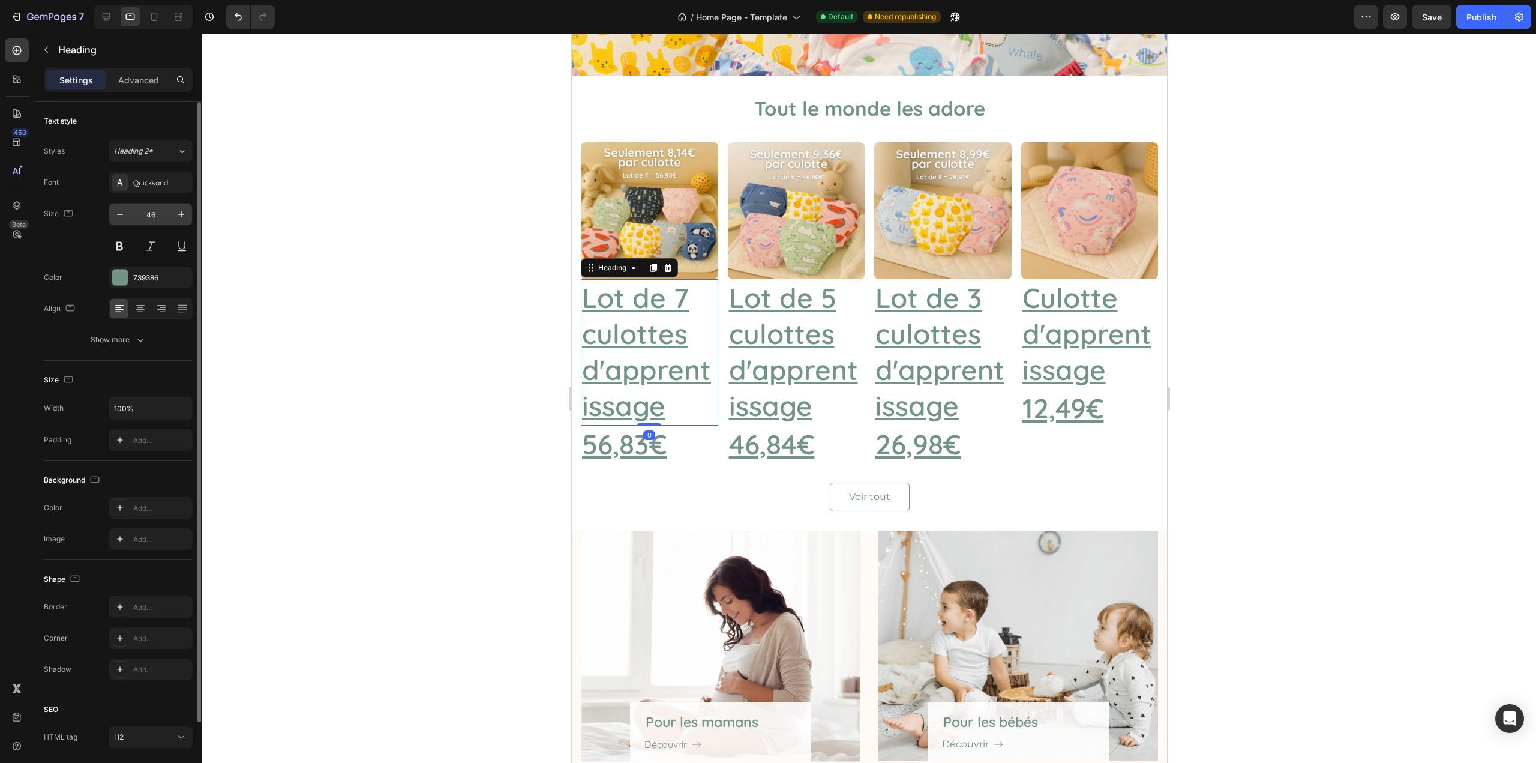
click at [155, 221] on input "46" at bounding box center [151, 214] width 40 height 22
type input "16"
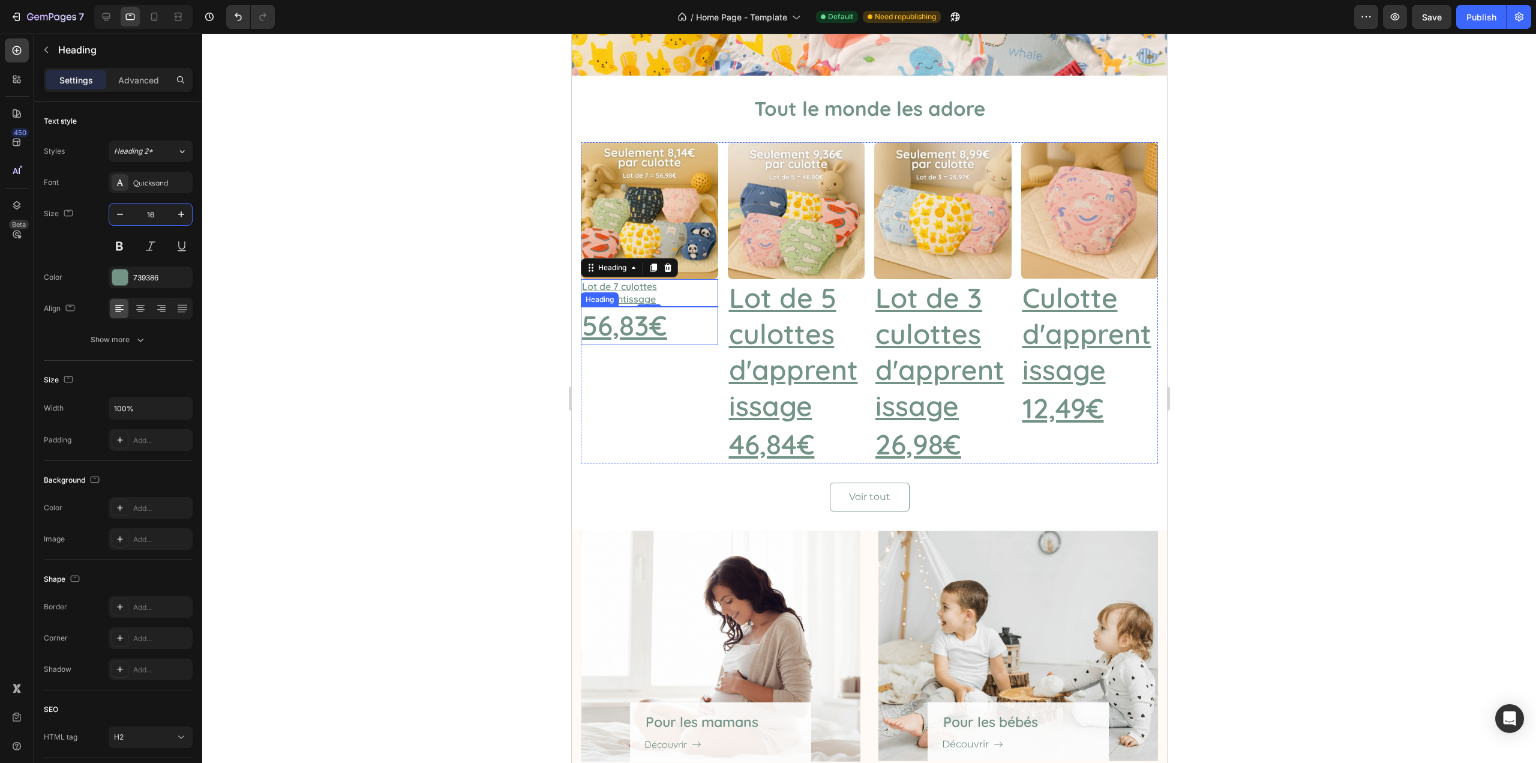
click at [680, 324] on h2 "56,83€" at bounding box center [648, 326] width 137 height 38
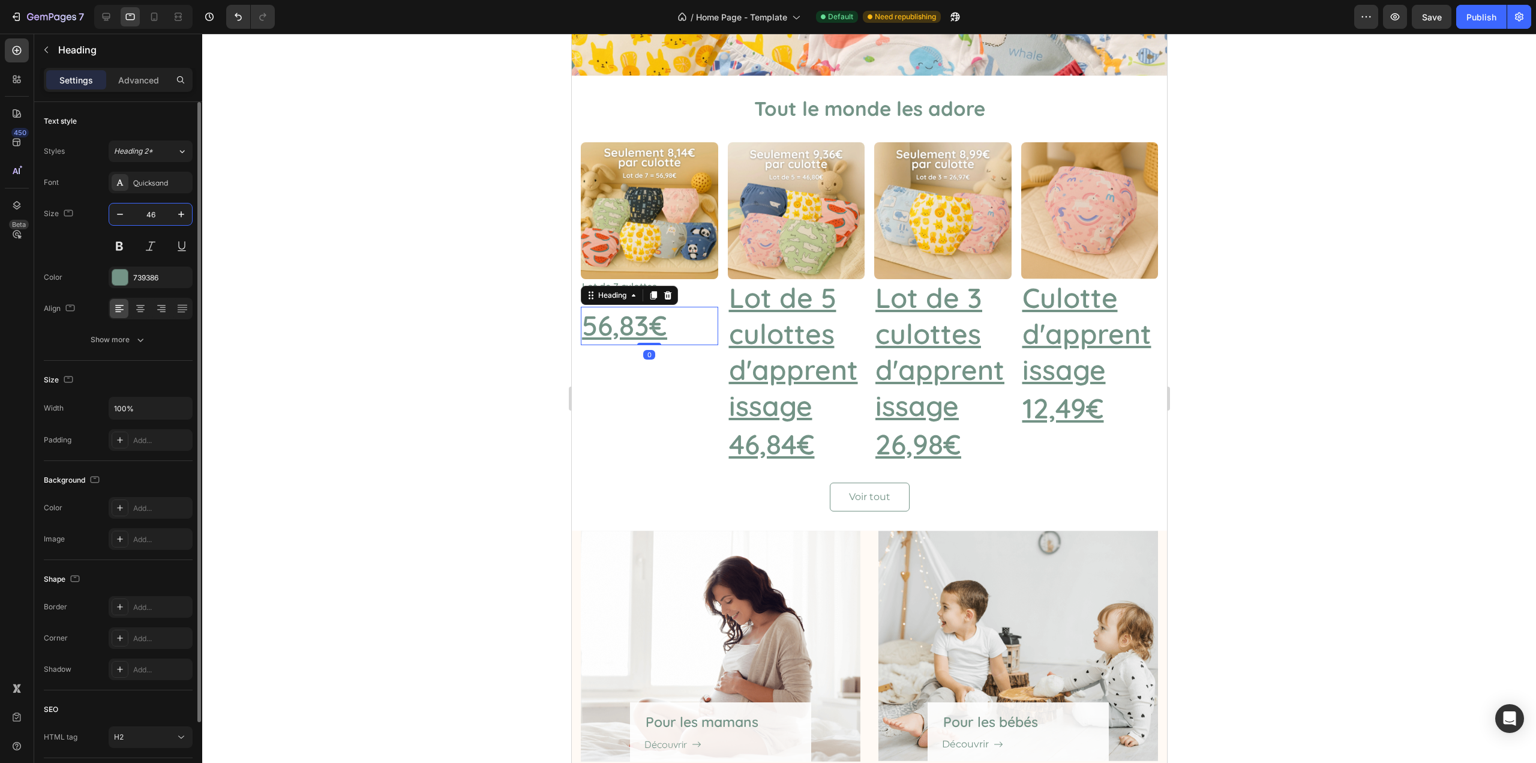
type input "6"
type input "16"
click at [797, 351] on u "Lot de 5 culottes d'apprentissage" at bounding box center [793, 351] width 129 height 142
click at [155, 217] on input "46" at bounding box center [151, 214] width 40 height 22
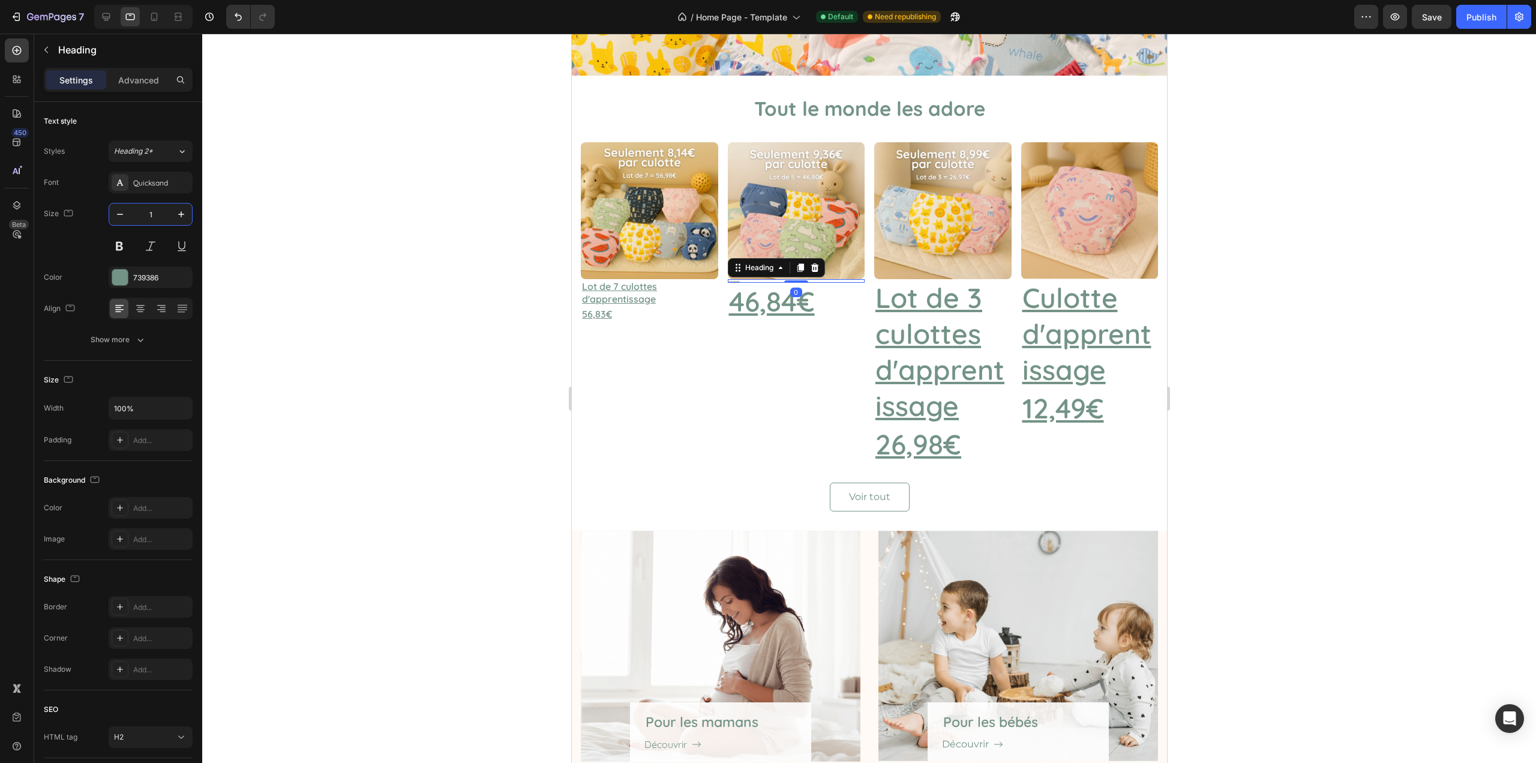
type input "16"
click at [780, 321] on u "46,84€" at bounding box center [772, 325] width 86 height 35
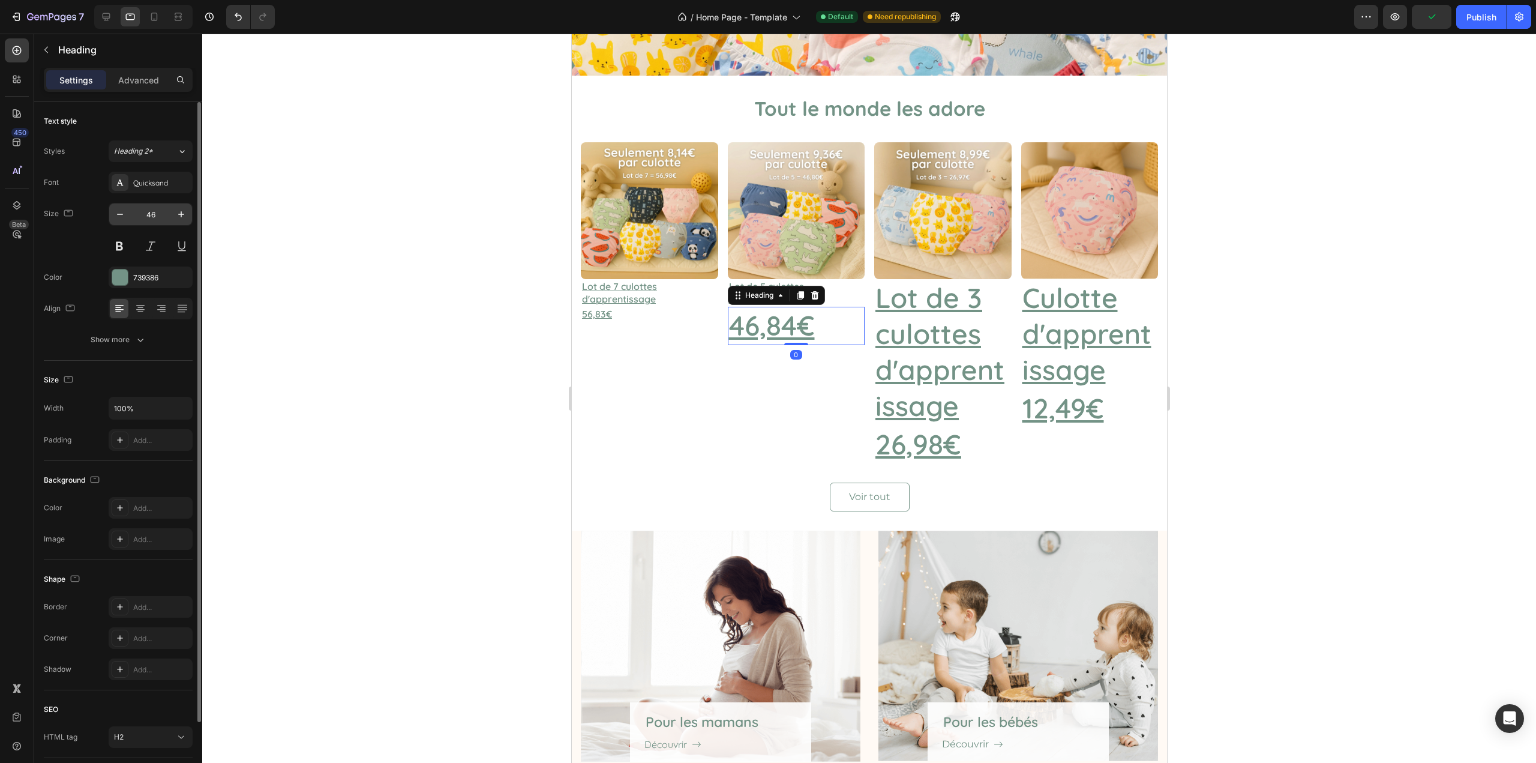
click at [158, 216] on input "46" at bounding box center [151, 214] width 40 height 22
type input "16"
click at [948, 332] on u "Lot de 3 culottes d'apprentissage" at bounding box center [939, 351] width 129 height 142
click at [151, 214] on input "46" at bounding box center [151, 214] width 40 height 22
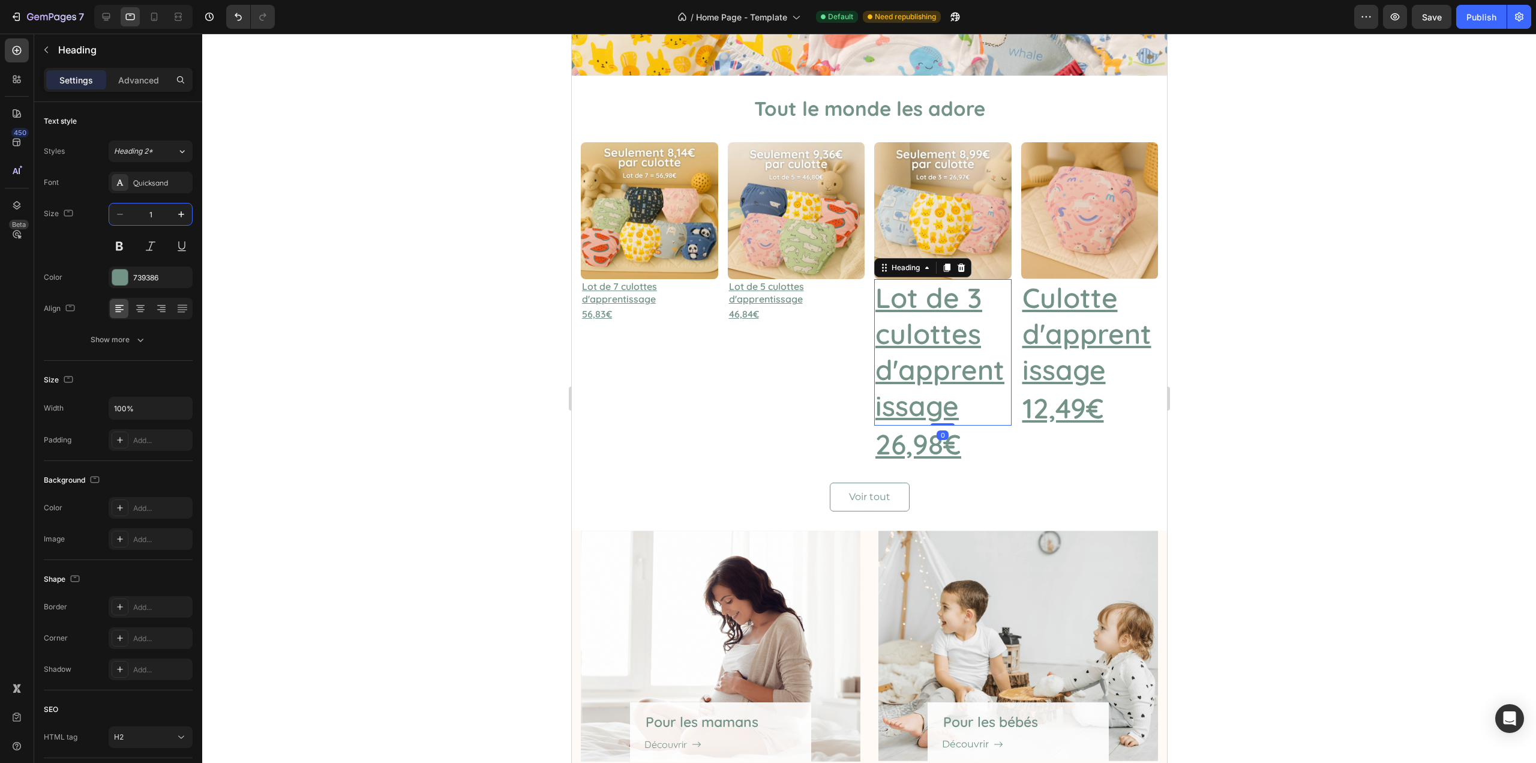
type input "16"
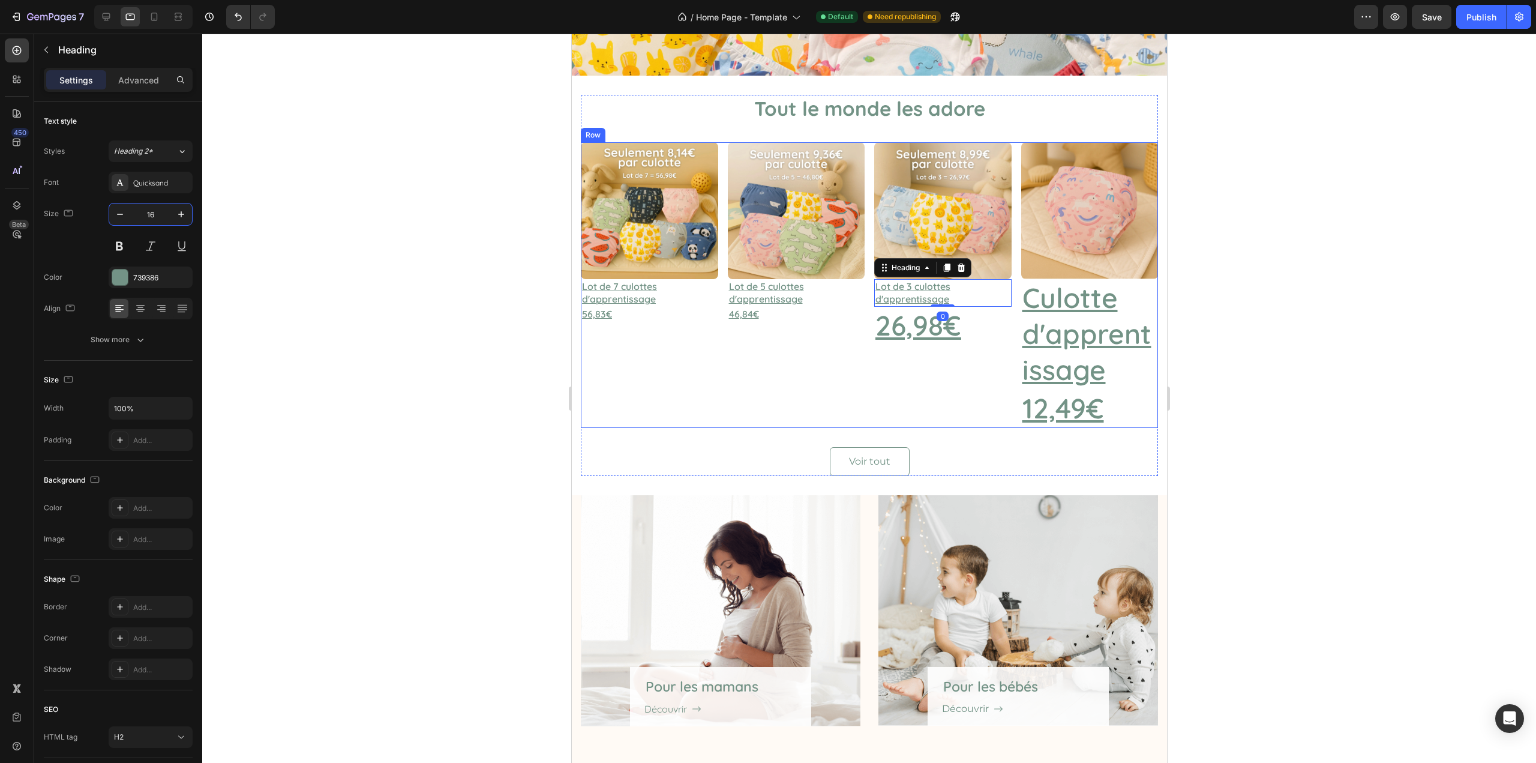
click at [930, 331] on u "26,98€" at bounding box center [918, 325] width 86 height 35
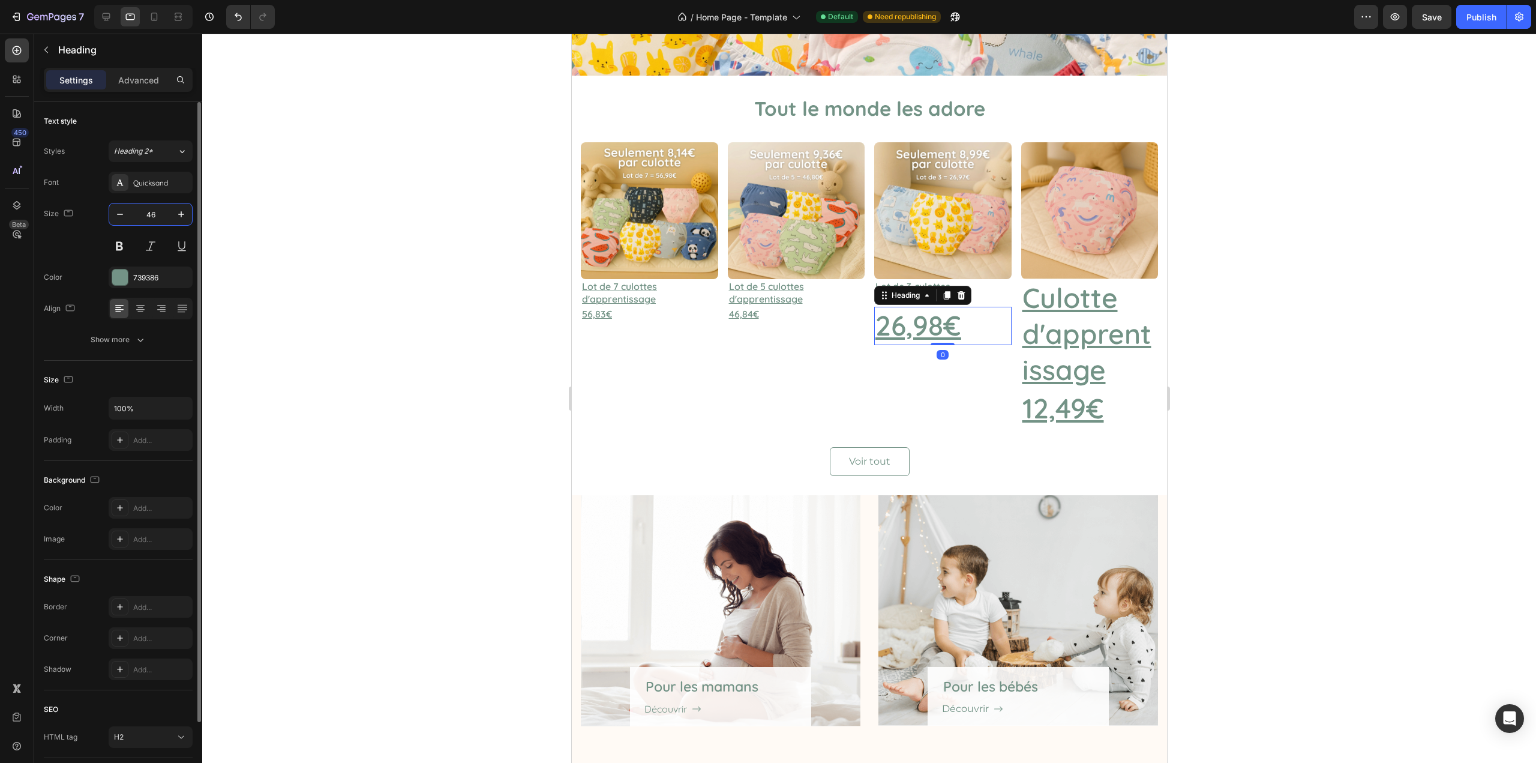
click at [154, 215] on input "46" at bounding box center [151, 214] width 40 height 22
type input "16"
click at [1069, 320] on u "Culotte d'apprentissage" at bounding box center [1086, 333] width 129 height 107
click at [149, 211] on input "46" at bounding box center [151, 214] width 40 height 22
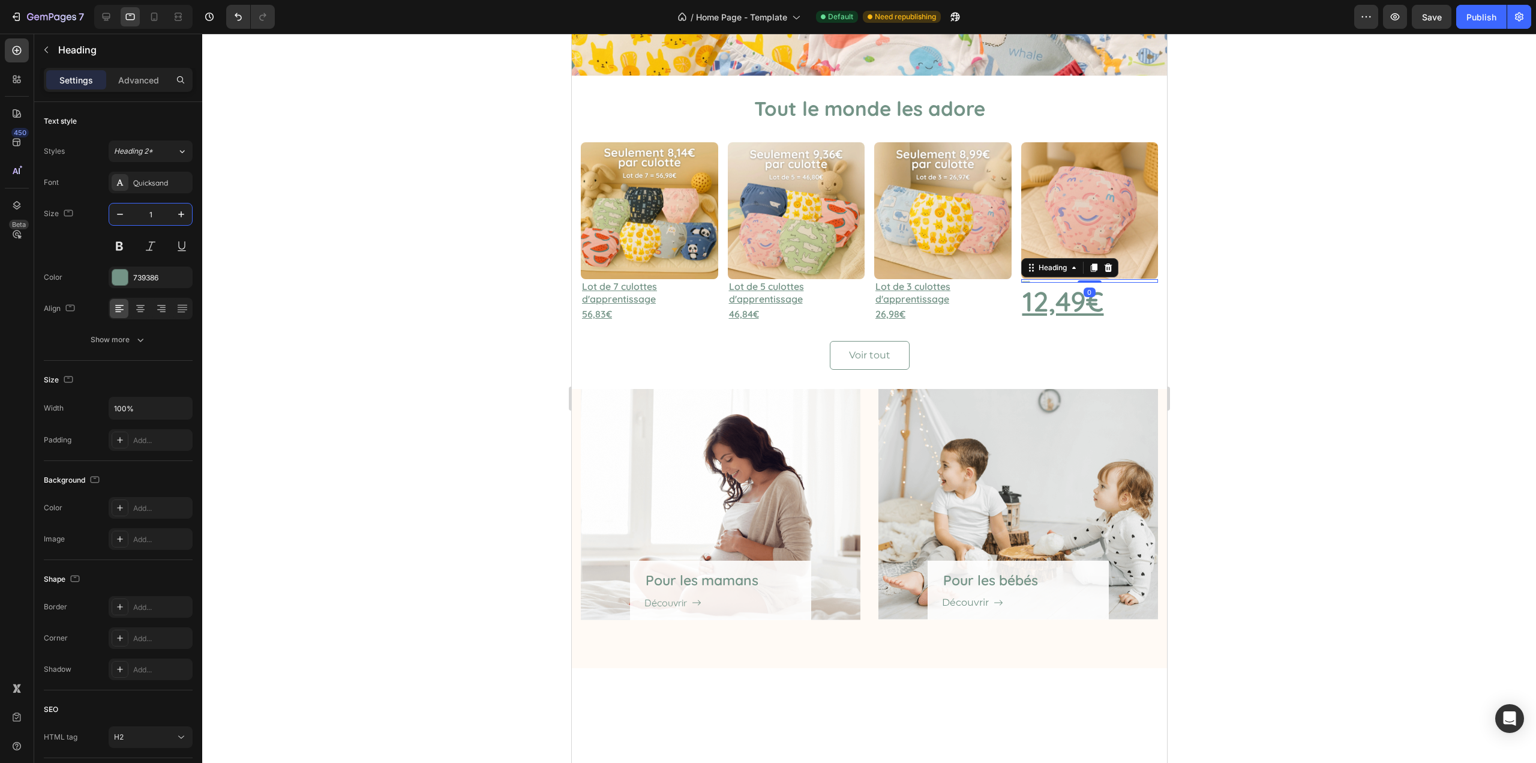
type input "16"
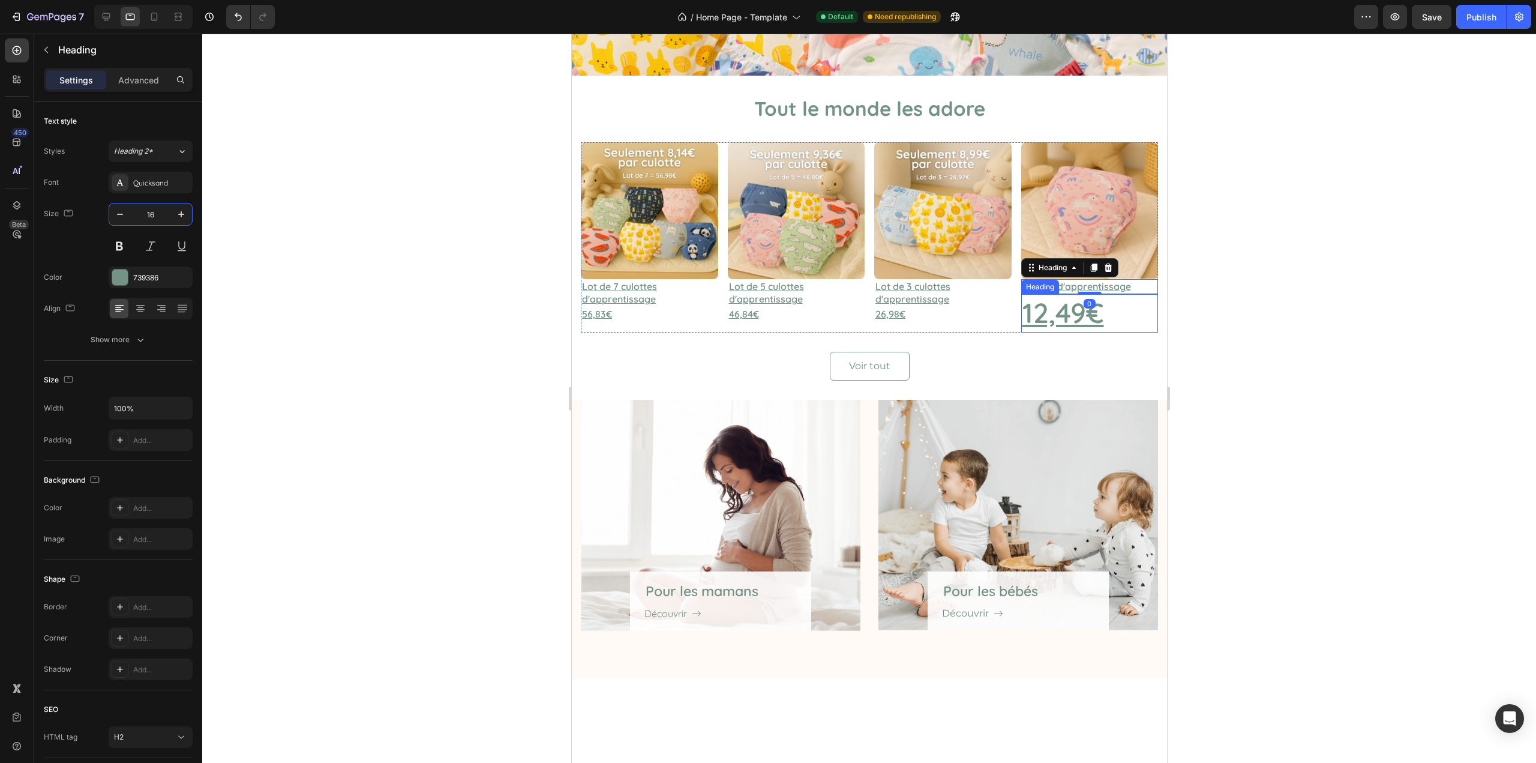
click at [1062, 311] on u "12,49€" at bounding box center [1063, 312] width 82 height 35
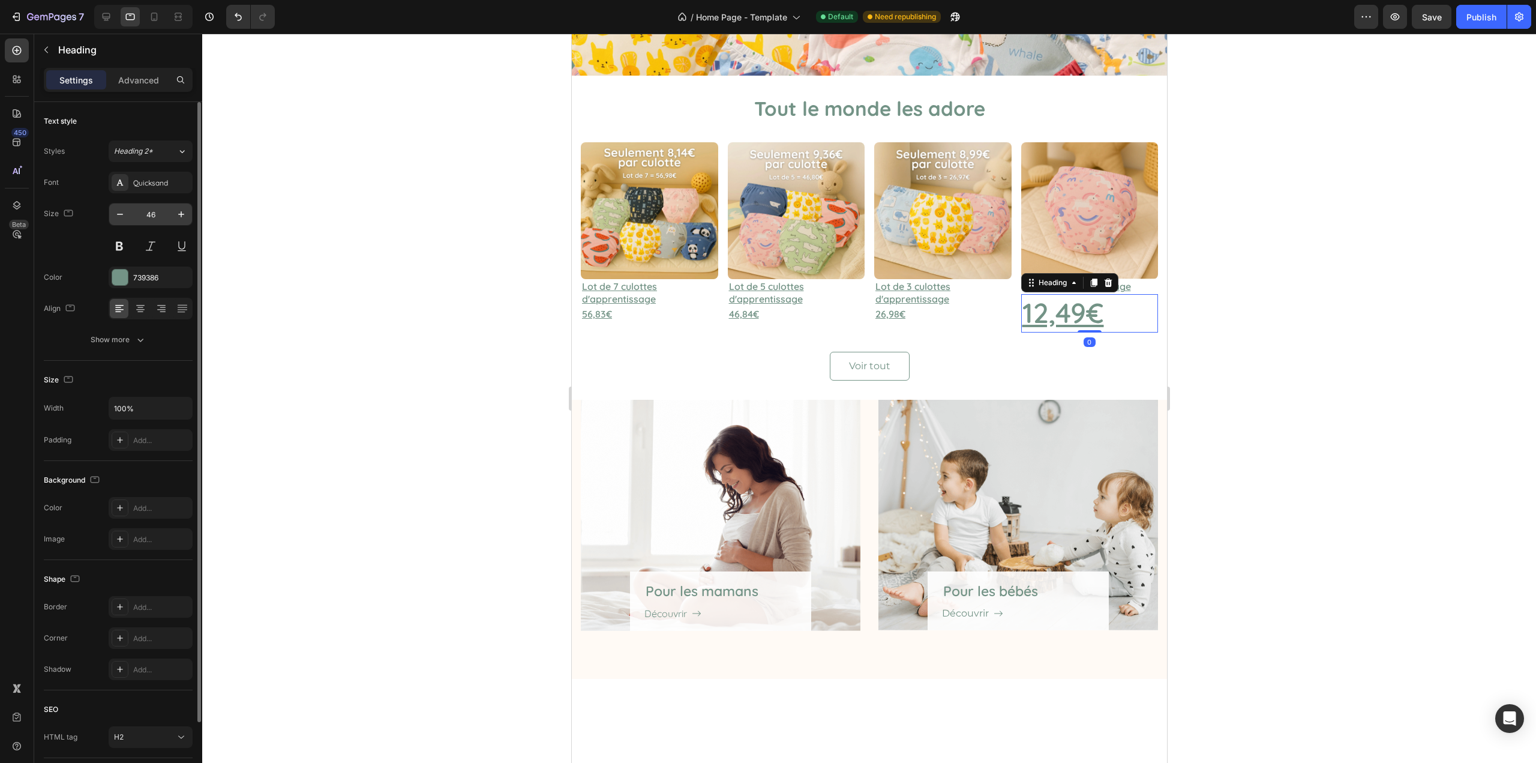
click at [160, 216] on input "46" at bounding box center [151, 214] width 40 height 22
type input "16"
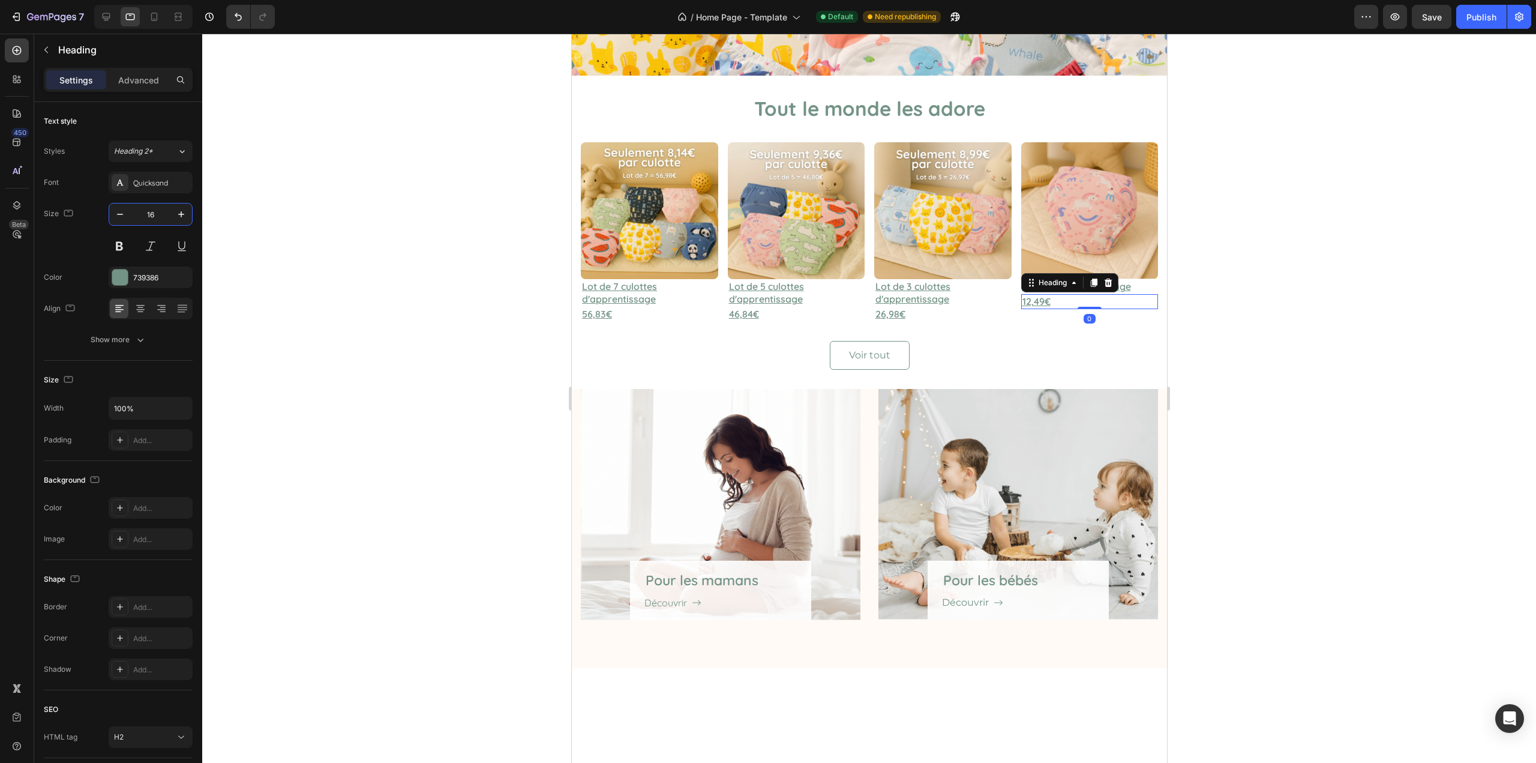
drag, startPoint x: 525, startPoint y: 327, endPoint x: 507, endPoint y: 332, distance: 18.6
click at [525, 328] on div at bounding box center [869, 398] width 1334 height 729
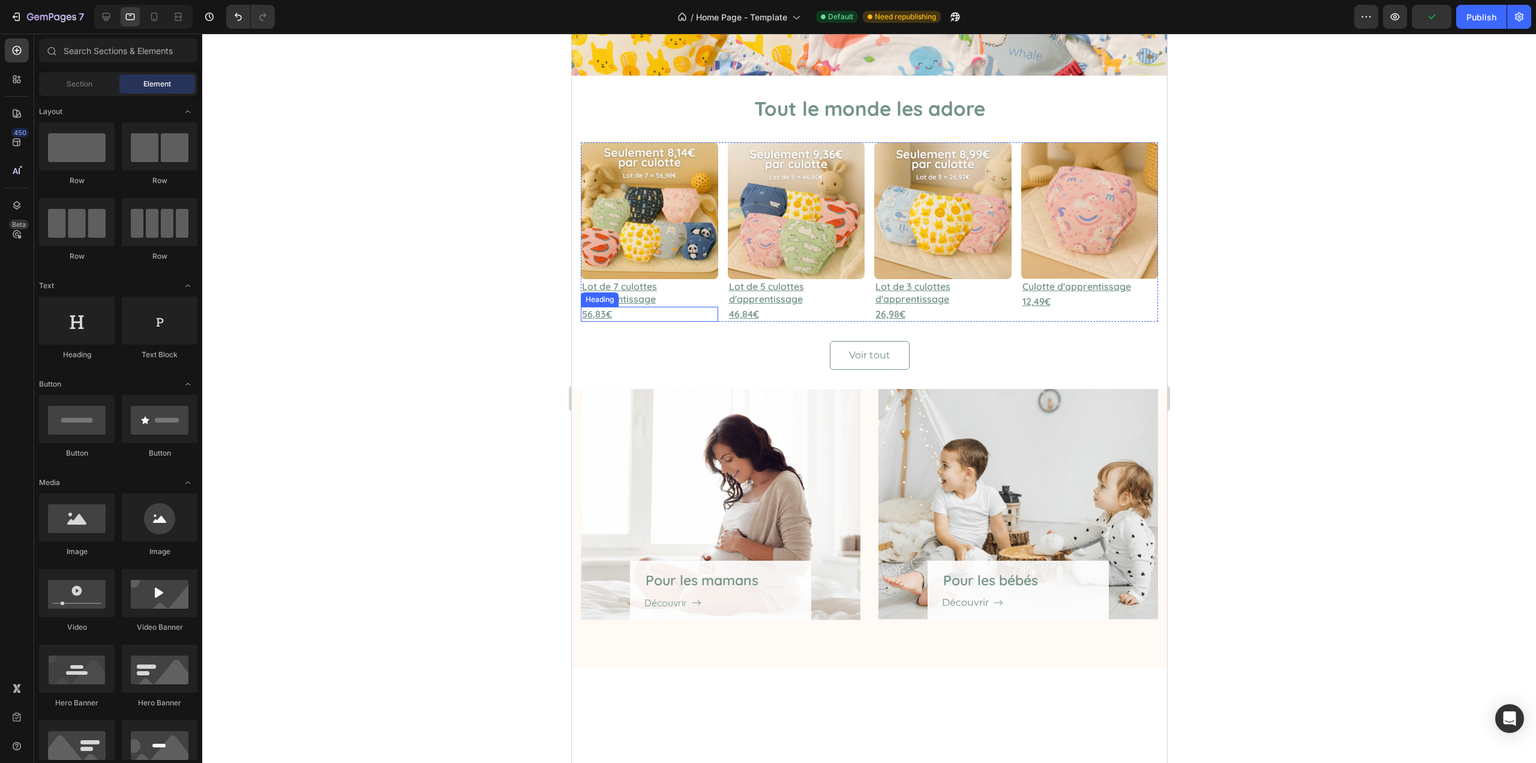
click at [694, 314] on h2 "56,83€" at bounding box center [648, 314] width 137 height 15
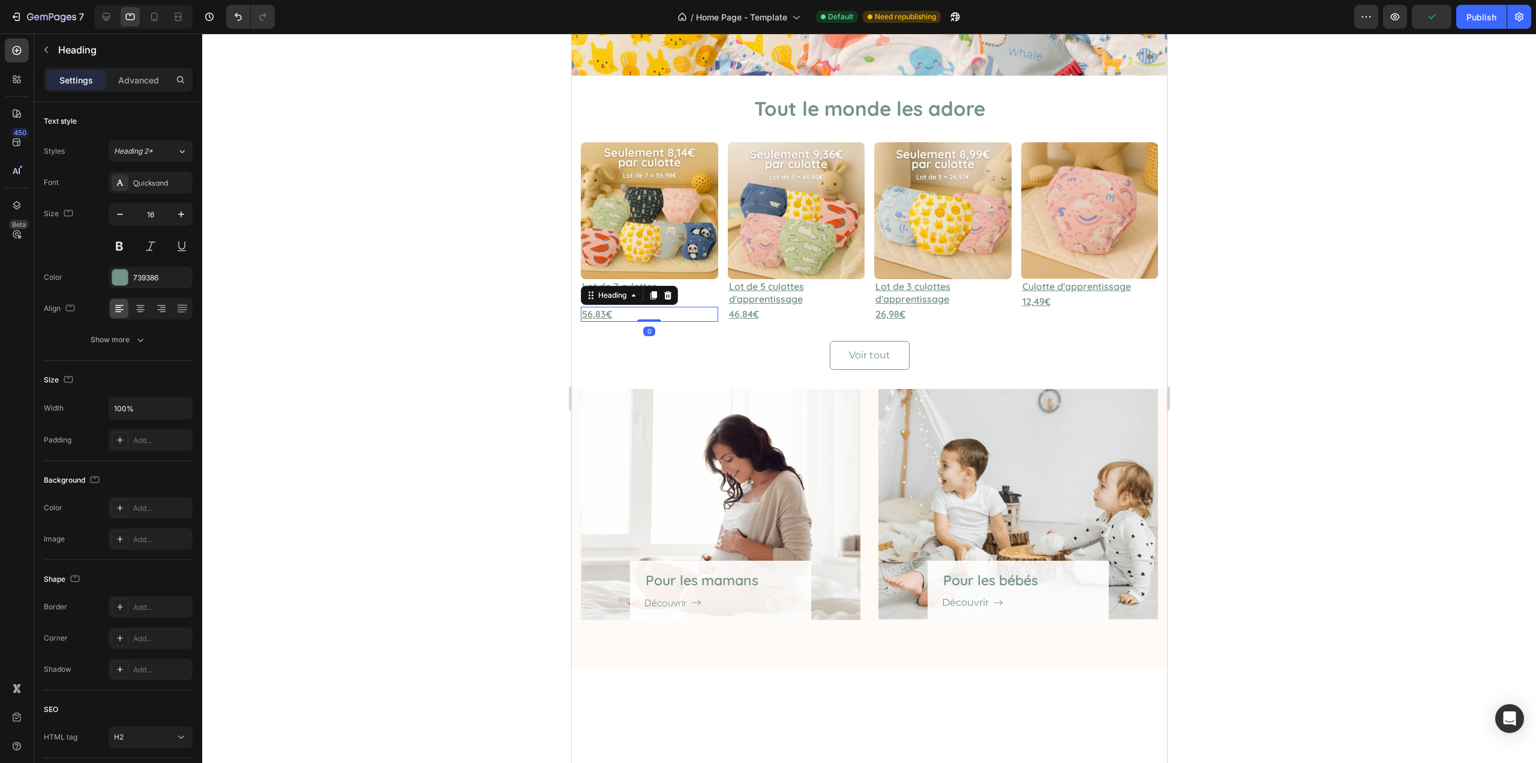
click at [432, 340] on div at bounding box center [869, 398] width 1334 height 729
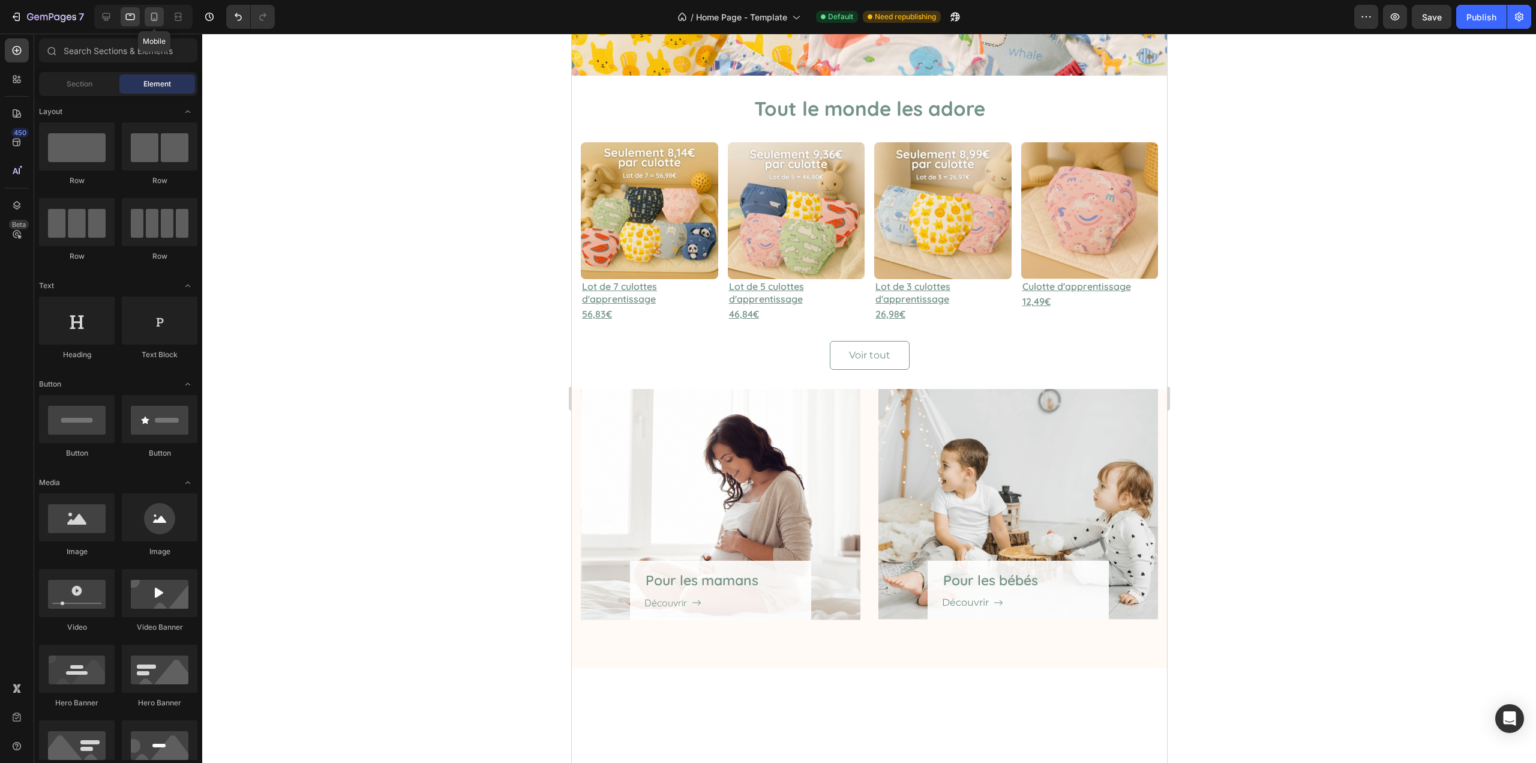
click at [150, 24] on div at bounding box center [154, 16] width 19 height 19
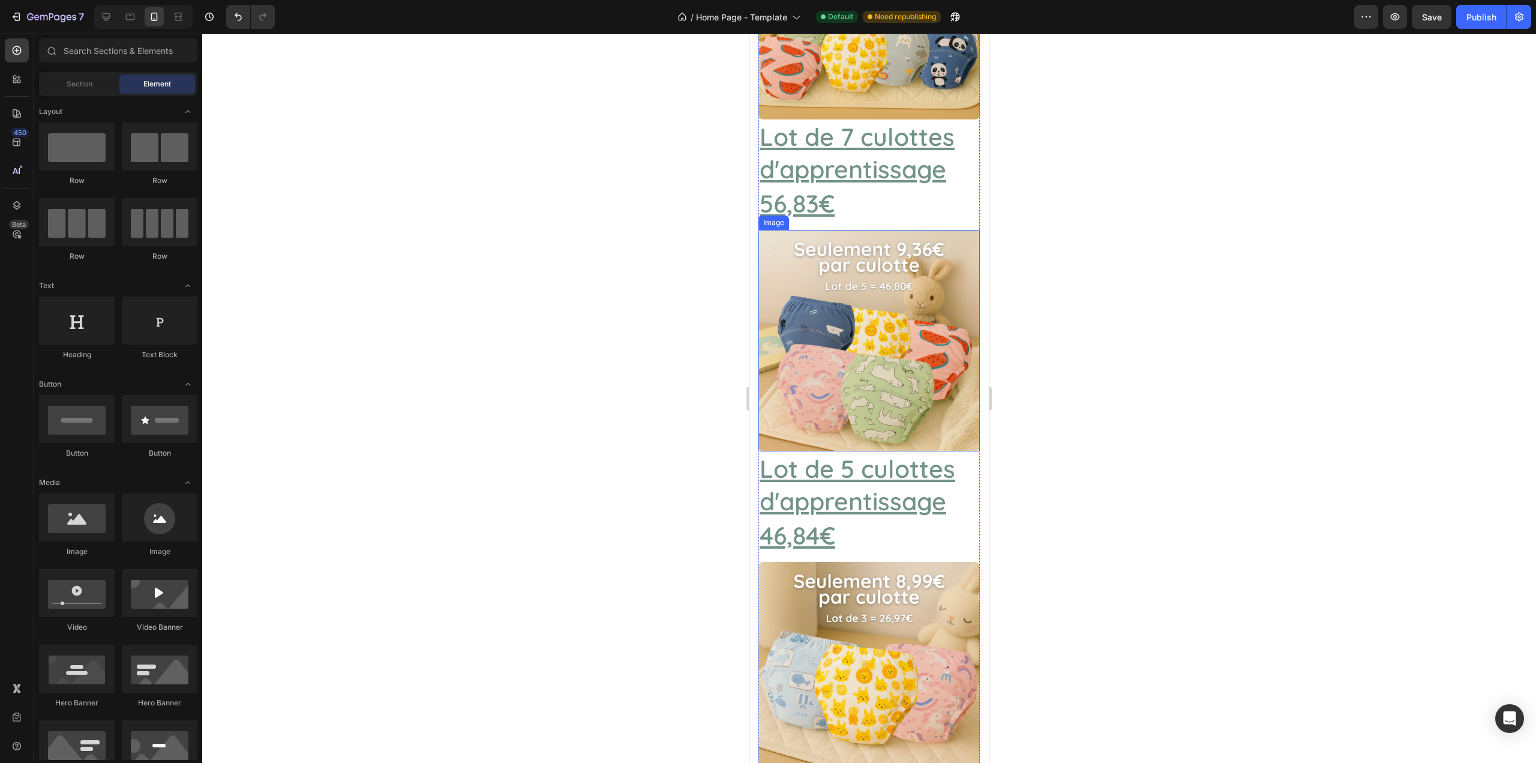
scroll to position [223, 0]
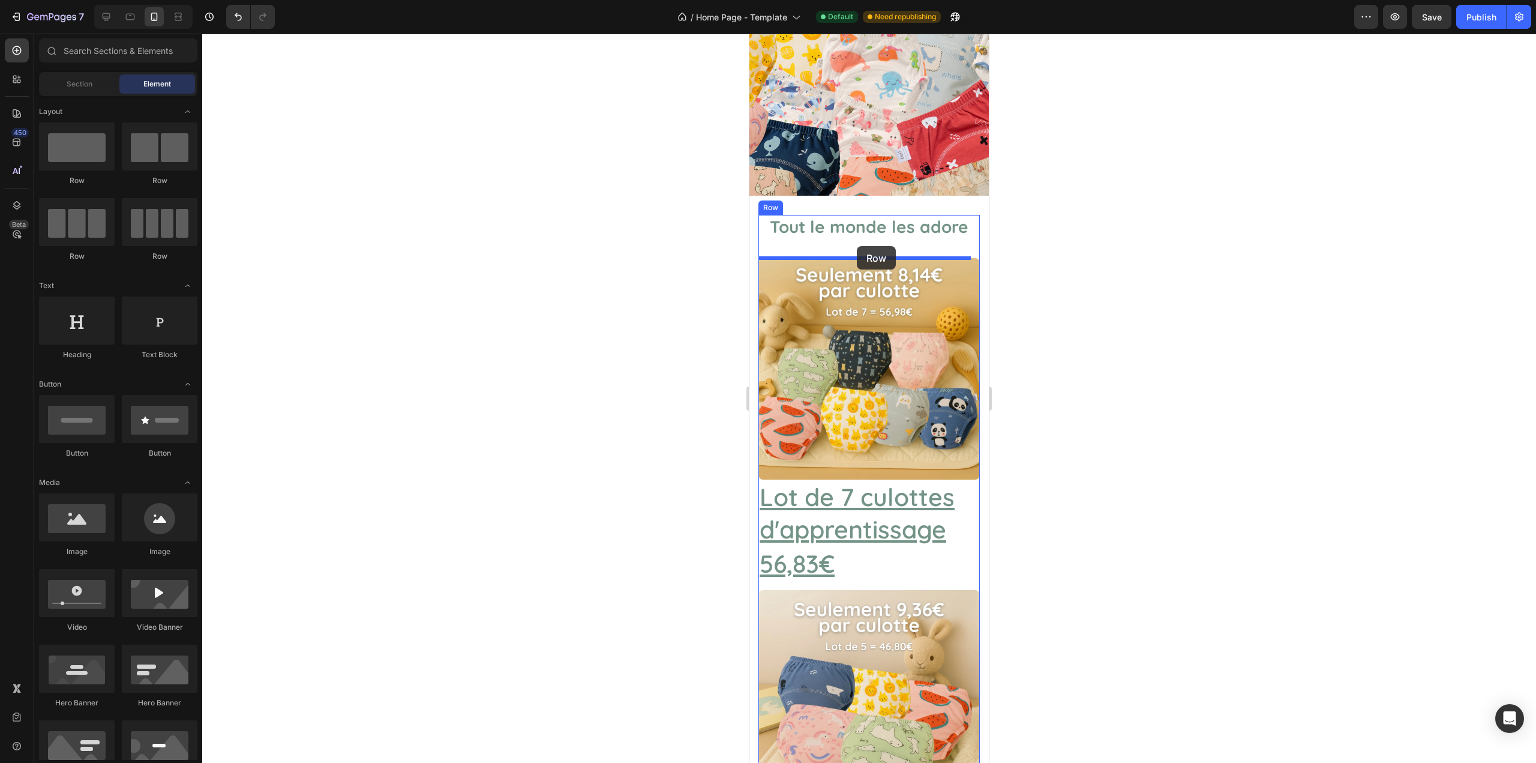
drag, startPoint x: 902, startPoint y: 192, endPoint x: 856, endPoint y: 248, distance: 72.5
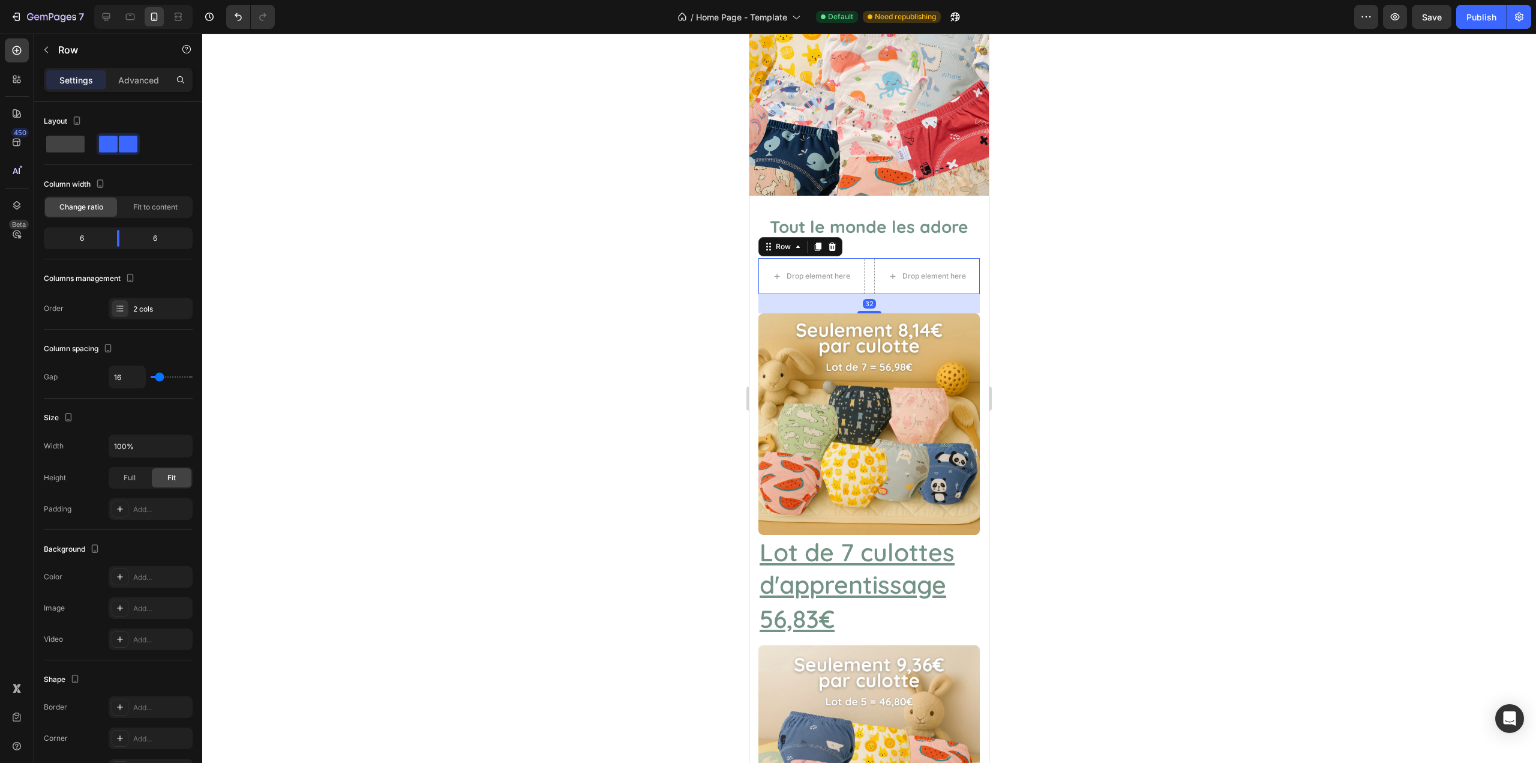
click at [820, 247] on icon at bounding box center [818, 247] width 7 height 8
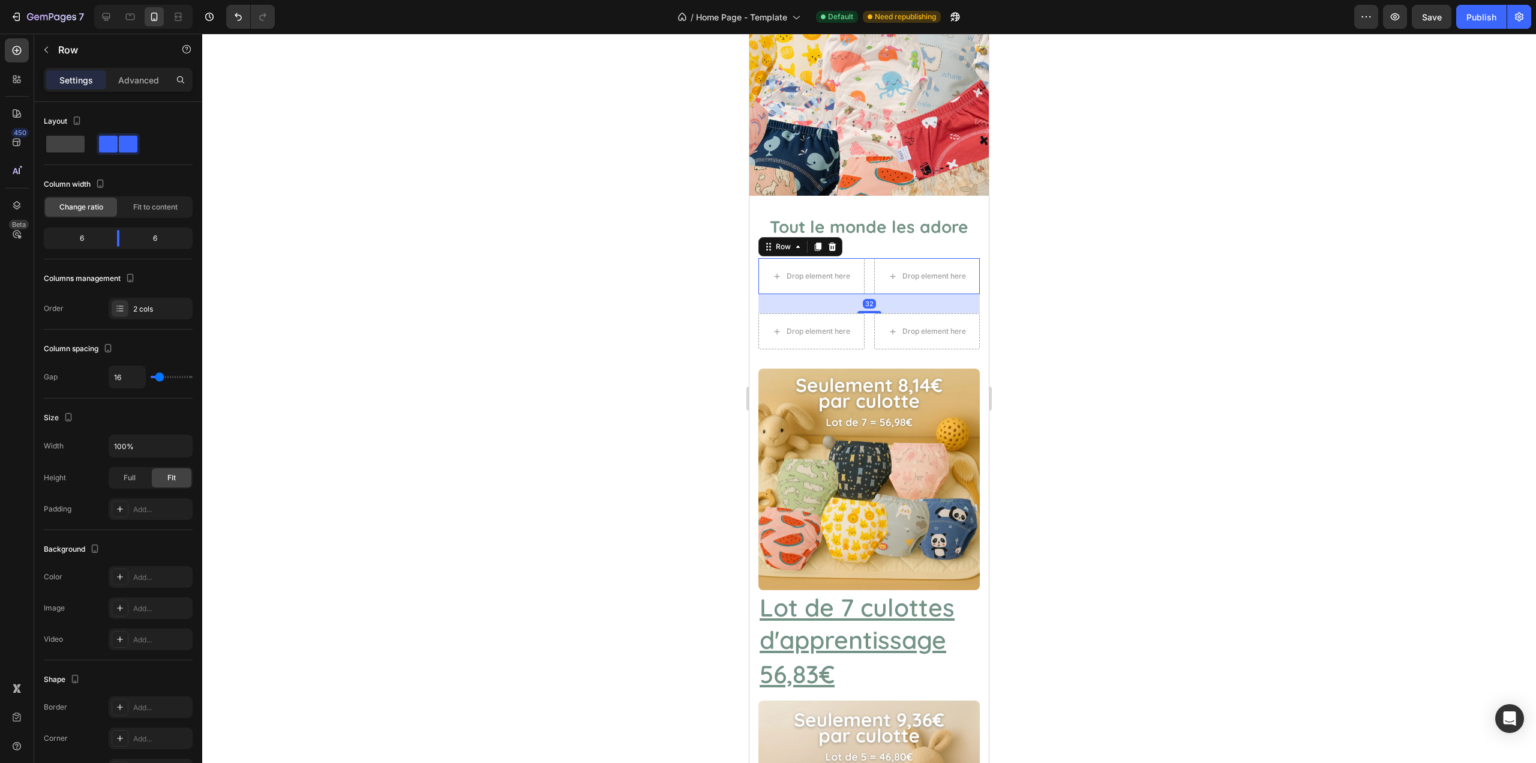
click at [867, 280] on div "Drop element here Drop element here Row 32" at bounding box center [869, 276] width 221 height 36
click at [141, 82] on p "Advanced" at bounding box center [138, 80] width 41 height 13
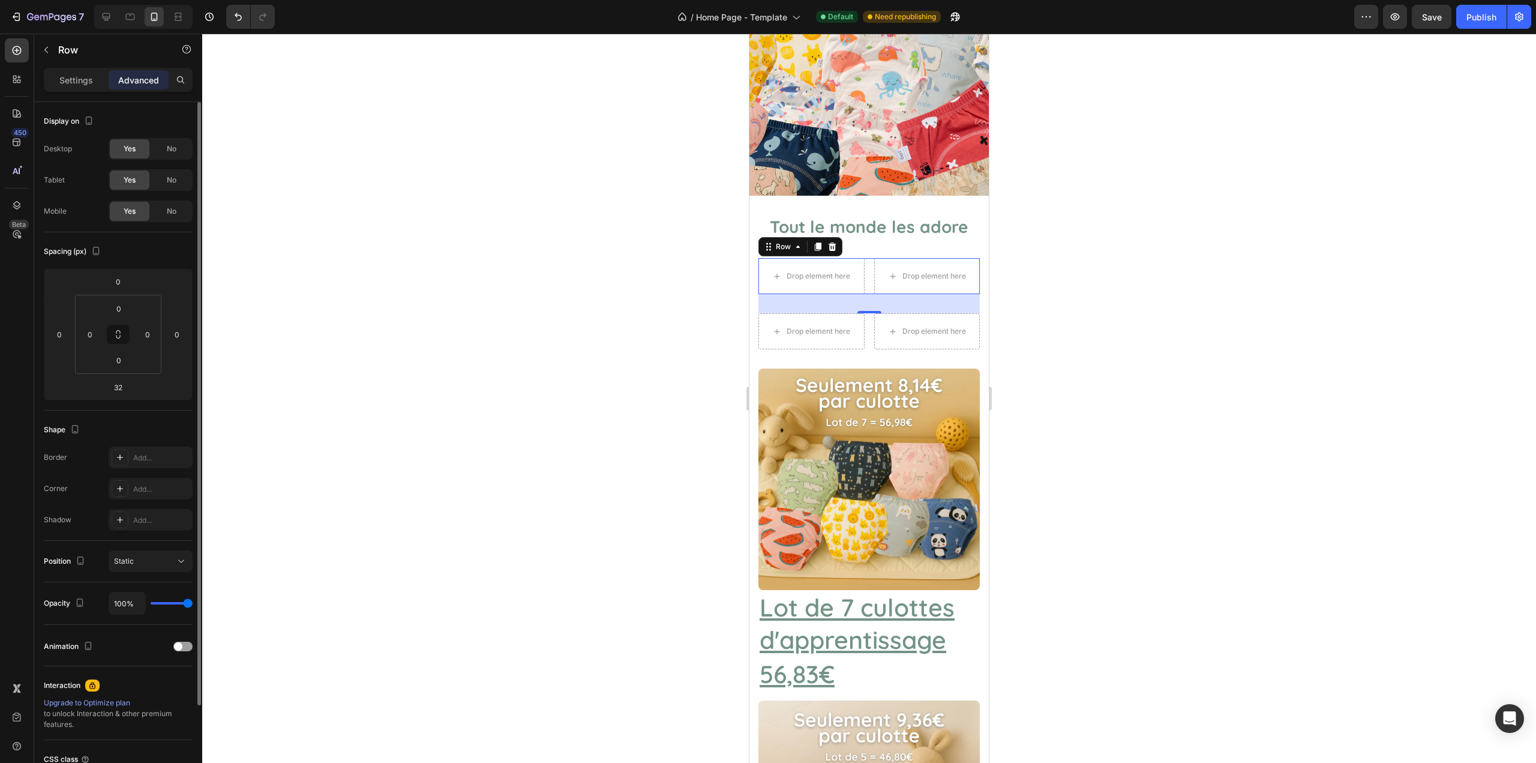
click at [173, 184] on span "No" at bounding box center [172, 180] width 10 height 11
click at [173, 146] on span "No" at bounding box center [172, 148] width 10 height 11
click at [863, 325] on div "Drop element here Drop element here Row" at bounding box center [869, 331] width 221 height 36
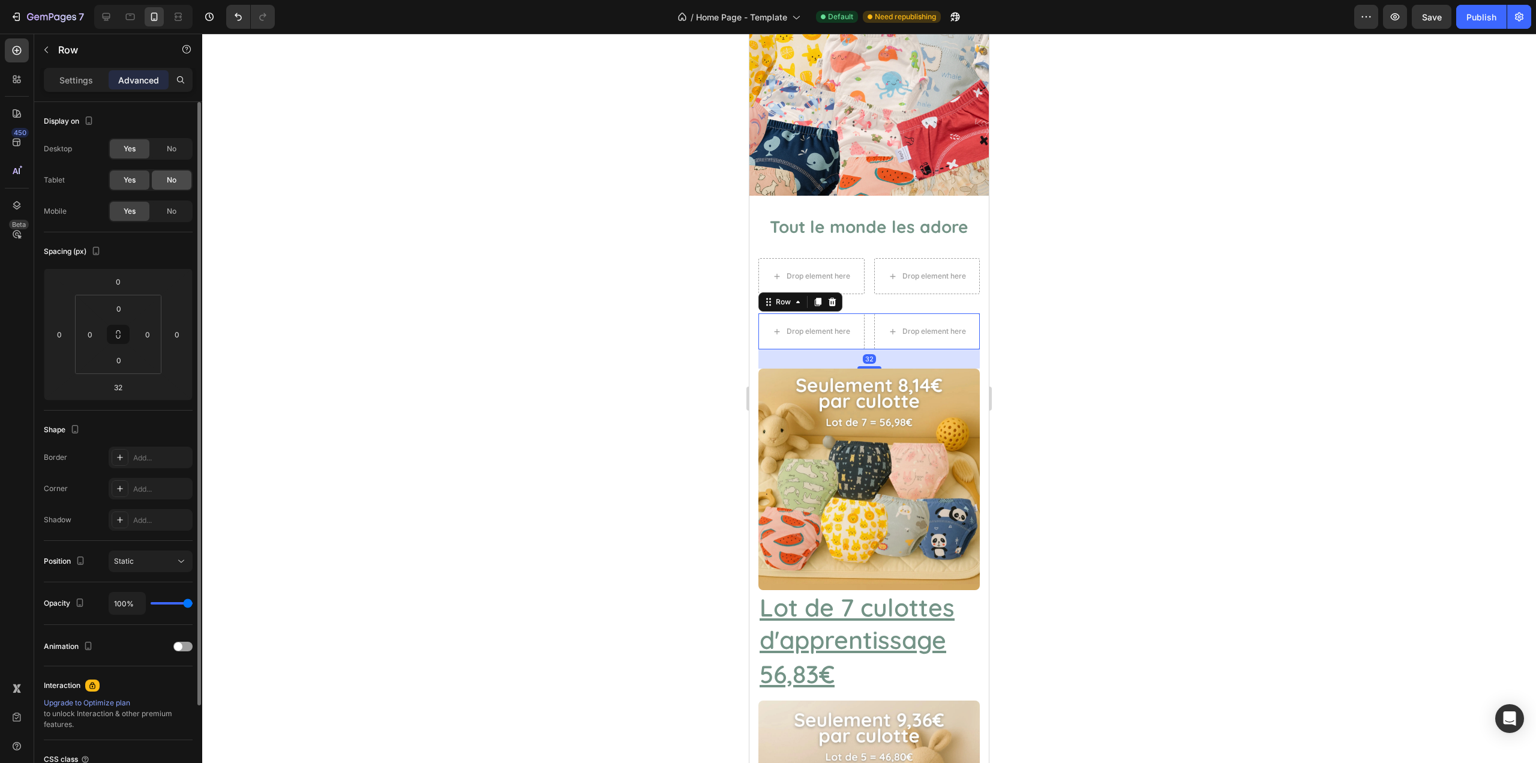
click at [172, 181] on span "No" at bounding box center [172, 180] width 10 height 11
click at [167, 154] on div "No" at bounding box center [172, 148] width 40 height 19
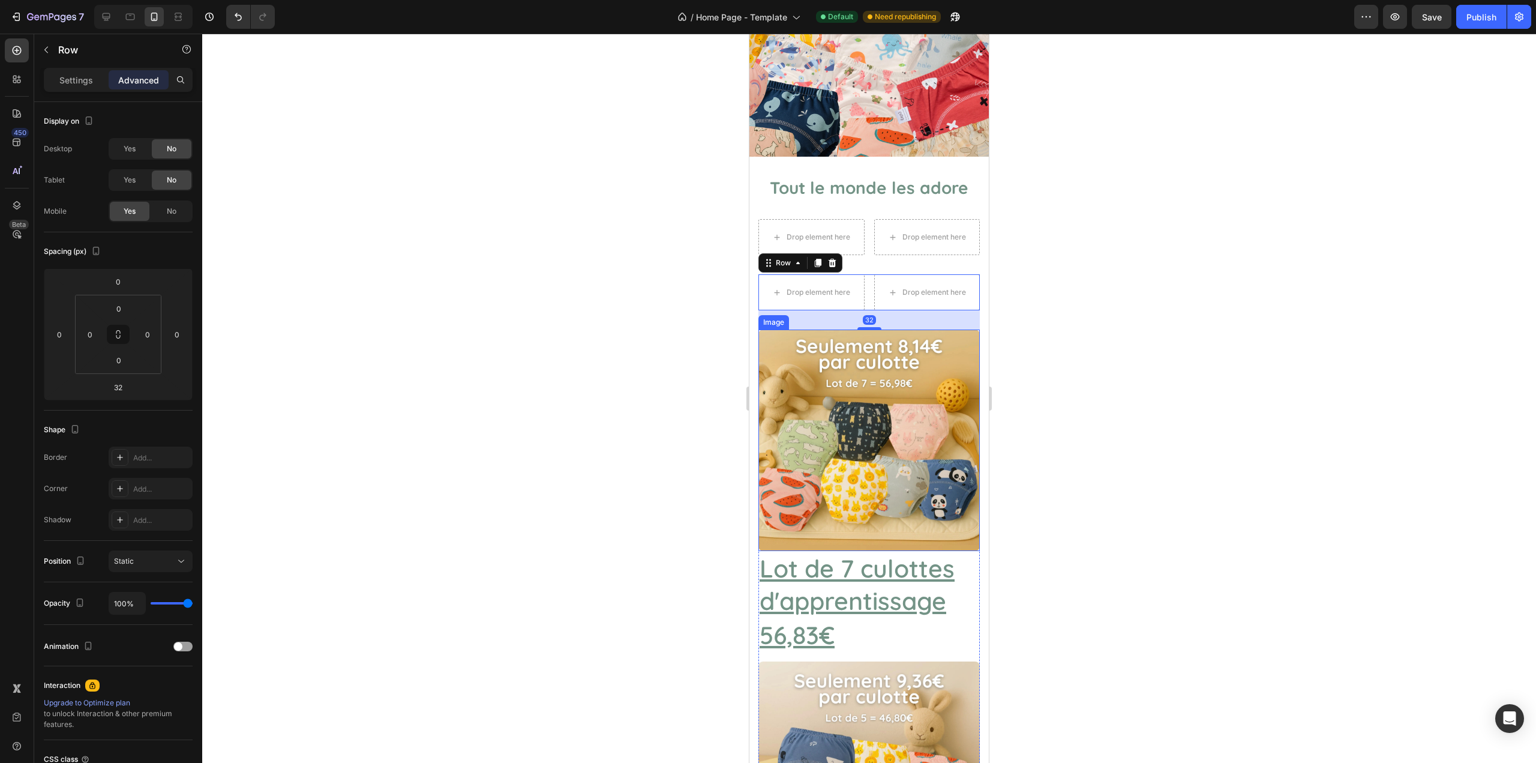
scroll to position [283, 0]
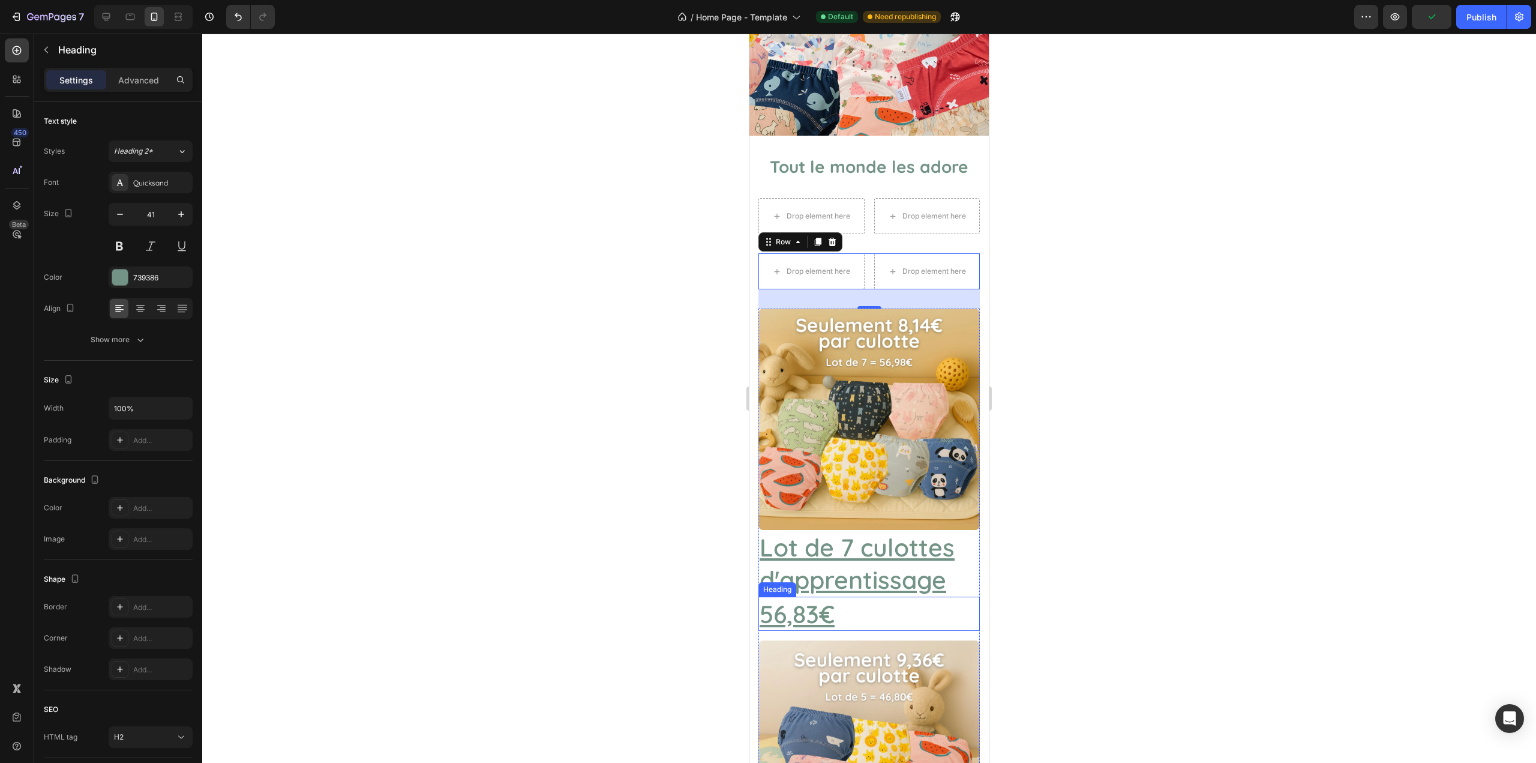
drag, startPoint x: 900, startPoint y: 608, endPoint x: 889, endPoint y: 606, distance: 11.1
click at [900, 608] on h2 "56,83€" at bounding box center [869, 614] width 221 height 34
click at [801, 581] on div "Heading" at bounding box center [790, 585] width 33 height 11
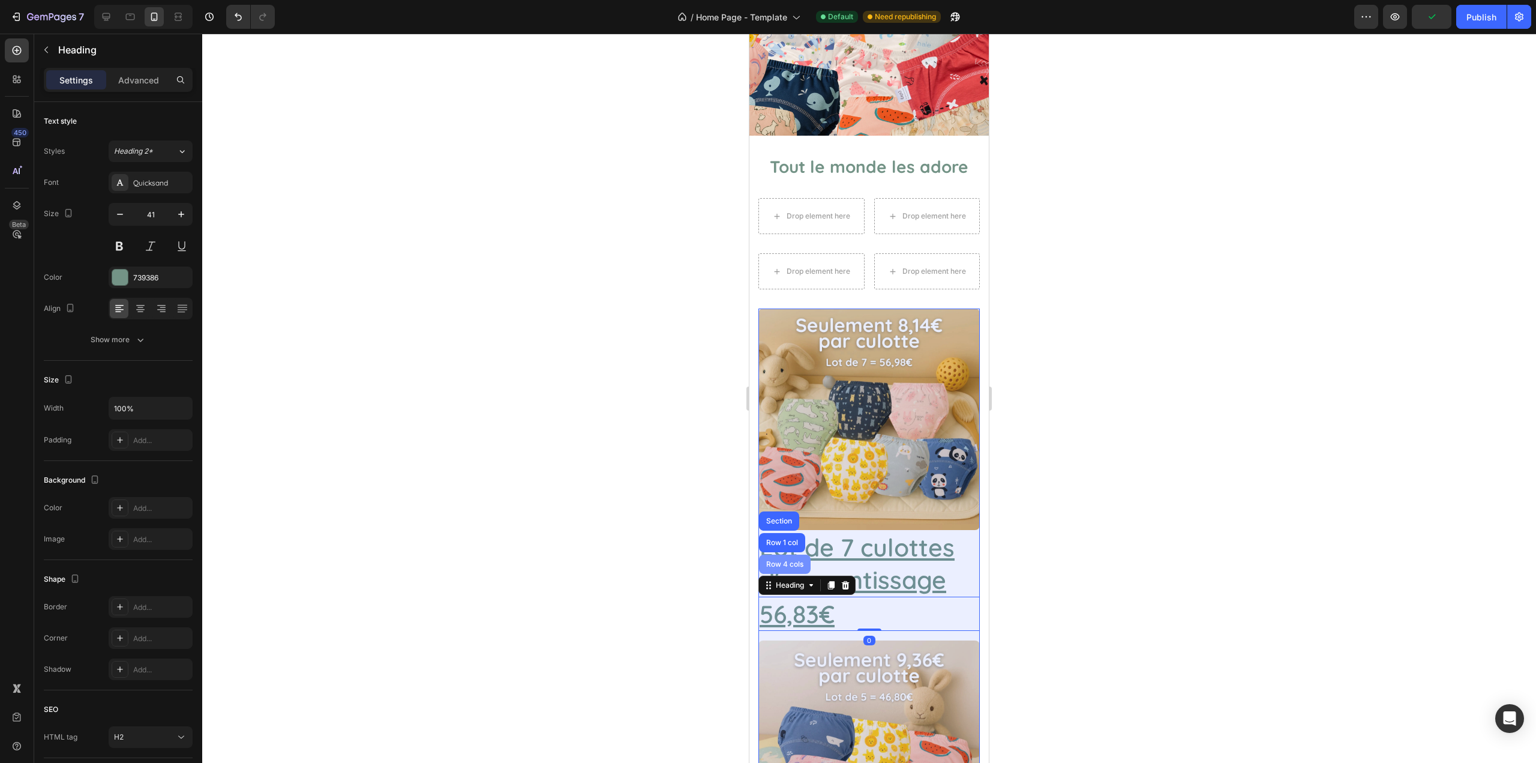
click at [795, 559] on div "Row 4 cols" at bounding box center [785, 564] width 52 height 19
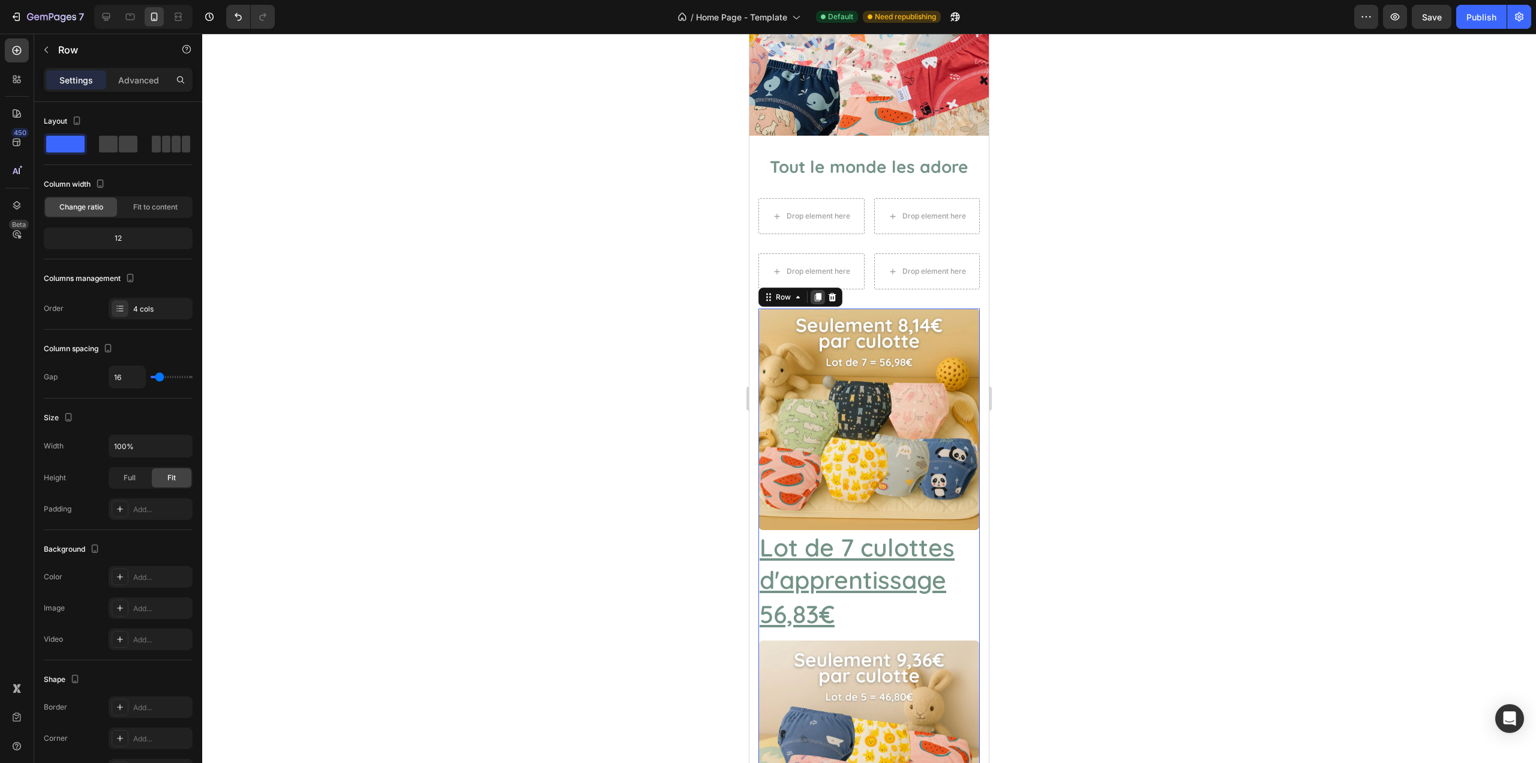
click at [818, 291] on div at bounding box center [818, 297] width 14 height 14
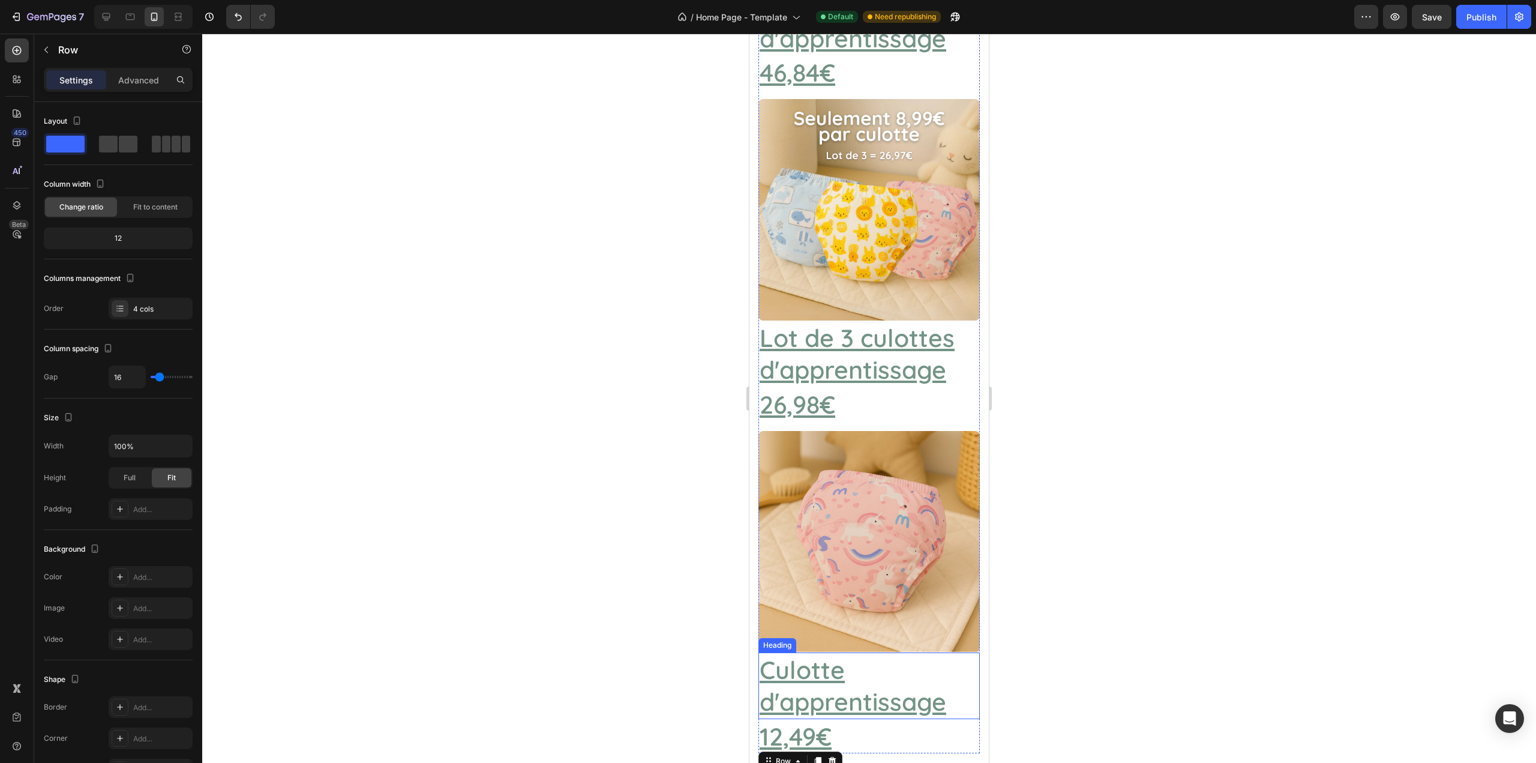
scroll to position [916, 0]
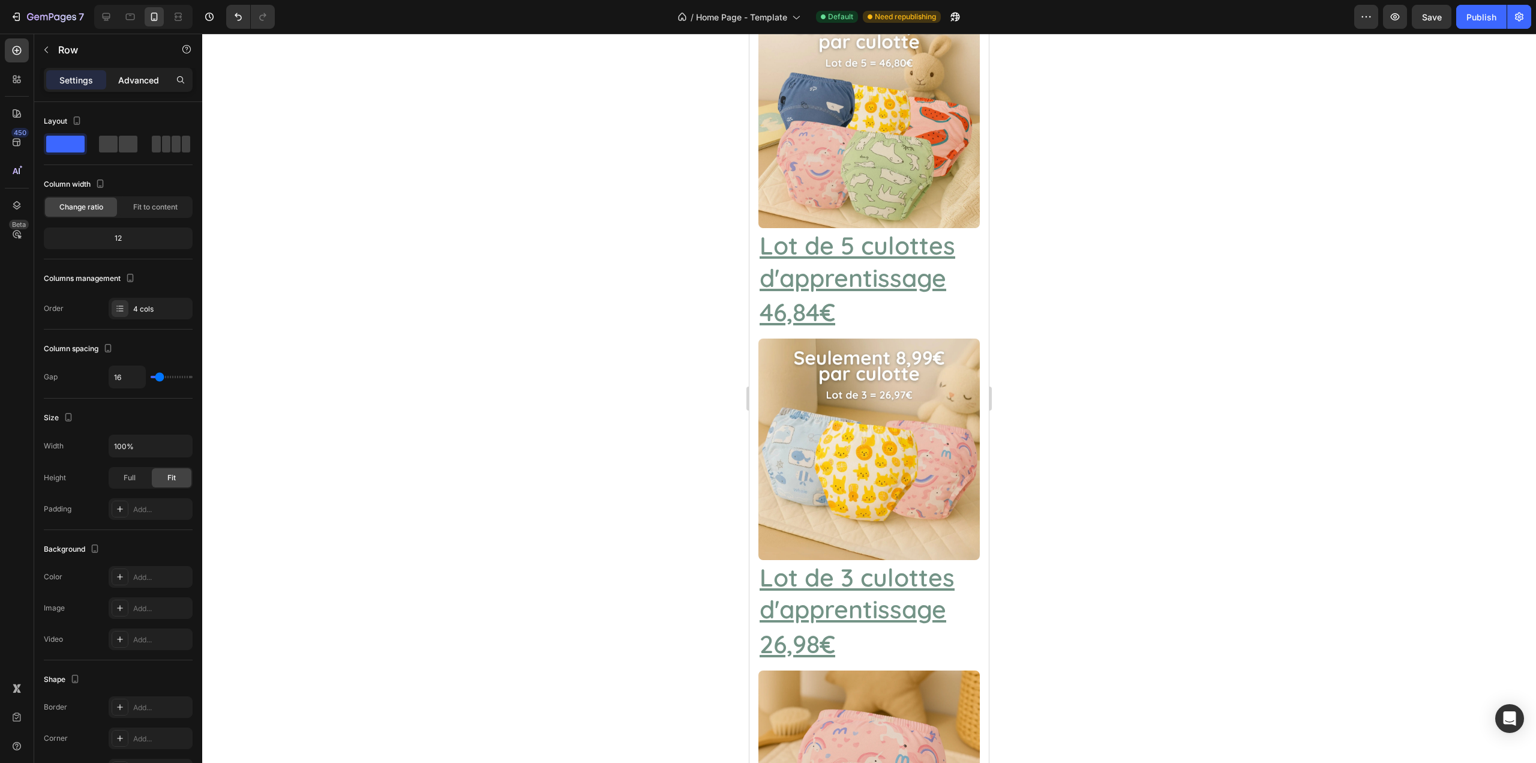
click at [145, 80] on p "Advanced" at bounding box center [138, 80] width 41 height 13
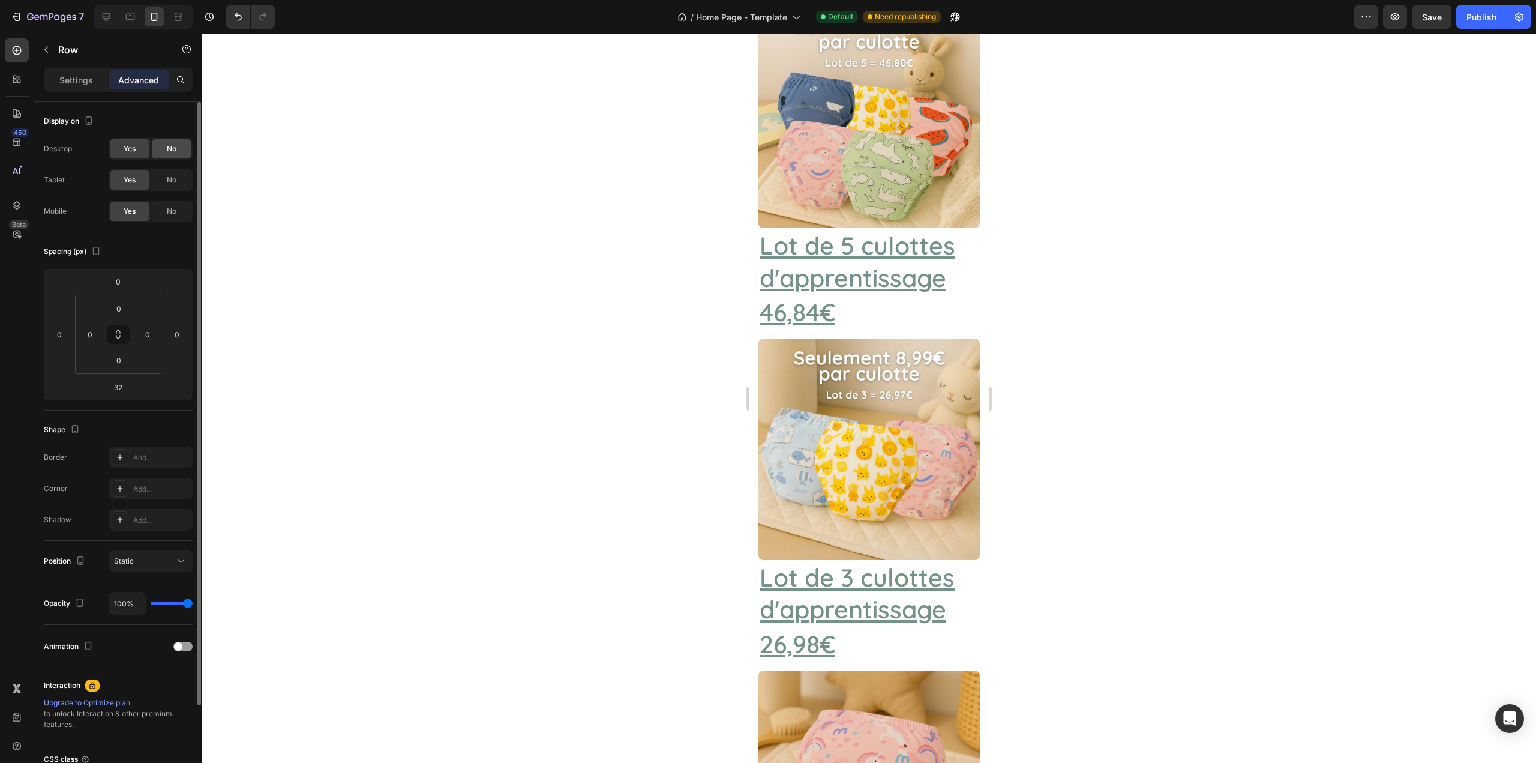
click at [178, 179] on div "No" at bounding box center [172, 179] width 40 height 19
click at [173, 154] on span "No" at bounding box center [172, 148] width 10 height 11
click at [866, 315] on div "Image Lot de 7 culottes d'apprentissage Heading 56,83€ Heading Image Lot de 5 c…" at bounding box center [869, 334] width 221 height 1318
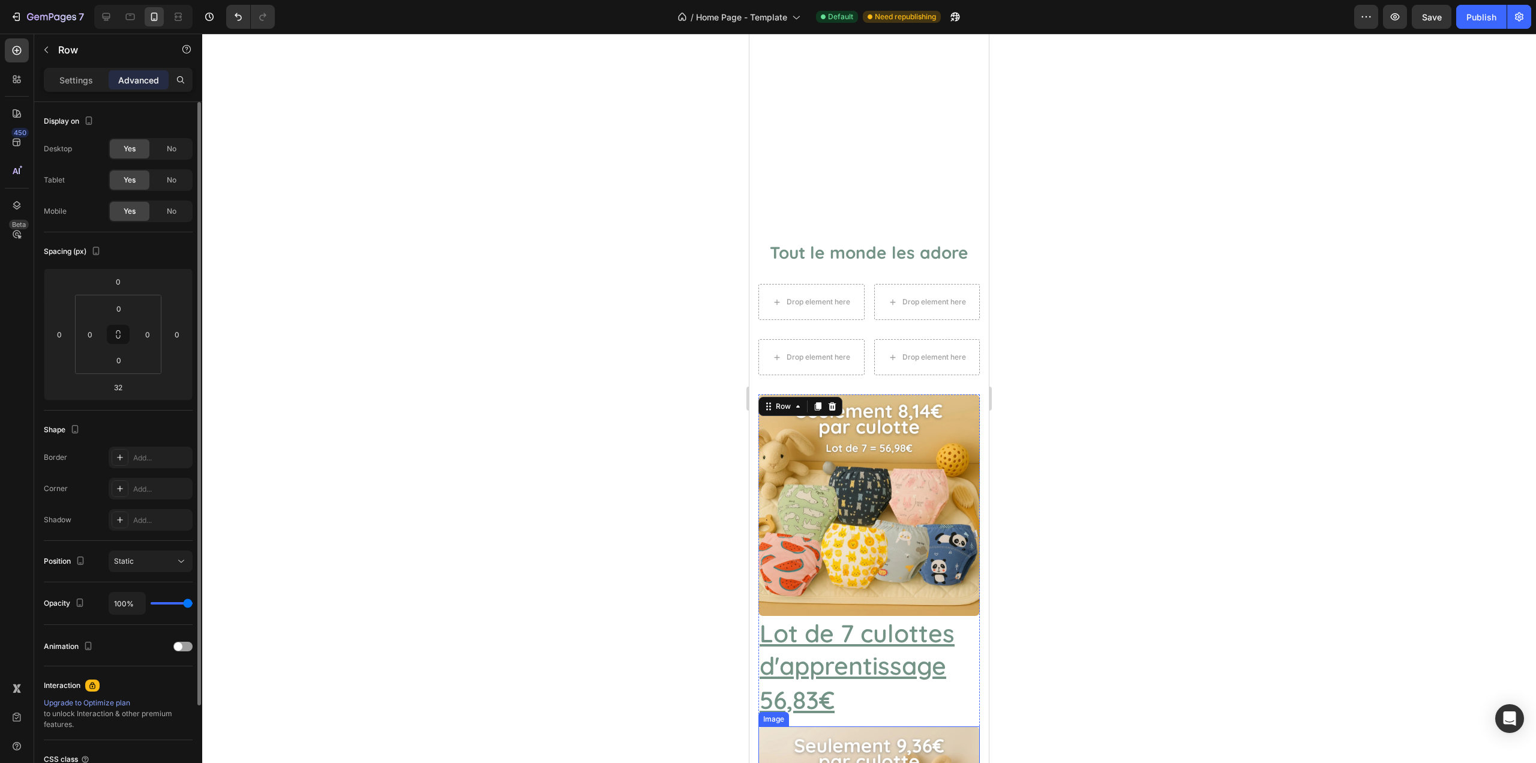
scroll to position [196, 0]
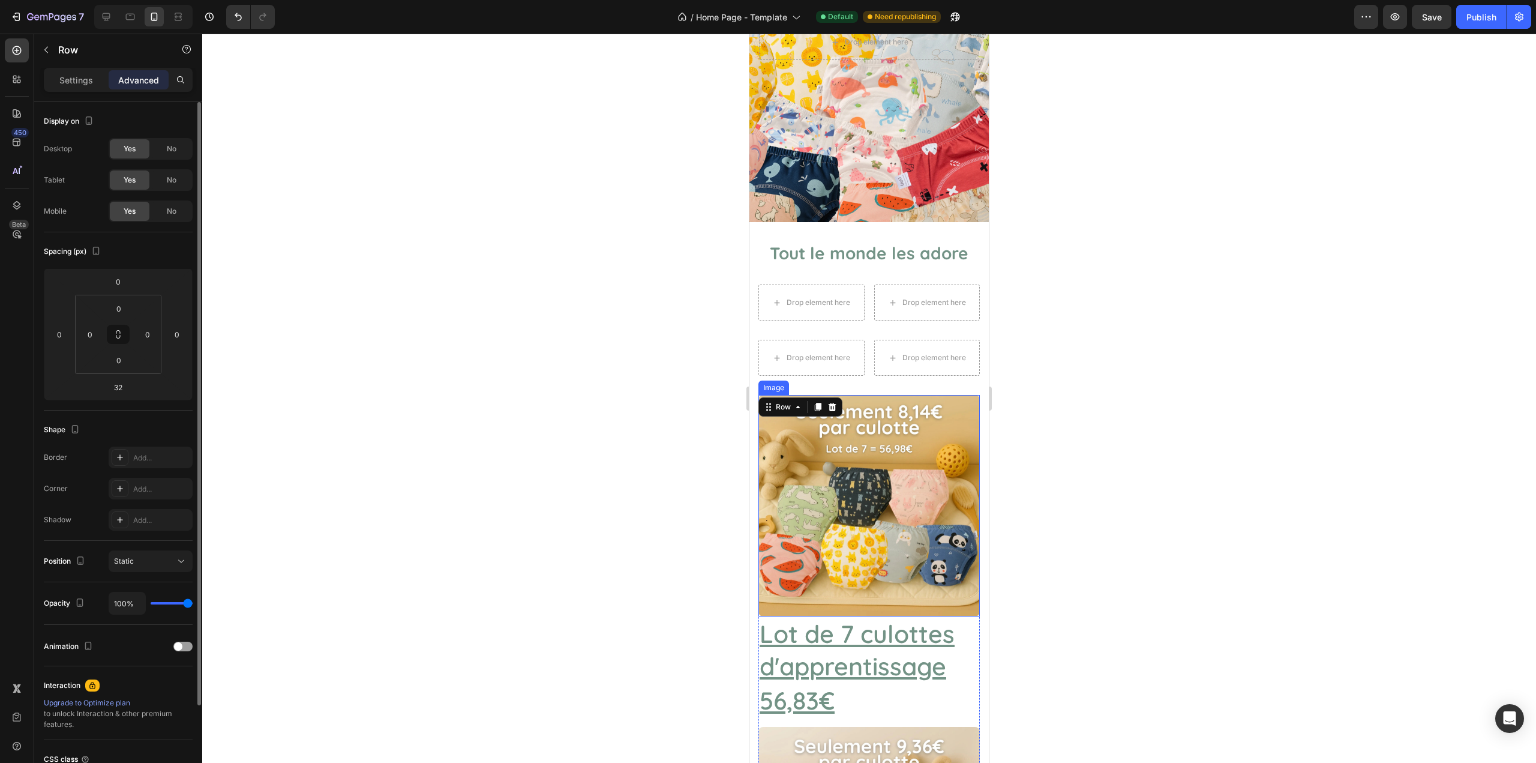
click at [879, 440] on img at bounding box center [869, 505] width 221 height 221
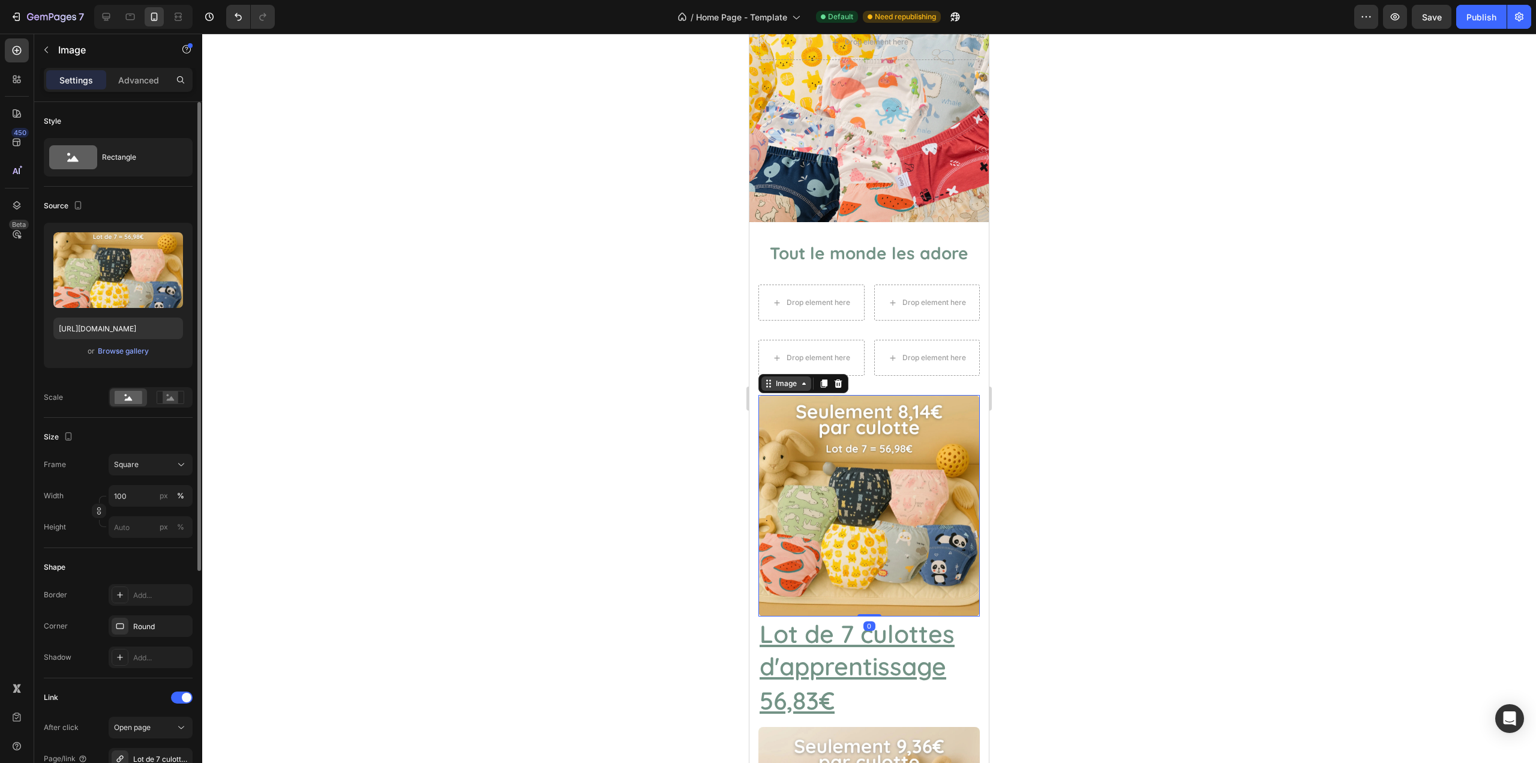
click at [780, 381] on div "Image" at bounding box center [787, 383] width 26 height 11
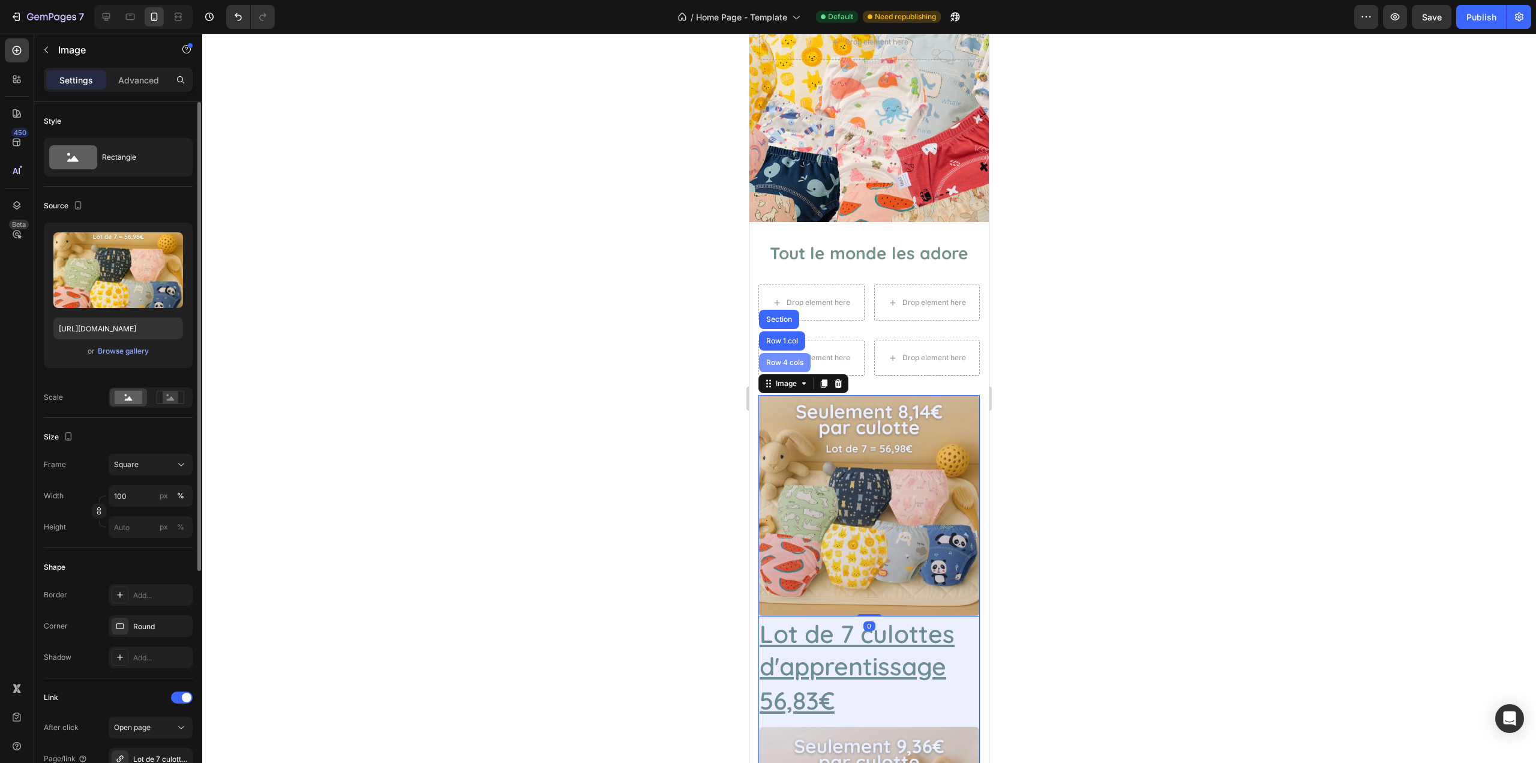
click at [783, 366] on div "Row 4 cols" at bounding box center [785, 362] width 42 height 7
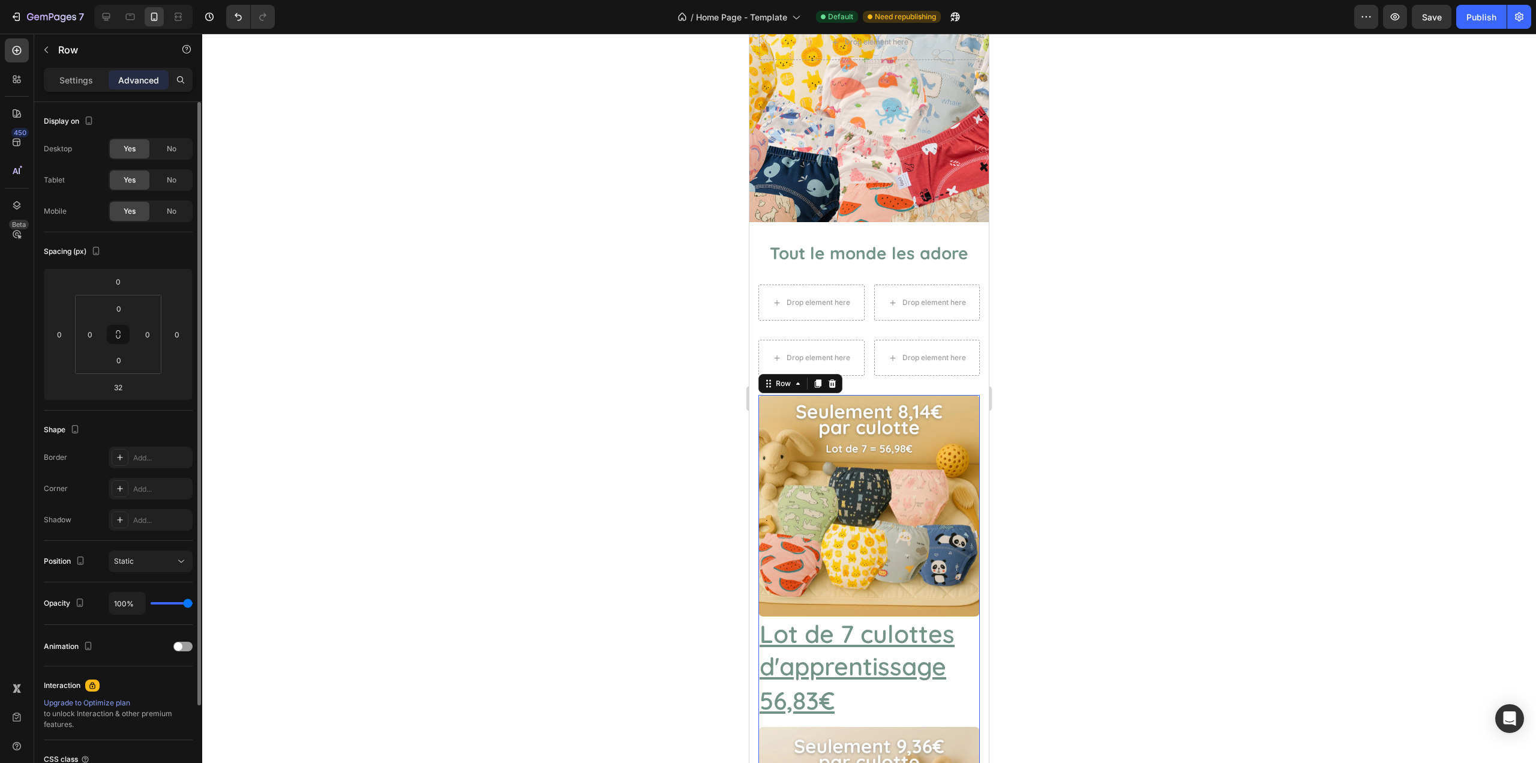
click at [169, 212] on span "No" at bounding box center [172, 211] width 10 height 11
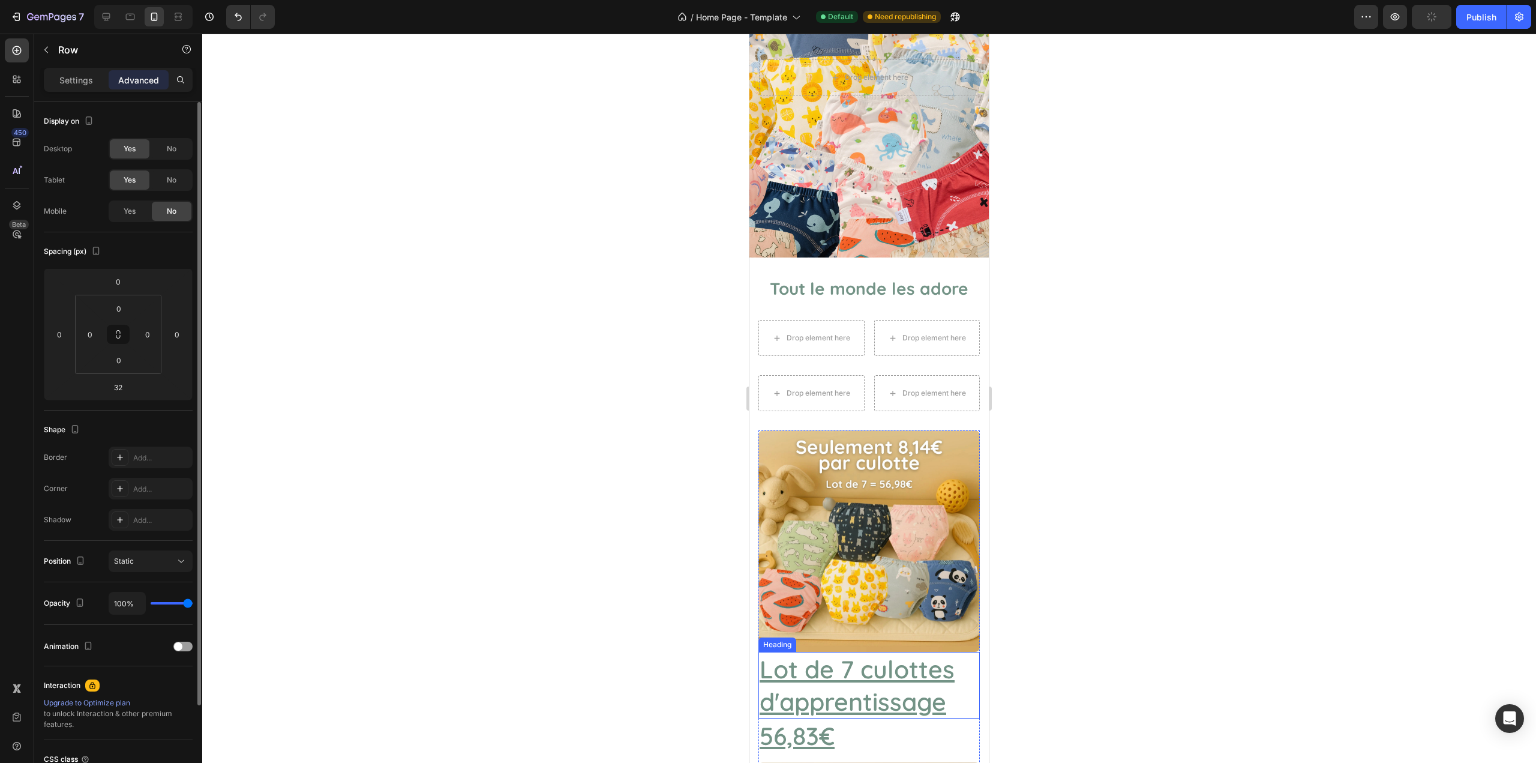
scroll to position [76, 0]
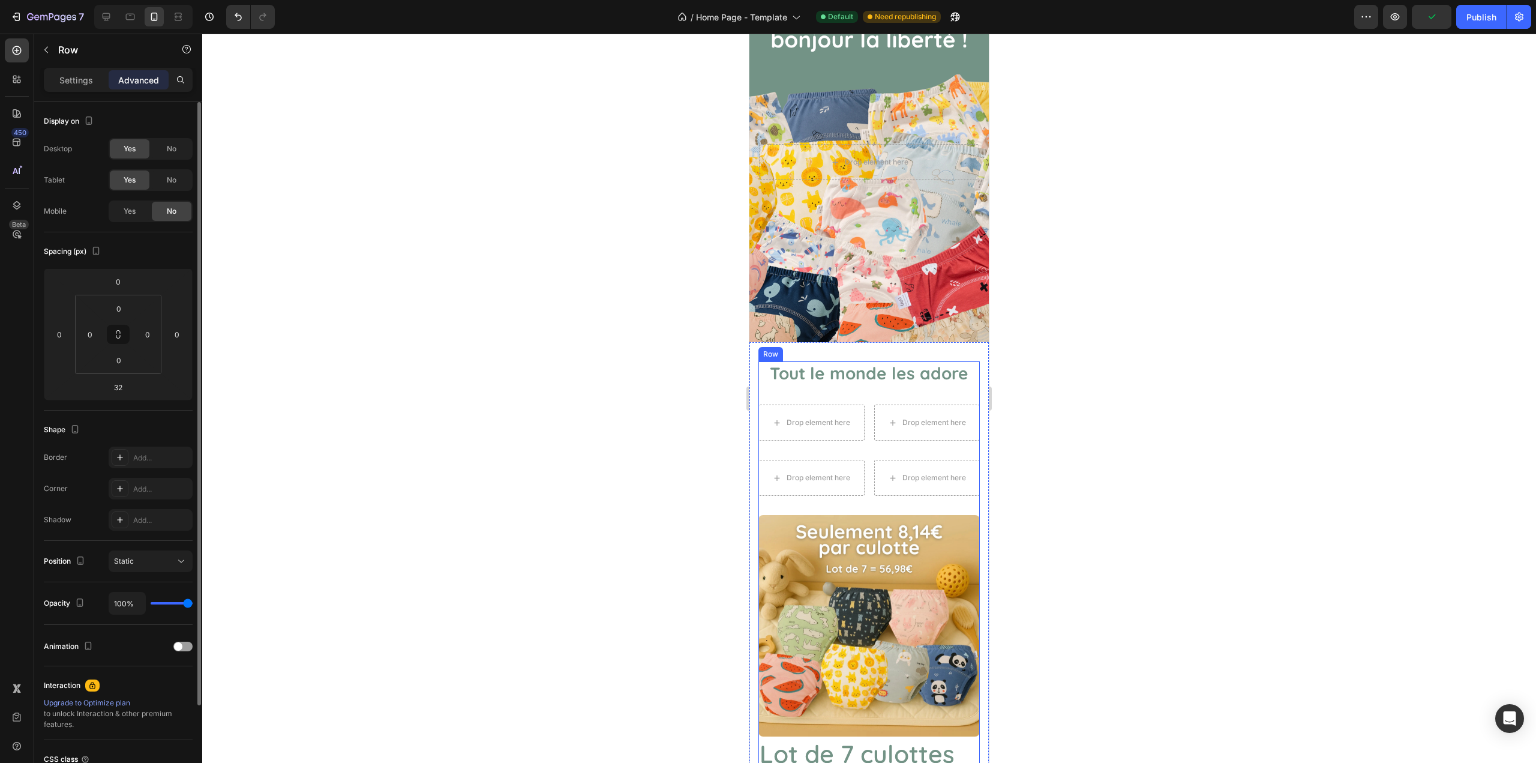
click at [808, 540] on img at bounding box center [869, 625] width 221 height 221
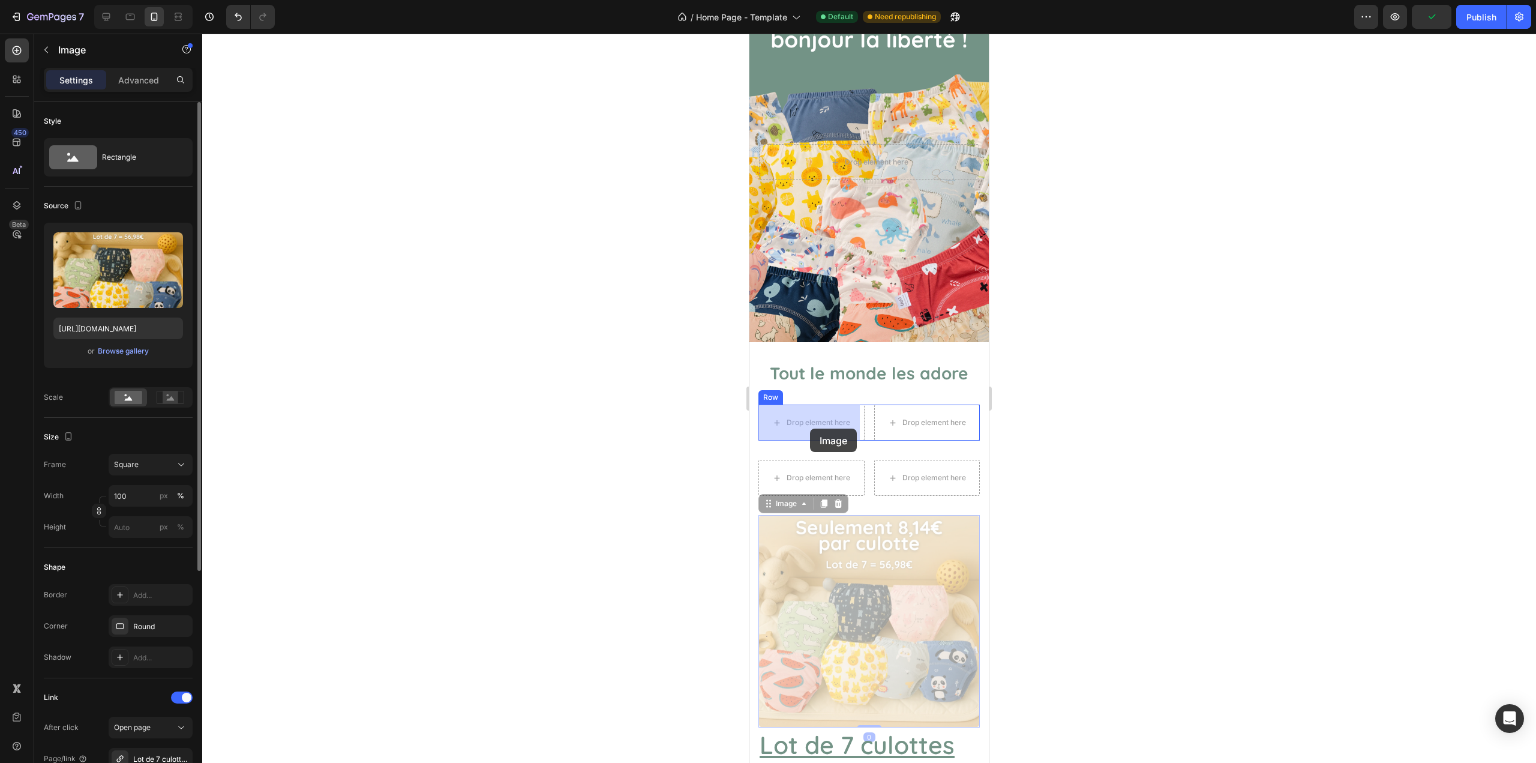
drag, startPoint x: 774, startPoint y: 501, endPoint x: 810, endPoint y: 429, distance: 80.5
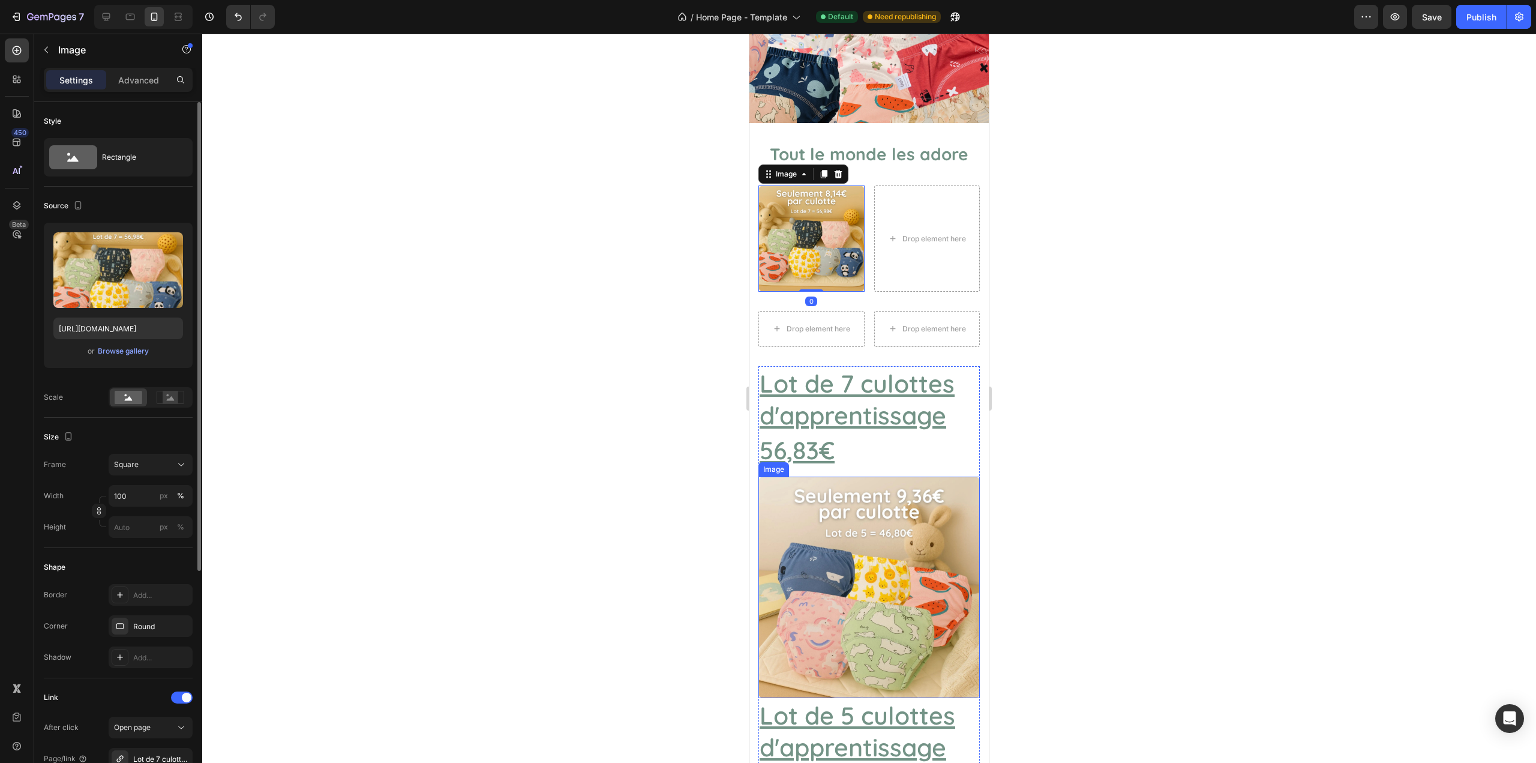
scroll to position [316, 0]
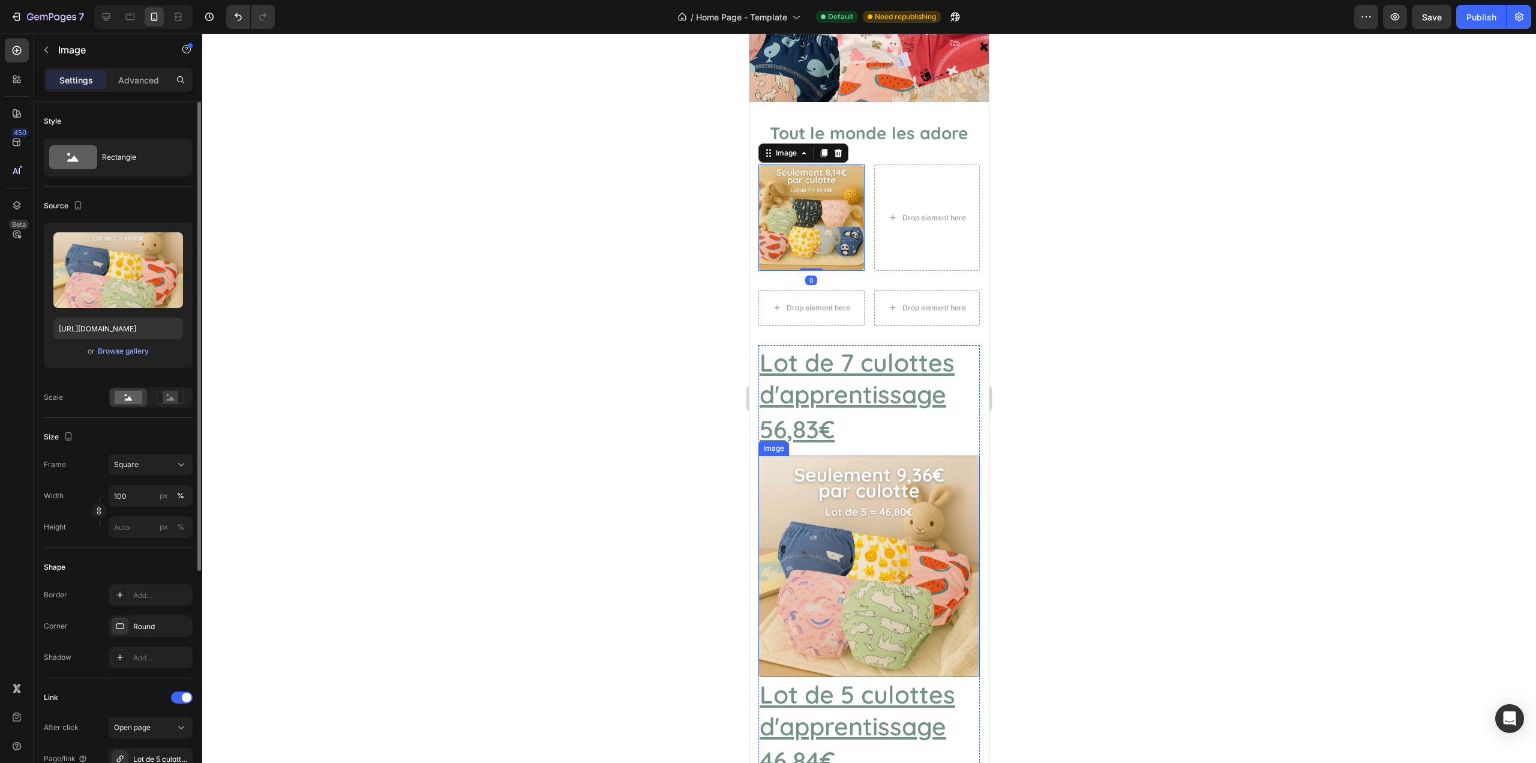
click at [837, 561] on img at bounding box center [869, 566] width 221 height 221
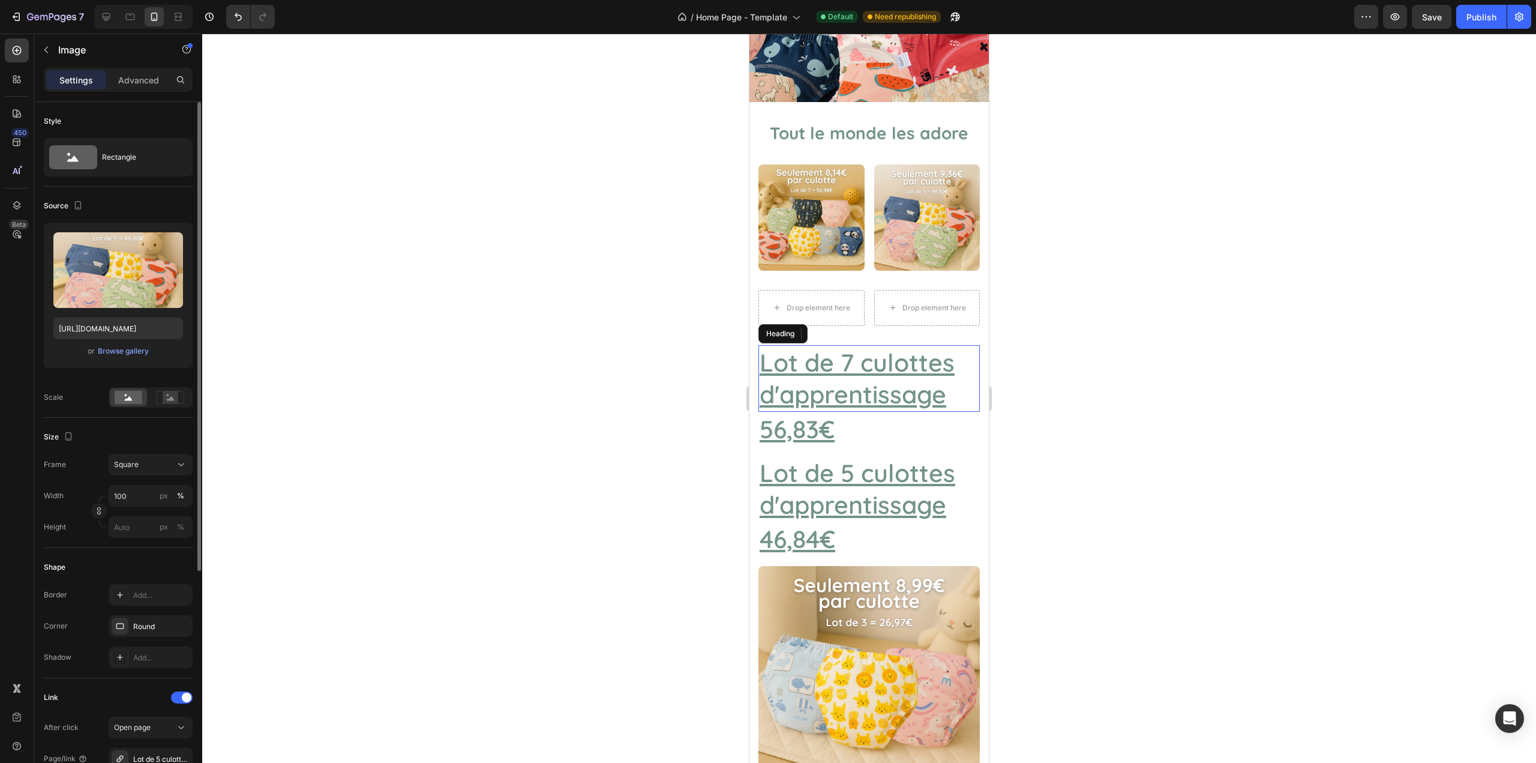
click at [831, 384] on u "Lot de 7 culottes d'apprentissage" at bounding box center [857, 378] width 195 height 62
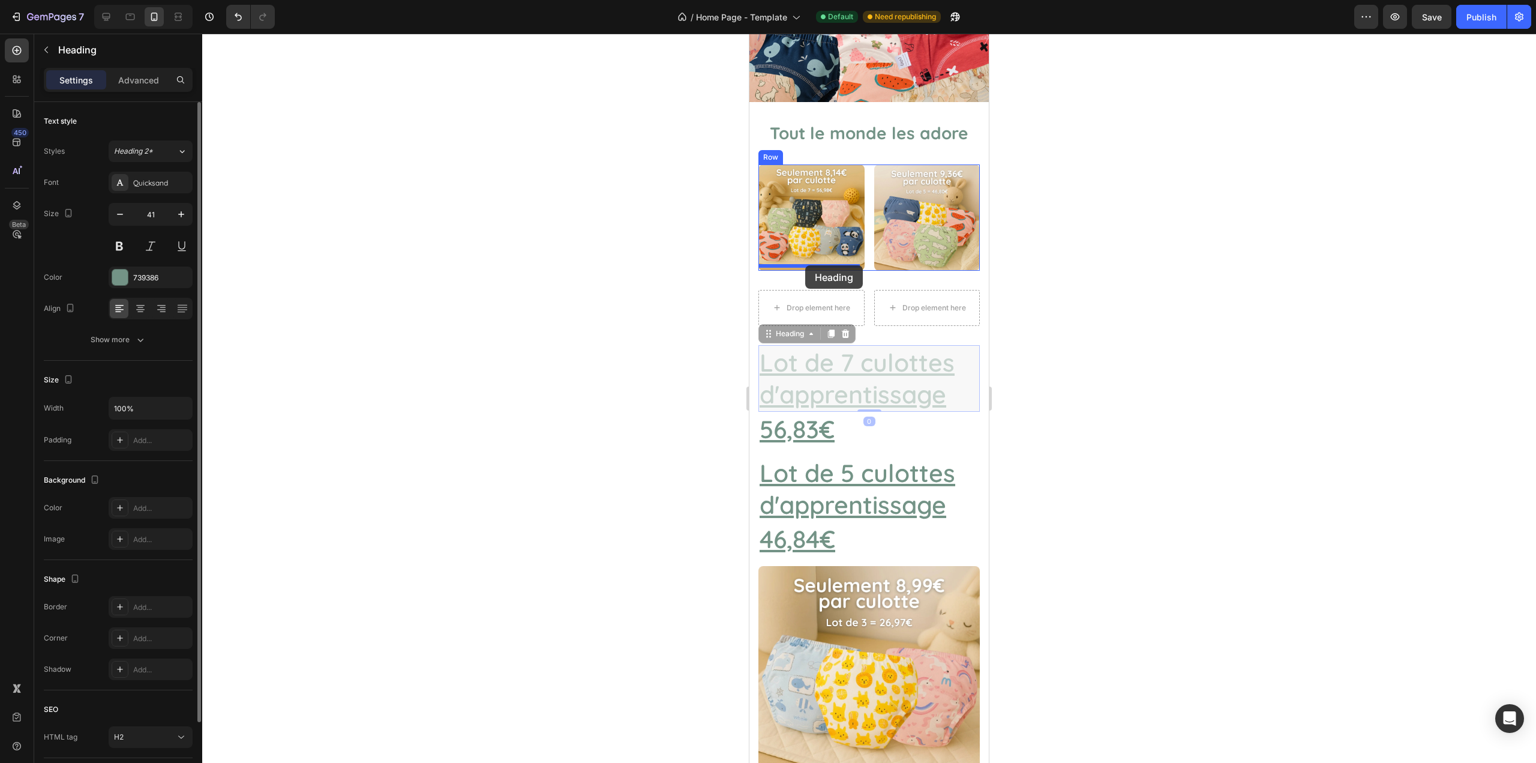
drag, startPoint x: 770, startPoint y: 331, endPoint x: 805, endPoint y: 265, distance: 74.9
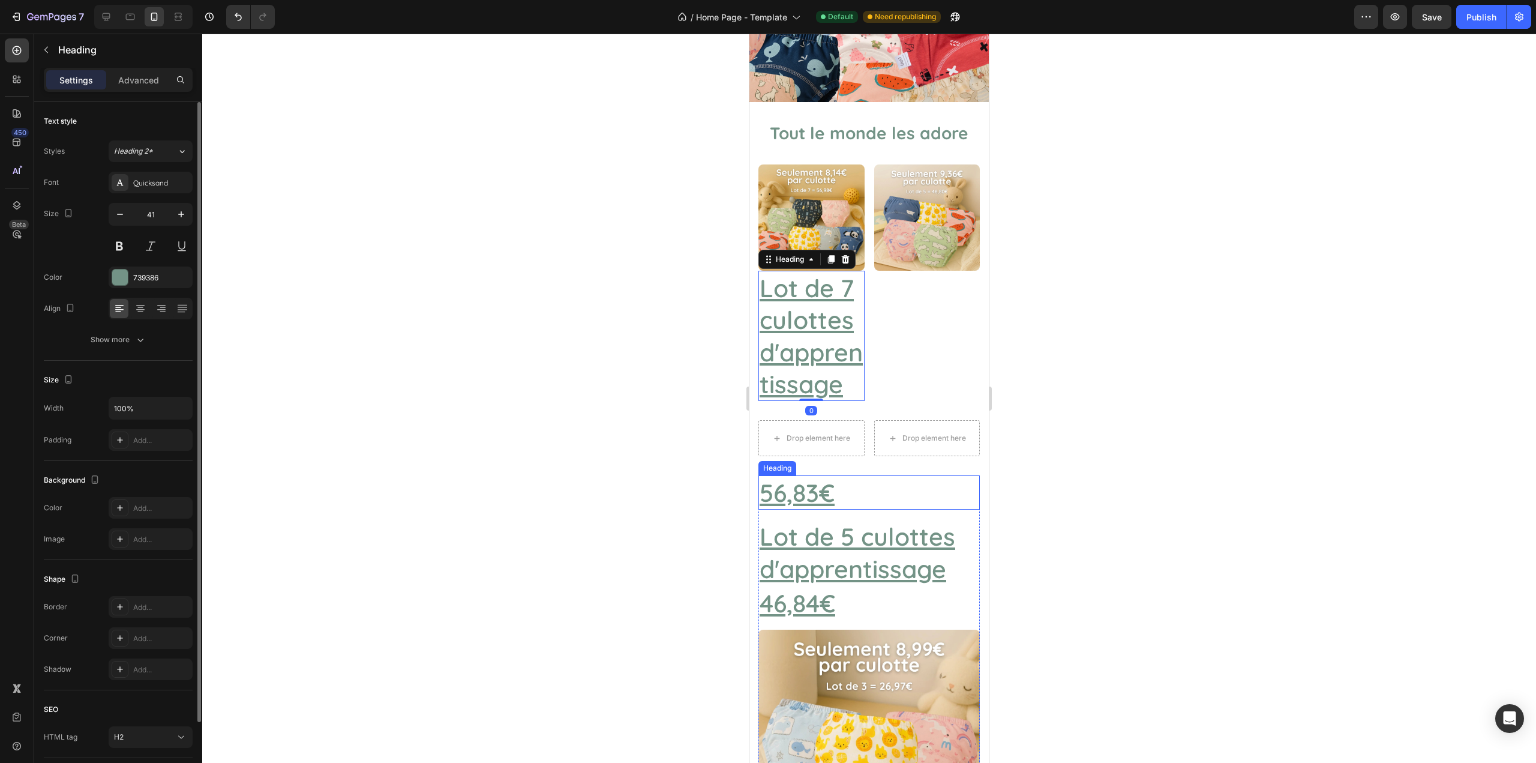
click at [795, 486] on u "56,83€" at bounding box center [797, 492] width 75 height 31
drag, startPoint x: 773, startPoint y: 459, endPoint x: 793, endPoint y: 393, distance: 69.1
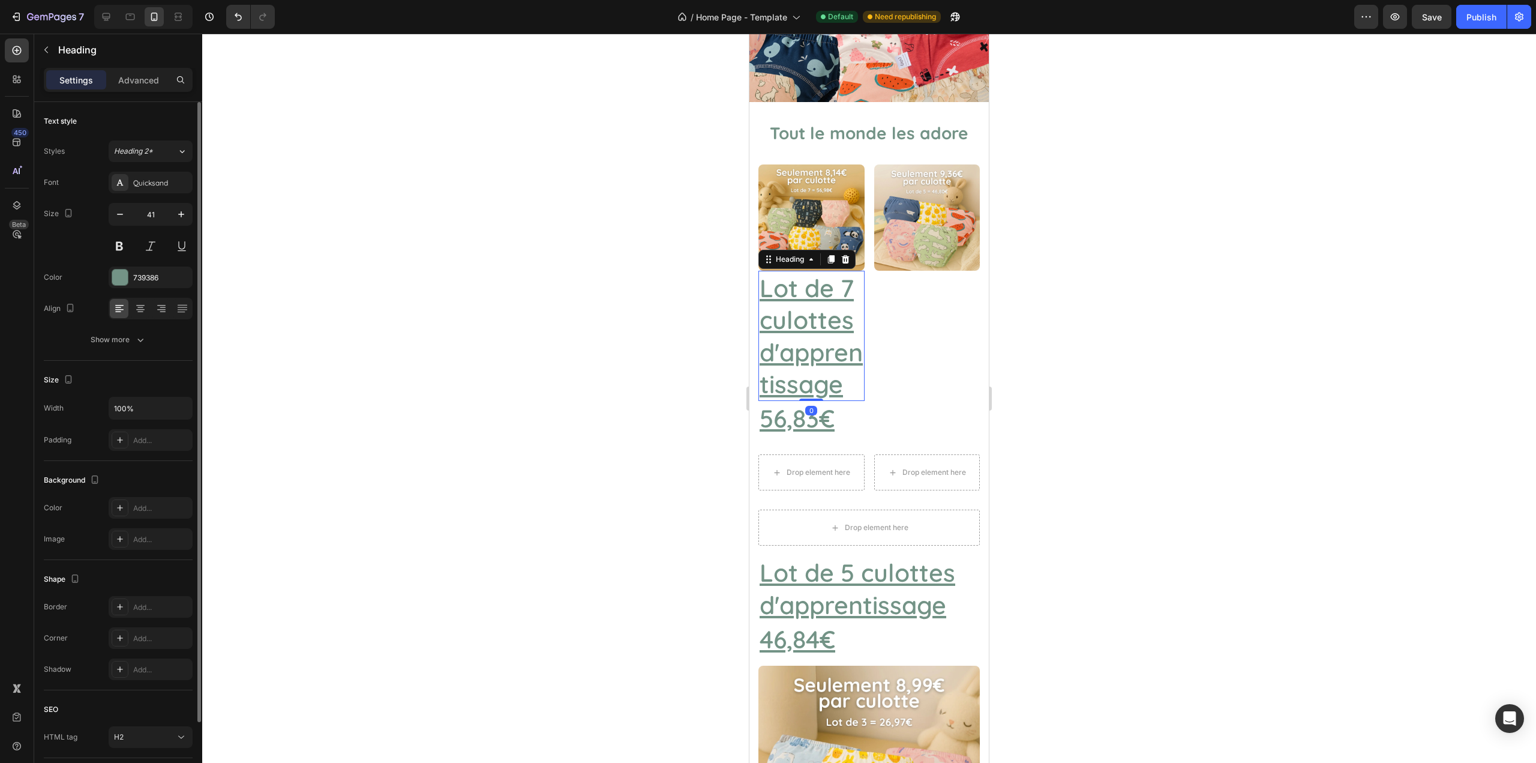
click at [796, 360] on u "Lot de 7 culottes d'apprentissage" at bounding box center [811, 335] width 103 height 127
click at [161, 211] on input "41" at bounding box center [151, 214] width 40 height 22
type input "16"
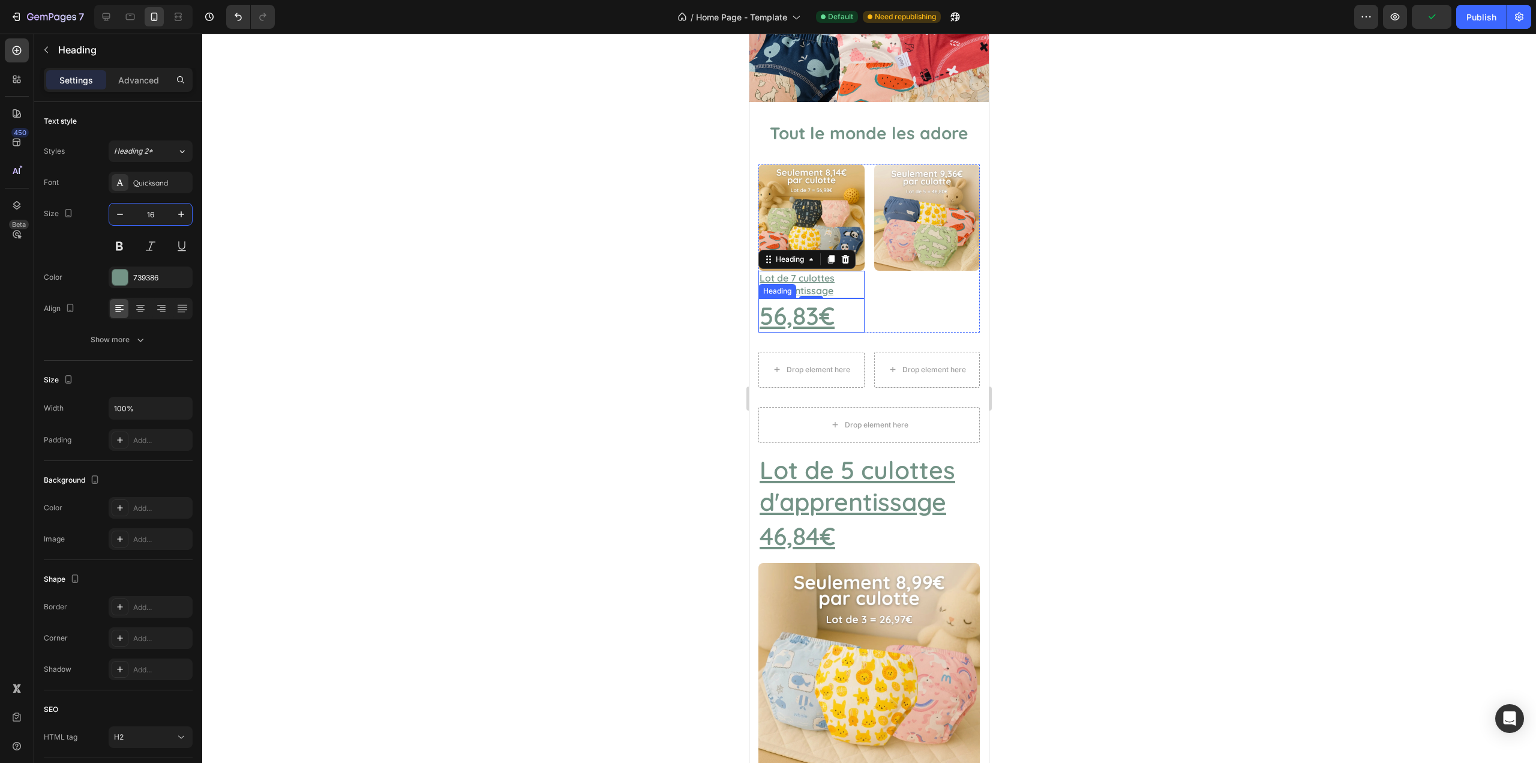
click at [785, 314] on u "56,83€" at bounding box center [797, 315] width 75 height 31
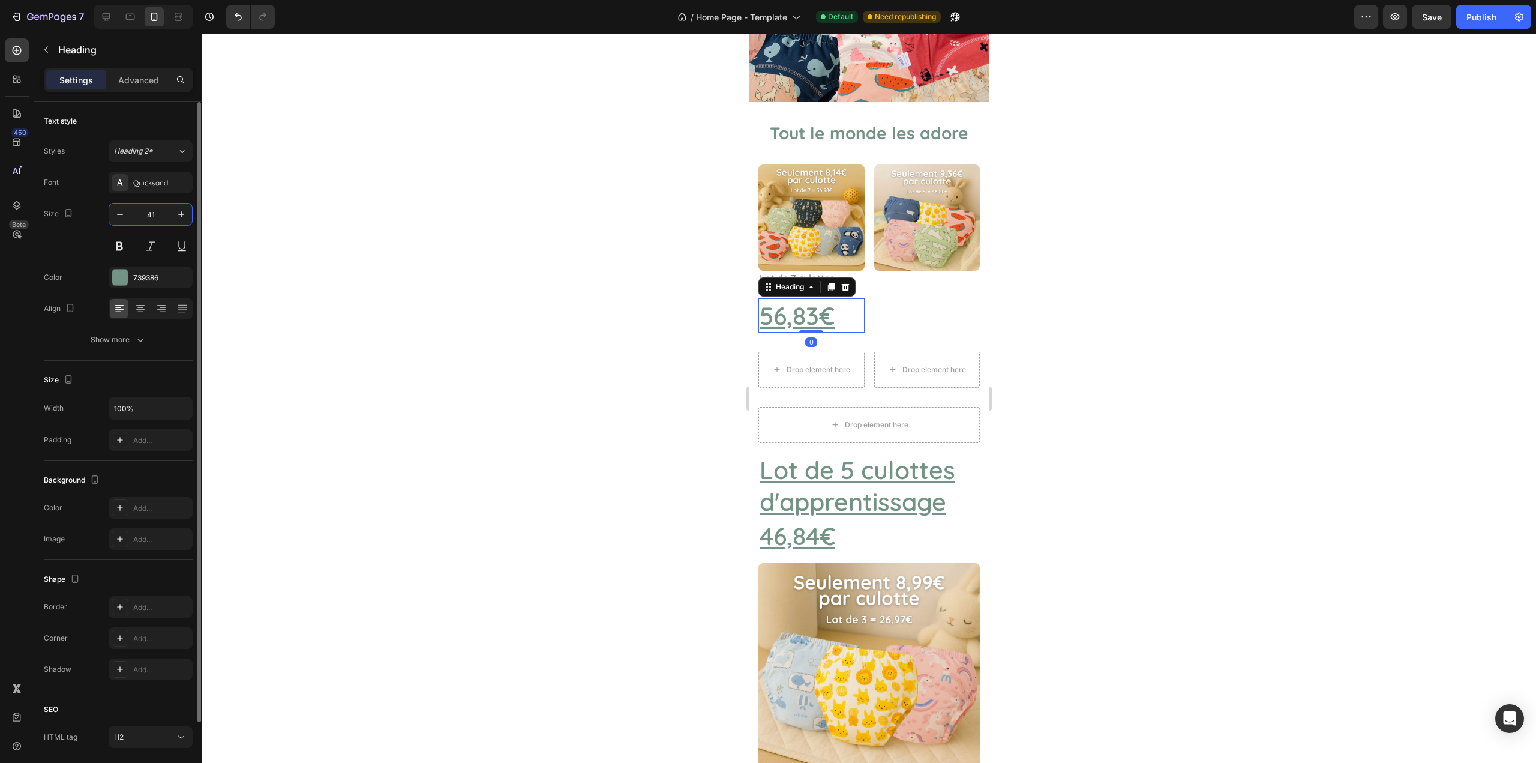
click at [148, 215] on input "41" at bounding box center [151, 214] width 40 height 22
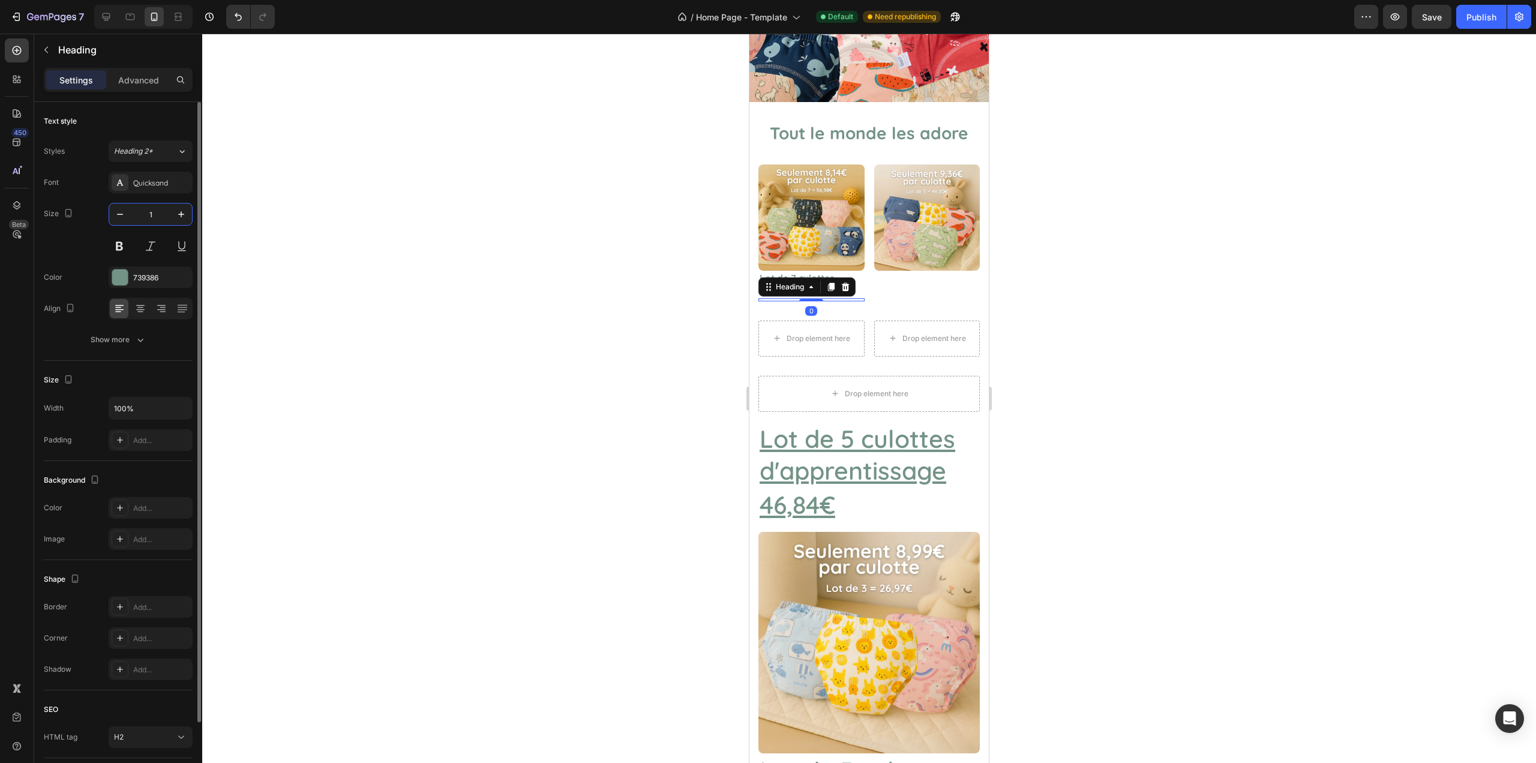
type input "16"
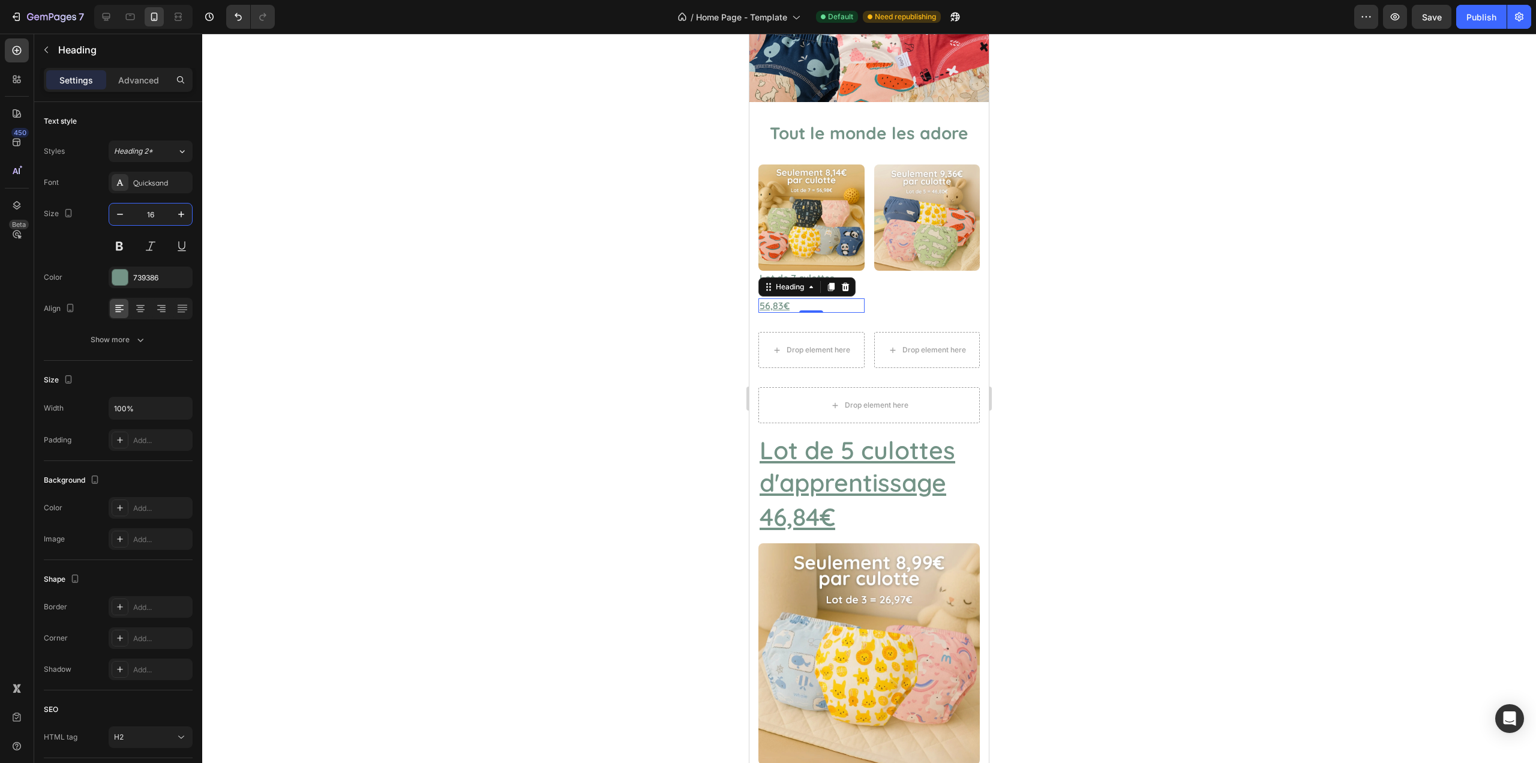
click at [785, 448] on u "Lot de 5 culottes d'apprentissage" at bounding box center [858, 466] width 196 height 62
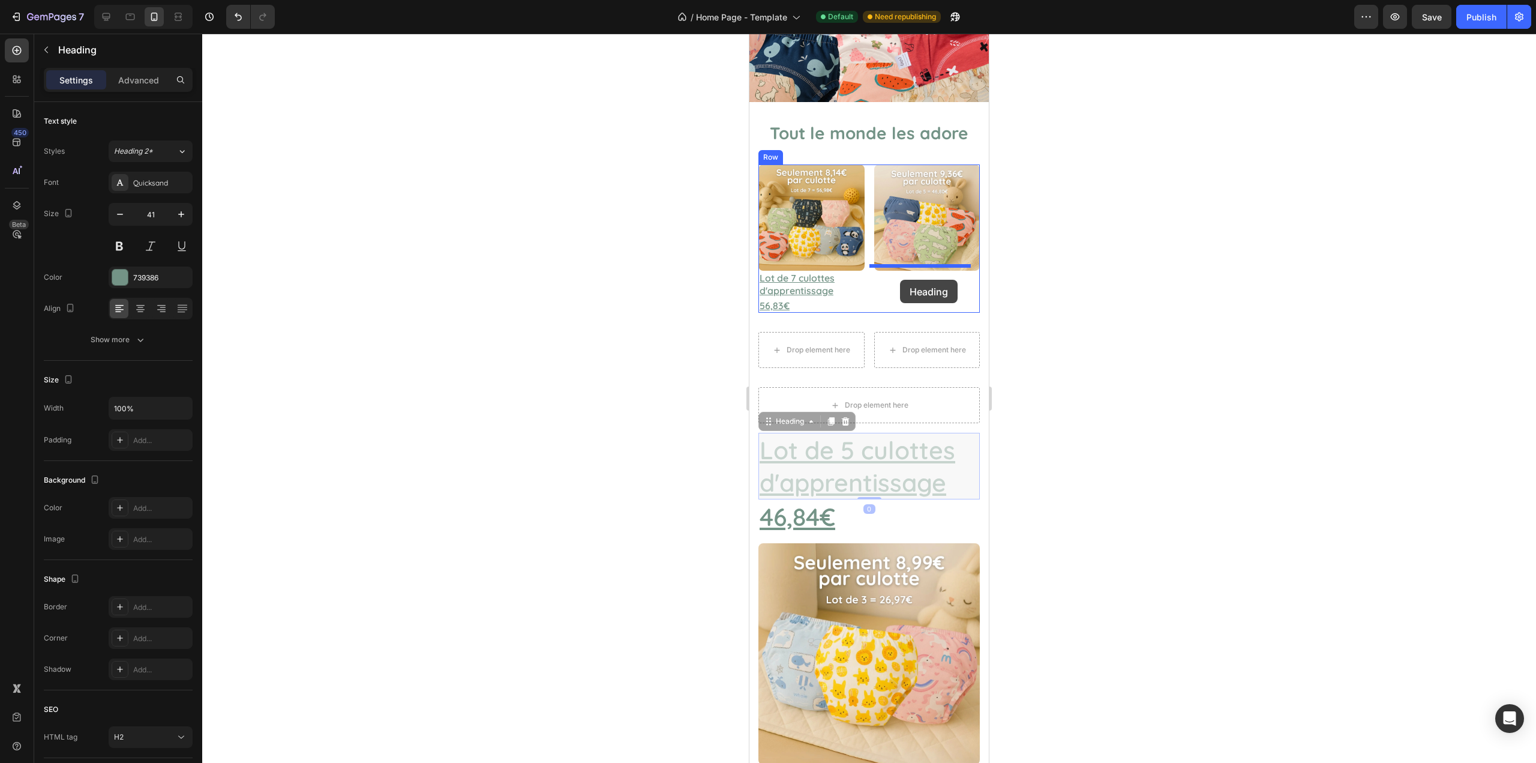
drag, startPoint x: 774, startPoint y: 419, endPoint x: 900, endPoint y: 280, distance: 187.8
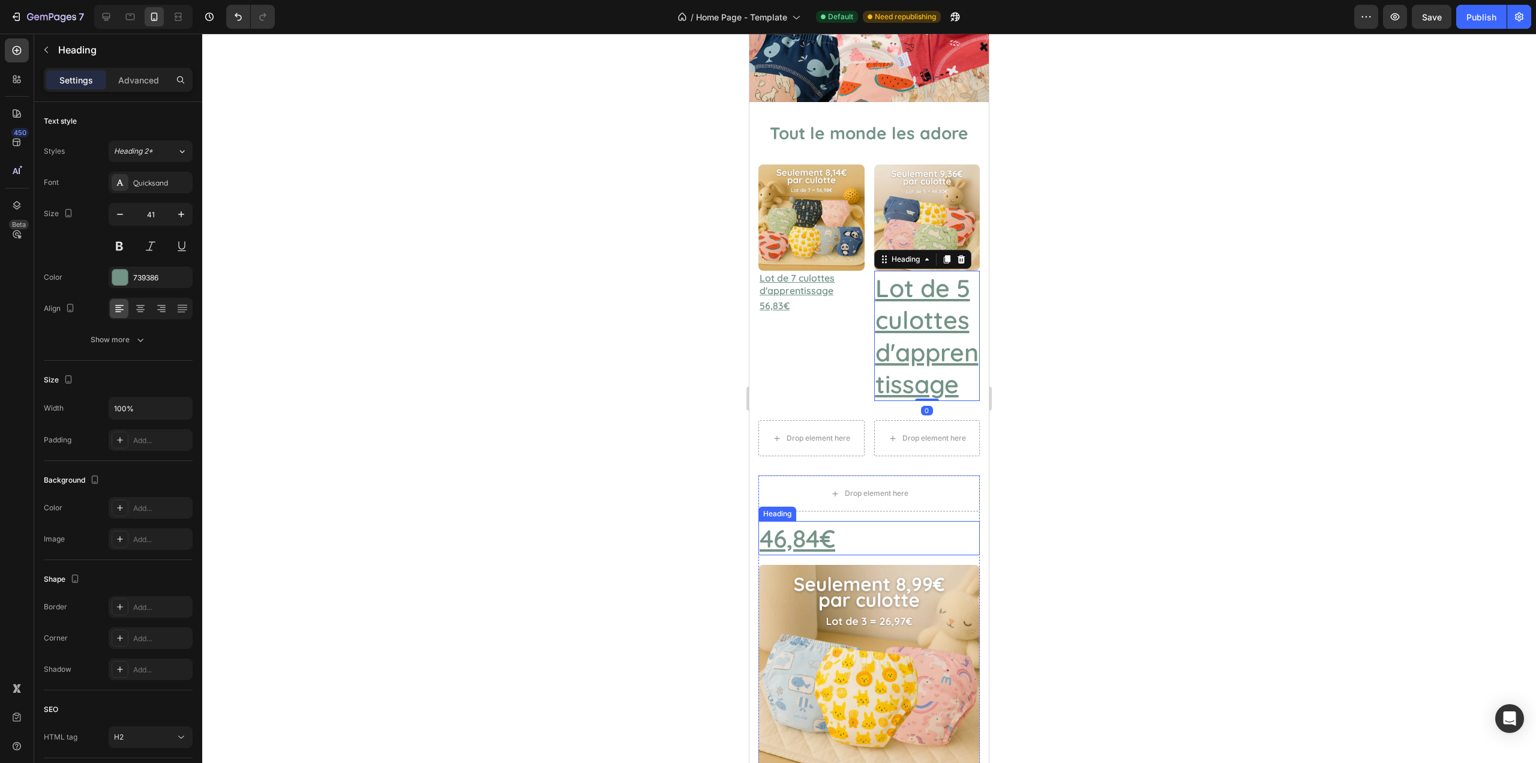
click at [840, 525] on h2 "46,84€" at bounding box center [869, 538] width 221 height 34
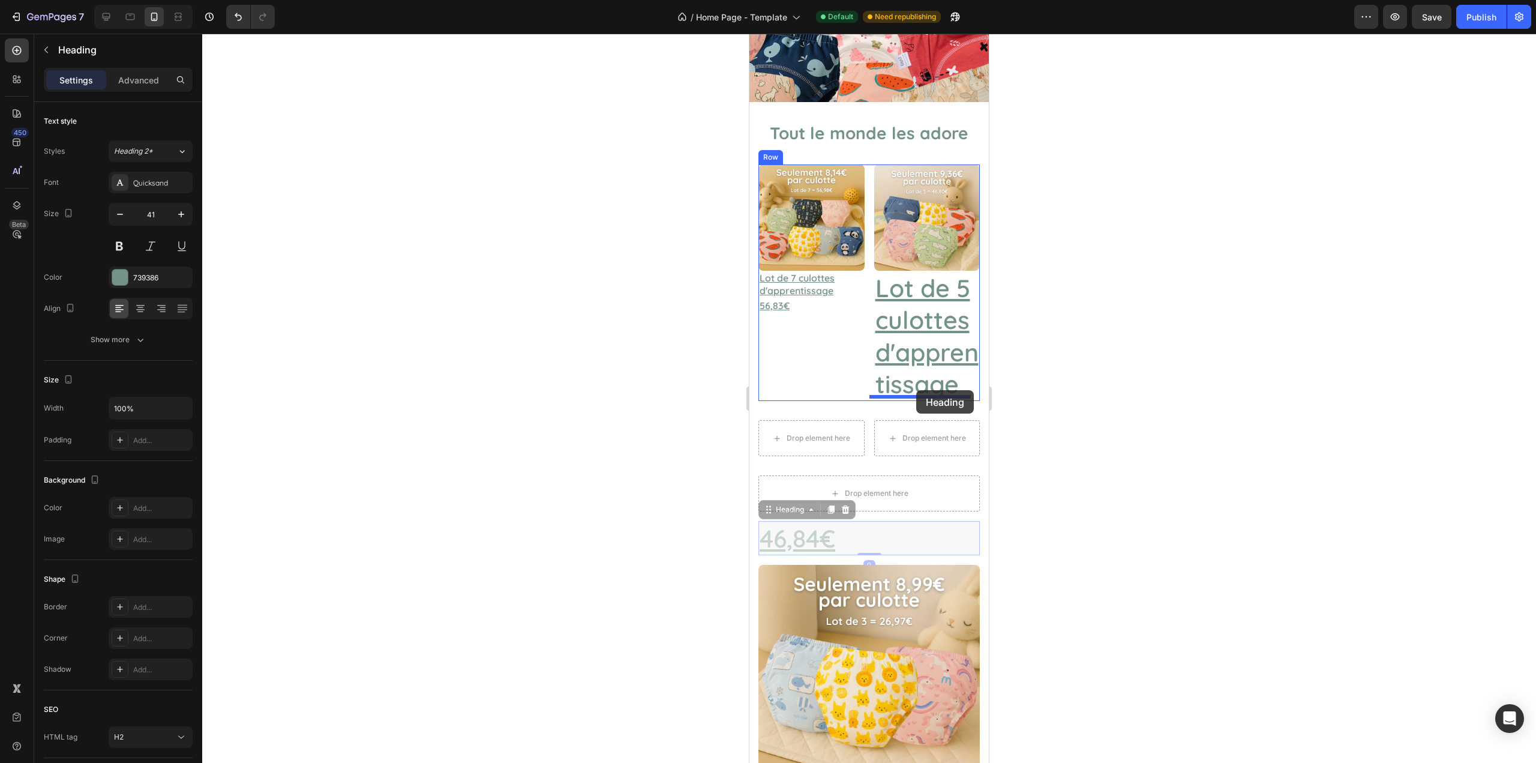
drag, startPoint x: 775, startPoint y: 508, endPoint x: 916, endPoint y: 390, distance: 183.7
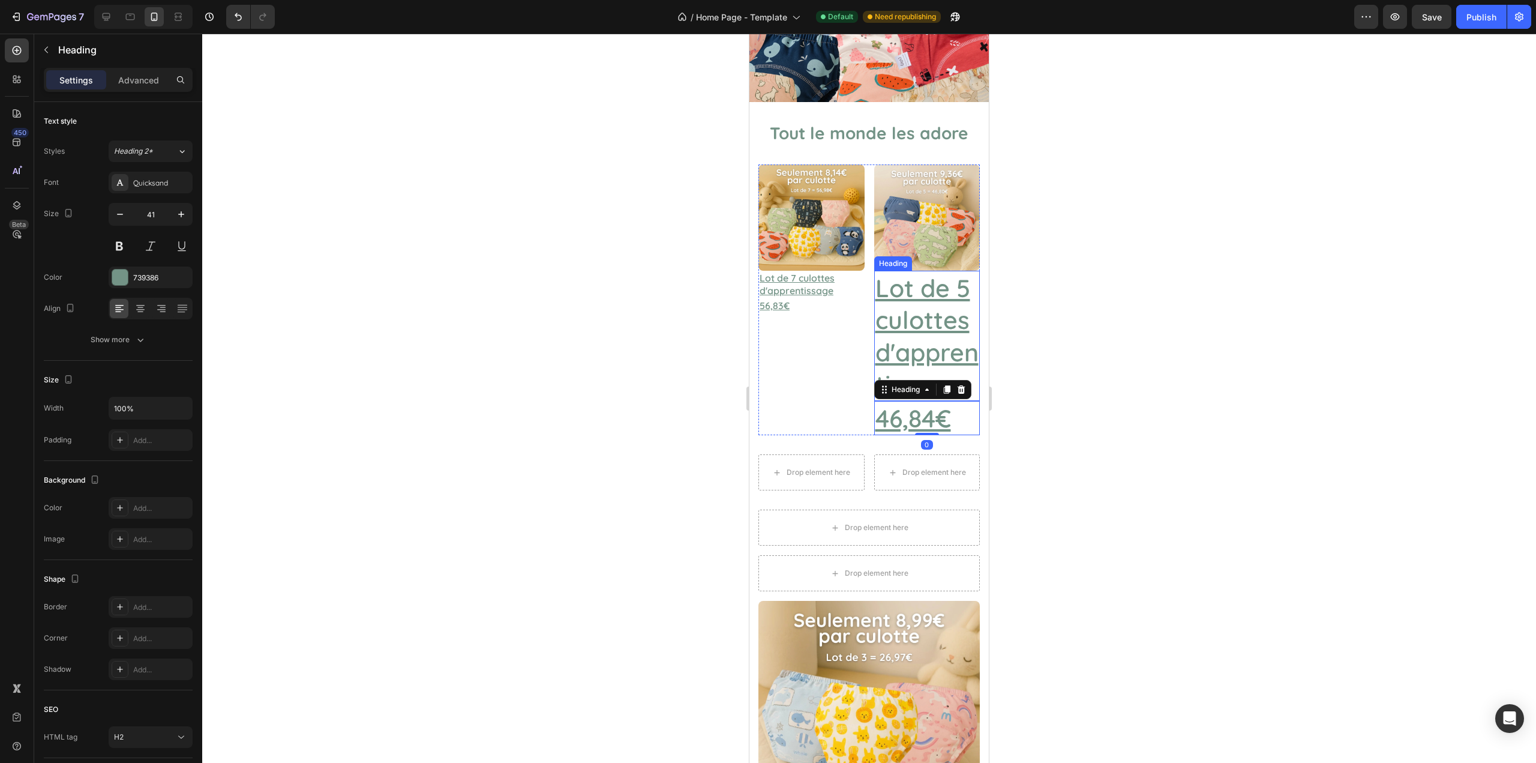
click at [915, 321] on u "Lot de 5 culottes d'apprentissage" at bounding box center [927, 335] width 103 height 127
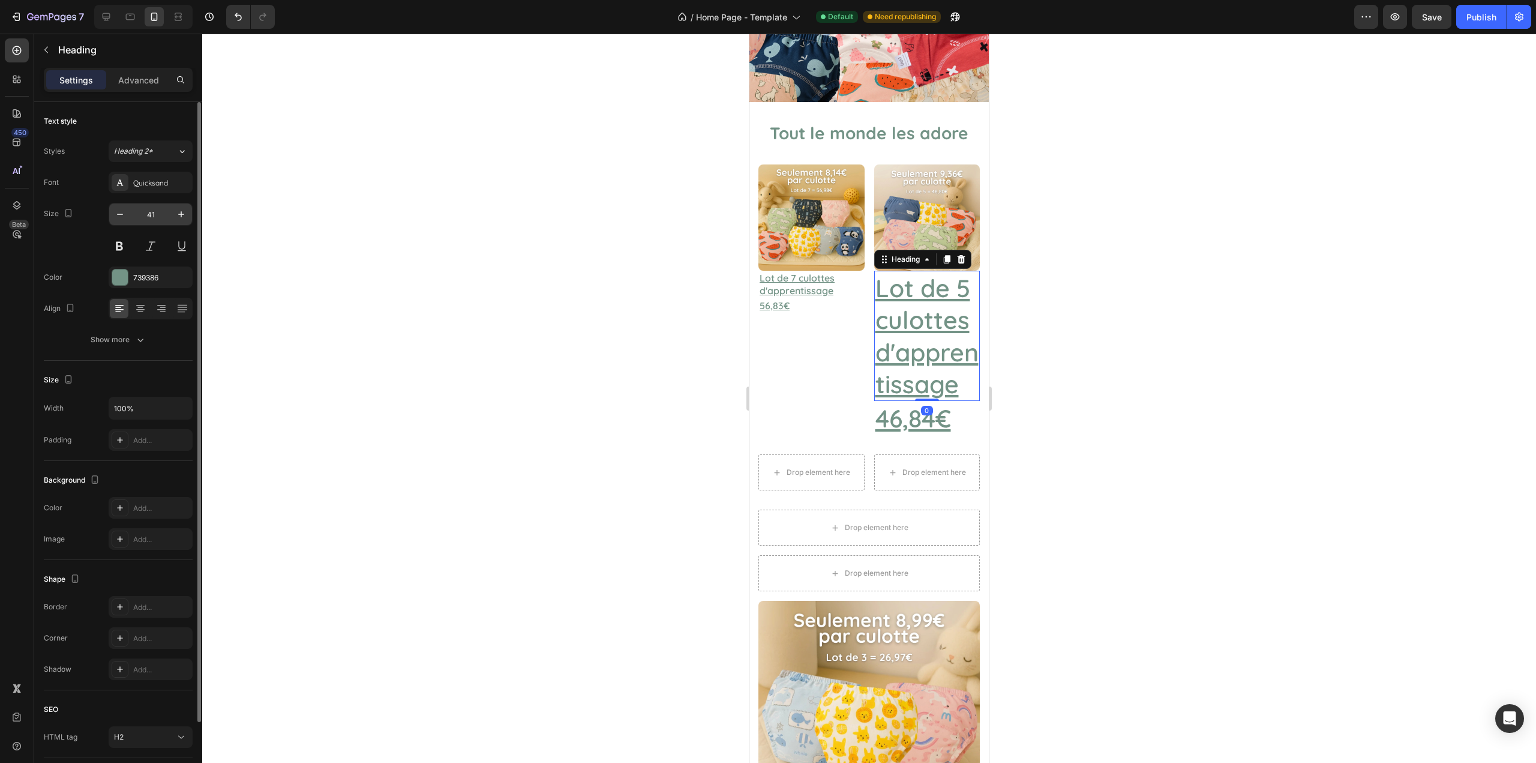
click at [162, 211] on input "41" at bounding box center [151, 214] width 40 height 22
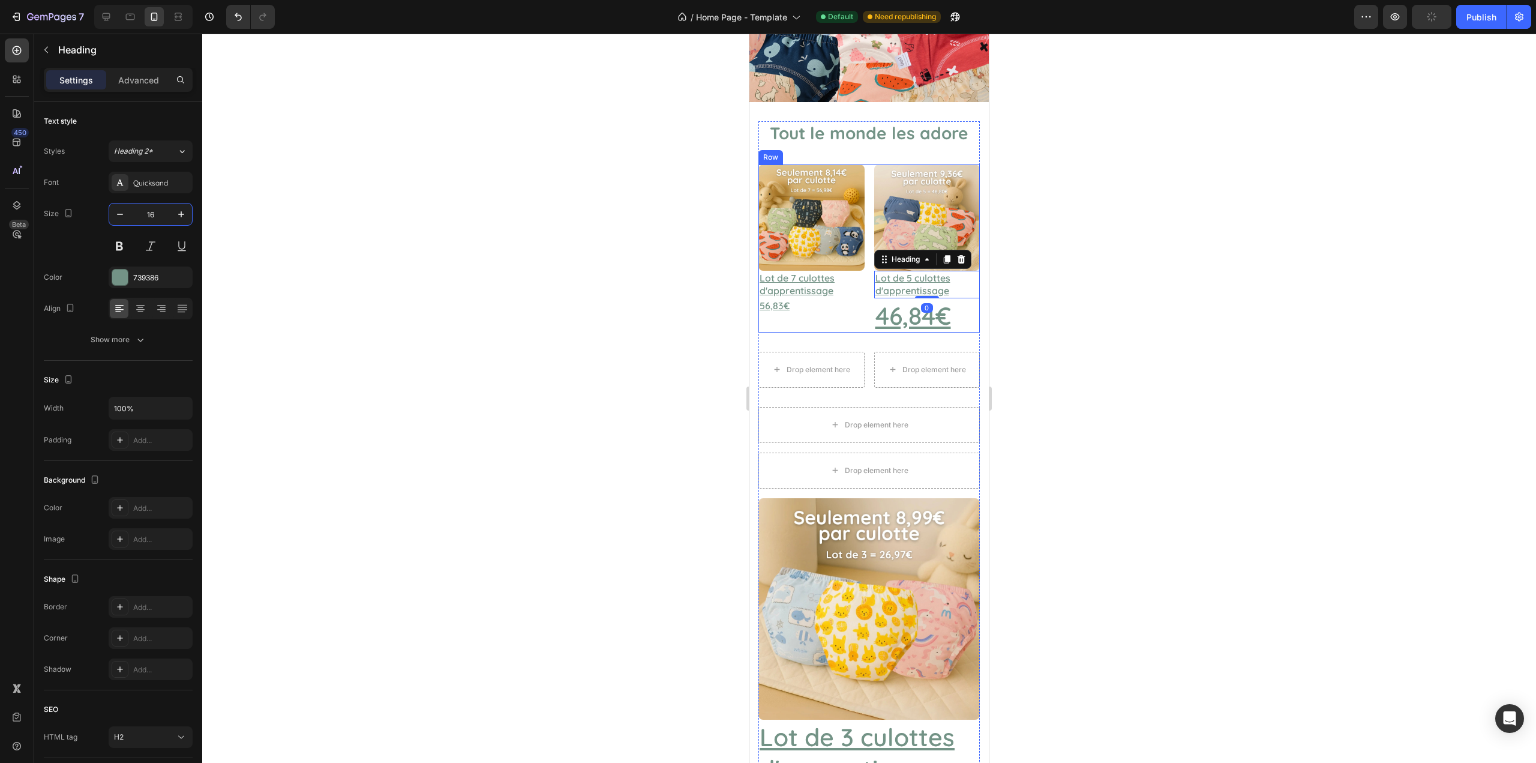
type input "16"
click at [921, 307] on div "0" at bounding box center [927, 308] width 12 height 10
click at [902, 314] on u "46,84€" at bounding box center [914, 315] width 76 height 31
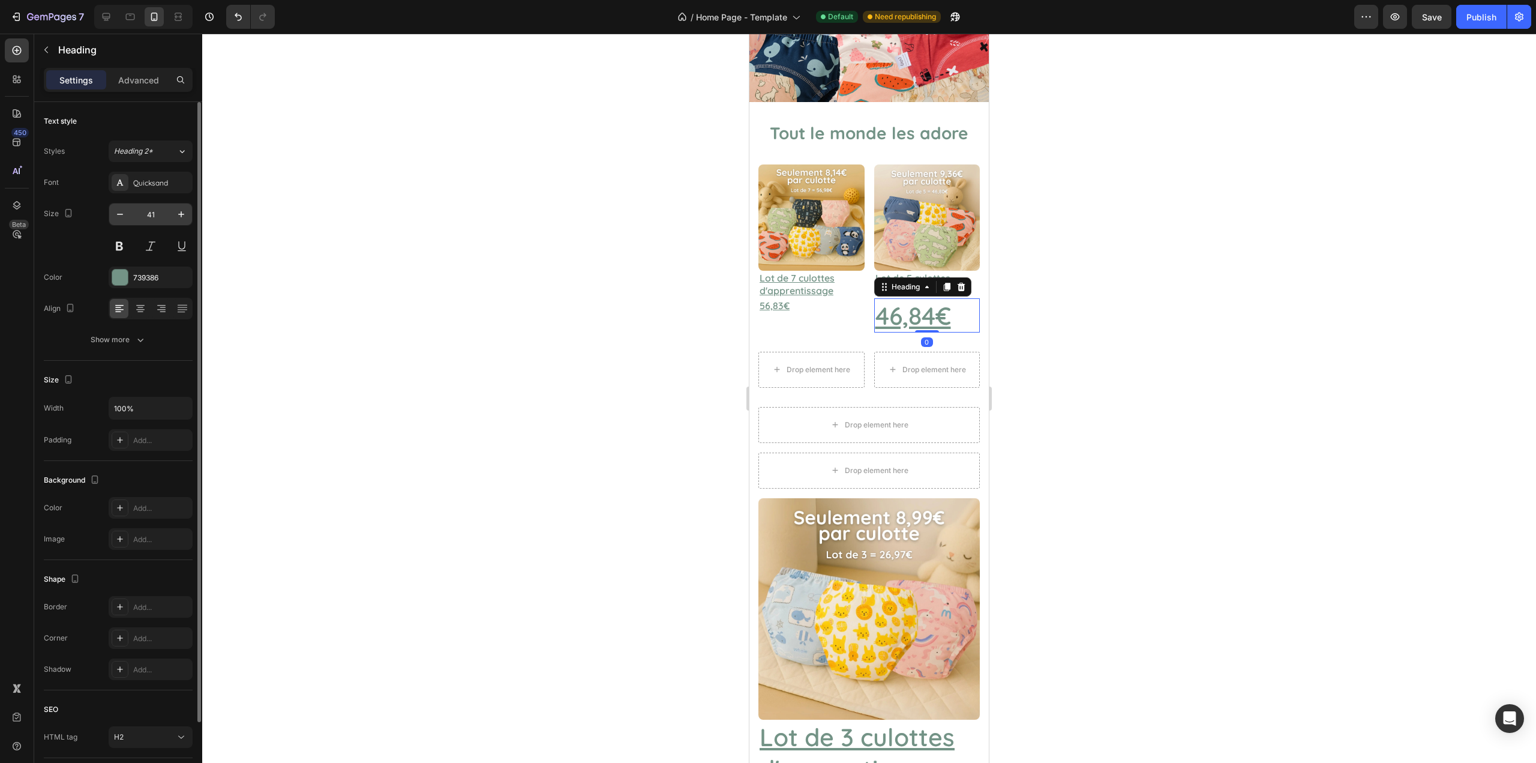
drag, startPoint x: 158, startPoint y: 221, endPoint x: 167, endPoint y: 220, distance: 9.7
click at [158, 220] on input "41" at bounding box center [151, 214] width 40 height 22
type input "16"
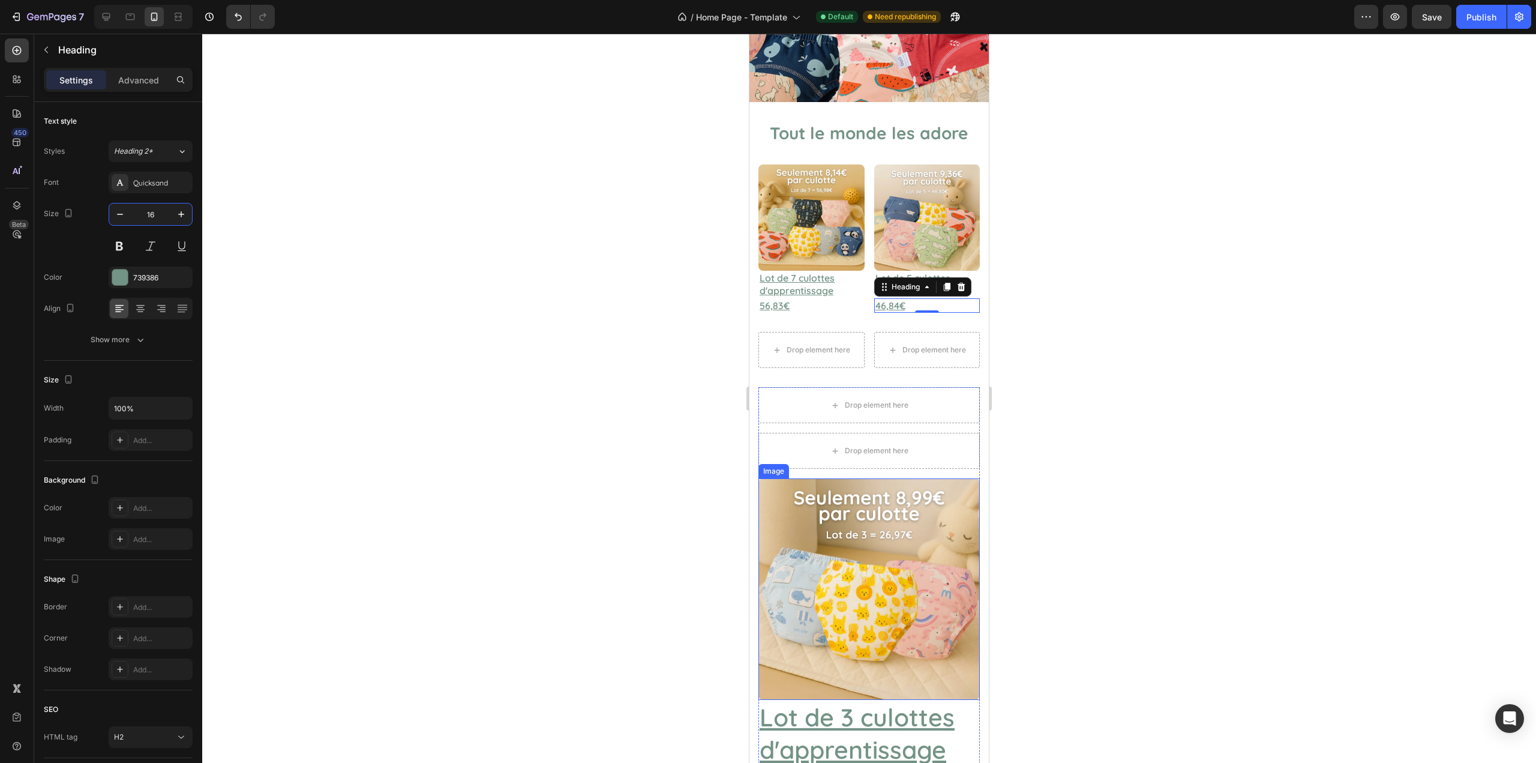
click at [839, 544] on img at bounding box center [869, 588] width 221 height 221
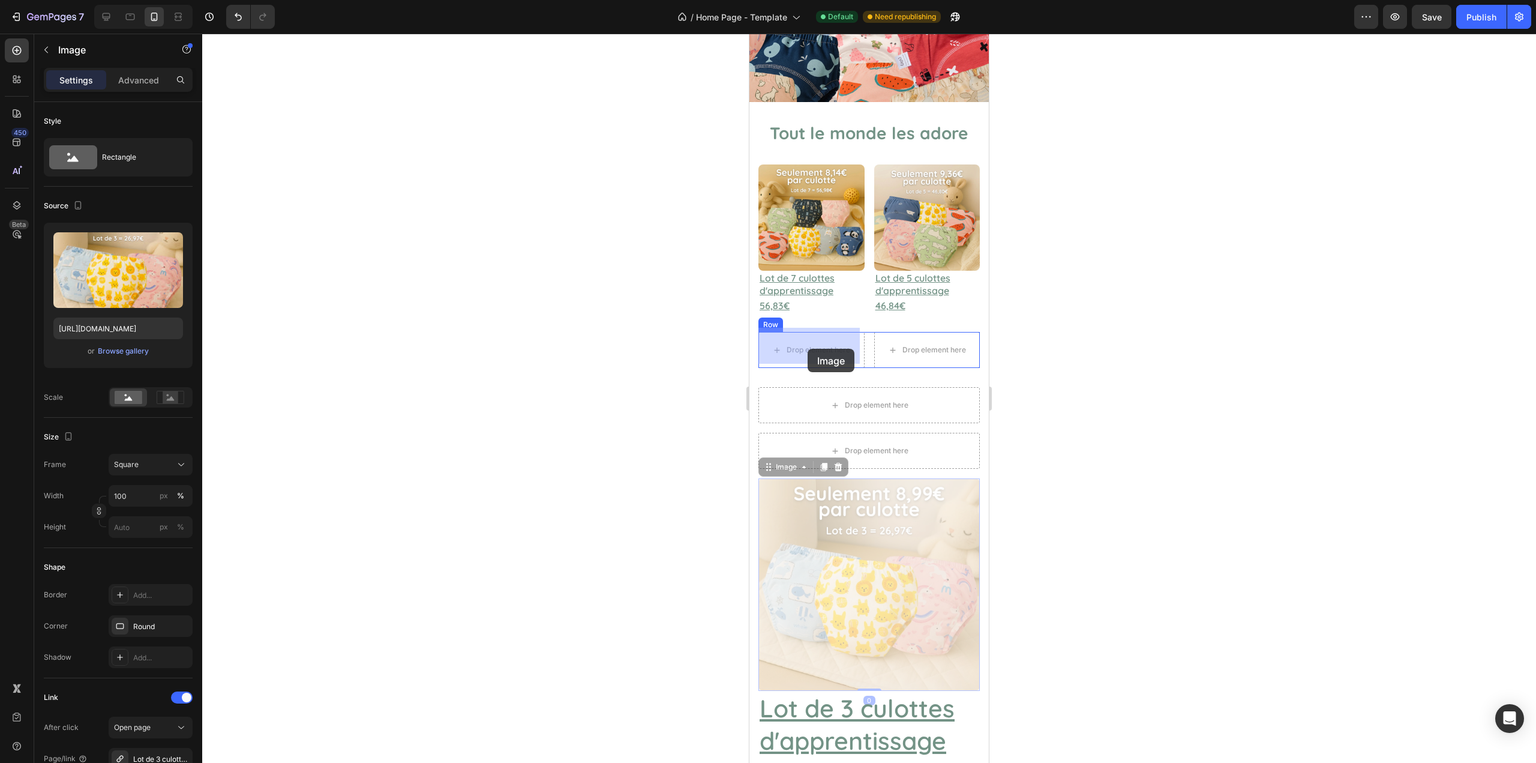
drag, startPoint x: 772, startPoint y: 463, endPoint x: 808, endPoint y: 349, distance: 120.2
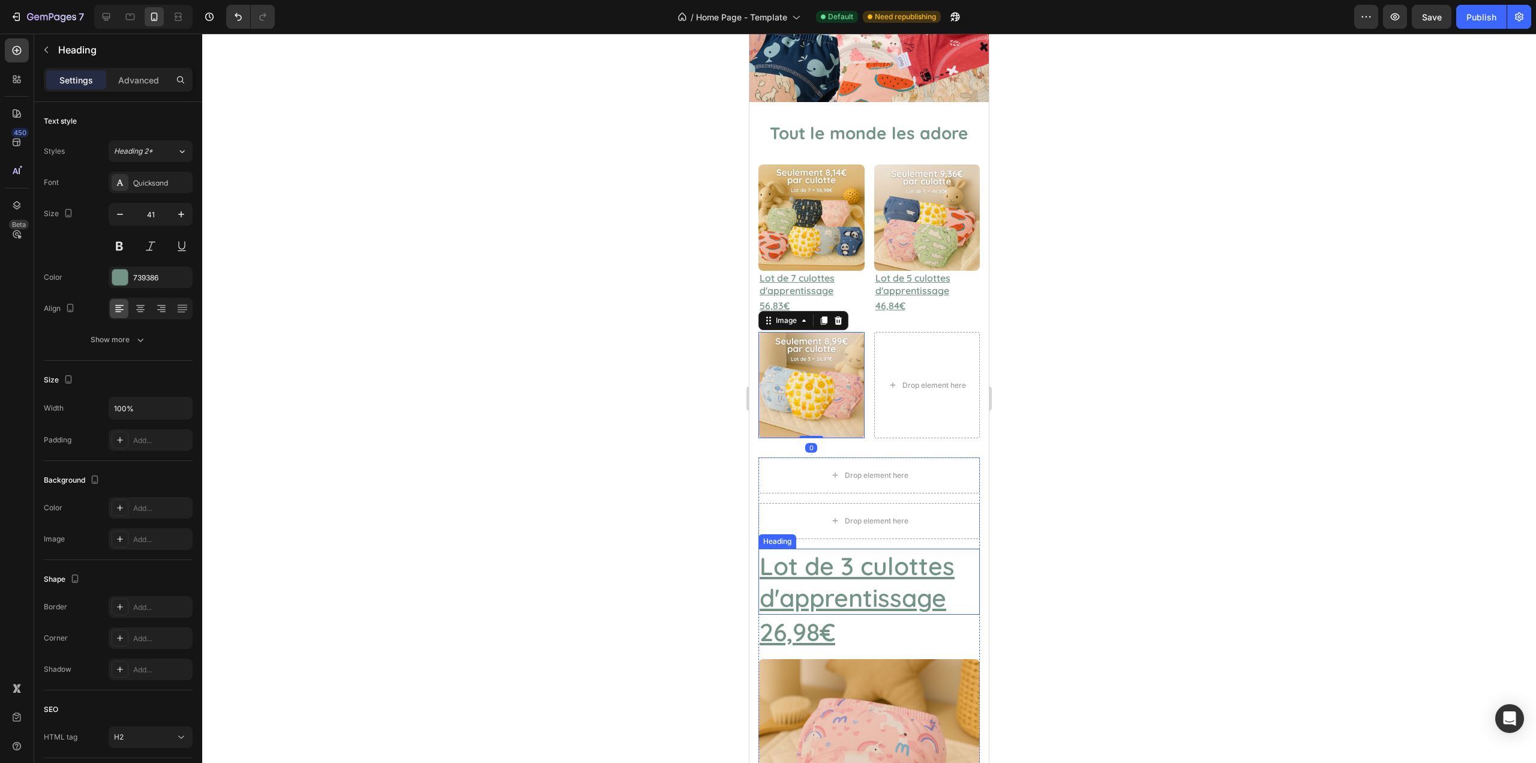
click at [825, 556] on u "Lot de 3 culottes d'apprentissage" at bounding box center [857, 581] width 195 height 62
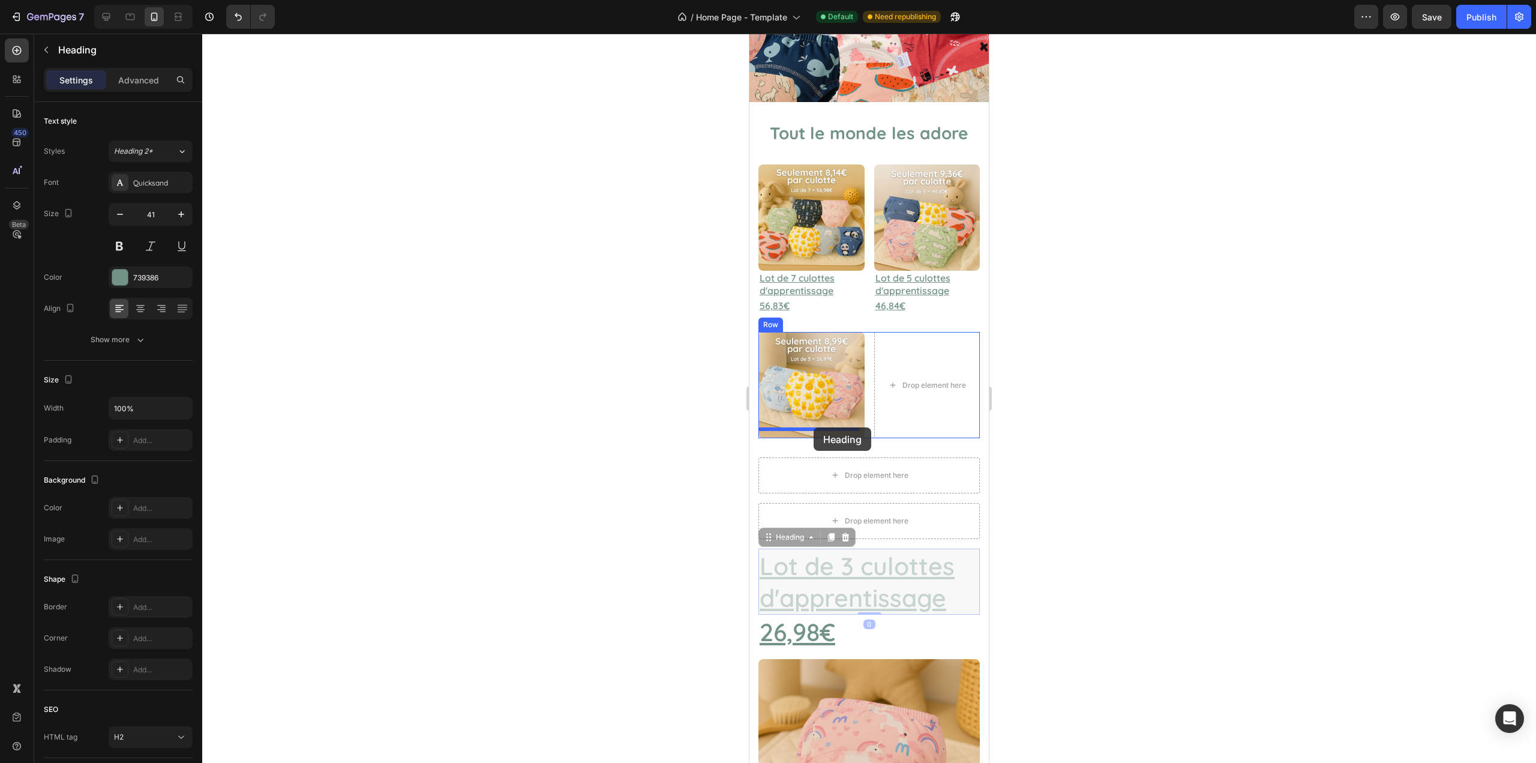
drag, startPoint x: 778, startPoint y: 529, endPoint x: 814, endPoint y: 429, distance: 106.5
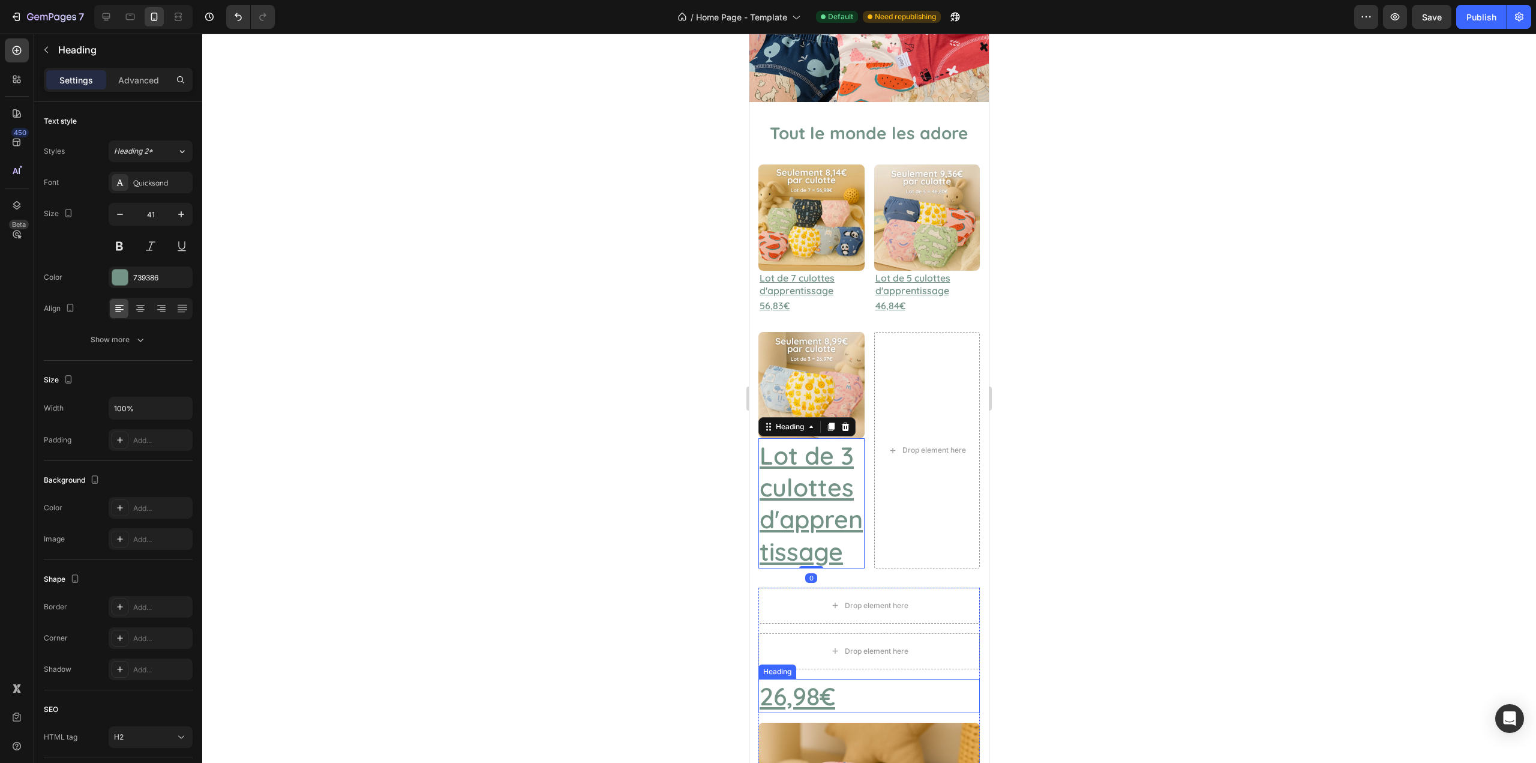
click at [797, 682] on u "26,98€" at bounding box center [798, 696] width 76 height 31
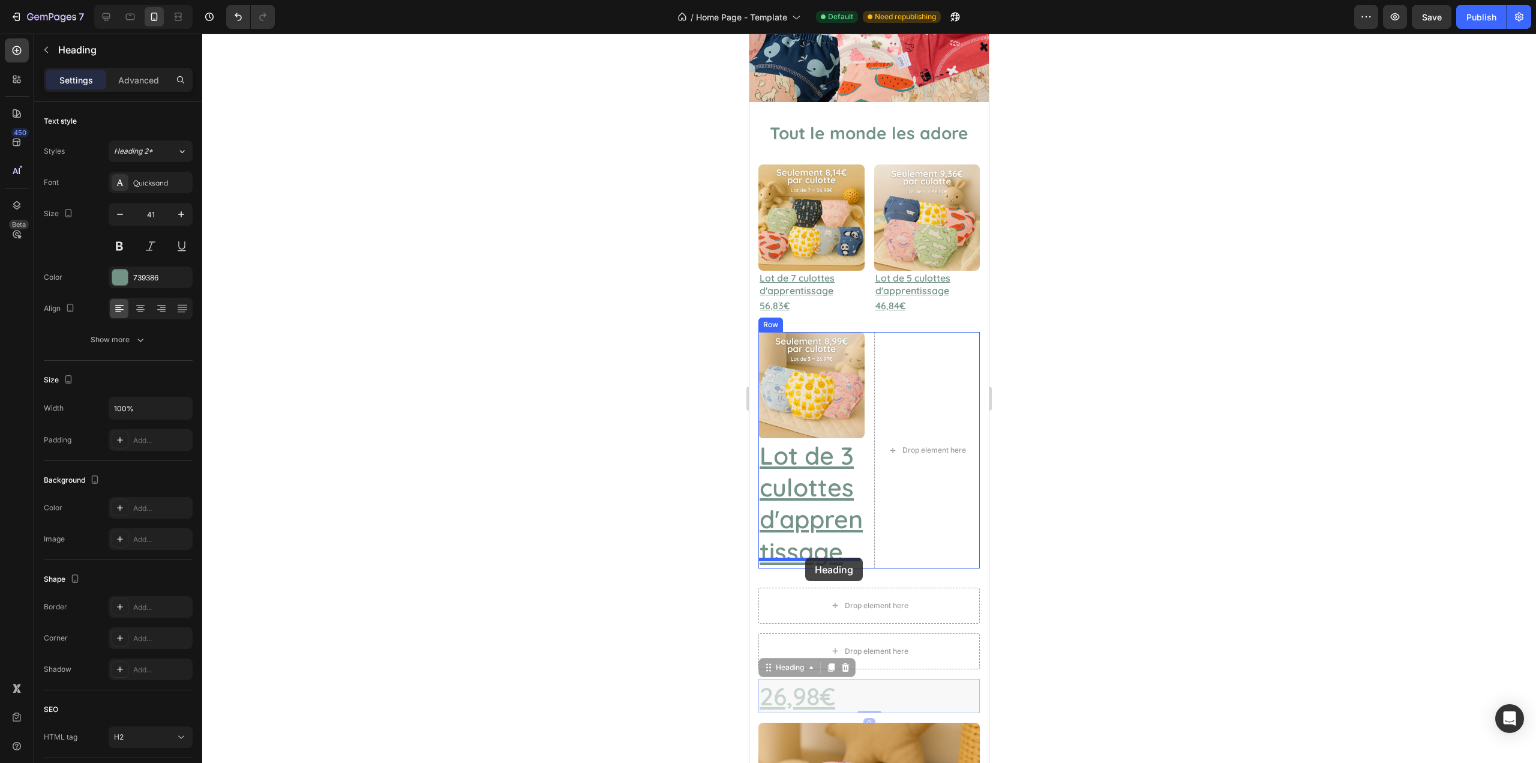
drag, startPoint x: 762, startPoint y: 657, endPoint x: 805, endPoint y: 558, distance: 108.0
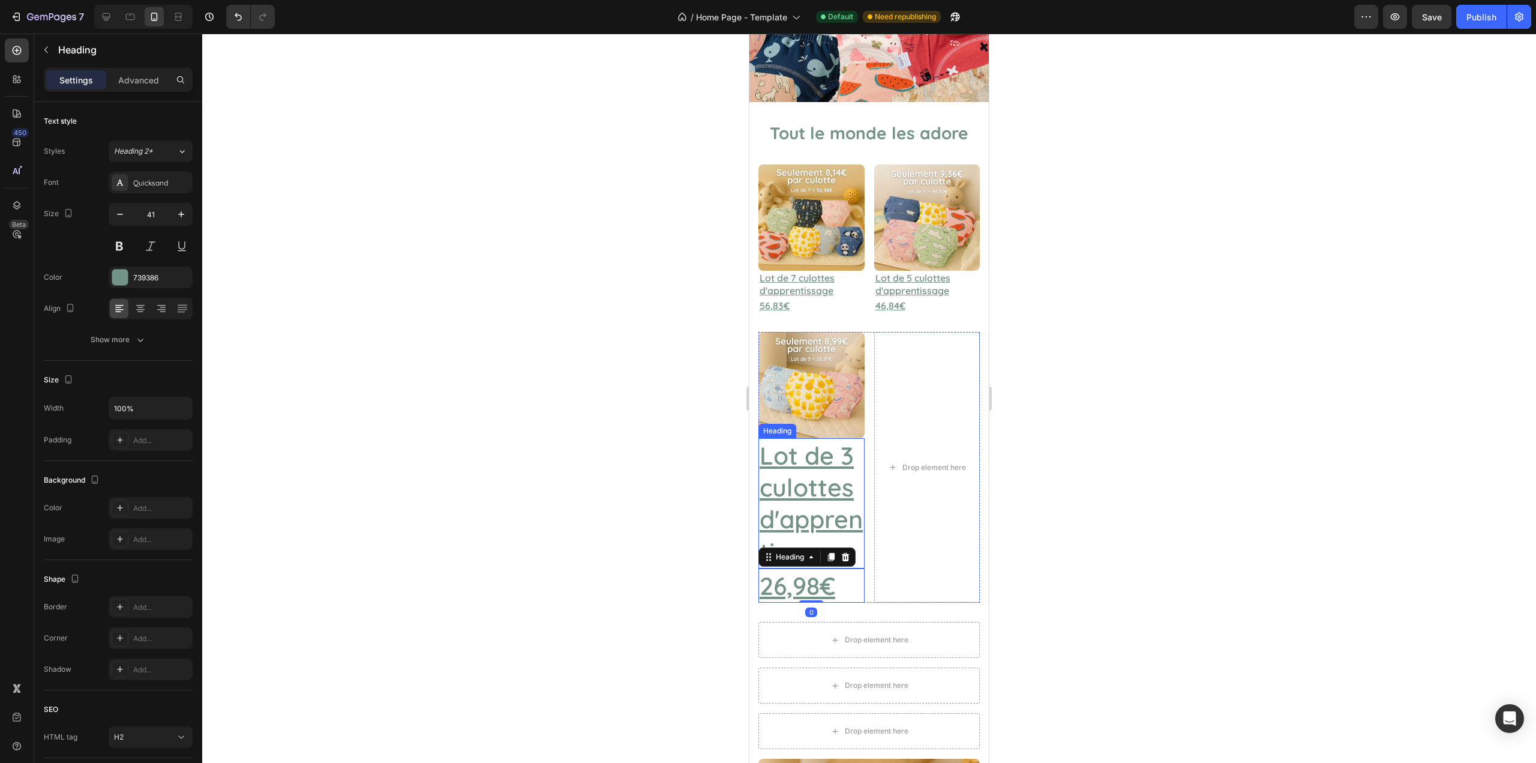
click at [792, 481] on u "Lot de 3 culottes d'apprentissage" at bounding box center [811, 503] width 103 height 127
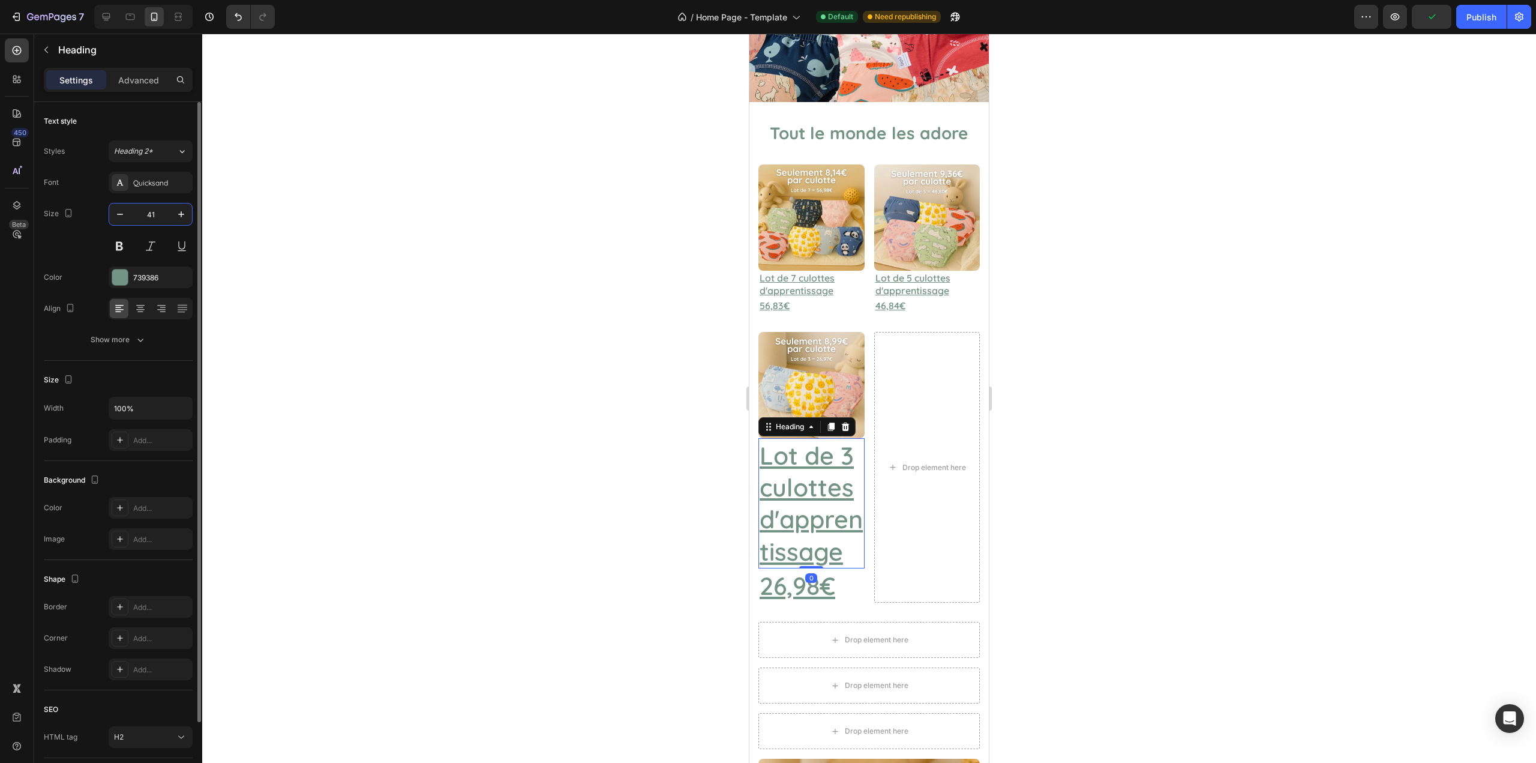
click at [153, 215] on input "41" at bounding box center [151, 214] width 40 height 22
type input "16"
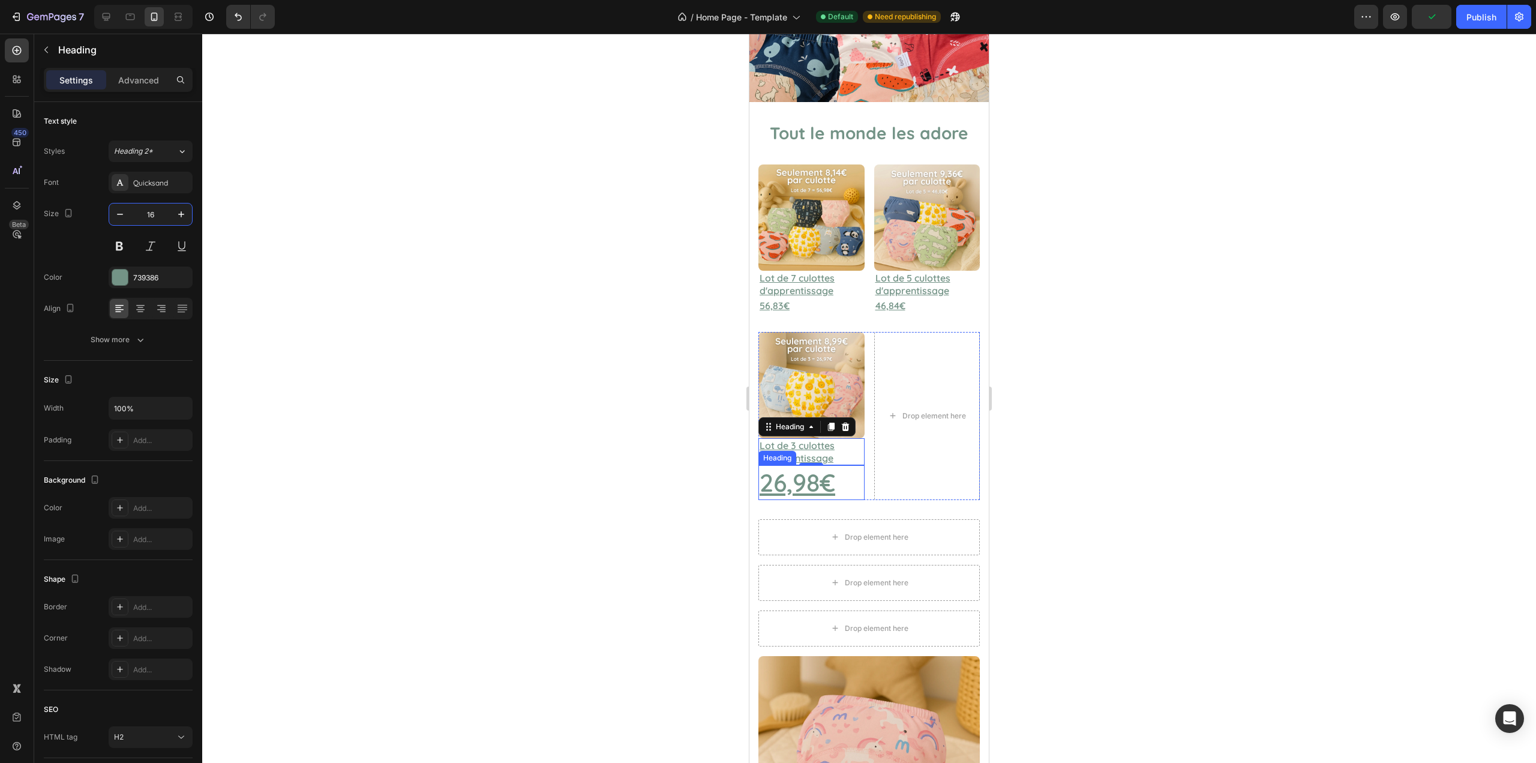
click at [790, 472] on u "26,98€" at bounding box center [798, 482] width 76 height 31
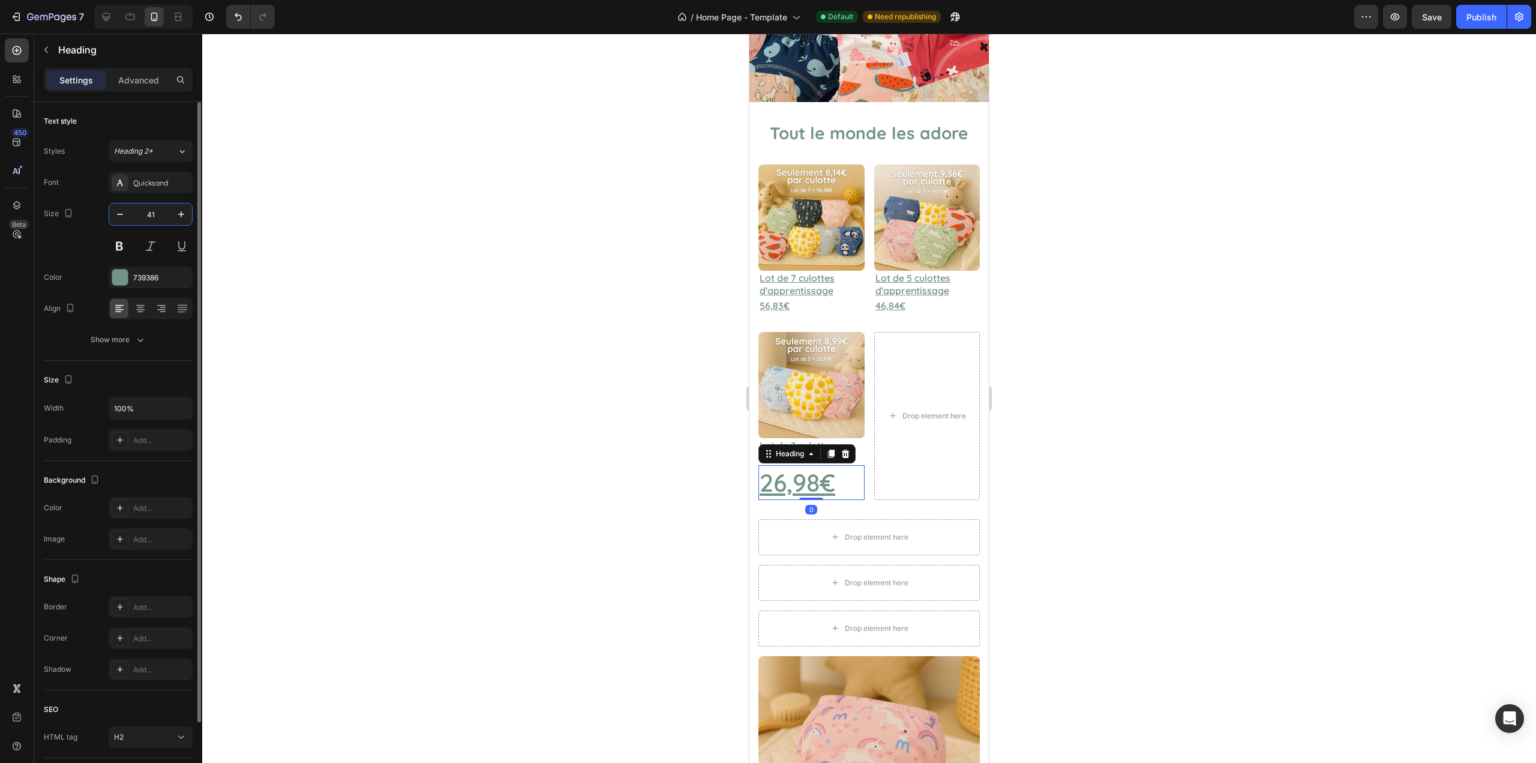
click at [146, 218] on input "41" at bounding box center [151, 214] width 40 height 22
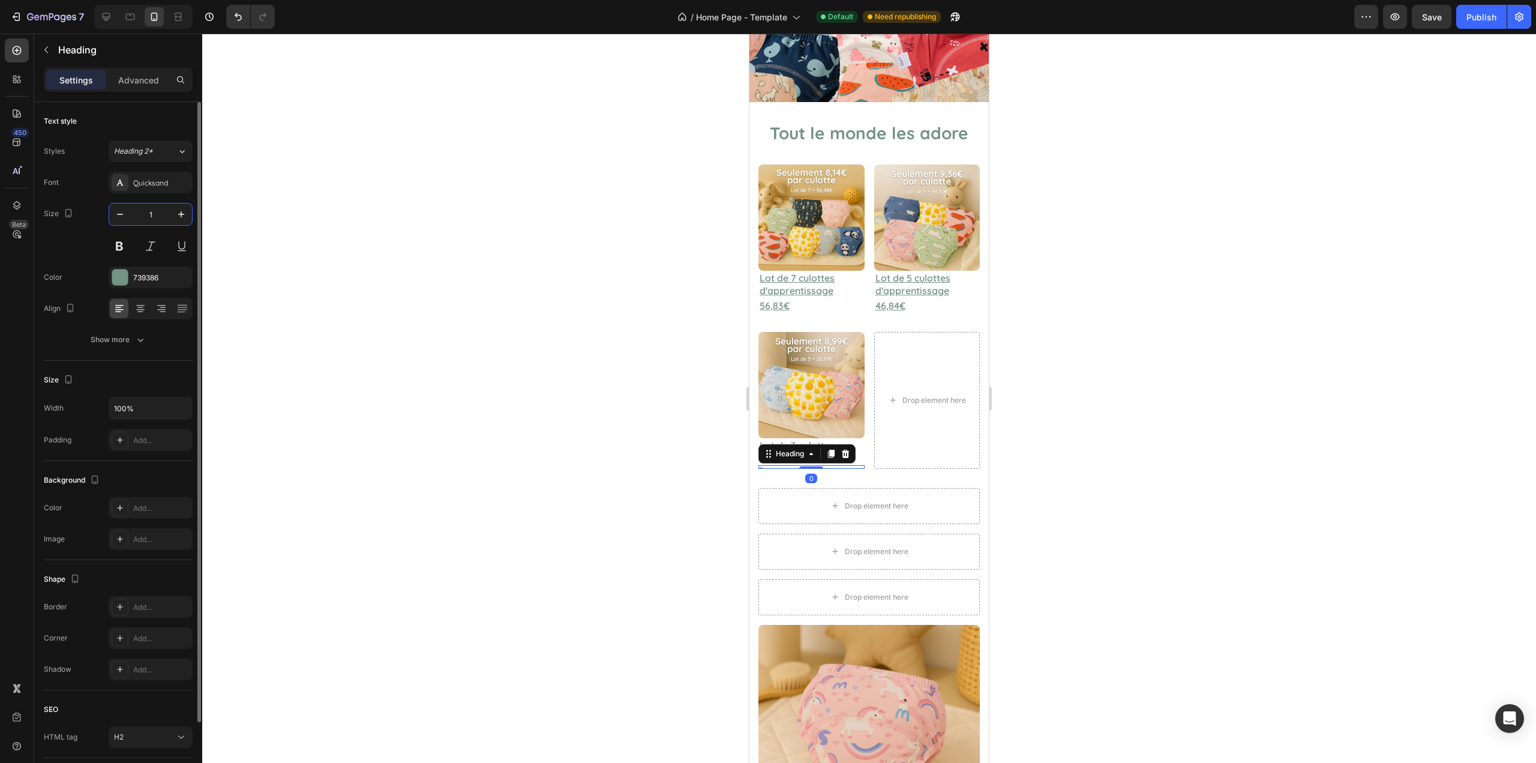
type input "16"
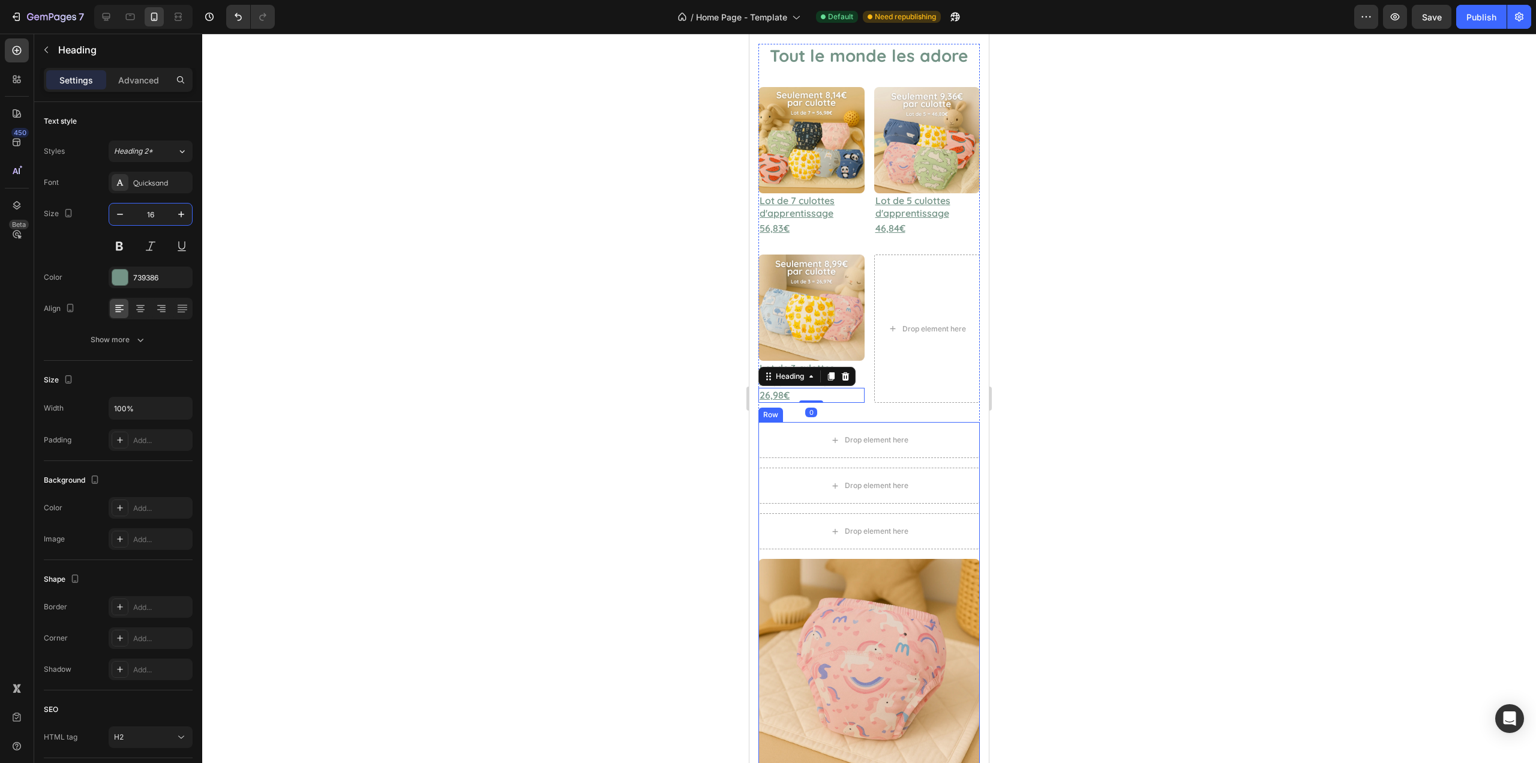
scroll to position [496, 0]
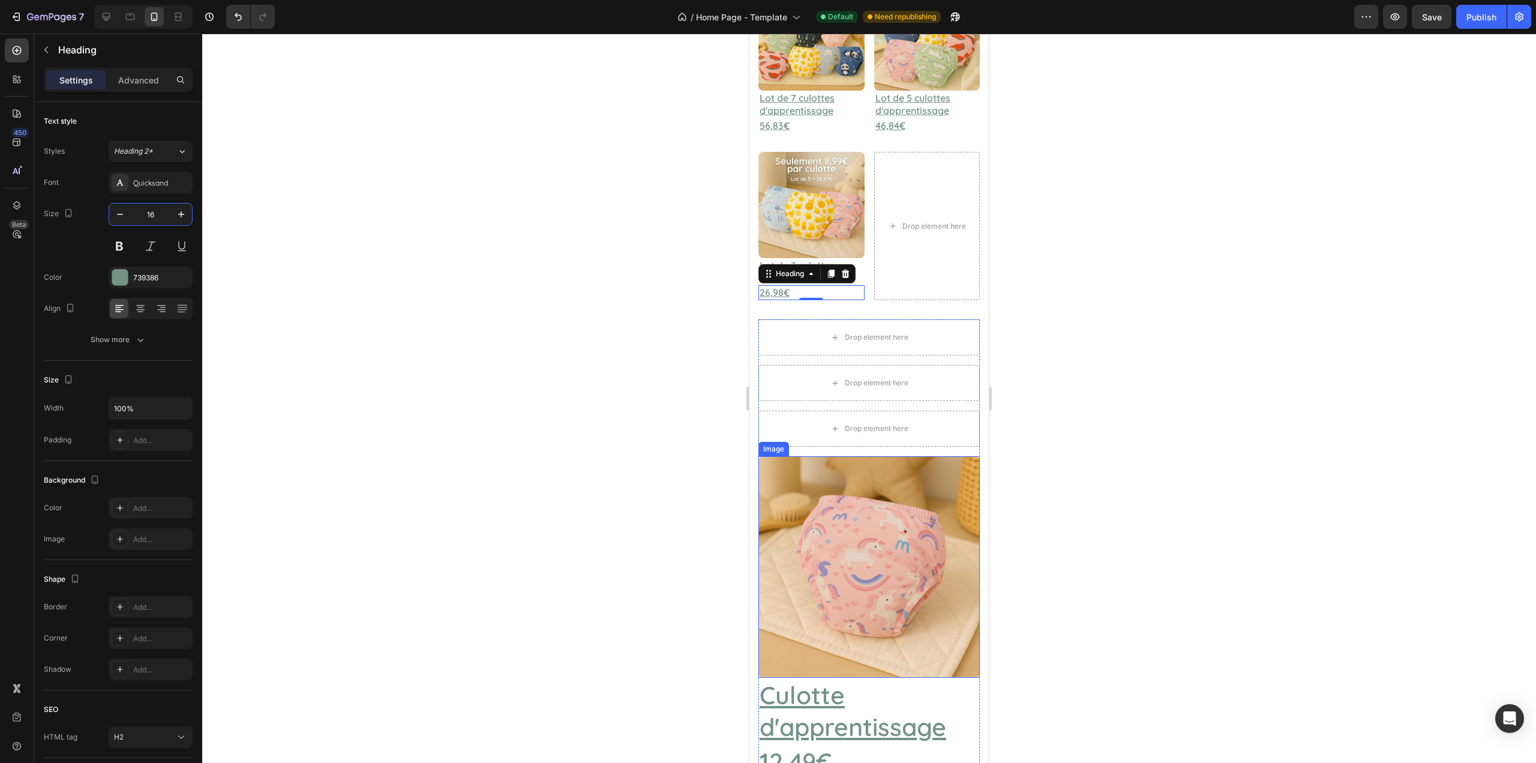
click at [864, 570] on img at bounding box center [869, 566] width 221 height 221
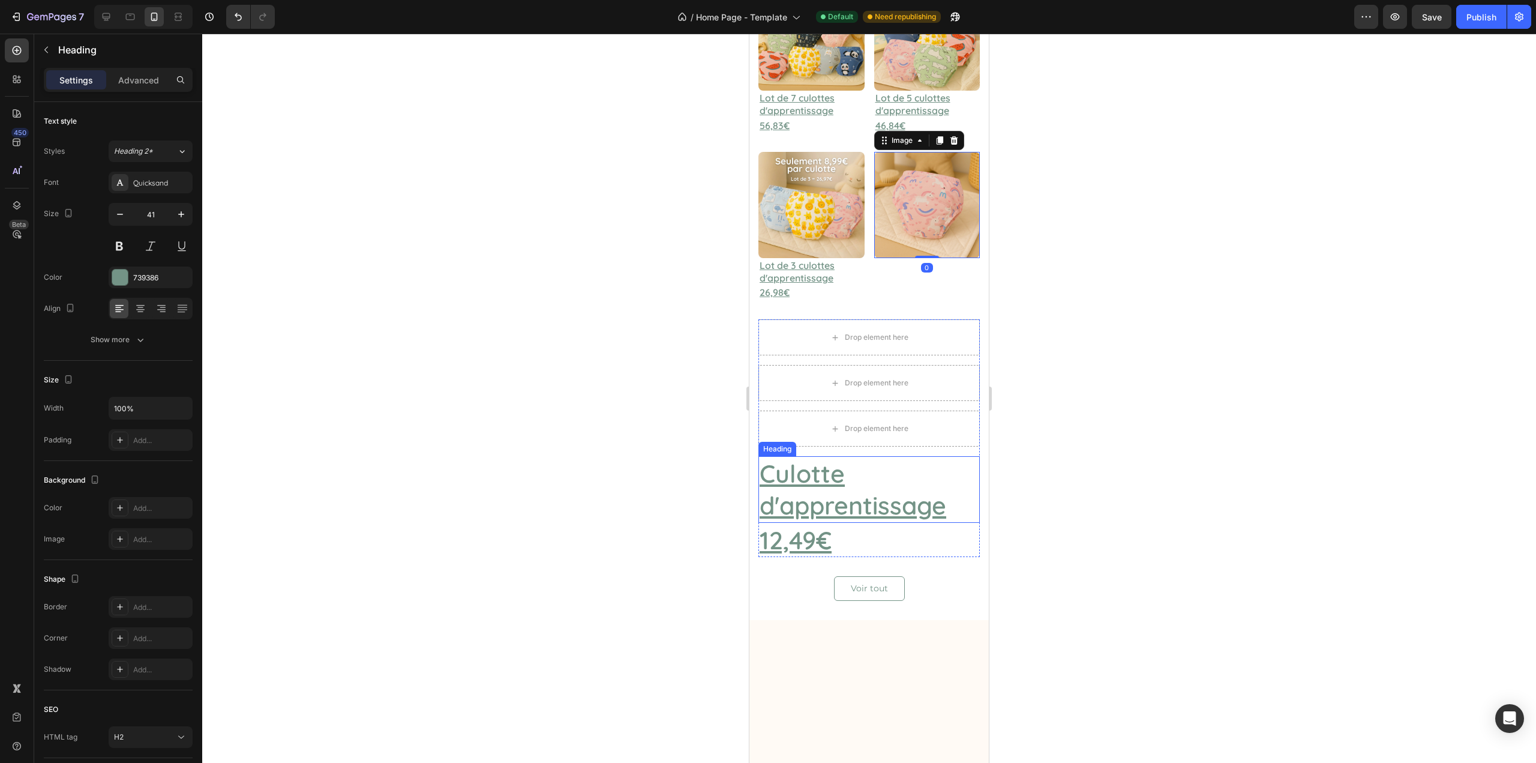
click at [862, 484] on u "Culotte d'apprentissage" at bounding box center [853, 489] width 187 height 62
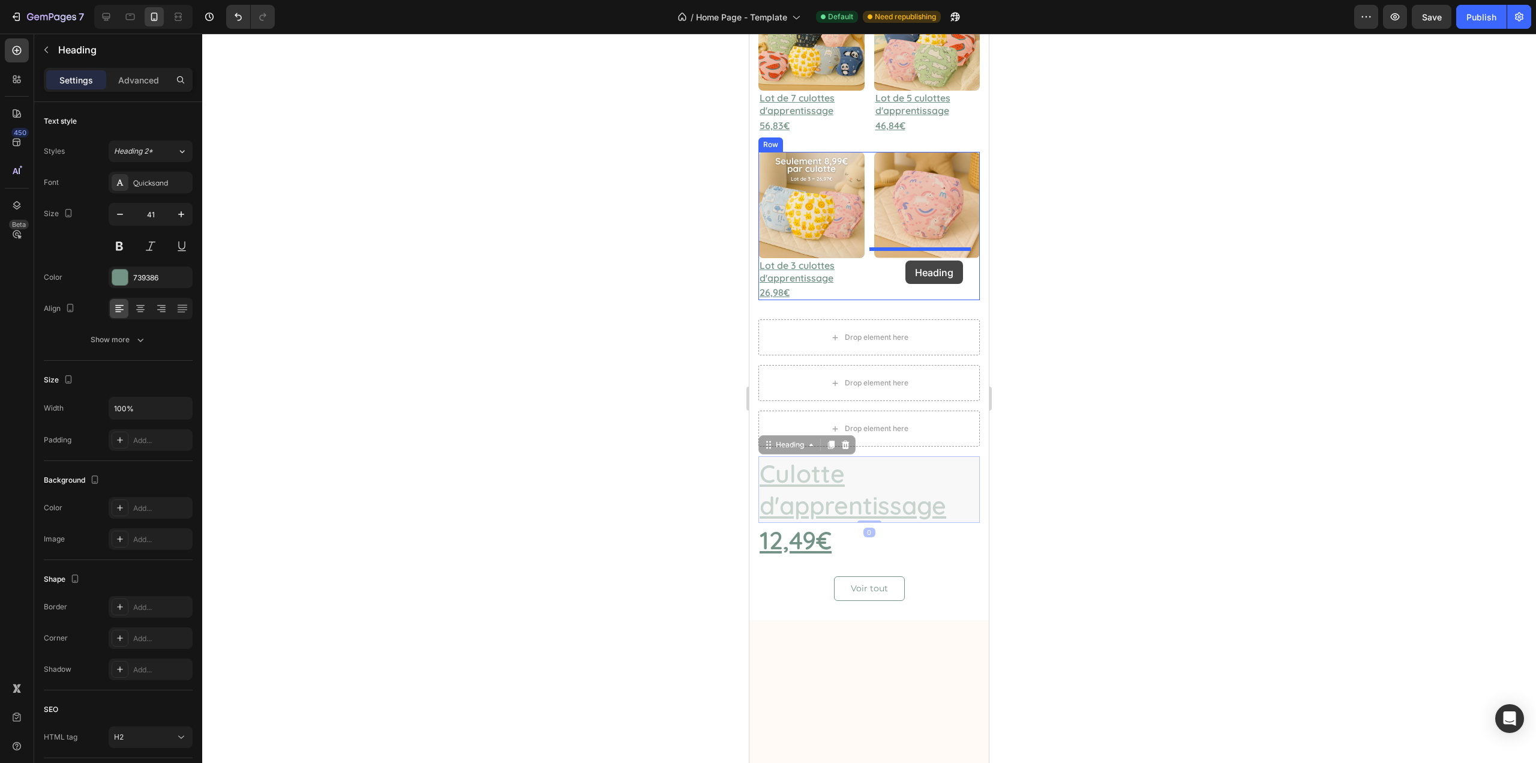
drag, startPoint x: 776, startPoint y: 440, endPoint x: 906, endPoint y: 260, distance: 221.4
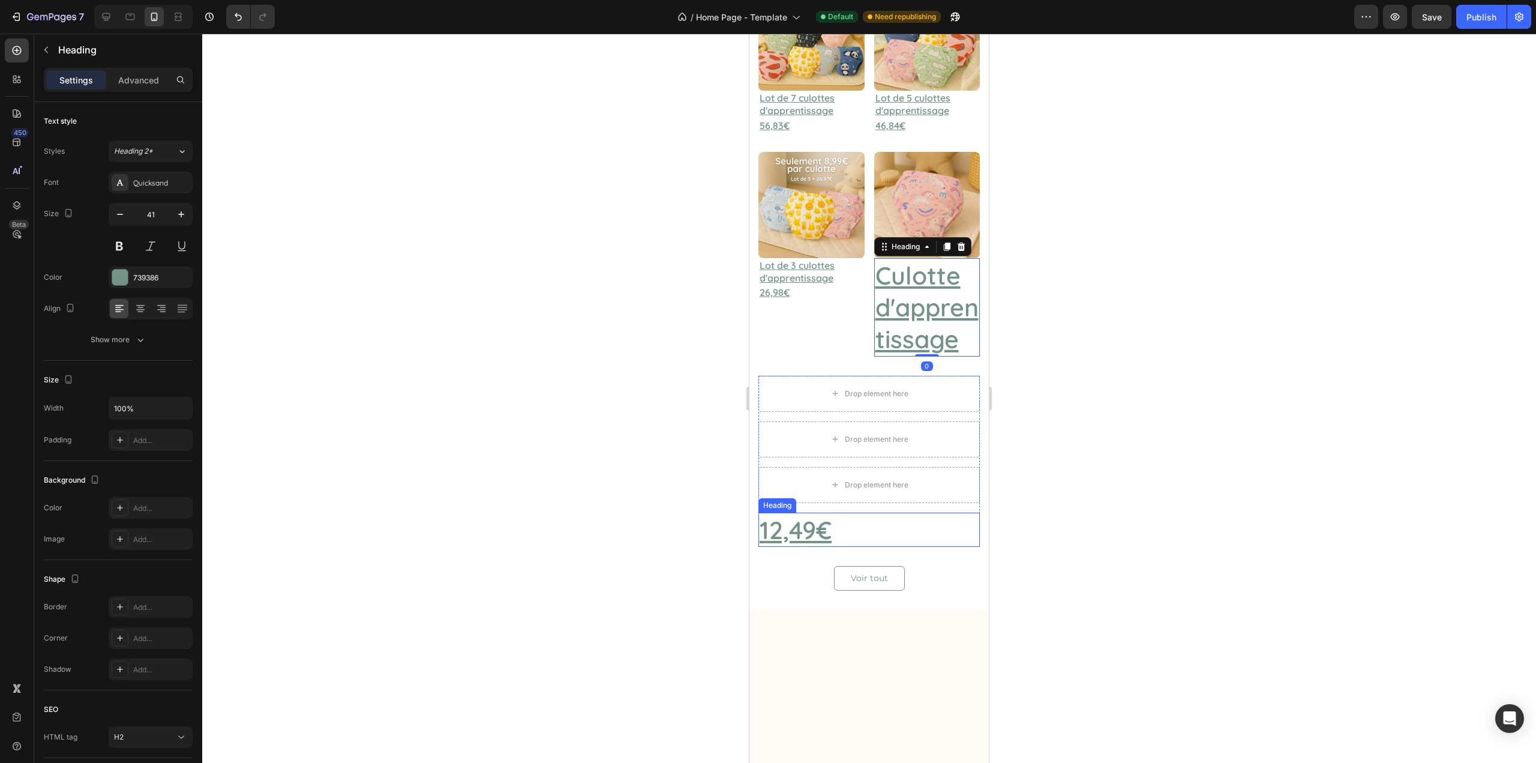
click at [849, 547] on h2 "12,49€" at bounding box center [869, 530] width 221 height 34
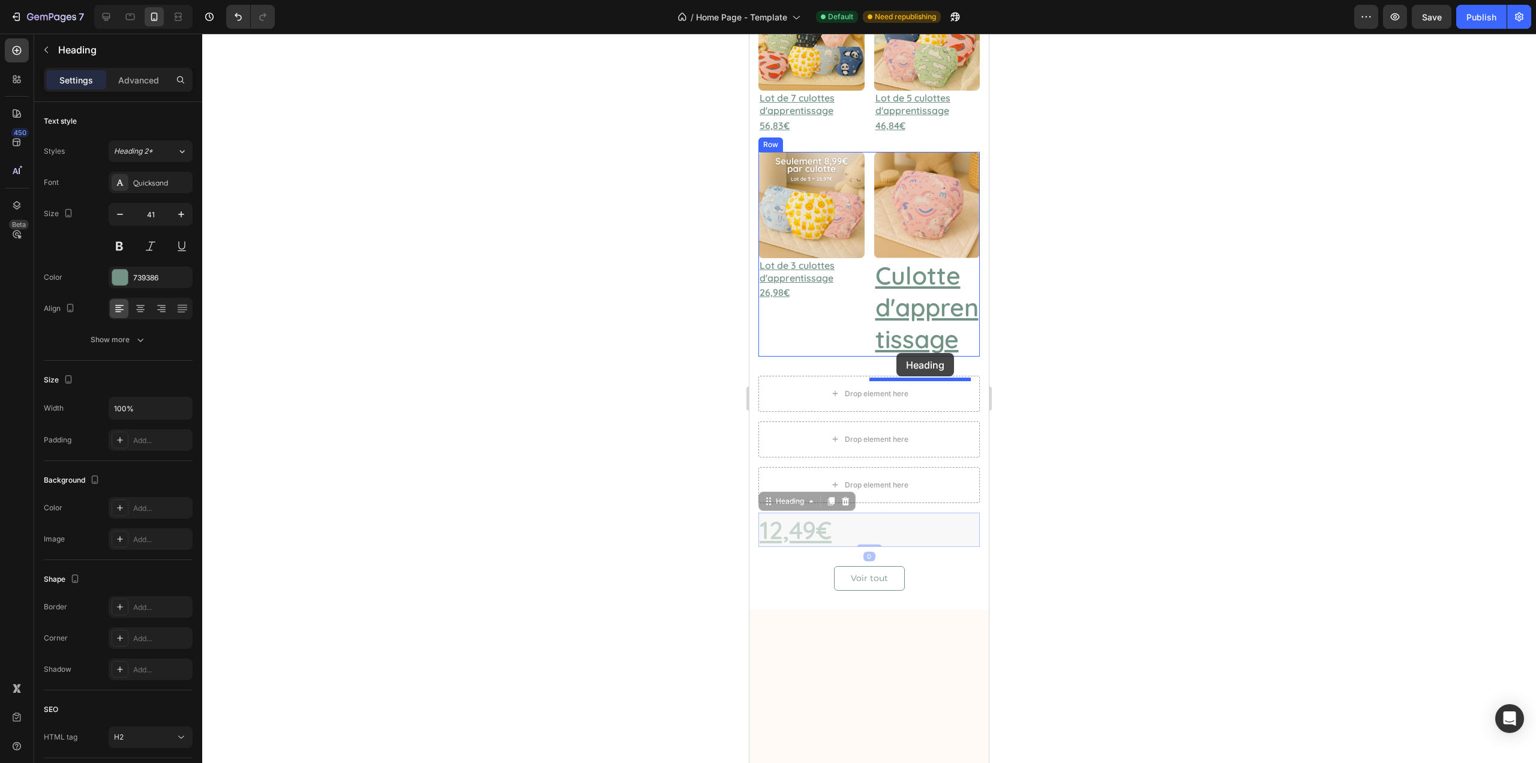
drag, startPoint x: 772, startPoint y: 532, endPoint x: 897, endPoint y: 353, distance: 218.6
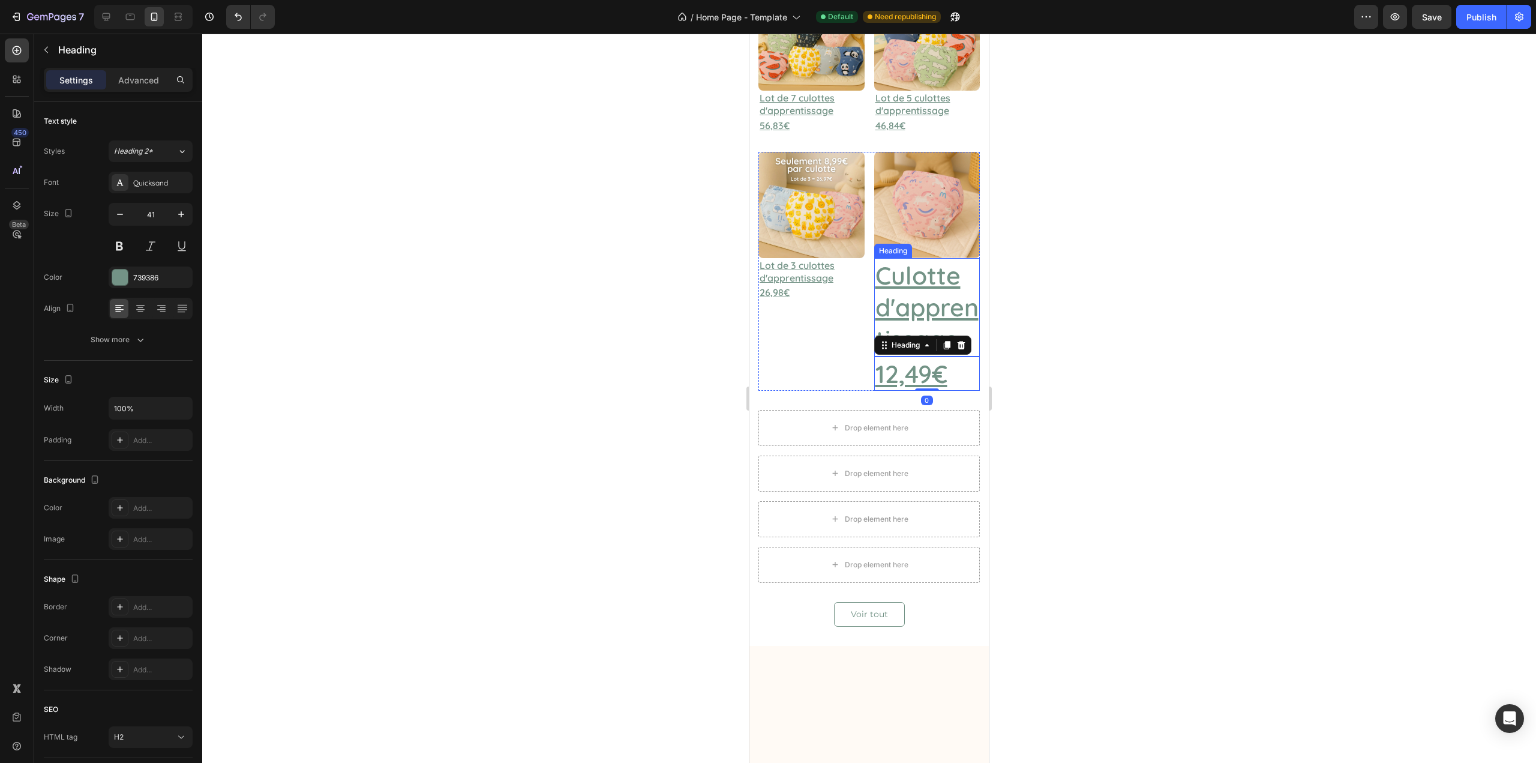
click at [906, 321] on u "Culotte d'apprentissage" at bounding box center [927, 307] width 103 height 95
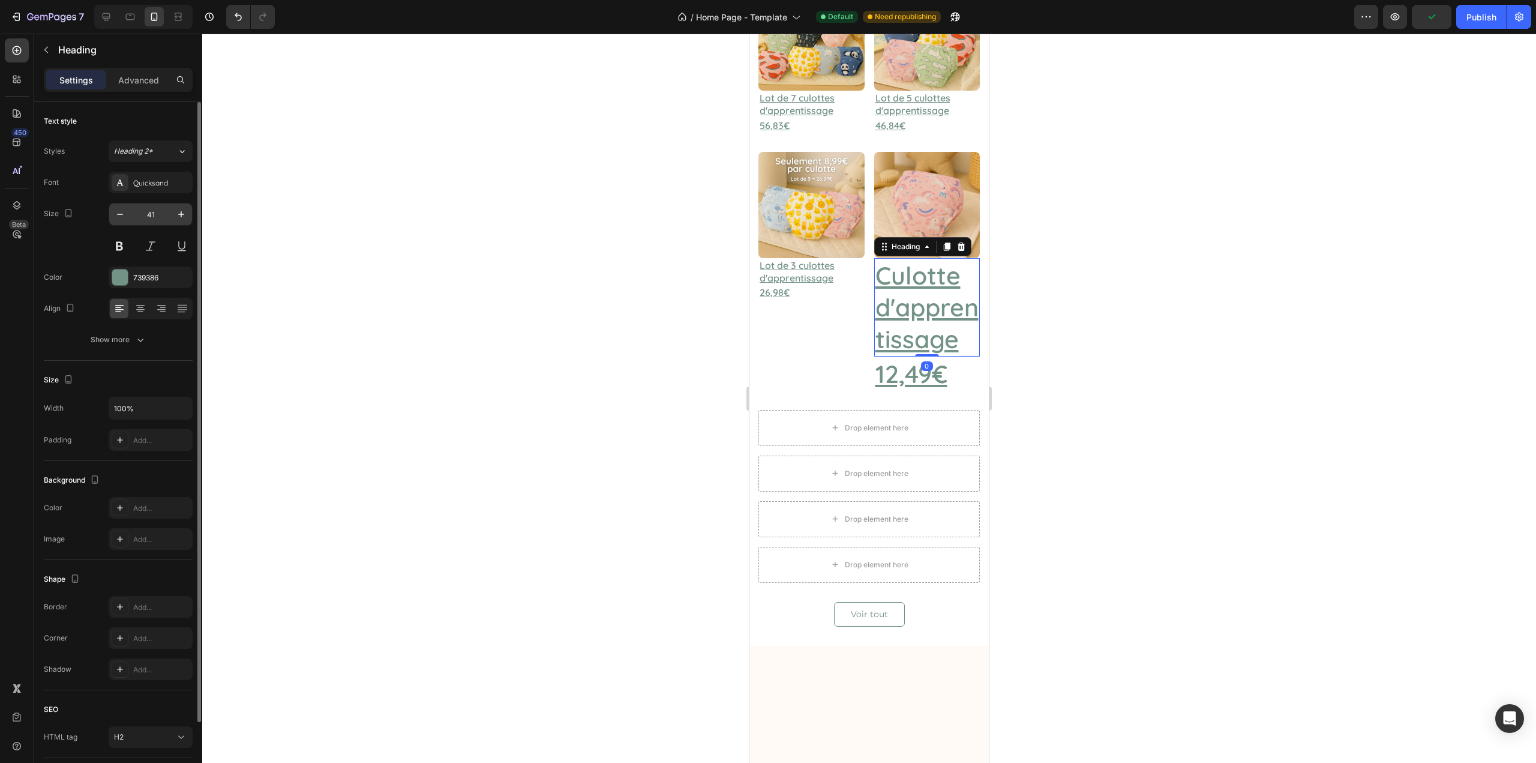
click at [155, 208] on input "41" at bounding box center [151, 214] width 40 height 22
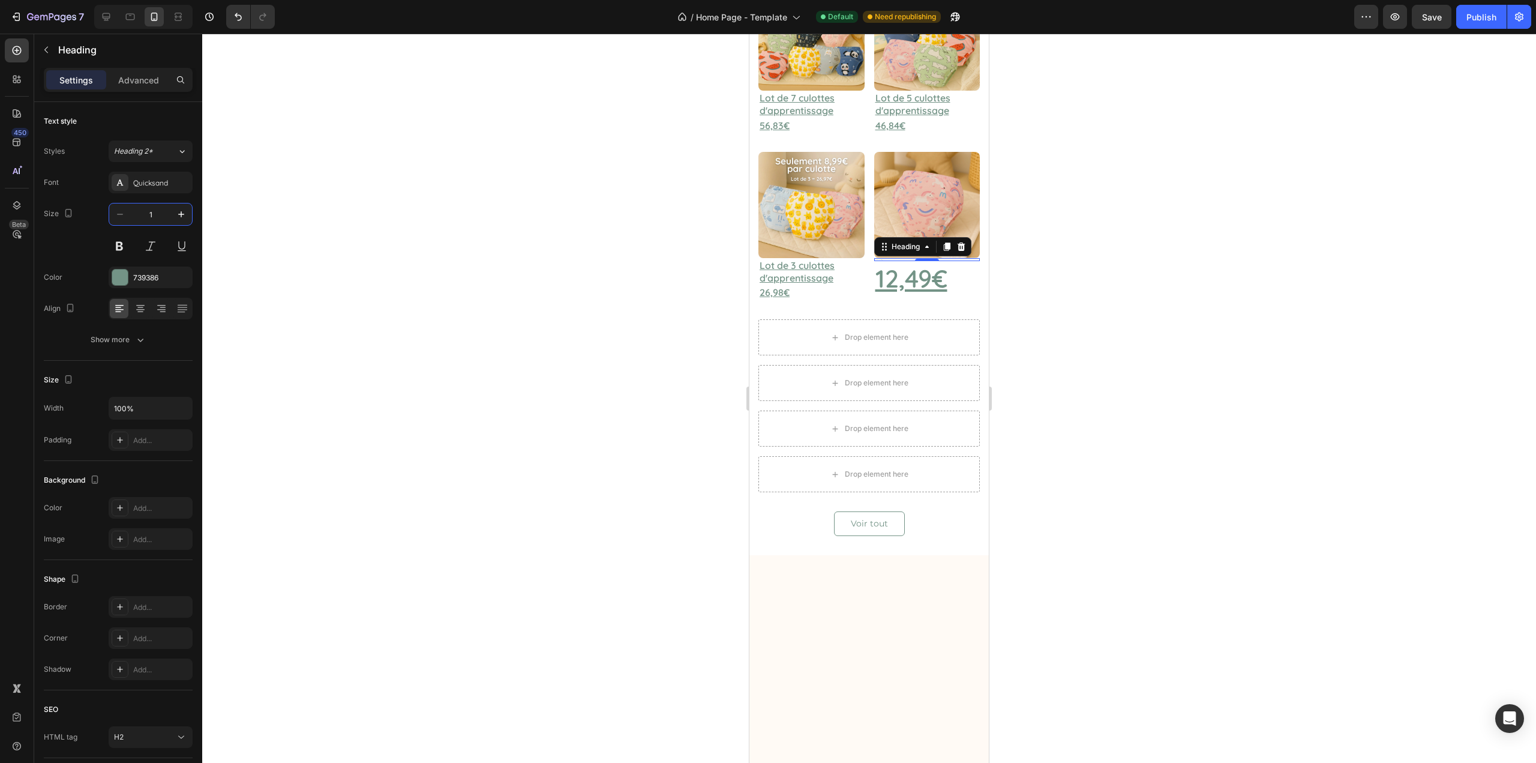
type input "16"
click at [956, 292] on h2 "12,49€" at bounding box center [927, 302] width 106 height 34
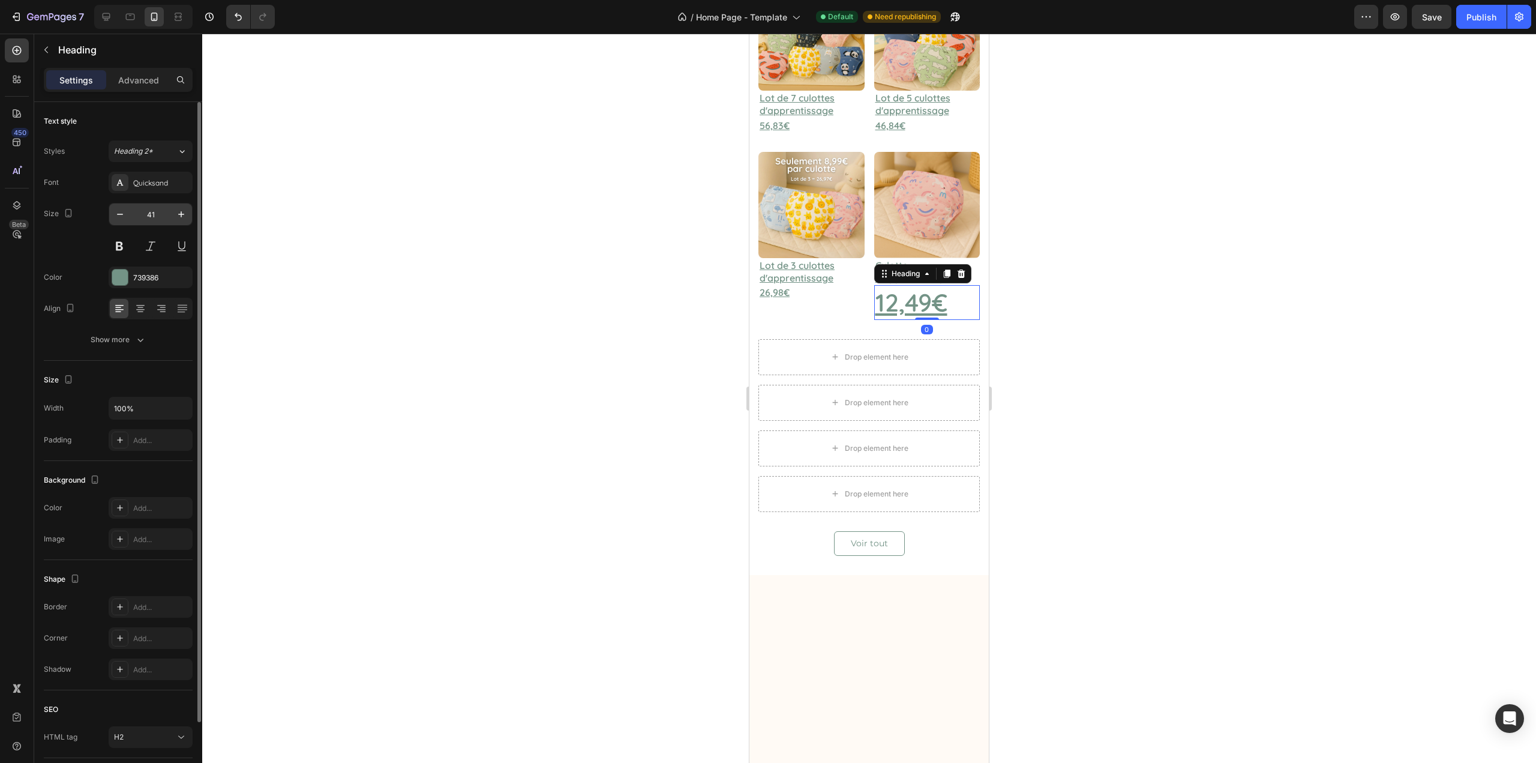
click at [151, 214] on input "41" at bounding box center [151, 214] width 40 height 22
type input "16"
click at [372, 287] on div at bounding box center [869, 398] width 1334 height 729
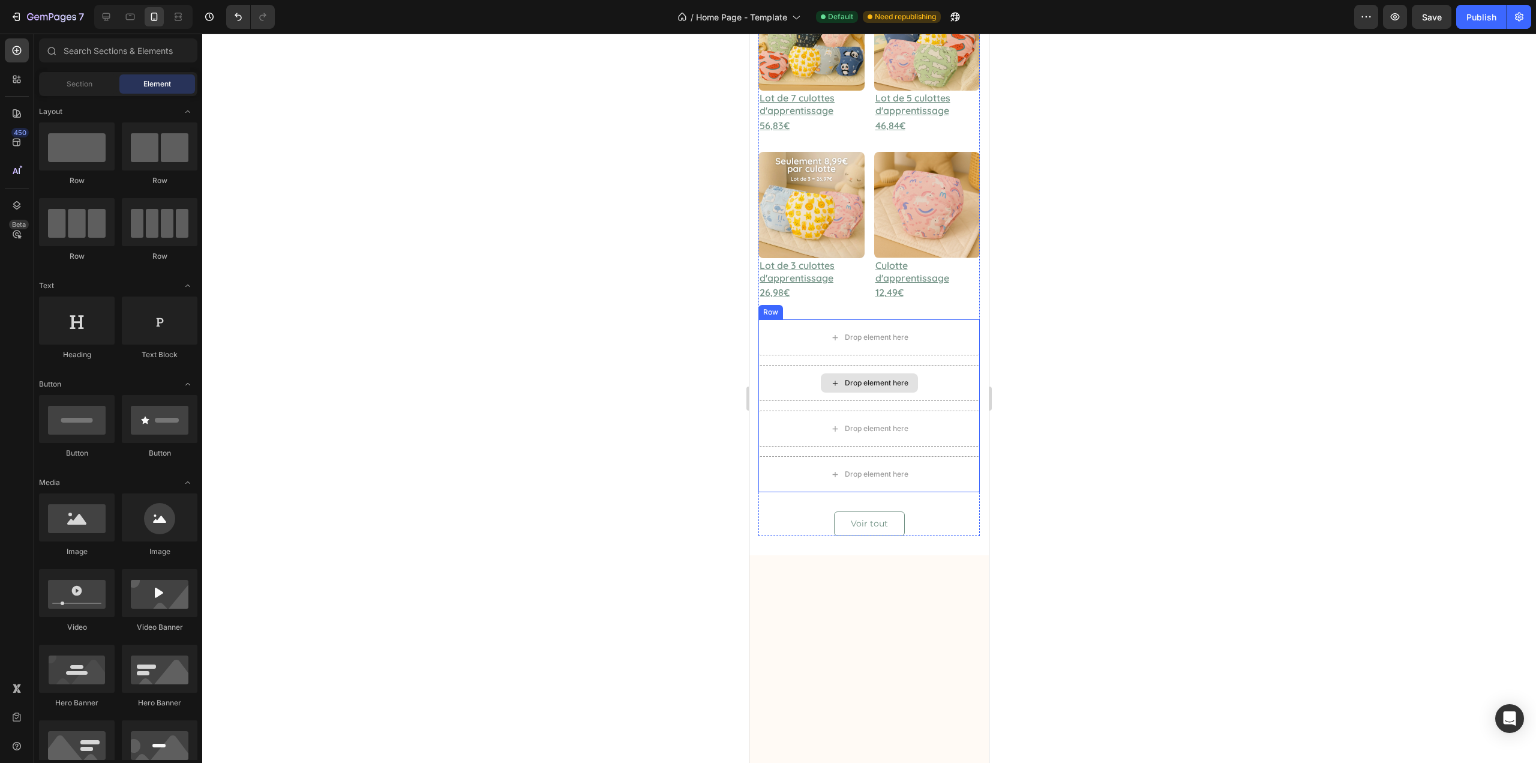
click at [818, 365] on div "Drop element here" at bounding box center [869, 383] width 221 height 36
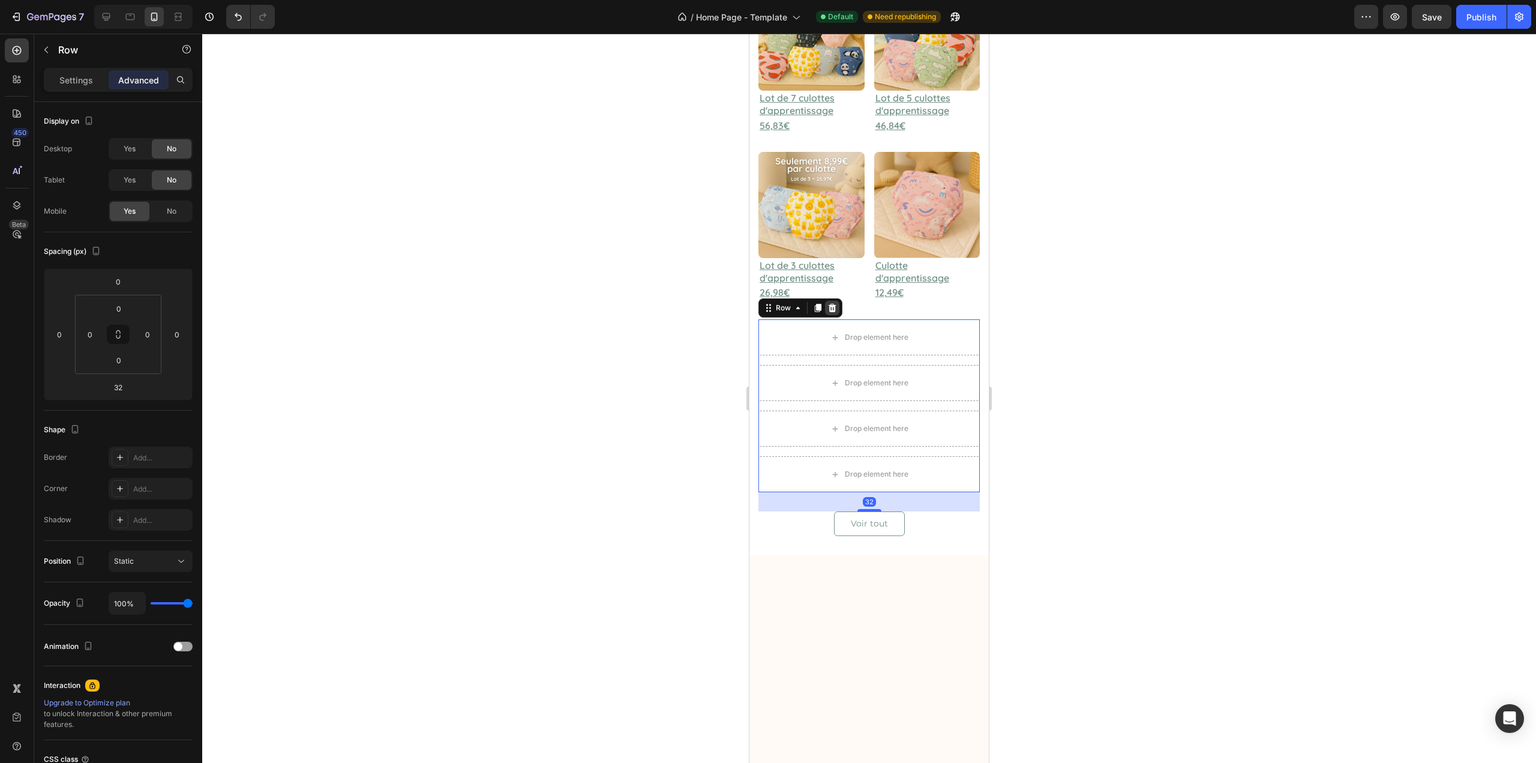
click at [835, 304] on icon at bounding box center [833, 308] width 8 height 8
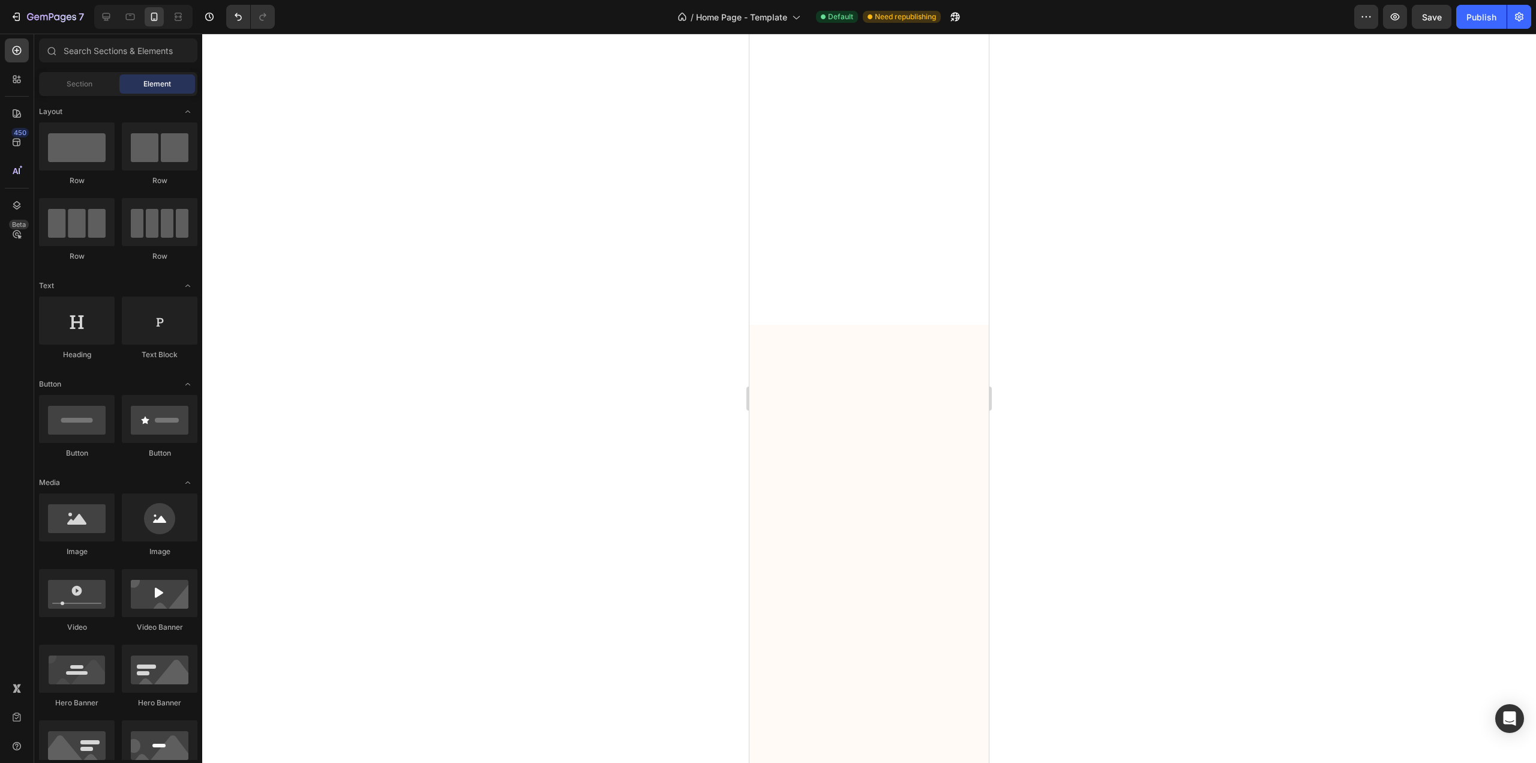
scroll to position [0, 0]
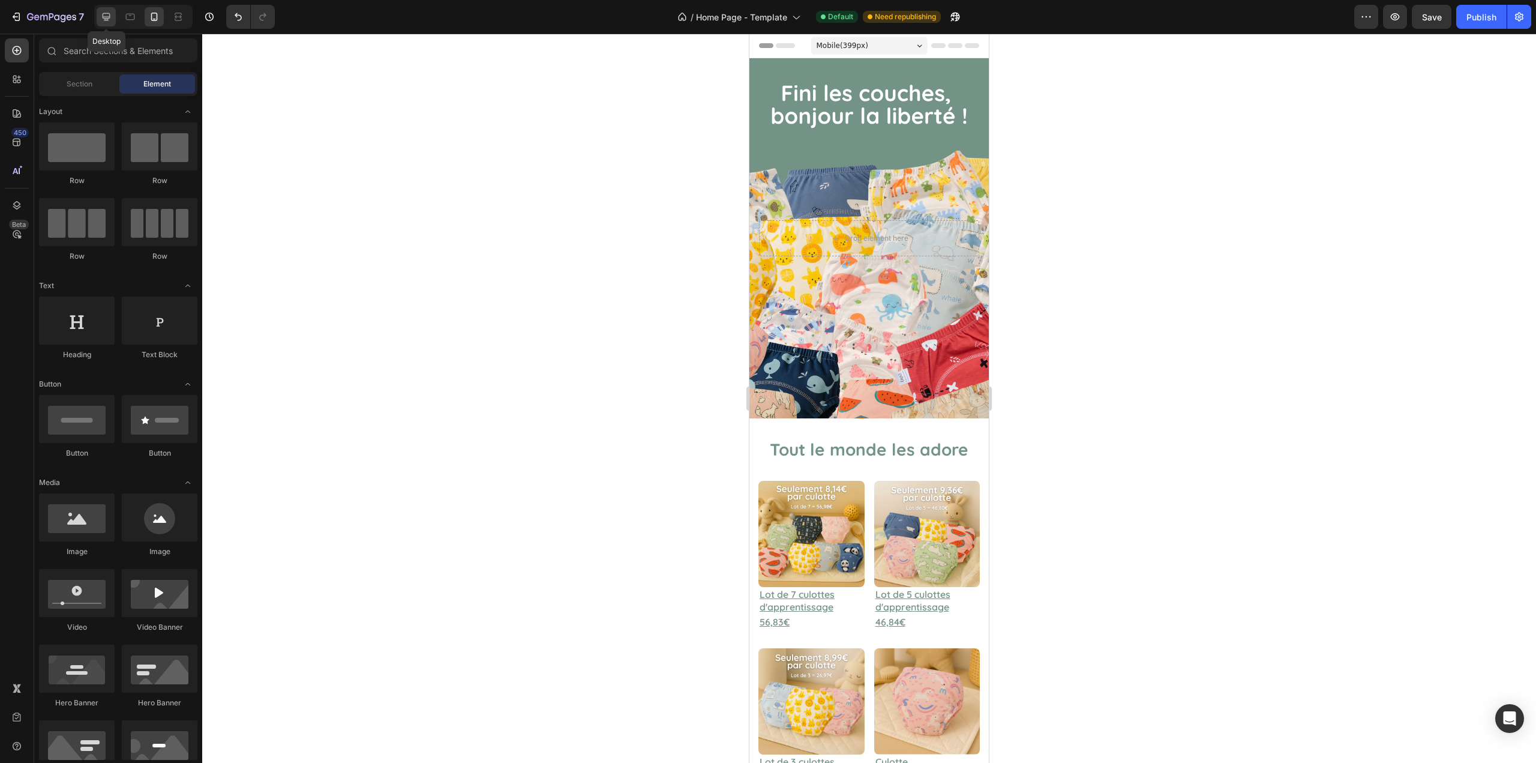
click at [109, 10] on div at bounding box center [106, 16] width 19 height 19
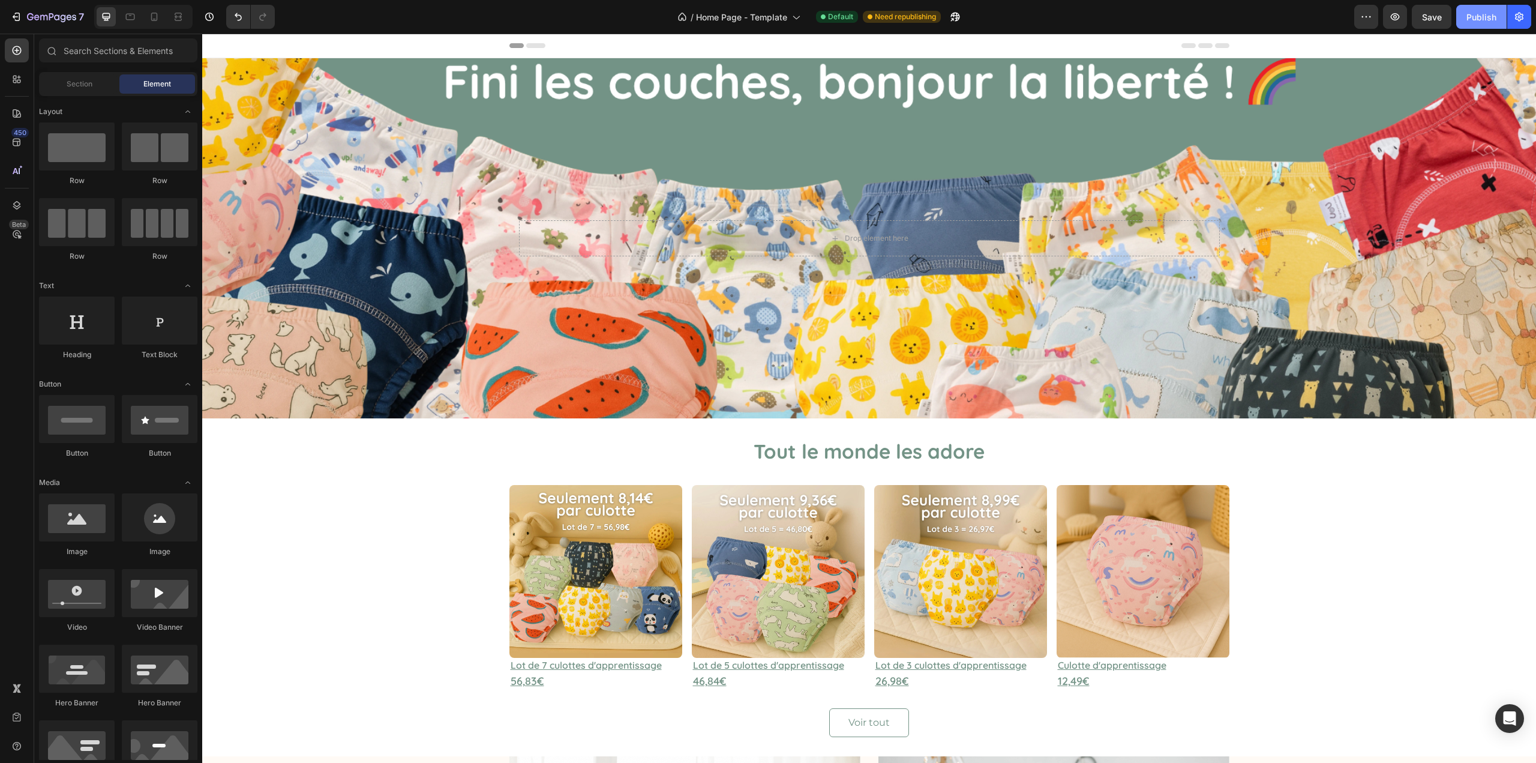
click at [1494, 20] on div "Publish" at bounding box center [1482, 17] width 30 height 13
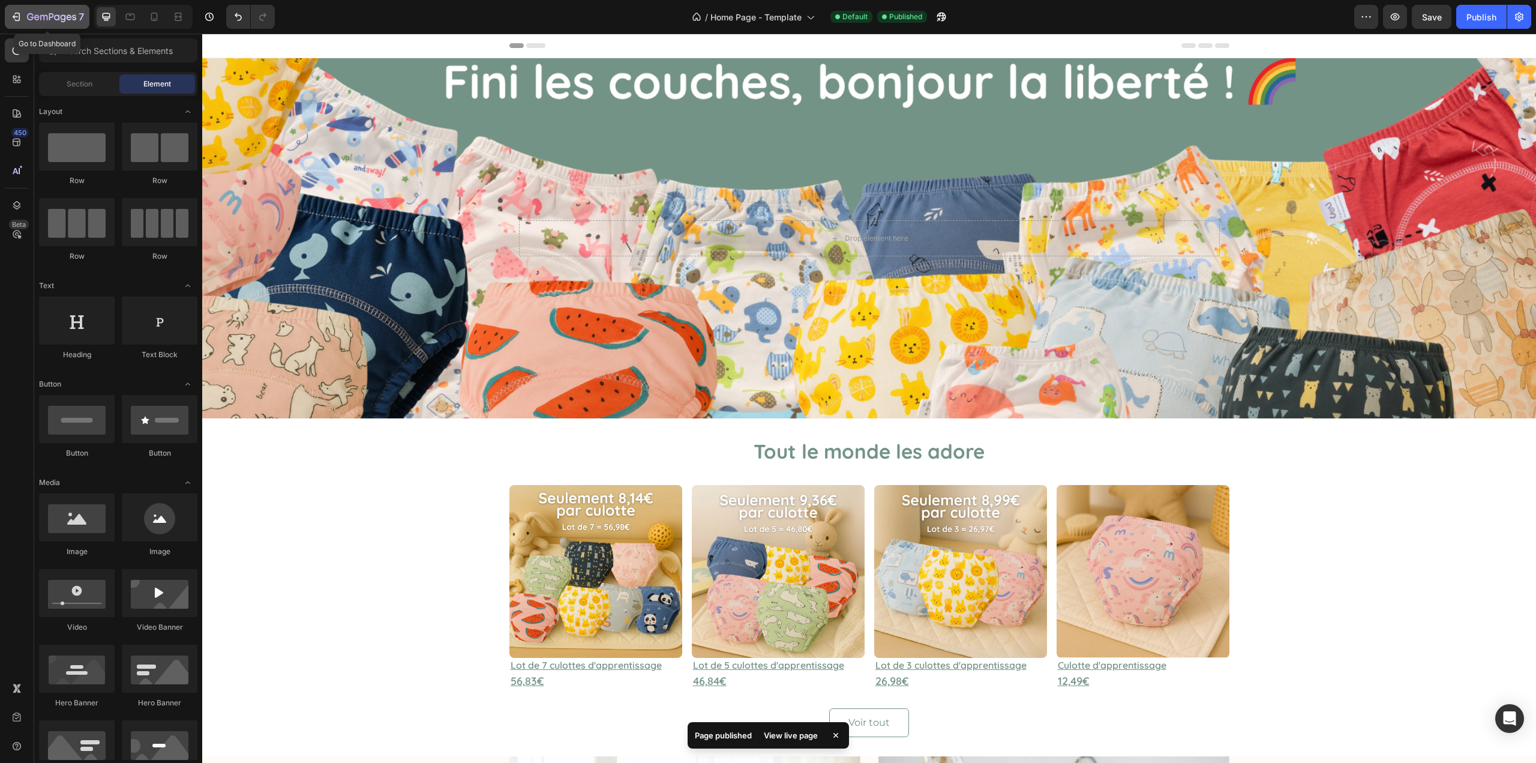
click at [29, 17] on icon "button" at bounding box center [51, 18] width 49 height 10
